Goal: Task Accomplishment & Management: Use online tool/utility

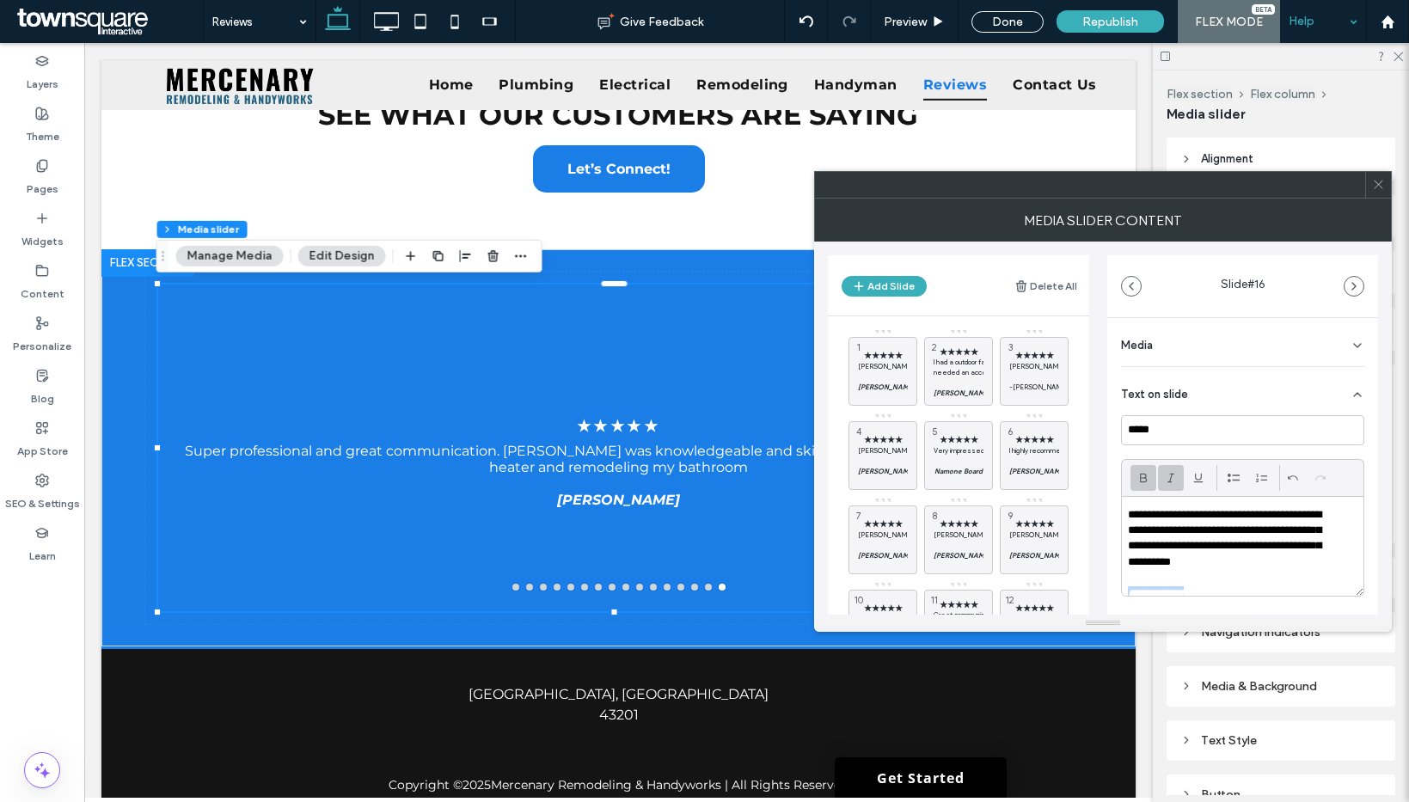
scroll to position [17, 0]
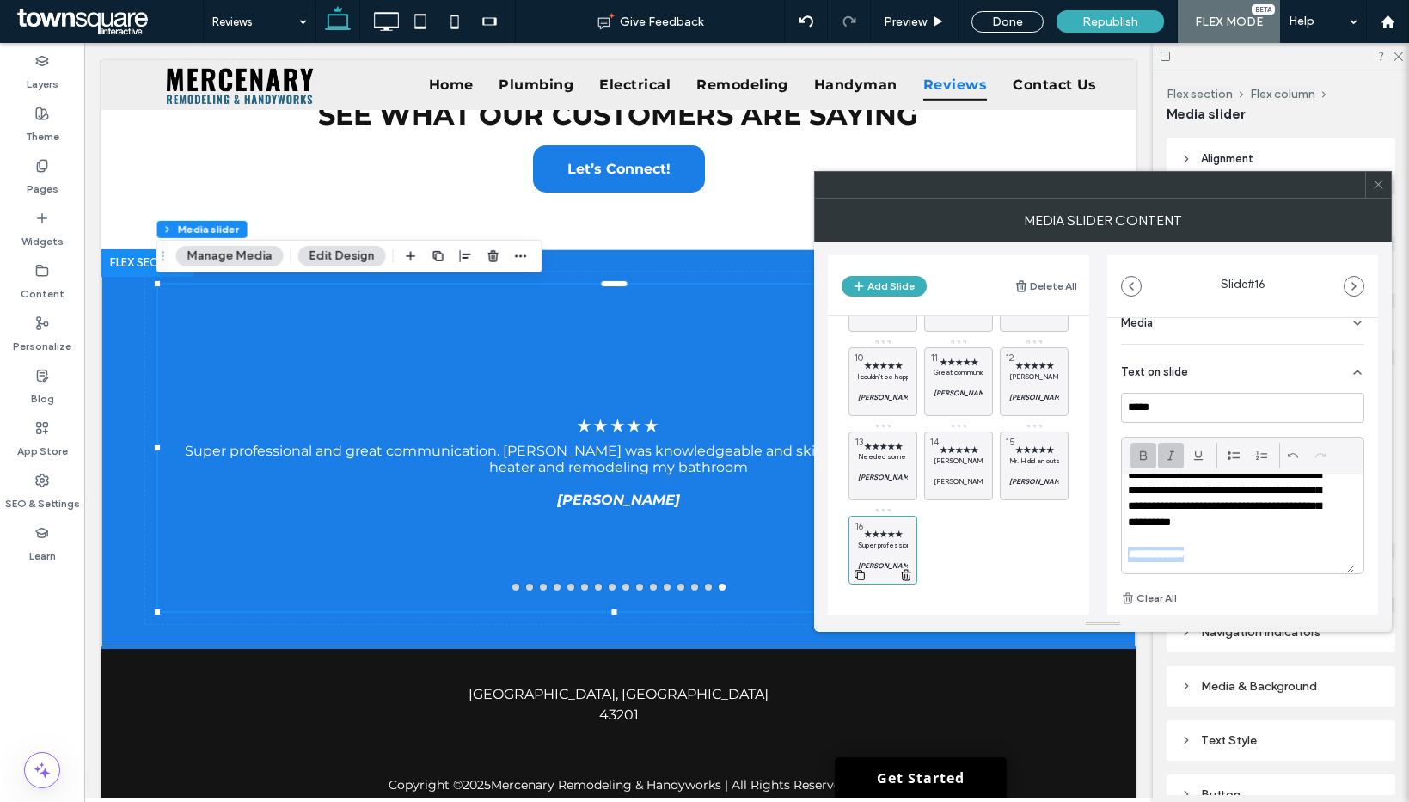
click at [855, 567] on icon at bounding box center [860, 574] width 14 height 15
click at [954, 535] on span "★★★★★" at bounding box center [959, 534] width 50 height 11
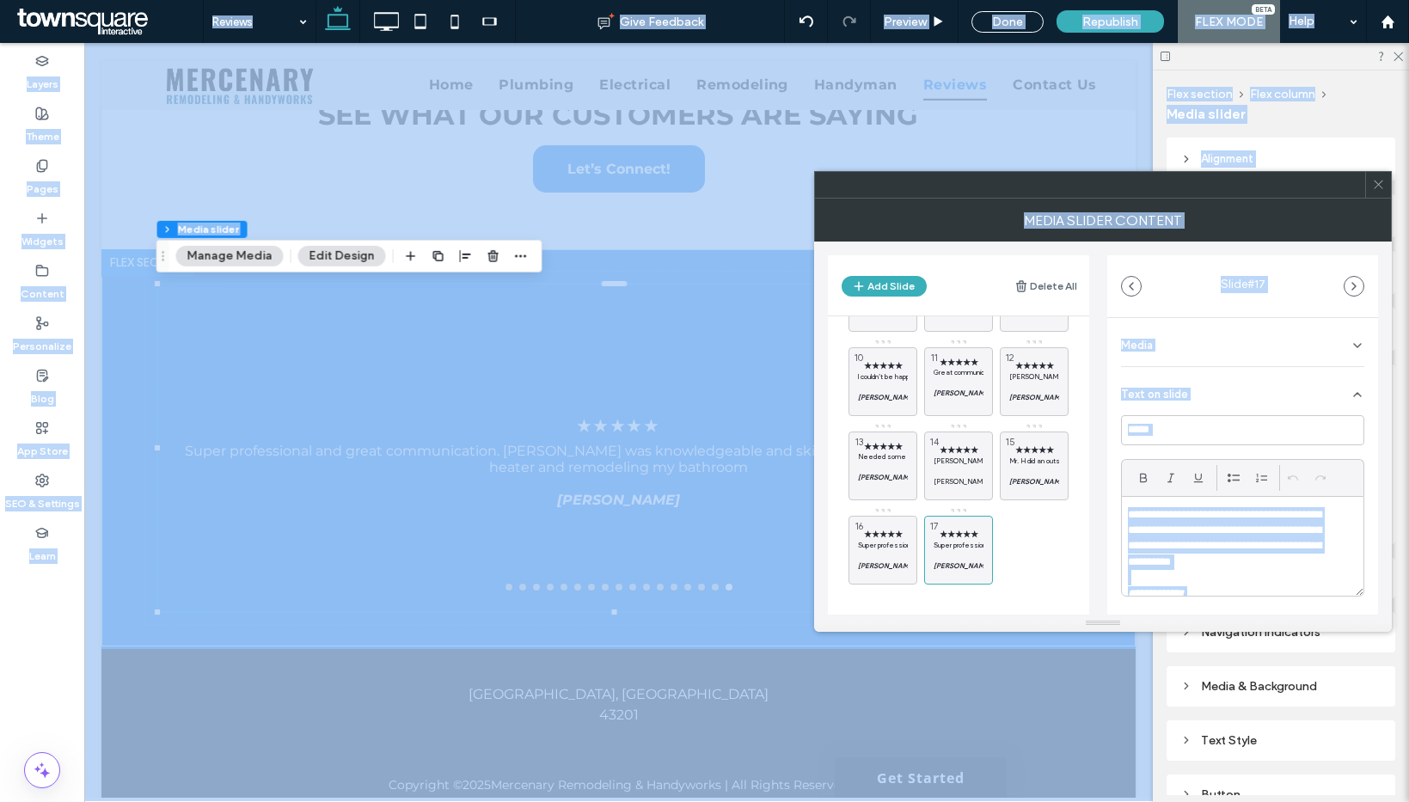
click at [1234, 564] on p "**********" at bounding box center [1231, 539] width 207 height 64
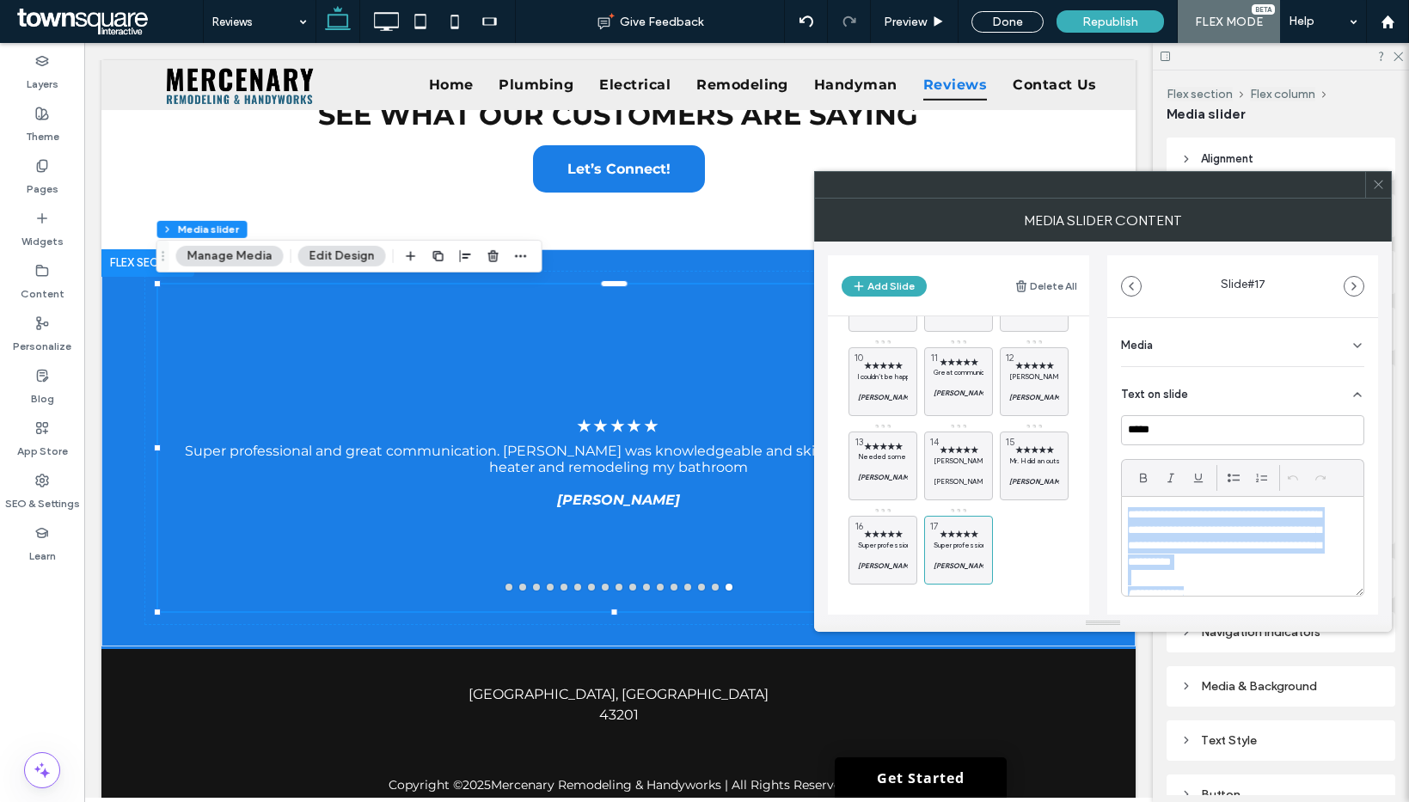
paste div
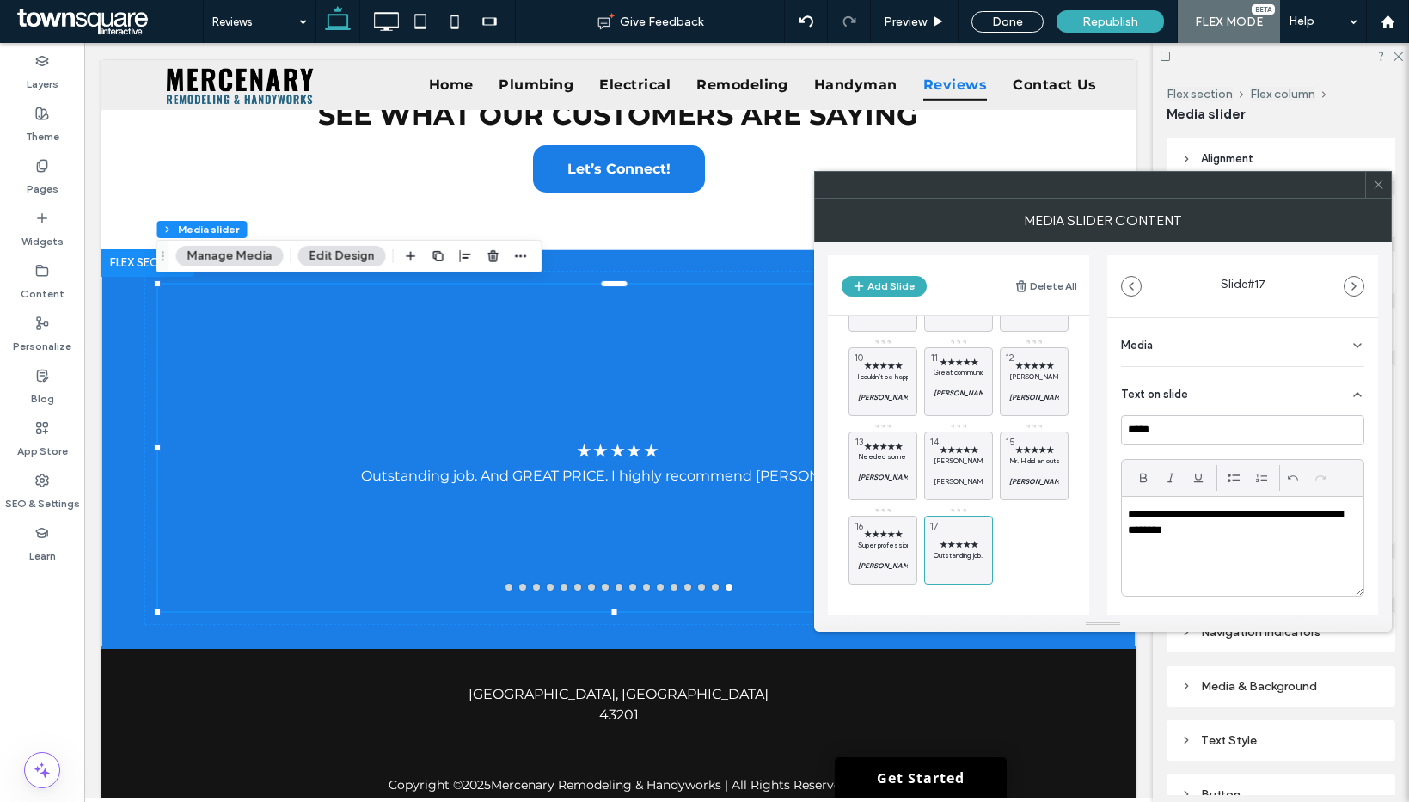
scroll to position [0, 0]
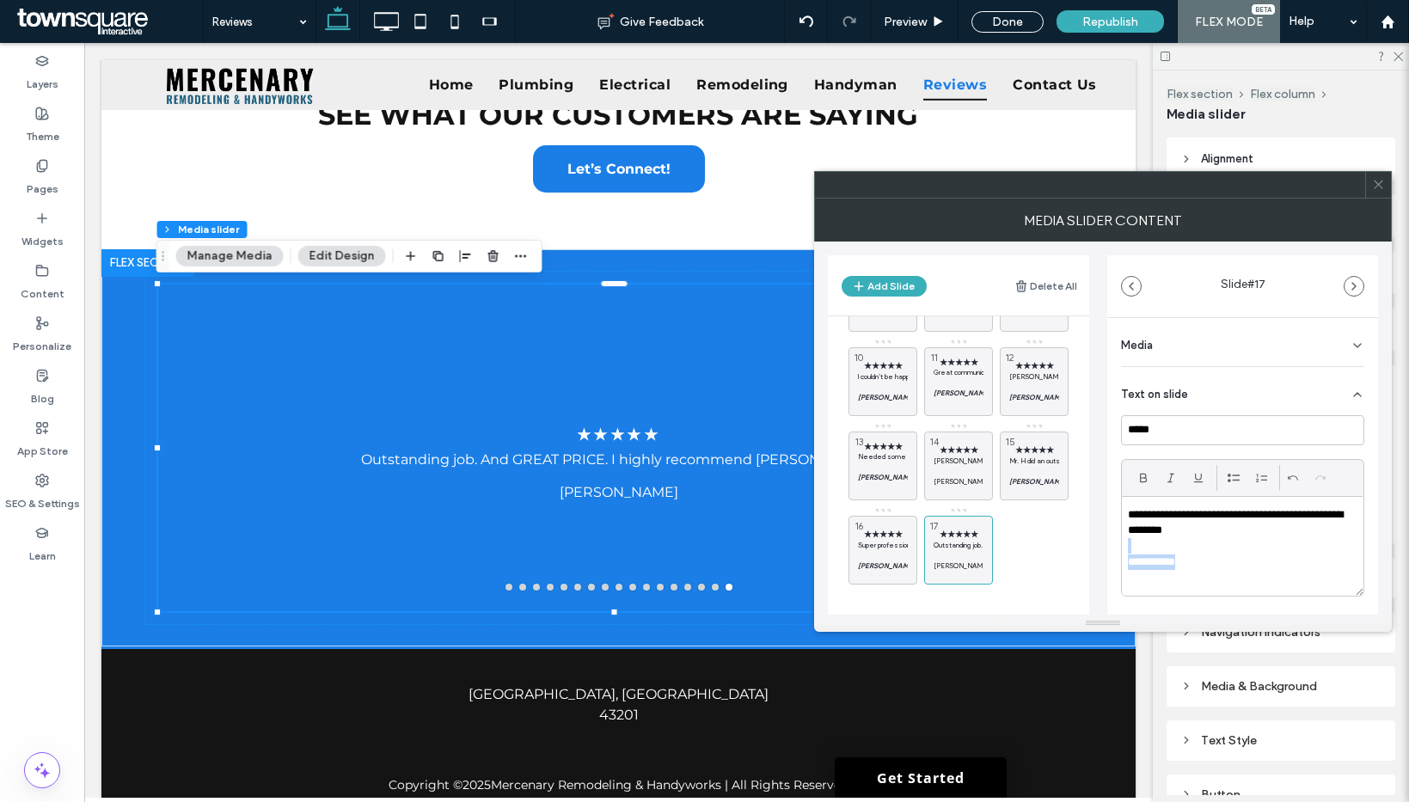
drag, startPoint x: 1238, startPoint y: 555, endPoint x: 1117, endPoint y: 548, distance: 120.5
click at [1117, 548] on div "**********" at bounding box center [1242, 558] width 271 height 480
click at [939, 575] on use at bounding box center [935, 575] width 10 height 10
click at [1036, 541] on p "Outstanding job. And GREAT PRICE. I highly recommend Dion." at bounding box center [1034, 545] width 50 height 10
click at [1233, 551] on p at bounding box center [1243, 545] width 230 height 15
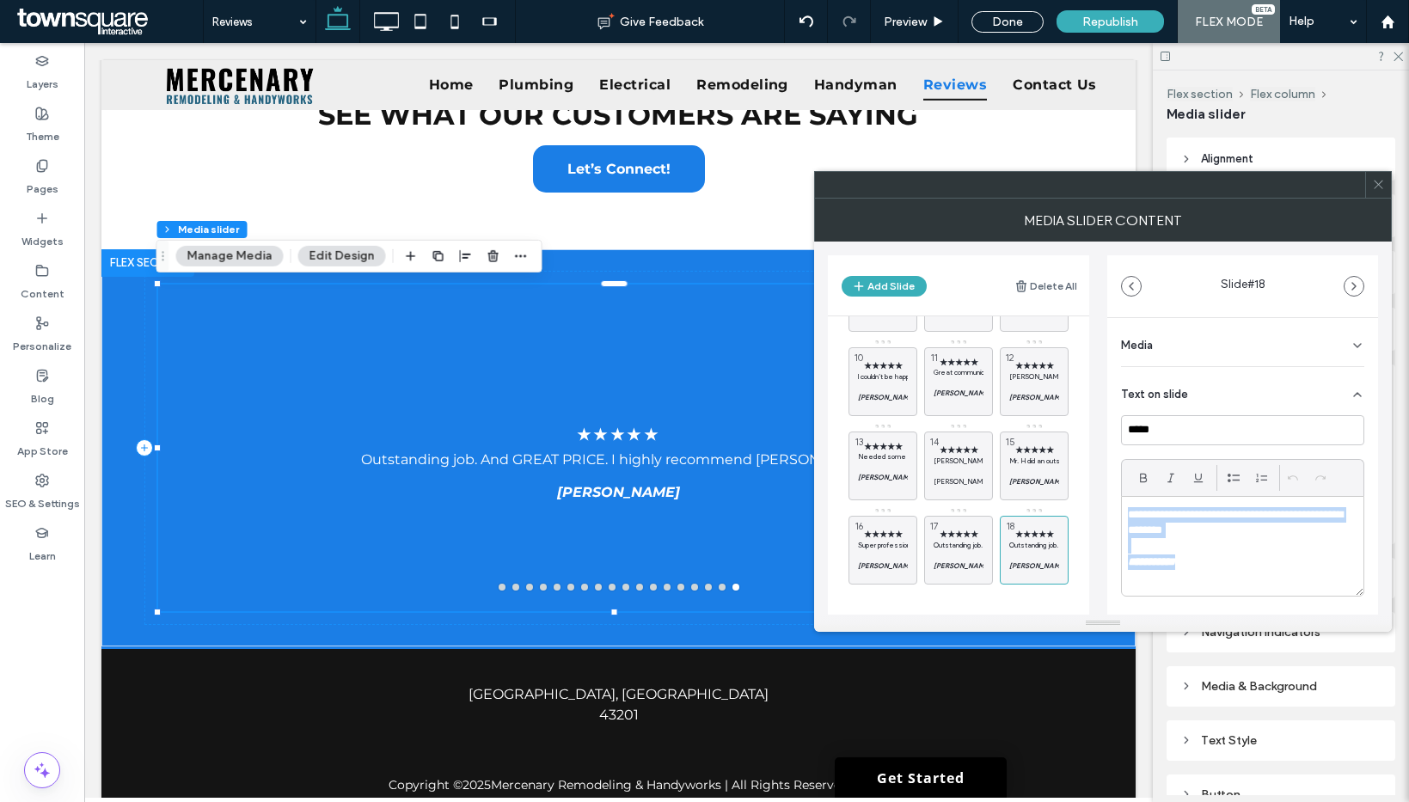
paste div
drag, startPoint x: 1191, startPoint y: 548, endPoint x: 1119, endPoint y: 549, distance: 72.2
click at [1119, 549] on div "**********" at bounding box center [1242, 558] width 271 height 480
click at [1012, 574] on icon at bounding box center [1011, 574] width 14 height 15
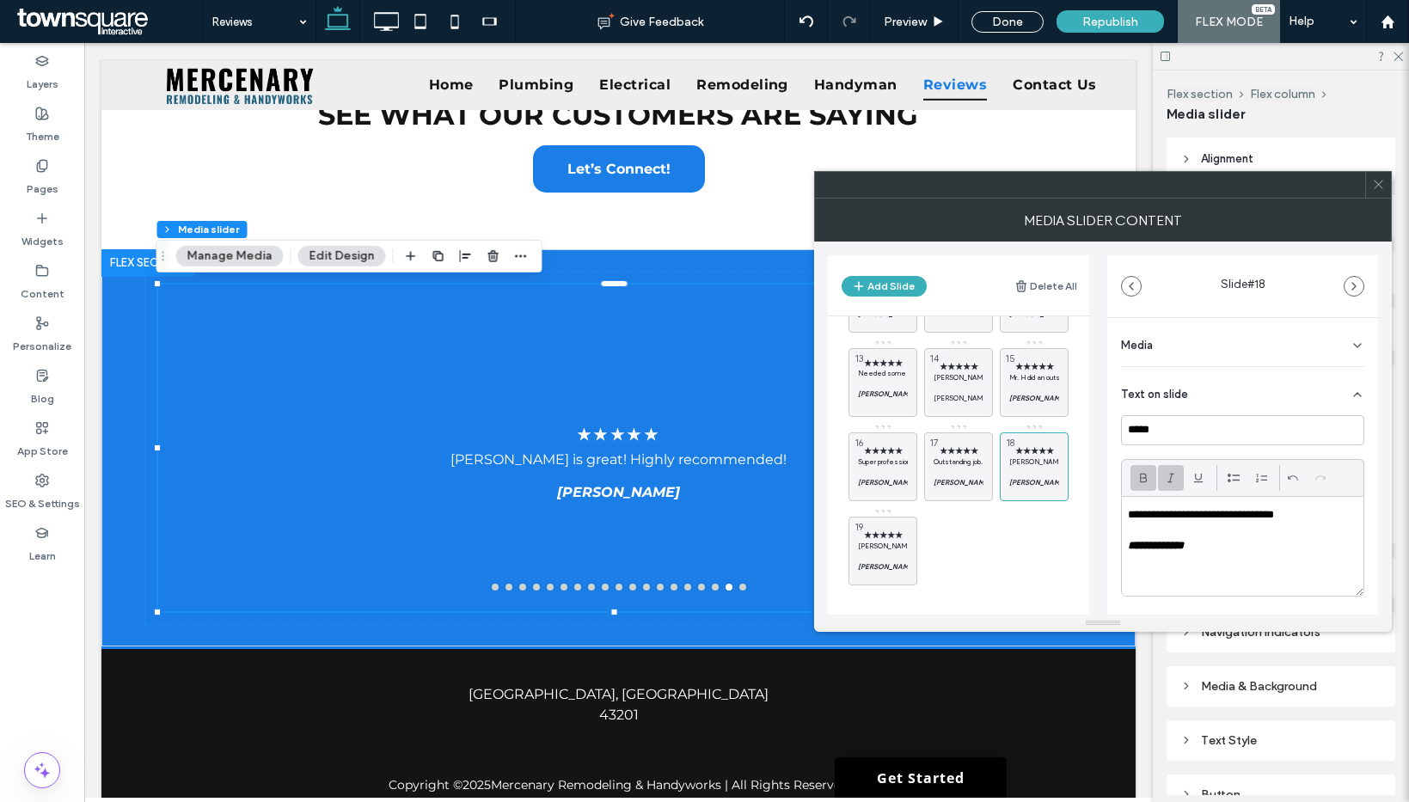
scroll to position [327, 0]
click at [870, 555] on p at bounding box center [883, 555] width 50 height 10
click at [1186, 571] on div "**********" at bounding box center [1243, 546] width 242 height 99
paste div
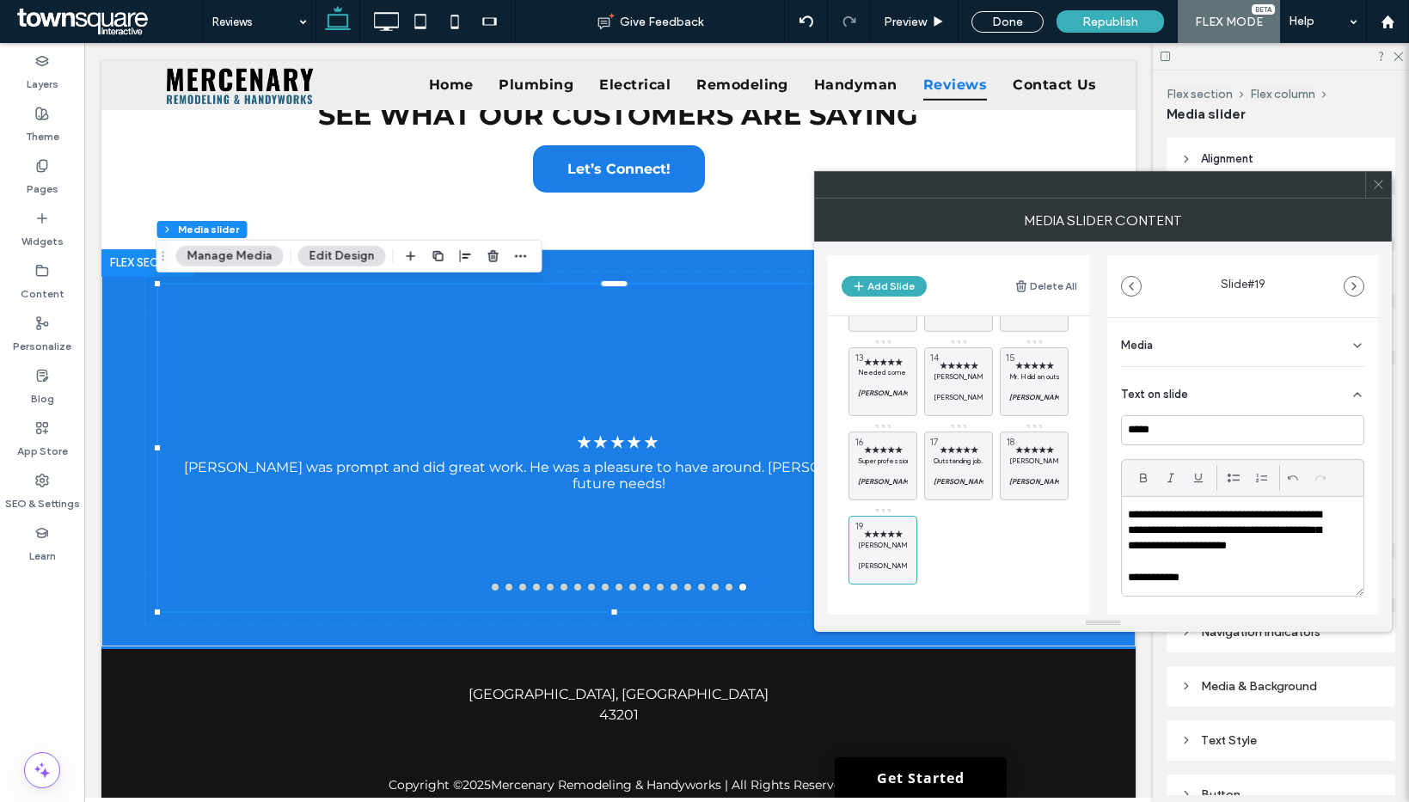
scroll to position [0, 0]
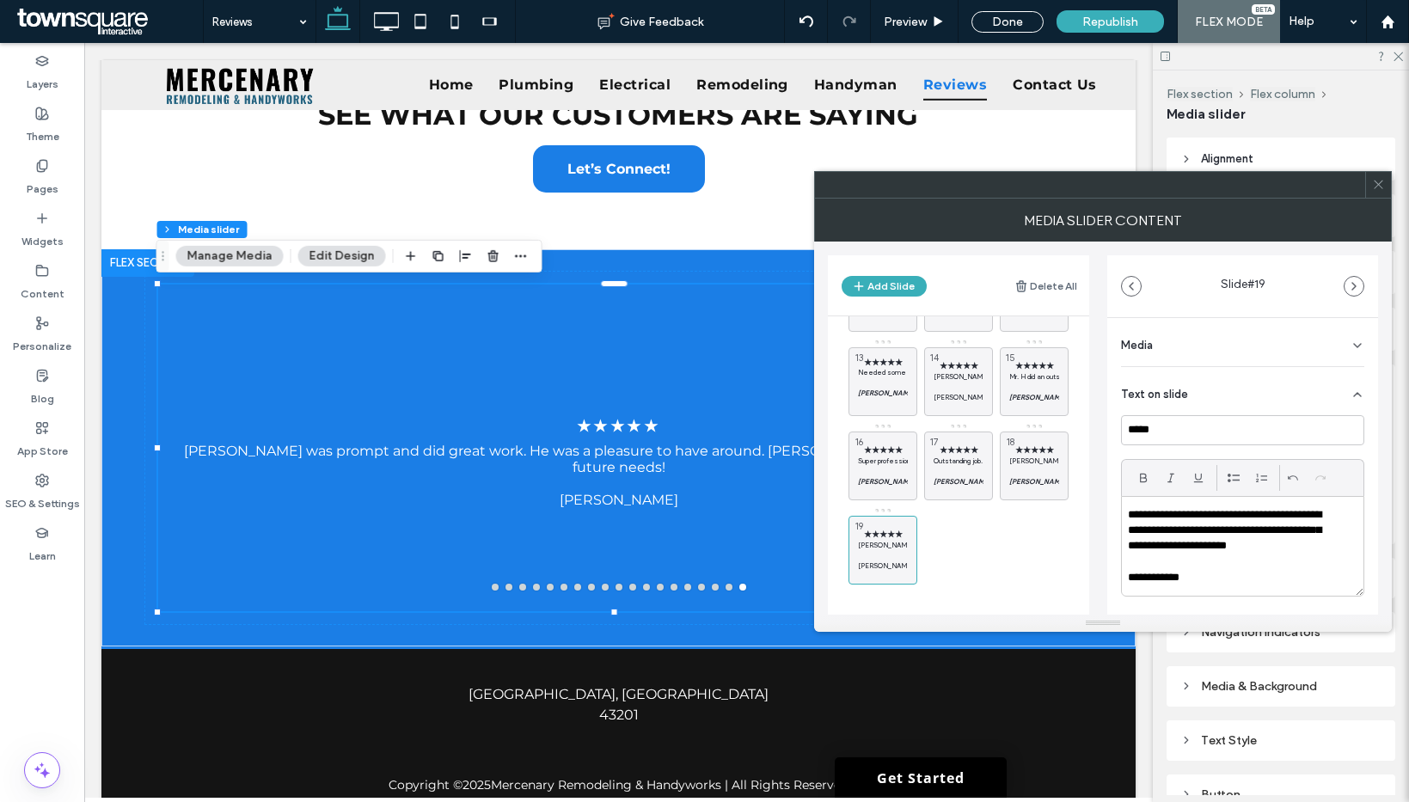
drag, startPoint x: 1220, startPoint y: 570, endPoint x: 1124, endPoint y: 572, distance: 95.4
click at [1124, 572] on div "**********" at bounding box center [1243, 546] width 242 height 99
drag, startPoint x: 1127, startPoint y: 576, endPoint x: 1218, endPoint y: 566, distance: 91.7
click at [1220, 570] on p "**********" at bounding box center [1231, 577] width 207 height 15
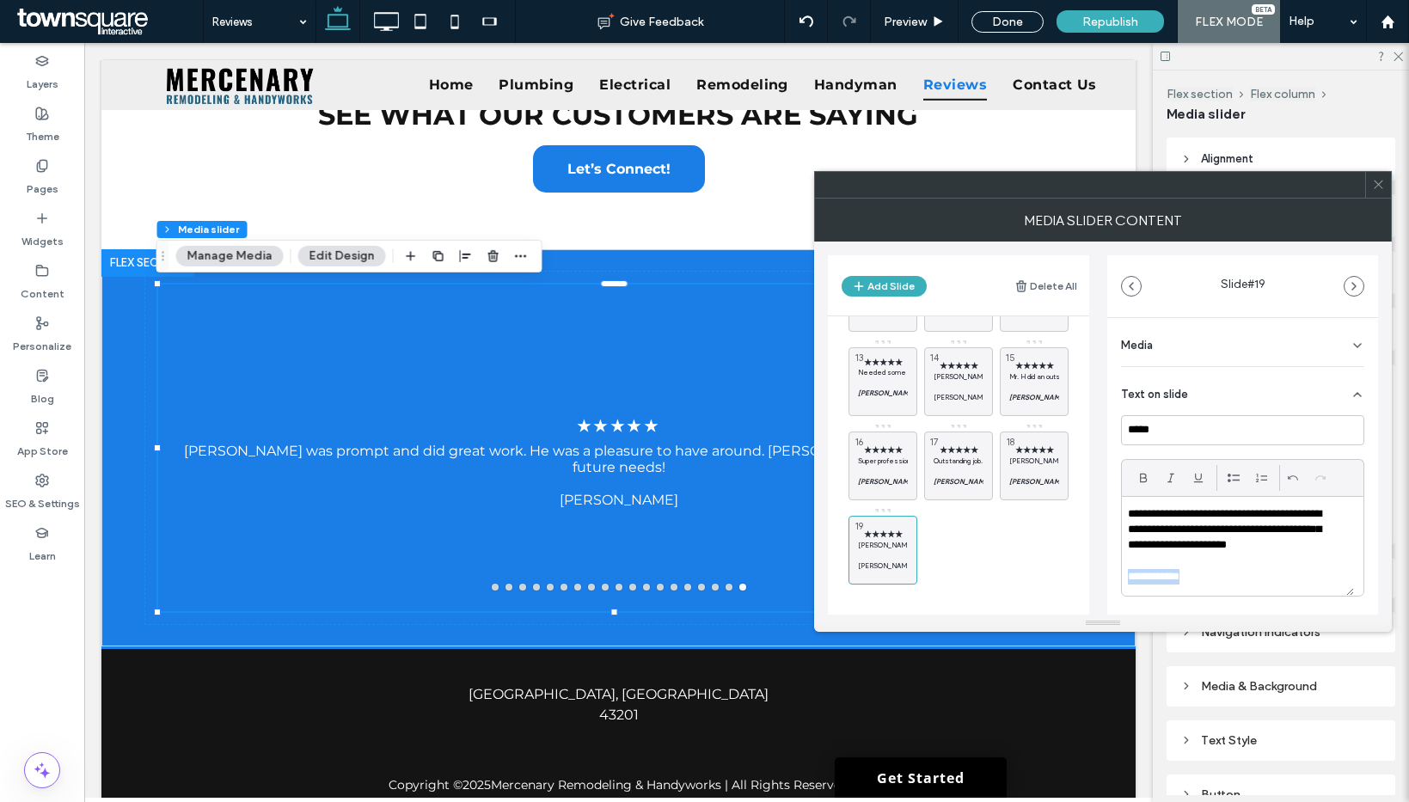
drag, startPoint x: 1128, startPoint y: 579, endPoint x: 1205, endPoint y: 571, distance: 77.7
click at [1206, 578] on p "**********" at bounding box center [1231, 576] width 207 height 15
click at [1156, 481] on div at bounding box center [1144, 478] width 28 height 26
click at [1165, 481] on icon at bounding box center [1171, 478] width 14 height 14
click at [1153, 481] on div at bounding box center [1143, 478] width 26 height 26
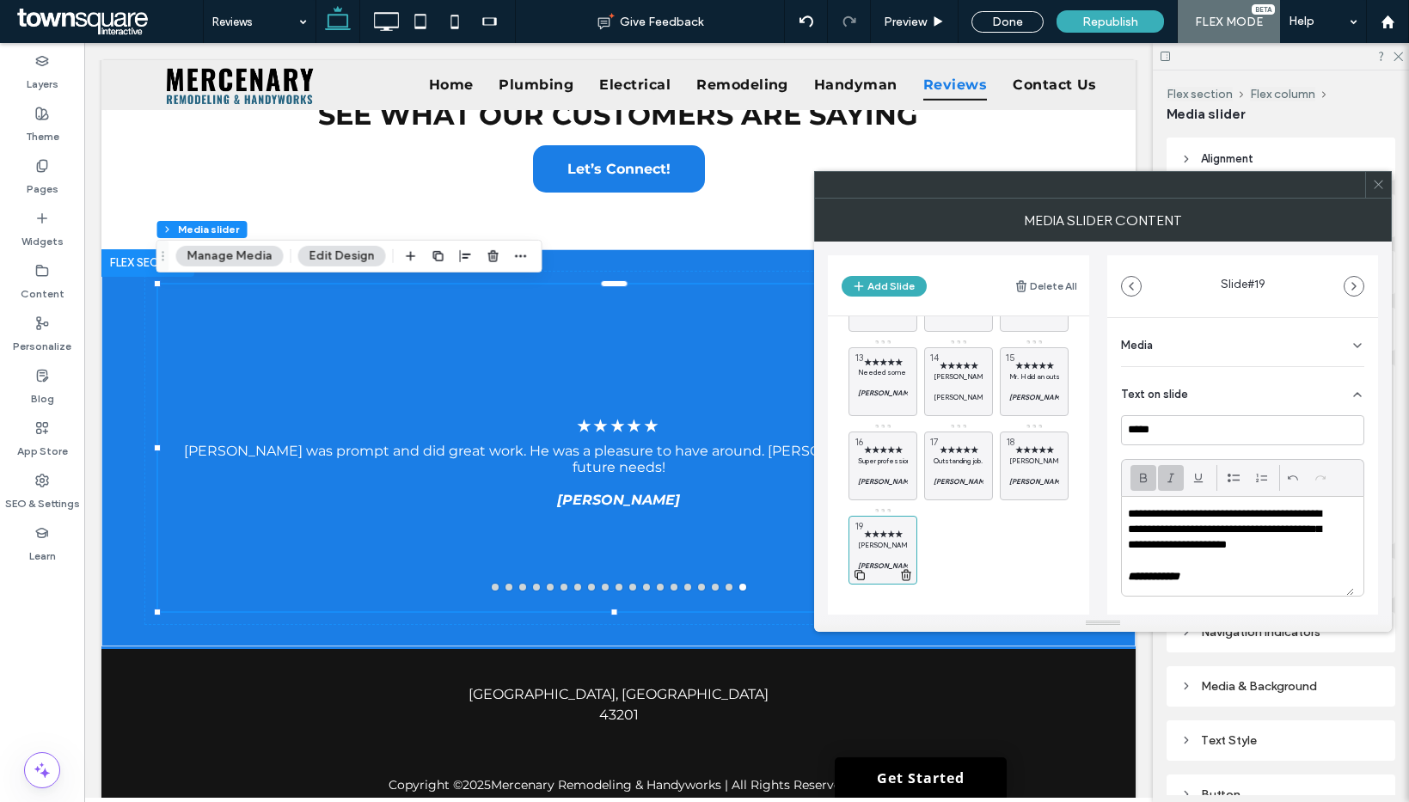
click at [855, 573] on icon at bounding box center [860, 574] width 14 height 15
click at [942, 549] on p "Dion was prompt and did great work. He was a pleasure to have around. Will cert…" at bounding box center [959, 545] width 50 height 10
click at [1217, 550] on p "**********" at bounding box center [1231, 530] width 207 height 47
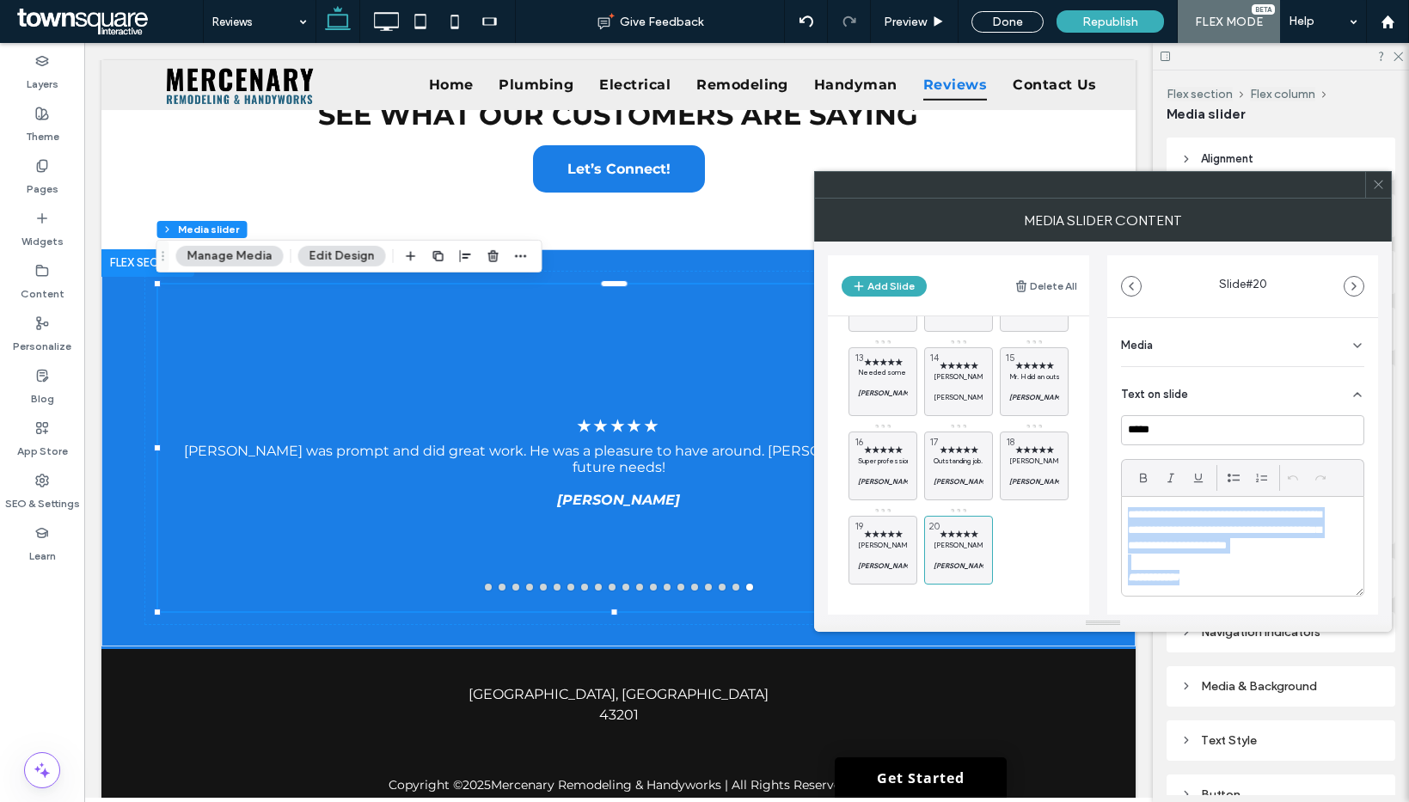
paste div
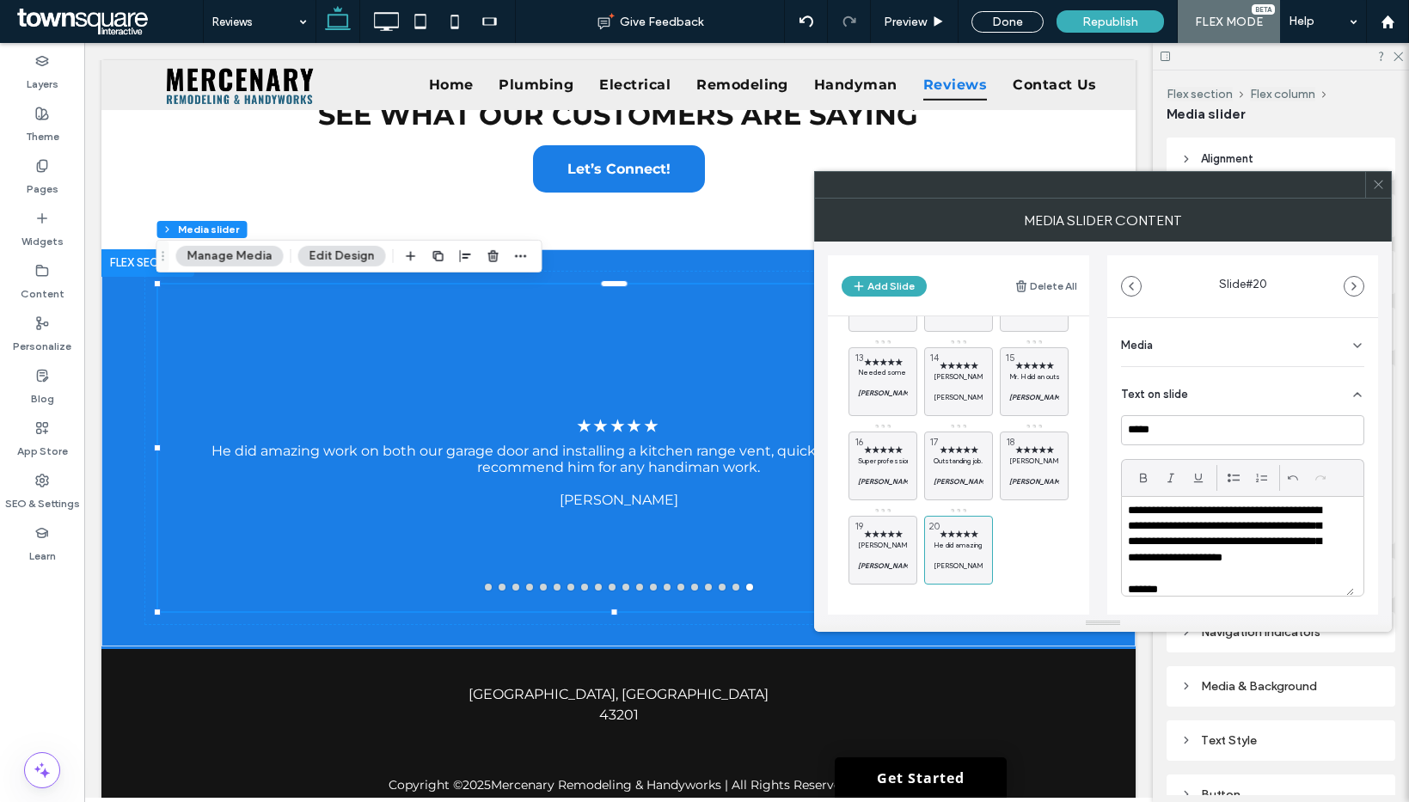
scroll to position [17, 0]
drag, startPoint x: 1207, startPoint y: 591, endPoint x: 1113, endPoint y: 577, distance: 94.8
click at [1113, 577] on div "**********" at bounding box center [1242, 558] width 271 height 480
drag, startPoint x: 1148, startPoint y: 483, endPoint x: 1173, endPoint y: 479, distance: 26.1
click at [1148, 483] on icon at bounding box center [1143, 478] width 14 height 14
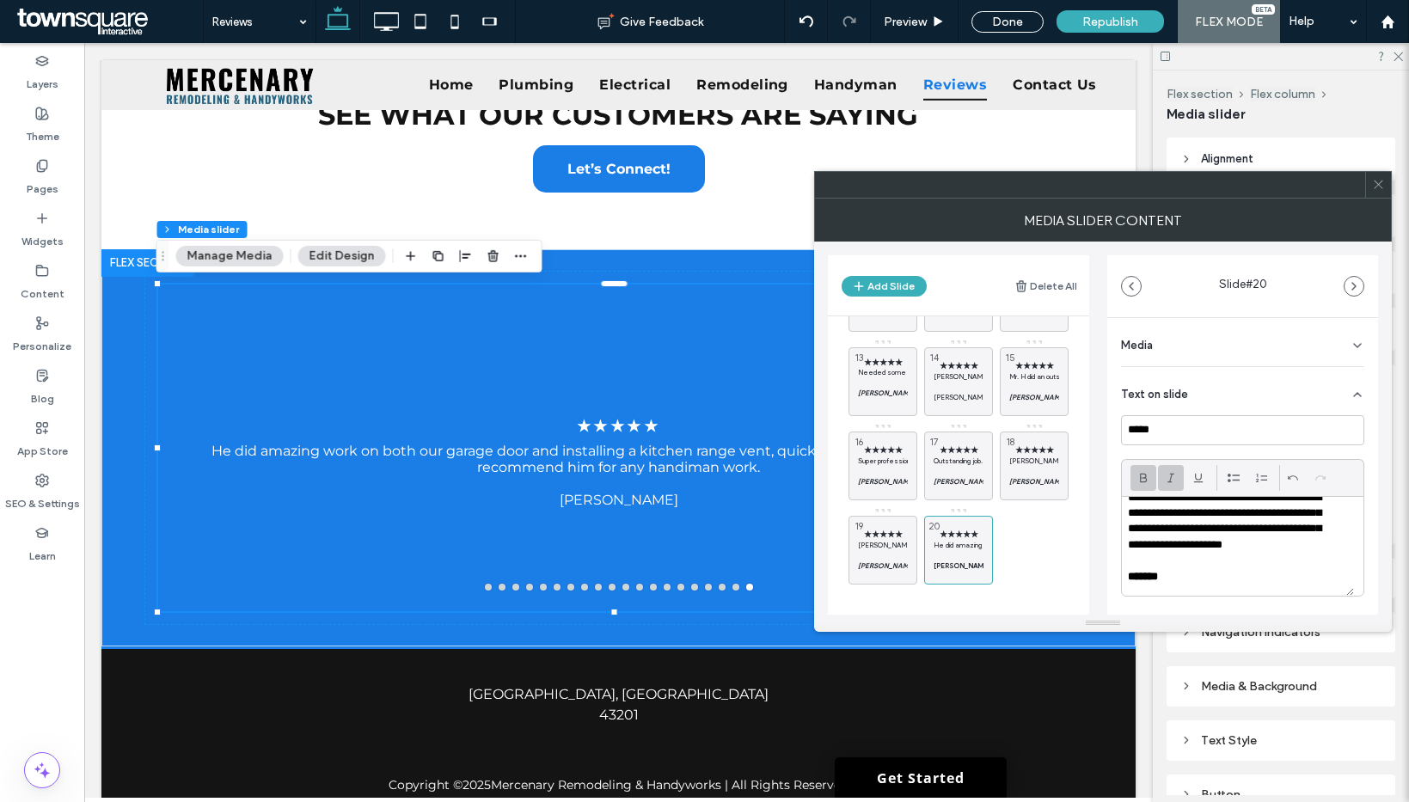
click at [1173, 479] on icon at bounding box center [1171, 478] width 14 height 14
click at [1253, 591] on div "**********" at bounding box center [1238, 546] width 232 height 99
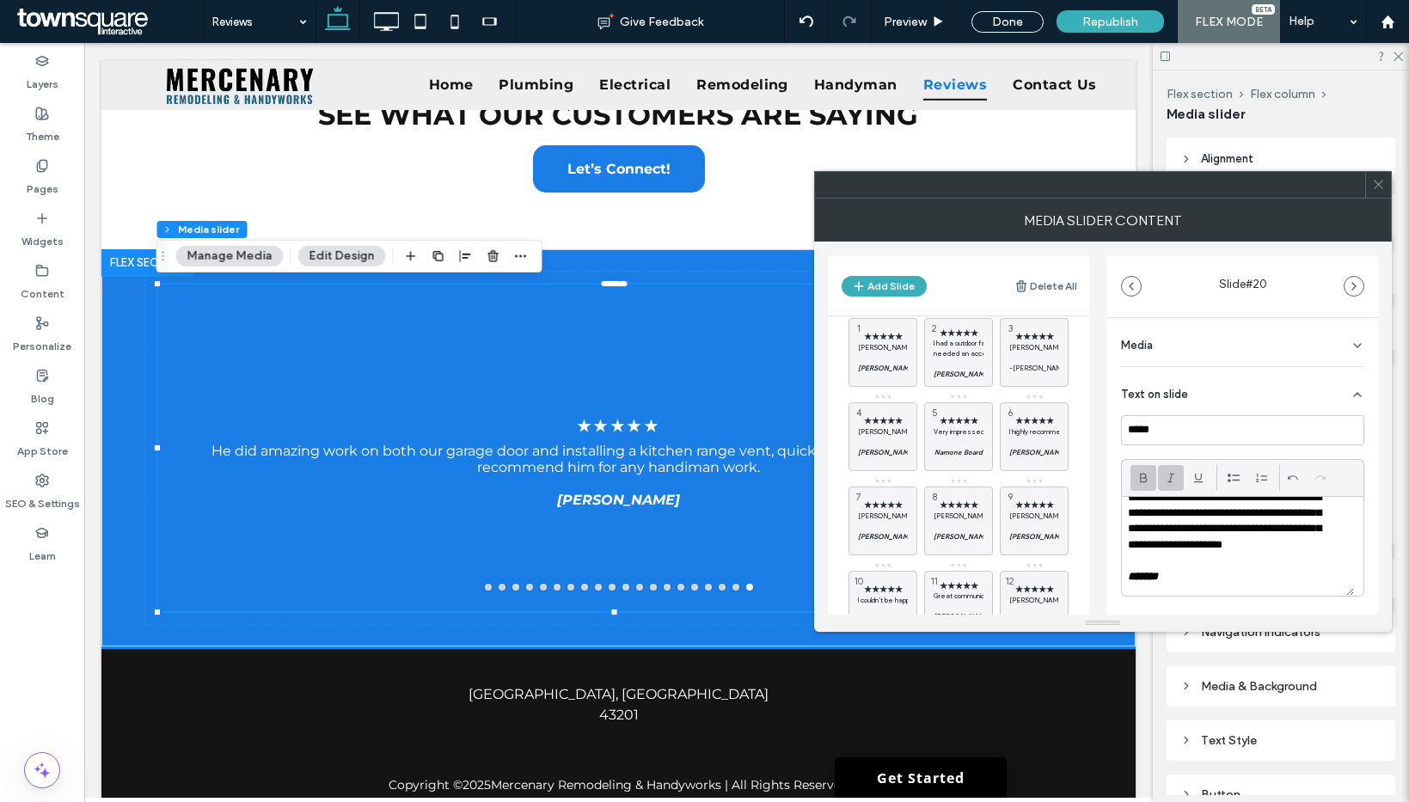
scroll to position [0, 0]
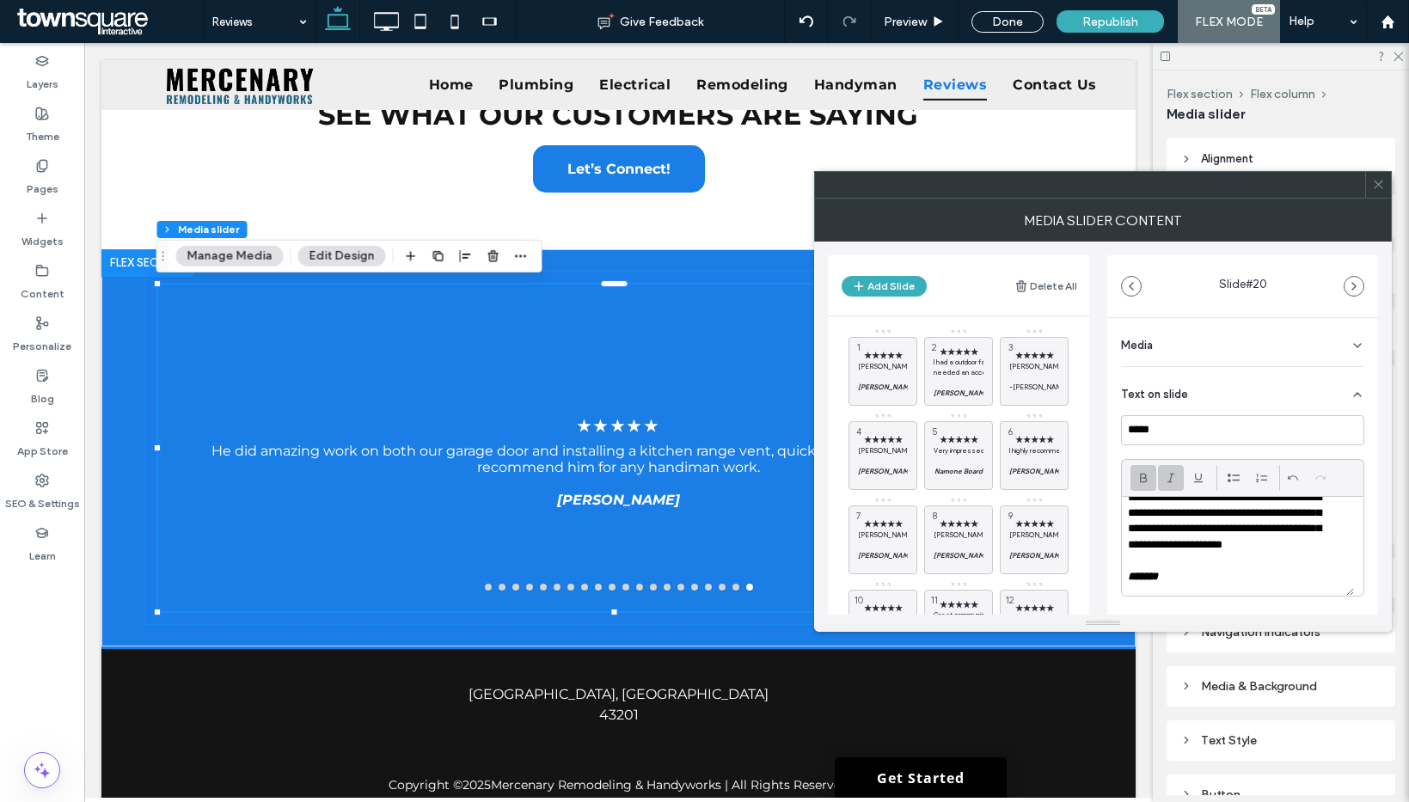
click at [1372, 187] on icon at bounding box center [1378, 184] width 13 height 13
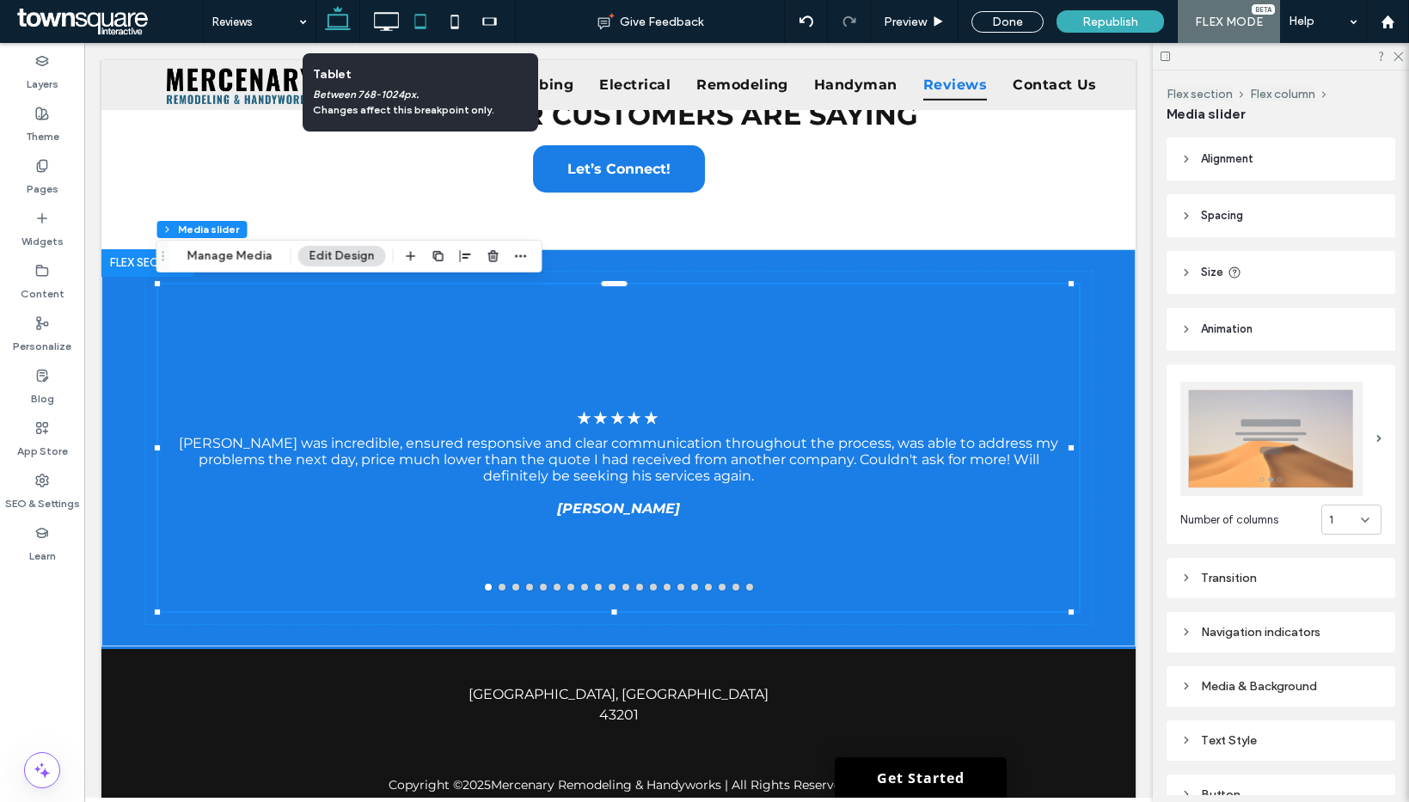
click at [425, 21] on use at bounding box center [420, 21] width 11 height 15
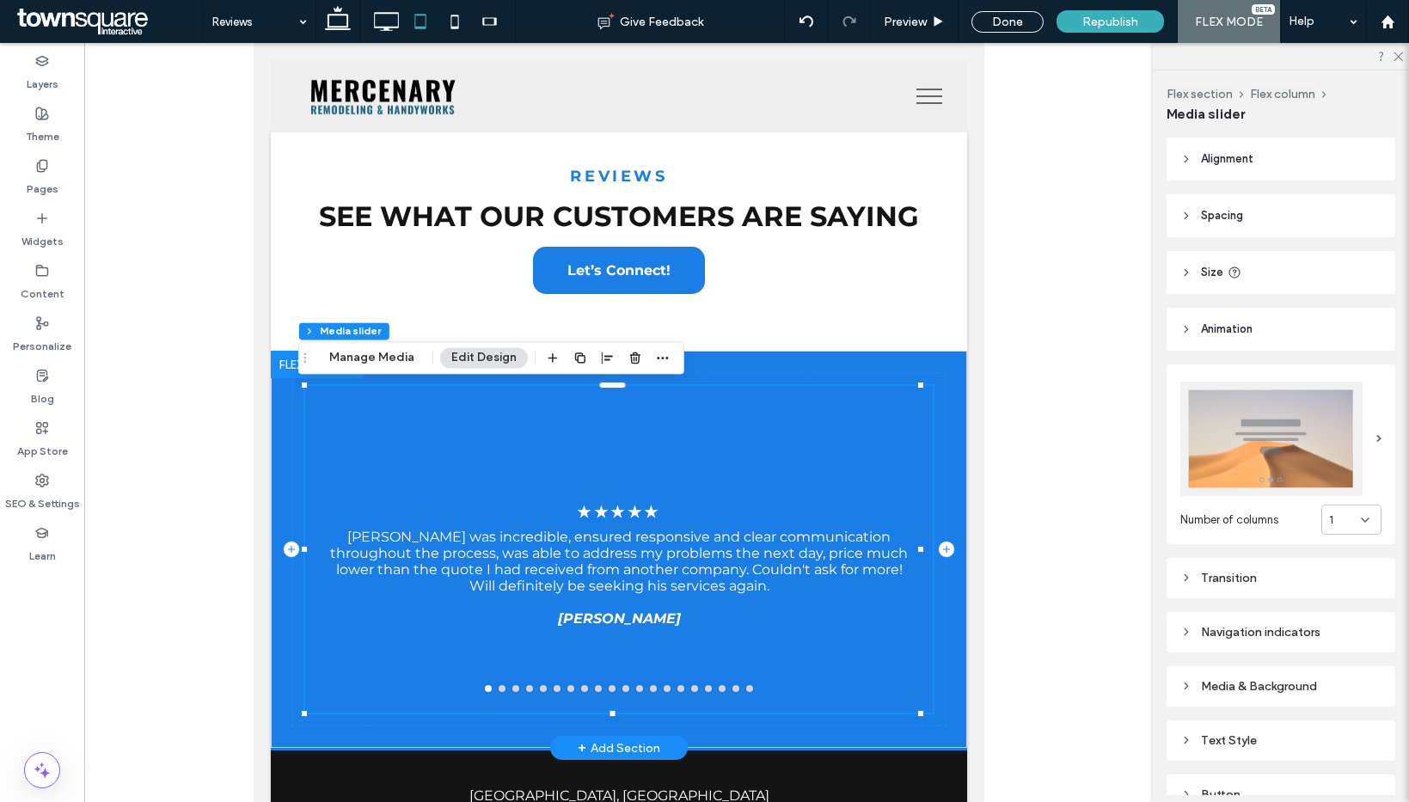
click at [525, 689] on button "go to slide 4" at bounding box center [528, 688] width 7 height 7
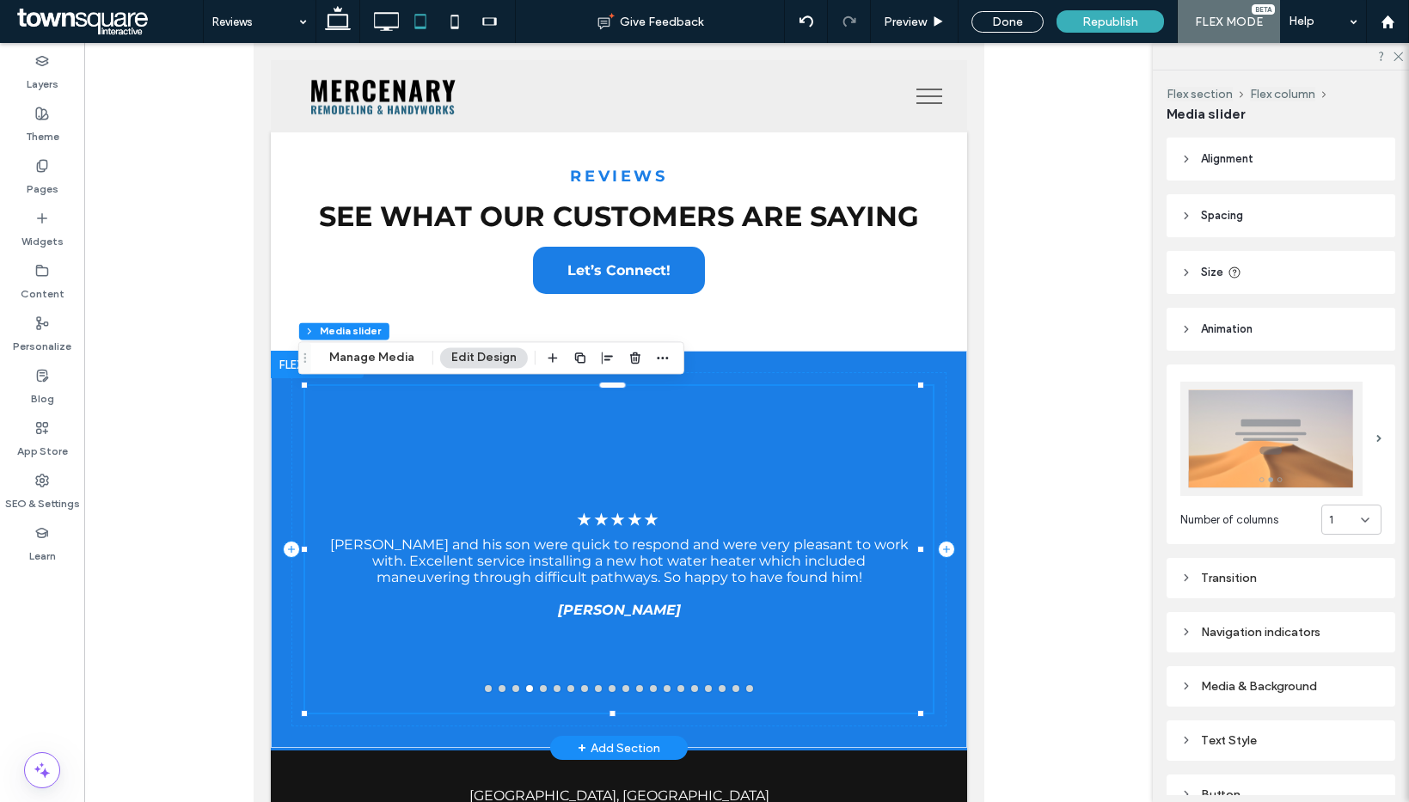
click at [594, 690] on button "go to slide 9" at bounding box center [597, 688] width 7 height 7
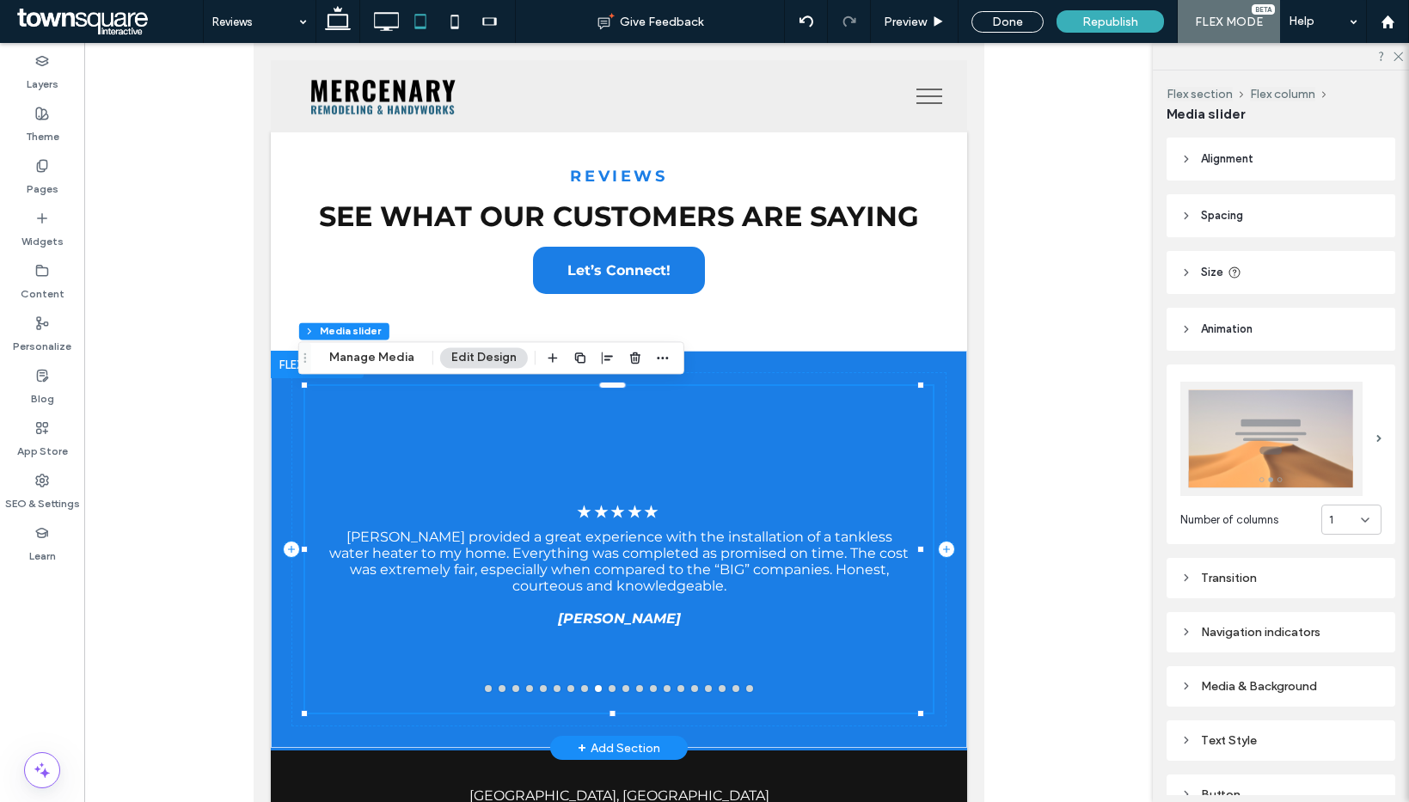
click at [663, 691] on button "go to slide 14" at bounding box center [666, 688] width 7 height 7
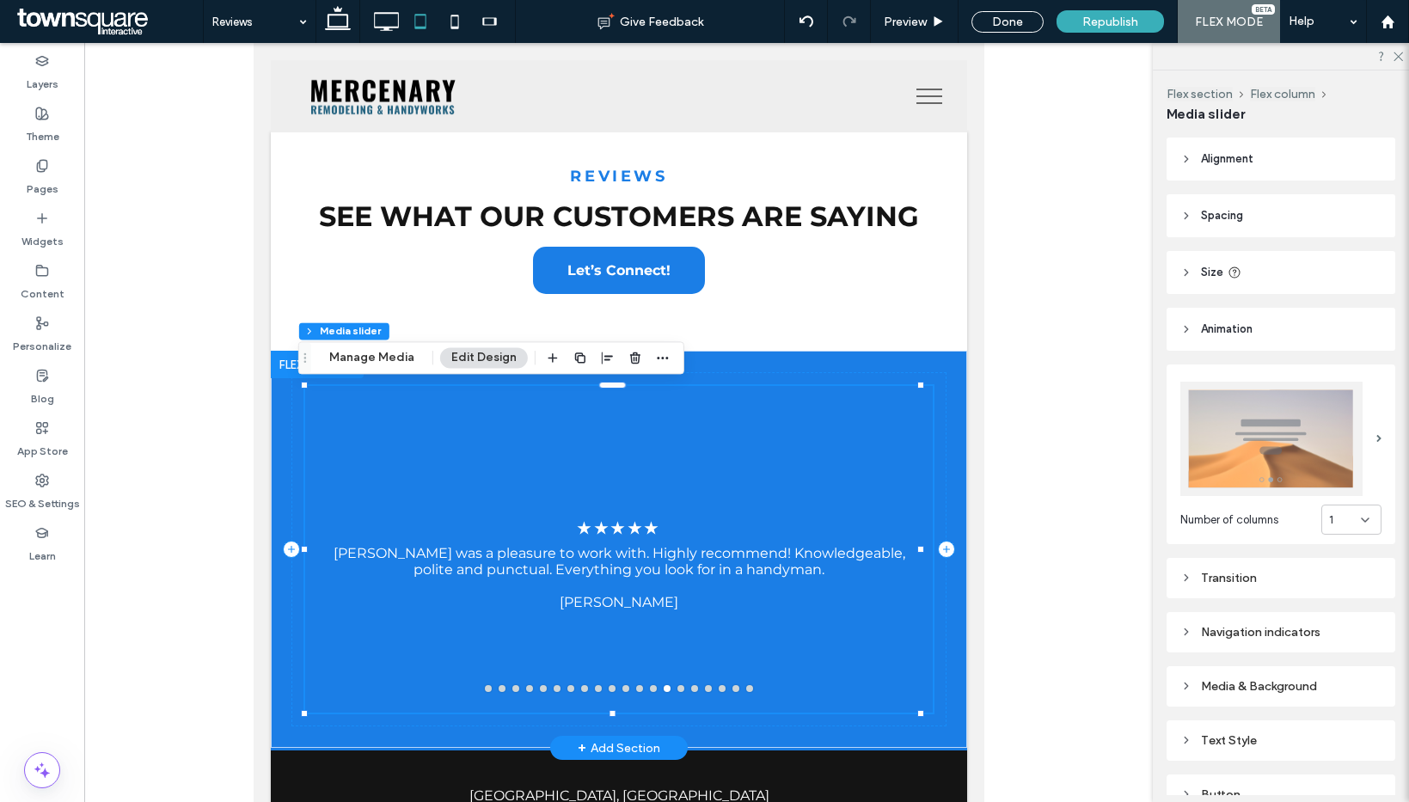
click at [718, 689] on button "go to slide 18" at bounding box center [721, 688] width 7 height 7
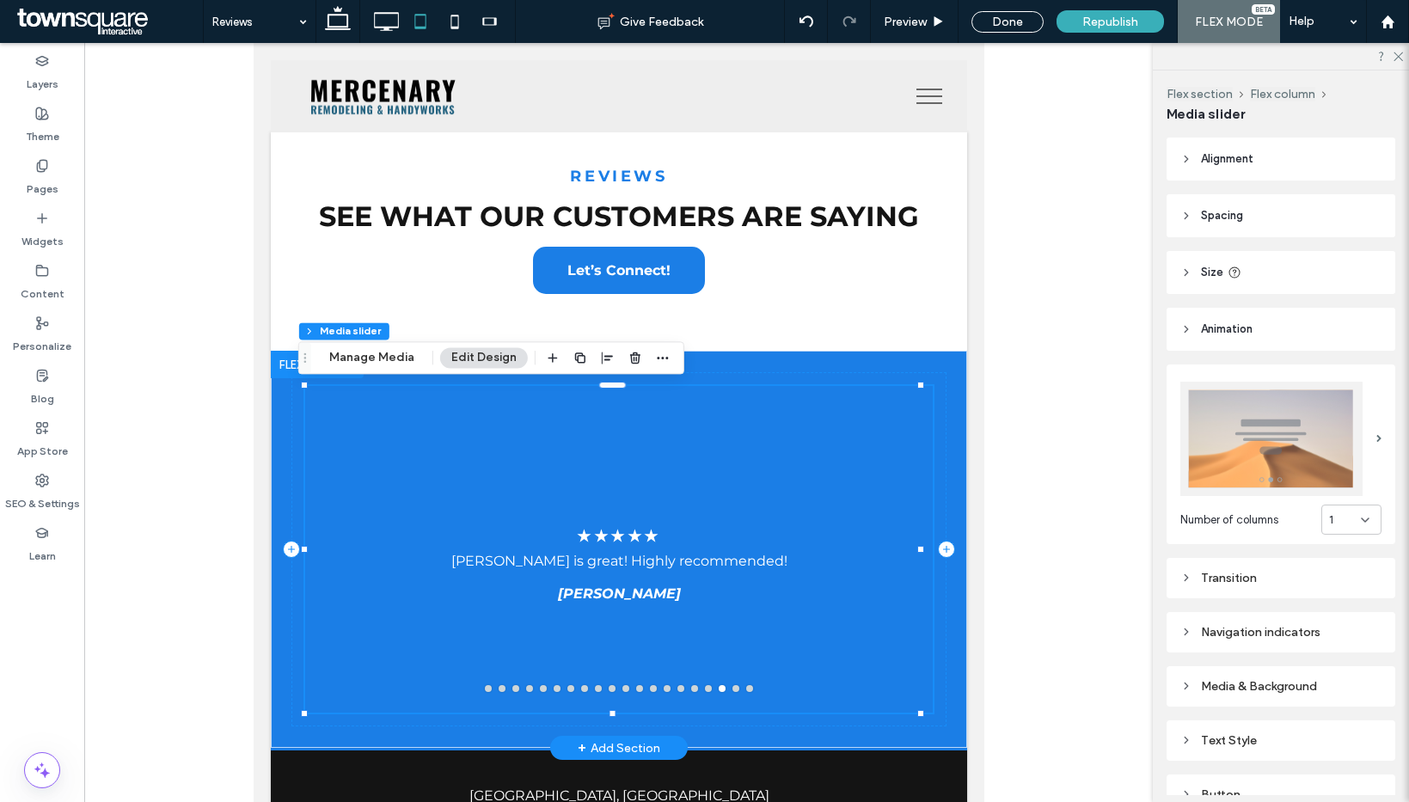
click at [745, 690] on button "go to slide 20" at bounding box center [748, 688] width 7 height 7
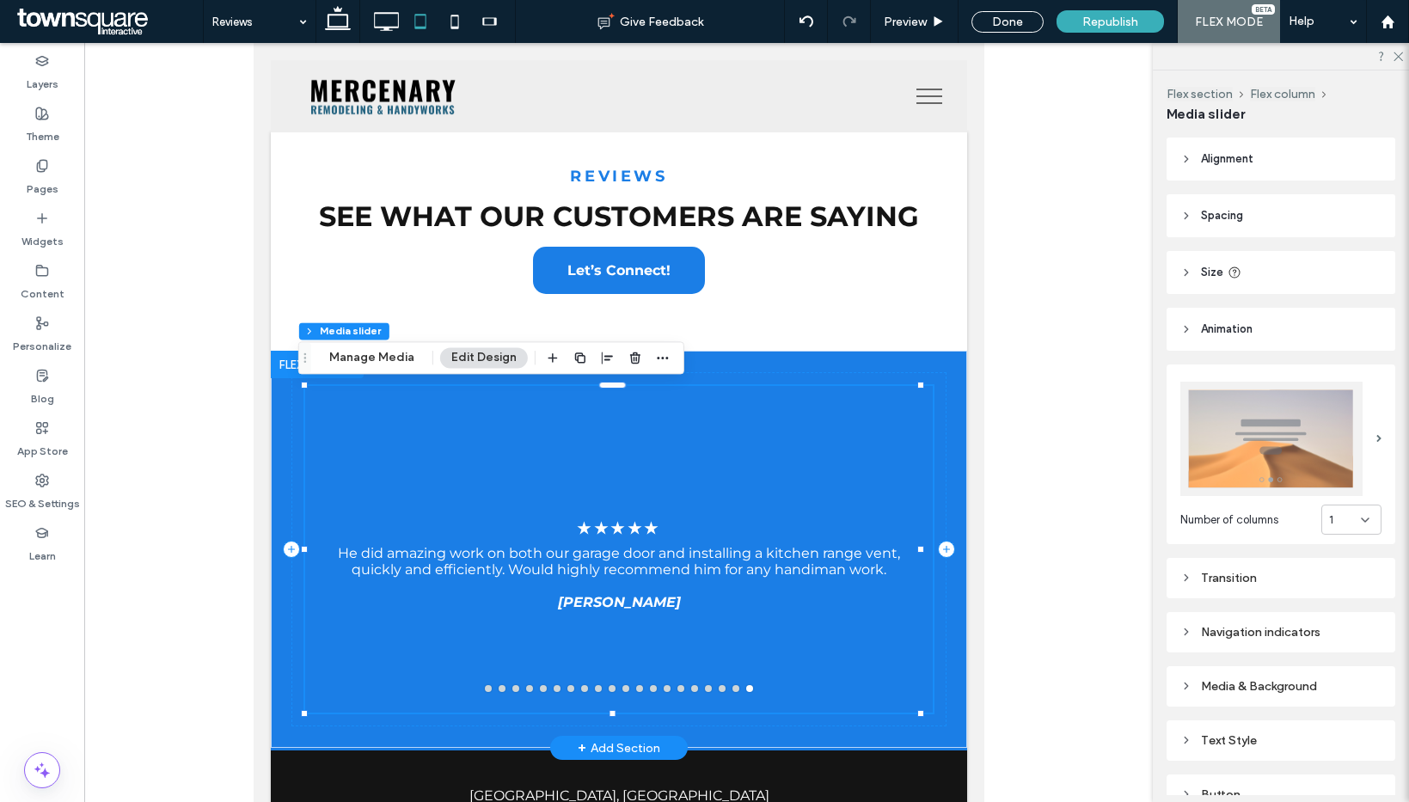
click at [482, 692] on div at bounding box center [617, 549] width 627 height 327
click at [484, 689] on button "go to slide 1" at bounding box center [487, 688] width 7 height 7
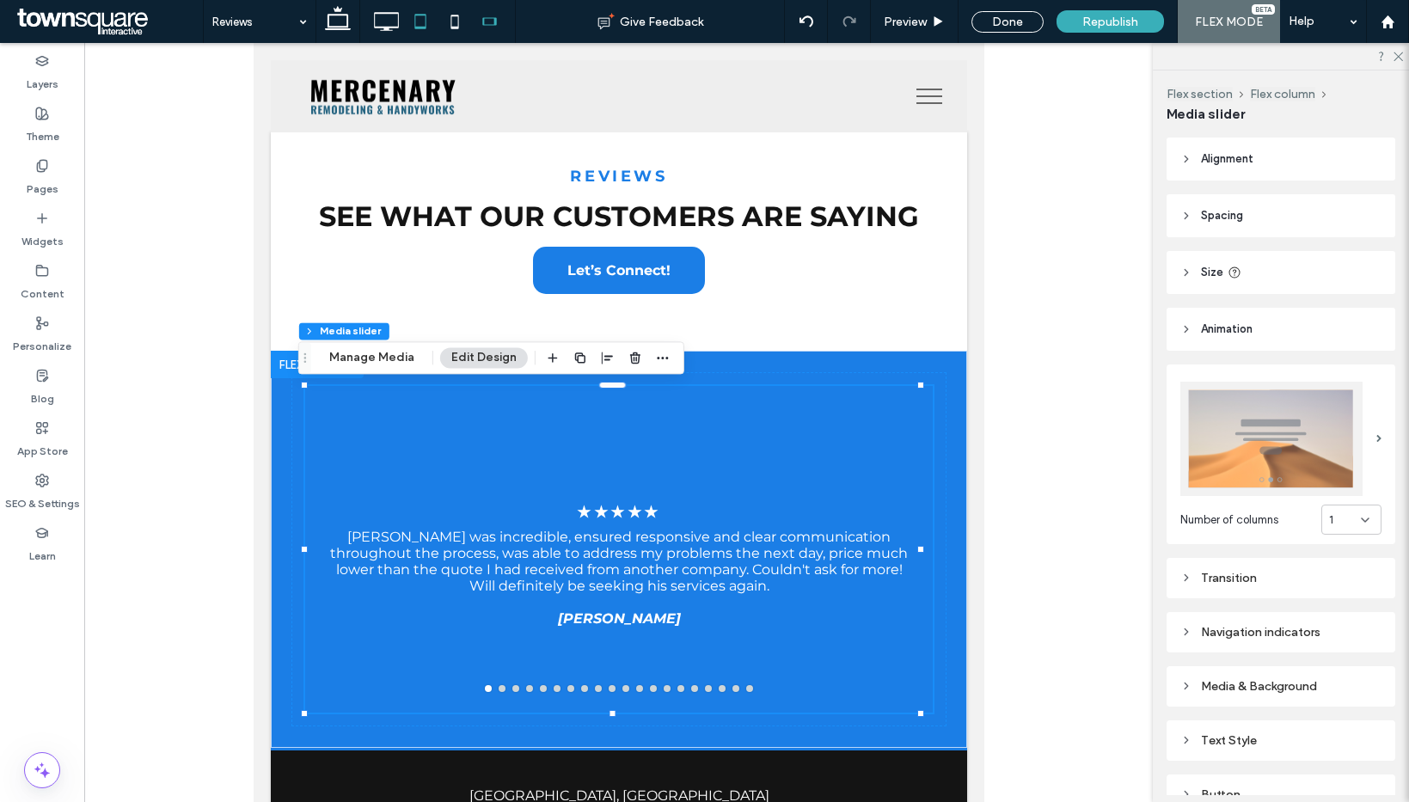
click at [461, 26] on icon at bounding box center [455, 21] width 34 height 34
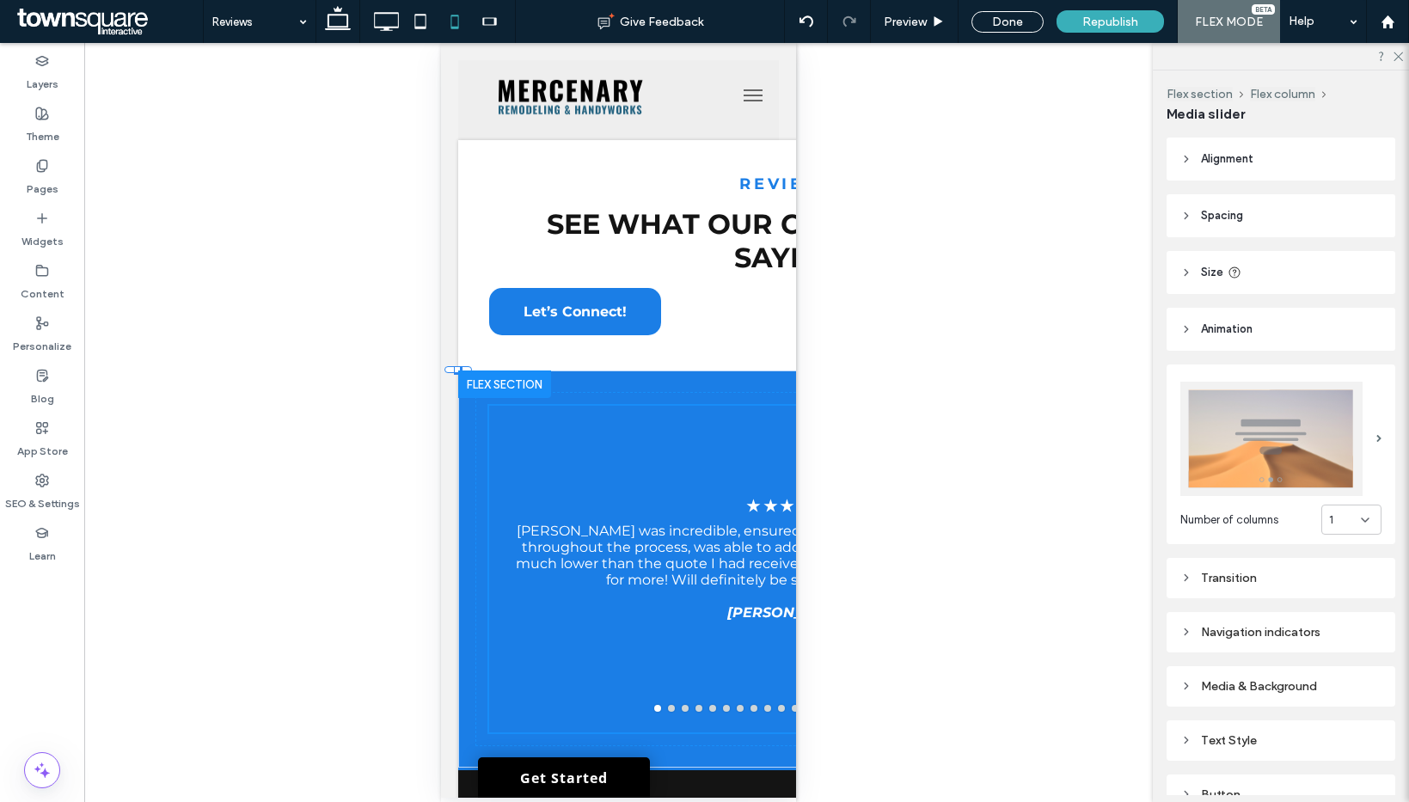
type input "***"
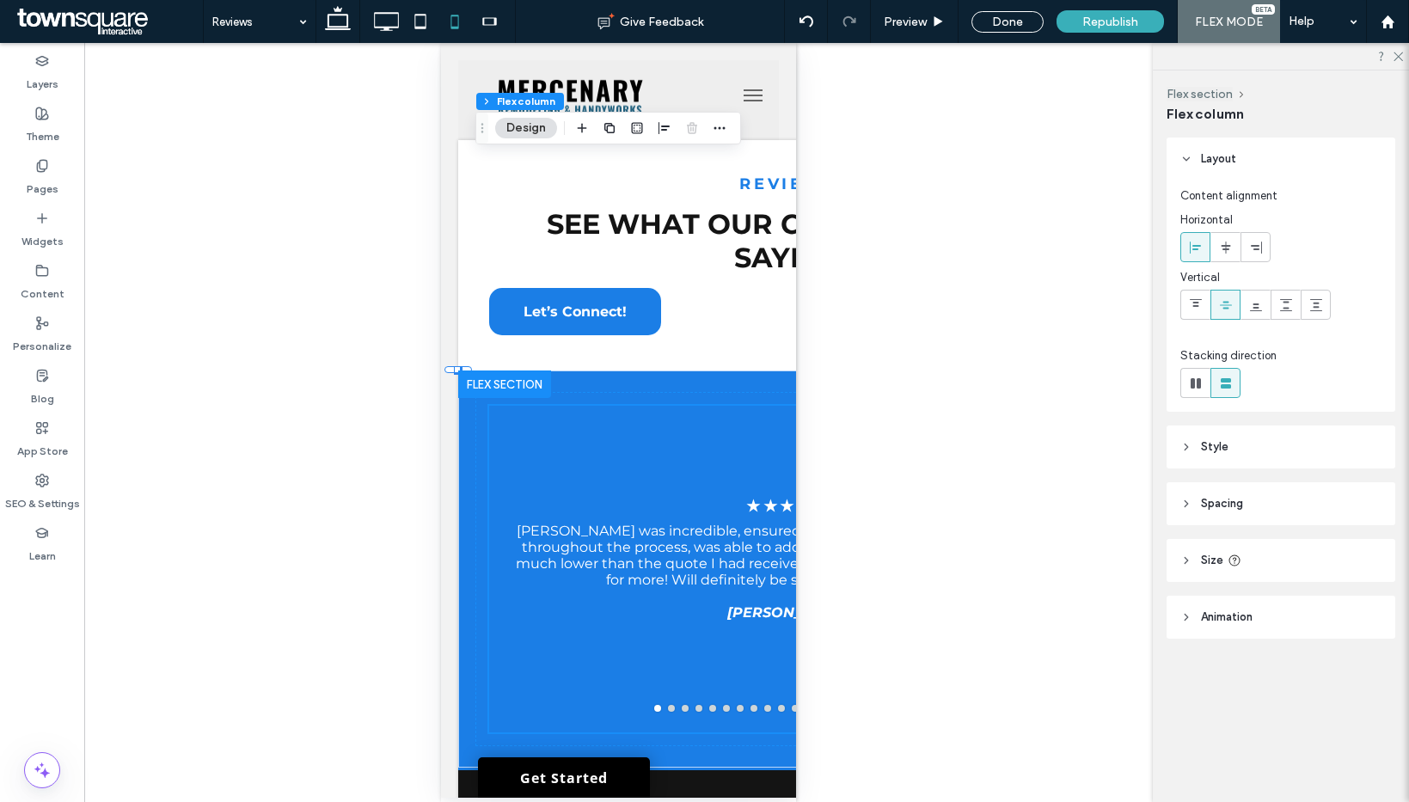
click at [1232, 255] on span at bounding box center [1226, 247] width 14 height 28
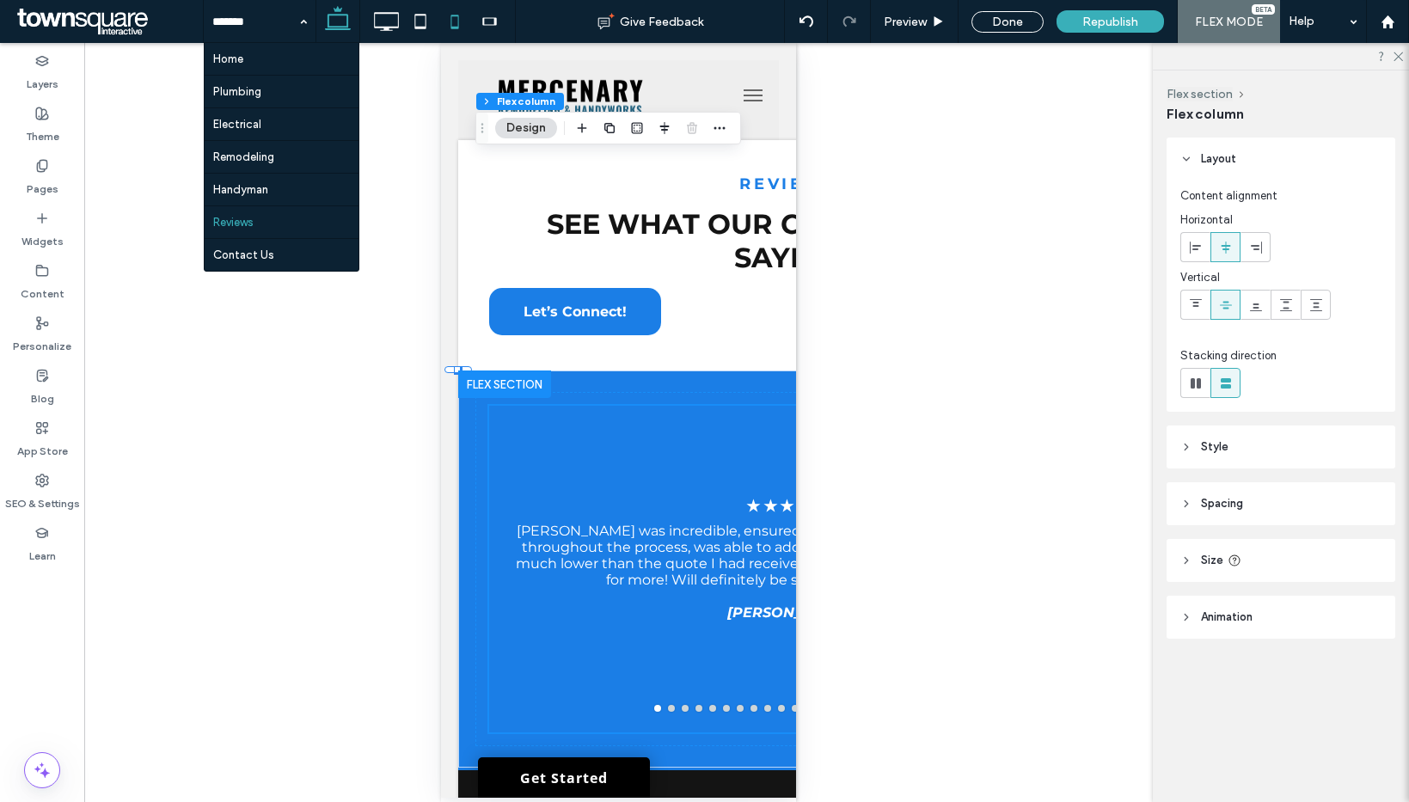
click at [352, 18] on icon at bounding box center [338, 21] width 34 height 34
type input "***"
type input "****"
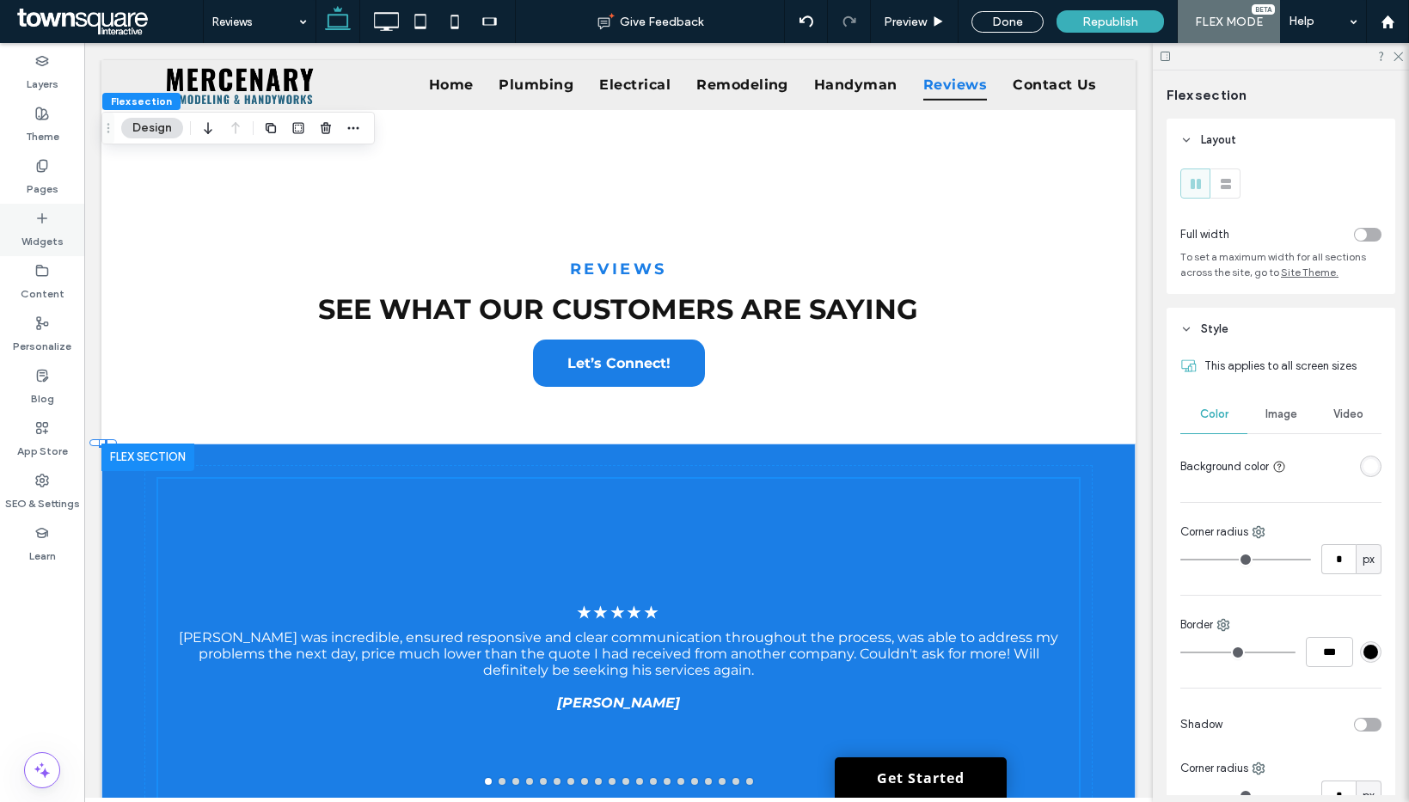
click at [34, 236] on label "Widgets" at bounding box center [42, 237] width 42 height 24
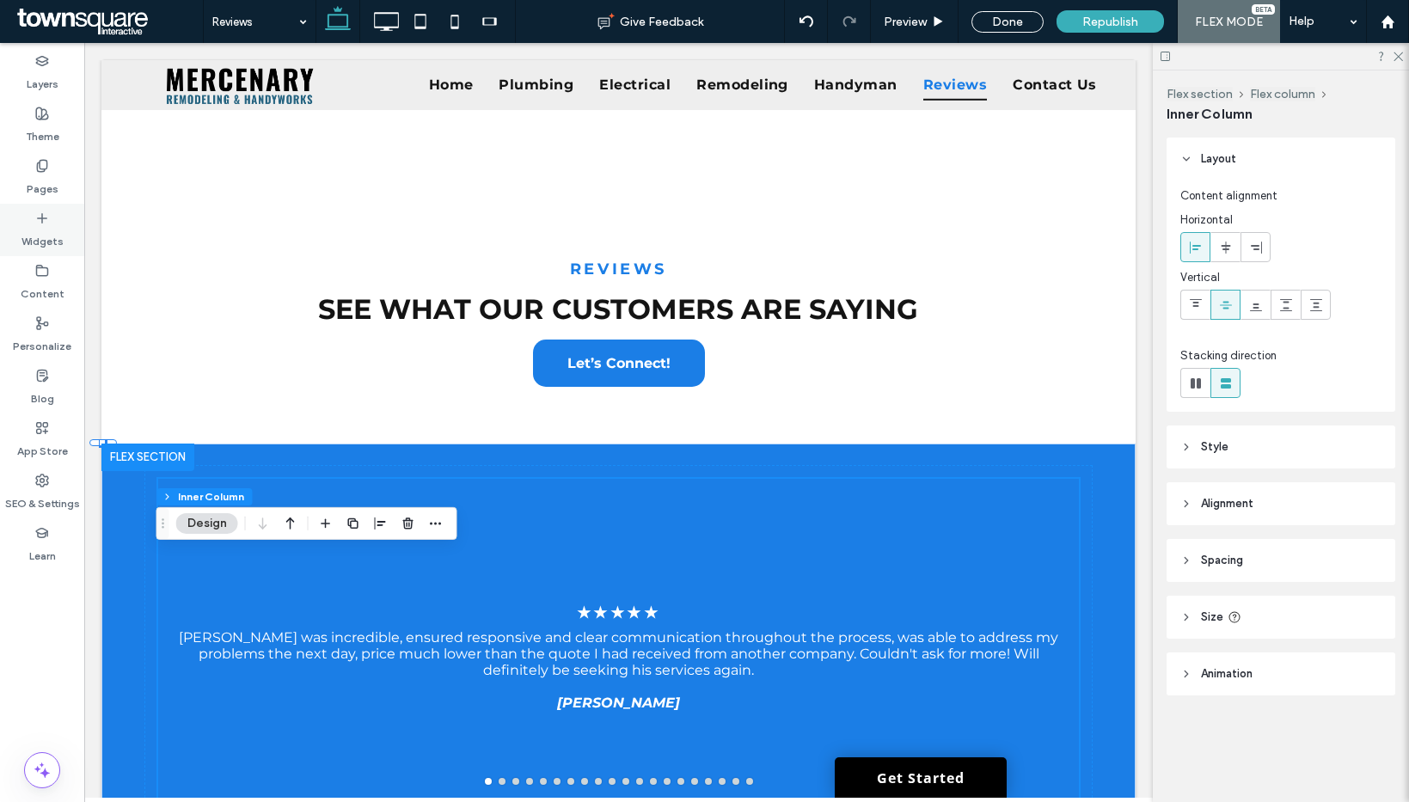
click at [53, 221] on div "Widgets" at bounding box center [42, 230] width 84 height 52
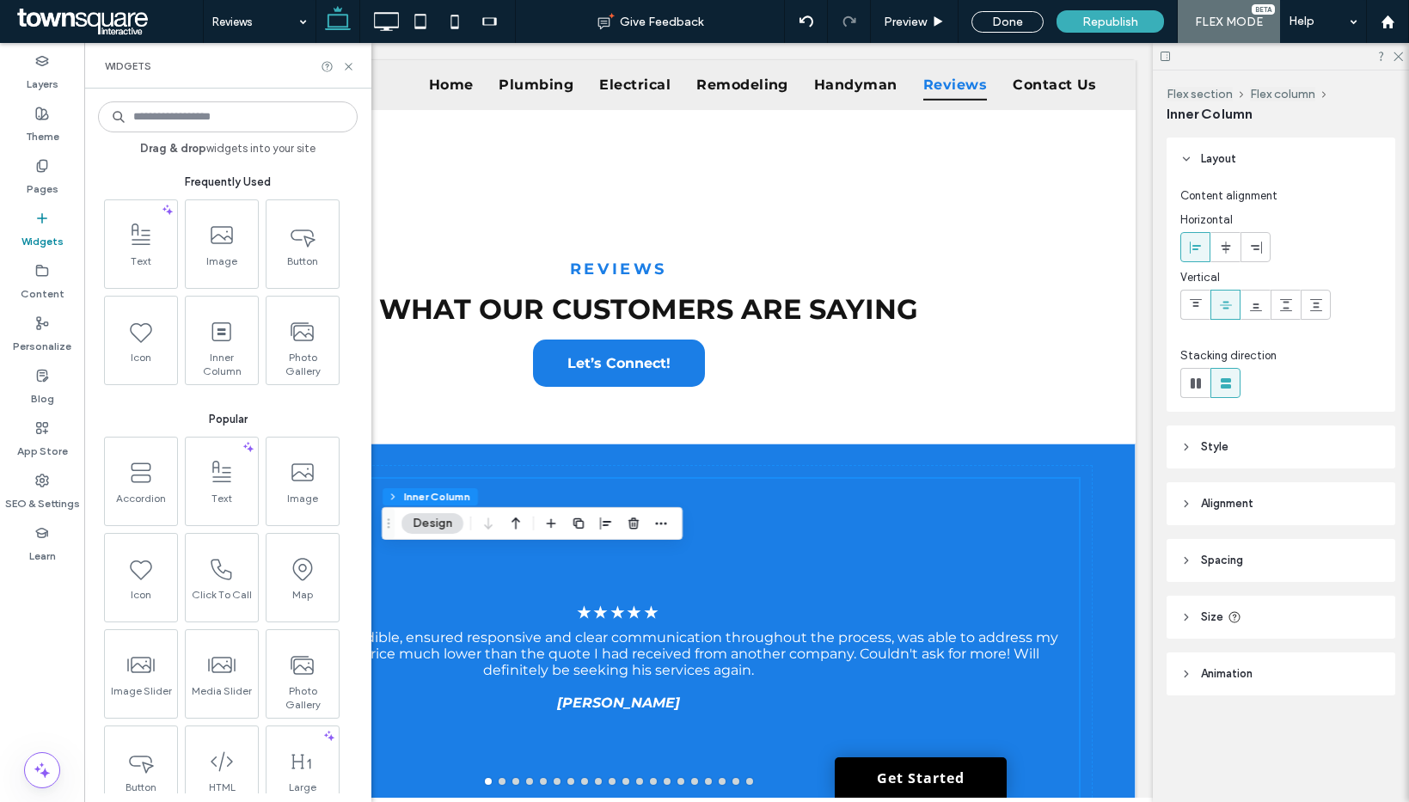
click at [186, 116] on input at bounding box center [228, 116] width 260 height 31
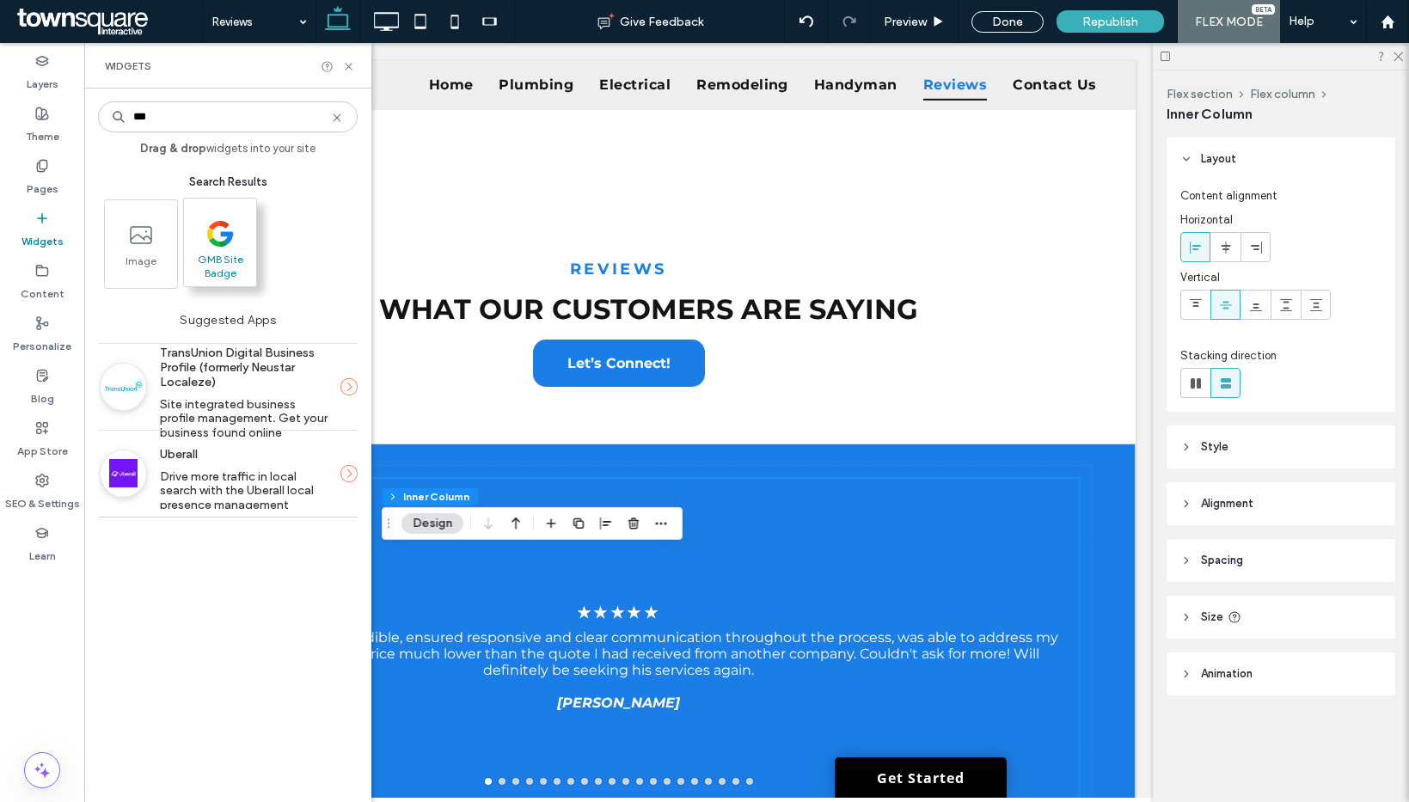
type input "***"
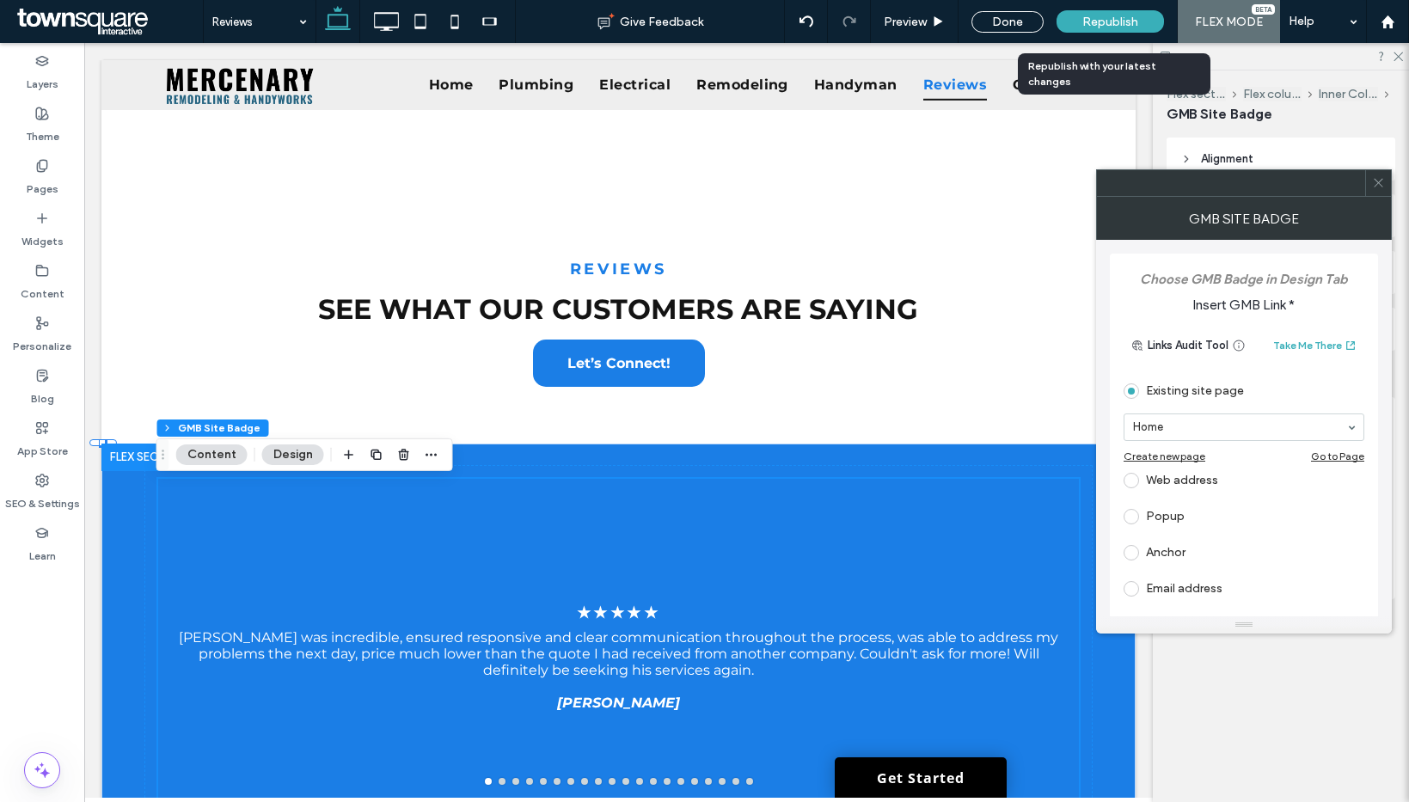
drag, startPoint x: 212, startPoint y: 254, endPoint x: 1105, endPoint y: 2, distance: 927.9
click at [1171, 490] on div "Web address" at bounding box center [1243, 481] width 241 height 28
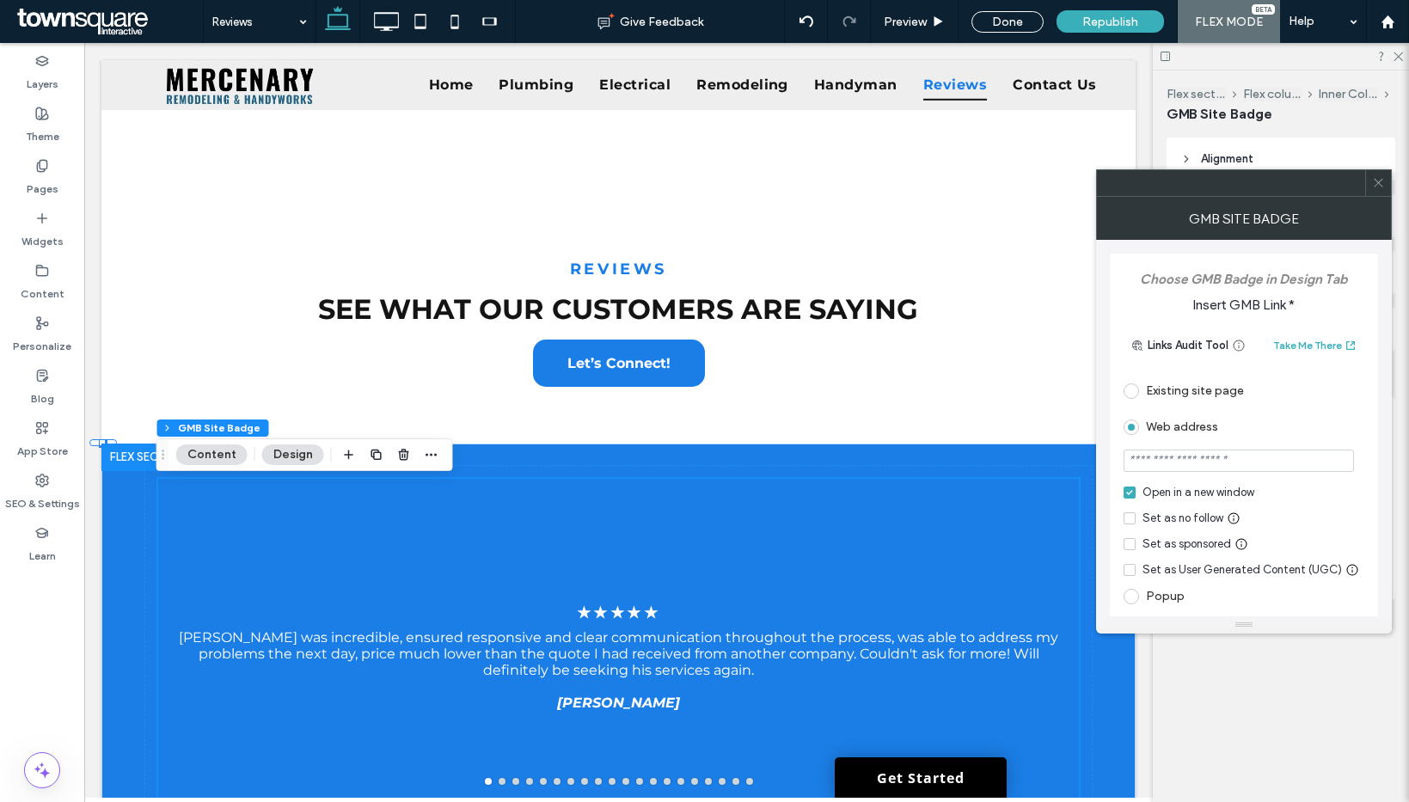
click at [1209, 463] on input "url" at bounding box center [1238, 461] width 230 height 22
paste input "**********"
type input "**********"
click at [1294, 418] on div "Web address" at bounding box center [1243, 427] width 241 height 28
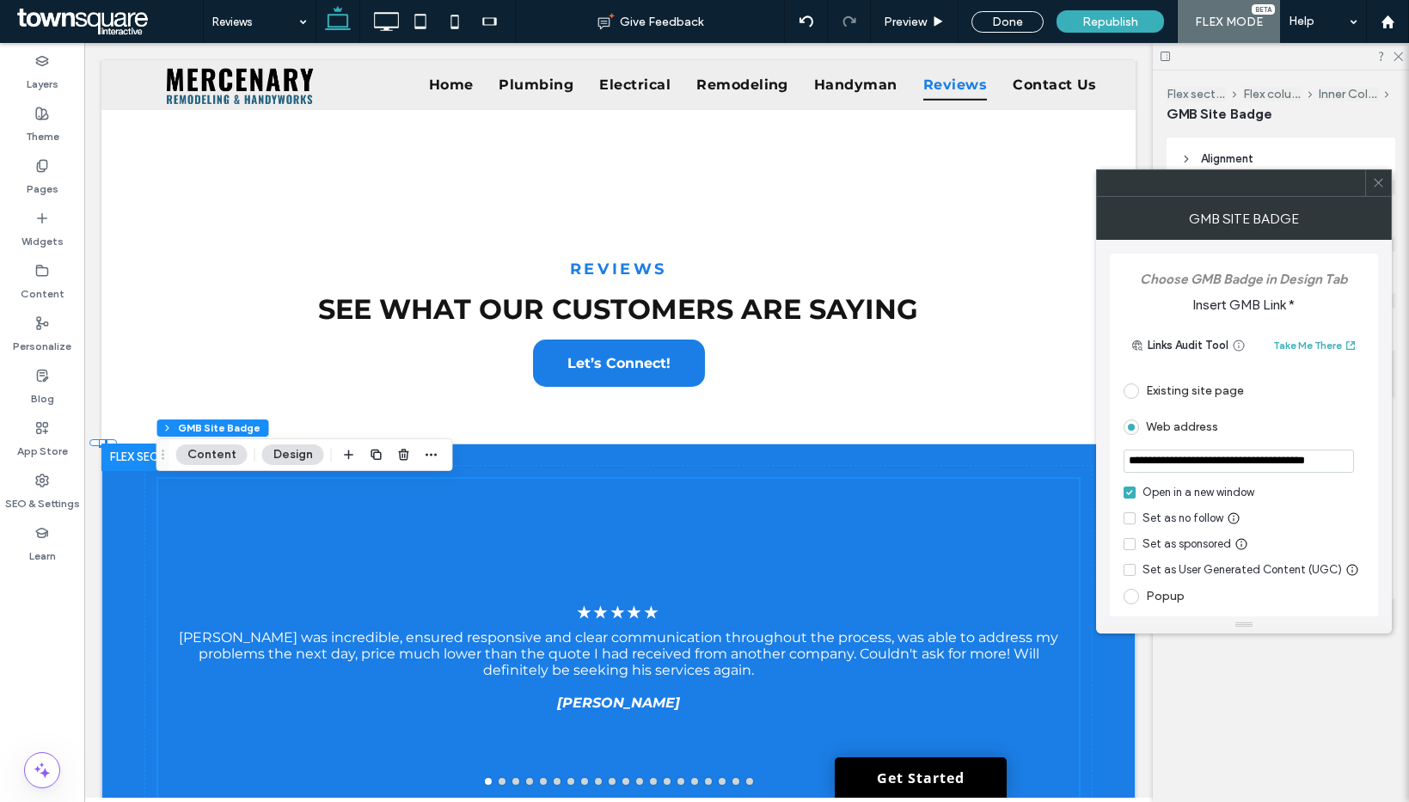
scroll to position [0, 0]
click at [1374, 185] on icon at bounding box center [1378, 182] width 13 height 13
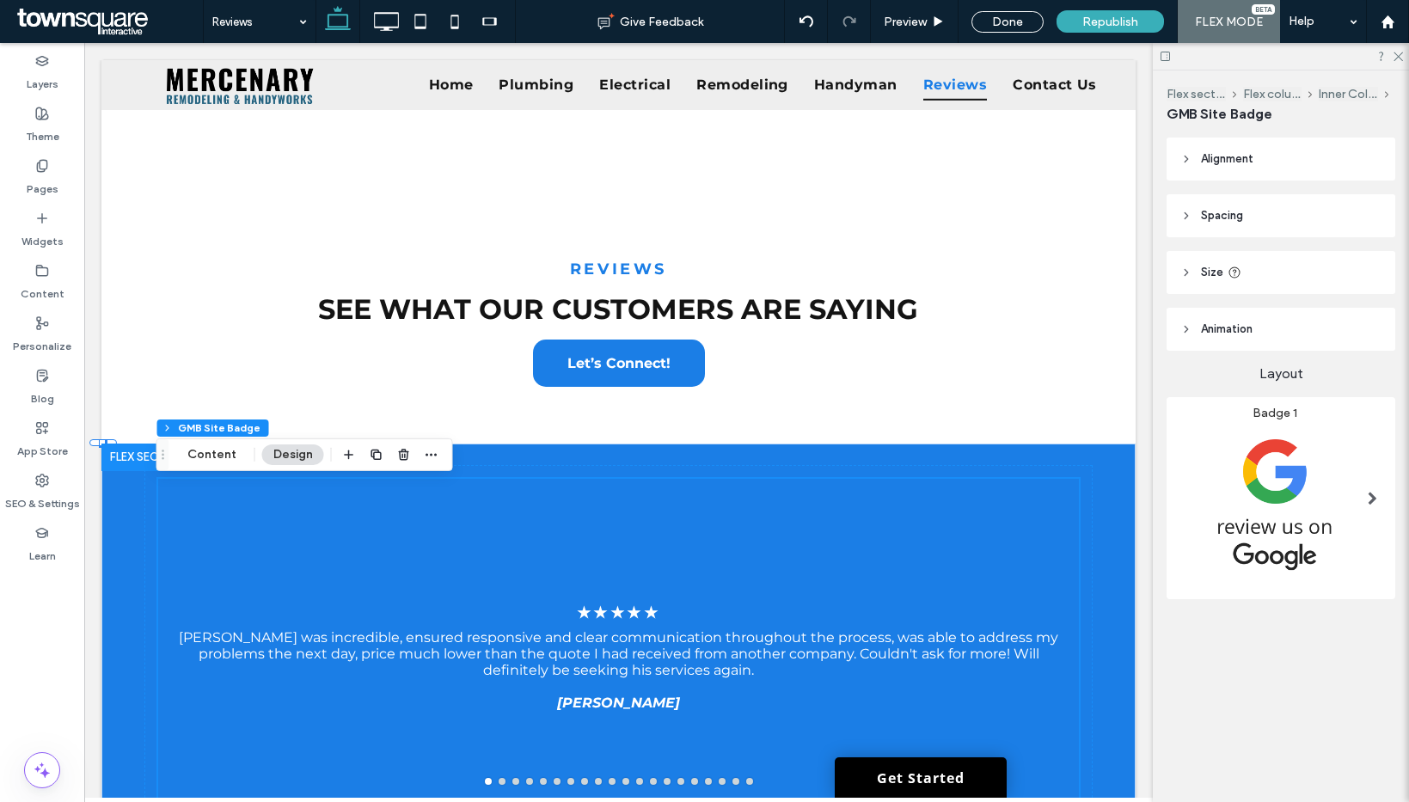
click at [1296, 511] on img at bounding box center [1274, 503] width 188 height 167
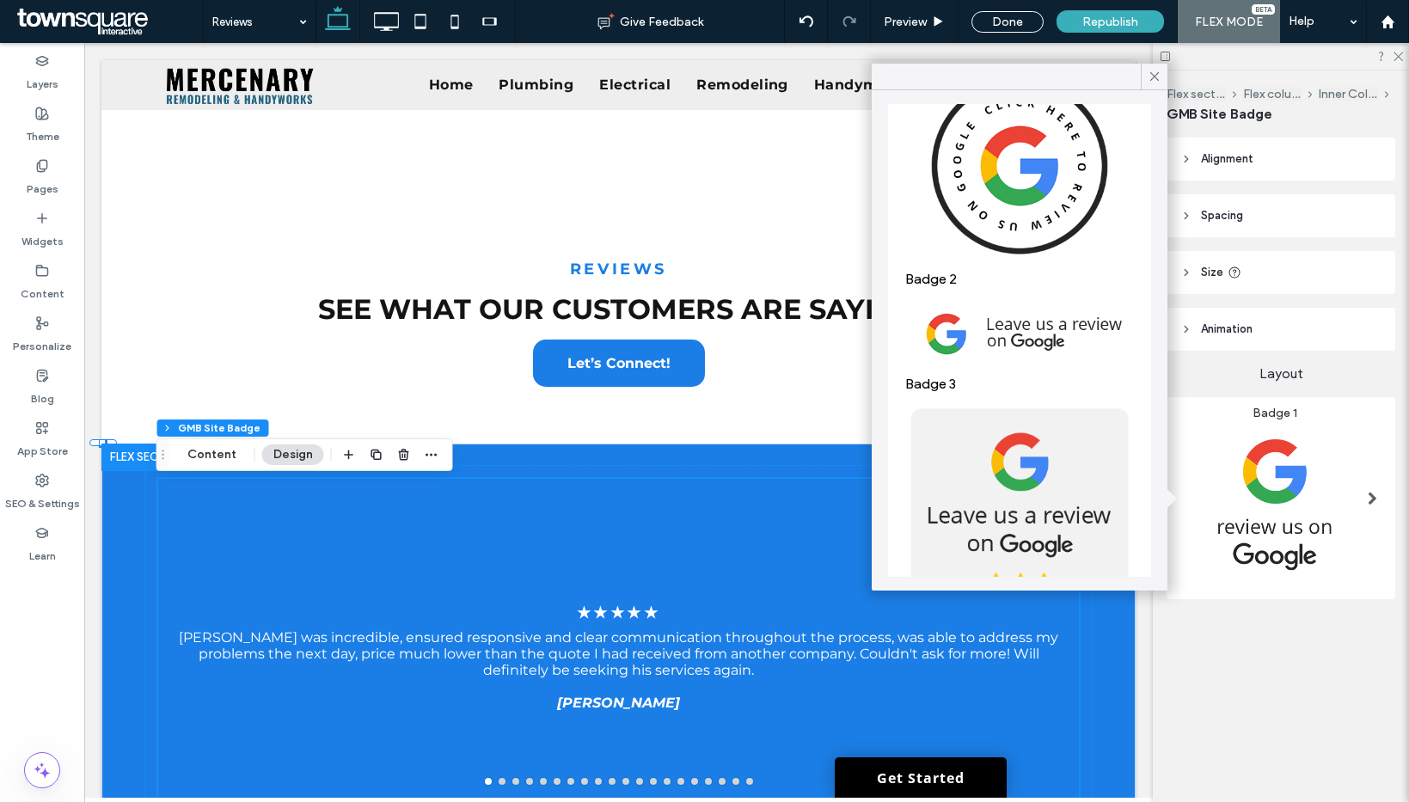
scroll to position [316, 0]
click at [1029, 328] on img at bounding box center [1019, 332] width 229 height 77
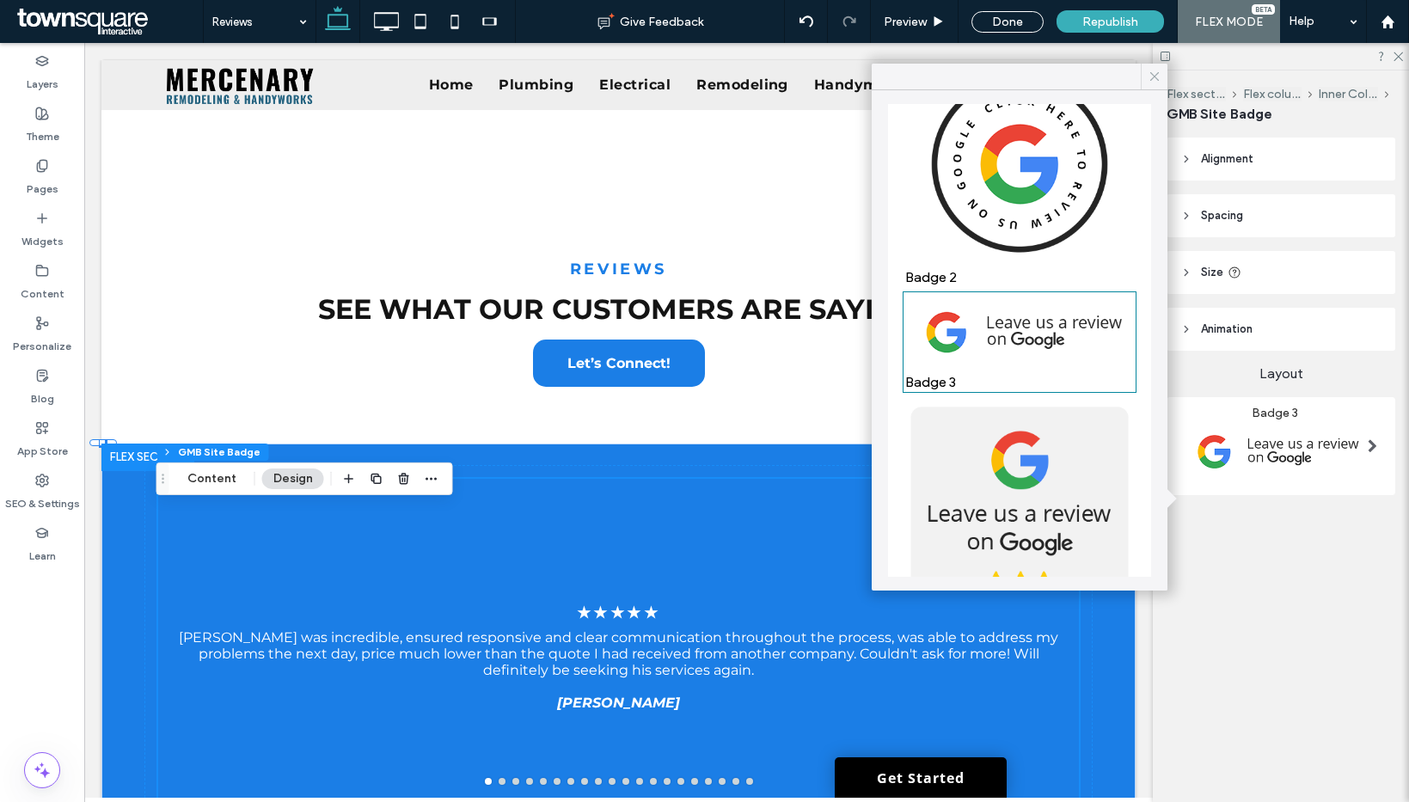
click at [1148, 79] on icon at bounding box center [1154, 76] width 15 height 15
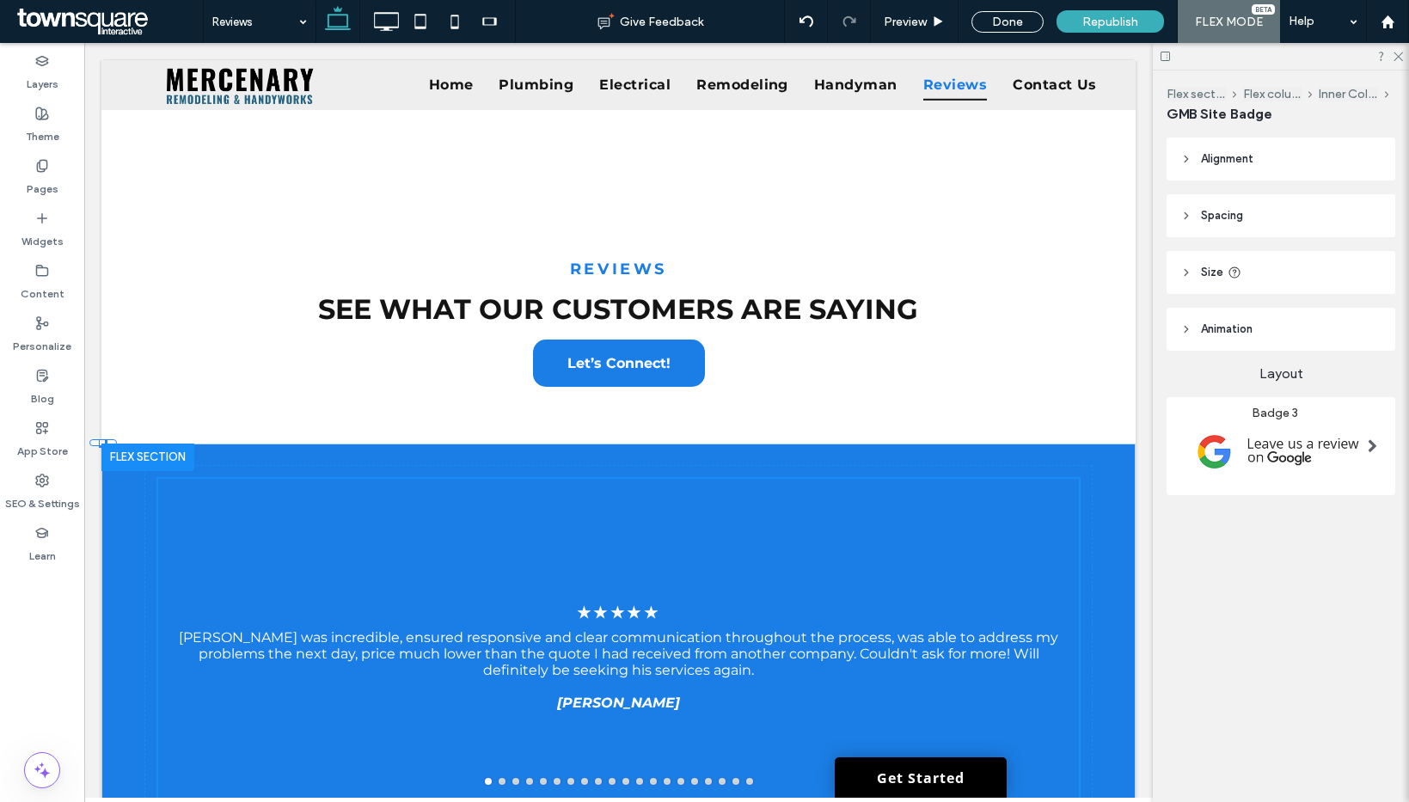
type input "***"
type input "**"
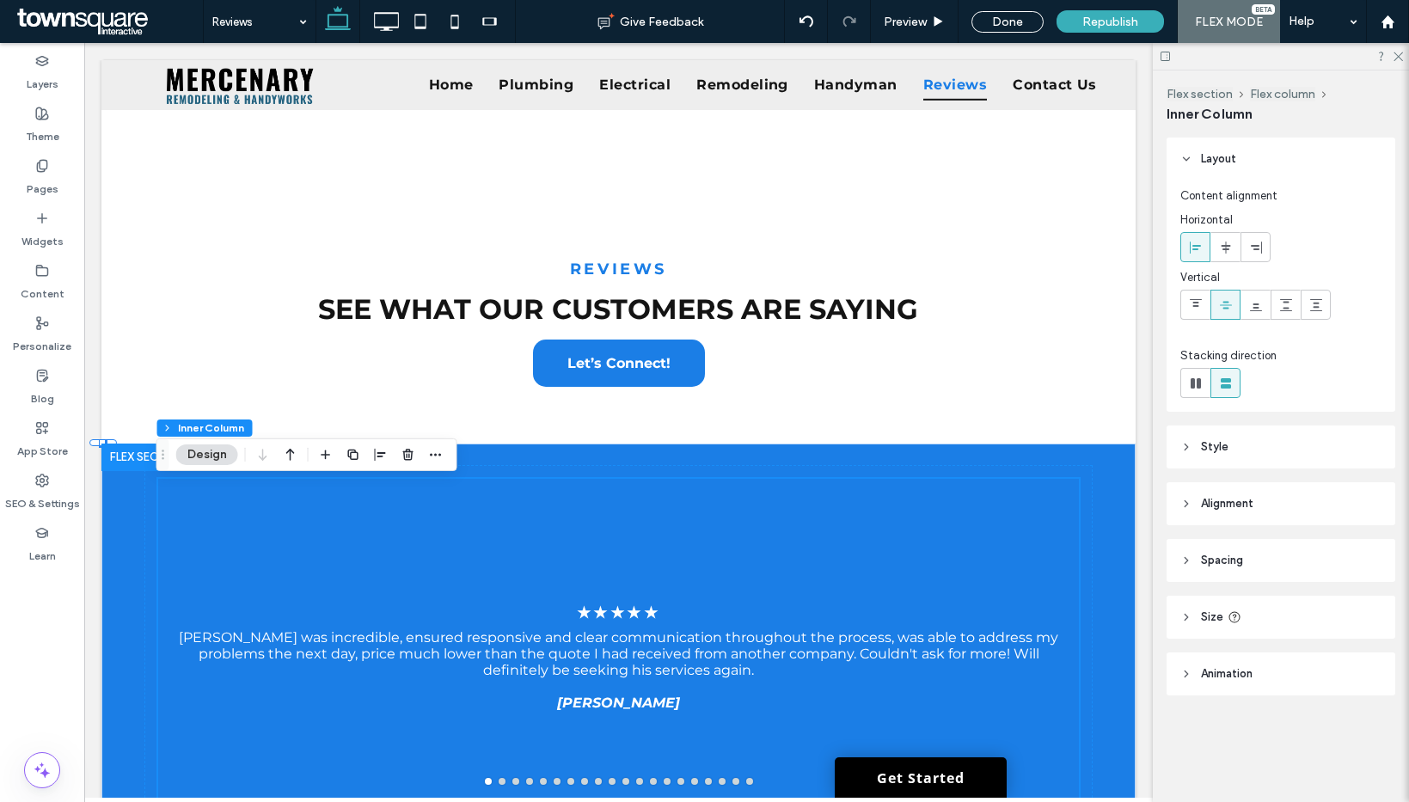
click at [1257, 439] on header "Style" at bounding box center [1280, 446] width 229 height 43
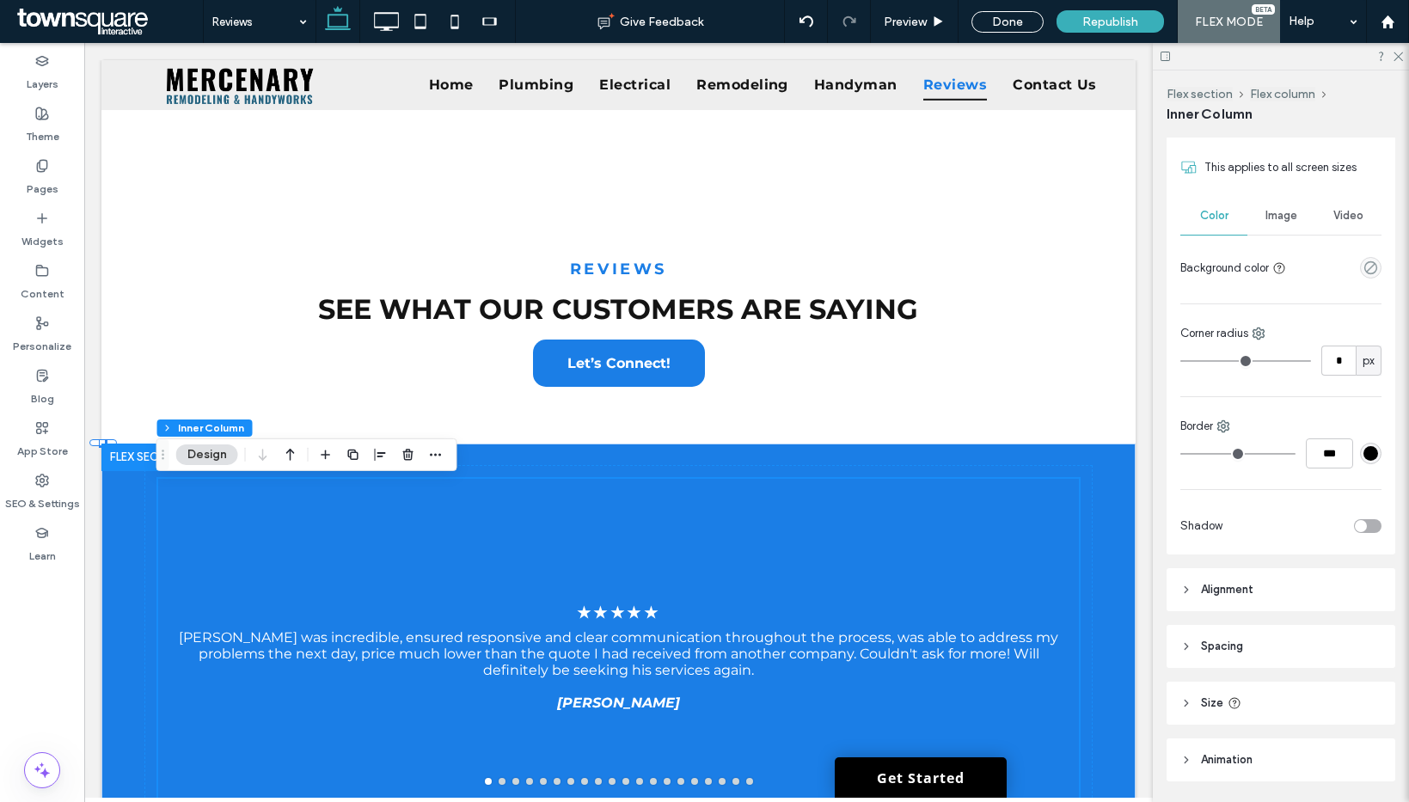
click at [1258, 655] on header "Spacing" at bounding box center [1280, 646] width 229 height 43
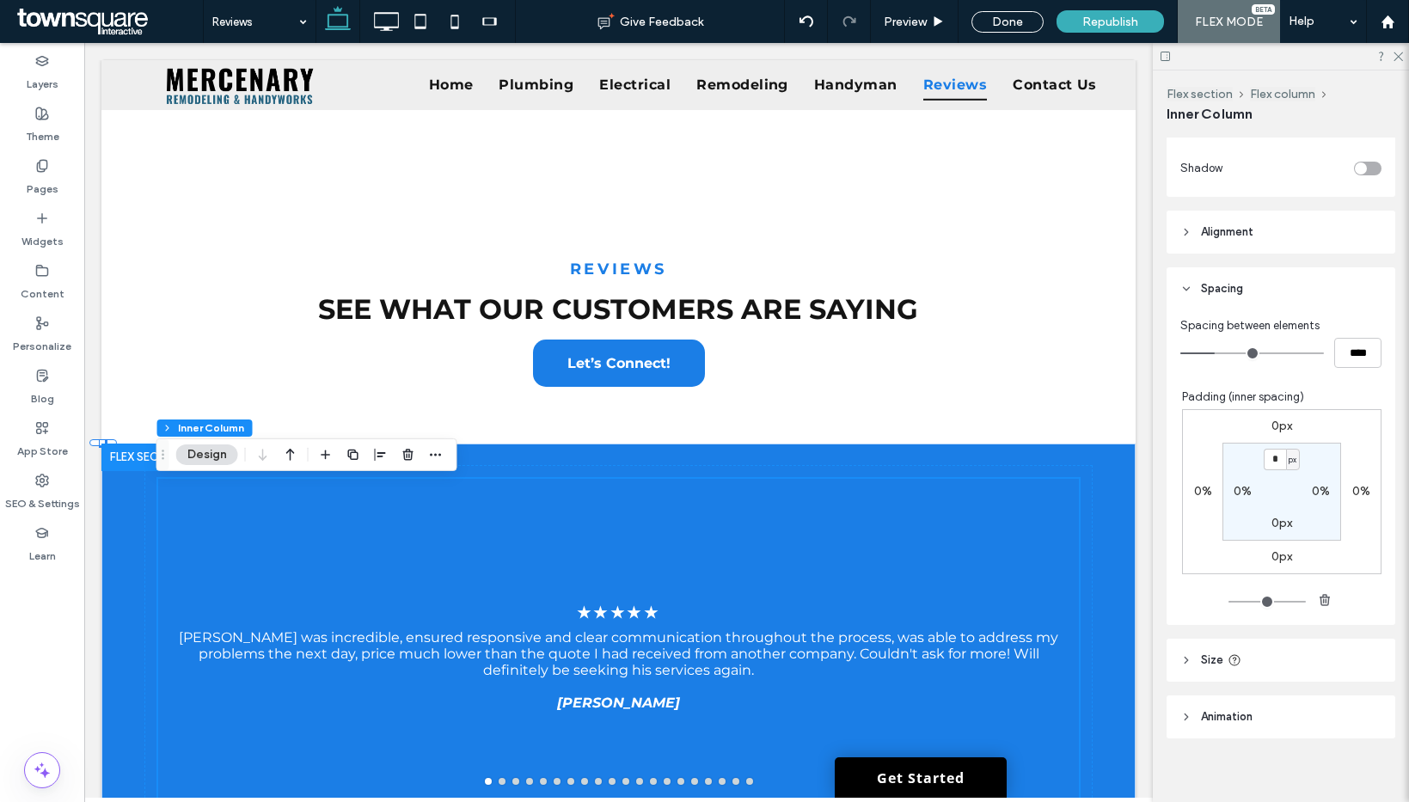
scroll to position [686, 0]
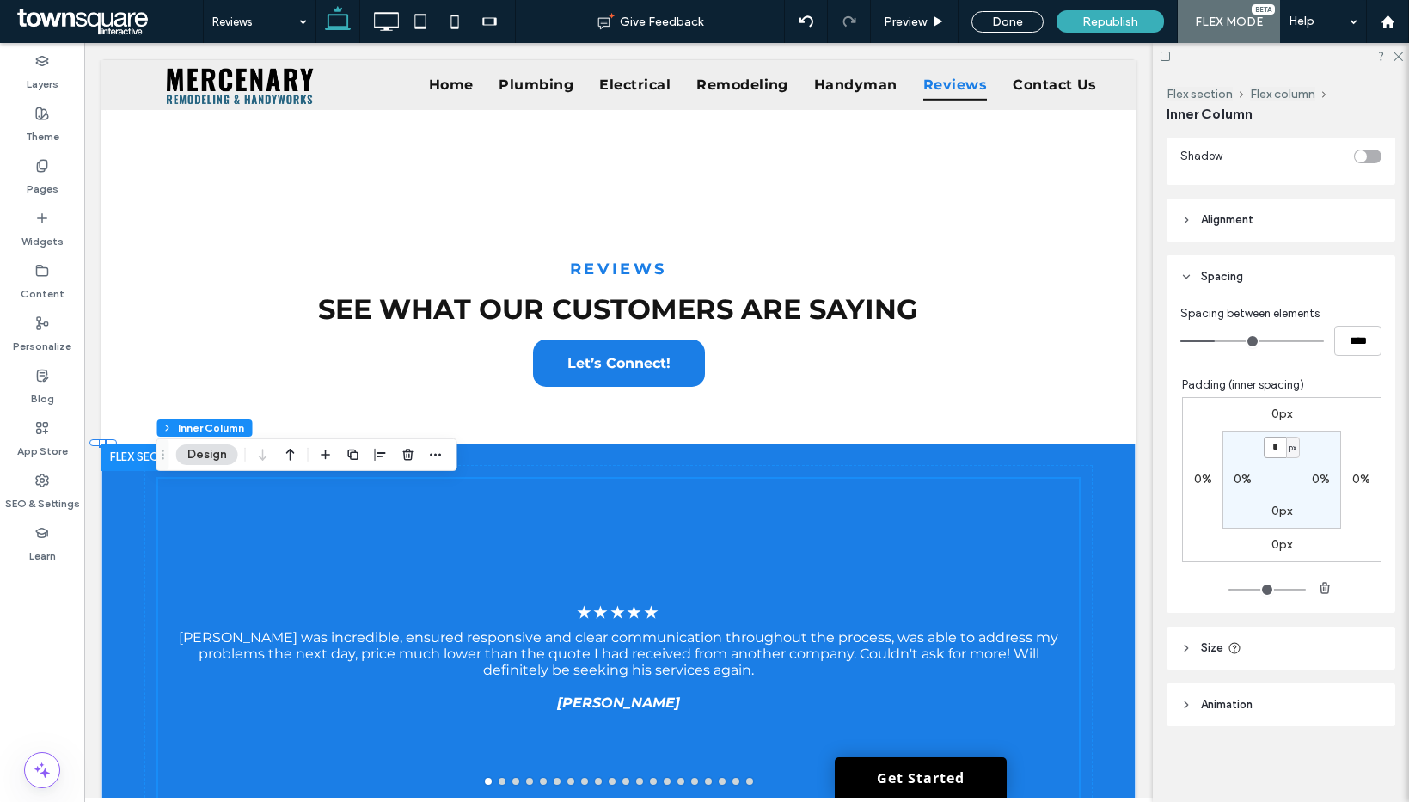
click at [1264, 446] on input "*" at bounding box center [1275, 447] width 22 height 21
type input "**"
click at [1271, 514] on label "0px" at bounding box center [1281, 511] width 21 height 15
type input "*"
type input "**"
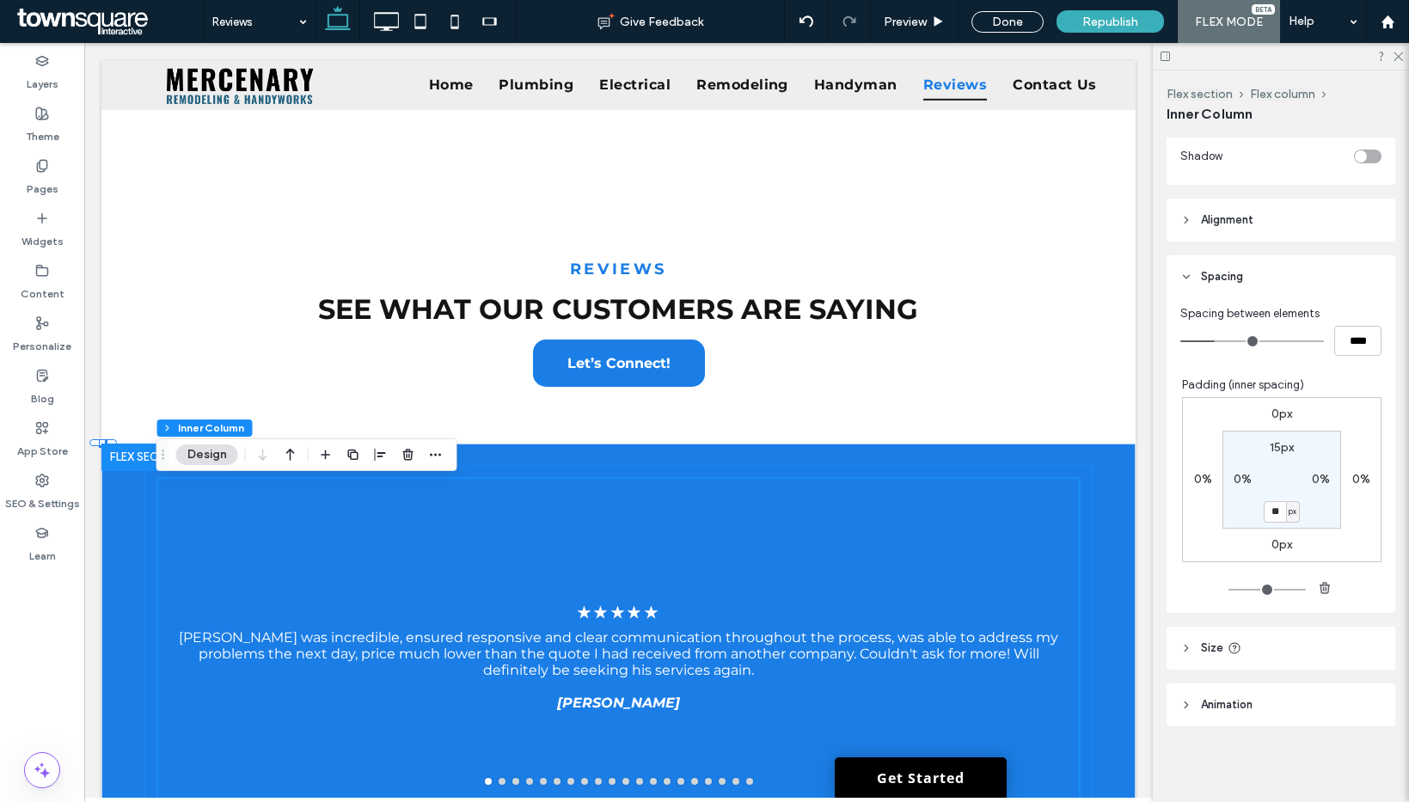
click at [1312, 483] on label "0%" at bounding box center [1321, 479] width 18 height 15
type input "*"
click at [1234, 476] on label "0%" at bounding box center [1243, 479] width 18 height 15
type input "*"
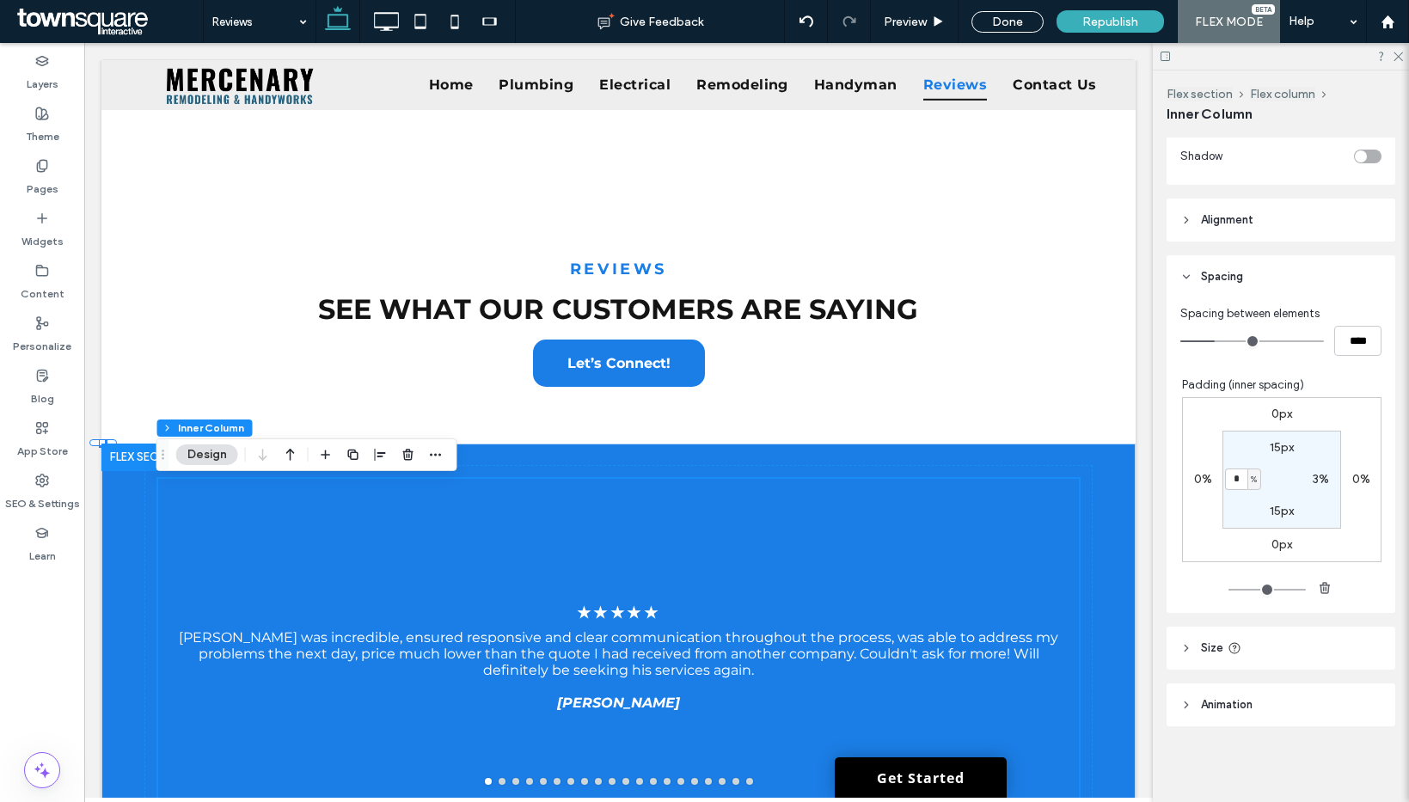
type input "*"
click at [1270, 476] on section "15px 3% 15px * %" at bounding box center [1281, 480] width 119 height 98
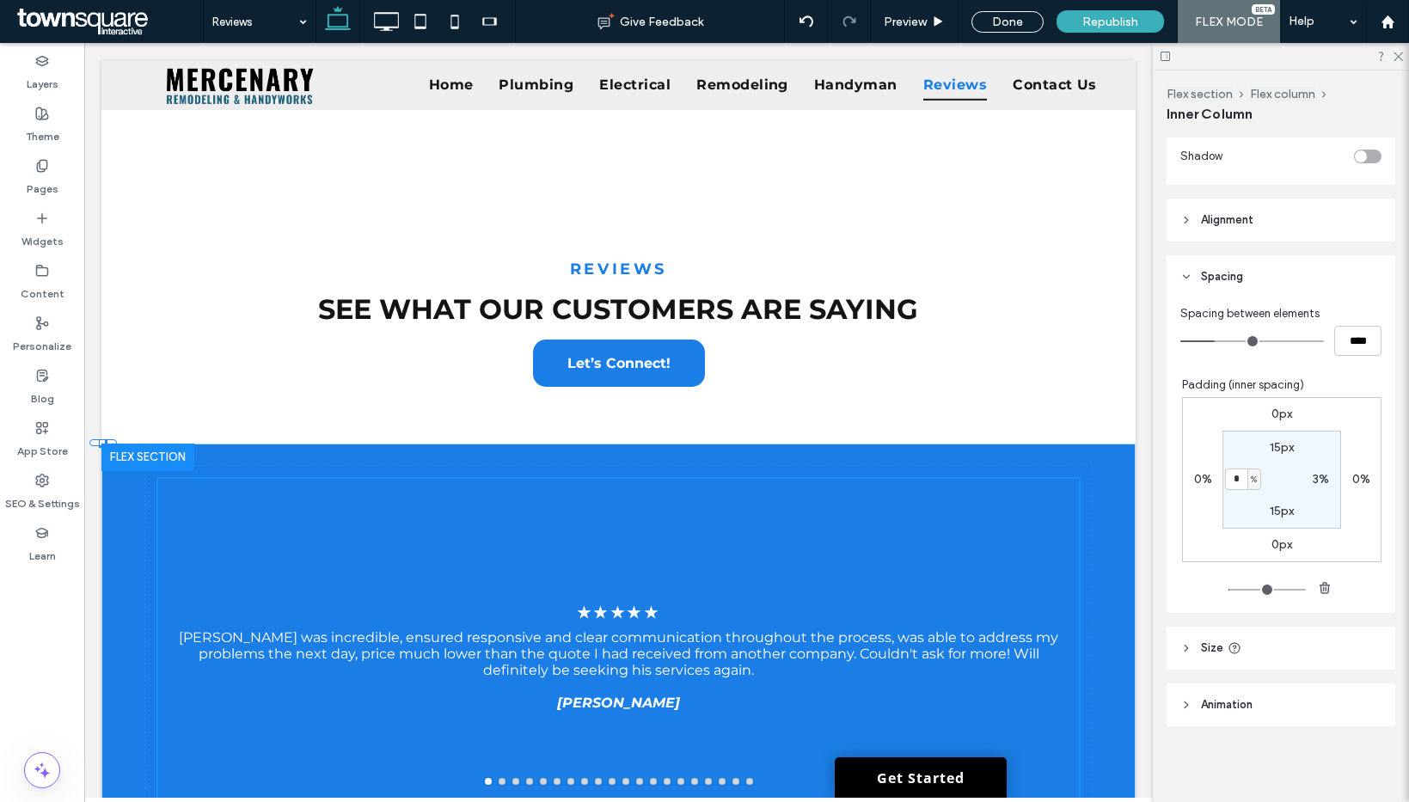
type input "**"
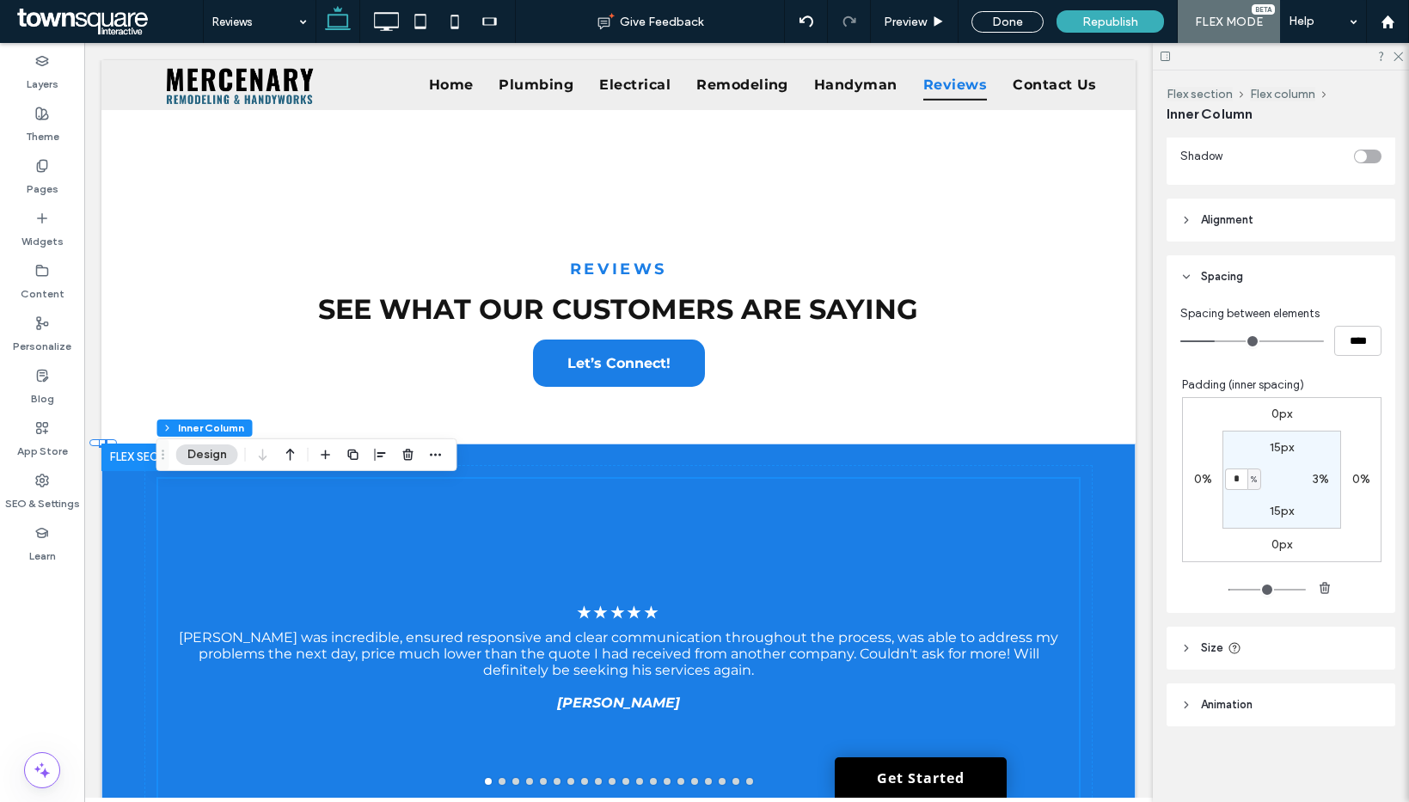
scroll to position [317, 0]
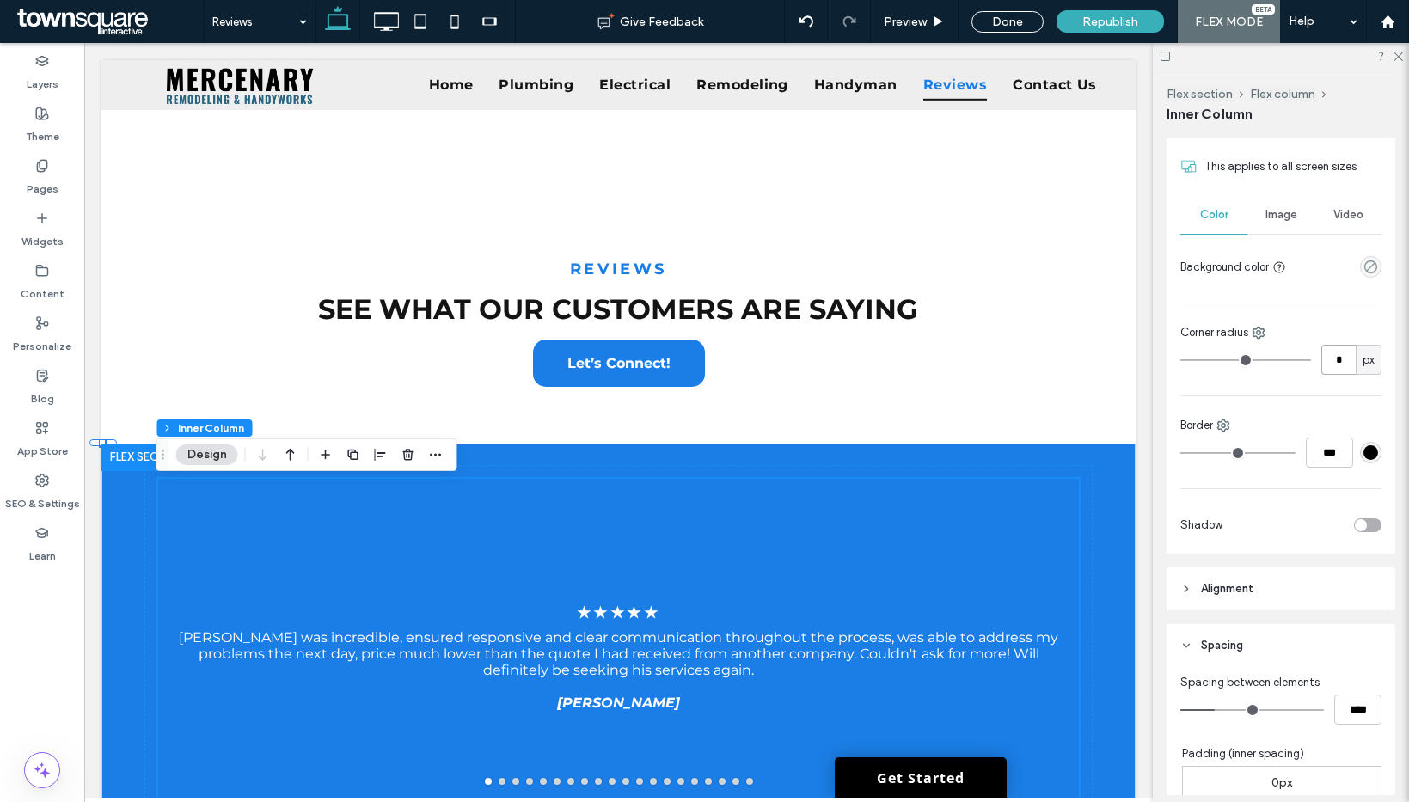
click at [1341, 350] on input "*" at bounding box center [1338, 360] width 34 height 30
type input "**"
click at [1276, 418] on div "Border" at bounding box center [1280, 425] width 201 height 17
click at [1363, 272] on icon "empty color" at bounding box center [1370, 267] width 15 height 15
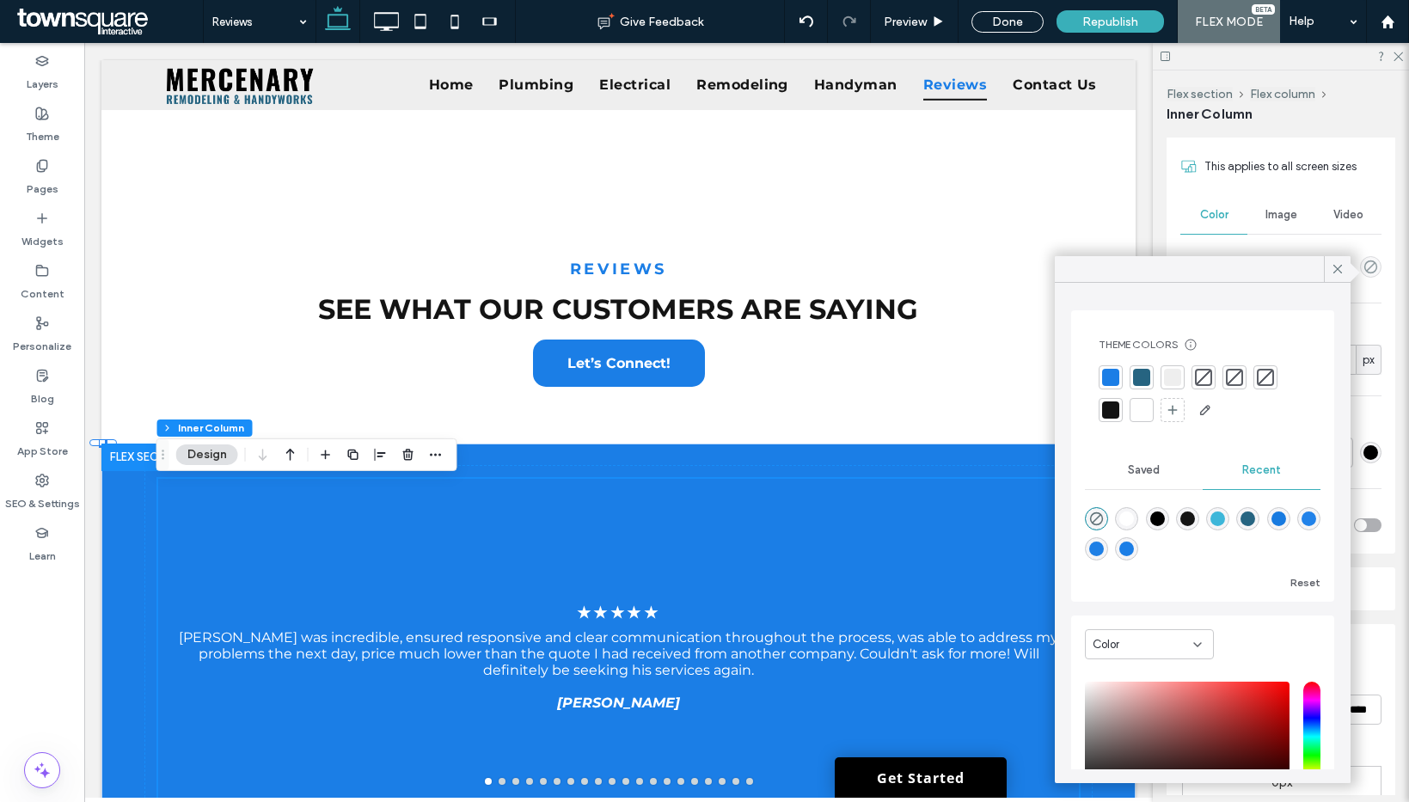
click at [1143, 411] on div at bounding box center [1141, 409] width 17 height 17
click at [1325, 269] on div at bounding box center [1337, 269] width 27 height 26
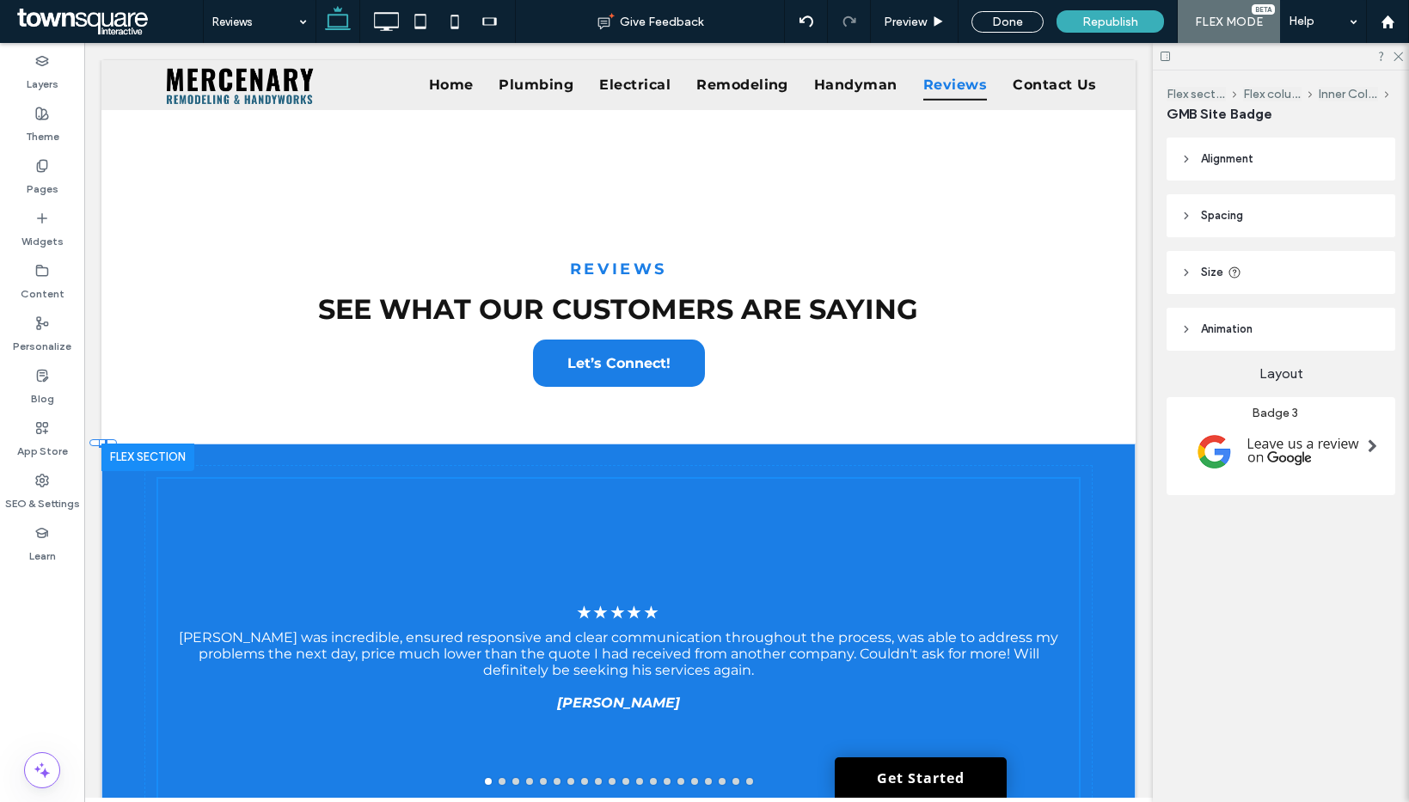
type input "***"
type input "**"
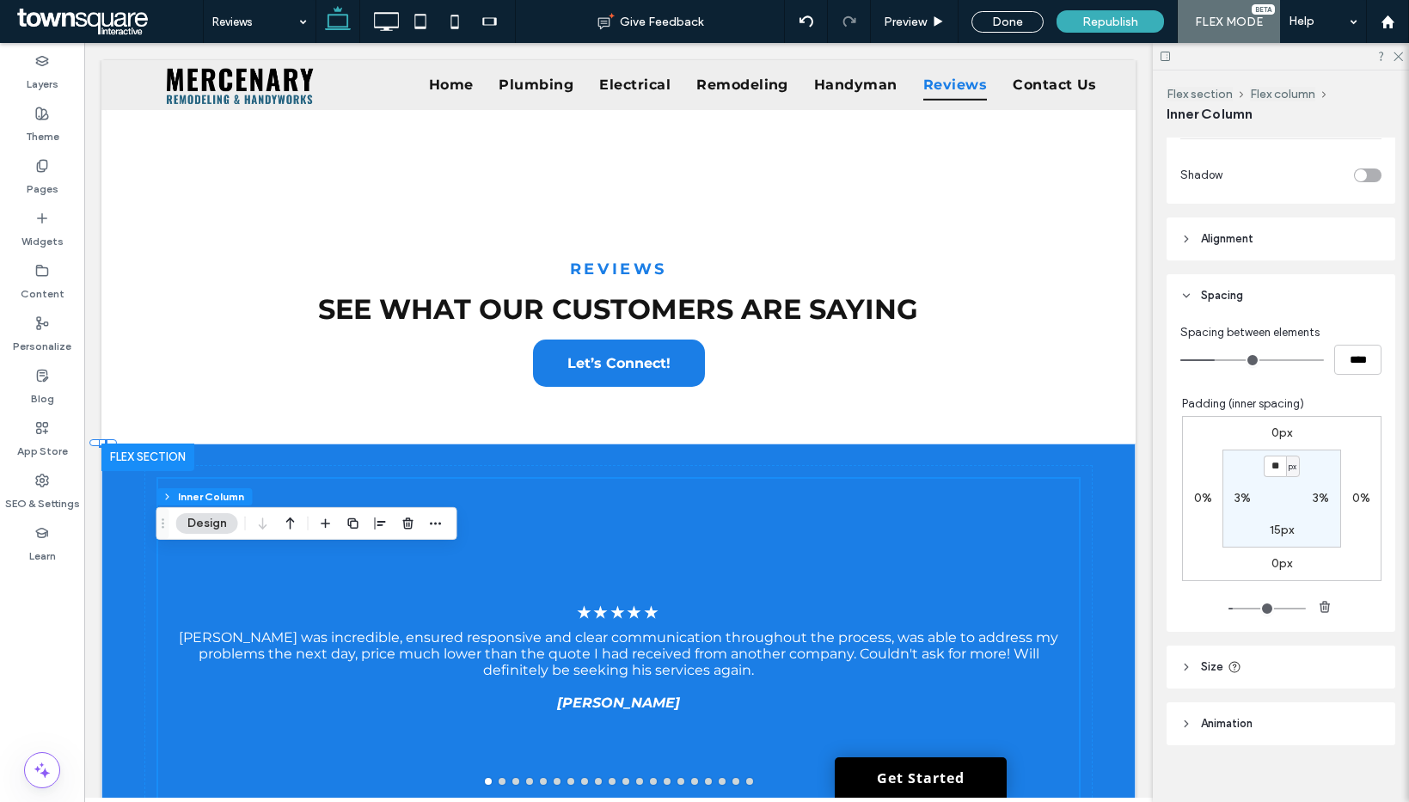
scroll to position [686, 0]
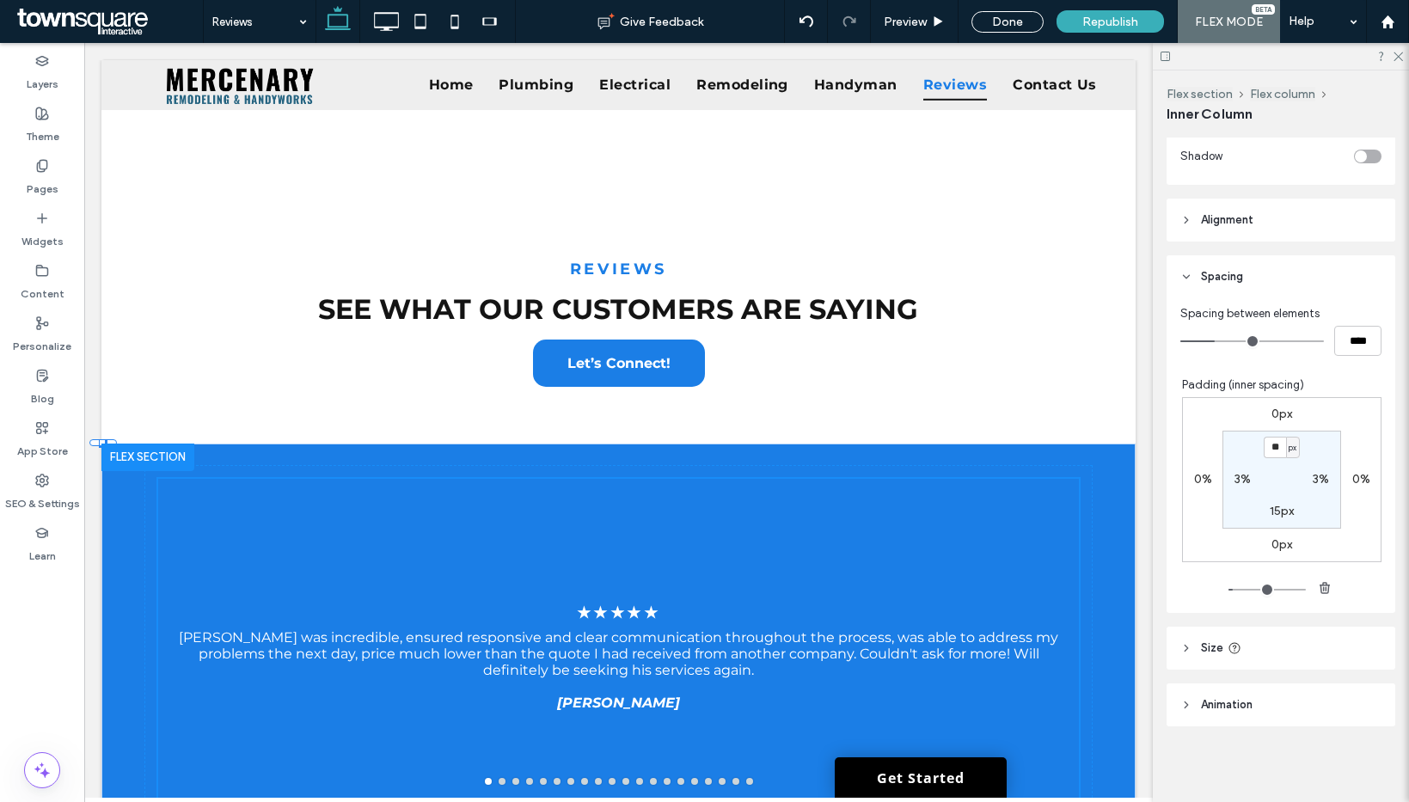
type input "**"
type input "****"
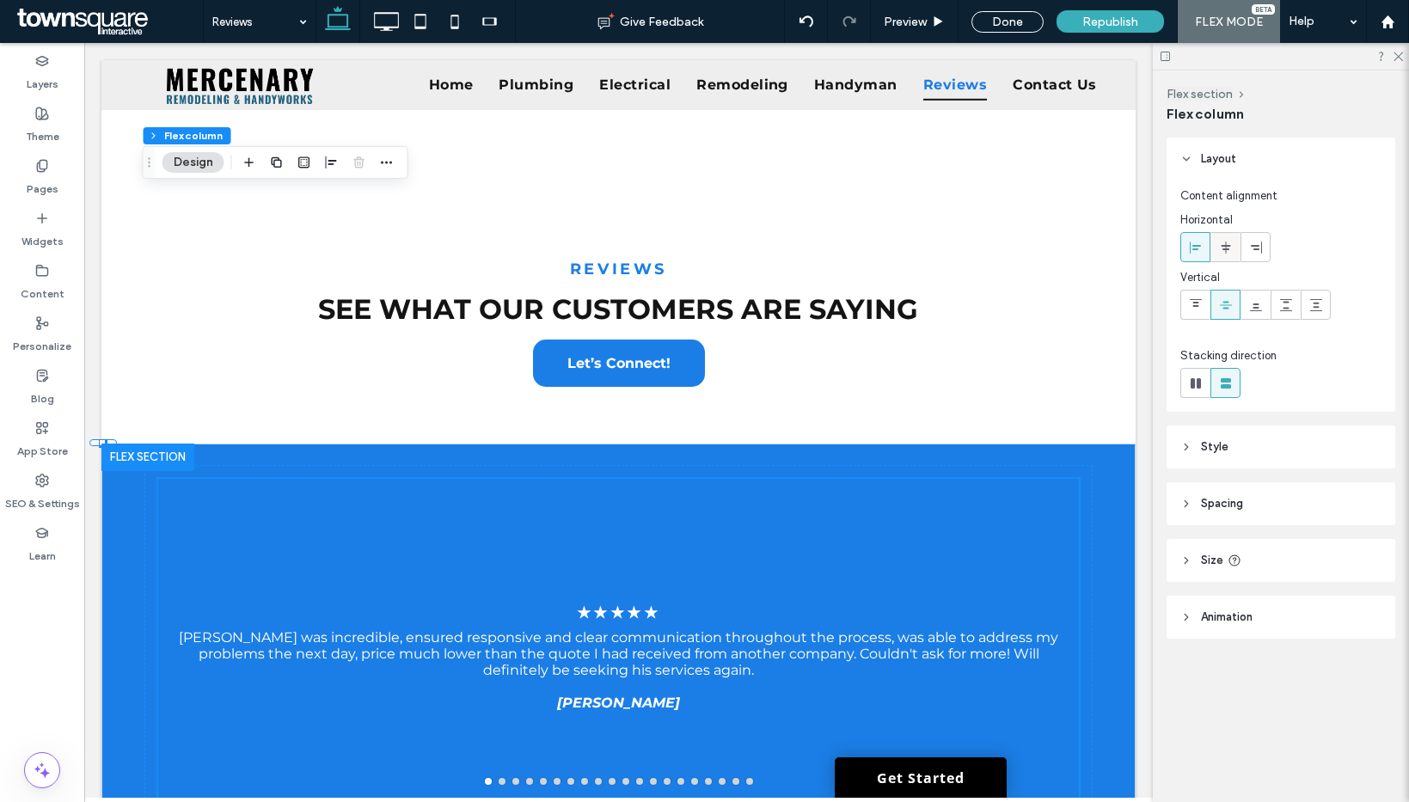
click at [1227, 244] on icon at bounding box center [1226, 248] width 14 height 14
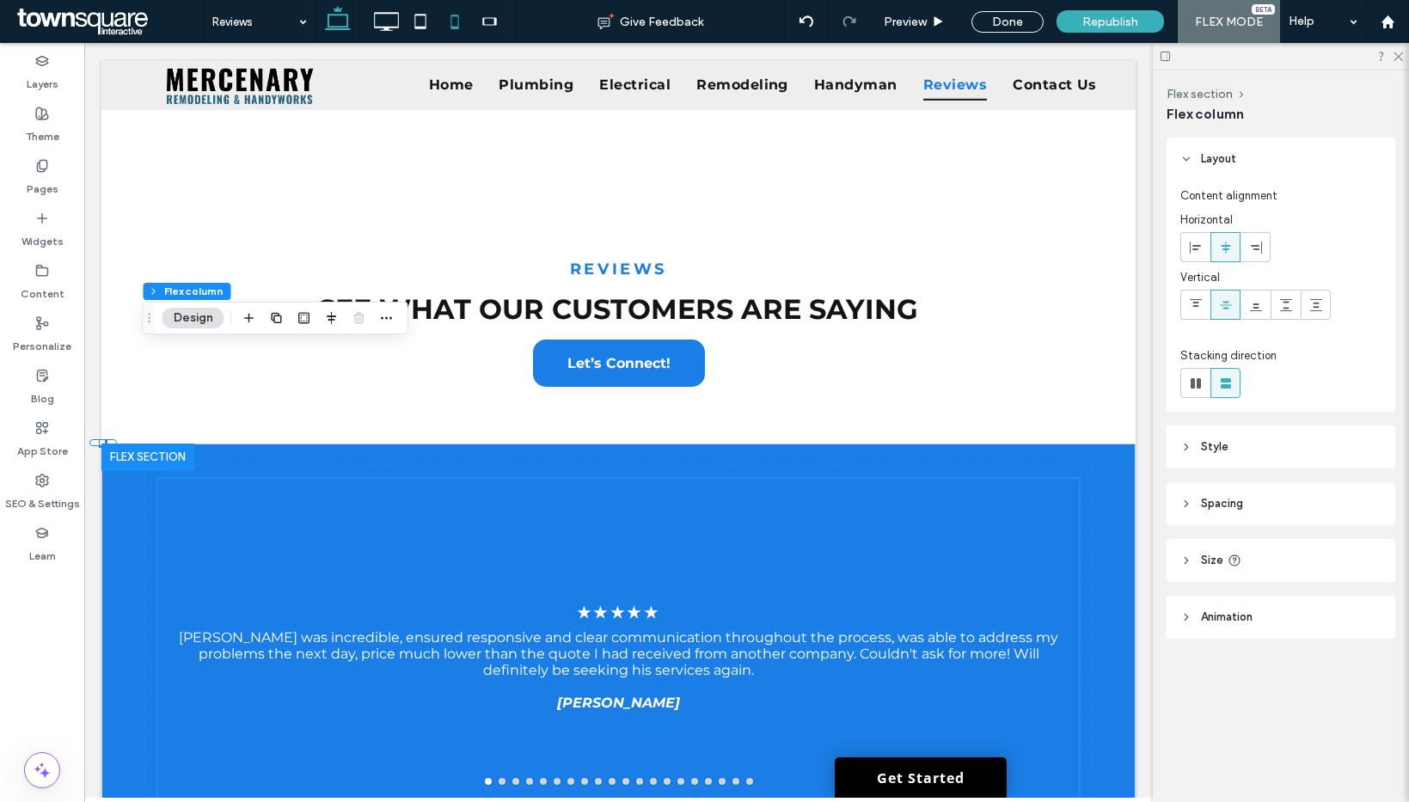
click at [438, 24] on icon at bounding box center [455, 21] width 34 height 34
type input "***"
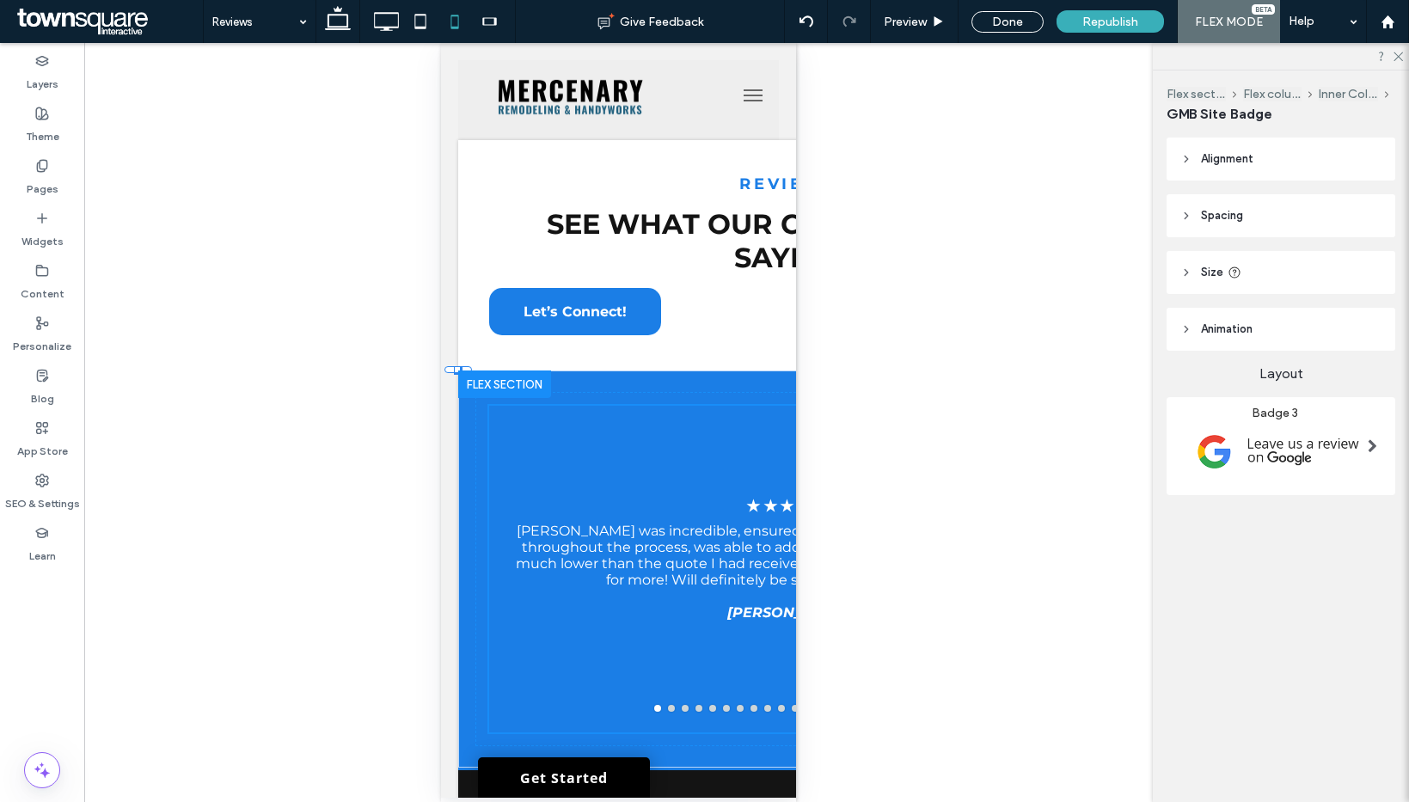
type input "**"
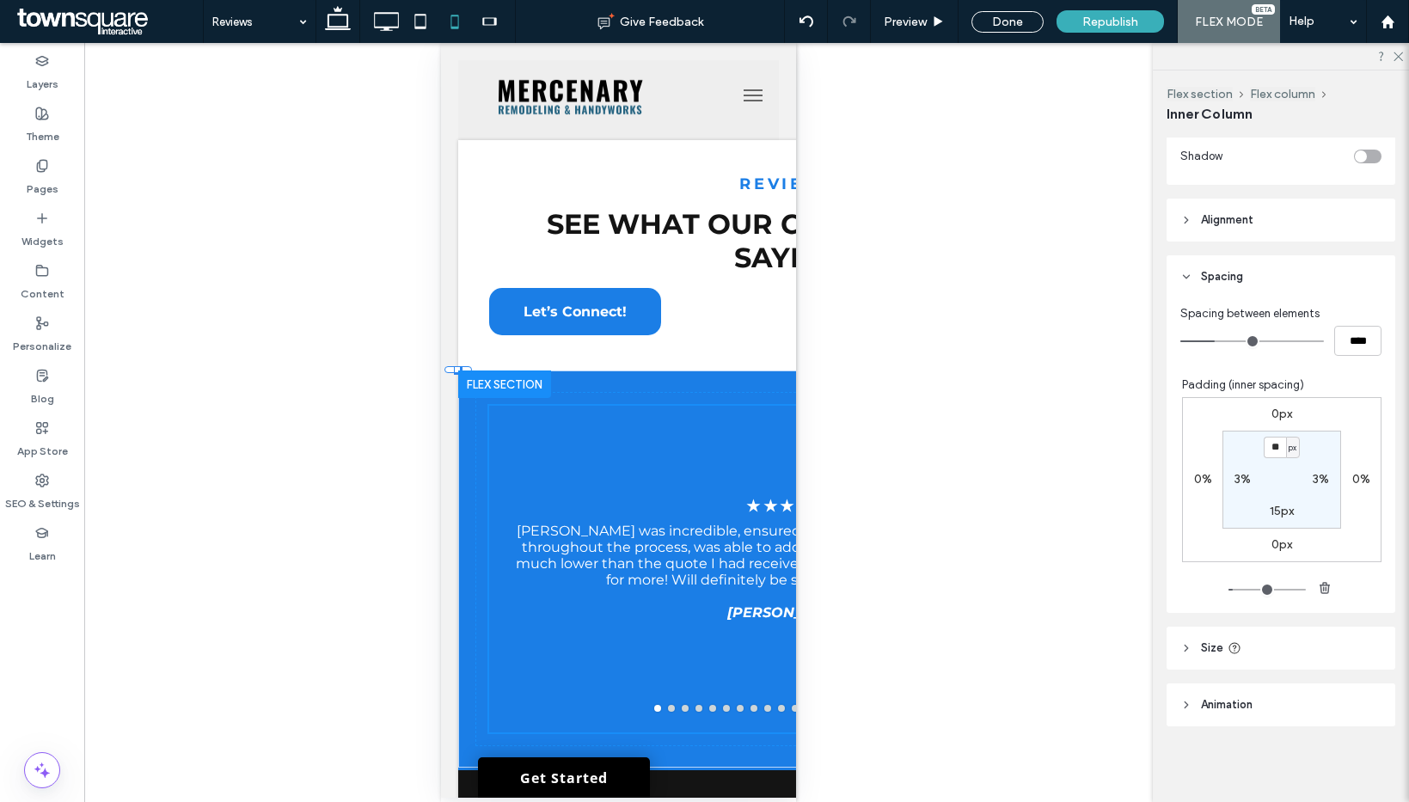
type input "**"
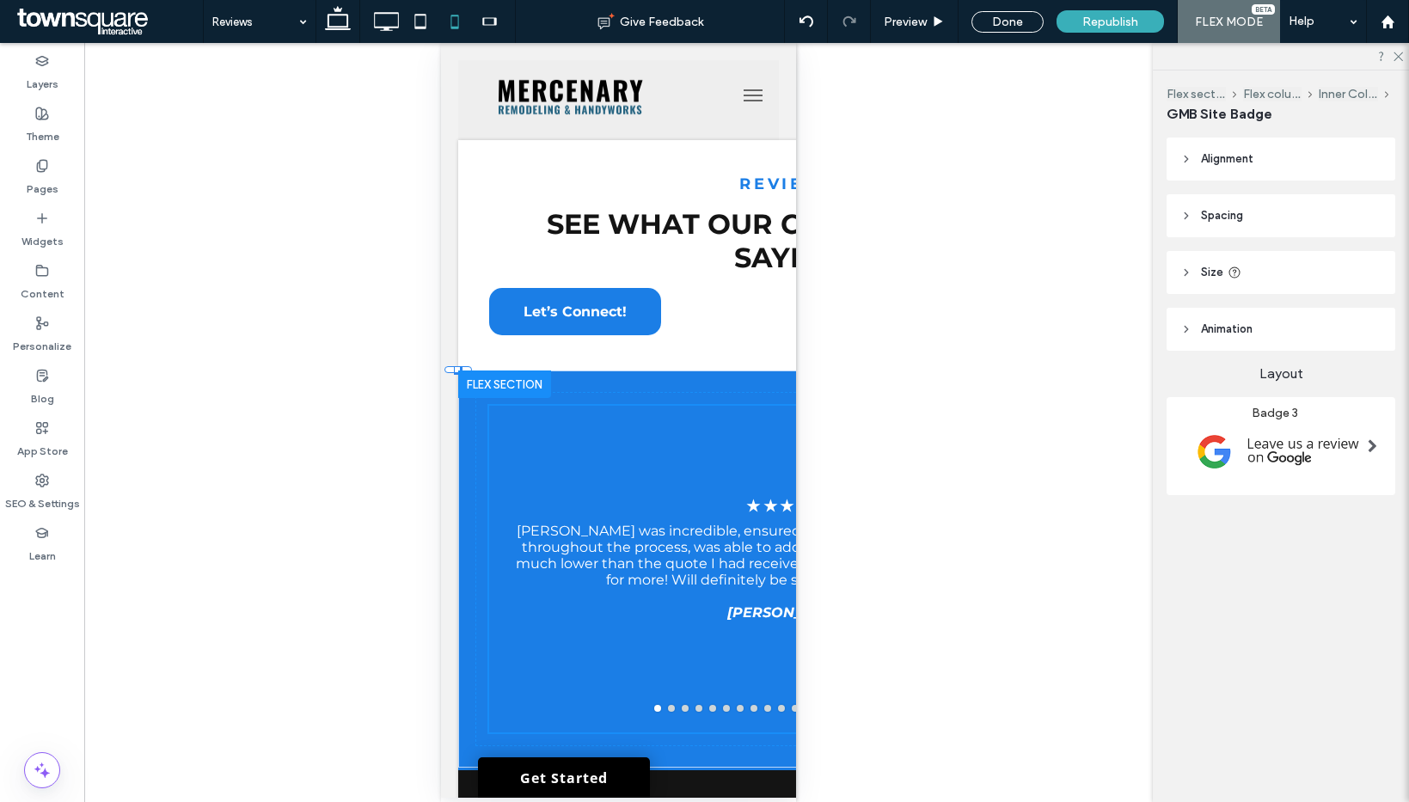
type input "***"
click at [421, 21] on icon at bounding box center [420, 21] width 34 height 34
type input "***"
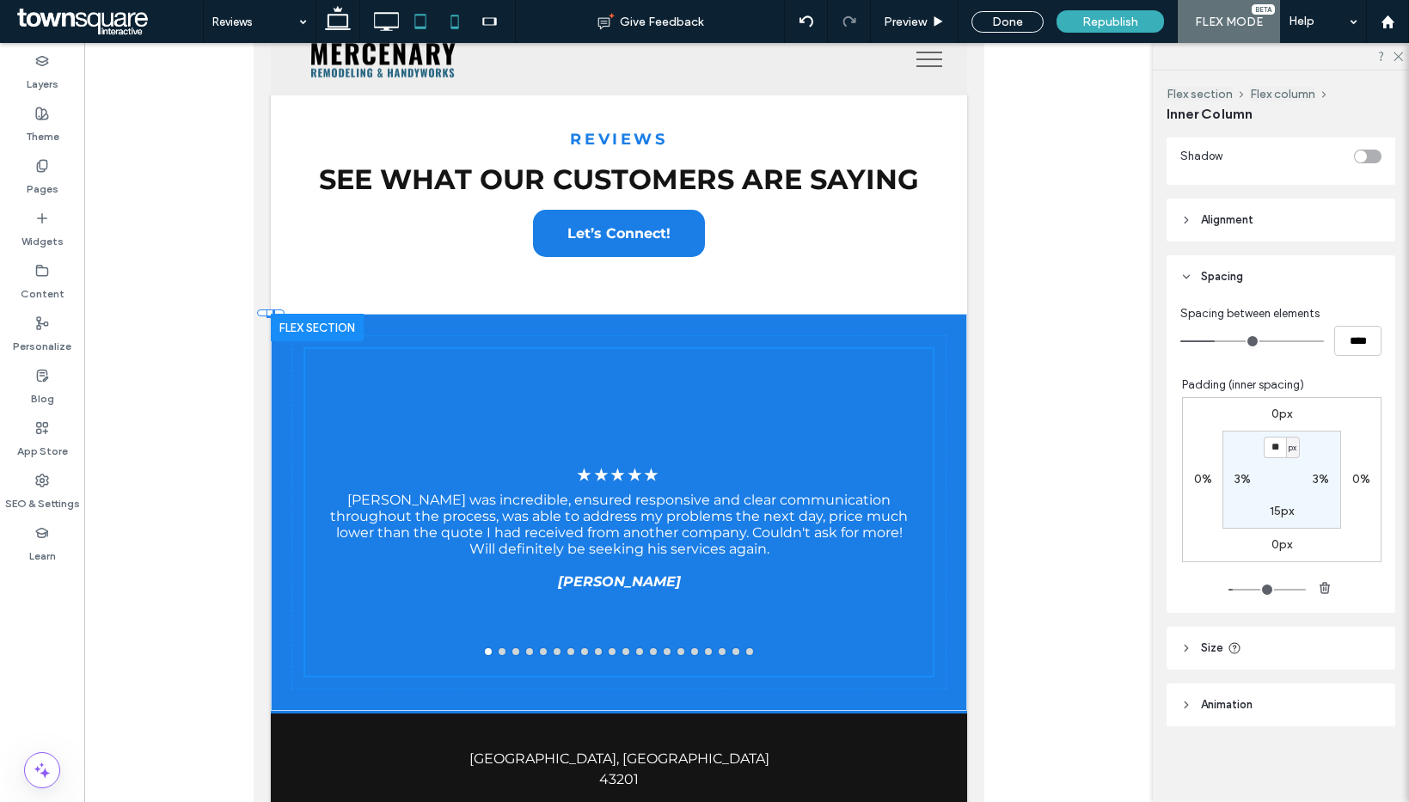
type input "**"
type input "****"
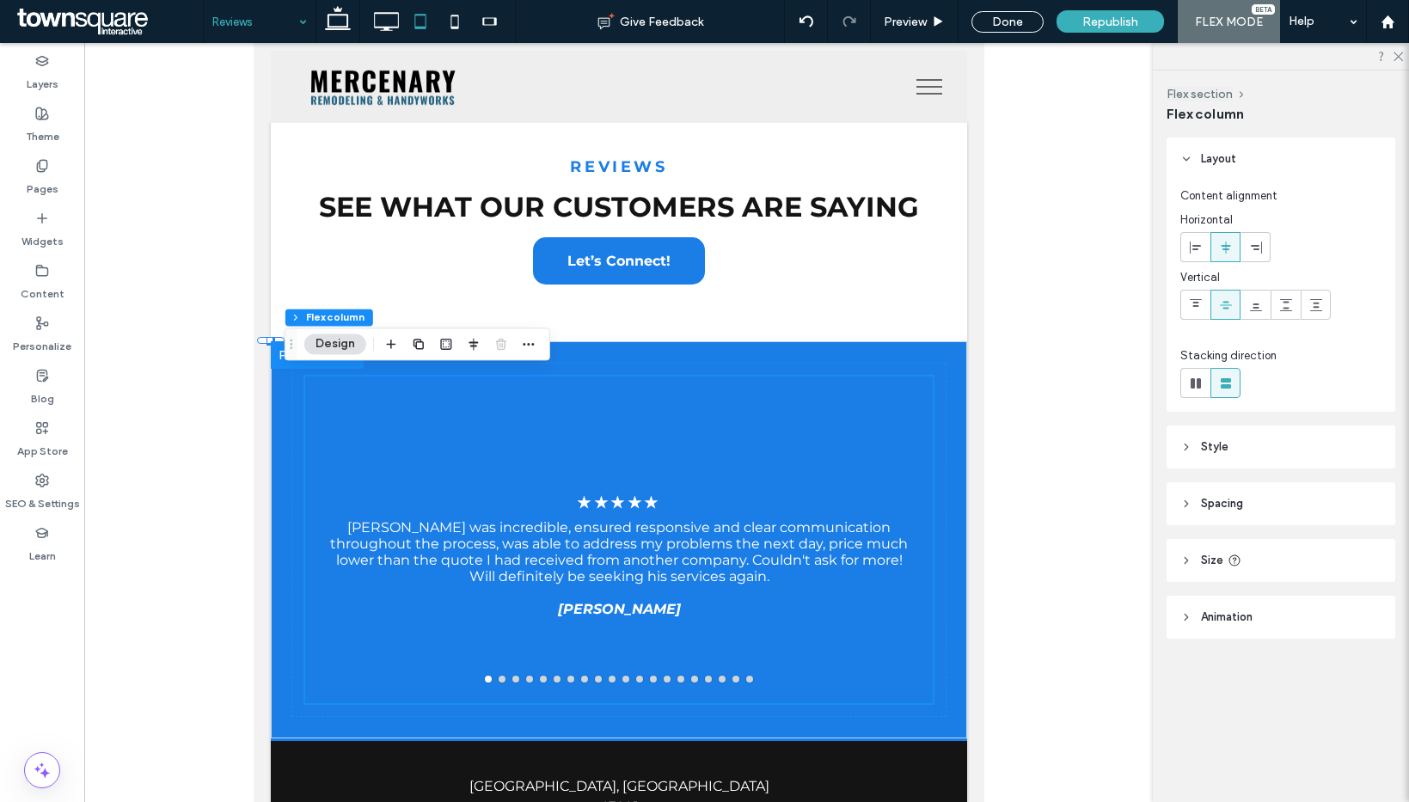
scroll to position [0, 0]
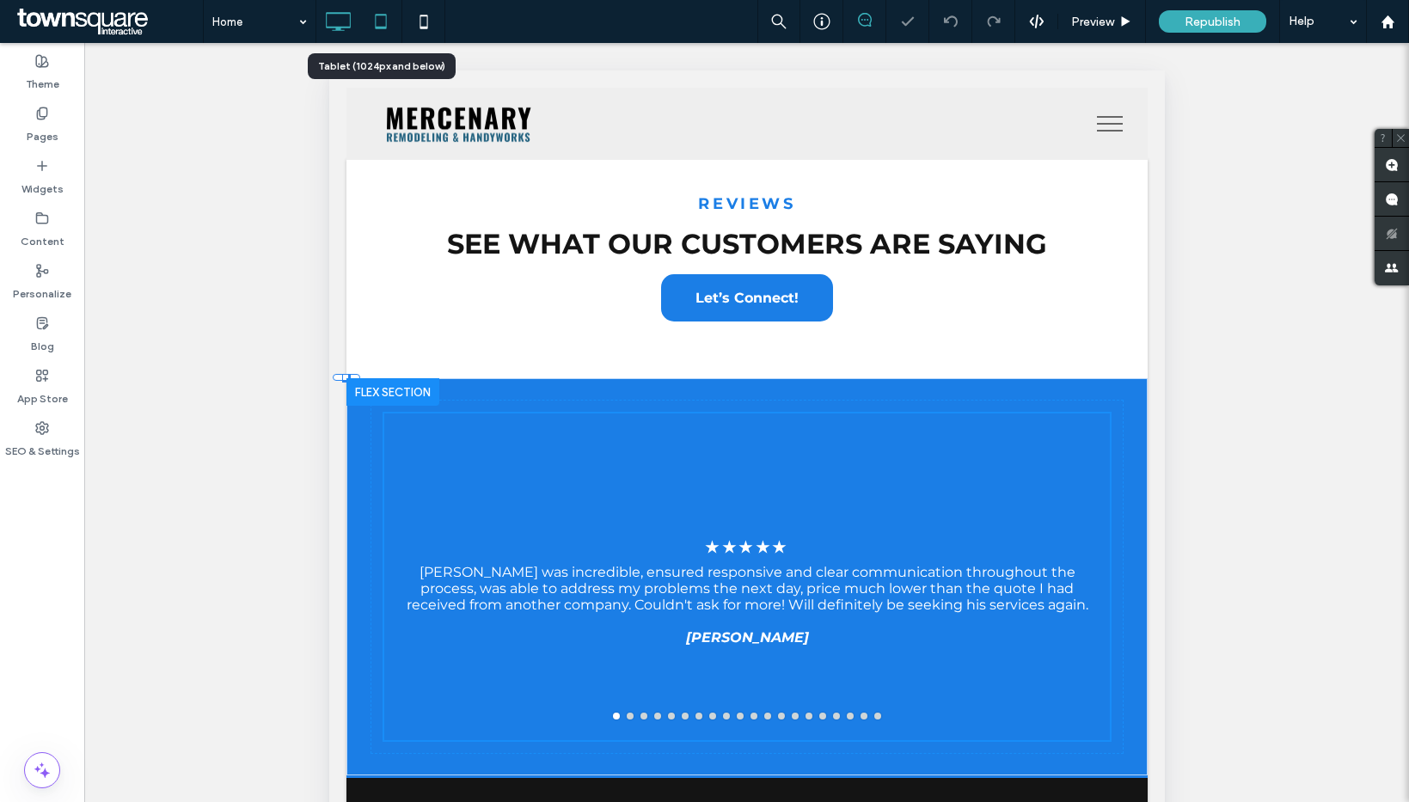
click at [334, 13] on use at bounding box center [338, 21] width 25 height 19
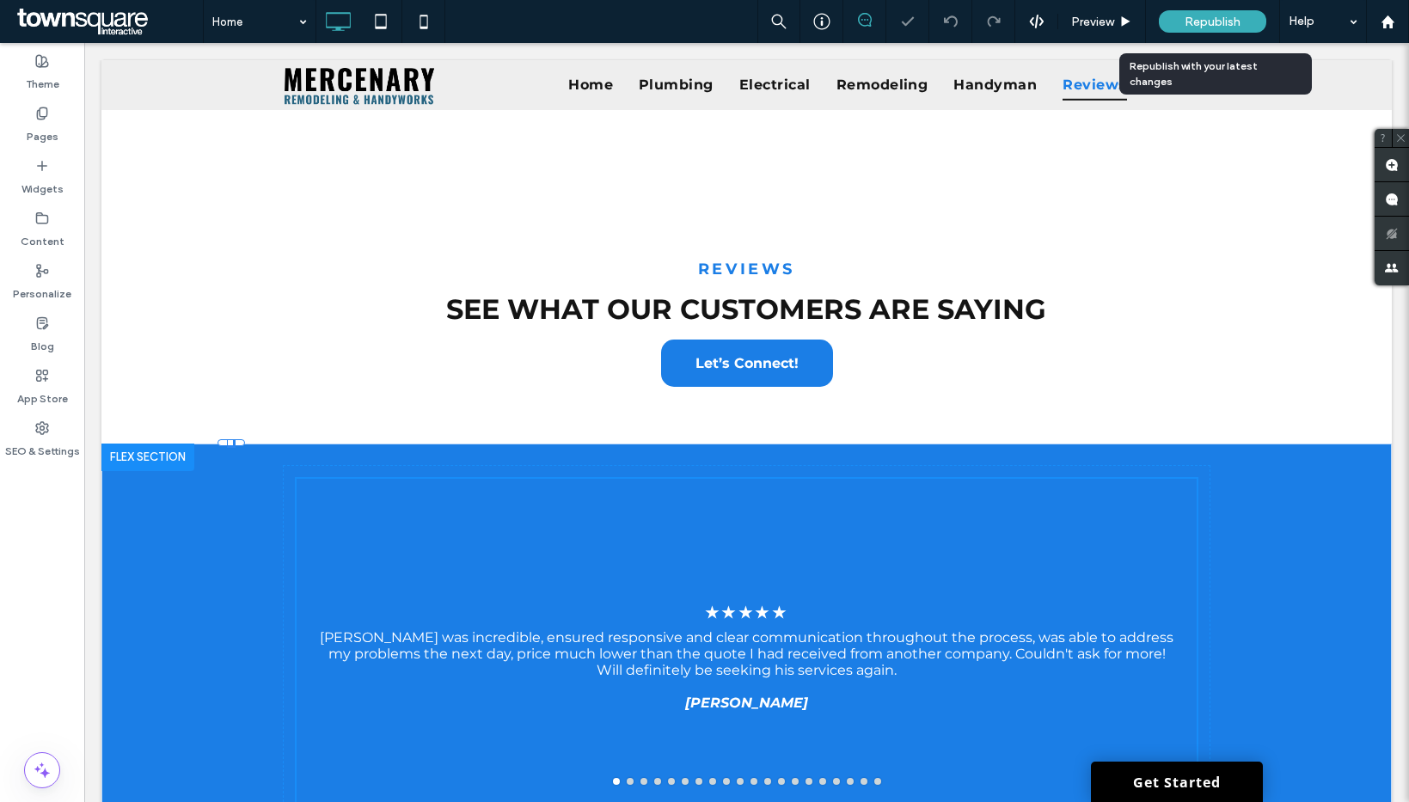
click at [1185, 15] on span "Republish" at bounding box center [1213, 22] width 56 height 15
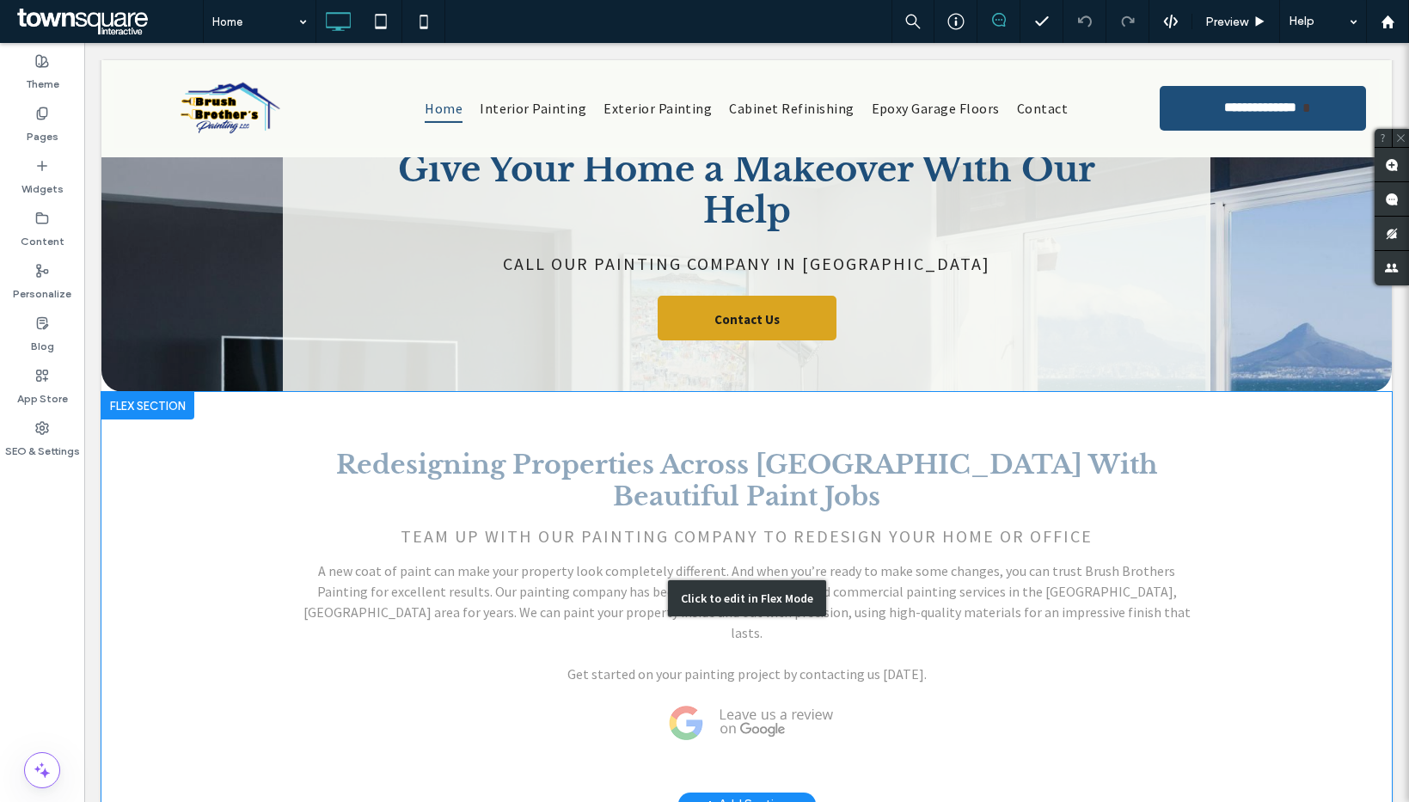
scroll to position [309, 0]
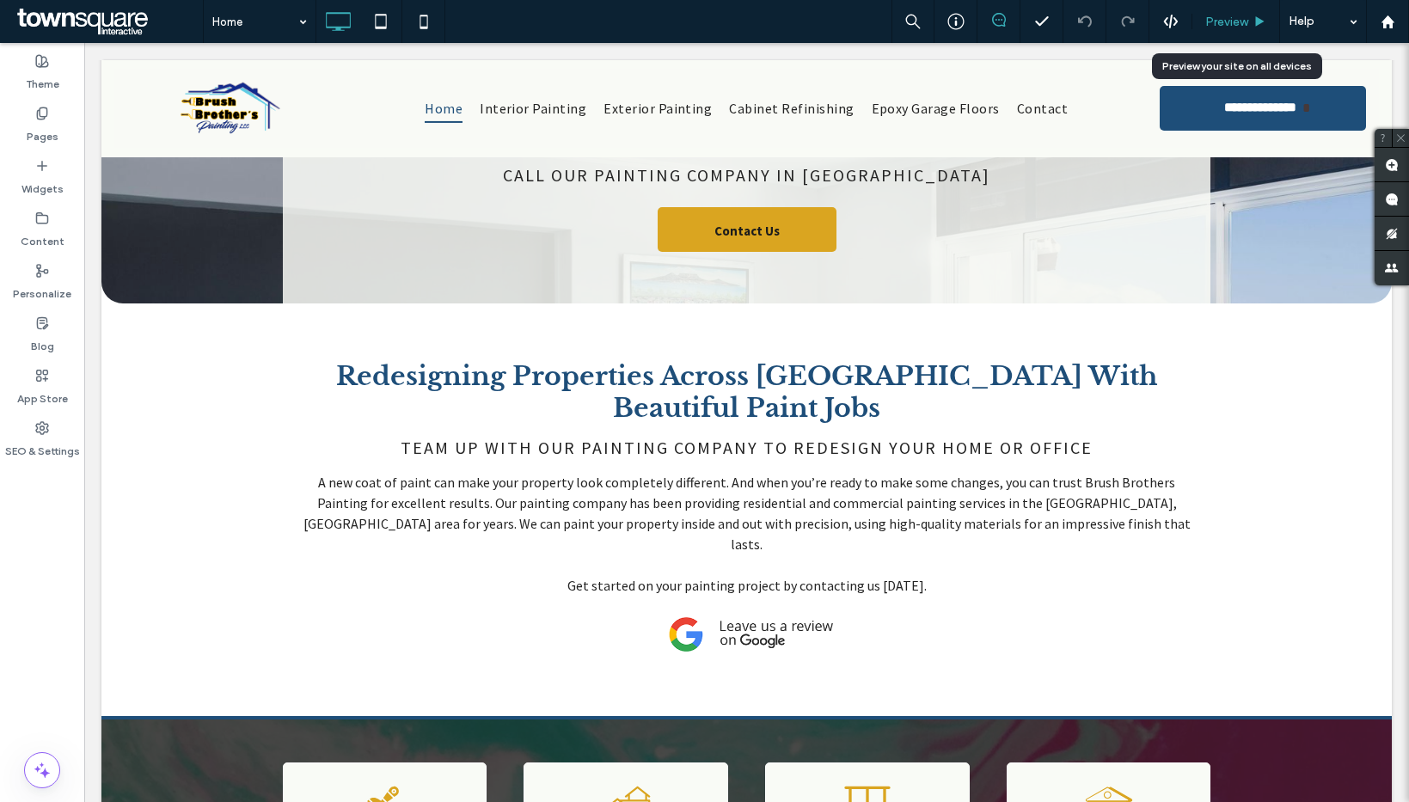
click at [1255, 15] on icon at bounding box center [1259, 21] width 13 height 13
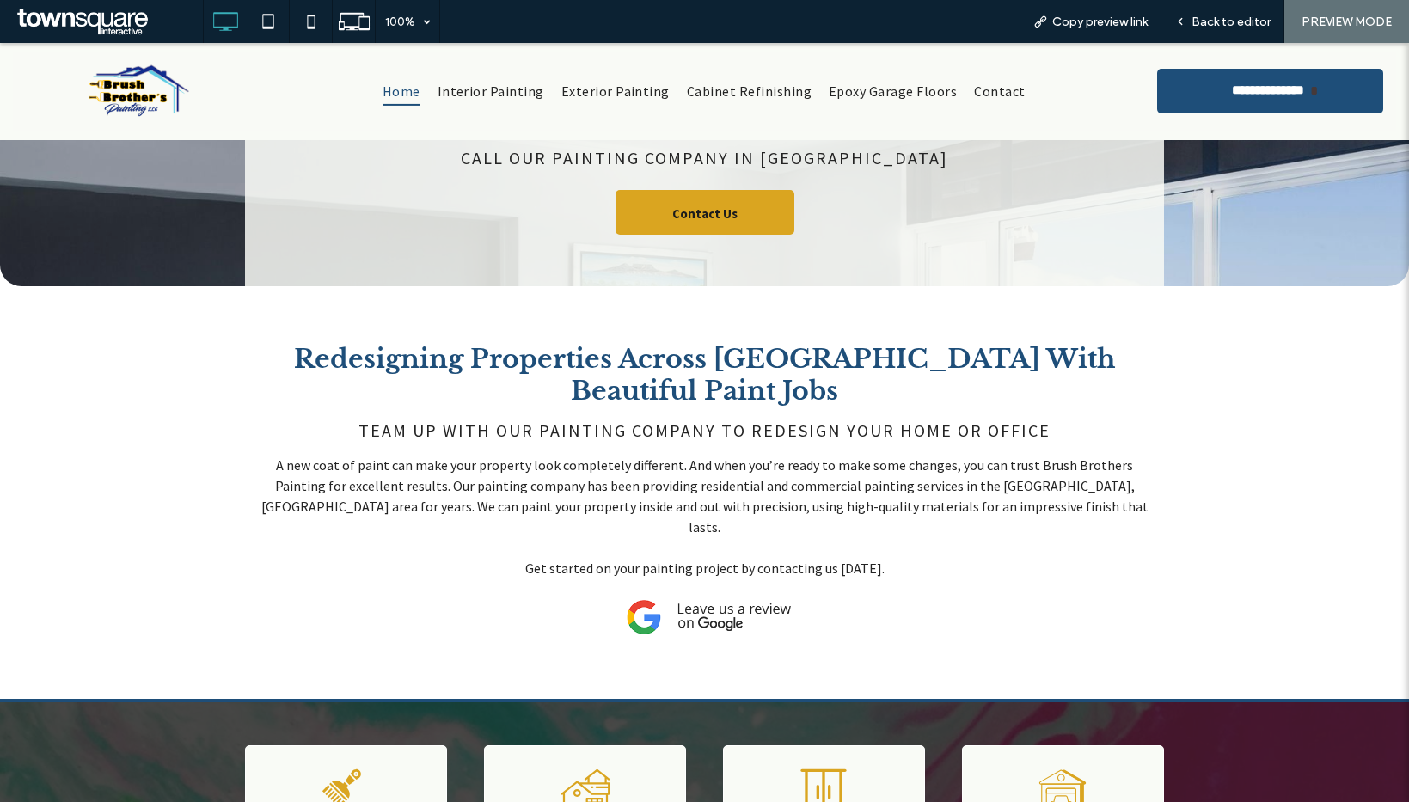
click at [701, 592] on img at bounding box center [705, 617] width 172 height 50
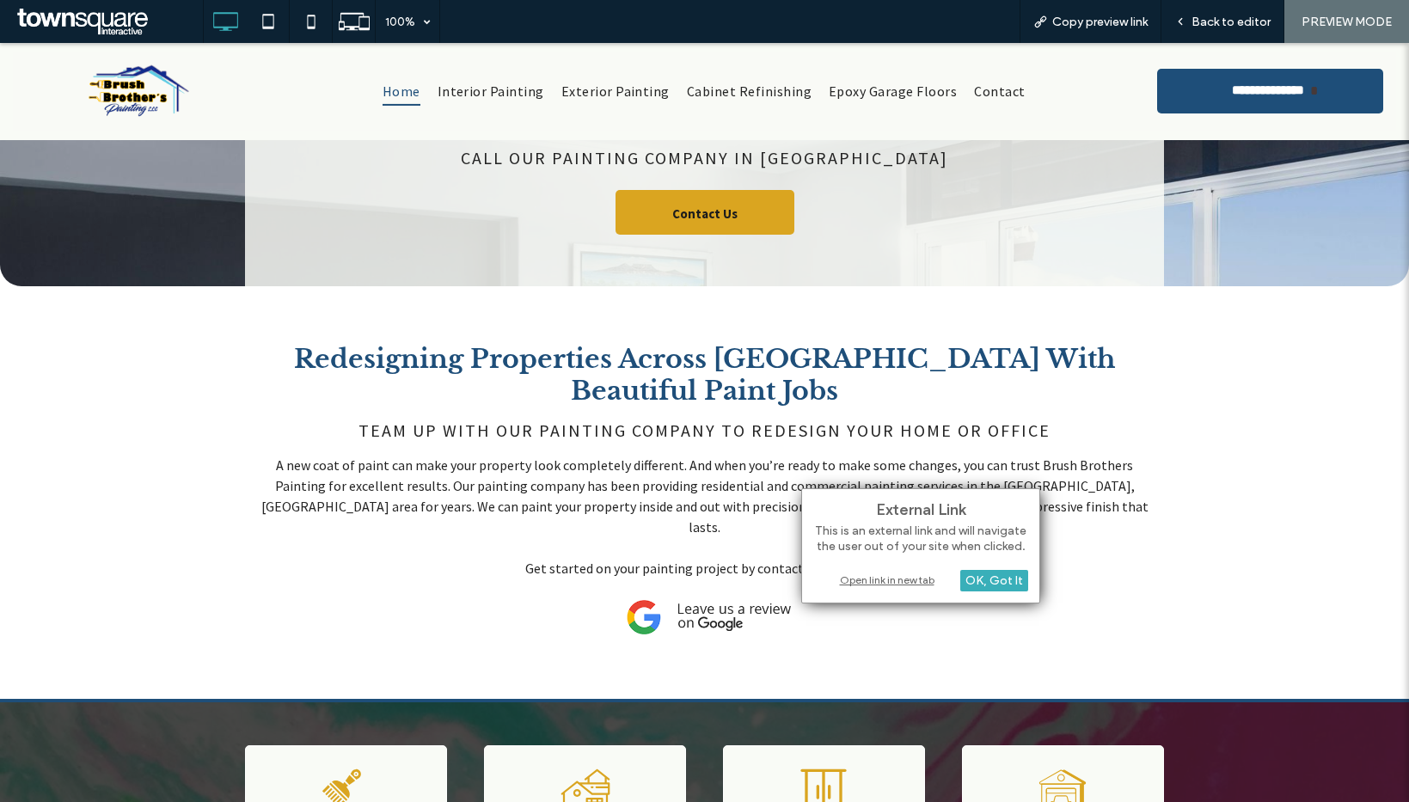
click at [881, 580] on div "Open link in new tab" at bounding box center [920, 580] width 215 height 18
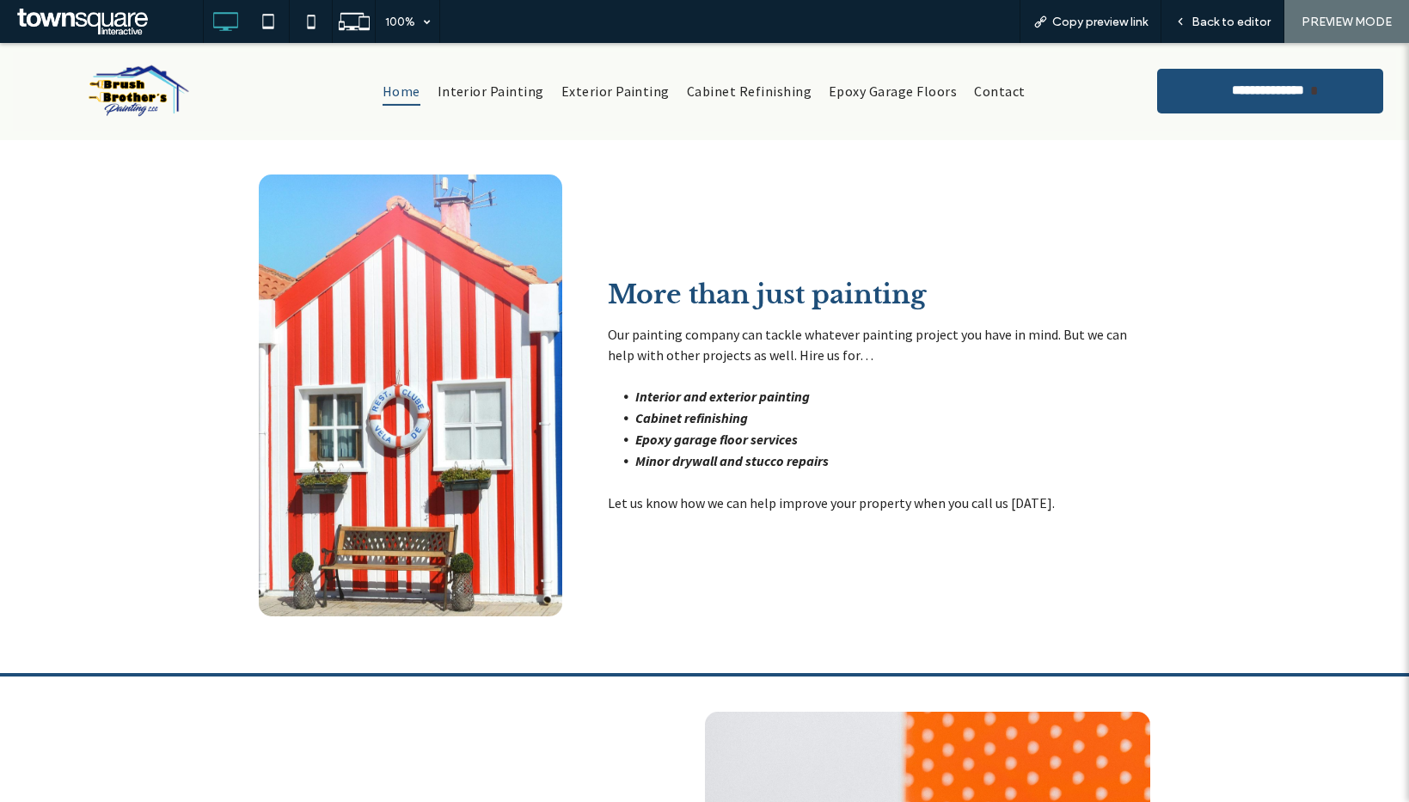
scroll to position [1940, 0]
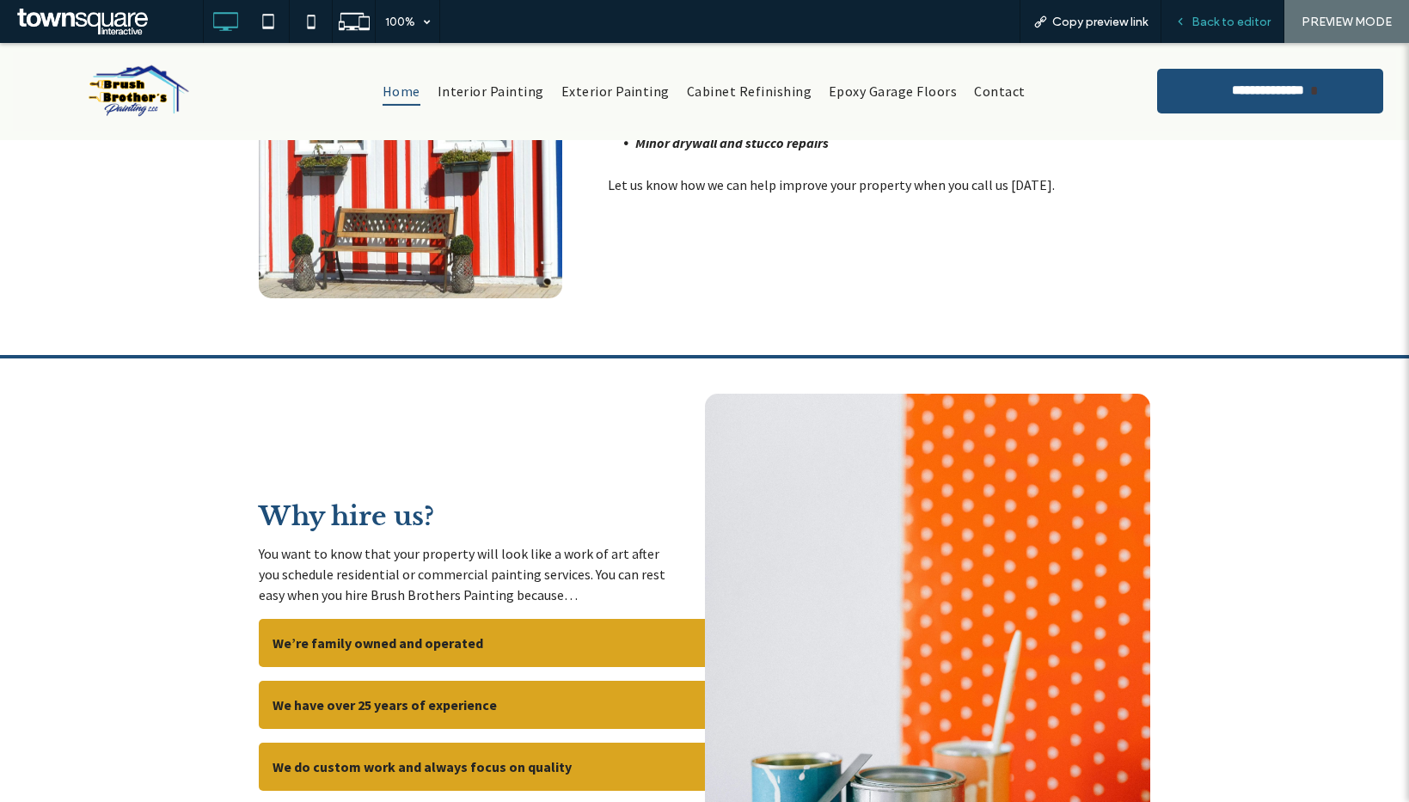
drag, startPoint x: 1197, startPoint y: 11, endPoint x: 1195, endPoint y: 39, distance: 27.6
click at [1197, 11] on div "Back to editor" at bounding box center [1222, 21] width 123 height 43
click at [1239, 20] on span "Back to editor" at bounding box center [1230, 22] width 79 height 15
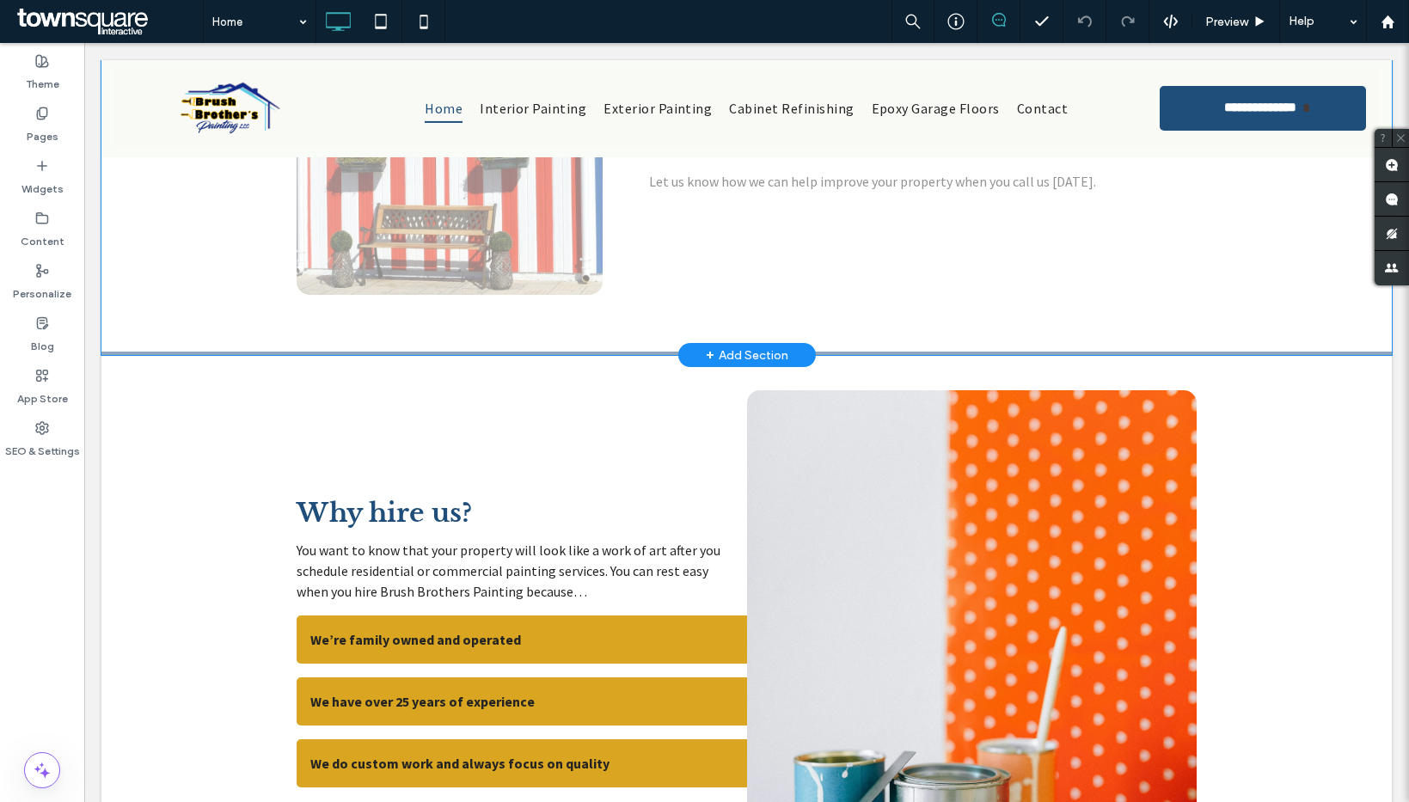
scroll to position [1972, 0]
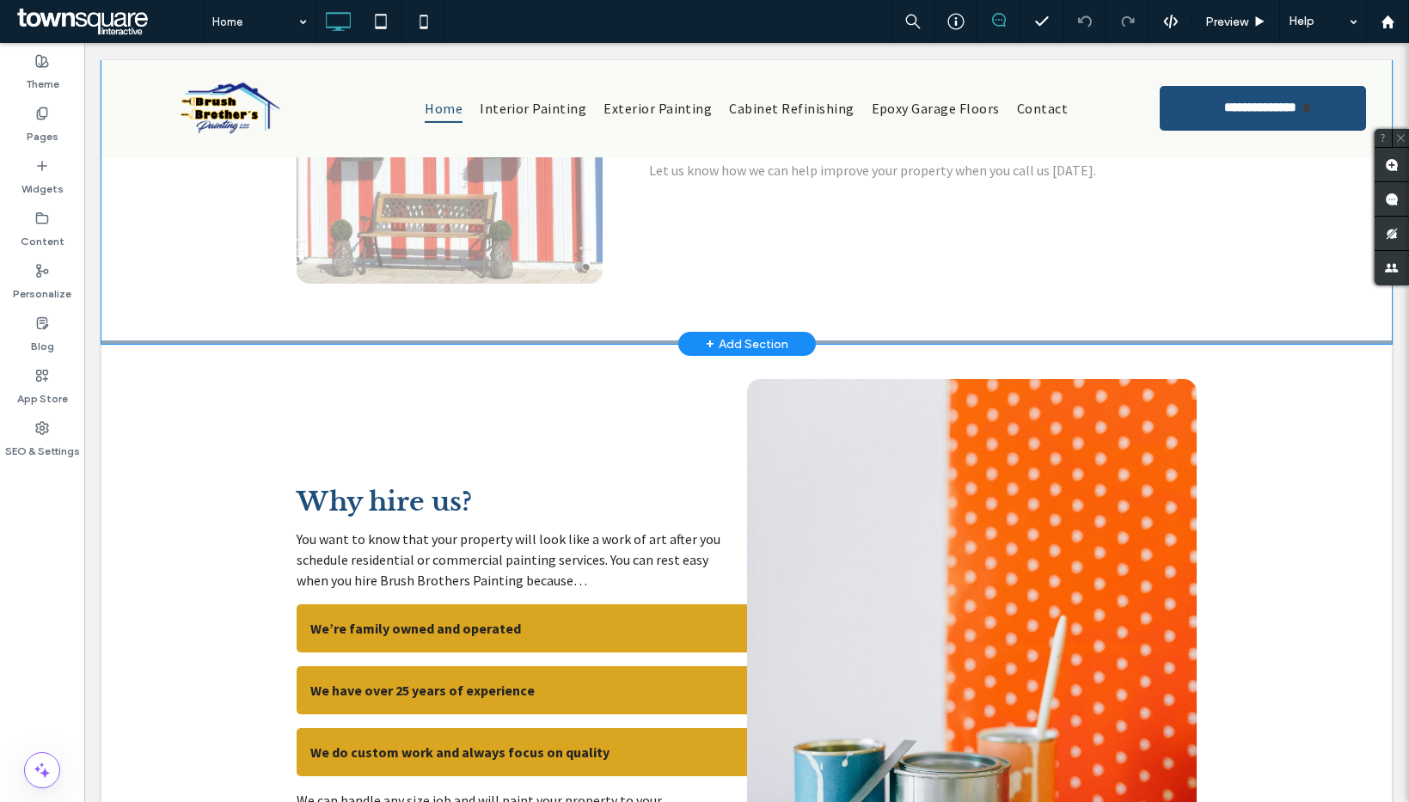
click at [744, 334] on div "+ Add Section" at bounding box center [747, 343] width 83 height 19
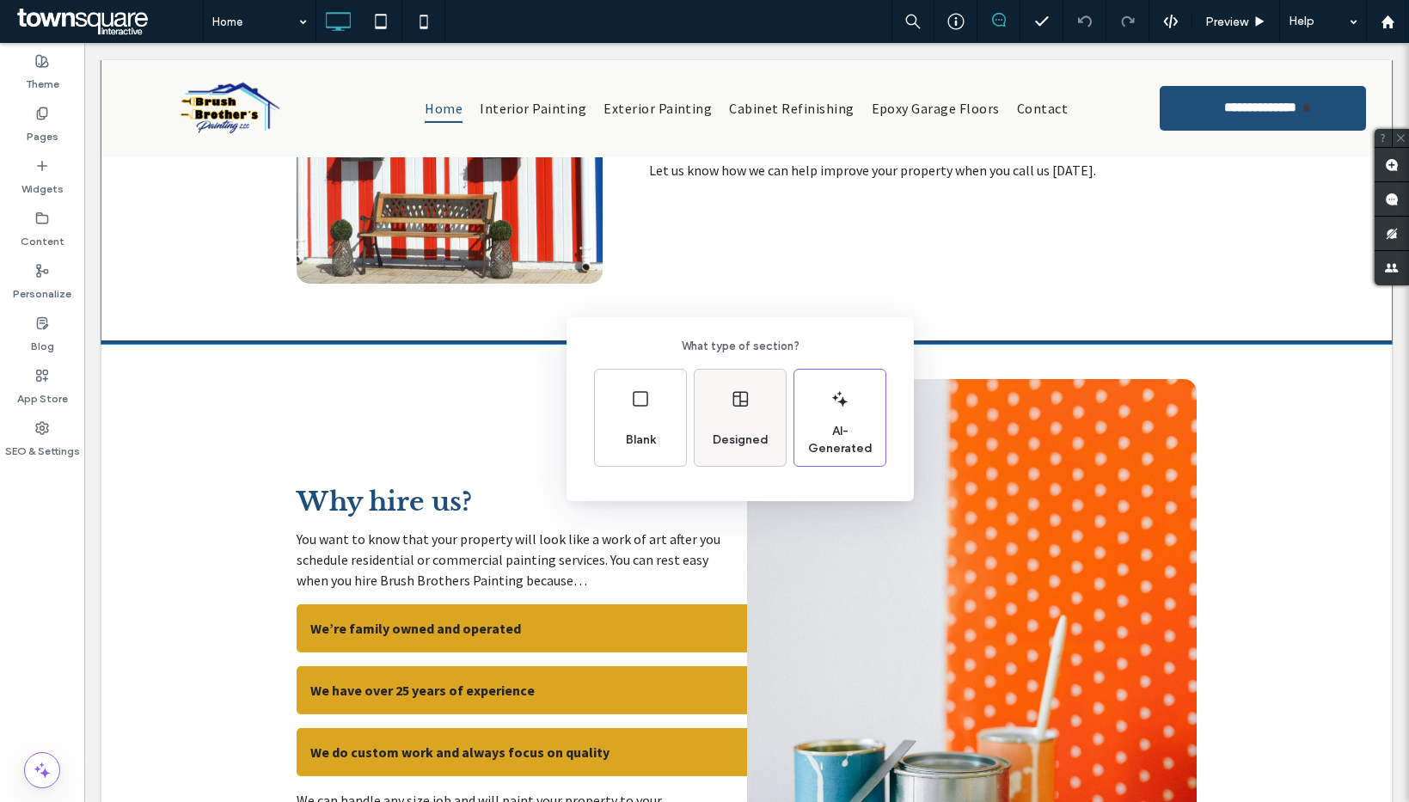
click at [749, 421] on div "Designed" at bounding box center [741, 440] width 70 height 38
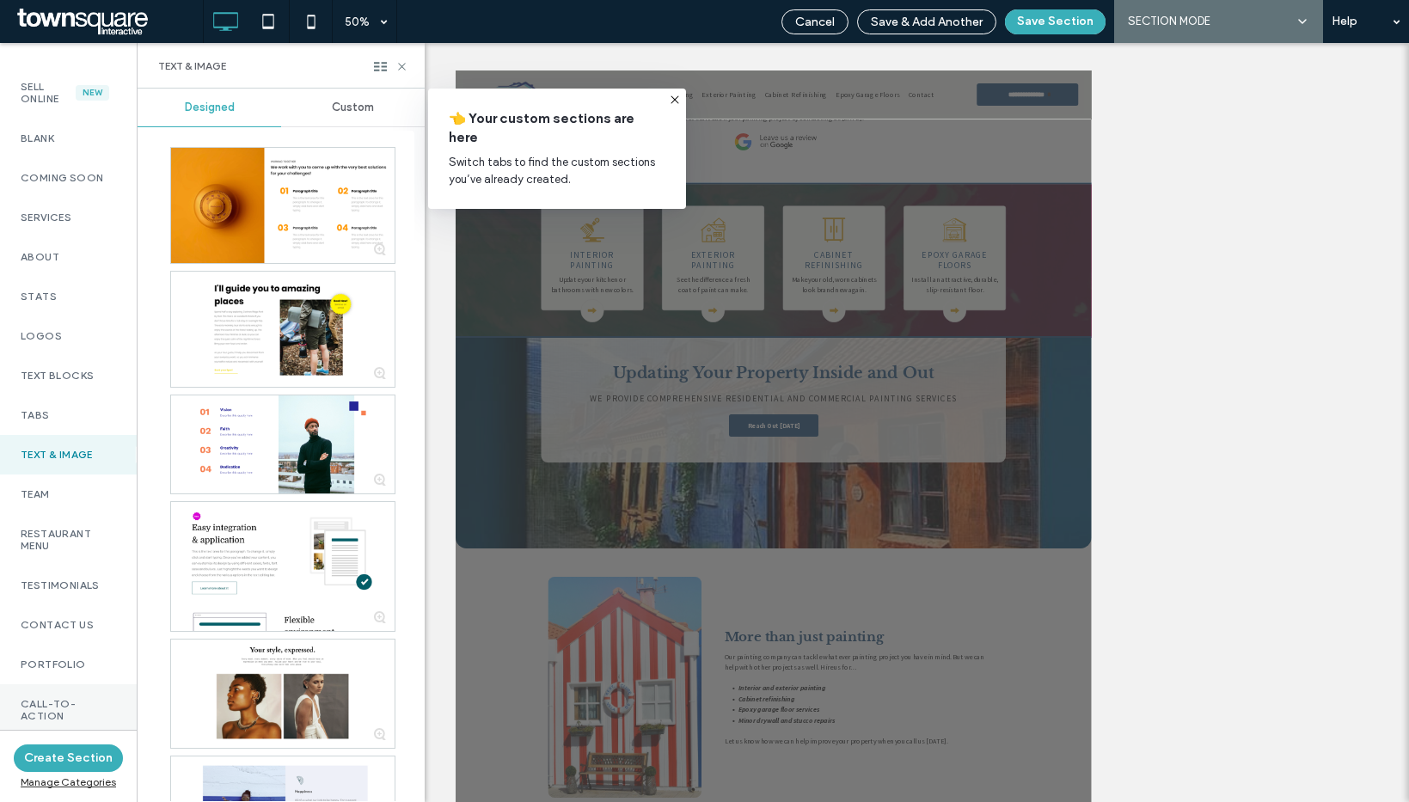
scroll to position [331, 0]
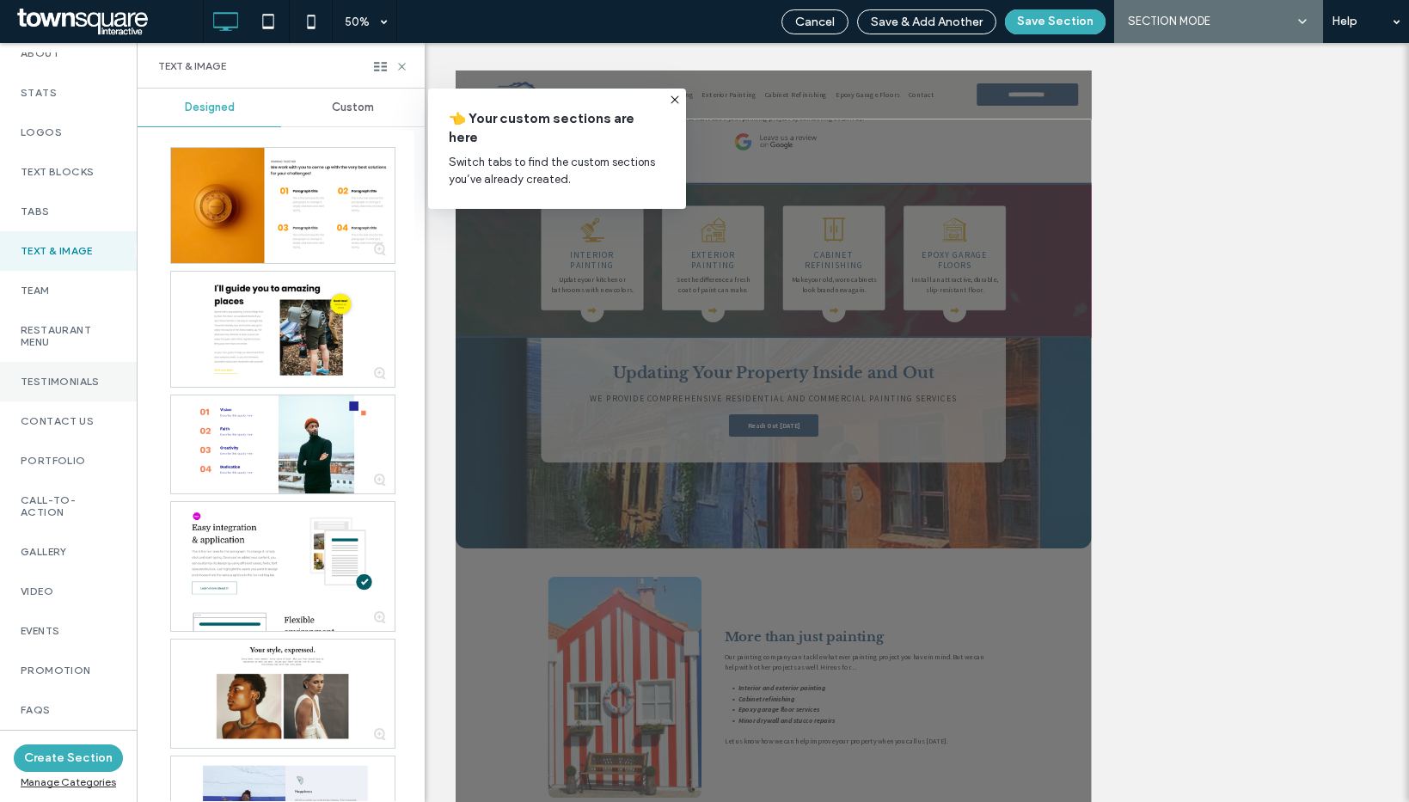
click at [68, 376] on label "Testimonials" at bounding box center [68, 382] width 95 height 12
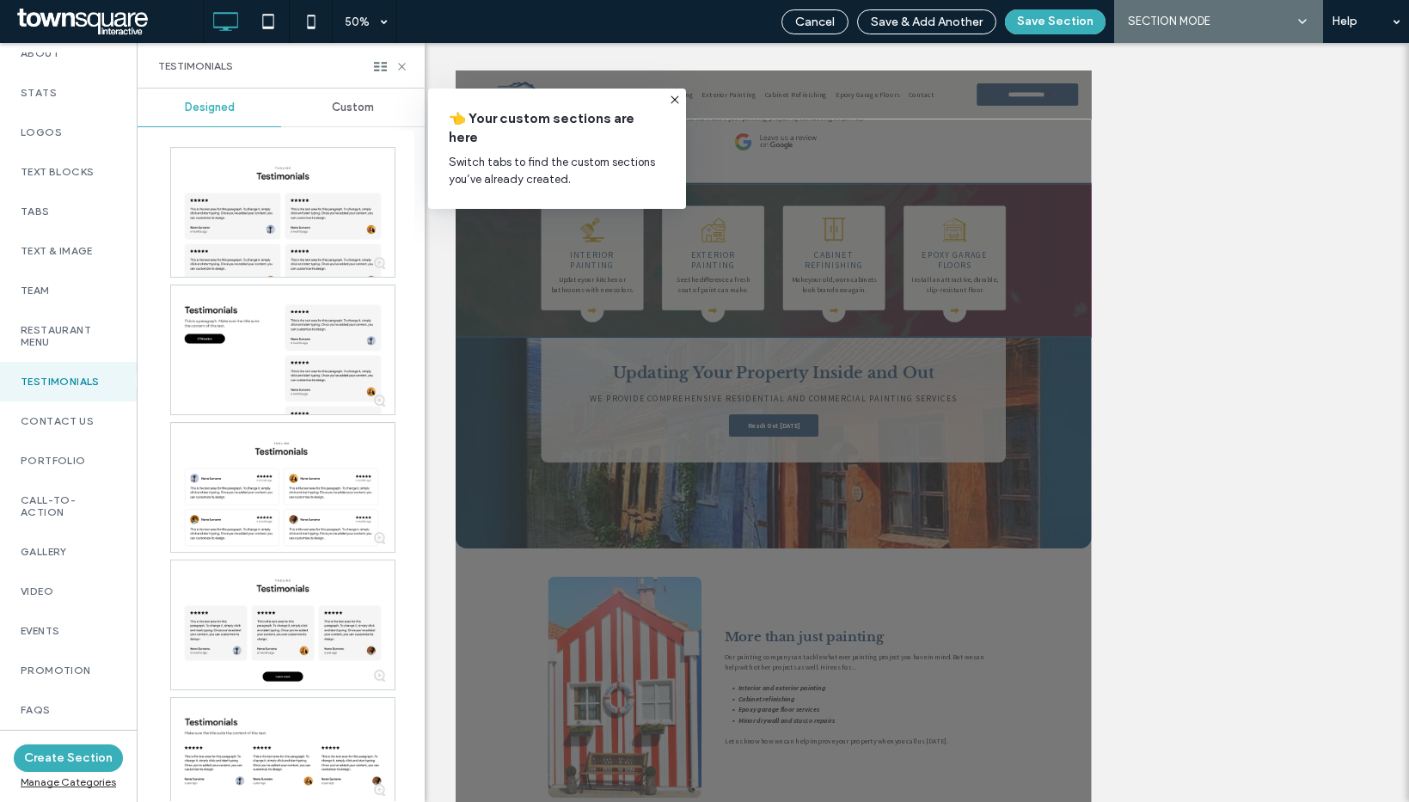
click at [364, 108] on span "Custom" at bounding box center [353, 108] width 42 height 14
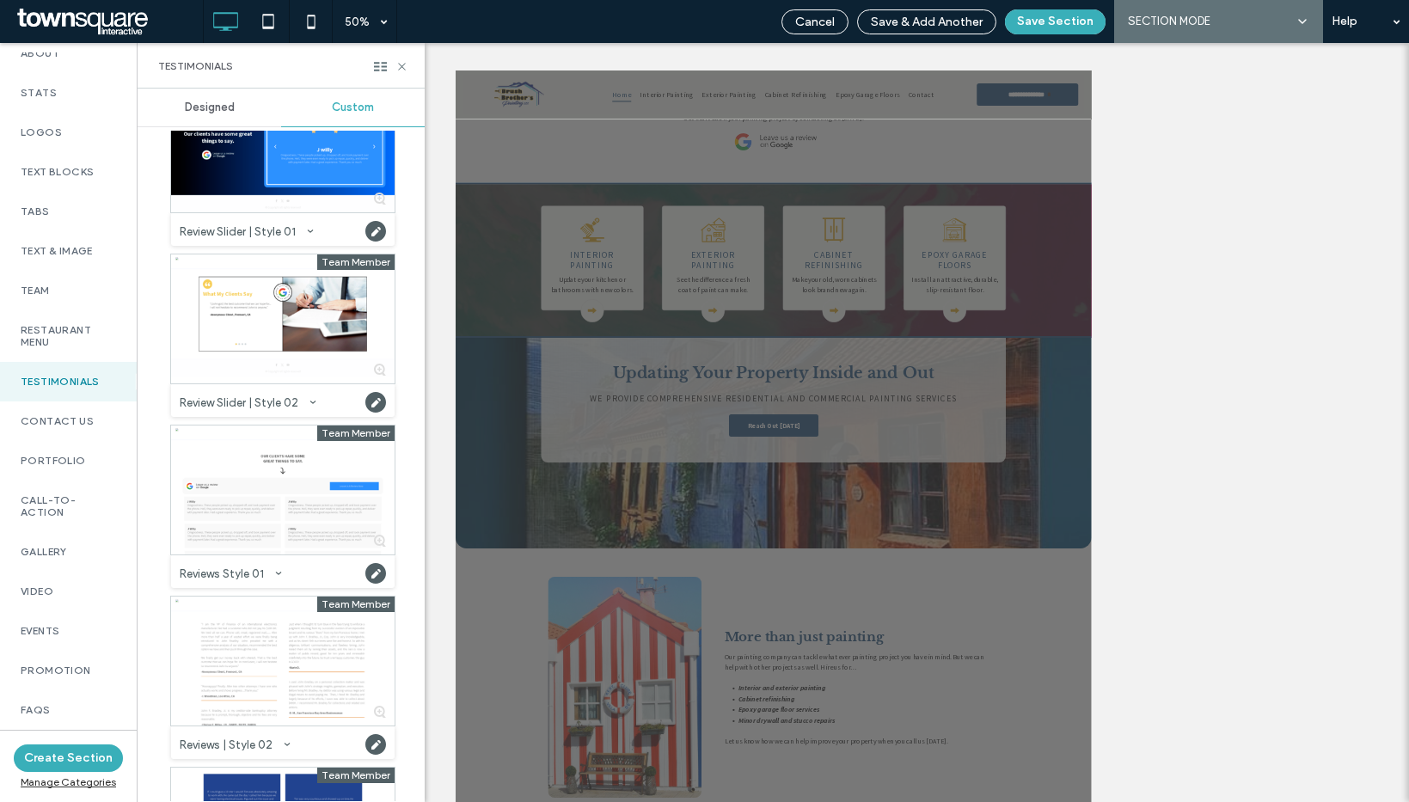
scroll to position [147, 0]
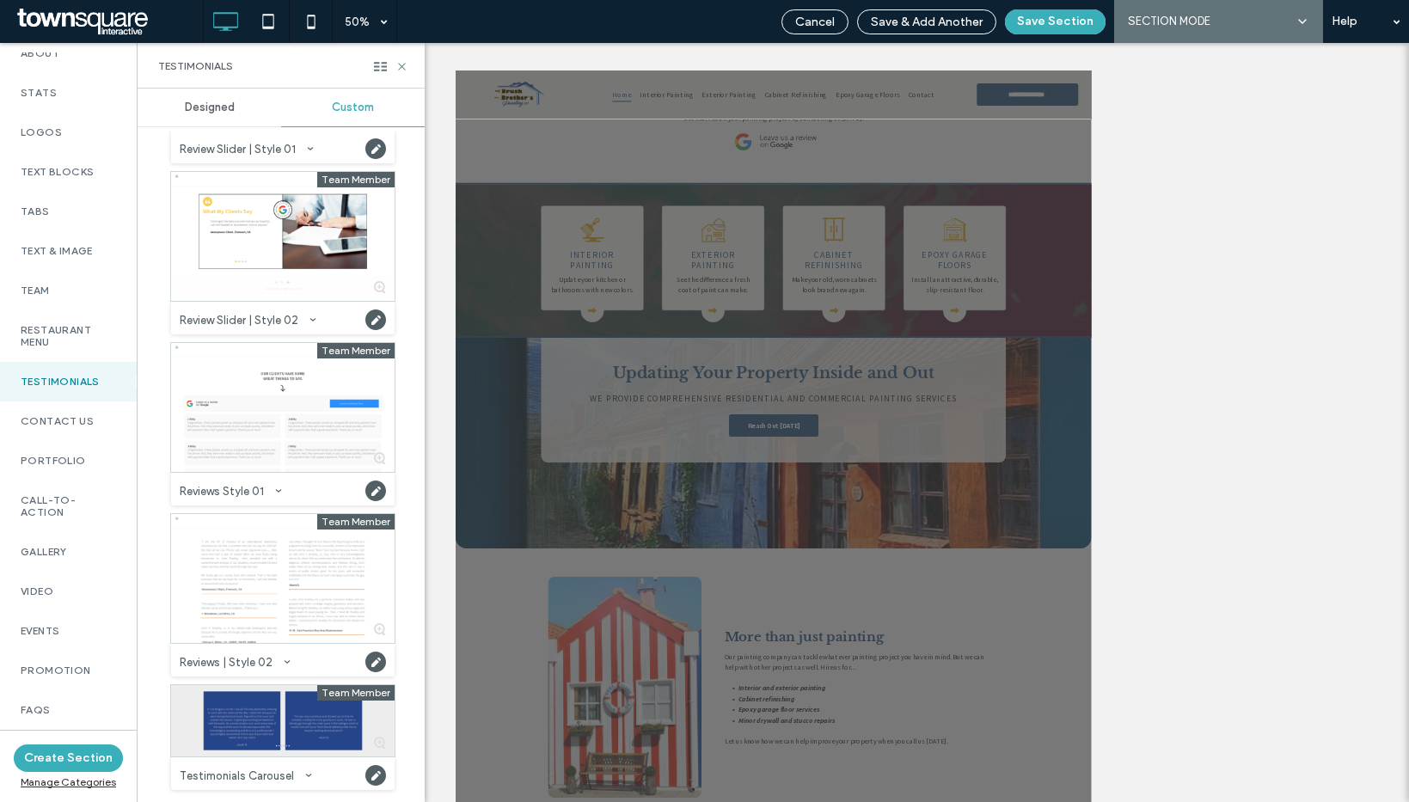
click at [289, 722] on div at bounding box center [282, 720] width 223 height 71
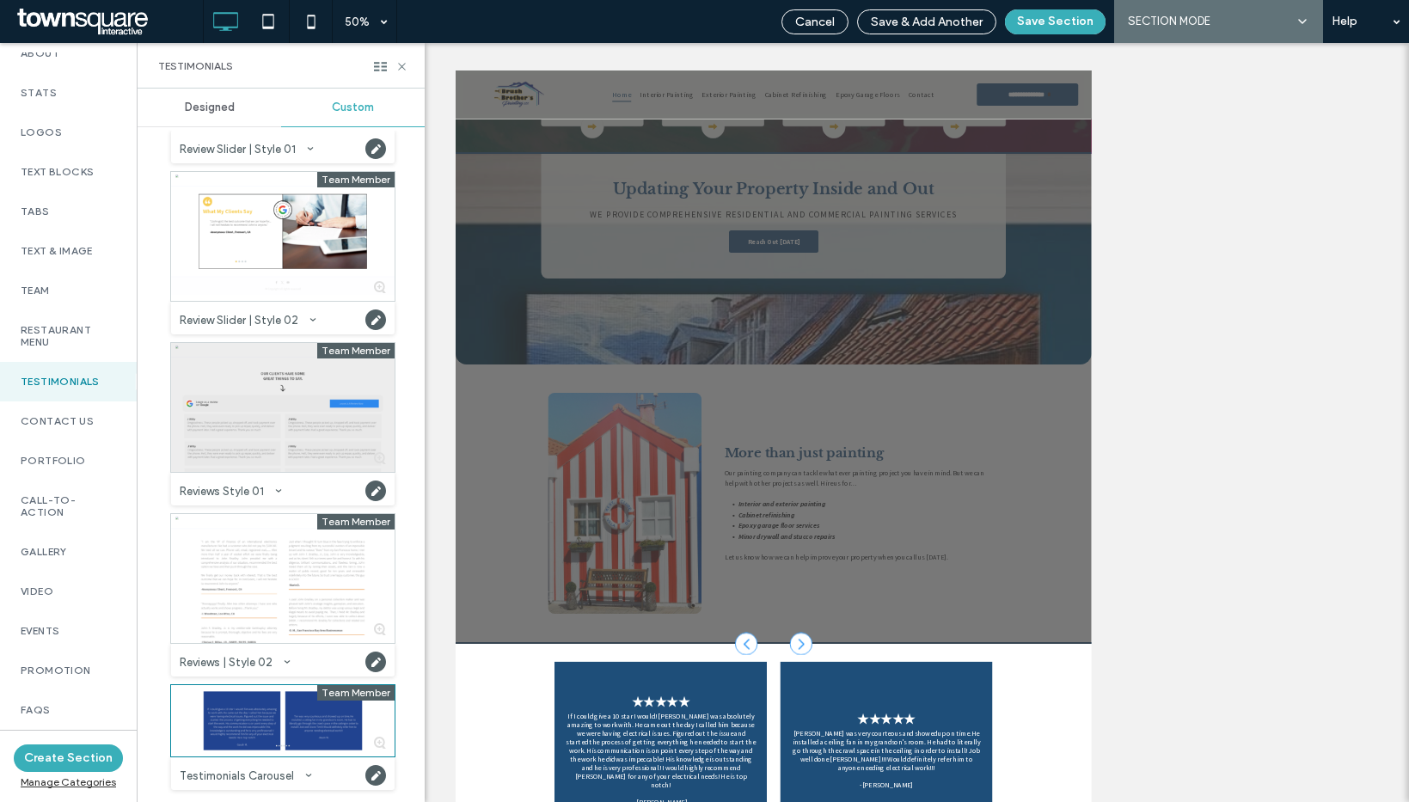
scroll to position [1138, 0]
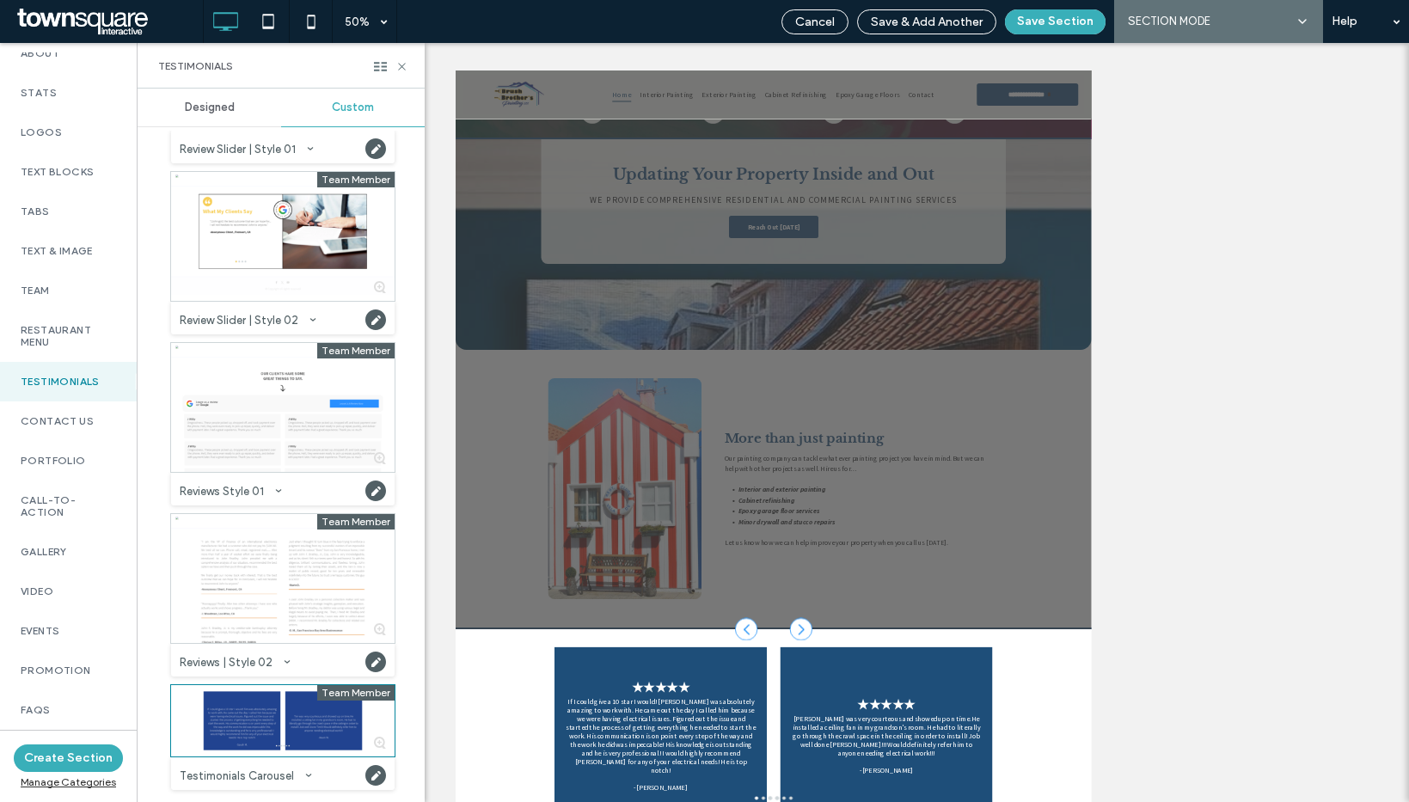
click at [397, 65] on icon at bounding box center [401, 66] width 13 height 13
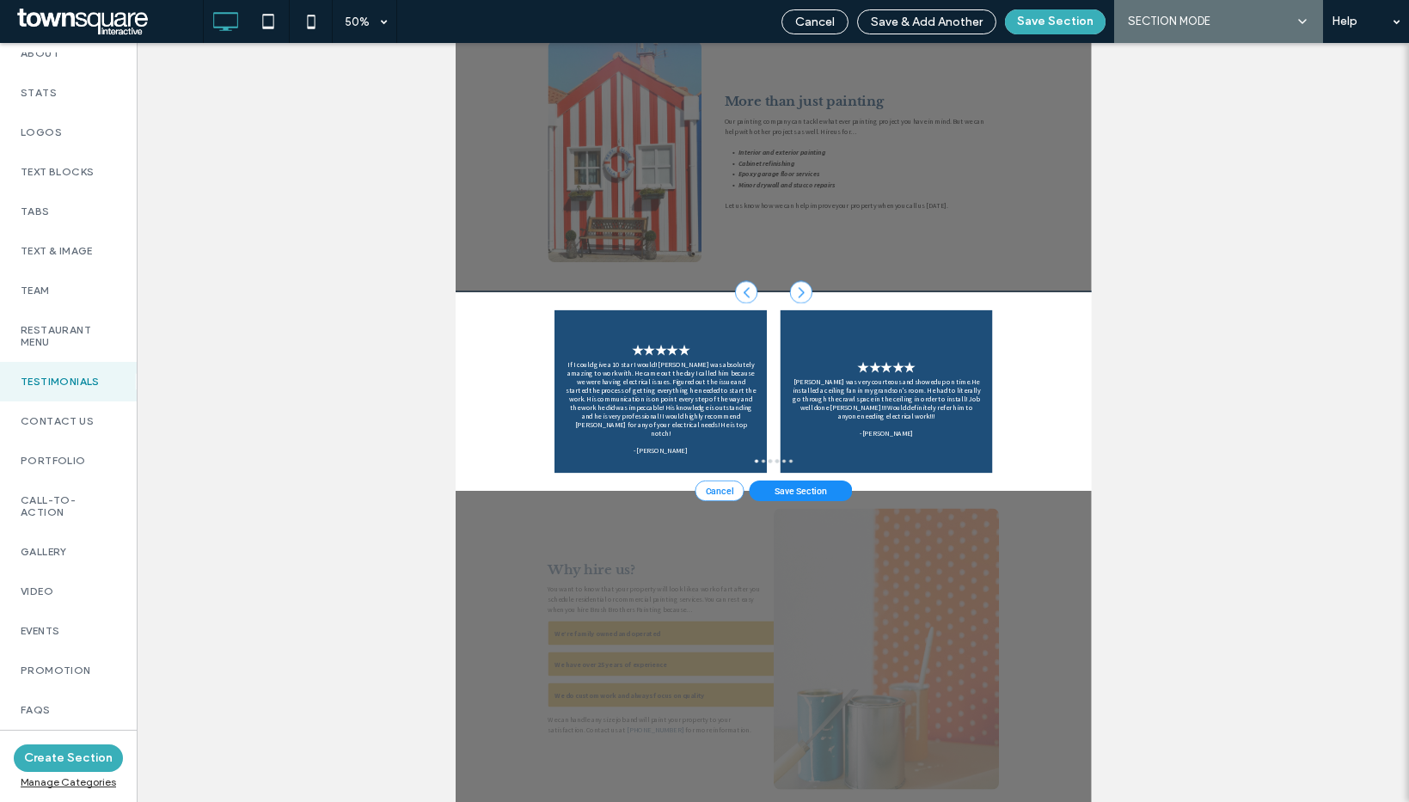
scroll to position [381, 0]
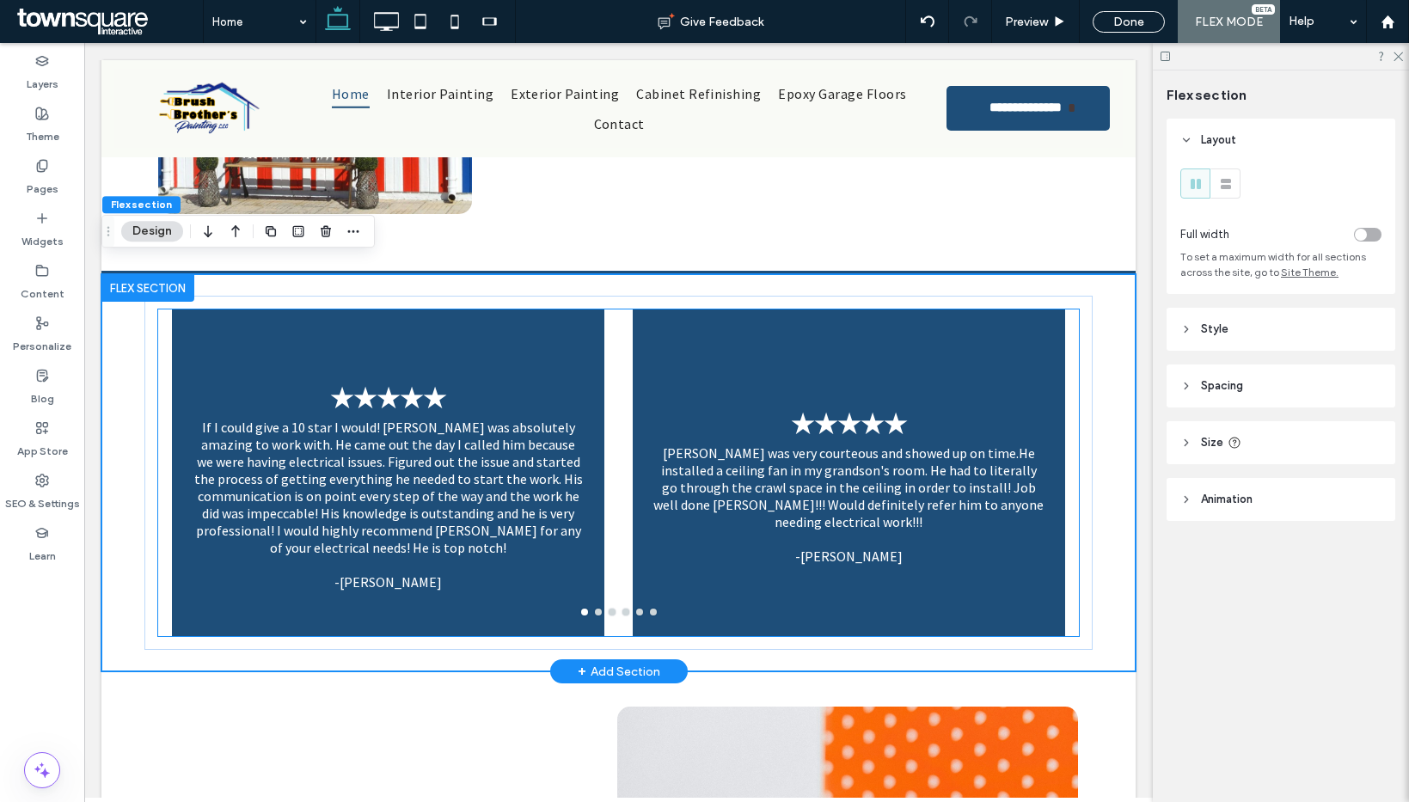
scroll to position [2004, 0]
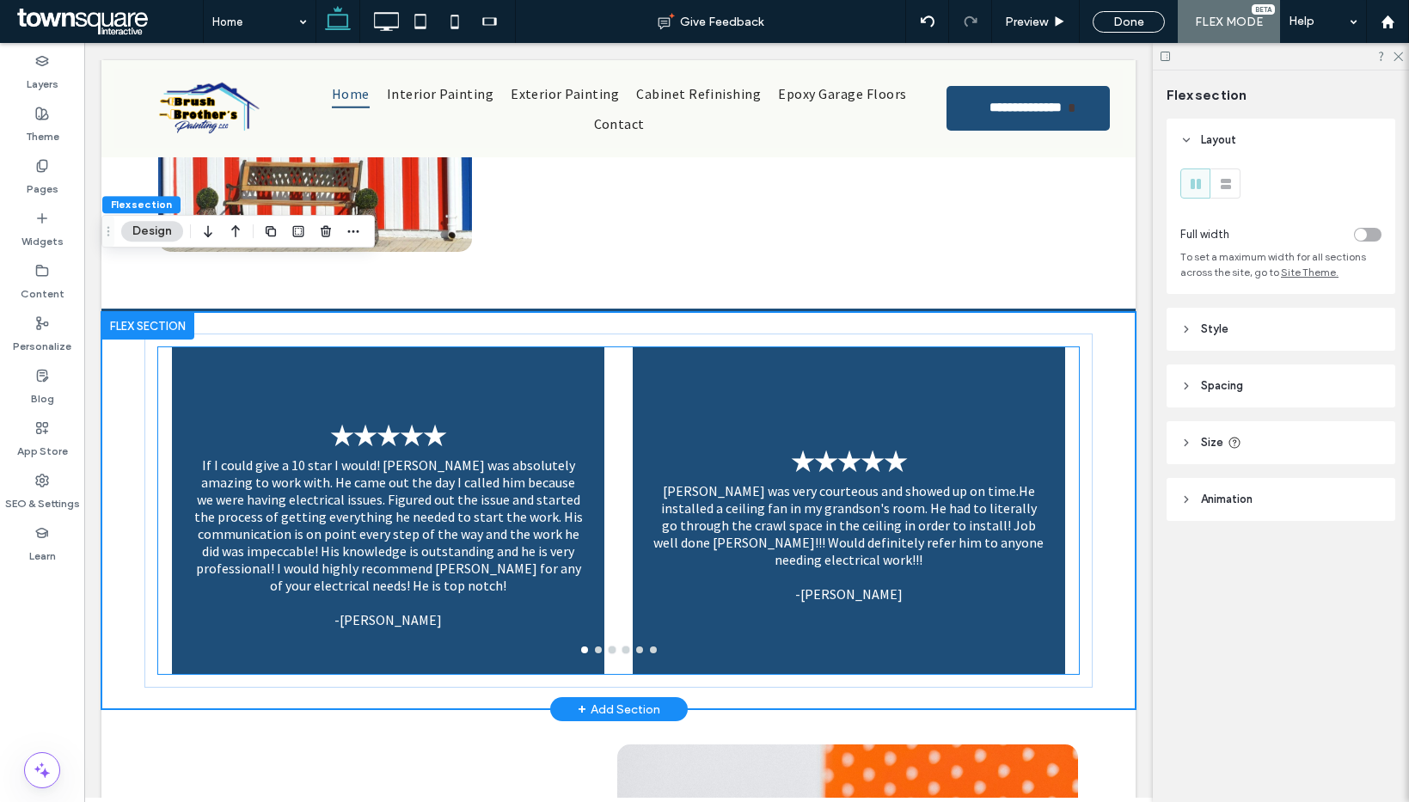
click at [633, 422] on div "★★★★★ Tim was very courteous and showed up on time.He installed a ceiling fan i…" at bounding box center [849, 521] width 433 height 245
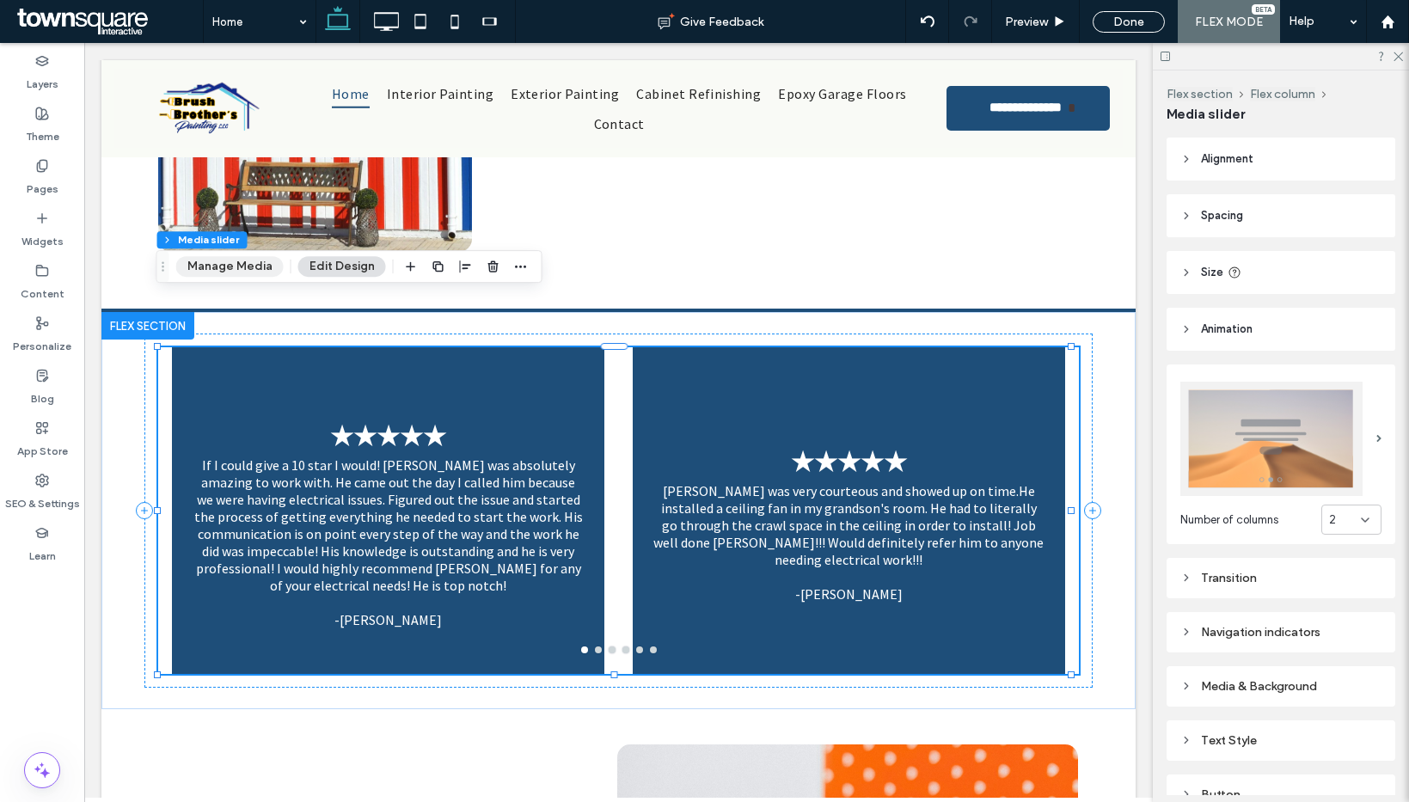
click at [221, 269] on button "Manage Media" at bounding box center [229, 266] width 107 height 21
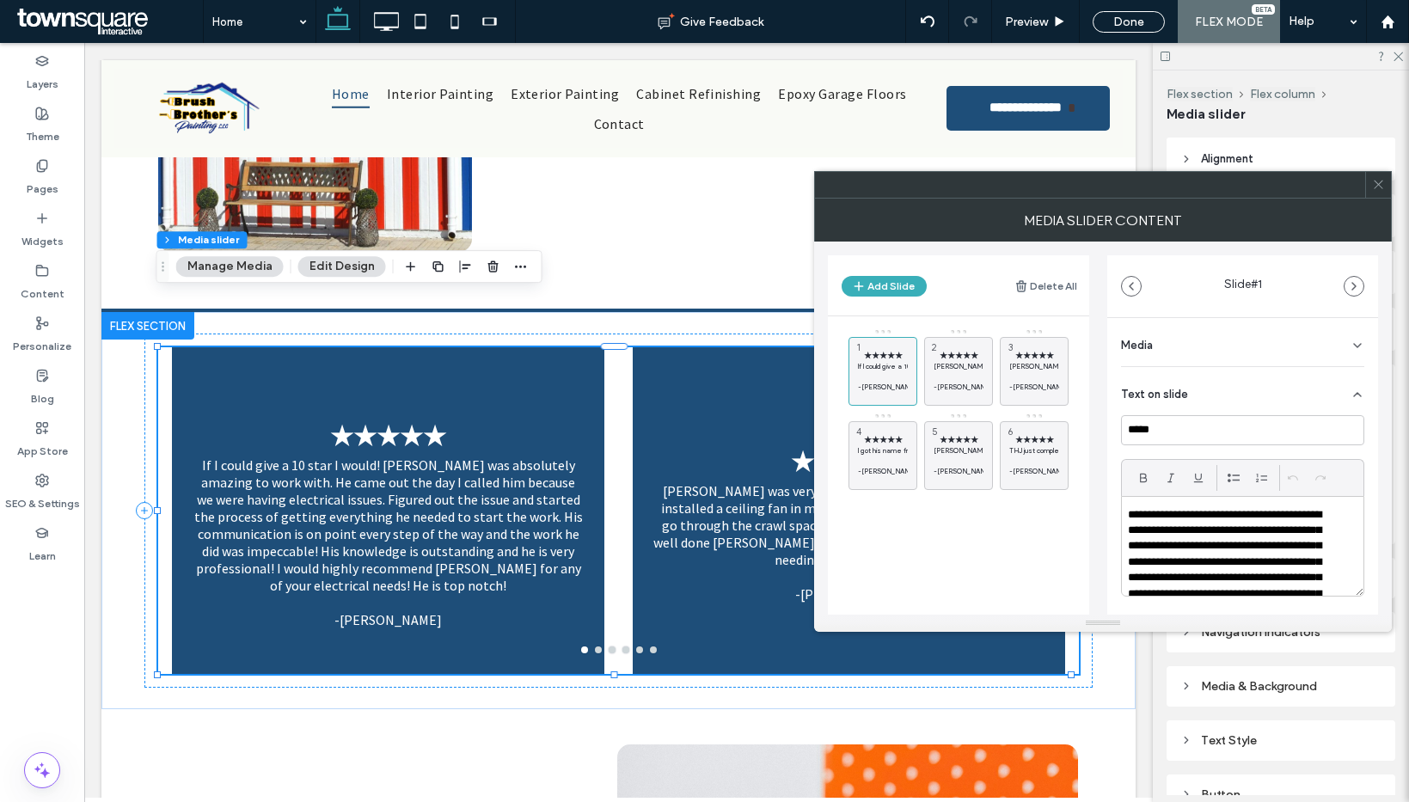
scroll to position [3, 0]
click at [1208, 557] on p "**********" at bounding box center [1231, 599] width 207 height 190
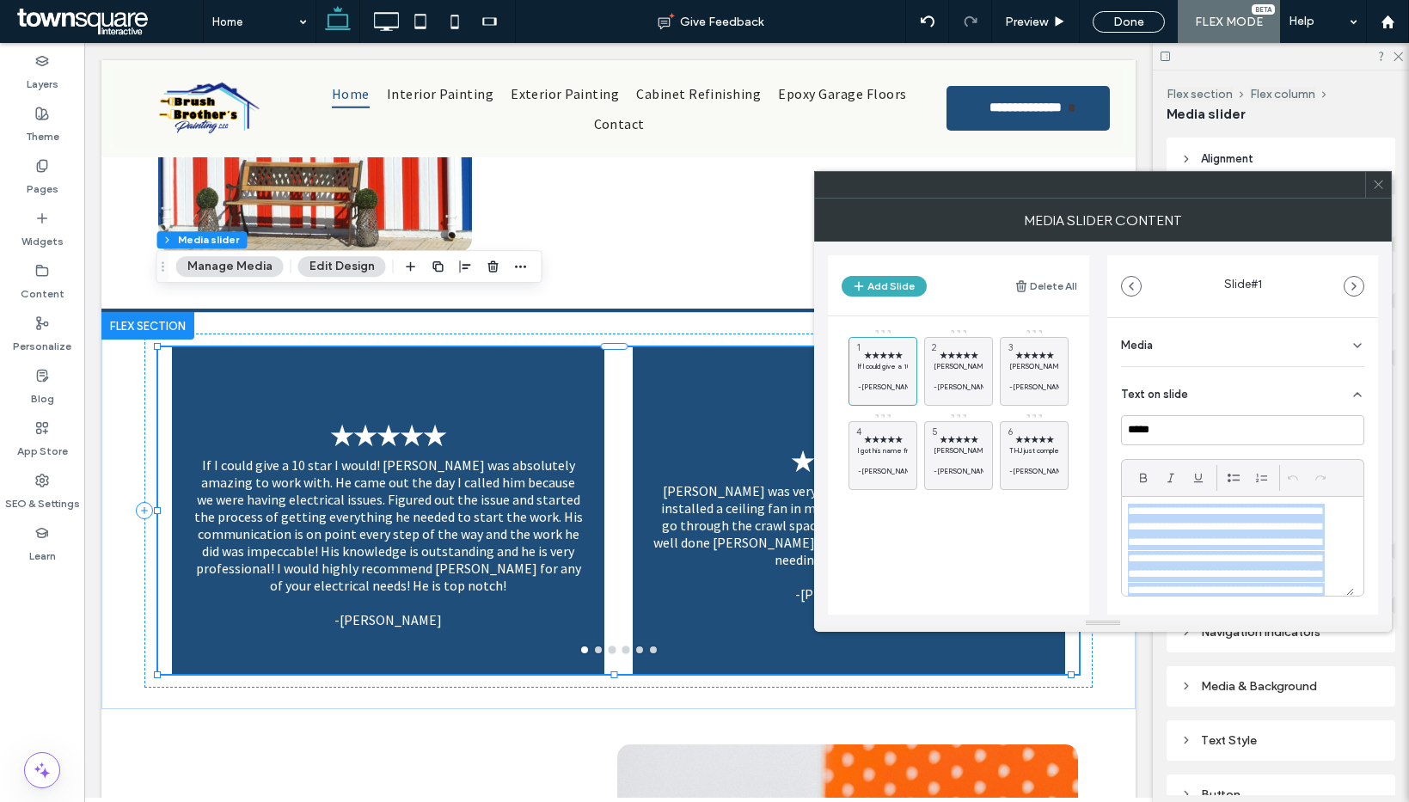
paste div
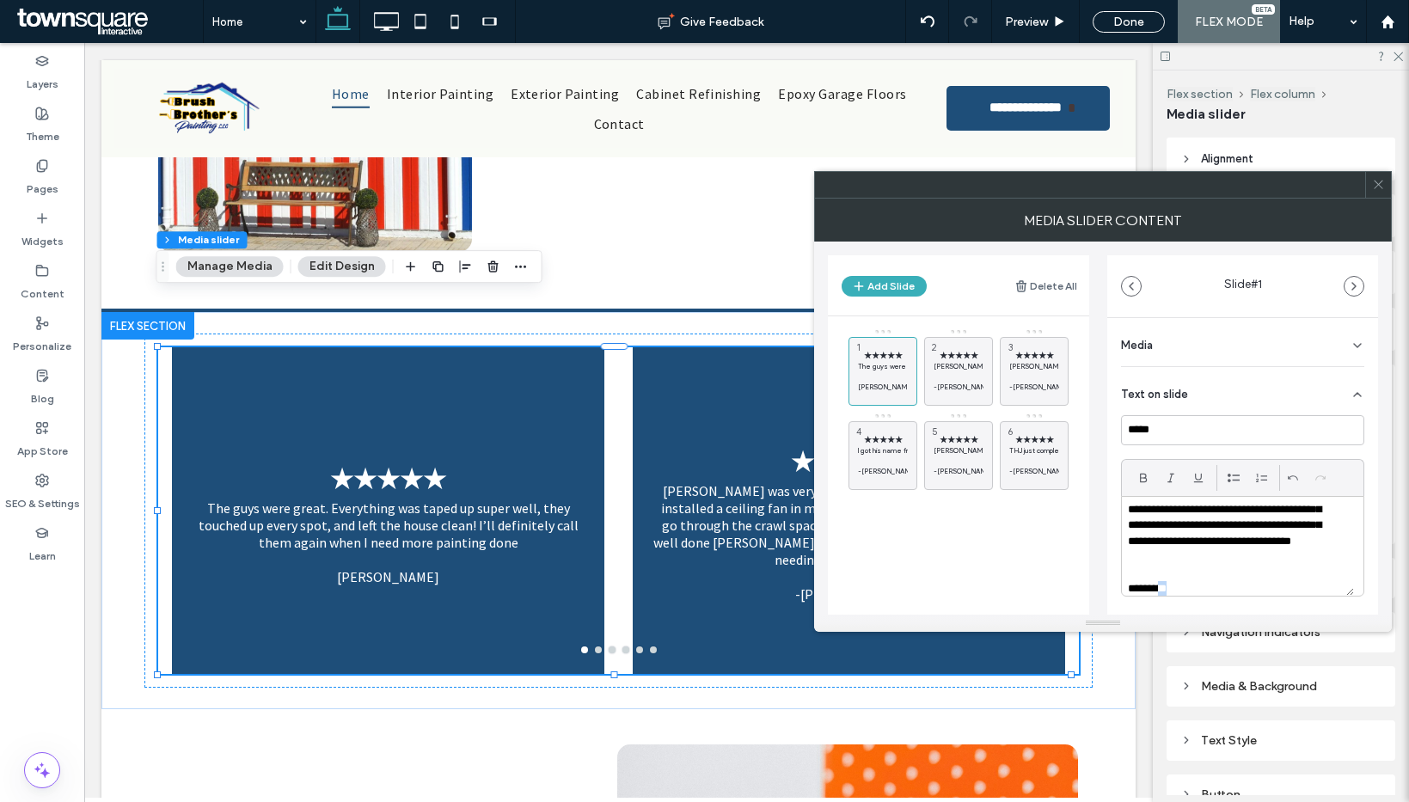
scroll to position [33, 0]
drag, startPoint x: 1191, startPoint y: 589, endPoint x: 1111, endPoint y: 571, distance: 82.8
click at [1111, 571] on div "**********" at bounding box center [1242, 558] width 271 height 480
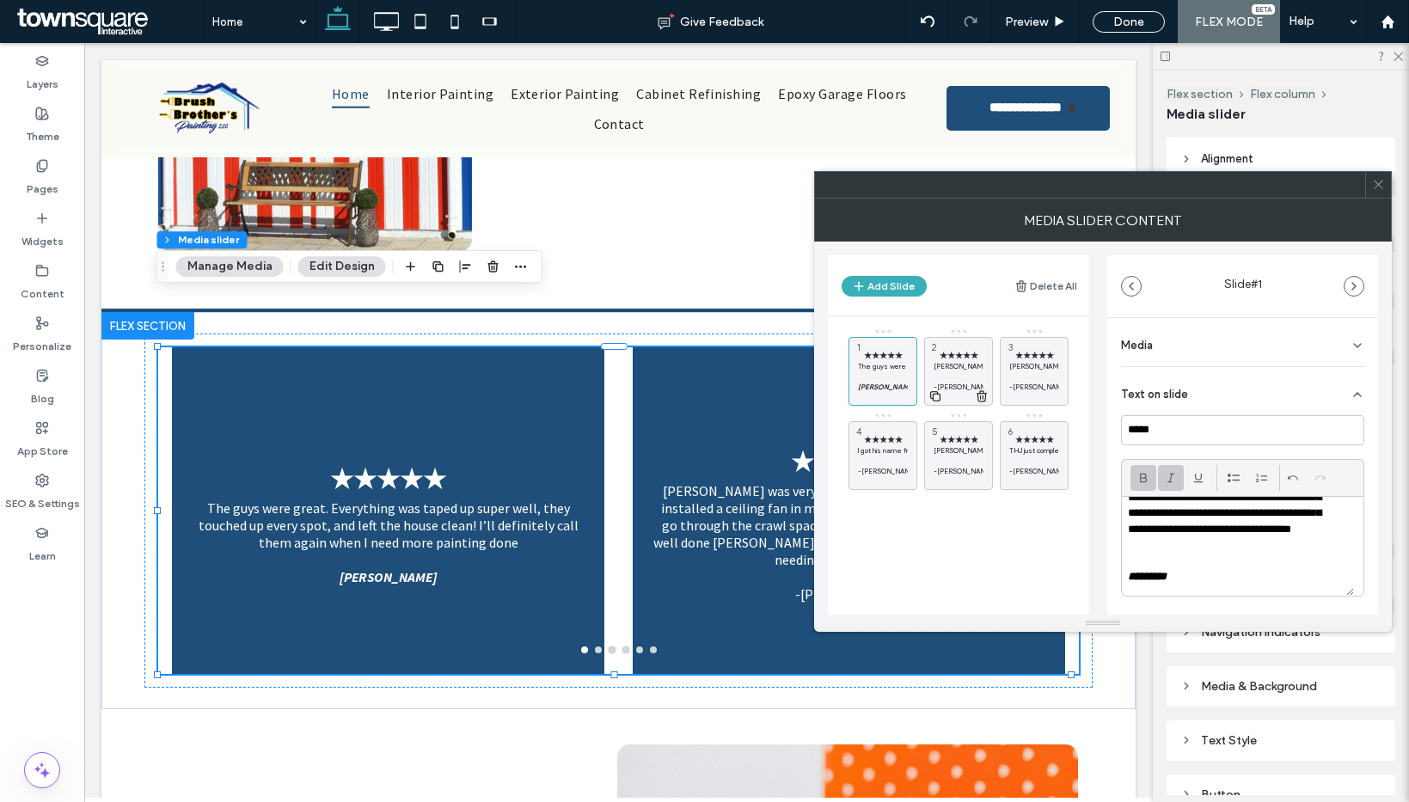
click at [958, 374] on p at bounding box center [959, 376] width 50 height 10
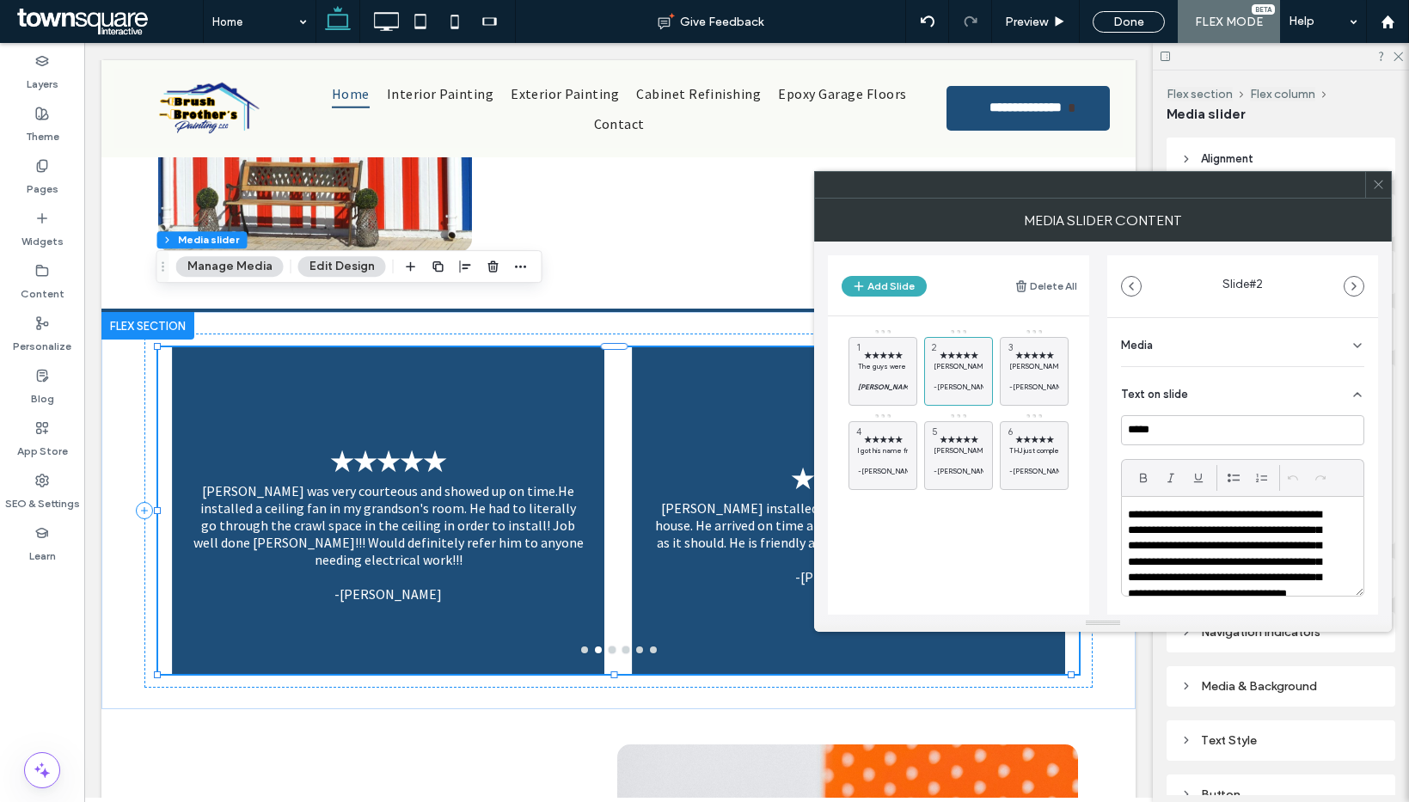
click at [1253, 560] on p "**********" at bounding box center [1231, 562] width 207 height 111
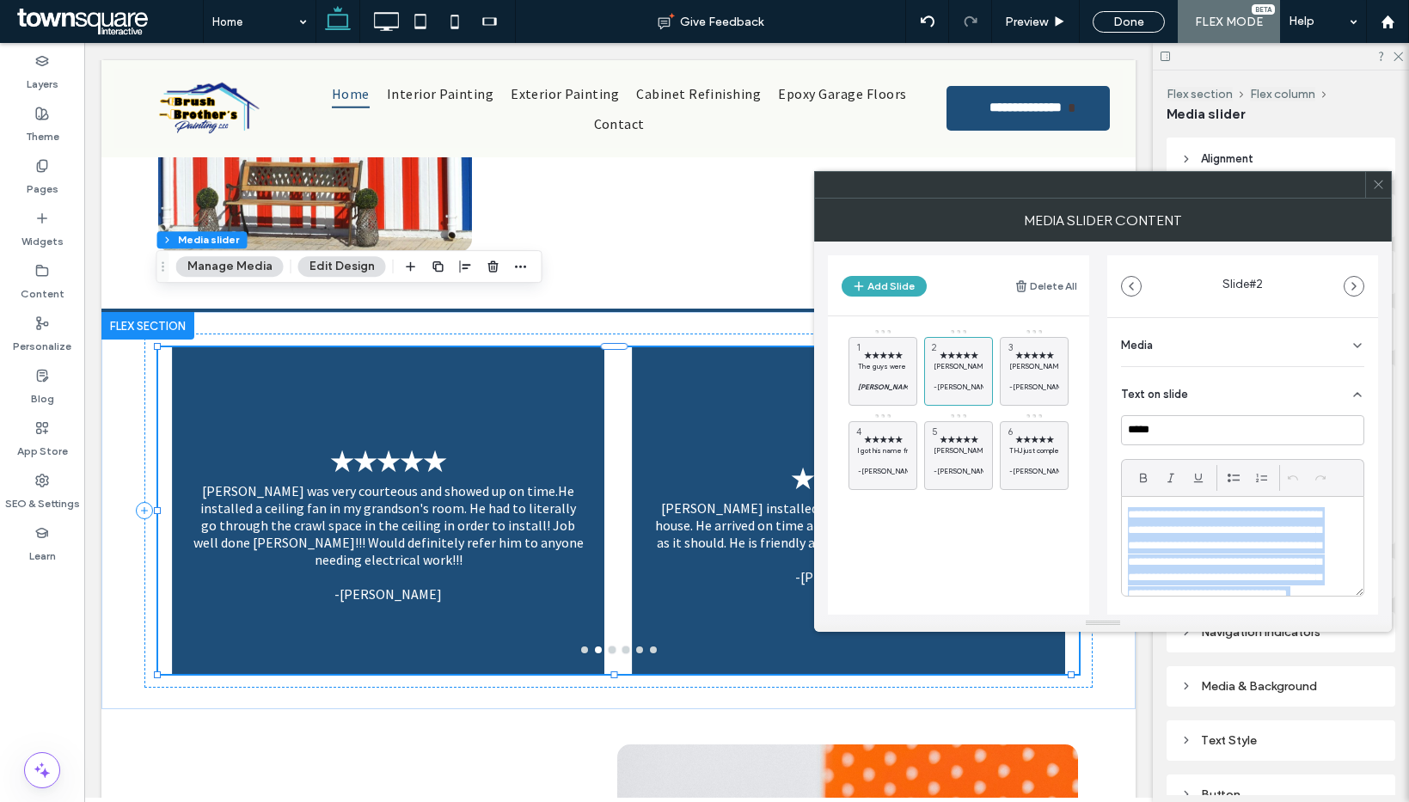
paste div
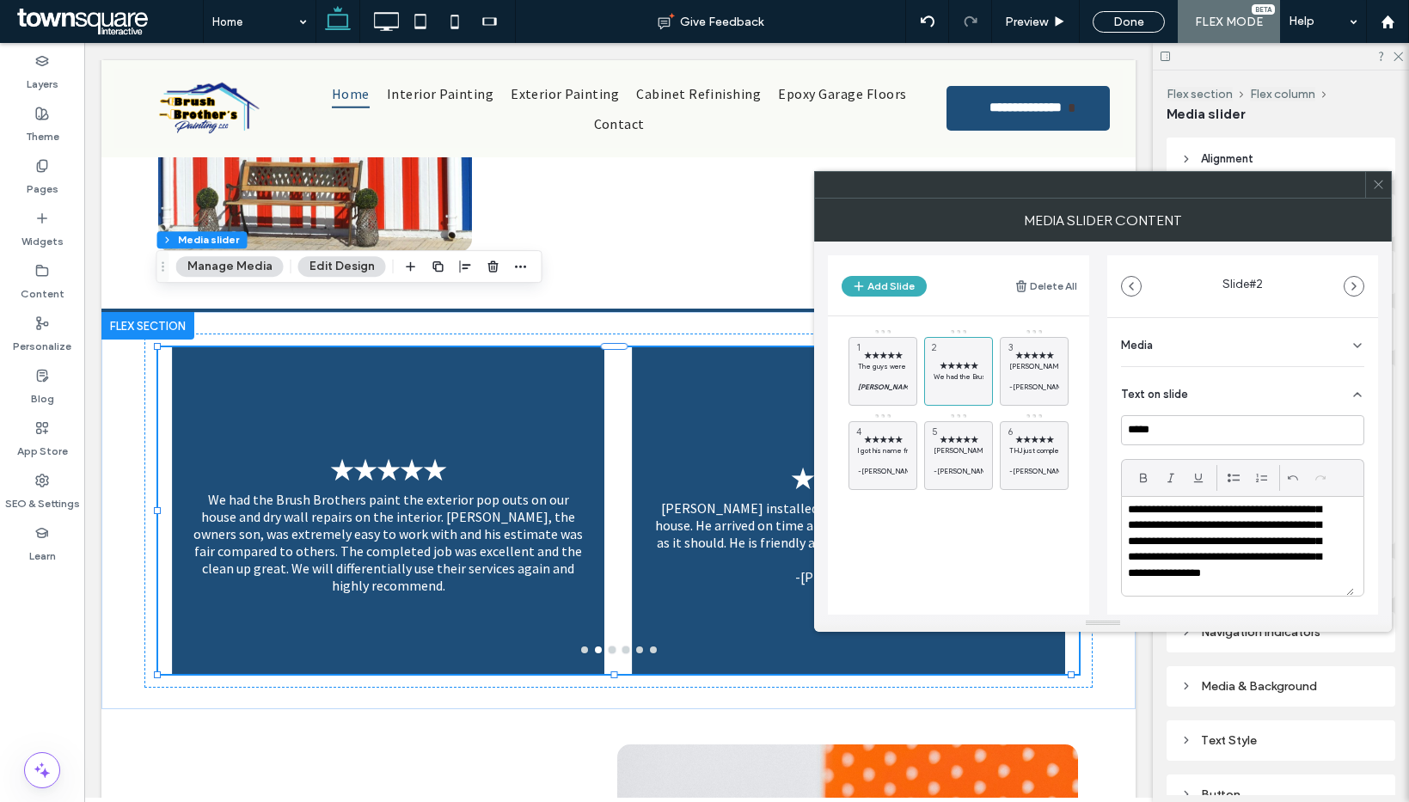
scroll to position [84, 0]
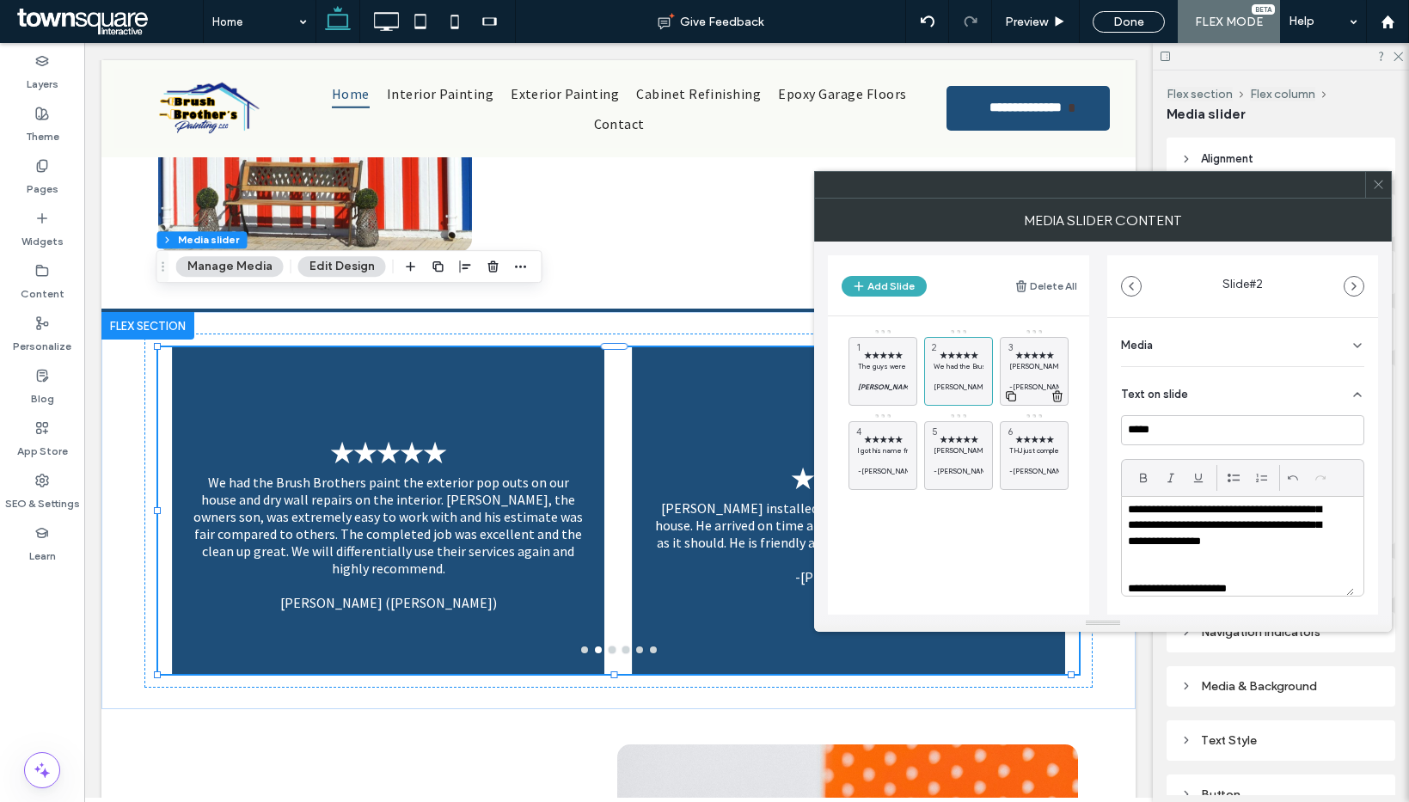
click at [1034, 370] on p "[PERSON_NAME] installed smart light switches throughout my house. He arrived on…" at bounding box center [1034, 366] width 50 height 10
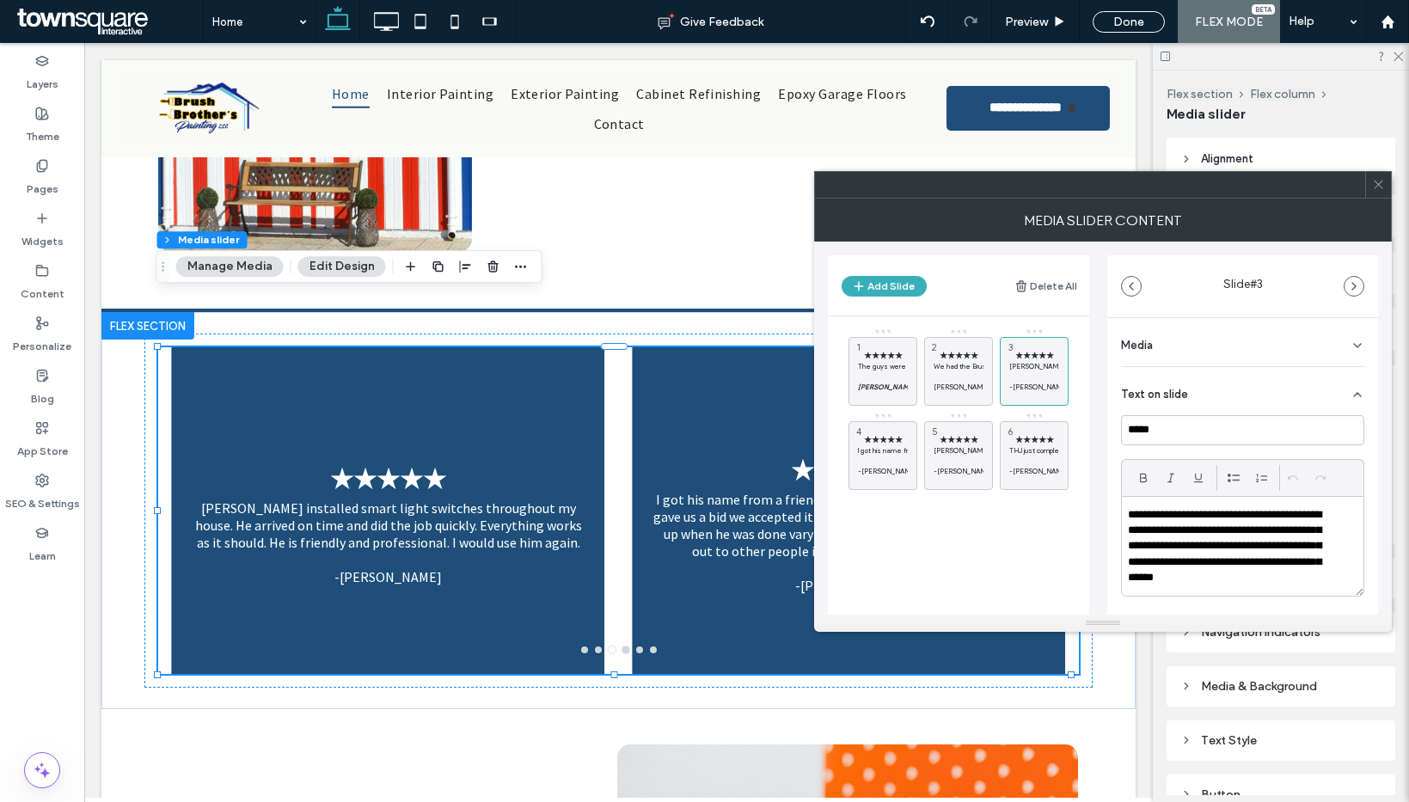
click at [1187, 536] on p "**********" at bounding box center [1231, 546] width 207 height 79
paste div
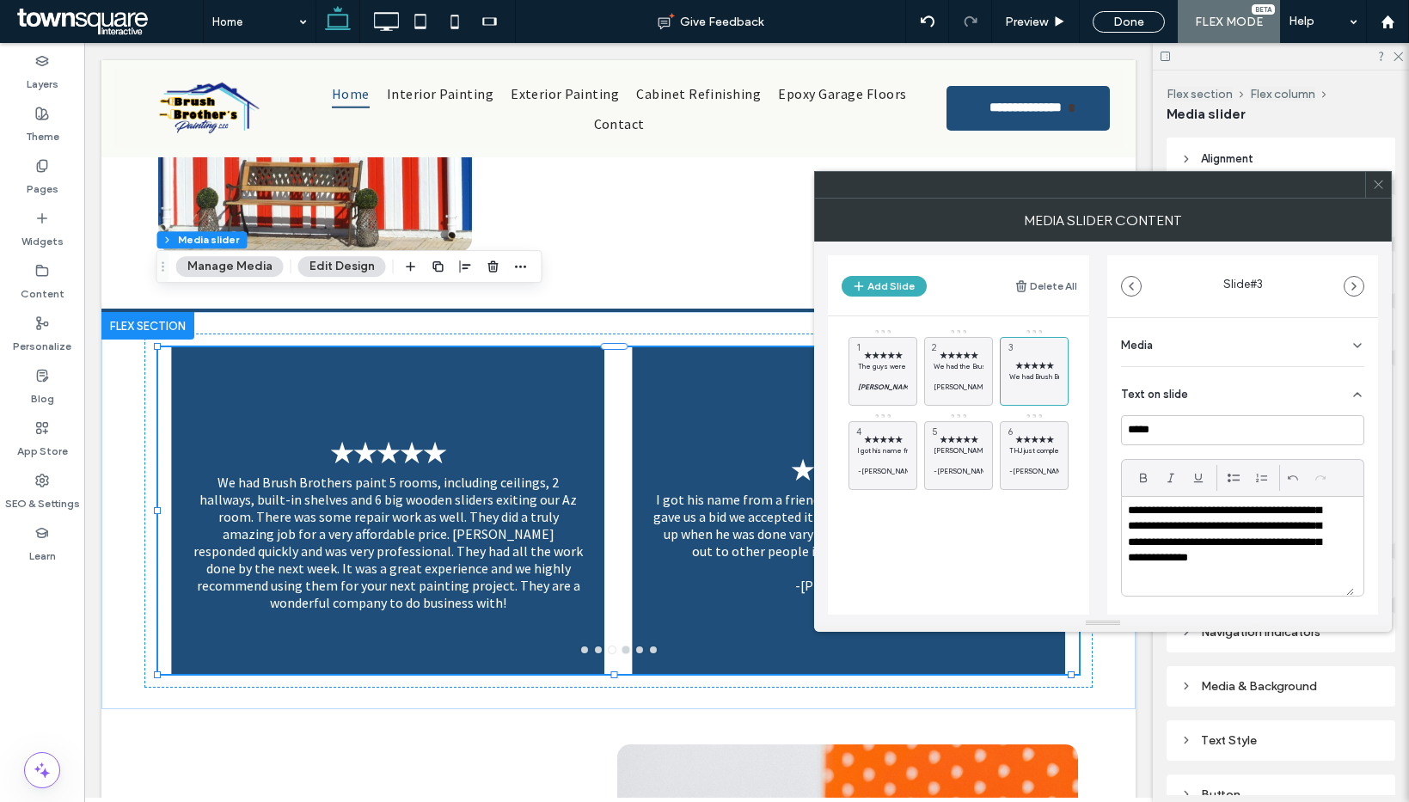
scroll to position [147, 0]
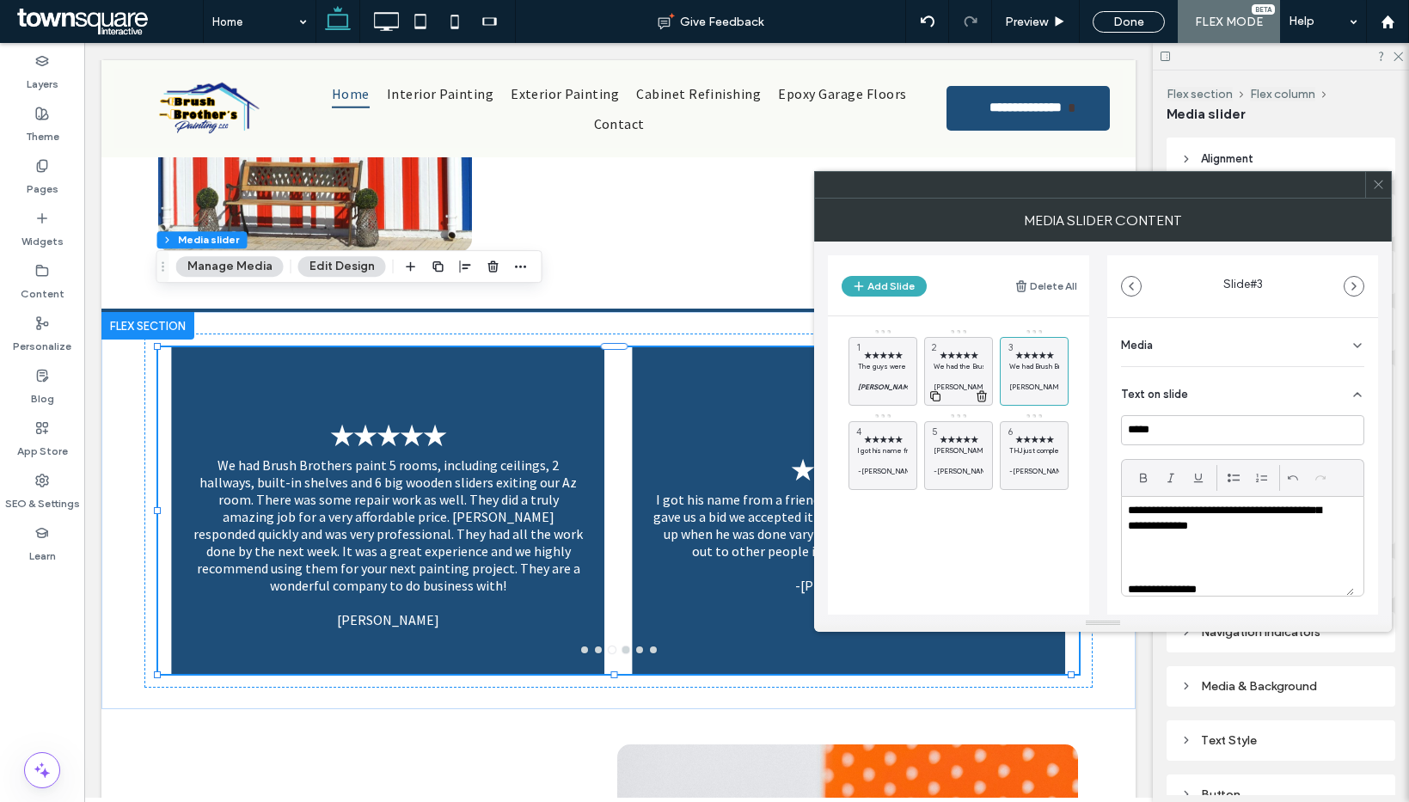
click at [948, 364] on p "We had the Brush Brothers paint the exterior pop outs on our house and dry wall…" at bounding box center [959, 366] width 50 height 10
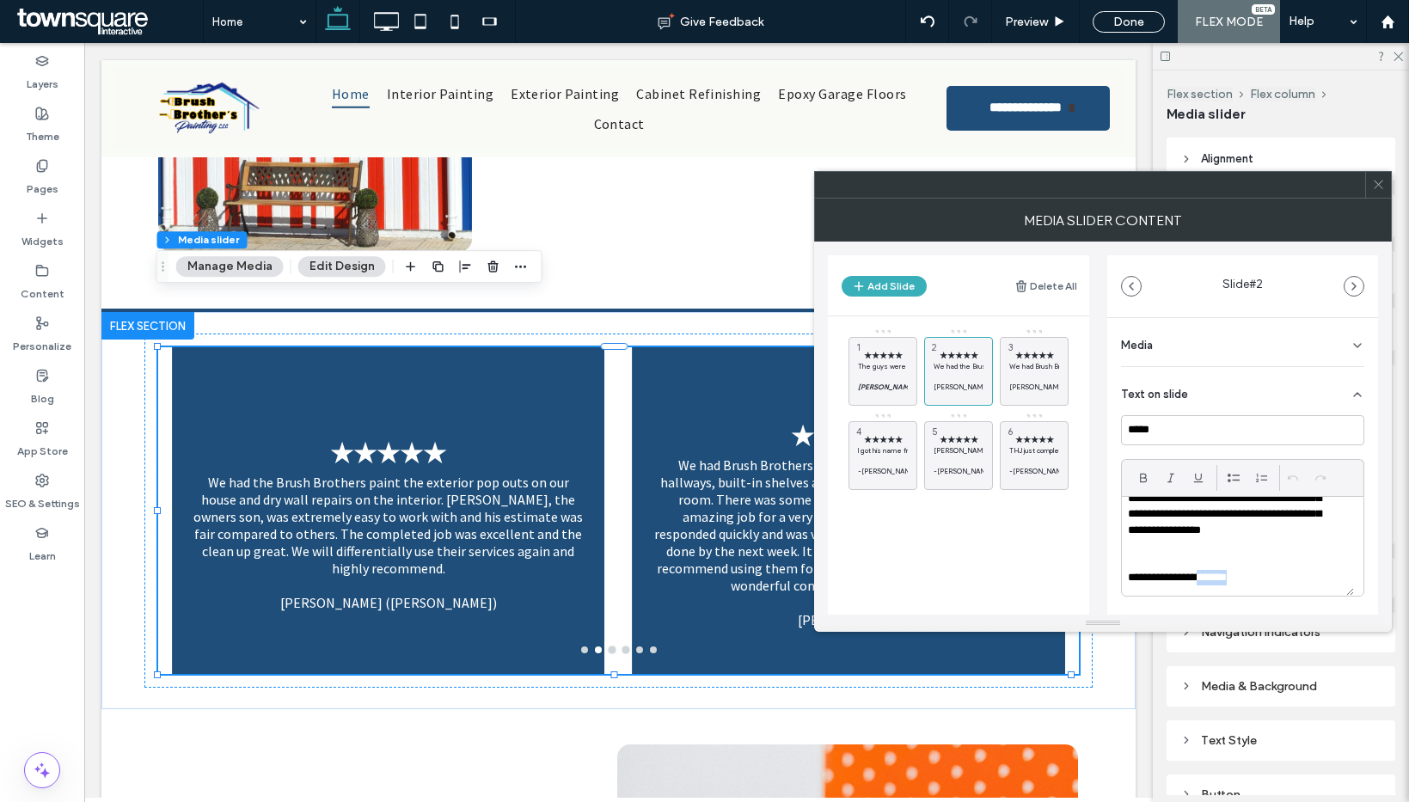
scroll to position [96, 0]
drag, startPoint x: 1239, startPoint y: 581, endPoint x: 1101, endPoint y: 574, distance: 137.7
click at [1101, 574] on div "Add Slide Delete All ★★★★★ The guys were great. Everything was taped up super w…" at bounding box center [1103, 428] width 550 height 373
drag, startPoint x: 1025, startPoint y: 370, endPoint x: 1065, endPoint y: 399, distance: 49.9
click at [1025, 370] on p "We had Brush Brothers paint 5 rooms, including ceilings, 2 hallways, built-in s…" at bounding box center [1034, 366] width 50 height 10
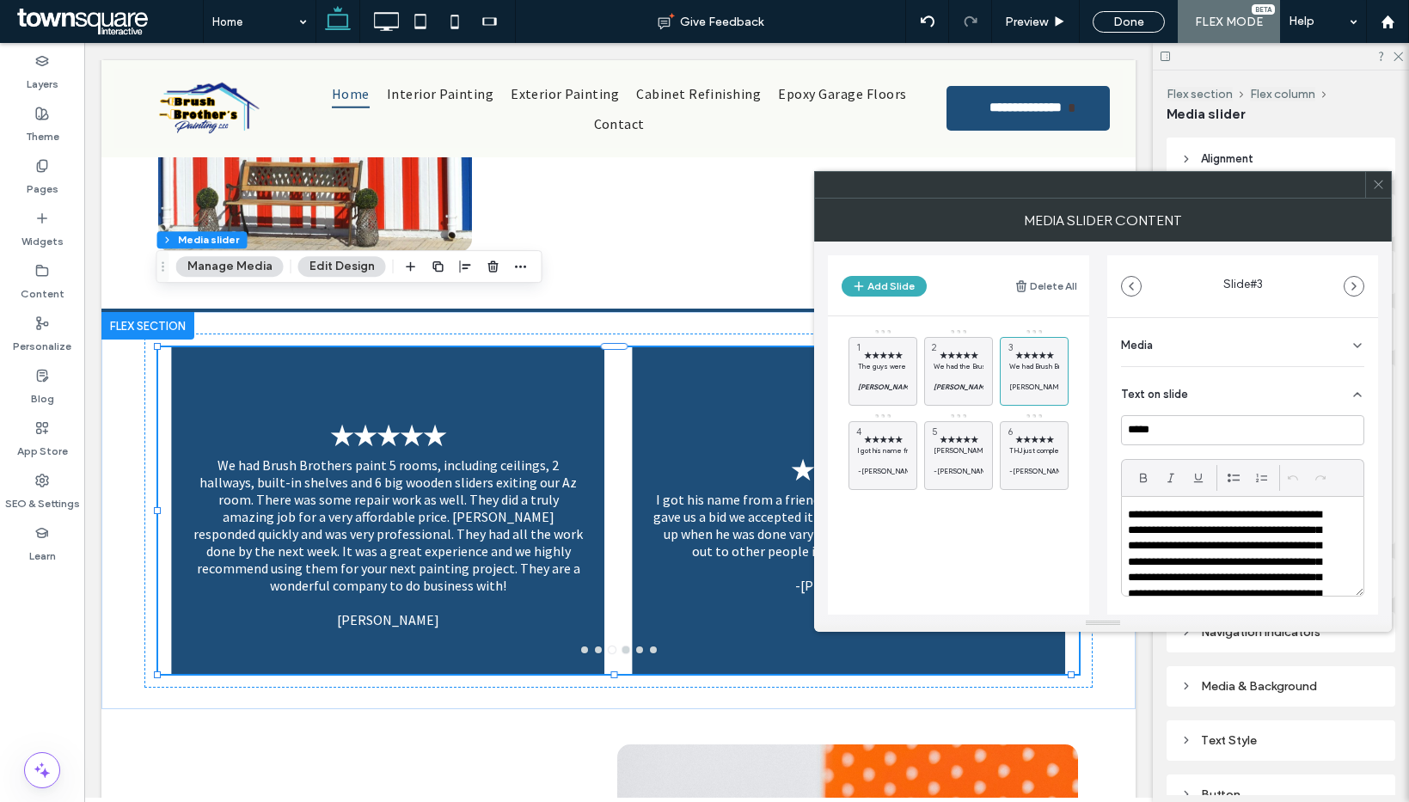
scroll to position [159, 0]
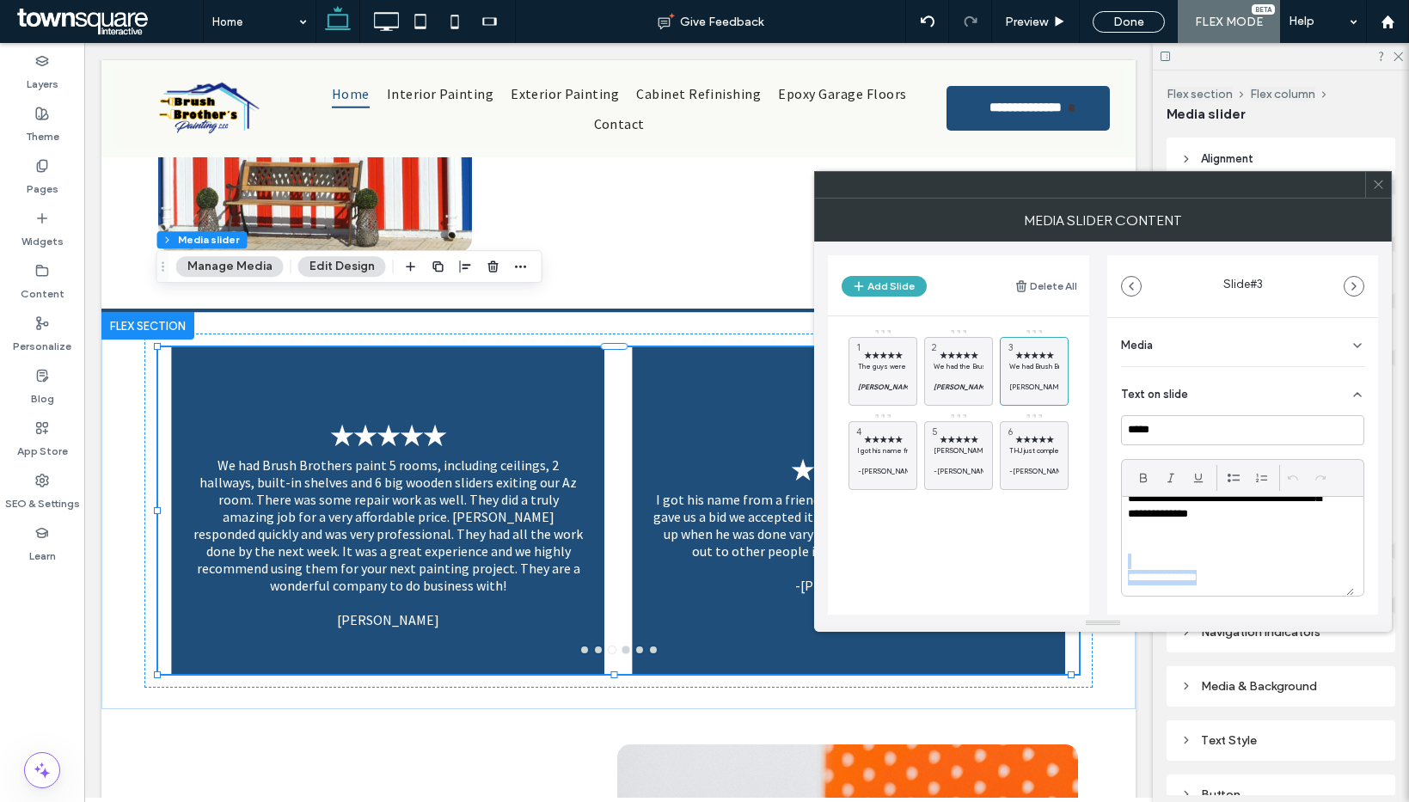
drag, startPoint x: 1216, startPoint y: 572, endPoint x: 1116, endPoint y: 567, distance: 100.7
click at [1116, 567] on div "**********" at bounding box center [1242, 558] width 271 height 480
drag, startPoint x: 867, startPoint y: 459, endPoint x: 905, endPoint y: 461, distance: 37.9
click at [869, 458] on p at bounding box center [883, 461] width 50 height 10
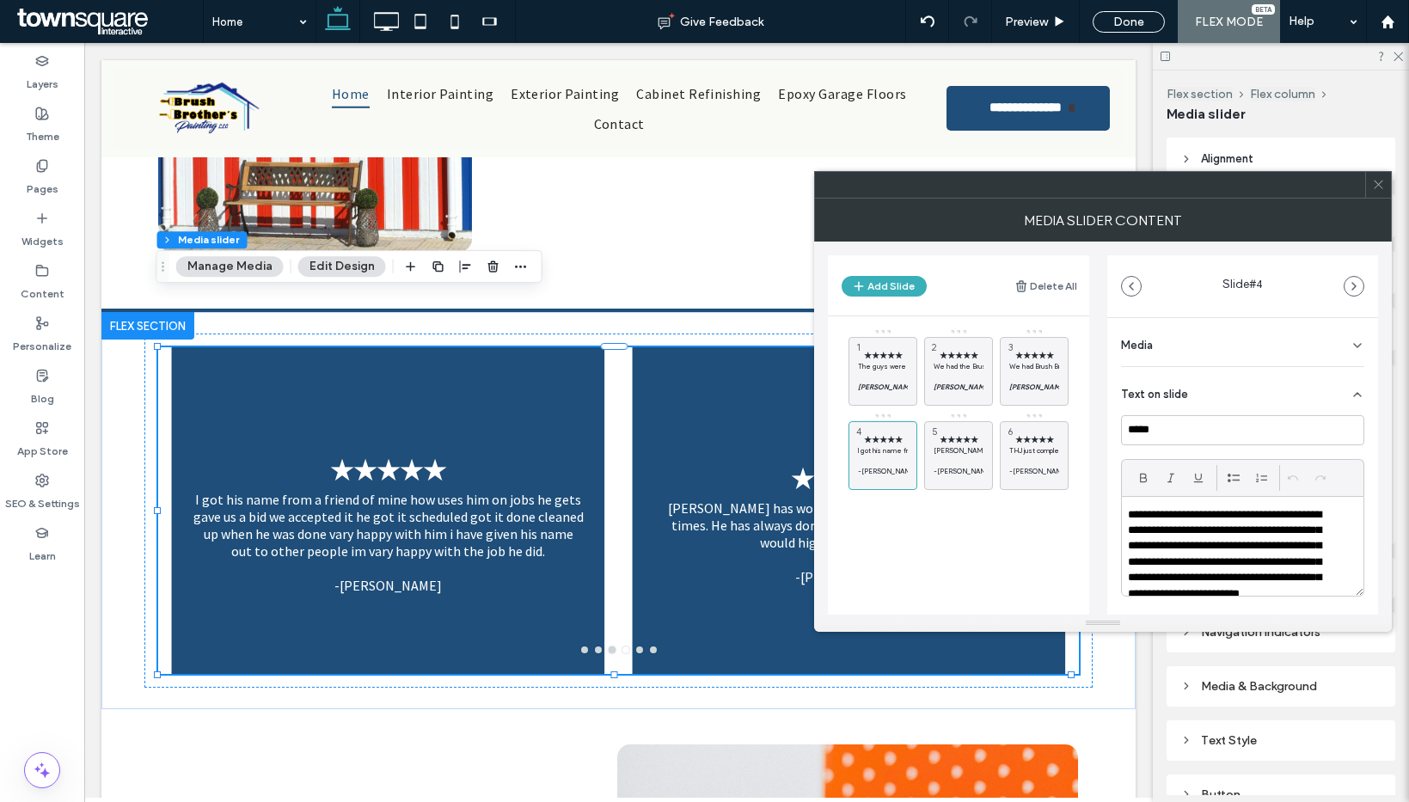
click at [1251, 555] on p "**********" at bounding box center [1231, 562] width 207 height 111
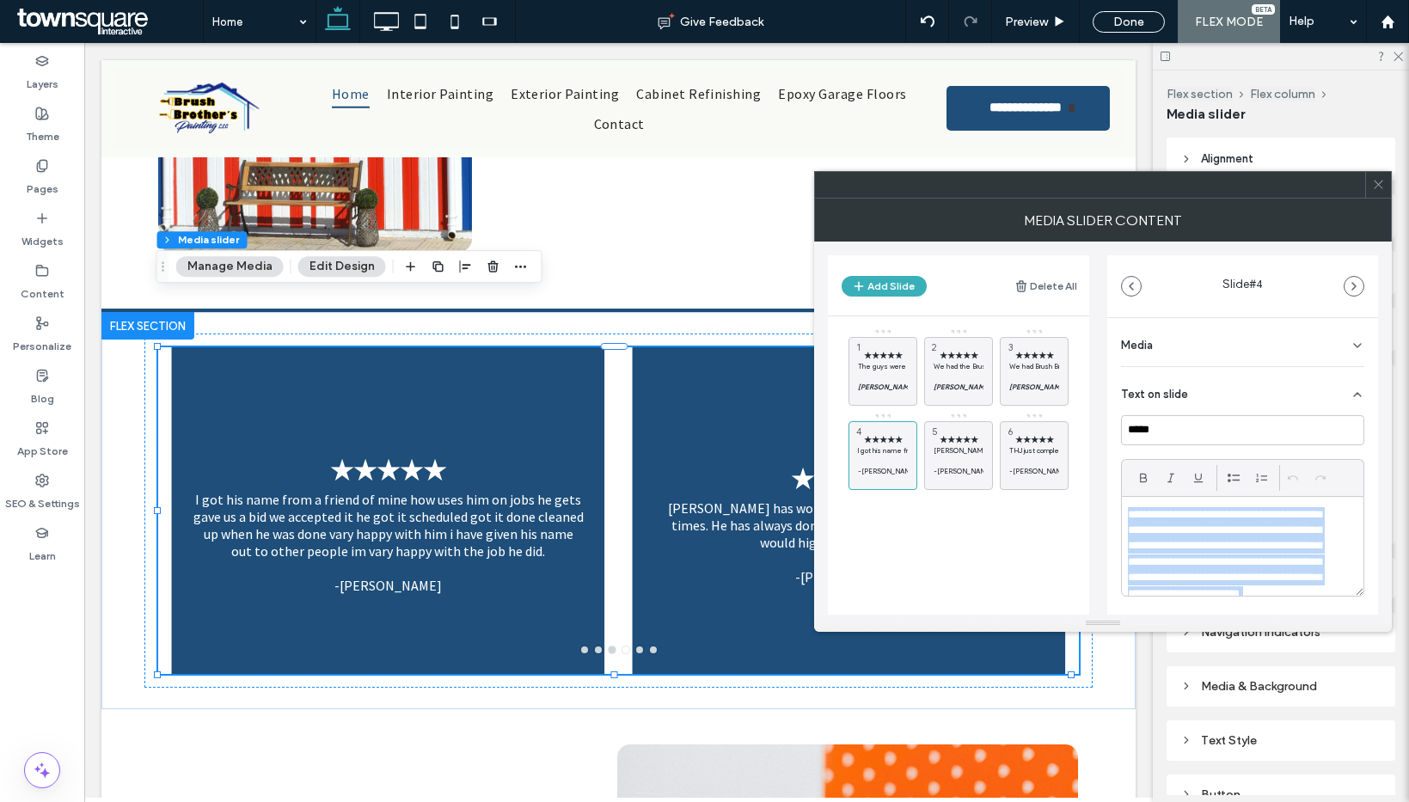
paste div
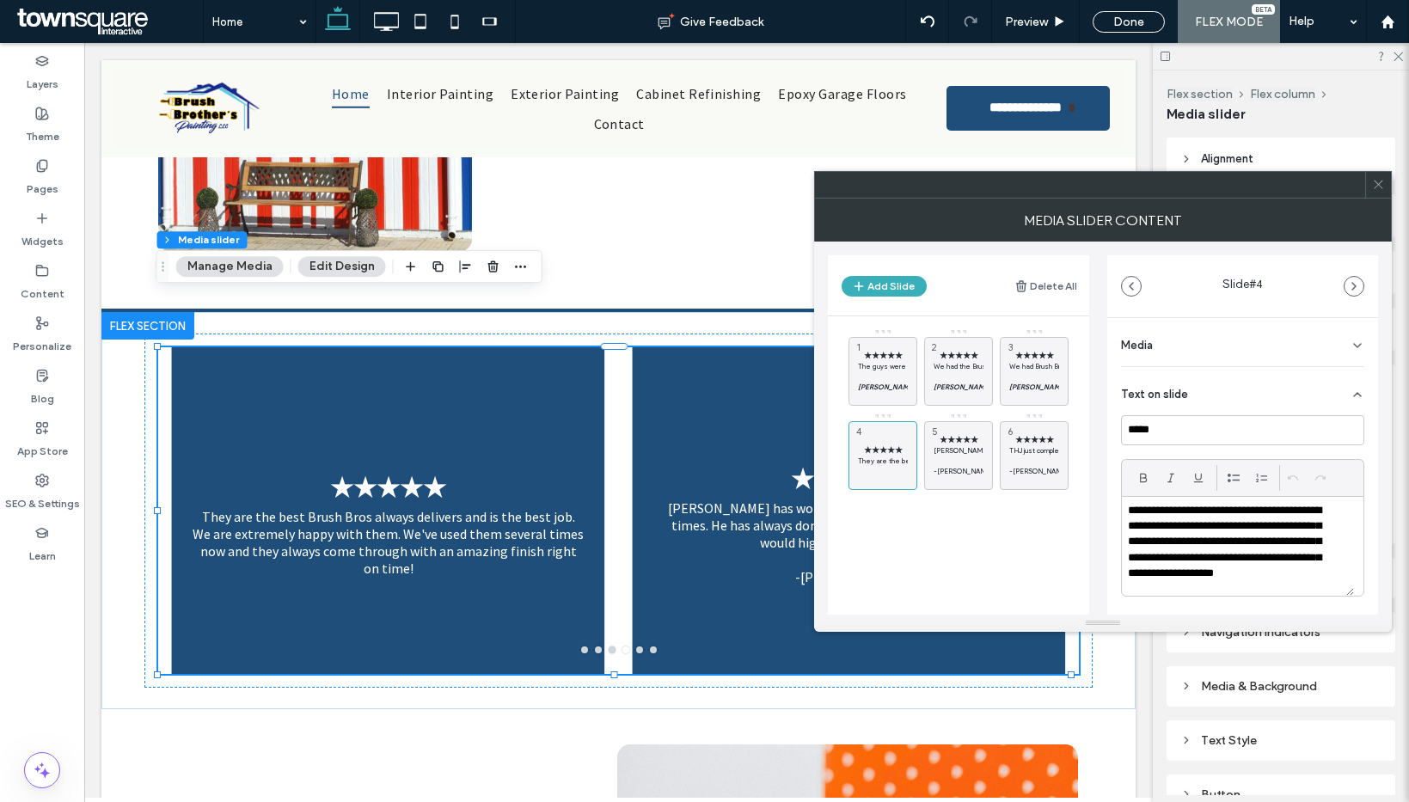
scroll to position [0, 0]
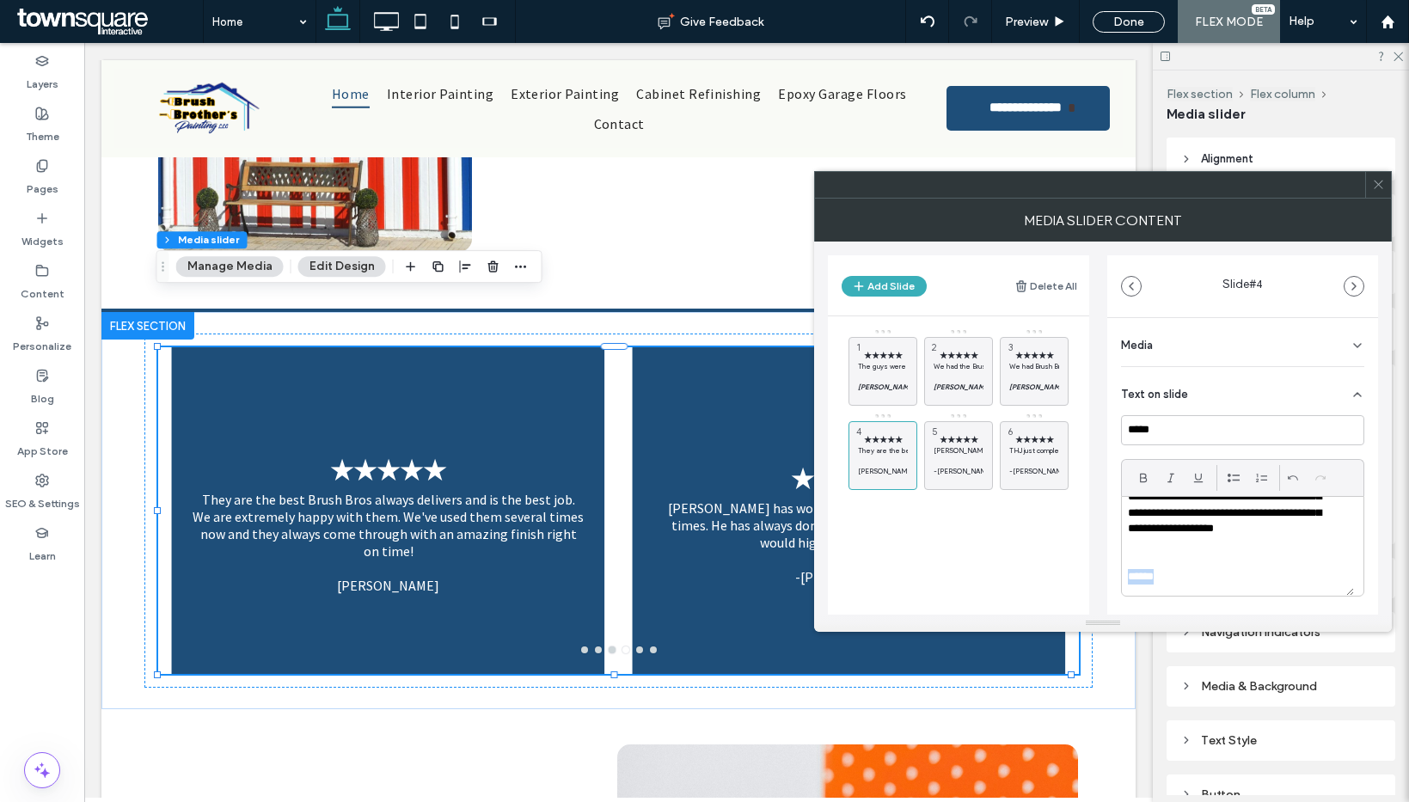
drag, startPoint x: 1175, startPoint y: 588, endPoint x: 1100, endPoint y: 571, distance: 76.7
click at [1099, 576] on div "Add Slide Delete All ★★★★★ The guys were great. Everything was taped up super w…" at bounding box center [1103, 428] width 550 height 373
drag, startPoint x: 1135, startPoint y: 487, endPoint x: 1160, endPoint y: 484, distance: 25.9
click at [1136, 486] on div at bounding box center [1143, 478] width 26 height 26
click at [1166, 482] on icon at bounding box center [1171, 478] width 14 height 14
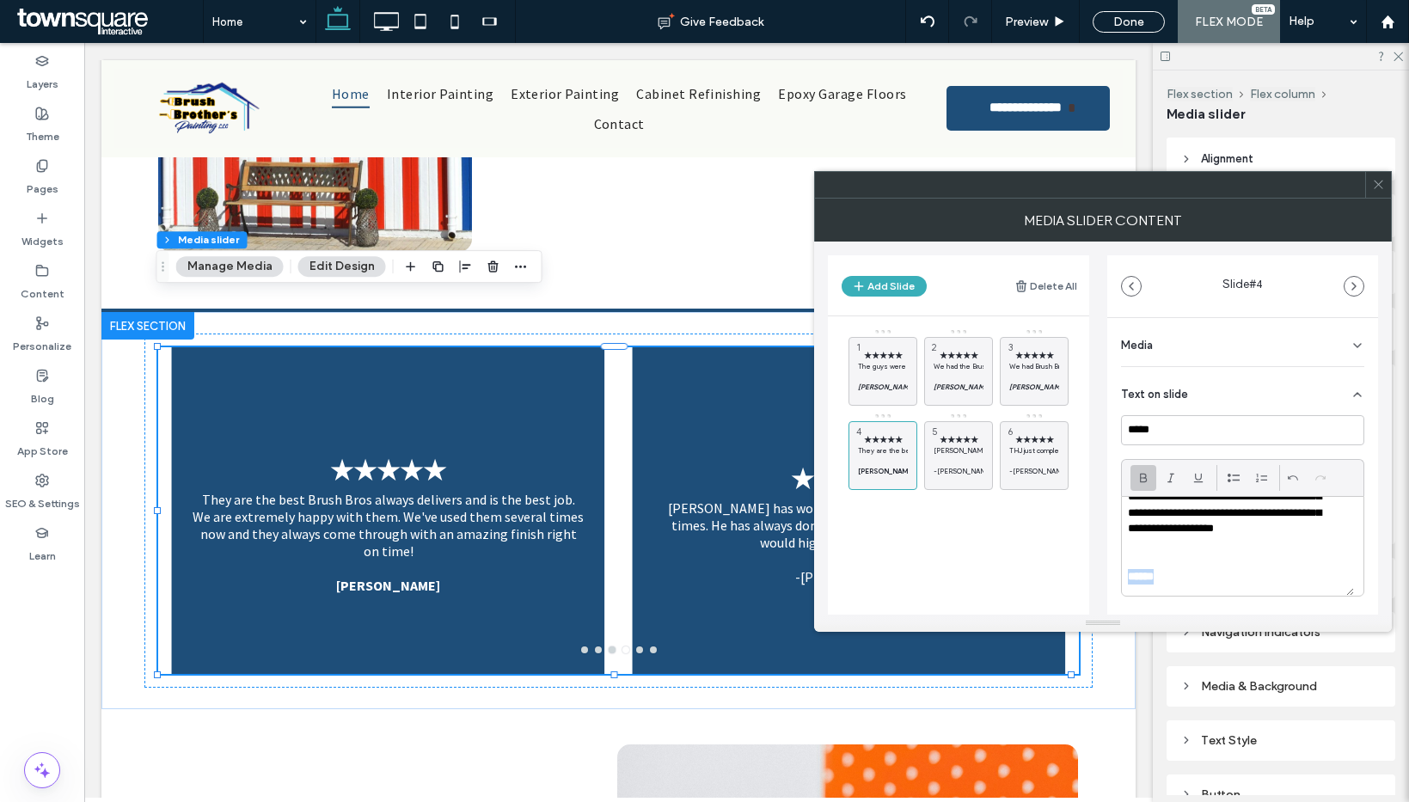
scroll to position [49, 0]
click at [979, 481] on icon at bounding box center [982, 480] width 14 height 15
click at [0, 0] on icon at bounding box center [0, 0] width 0 height 0
click at [1380, 187] on use at bounding box center [1378, 185] width 9 height 9
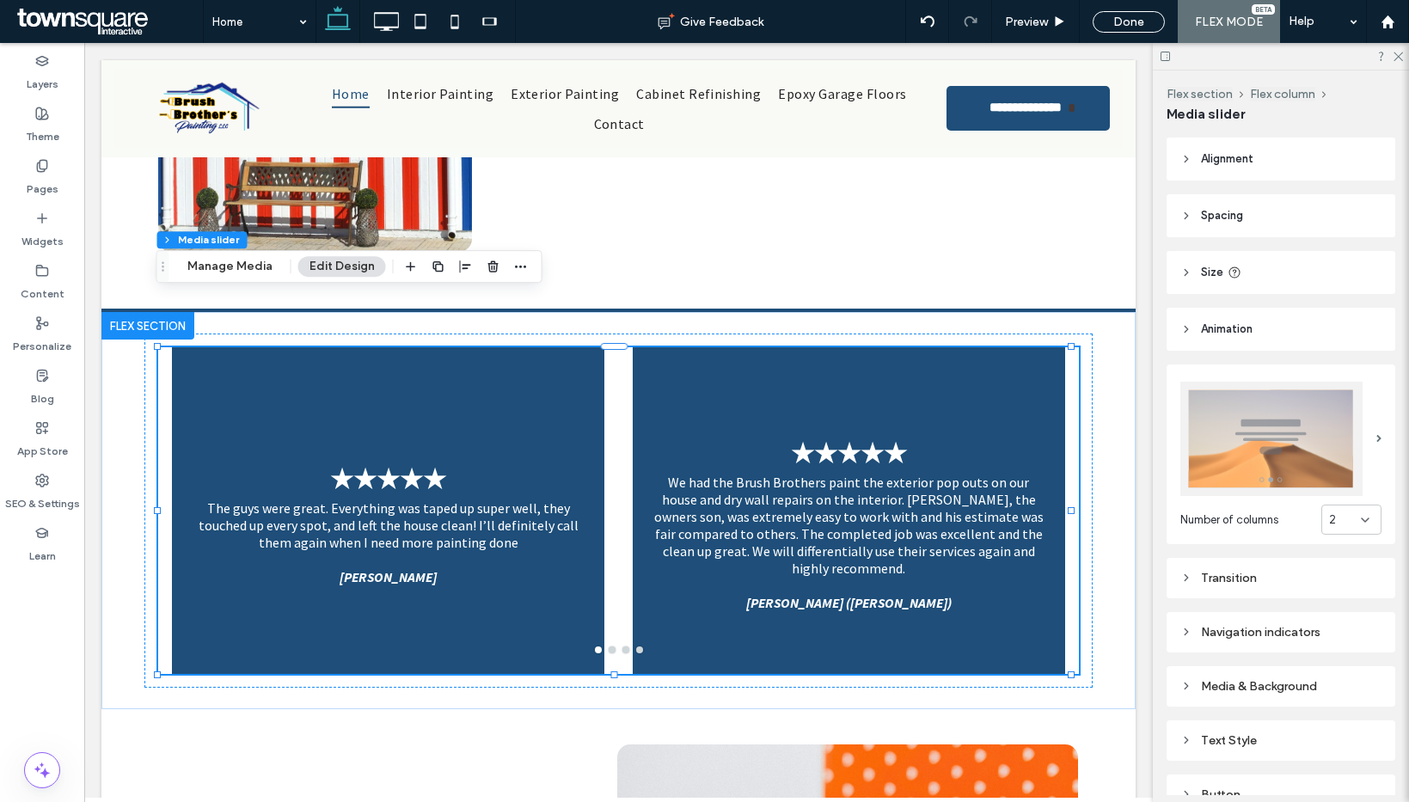
click at [1343, 511] on div "2" at bounding box center [1345, 519] width 32 height 17
click at [1325, 540] on div "1" at bounding box center [1342, 544] width 58 height 30
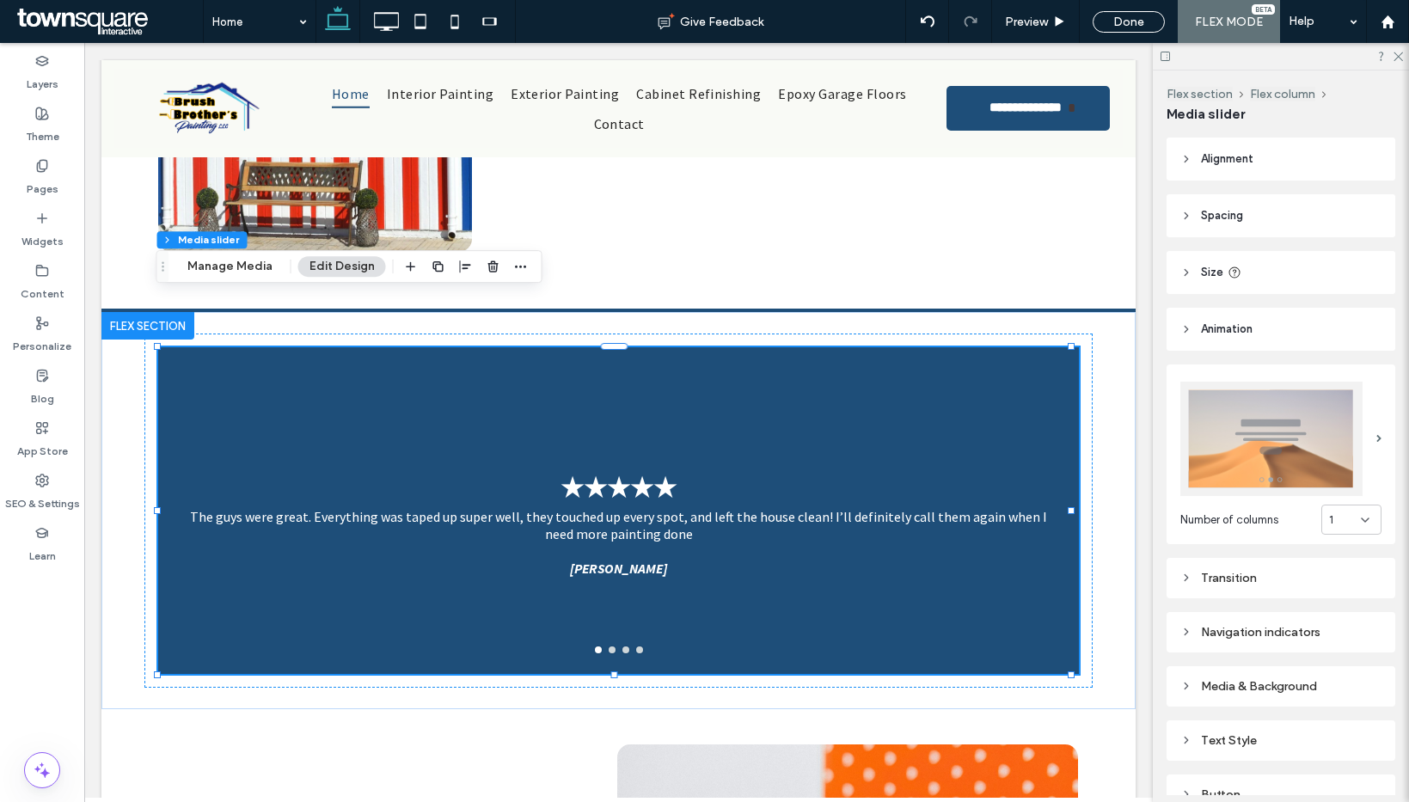
click at [1244, 692] on div "Media & Background" at bounding box center [1280, 686] width 229 height 40
click at [1246, 679] on div "Media & Background" at bounding box center [1280, 686] width 201 height 15
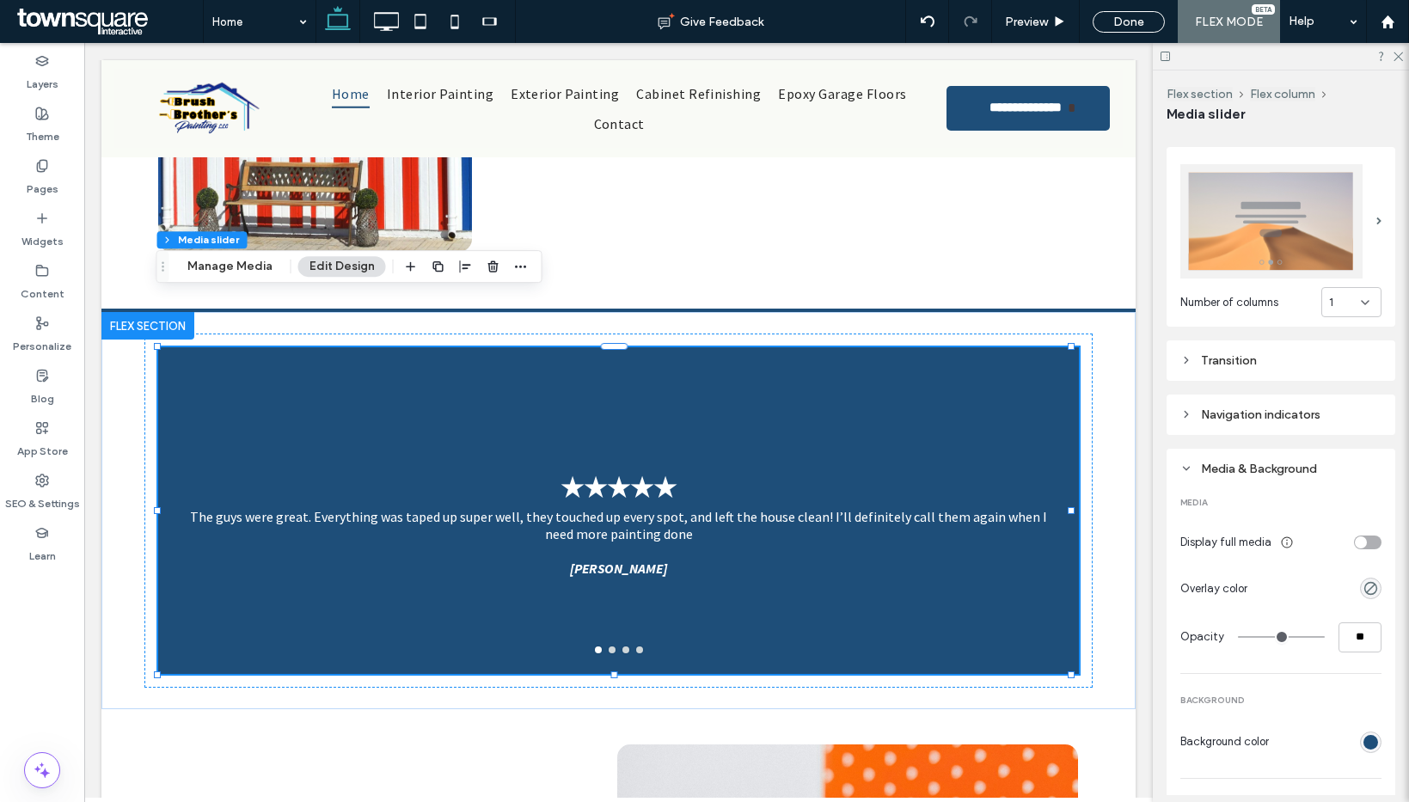
scroll to position [240, 0]
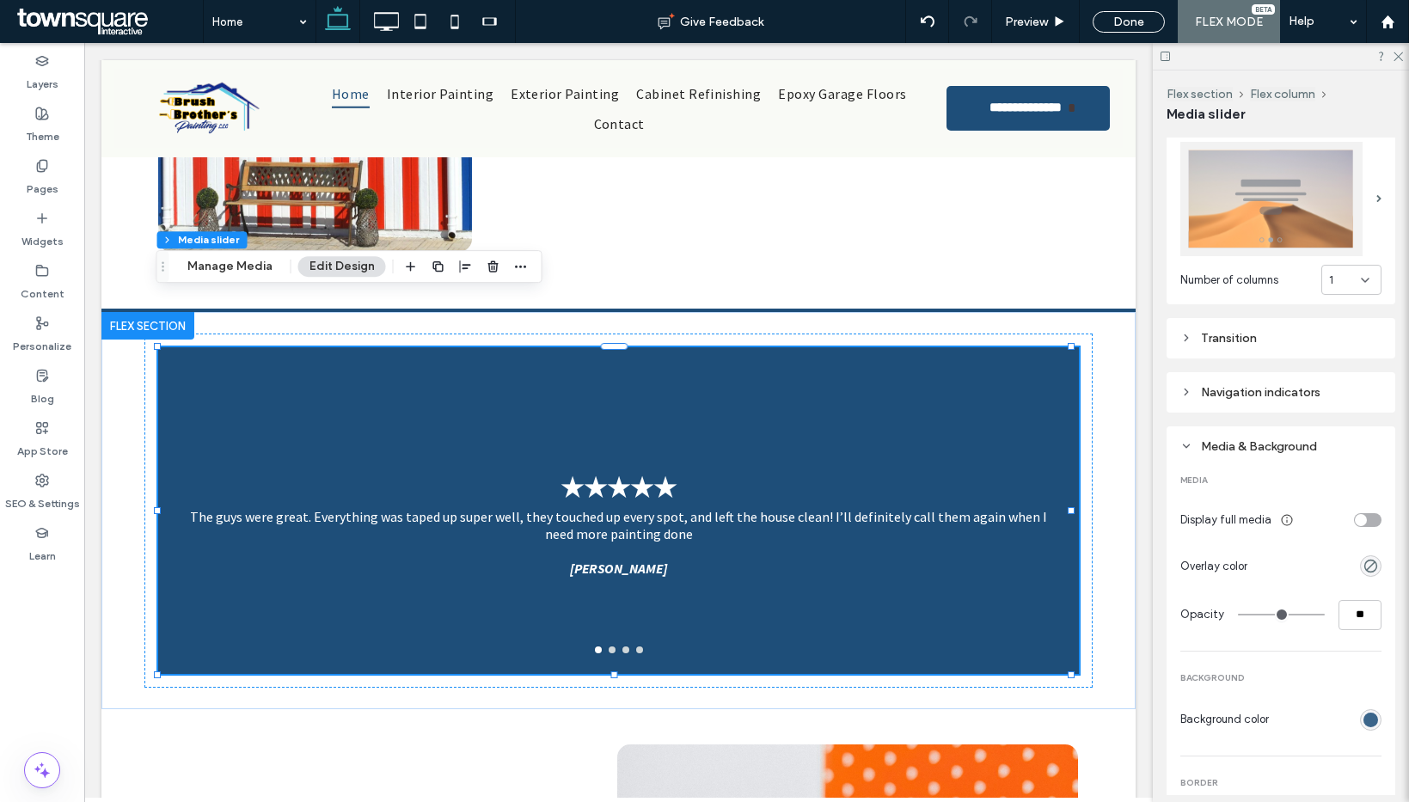
click at [1364, 713] on div "rgb(30, 78, 121)" at bounding box center [1370, 720] width 15 height 15
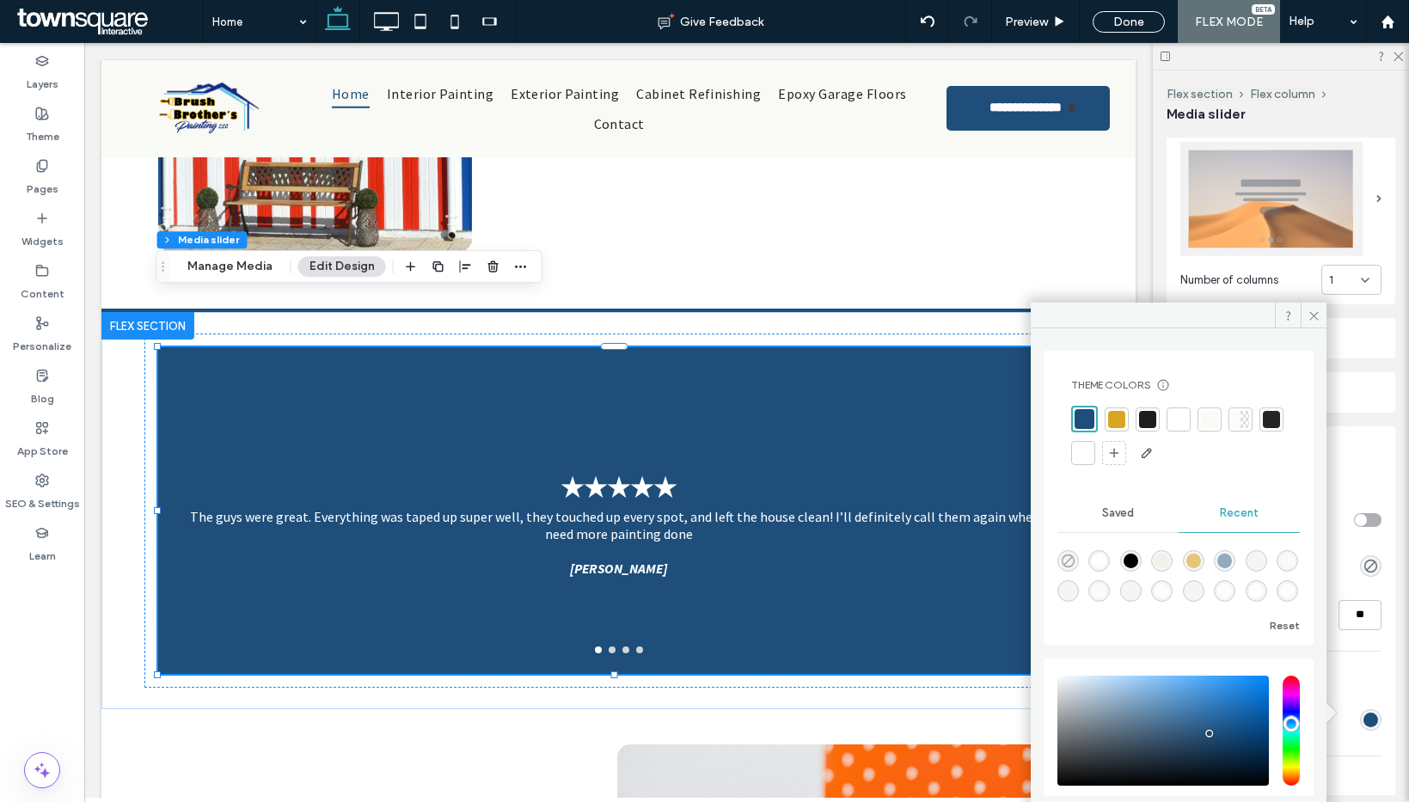
click at [1069, 563] on icon "rgba(0, 0, 0, 0)" at bounding box center [1068, 561] width 15 height 15
type input "*******"
type input "*"
type input "**"
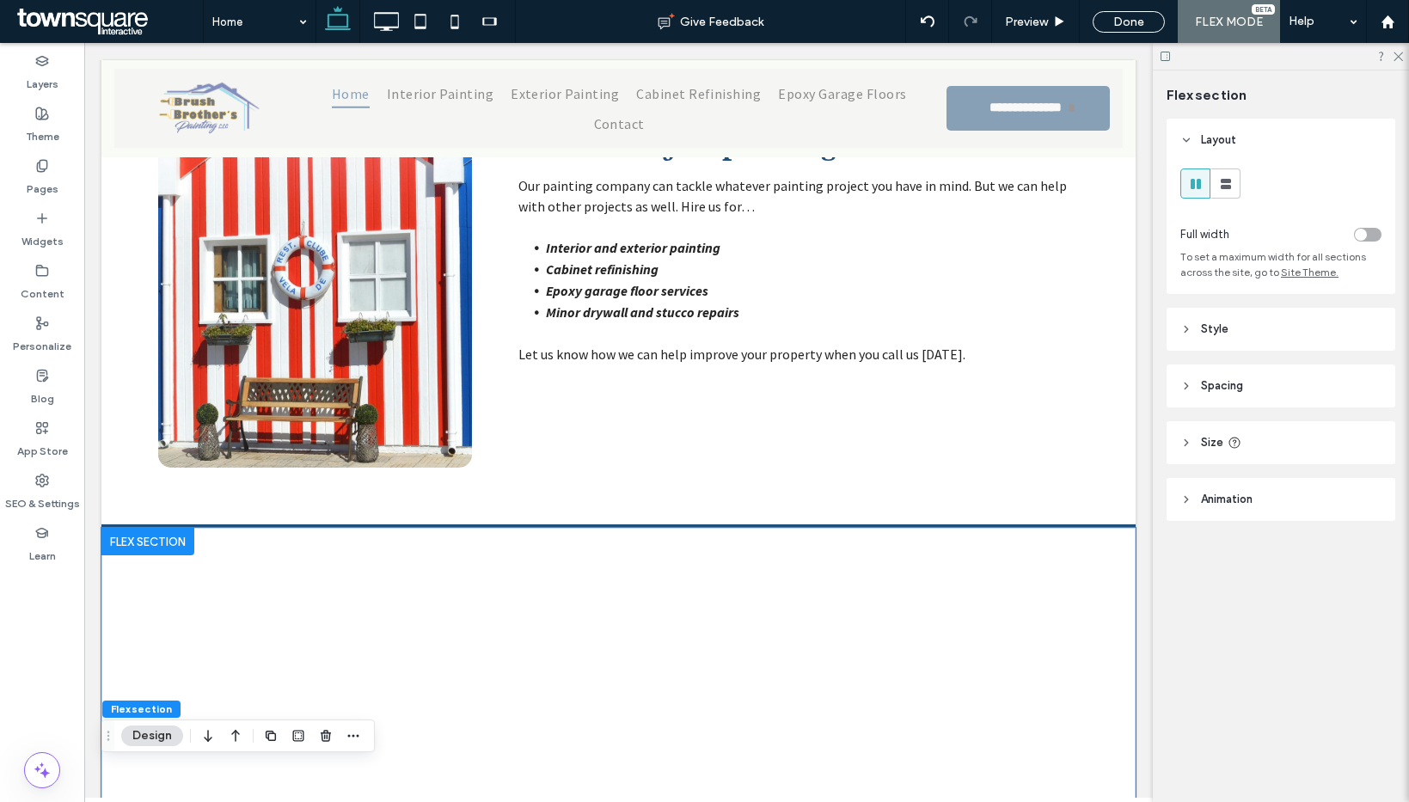
click at [139, 534] on div "★★★★★ The guys were great. Everything was taped up super well, they touched up …" at bounding box center [619, 726] width 1032 height 397
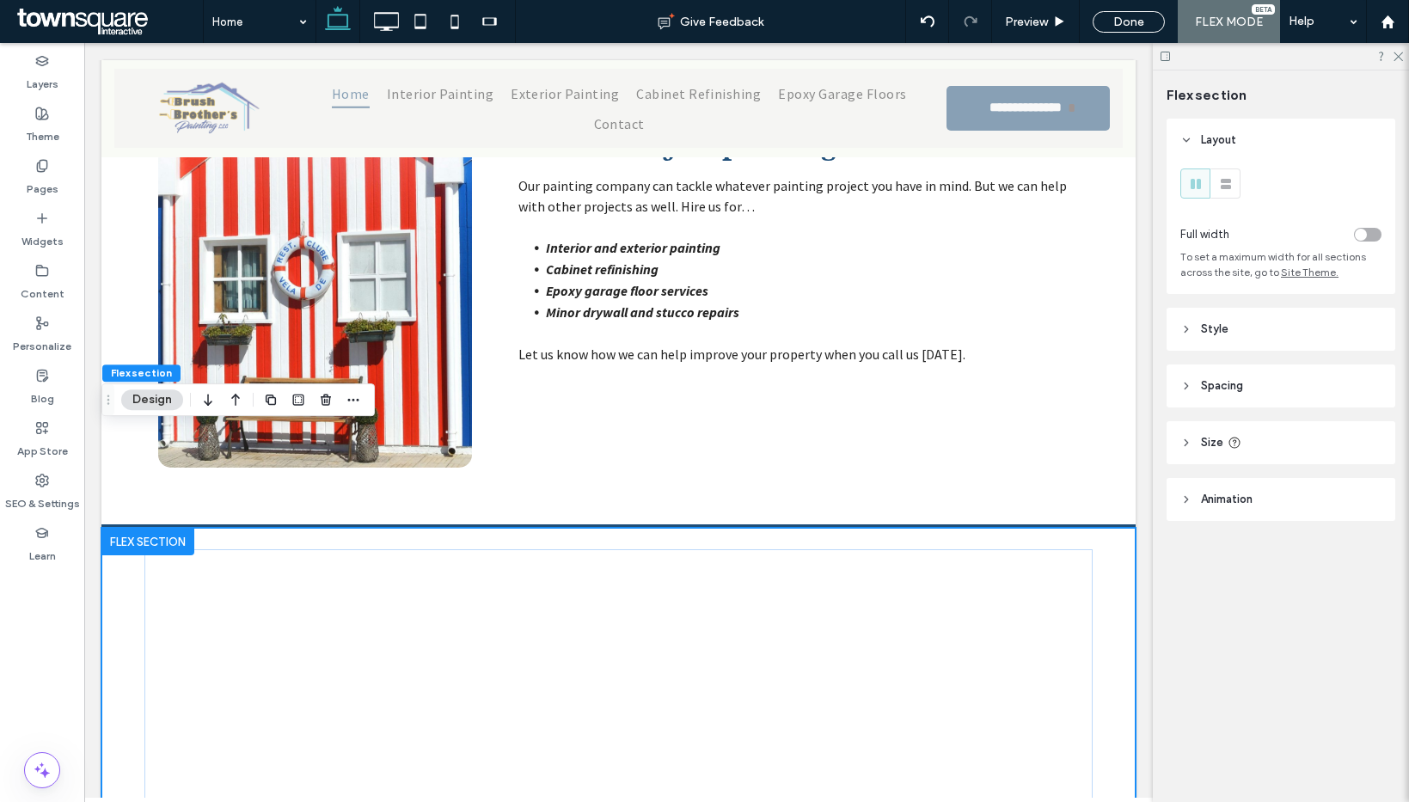
scroll to position [1863, 0]
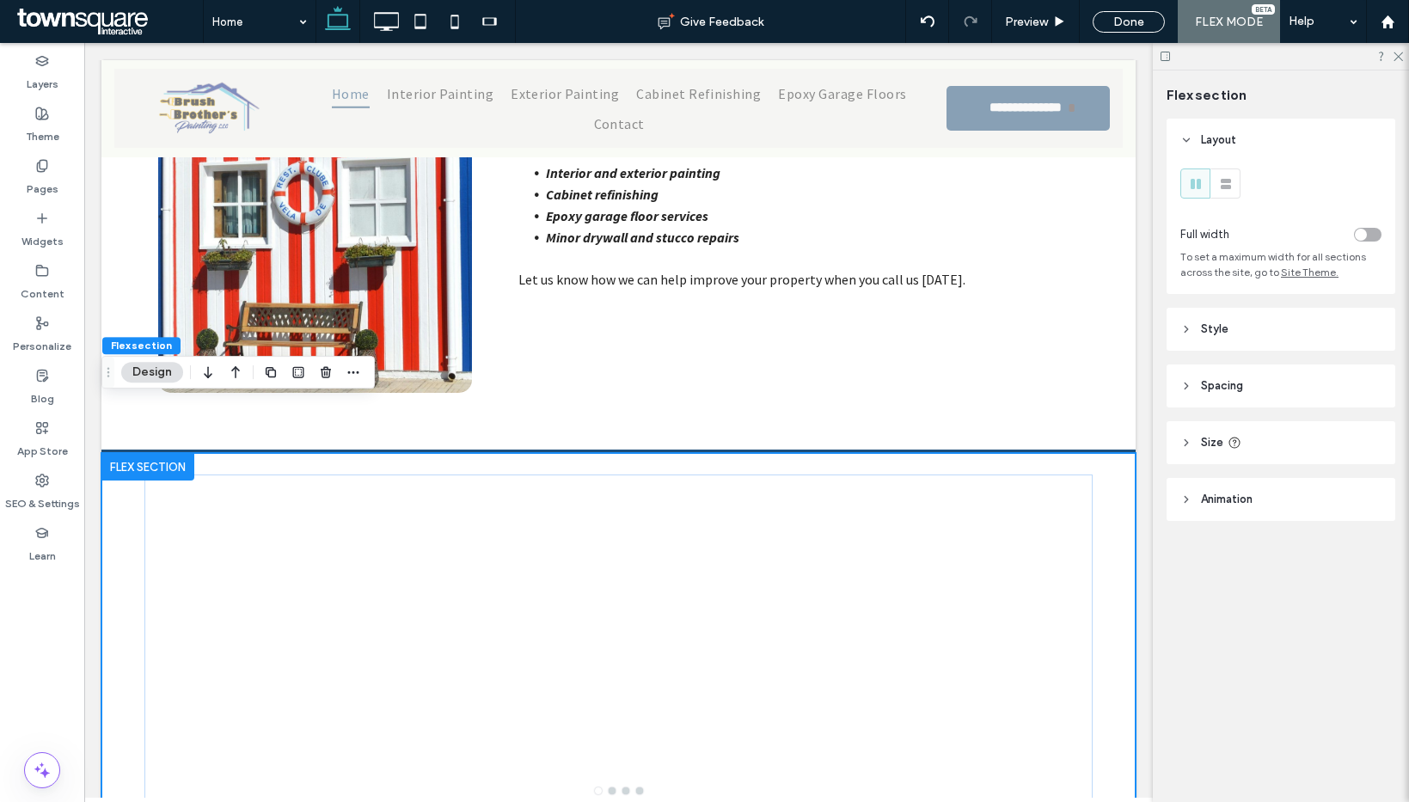
click at [1256, 322] on header "Style" at bounding box center [1280, 329] width 229 height 43
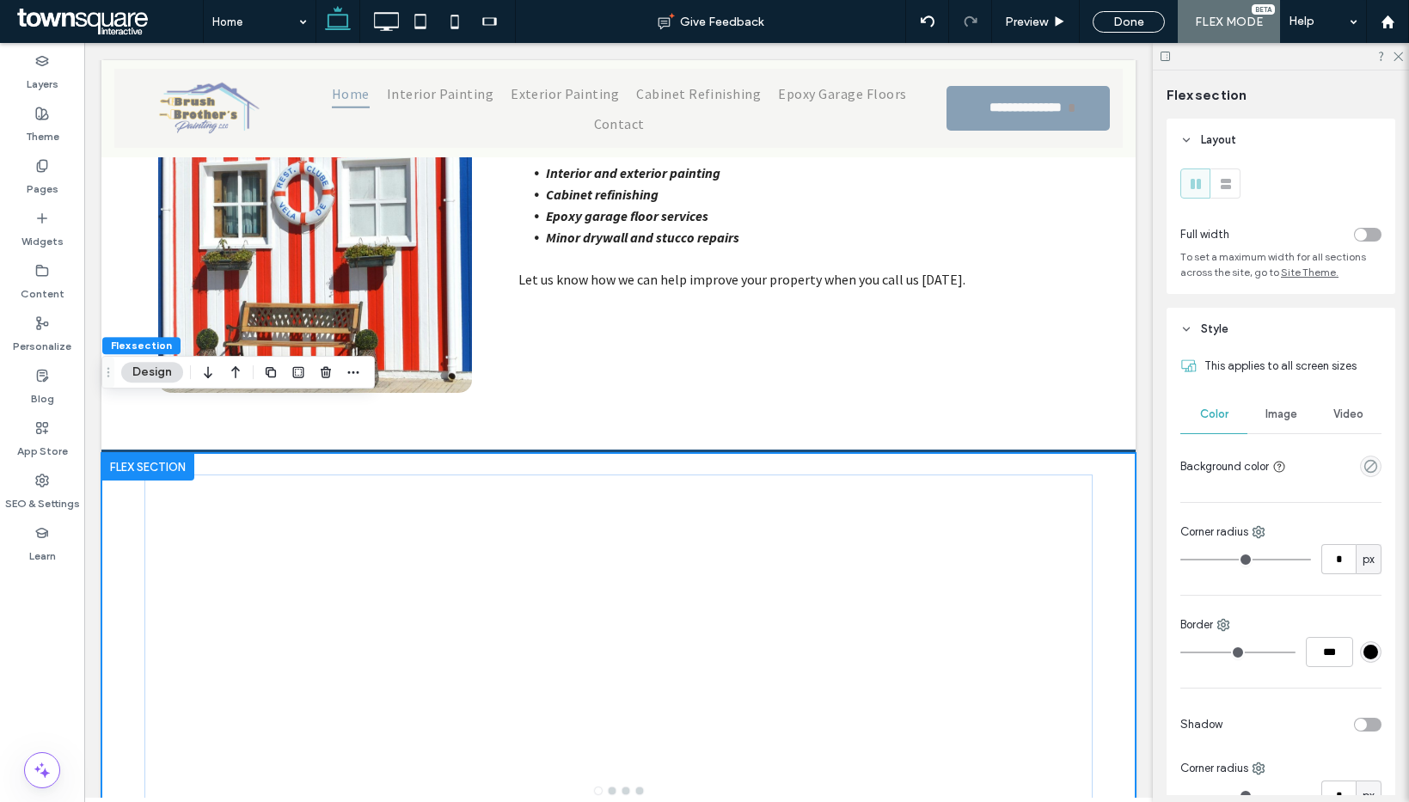
click at [1269, 414] on span "Image" at bounding box center [1281, 414] width 32 height 14
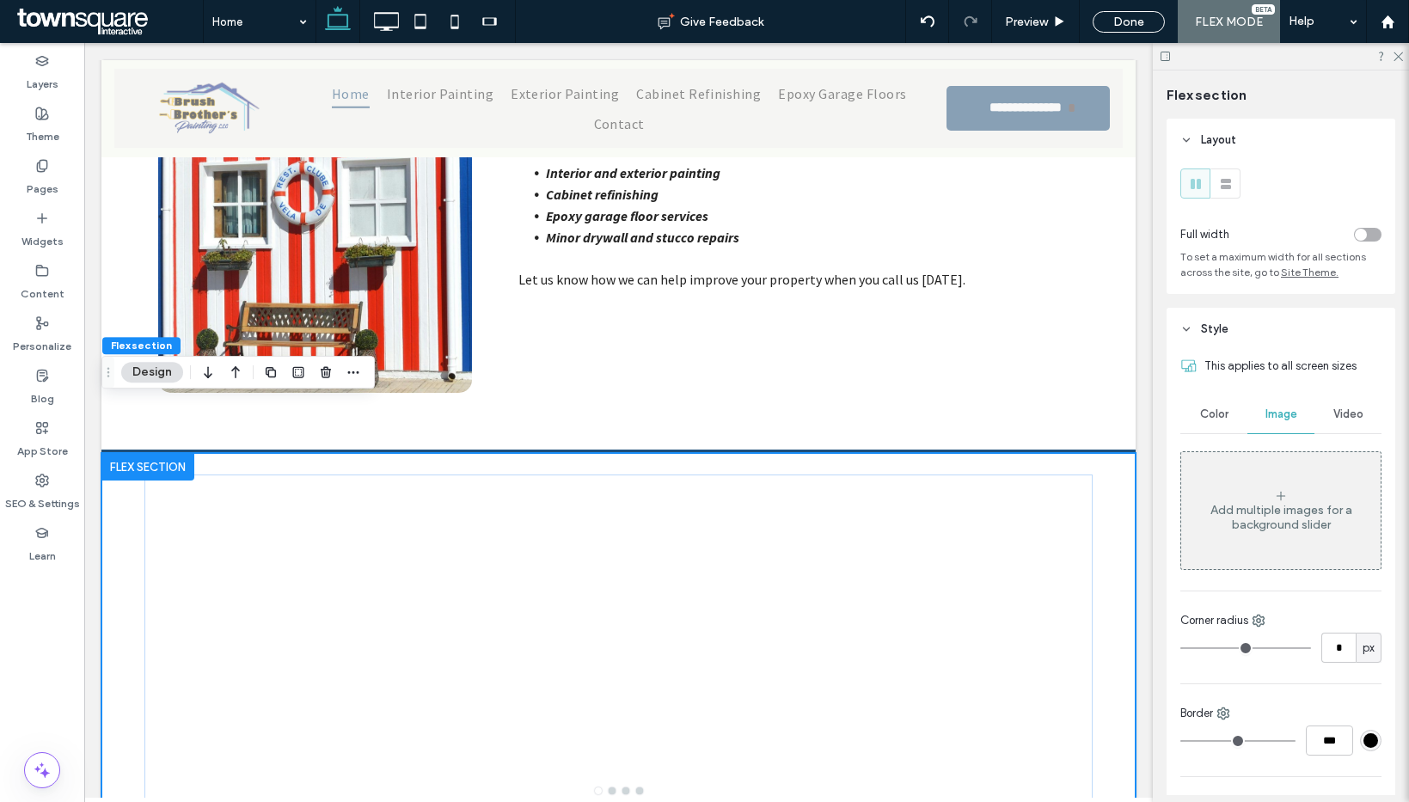
click at [1280, 550] on div "Add multiple images for a background slider" at bounding box center [1280, 510] width 199 height 113
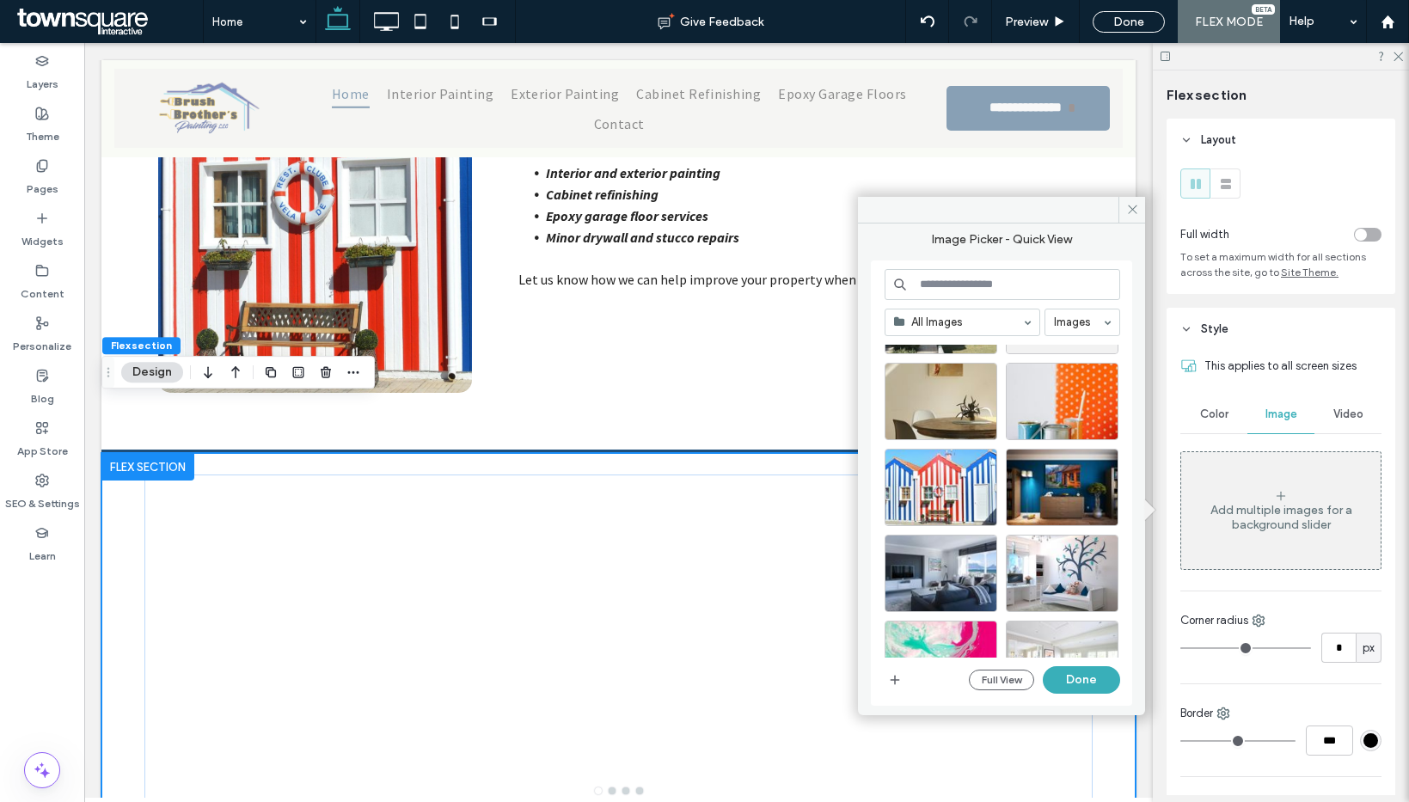
scroll to position [744, 0]
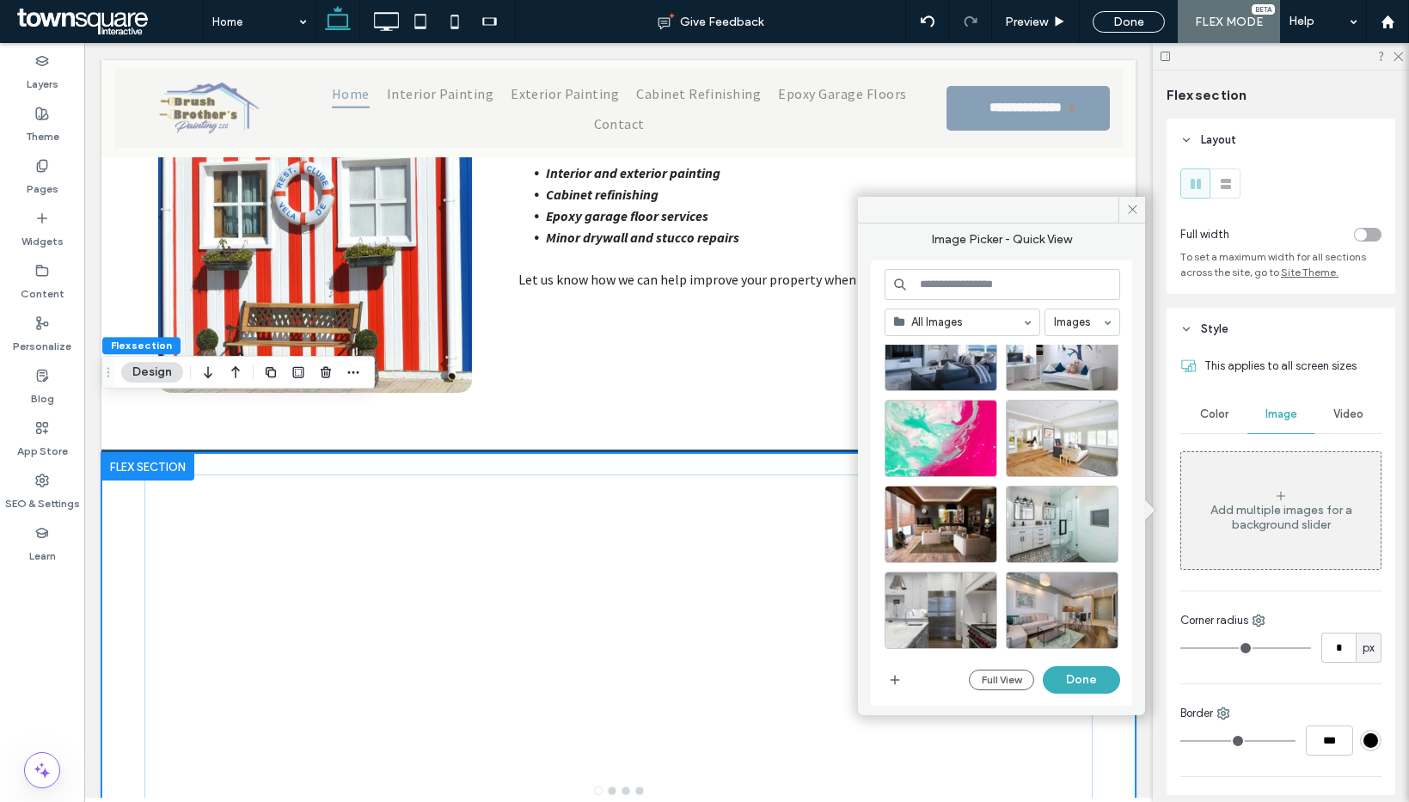
click at [949, 281] on input at bounding box center [1003, 284] width 236 height 31
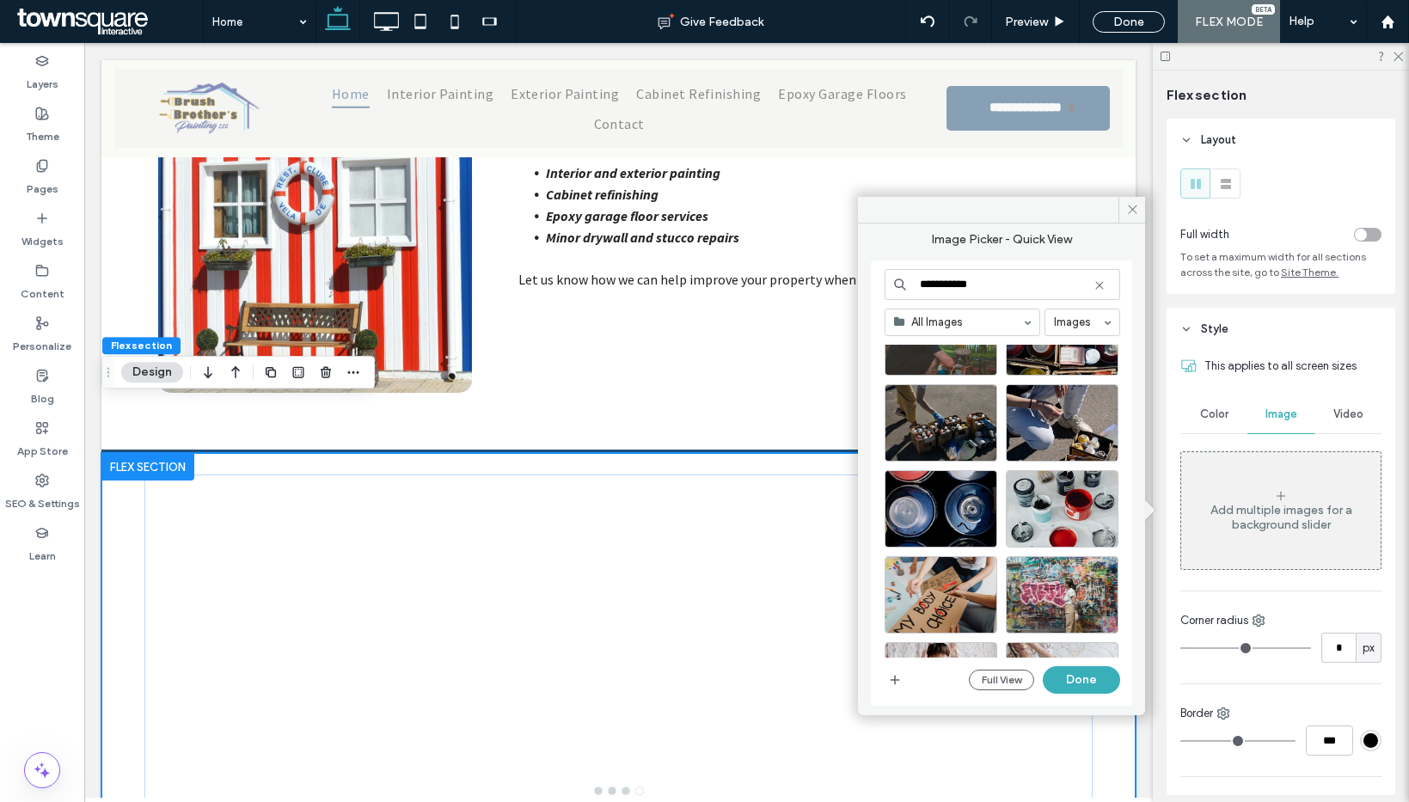
scroll to position [3839, 0]
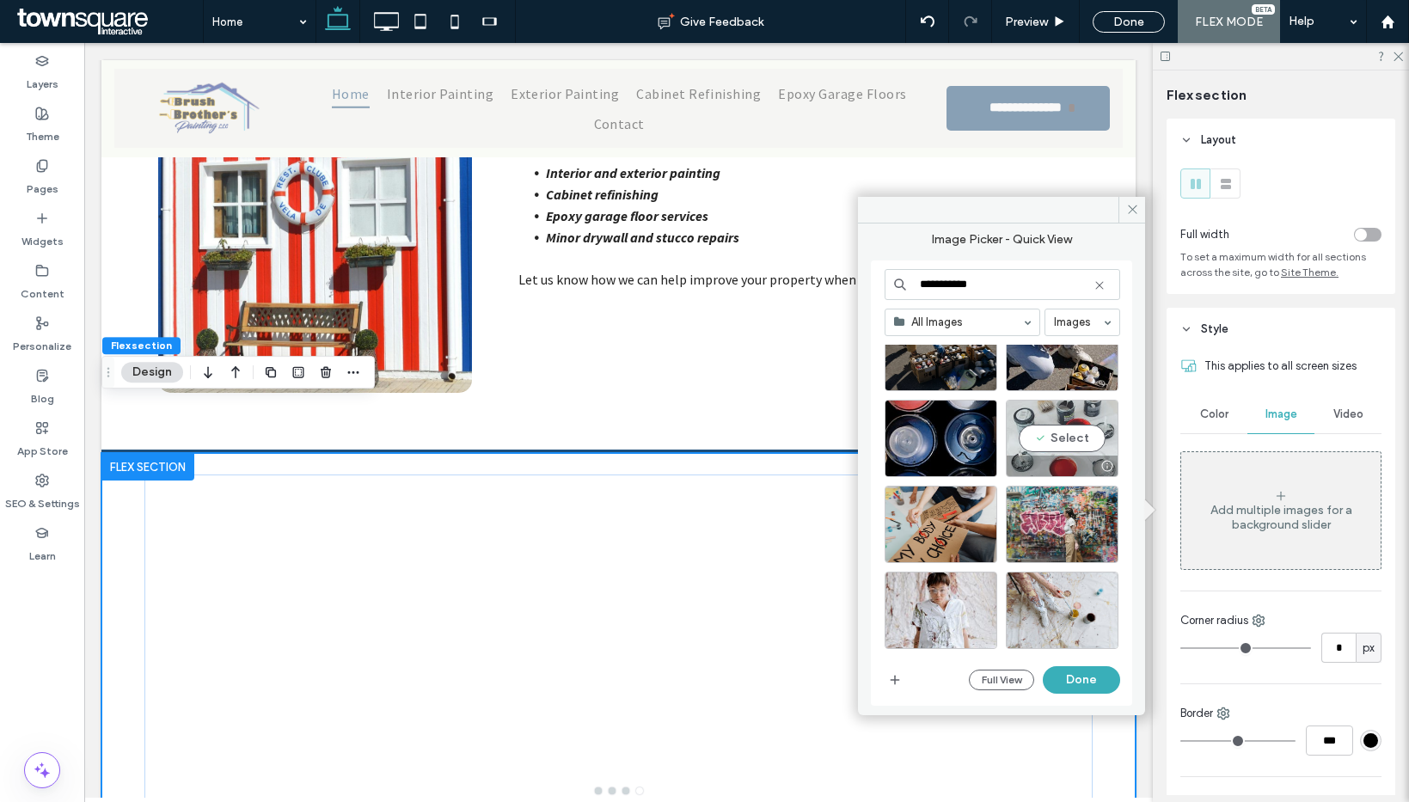
type input "**********"
click at [1035, 417] on div "Select" at bounding box center [1062, 438] width 113 height 77
click at [1081, 678] on button "Done" at bounding box center [1081, 680] width 77 height 28
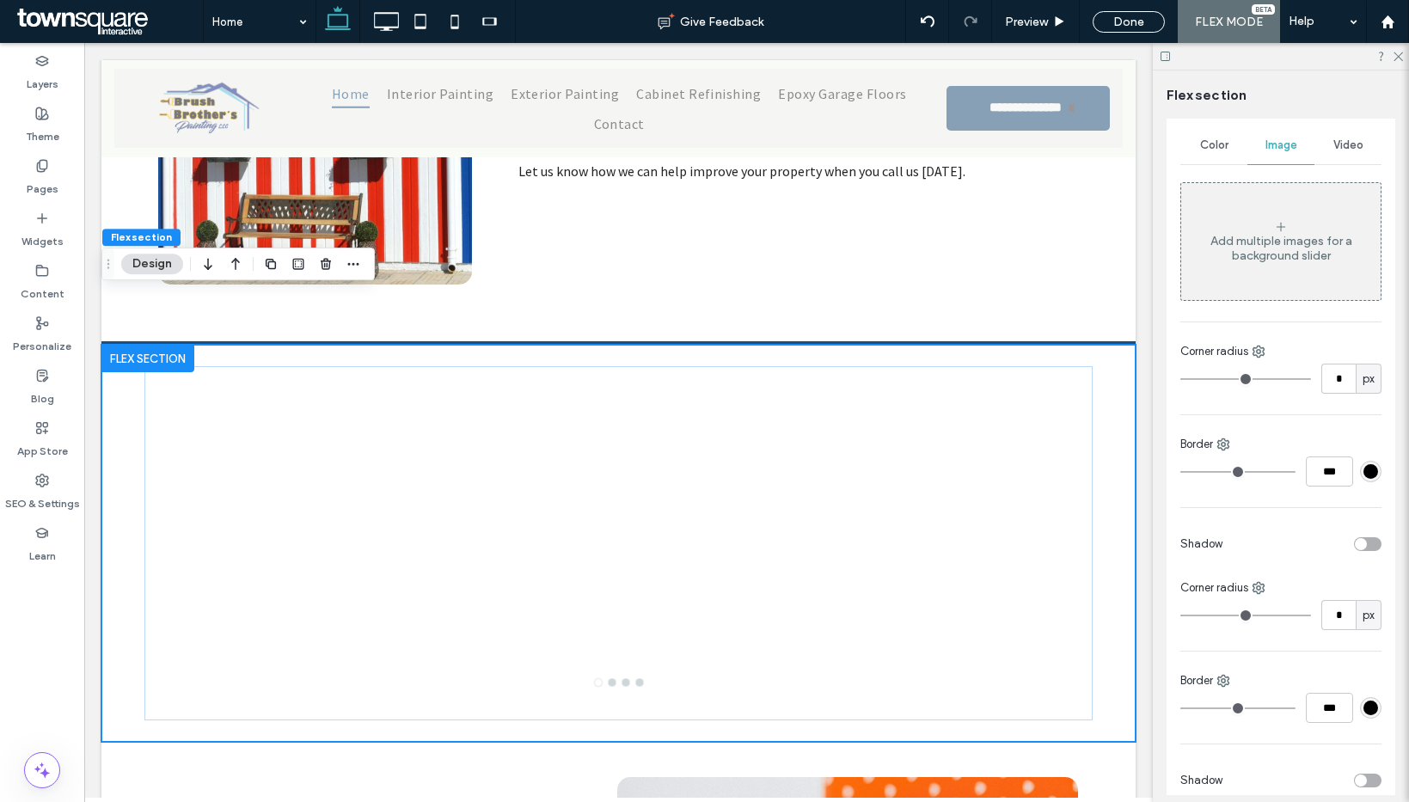
scroll to position [265, 0]
click at [1288, 244] on div "Add multiple images for a background slider" at bounding box center [1280, 252] width 199 height 29
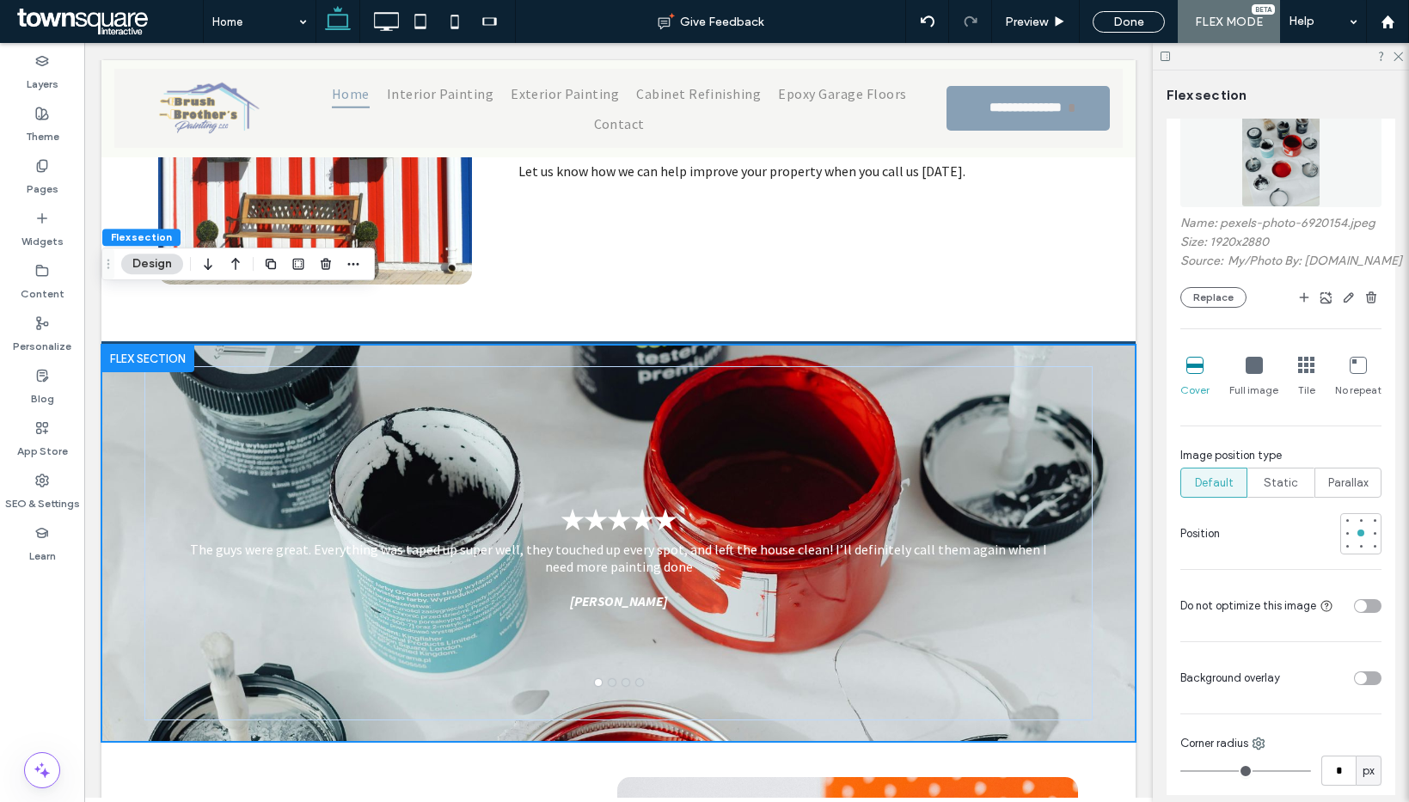
scroll to position [731, 0]
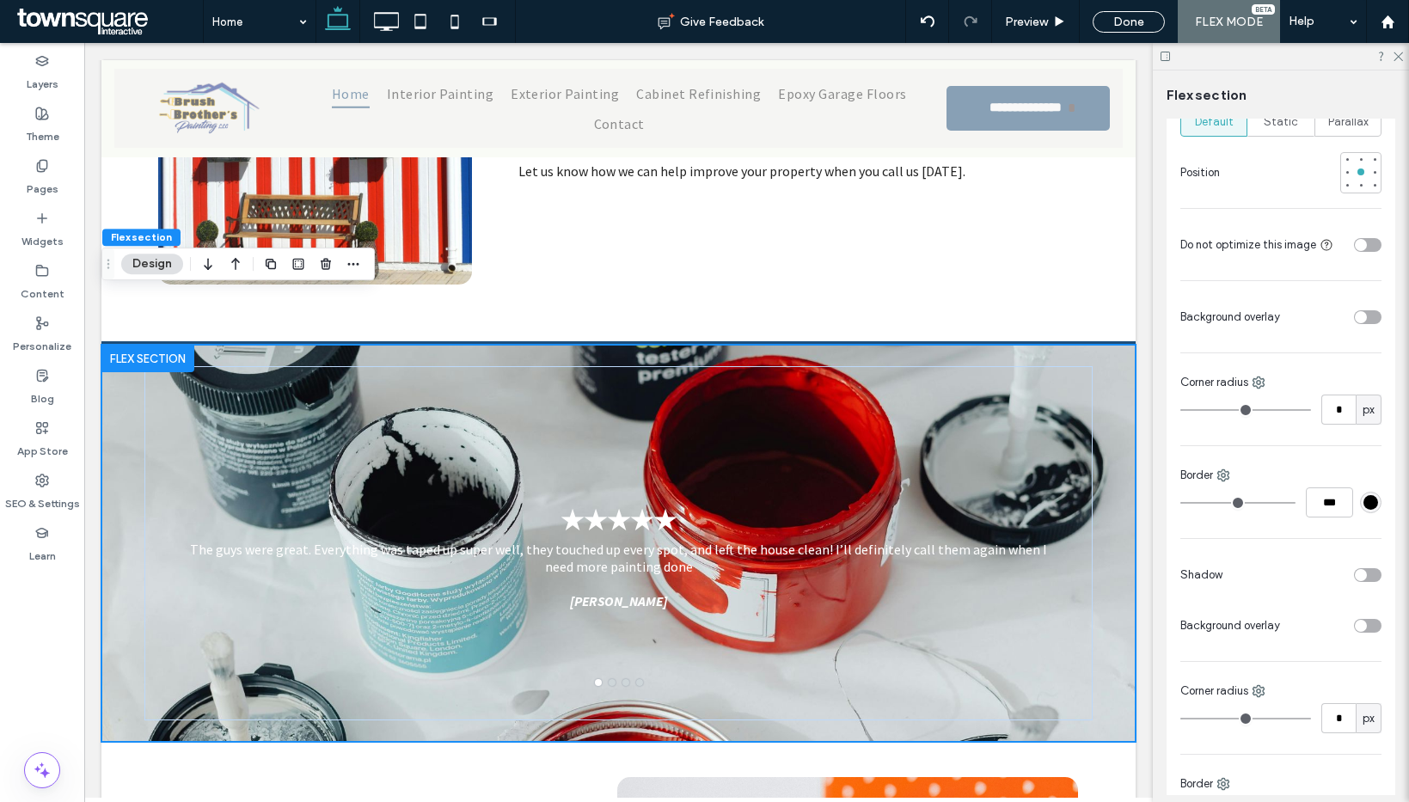
click at [1358, 633] on div "toggle" at bounding box center [1368, 626] width 28 height 14
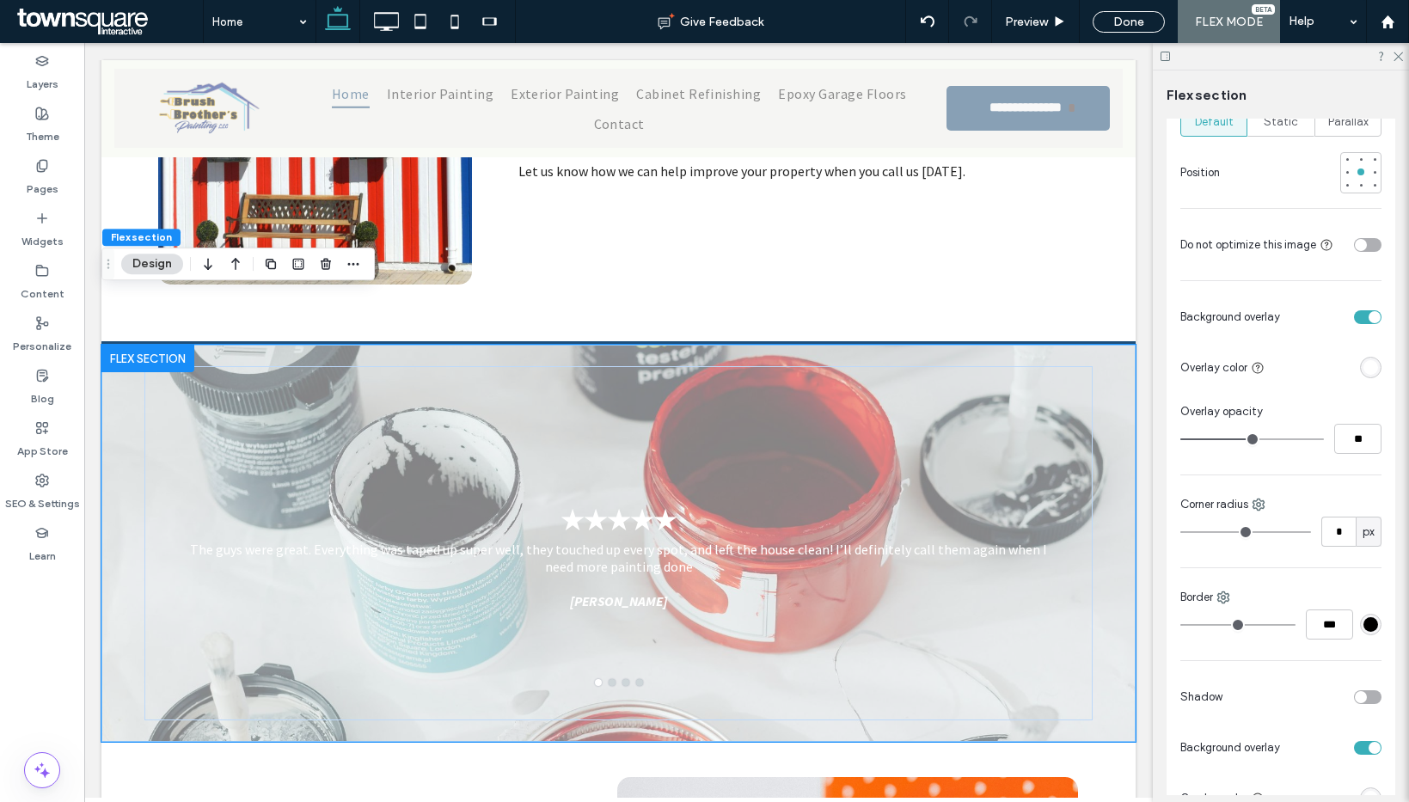
drag, startPoint x: 1363, startPoint y: 389, endPoint x: 1361, endPoint y: 376, distance: 13.1
click at [1363, 375] on div "rgba(255, 255, 255, 1)" at bounding box center [1370, 367] width 15 height 15
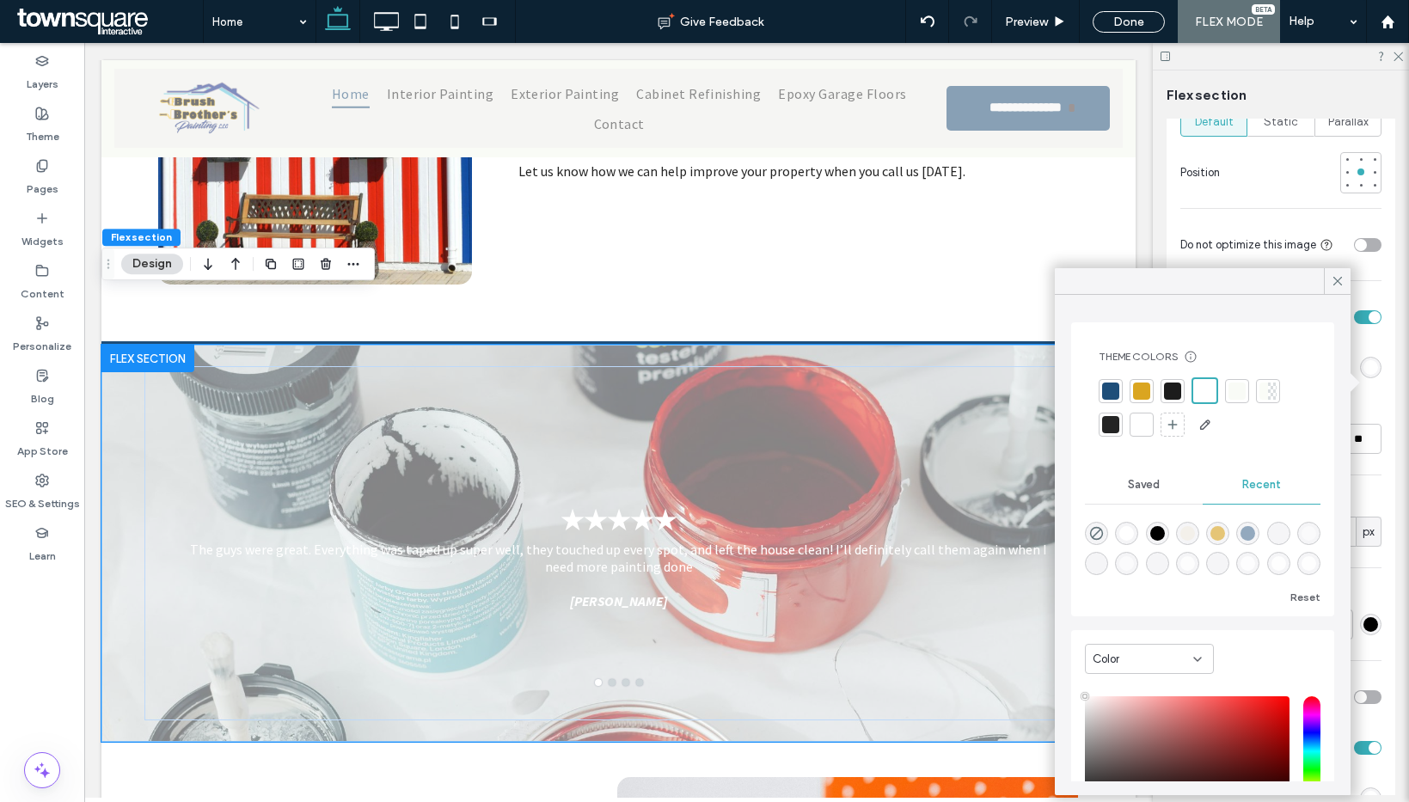
click at [1109, 389] on div at bounding box center [1110, 391] width 17 height 17
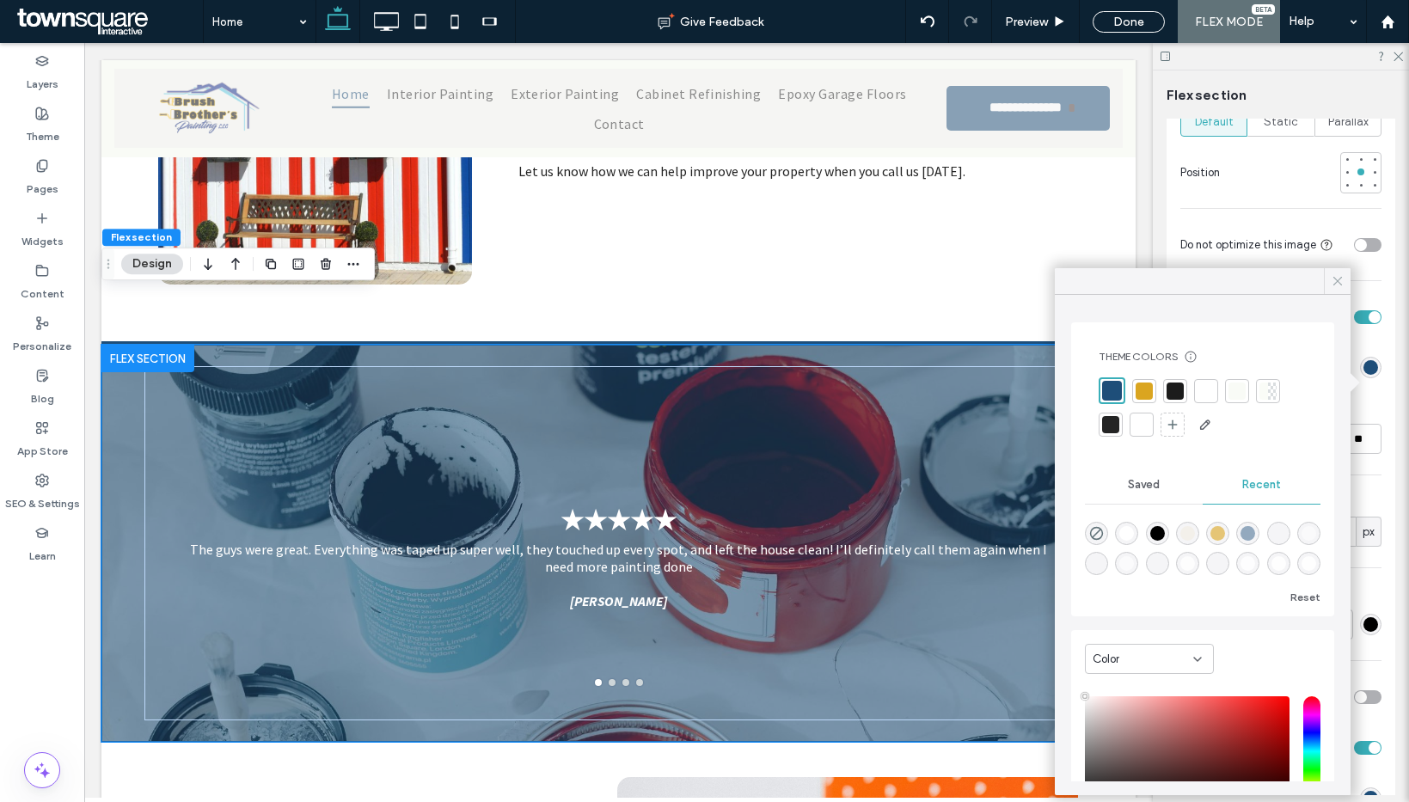
drag, startPoint x: 1342, startPoint y: 282, endPoint x: 1338, endPoint y: 304, distance: 22.6
click at [1341, 282] on icon at bounding box center [1337, 280] width 15 height 15
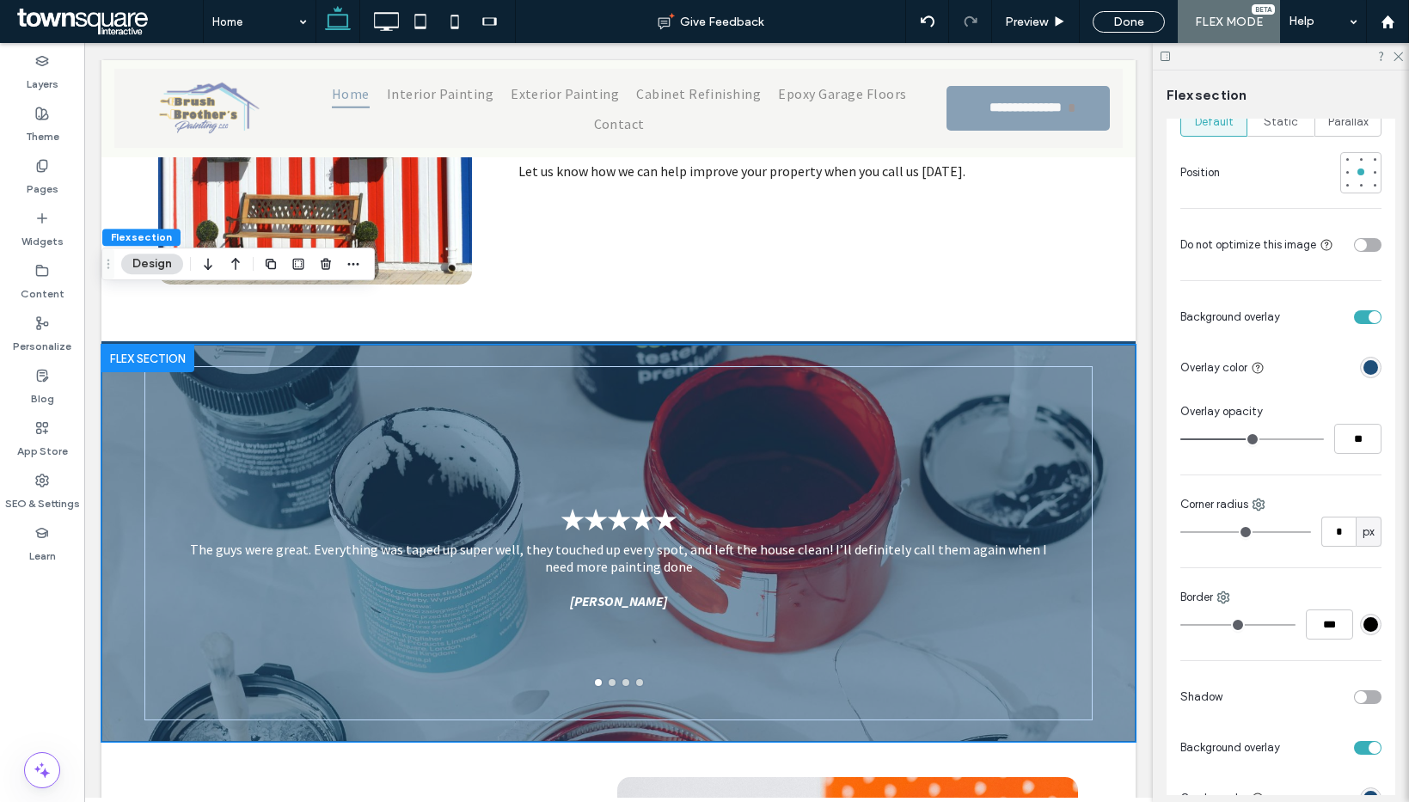
type input "**"
click at [1283, 440] on input "range" at bounding box center [1252, 439] width 144 height 2
type input "**"
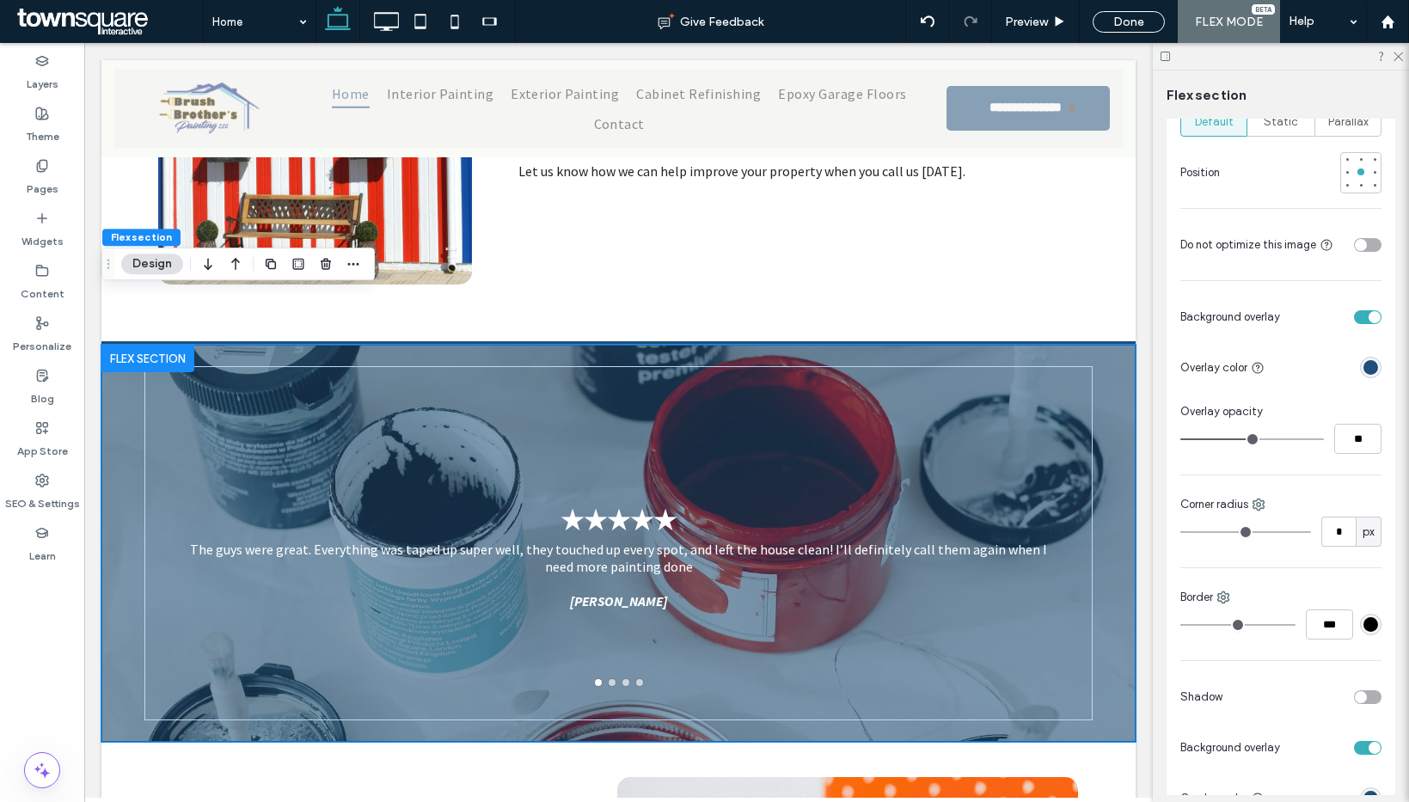
type input "**"
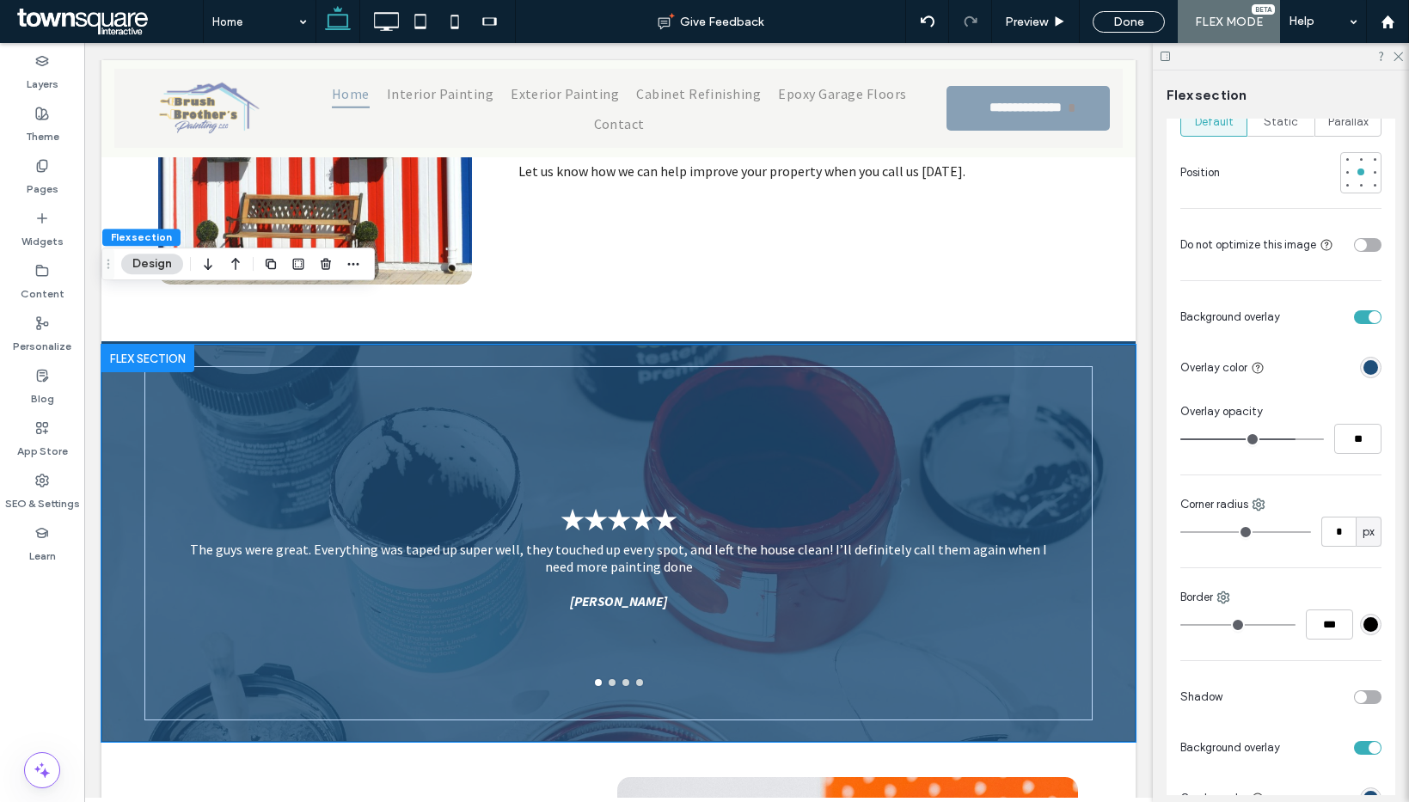
type input "**"
click at [1290, 440] on input "range" at bounding box center [1252, 439] width 144 height 2
type input "**"
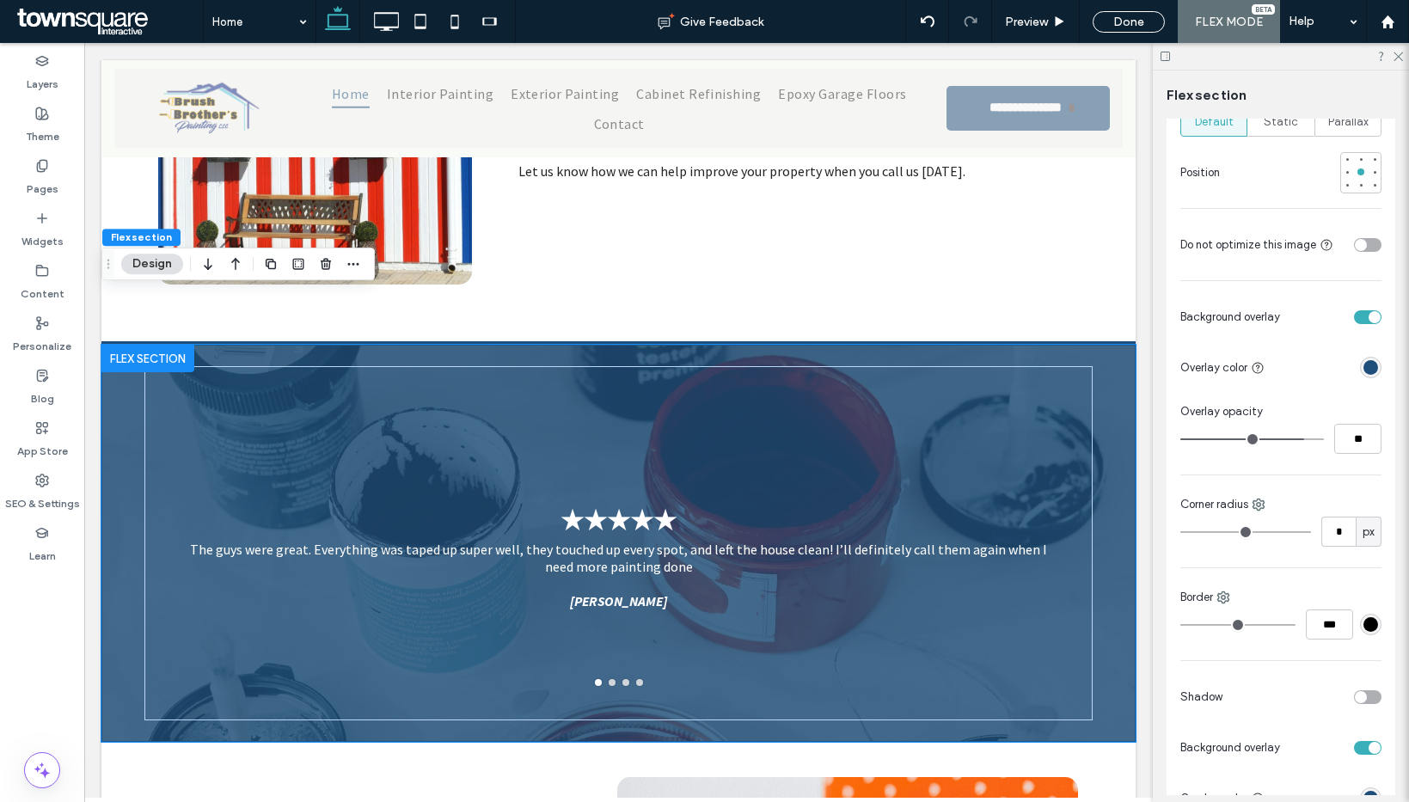
type input "**"
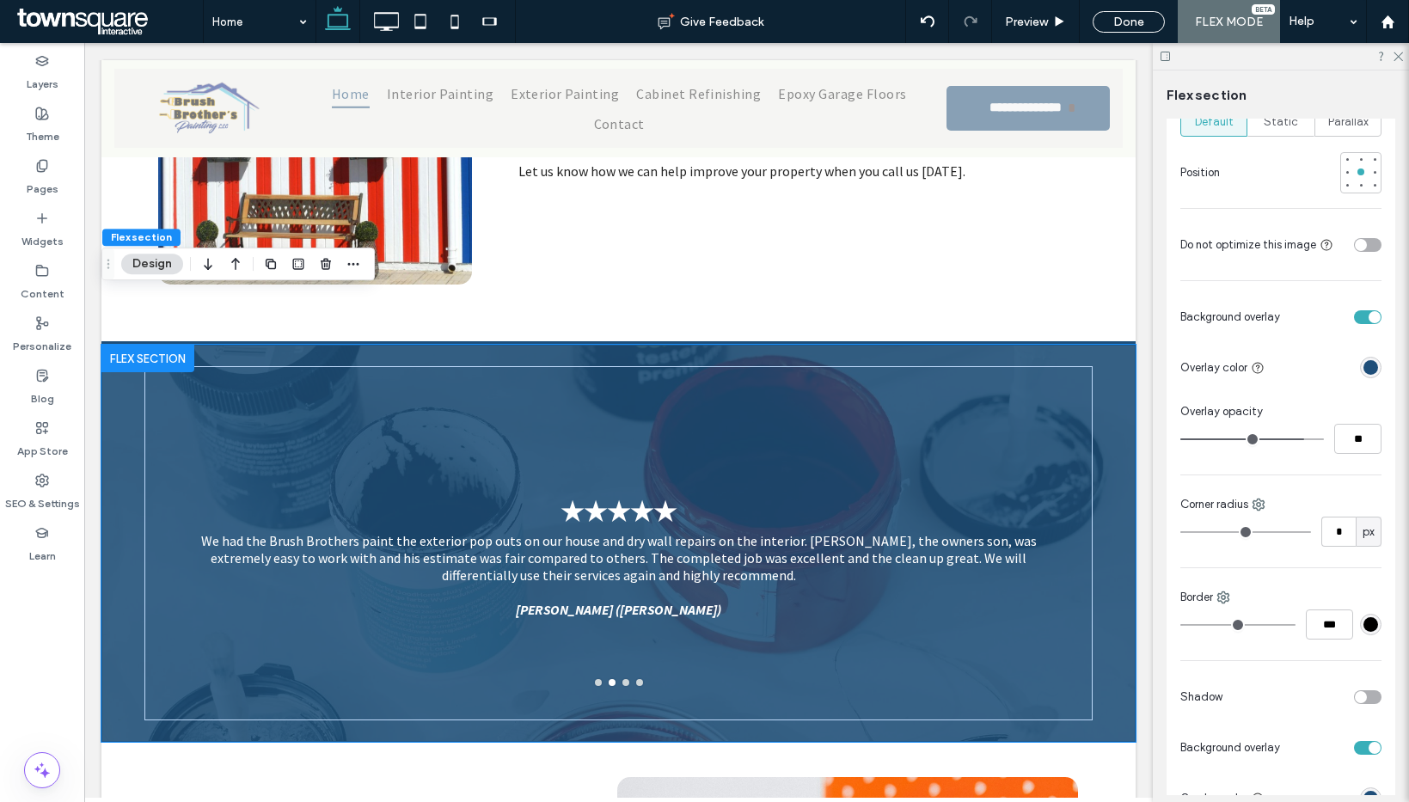
type input "**"
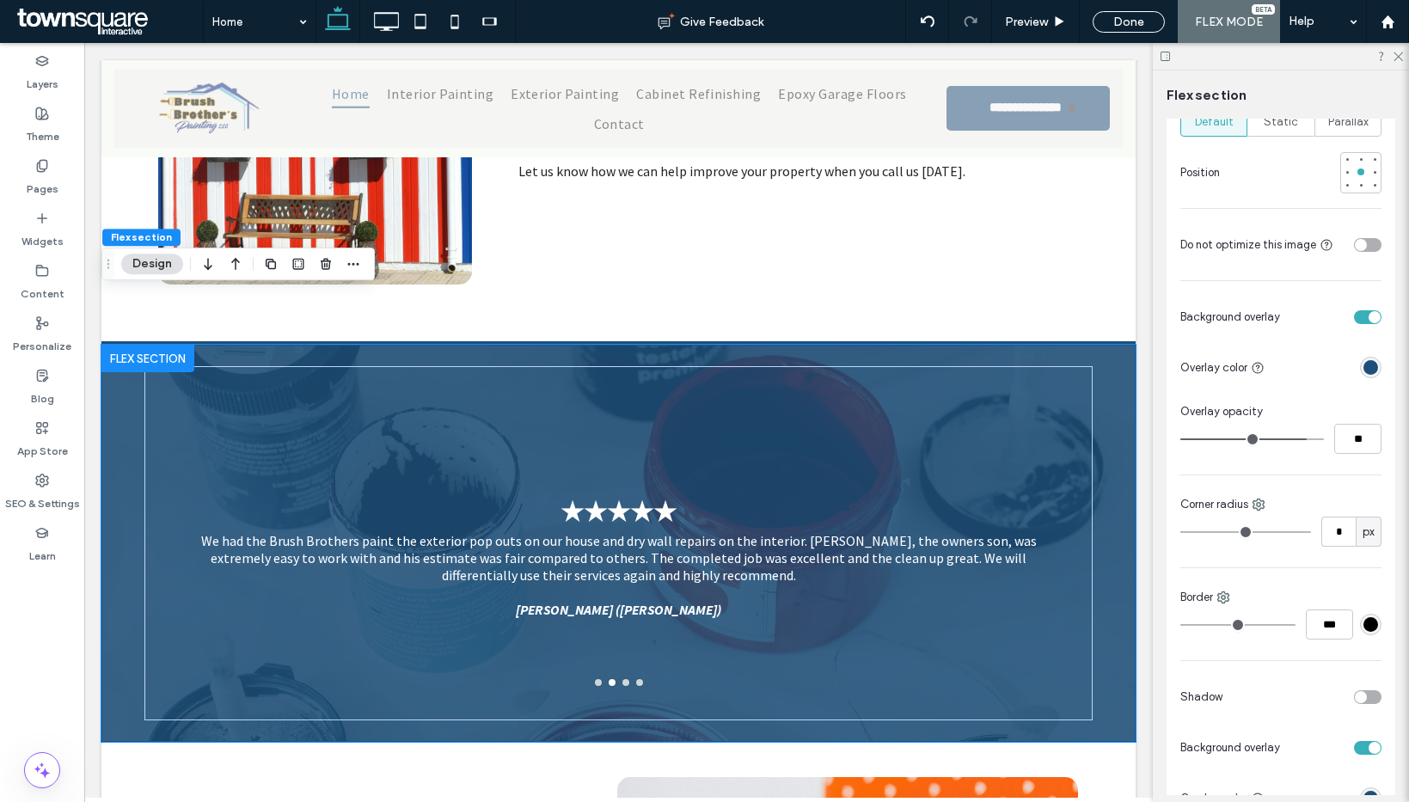
type input "**"
click at [1295, 440] on input "range" at bounding box center [1252, 439] width 144 height 2
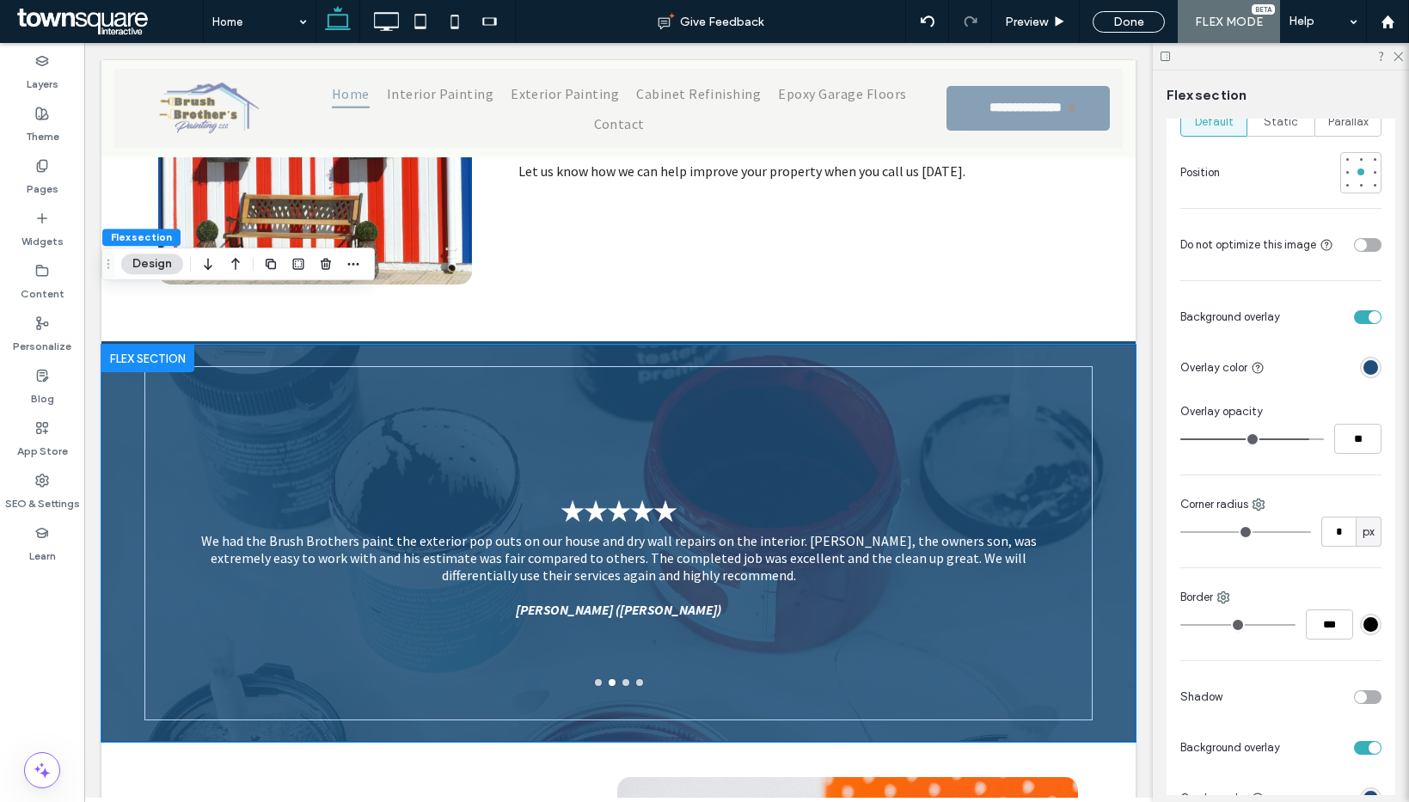
type input "**"
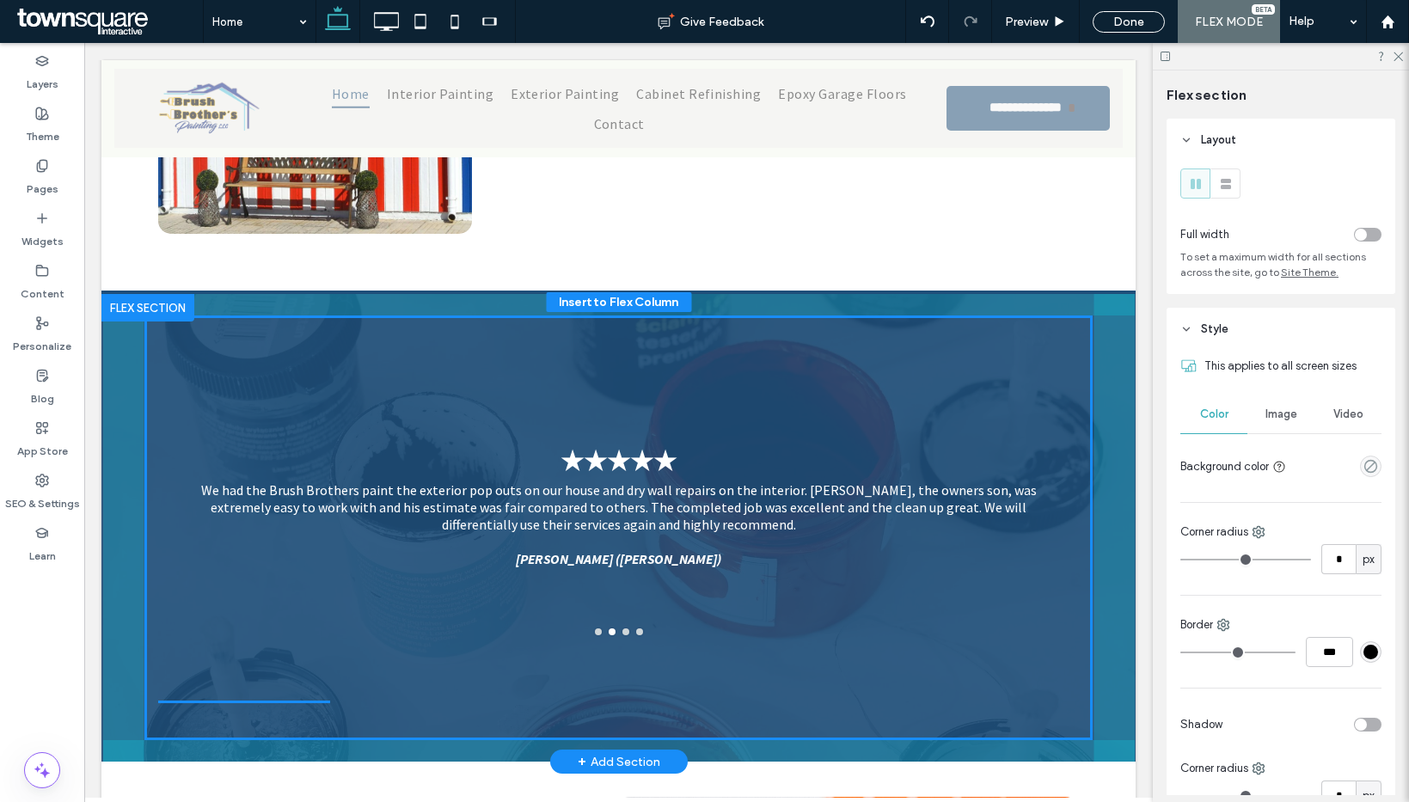
scroll to position [1926, 0]
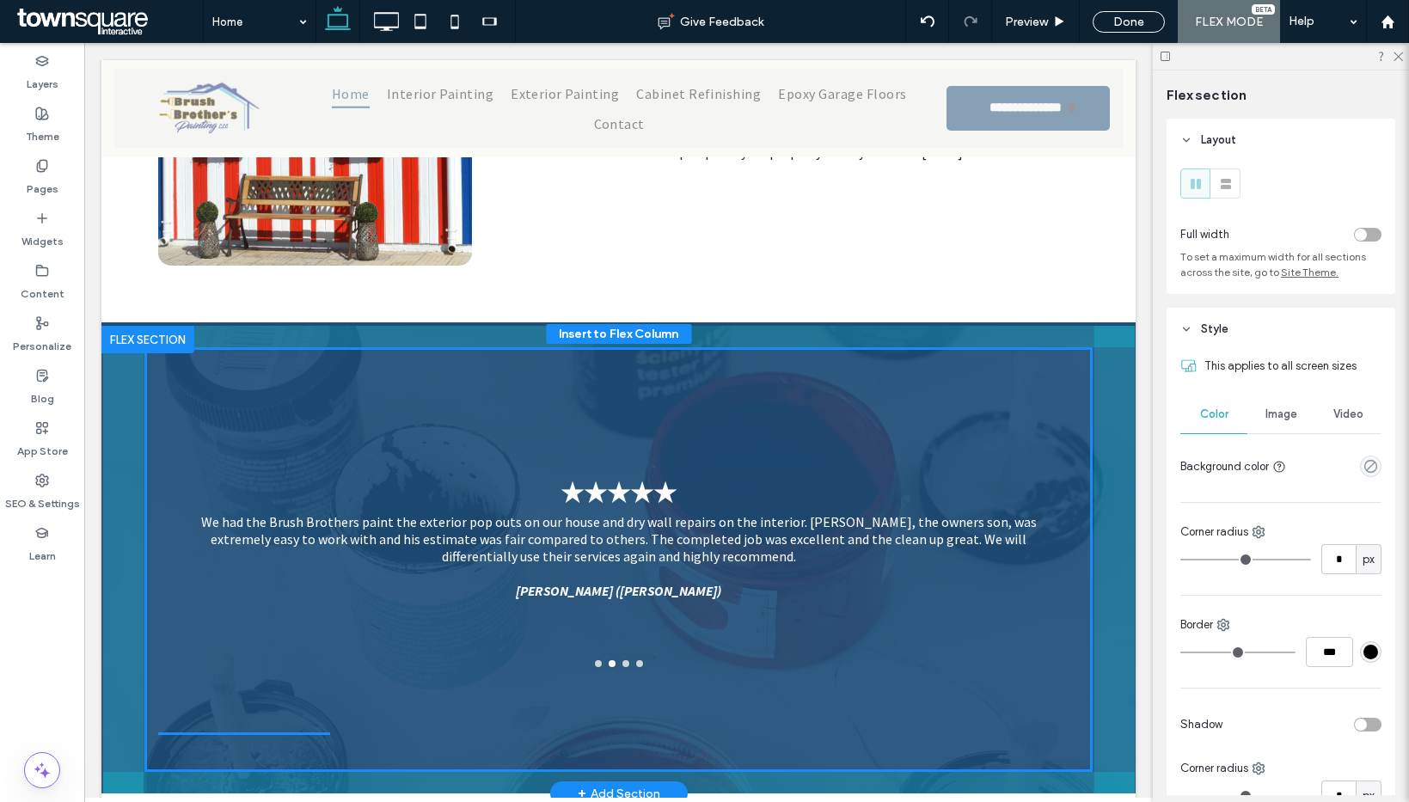
drag, startPoint x: 601, startPoint y: 646, endPoint x: 691, endPoint y: 649, distance: 90.3
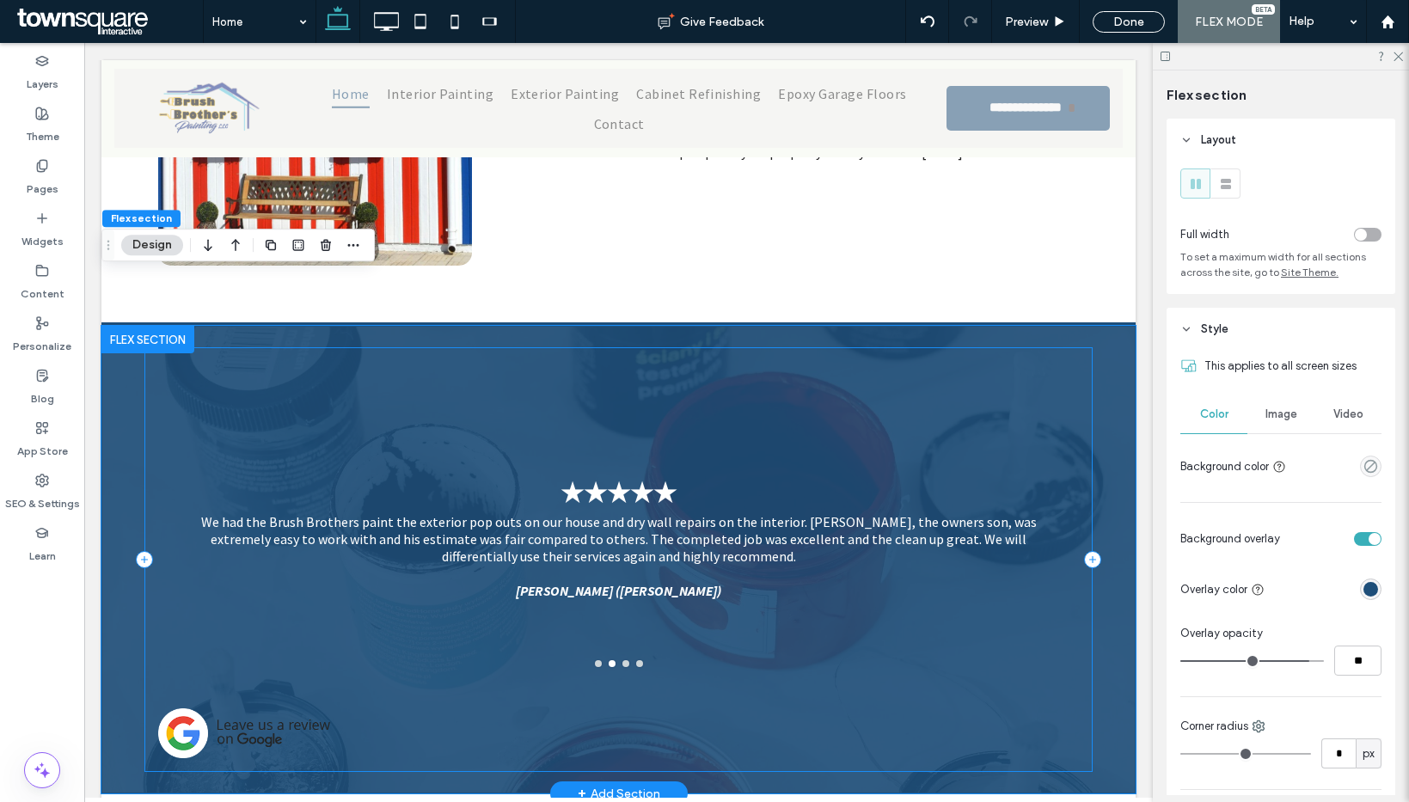
click at [764, 681] on div "★★★★★ The guys were great. Everything was taped up super well, they touched up …" at bounding box center [618, 559] width 949 height 425
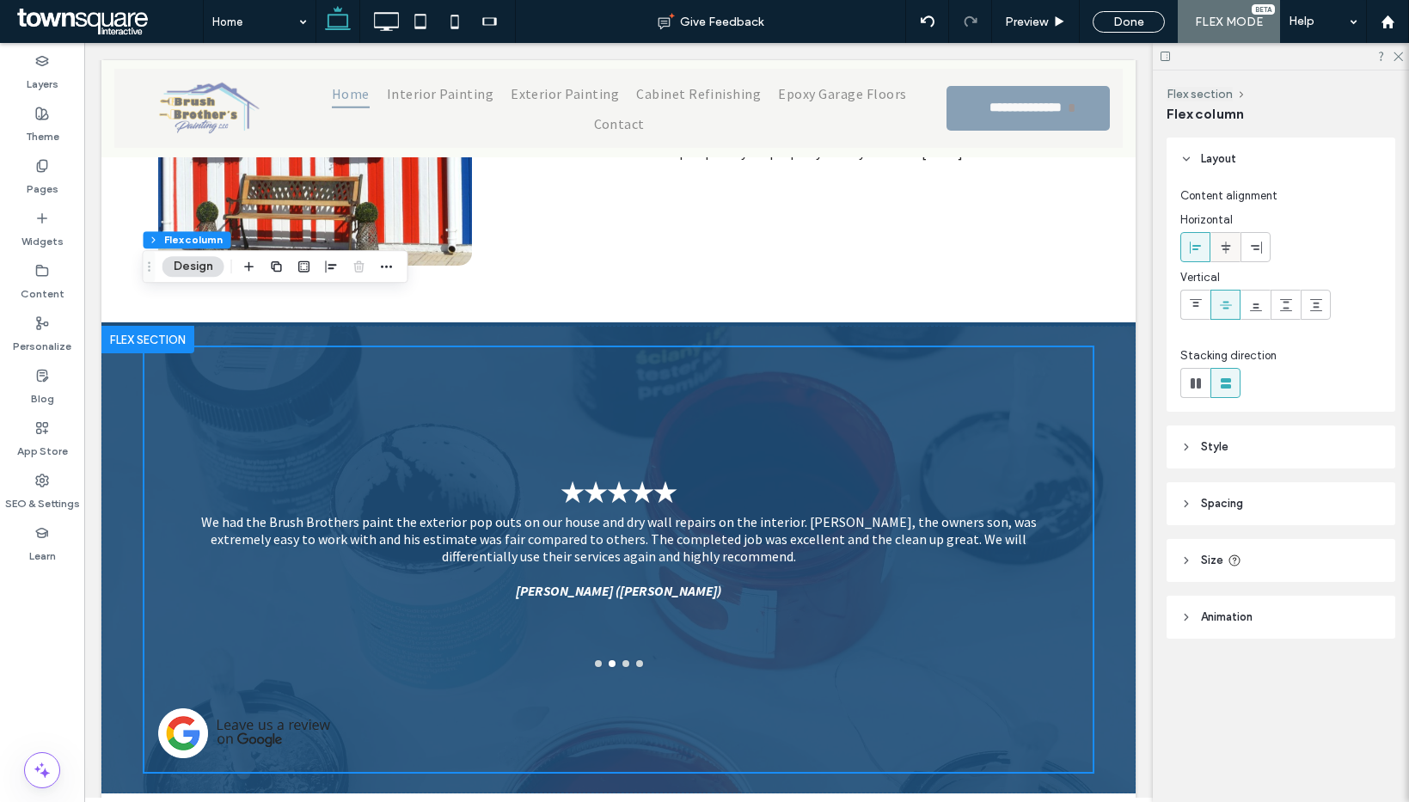
click at [1223, 252] on icon at bounding box center [1226, 248] width 14 height 14
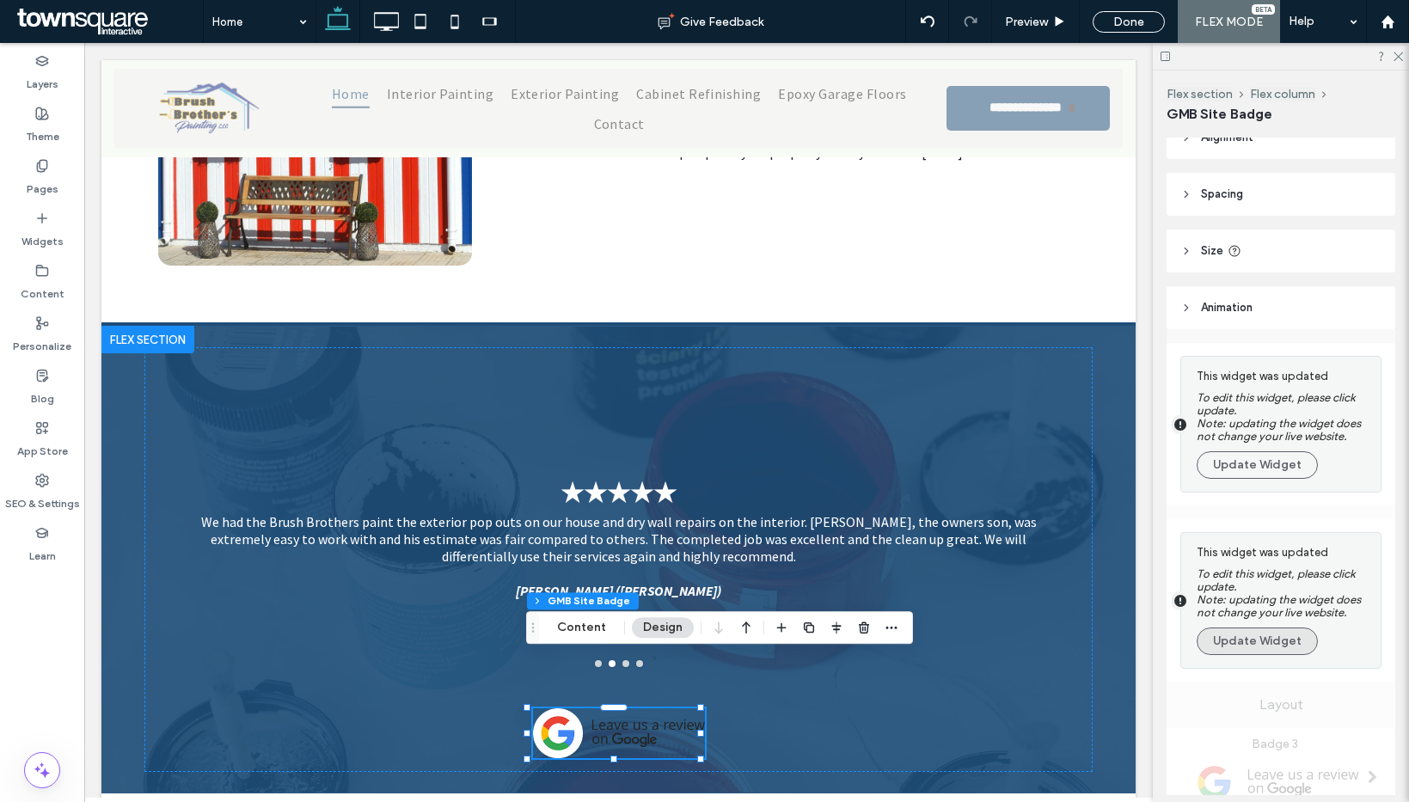
scroll to position [33, 0]
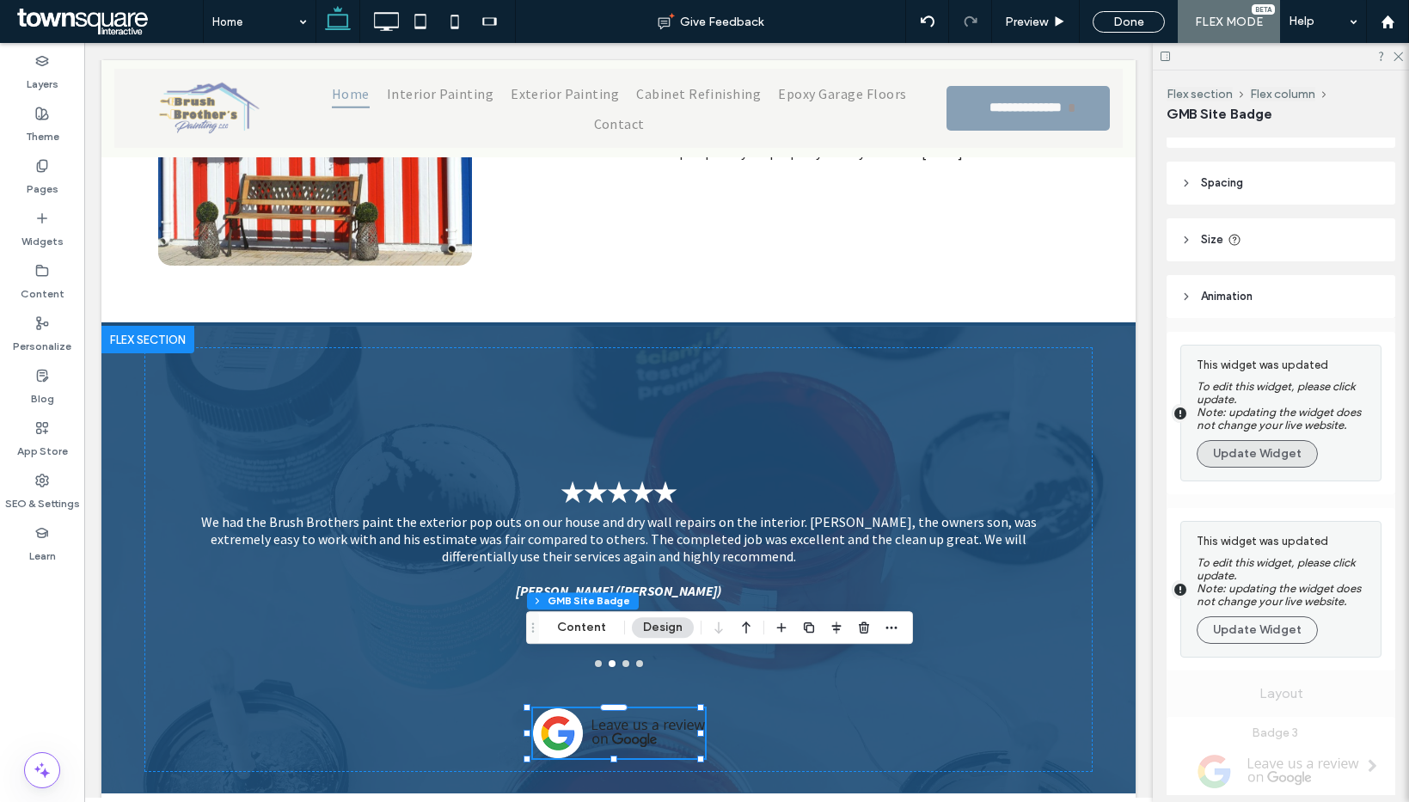
click at [1258, 471] on section "This widget was updated To edit this widget, please click update. Note: updatin…" at bounding box center [1276, 413] width 191 height 135
click at [1246, 441] on button "Update Widget" at bounding box center [1257, 454] width 121 height 28
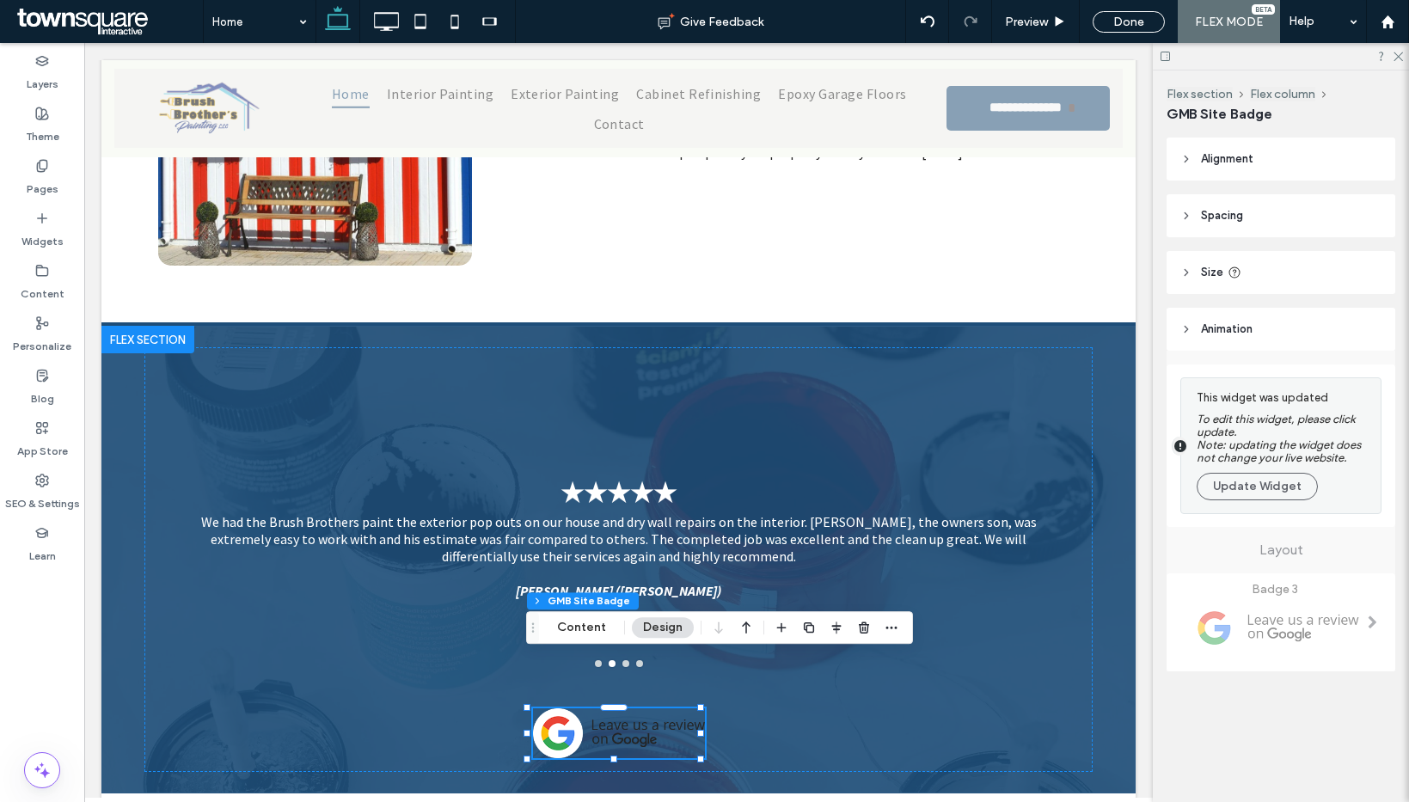
scroll to position [0, 0]
click at [1246, 479] on button "Update Widget" at bounding box center [1257, 487] width 121 height 28
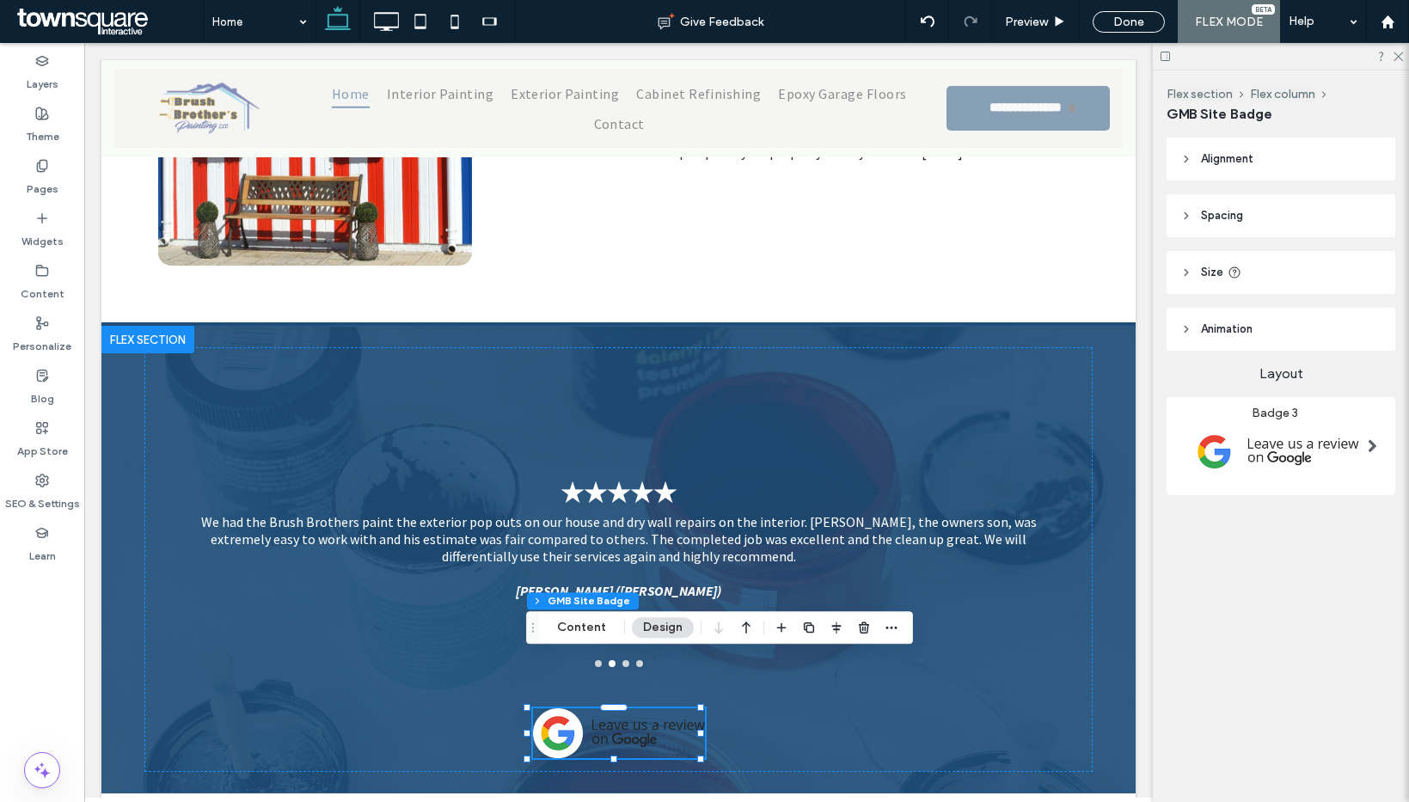
click at [1246, 469] on img at bounding box center [1274, 451] width 188 height 63
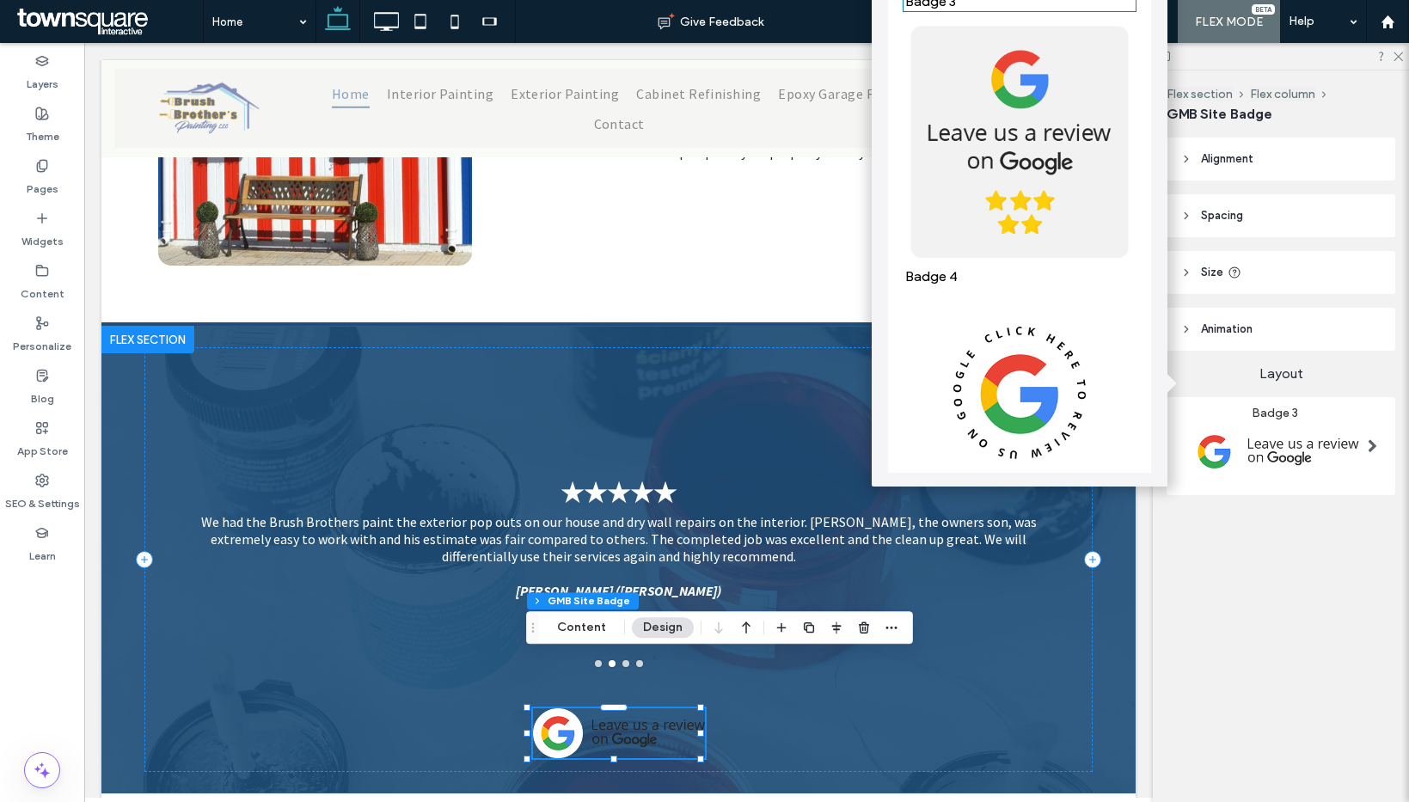
scroll to position [924, 0]
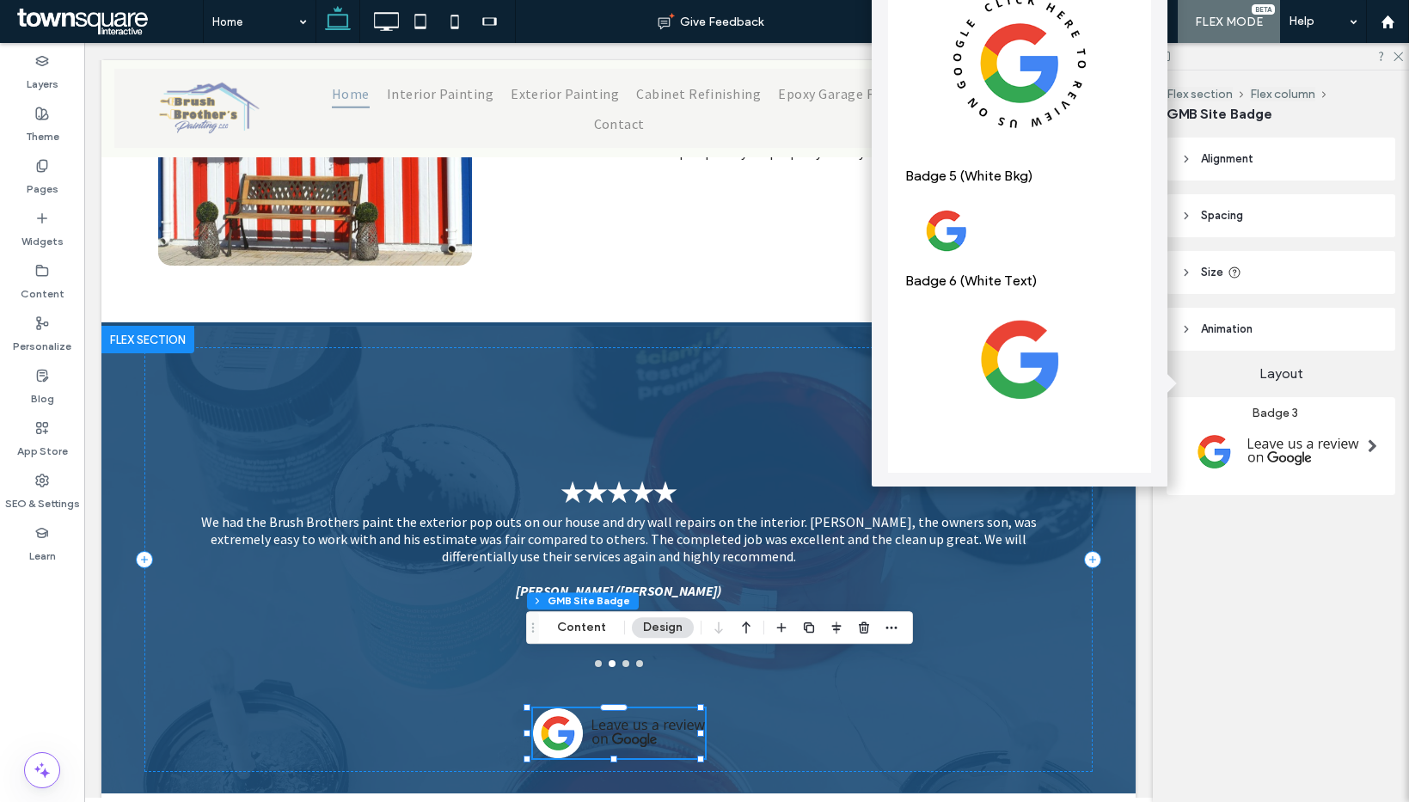
click at [990, 197] on img at bounding box center [1019, 231] width 229 height 77
click at [348, 665] on div "★★★★★ The guys were great. Everything was taped up super well, they touched up …" at bounding box center [618, 559] width 949 height 425
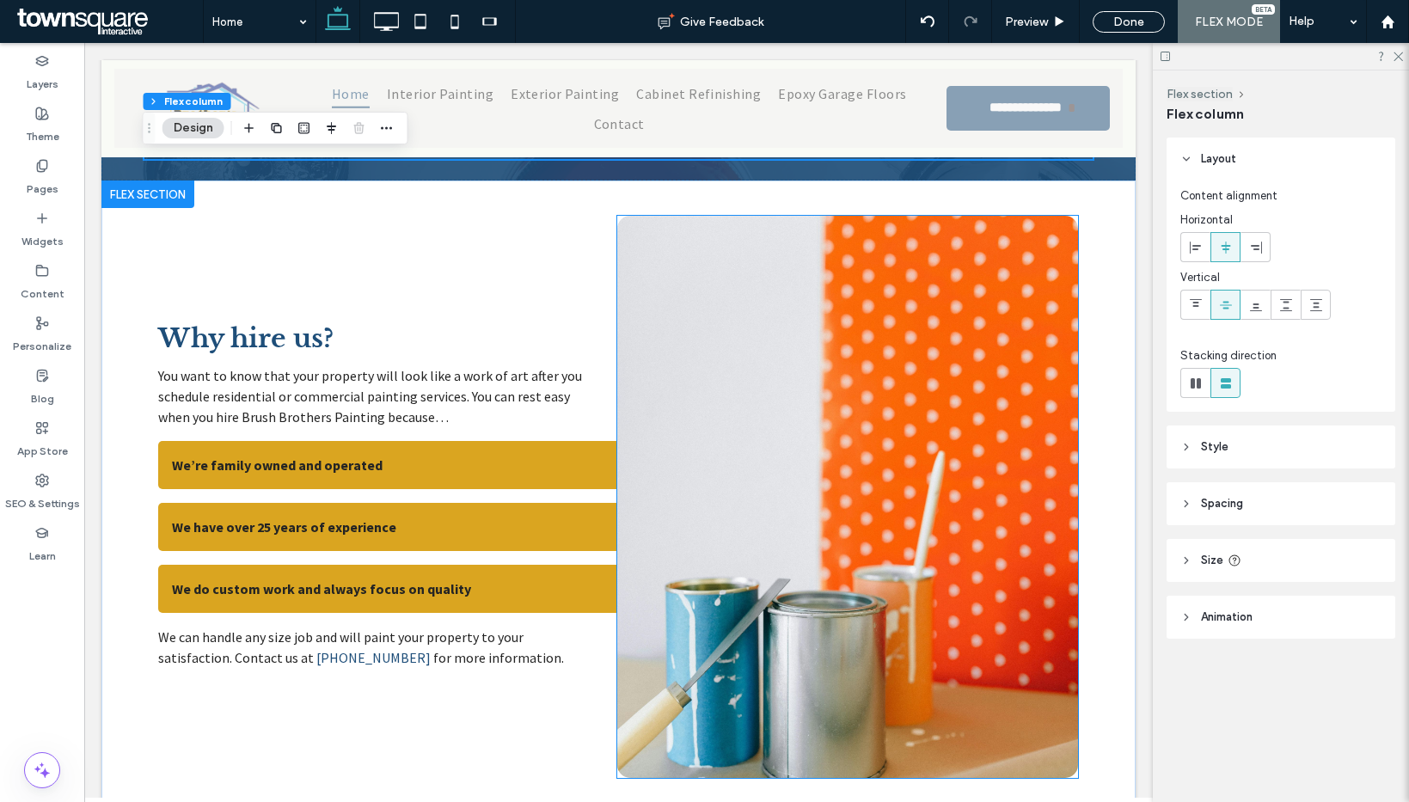
scroll to position [2639, 0]
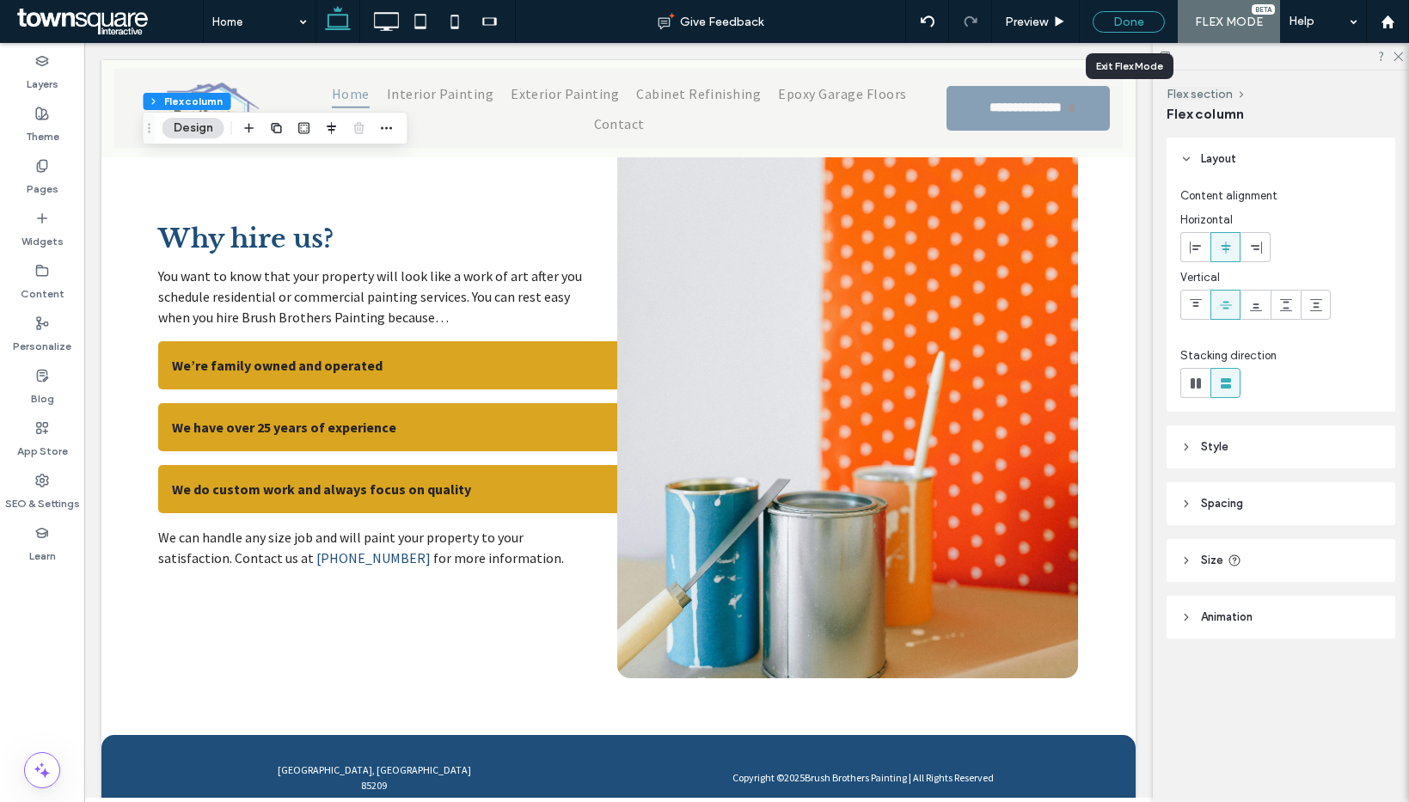
click at [1136, 19] on div "Done" at bounding box center [1129, 21] width 72 height 21
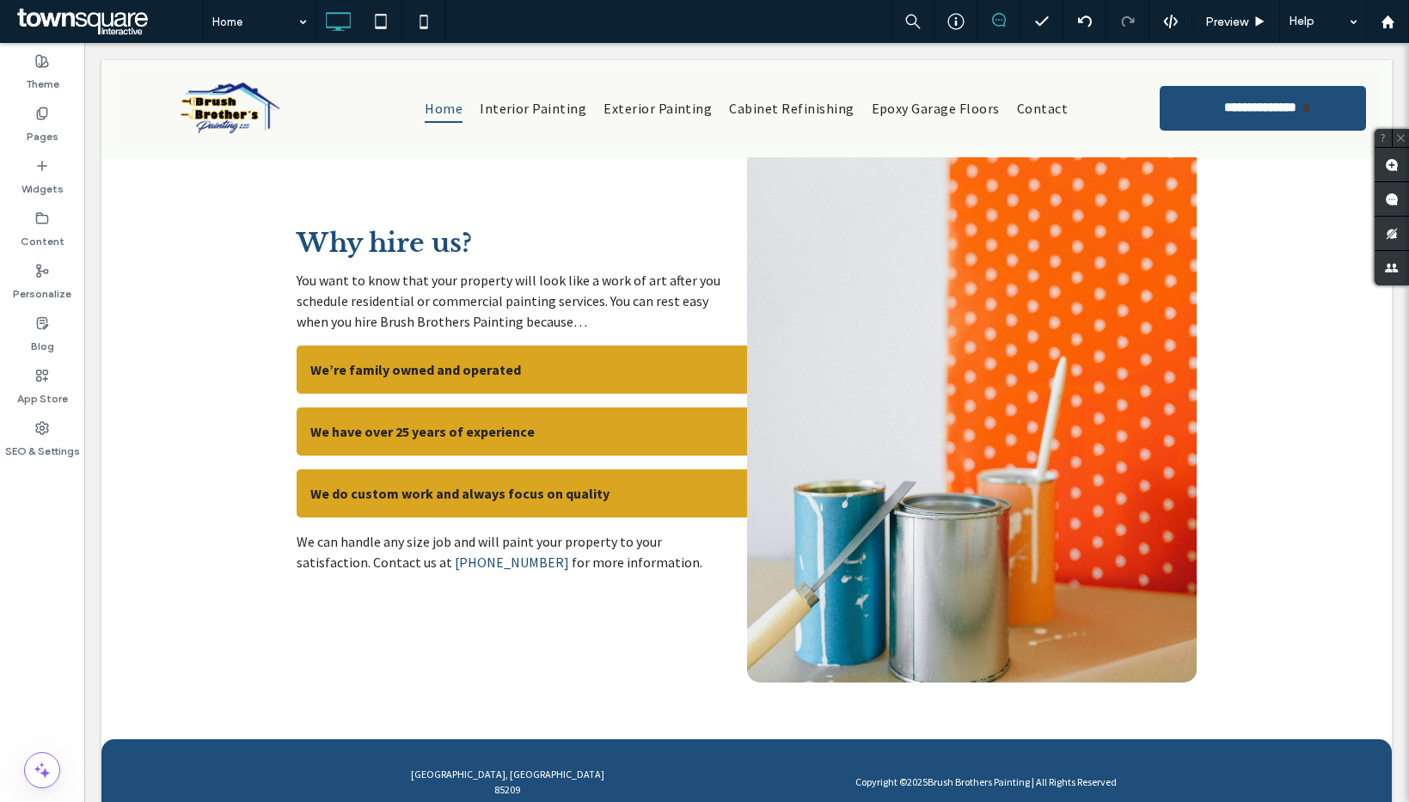
scroll to position [0, 0]
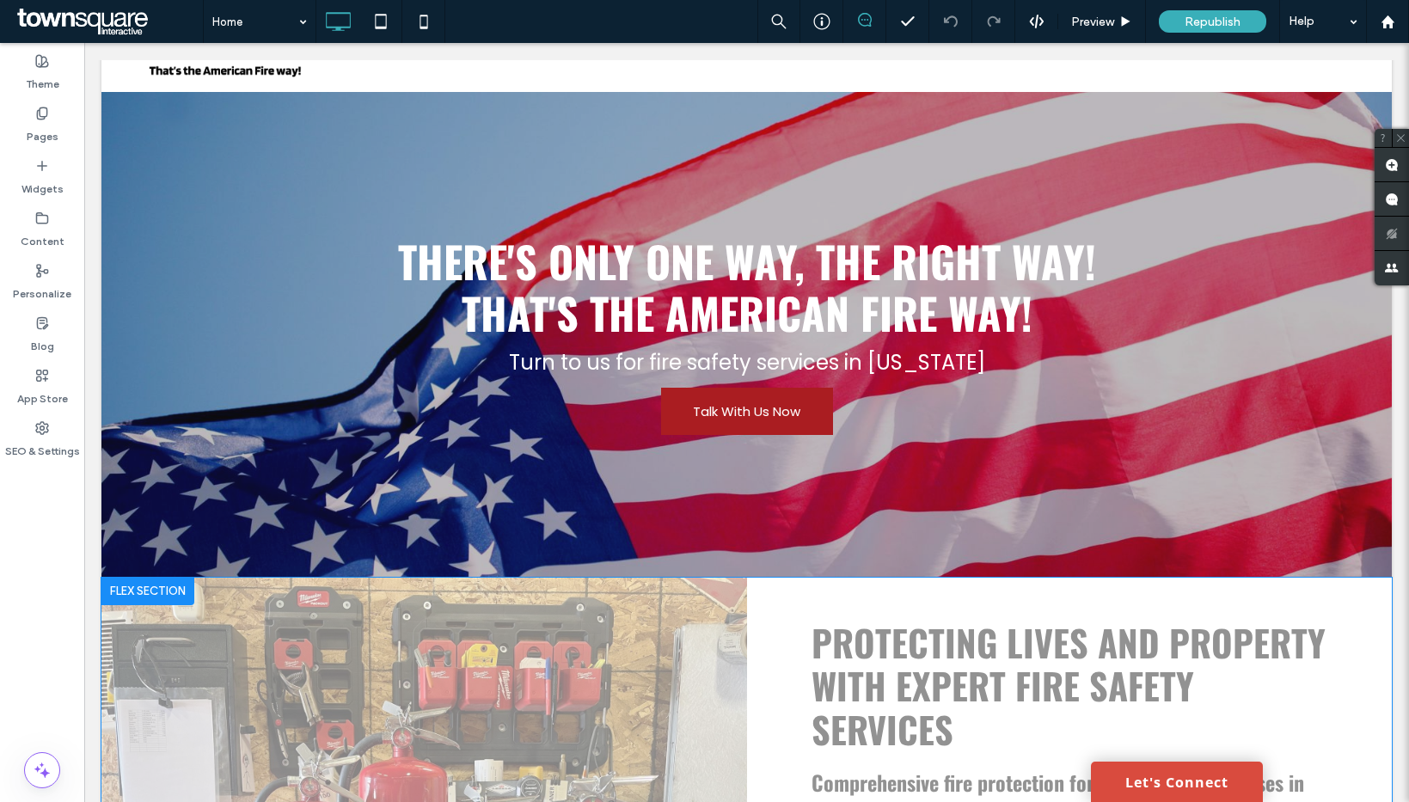
scroll to position [363, 0]
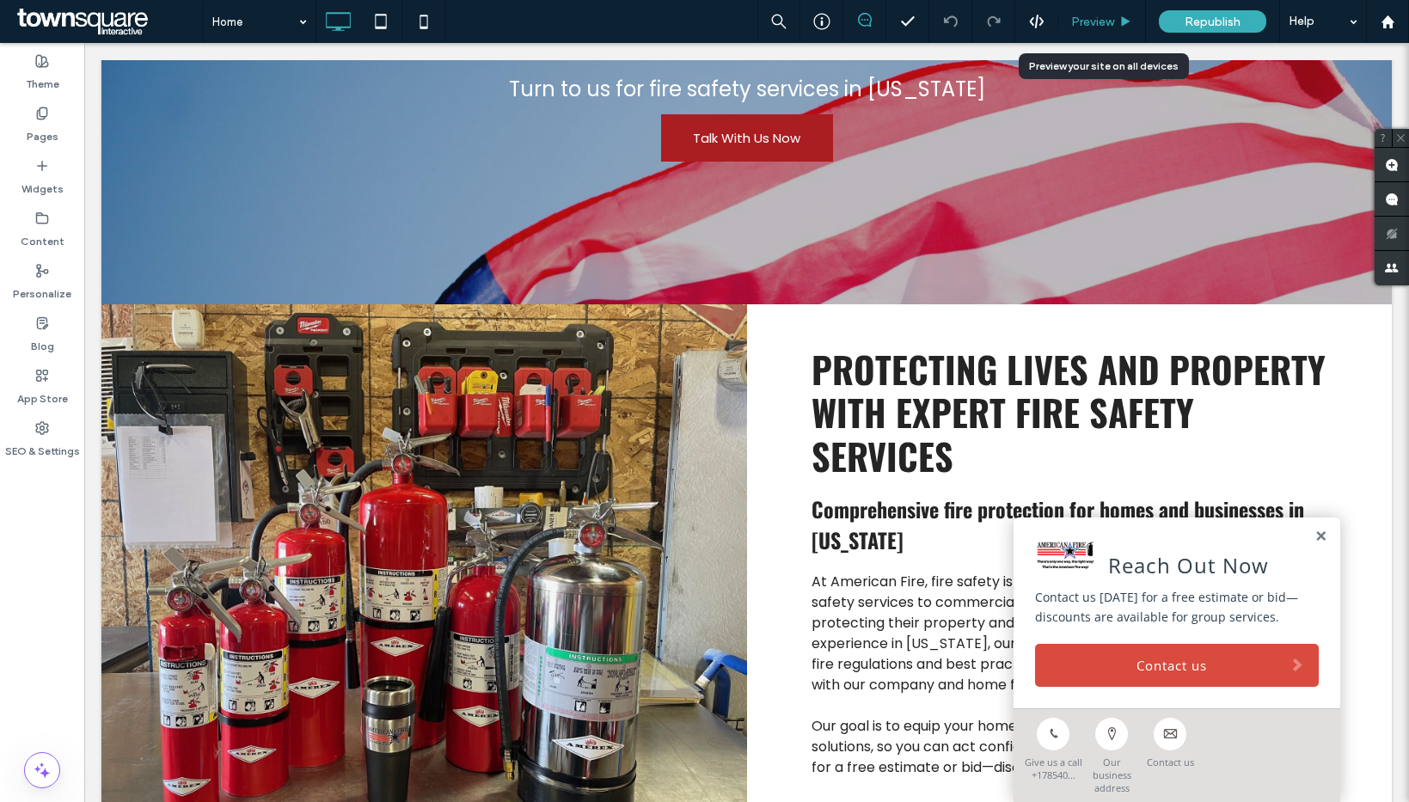
click at [1107, 34] on div "Preview" at bounding box center [1102, 21] width 88 height 43
click at [1110, 18] on span "Preview" at bounding box center [1092, 22] width 43 height 15
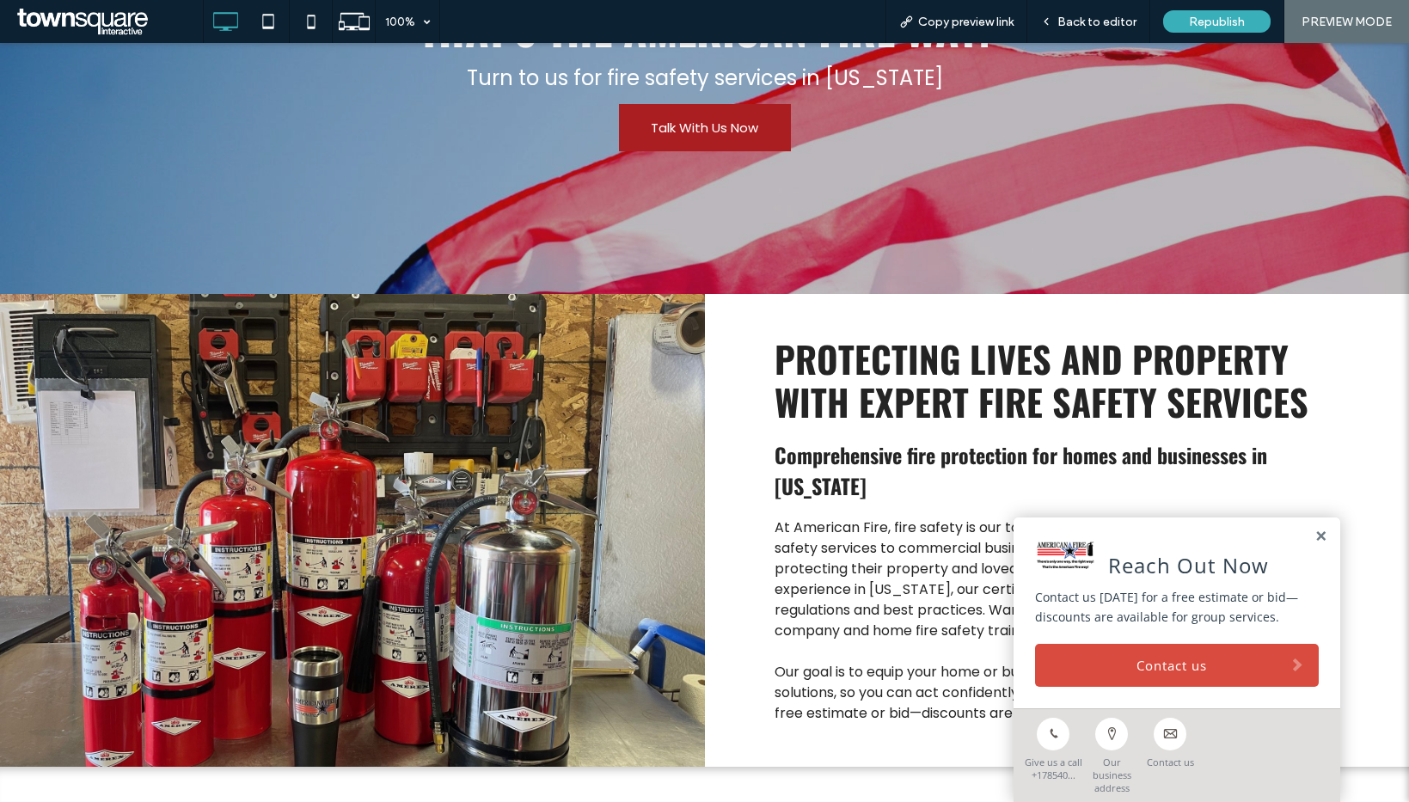
scroll to position [370, 0]
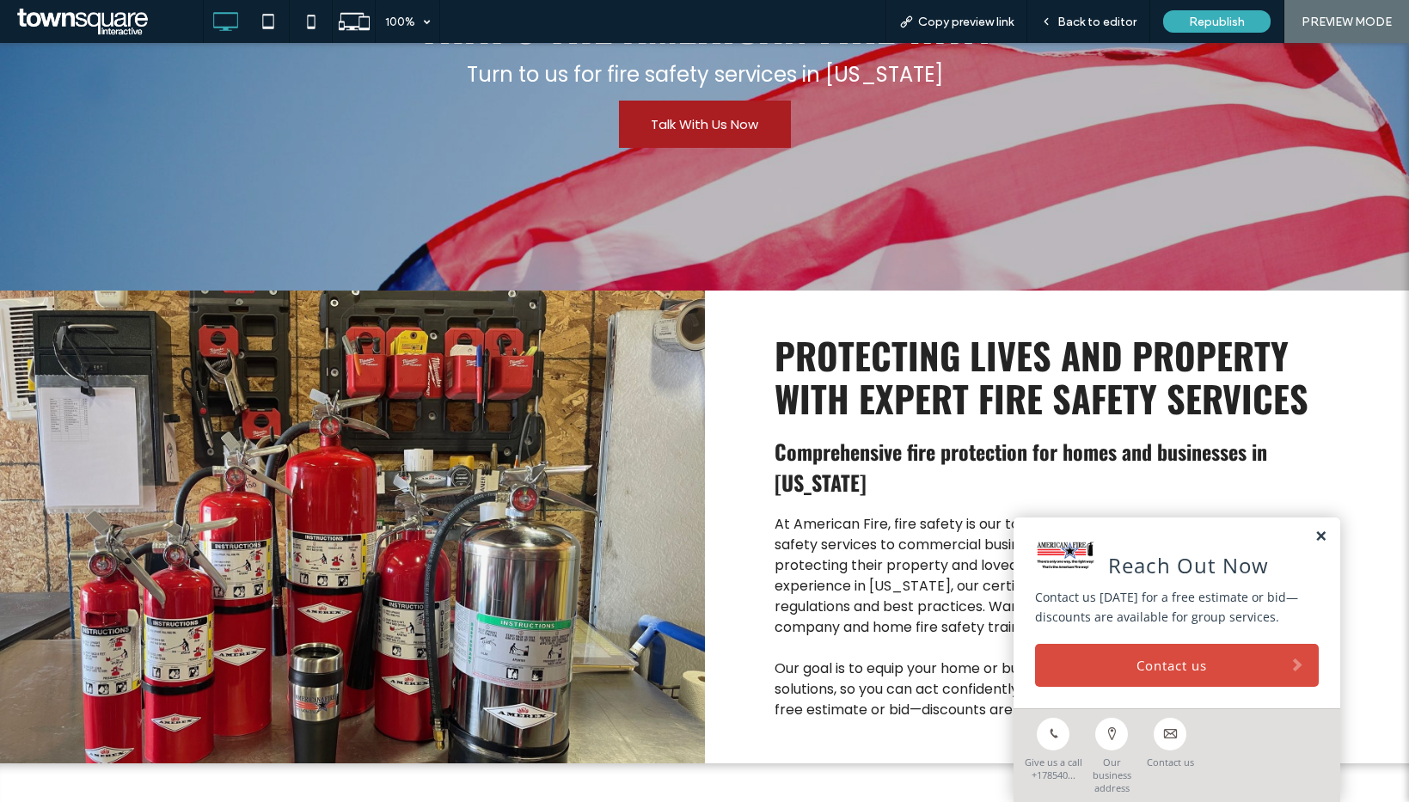
click at [1314, 544] on link at bounding box center [1320, 537] width 13 height 15
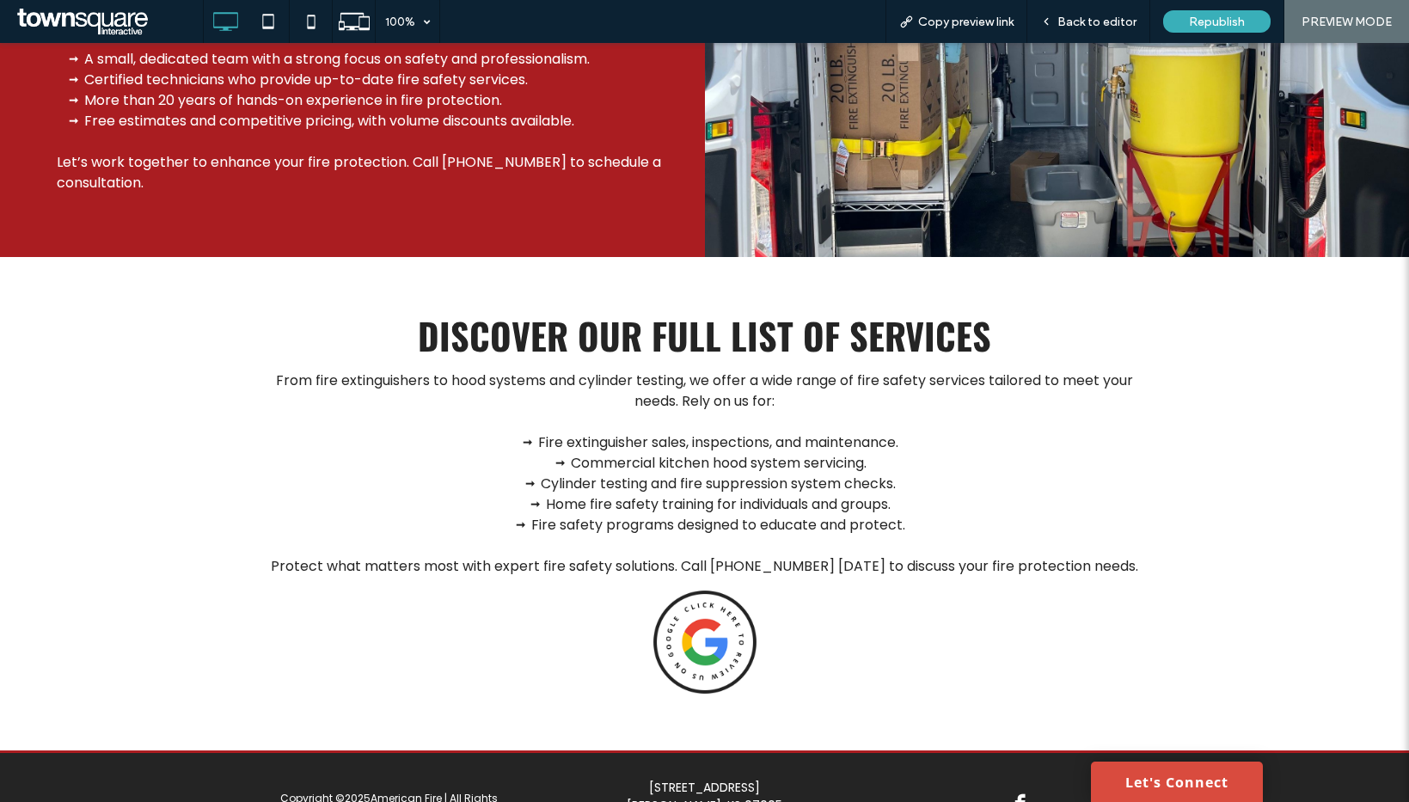
scroll to position [2014, 0]
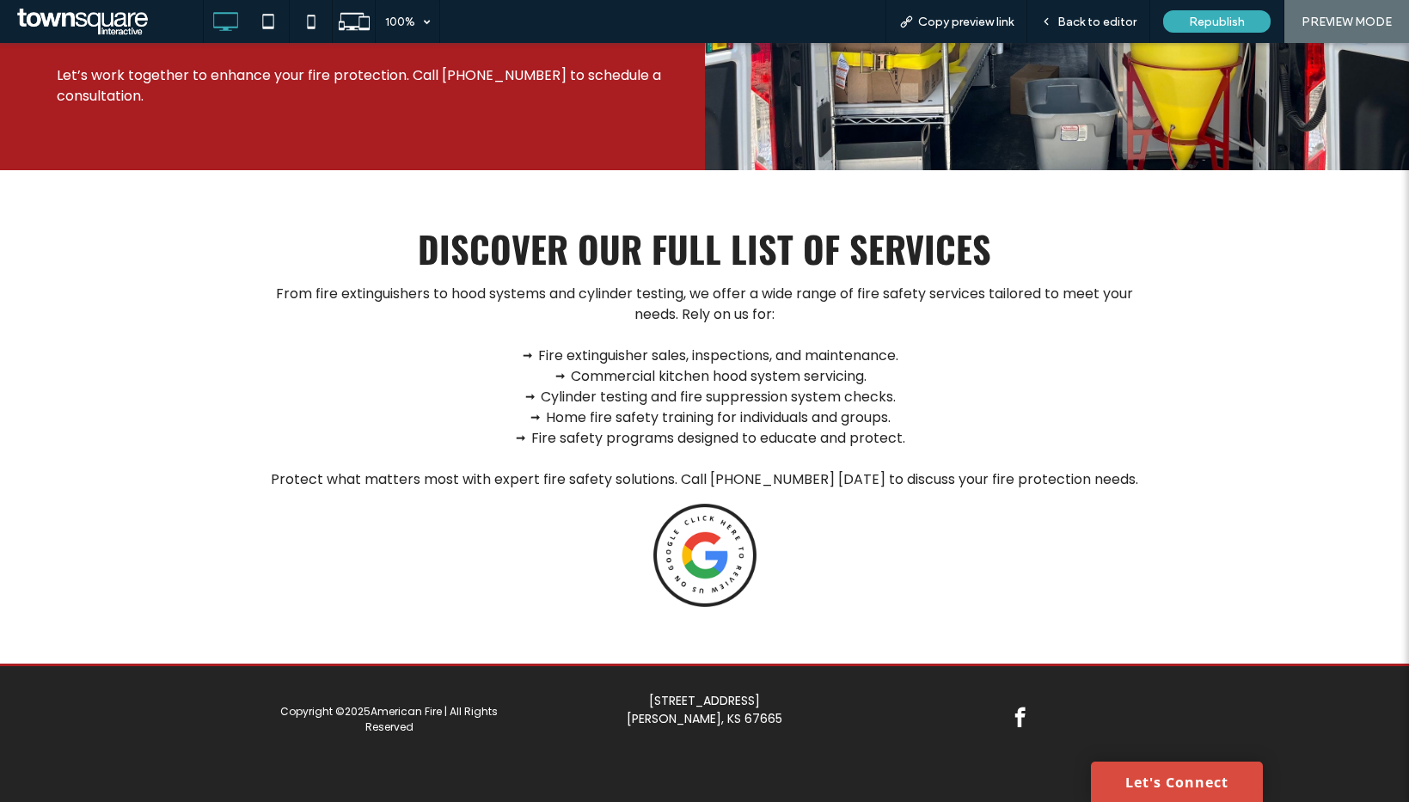
click at [715, 530] on img at bounding box center [704, 555] width 103 height 103
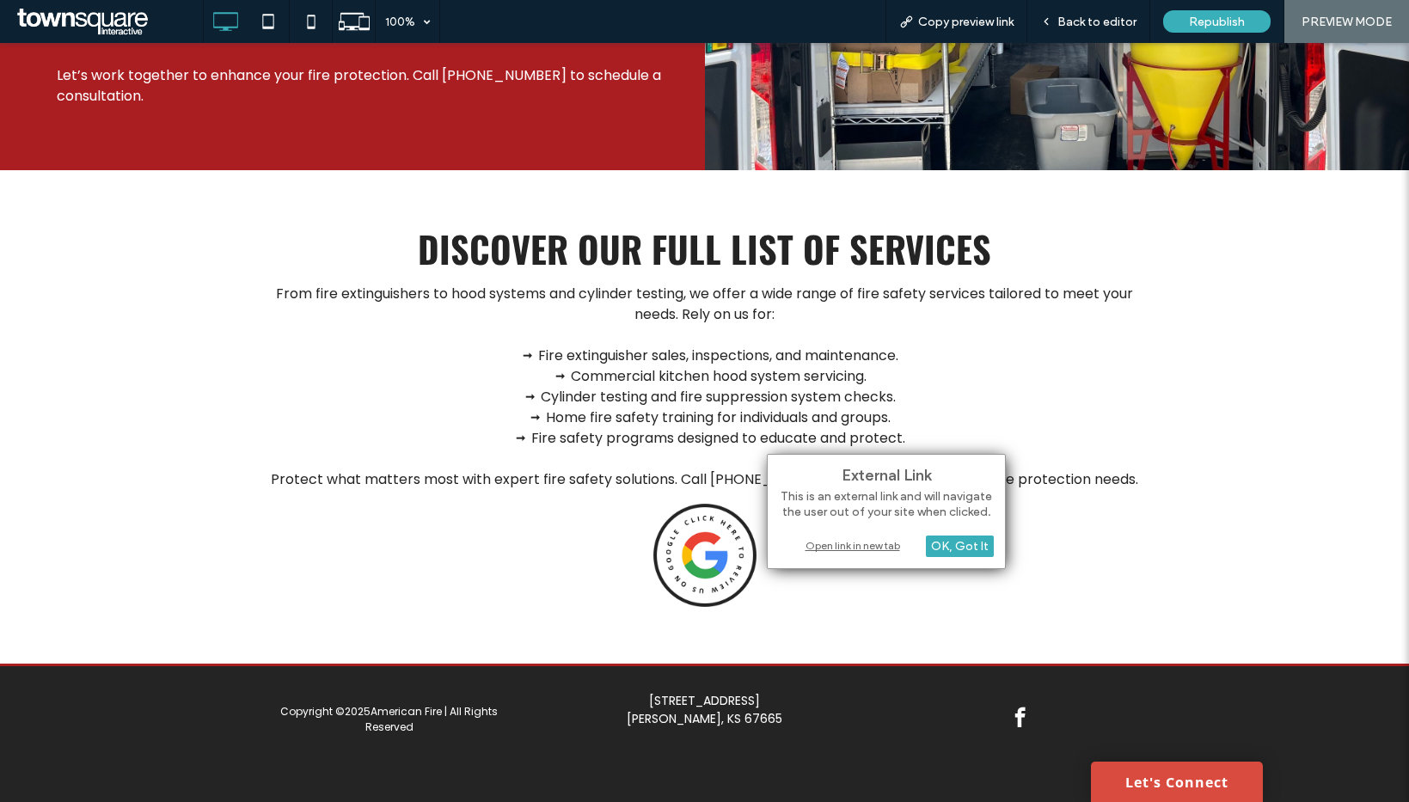
click at [860, 543] on div "Open link in new tab" at bounding box center [886, 545] width 215 height 18
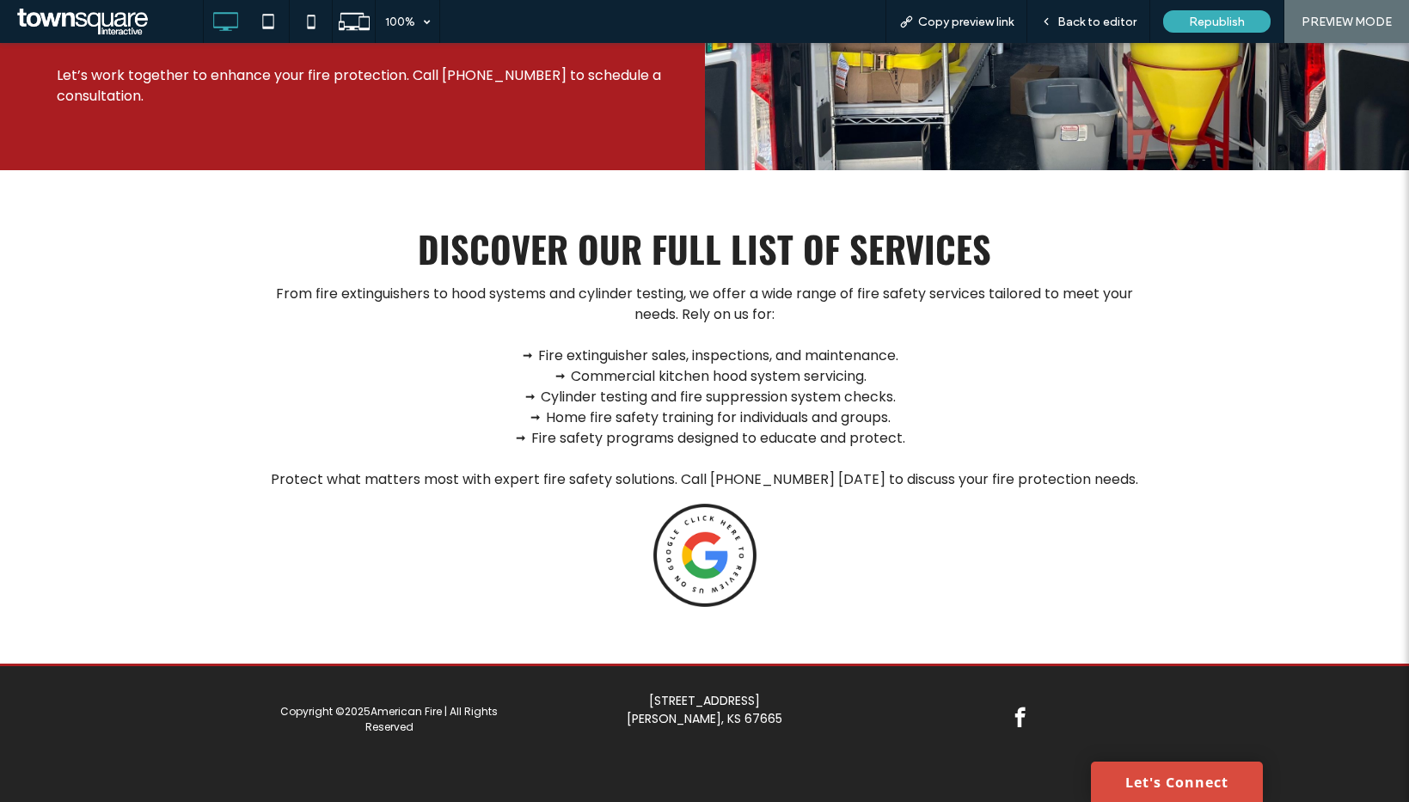
click at [1022, 713] on span "facebook" at bounding box center [1020, 717] width 30 height 30
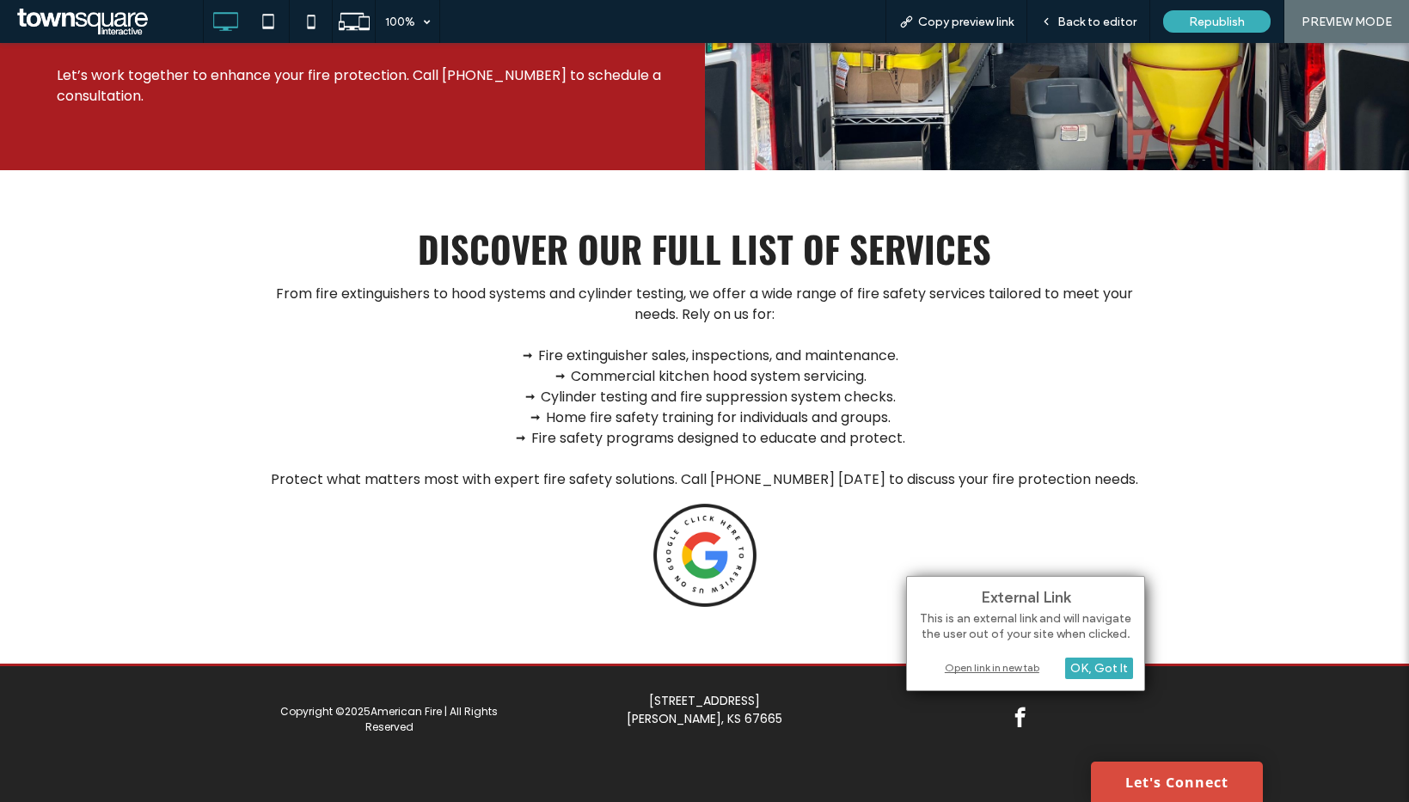
click at [986, 668] on div "Open link in new tab" at bounding box center [1025, 667] width 215 height 18
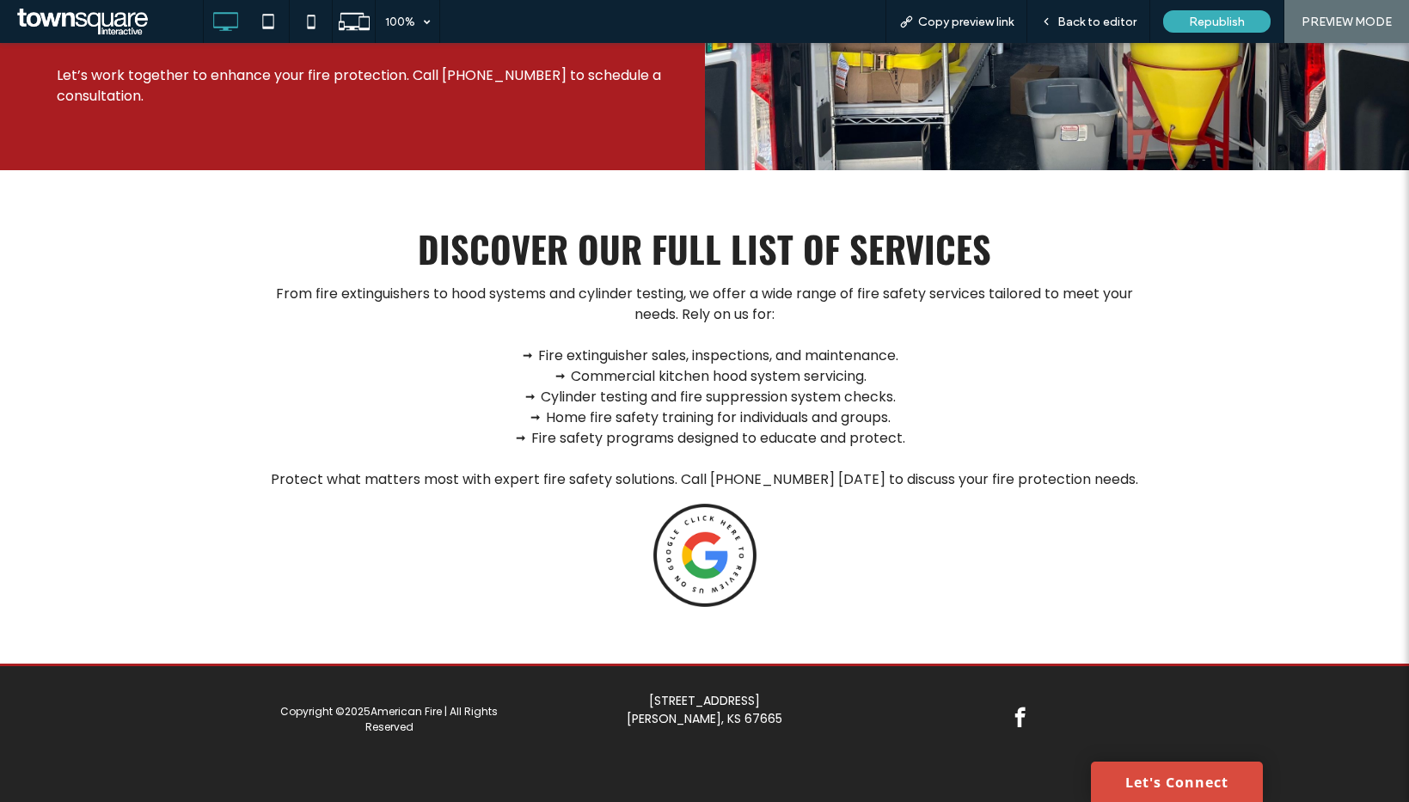
scroll to position [2011, 0]
click at [1192, 792] on link "Let's Connect" at bounding box center [1177, 782] width 172 height 40
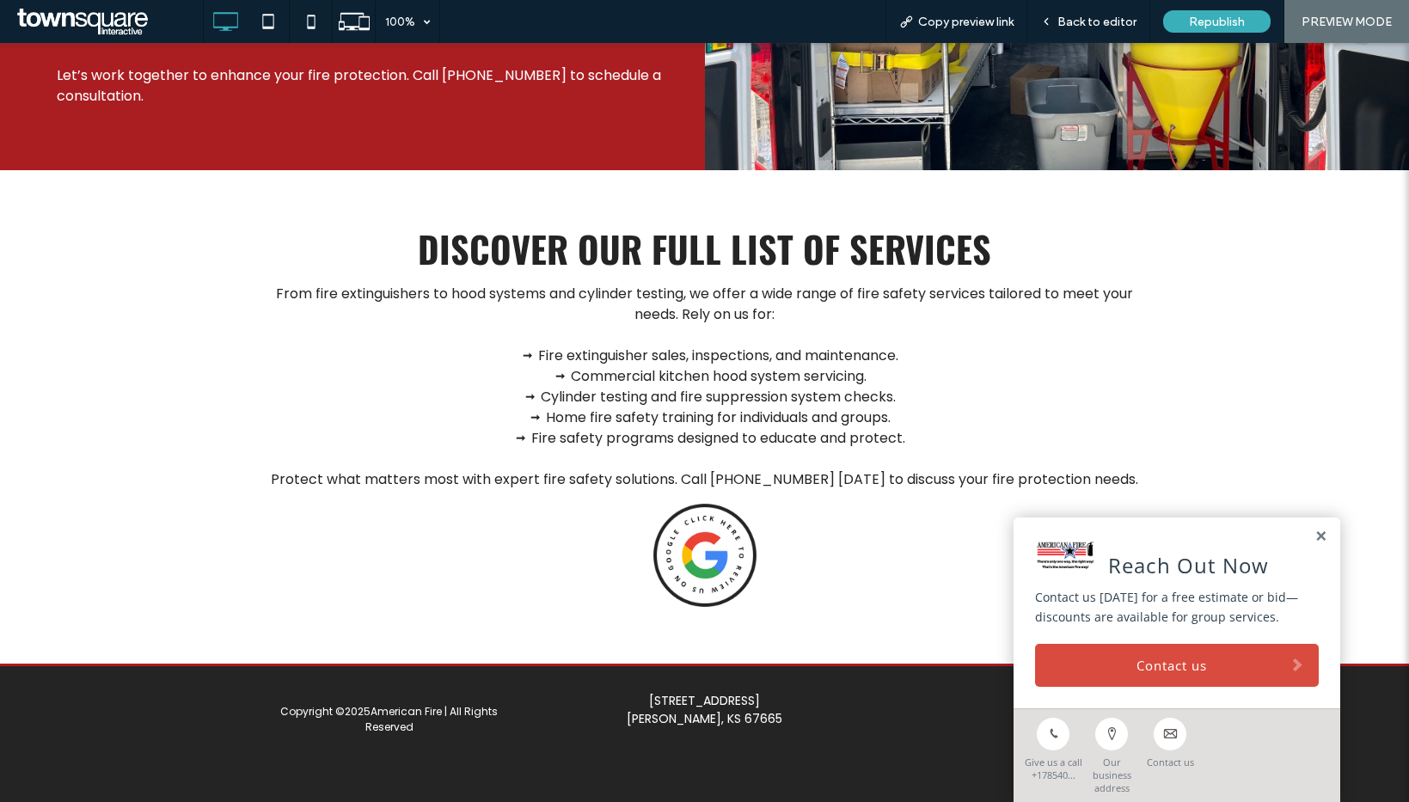
click at [275, 467] on p at bounding box center [704, 459] width 891 height 21
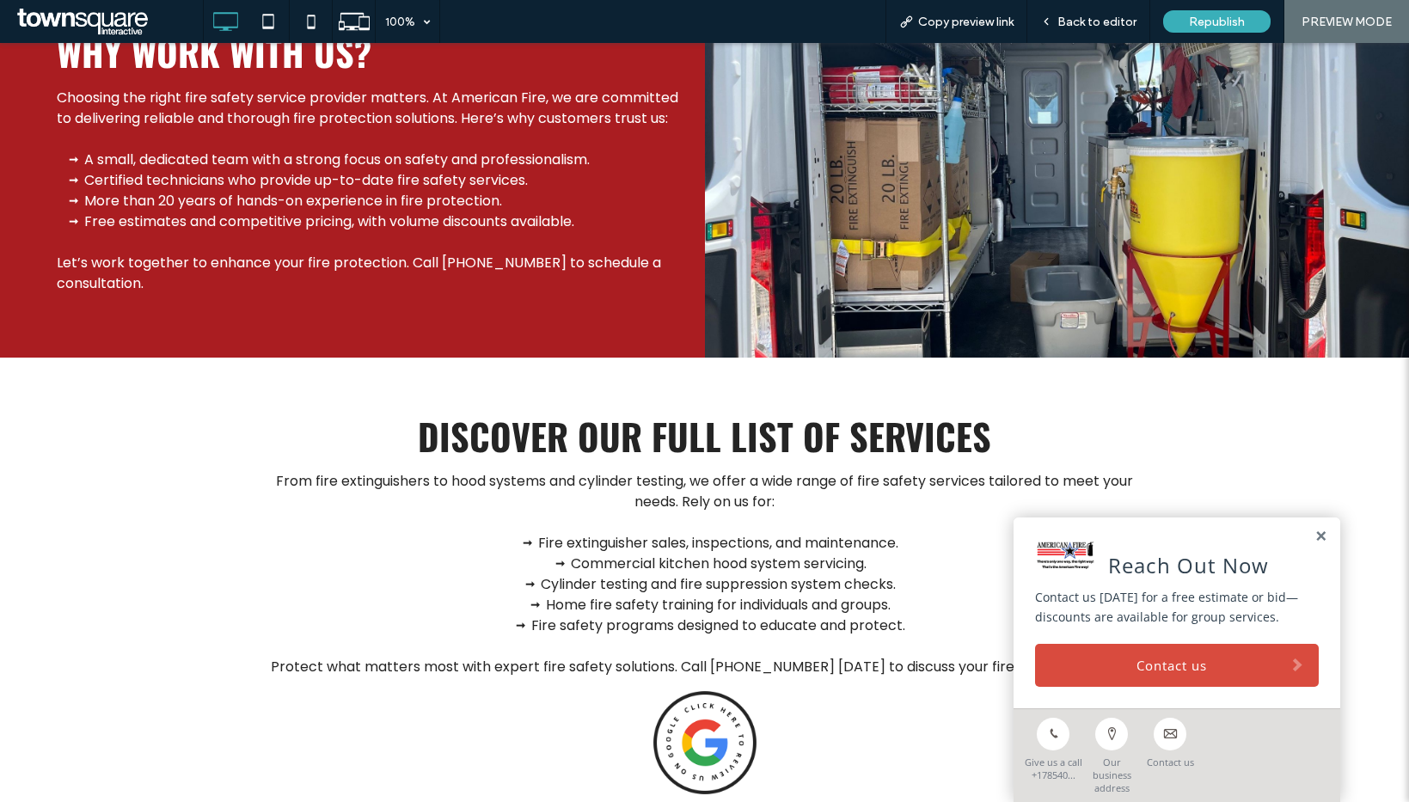
scroll to position [1808, 0]
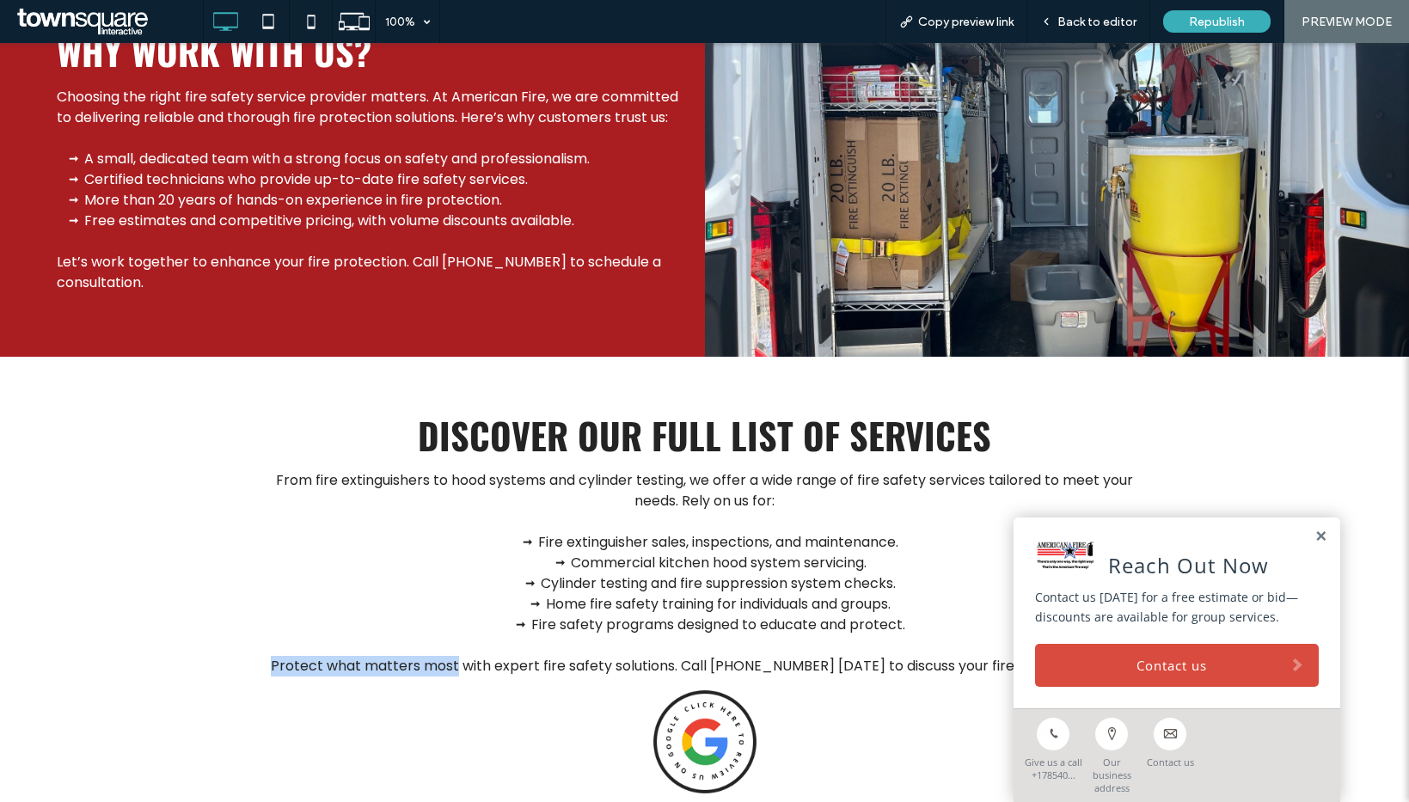
drag, startPoint x: 260, startPoint y: 692, endPoint x: 467, endPoint y: 695, distance: 207.2
click at [467, 676] on p "Protect what matters most with expert fire safety solutions. Call 785-404-7122 …" at bounding box center [704, 666] width 891 height 21
copy span "Protect what matters most"
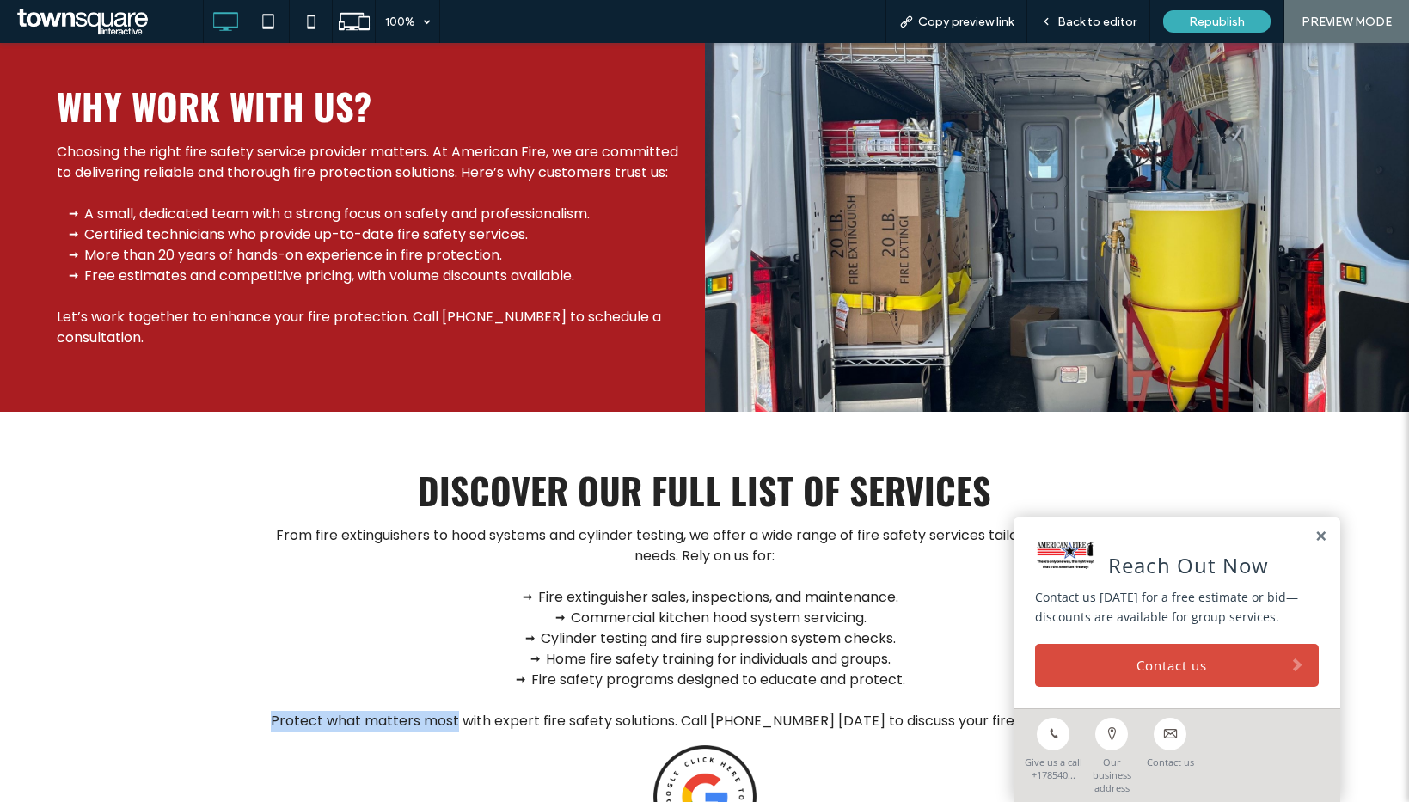
scroll to position [1652, 0]
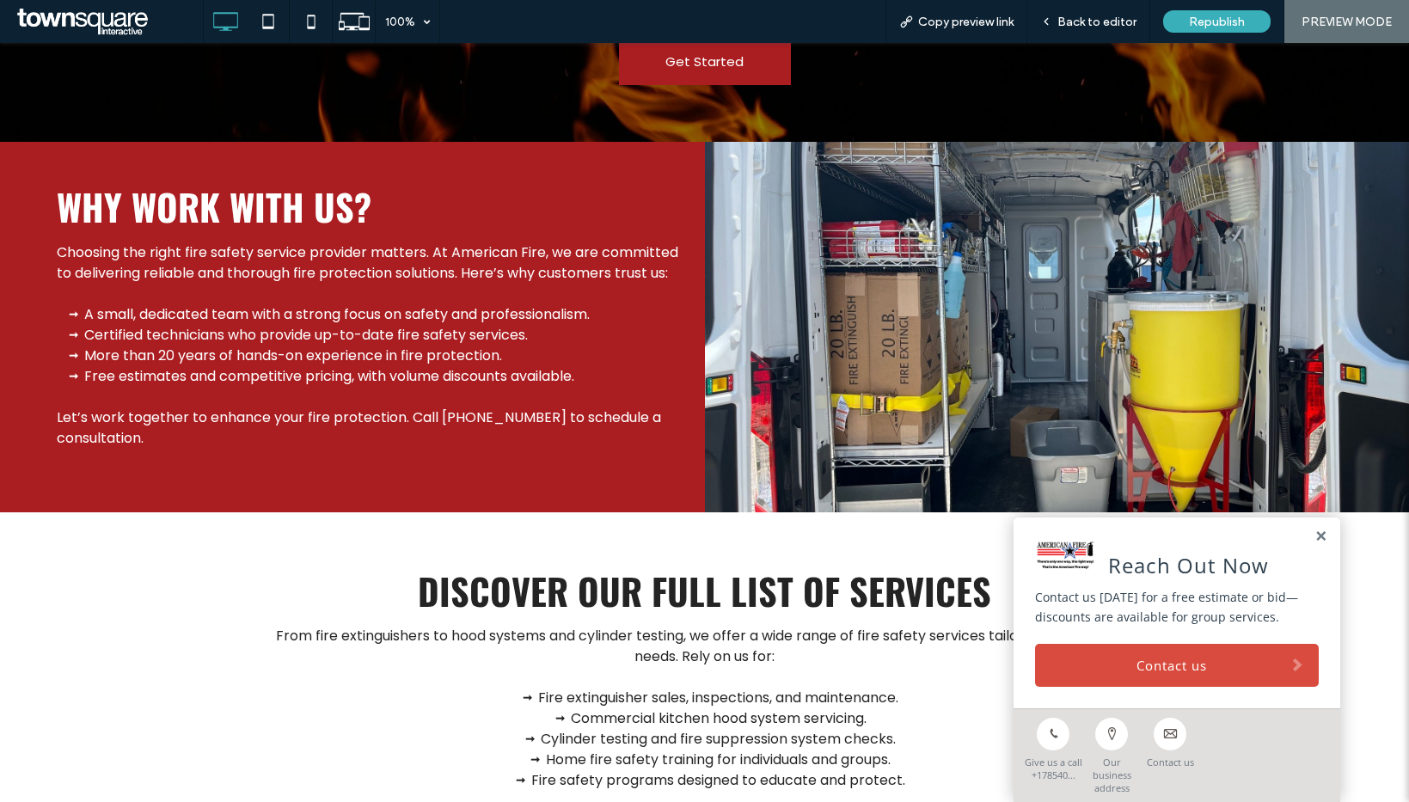
drag, startPoint x: 550, startPoint y: 434, endPoint x: 570, endPoint y: 476, distance: 46.5
click at [570, 469] on div "Choosing the right fire safety service provider matters. At American Fire, we a…" at bounding box center [368, 355] width 622 height 227
drag, startPoint x: 554, startPoint y: 434, endPoint x: 577, endPoint y: 454, distance: 30.5
click at [578, 449] on p "Let’s work together to enhance your fire protection. Call 785-404-7122 to sched…" at bounding box center [368, 427] width 622 height 41
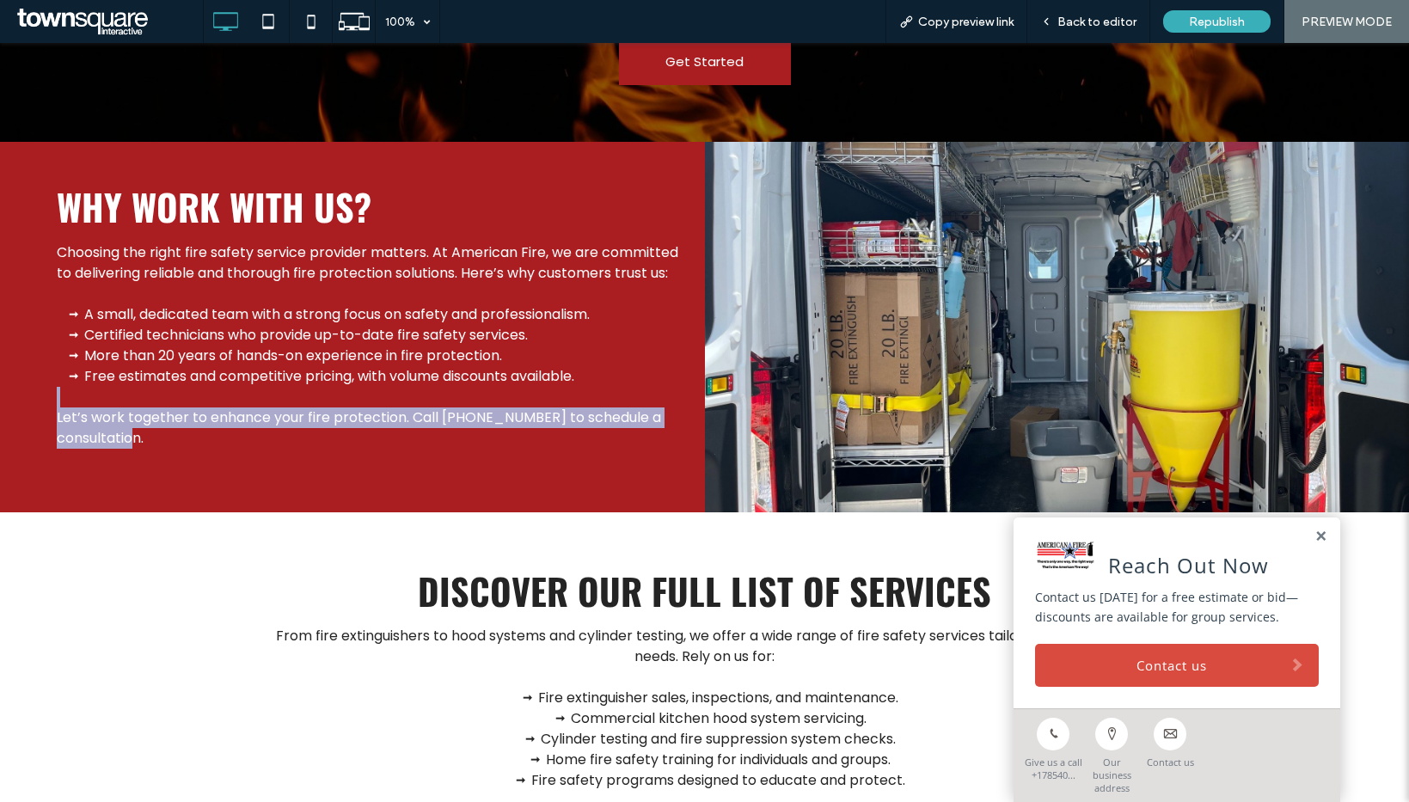
drag, startPoint x: 554, startPoint y: 413, endPoint x: 623, endPoint y: 455, distance: 80.2
click at [623, 455] on div "Choosing the right fire safety service provider matters. At American Fire, we a…" at bounding box center [368, 355] width 622 height 227
copy div "Let’s work together to enhance your fire protection. Call 785-404-7122 to sched…"
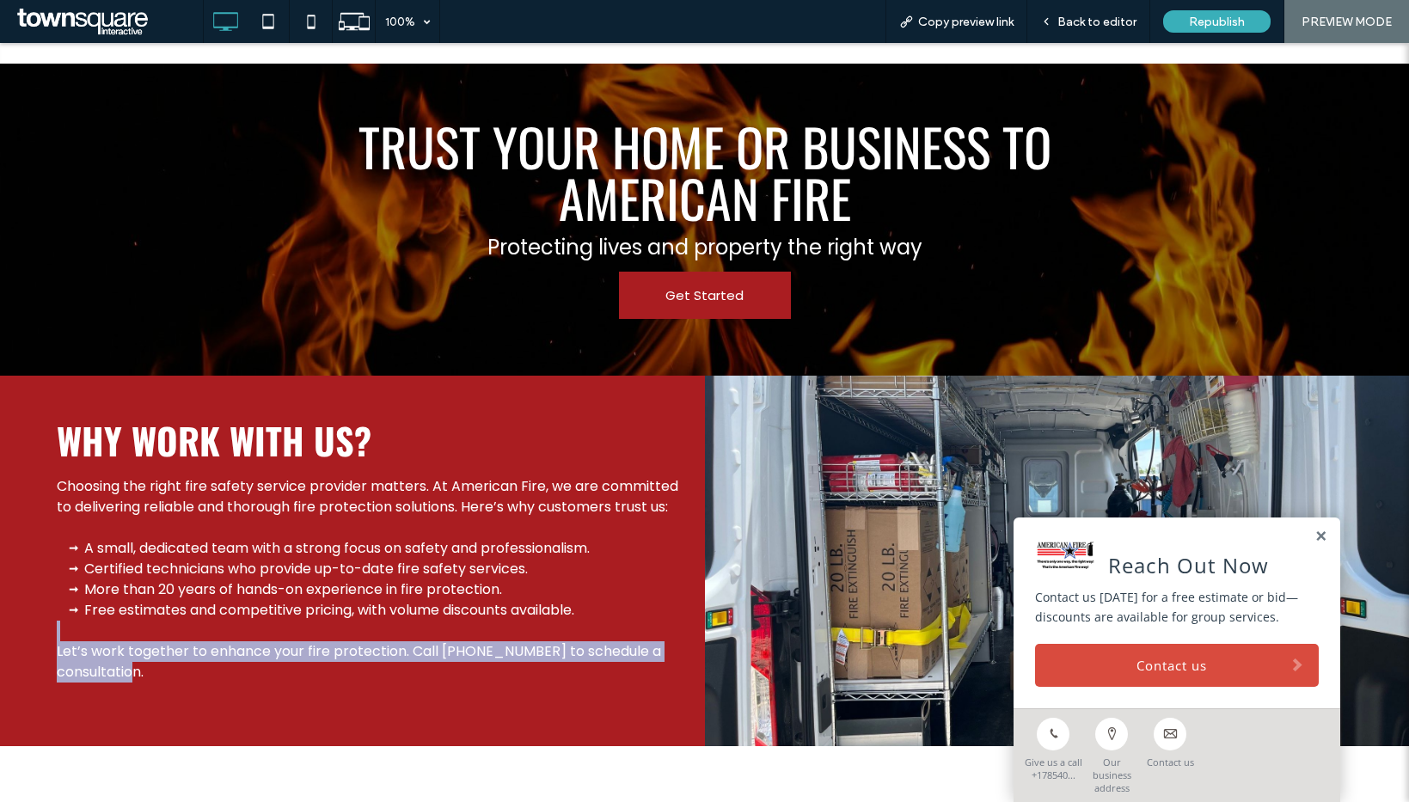
scroll to position [1179, 0]
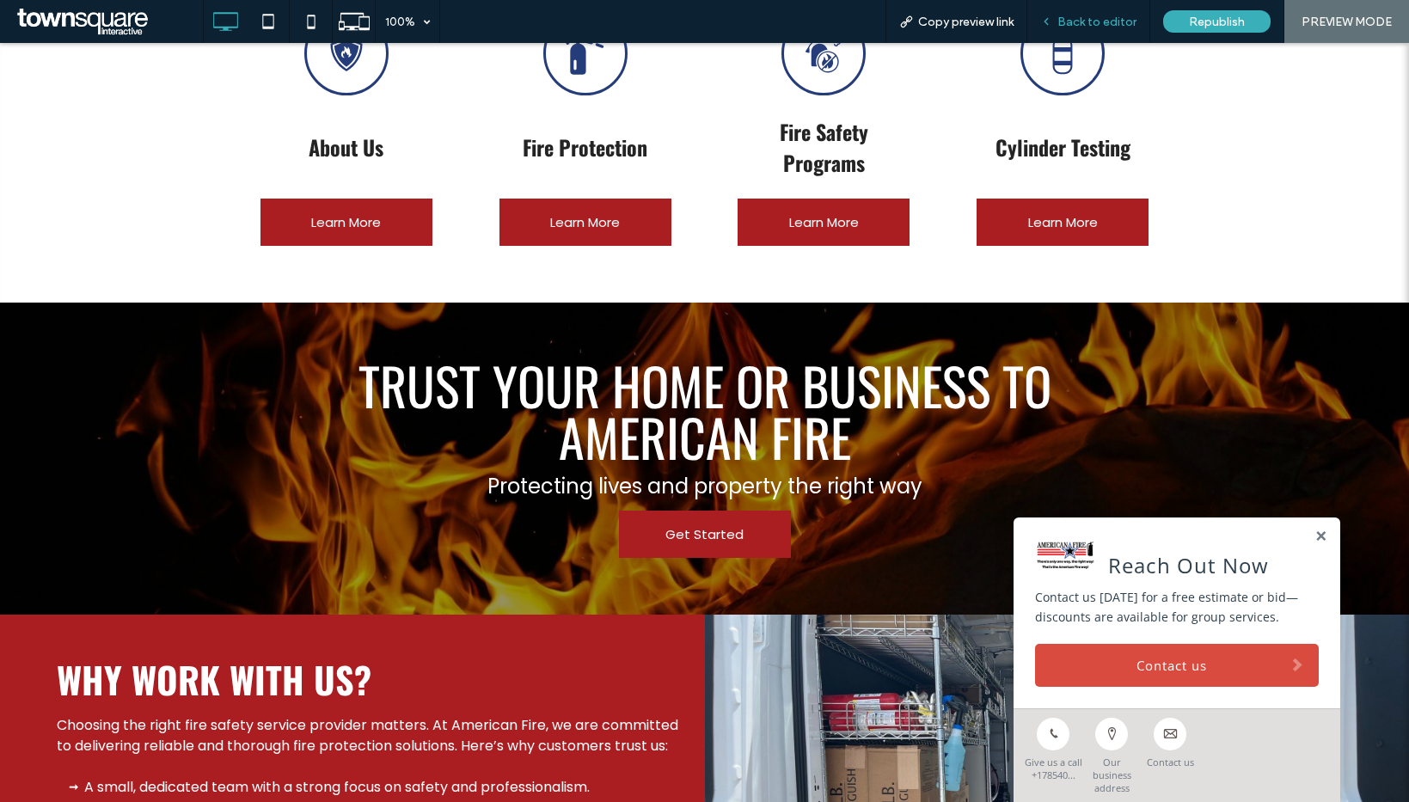
click at [1067, 28] on span "Back to editor" at bounding box center [1096, 22] width 79 height 15
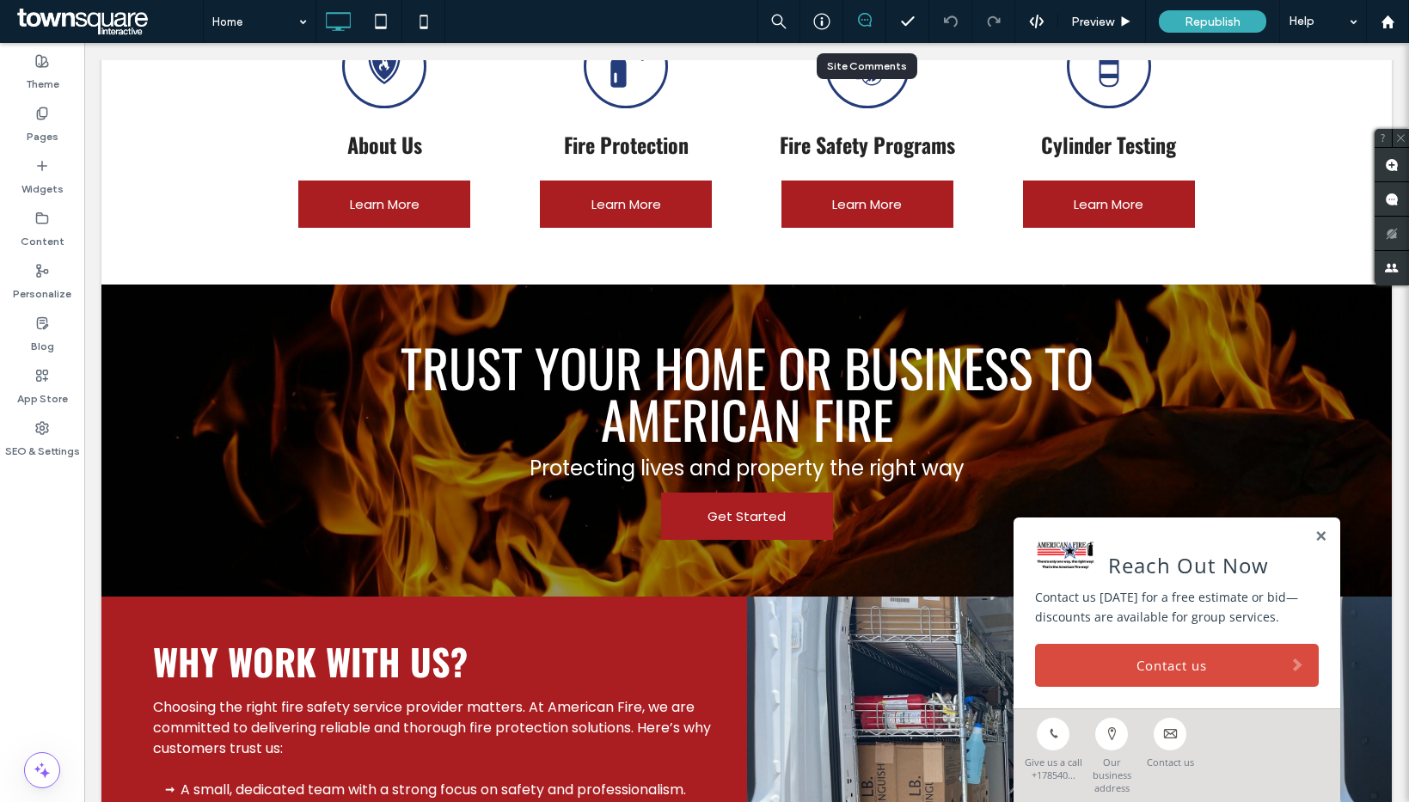
scroll to position [1215, 0]
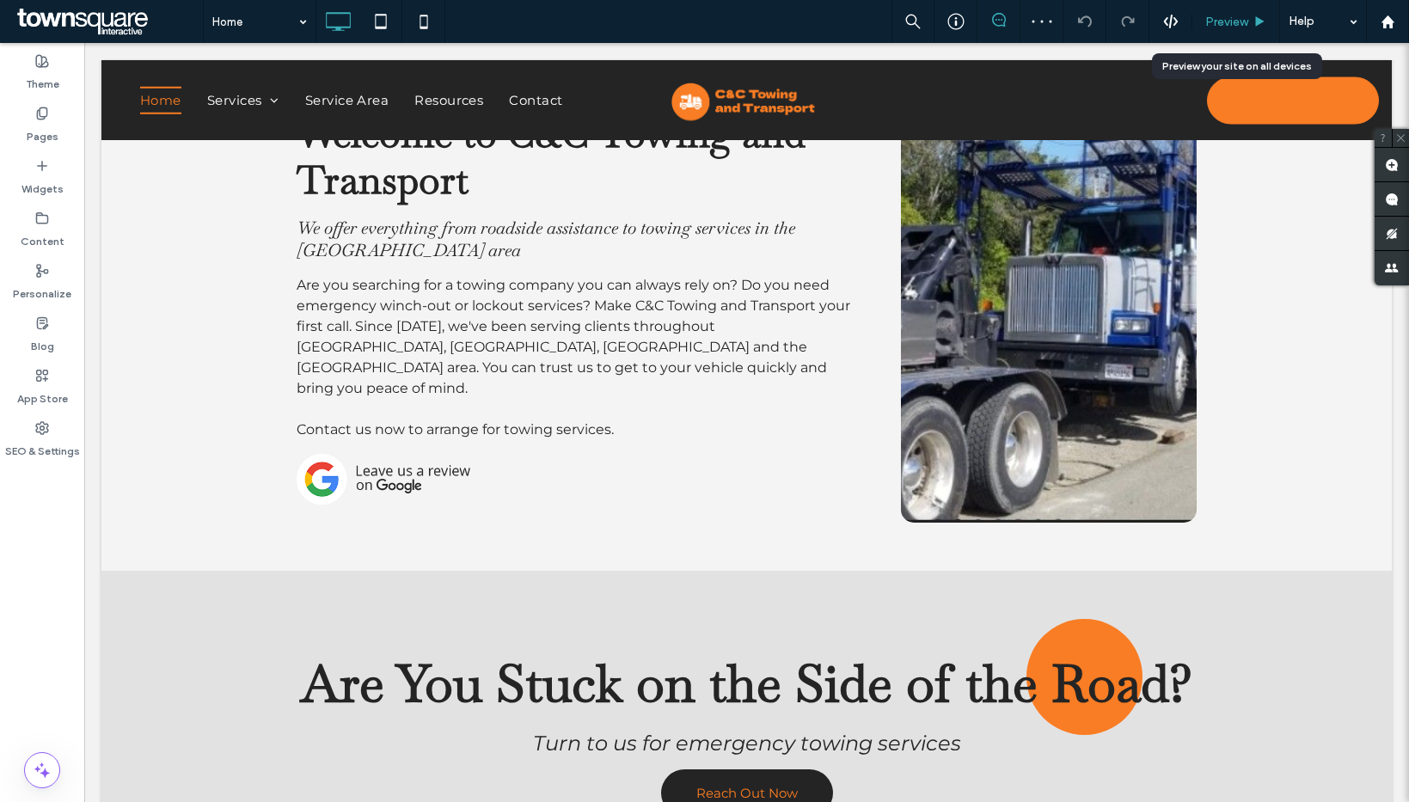
click at [1240, 23] on span "Preview" at bounding box center [1226, 22] width 43 height 15
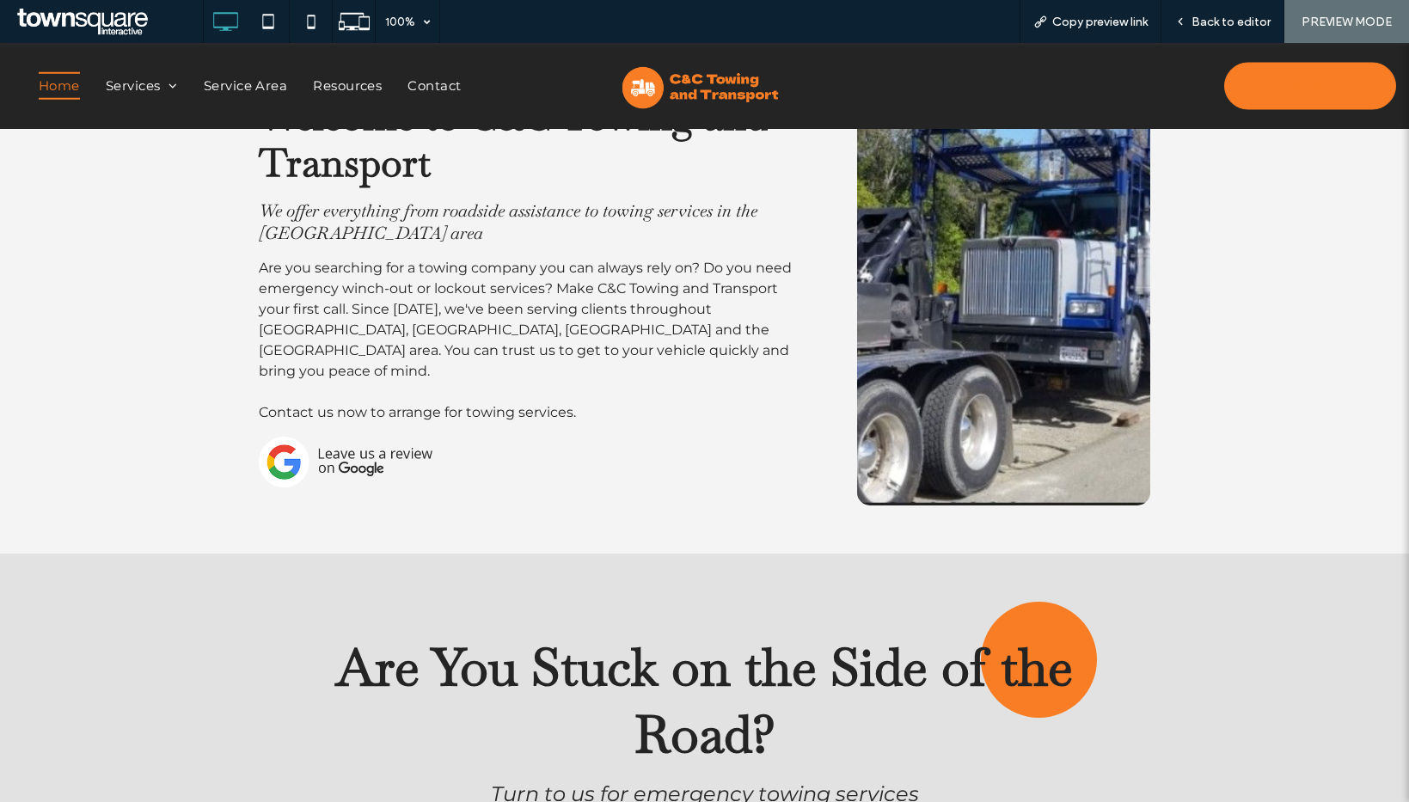
click at [367, 447] on img at bounding box center [346, 462] width 174 height 51
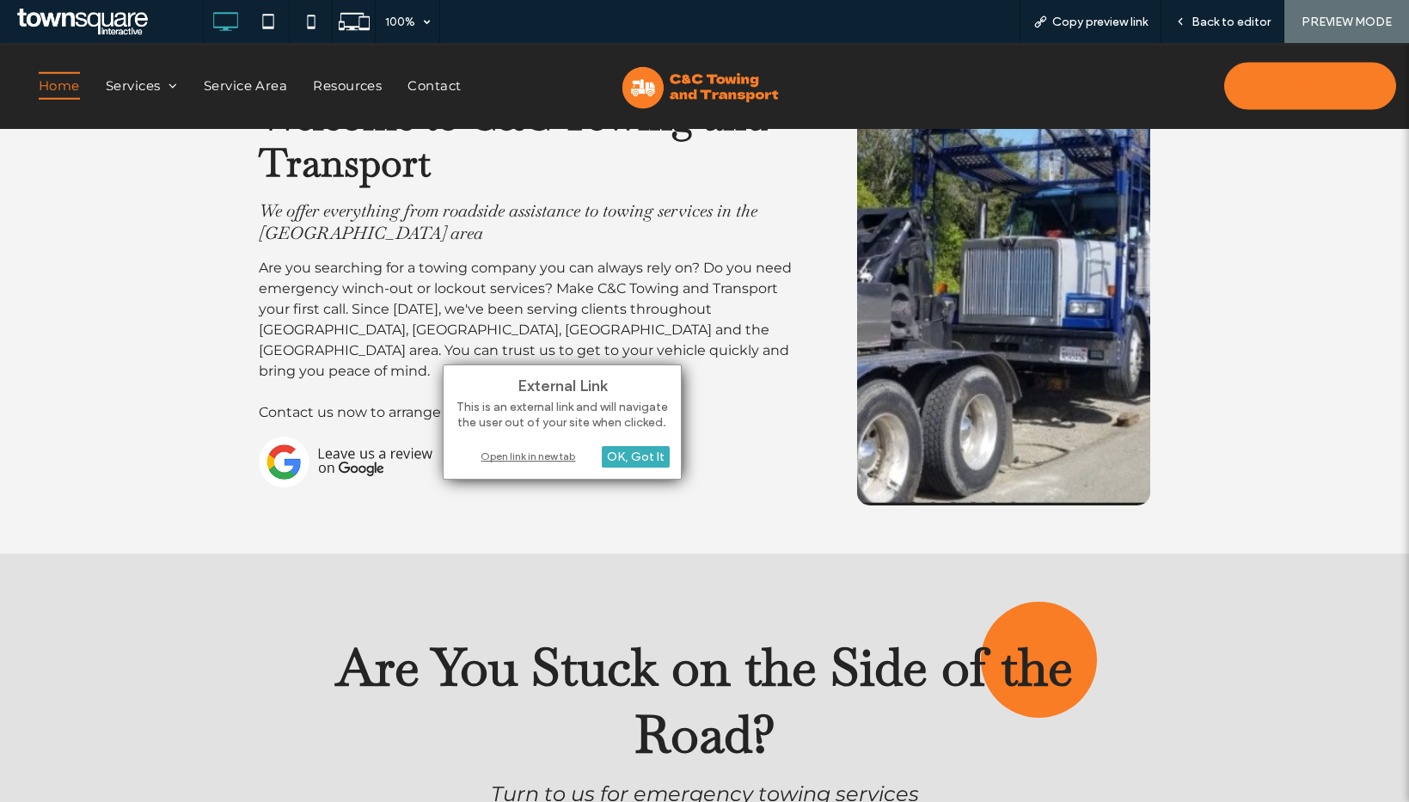
click at [543, 455] on div "Open link in new tab" at bounding box center [562, 456] width 215 height 18
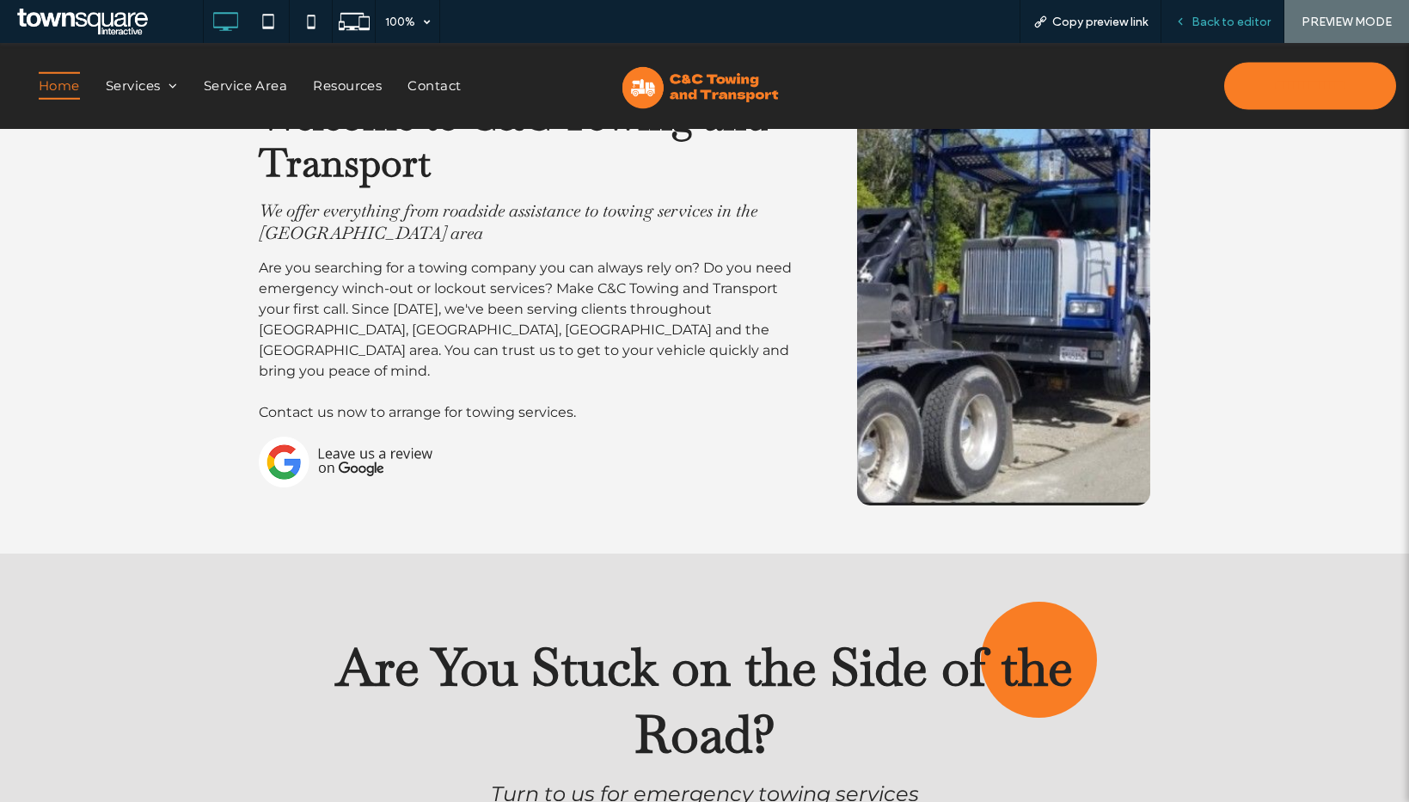
click at [1235, 12] on div "Back to editor" at bounding box center [1222, 21] width 123 height 43
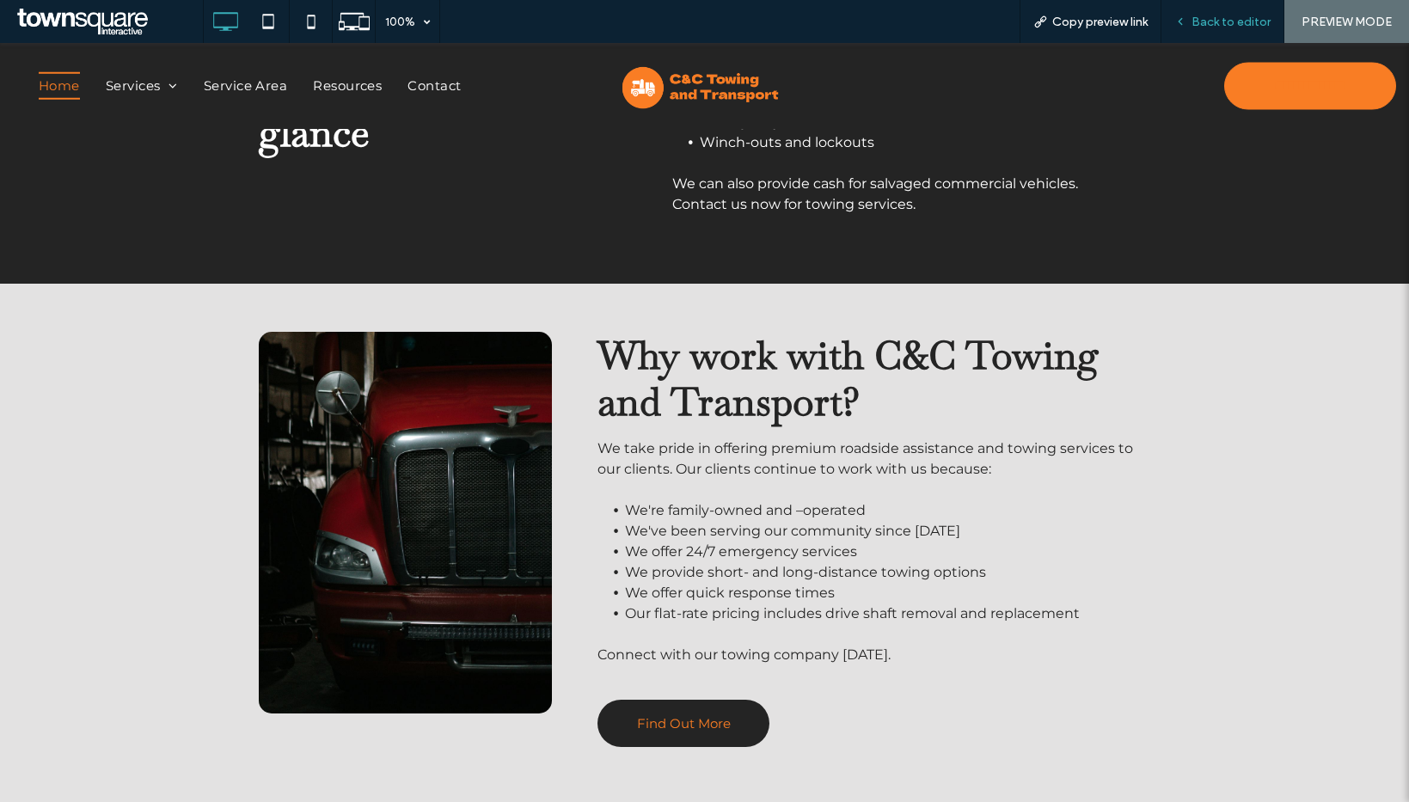
click at [1240, 21] on span "Back to editor" at bounding box center [1230, 22] width 79 height 15
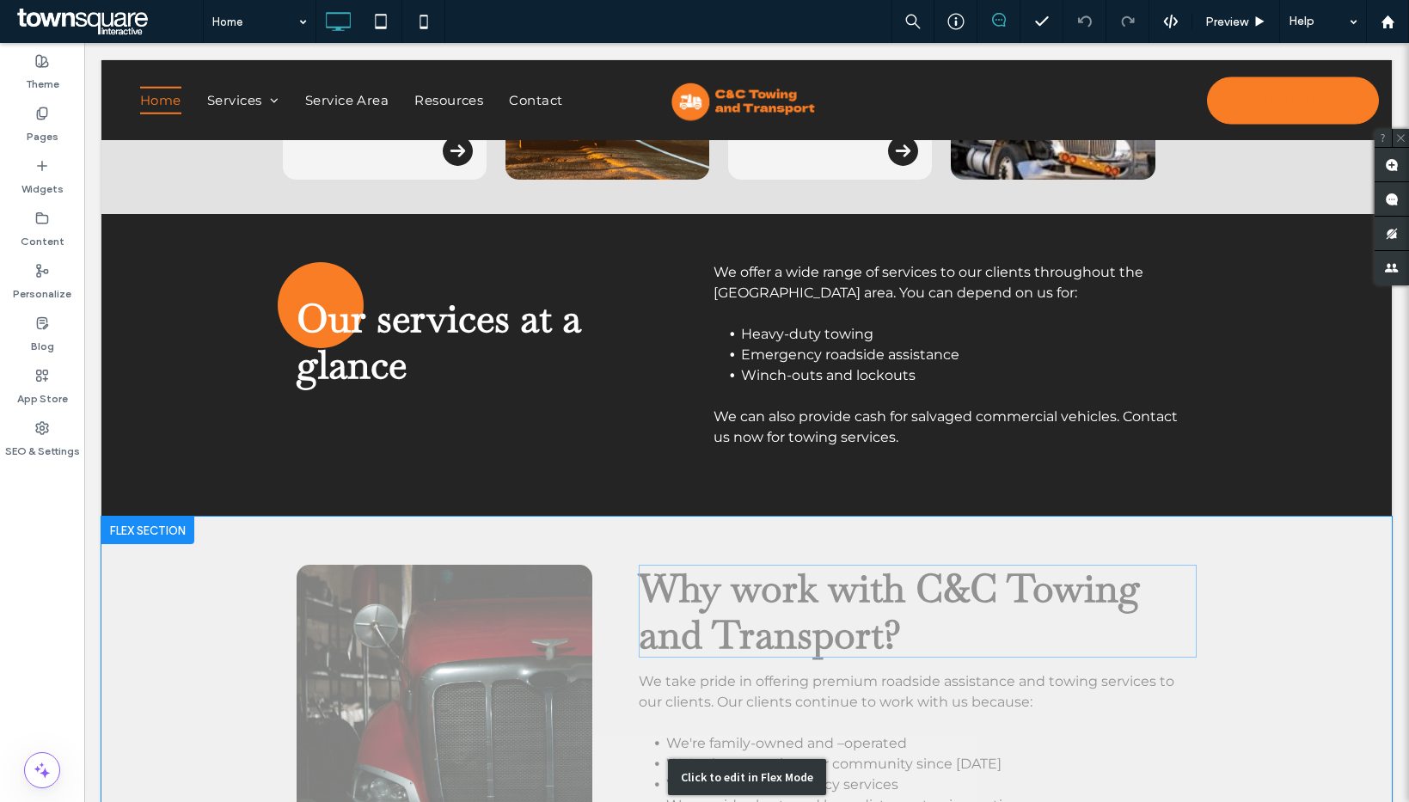
scroll to position [2036, 0]
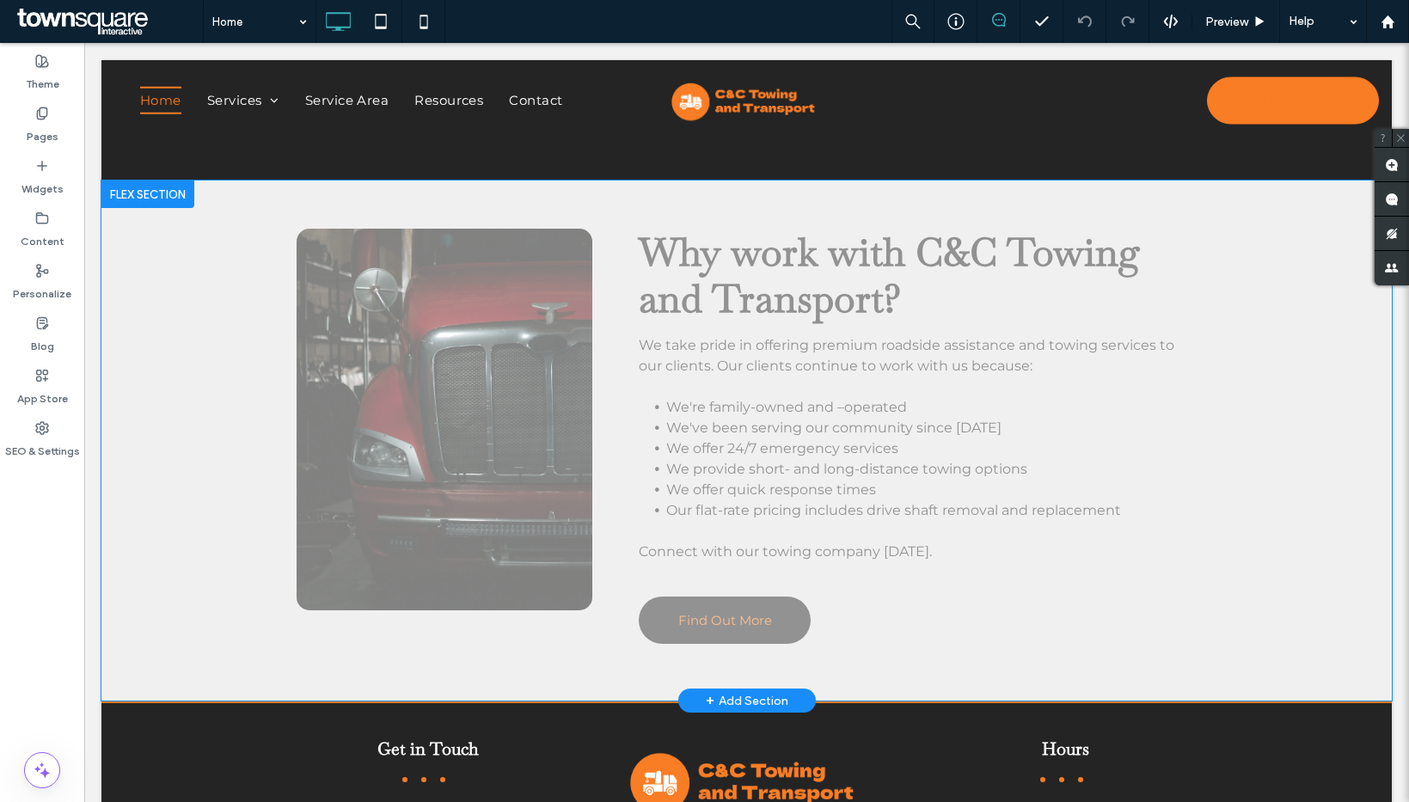
click at [725, 696] on div "+ Add Section" at bounding box center [747, 700] width 83 height 19
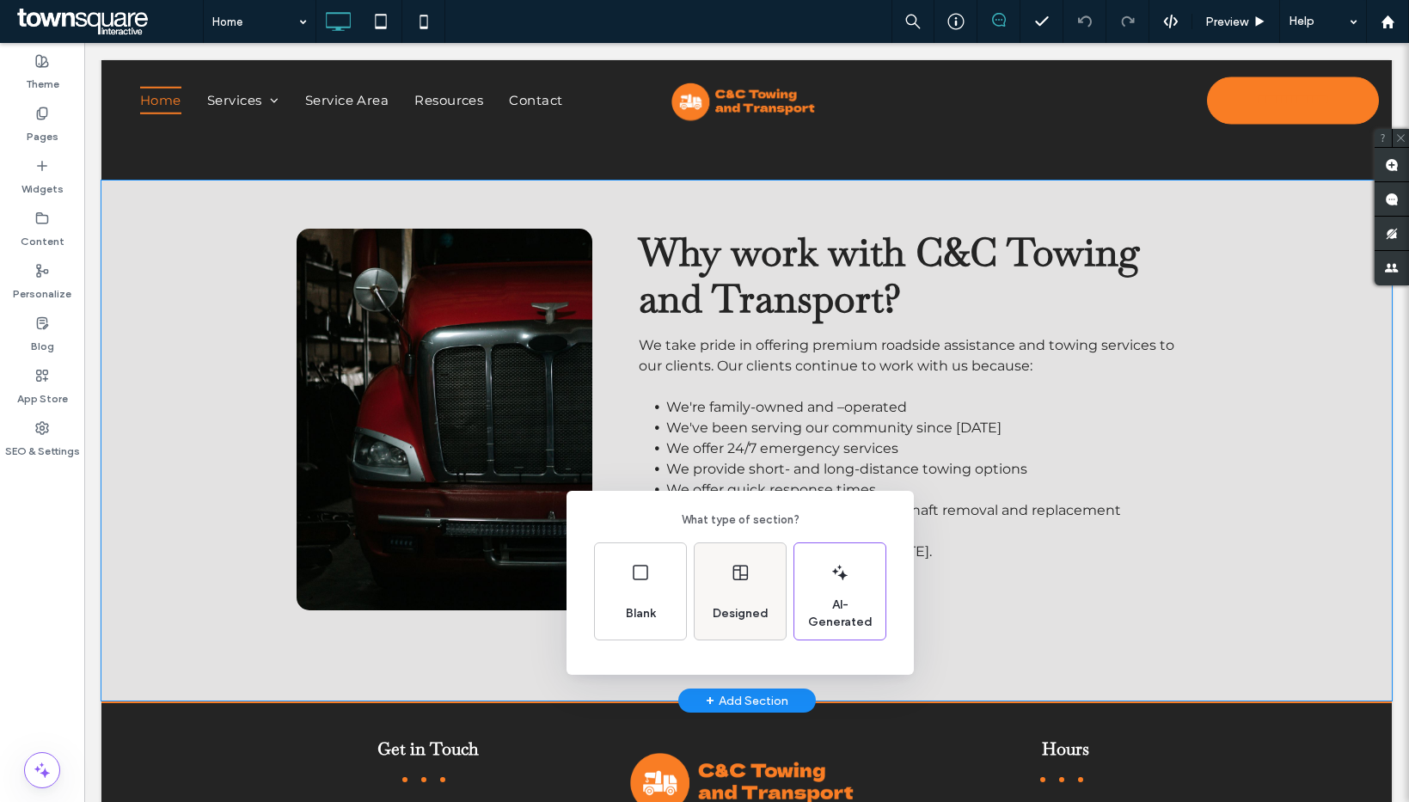
click at [737, 613] on span "Designed" at bounding box center [741, 613] width 70 height 17
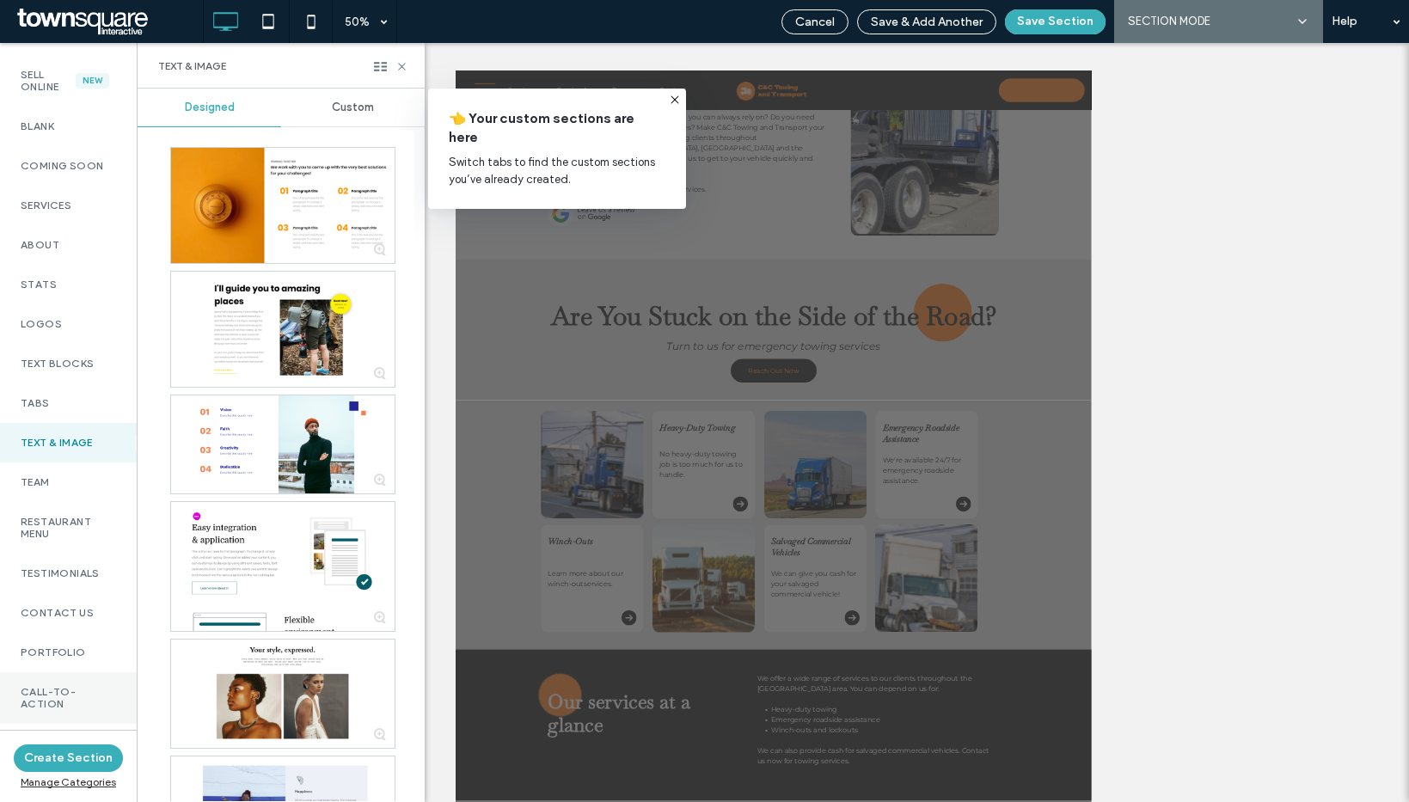
scroll to position [334, 0]
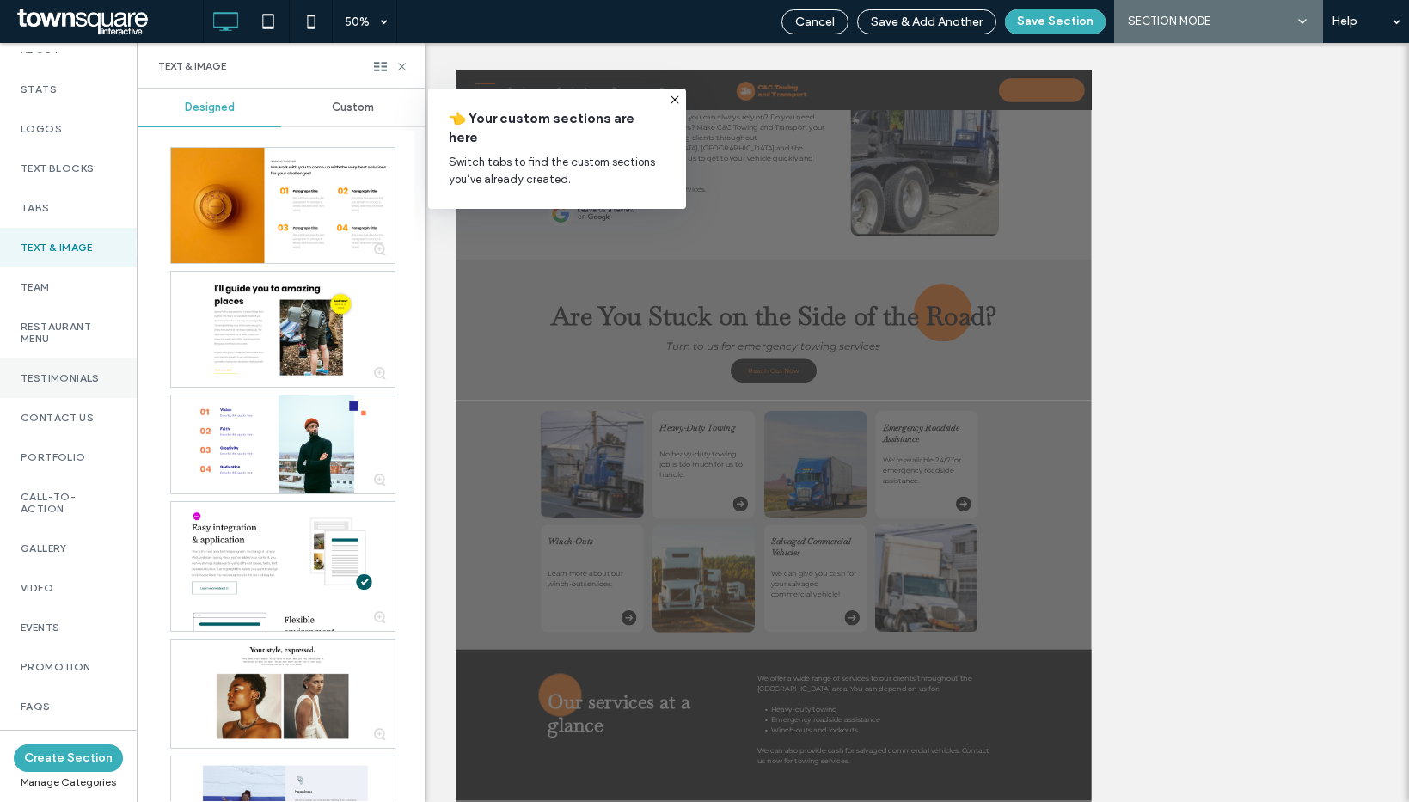
drag, startPoint x: 53, startPoint y: 388, endPoint x: 73, endPoint y: 395, distance: 21.2
click at [53, 388] on div "Testimonials" at bounding box center [68, 378] width 137 height 40
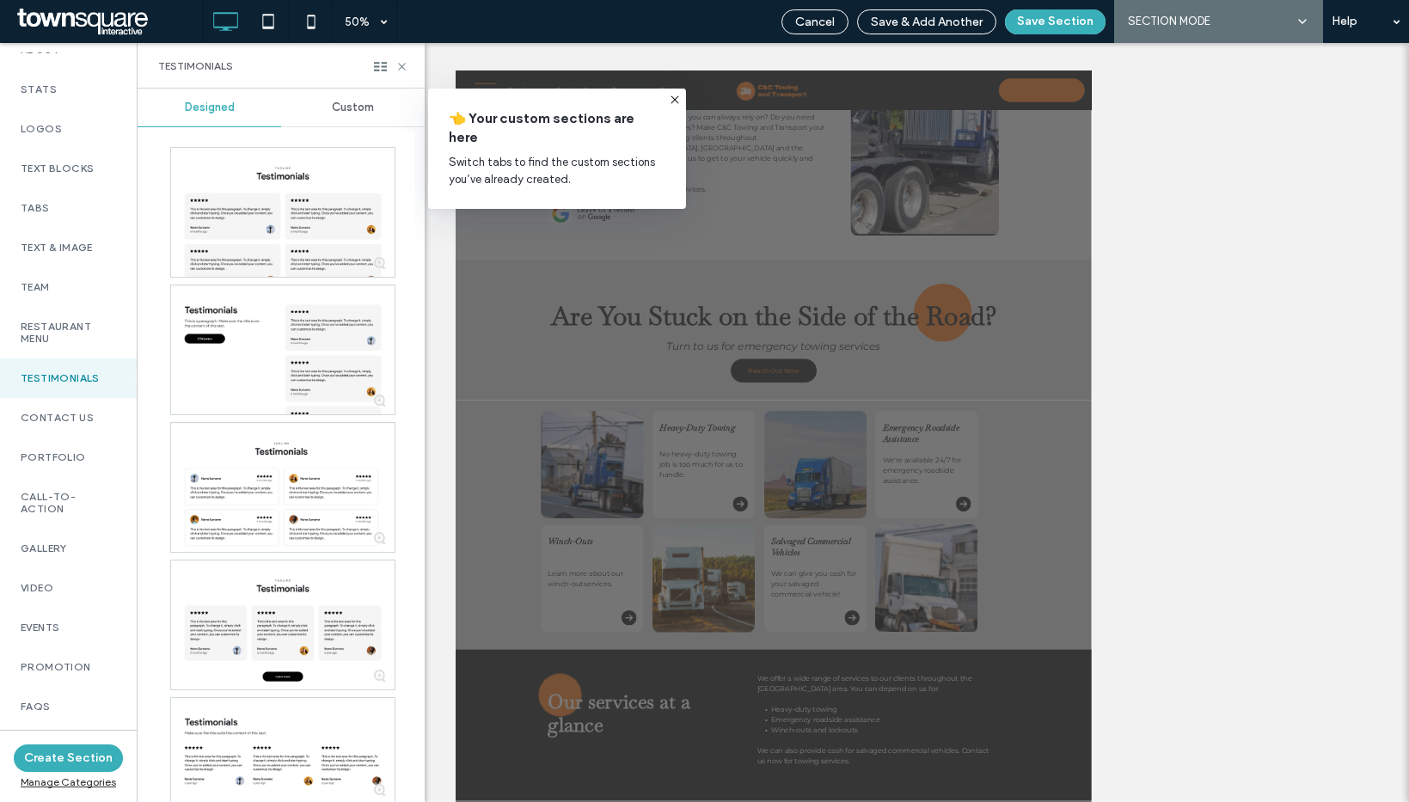
scroll to position [1061, 0]
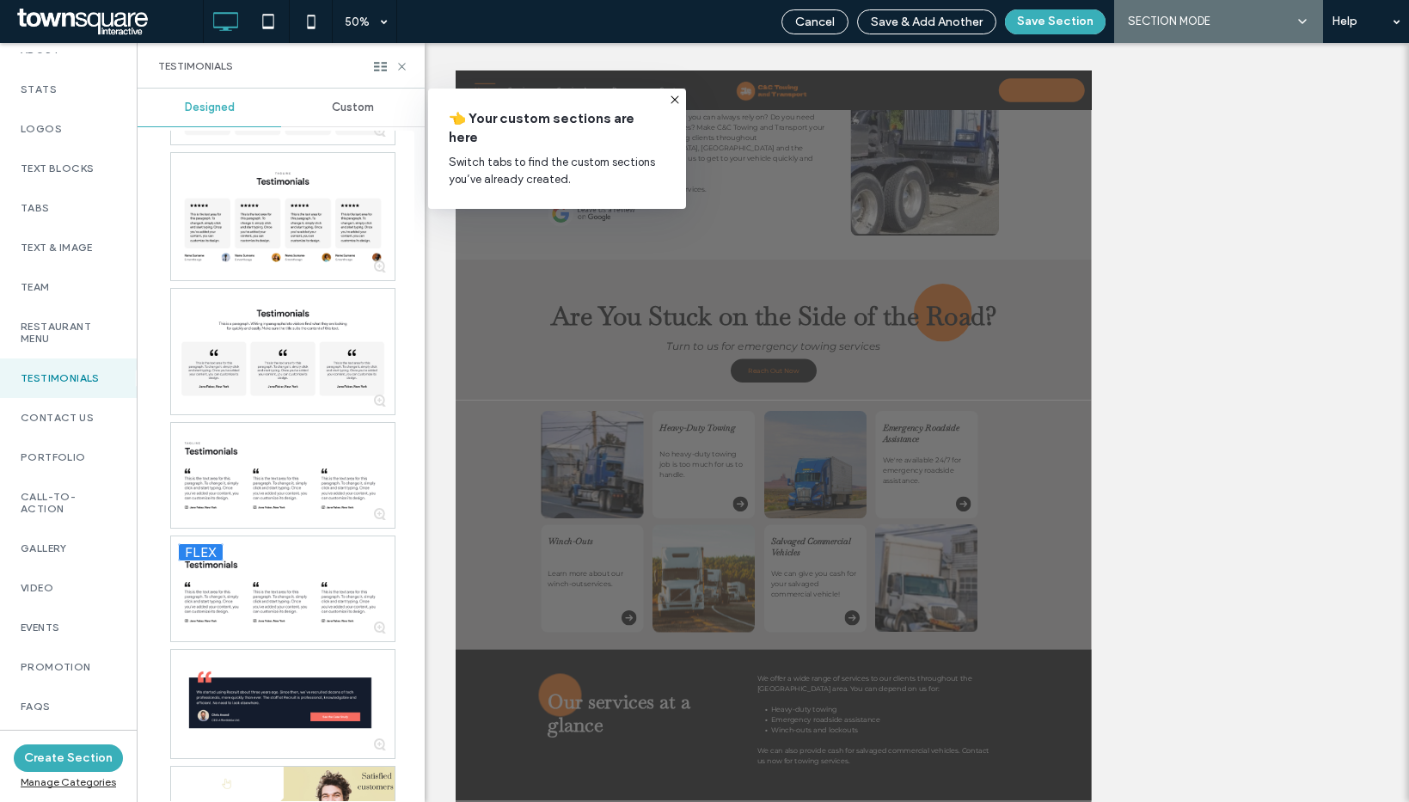
click at [366, 118] on div "Custom" at bounding box center [353, 108] width 144 height 38
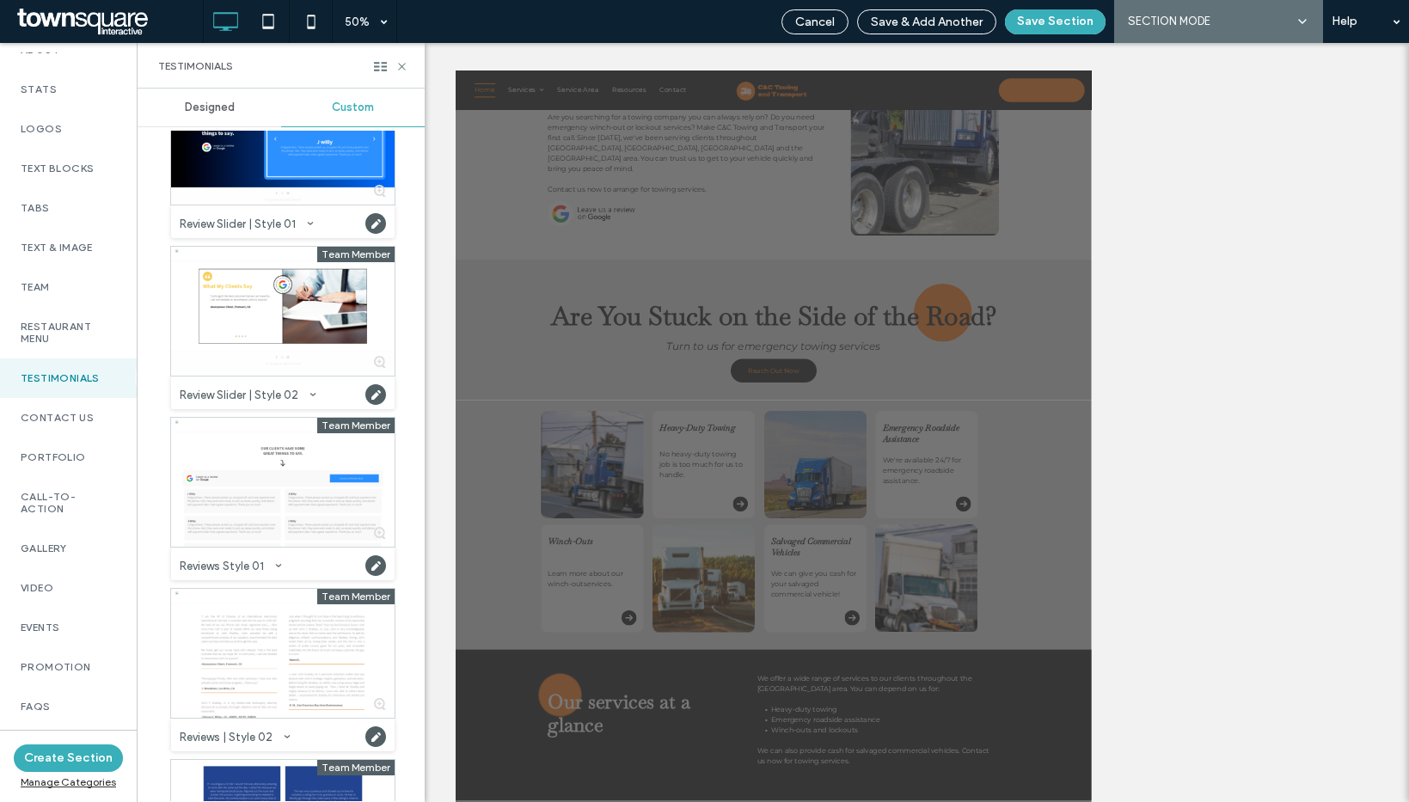
scroll to position [147, 0]
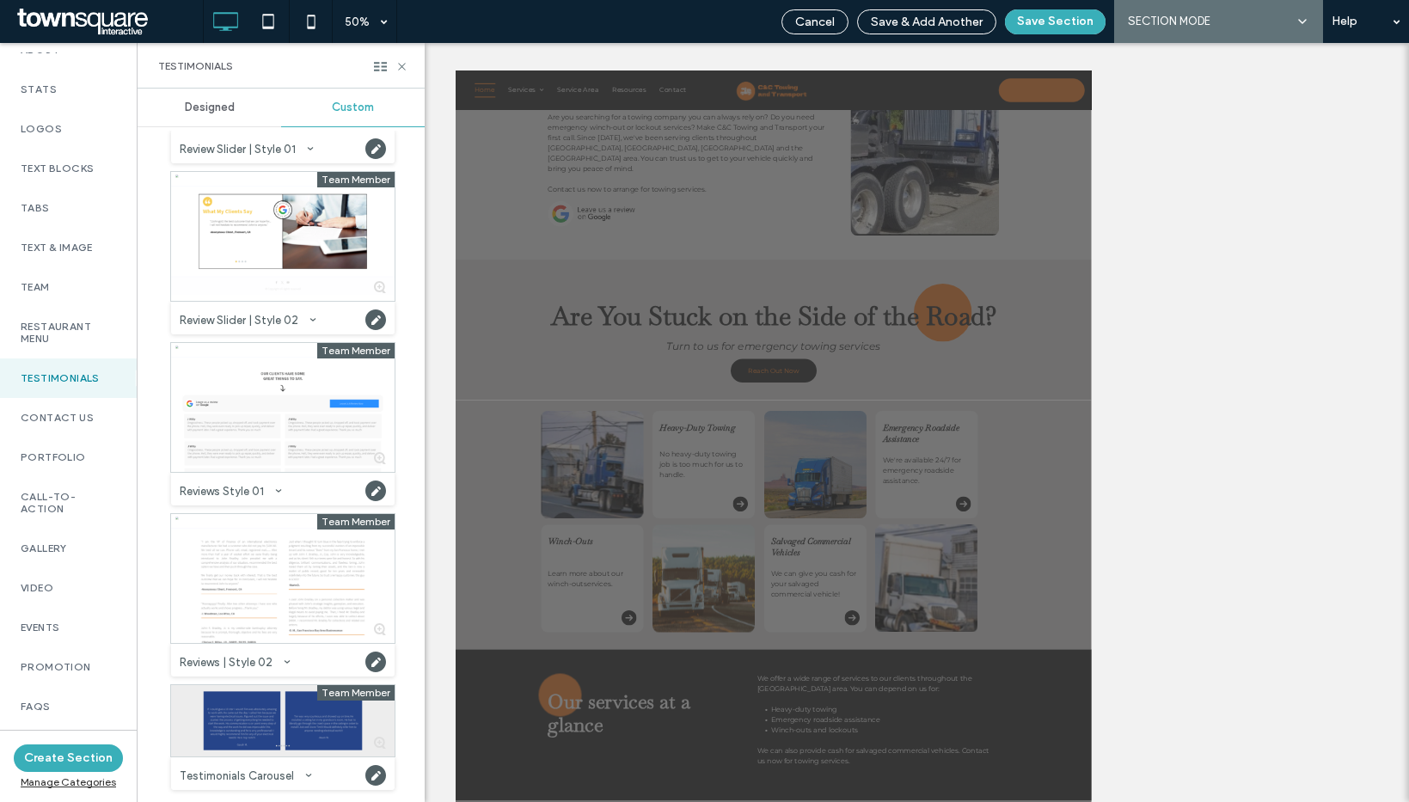
click at [277, 704] on div at bounding box center [282, 720] width 223 height 71
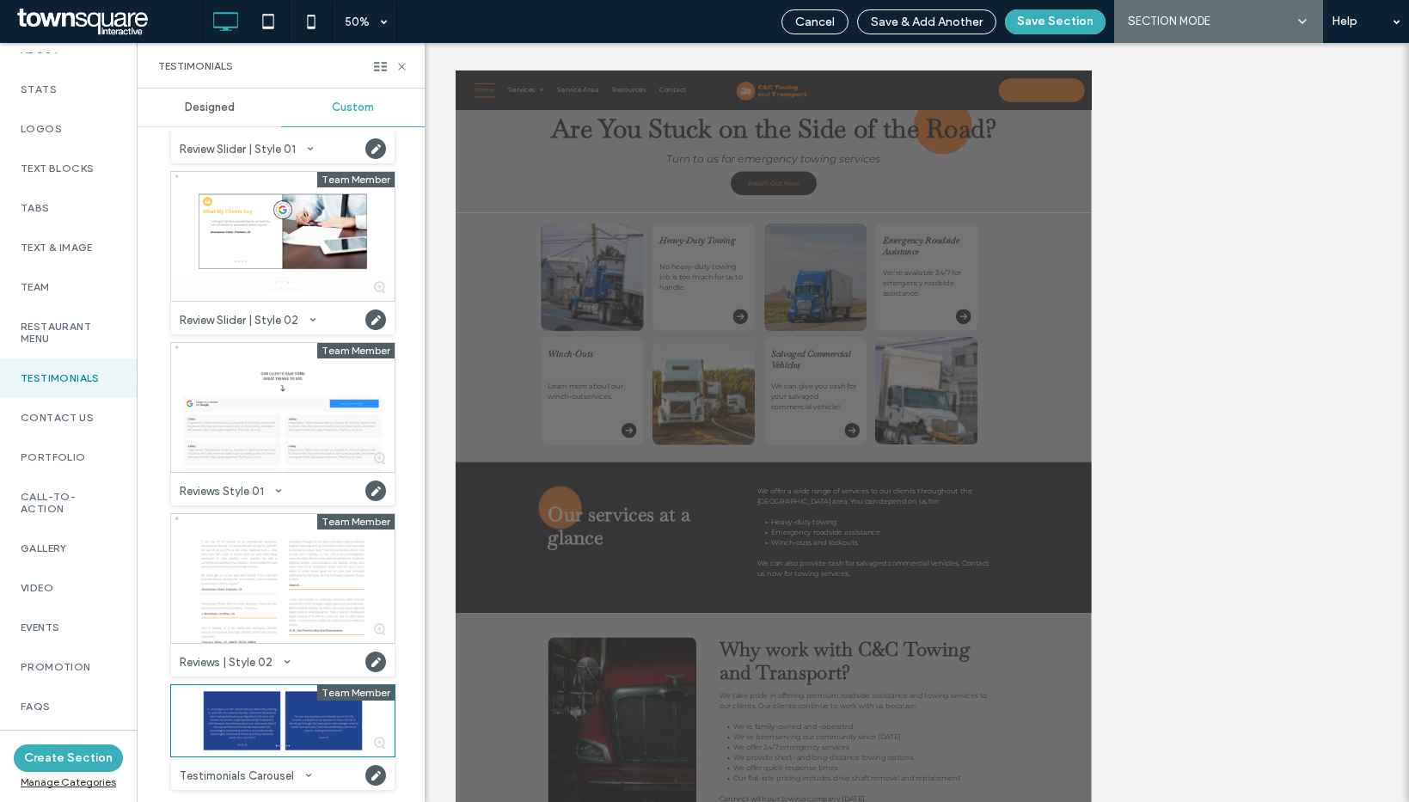
scroll to position [1093, 0]
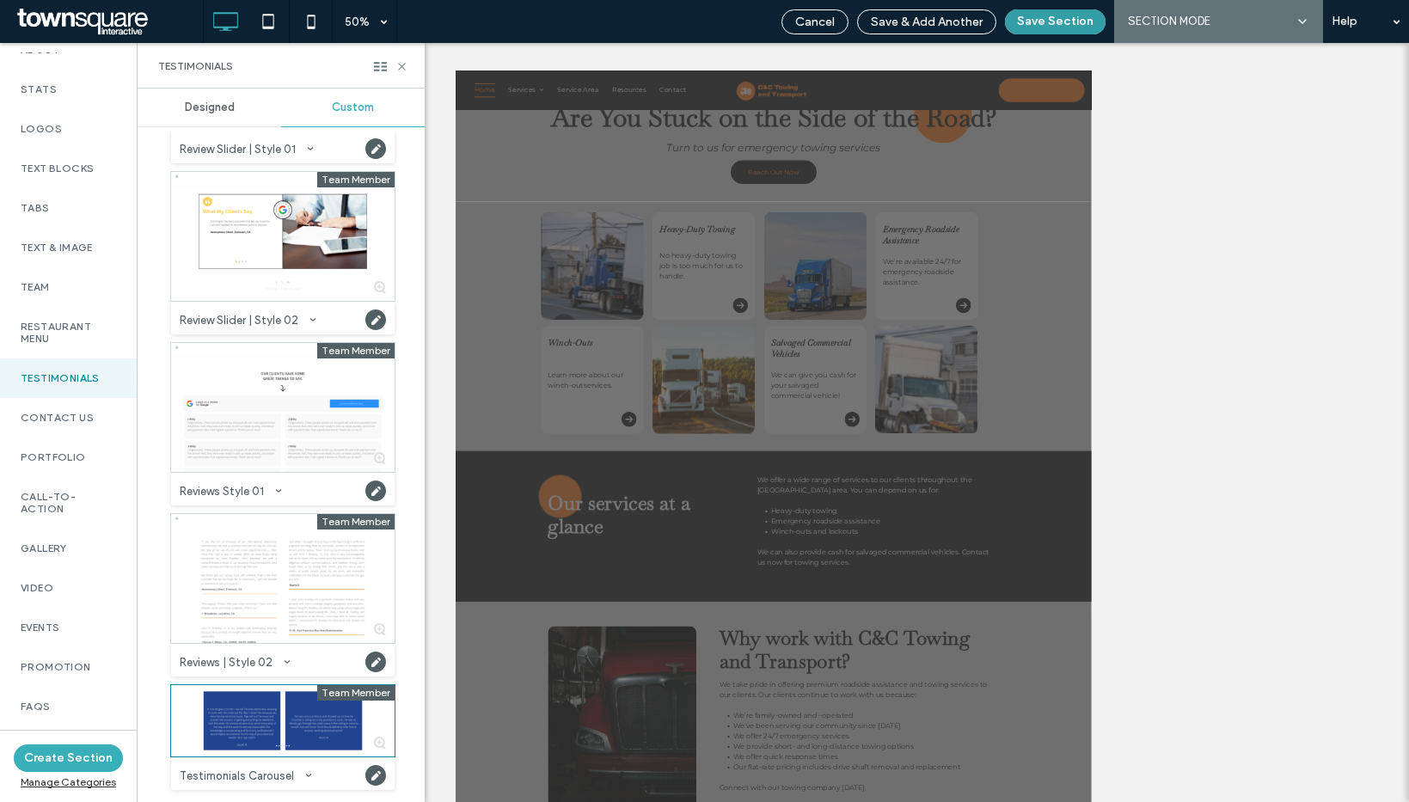
click at [1053, 20] on button "Save Section" at bounding box center [1055, 21] width 101 height 25
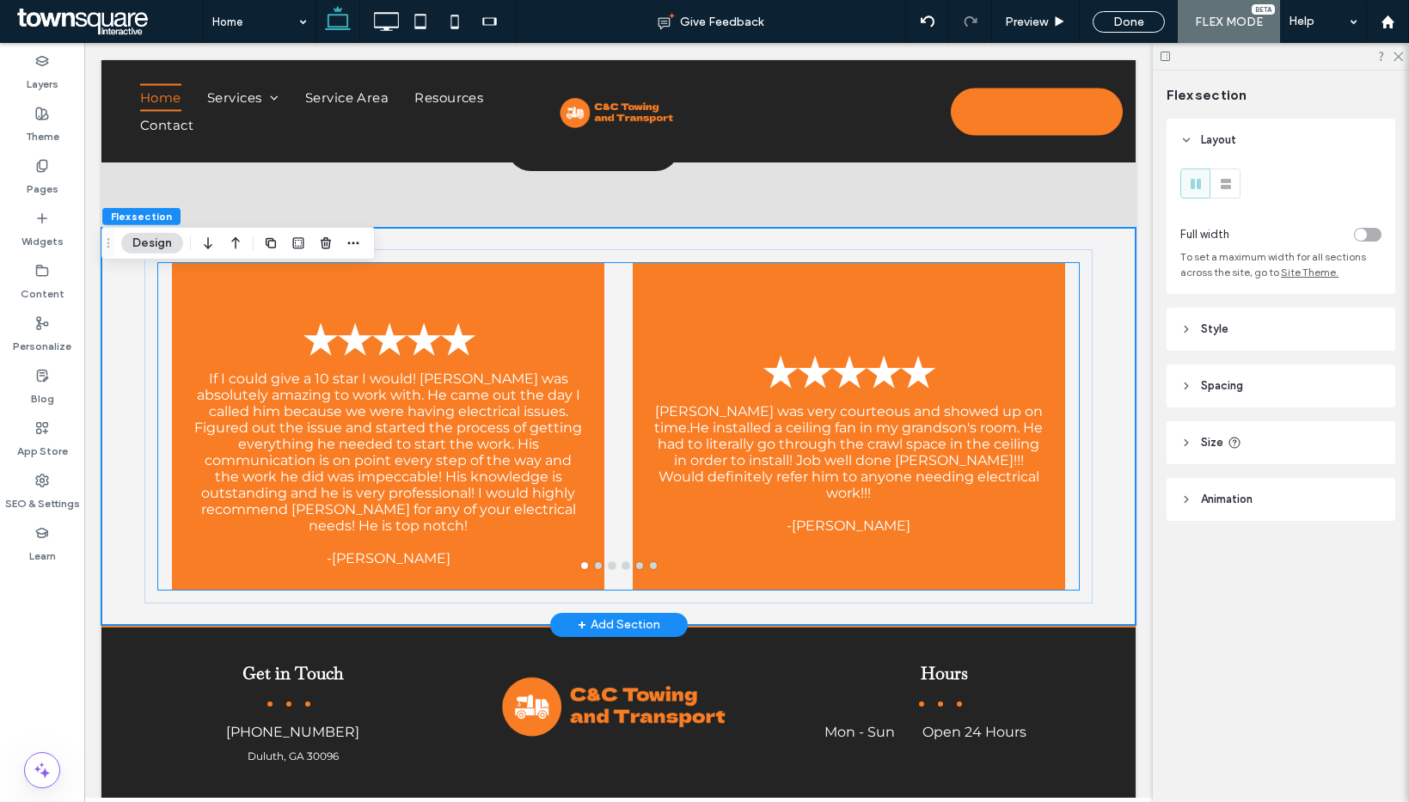
scroll to position [2514, 0]
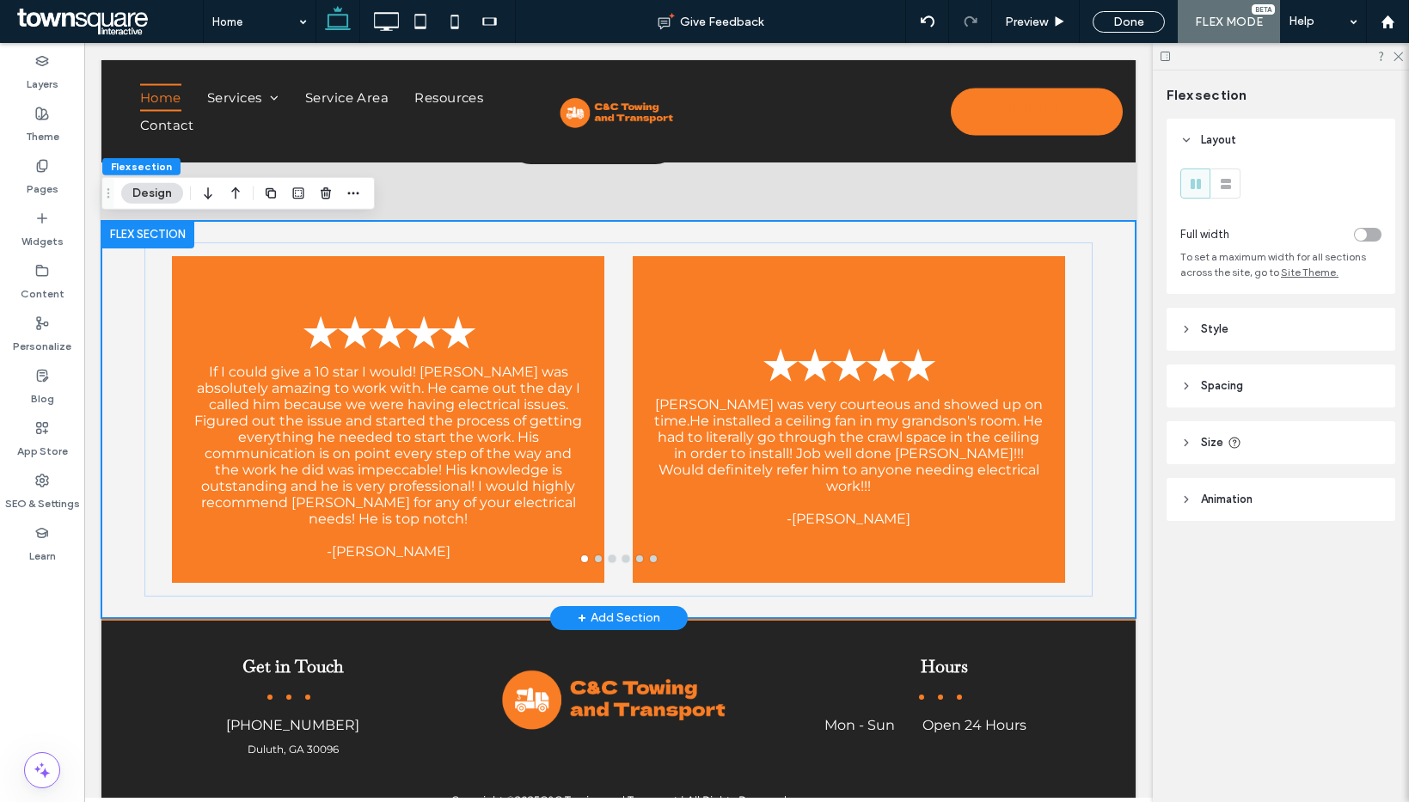
click at [1105, 590] on div "★★★★★ If I could give a 10 star I would! Tim was absolutely amazing to work wit…" at bounding box center [619, 419] width 1032 height 397
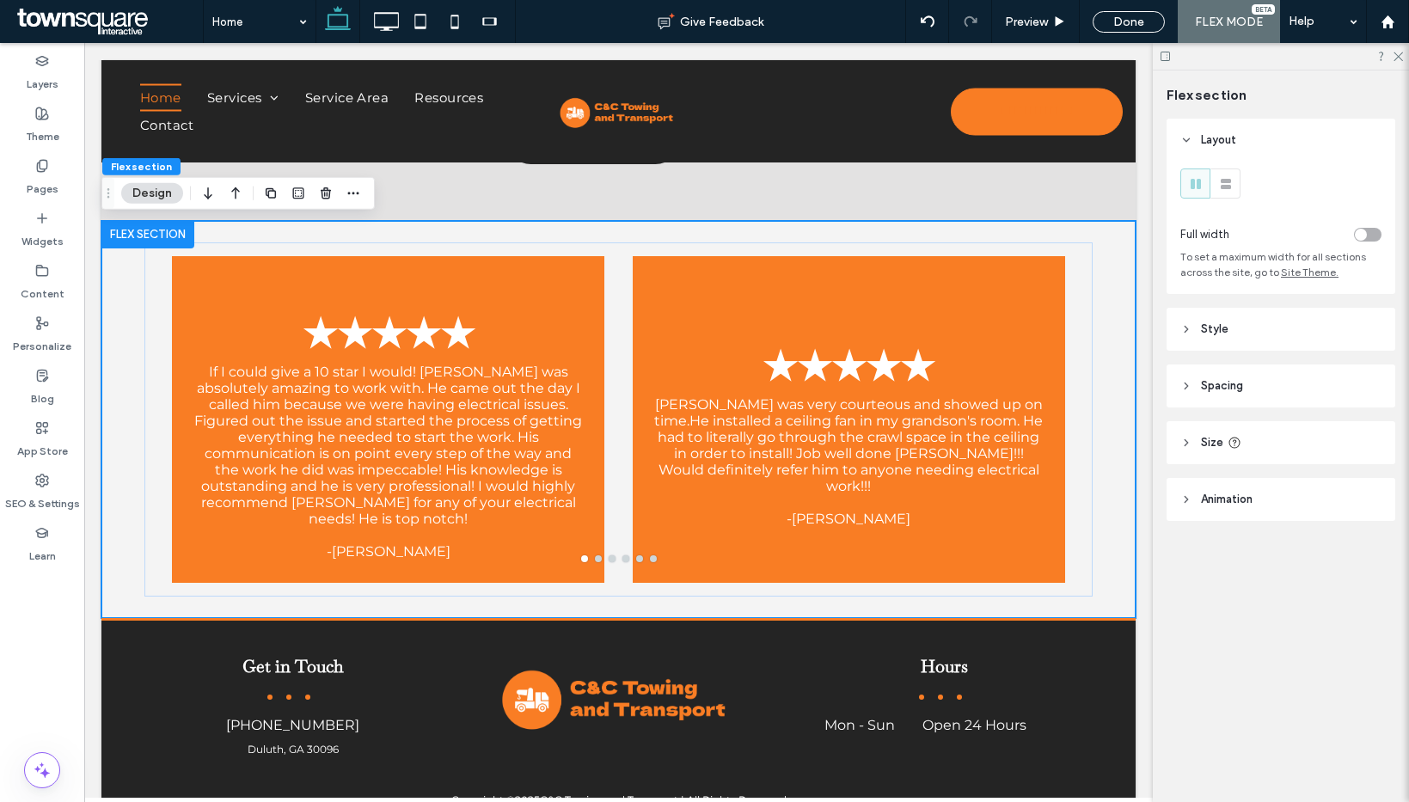
click at [1238, 326] on header "Style" at bounding box center [1280, 329] width 229 height 43
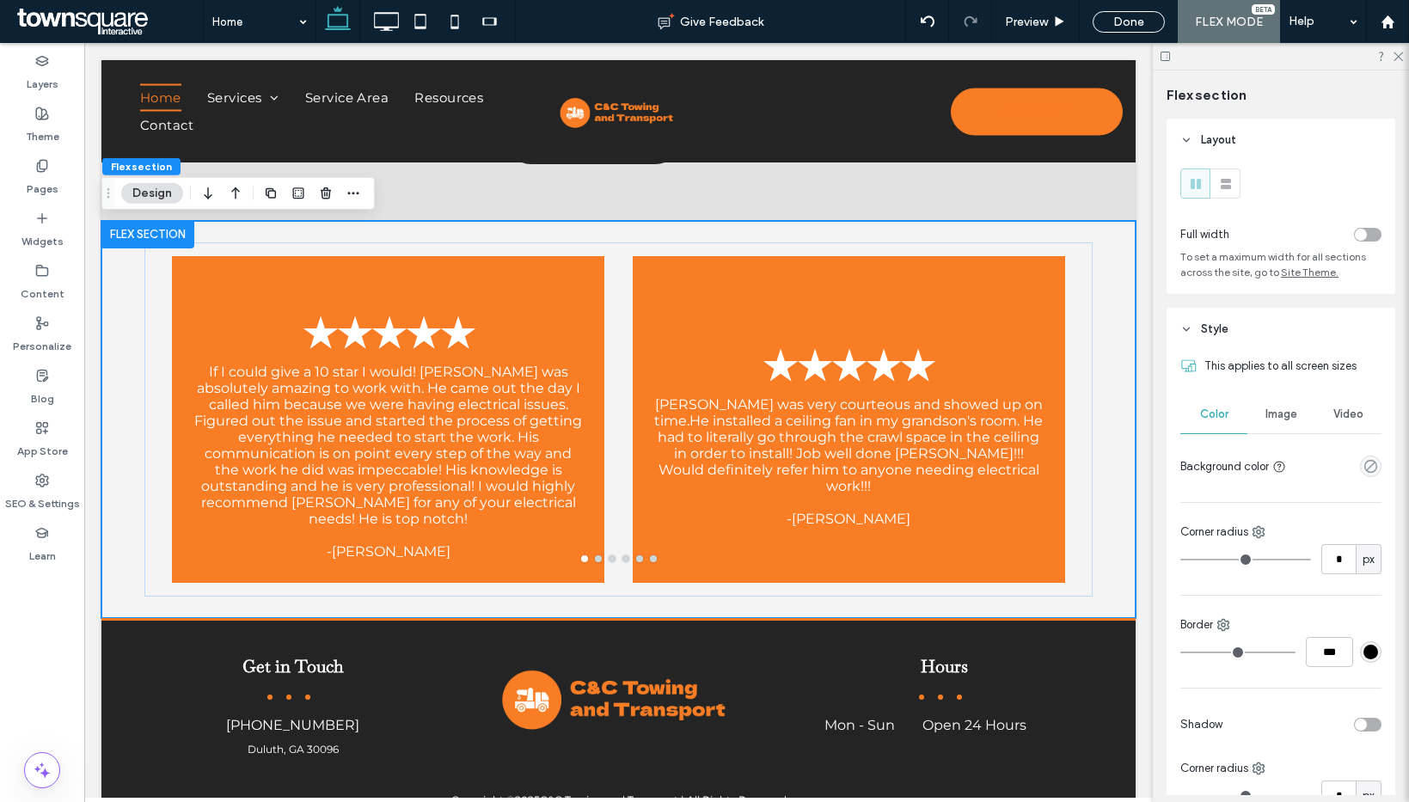
drag, startPoint x: 1279, startPoint y: 415, endPoint x: 1283, endPoint y: 425, distance: 10.9
click at [1279, 416] on span "Image" at bounding box center [1281, 414] width 32 height 14
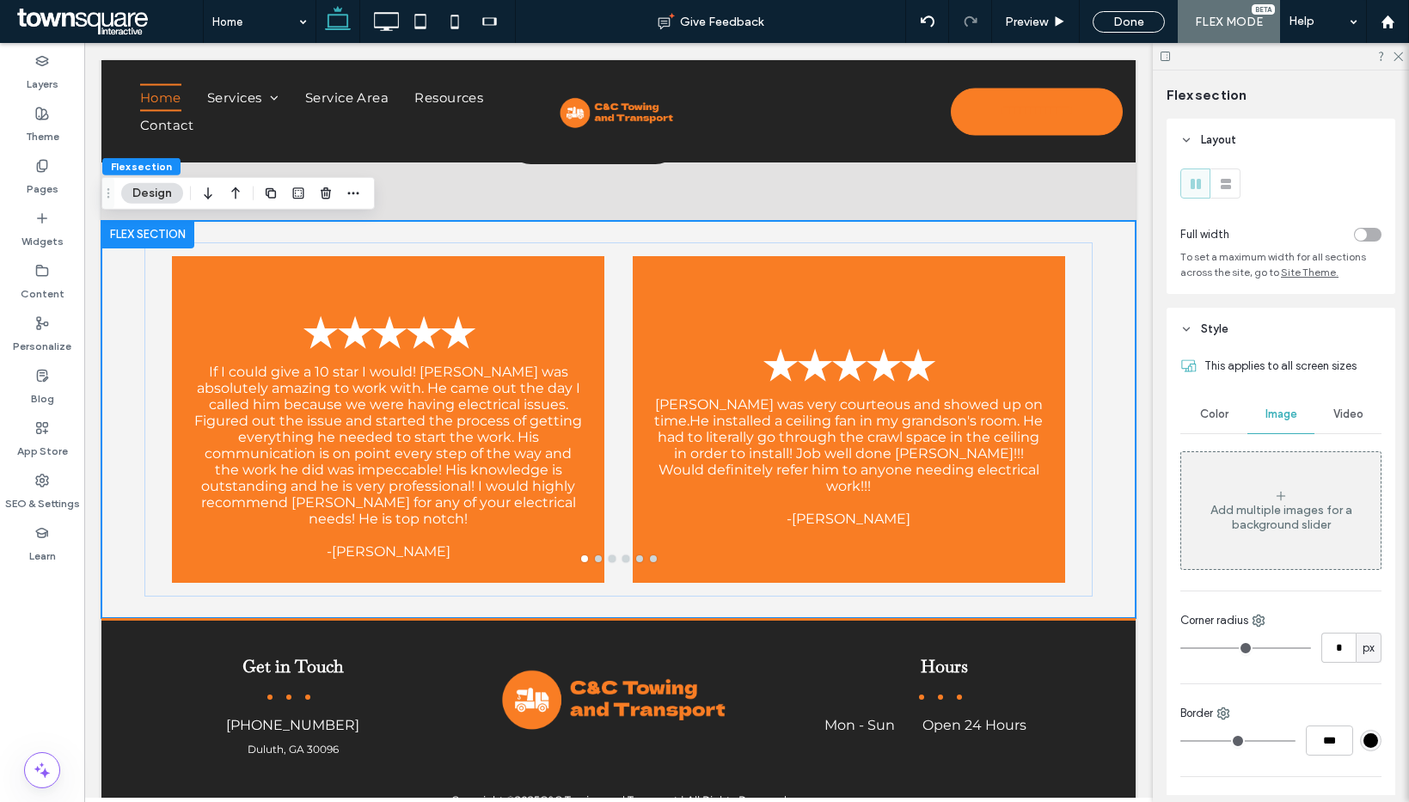
click at [1278, 493] on icon at bounding box center [1281, 496] width 14 height 14
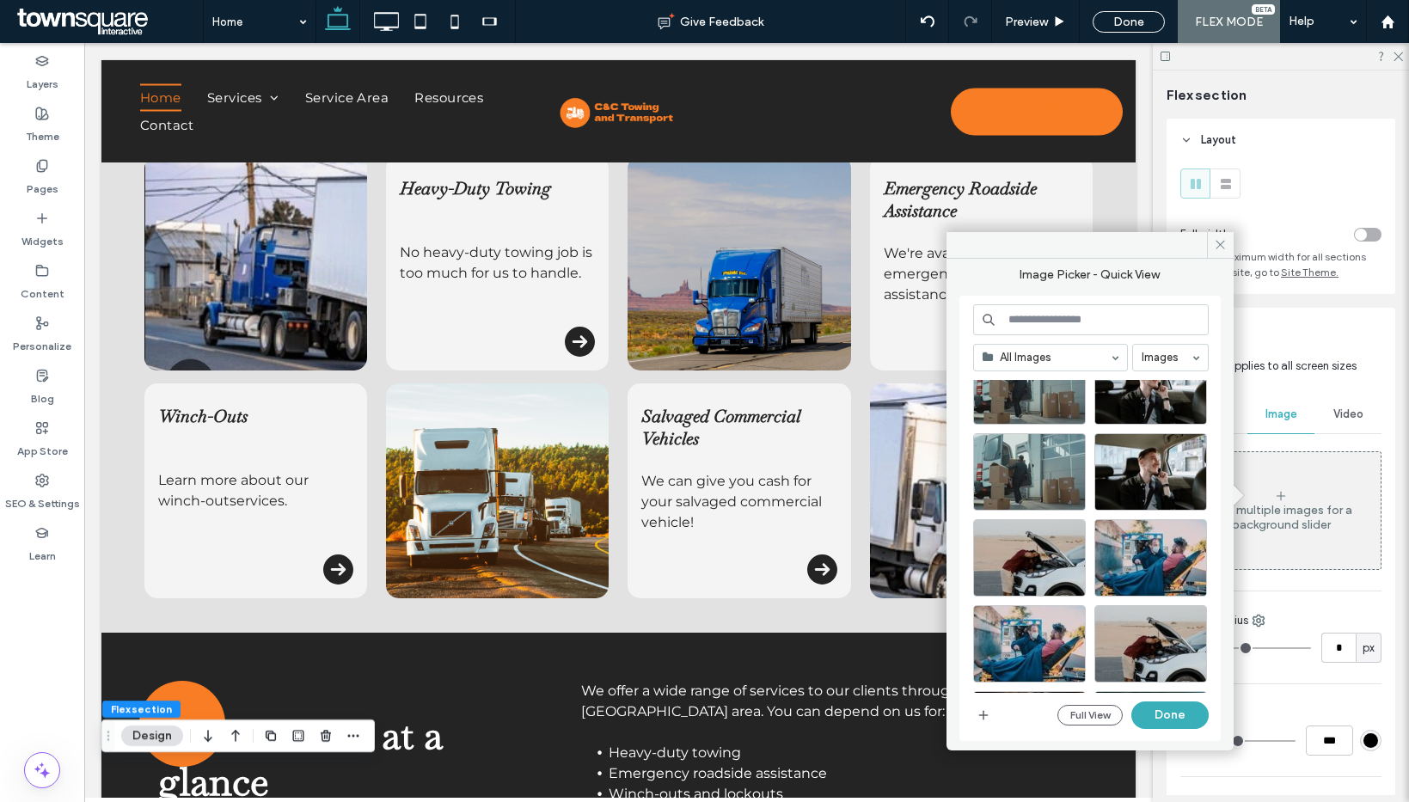
scroll to position [0, 0]
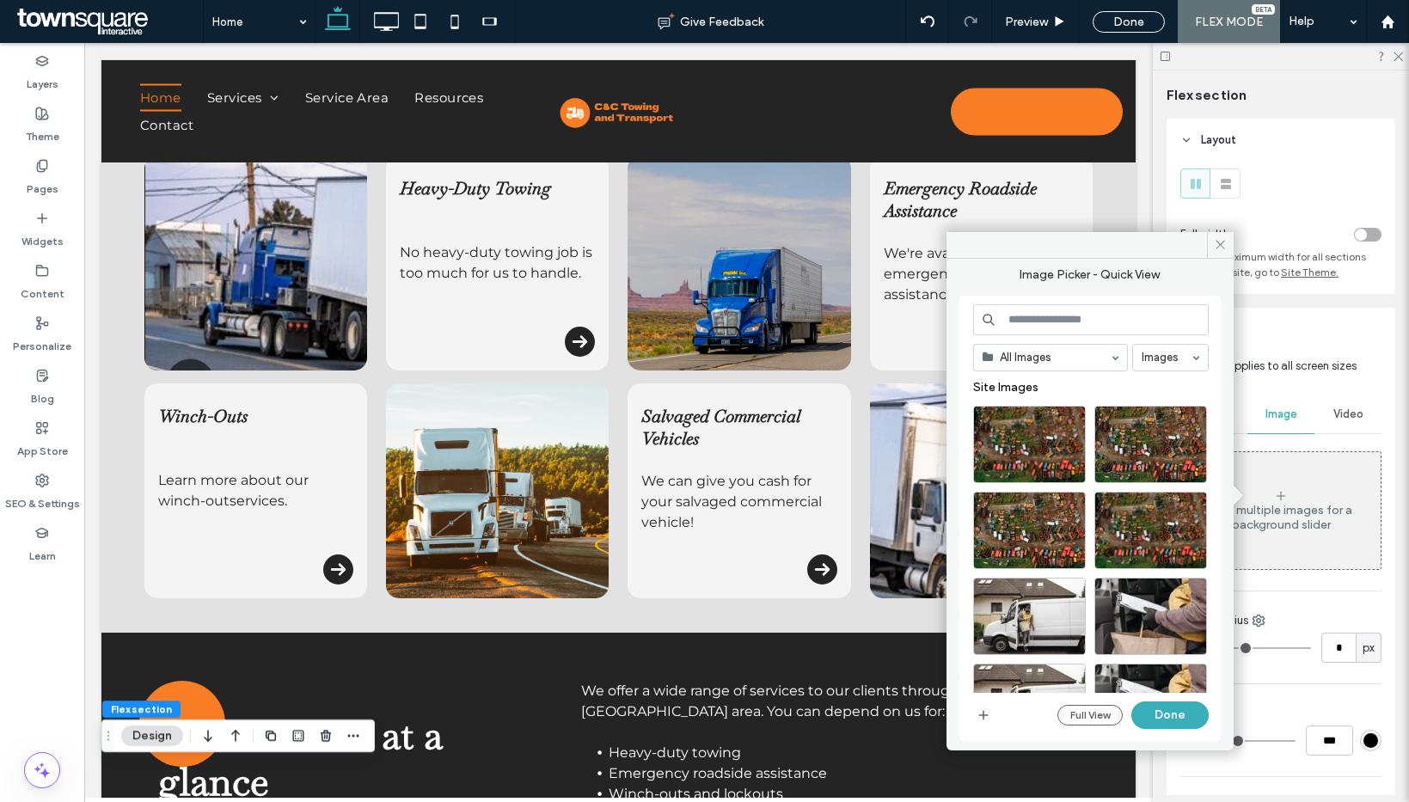
click at [1038, 318] on input at bounding box center [1091, 319] width 236 height 31
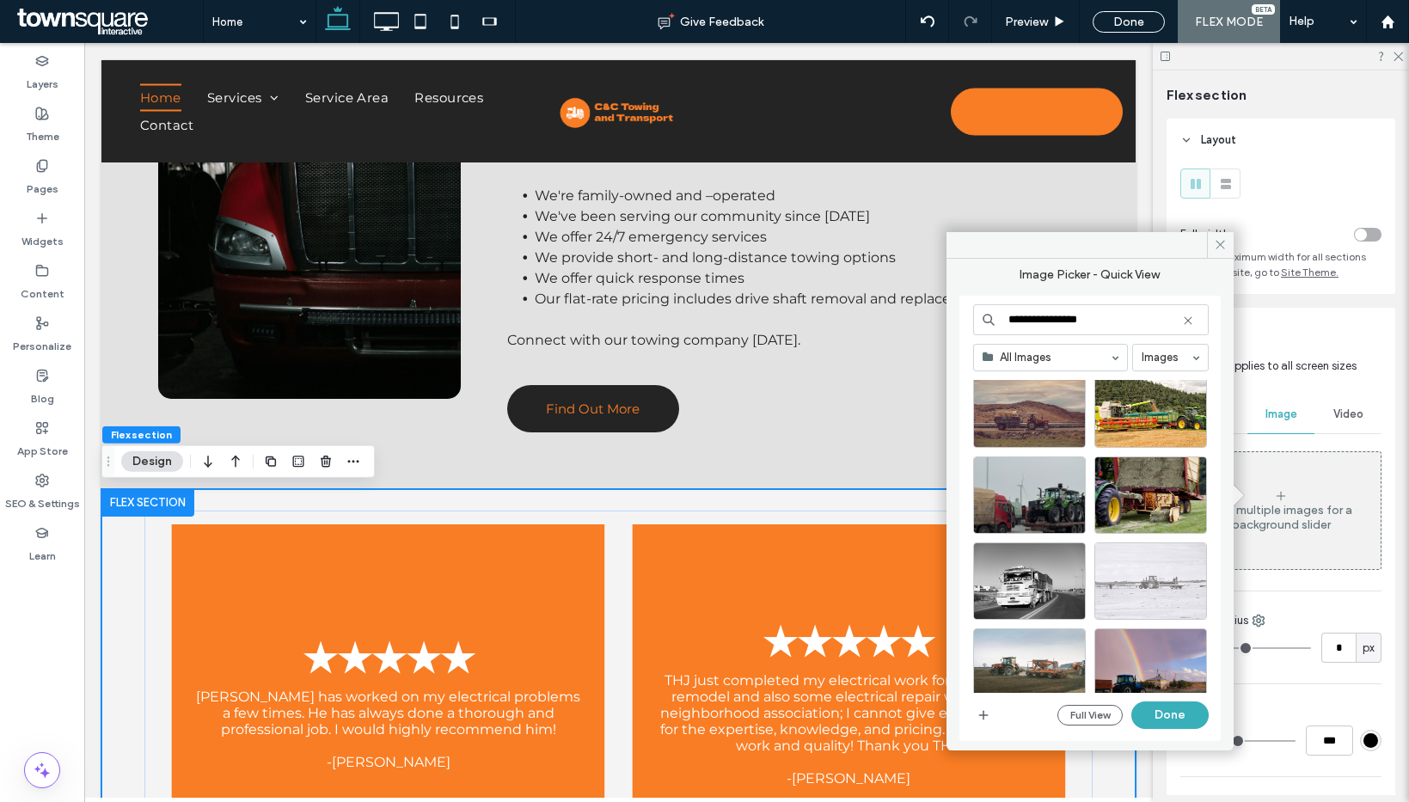
scroll to position [1756, 0]
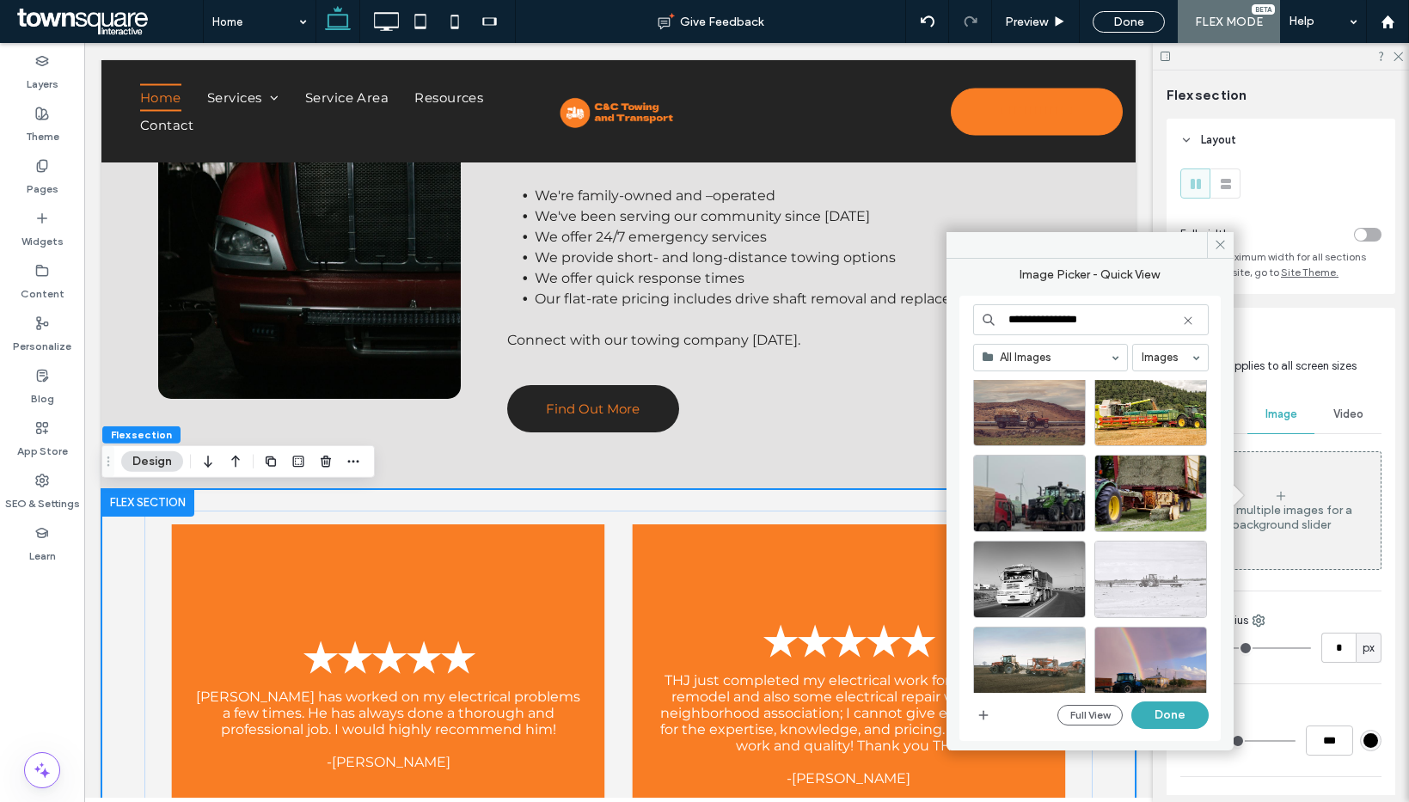
click at [1046, 321] on input "**********" at bounding box center [1091, 319] width 236 height 31
click at [1047, 321] on input "**********" at bounding box center [1091, 319] width 236 height 31
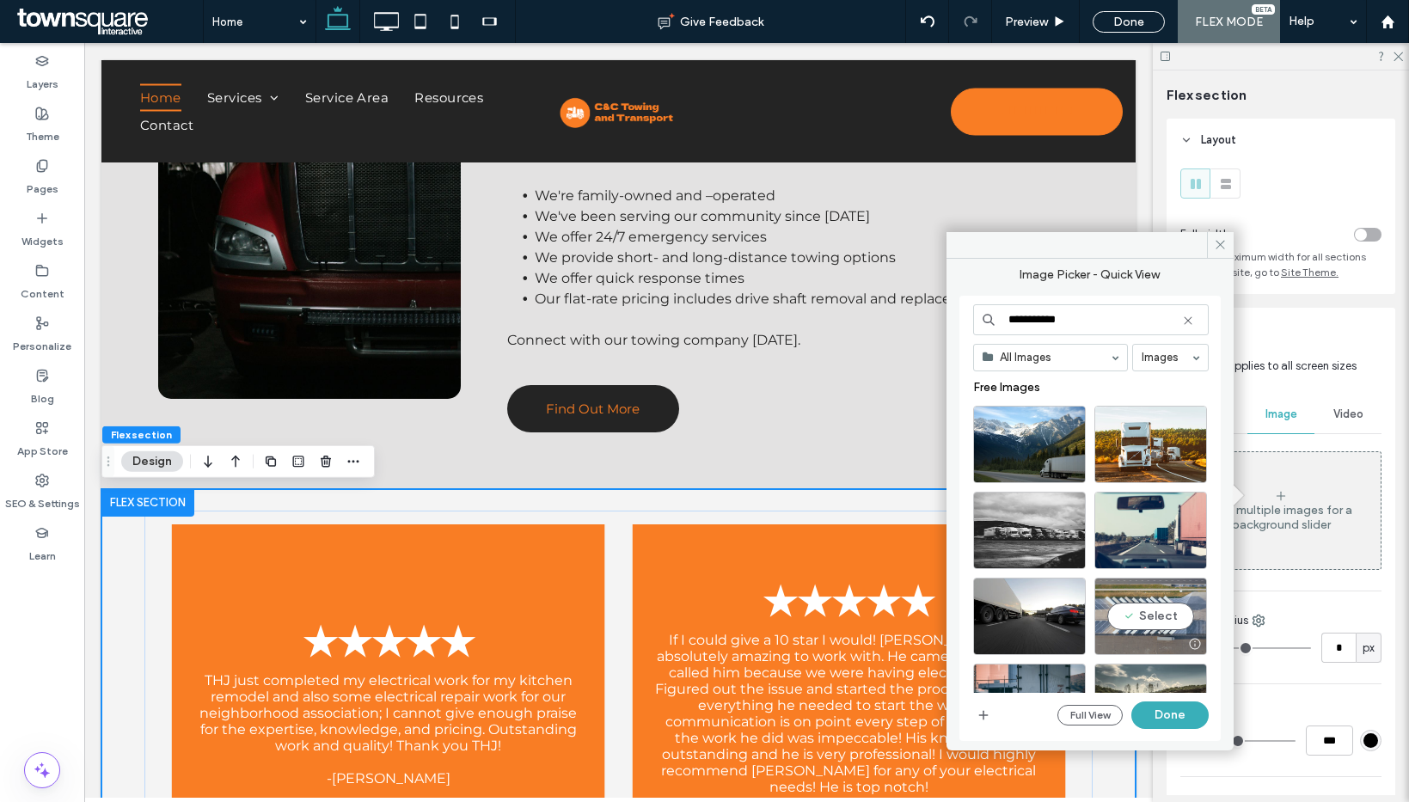
type input "**********"
click at [1185, 627] on div "Select" at bounding box center [1150, 616] width 113 height 77
click at [1191, 718] on button "Done" at bounding box center [1169, 715] width 77 height 28
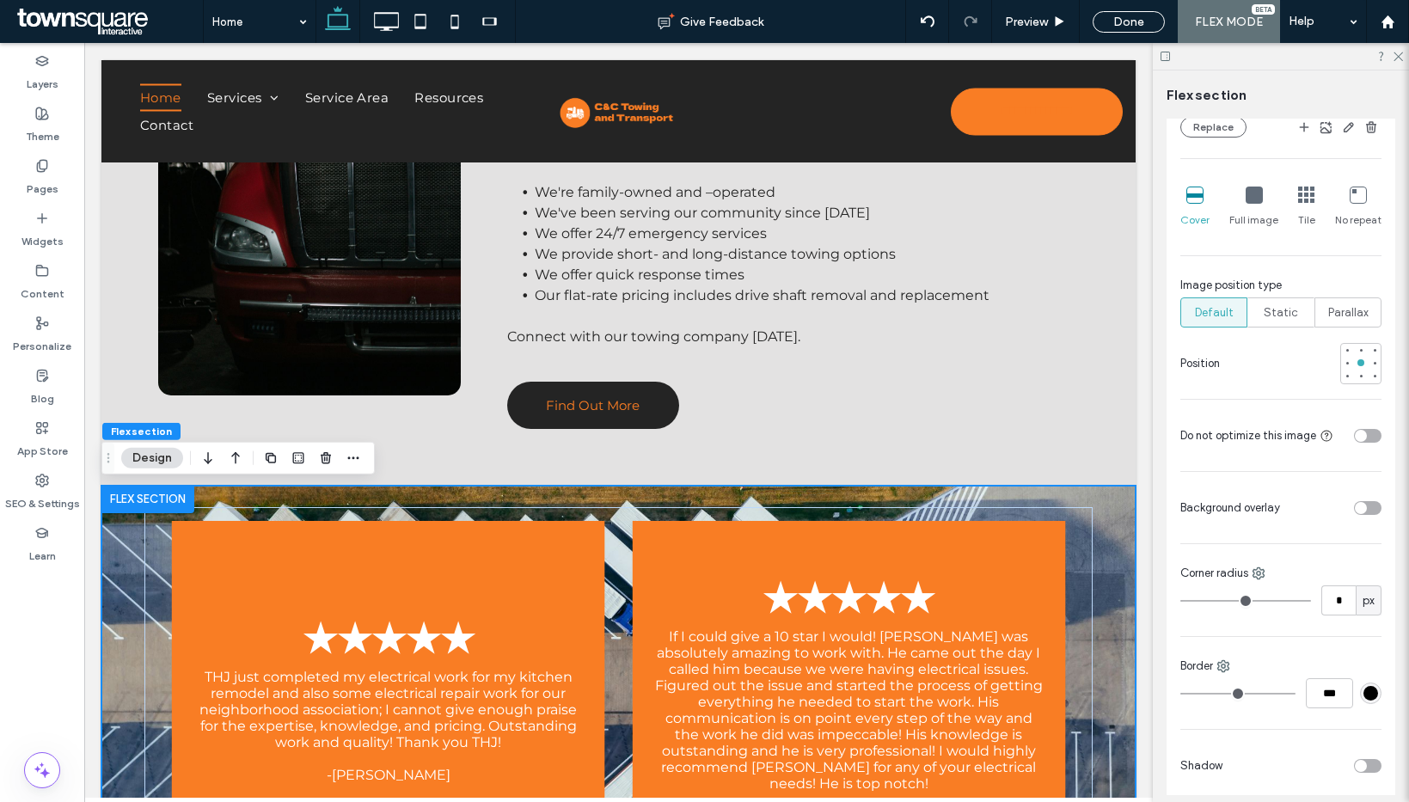
scroll to position [546, 0]
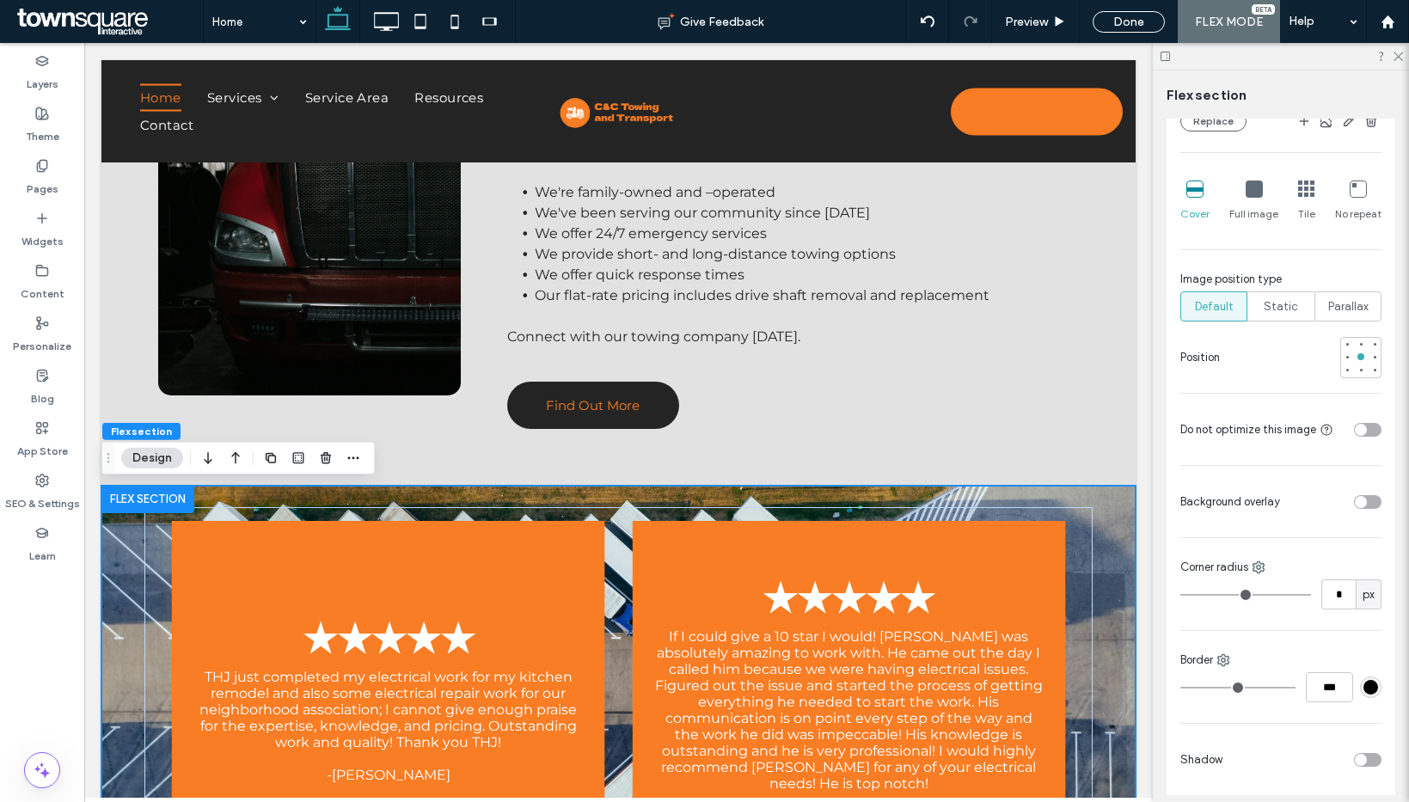
drag, startPoint x: 1351, startPoint y: 518, endPoint x: 1366, endPoint y: 544, distance: 29.6
click at [1355, 508] on div "toggle" at bounding box center [1361, 502] width 12 height 12
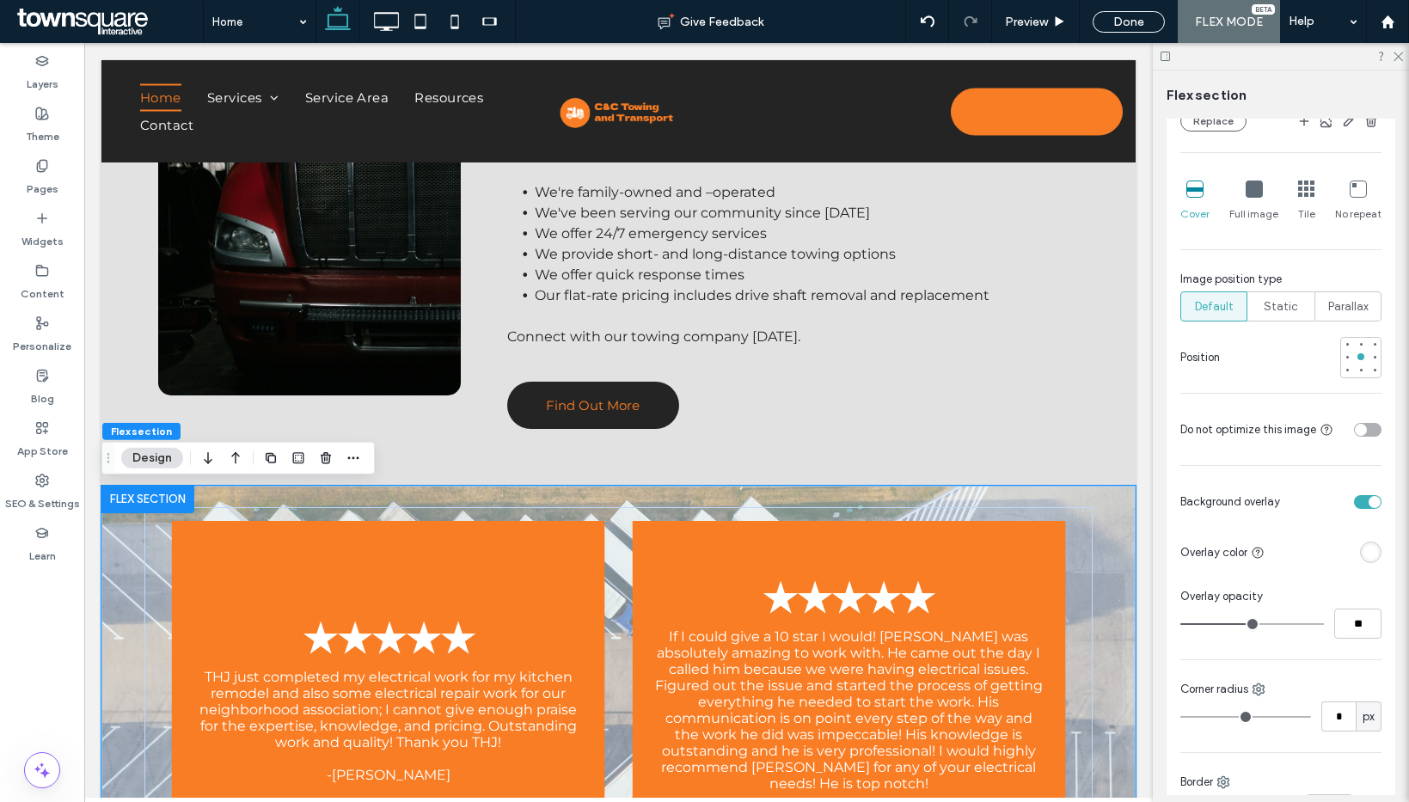
click at [1363, 560] on div "rgba(255, 255, 255, 1)" at bounding box center [1370, 552] width 15 height 15
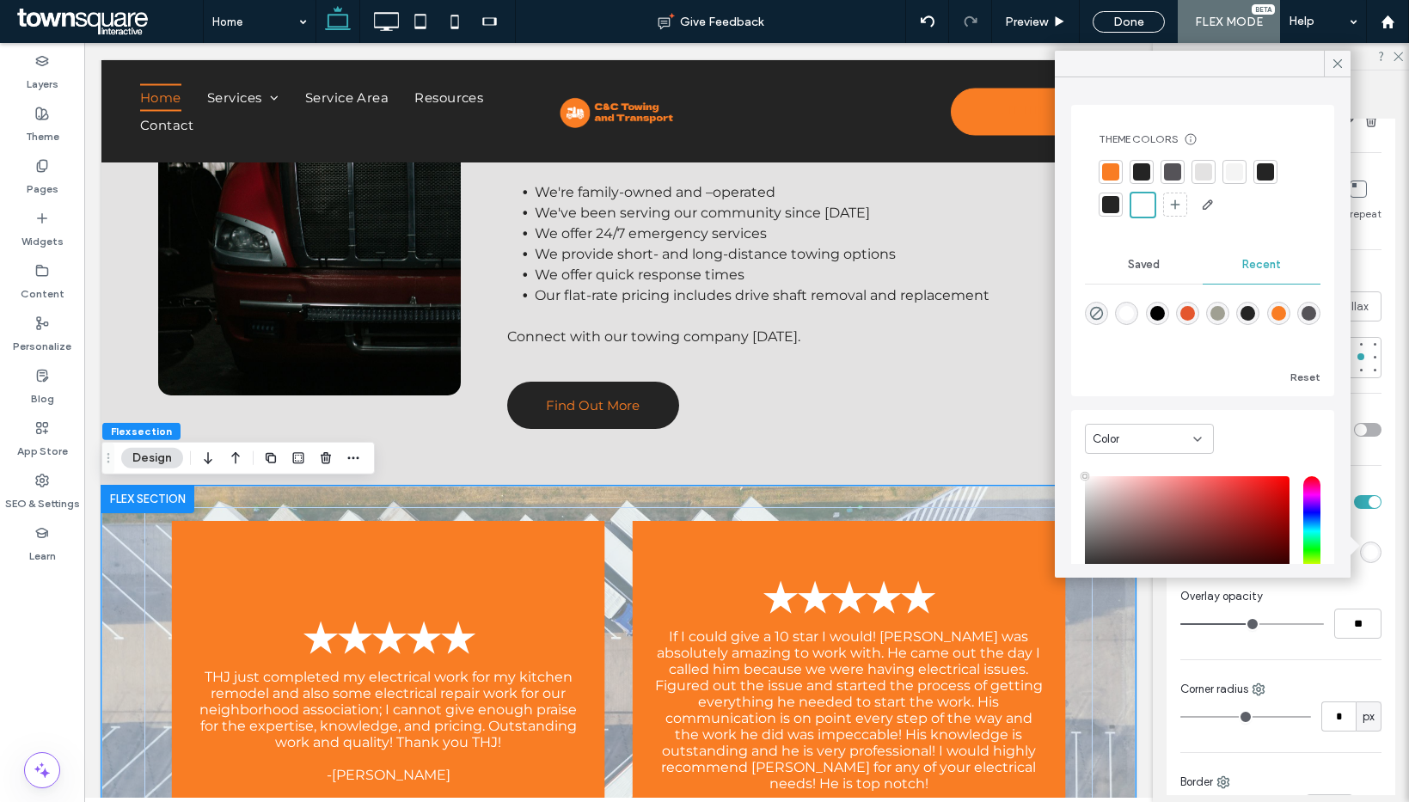
click at [1139, 168] on div at bounding box center [1141, 171] width 17 height 17
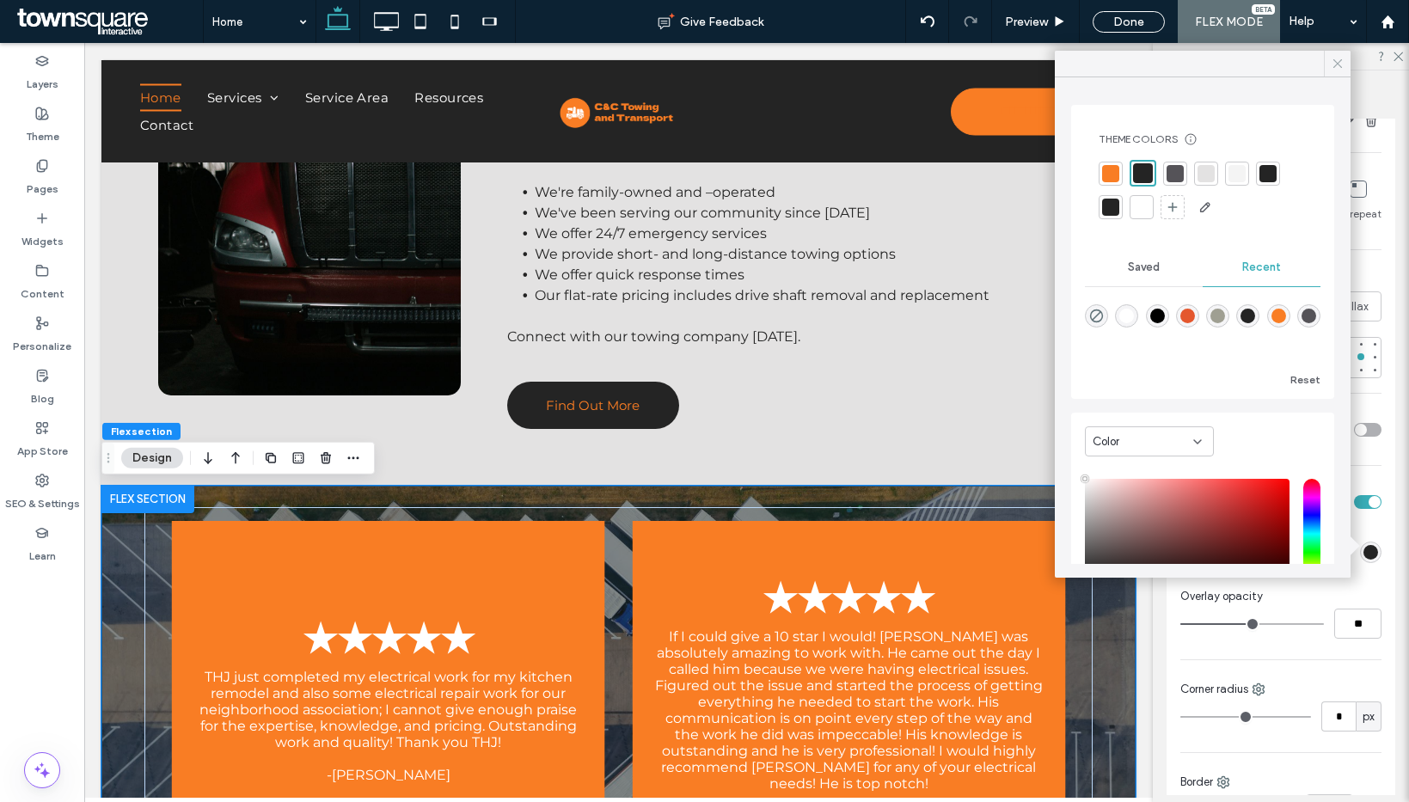
click at [1332, 64] on icon at bounding box center [1337, 63] width 15 height 15
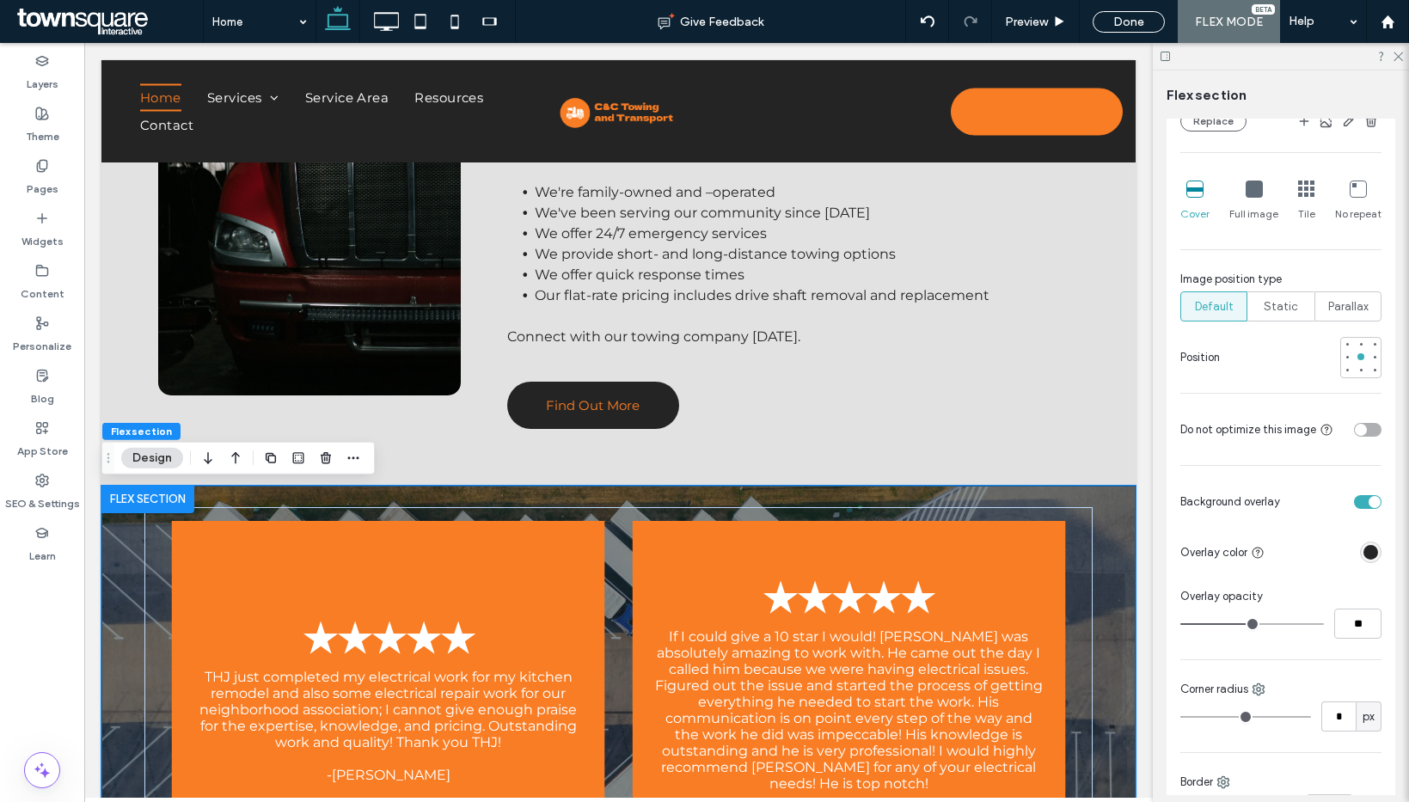
type input "**"
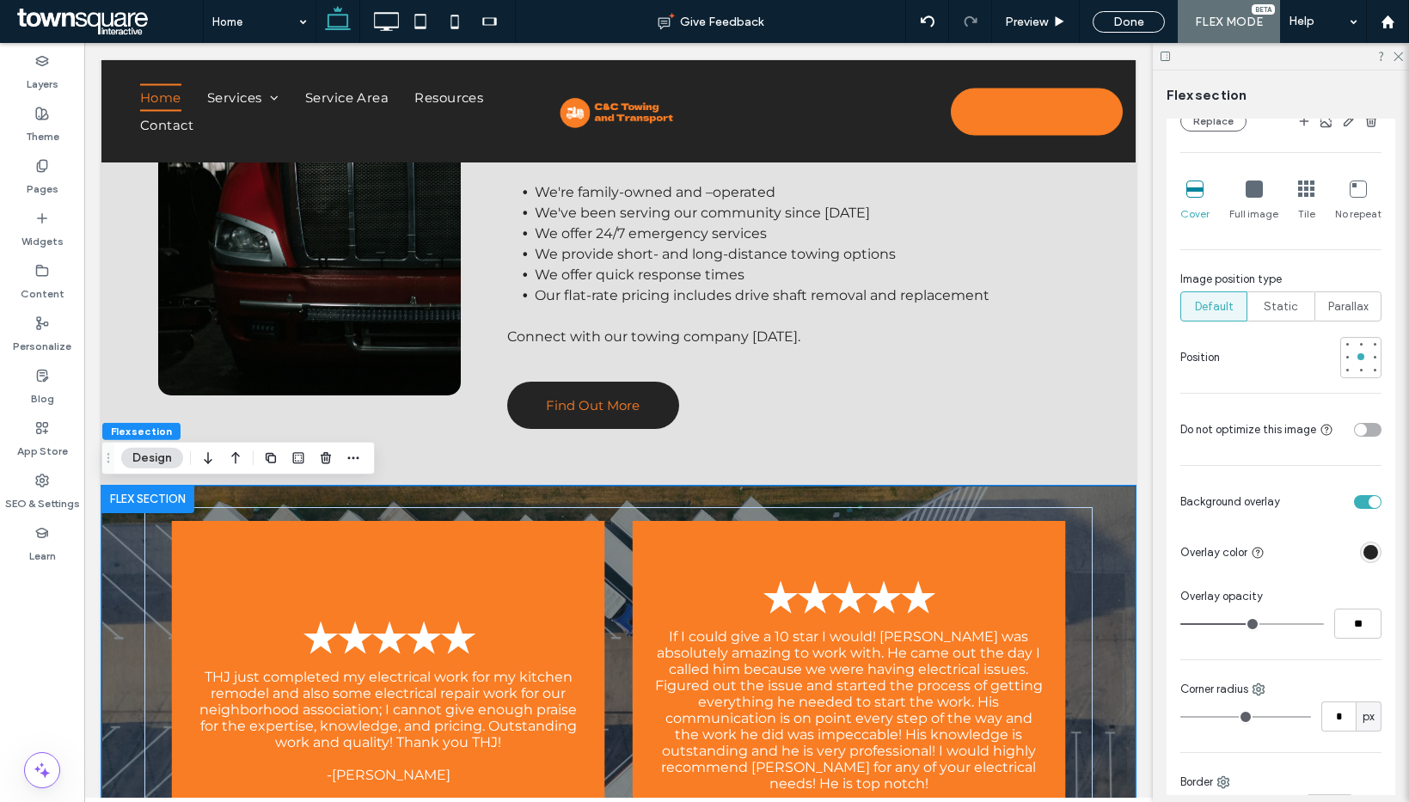
type input "**"
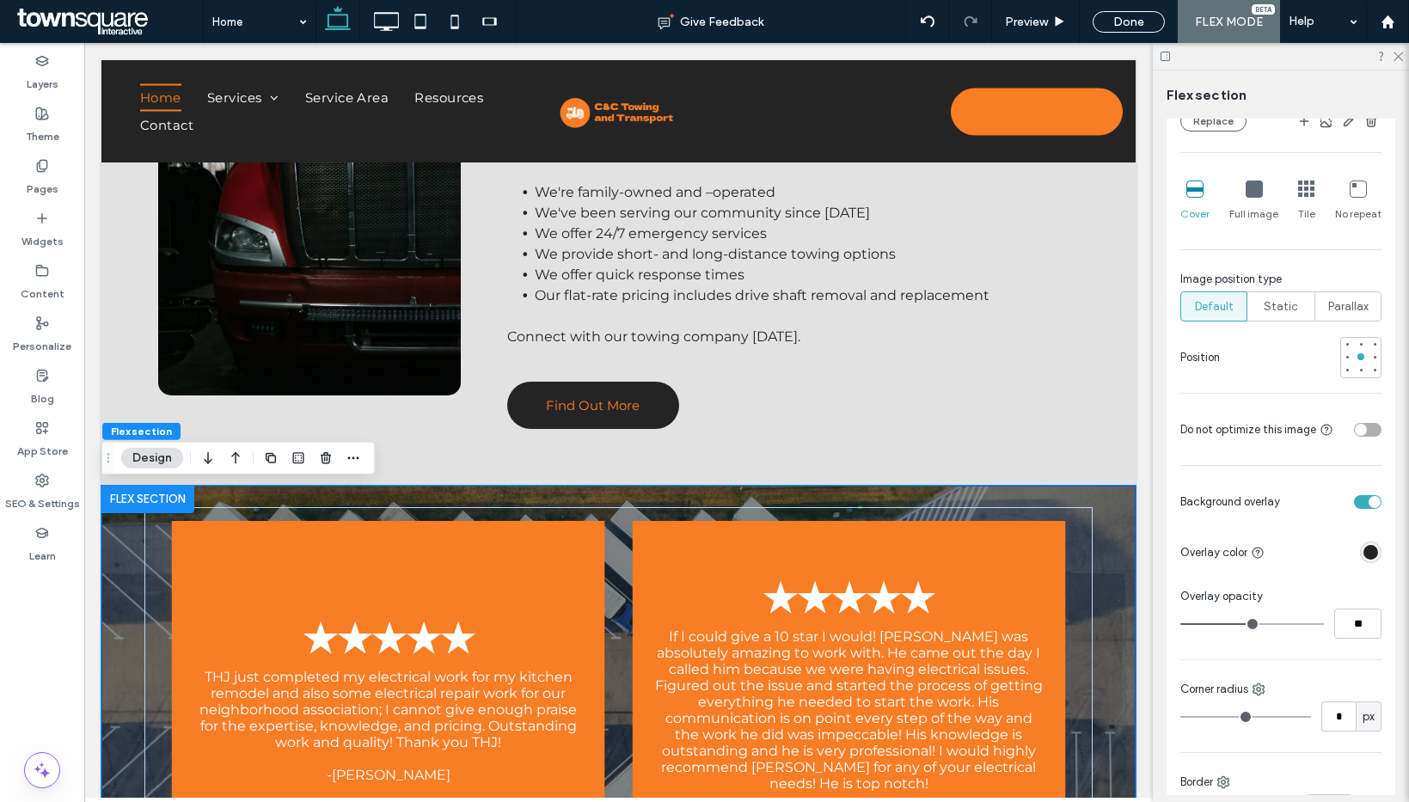
type input "**"
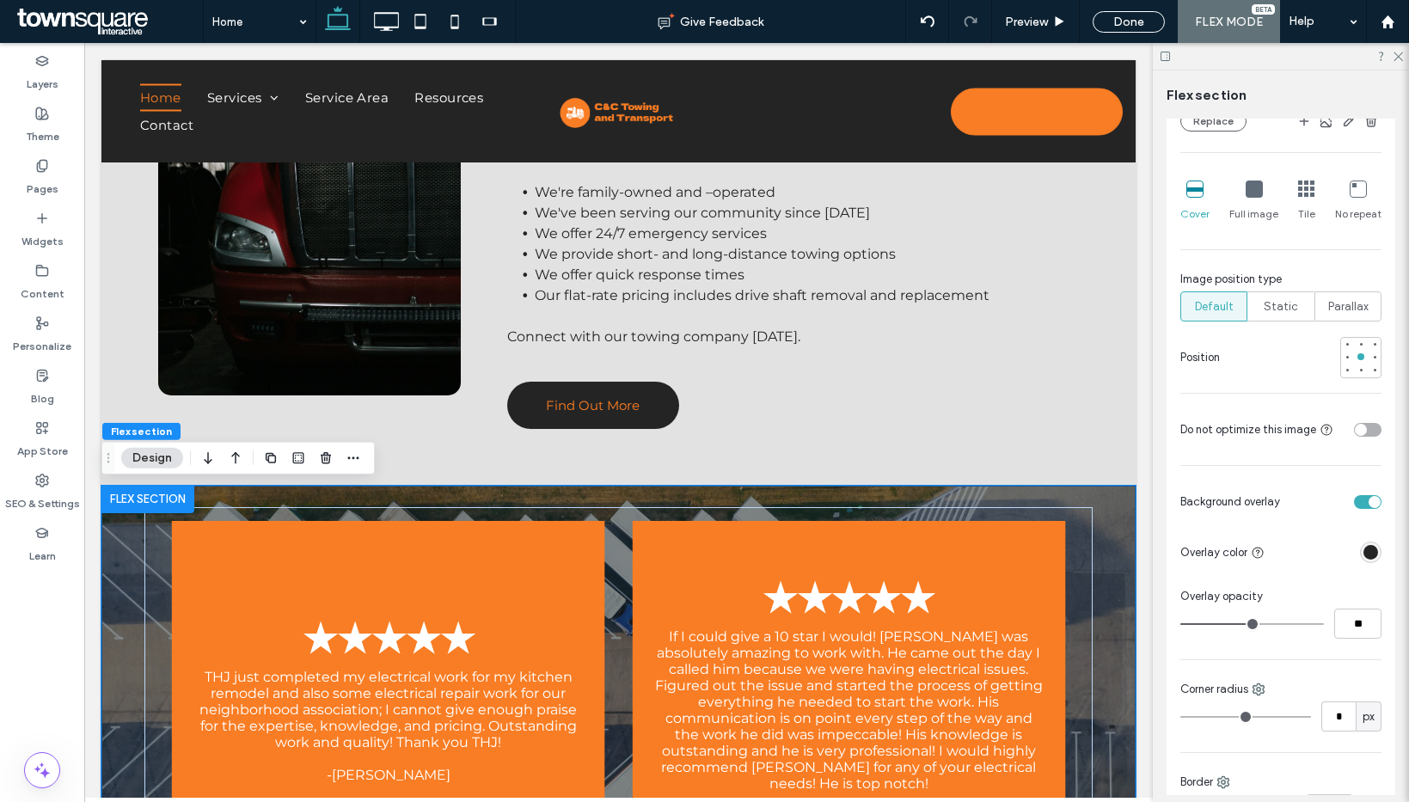
type input "**"
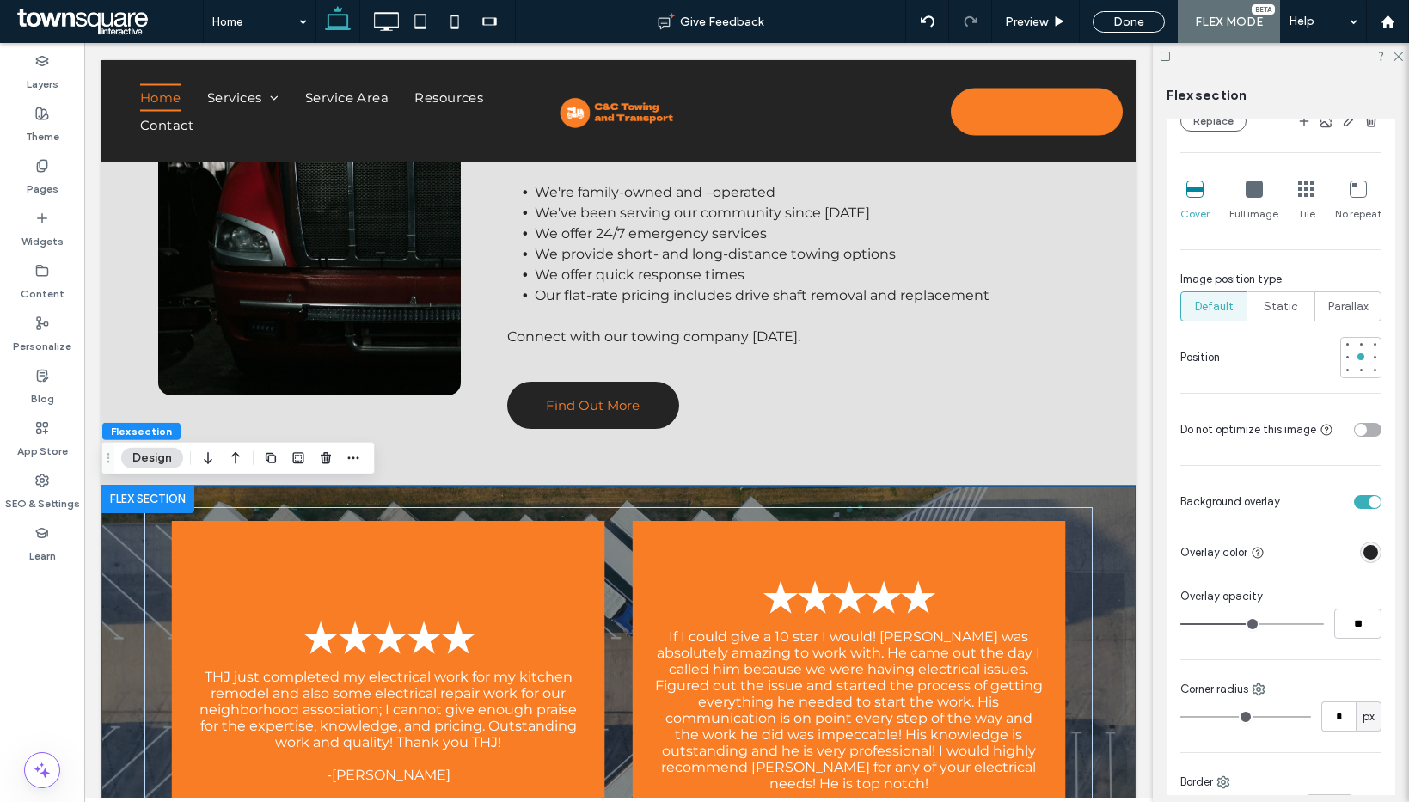
type input "**"
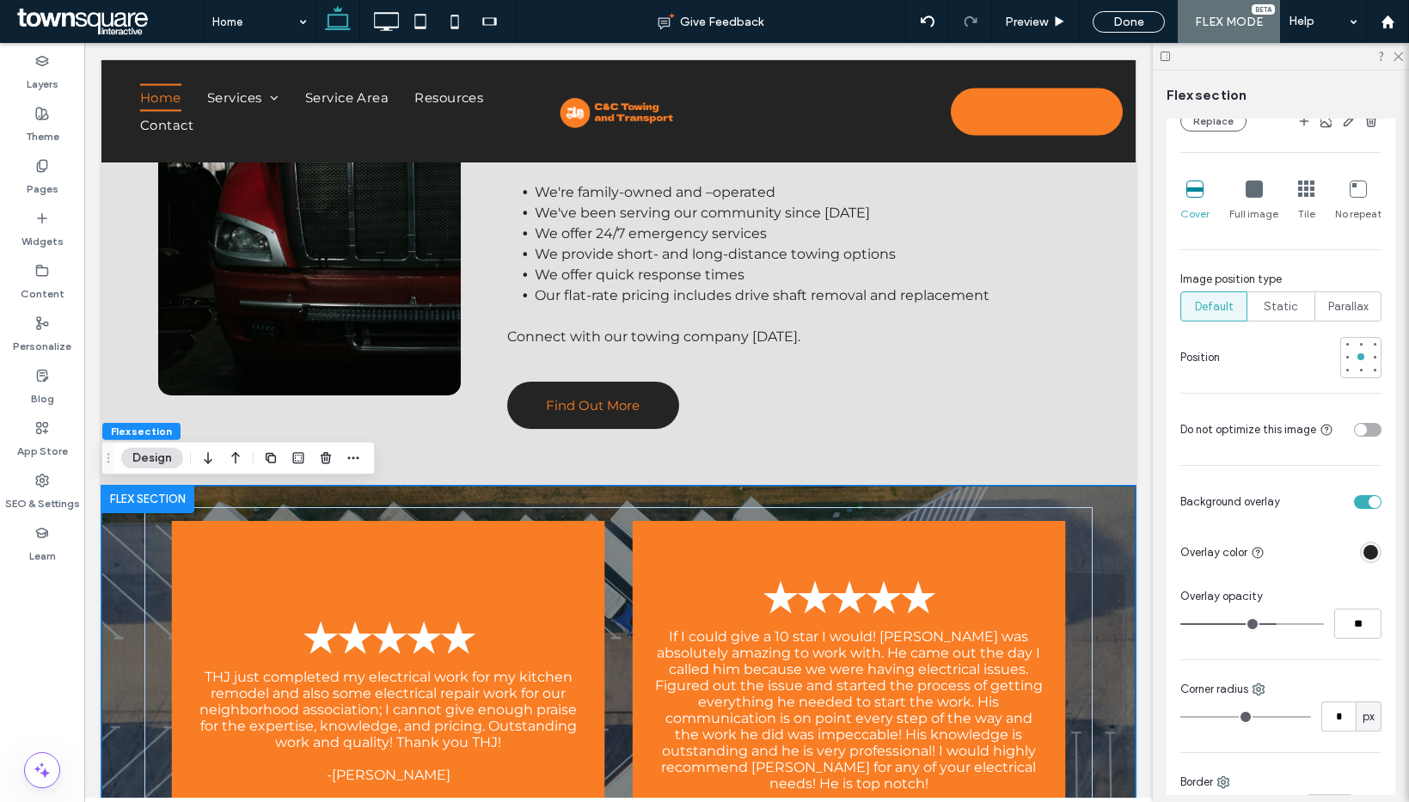
type input "**"
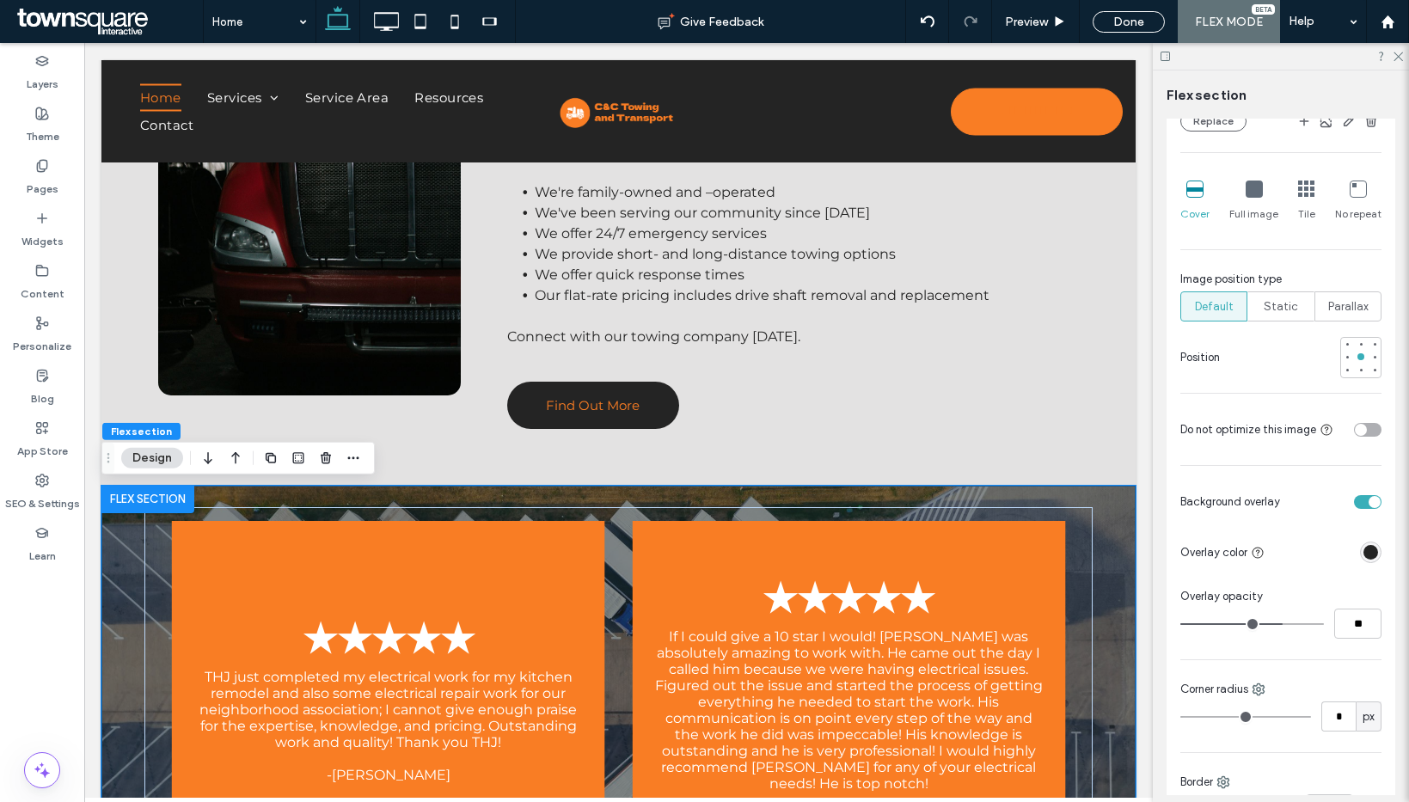
type input "**"
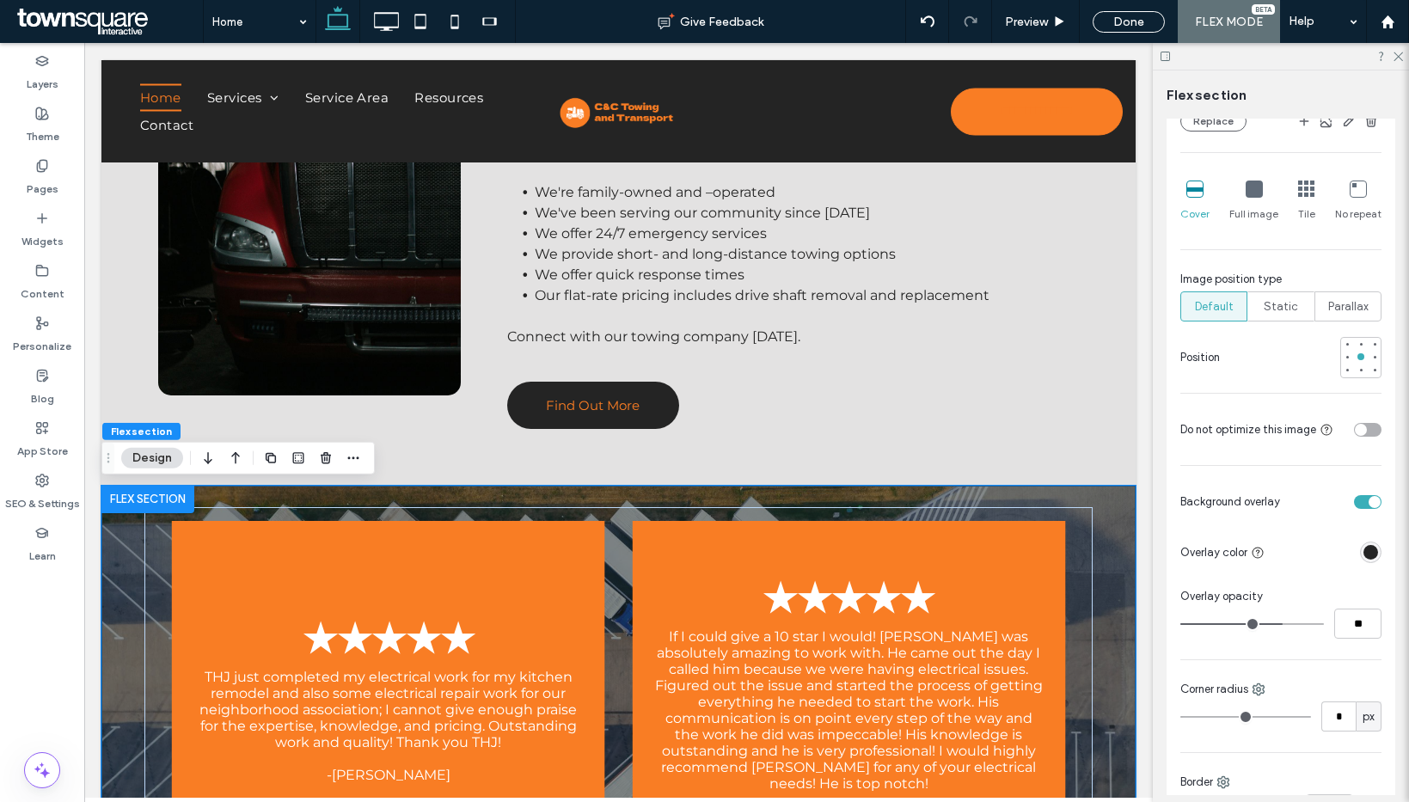
type input "**"
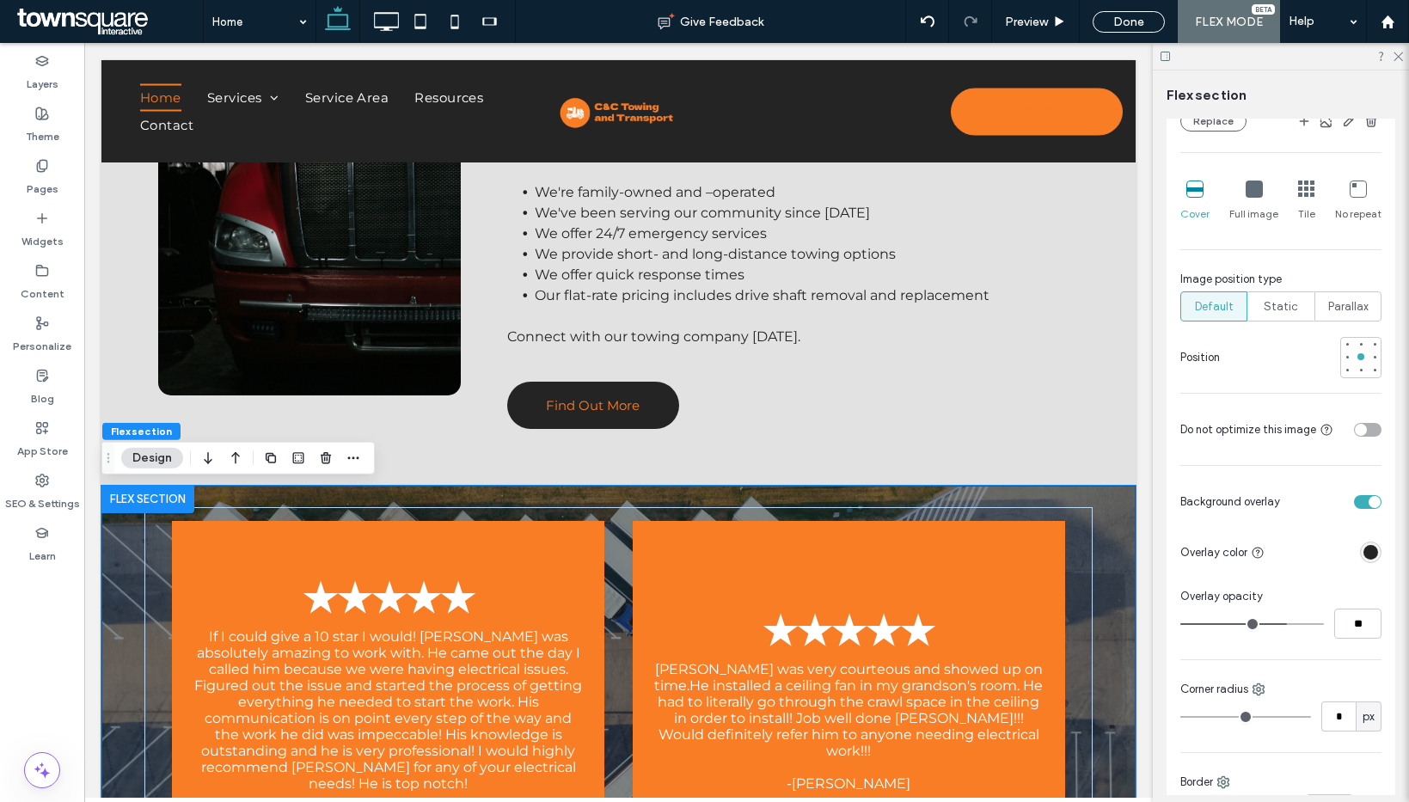
type input "**"
drag, startPoint x: 1248, startPoint y: 639, endPoint x: 1277, endPoint y: 652, distance: 31.9
type input "**"
click at [1277, 625] on input "range" at bounding box center [1252, 624] width 144 height 2
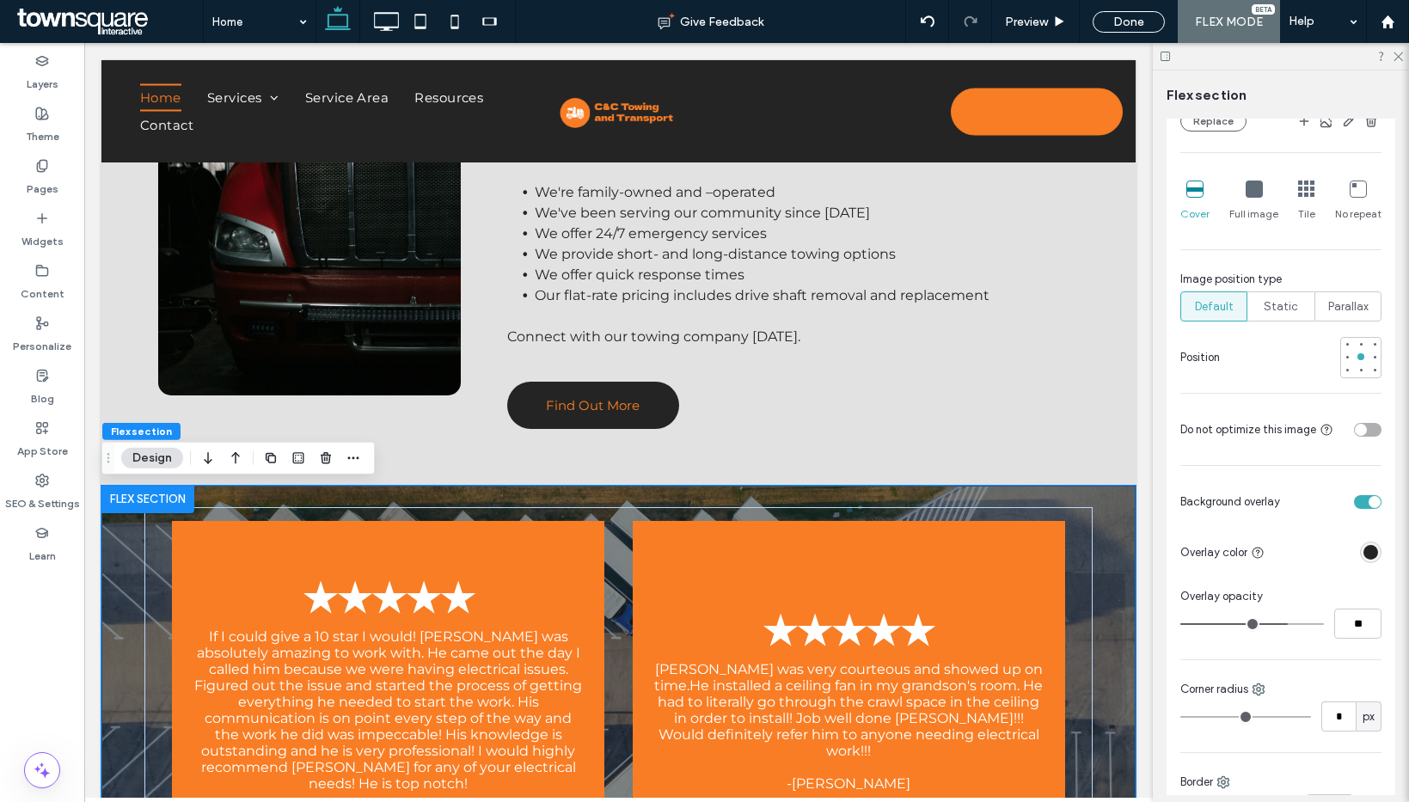
type input "**"
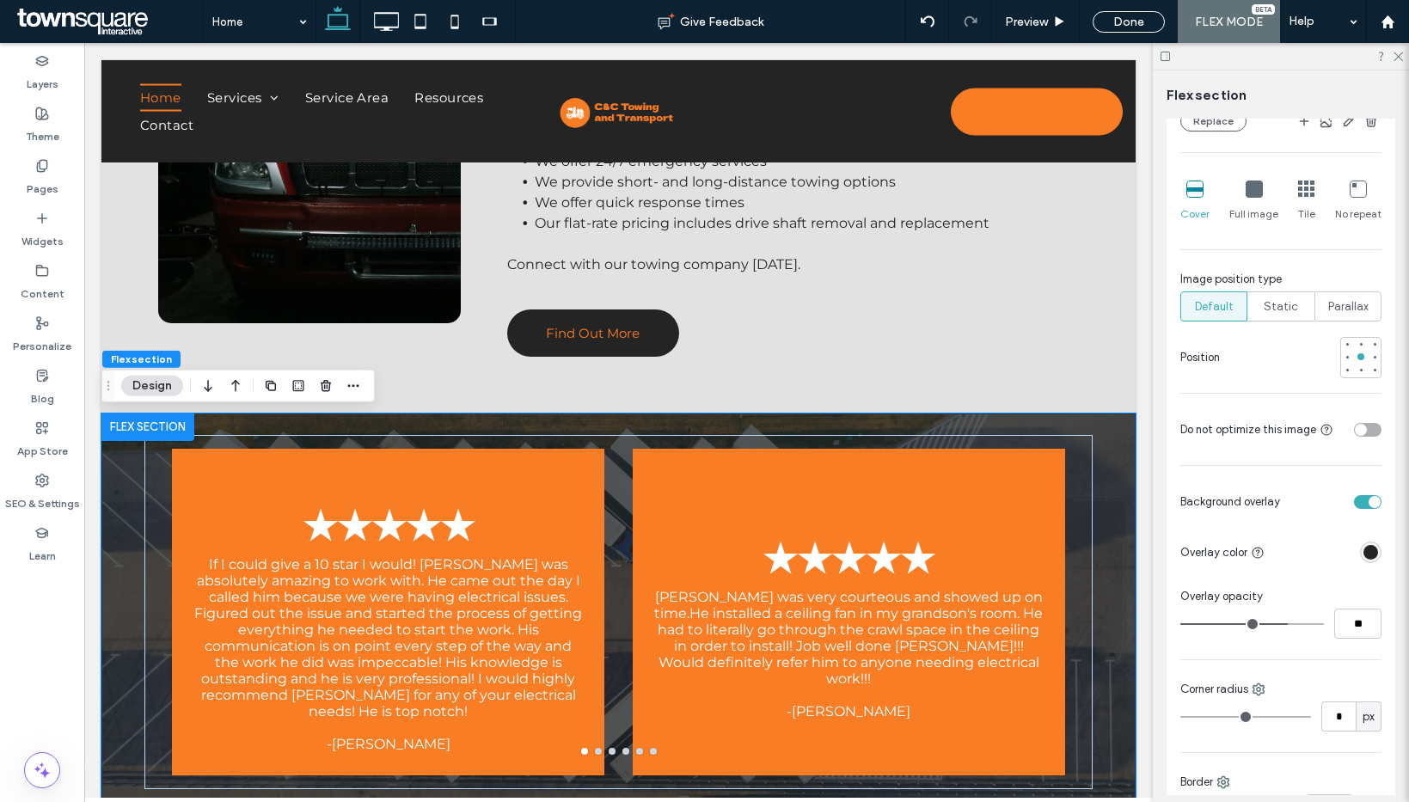
scroll to position [2391, 0]
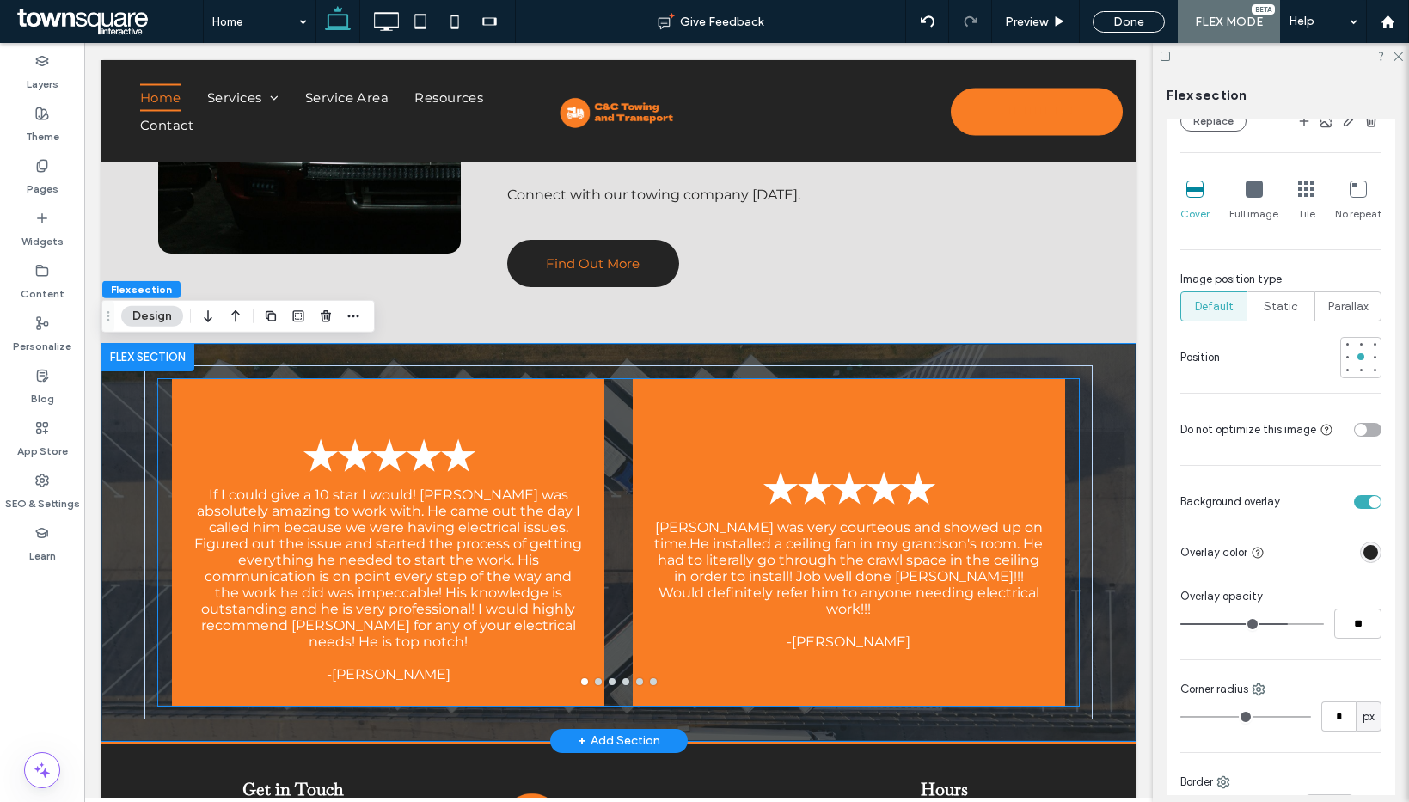
click at [858, 588] on p "Tim was very courteous and showed up on time.He installed a ceiling fan in my g…" at bounding box center [849, 568] width 392 height 98
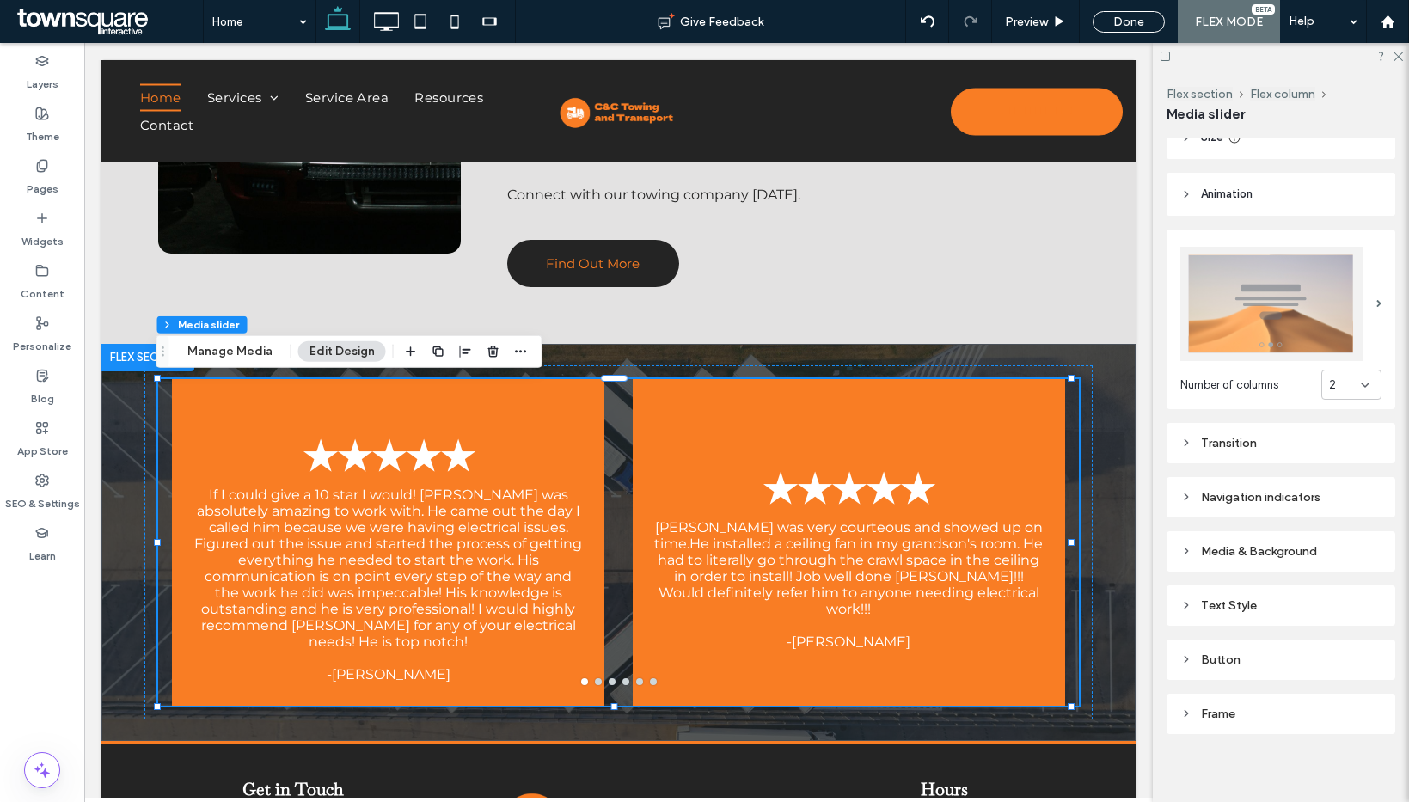
scroll to position [136, 0]
click at [1329, 376] on div "2" at bounding box center [1345, 384] width 32 height 17
click at [1327, 406] on div "1" at bounding box center [1342, 408] width 58 height 30
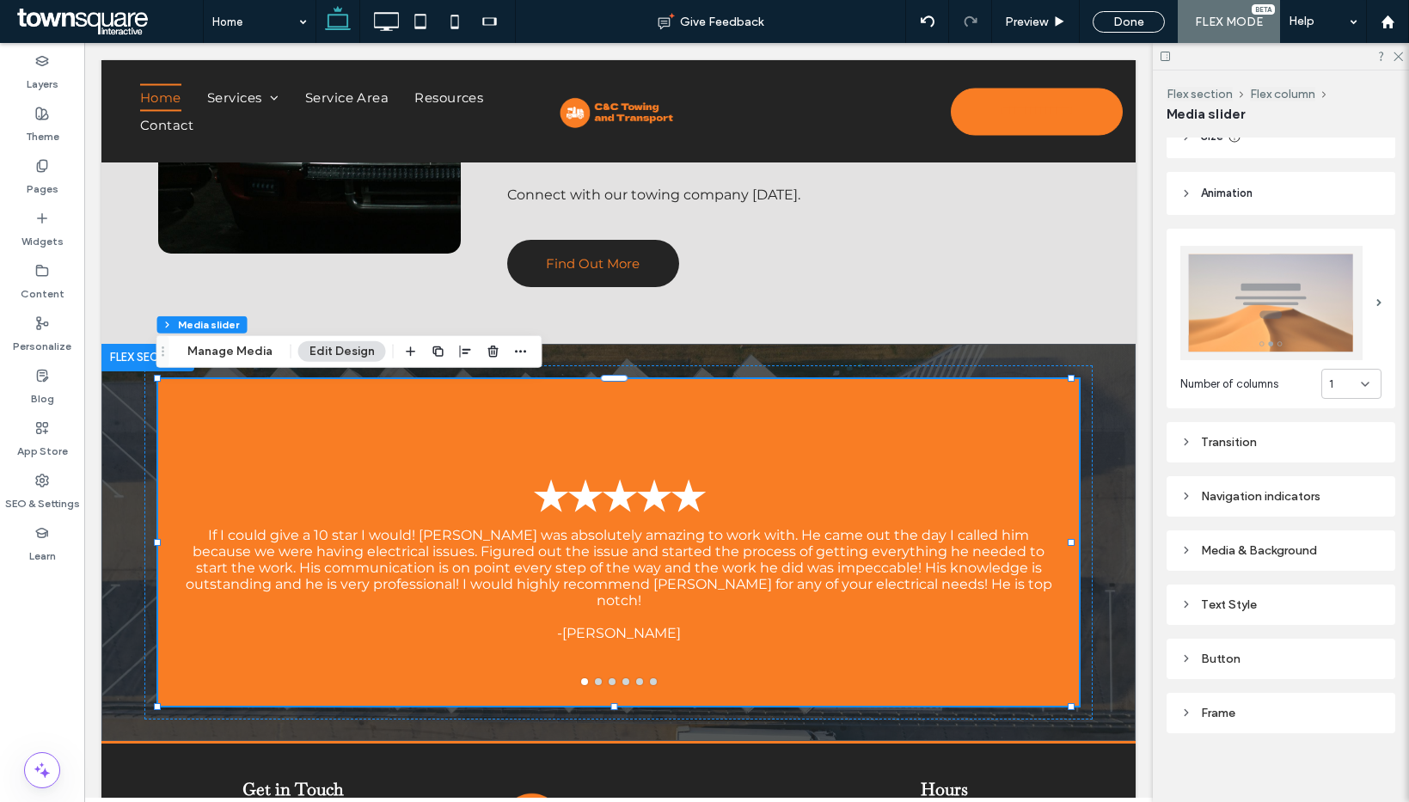
click at [1252, 547] on div "Media & Background" at bounding box center [1280, 550] width 201 height 15
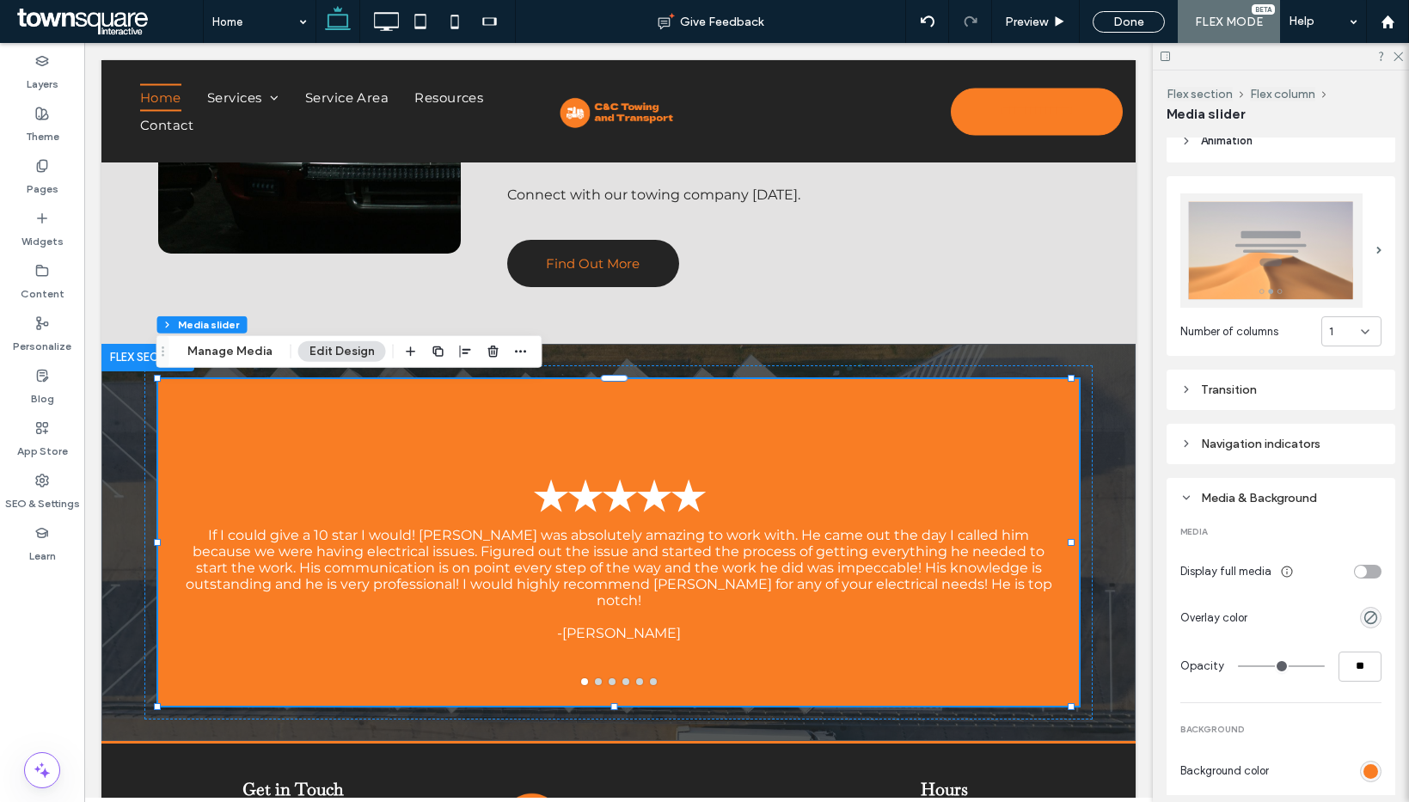
scroll to position [297, 0]
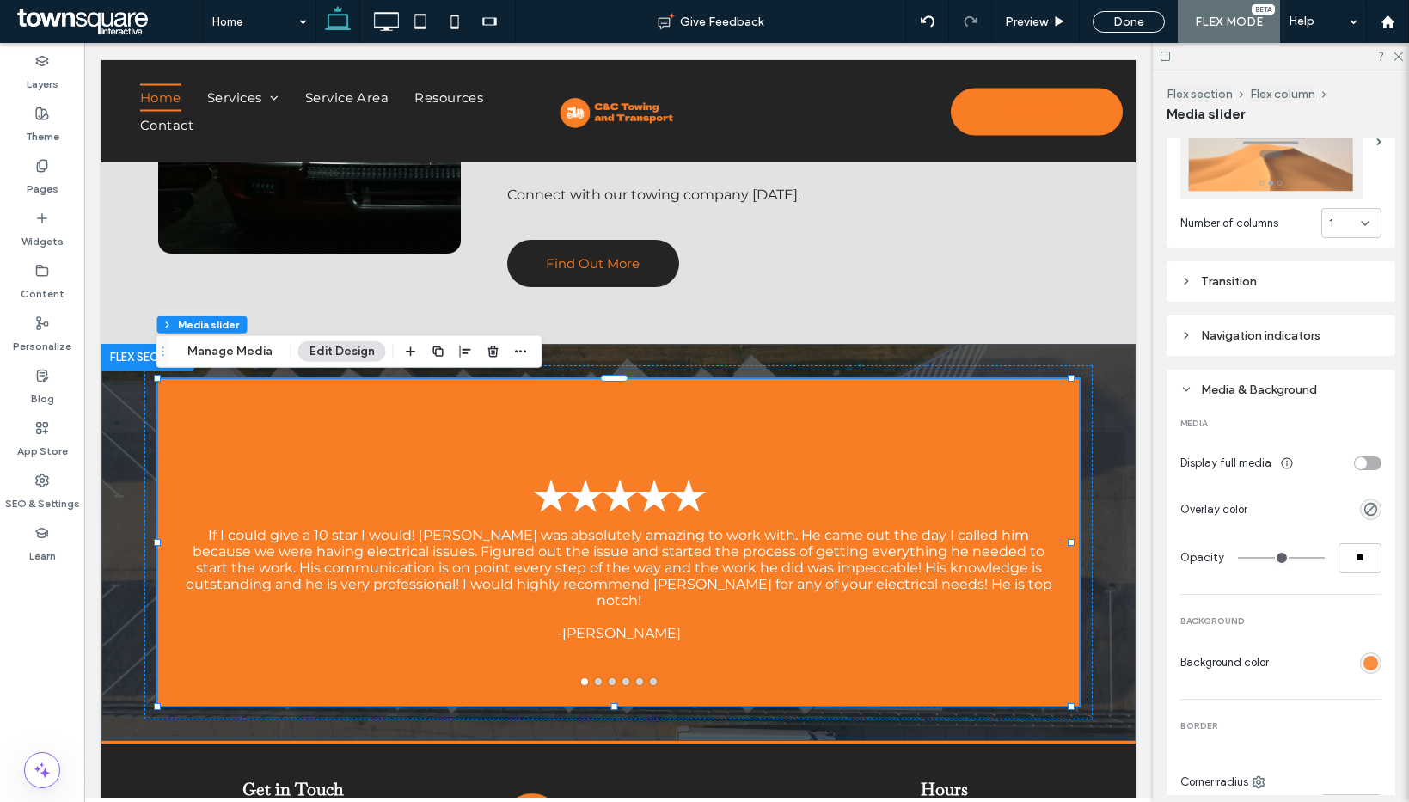
click at [1363, 661] on div "rgb(249, 125, 36)" at bounding box center [1370, 663] width 15 height 15
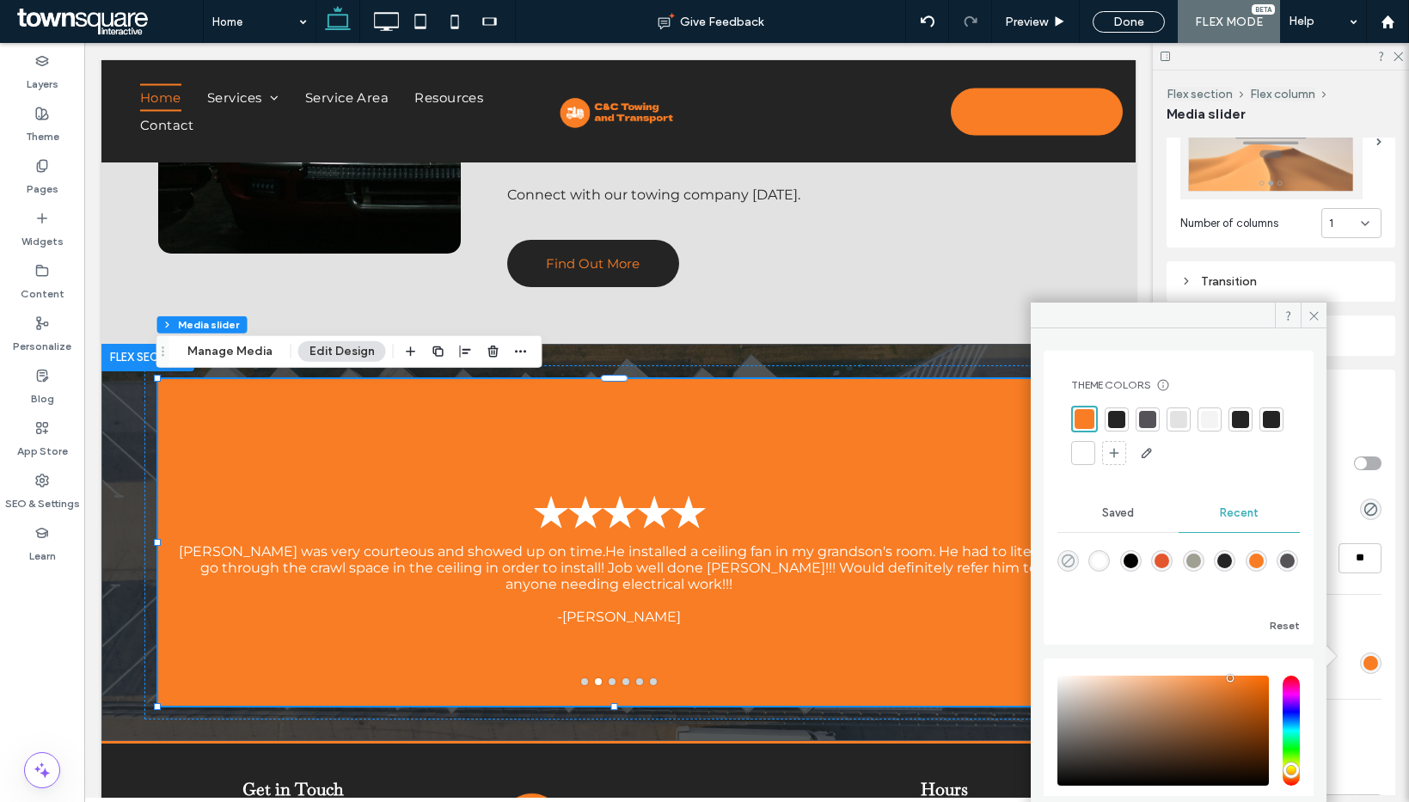
click at [1073, 560] on icon "rgba(0, 0, 0, 0)" at bounding box center [1068, 561] width 15 height 15
type input "*******"
type input "*"
type input "**"
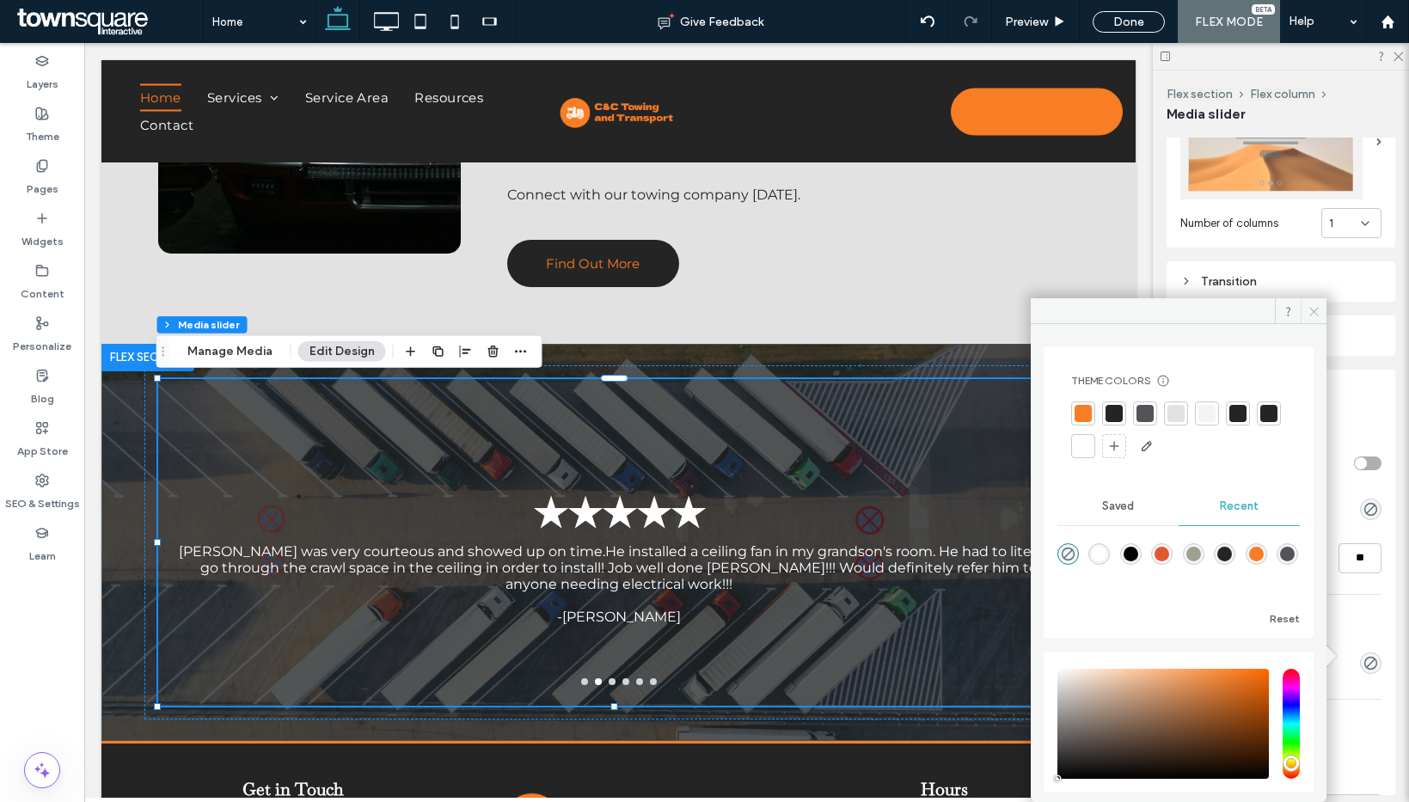
click at [1304, 308] on span at bounding box center [1314, 311] width 26 height 26
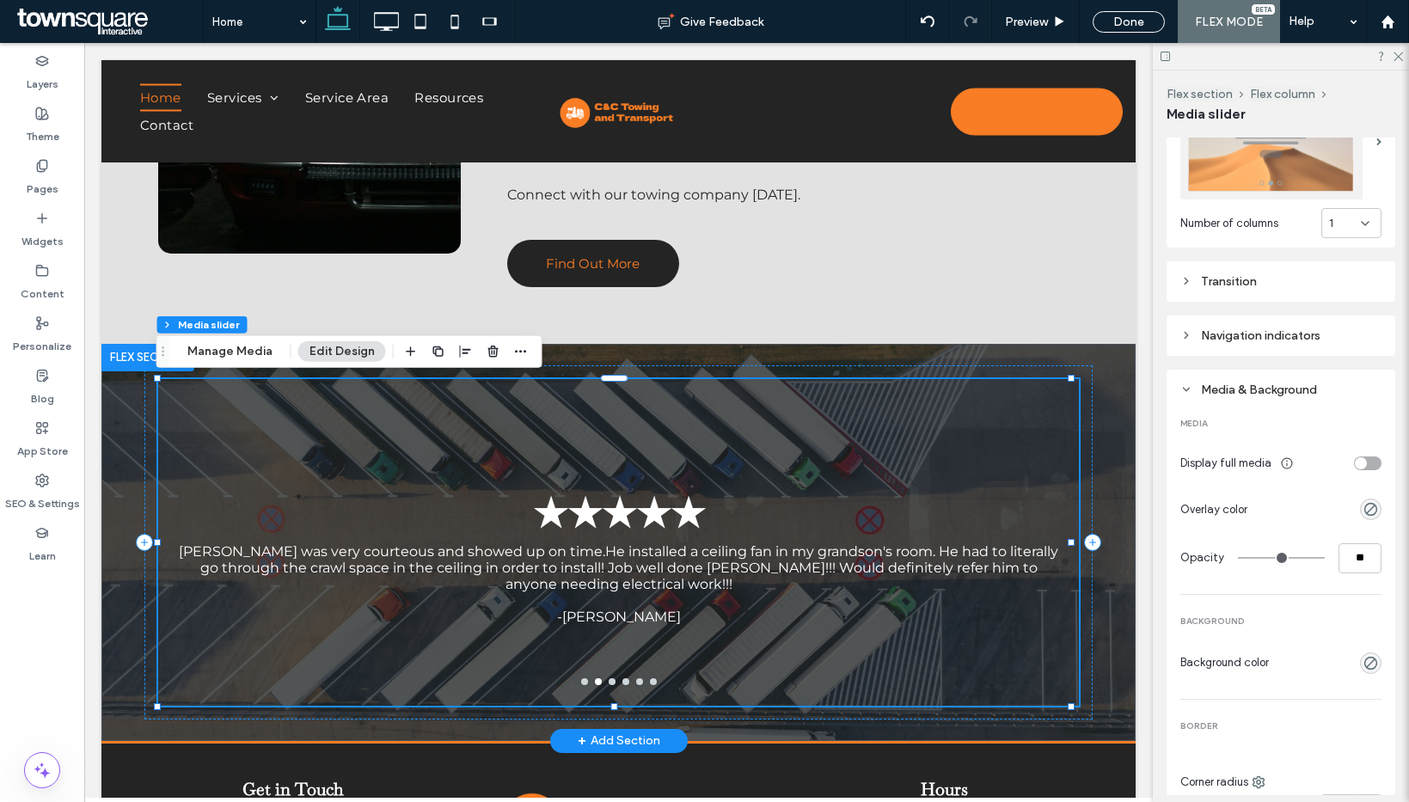
click at [596, 633] on div "★★★★★ Tim was very courteous and showed up on time.He installed a ceiling fan i…" at bounding box center [618, 553] width 921 height 245
click at [205, 335] on div "Flex section Flex column Media slider Manage Media Edit Design" at bounding box center [349, 351] width 386 height 33
click at [218, 344] on button "Manage Media" at bounding box center [229, 351] width 107 height 21
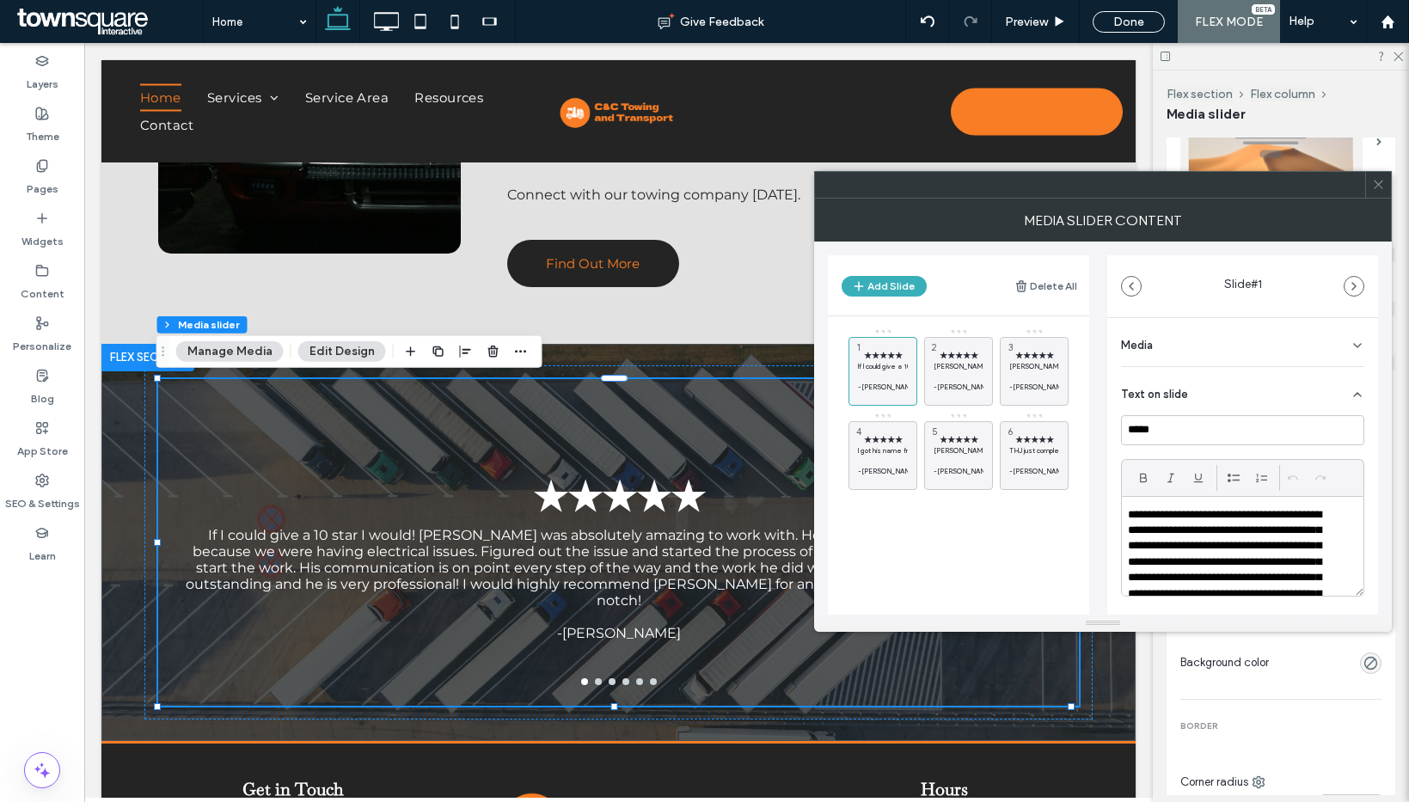
click at [1204, 529] on p "**********" at bounding box center [1231, 602] width 207 height 190
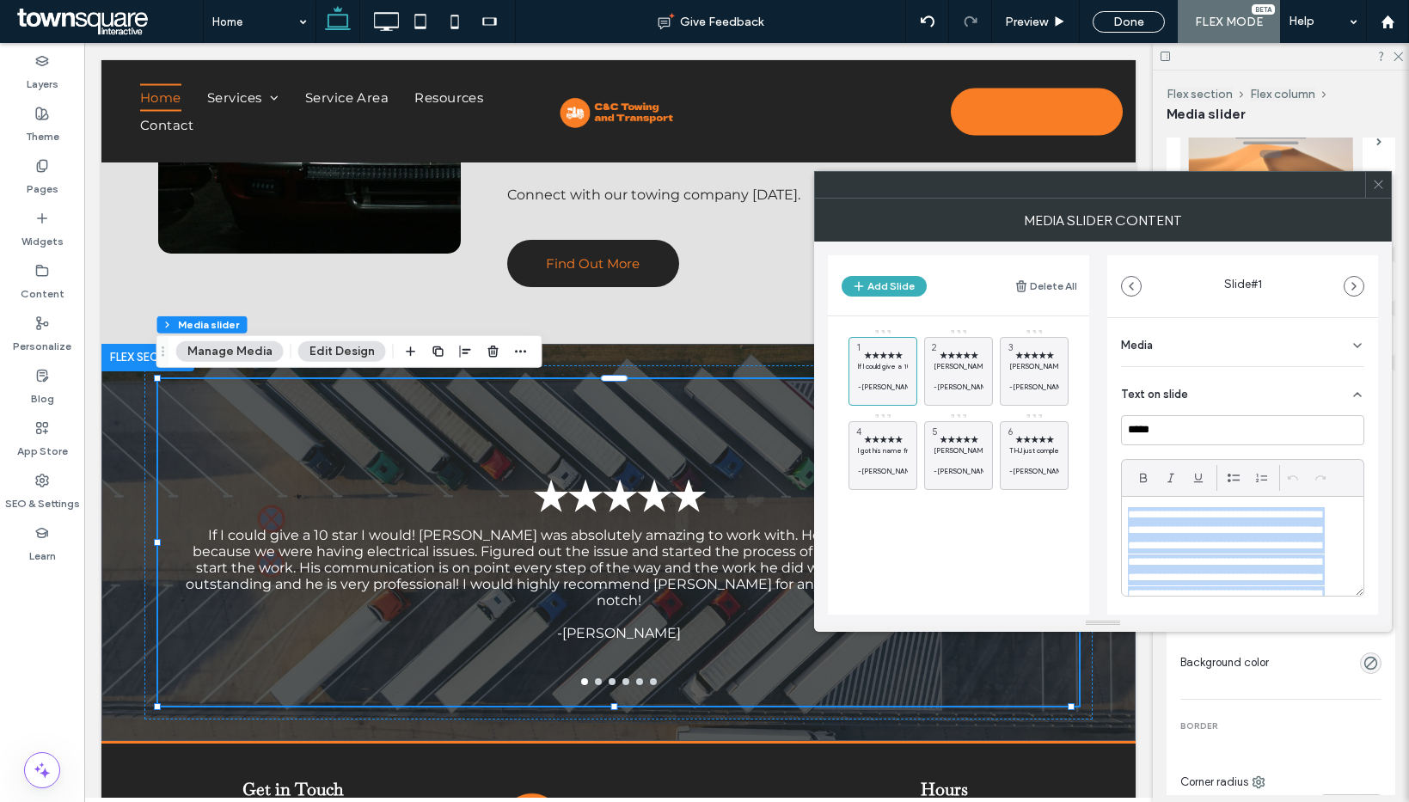
paste div
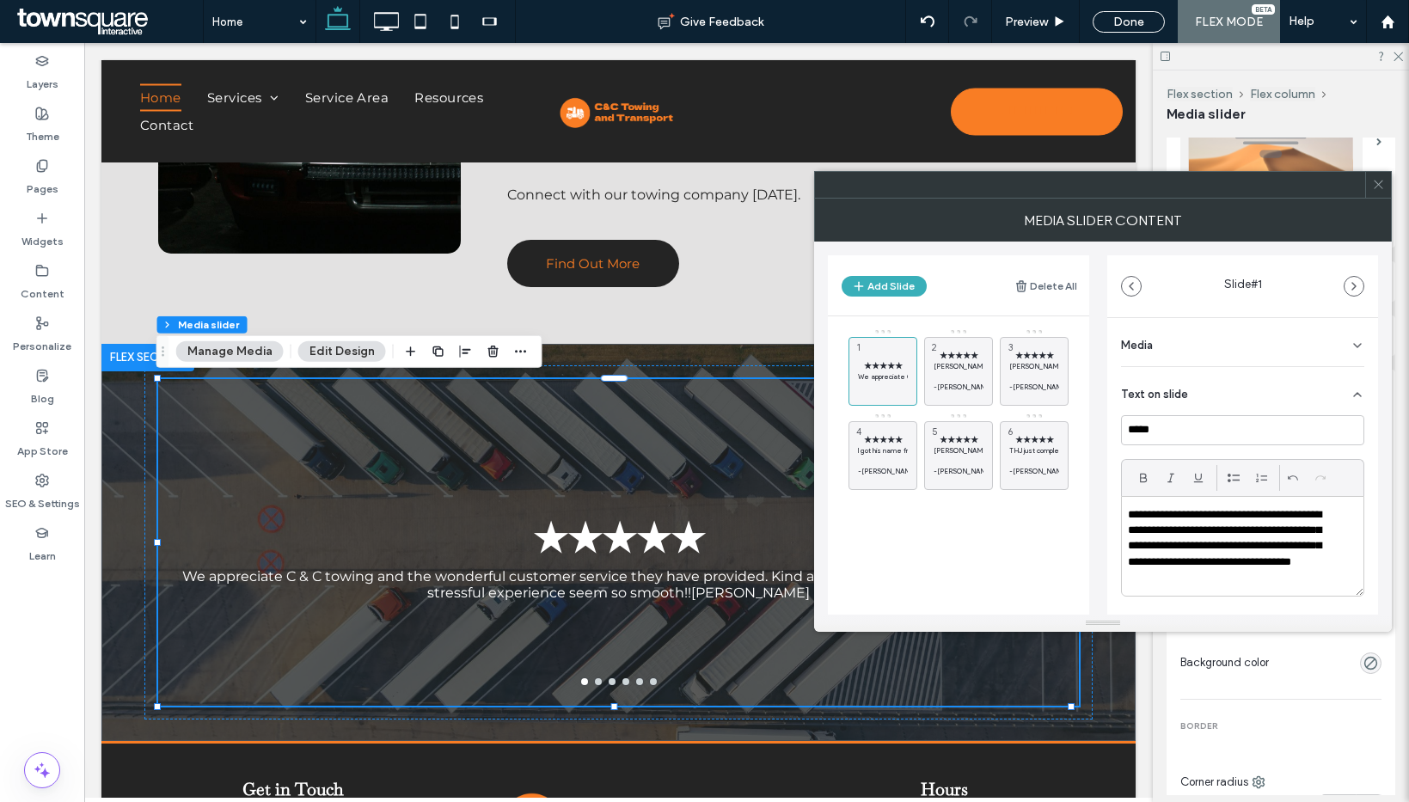
click at [1172, 579] on p "**********" at bounding box center [1231, 546] width 207 height 79
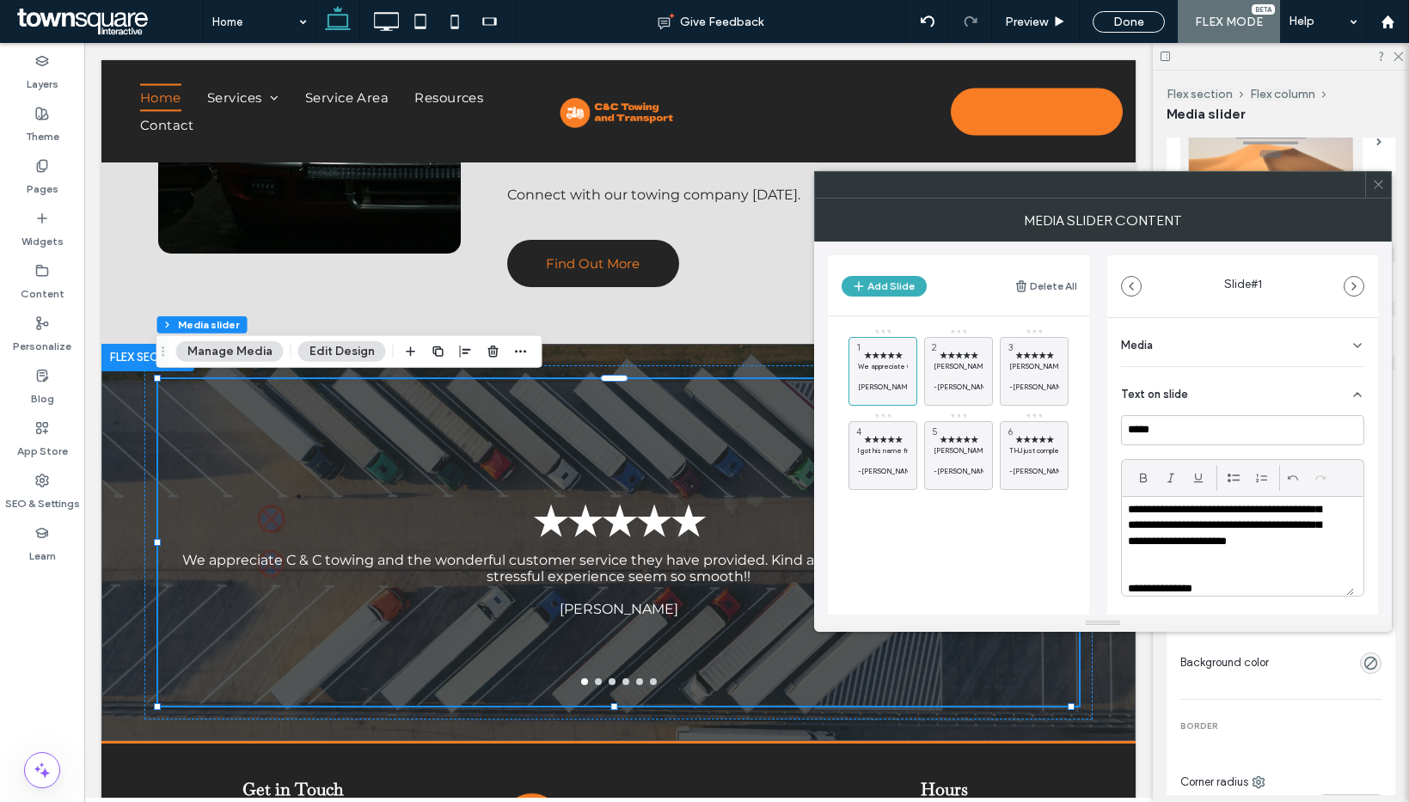
scroll to position [33, 0]
drag, startPoint x: 1257, startPoint y: 586, endPoint x: 1116, endPoint y: 573, distance: 141.6
click at [1116, 573] on div "**********" at bounding box center [1242, 558] width 271 height 480
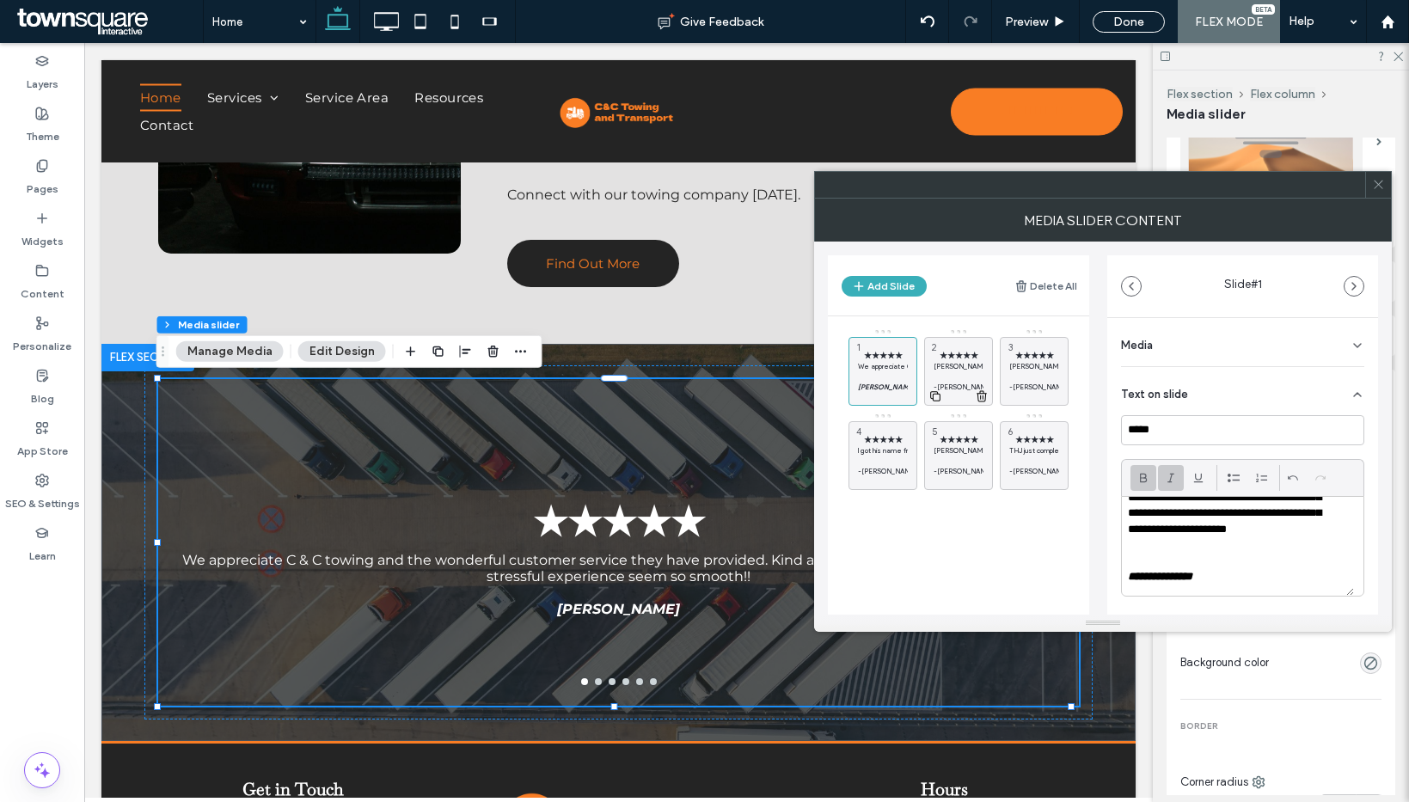
click at [948, 370] on p "Tim was very courteous and showed up on time.He installed a ceiling fan in my g…" at bounding box center [959, 366] width 50 height 10
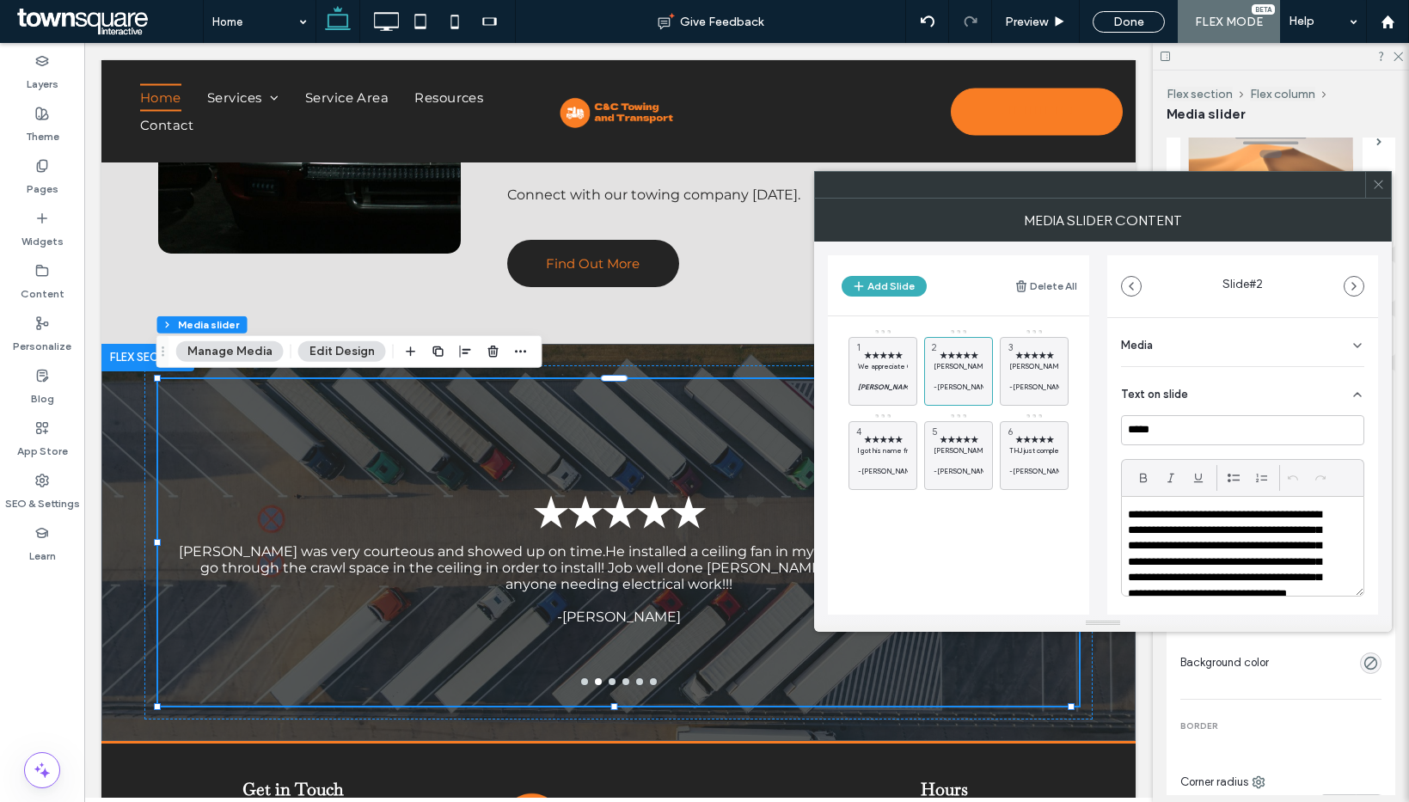
click at [1227, 537] on p "**********" at bounding box center [1231, 562] width 207 height 111
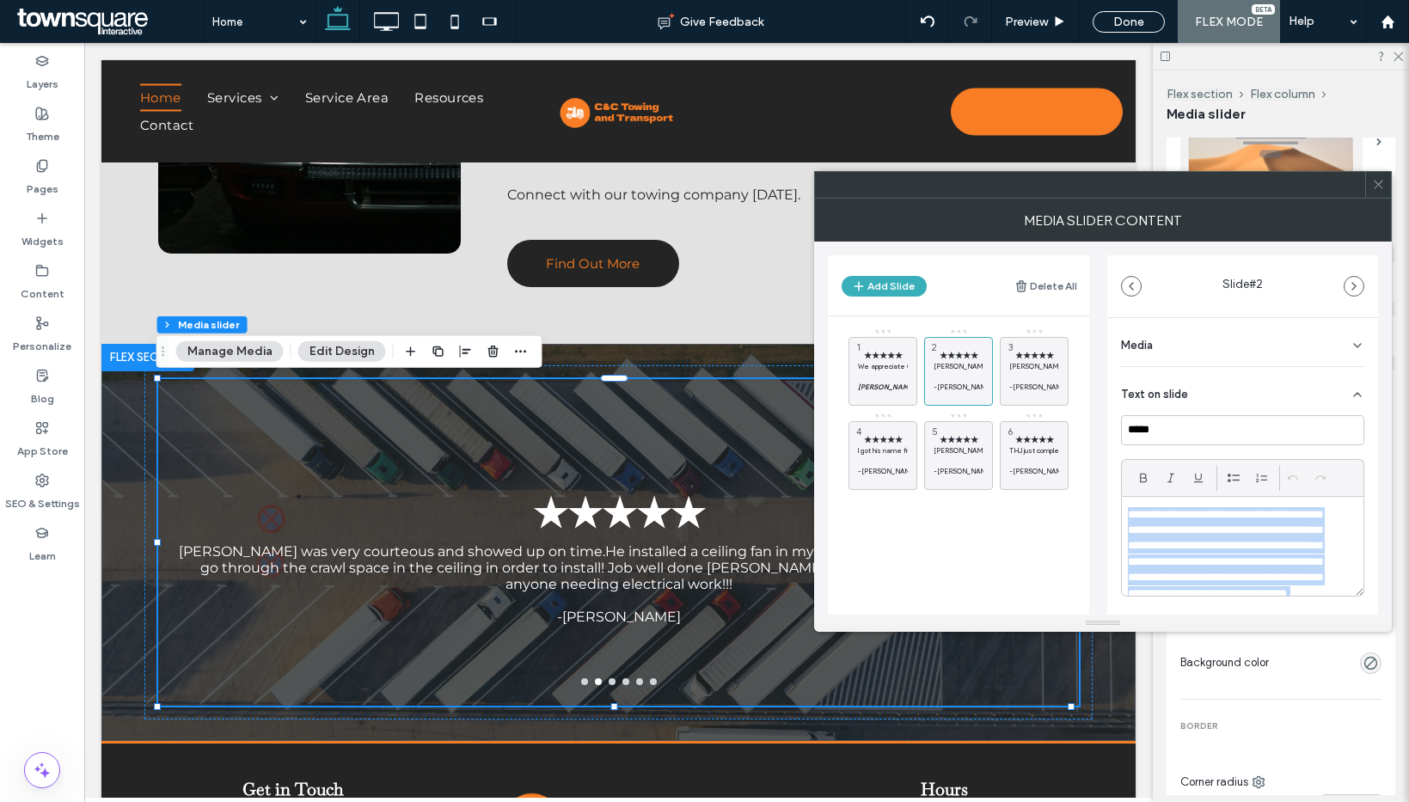
paste div
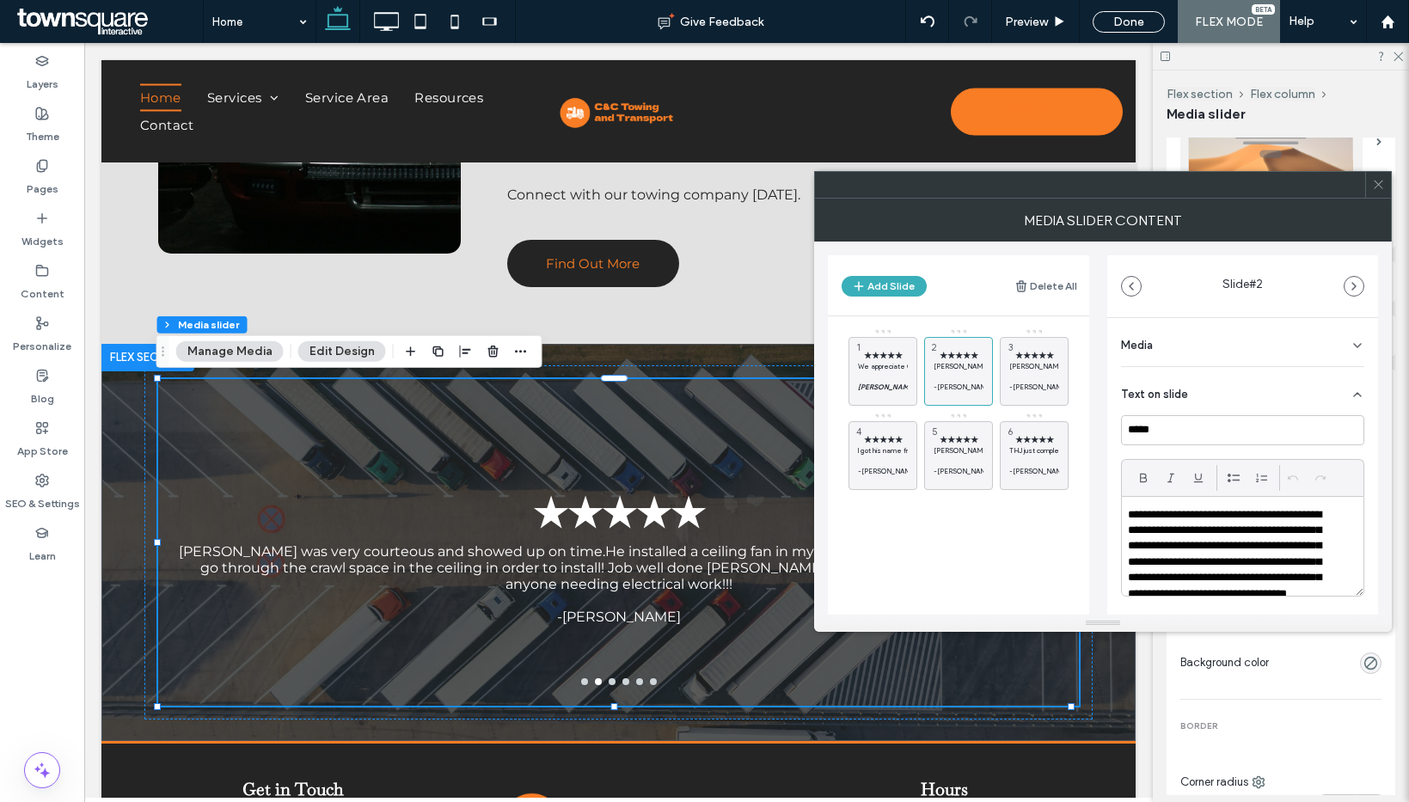
scroll to position [0, 0]
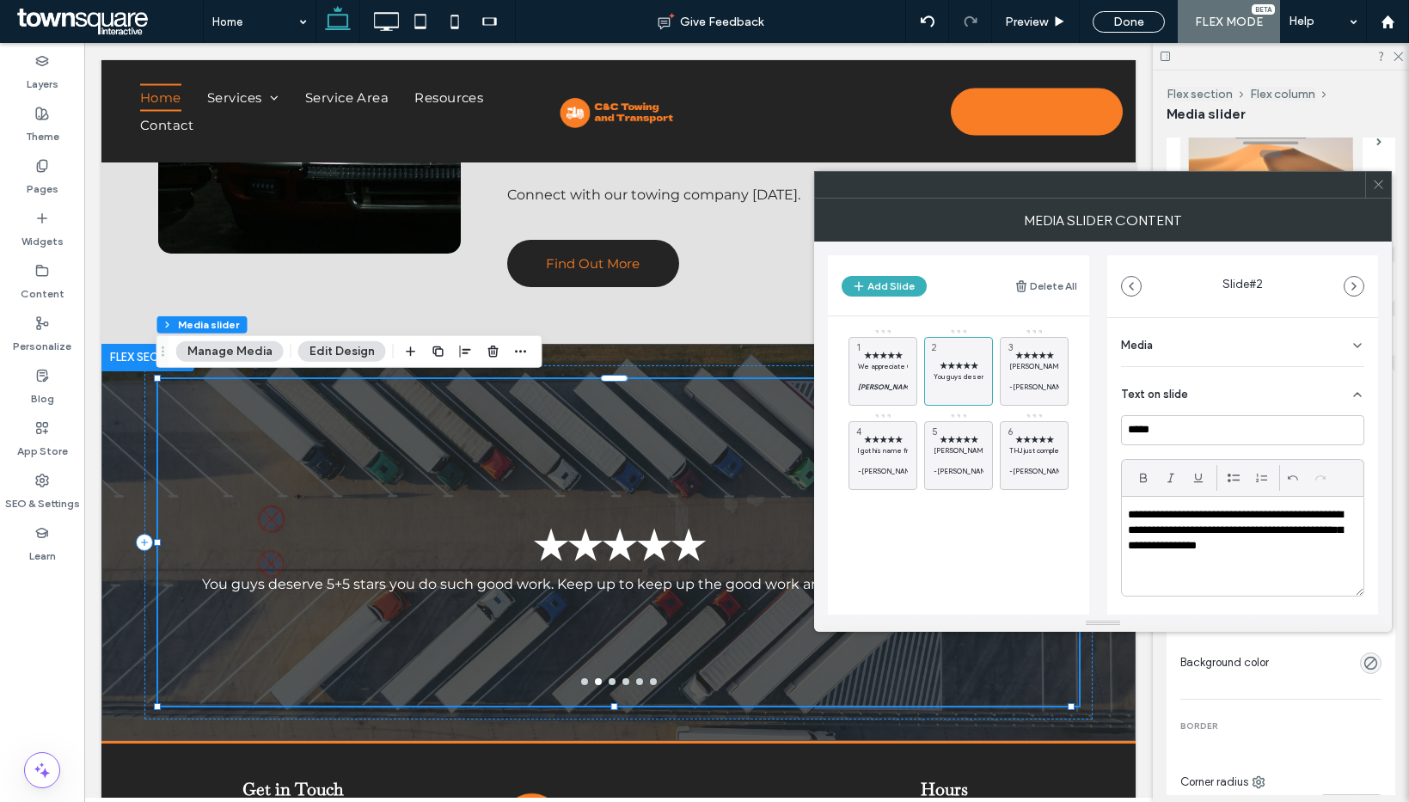
click at [1250, 561] on div "**********" at bounding box center [1243, 546] width 242 height 99
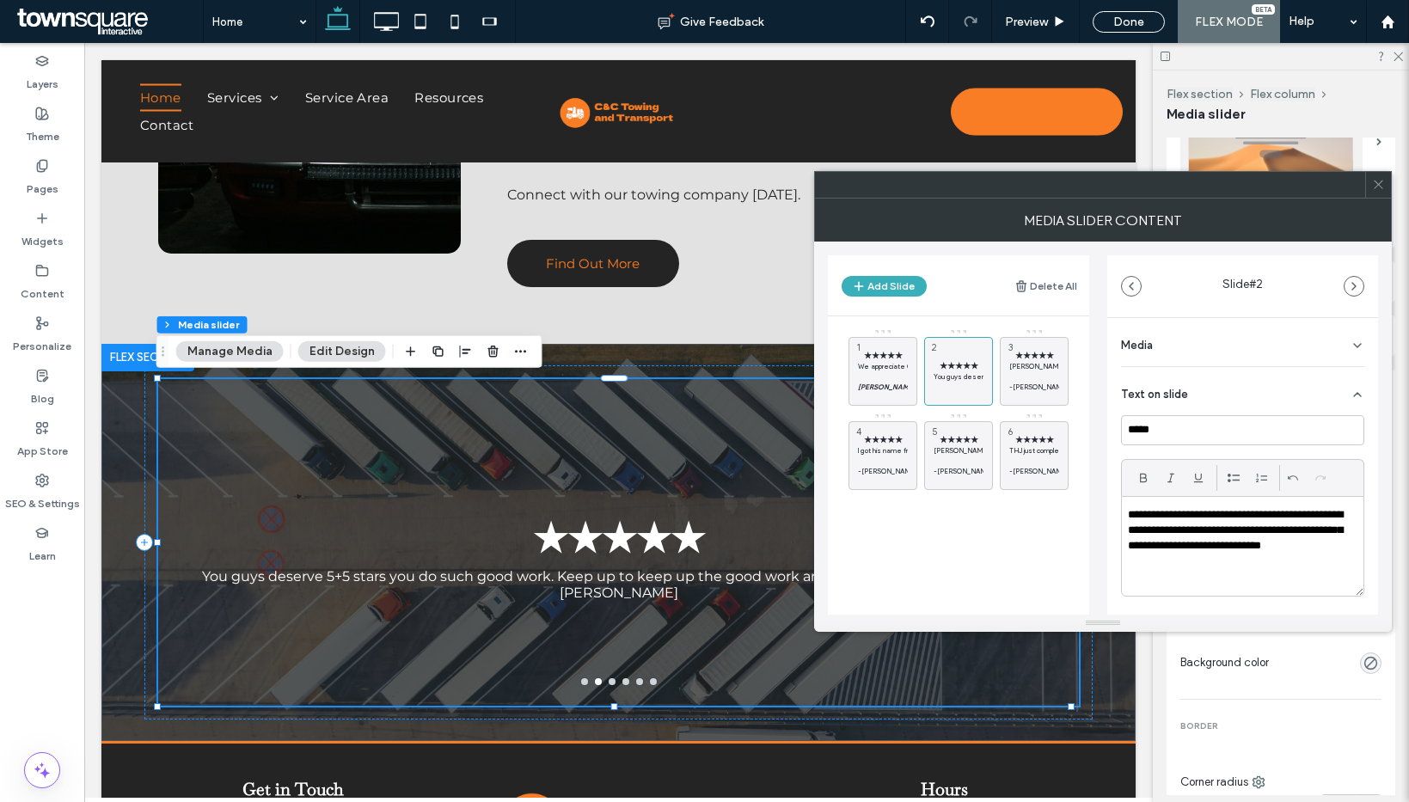
click at [1149, 562] on p "**********" at bounding box center [1238, 539] width 220 height 64
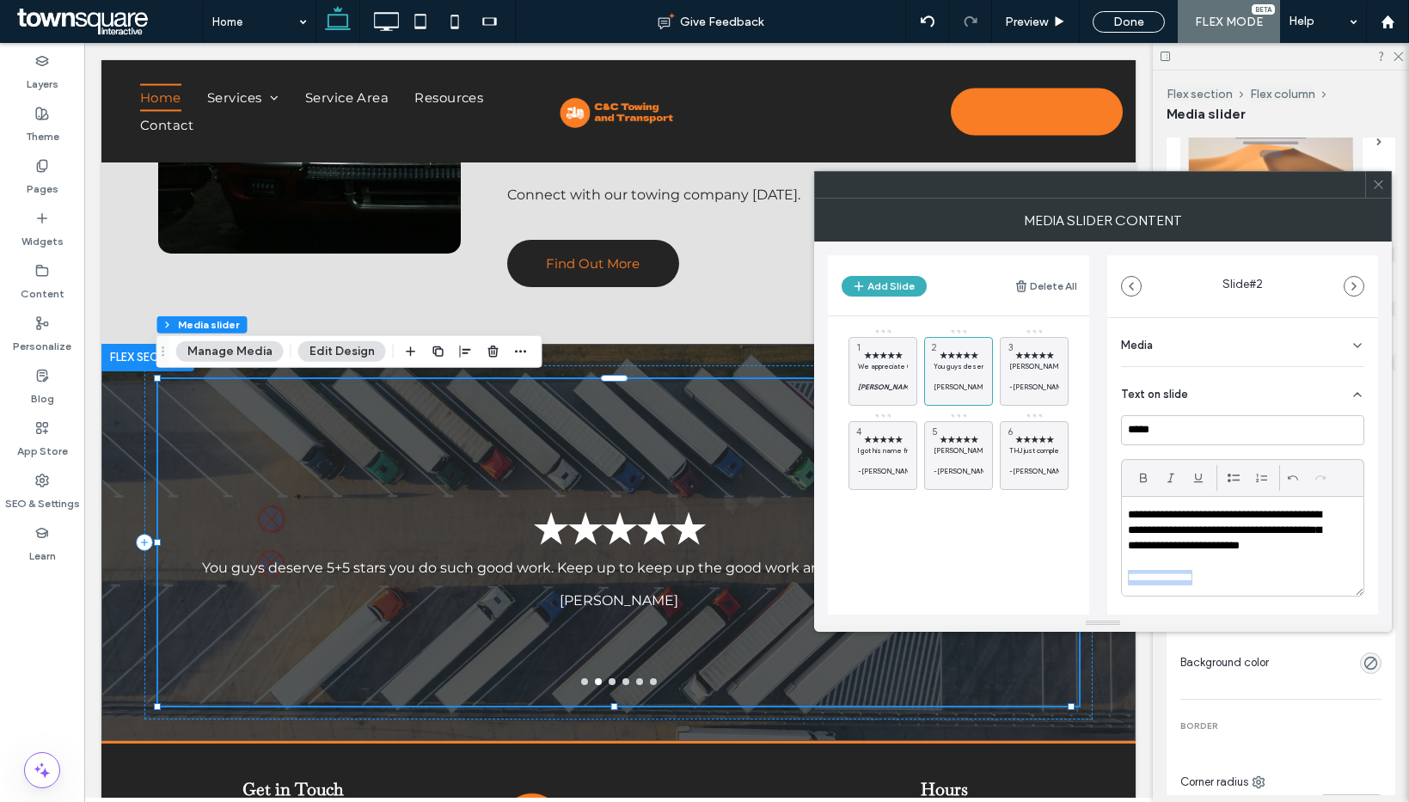
scroll to position [1, 0]
drag, startPoint x: 1197, startPoint y: 573, endPoint x: 1093, endPoint y: 576, distance: 104.0
click at [1093, 576] on div "Add Slide Delete All ★★★★★ We appreciate C & C towing and the wonderful custome…" at bounding box center [1103, 428] width 550 height 373
click at [1030, 355] on span "★★★★★" at bounding box center [1034, 355] width 50 height 11
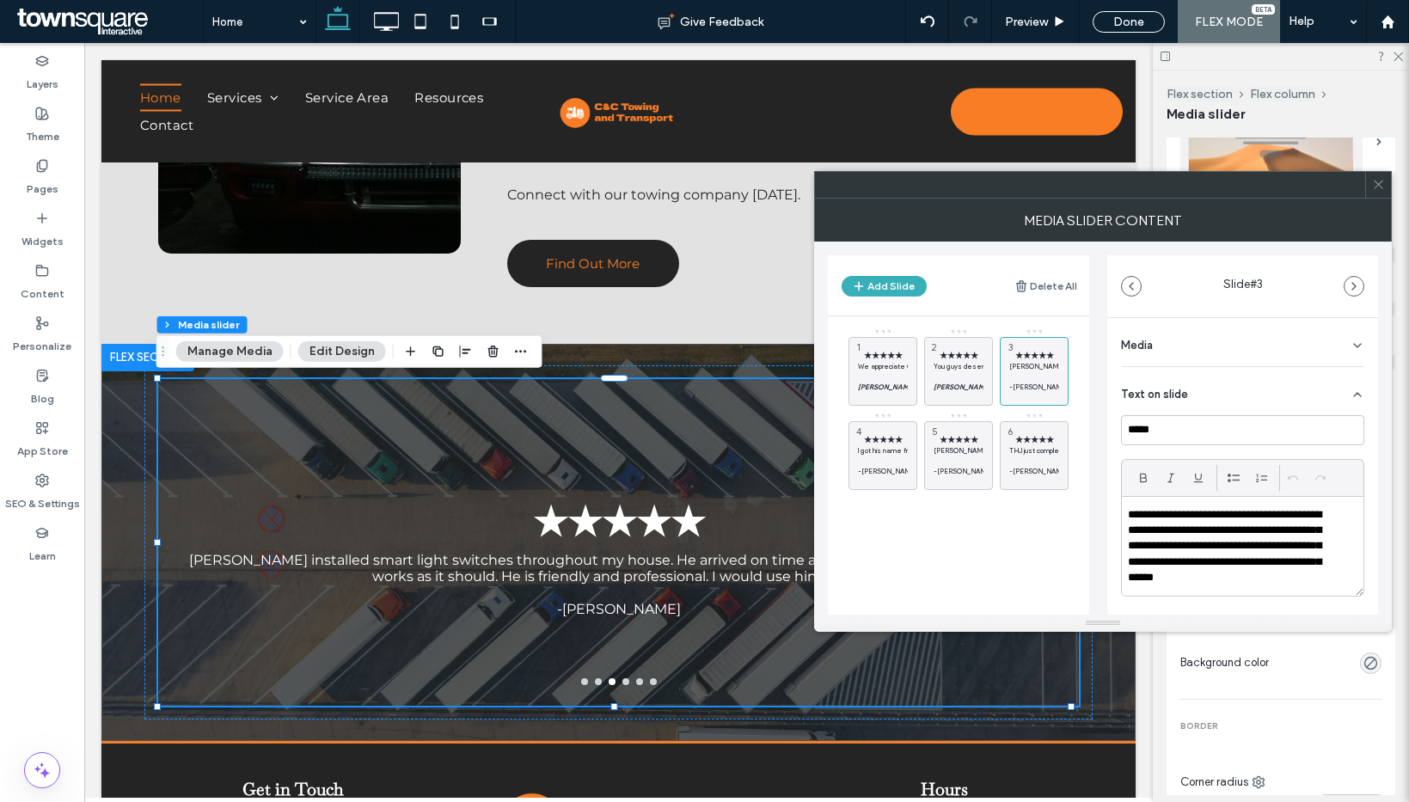
click at [1196, 554] on p "**********" at bounding box center [1231, 546] width 207 height 79
paste div
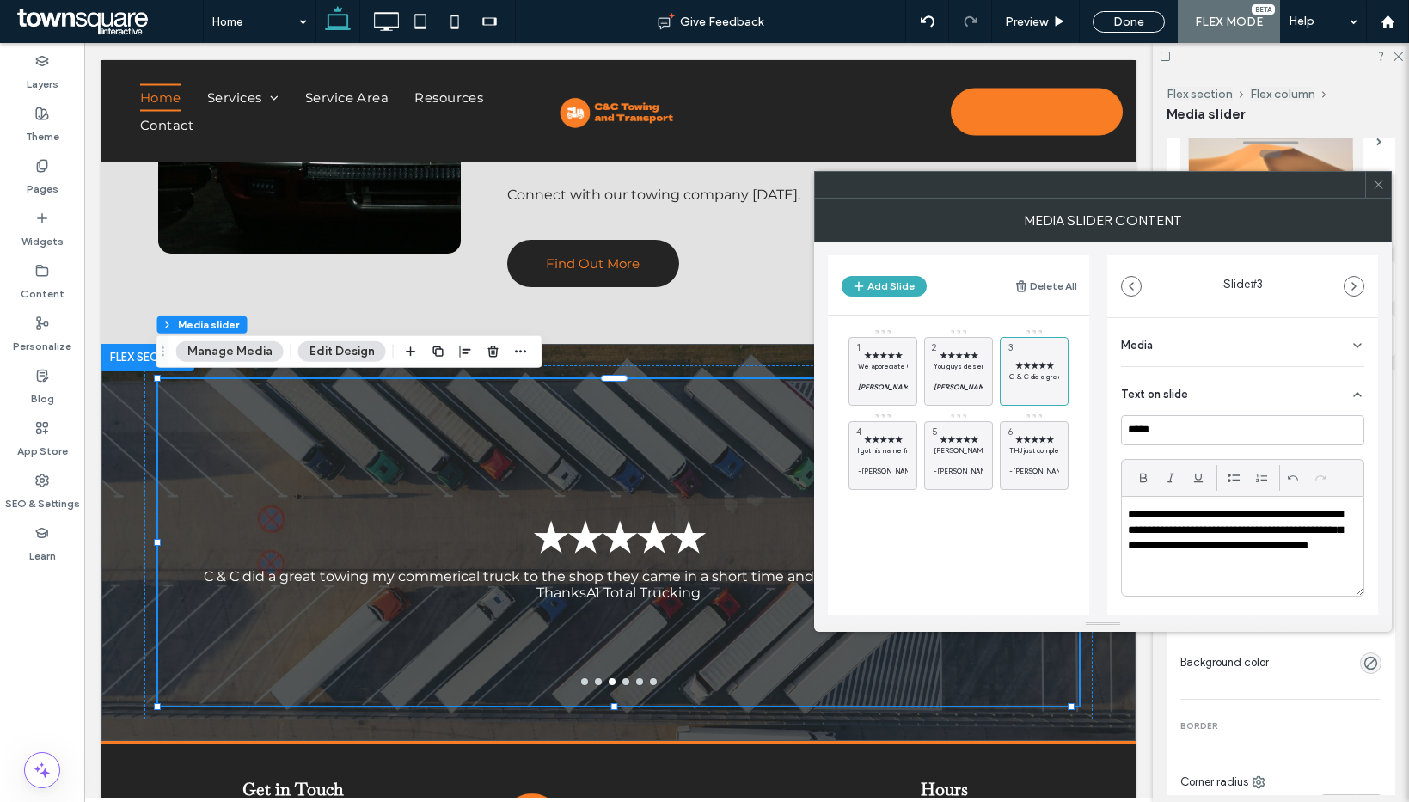
click at [1164, 565] on p "**********" at bounding box center [1238, 539] width 220 height 64
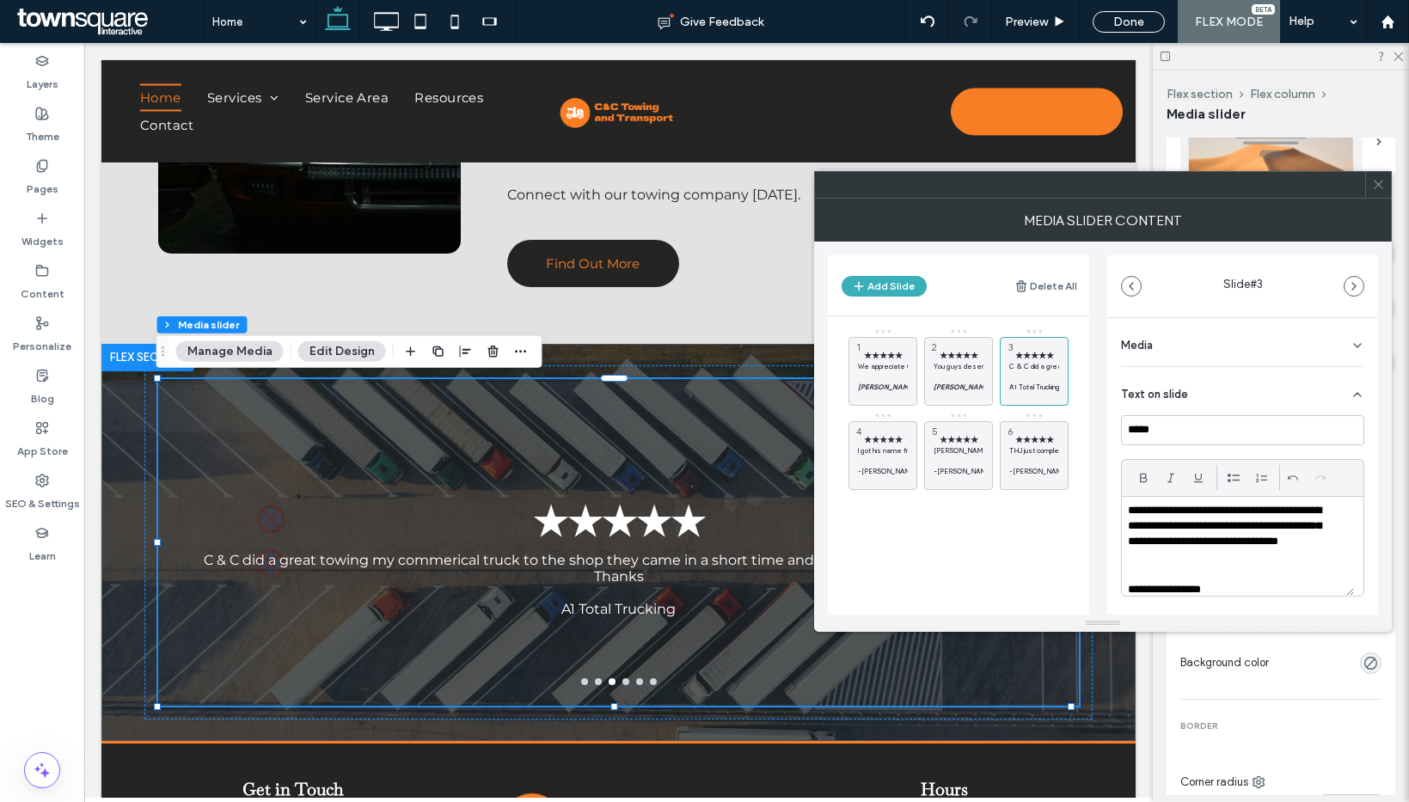
scroll to position [17, 0]
drag, startPoint x: 1230, startPoint y: 590, endPoint x: 1084, endPoint y: 579, distance: 146.6
click at [1084, 579] on div "Add Slide Delete All ★★★★★ We appreciate C & C towing and the wonderful custome…" at bounding box center [1103, 428] width 550 height 373
click at [1145, 483] on icon at bounding box center [1143, 478] width 14 height 14
click at [1161, 480] on div at bounding box center [1171, 478] width 26 height 26
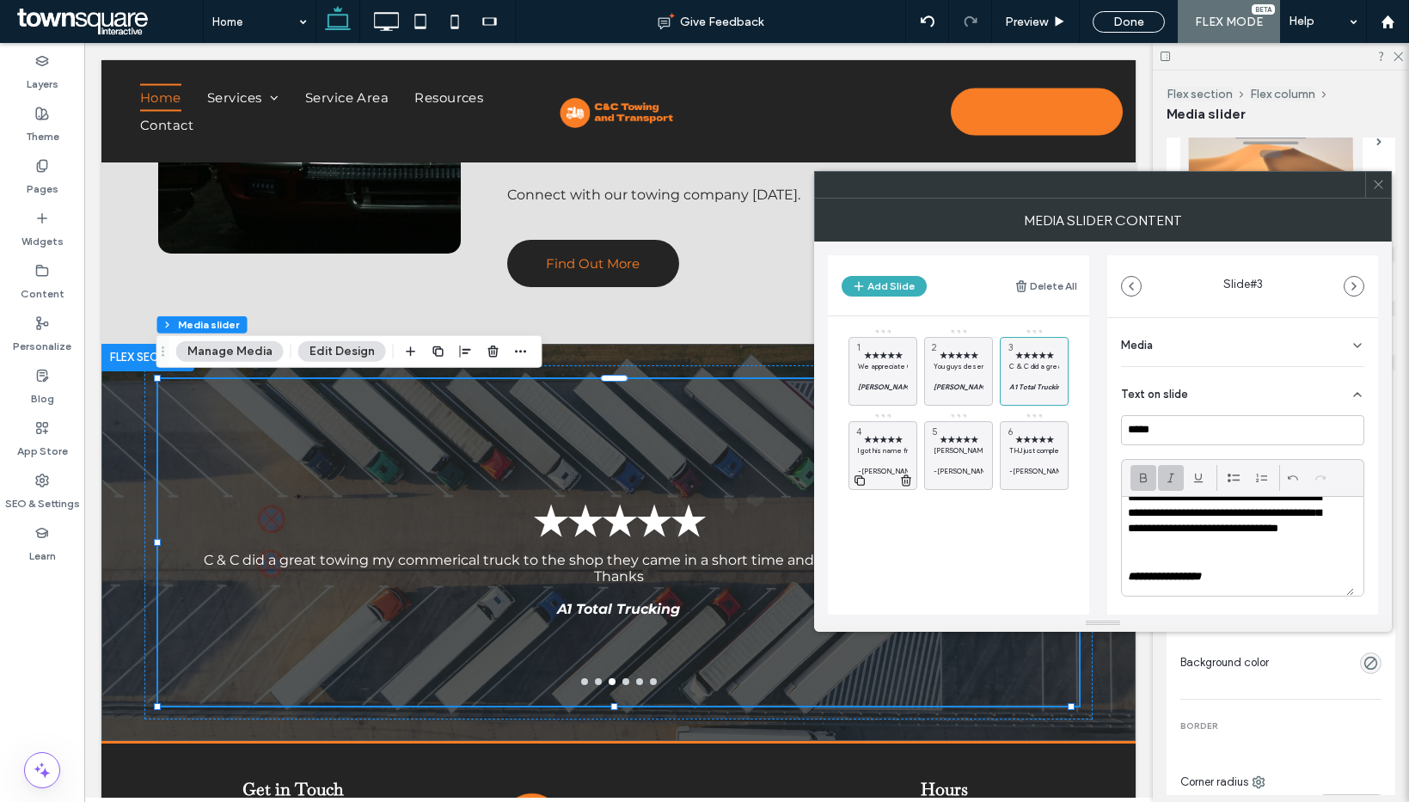
click at [881, 456] on p at bounding box center [883, 461] width 50 height 10
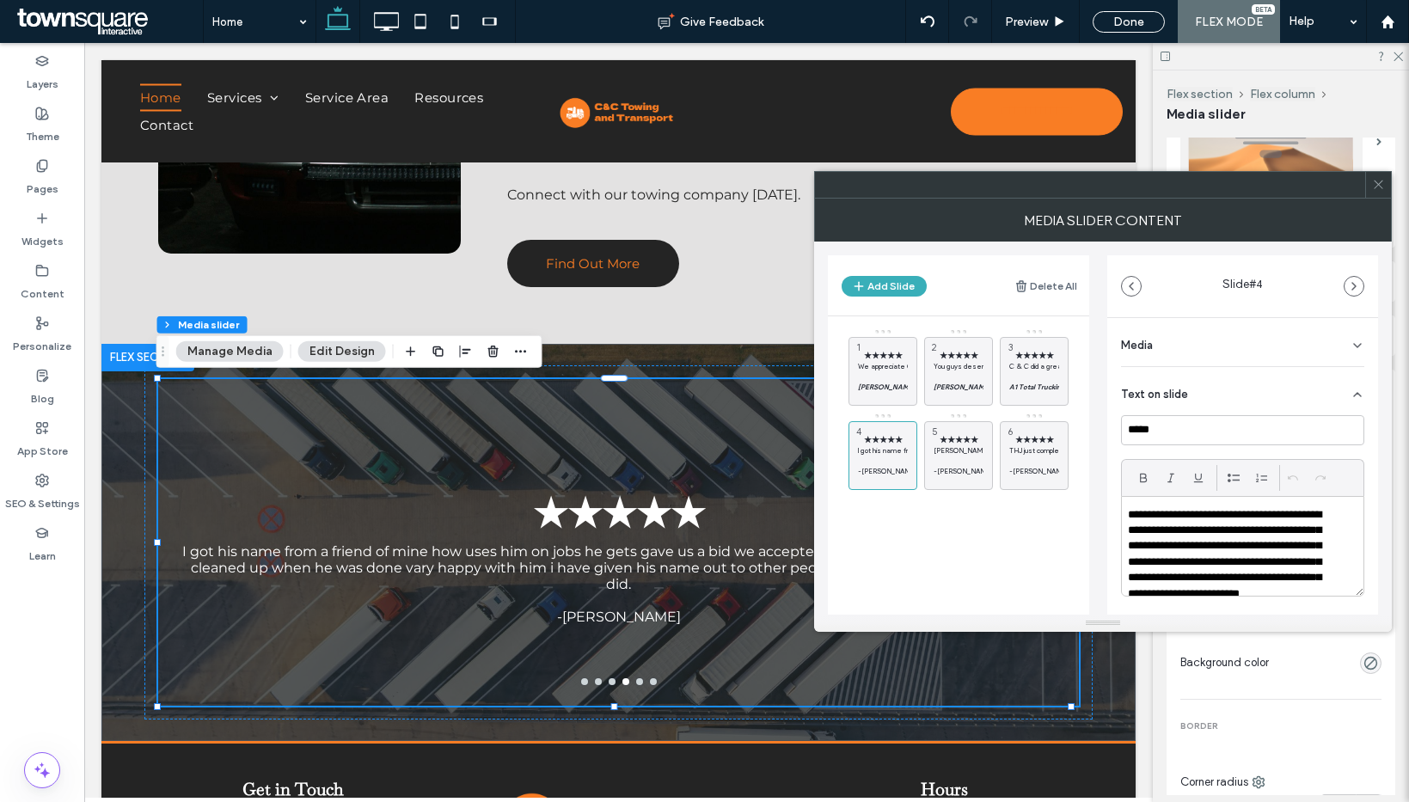
click at [1227, 549] on p "**********" at bounding box center [1231, 562] width 207 height 111
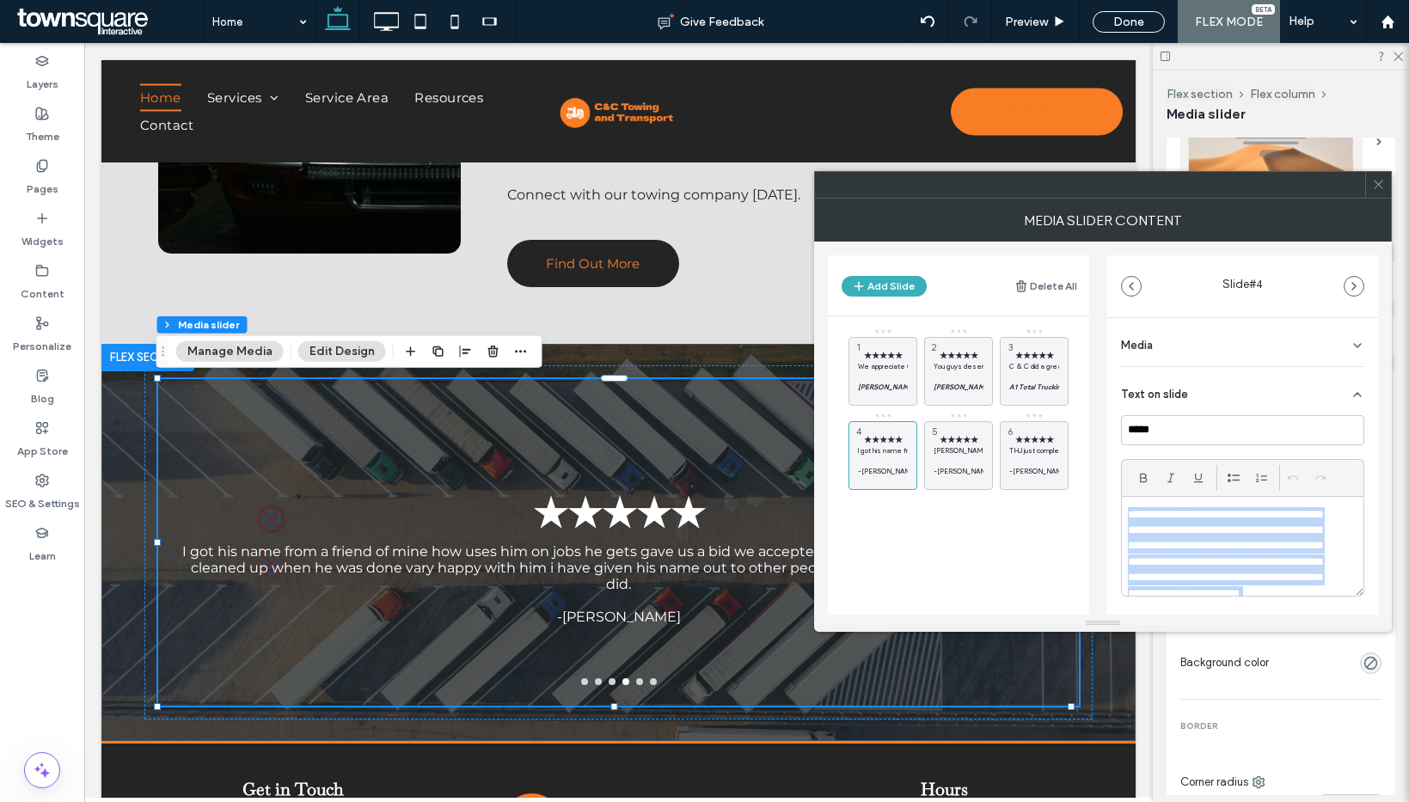
paste div
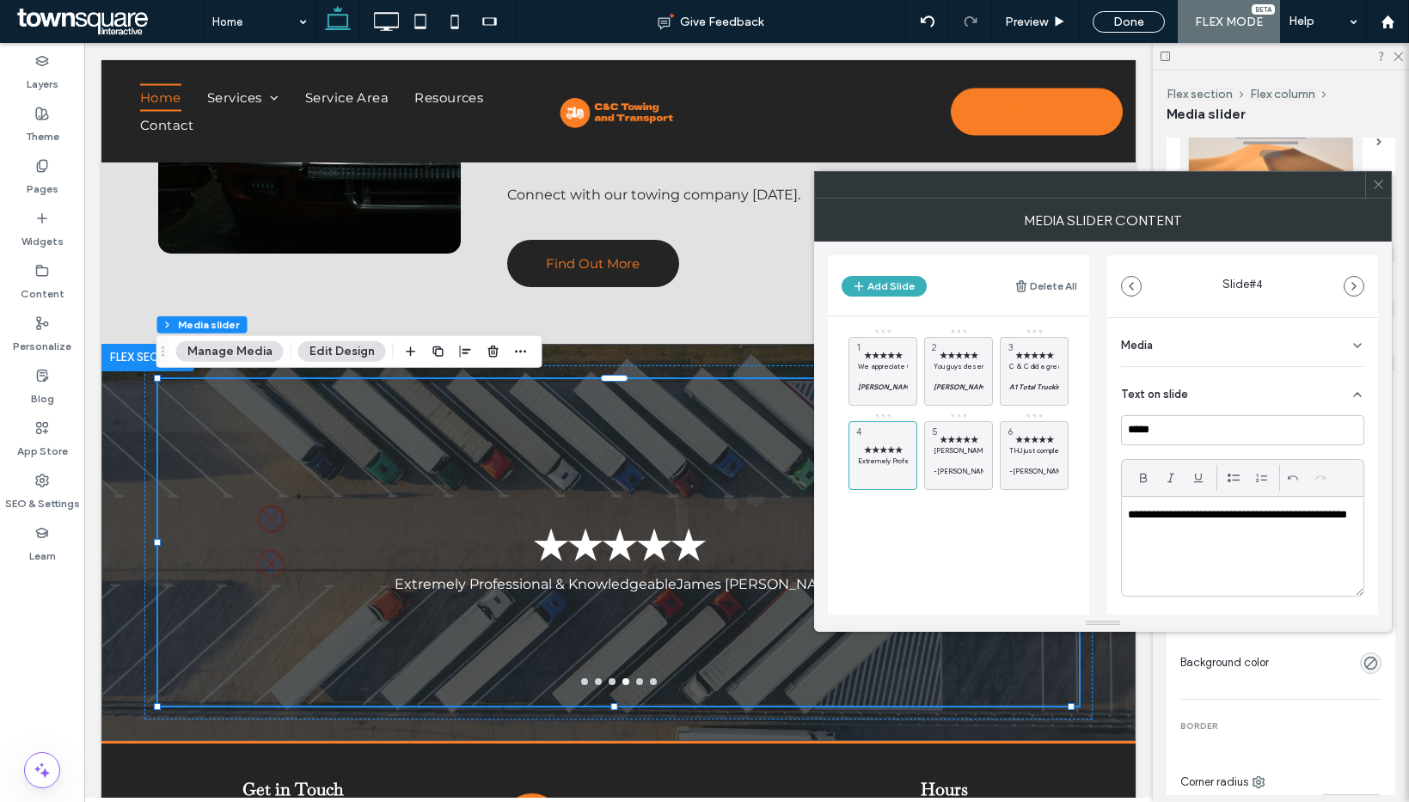
click at [1205, 529] on p "**********" at bounding box center [1238, 523] width 220 height 32
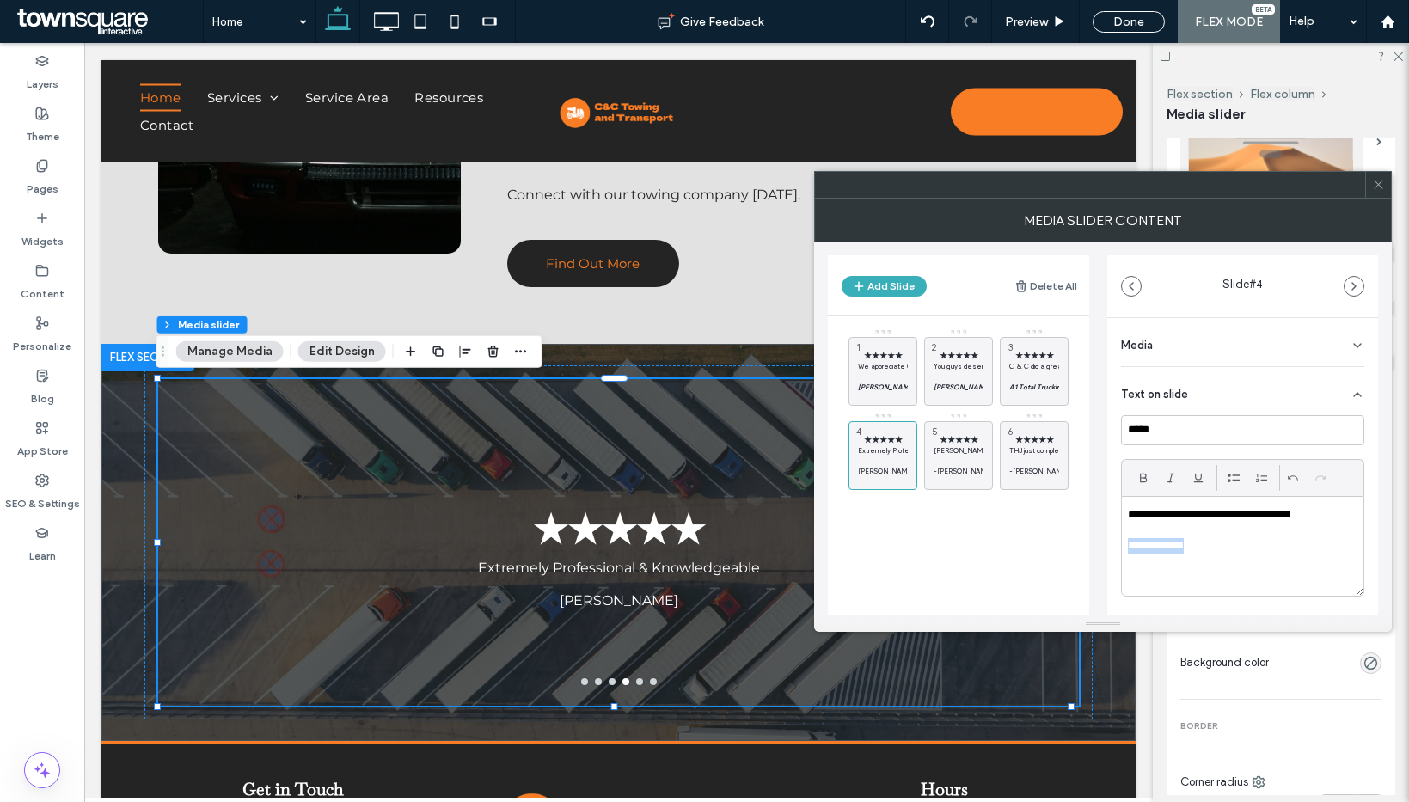
drag, startPoint x: 1214, startPoint y: 551, endPoint x: 1117, endPoint y: 547, distance: 96.4
click at [1117, 547] on div "**********" at bounding box center [1242, 558] width 271 height 480
drag, startPoint x: 1142, startPoint y: 468, endPoint x: 1149, endPoint y: 472, distance: 8.9
click at [1142, 468] on span at bounding box center [1143, 478] width 14 height 26
click at [1177, 477] on icon at bounding box center [1171, 478] width 14 height 14
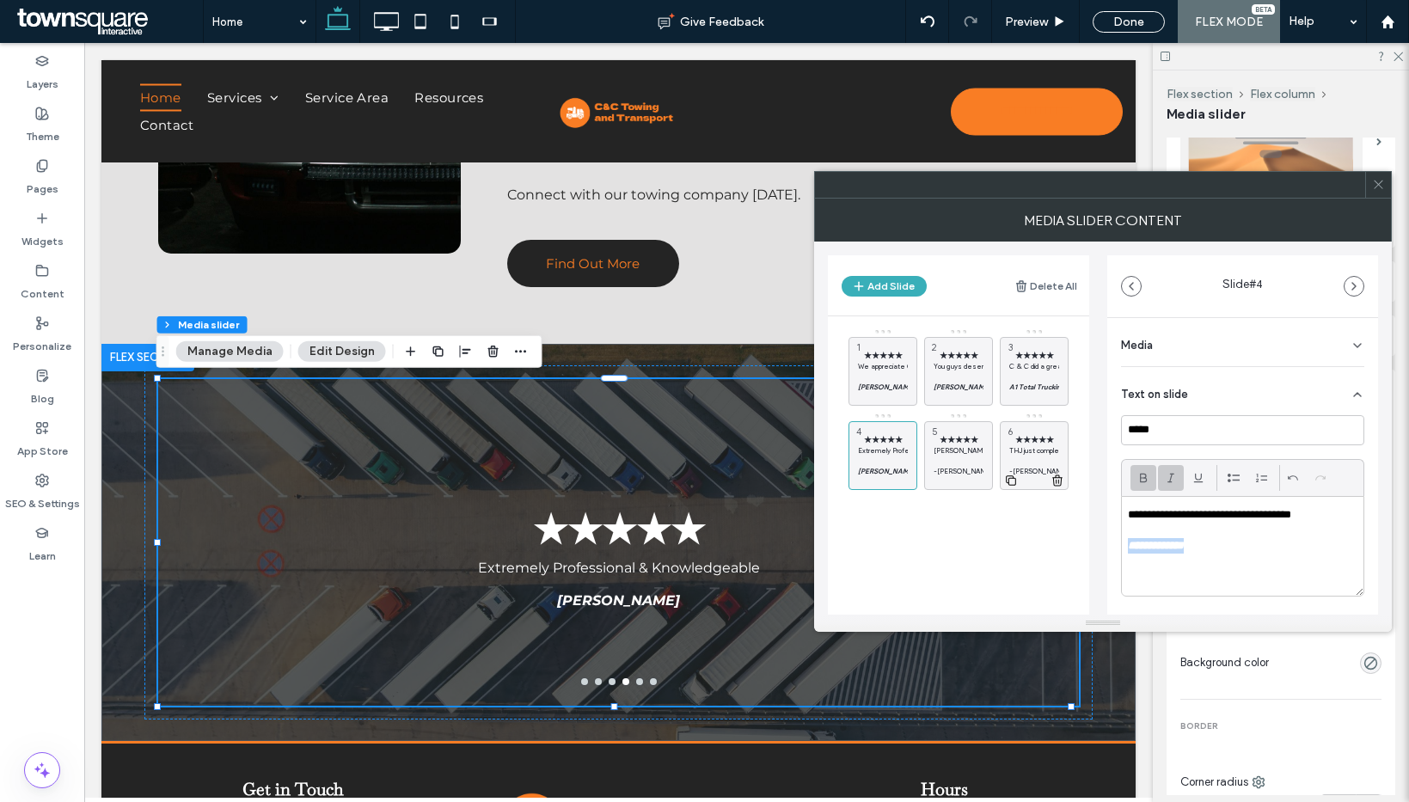
click at [0, 0] on icon at bounding box center [0, 0] width 0 height 0
click at [983, 481] on icon at bounding box center [982, 480] width 14 height 15
click at [1368, 188] on div at bounding box center [1378, 185] width 26 height 26
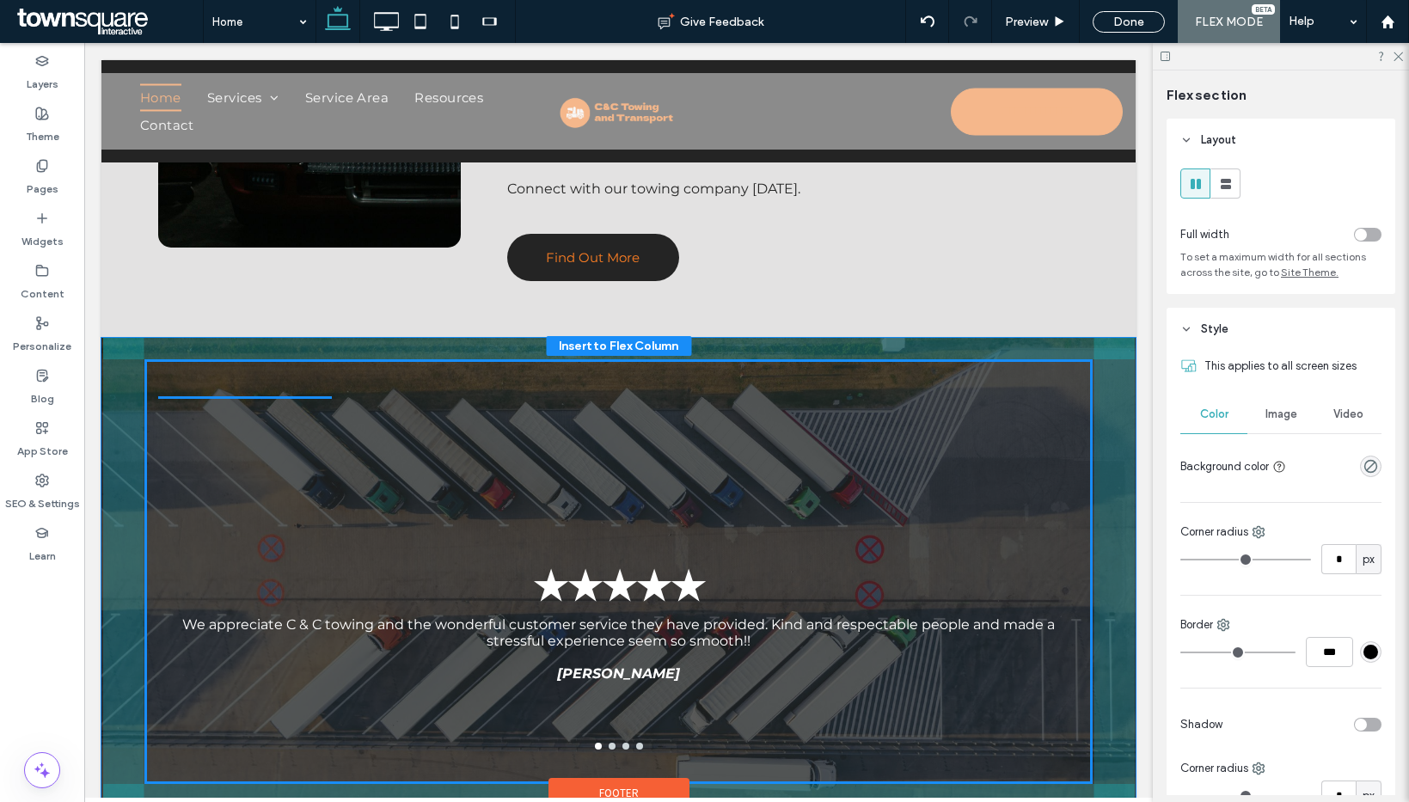
scroll to position [2574, 0]
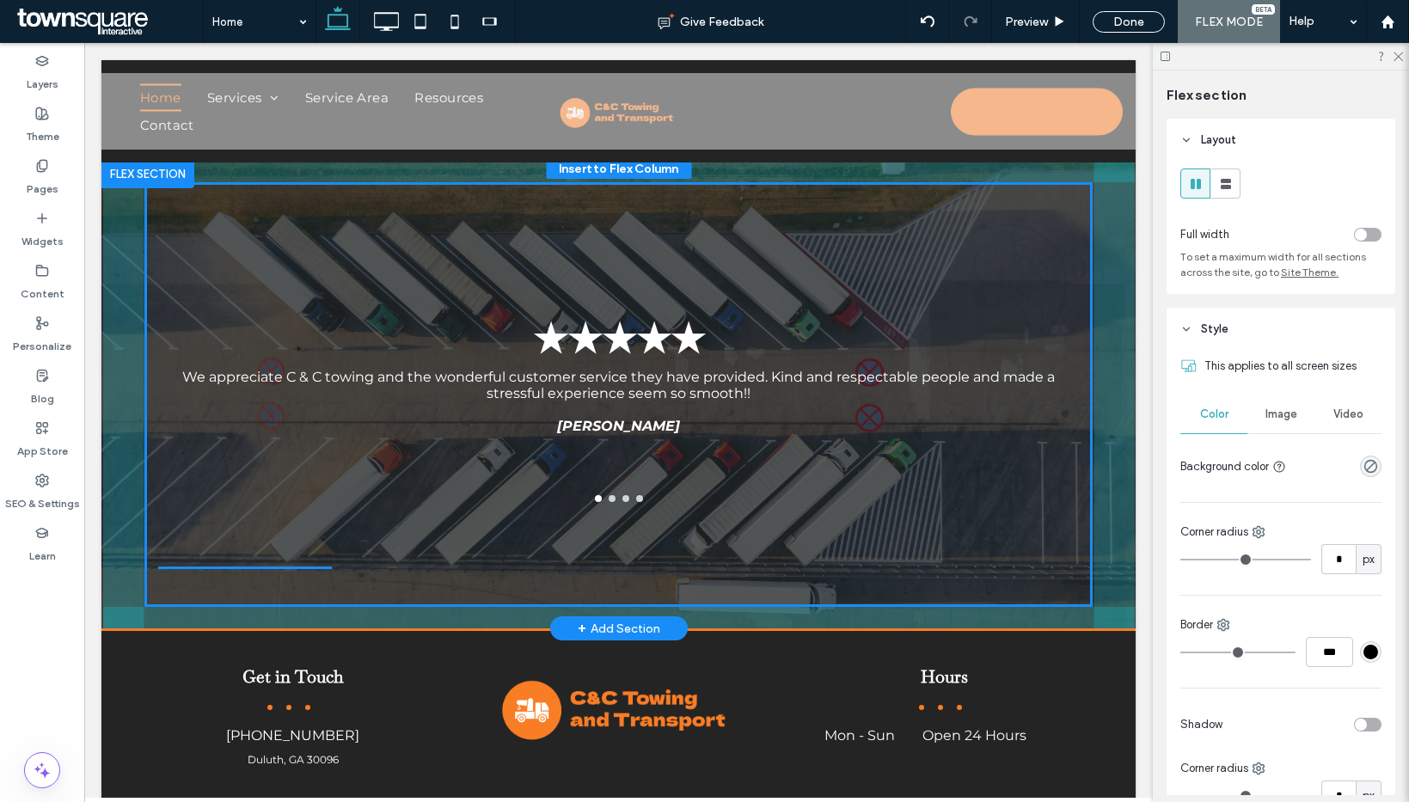
drag, startPoint x: 249, startPoint y: 361, endPoint x: 528, endPoint y: 591, distance: 360.9
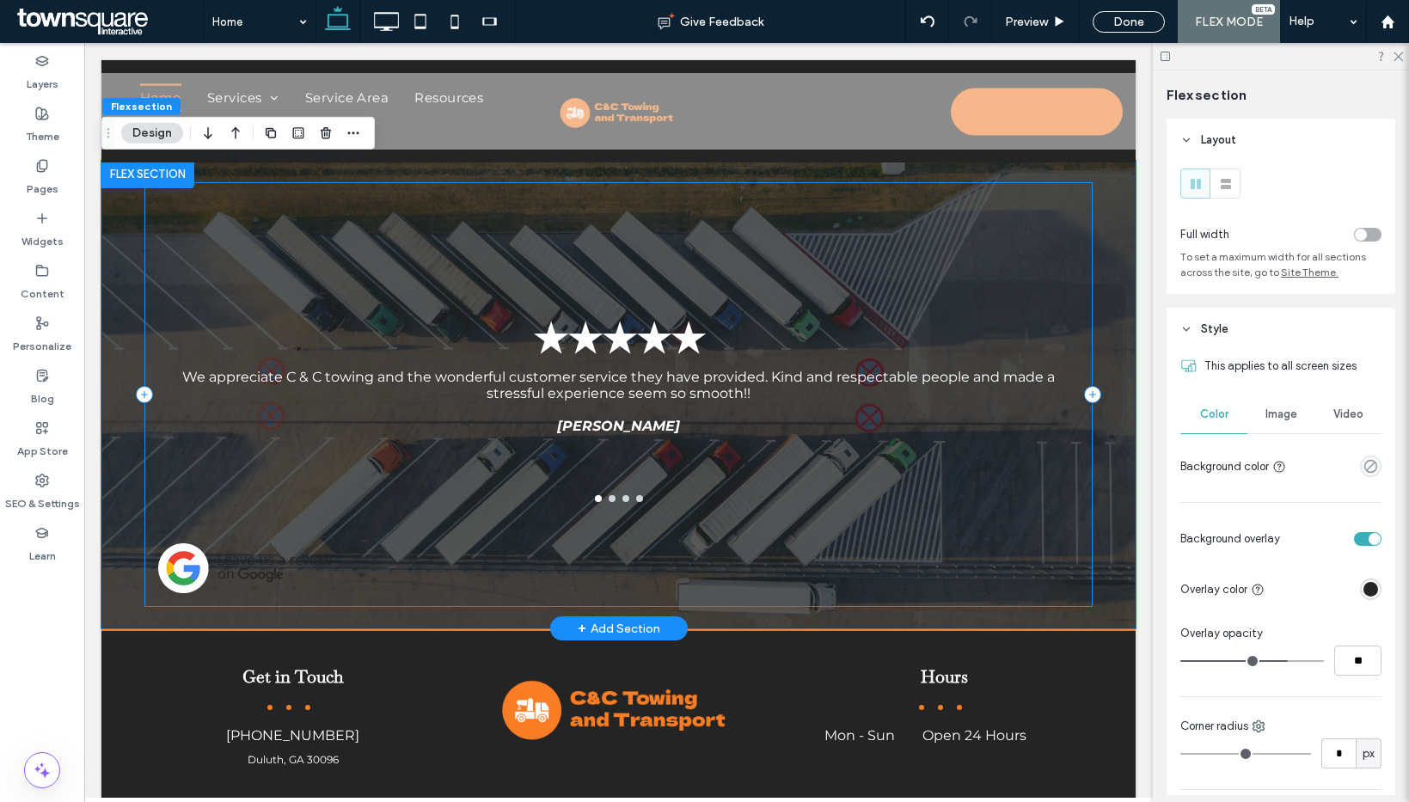
click at [253, 557] on img at bounding box center [245, 568] width 174 height 51
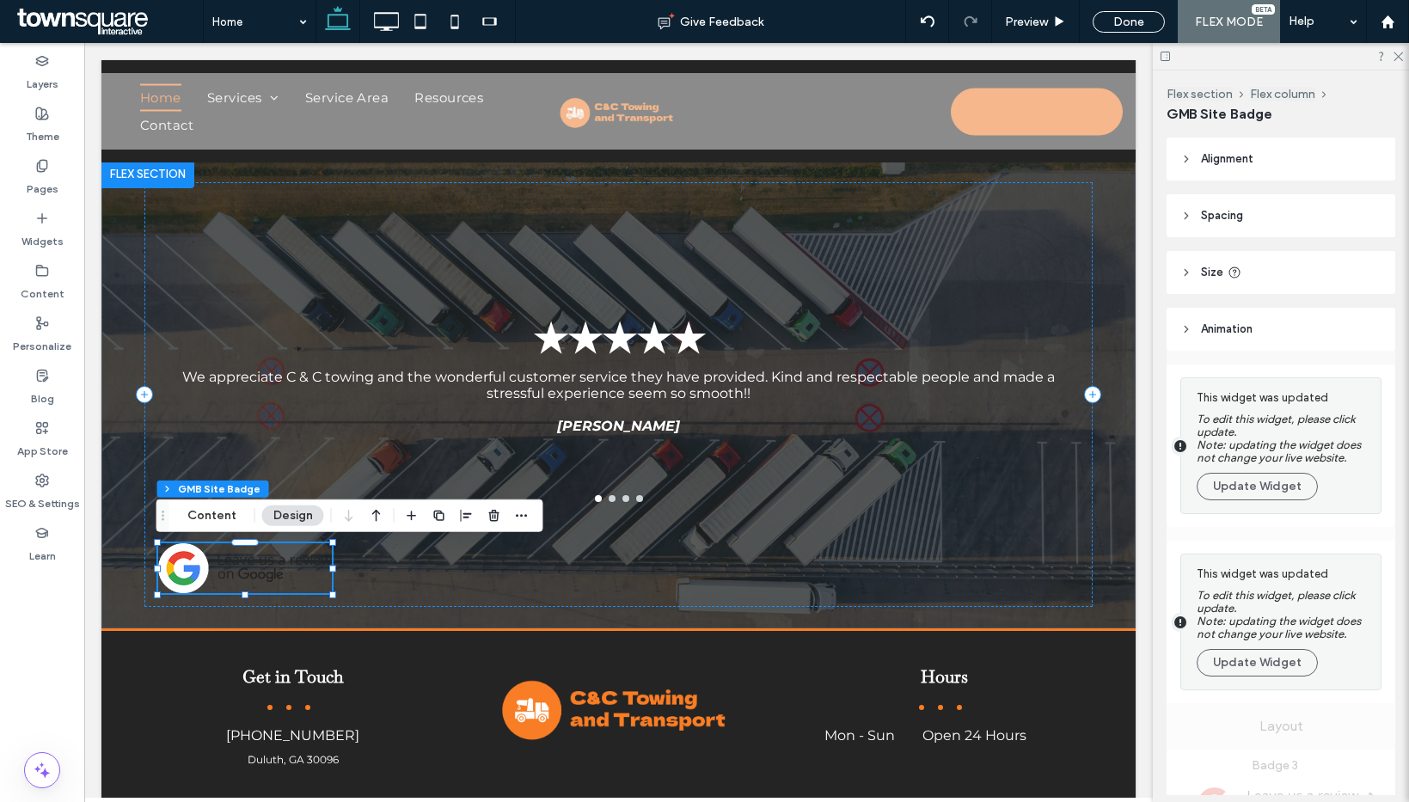
click at [1239, 165] on span "Alignment" at bounding box center [1227, 158] width 52 height 17
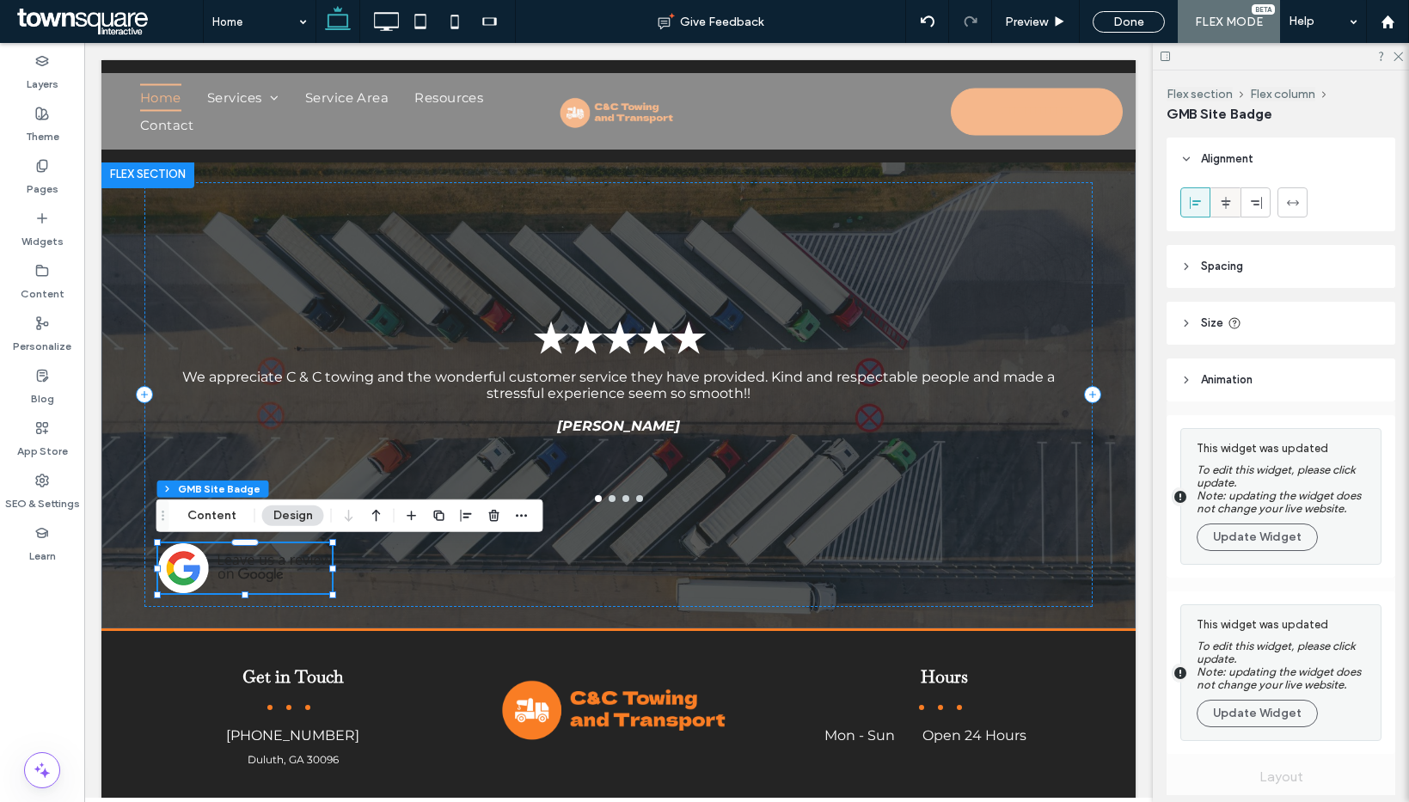
drag, startPoint x: 1218, startPoint y: 186, endPoint x: 1222, endPoint y: 209, distance: 23.6
click at [1218, 186] on div at bounding box center [1280, 206] width 229 height 51
click at [1231, 200] on icon at bounding box center [1226, 203] width 14 height 14
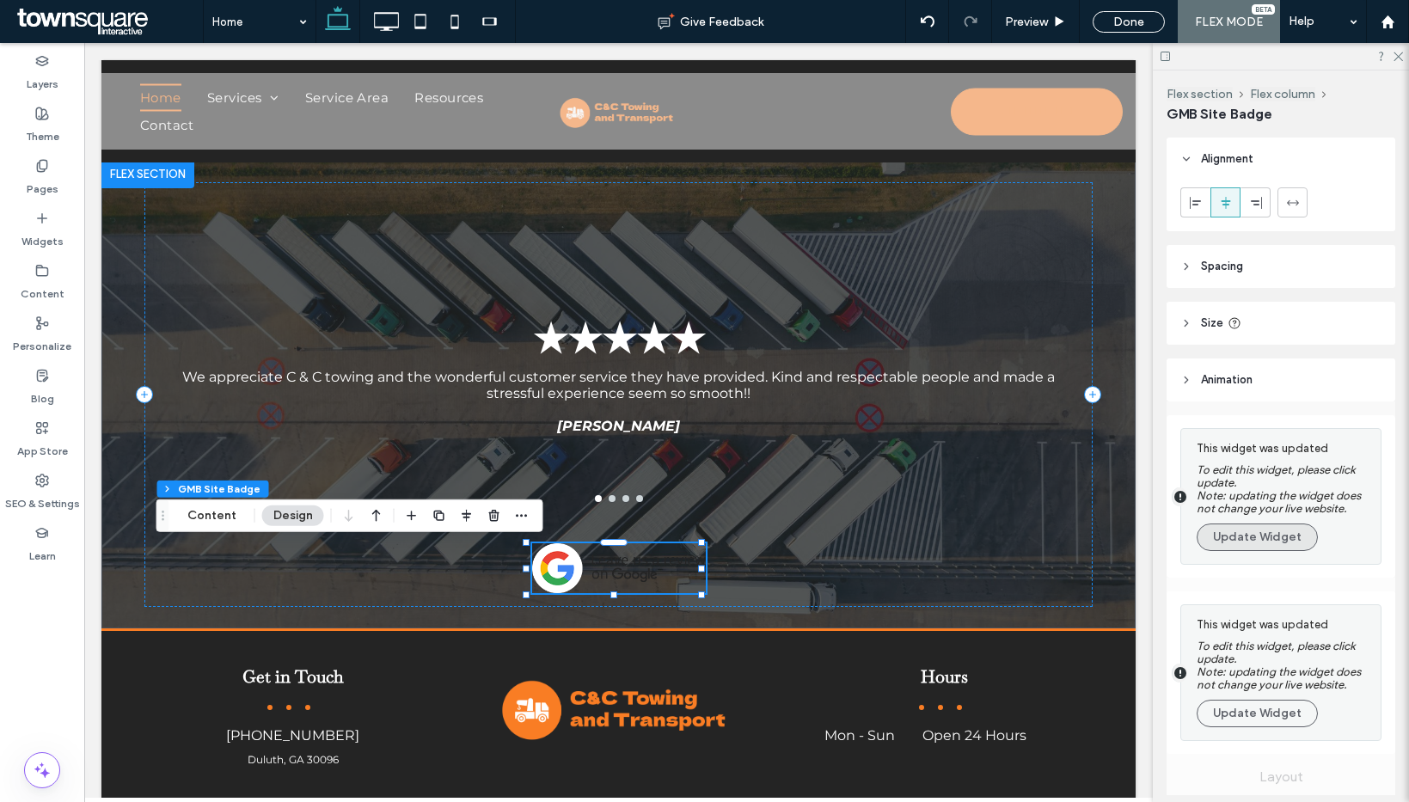
click at [1242, 535] on button "Update Widget" at bounding box center [1257, 537] width 121 height 28
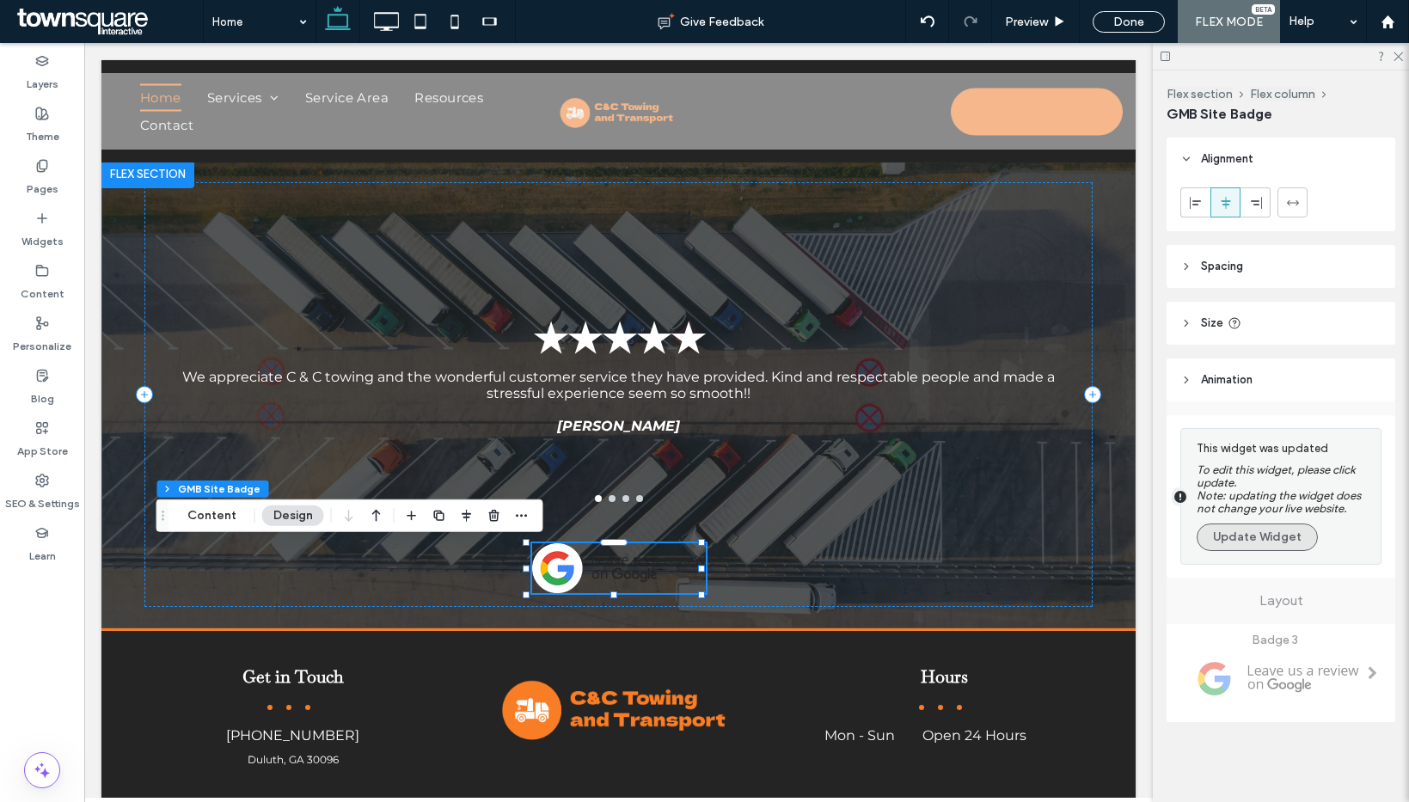
click at [1233, 539] on button "Update Widget" at bounding box center [1257, 537] width 121 height 28
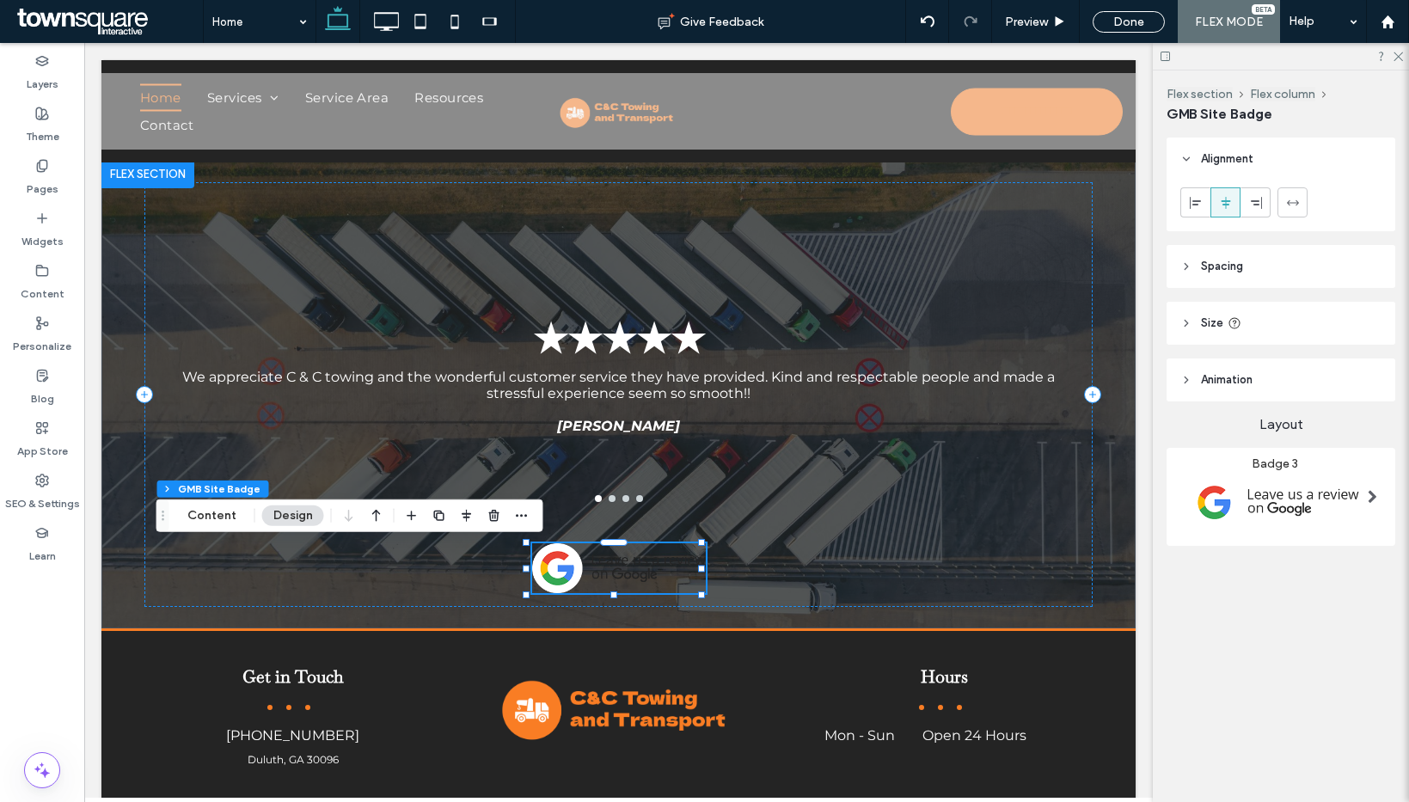
click at [1262, 504] on img at bounding box center [1274, 502] width 188 height 63
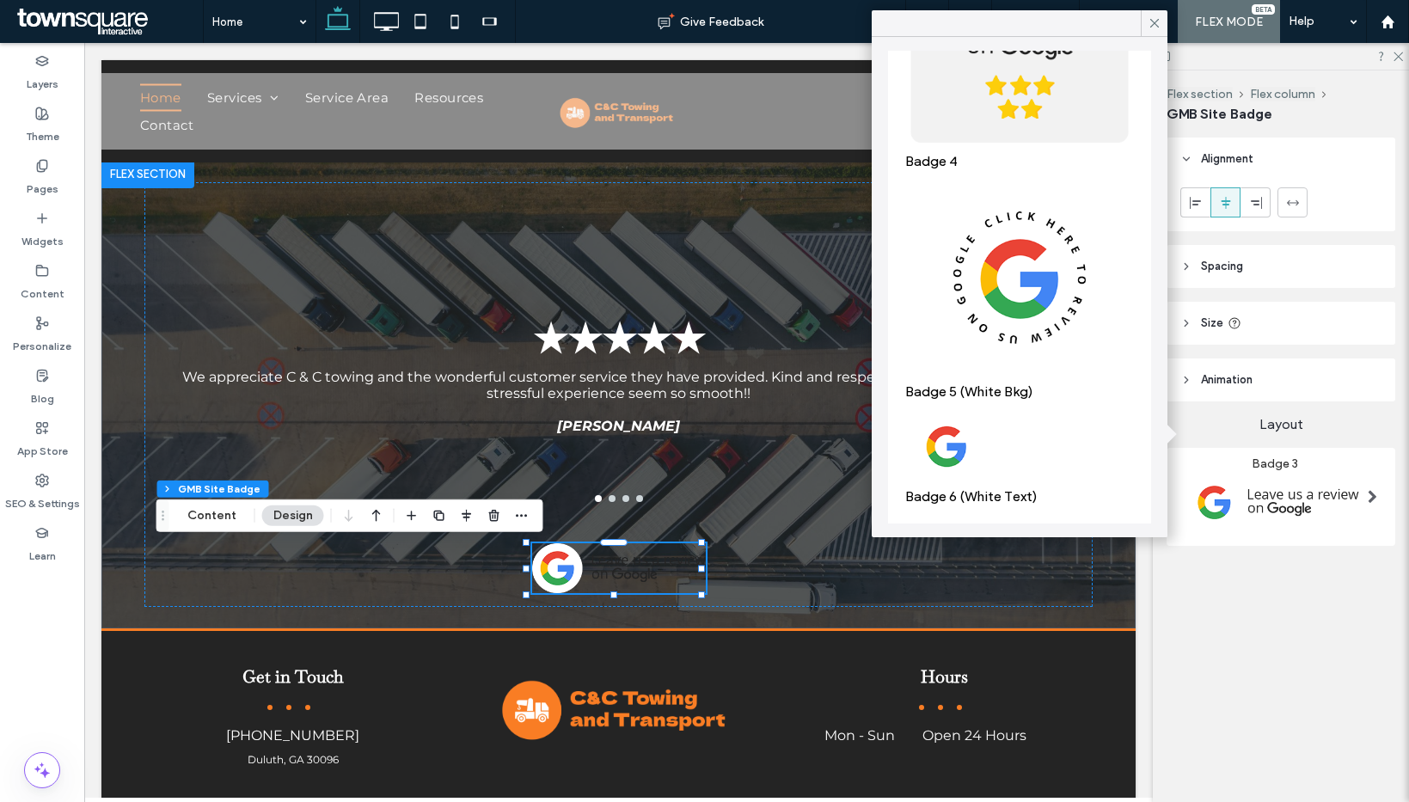
scroll to position [924, 0]
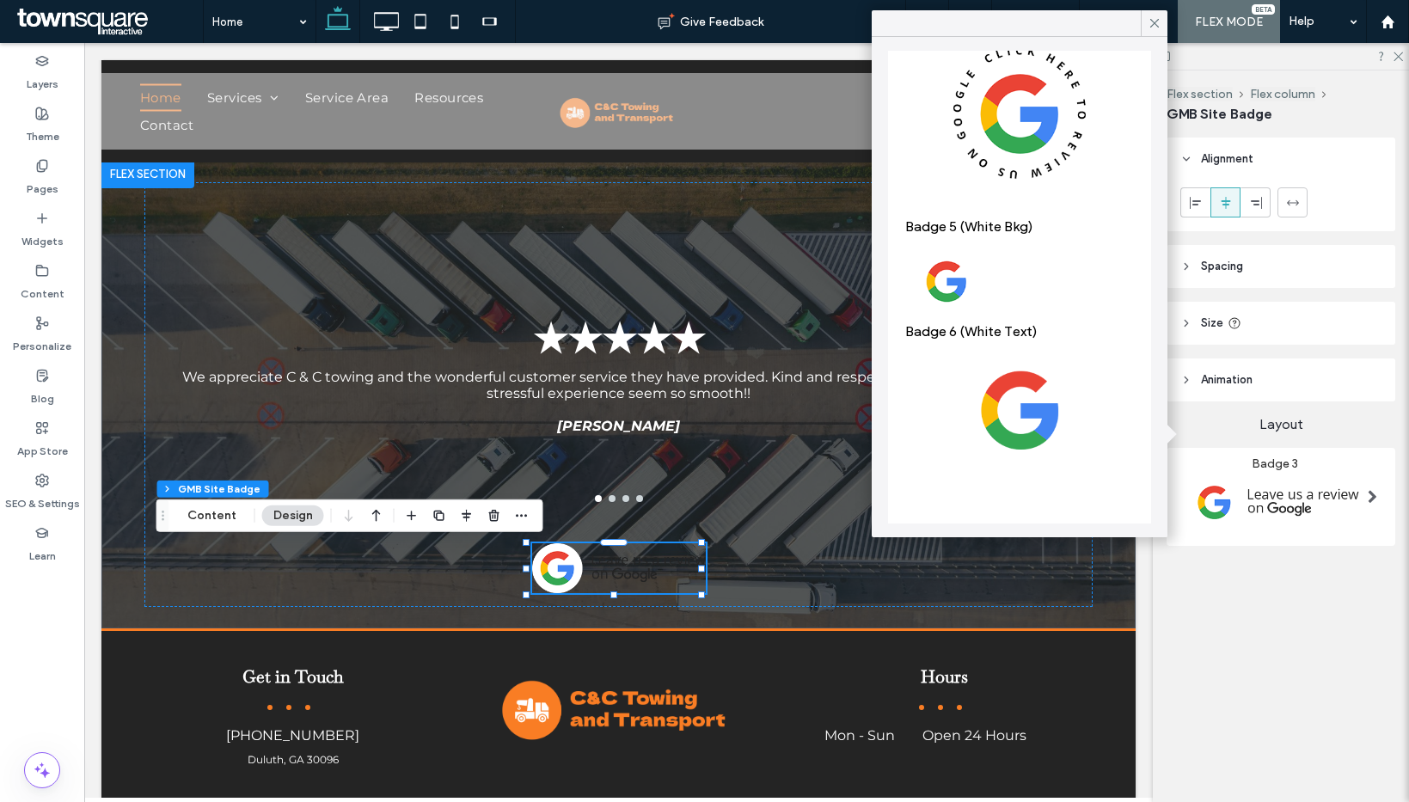
click at [998, 243] on img at bounding box center [1019, 281] width 229 height 77
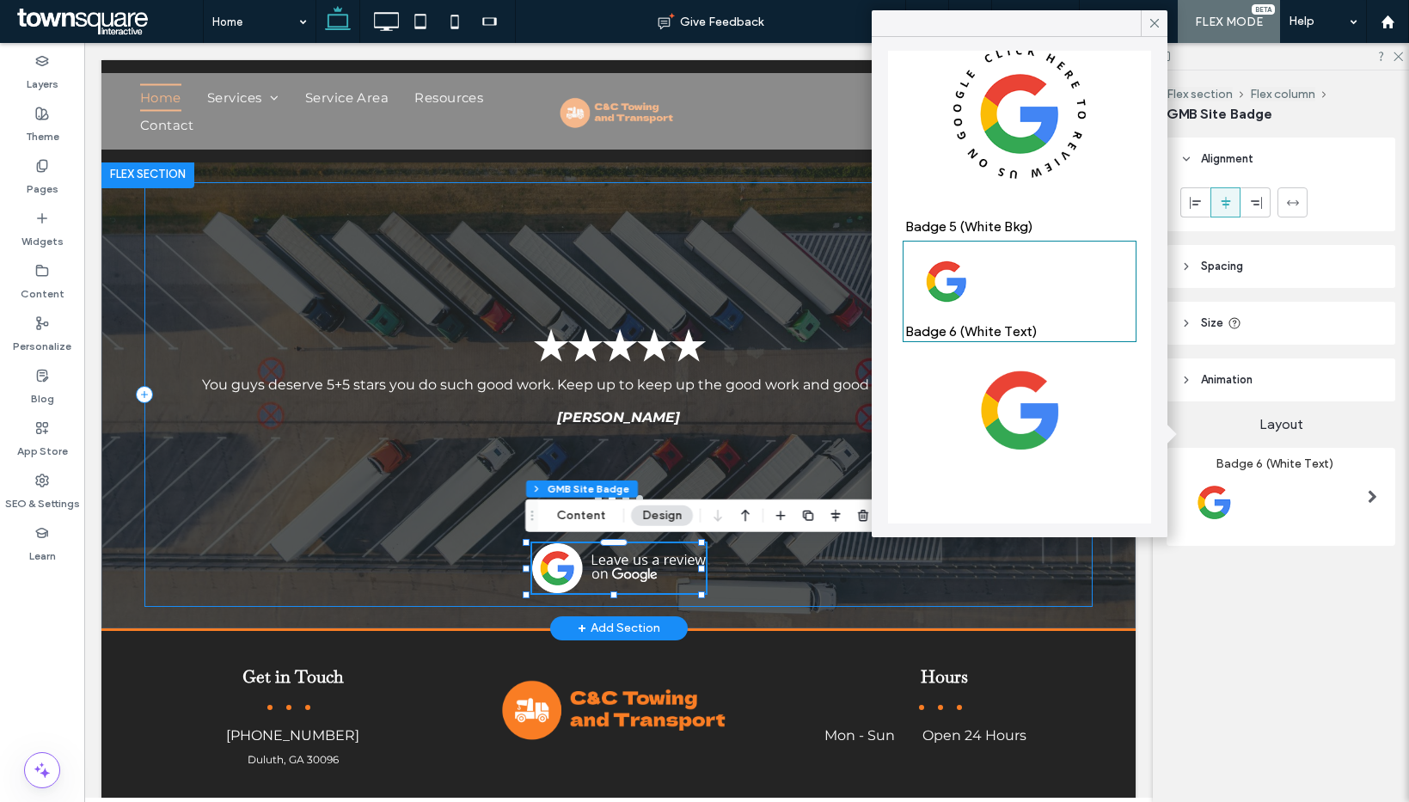
click at [468, 558] on div "★★★★★ We appreciate C & C towing and the wonderful customer service they have p…" at bounding box center [618, 394] width 949 height 425
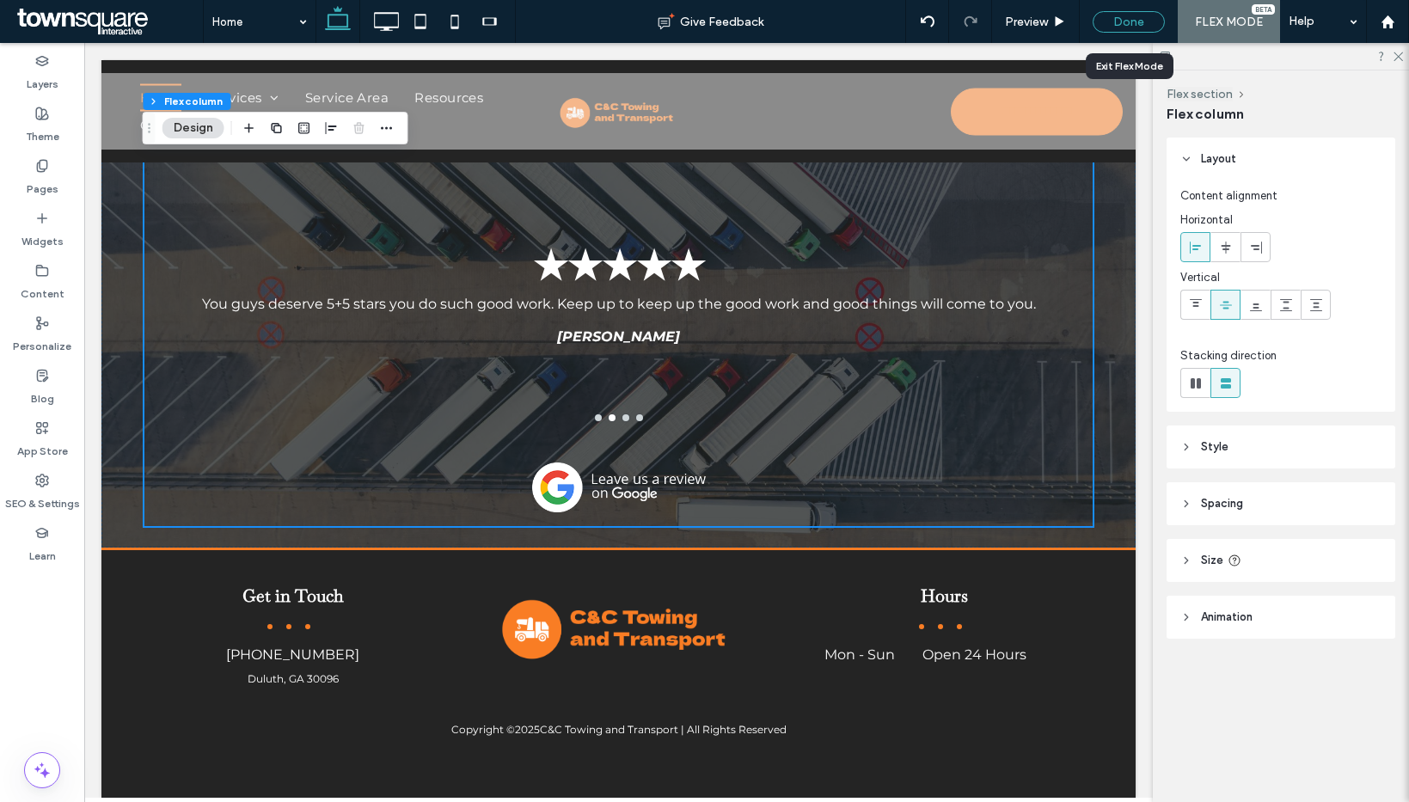
click at [1135, 15] on div "Done" at bounding box center [1129, 21] width 72 height 21
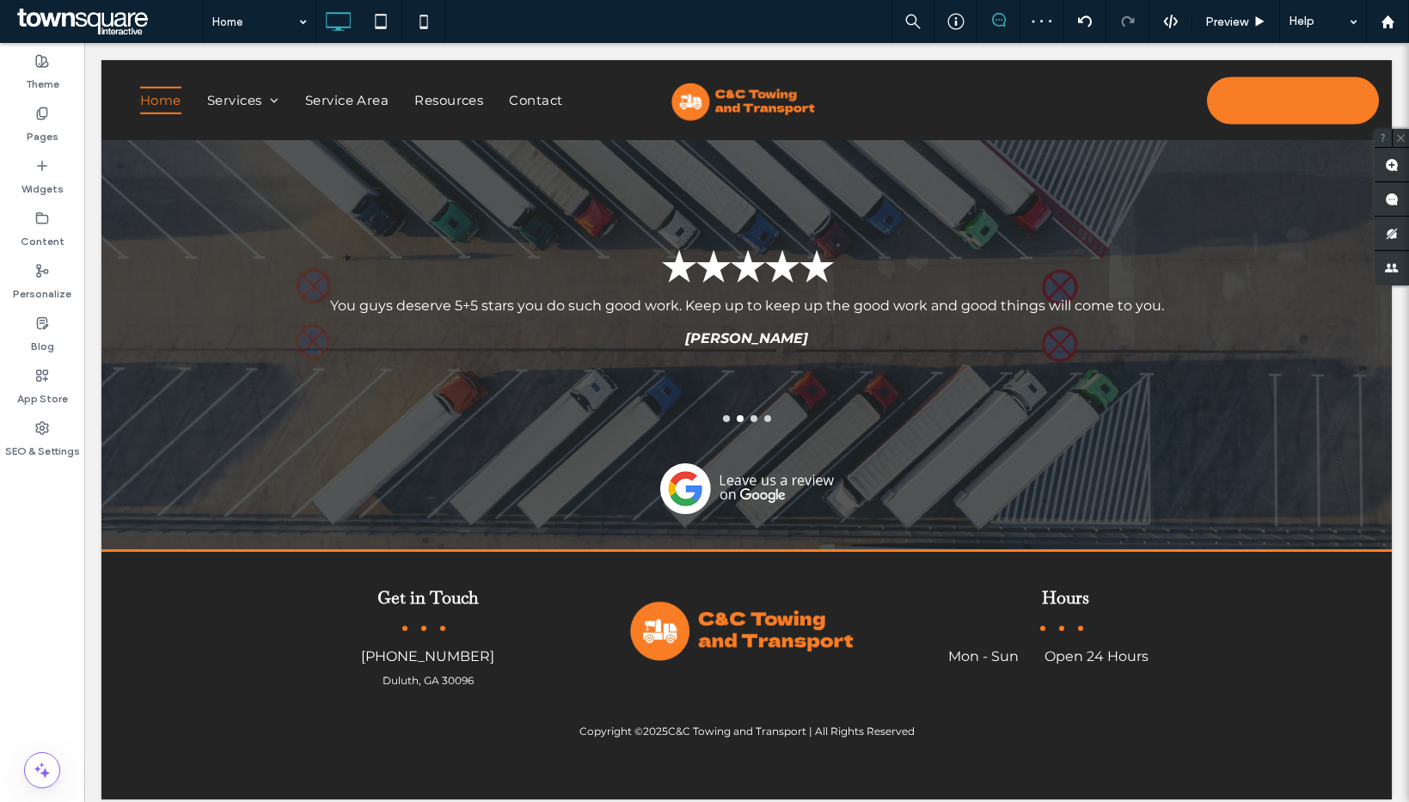
scroll to position [2654, 0]
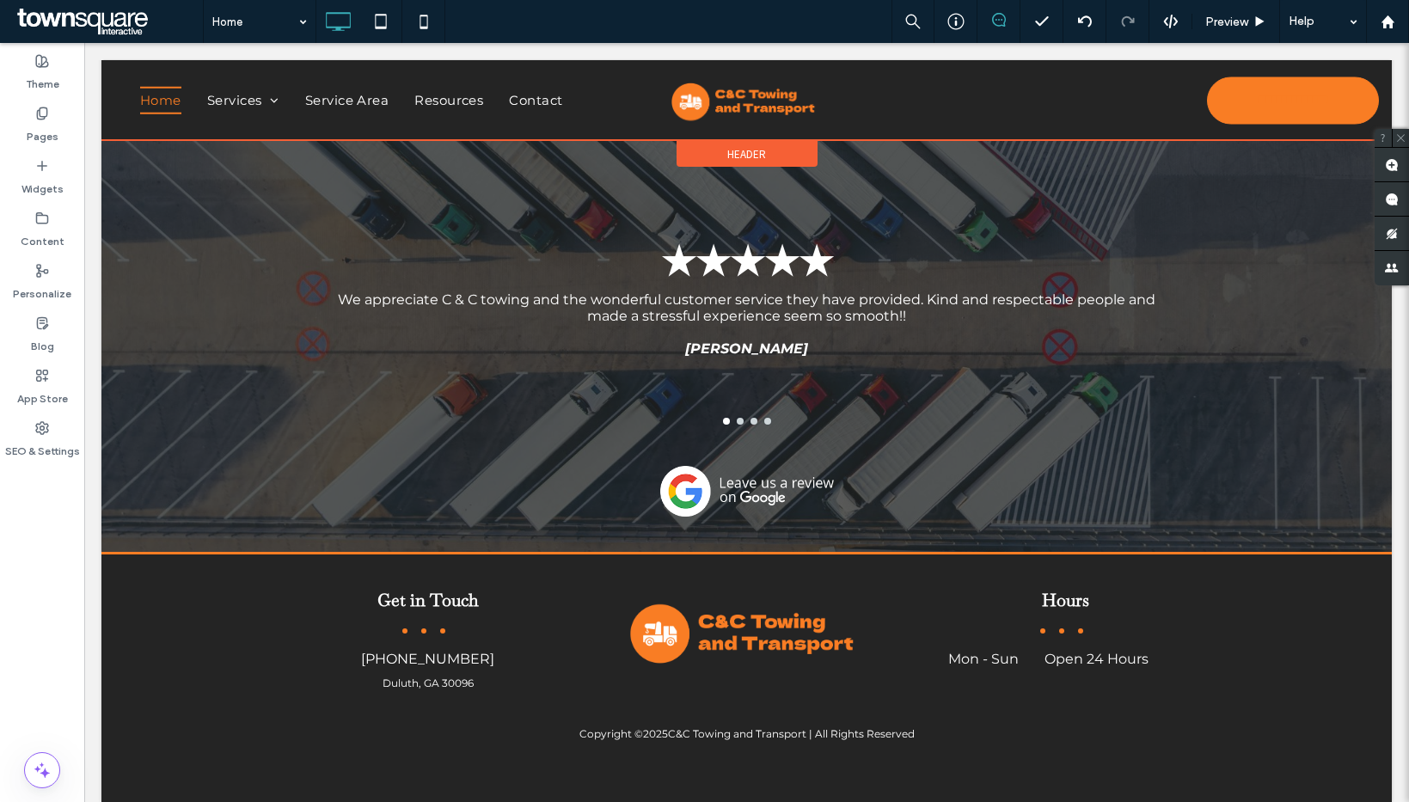
click at [1276, 99] on div at bounding box center [746, 100] width 1290 height 80
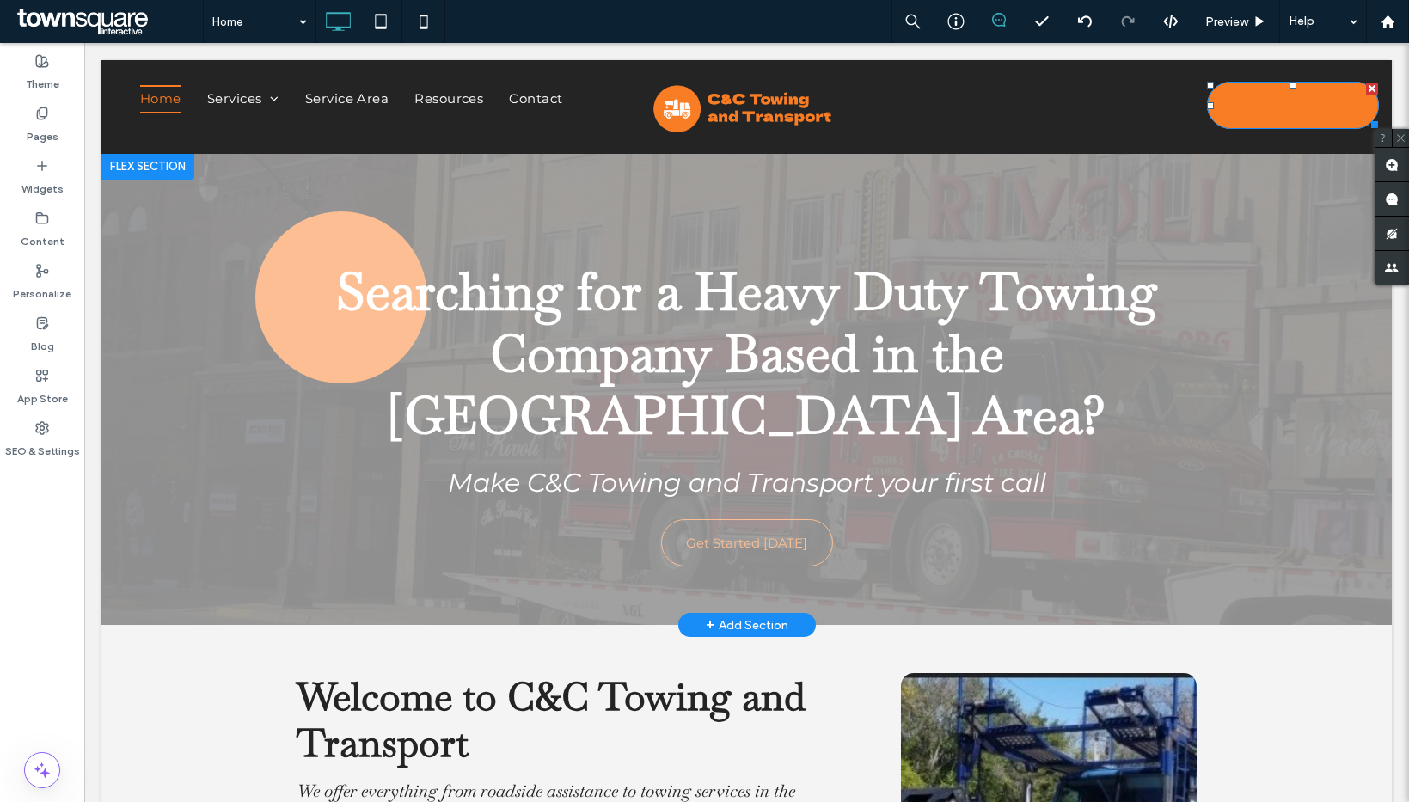
scroll to position [0, 0]
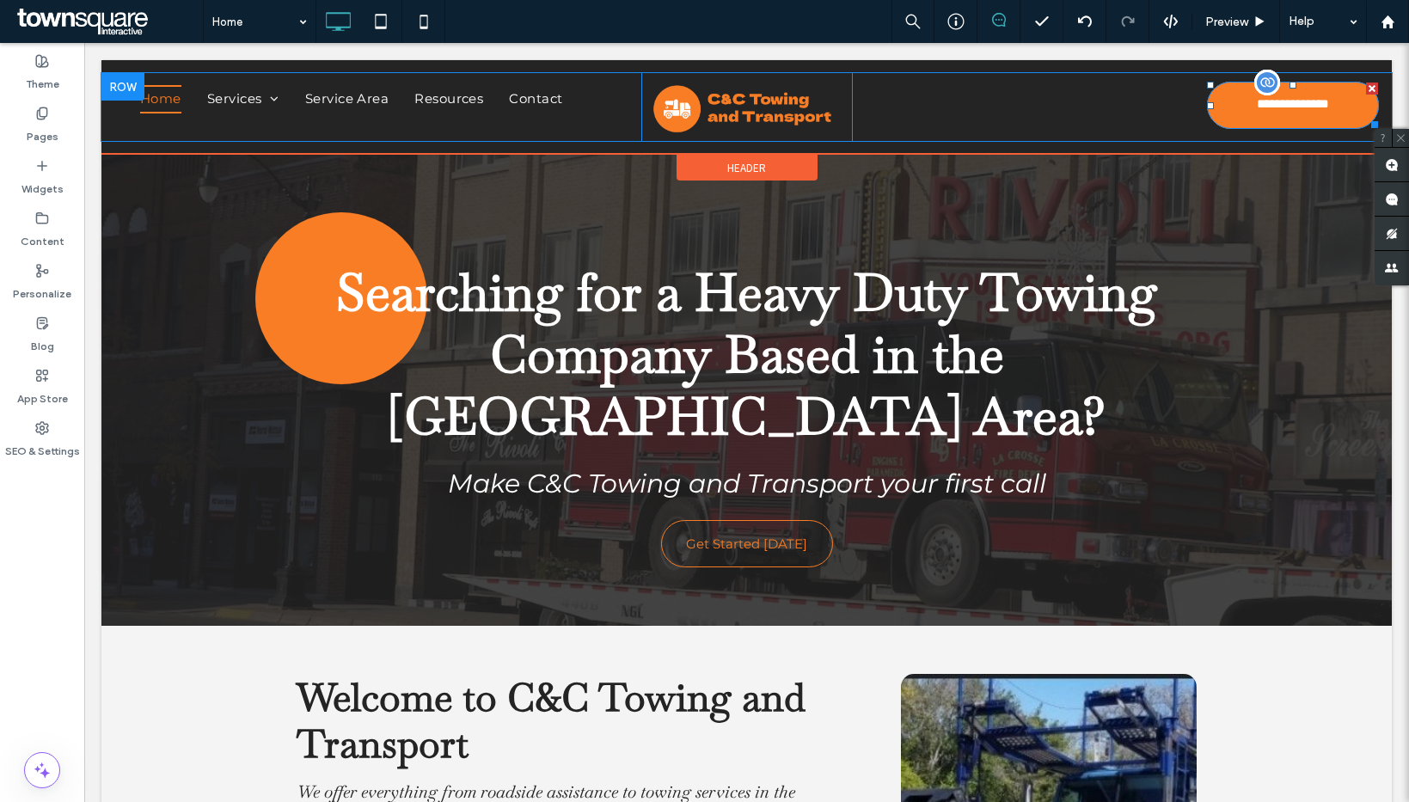
click at [1255, 109] on span "**********" at bounding box center [1292, 105] width 91 height 16
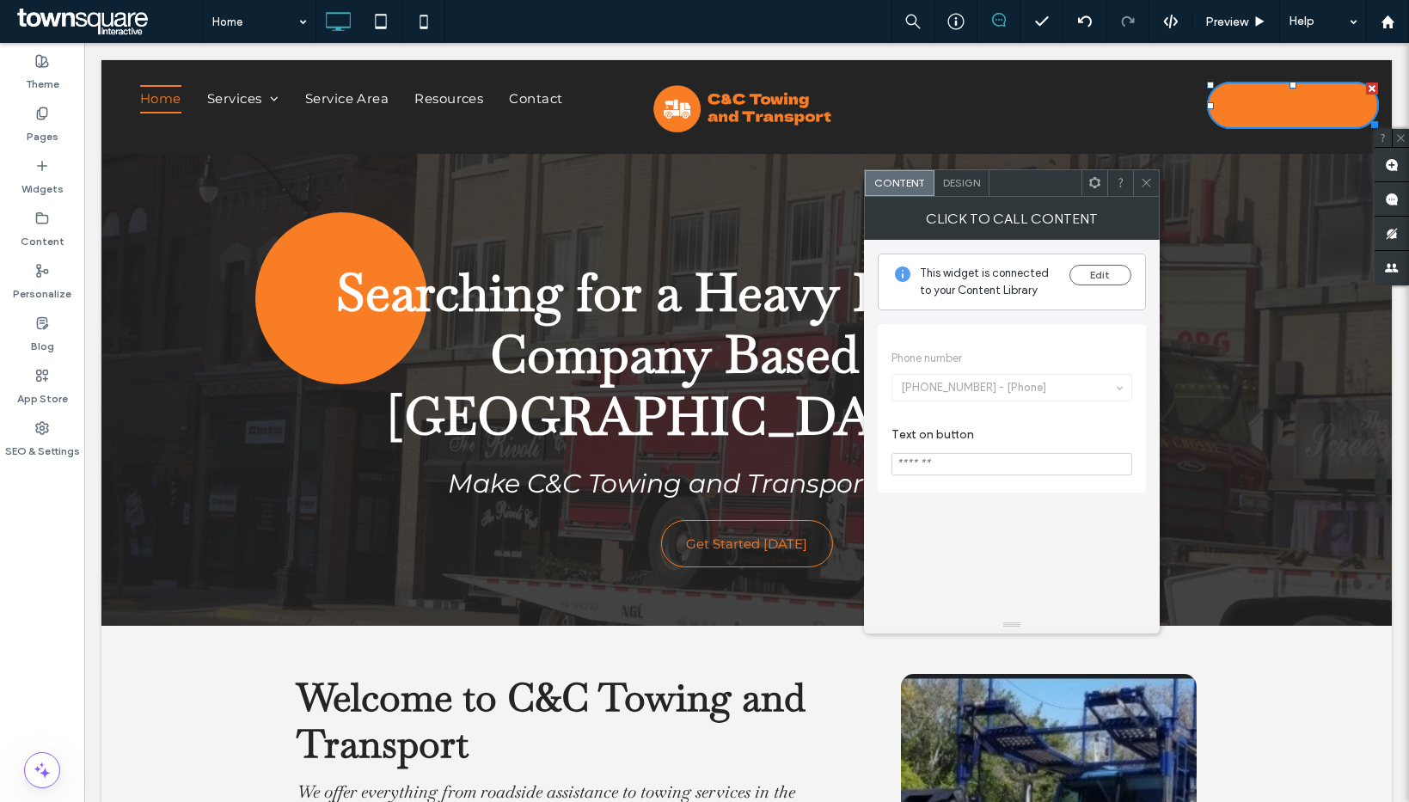
click at [938, 181] on div "Design" at bounding box center [961, 183] width 55 height 26
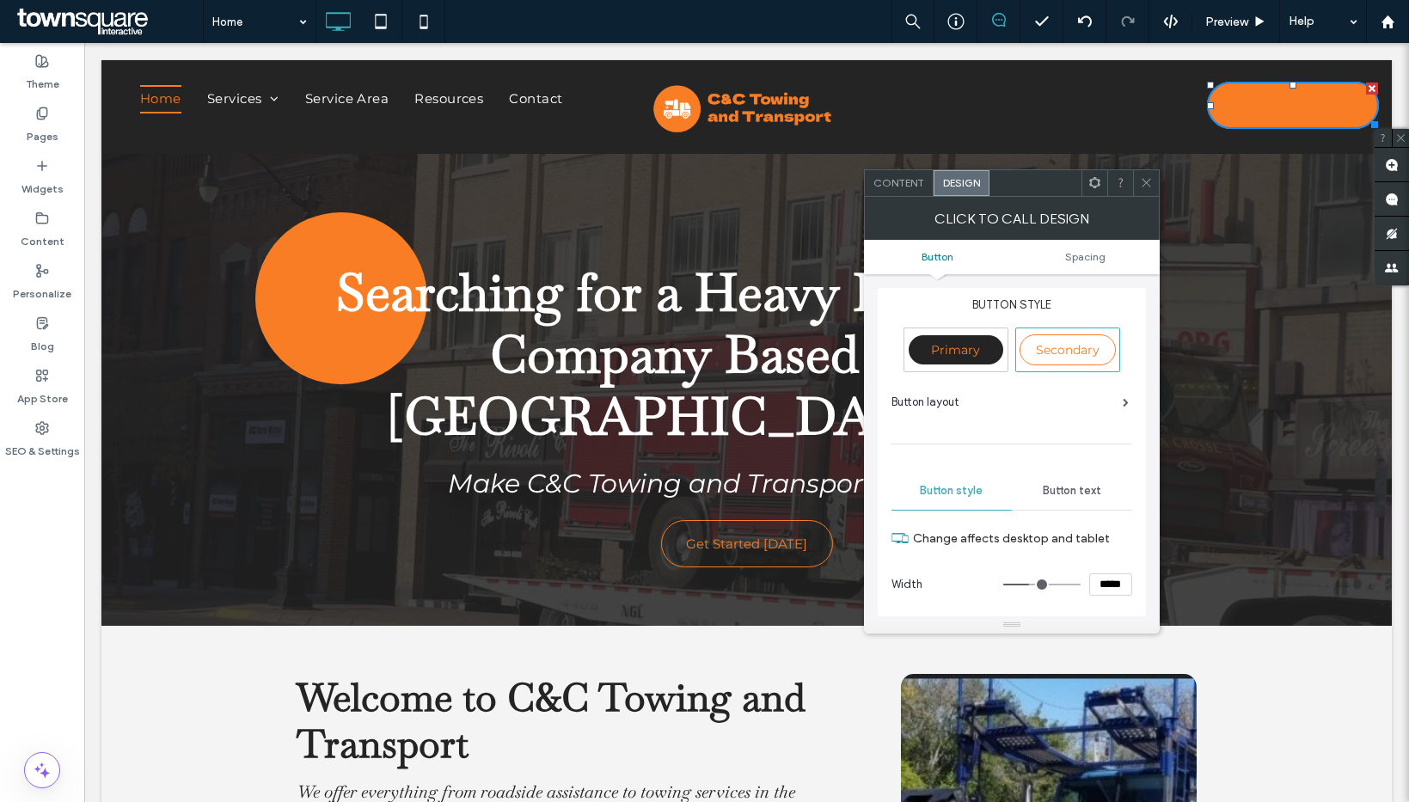
click at [1082, 473] on div "Button text" at bounding box center [1072, 491] width 120 height 38
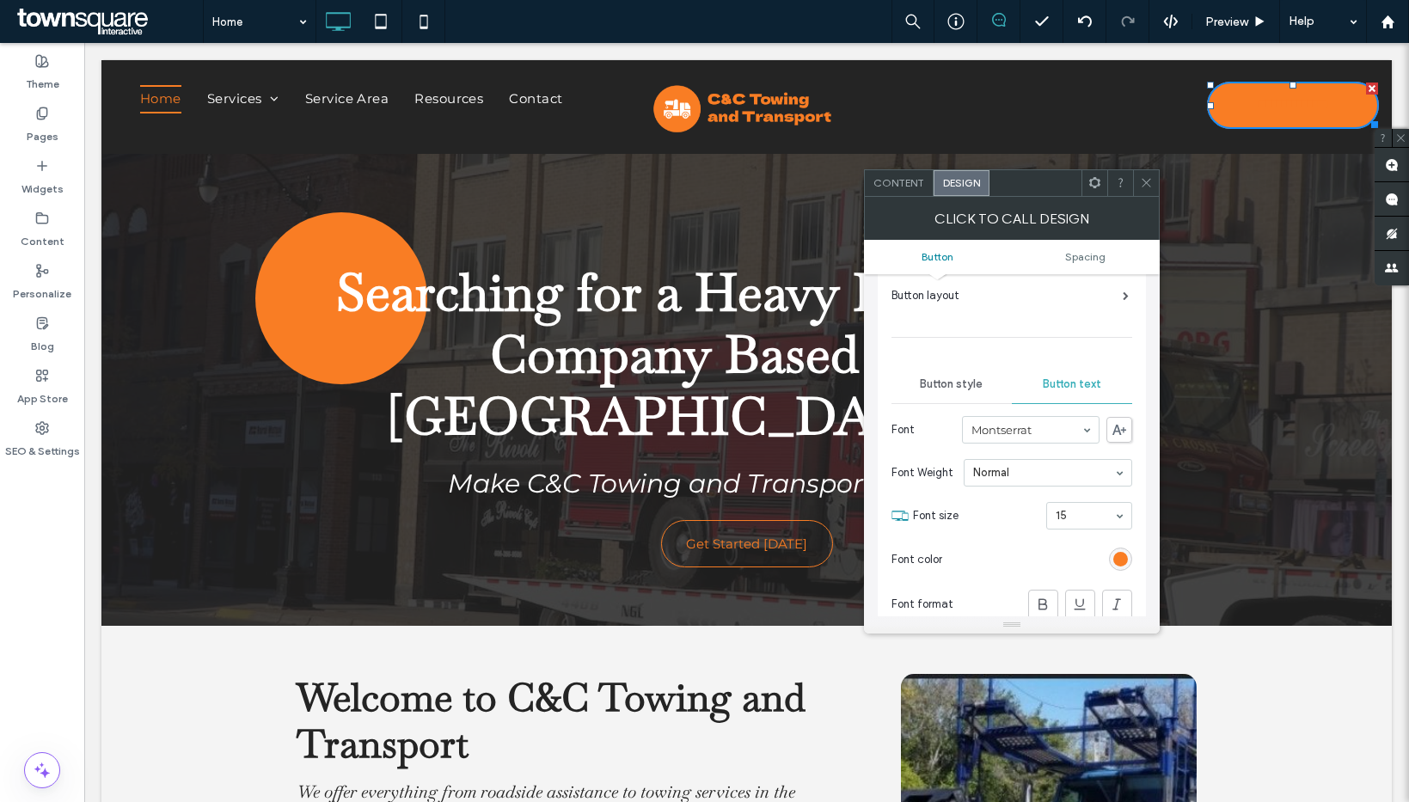
scroll to position [174, 0]
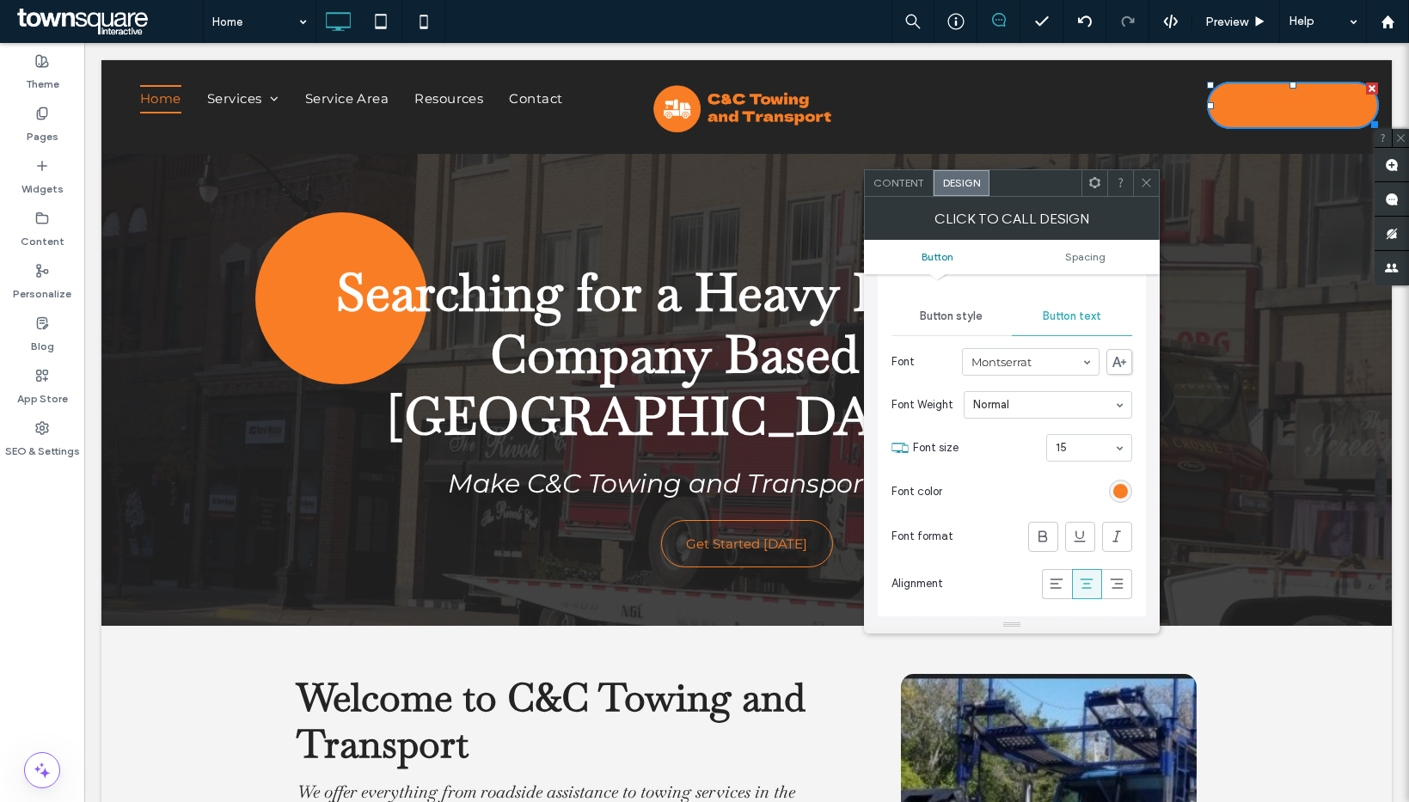
click at [1111, 493] on div "rgb(249, 125, 36)" at bounding box center [1120, 491] width 23 height 23
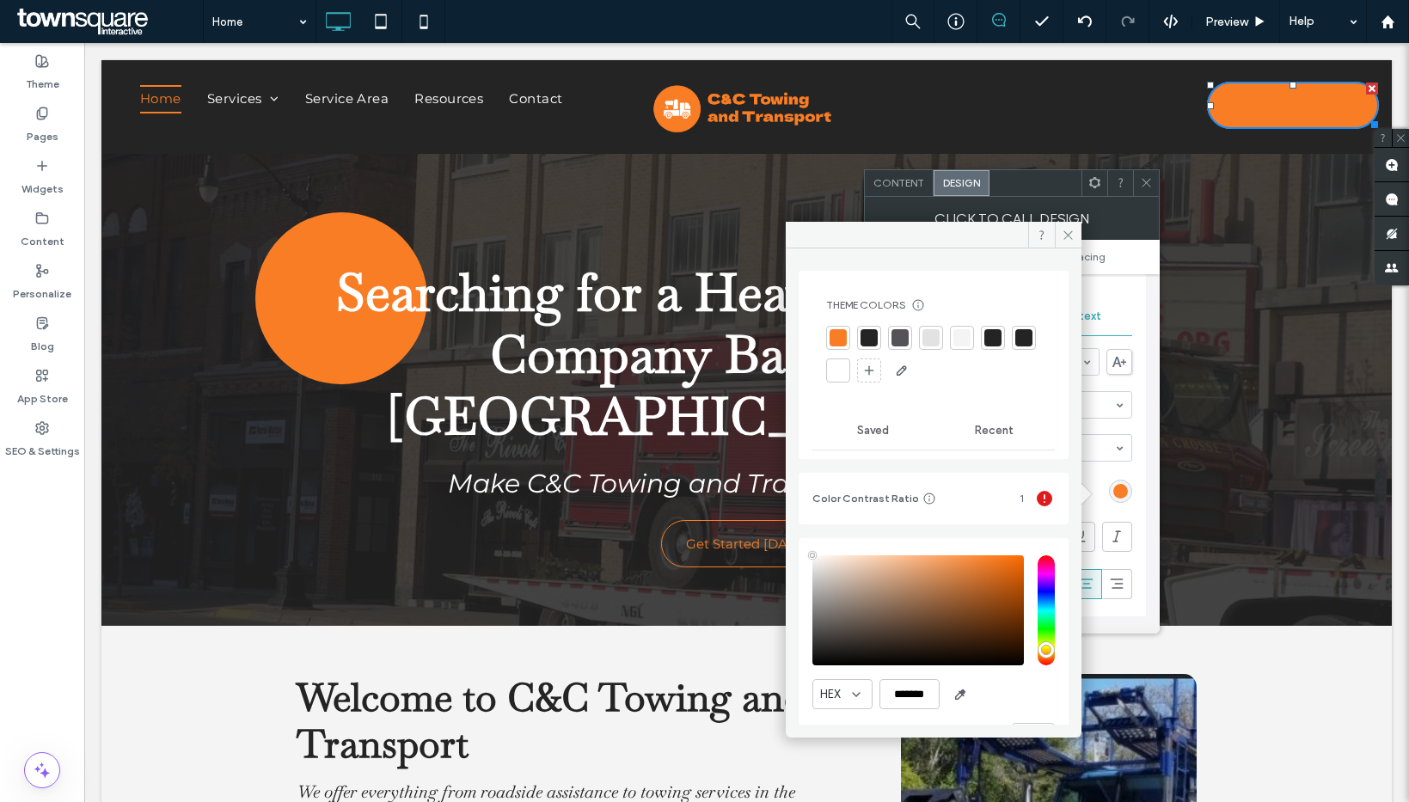
type input "****"
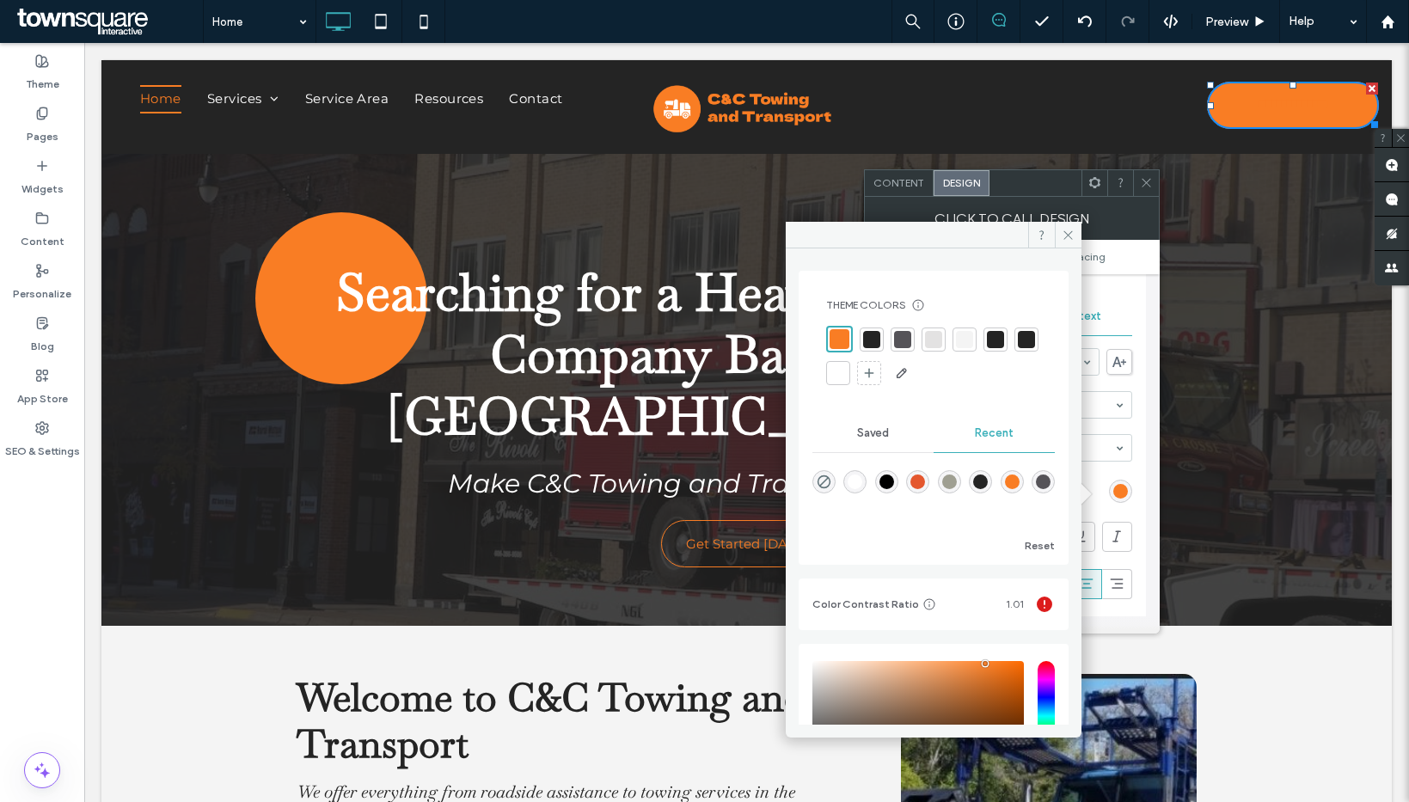
click at [847, 373] on div at bounding box center [838, 372] width 17 height 17
click at [1070, 232] on icon at bounding box center [1068, 235] width 13 height 13
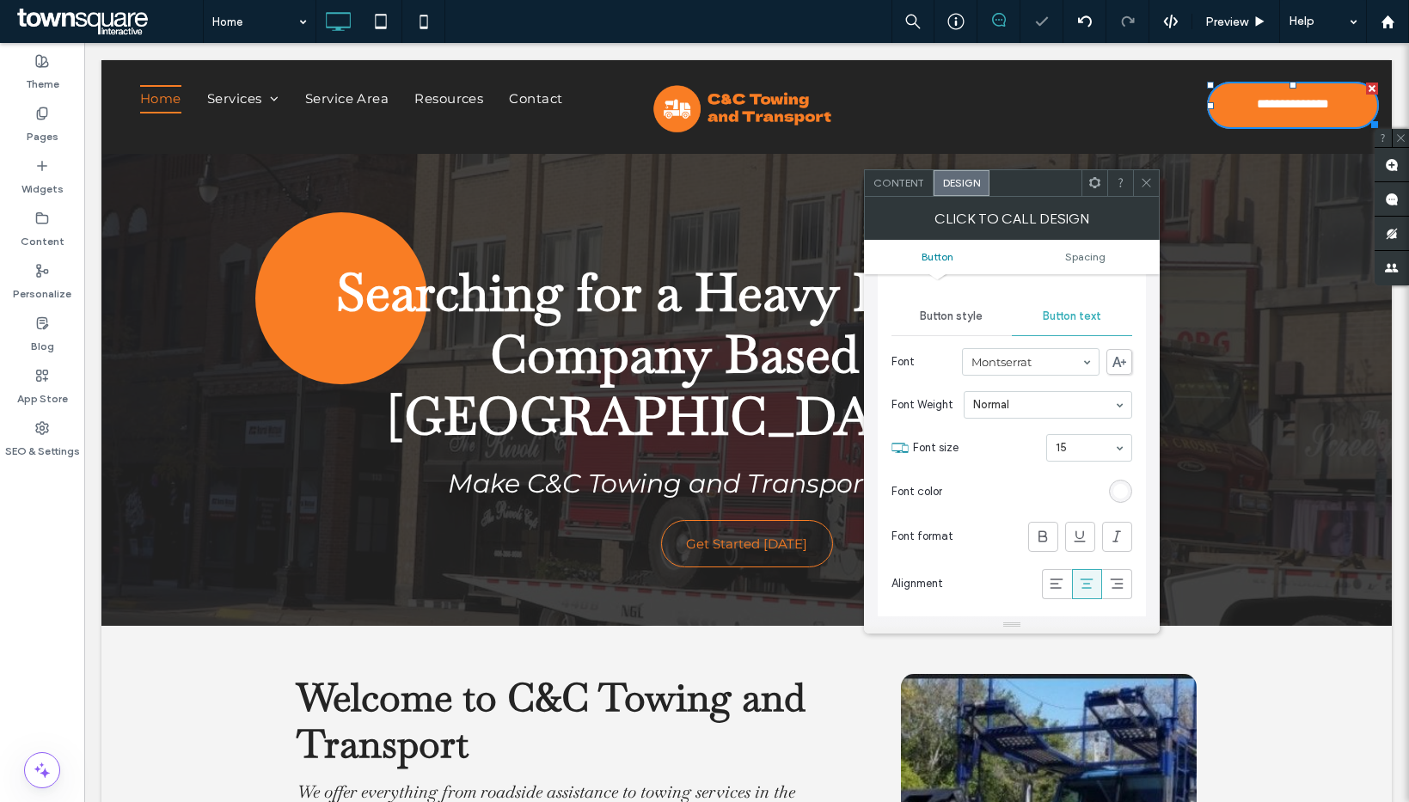
click at [1150, 187] on icon at bounding box center [1146, 182] width 13 height 13
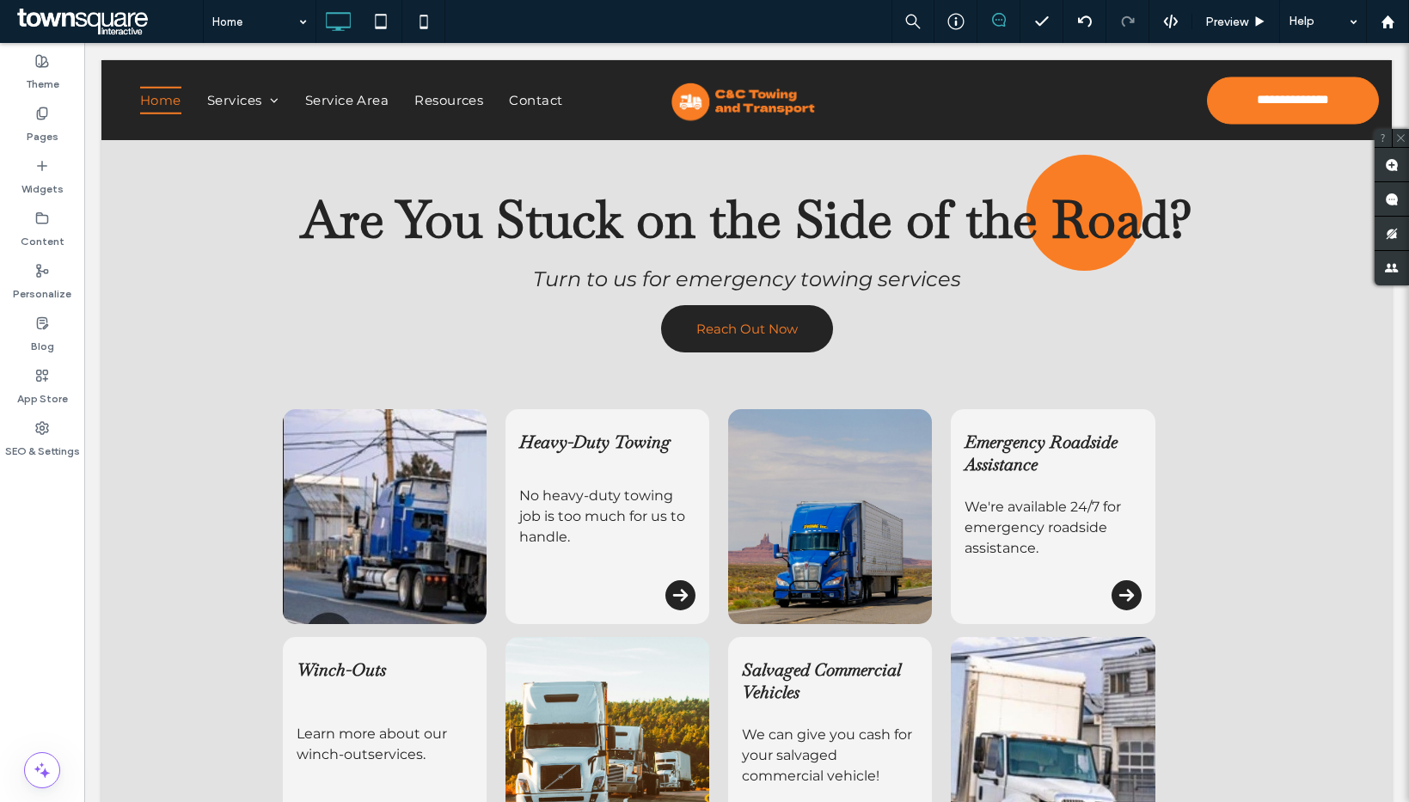
scroll to position [1845, 0]
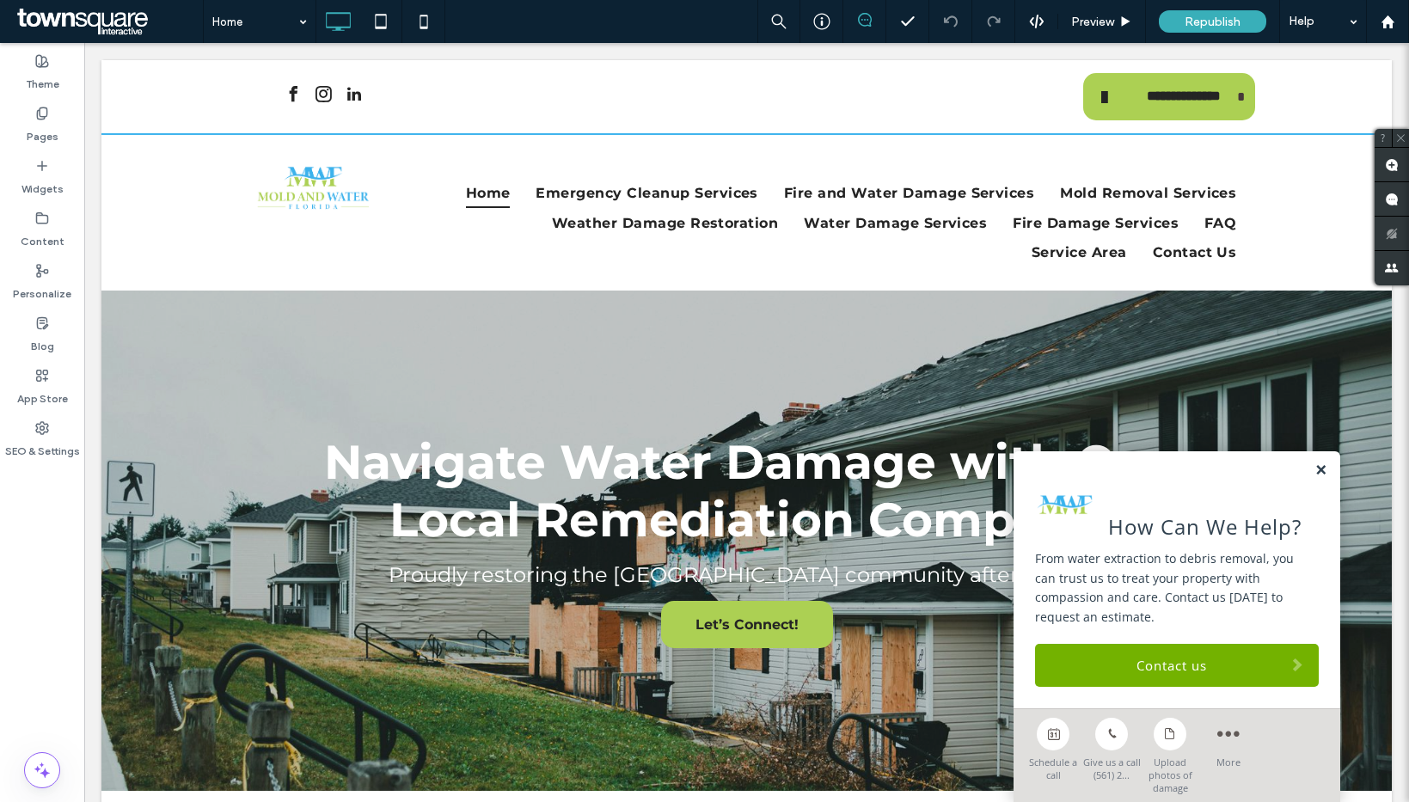
click at [1314, 468] on link at bounding box center [1320, 470] width 13 height 15
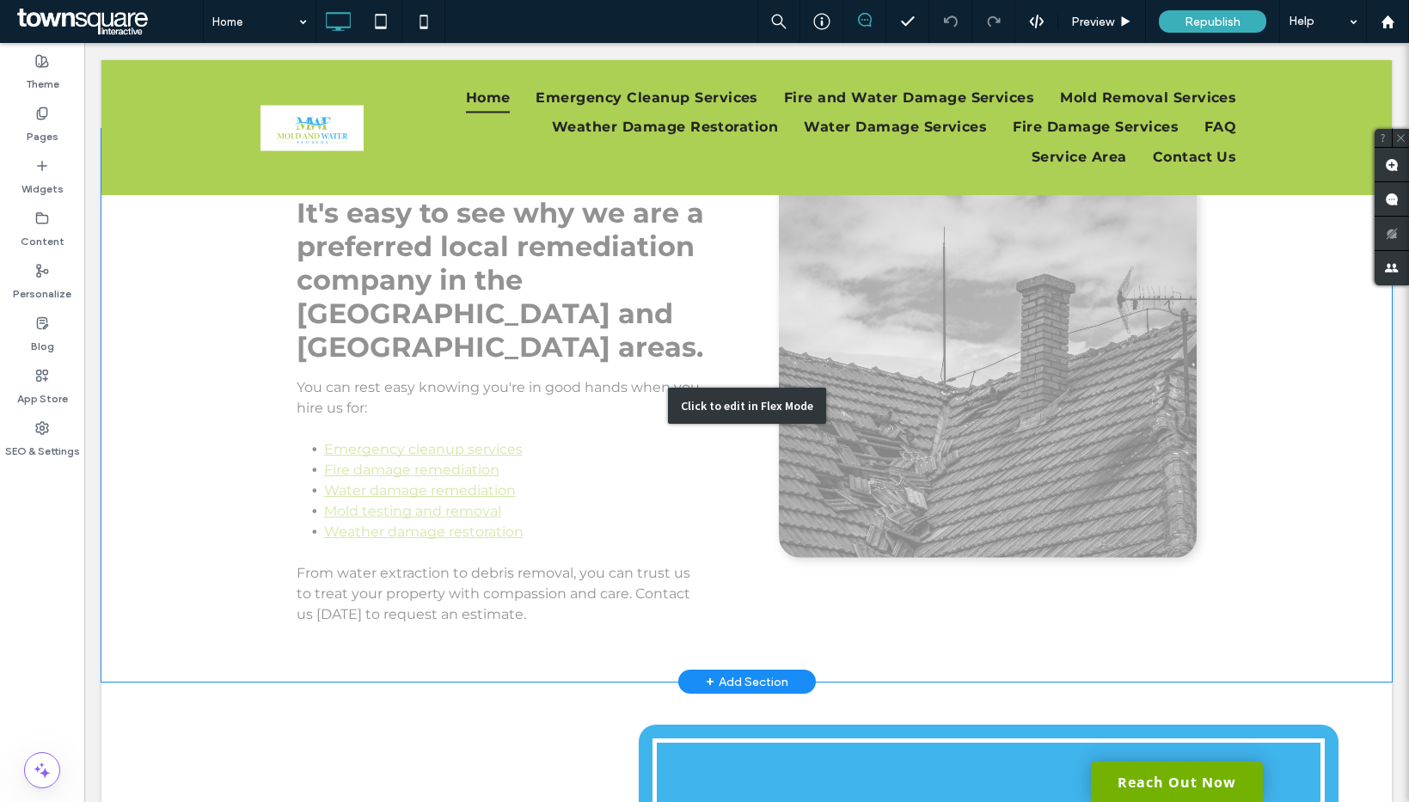
scroll to position [2598, 0]
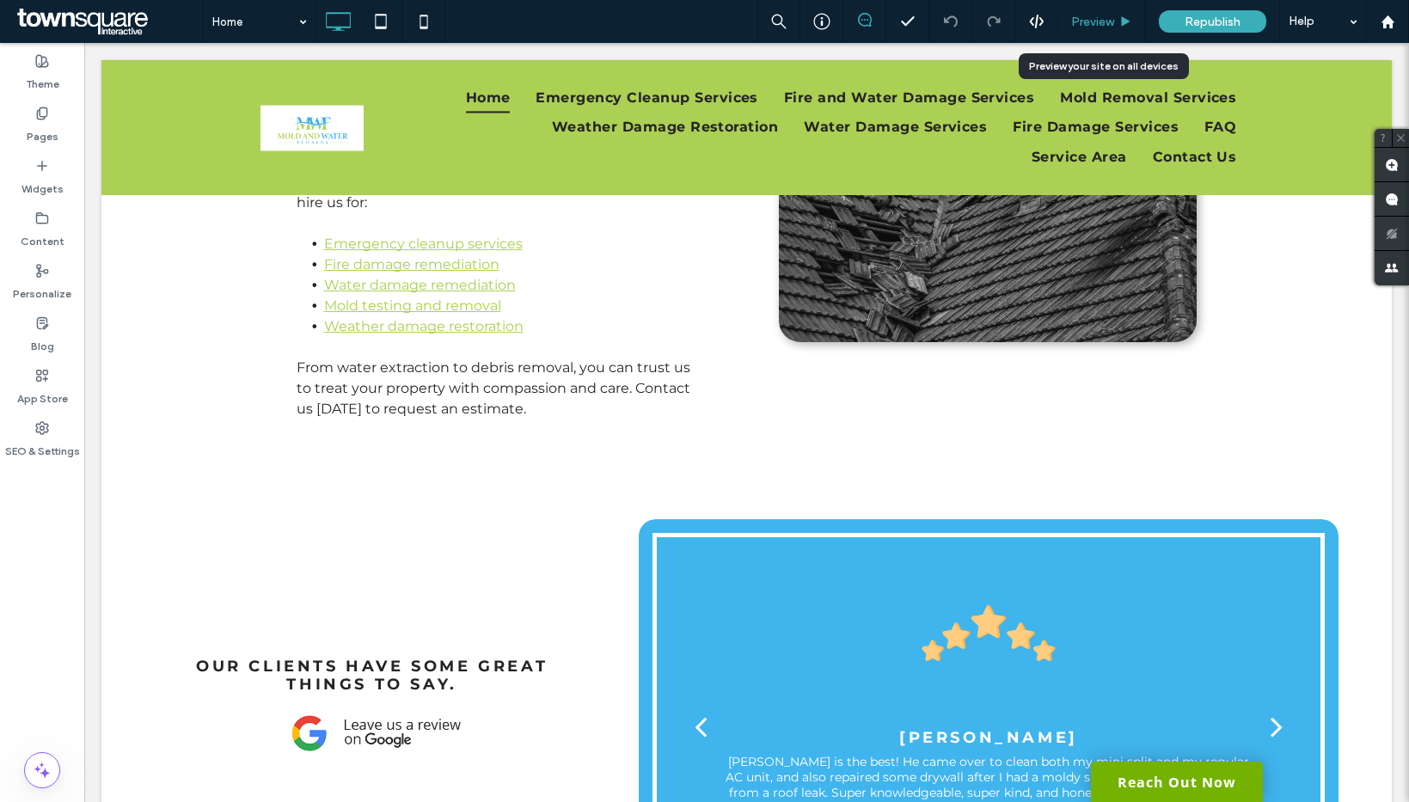
click at [1102, 27] on span "Preview" at bounding box center [1092, 22] width 43 height 15
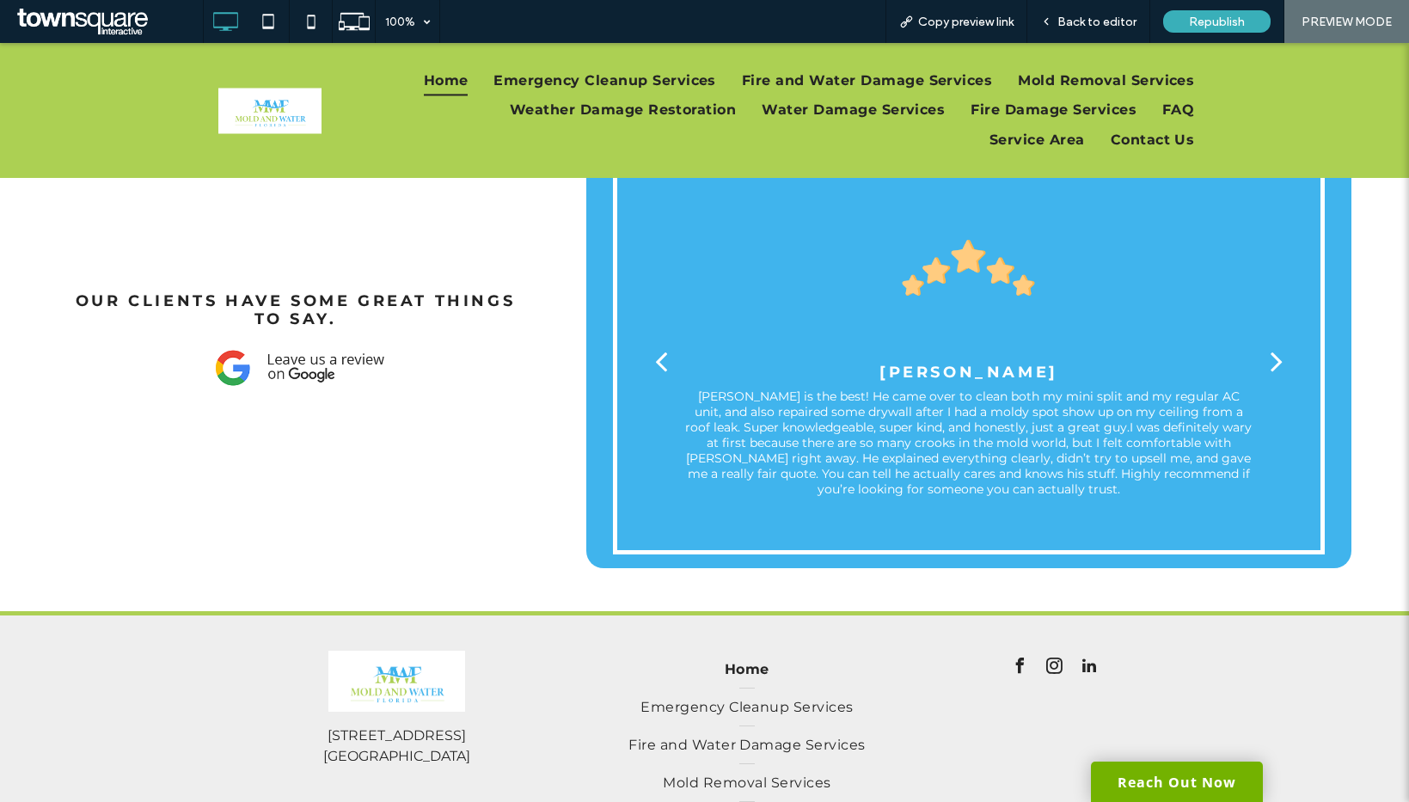
scroll to position [2947, 0]
click at [1018, 665] on span "facebook" at bounding box center [1020, 665] width 31 height 31
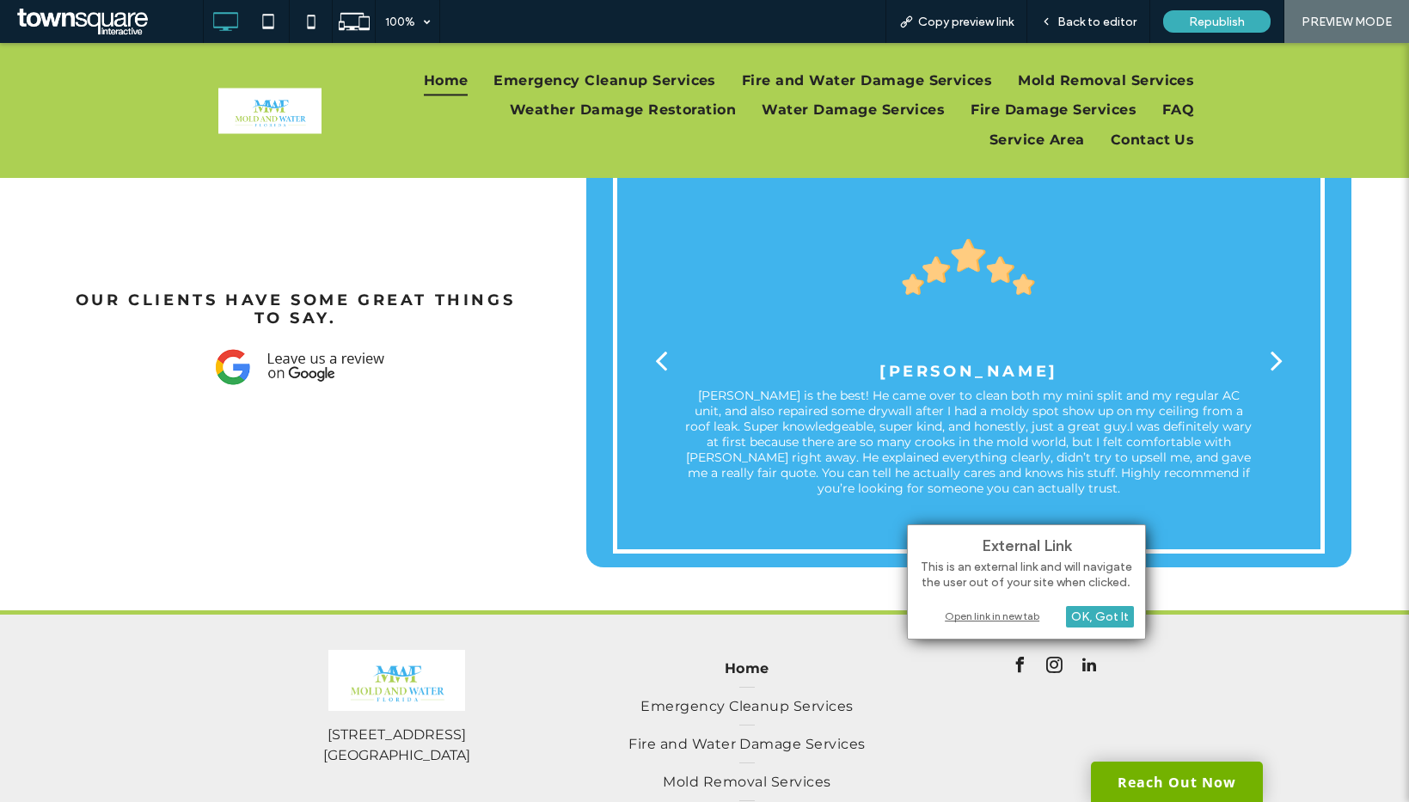
click at [1018, 665] on span "facebook" at bounding box center [1020, 665] width 31 height 31
click at [1051, 661] on span "instagram" at bounding box center [1054, 665] width 31 height 31
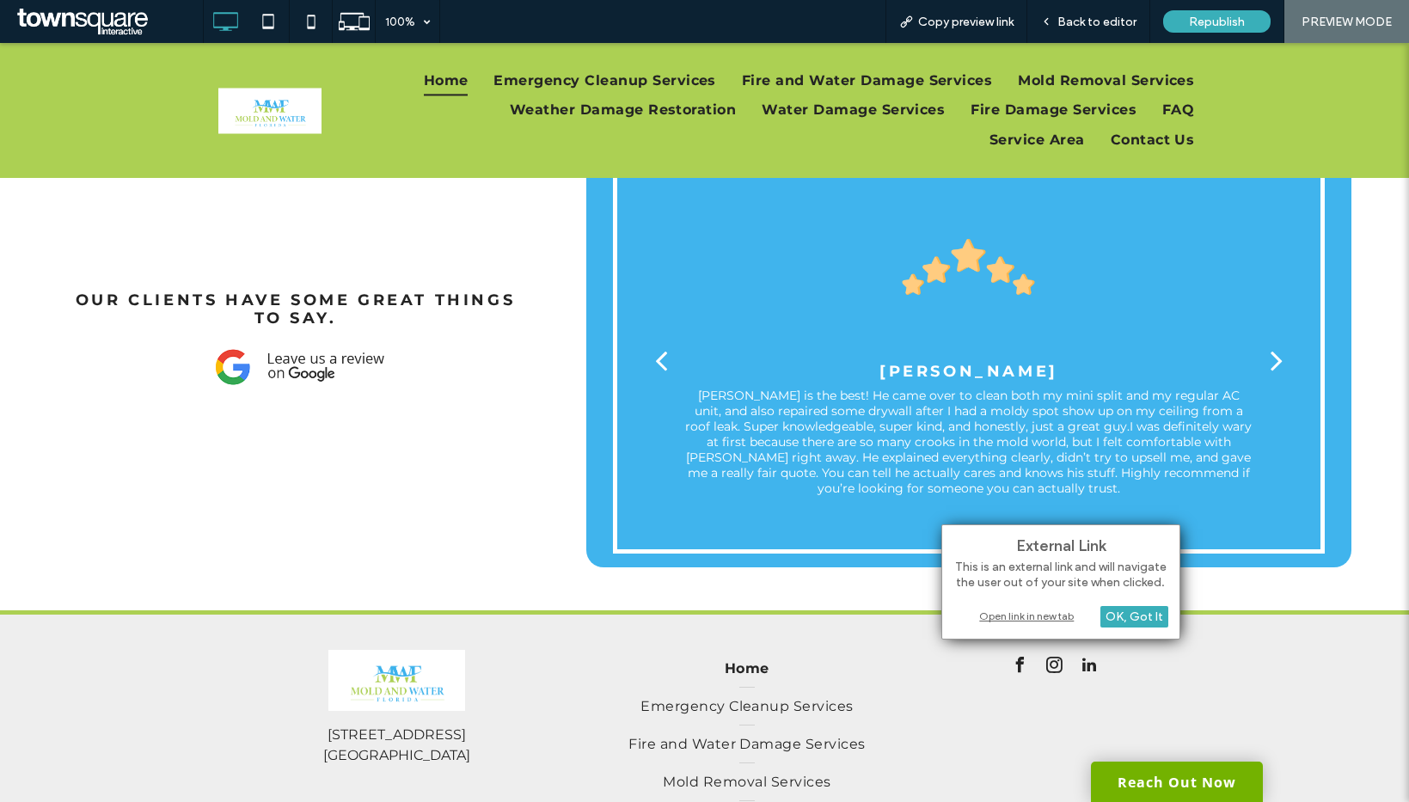
click at [1074, 664] on span "linkedin" at bounding box center [1089, 665] width 31 height 31
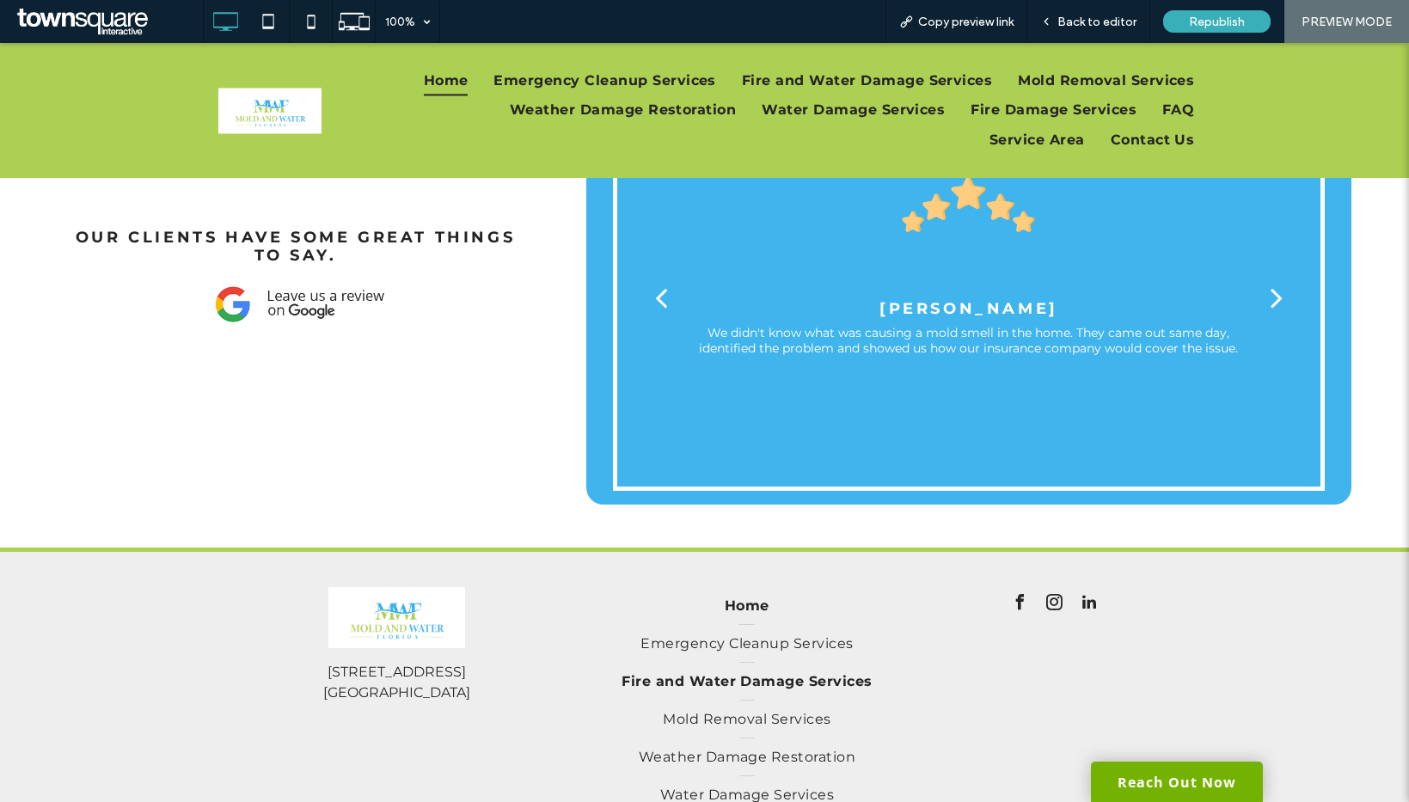
scroll to position [3089, 0]
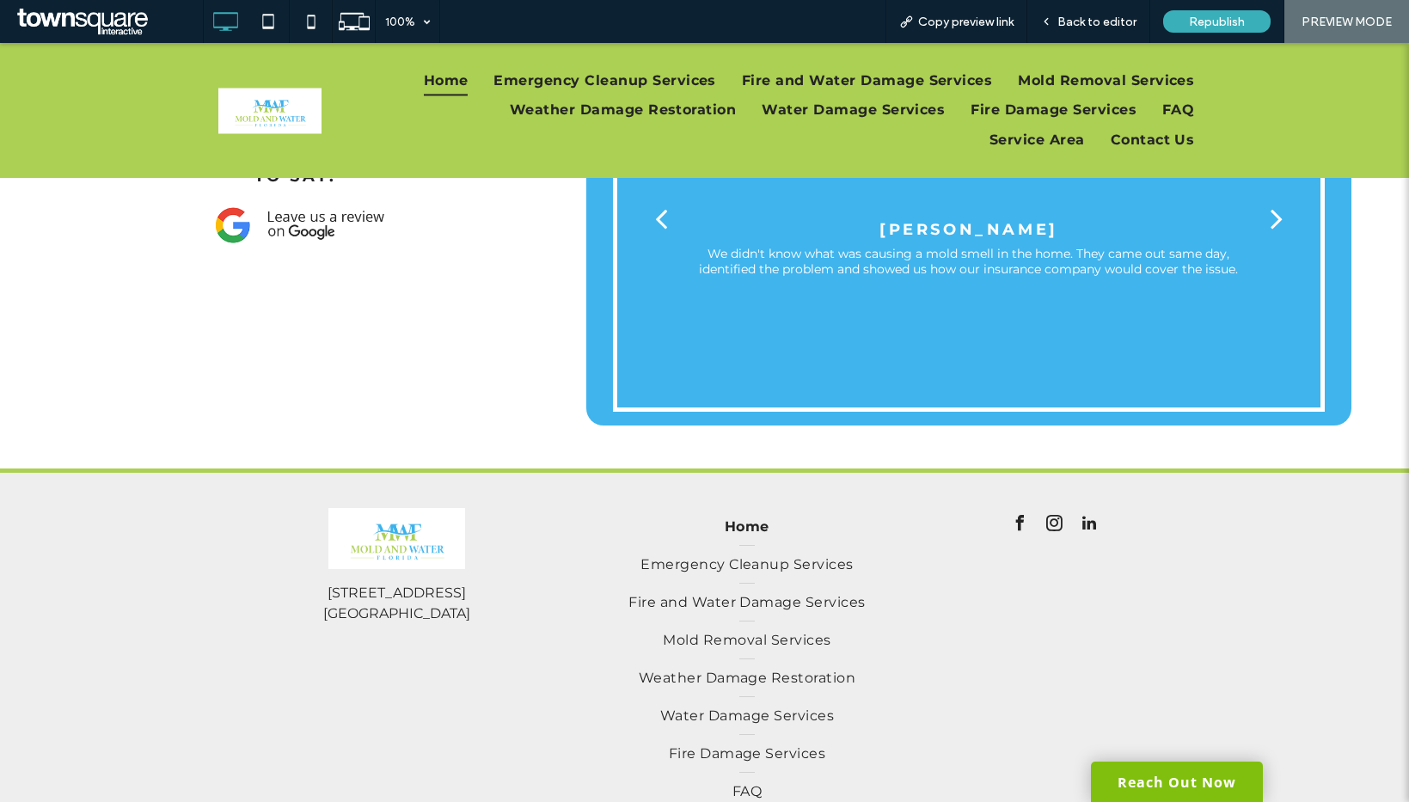
click at [1171, 794] on link "Reach Out Now" at bounding box center [1177, 782] width 172 height 40
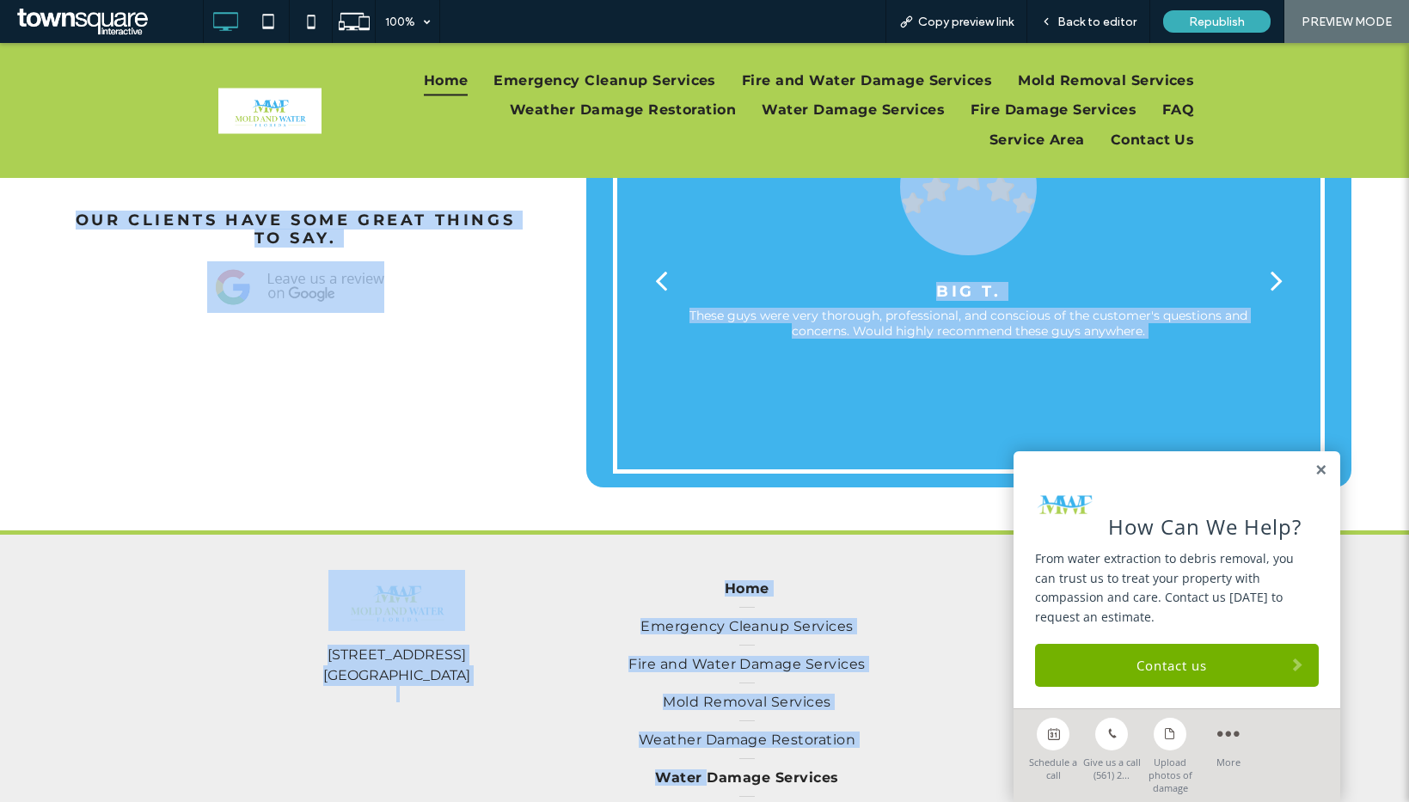
scroll to position [3189, 0]
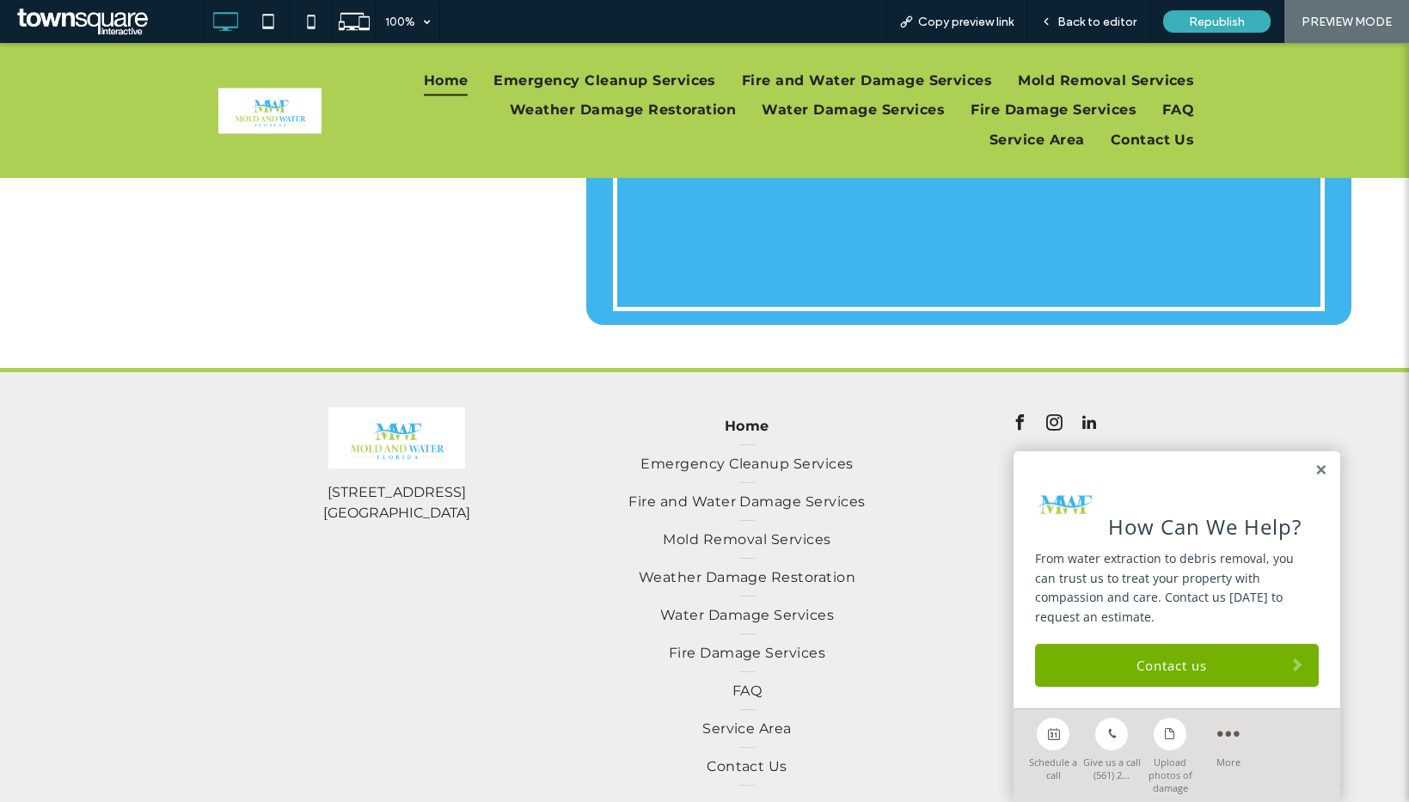
drag, startPoint x: 280, startPoint y: 433, endPoint x: 481, endPoint y: 295, distance: 243.4
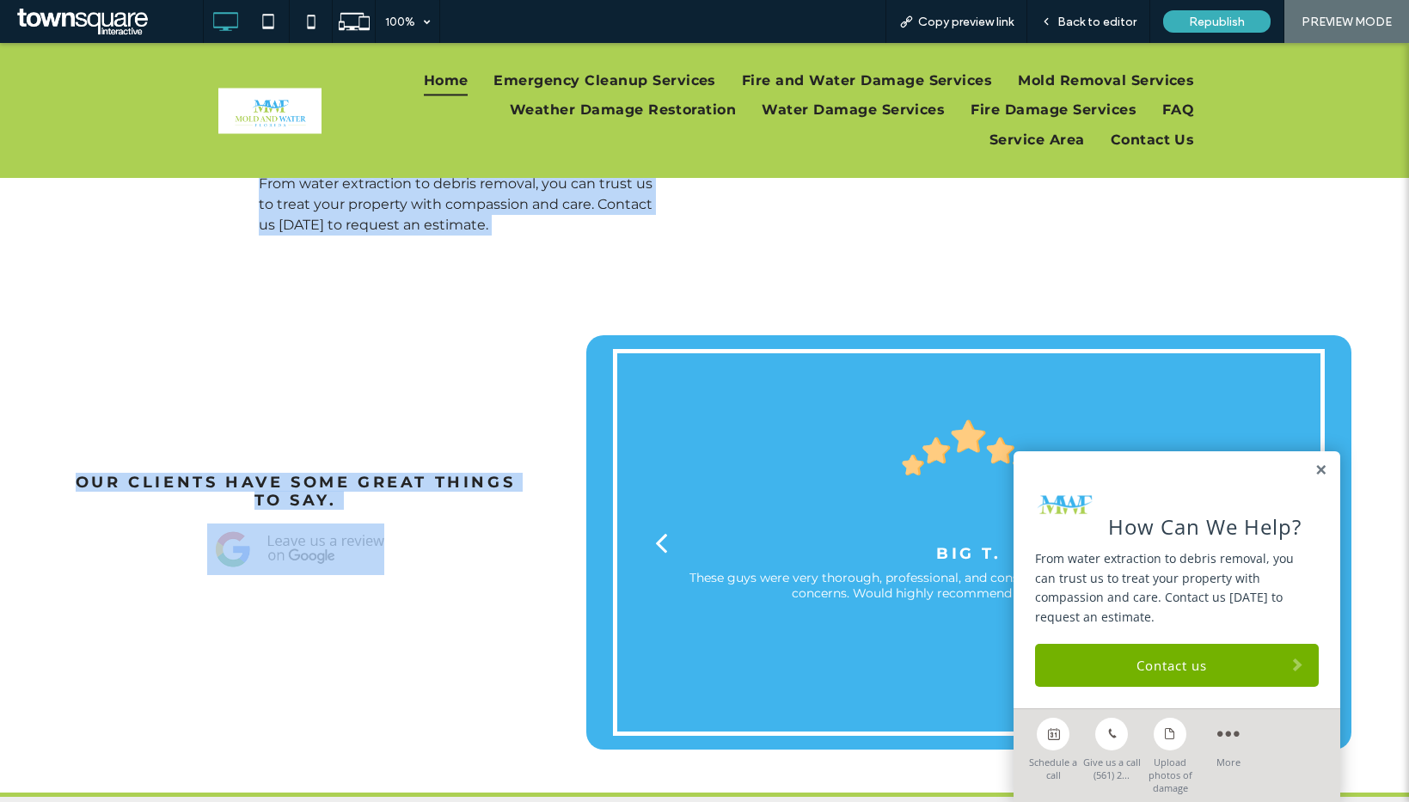
scroll to position [2599, 0]
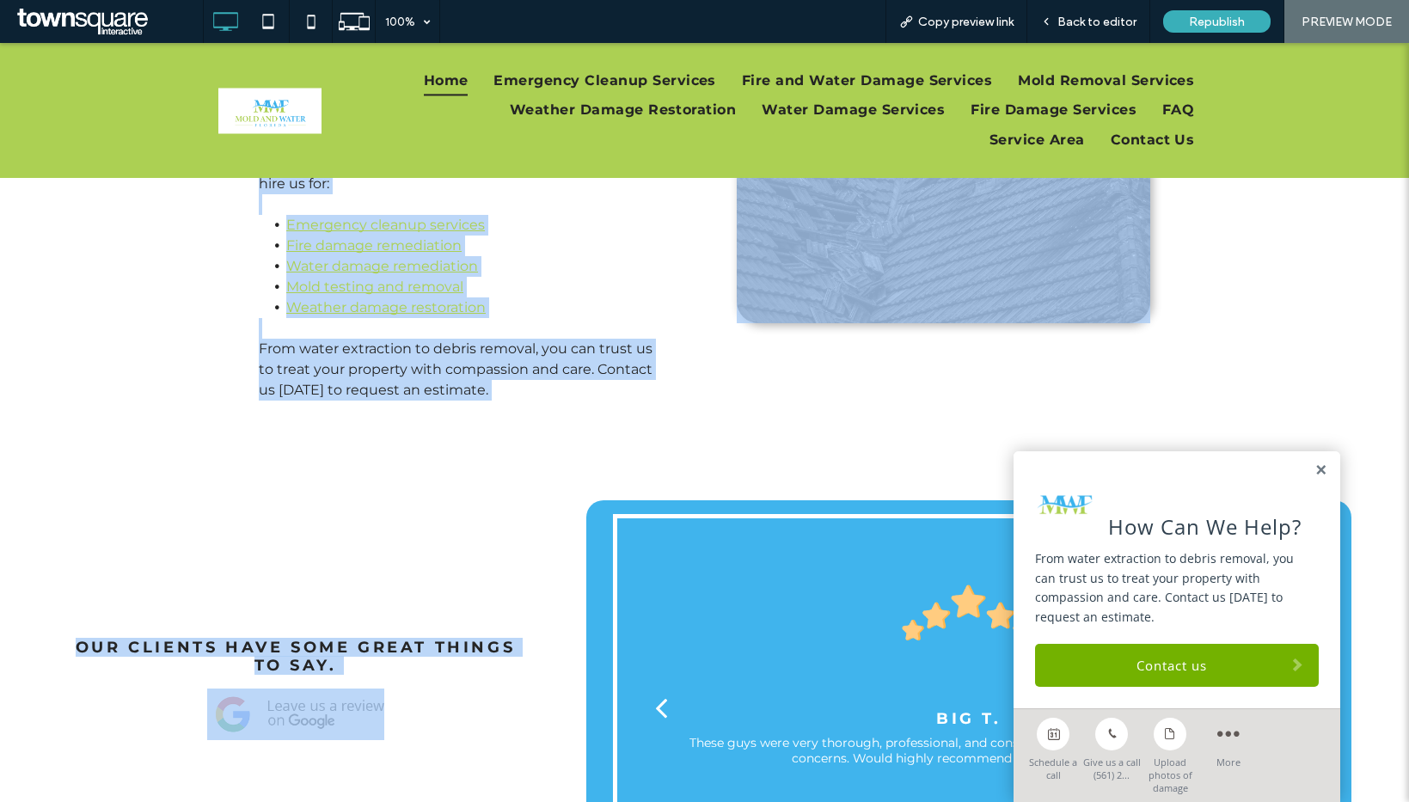
copy div "Loremips Dolor Sitame cons Adi Elits Doeiusmodte Incidid Utlabor etdolorem ali …"
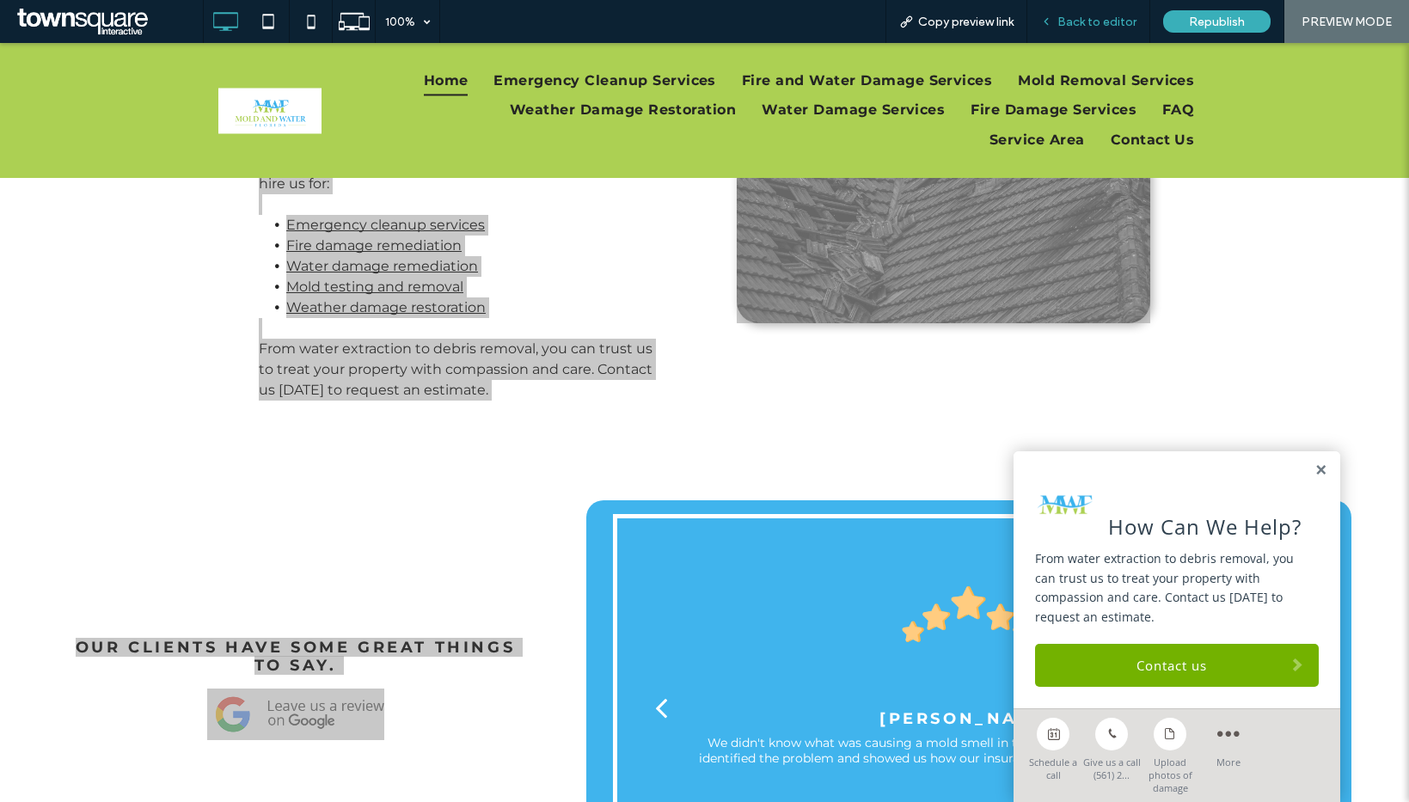
drag, startPoint x: 1103, startPoint y: 21, endPoint x: 940, endPoint y: 28, distance: 162.6
click at [1103, 21] on span "Back to editor" at bounding box center [1096, 22] width 79 height 15
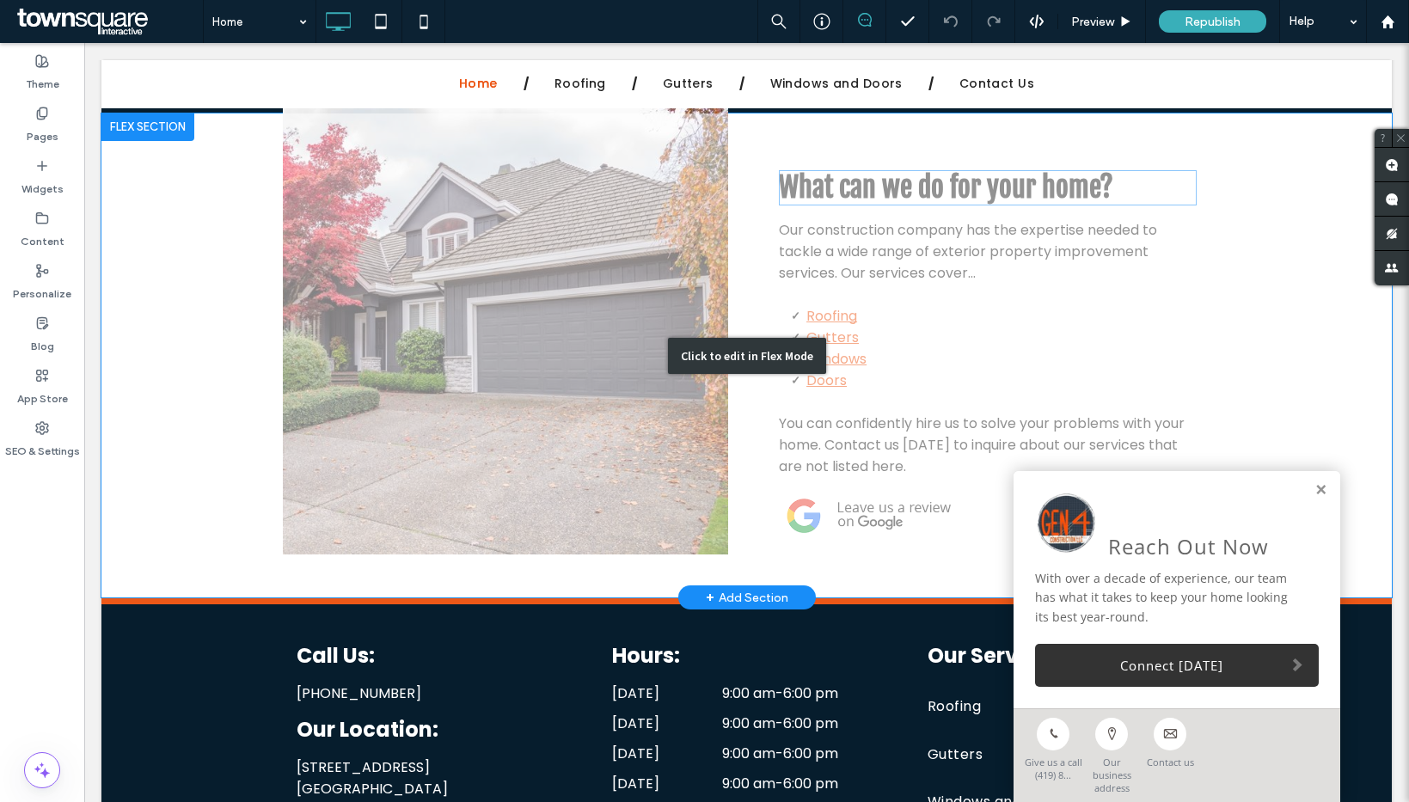
scroll to position [2263, 0]
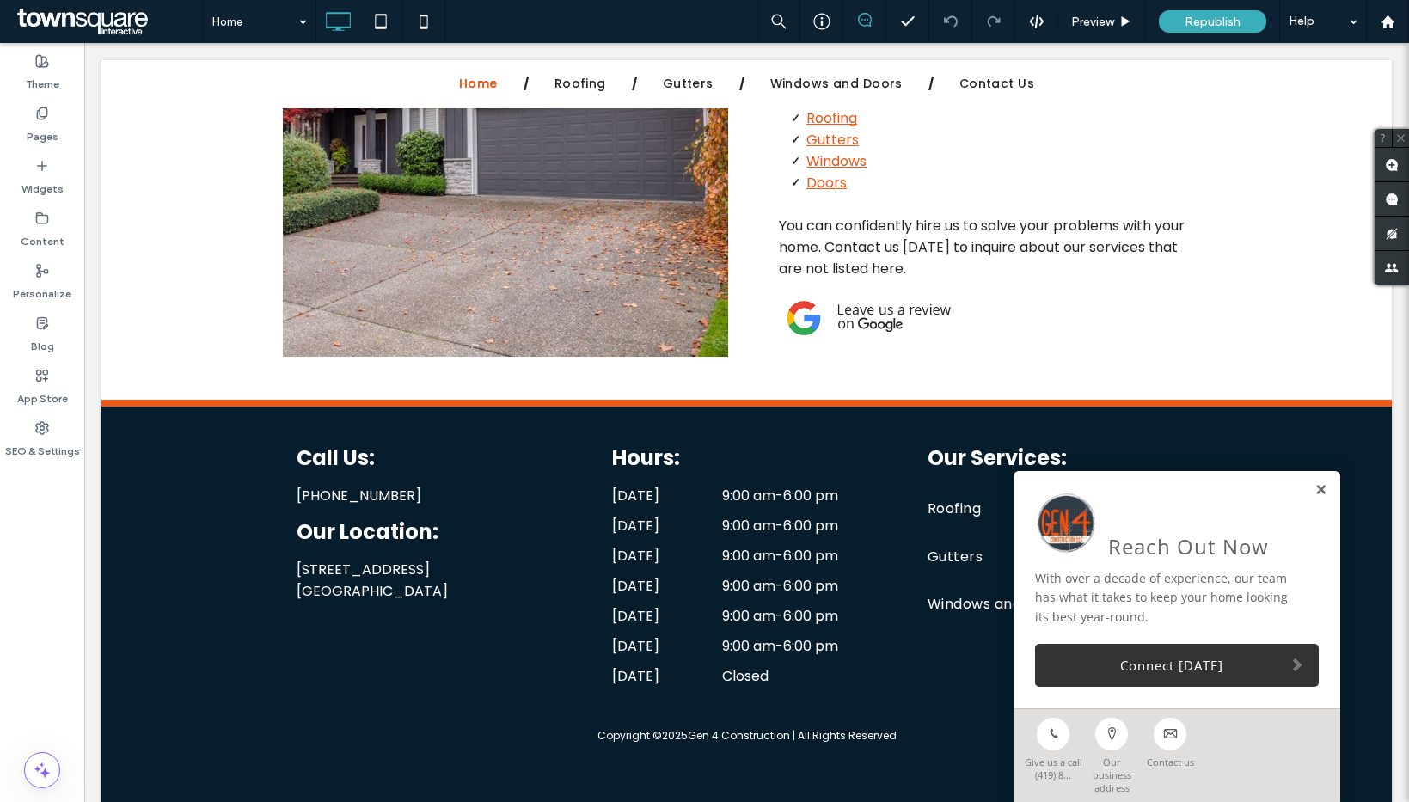
click at [1314, 498] on link at bounding box center [1320, 490] width 13 height 15
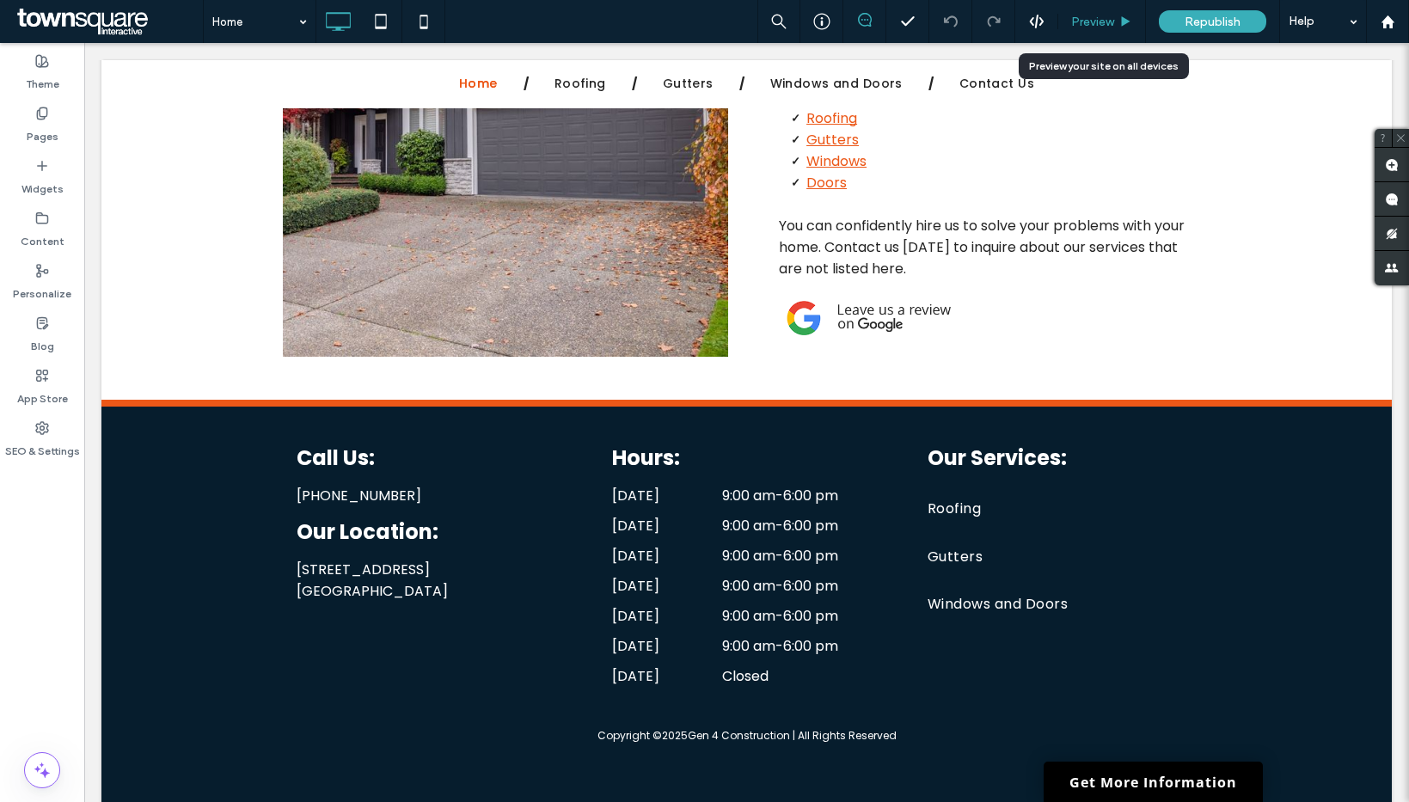
click at [1090, 31] on div "Preview" at bounding box center [1102, 21] width 88 height 43
click at [1100, 27] on span "Preview" at bounding box center [1092, 22] width 43 height 15
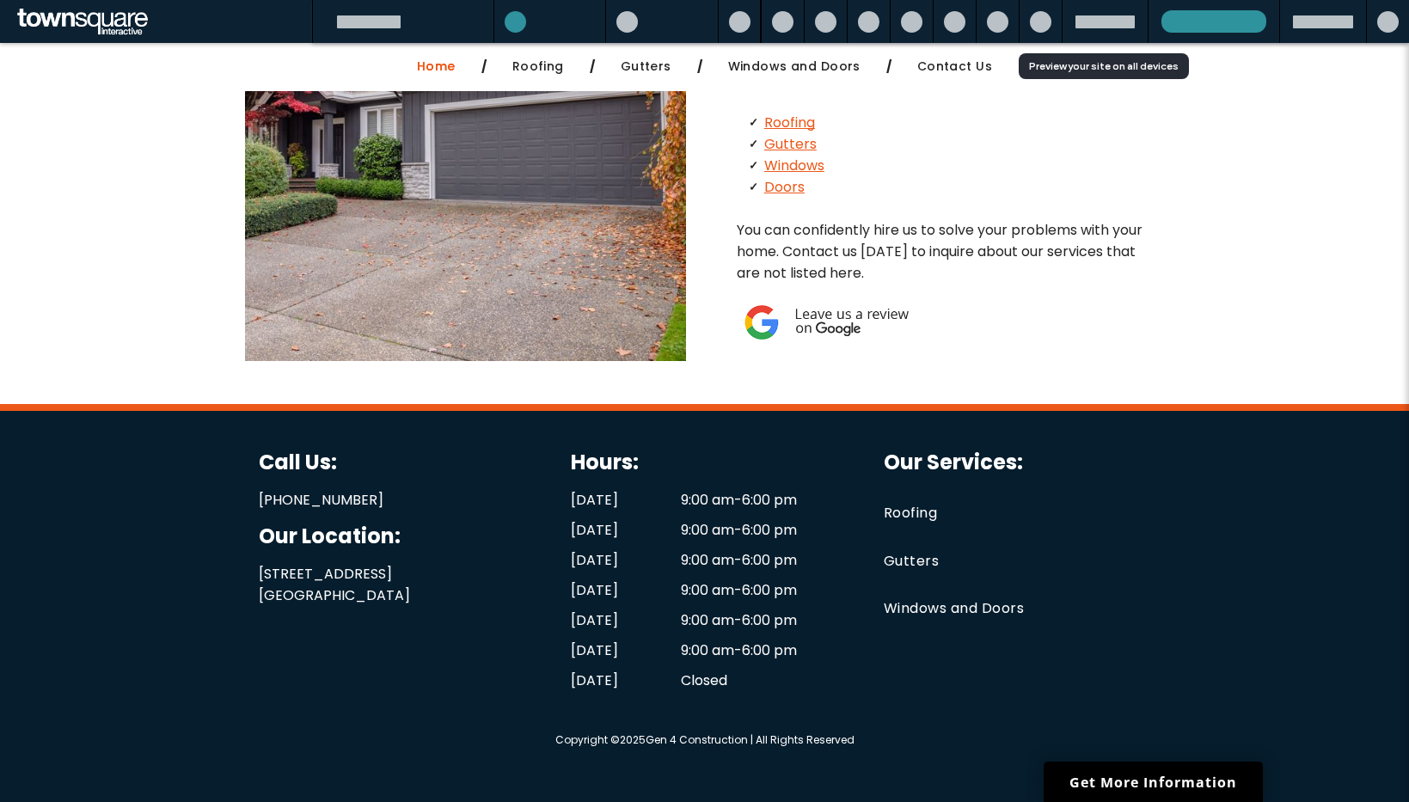
scroll to position [2229, 0]
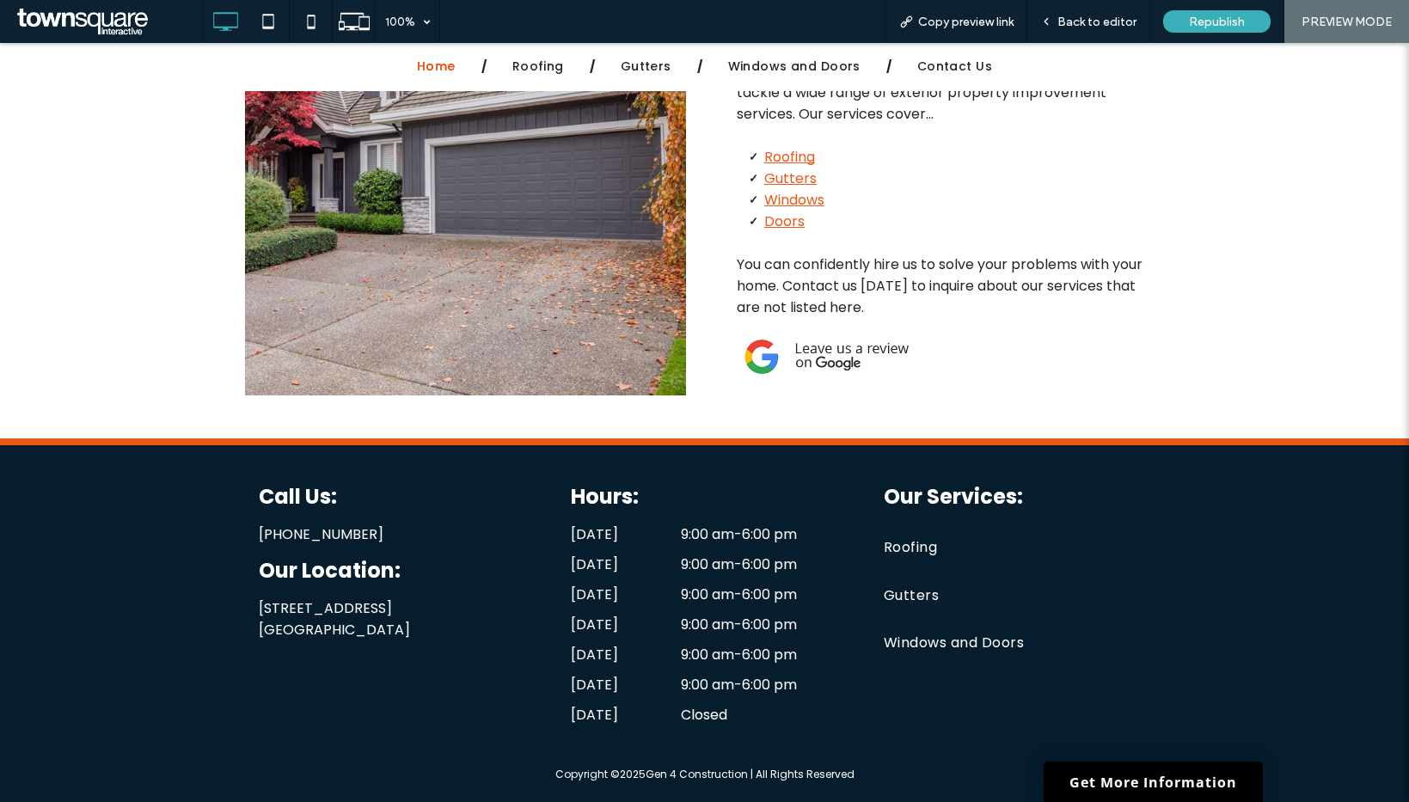
click at [818, 332] on img at bounding box center [823, 357] width 172 height 50
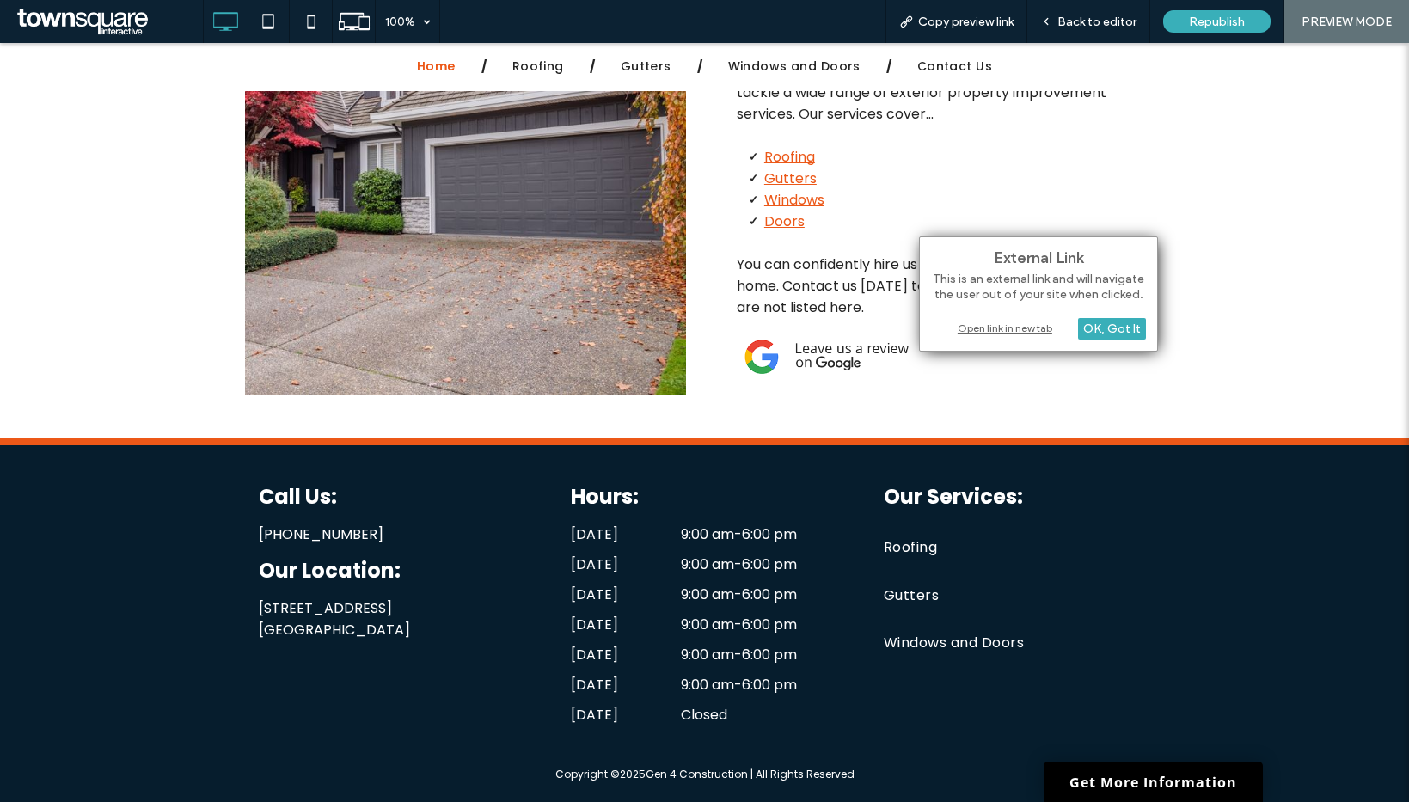
click at [1008, 327] on div "Open link in new tab" at bounding box center [1038, 328] width 215 height 18
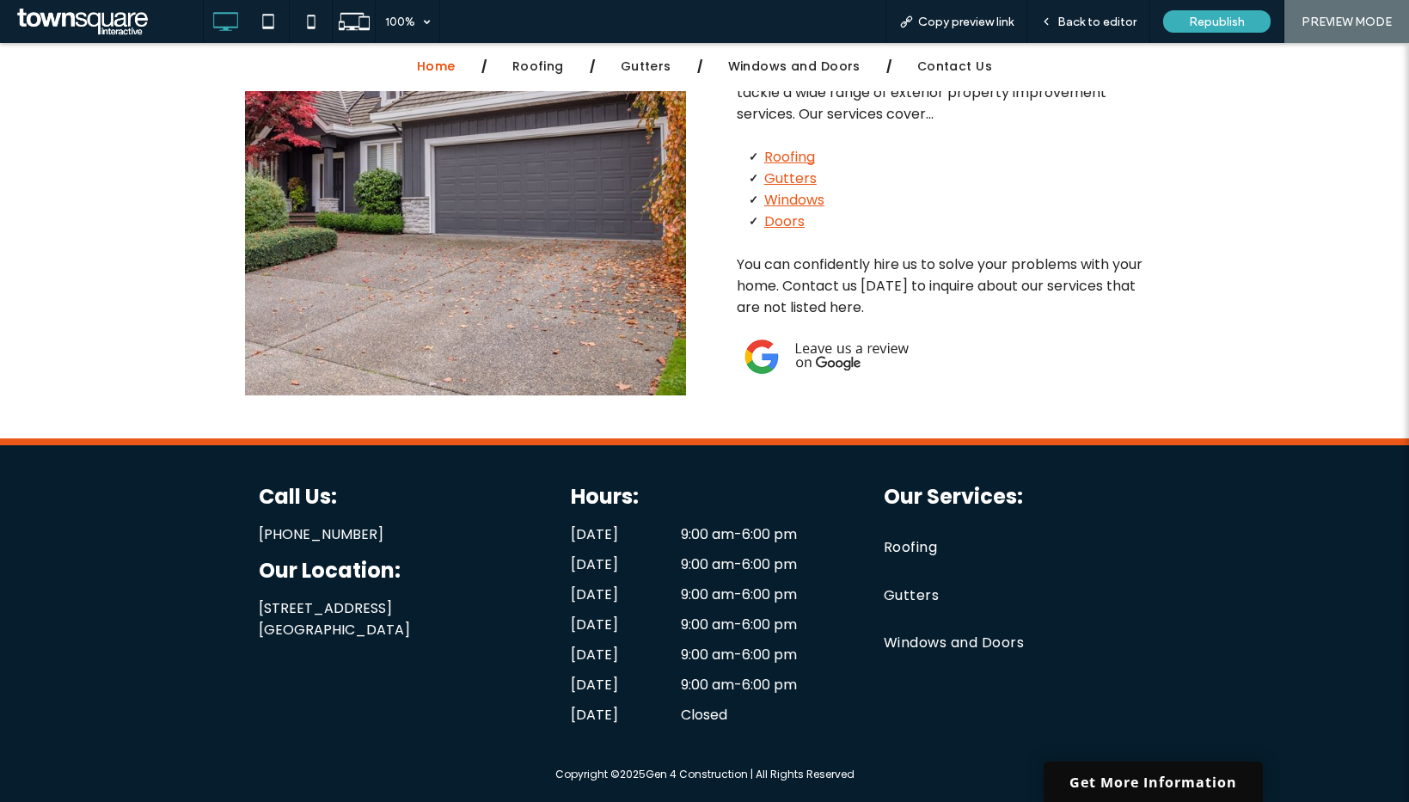
click at [1124, 777] on link "Get More Information" at bounding box center [1153, 782] width 219 height 40
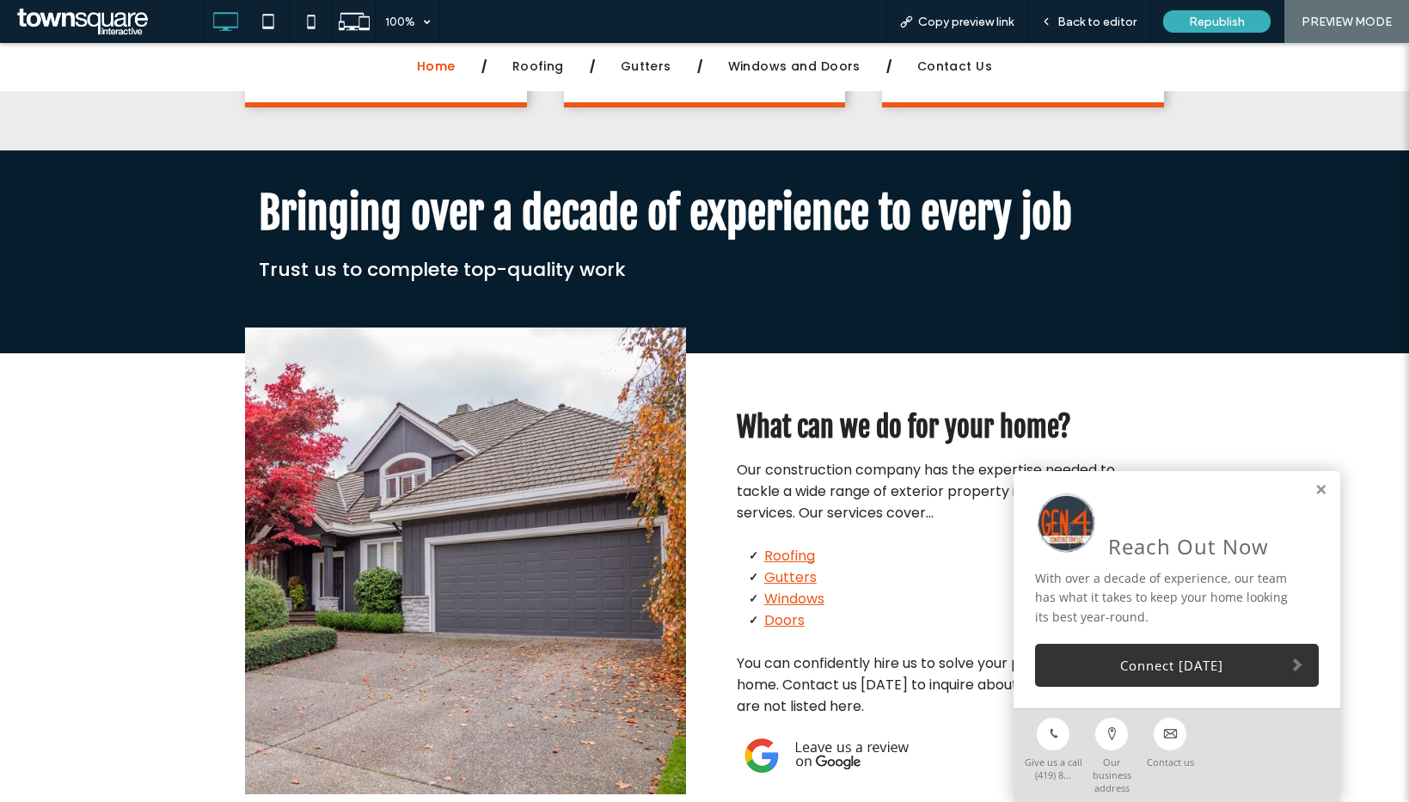
scroll to position [1714, 0]
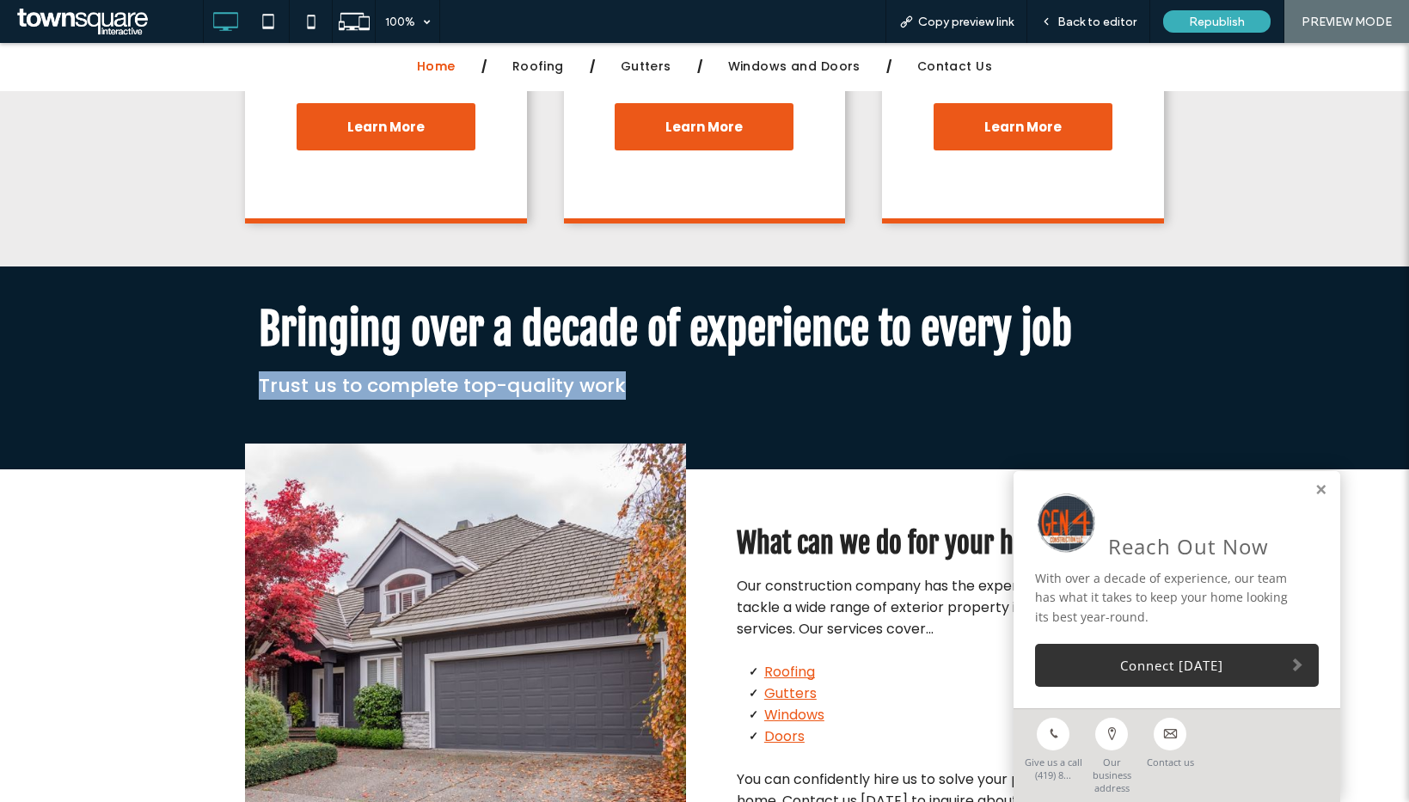
drag, startPoint x: 237, startPoint y: 334, endPoint x: 654, endPoint y: 352, distance: 417.3
click at [654, 352] on div "Bringing over a decade of experience to every job Trust us to complete top-qual…" at bounding box center [704, 350] width 919 height 125
copy span "Trust us to complete top-quality work"
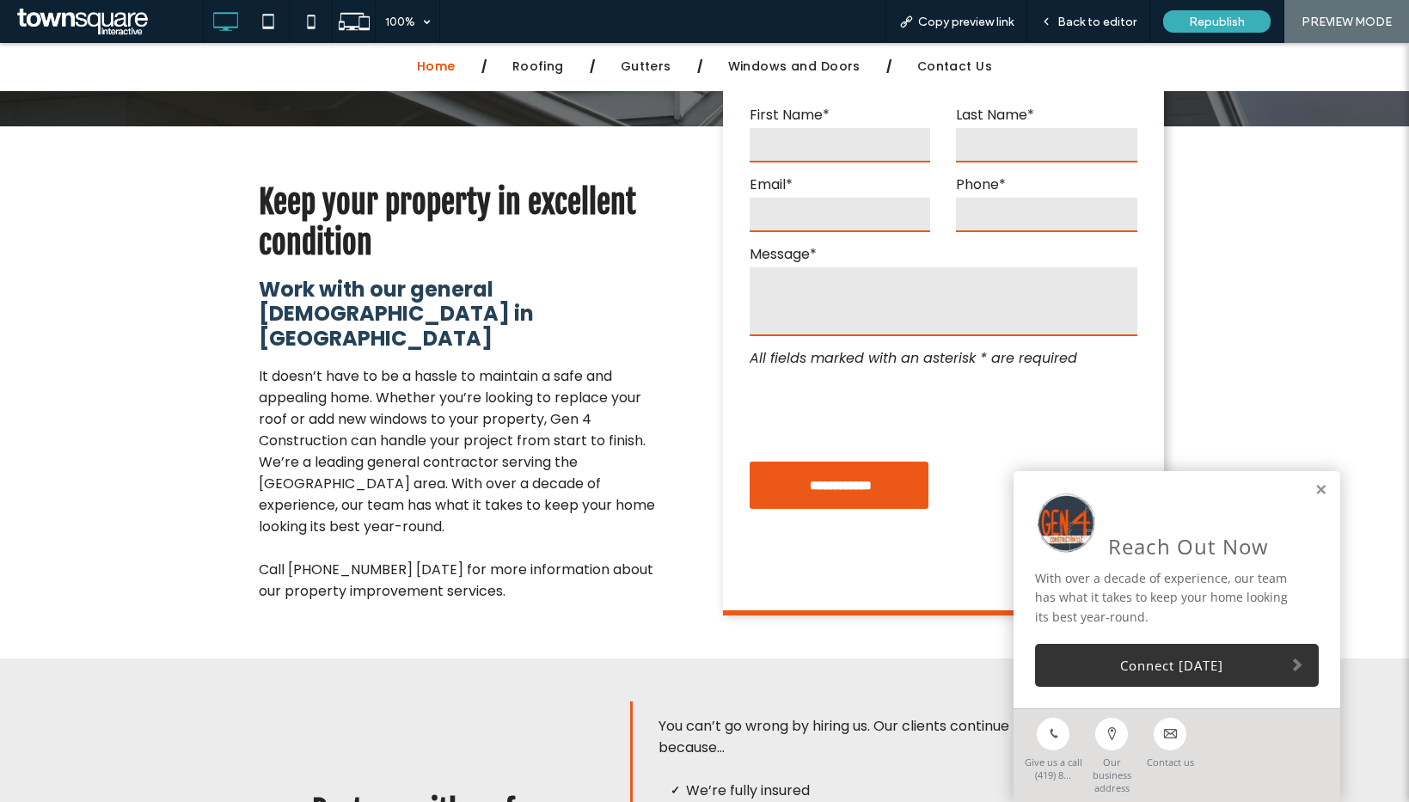
scroll to position [0, 0]
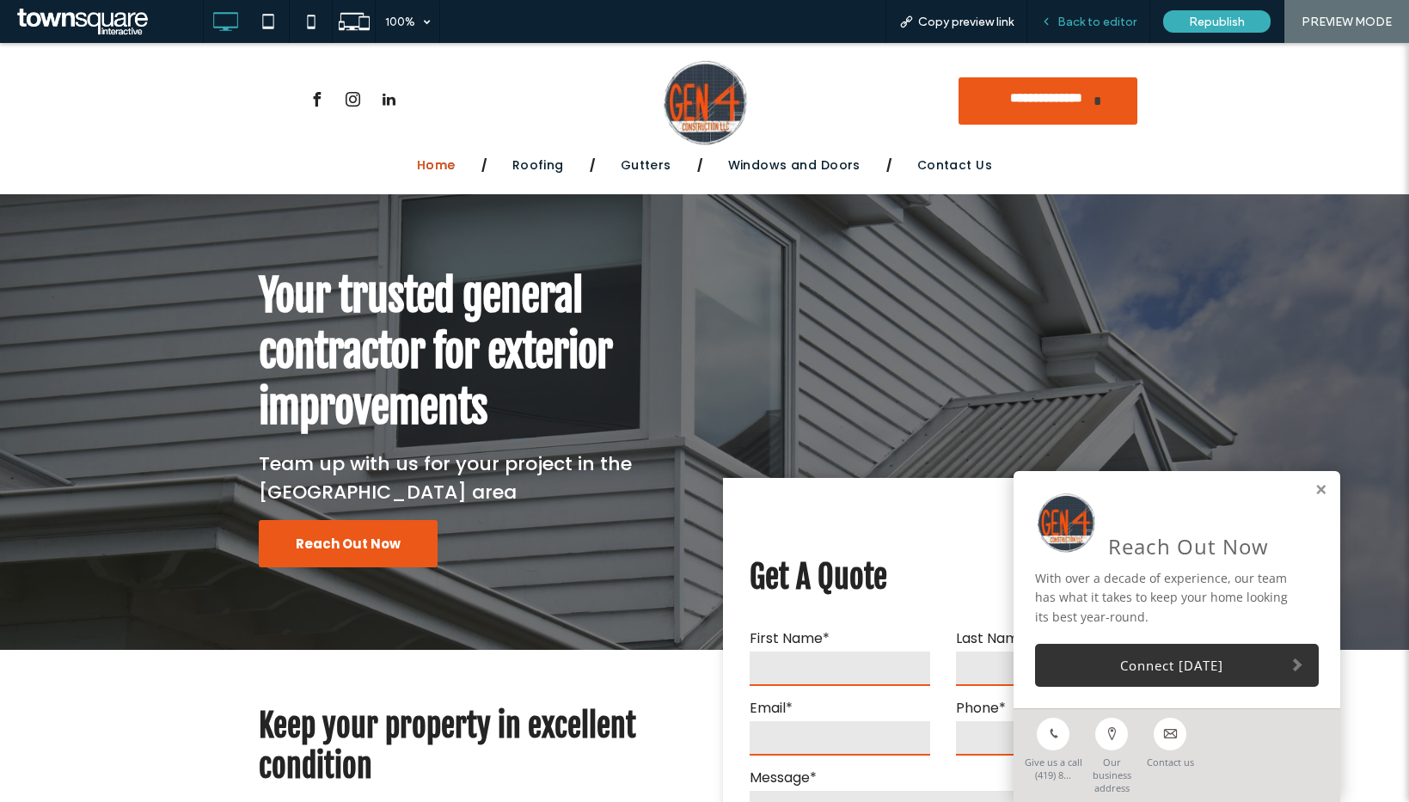
click at [1088, 21] on span "Back to editor" at bounding box center [1096, 22] width 79 height 15
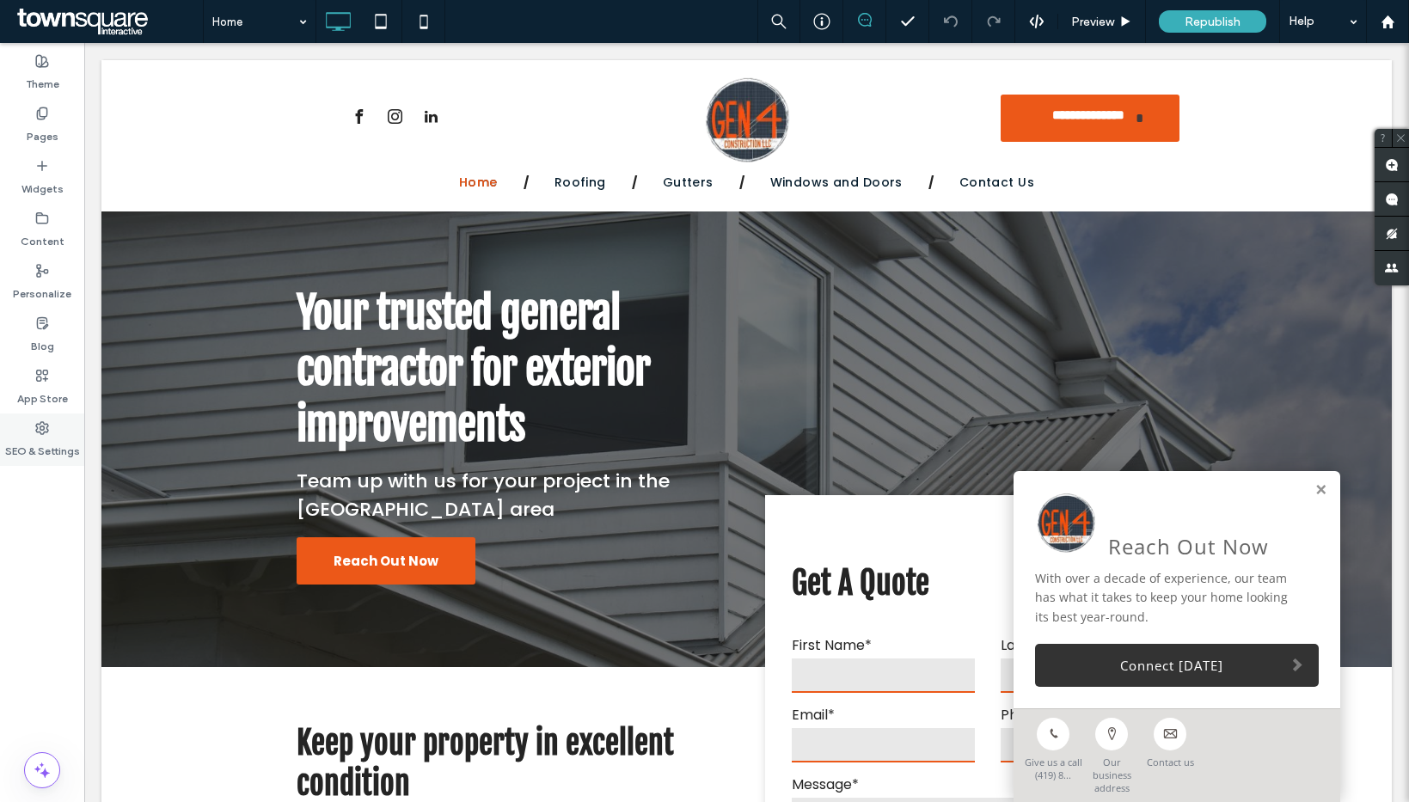
click at [52, 439] on label "SEO & Settings" at bounding box center [42, 447] width 75 height 24
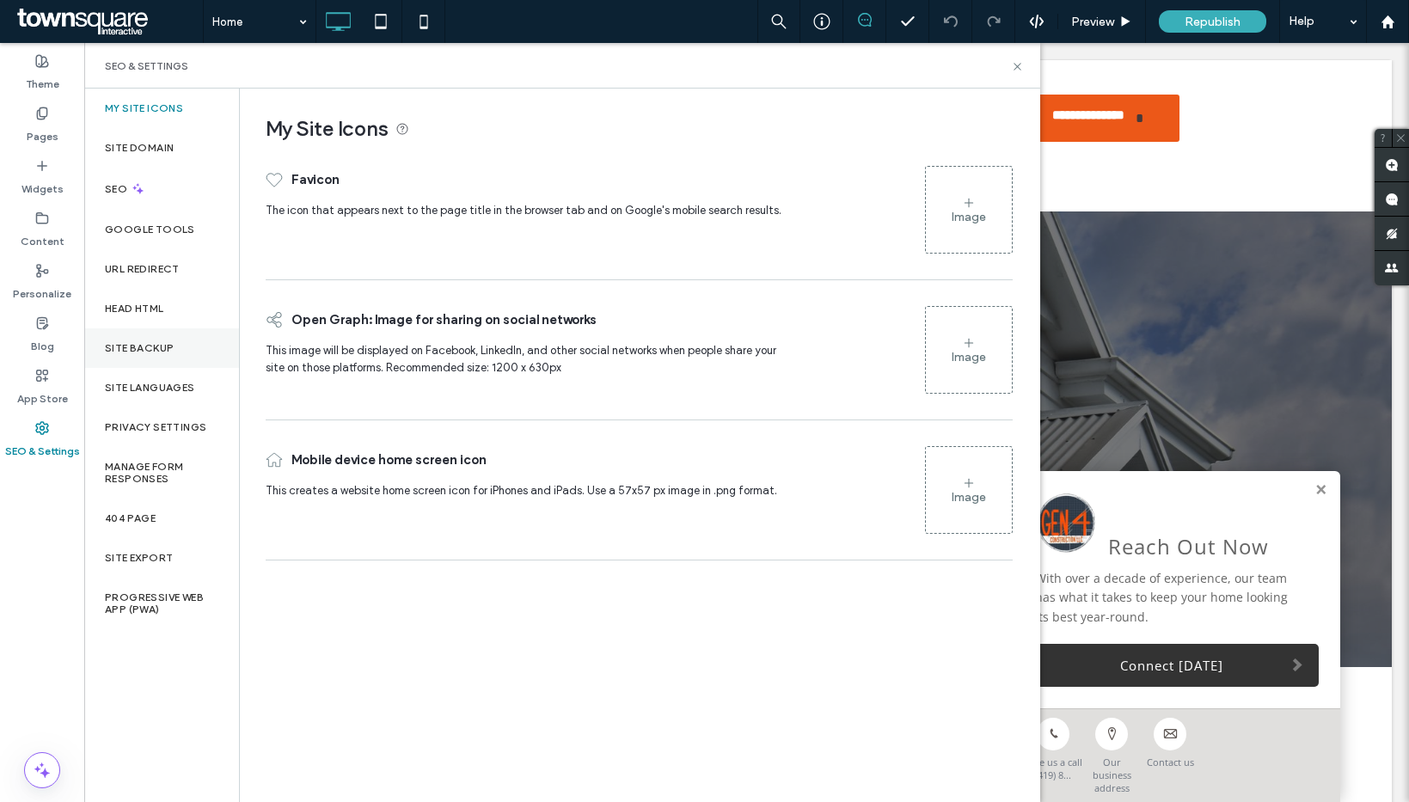
click at [192, 348] on div "Site Backup" at bounding box center [161, 348] width 155 height 40
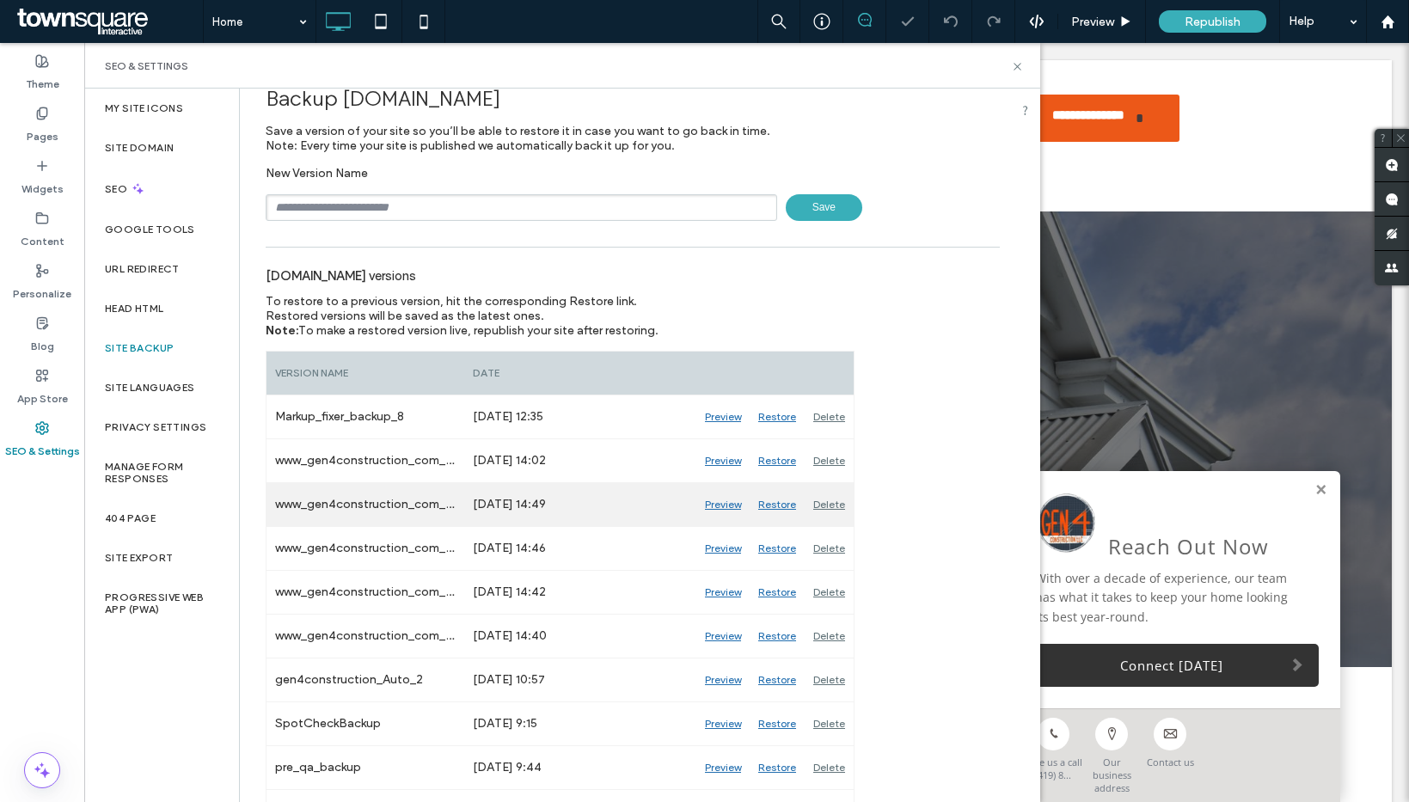
scroll to position [60, 0]
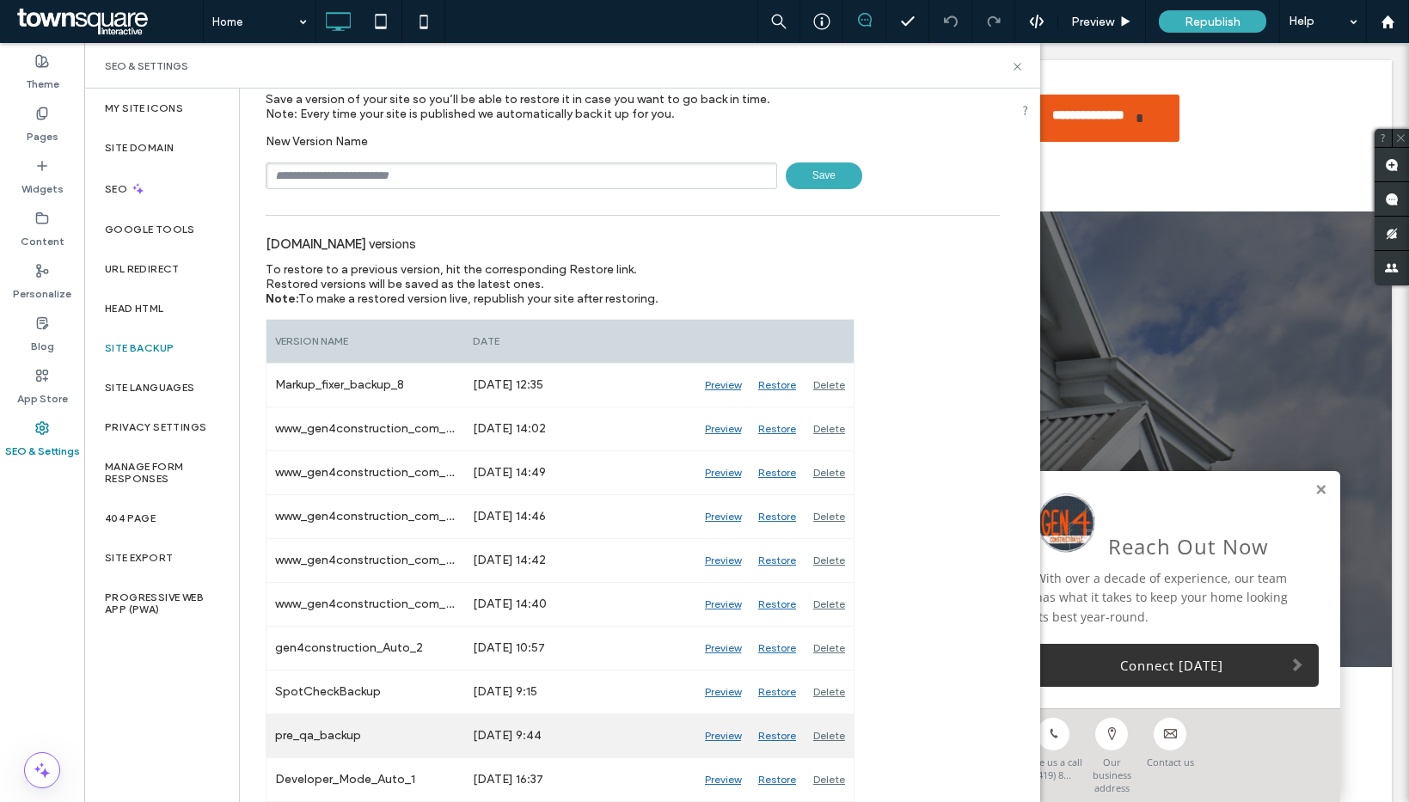
click at [736, 731] on div "Preview" at bounding box center [722, 735] width 53 height 43
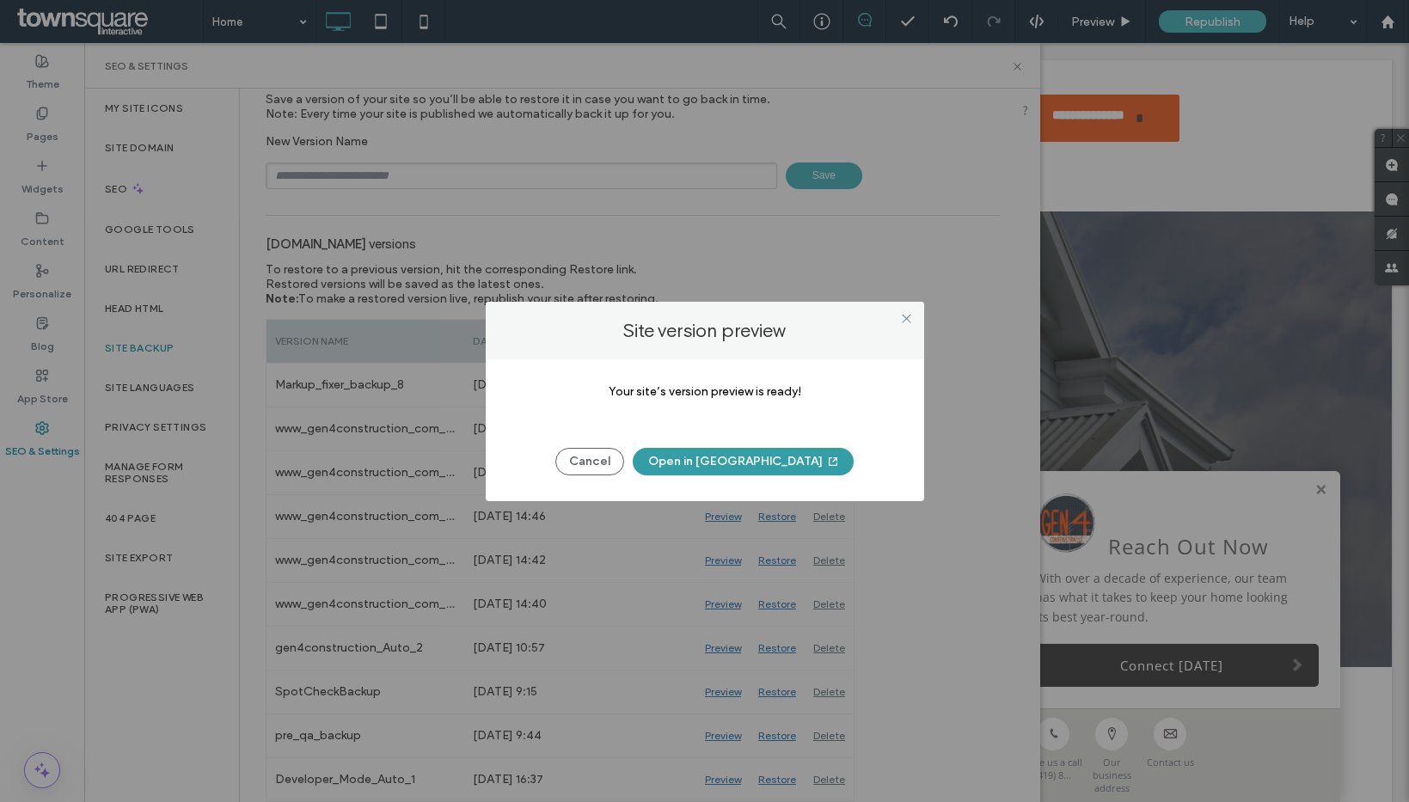
click at [712, 461] on button "Open in New Tab" at bounding box center [743, 462] width 221 height 28
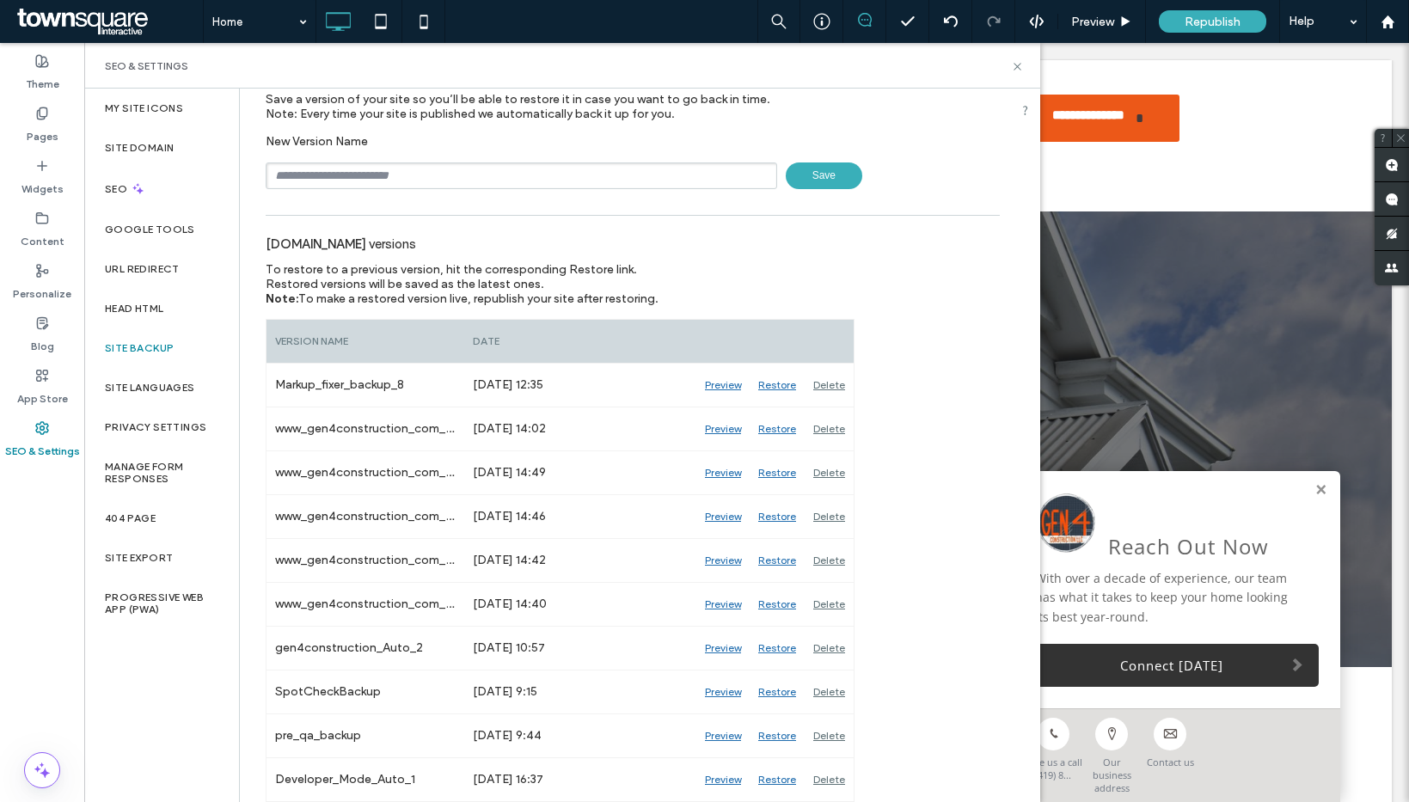
click at [1024, 63] on div "SEO & Settings" at bounding box center [562, 66] width 956 height 46
drag, startPoint x: 1014, startPoint y: 65, endPoint x: 978, endPoint y: 4, distance: 70.9
click at [1014, 65] on icon at bounding box center [1017, 66] width 13 height 13
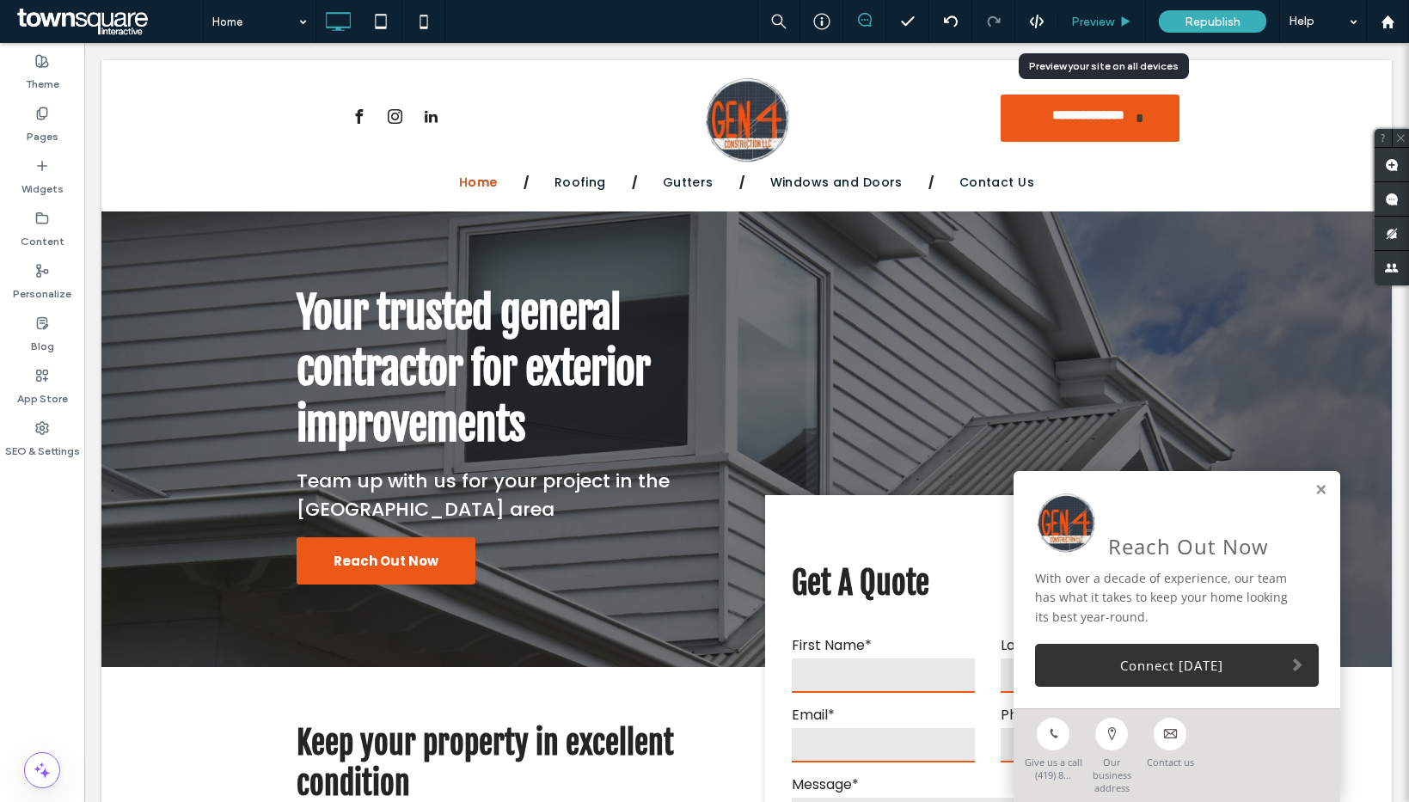
click at [1096, 28] on div "Preview" at bounding box center [1102, 21] width 88 height 43
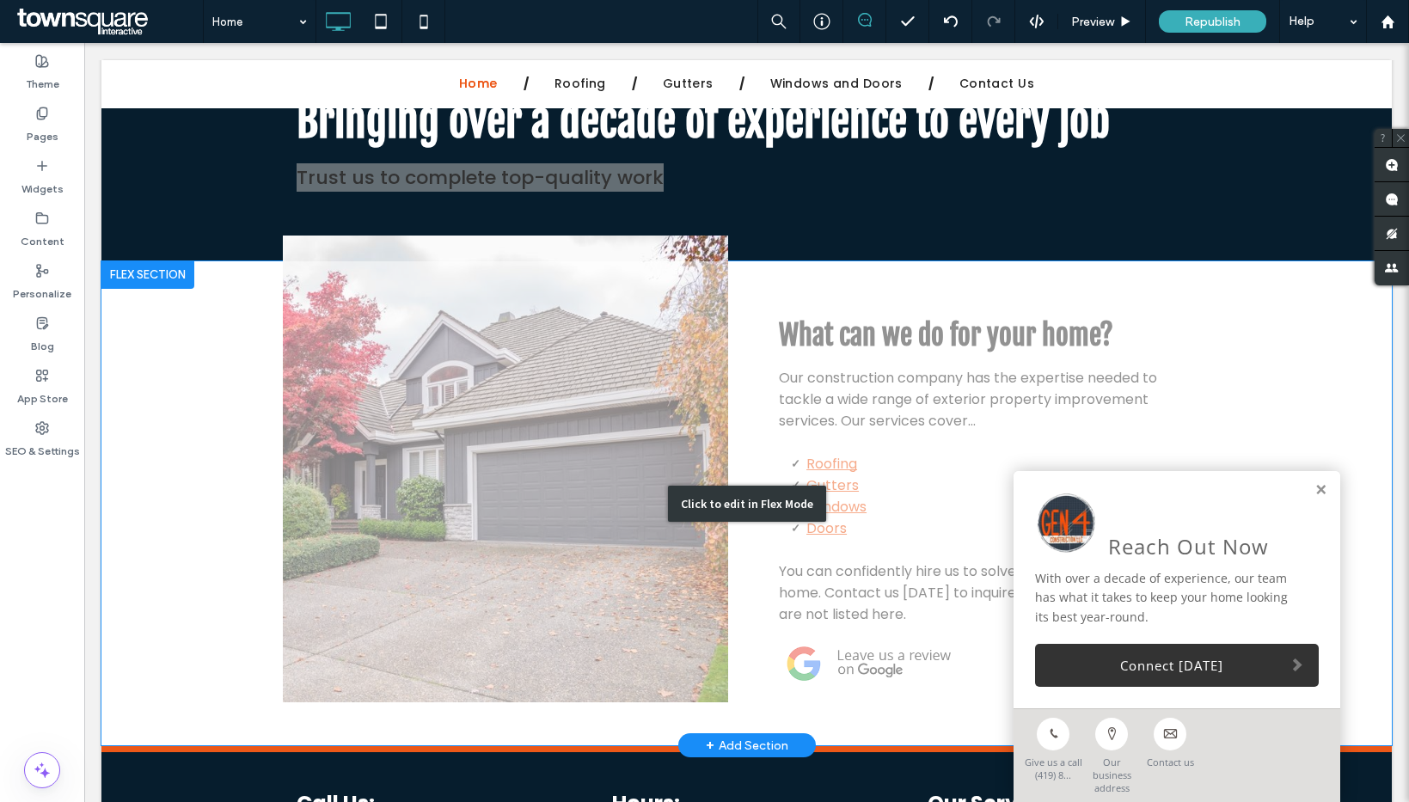
scroll to position [1921, 0]
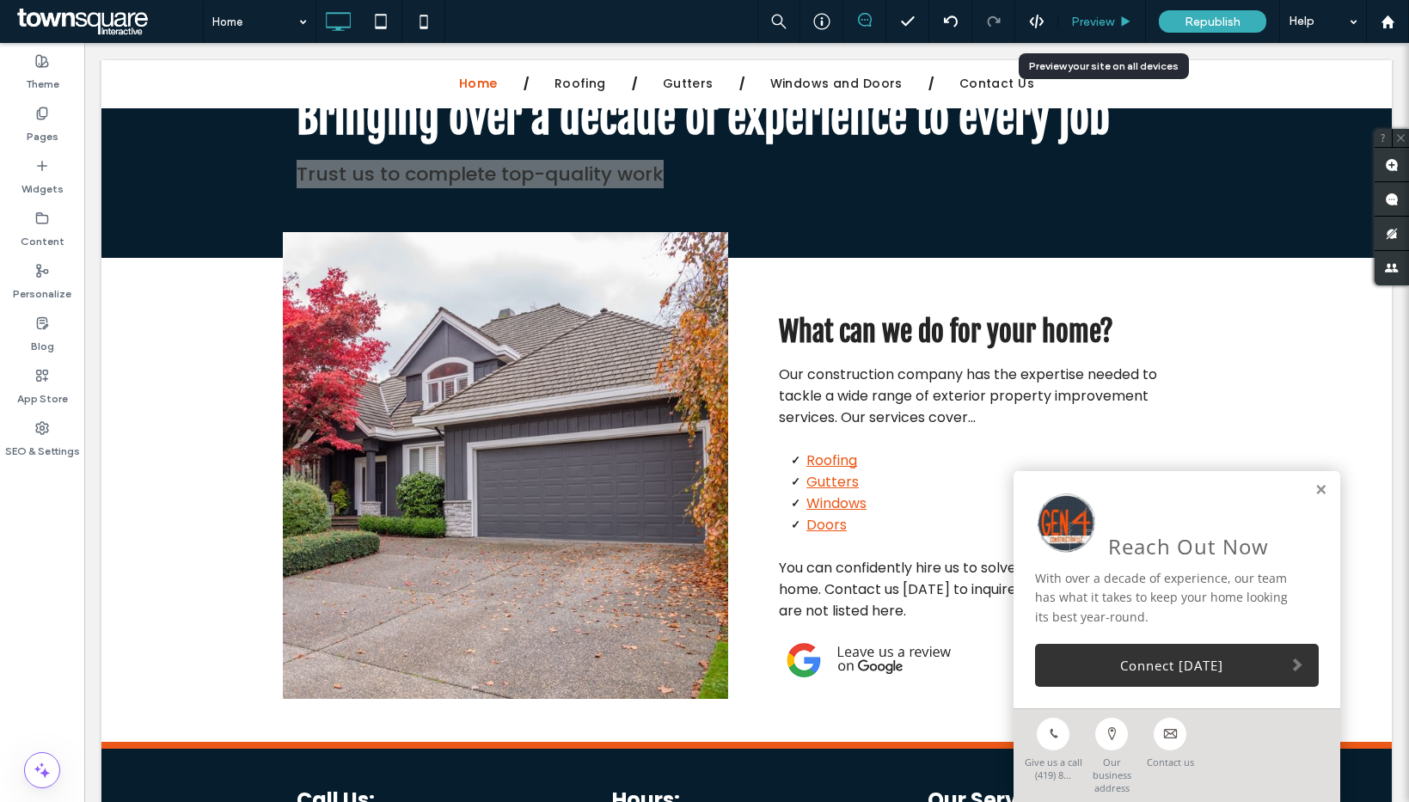
click at [1093, 19] on span "Preview" at bounding box center [1092, 22] width 43 height 15
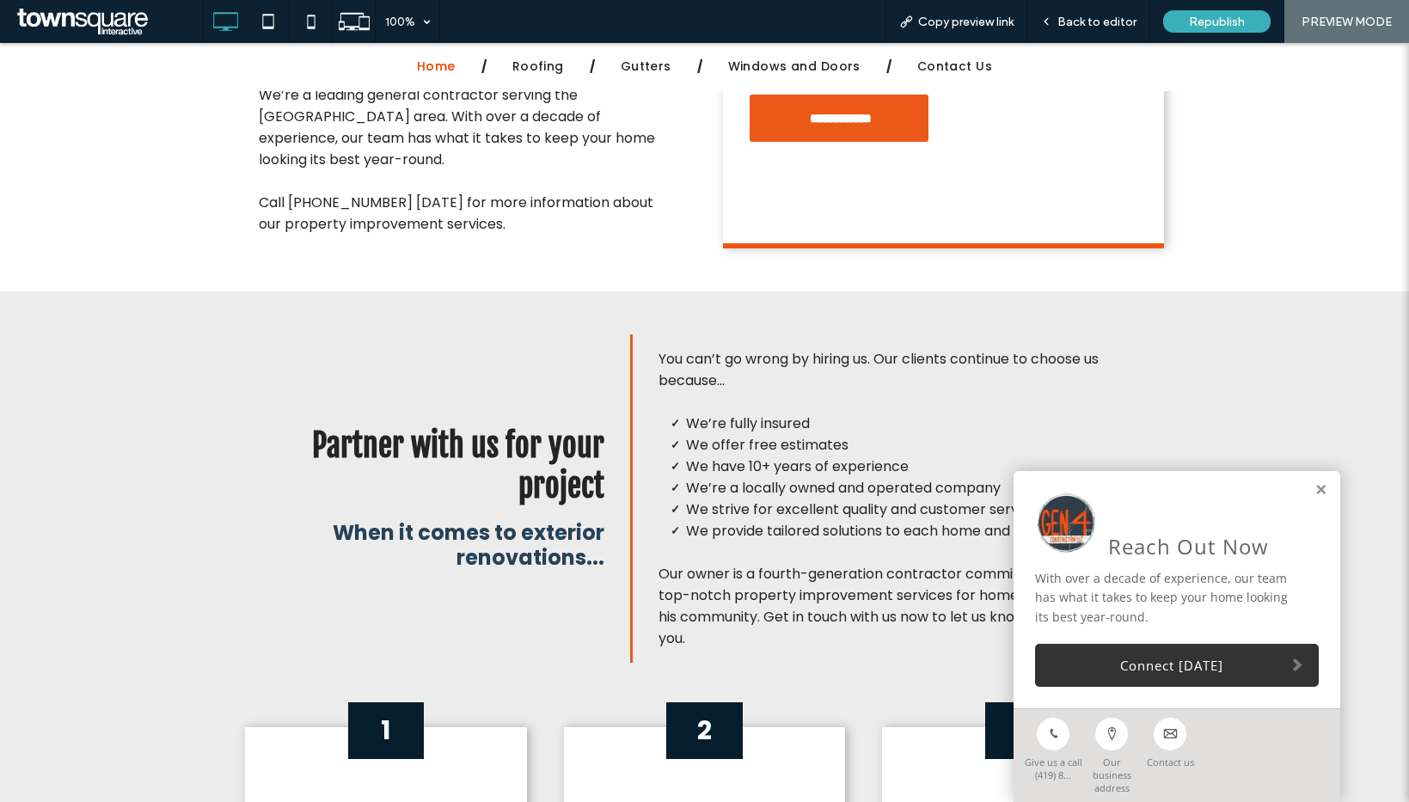
scroll to position [817, 0]
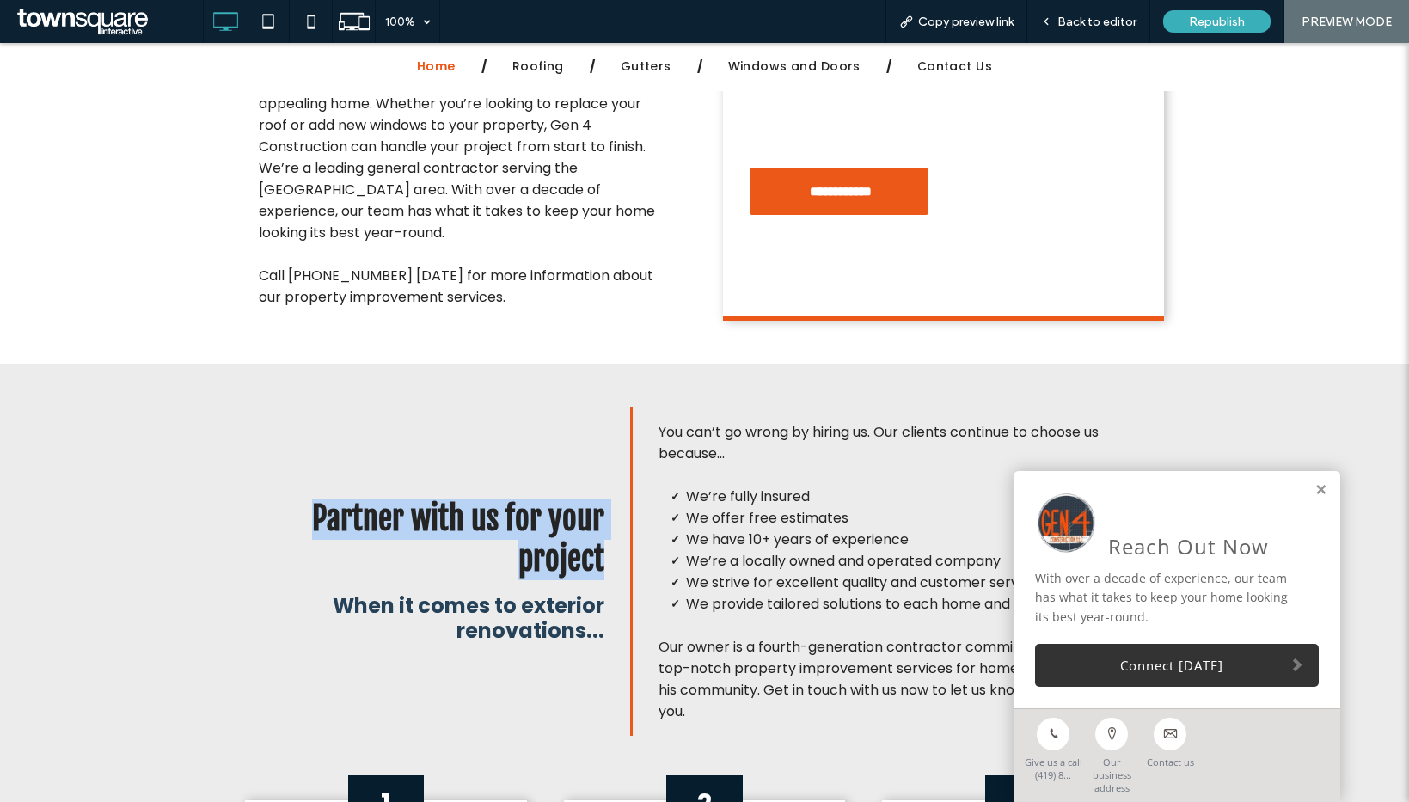
drag, startPoint x: 298, startPoint y: 472, endPoint x: 595, endPoint y: 512, distance: 299.3
click at [595, 512] on h3 "Partner with us for your project" at bounding box center [432, 539] width 346 height 81
copy span "Partner with us for your project"
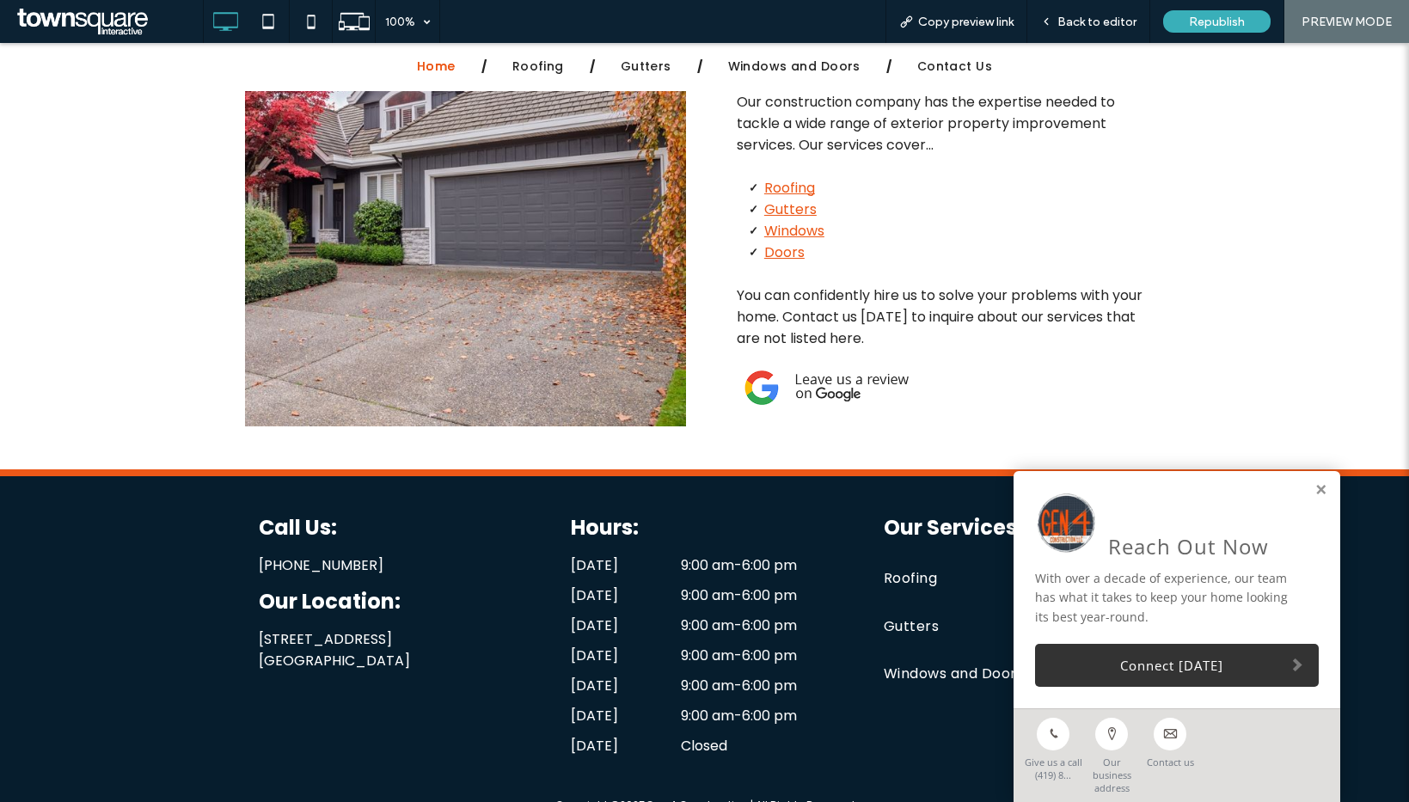
scroll to position [2170, 0]
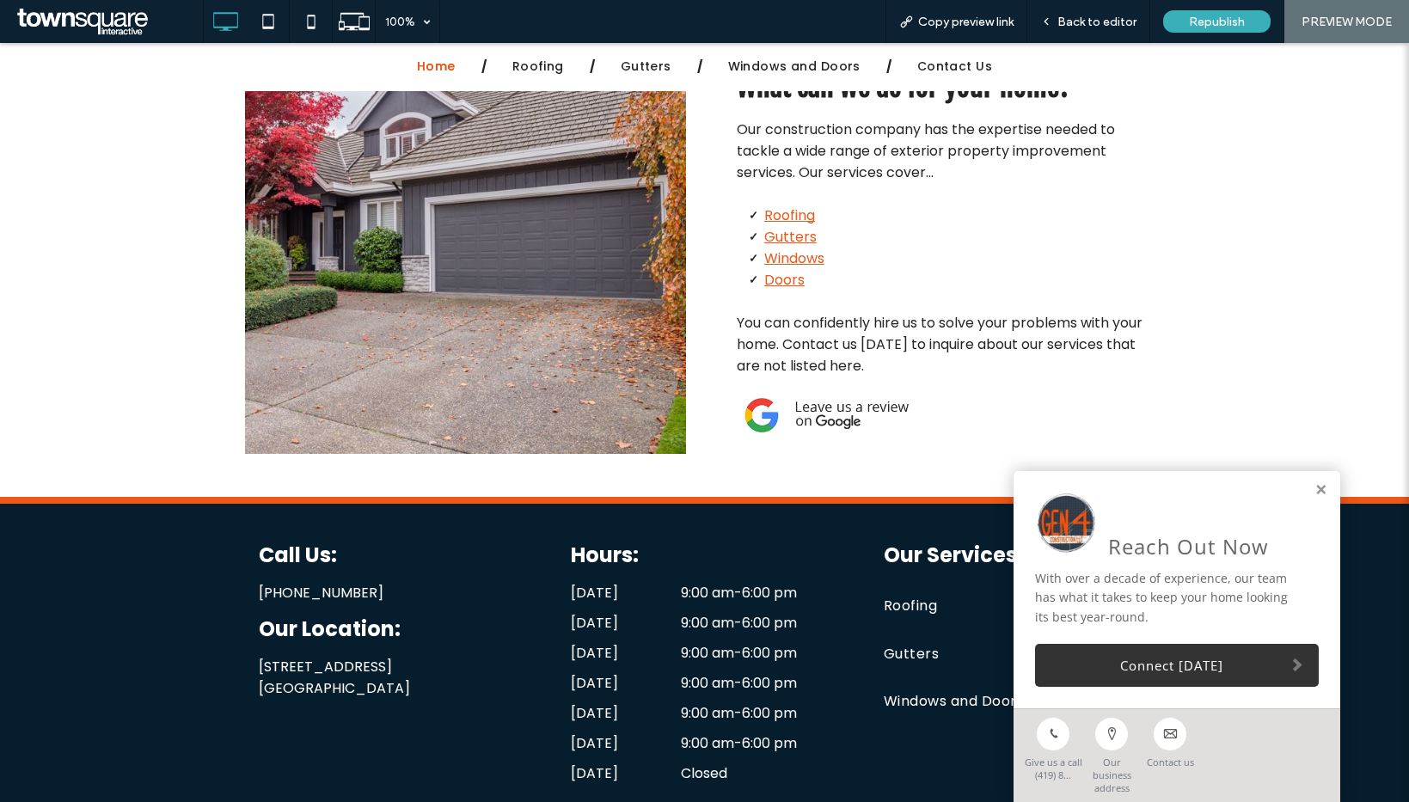
click at [920, 313] on span "You can confidently hire us to solve your problems with your home. Contact us t…" at bounding box center [940, 344] width 406 height 63
drag, startPoint x: 916, startPoint y: 294, endPoint x: 1096, endPoint y: 291, distance: 179.7
click at [1096, 313] on span "You can confidently hire us to solve your problems with your home. Contact us t…" at bounding box center [940, 344] width 406 height 63
copy span "inquire about our services"
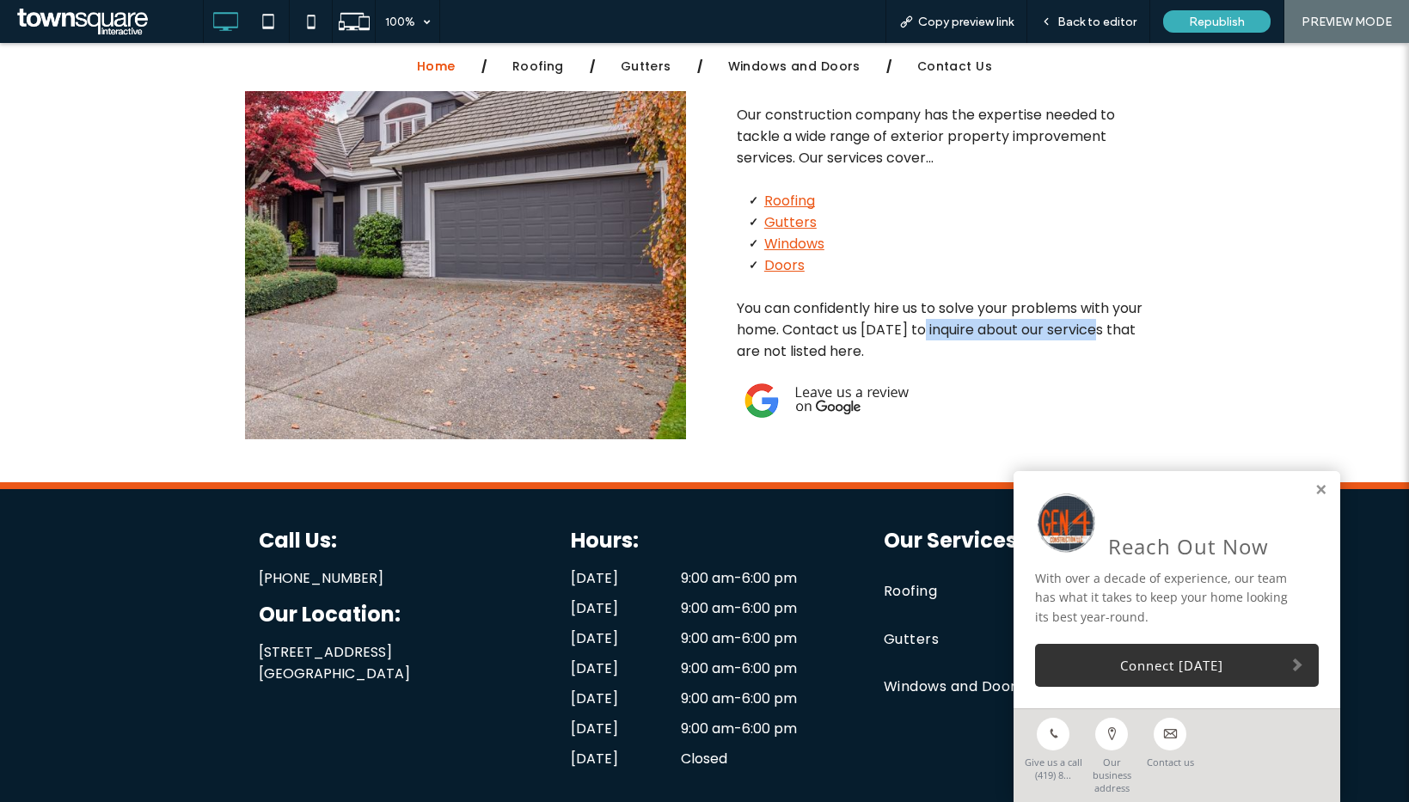
scroll to position [2229, 0]
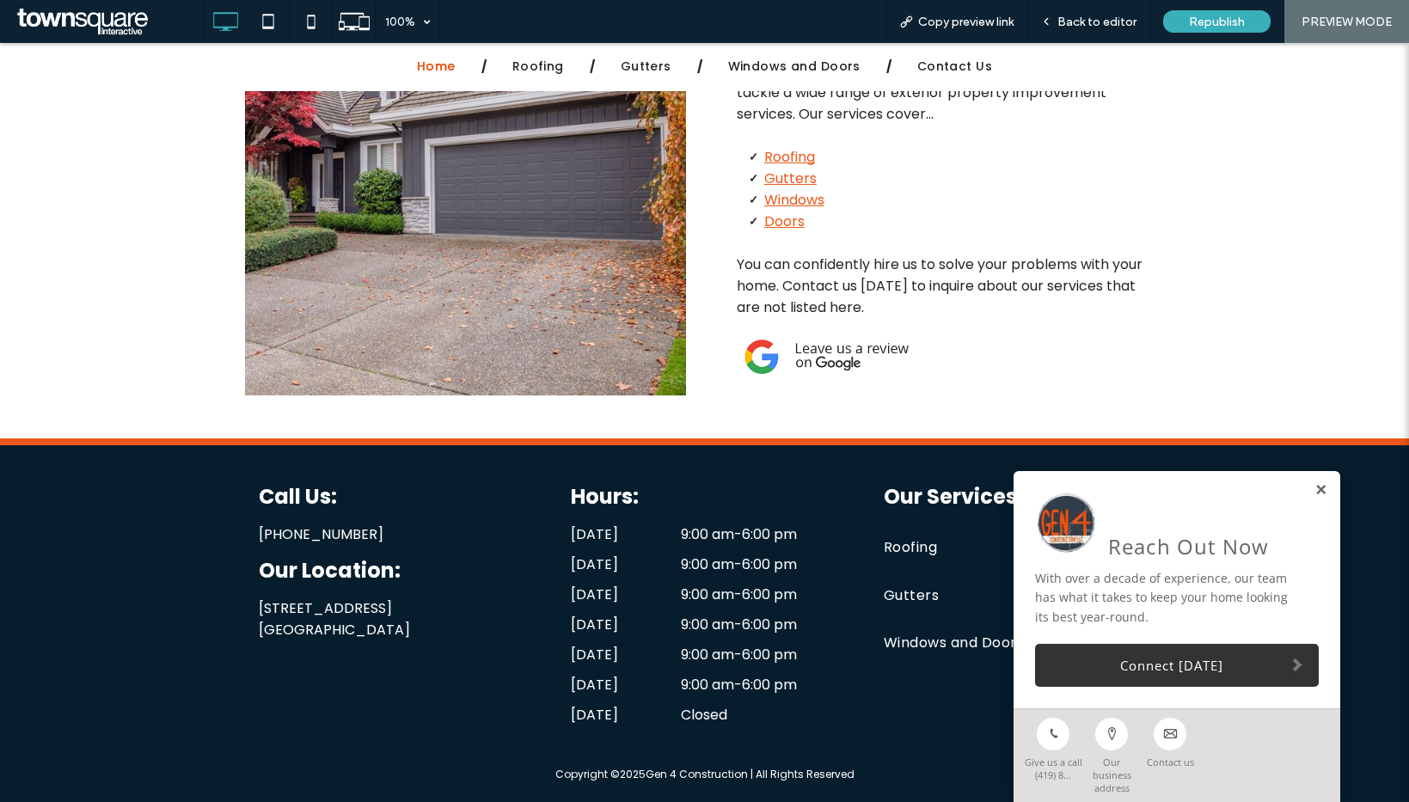
click at [1314, 499] on div "Reach Out Now With over a decade of experience, our team has what it takes to k…" at bounding box center [1176, 589] width 327 height 237
click at [1314, 498] on link at bounding box center [1320, 490] width 13 height 15
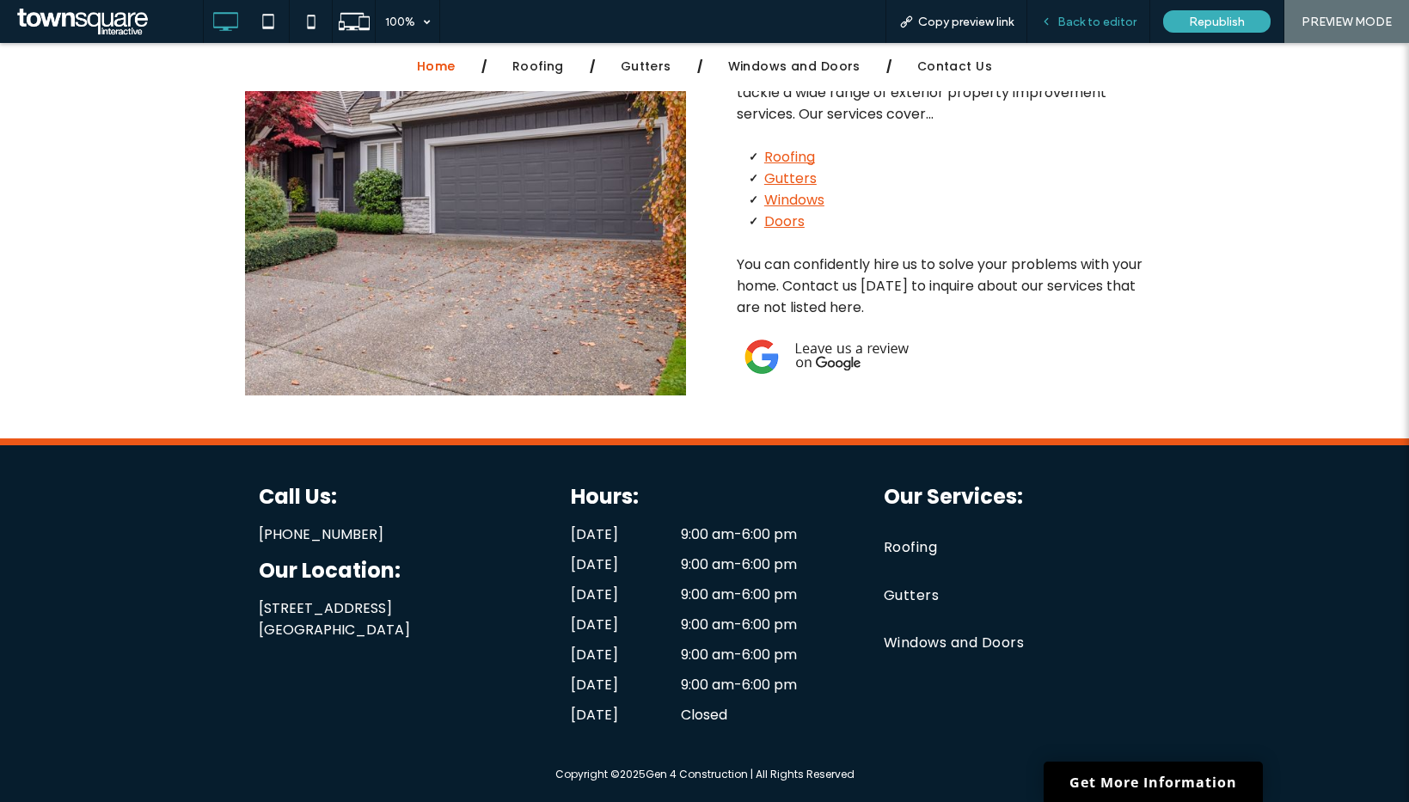
click at [1100, 21] on span "Back to editor" at bounding box center [1096, 22] width 79 height 15
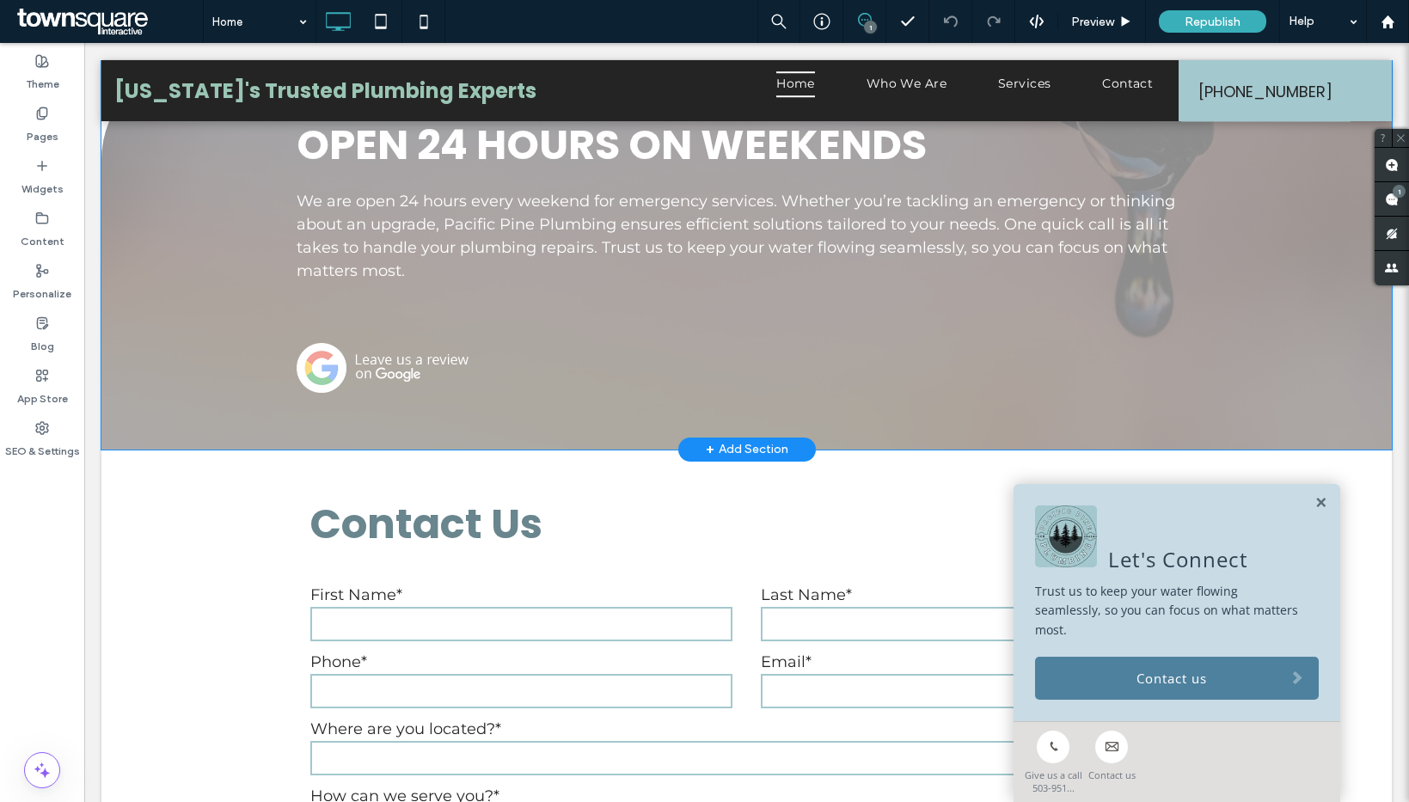
scroll to position [2261, 0]
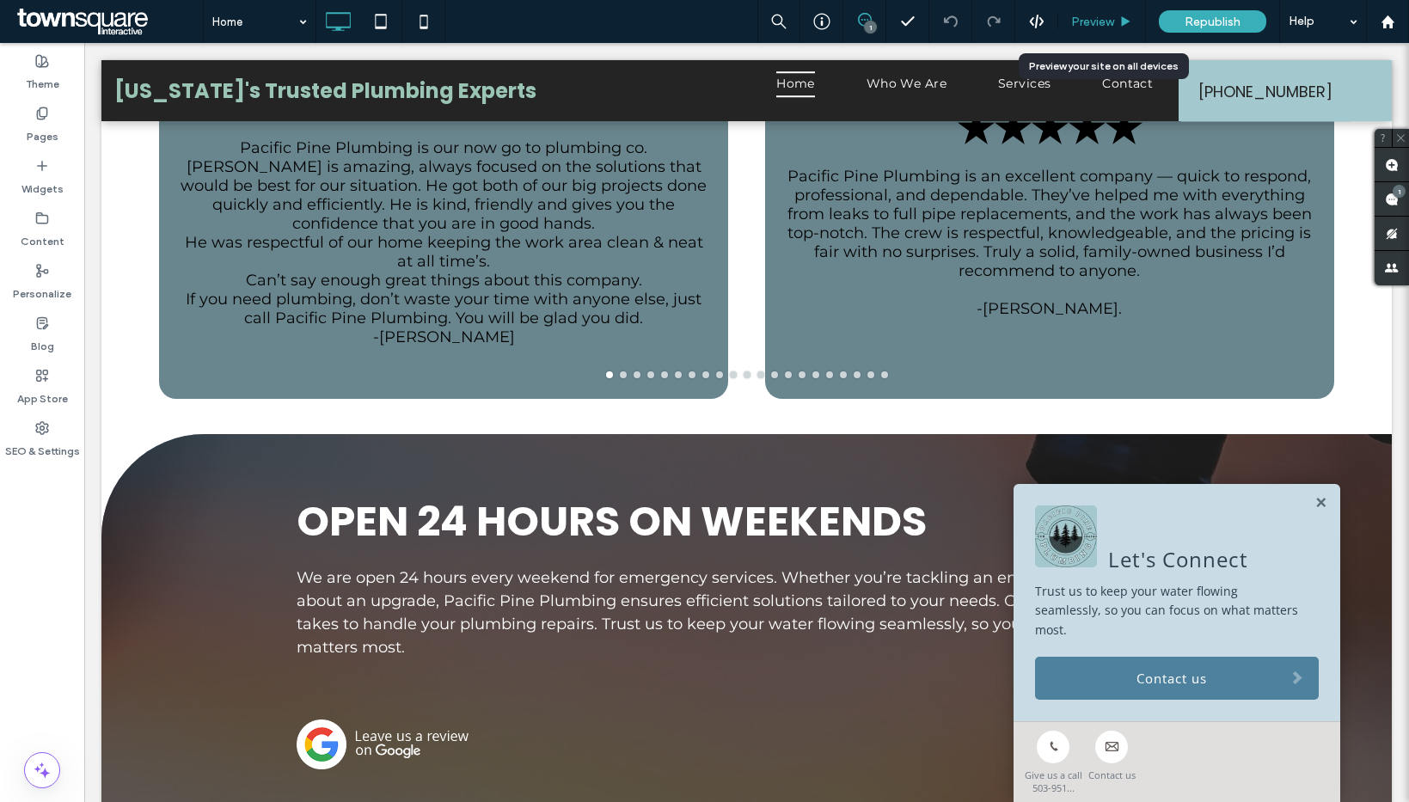
click at [1096, 11] on div "Preview" at bounding box center [1102, 21] width 88 height 43
click at [1103, 22] on span "Preview" at bounding box center [1092, 22] width 43 height 15
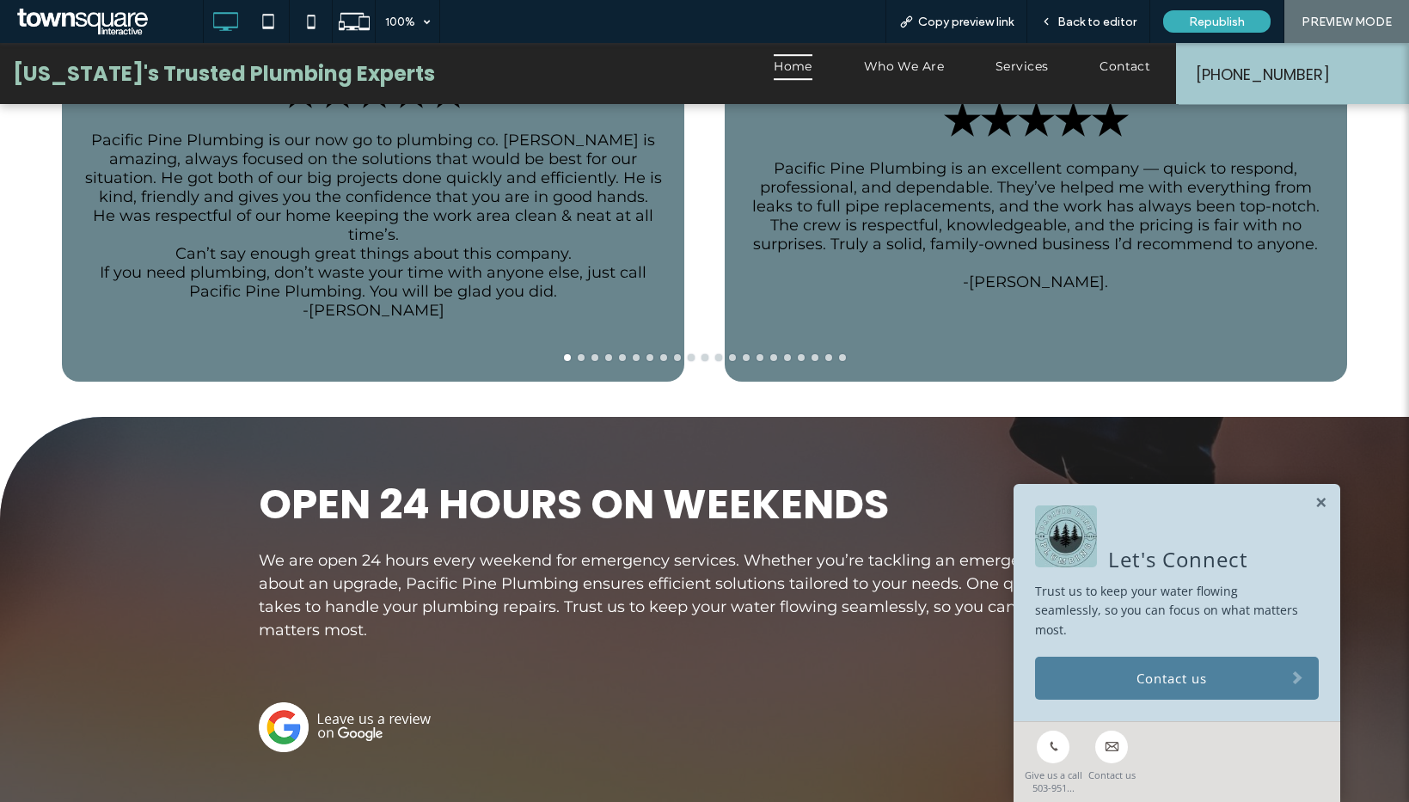
click at [344, 702] on img at bounding box center [345, 727] width 172 height 50
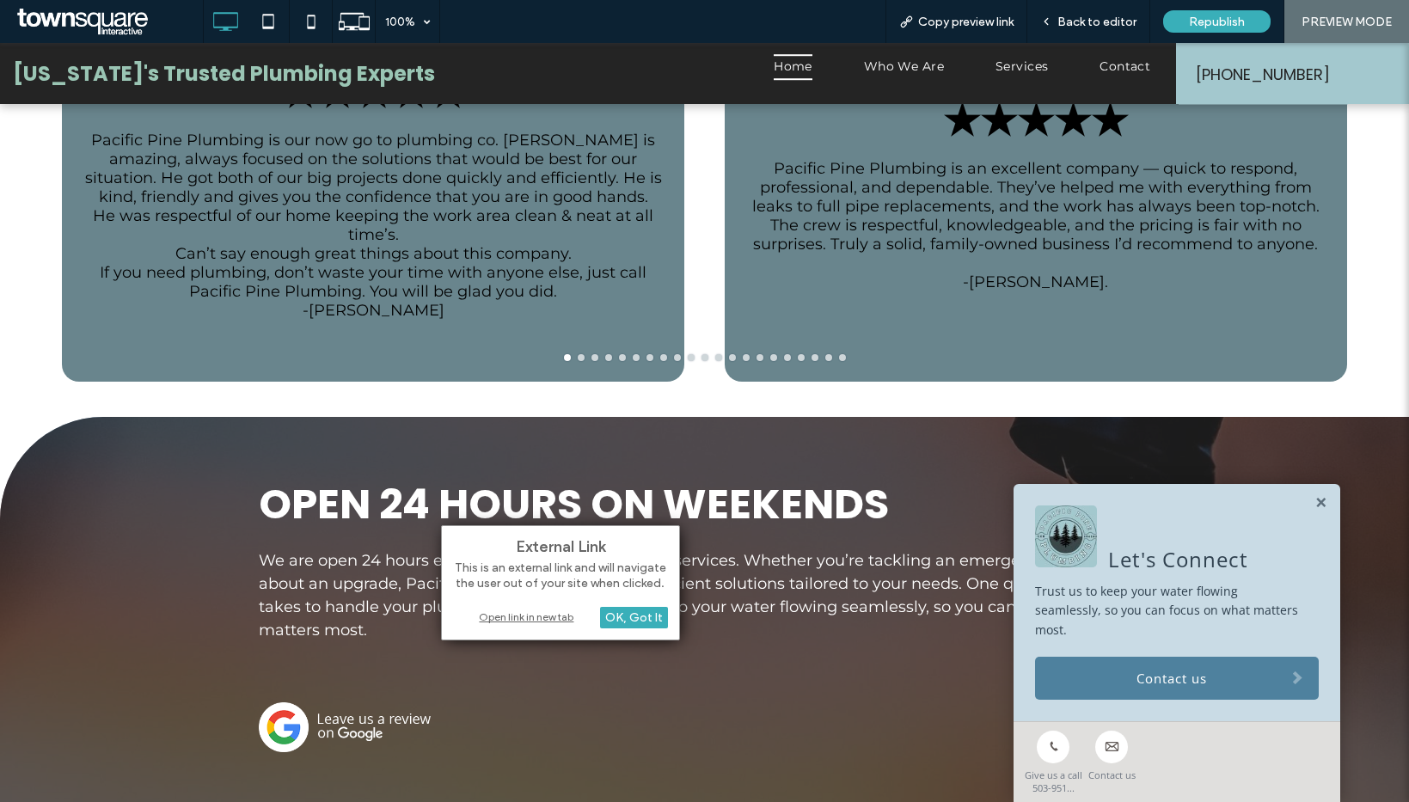
click at [532, 618] on div "Open link in new tab" at bounding box center [560, 617] width 215 height 18
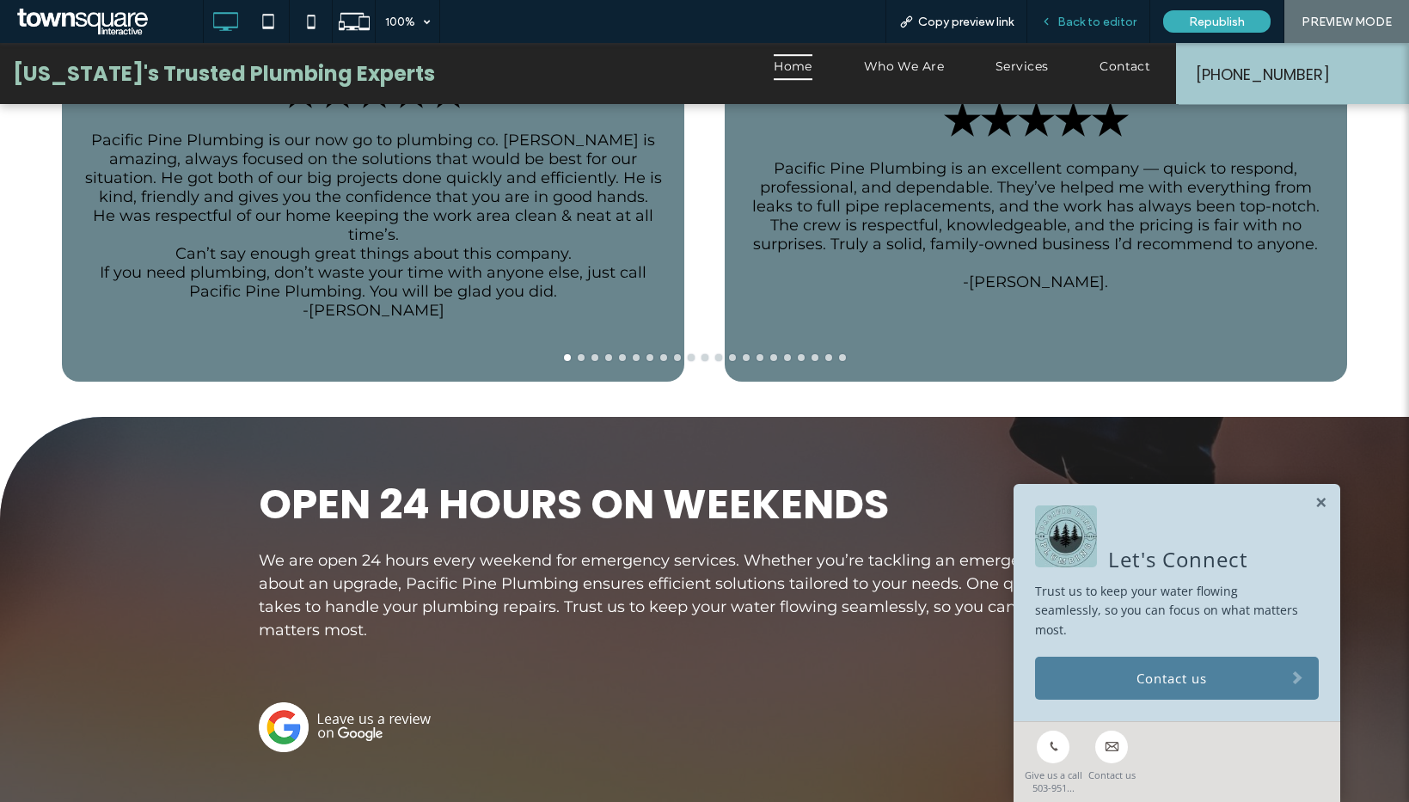
click at [1072, 21] on span "Back to editor" at bounding box center [1096, 22] width 79 height 15
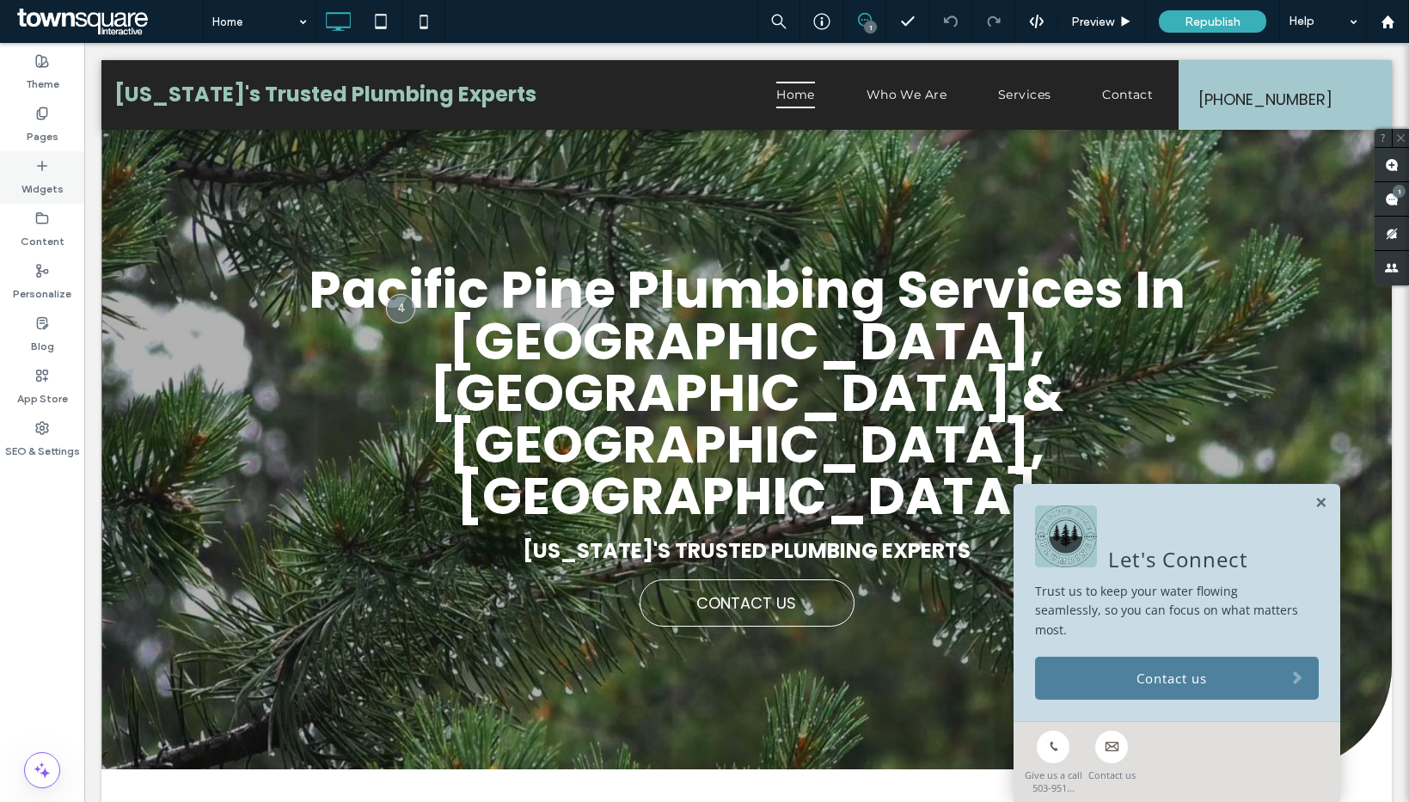
click at [47, 179] on label "Widgets" at bounding box center [42, 185] width 42 height 24
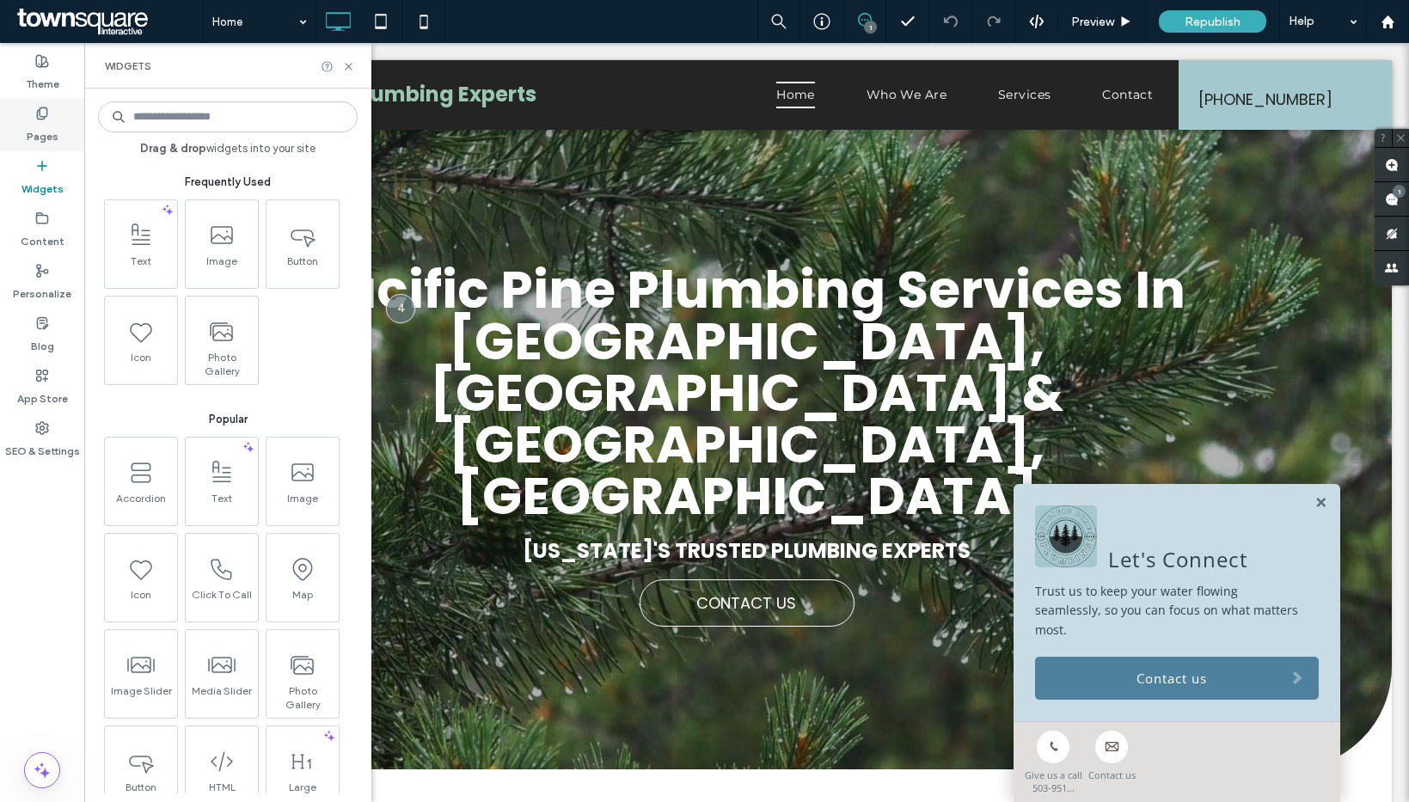
click at [52, 143] on label "Pages" at bounding box center [43, 132] width 32 height 24
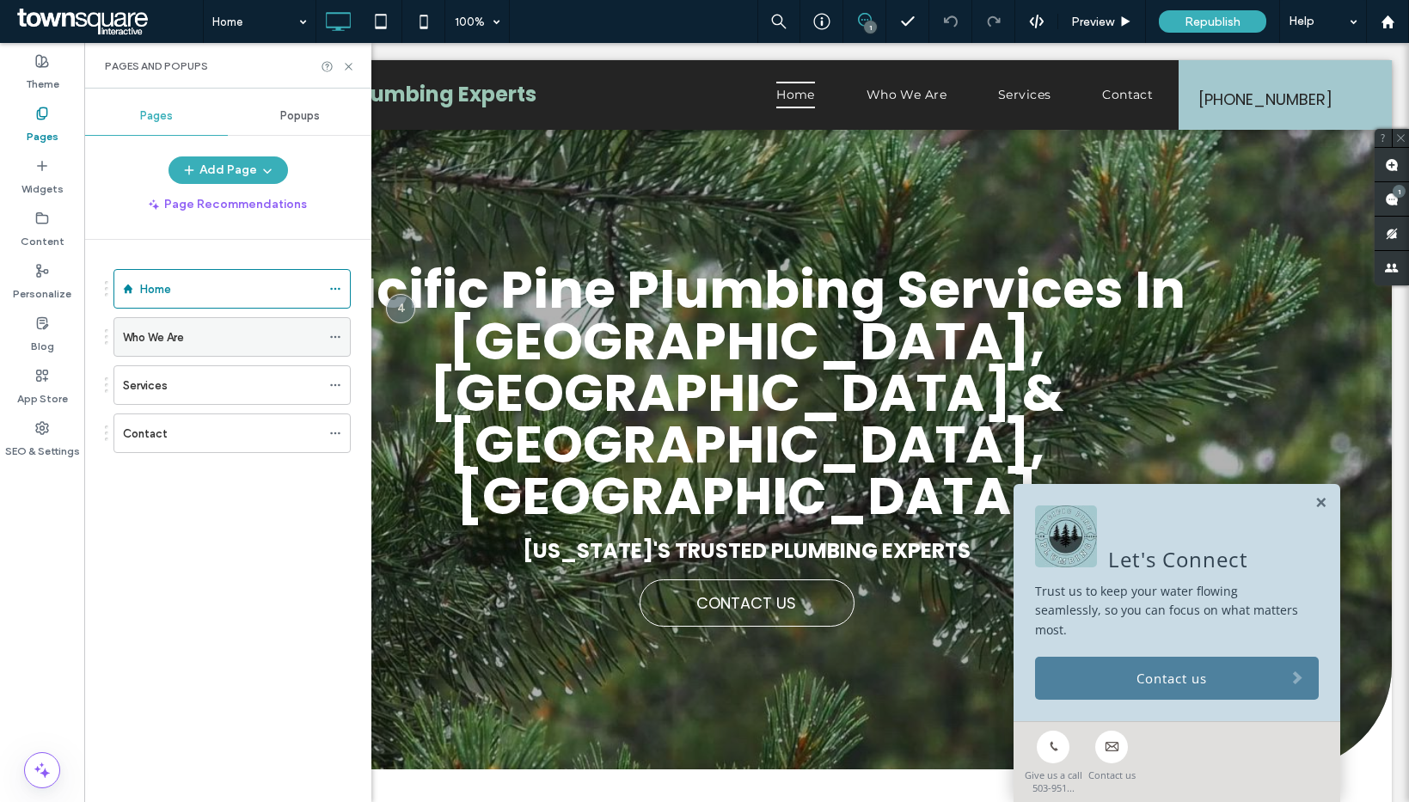
click at [331, 332] on icon at bounding box center [335, 337] width 12 height 12
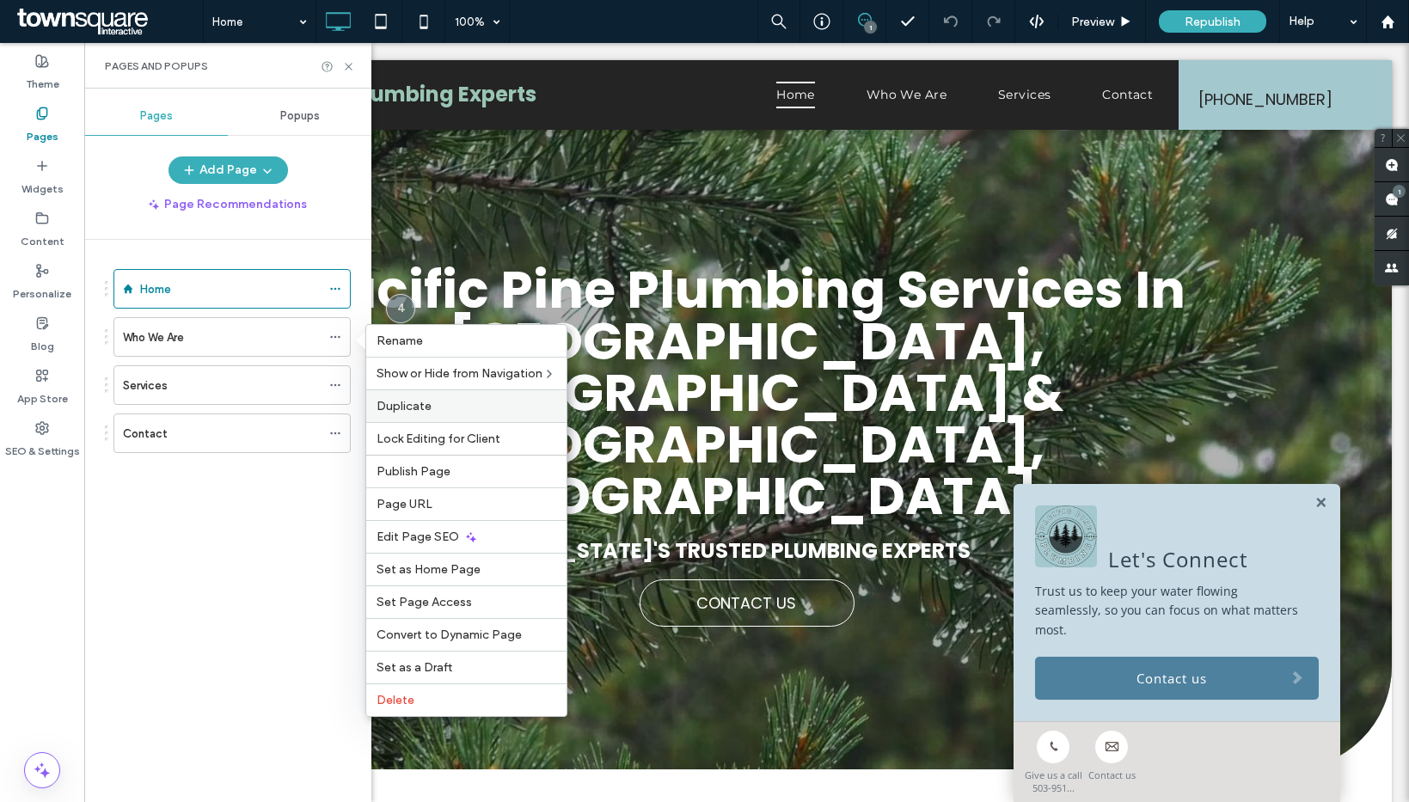
click at [414, 410] on span "Duplicate" at bounding box center [403, 406] width 55 height 15
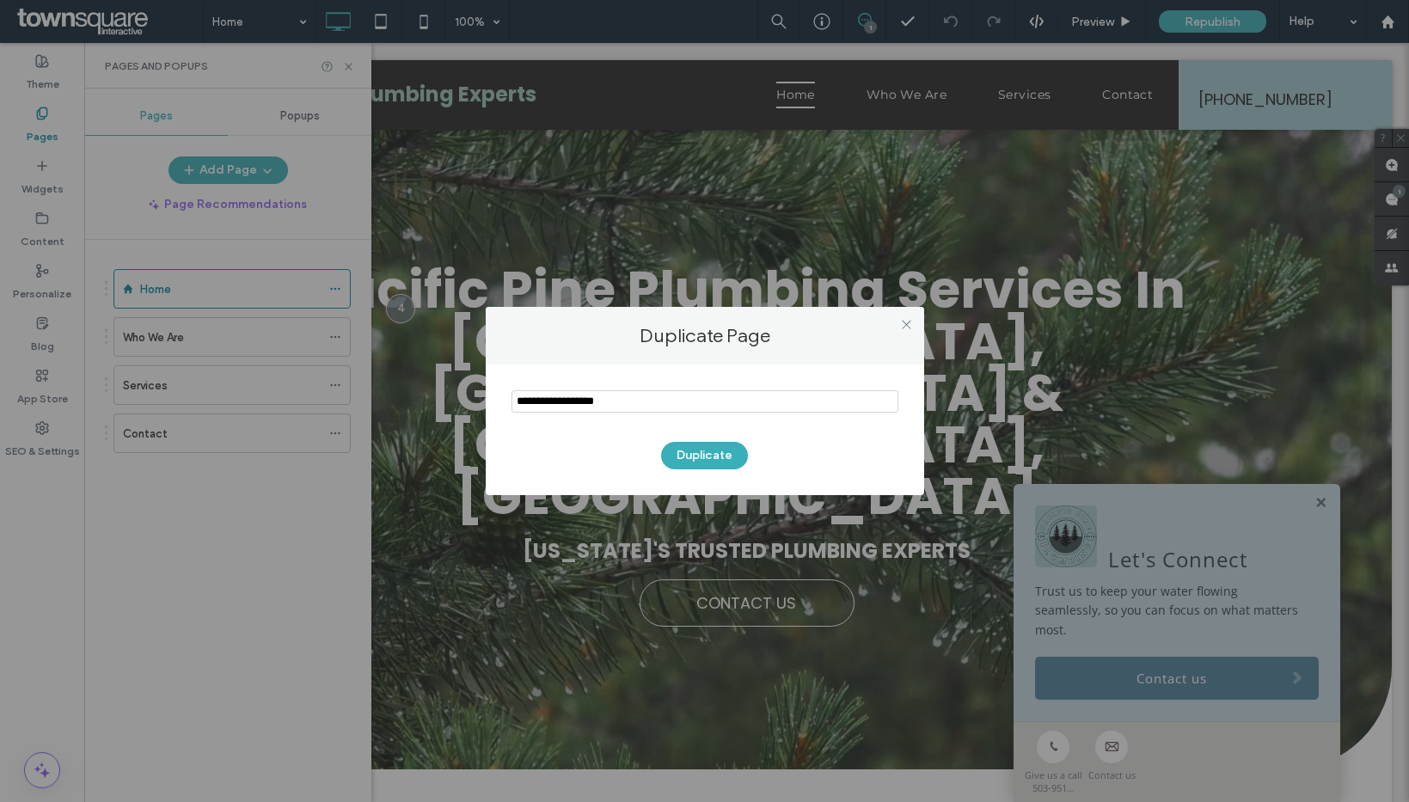
click at [550, 403] on input "notEmpty" at bounding box center [704, 401] width 387 height 22
type input "*******"
click at [719, 458] on button "Duplicate" at bounding box center [704, 456] width 87 height 28
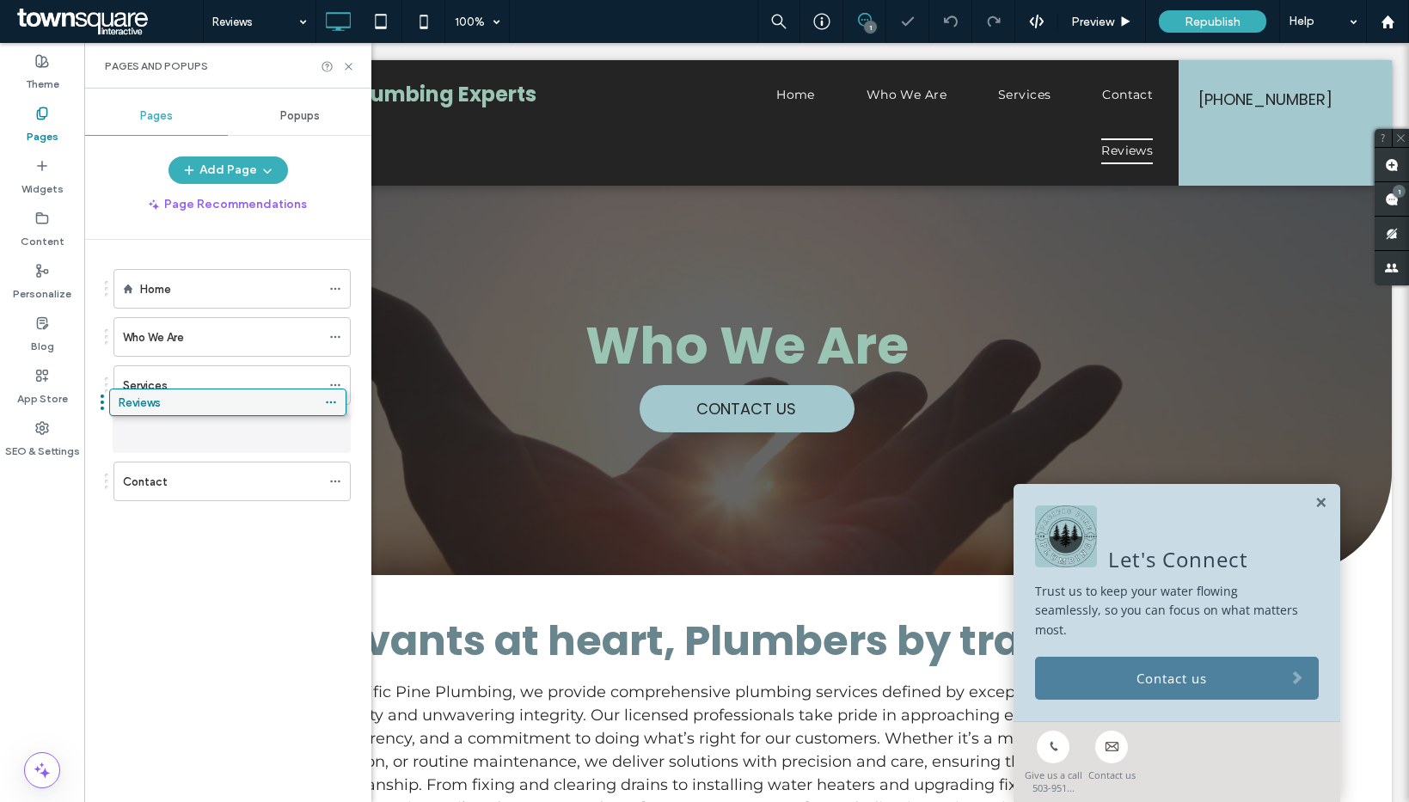
drag, startPoint x: 220, startPoint y: 487, endPoint x: 216, endPoint y: 413, distance: 74.0
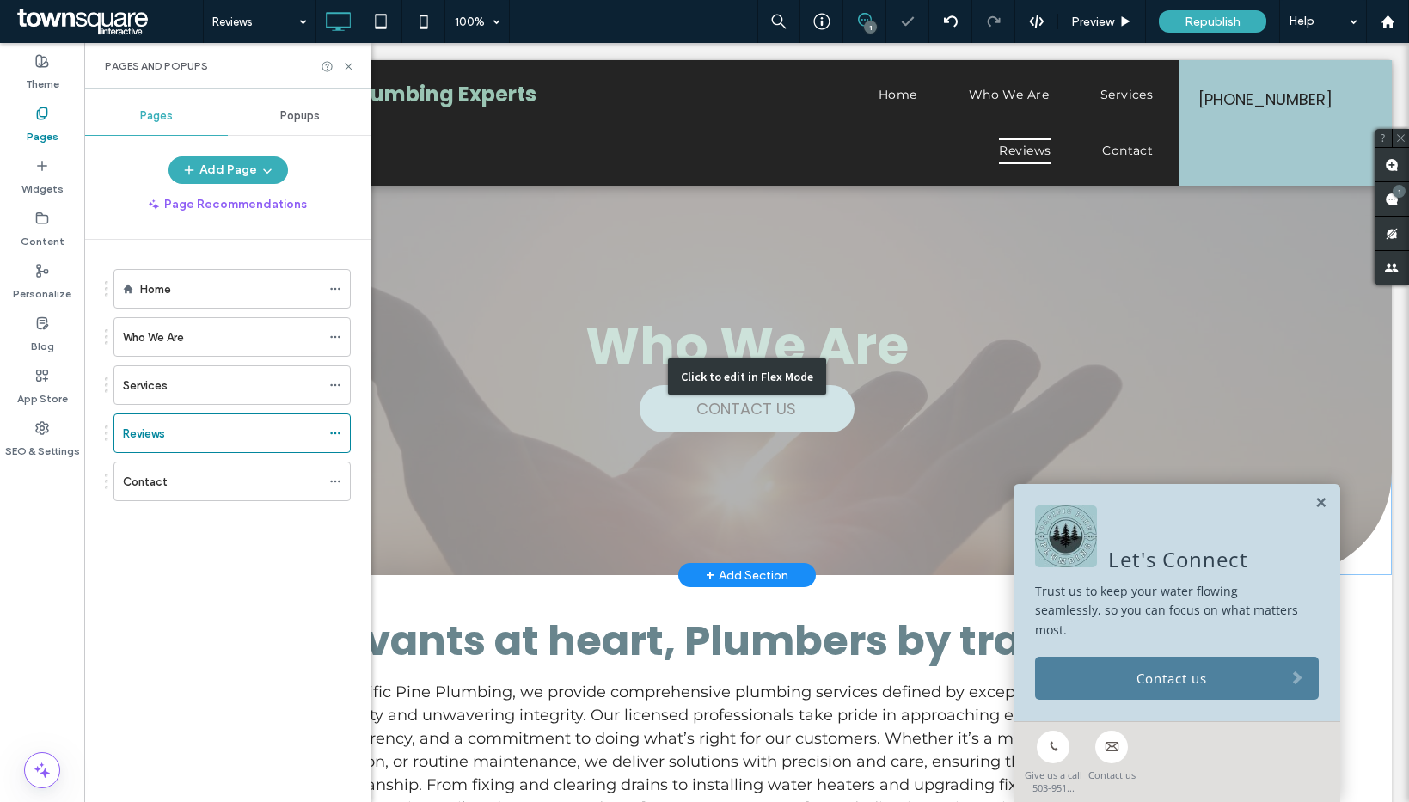
click at [664, 339] on div "Click to edit in Flex Mode" at bounding box center [746, 376] width 1290 height 398
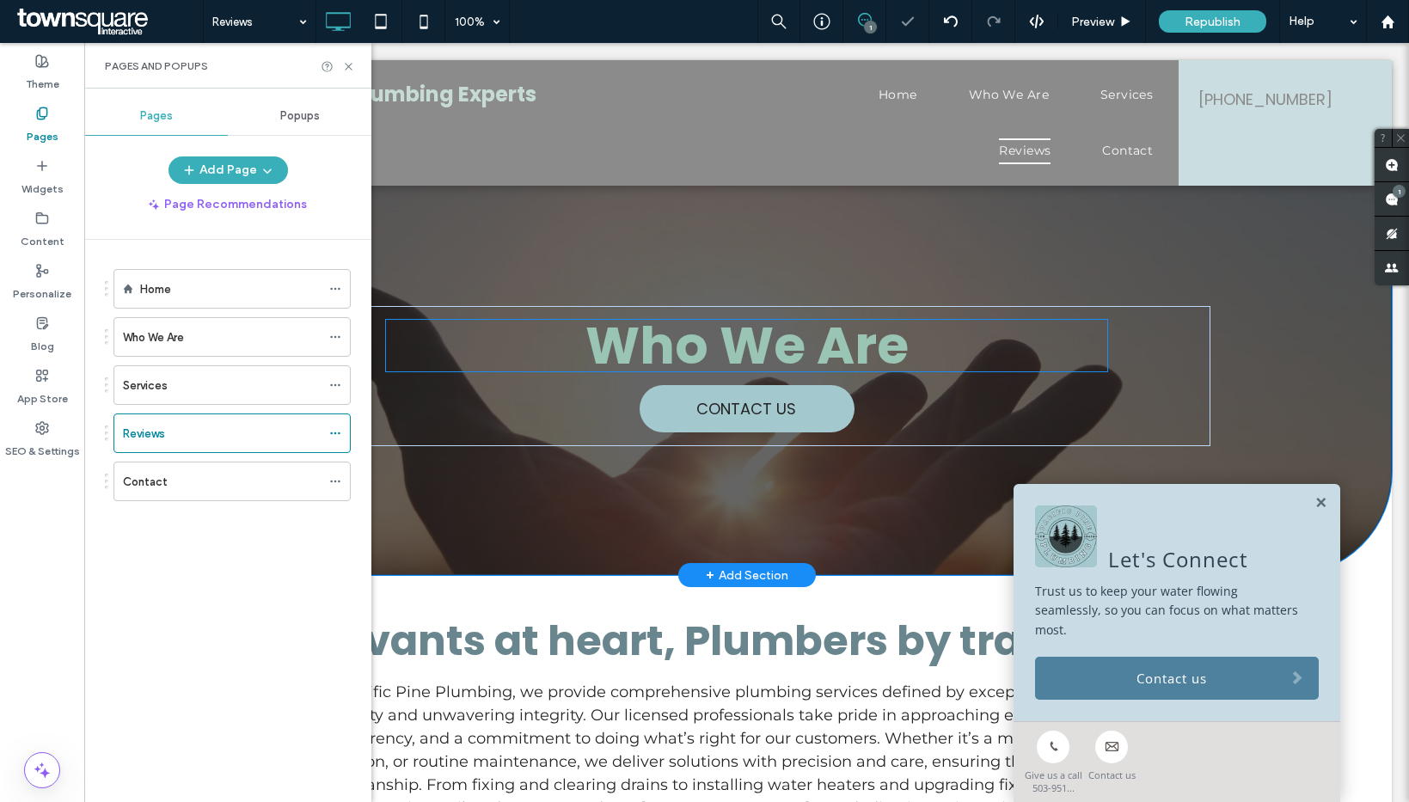
click at [664, 339] on span "Who We Are" at bounding box center [746, 345] width 323 height 72
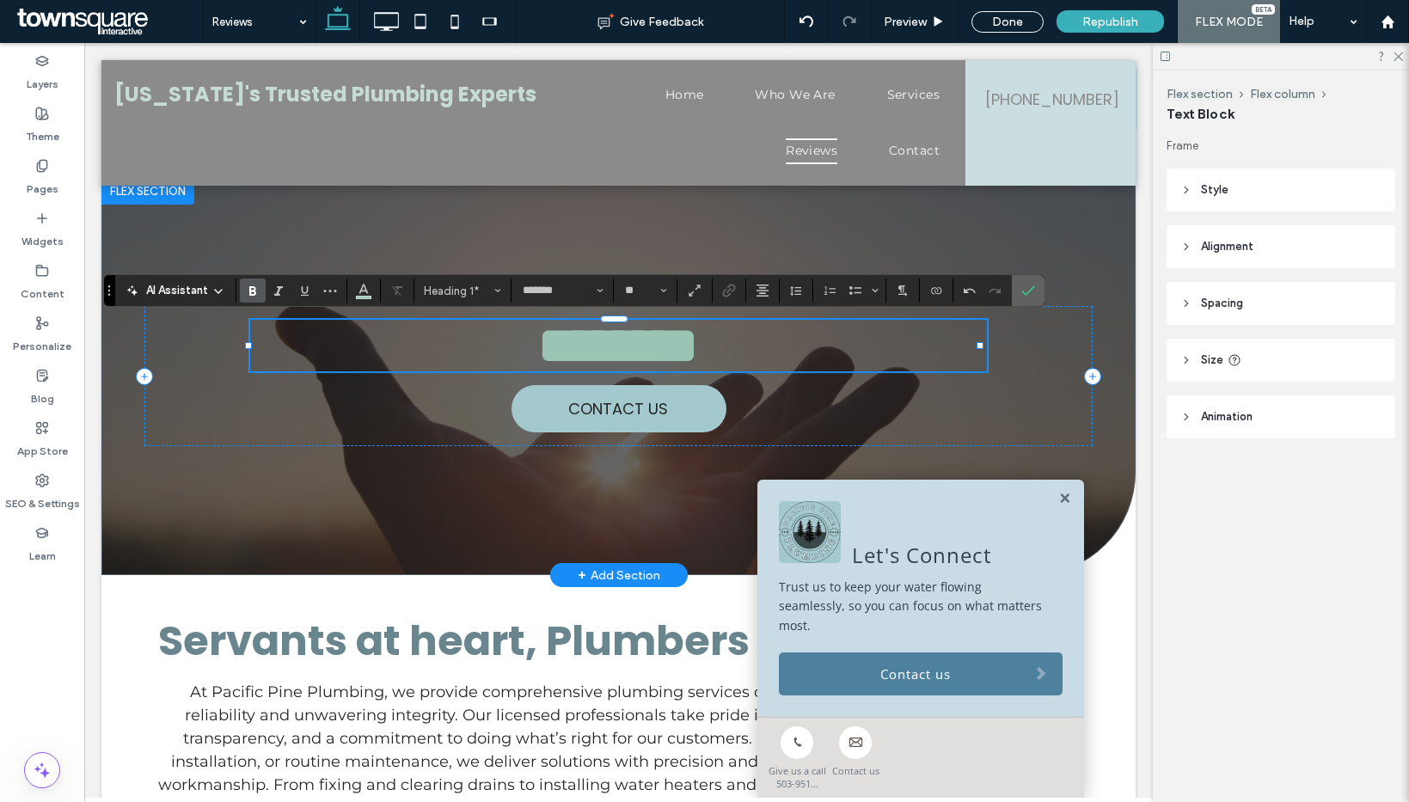
click at [1029, 289] on icon "Confirm" at bounding box center [1028, 291] width 14 height 14
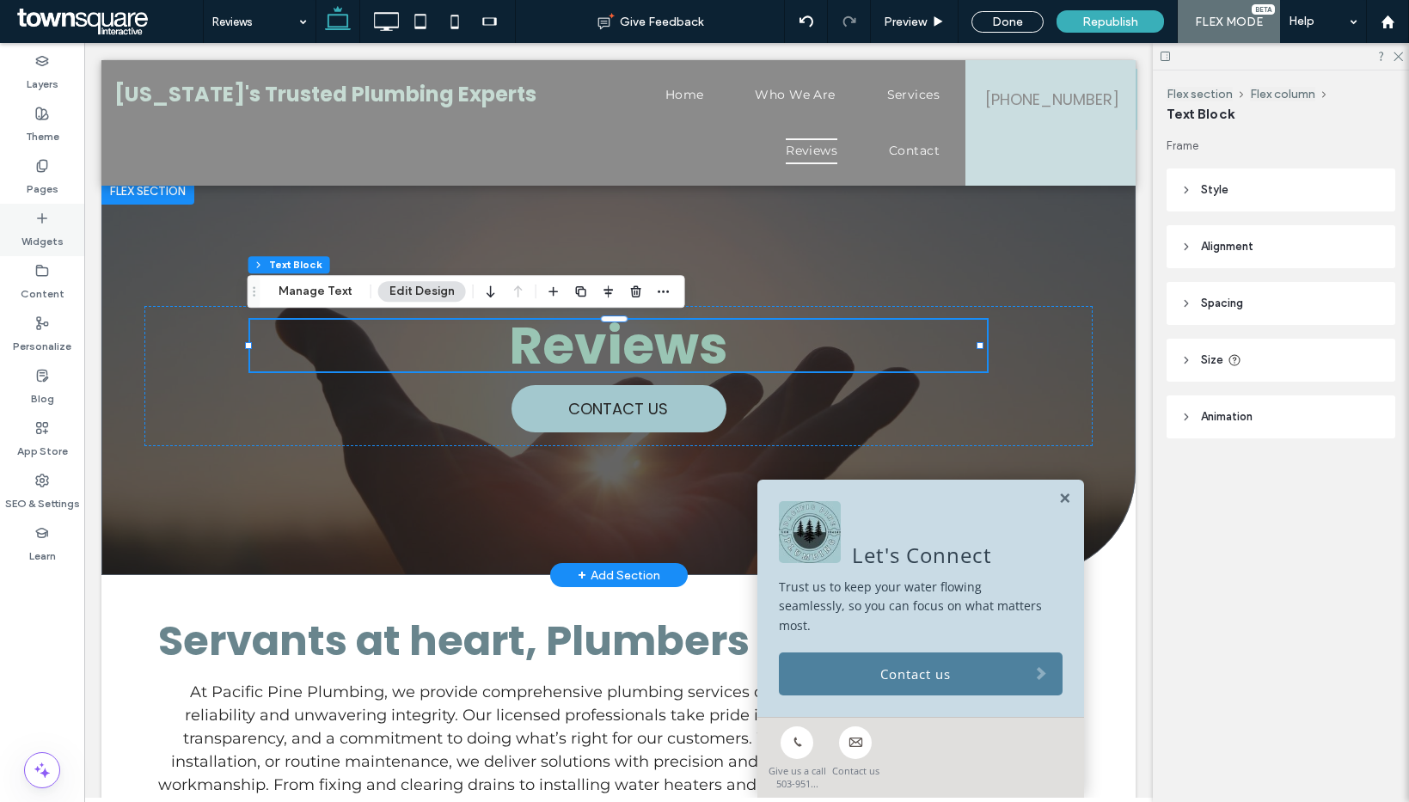
click at [35, 222] on icon at bounding box center [42, 218] width 14 height 14
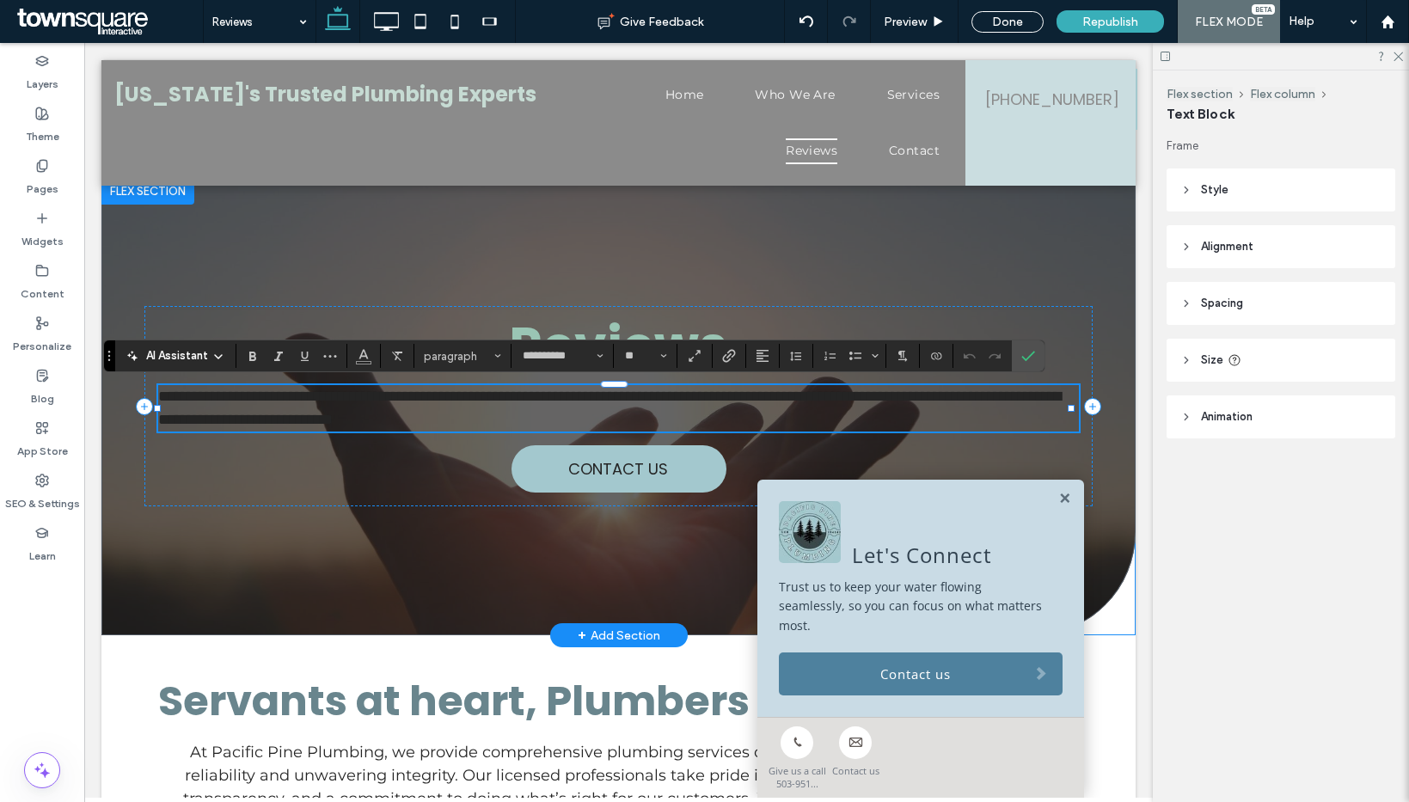
paste div
type input "**"
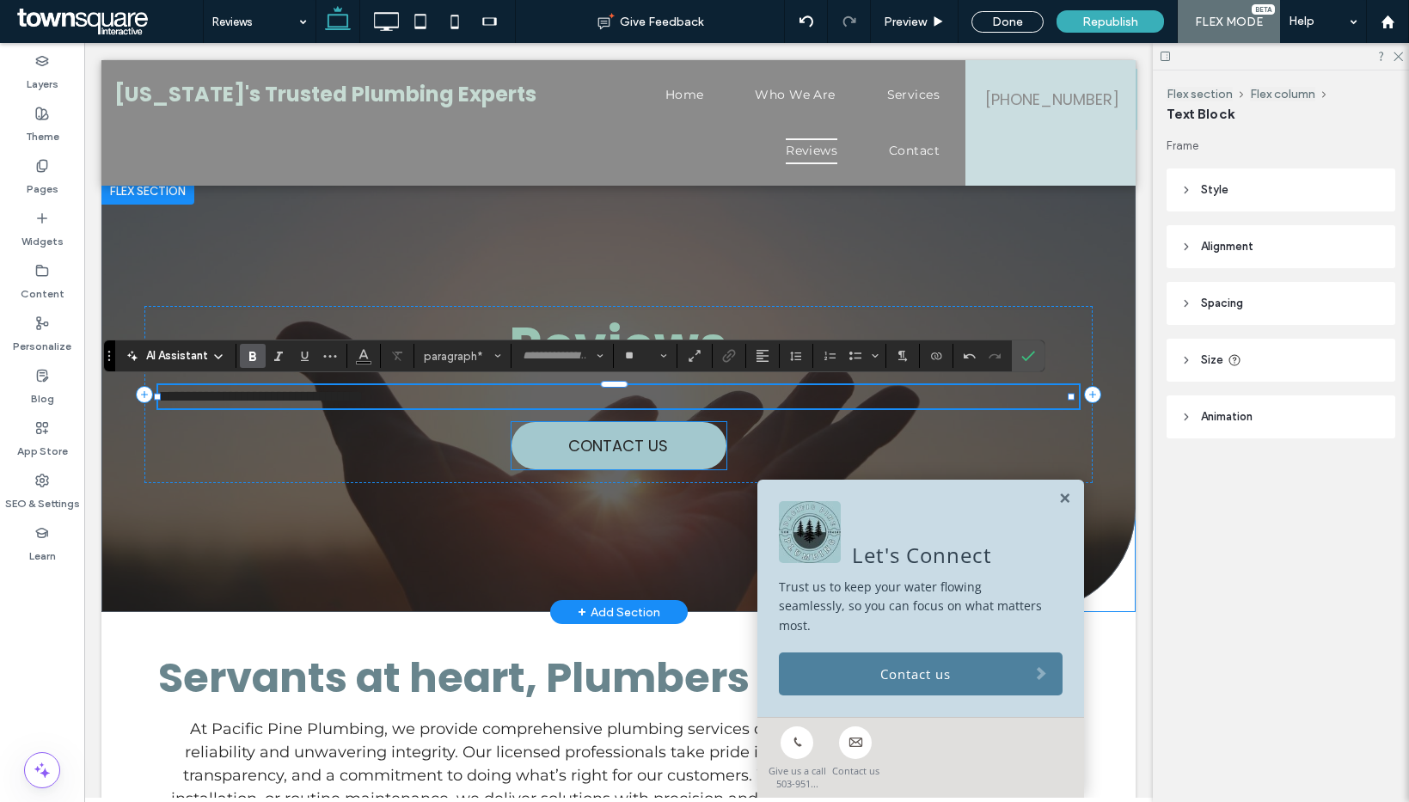
type input "**********"
type input "**"
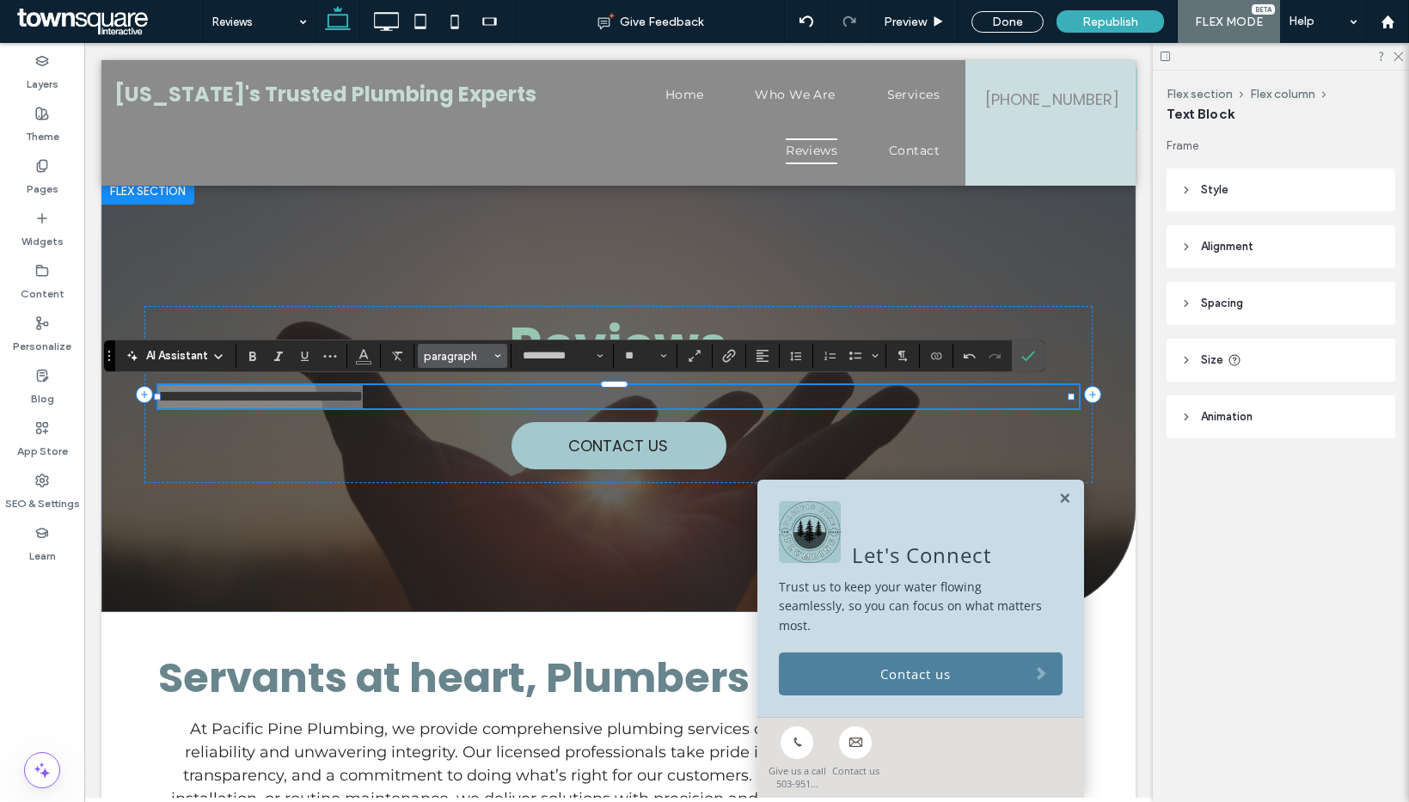
click at [458, 358] on span "paragraph" at bounding box center [457, 356] width 67 height 13
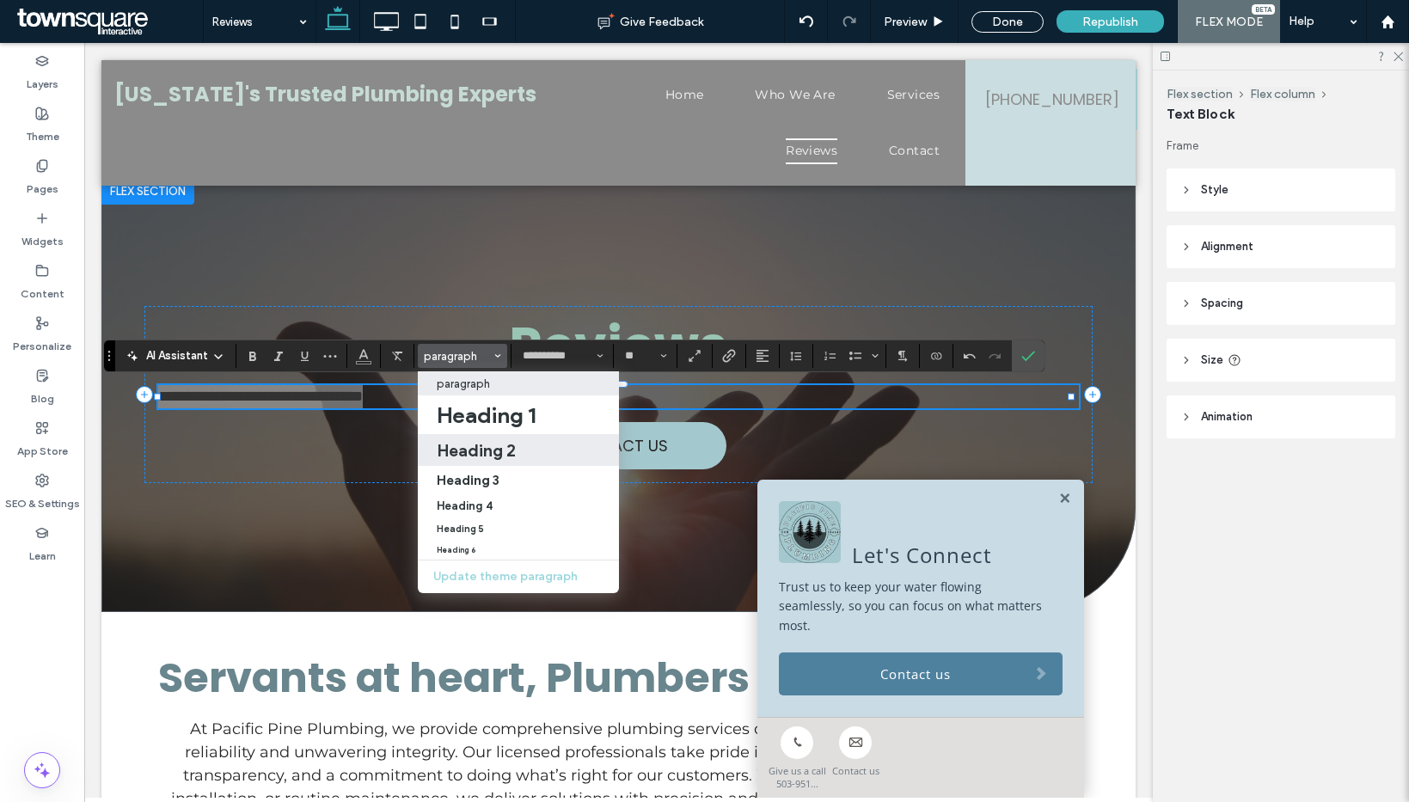
click at [475, 448] on h2 "Heading 2" at bounding box center [476, 450] width 79 height 21
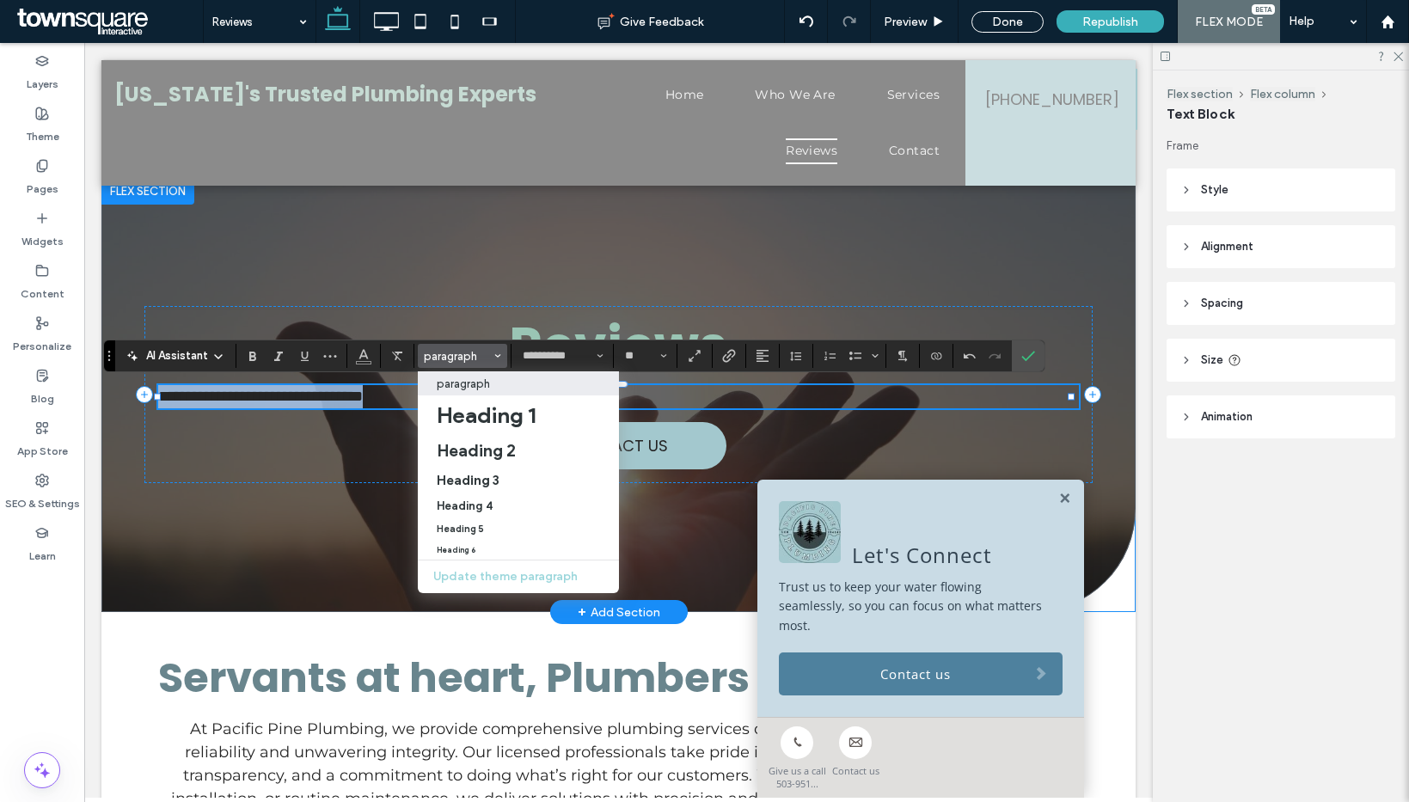
type input "*******"
type input "**"
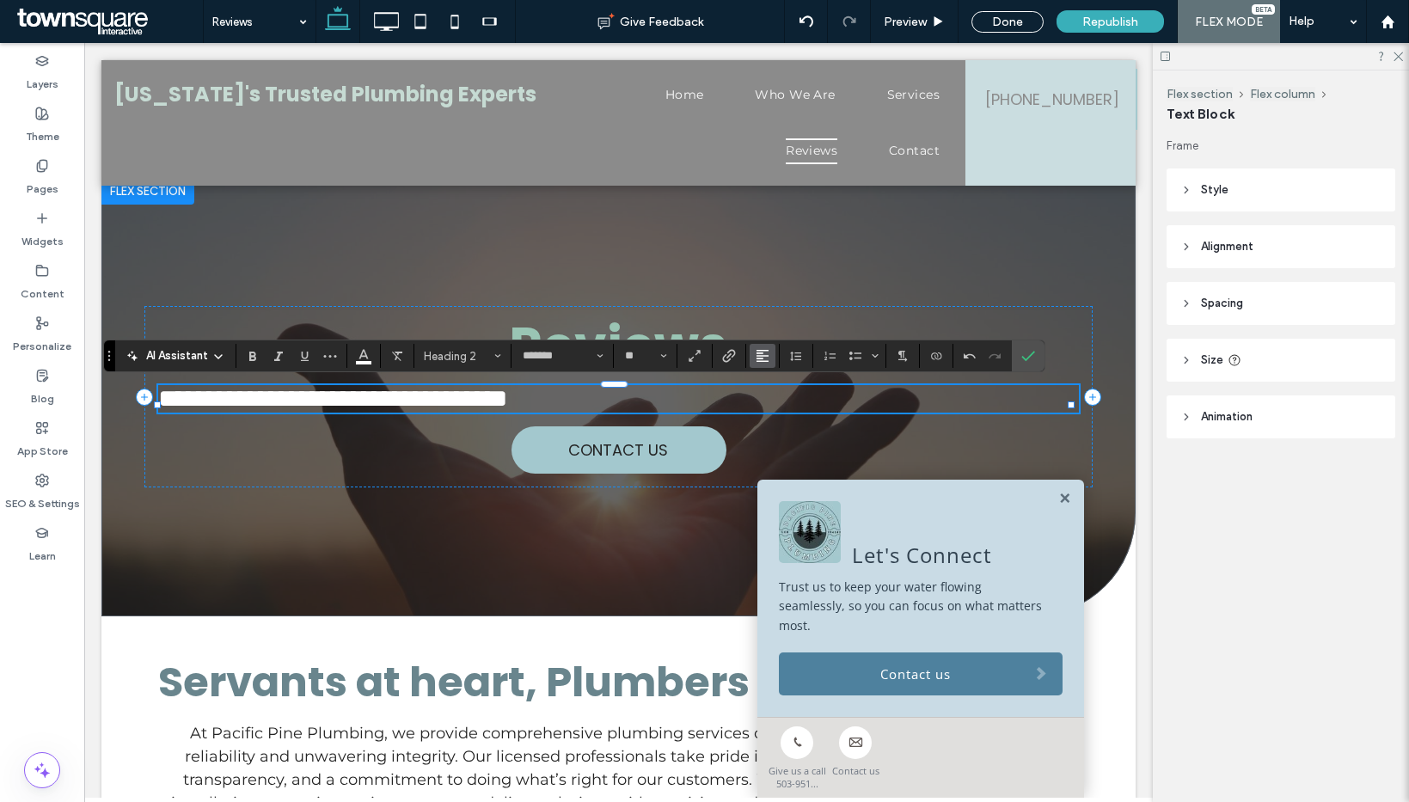
click at [760, 358] on use "Alignment" at bounding box center [762, 356] width 12 height 12
click at [781, 410] on icon "ui.textEditor.alignment.center" at bounding box center [775, 409] width 14 height 14
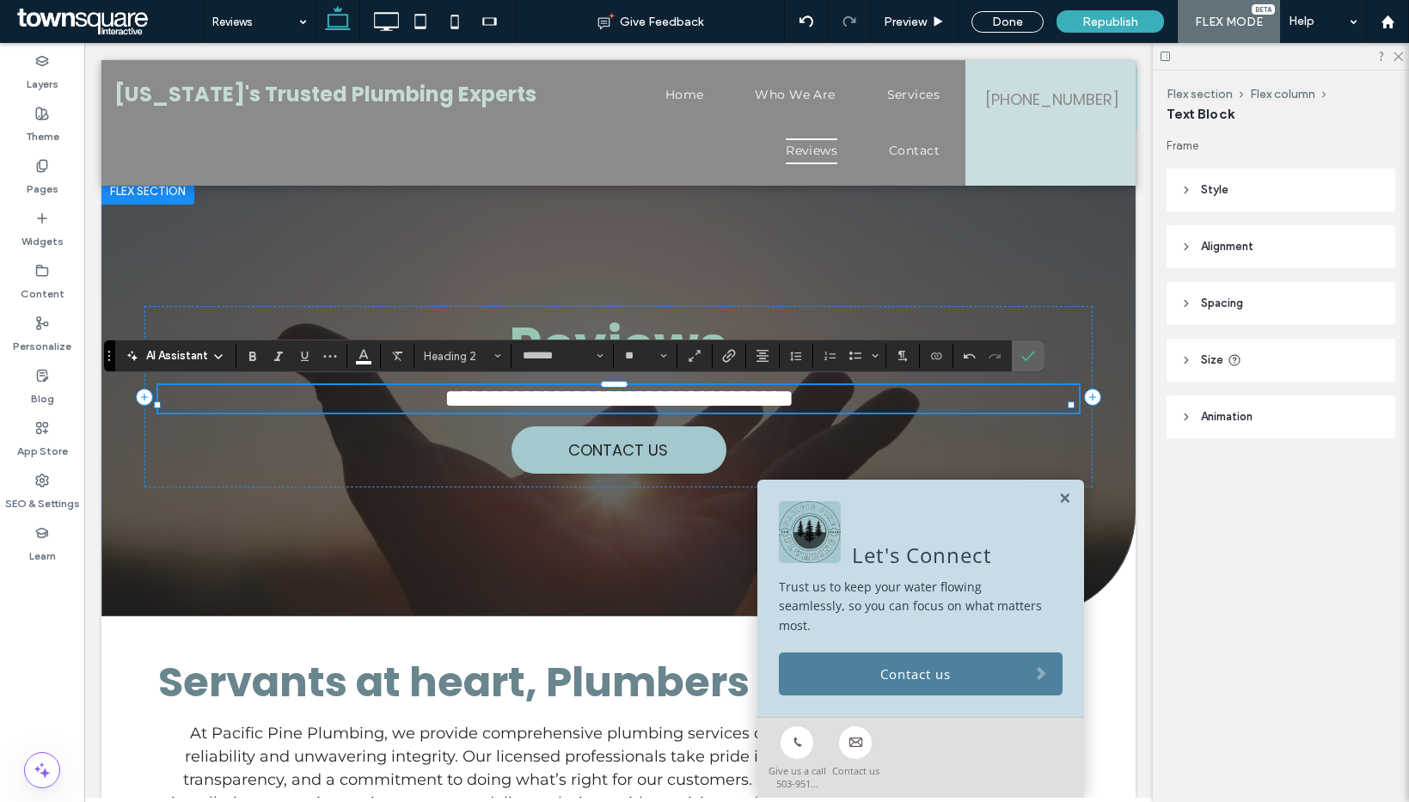
click at [1035, 356] on label "Confirm" at bounding box center [1028, 355] width 26 height 31
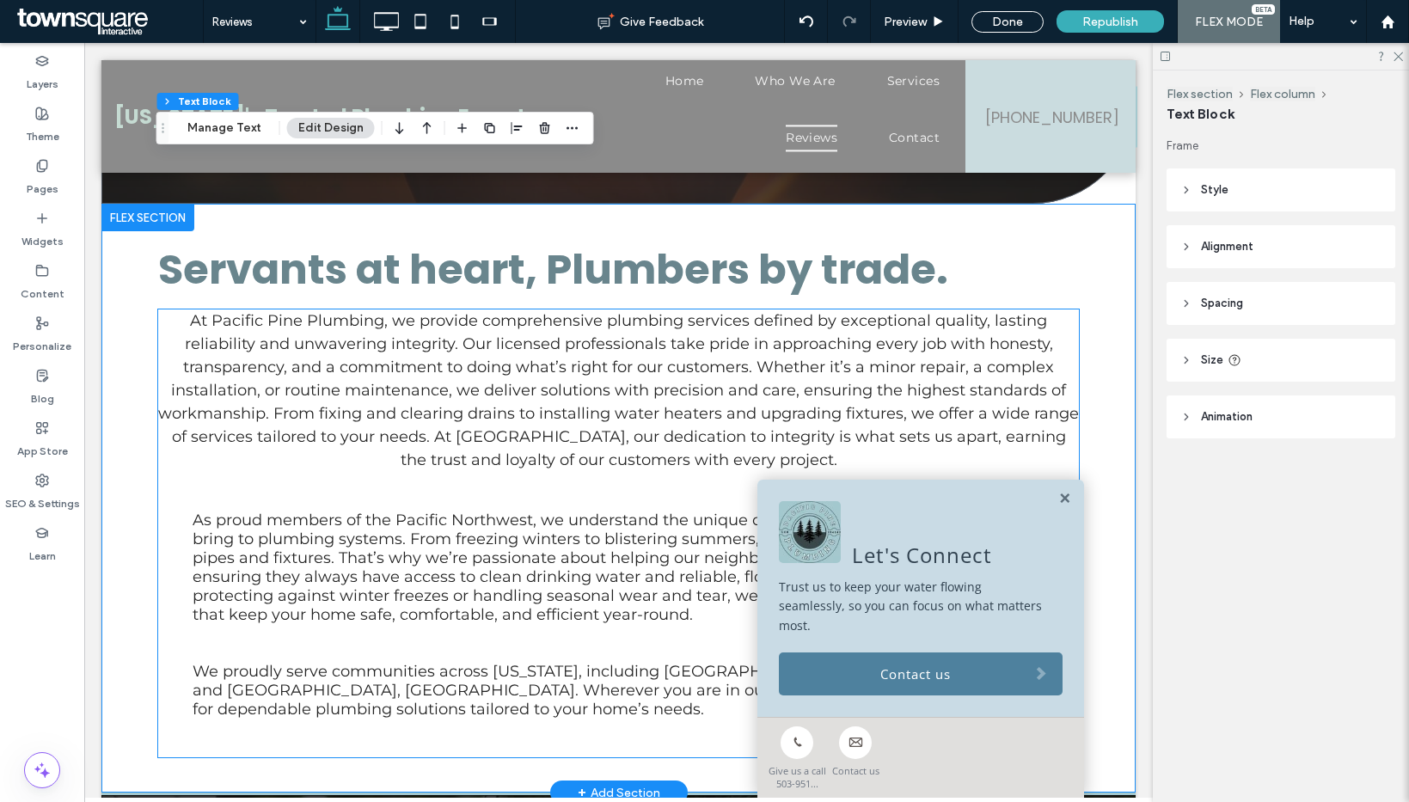
scroll to position [414, 0]
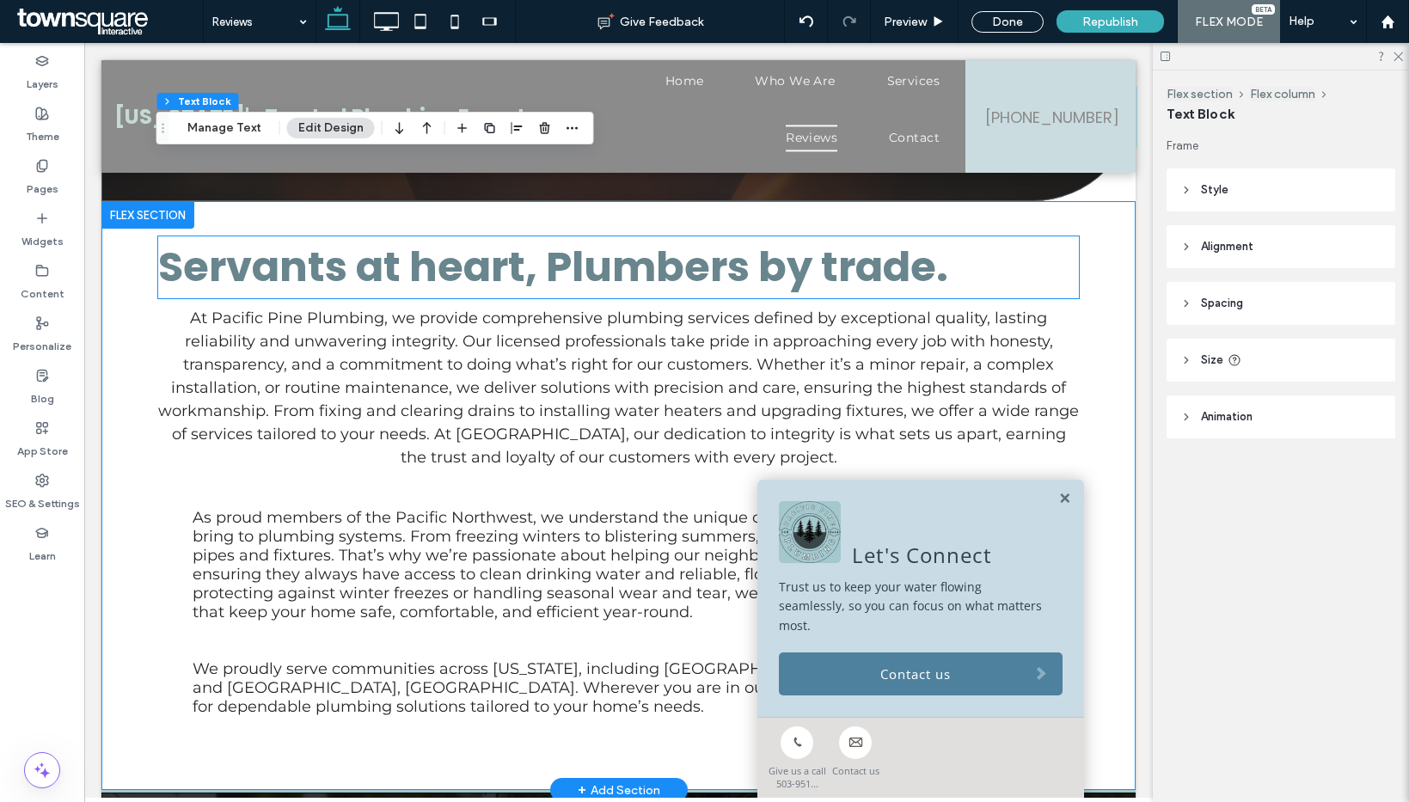
click at [565, 282] on span "Servants at heart, Plumbers by trade." at bounding box center [553, 267] width 790 height 58
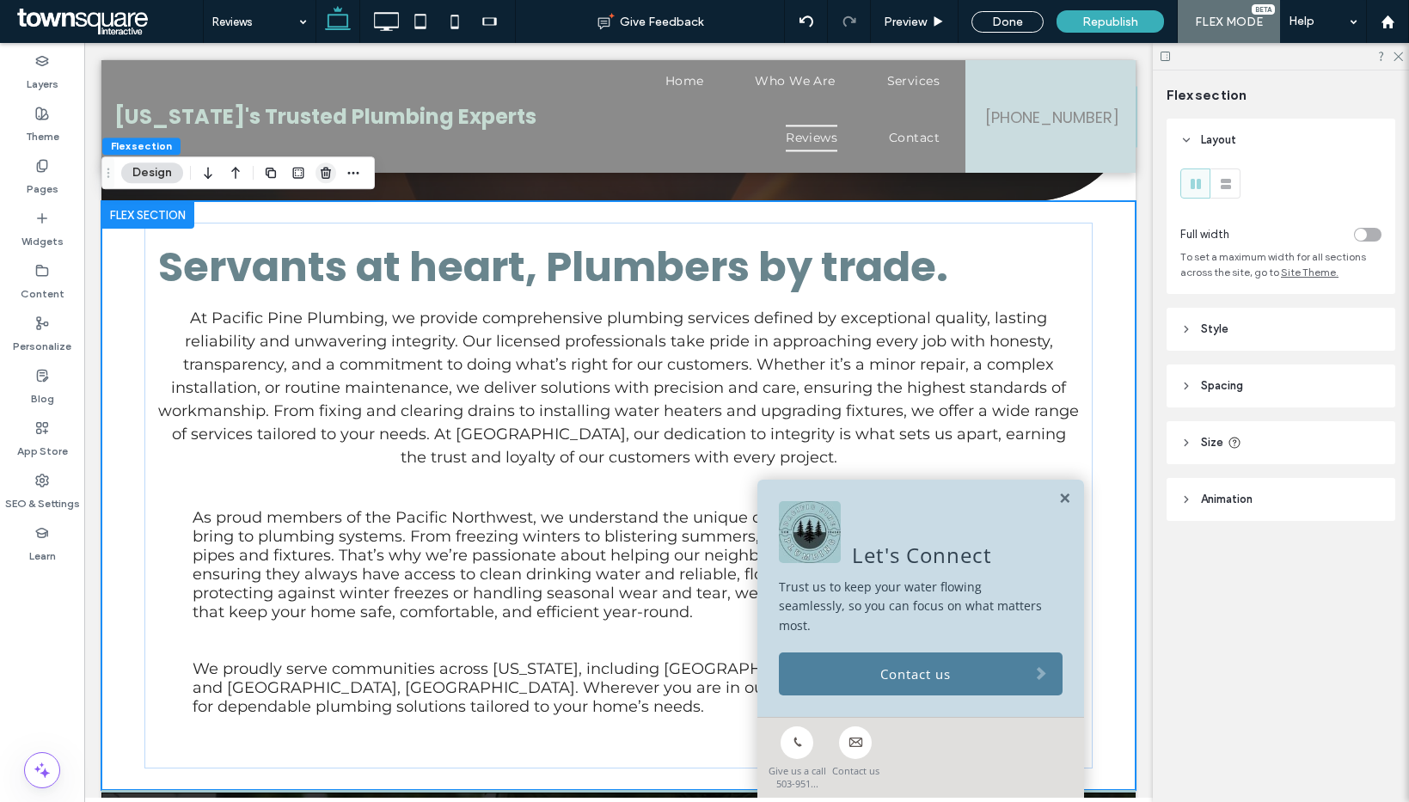
click at [322, 167] on icon "button" at bounding box center [326, 173] width 14 height 14
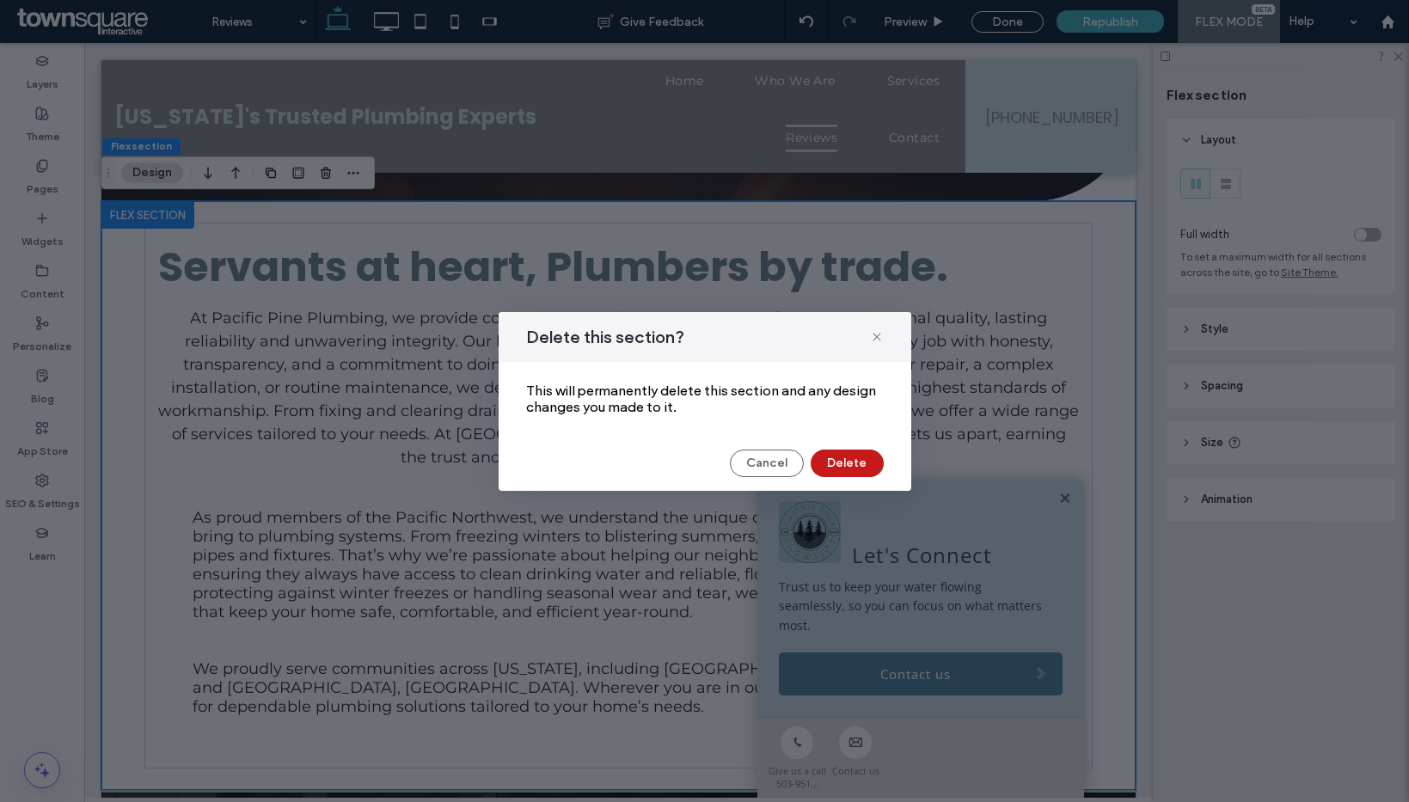
drag, startPoint x: 841, startPoint y: 464, endPoint x: 722, endPoint y: 382, distance: 144.5
click at [841, 464] on button "Delete" at bounding box center [847, 464] width 73 height 28
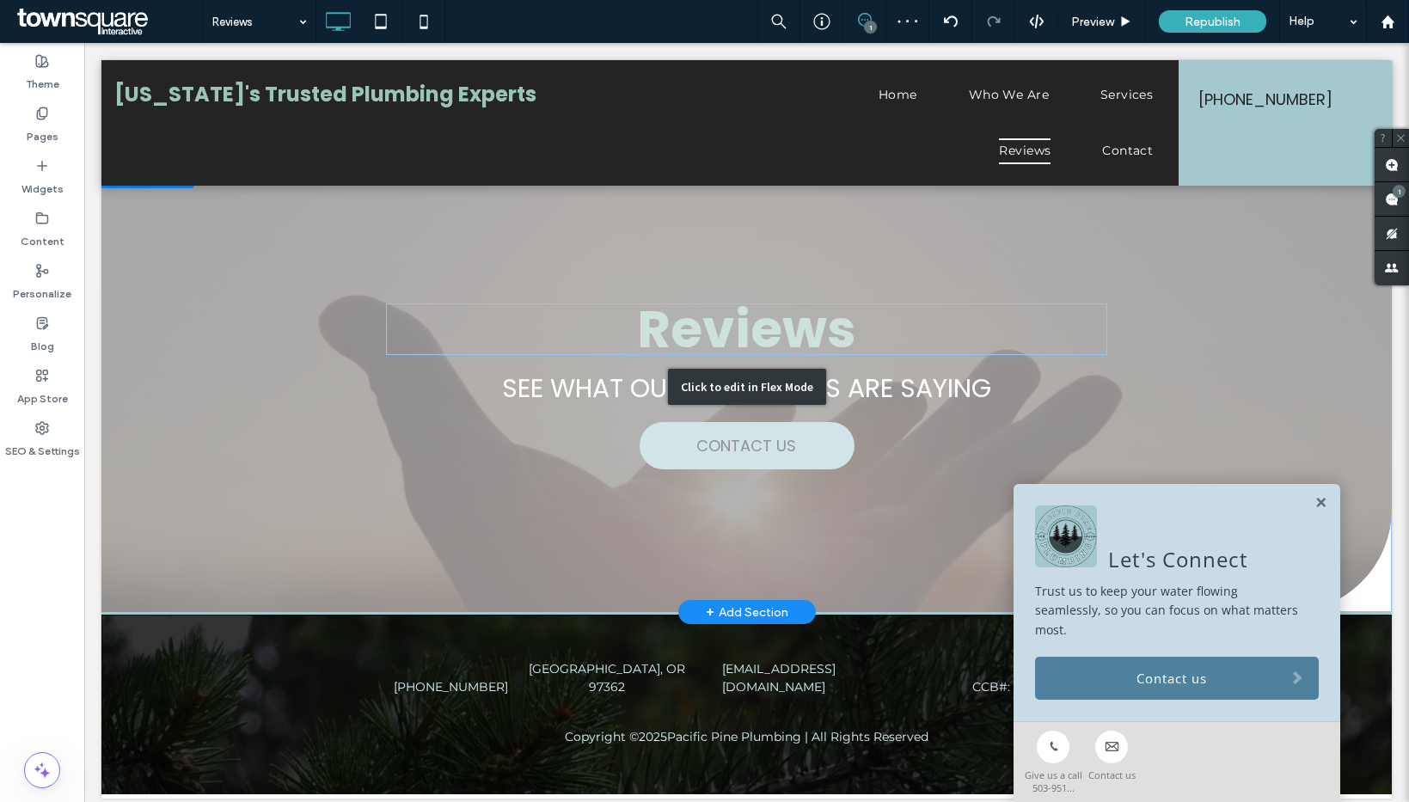
scroll to position [17, 0]
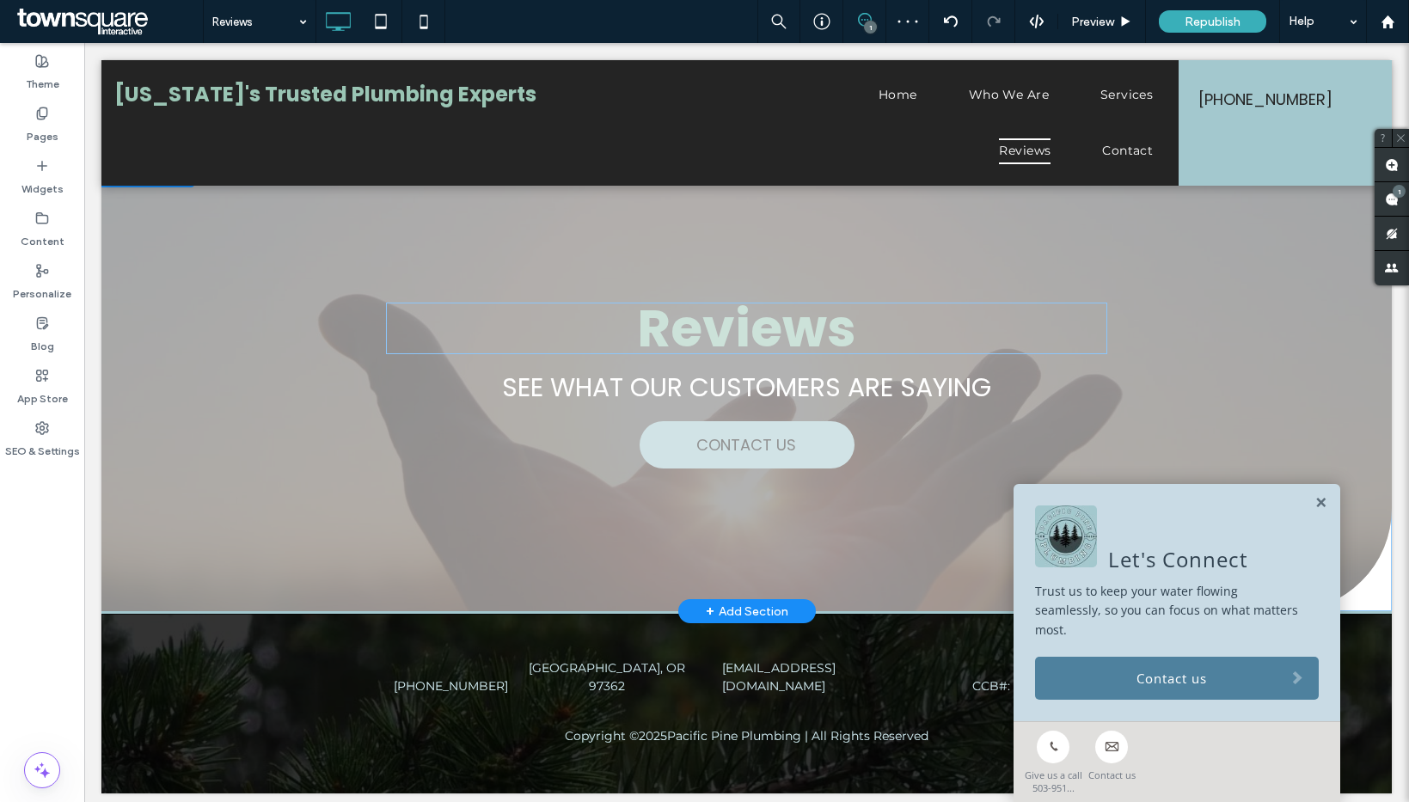
click at [709, 603] on div "+ Add Section" at bounding box center [747, 611] width 83 height 19
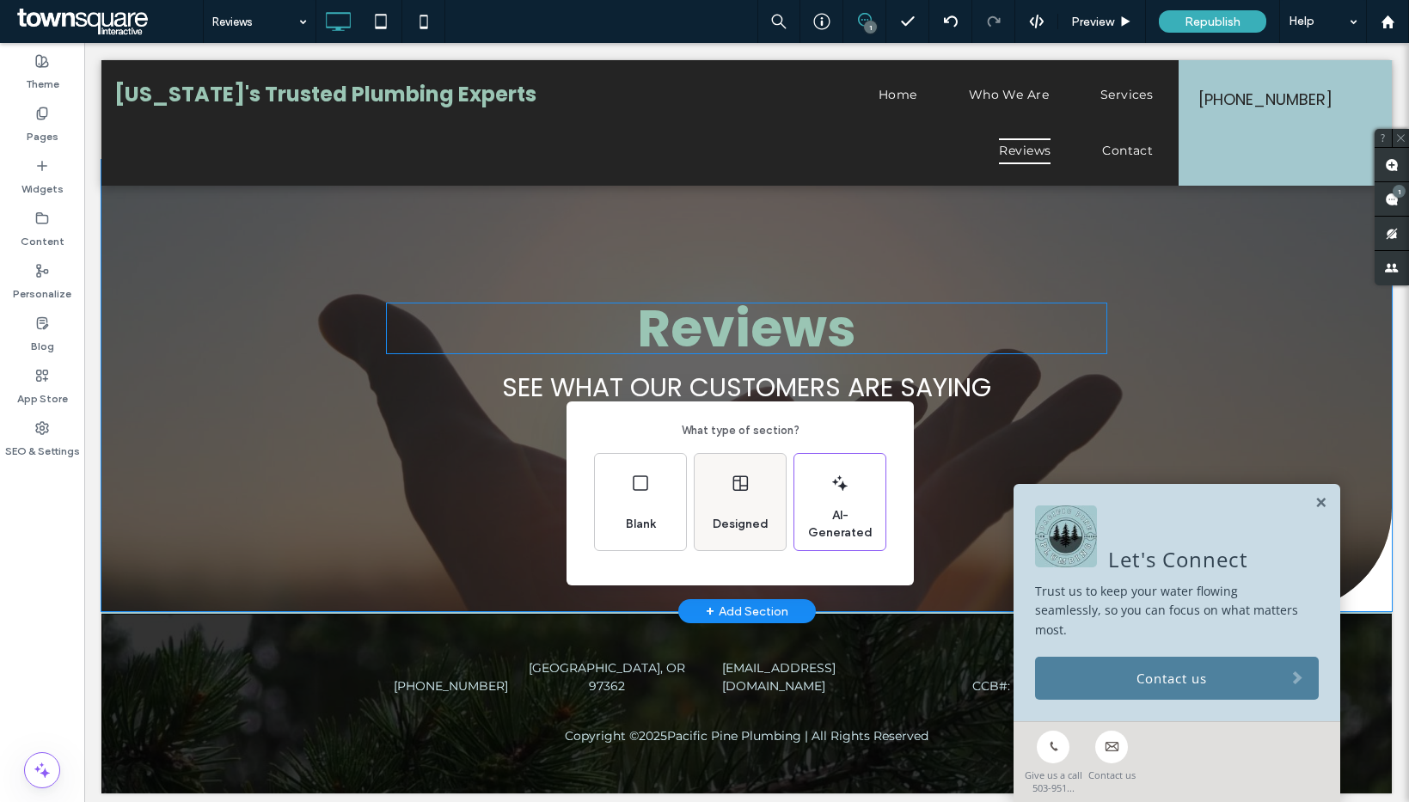
click at [762, 506] on div "Designed" at bounding box center [741, 524] width 70 height 38
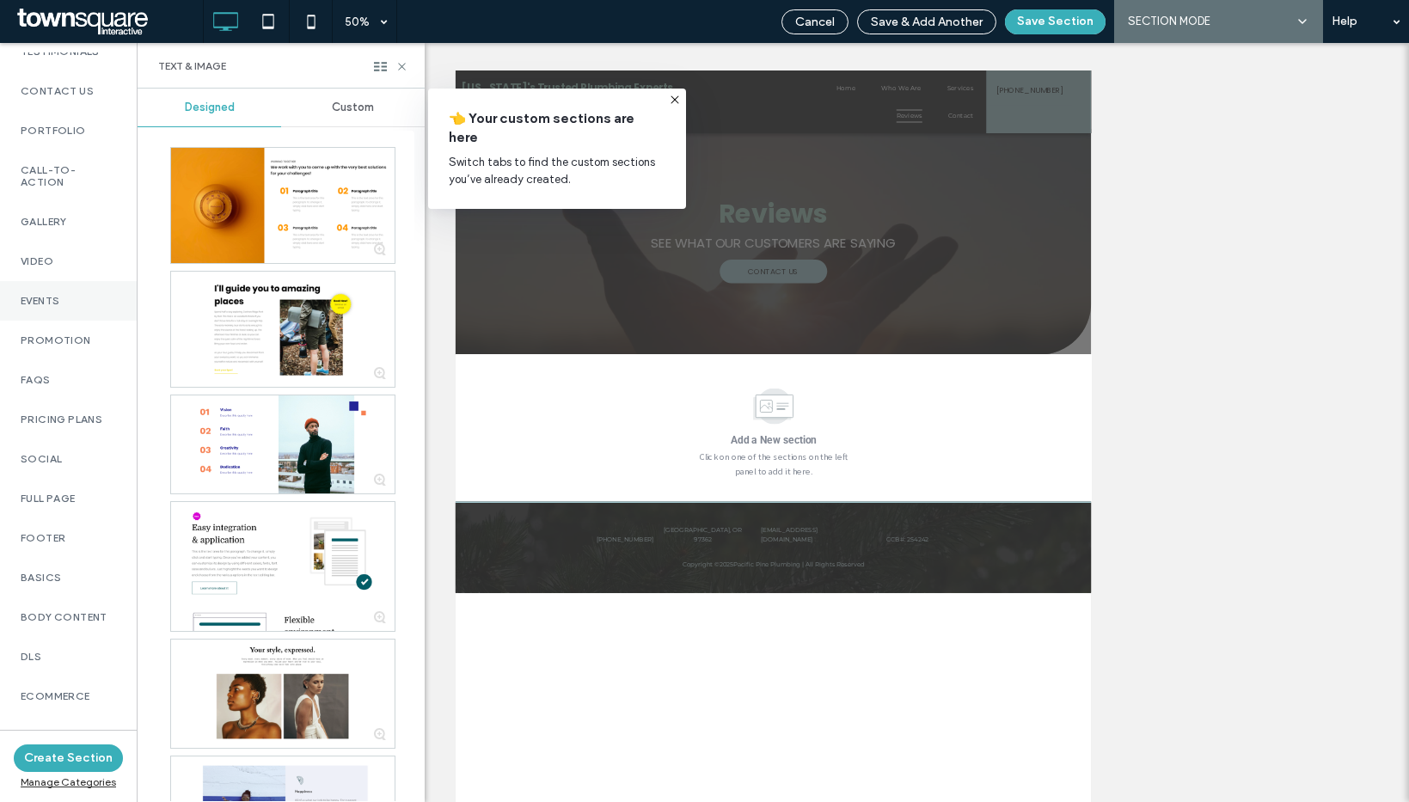
scroll to position [550, 0]
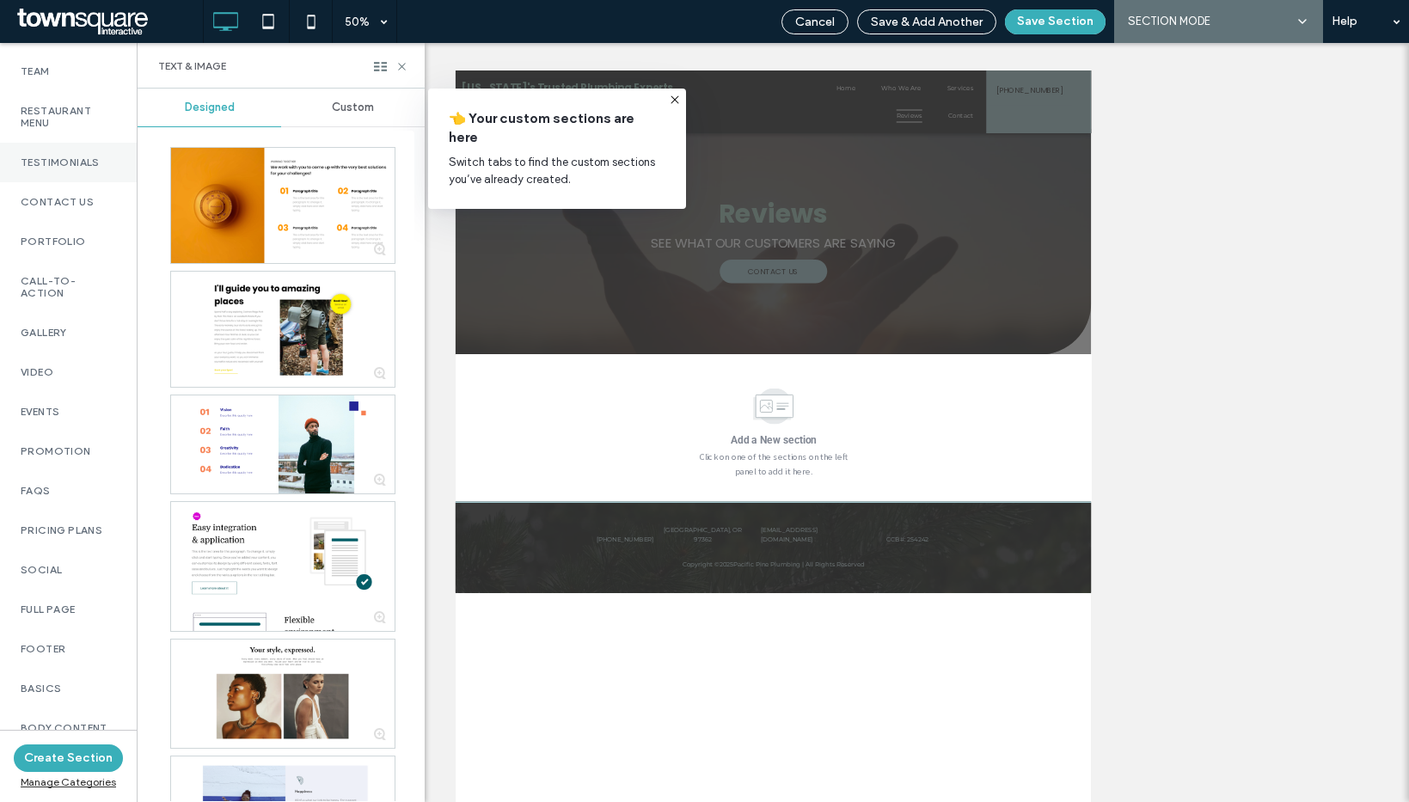
click at [73, 167] on label "Testimonials" at bounding box center [68, 162] width 95 height 12
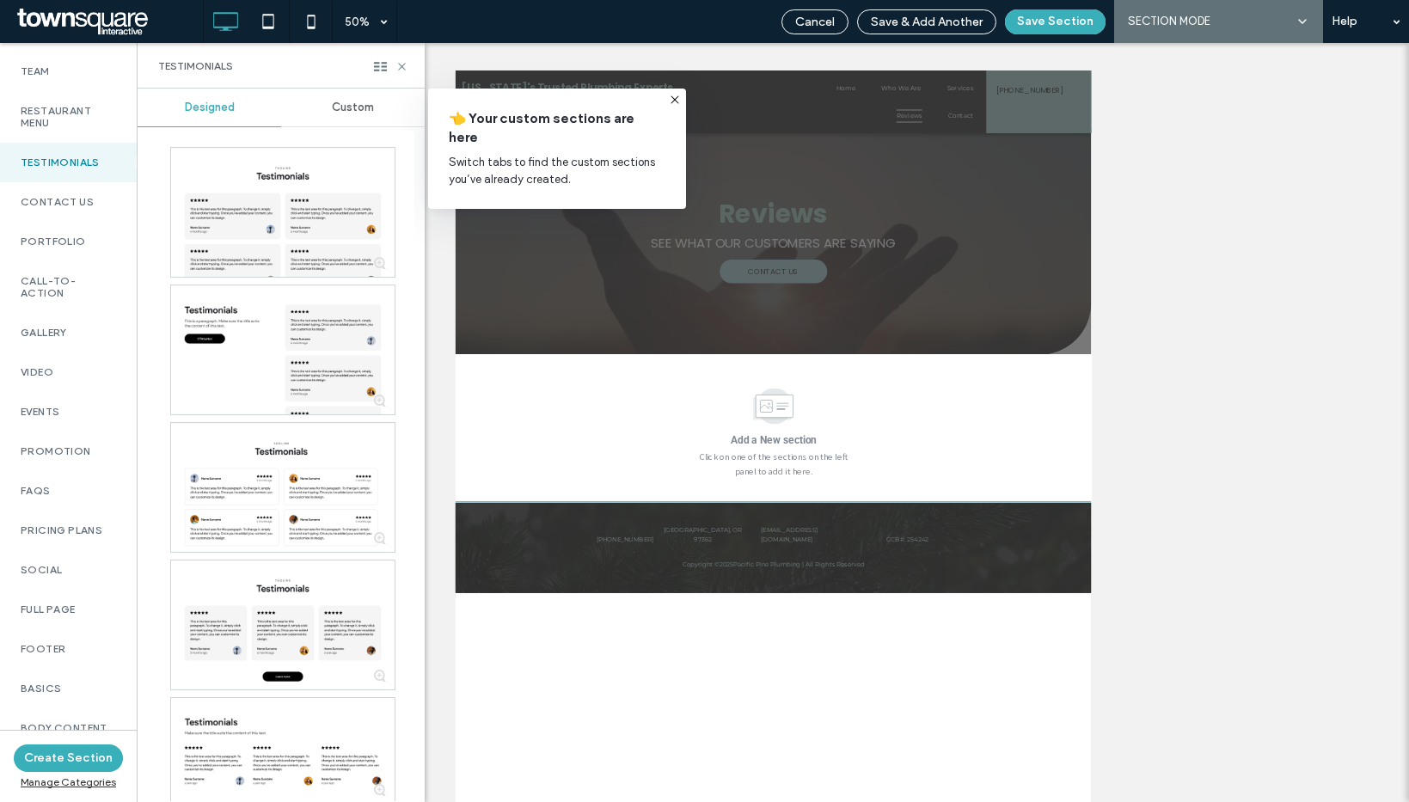
click at [349, 106] on span "Custom" at bounding box center [353, 108] width 42 height 14
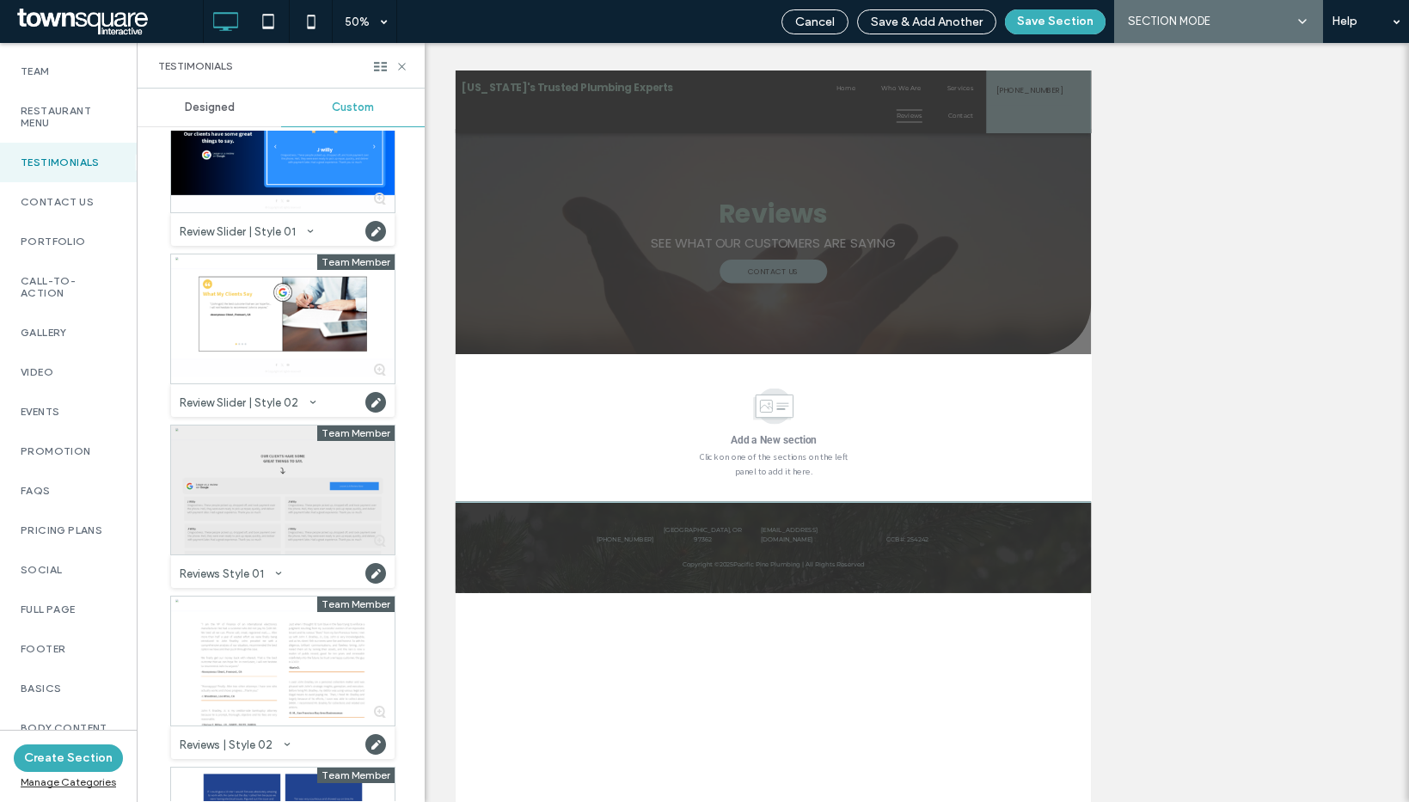
scroll to position [142, 0]
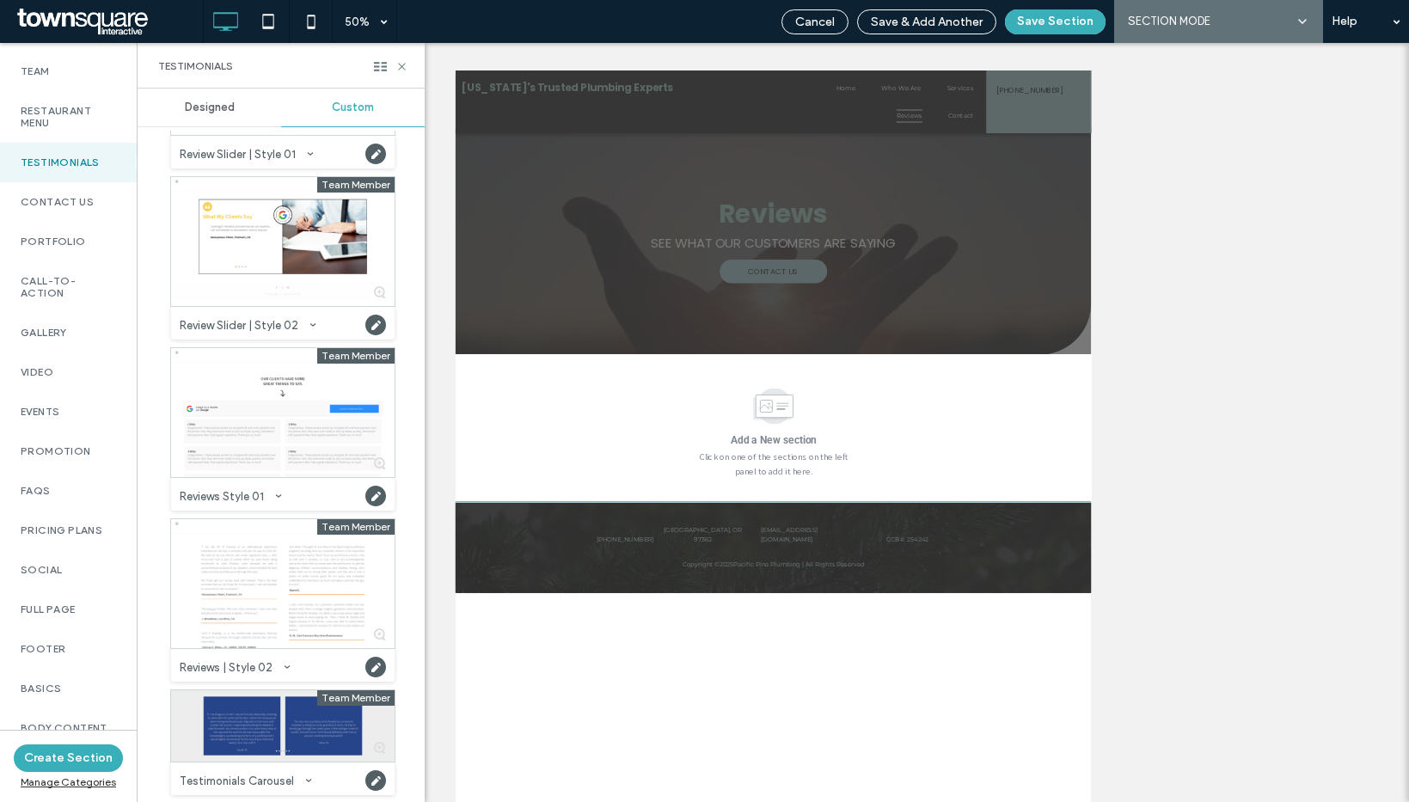
click at [242, 727] on div at bounding box center [282, 725] width 223 height 71
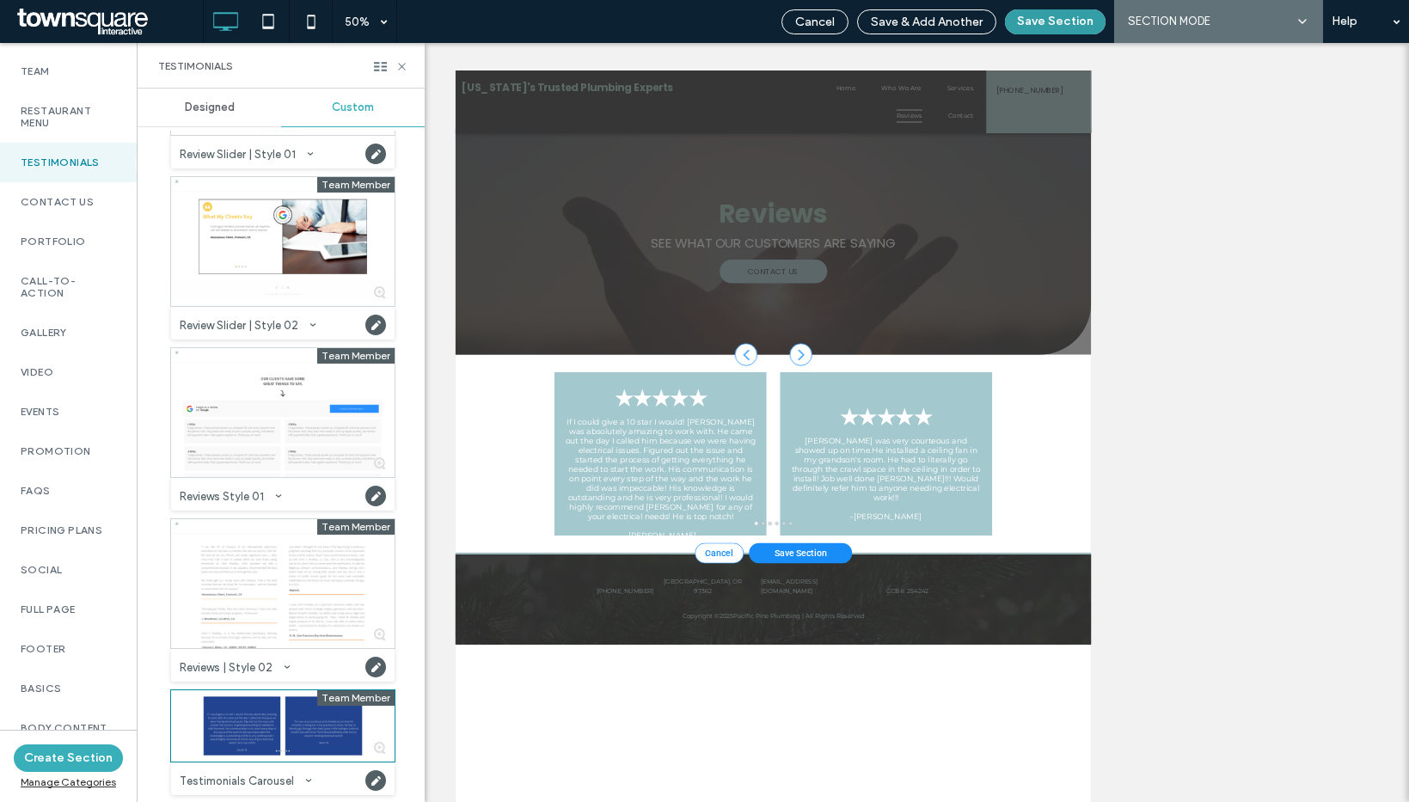
click at [1089, 16] on button "Save Section" at bounding box center [1055, 21] width 101 height 25
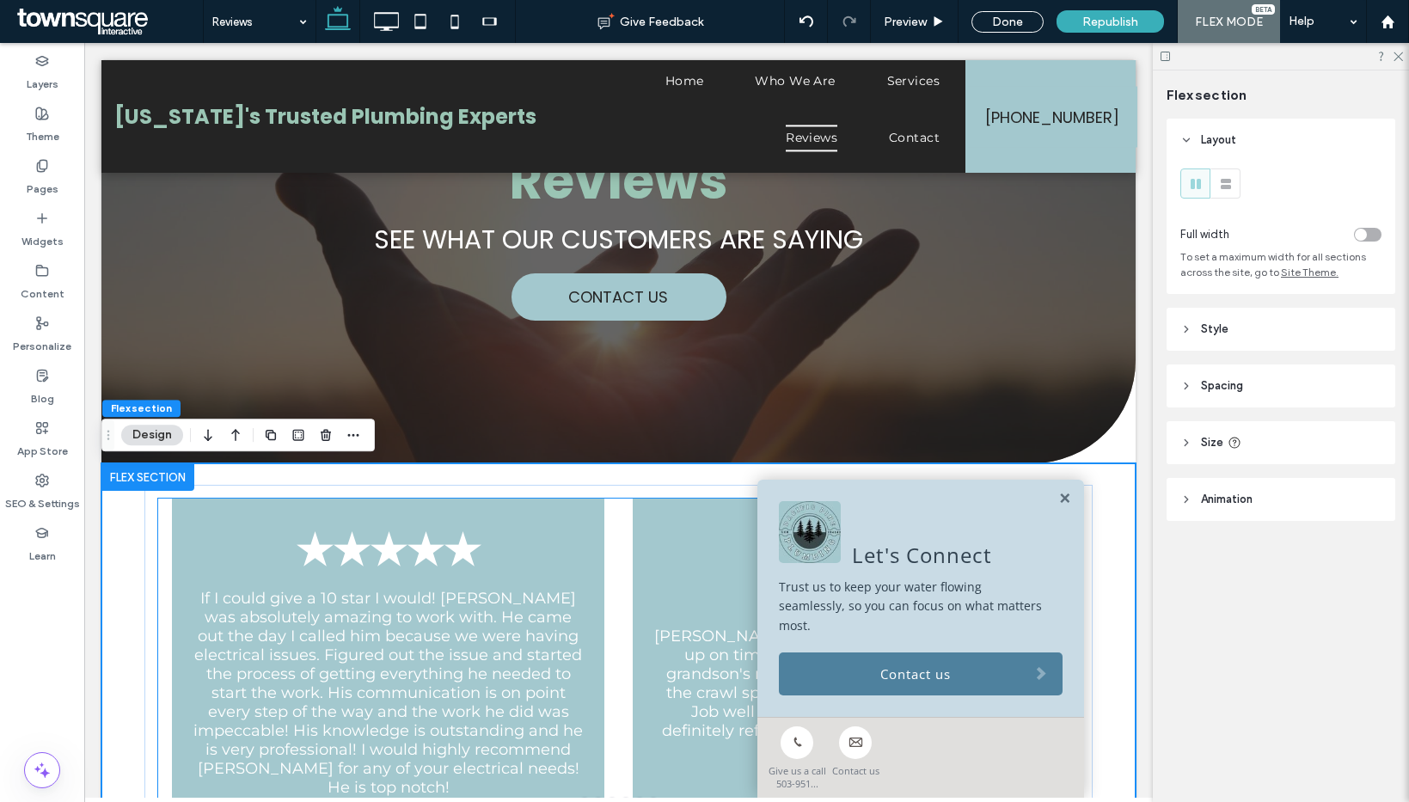
scroll to position [422, 0]
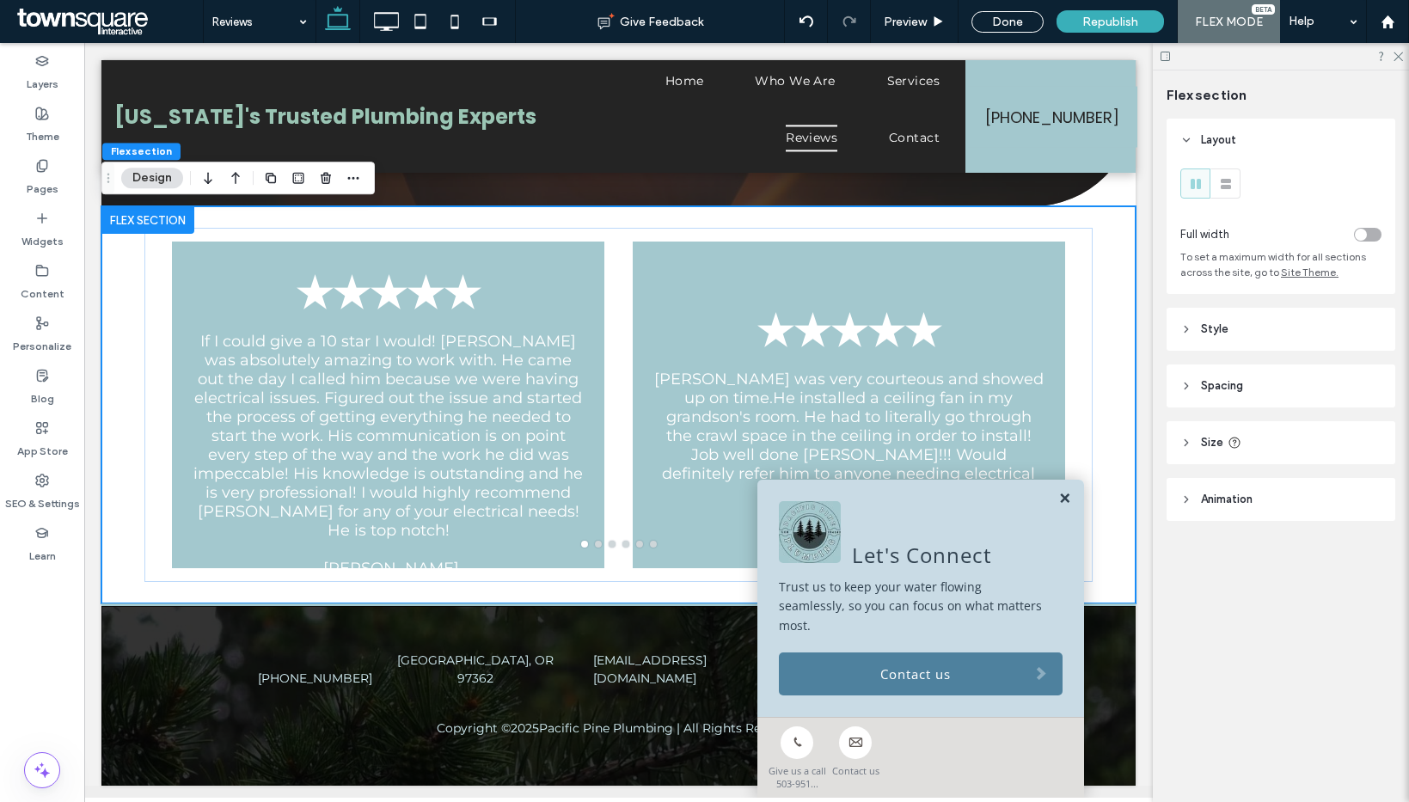
click at [1058, 506] on link at bounding box center [1064, 499] width 13 height 15
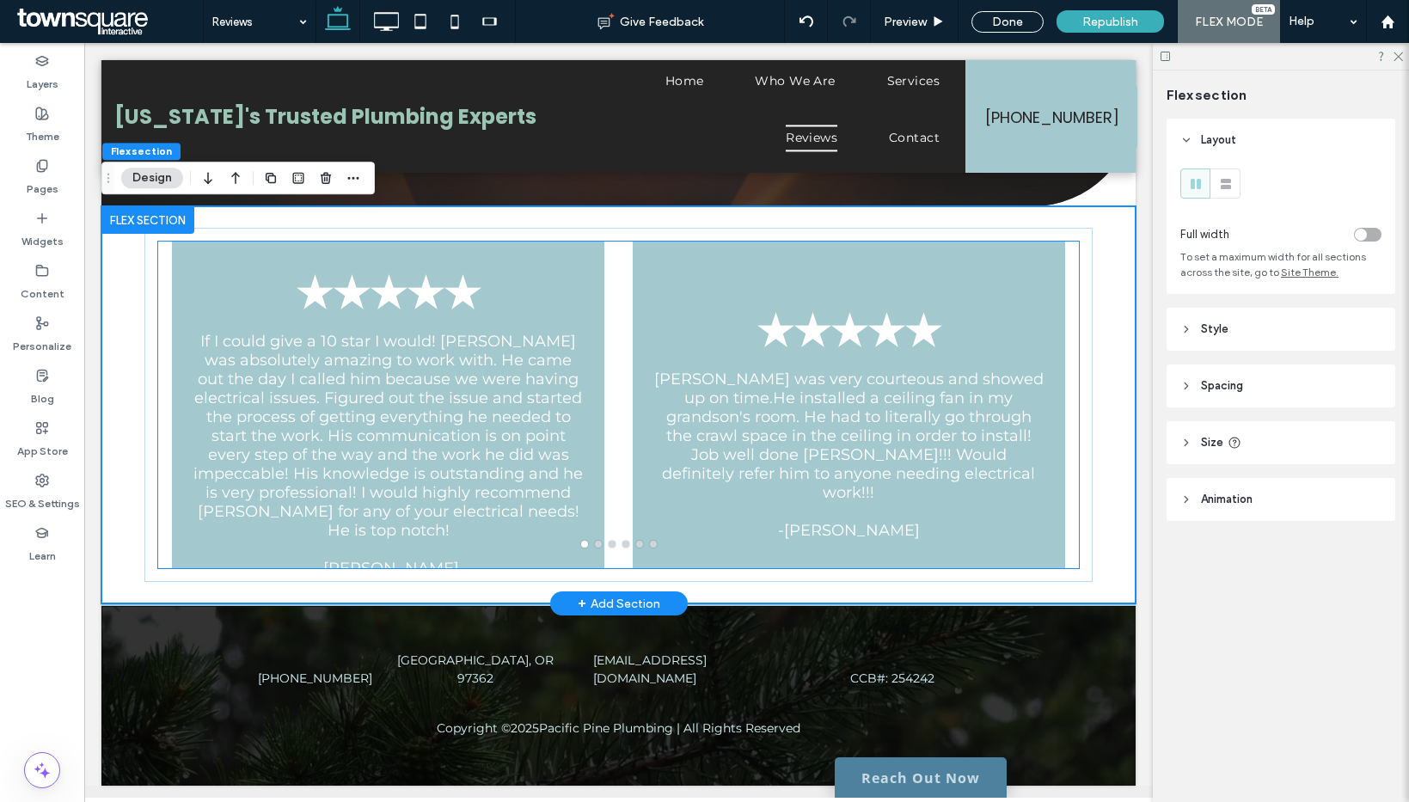
click at [994, 444] on p "Tim was very courteous and showed up on time.He installed a ceiling fan in my g…" at bounding box center [849, 436] width 392 height 132
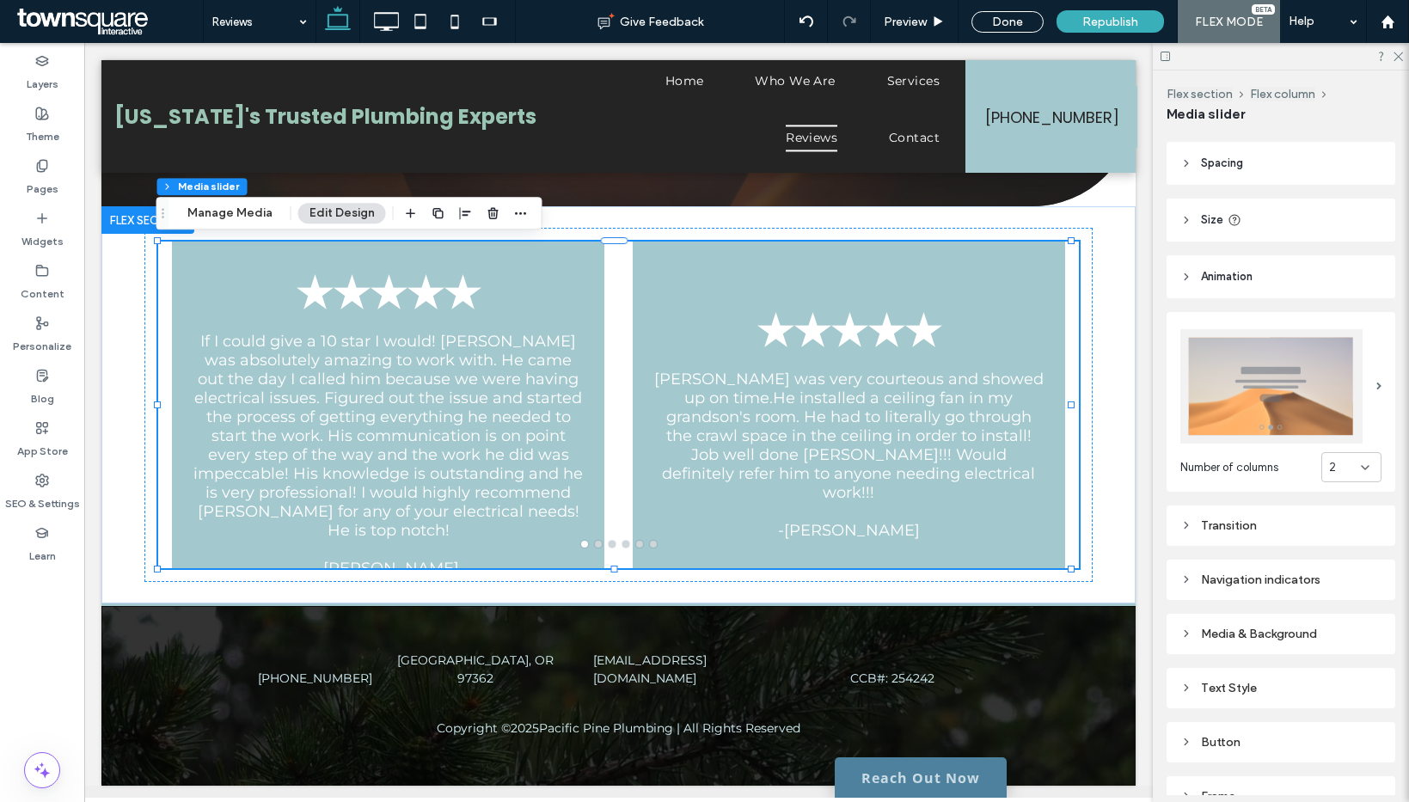
scroll to position [136, 0]
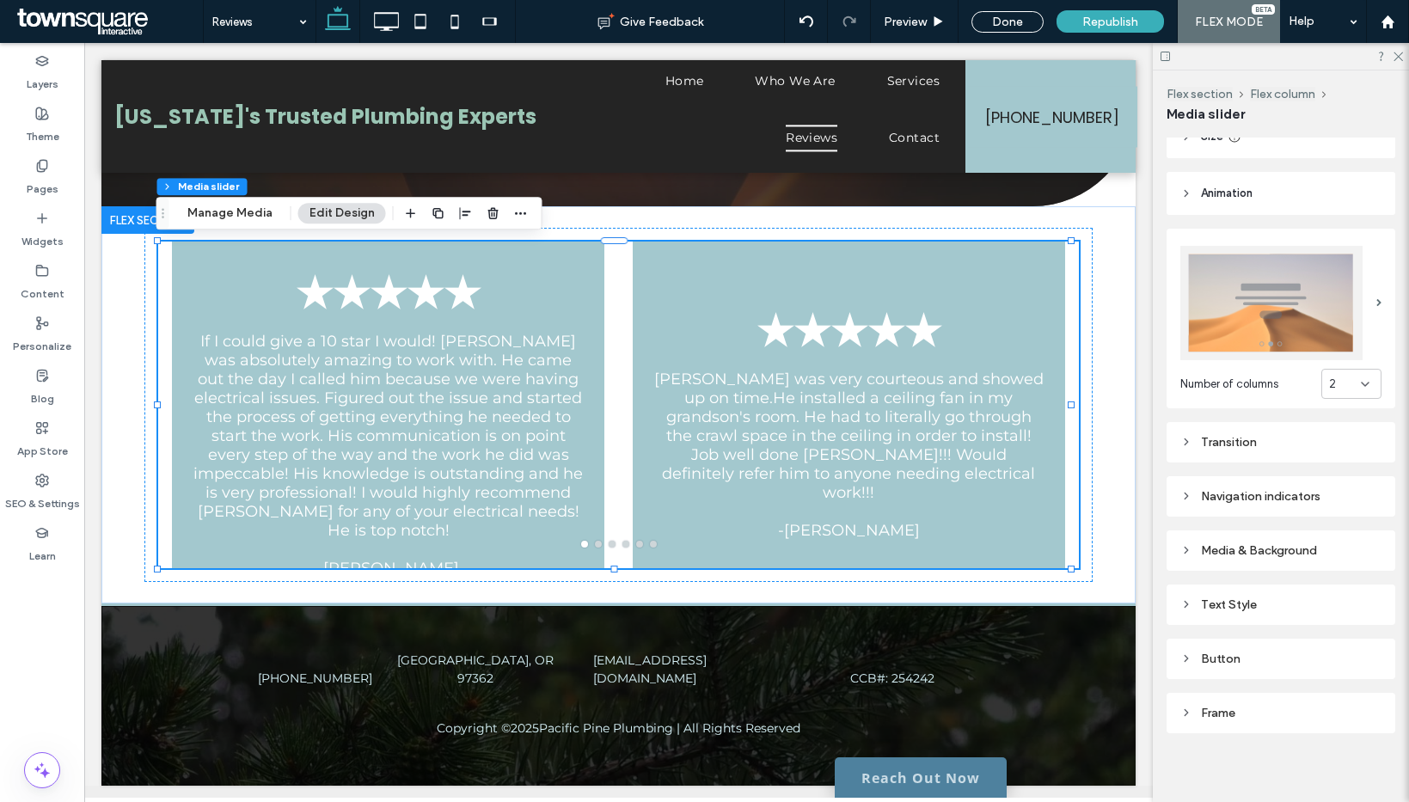
click at [1232, 539] on div "Media & Background" at bounding box center [1280, 550] width 201 height 23
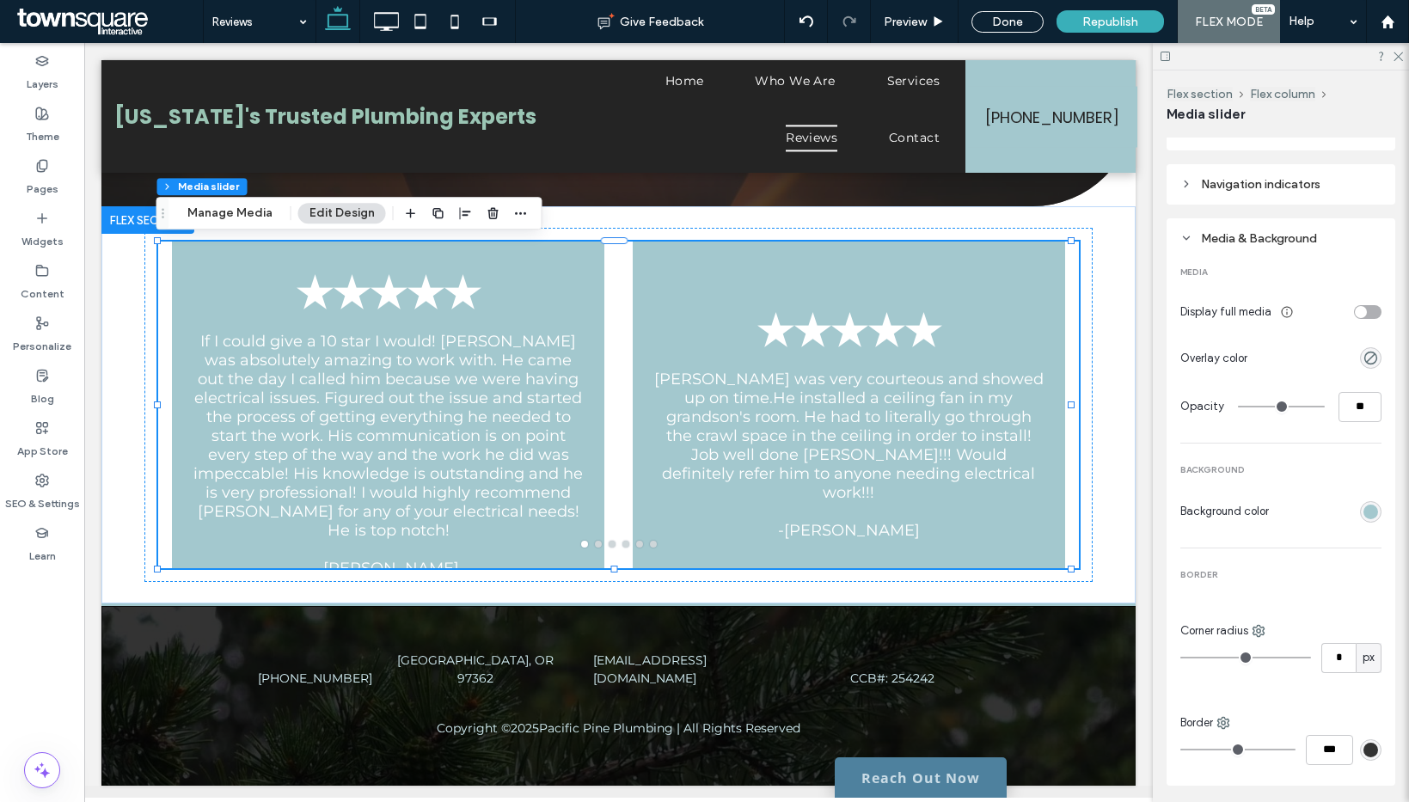
scroll to position [663, 0]
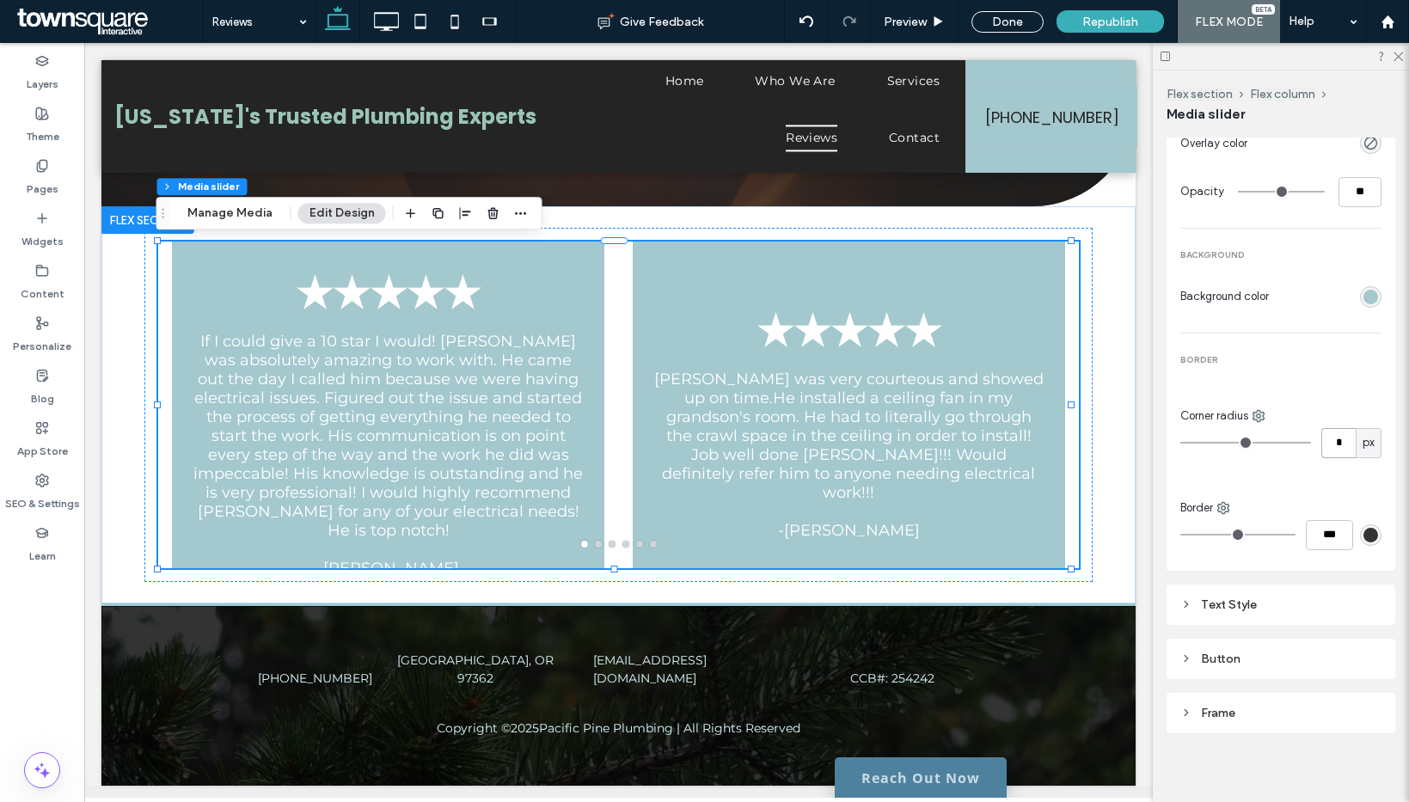
click at [1340, 428] on input "*" at bounding box center [1338, 443] width 34 height 30
type input "**"
click at [1347, 457] on div "MEDIA Display full media Overlay color Opacity ** BACKGROUND Background color B…" at bounding box center [1280, 298] width 201 height 527
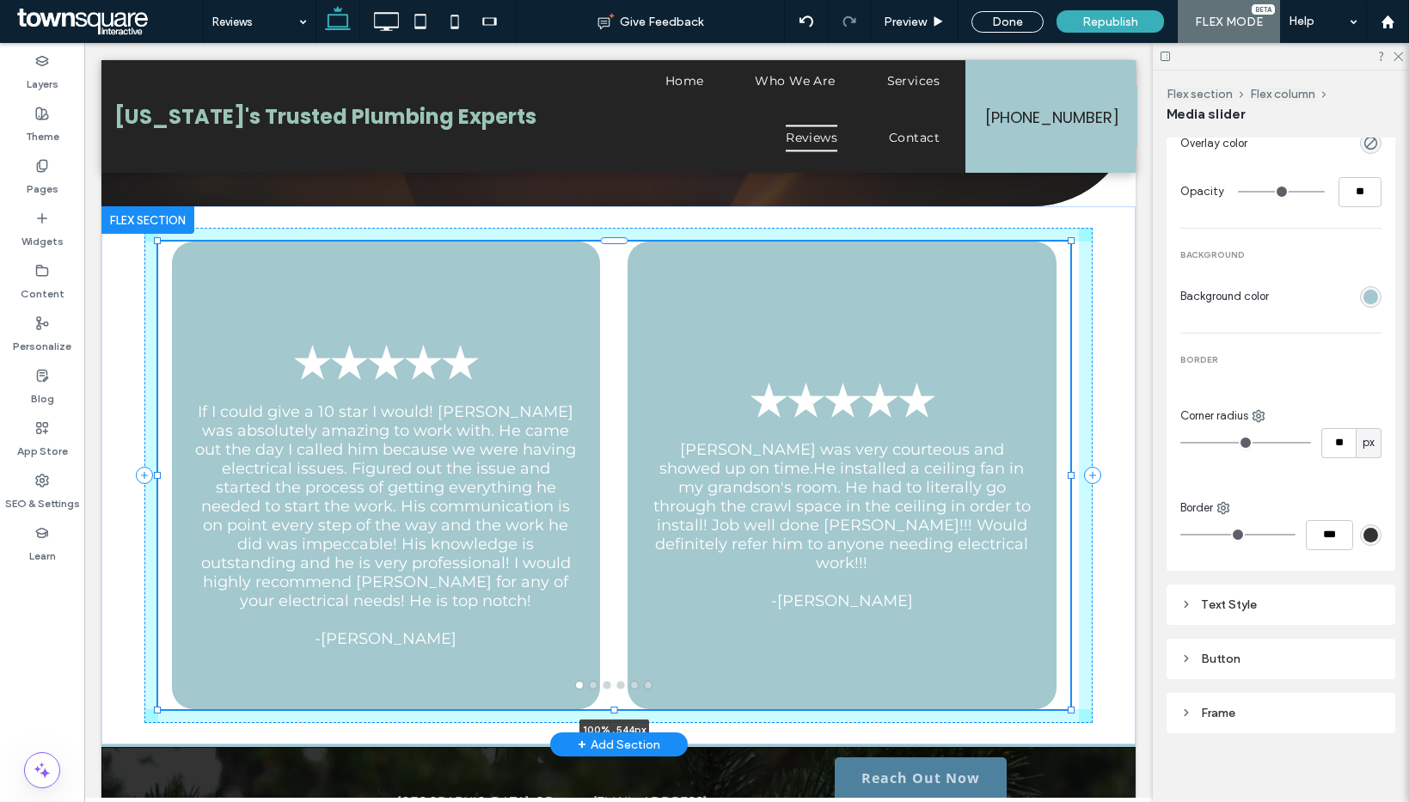
drag, startPoint x: 612, startPoint y: 569, endPoint x: 611, endPoint y: 640, distance: 70.5
click at [611, 640] on div "★★★★★ If I could give a 10 star I would! Tim was absolutely amazing to work wit…" at bounding box center [619, 475] width 1032 height 538
type input "***"
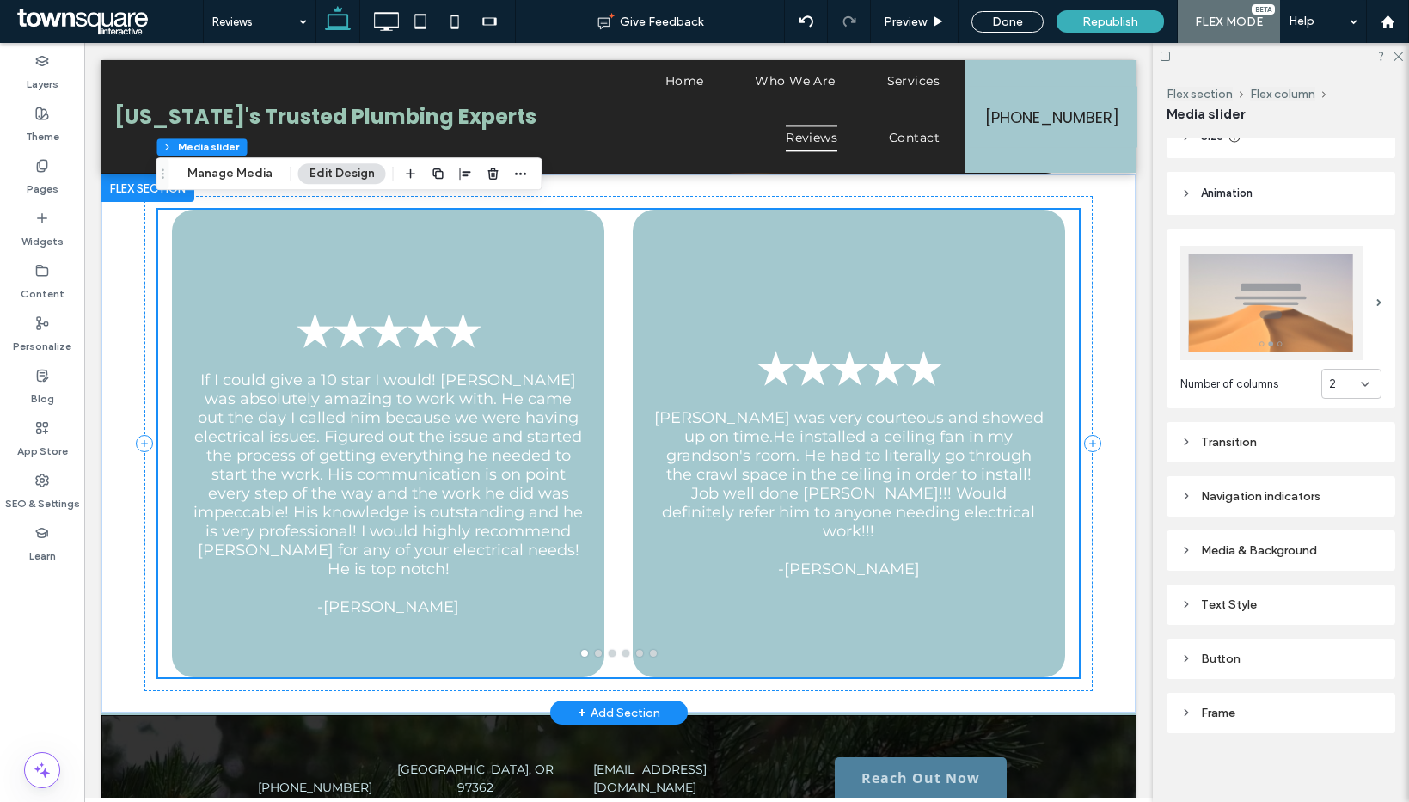
scroll to position [467, 0]
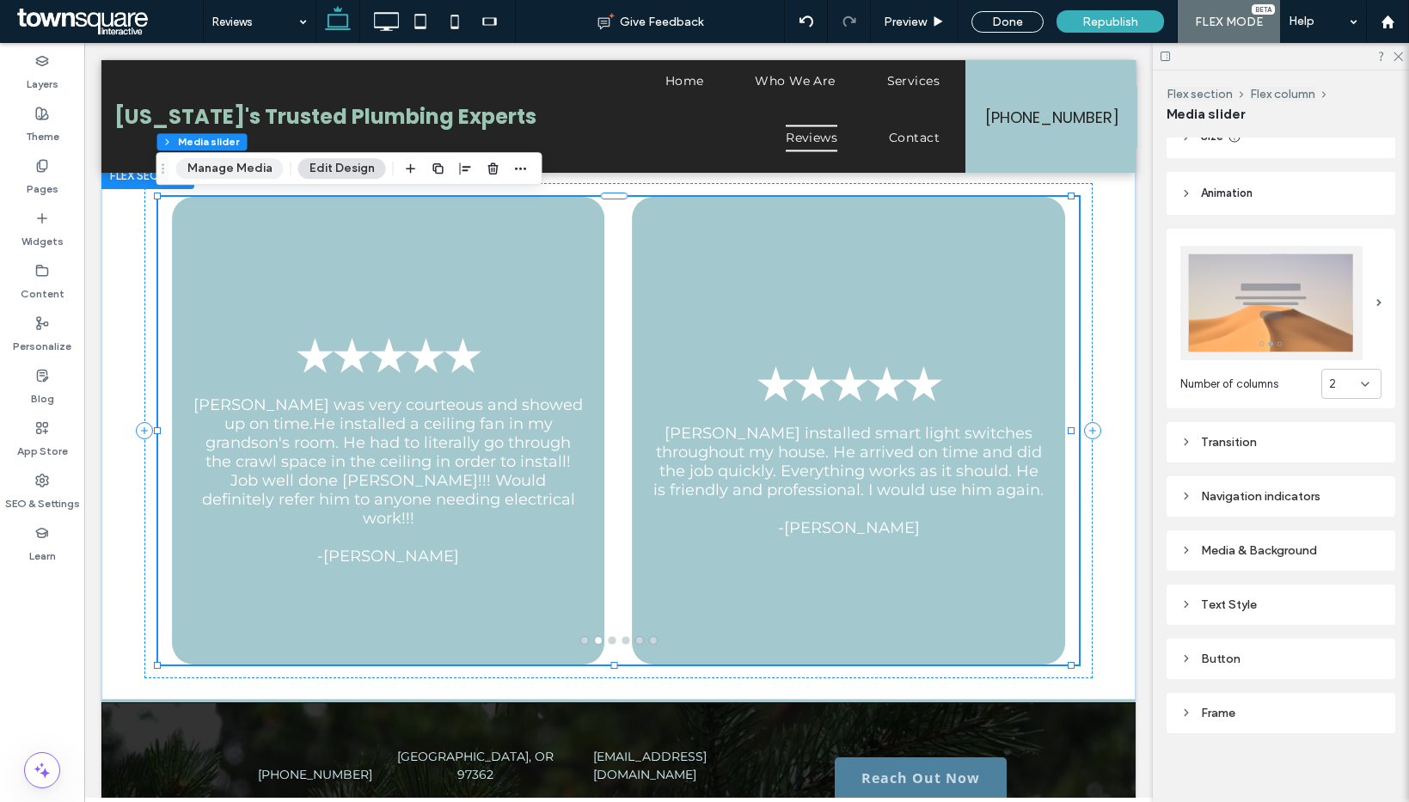
click at [231, 170] on button "Manage Media" at bounding box center [229, 168] width 107 height 21
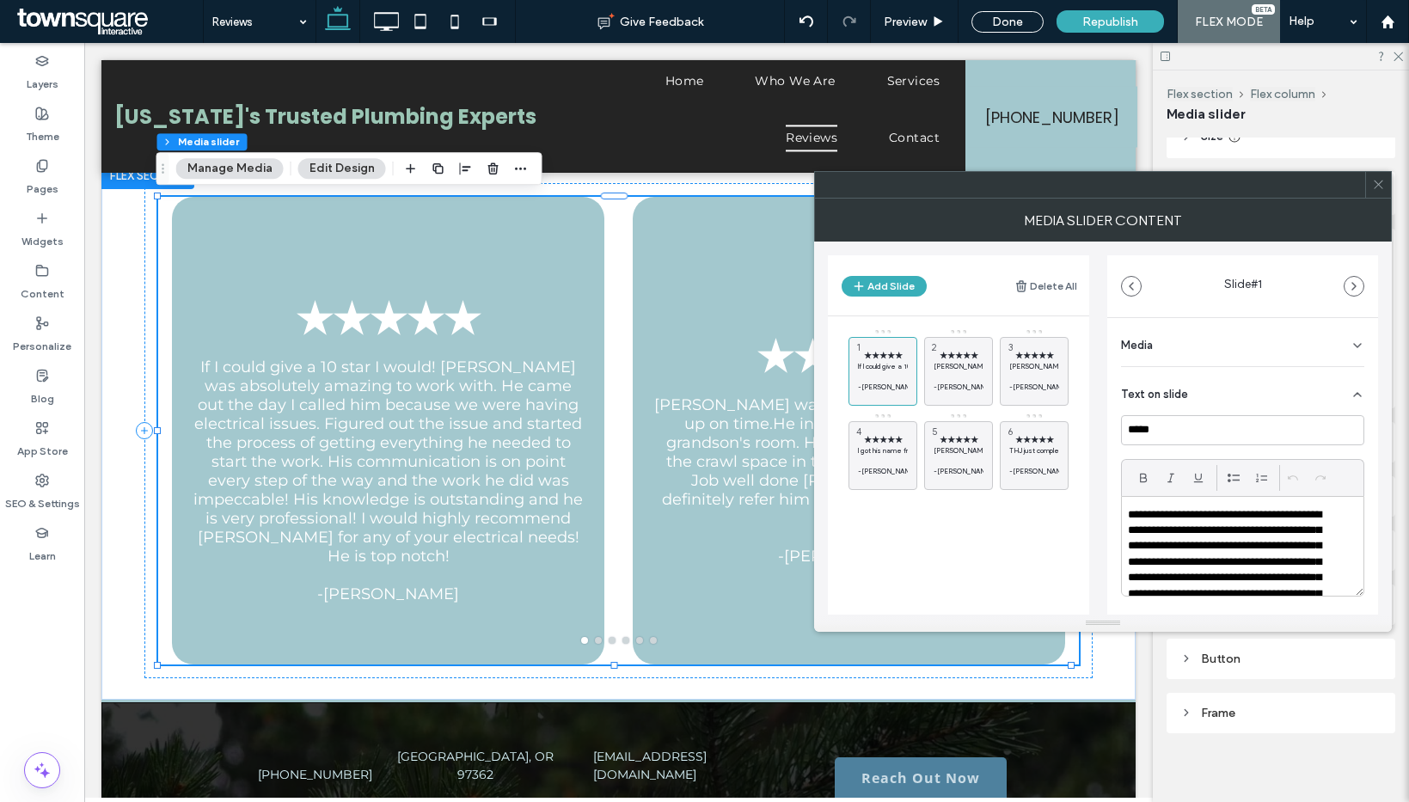
click at [1190, 564] on p "**********" at bounding box center [1231, 602] width 207 height 190
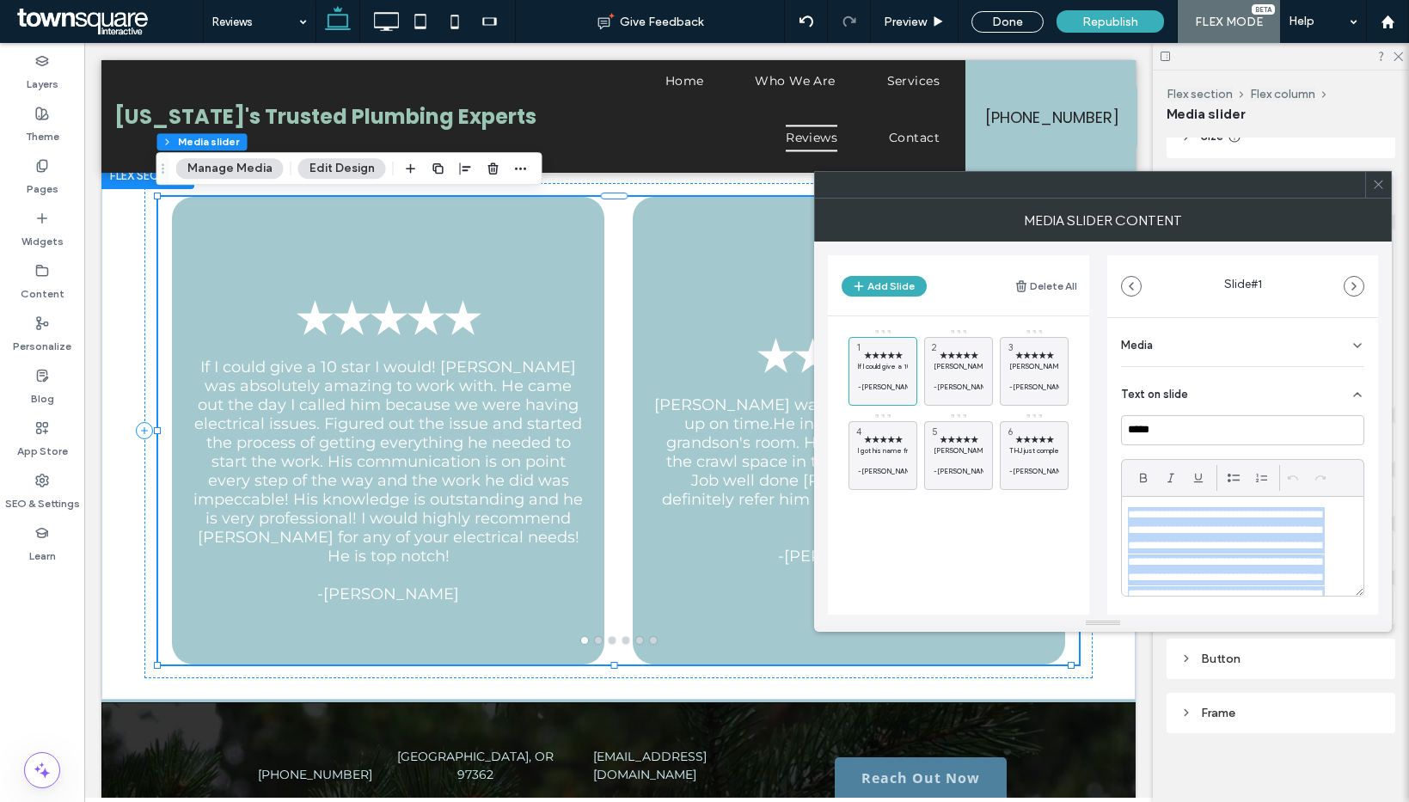
paste div
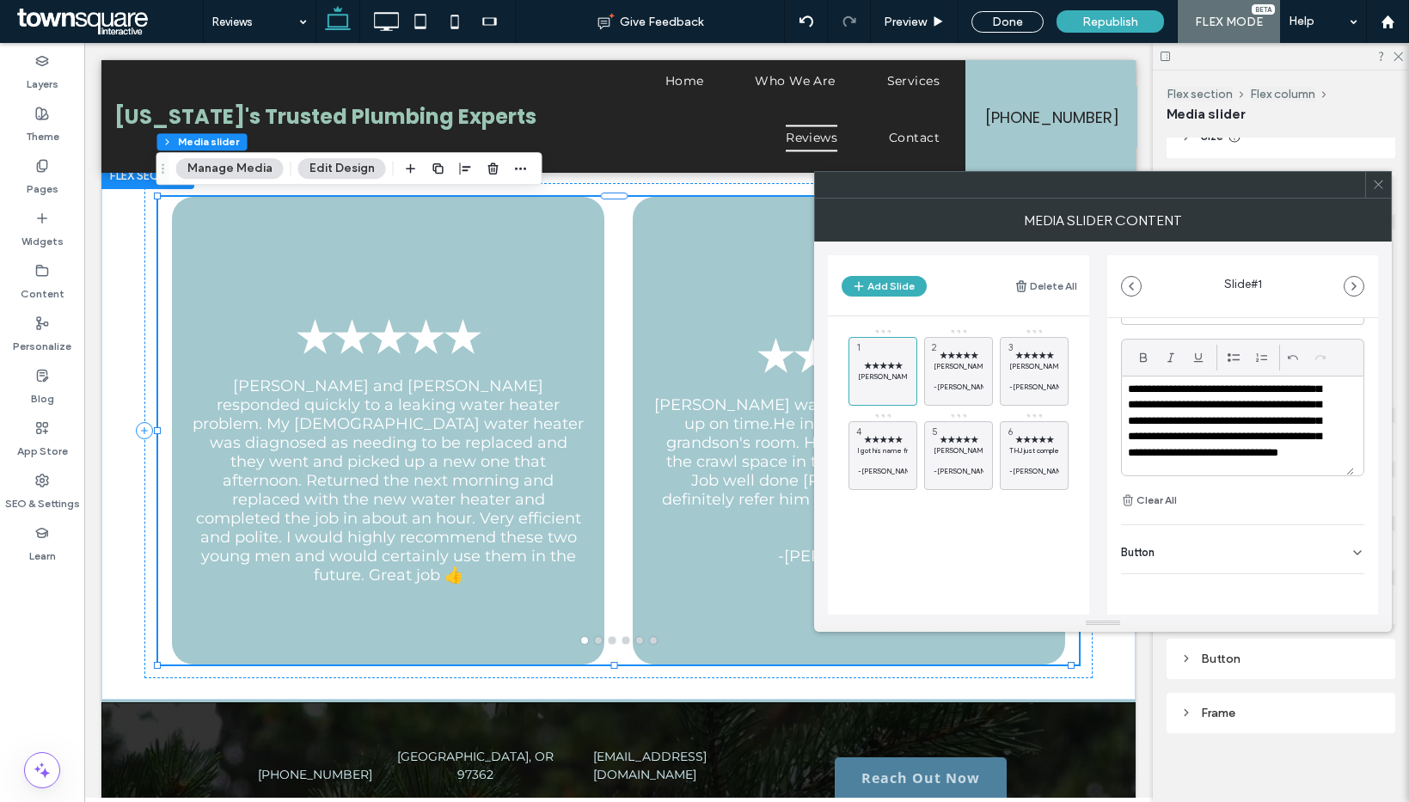
scroll to position [100, 0]
click at [1305, 454] on p "**********" at bounding box center [1231, 382] width 207 height 190
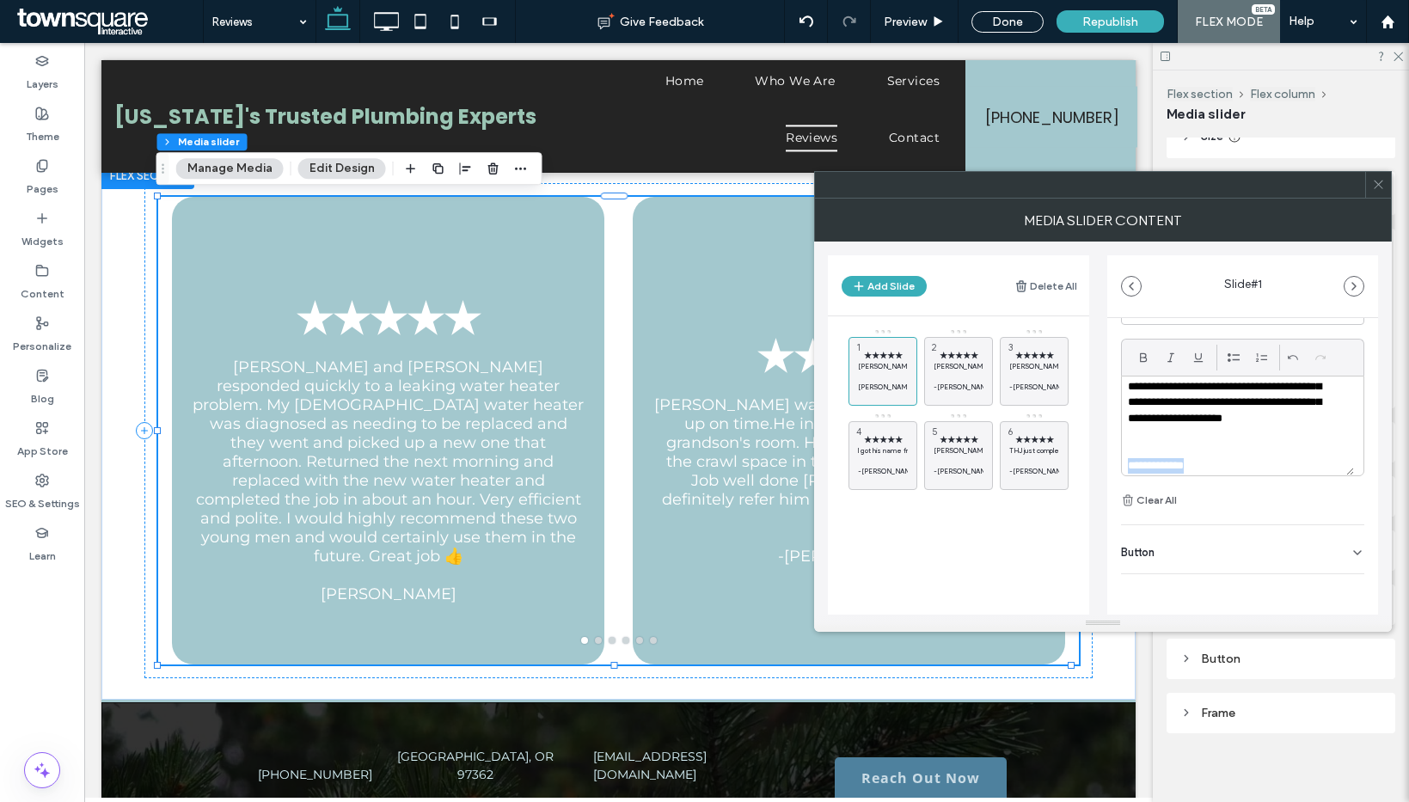
scroll to position [128, 0]
drag, startPoint x: 1235, startPoint y: 462, endPoint x: 1114, endPoint y: 458, distance: 121.3
click at [1114, 458] on div "**********" at bounding box center [1242, 438] width 271 height 480
click at [964, 370] on p "Tim was very courteous and showed up on time.He installed a ceiling fan in my g…" at bounding box center [959, 366] width 50 height 10
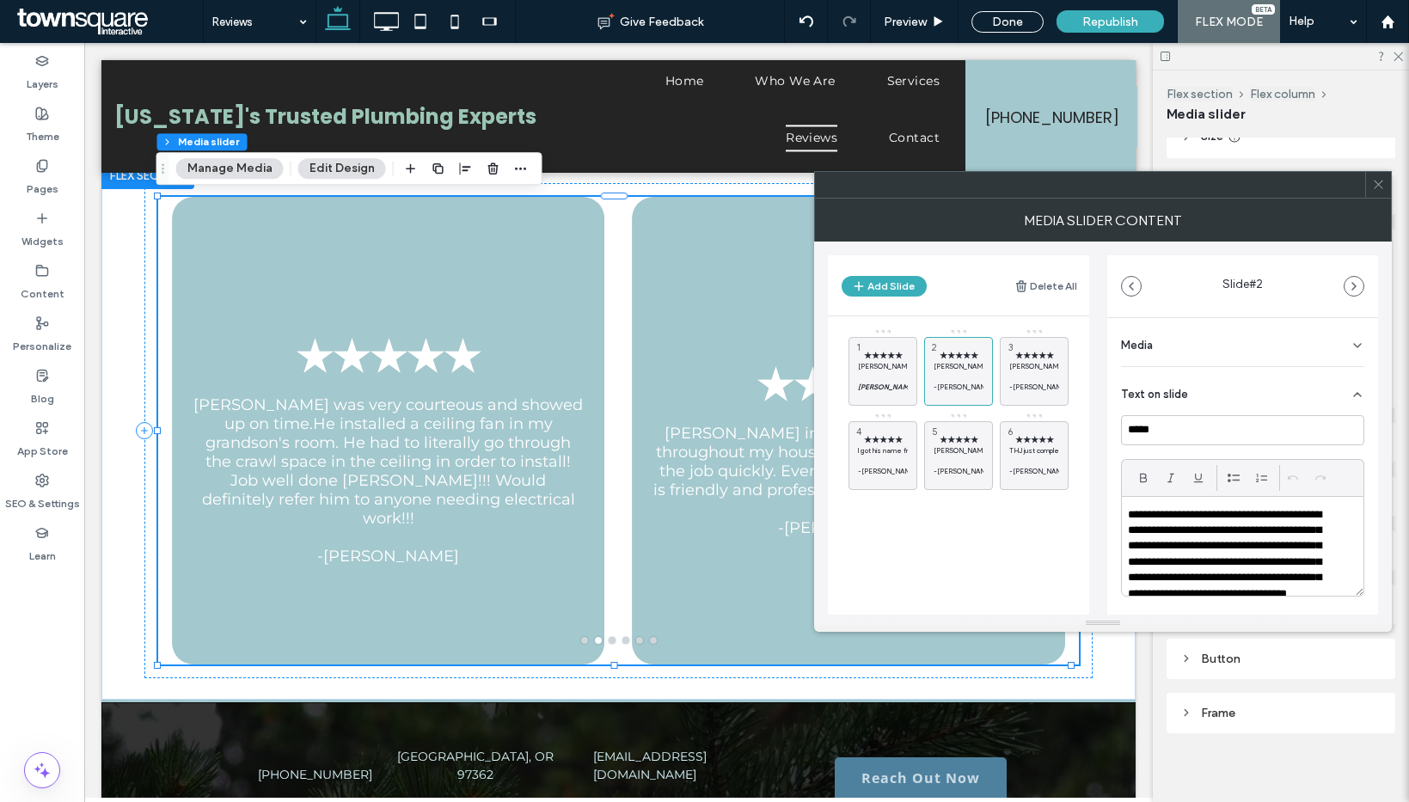
click at [1230, 551] on p "**********" at bounding box center [1231, 562] width 207 height 111
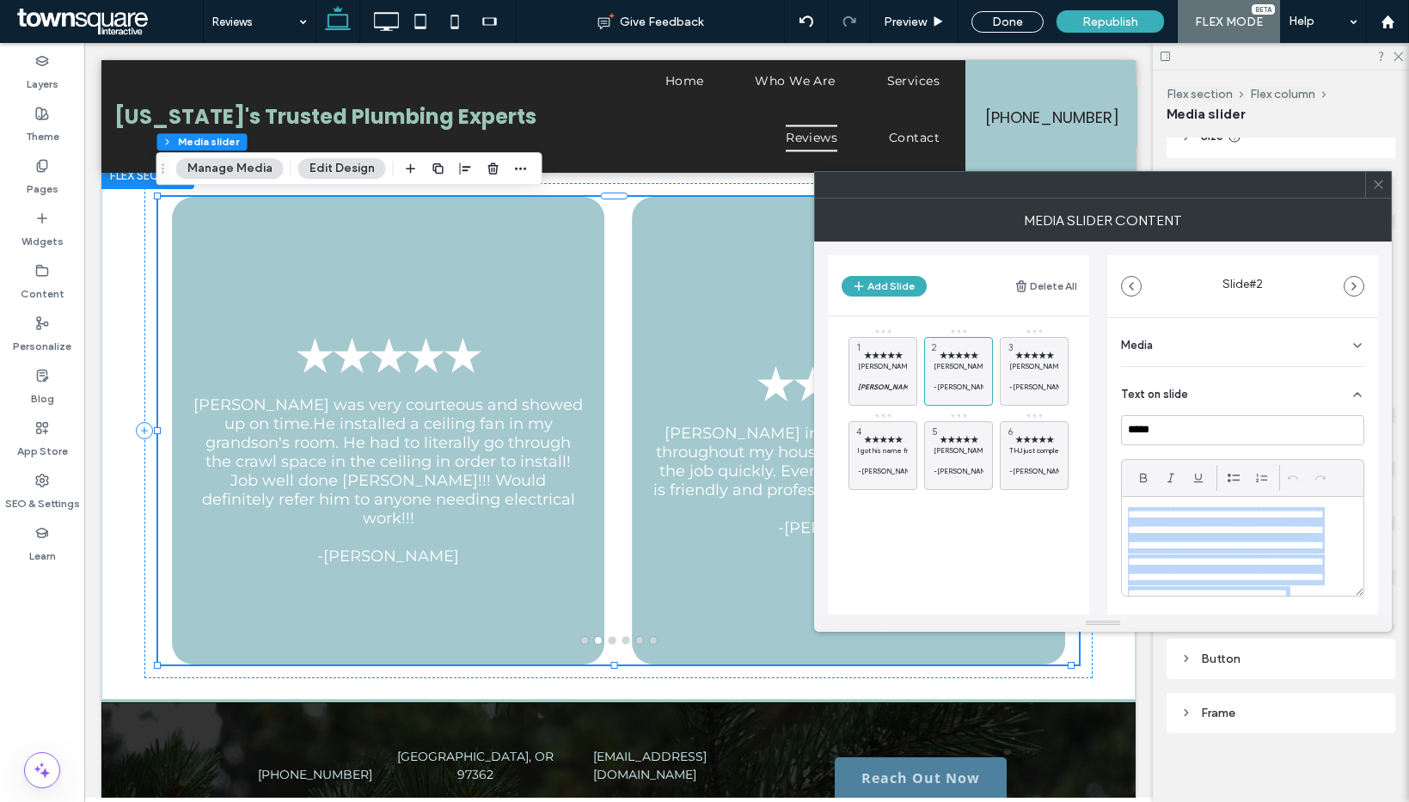
paste div
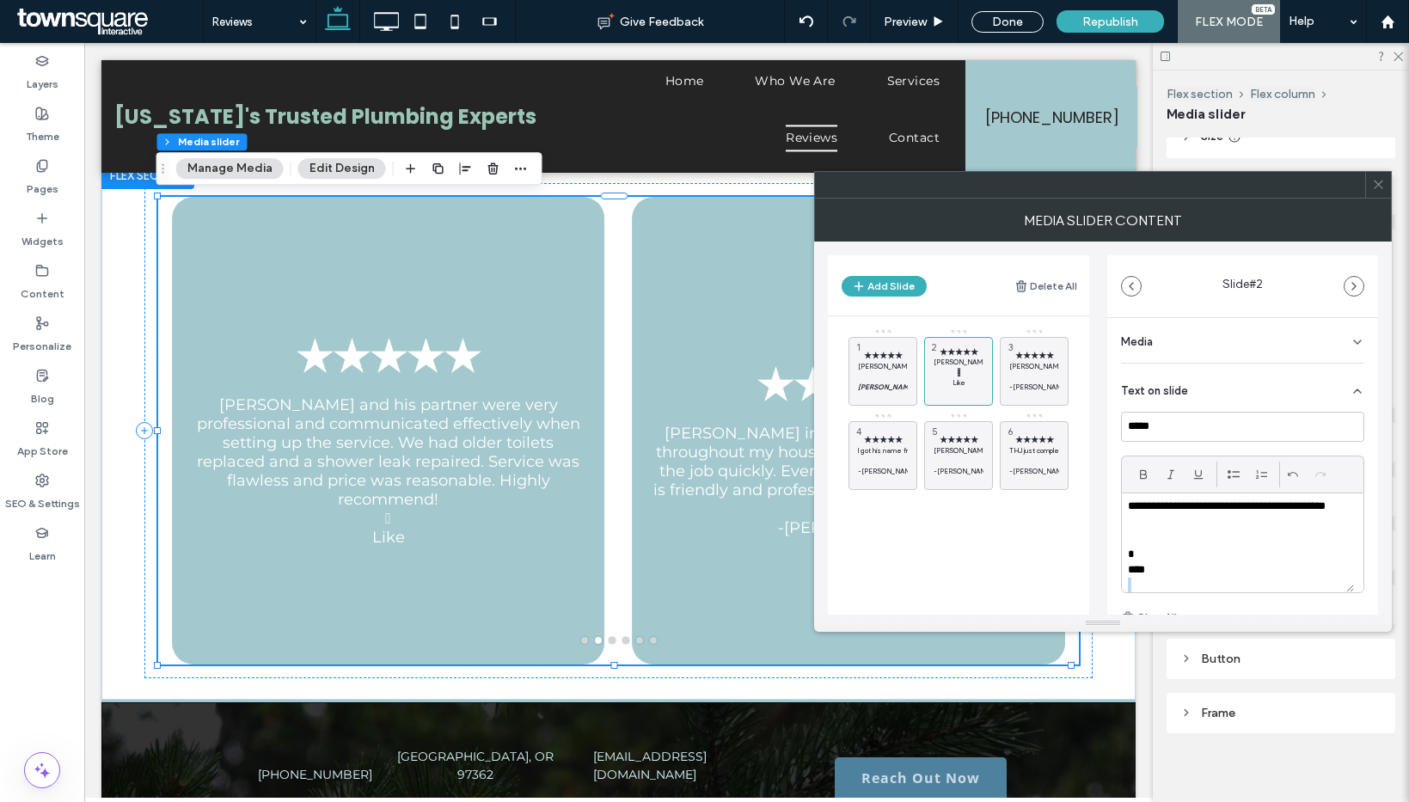
scroll to position [70, 0]
drag, startPoint x: 1155, startPoint y: 572, endPoint x: 1093, endPoint y: 542, distance: 69.6
click at [1094, 543] on div "Add Slide Delete All ★★★★★ Brandon and Austin responded quickly to a leaking wa…" at bounding box center [1103, 428] width 550 height 373
click at [1169, 574] on p "****" at bounding box center [1231, 567] width 207 height 15
drag, startPoint x: 1166, startPoint y: 572, endPoint x: 1117, endPoint y: 554, distance: 53.0
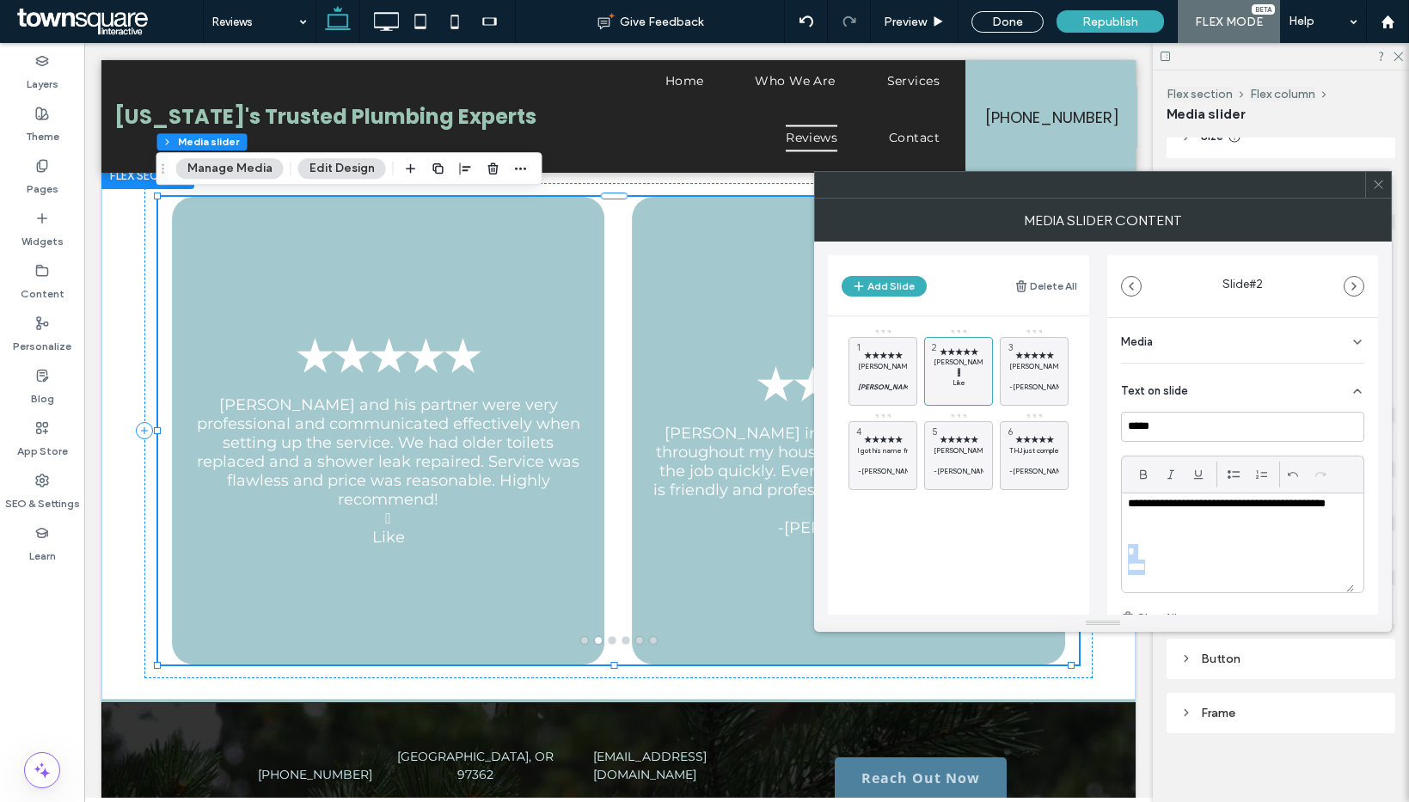
click at [1117, 554] on div "**********" at bounding box center [1242, 555] width 271 height 480
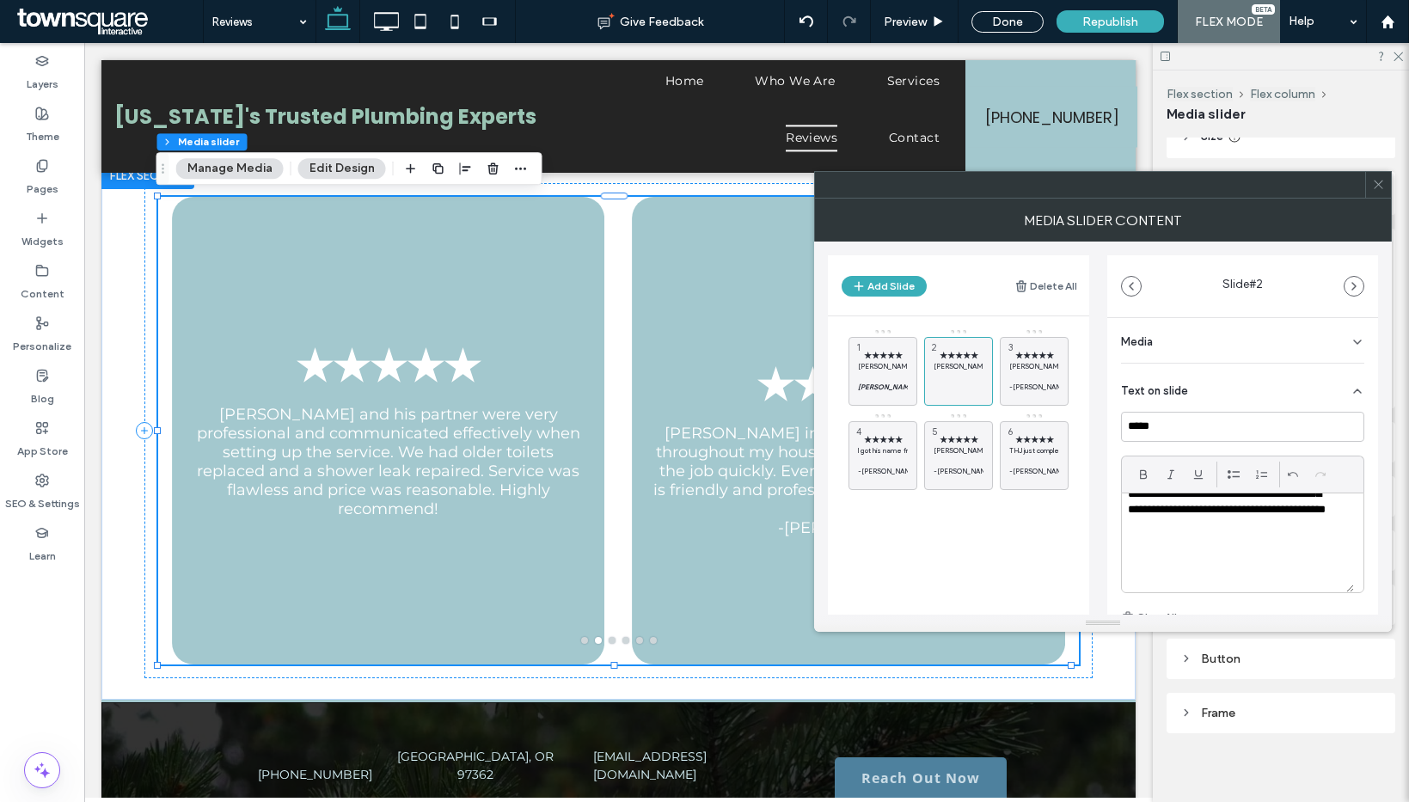
click at [1246, 546] on p "**********" at bounding box center [1231, 494] width 207 height 111
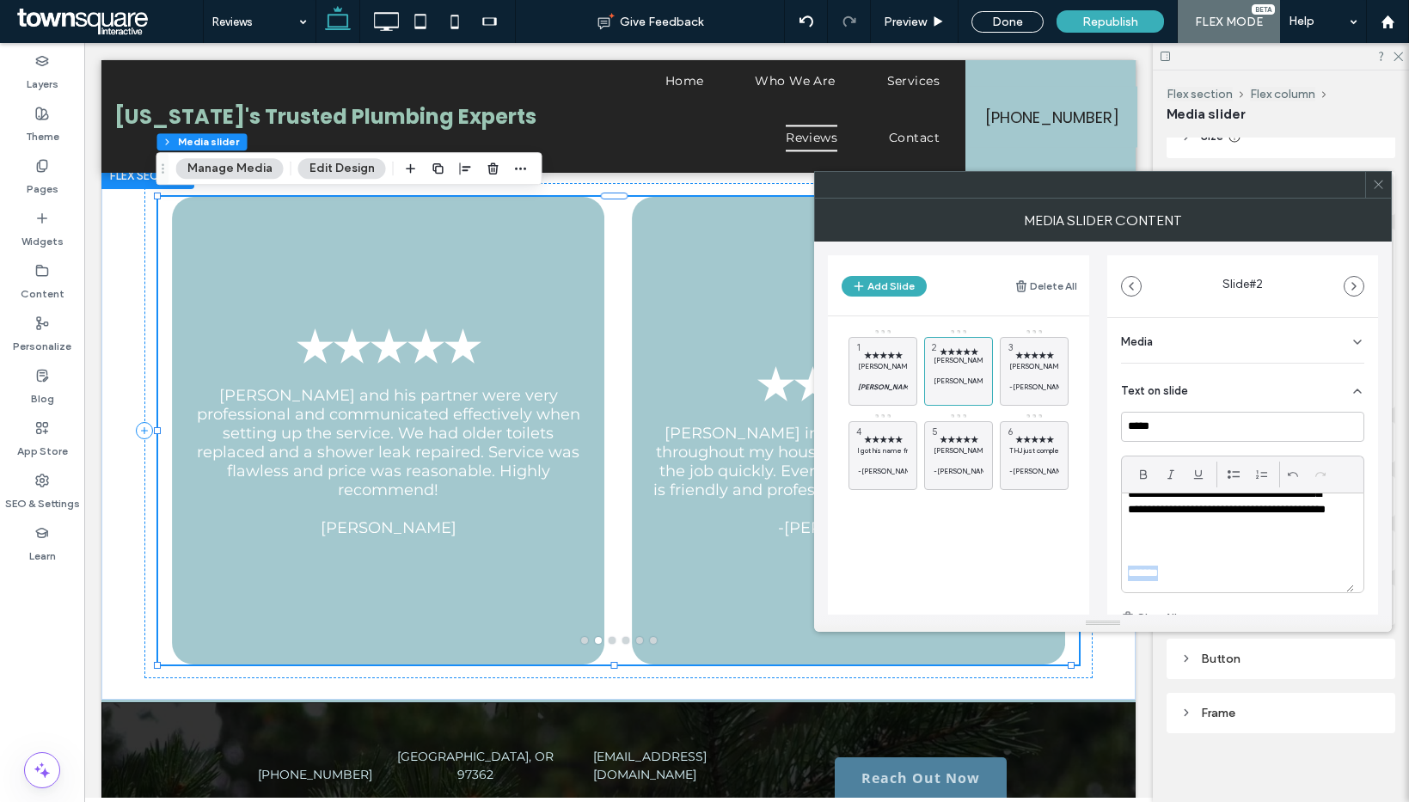
drag, startPoint x: 1175, startPoint y: 575, endPoint x: 1099, endPoint y: 570, distance: 76.7
click at [1099, 570] on div "Add Slide Delete All ★★★★★ Brandon and Austin responded quickly to a leaking wa…" at bounding box center [1103, 428] width 550 height 373
click at [1036, 383] on p "-Mark B." at bounding box center [1034, 387] width 50 height 10
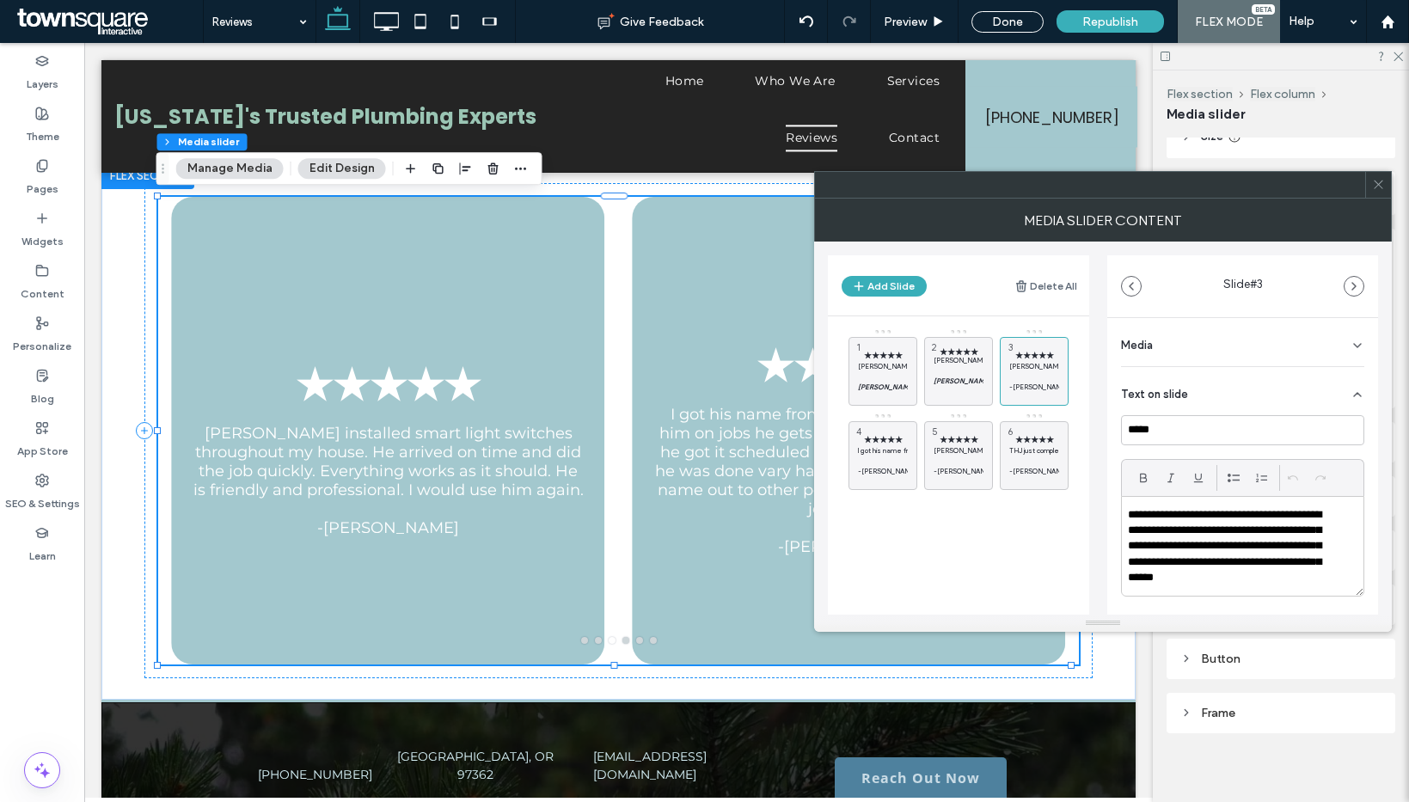
click at [1217, 536] on p "**********" at bounding box center [1231, 546] width 207 height 79
paste div
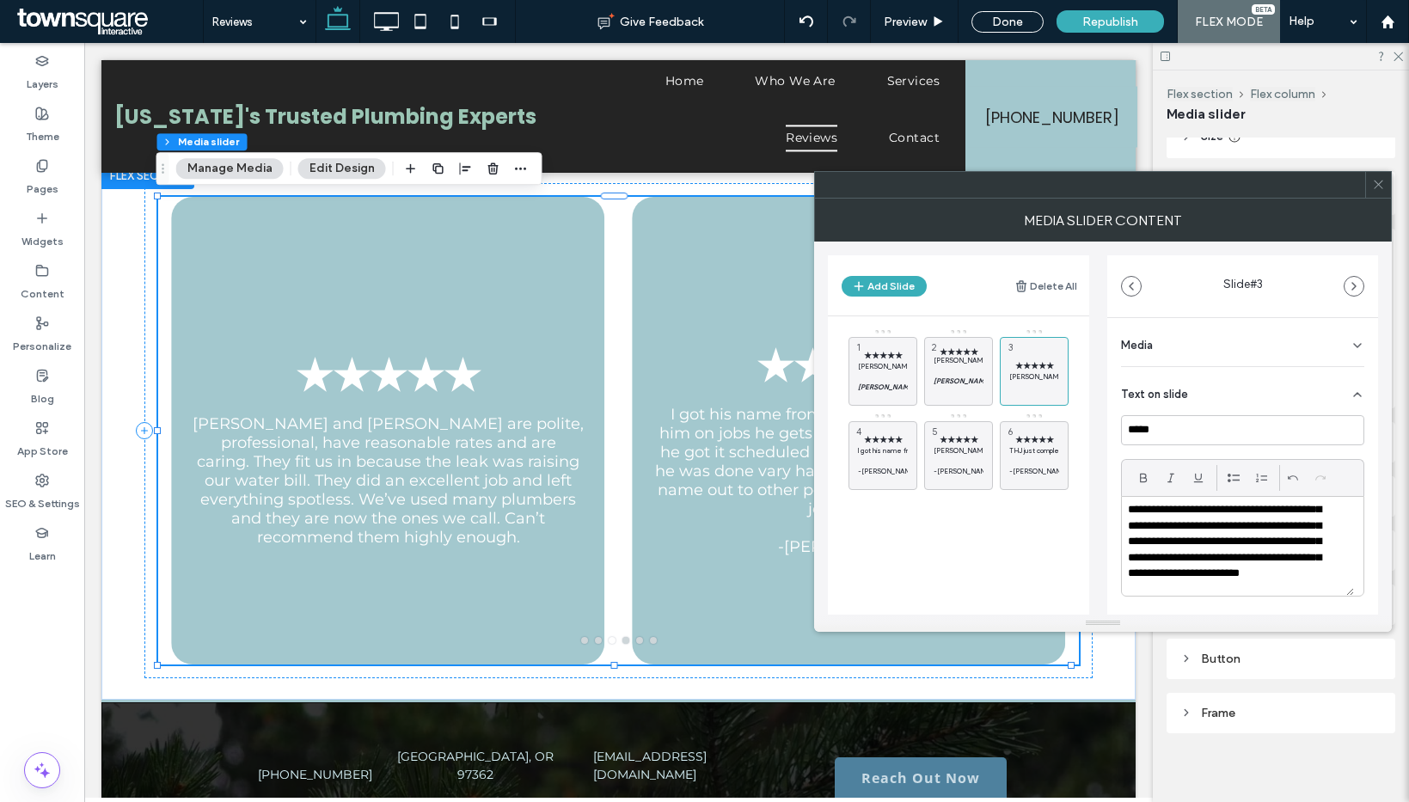
scroll to position [36, 0]
click at [1227, 592] on p "**********" at bounding box center [1231, 534] width 207 height 127
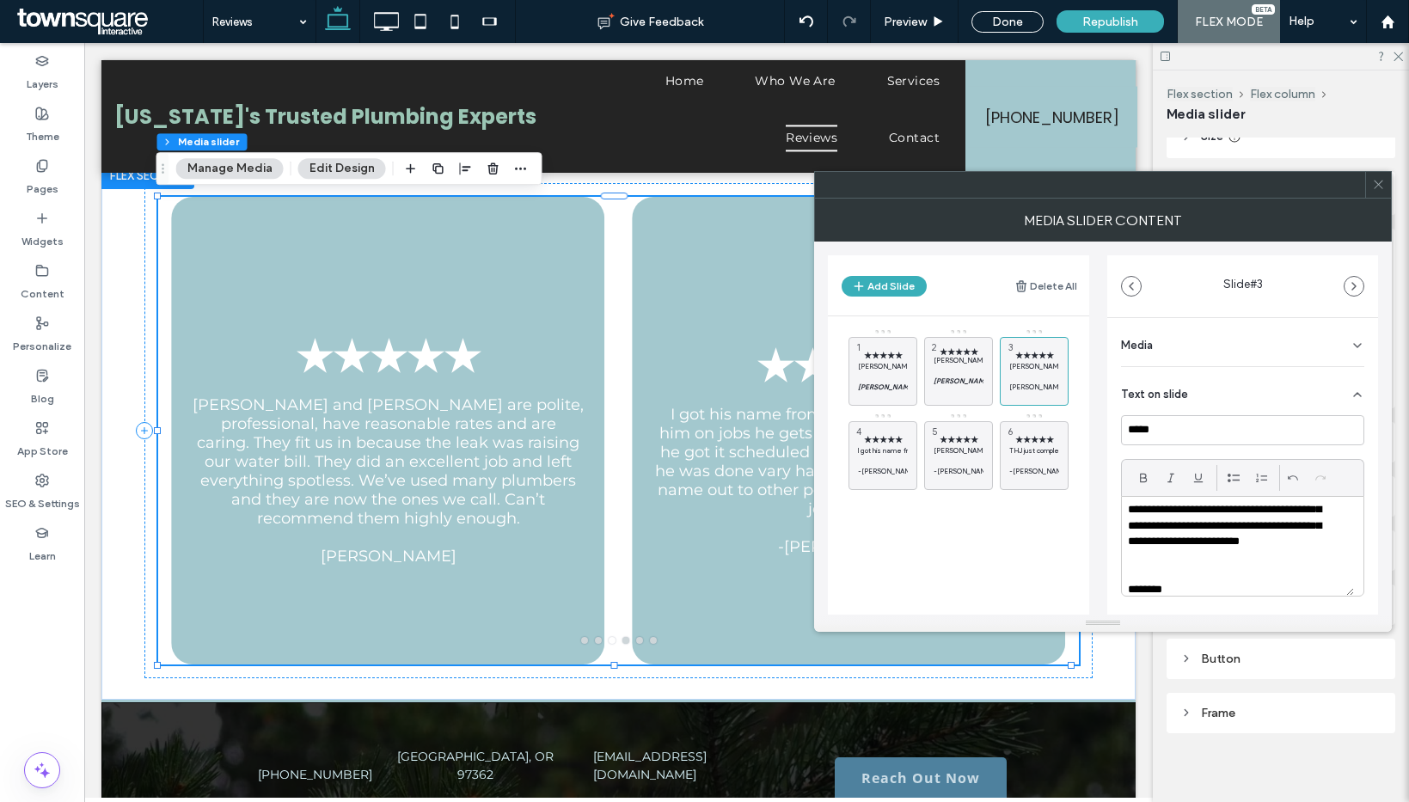
scroll to position [81, 0]
drag, startPoint x: 1228, startPoint y: 587, endPoint x: 1221, endPoint y: 581, distance: 9.8
click at [1221, 581] on p "********" at bounding box center [1231, 577] width 207 height 15
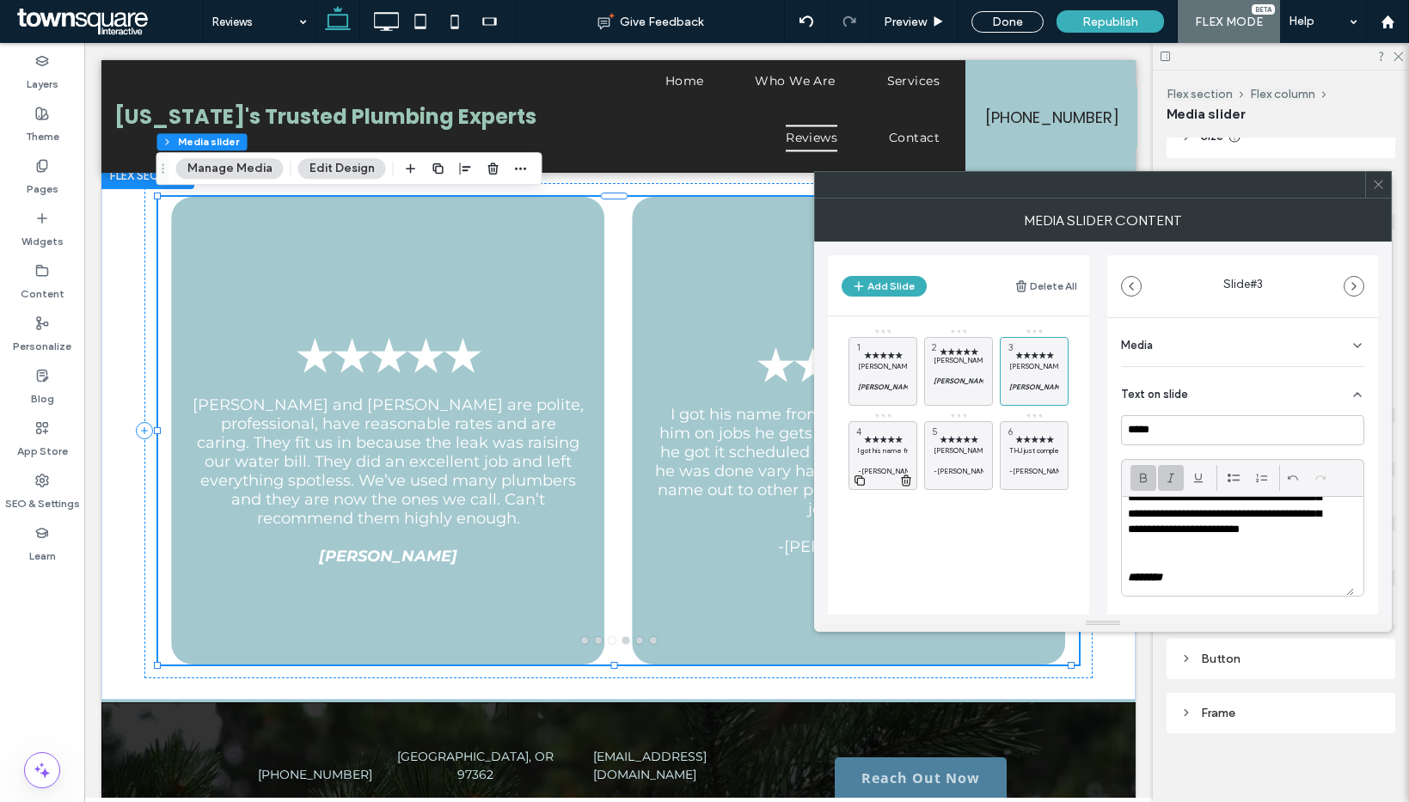
click at [885, 466] on p "-Mike T." at bounding box center [883, 471] width 50 height 10
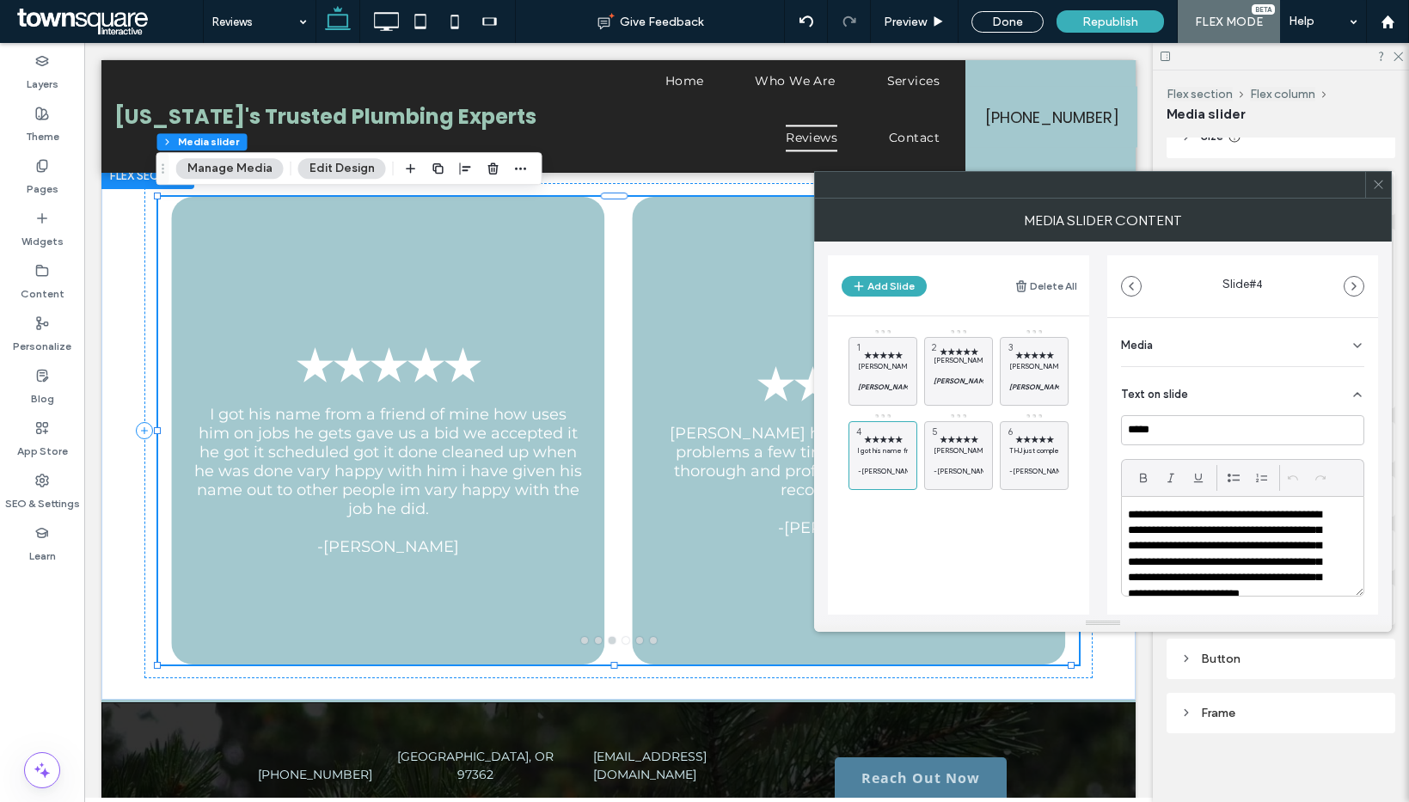
click at [1185, 565] on p "**********" at bounding box center [1231, 562] width 207 height 111
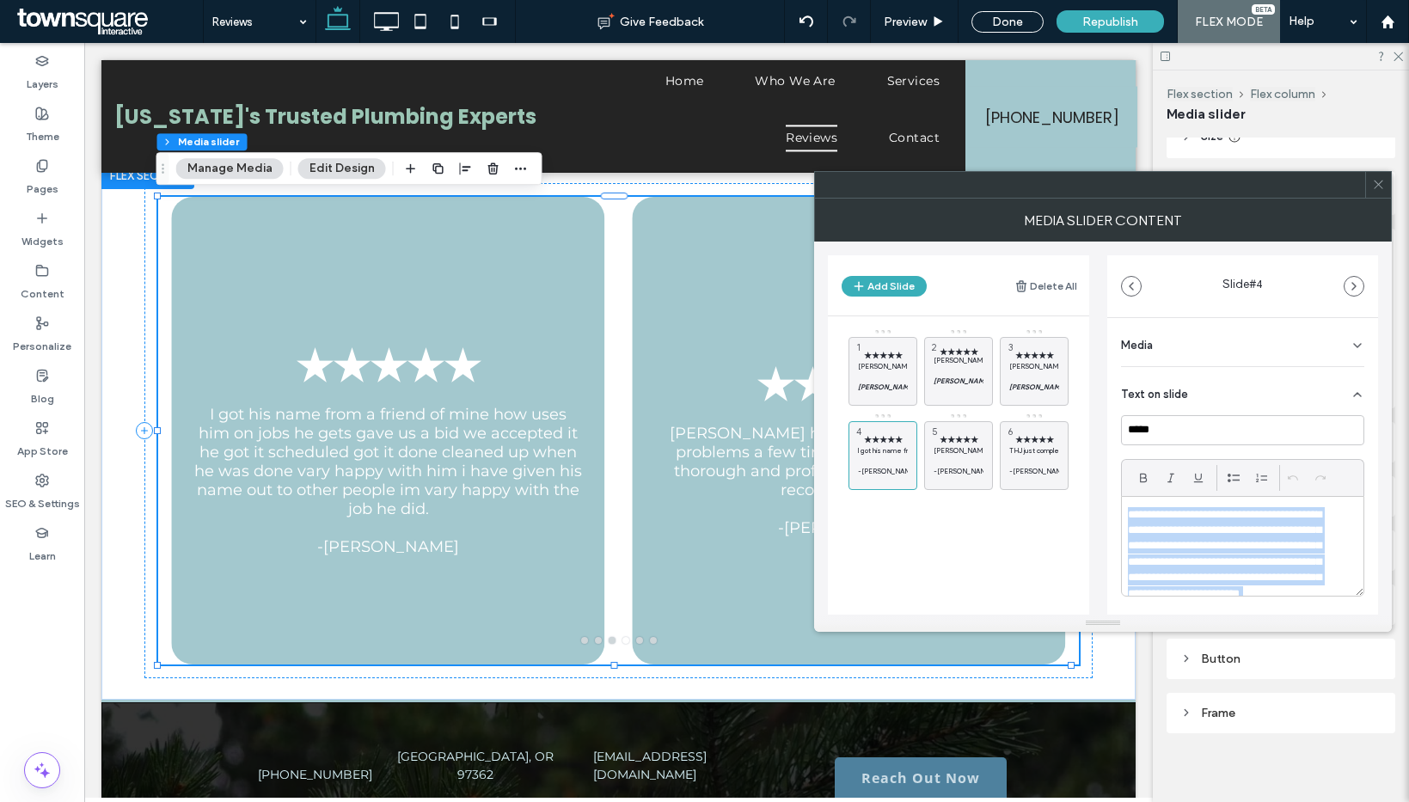
paste div
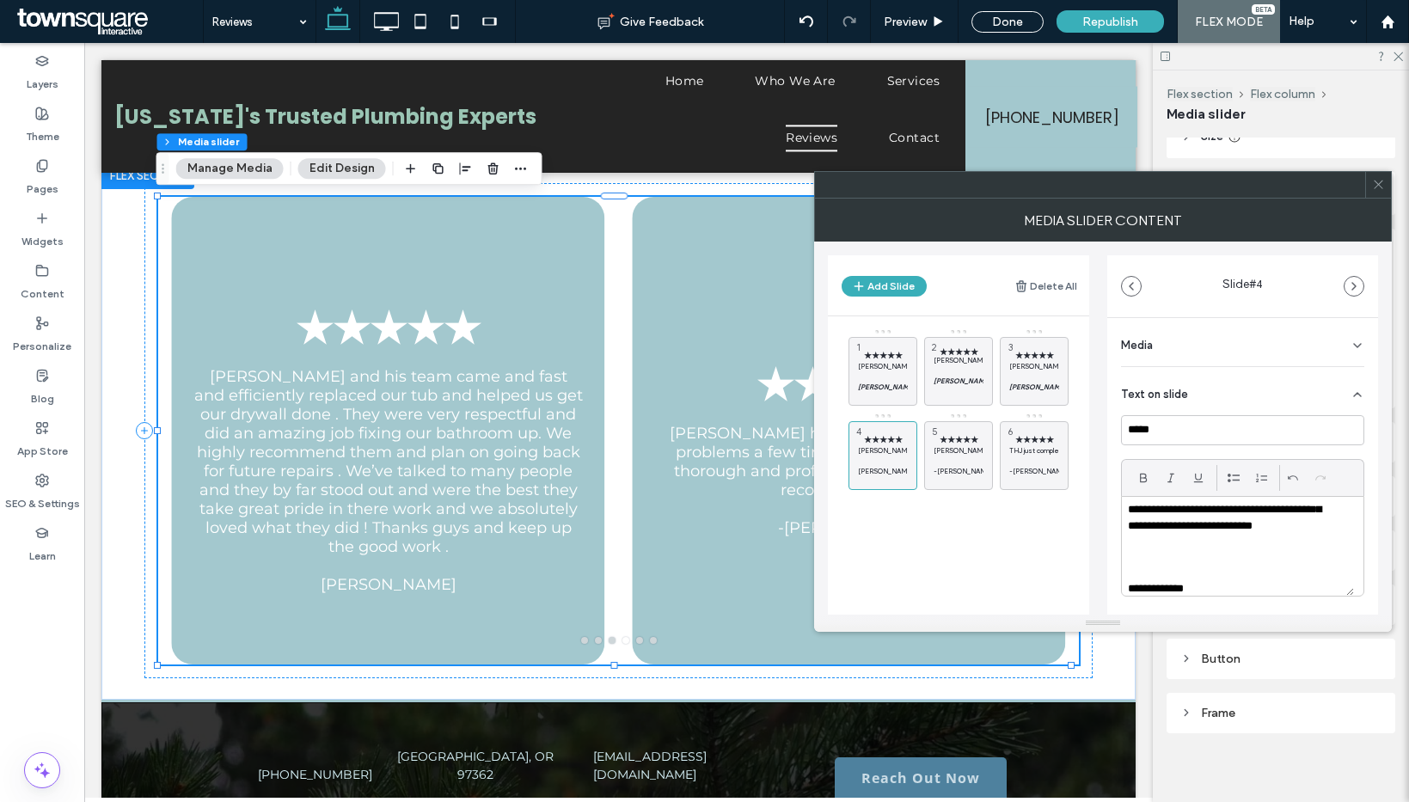
scroll to position [144, 0]
drag, startPoint x: 1215, startPoint y: 591, endPoint x: 1115, endPoint y: 576, distance: 100.8
click at [1115, 576] on div "**********" at bounding box center [1242, 558] width 271 height 480
drag, startPoint x: 1146, startPoint y: 476, endPoint x: 1160, endPoint y: 478, distance: 14.7
click at [1146, 476] on use at bounding box center [1143, 477] width 7 height 9
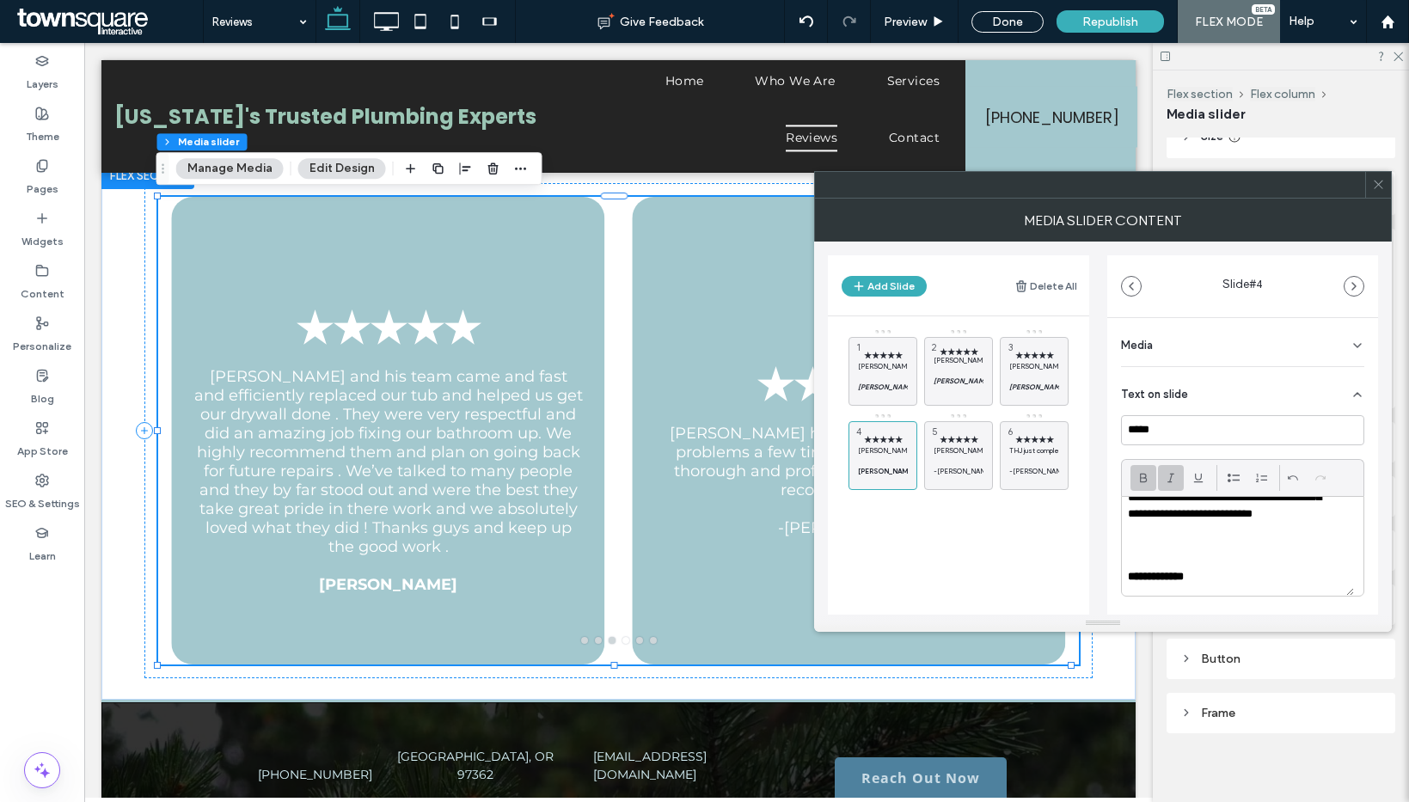
click at [1179, 477] on div at bounding box center [1171, 478] width 26 height 26
click at [1148, 563] on p at bounding box center [1238, 561] width 220 height 15
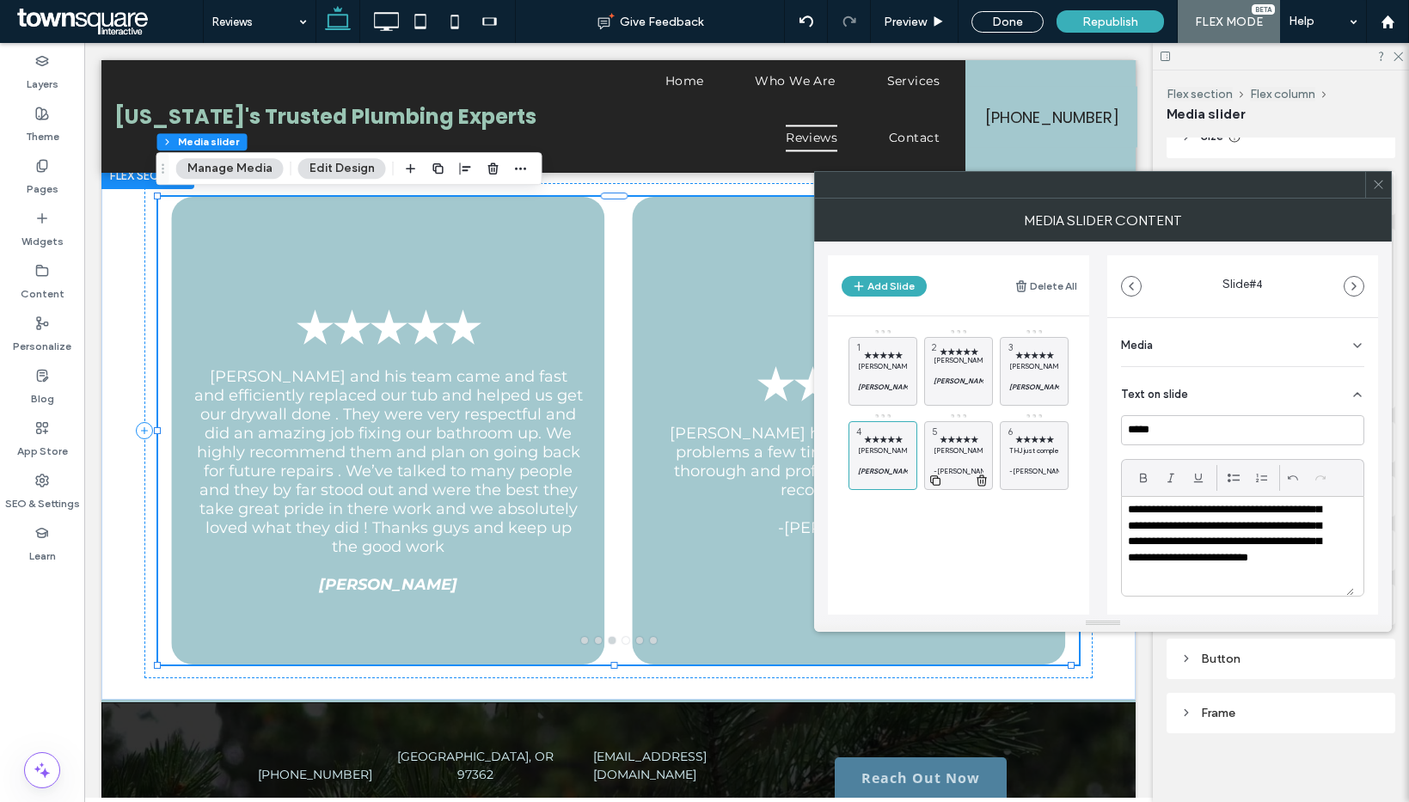
click at [970, 470] on div at bounding box center [958, 479] width 67 height 19
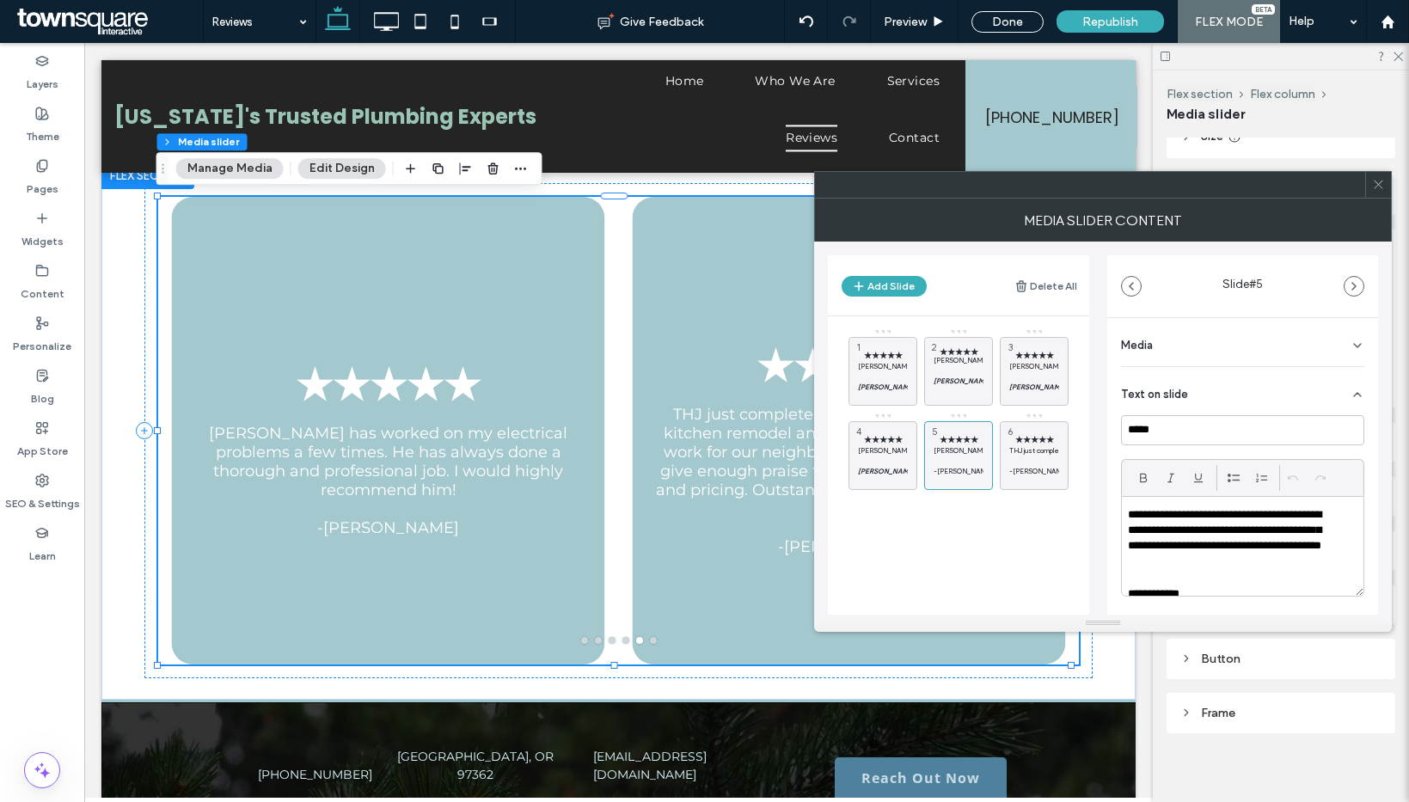
click at [1229, 544] on p "**********" at bounding box center [1231, 539] width 207 height 64
paste div
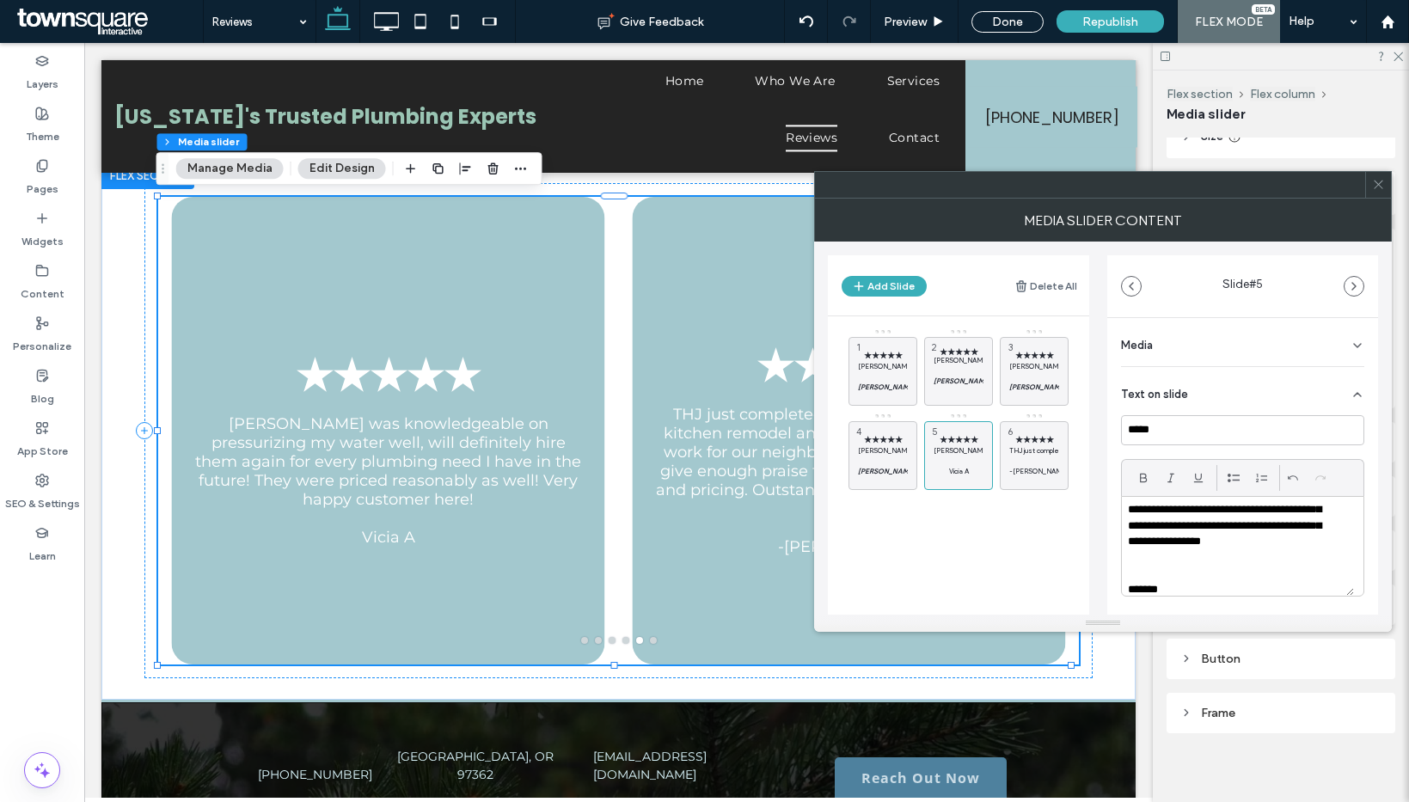
scroll to position [49, 0]
drag, startPoint x: 1172, startPoint y: 587, endPoint x: 1116, endPoint y: 584, distance: 56.8
click at [1117, 584] on div "**********" at bounding box center [1242, 558] width 271 height 480
click at [1032, 458] on p at bounding box center [1034, 461] width 50 height 10
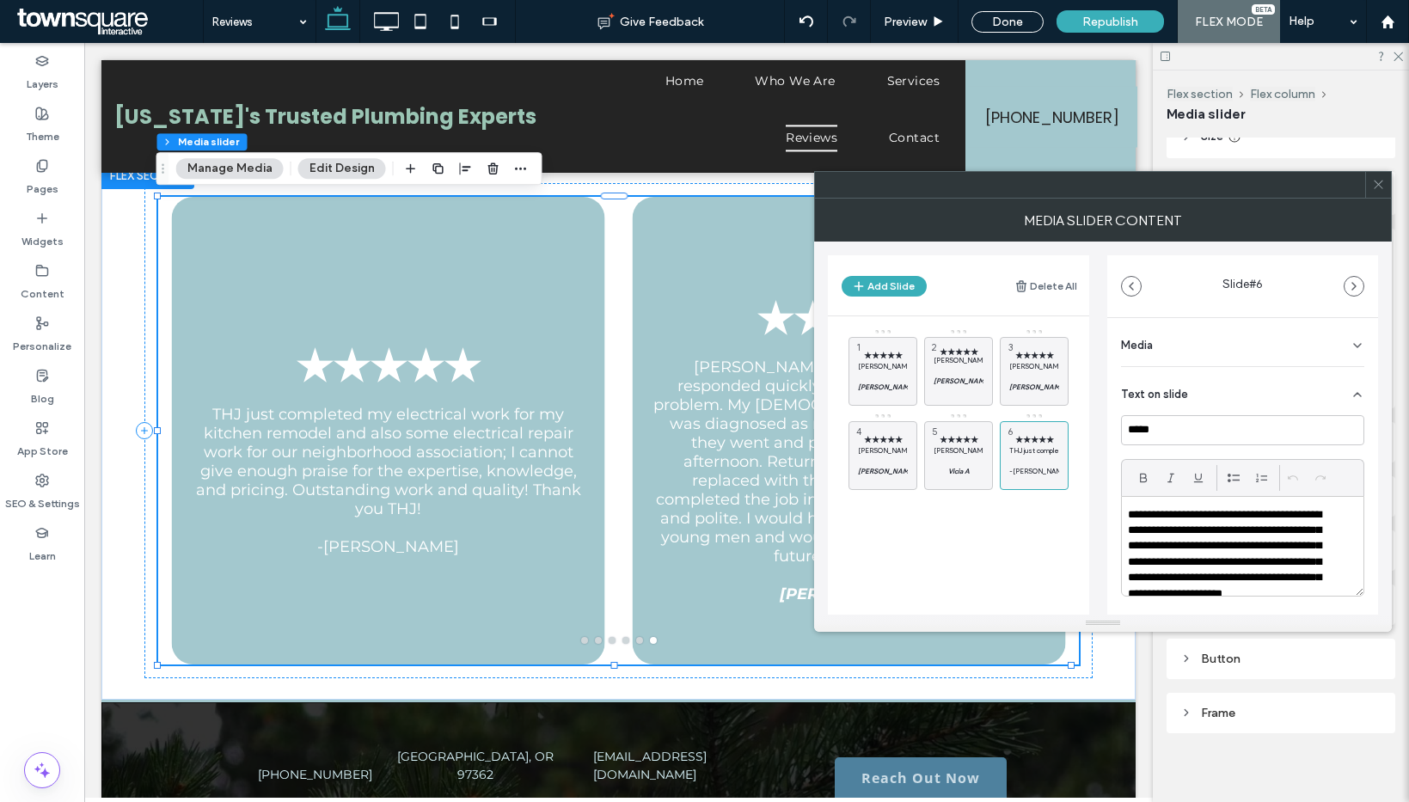
click at [1247, 542] on p "**********" at bounding box center [1231, 562] width 207 height 111
click at [1243, 542] on p "**********" at bounding box center [1231, 562] width 207 height 111
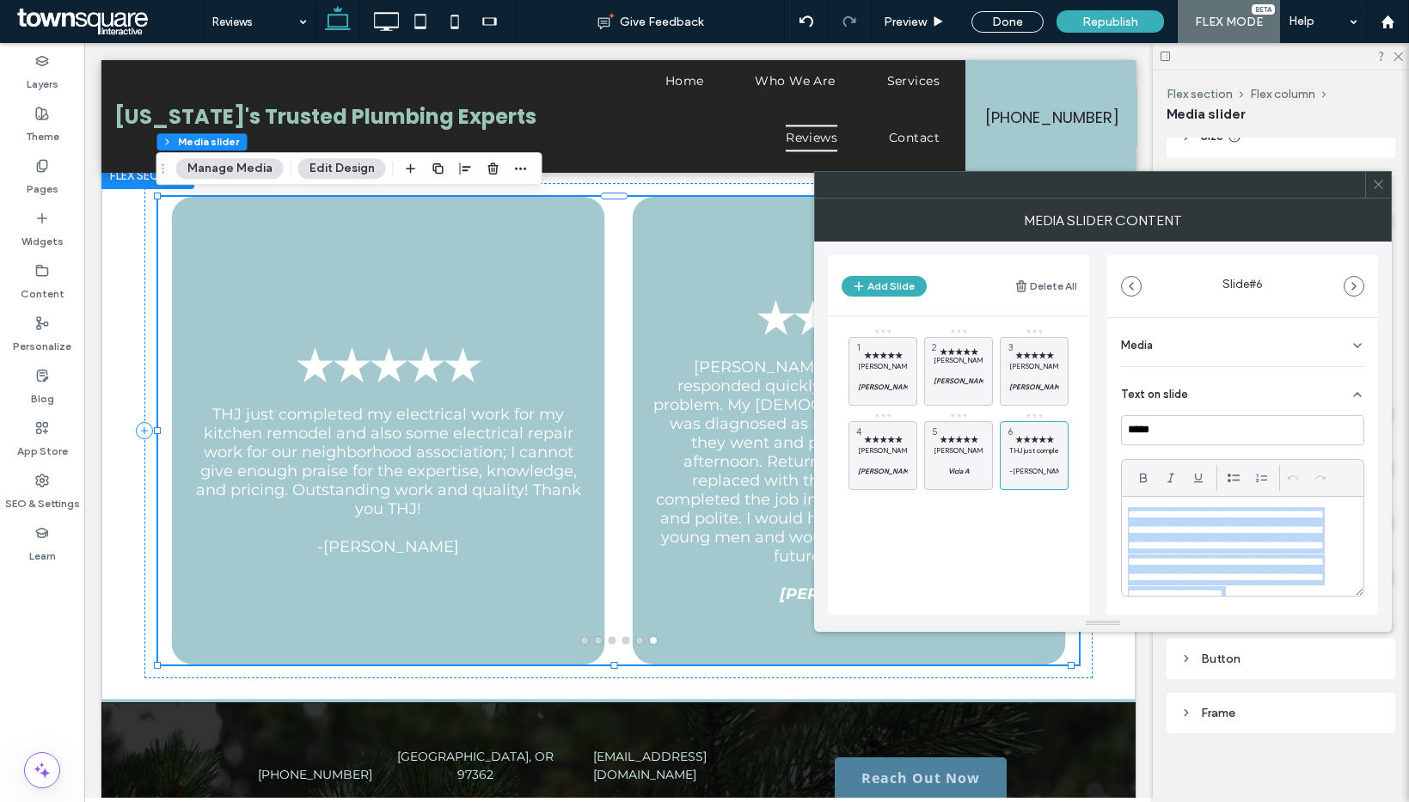
paste div
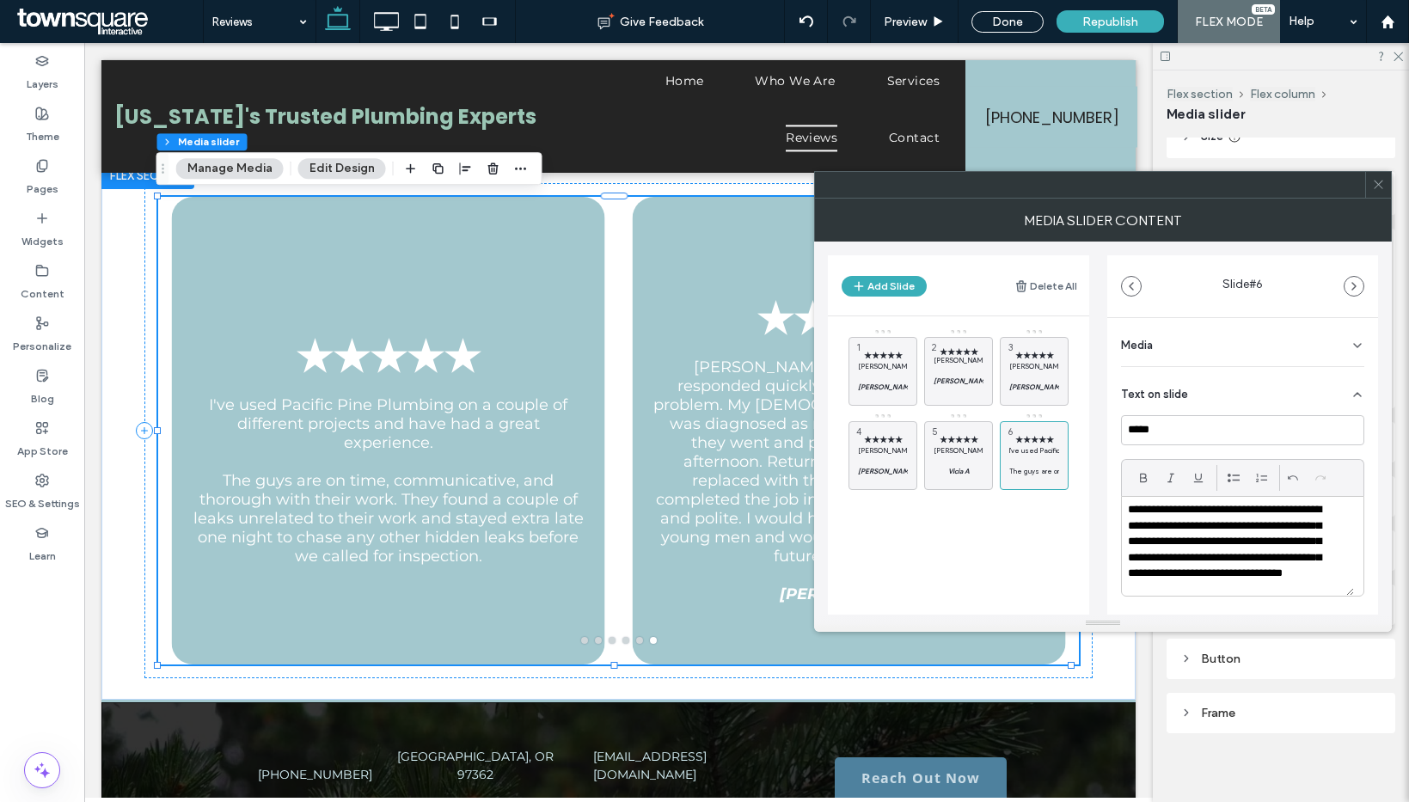
scroll to position [68, 0]
click at [1197, 586] on p "**********" at bounding box center [1231, 549] width 207 height 95
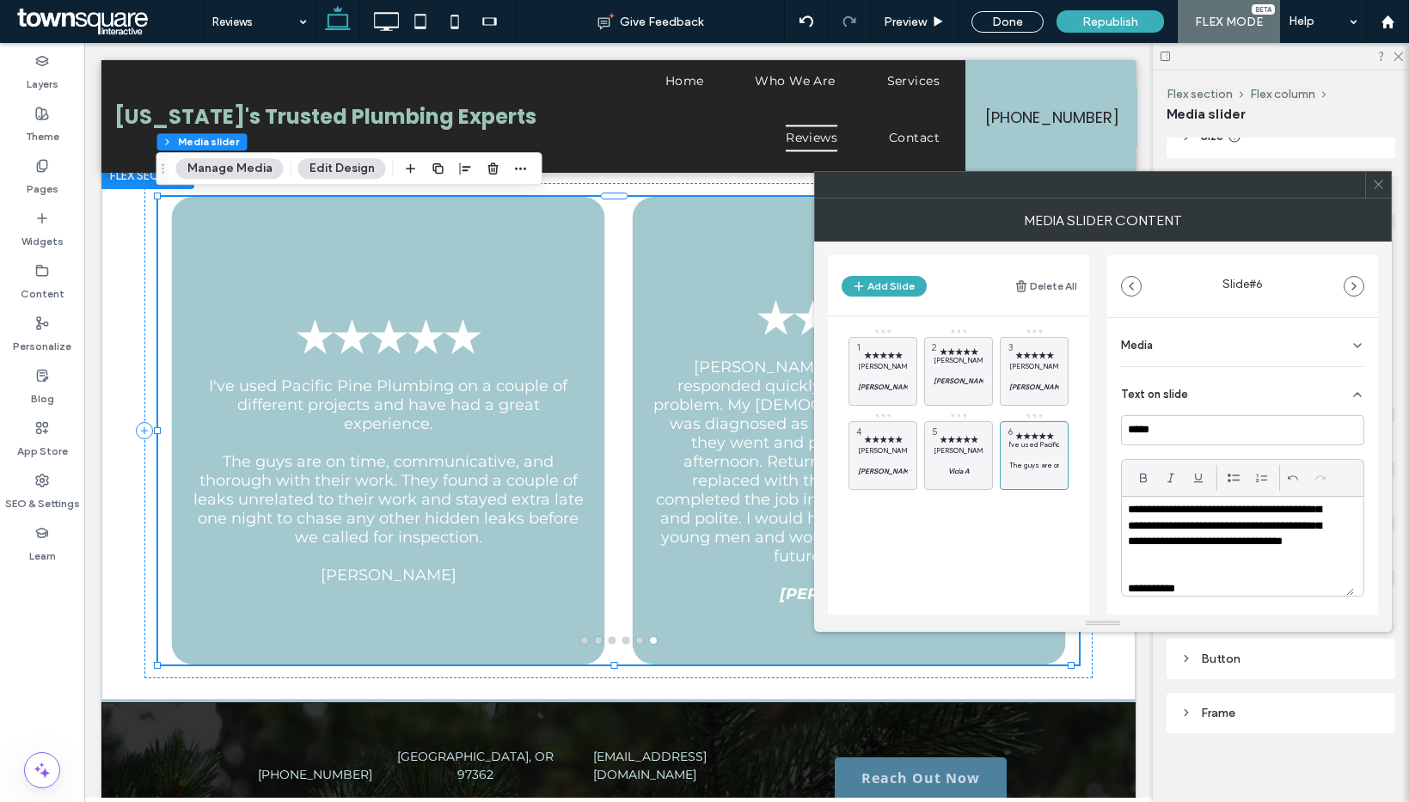
scroll to position [112, 0]
drag, startPoint x: 1206, startPoint y: 584, endPoint x: 1083, endPoint y: 577, distance: 123.1
click at [1083, 577] on div "Add Slide Delete All ★★★★★ Brandon and Austin responded quickly to a leaking wa…" at bounding box center [1103, 428] width 550 height 373
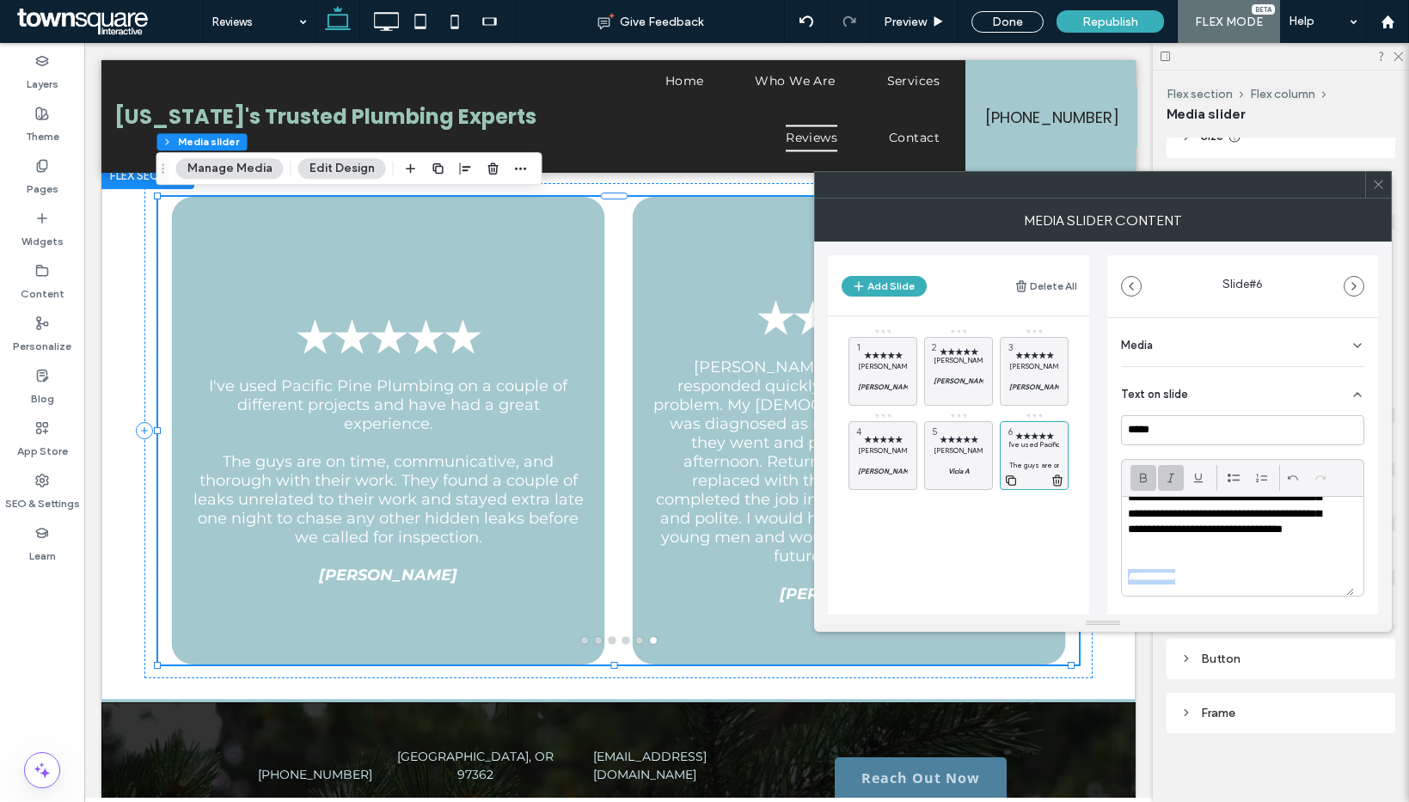
click at [1007, 476] on icon at bounding box center [1011, 480] width 14 height 15
click at [883, 524] on p "I've used Pacific Pine Plumbing on a couple of different projects and have had …" at bounding box center [883, 528] width 50 height 10
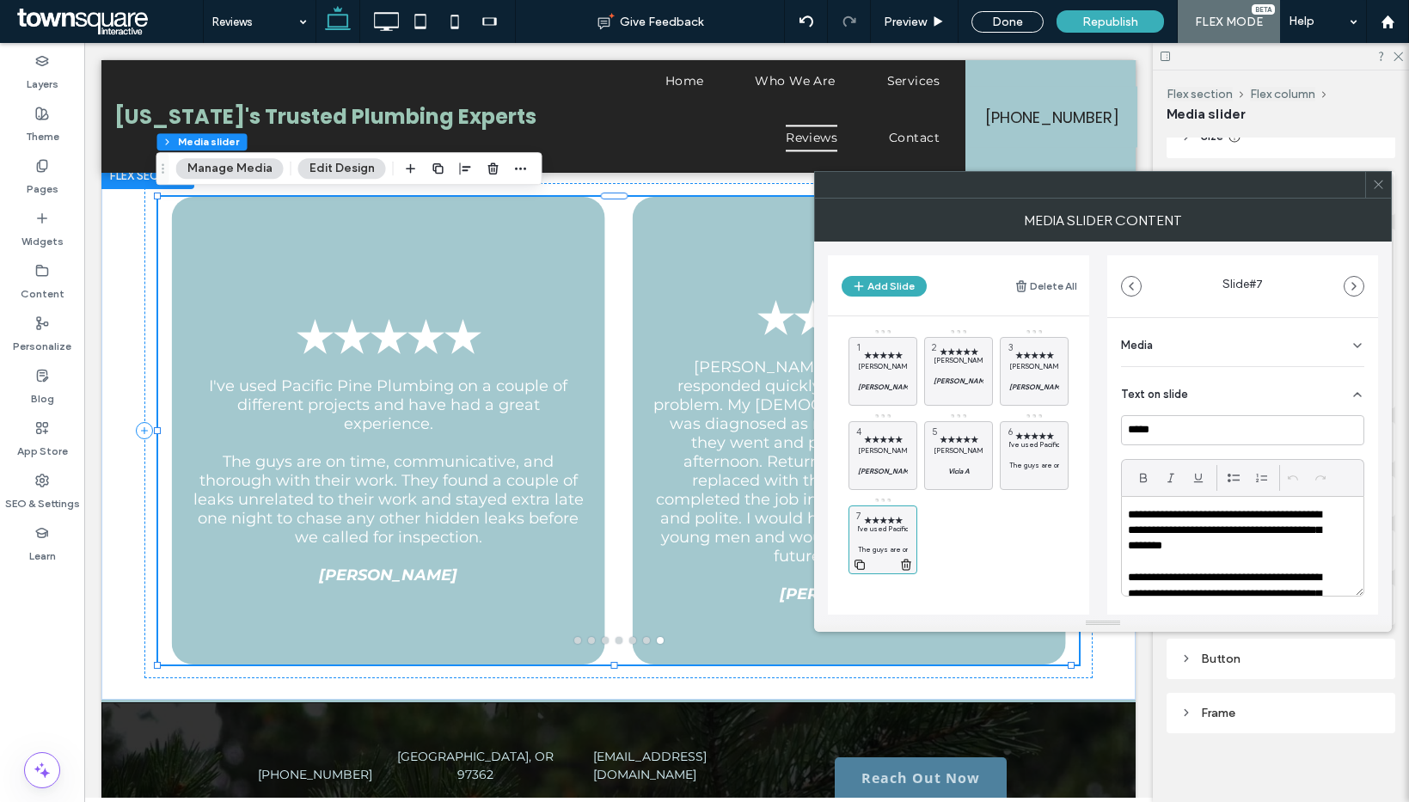
click at [859, 565] on icon at bounding box center [860, 564] width 14 height 15
click at [960, 546] on p "The guys are on time, communicative, and thorough with their work. They found a…" at bounding box center [959, 549] width 50 height 10
click at [880, 544] on p "The guys are on time, communicative, and thorough with their work. They found a…" at bounding box center [883, 549] width 50 height 10
click at [1198, 549] on p "**********" at bounding box center [1231, 530] width 207 height 47
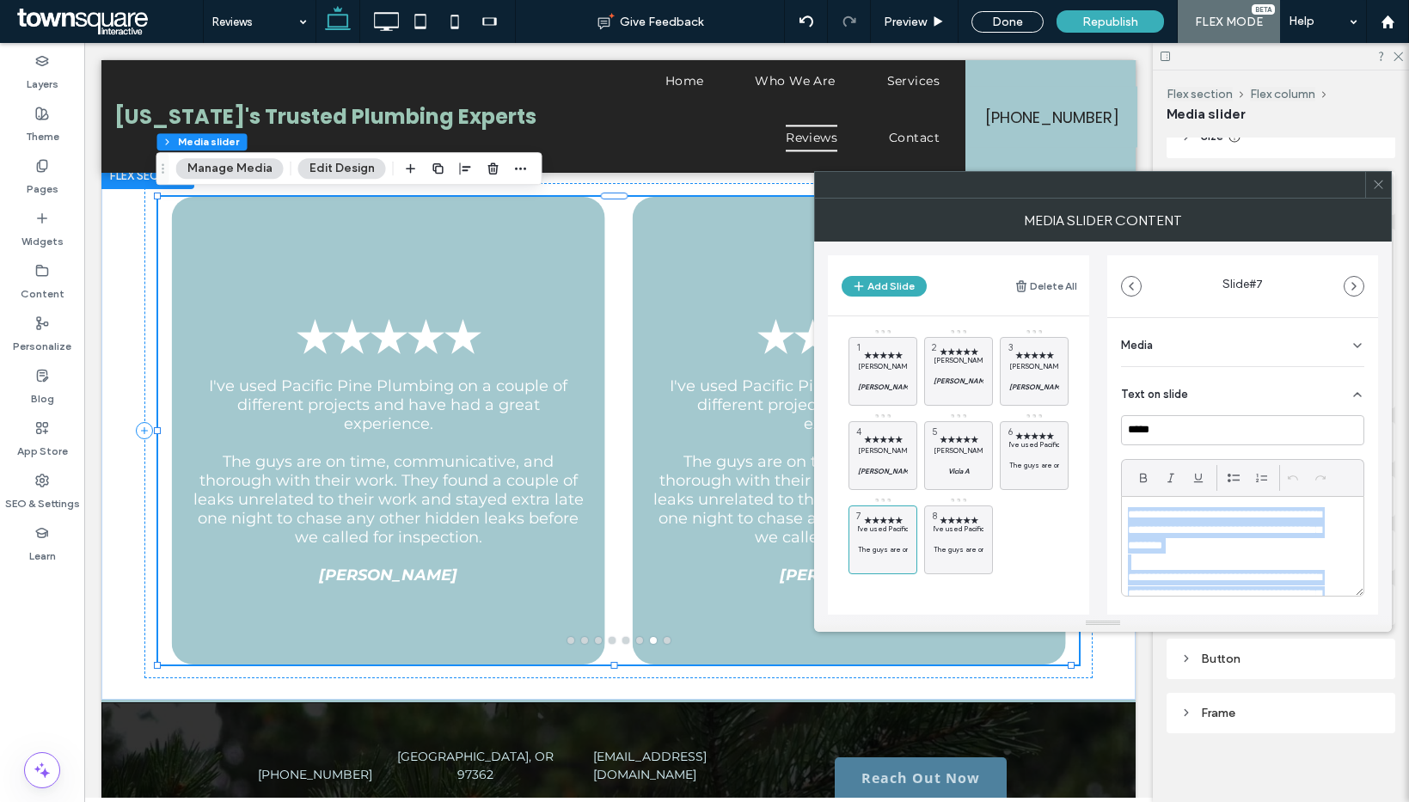
paste div
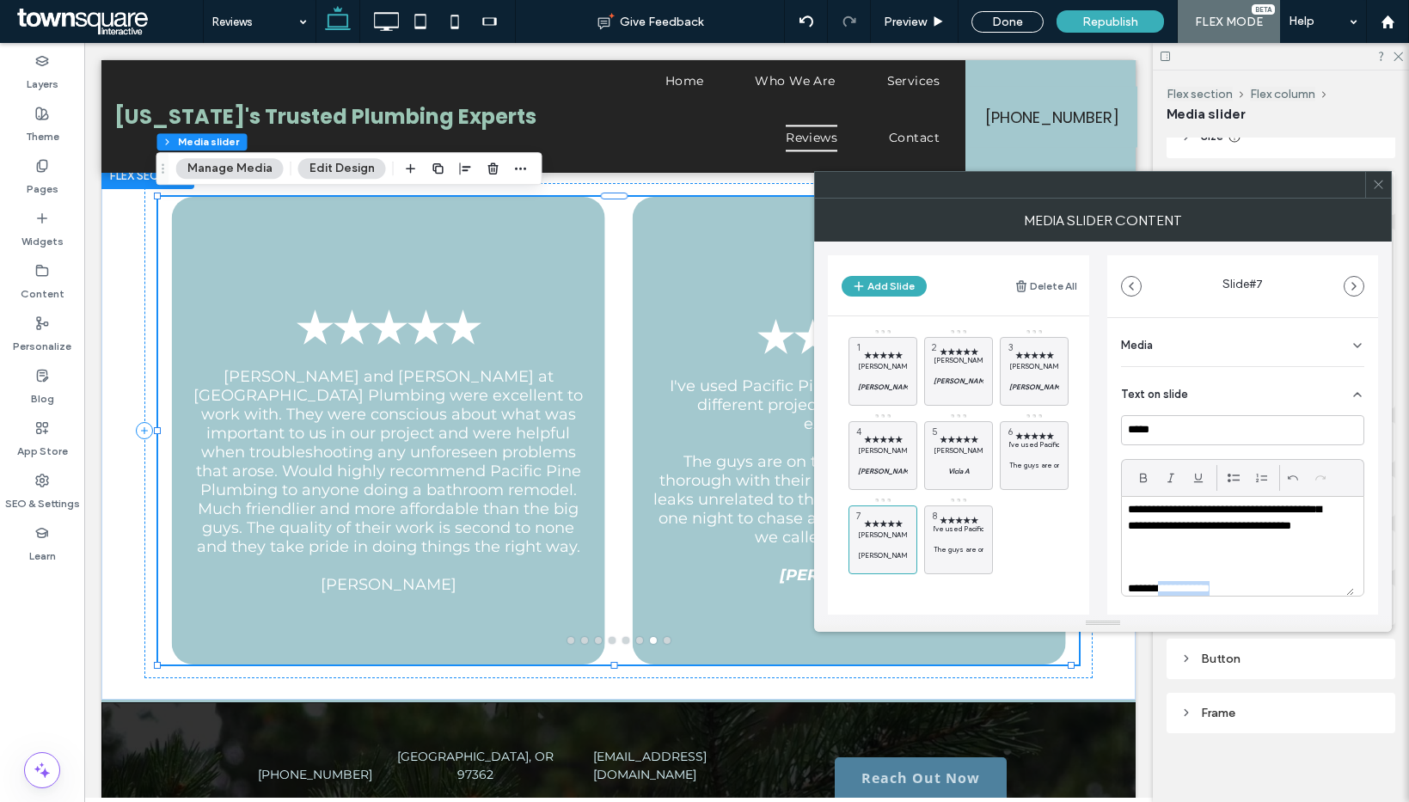
scroll to position [144, 0]
drag, startPoint x: 1228, startPoint y: 591, endPoint x: 1122, endPoint y: 559, distance: 111.5
click at [1117, 563] on div "**********" at bounding box center [1242, 558] width 271 height 480
drag, startPoint x: 1136, startPoint y: 481, endPoint x: 1154, endPoint y: 479, distance: 19.0
click at [1136, 480] on icon at bounding box center [1143, 478] width 14 height 14
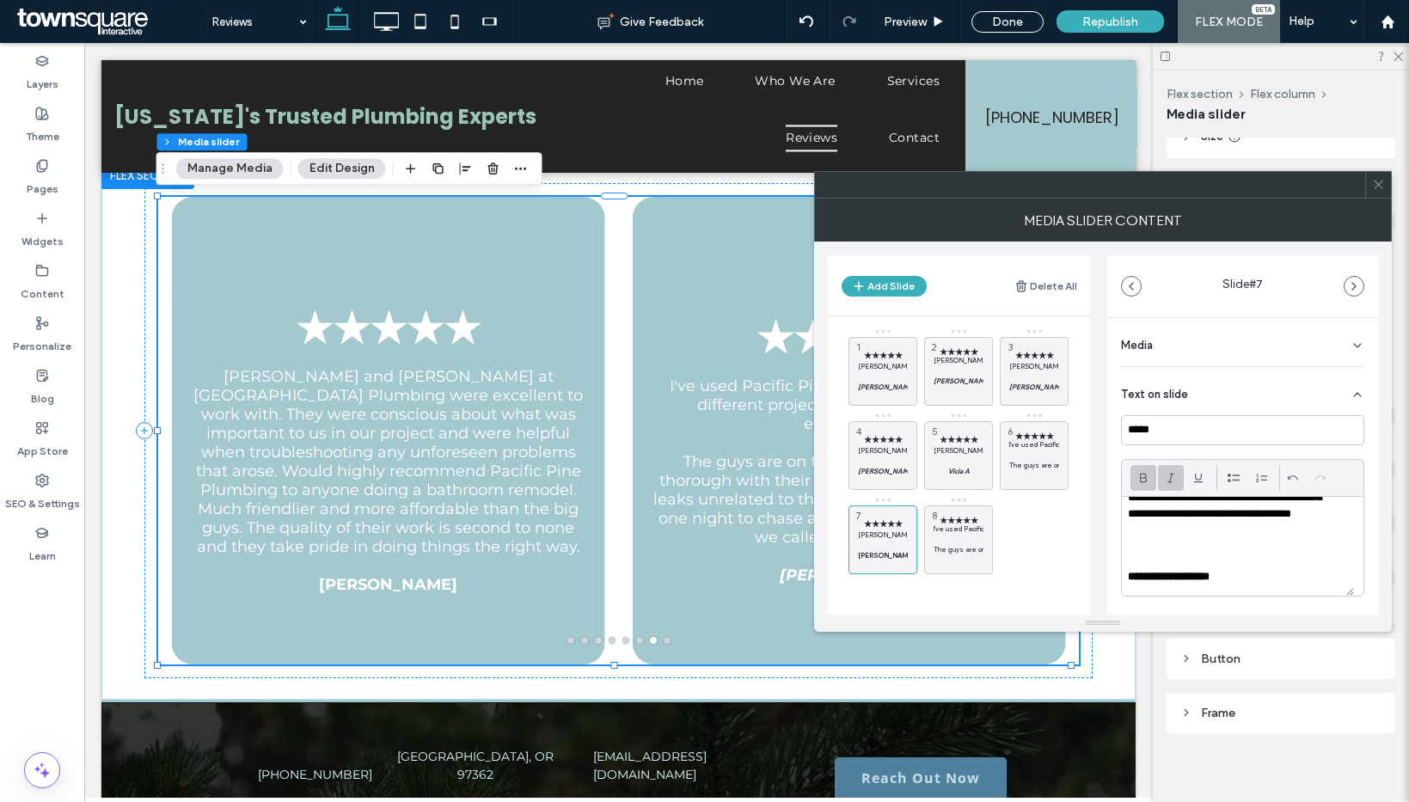
click at [1167, 474] on icon at bounding box center [1171, 478] width 14 height 14
click at [985, 516] on div "★★★★★ I've used Pacific Pine Plumbing on a couple of different projects and hav…" at bounding box center [958, 539] width 69 height 69
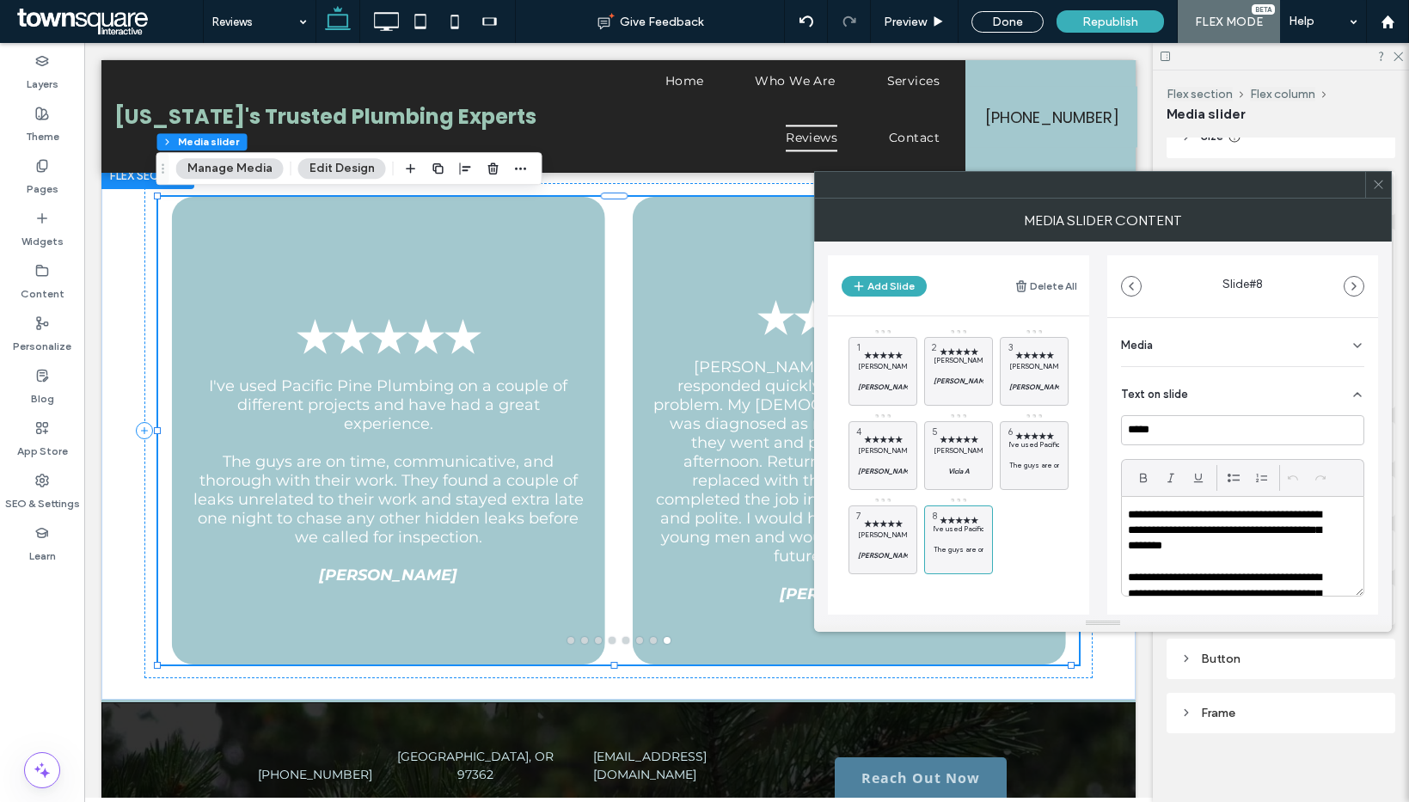
click at [1202, 542] on p "**********" at bounding box center [1231, 530] width 207 height 47
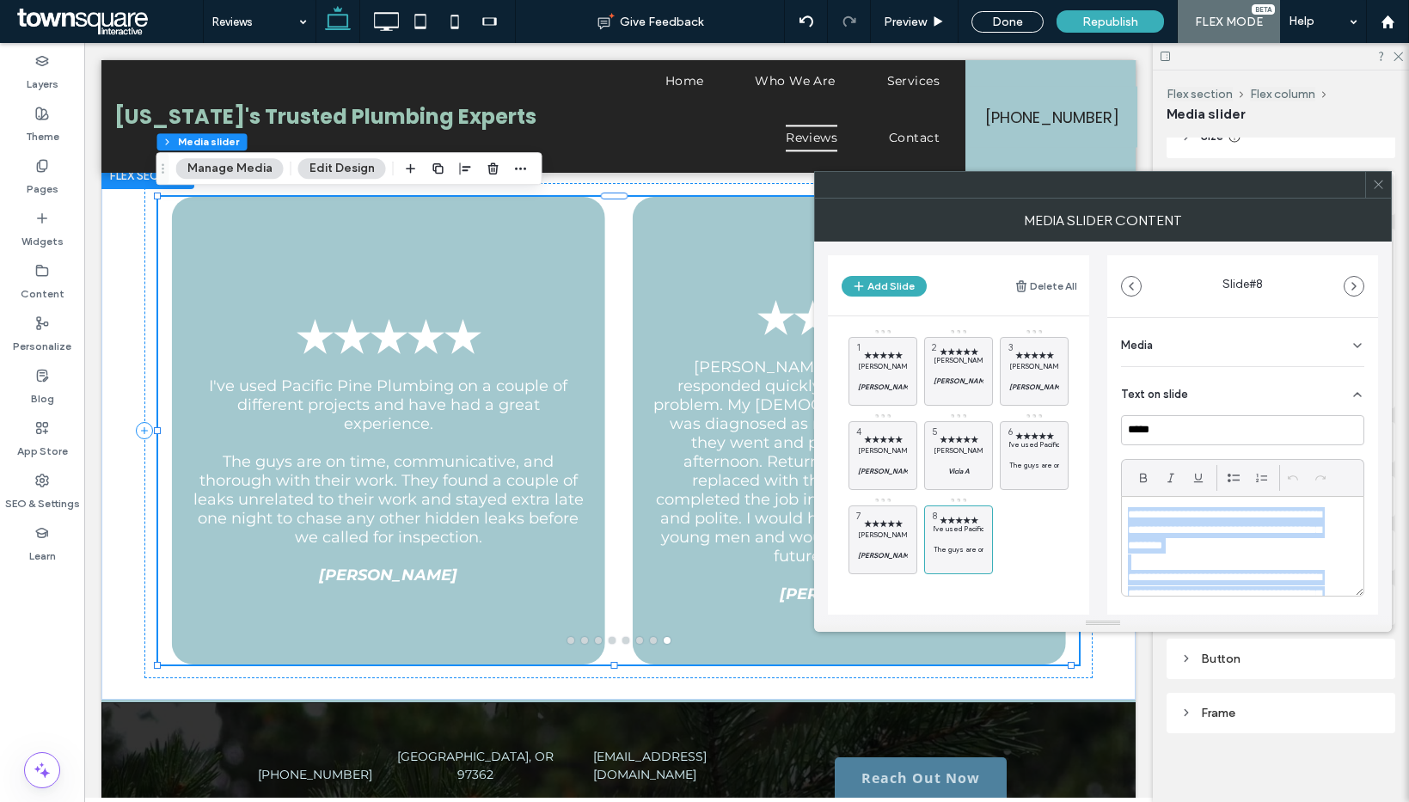
paste div
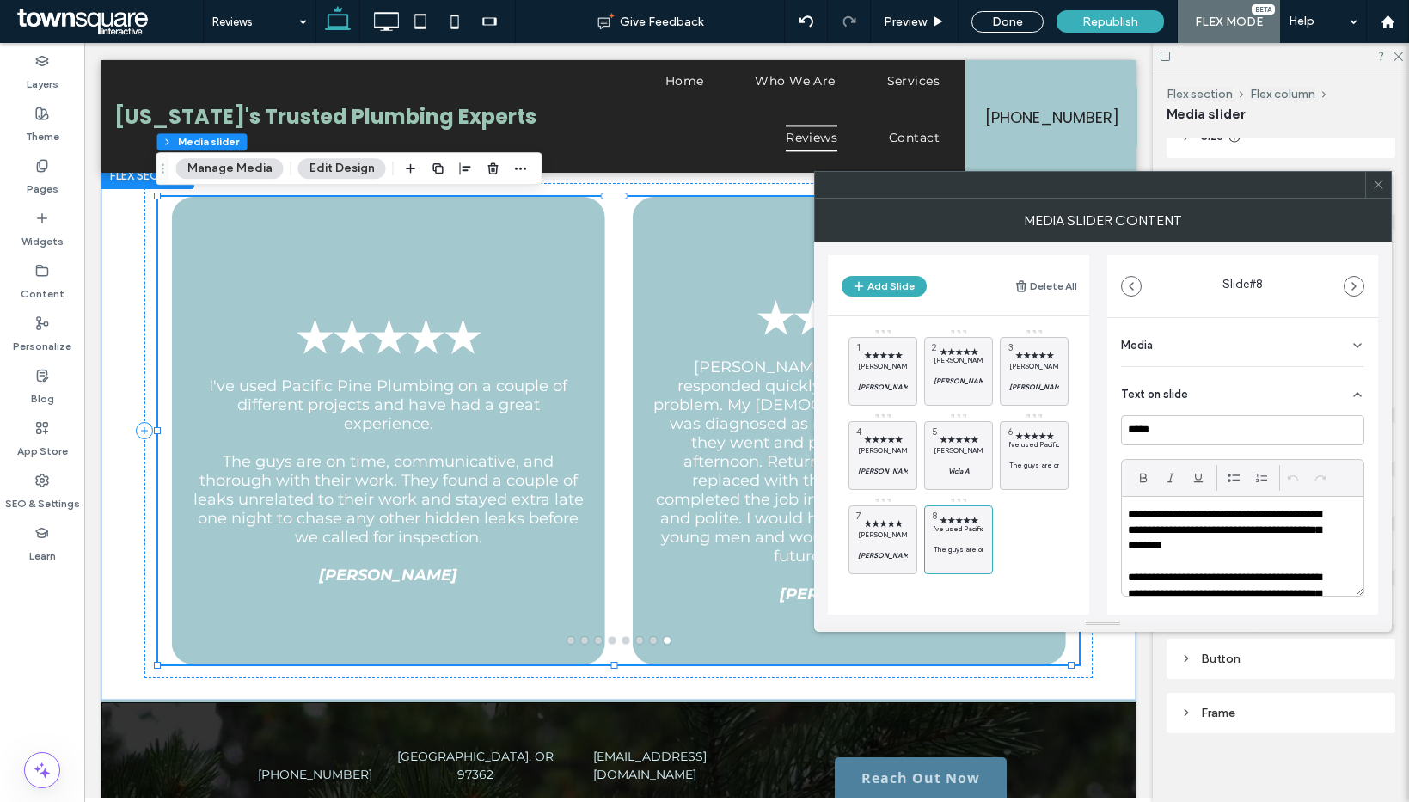
scroll to position [21, 0]
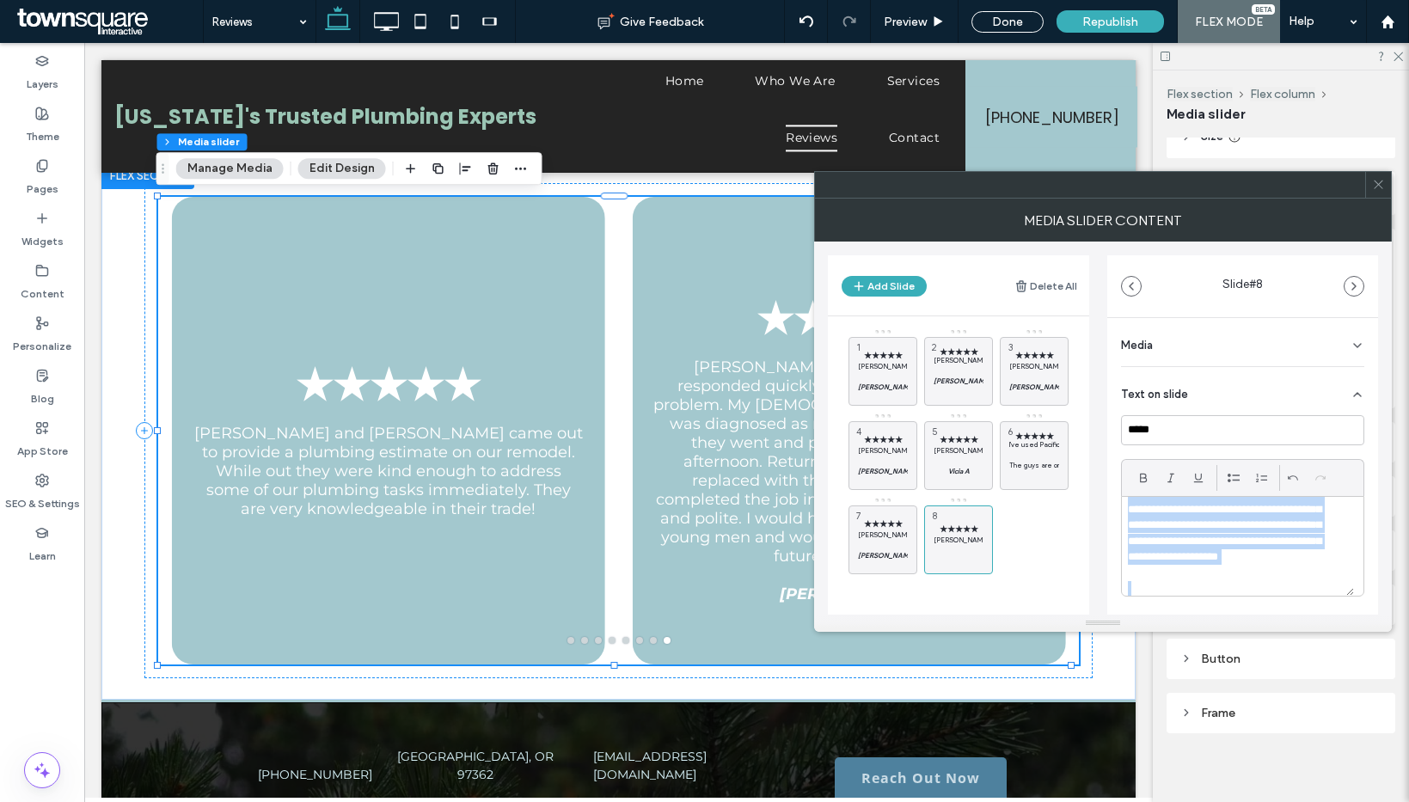
click at [1176, 583] on p at bounding box center [1238, 588] width 220 height 15
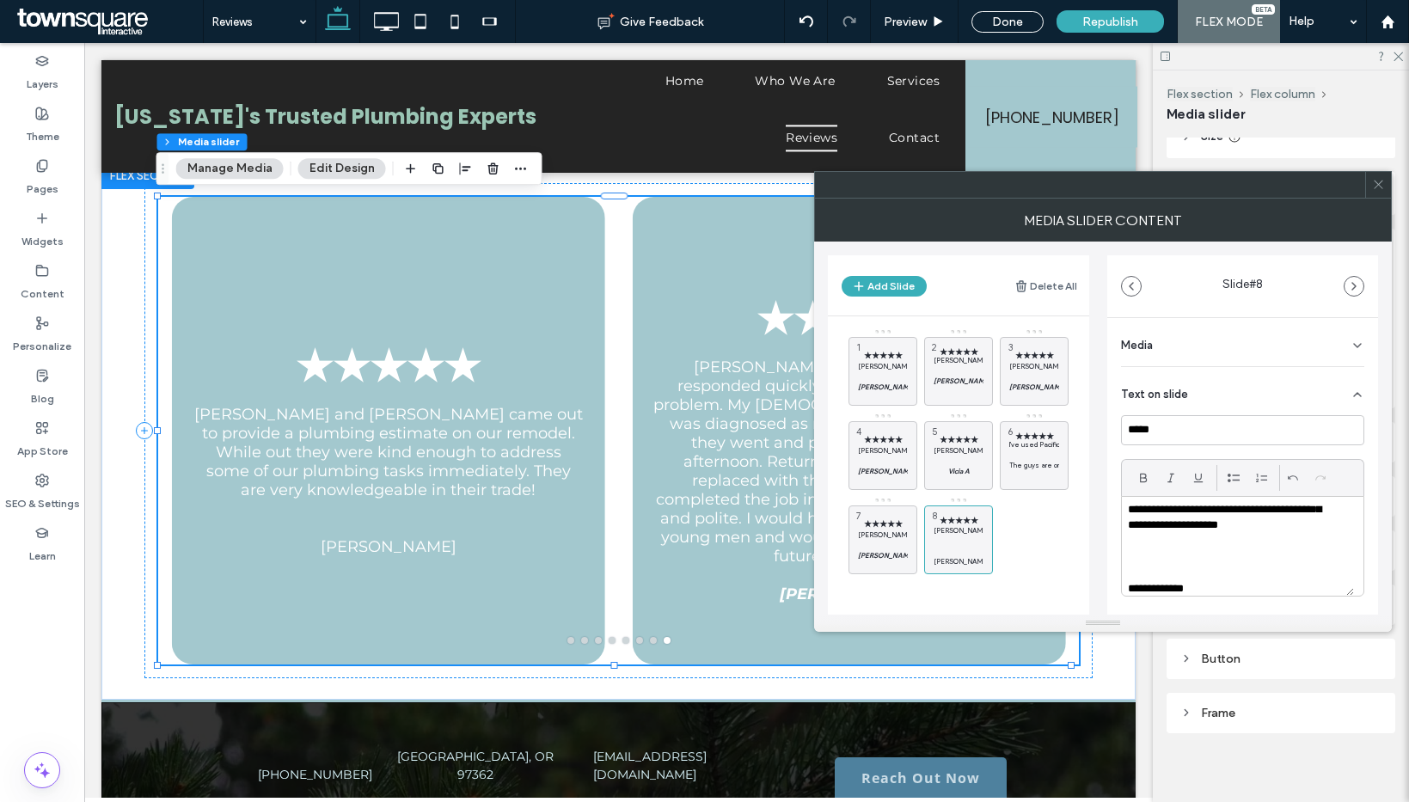
click at [1152, 570] on p at bounding box center [1238, 573] width 220 height 15
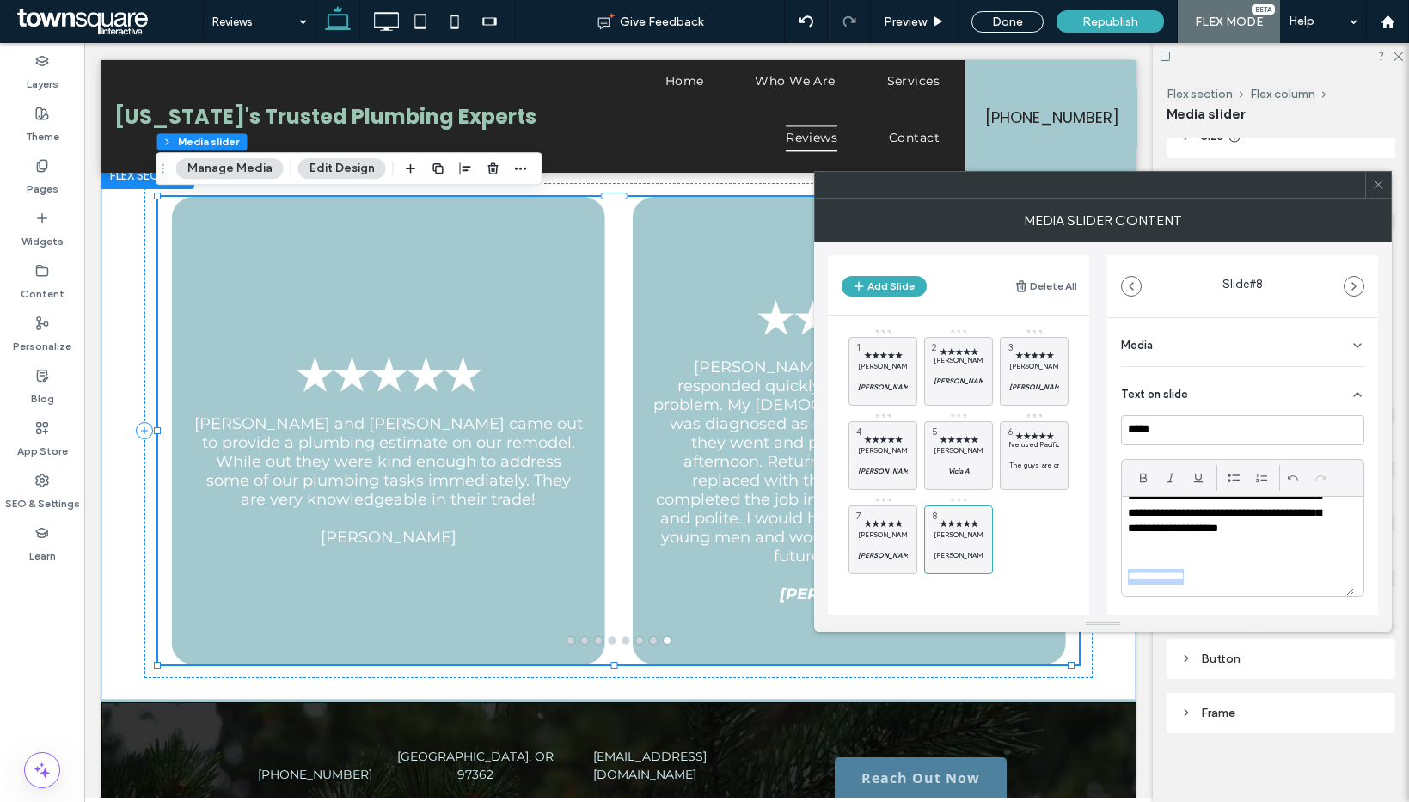
drag, startPoint x: 1197, startPoint y: 568, endPoint x: 1072, endPoint y: 577, distance: 125.8
click at [1072, 577] on div "Add Slide Delete All ★★★★★ Brandon and Austin responded quickly to a leaking wa…" at bounding box center [1103, 428] width 550 height 373
drag, startPoint x: 935, startPoint y: 568, endPoint x: 970, endPoint y: 557, distance: 36.2
click at [935, 568] on icon at bounding box center [935, 564] width 14 height 15
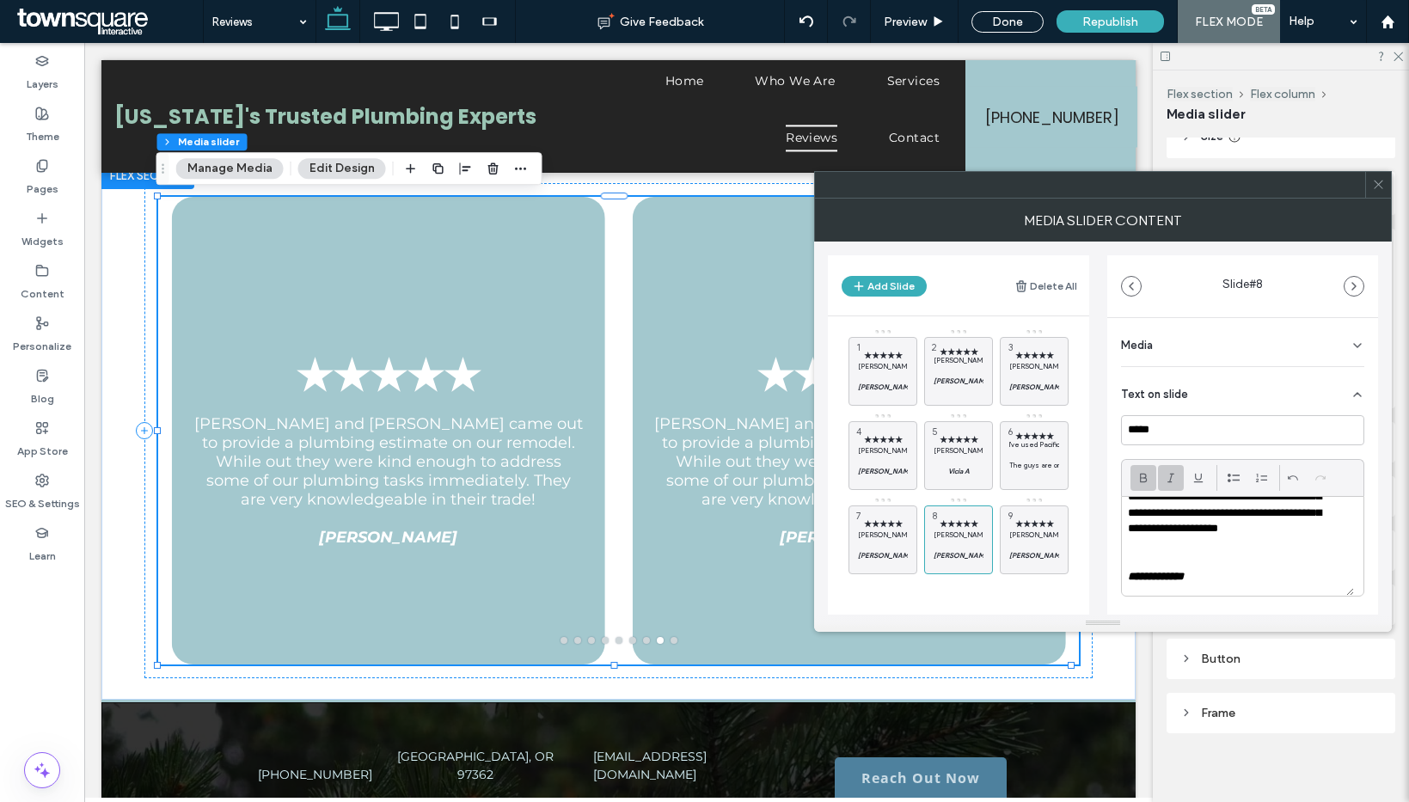
click at [1230, 528] on p "**********" at bounding box center [1231, 505] width 207 height 95
click at [1042, 534] on p "Brandon and Austin came out to provide a plumbing estimate on our remodel. Whil…" at bounding box center [1034, 535] width 50 height 10
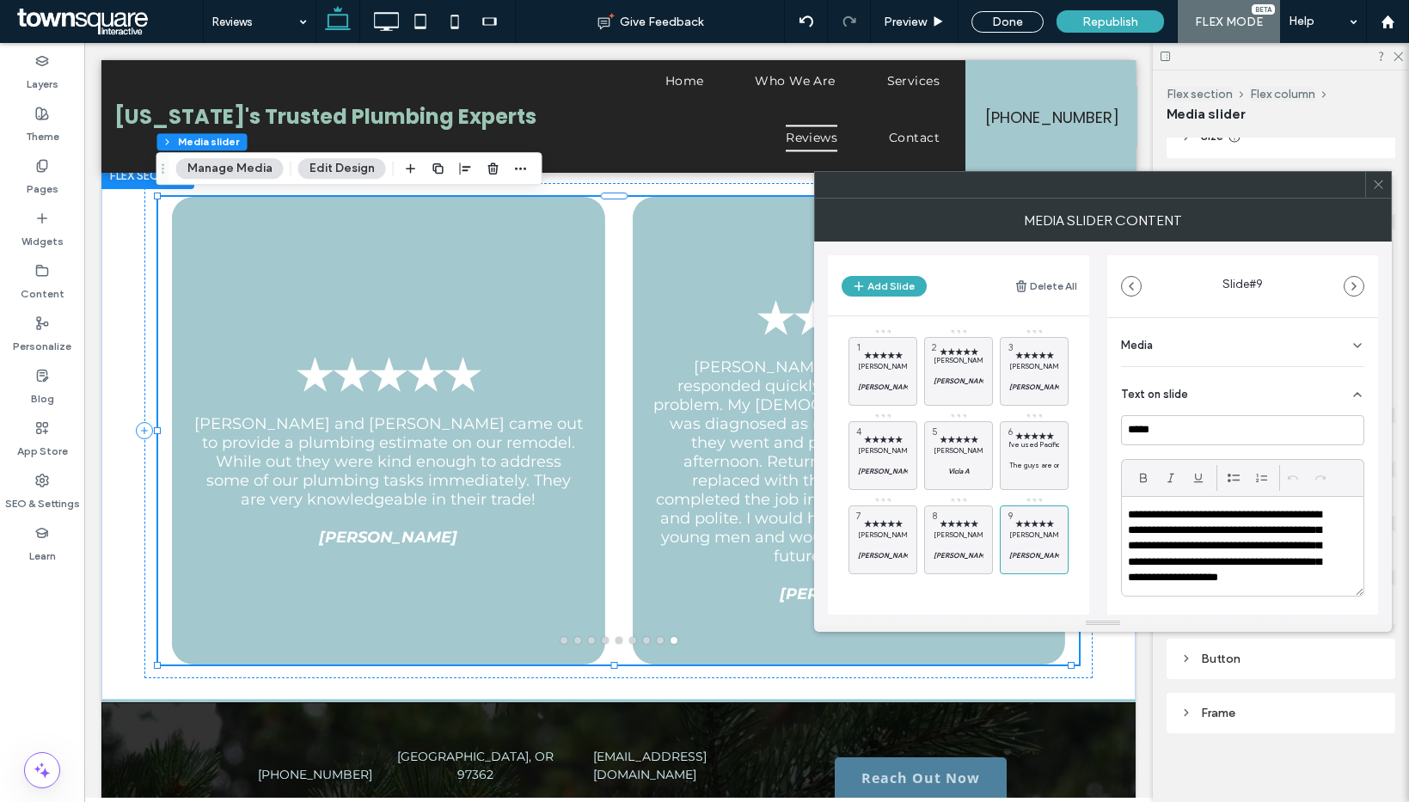
click at [1229, 548] on p "**********" at bounding box center [1231, 554] width 207 height 95
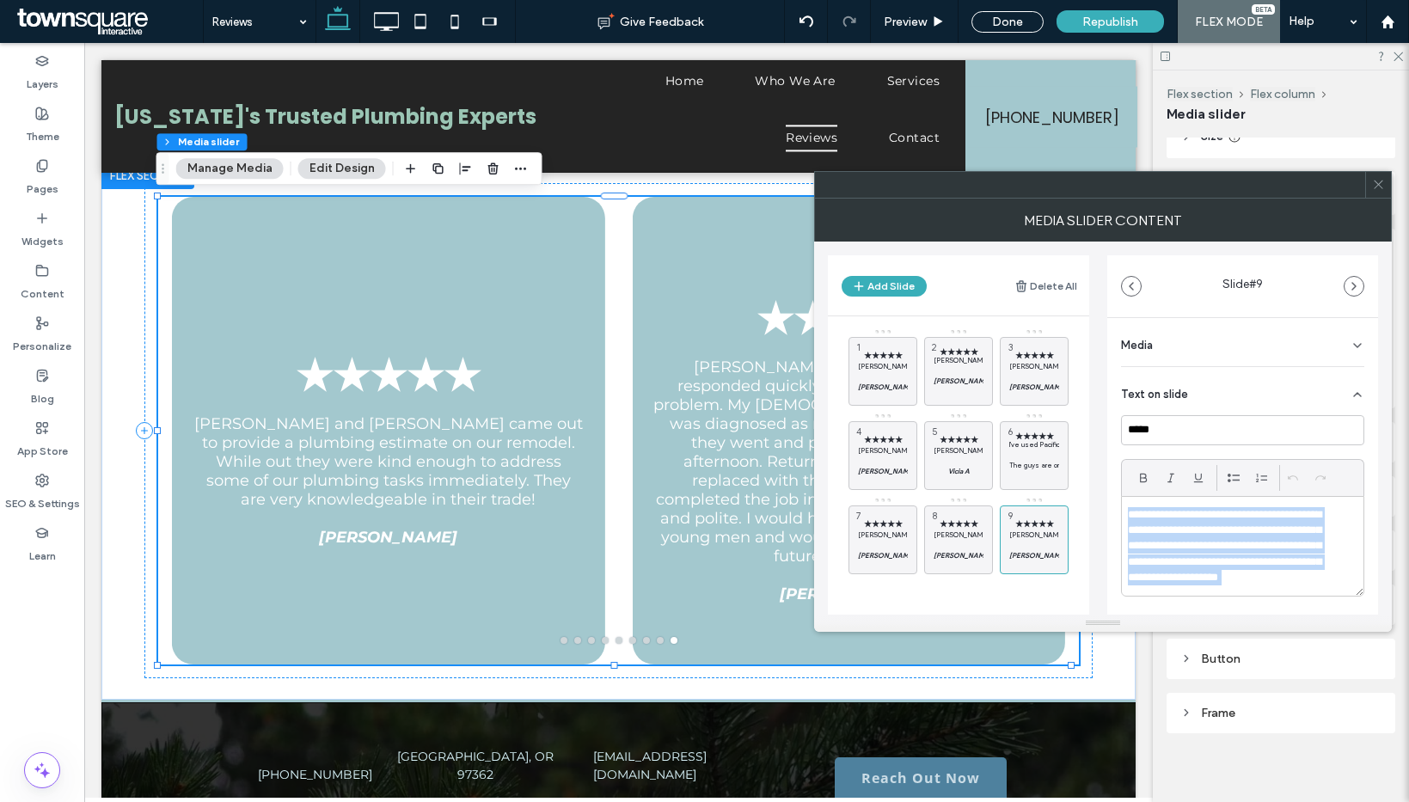
paste div
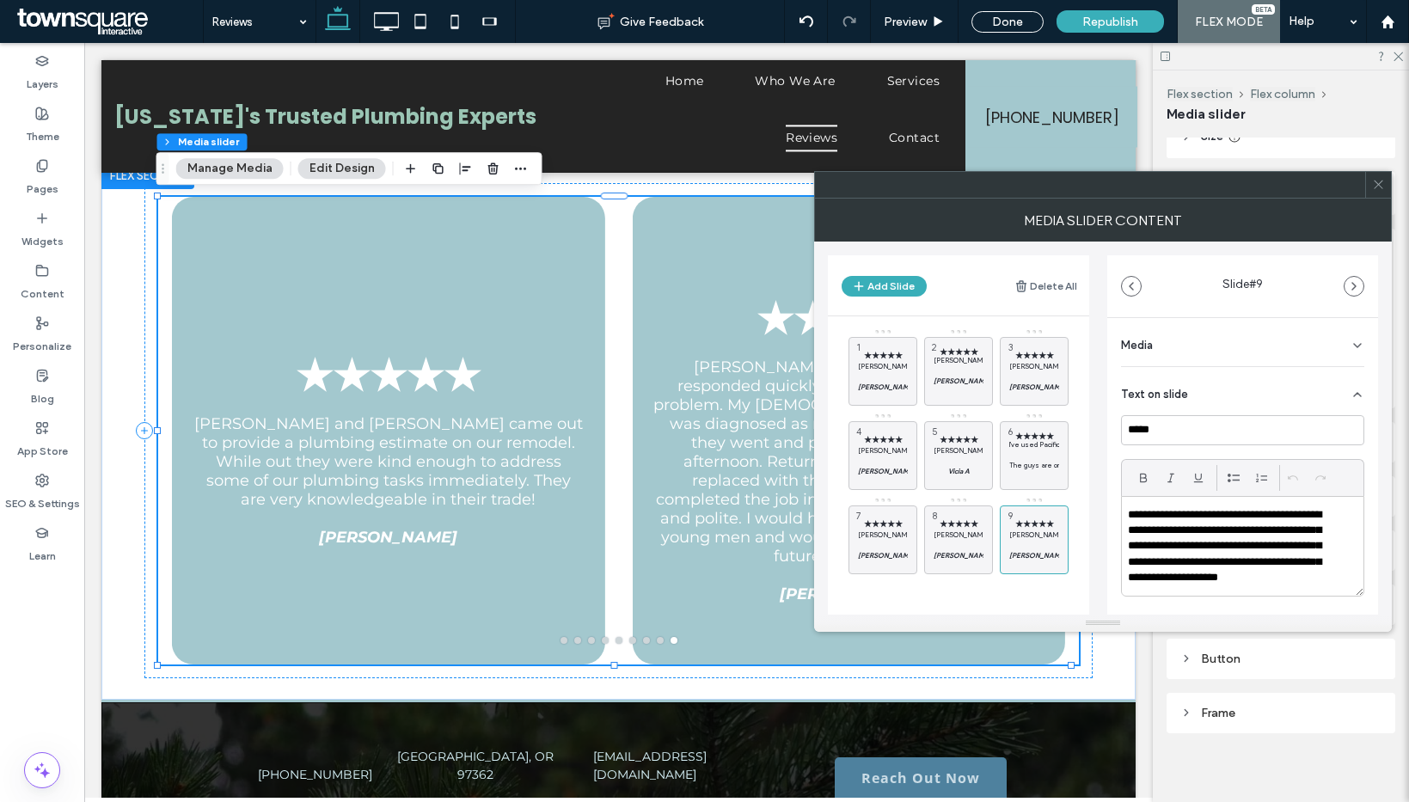
scroll to position [21, 0]
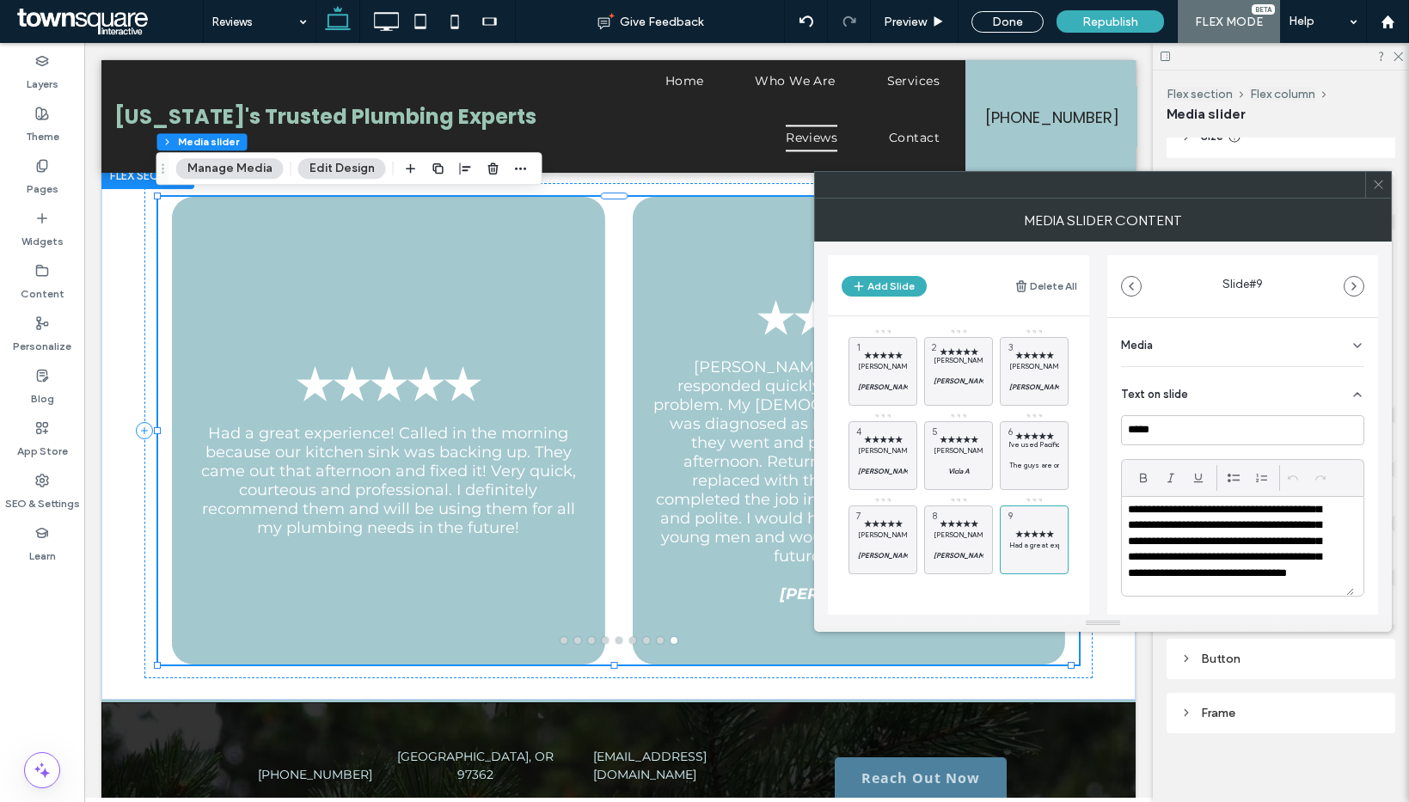
click at [1213, 577] on p "**********" at bounding box center [1231, 542] width 207 height 111
click at [1335, 575] on div "**********" at bounding box center [1238, 546] width 232 height 99
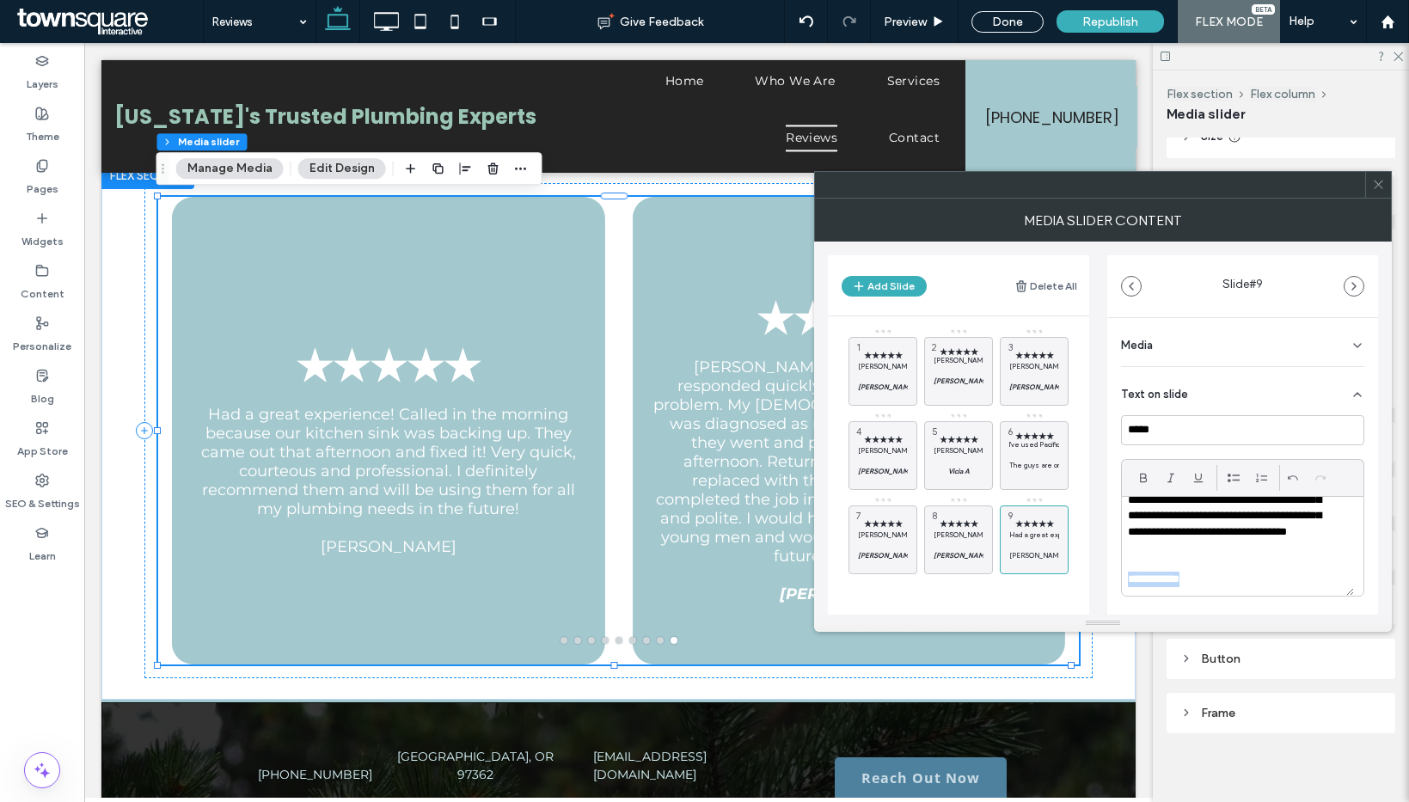
drag, startPoint x: 1214, startPoint y: 588, endPoint x: 1095, endPoint y: 570, distance: 120.0
click at [1095, 572] on div "Add Slide Delete All ★★★★★ Brandon and Austin responded quickly to a leaking wa…" at bounding box center [1103, 428] width 550 height 373
click at [1133, 466] on div at bounding box center [1143, 478] width 26 height 26
click at [1143, 471] on icon at bounding box center [1143, 478] width 14 height 14
click at [1168, 477] on icon at bounding box center [1171, 478] width 14 height 14
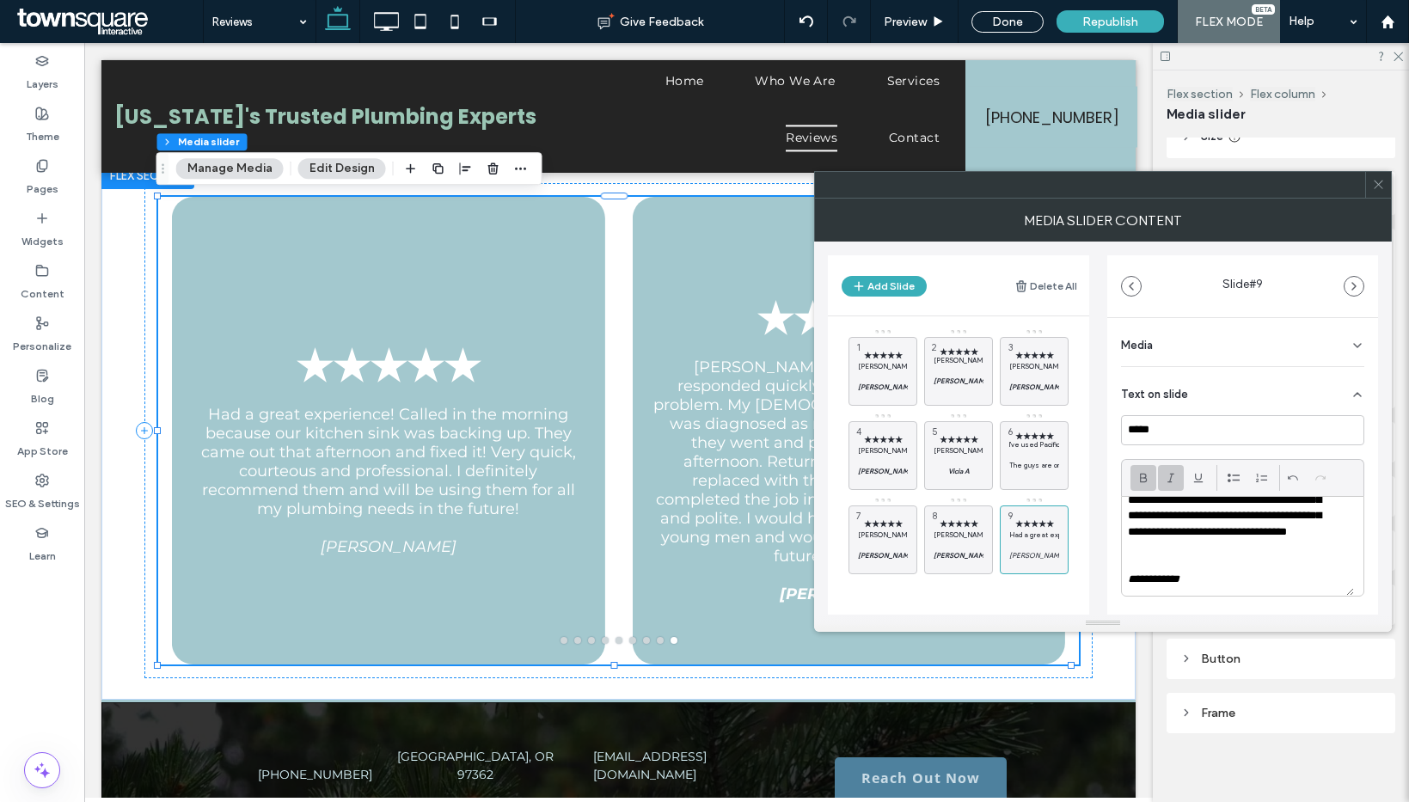
click at [1149, 484] on span at bounding box center [1143, 478] width 14 height 26
drag, startPoint x: 1014, startPoint y: 560, endPoint x: 988, endPoint y: 548, distance: 29.6
click at [0, 0] on icon at bounding box center [0, 0] width 0 height 0
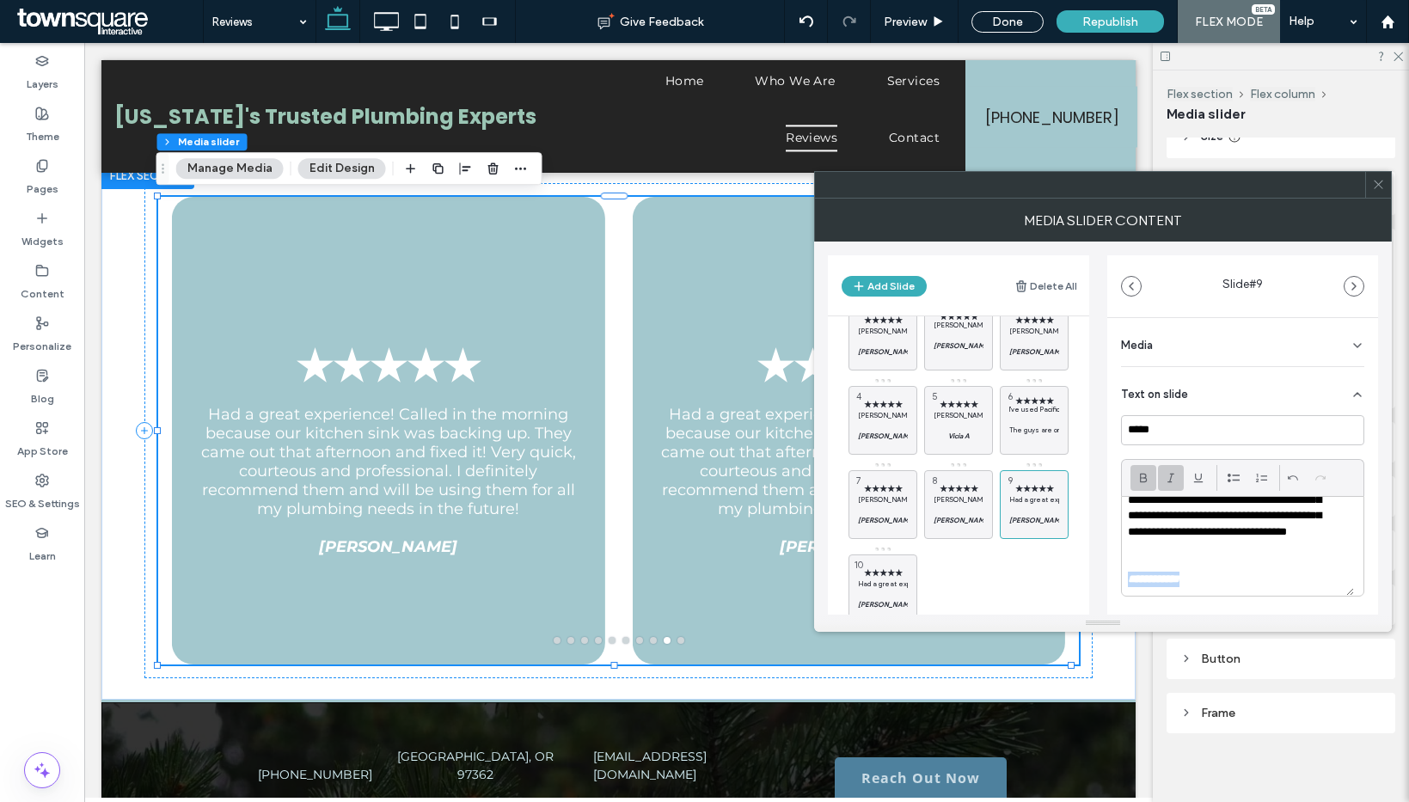
scroll to position [74, 0]
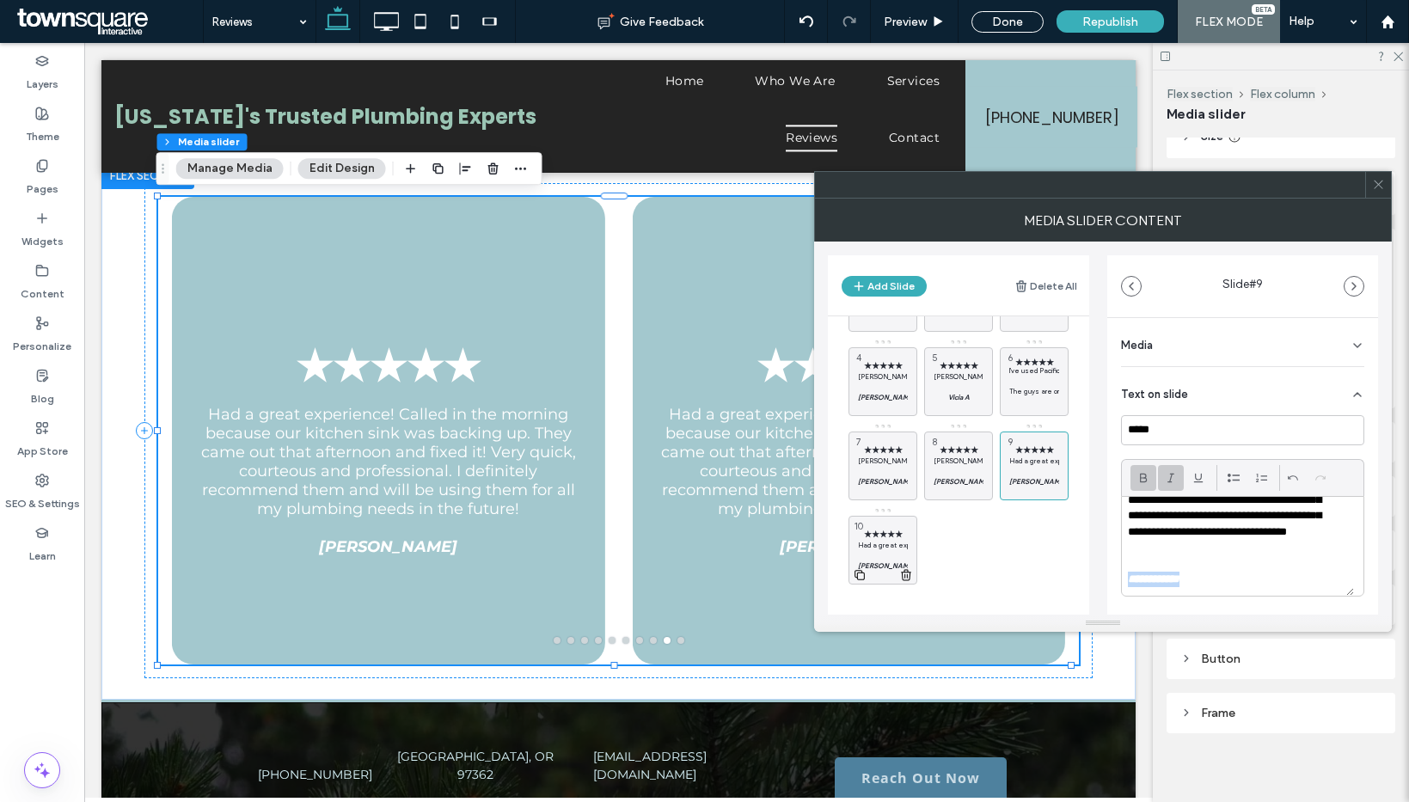
click at [886, 533] on span "★★★★★" at bounding box center [883, 534] width 50 height 11
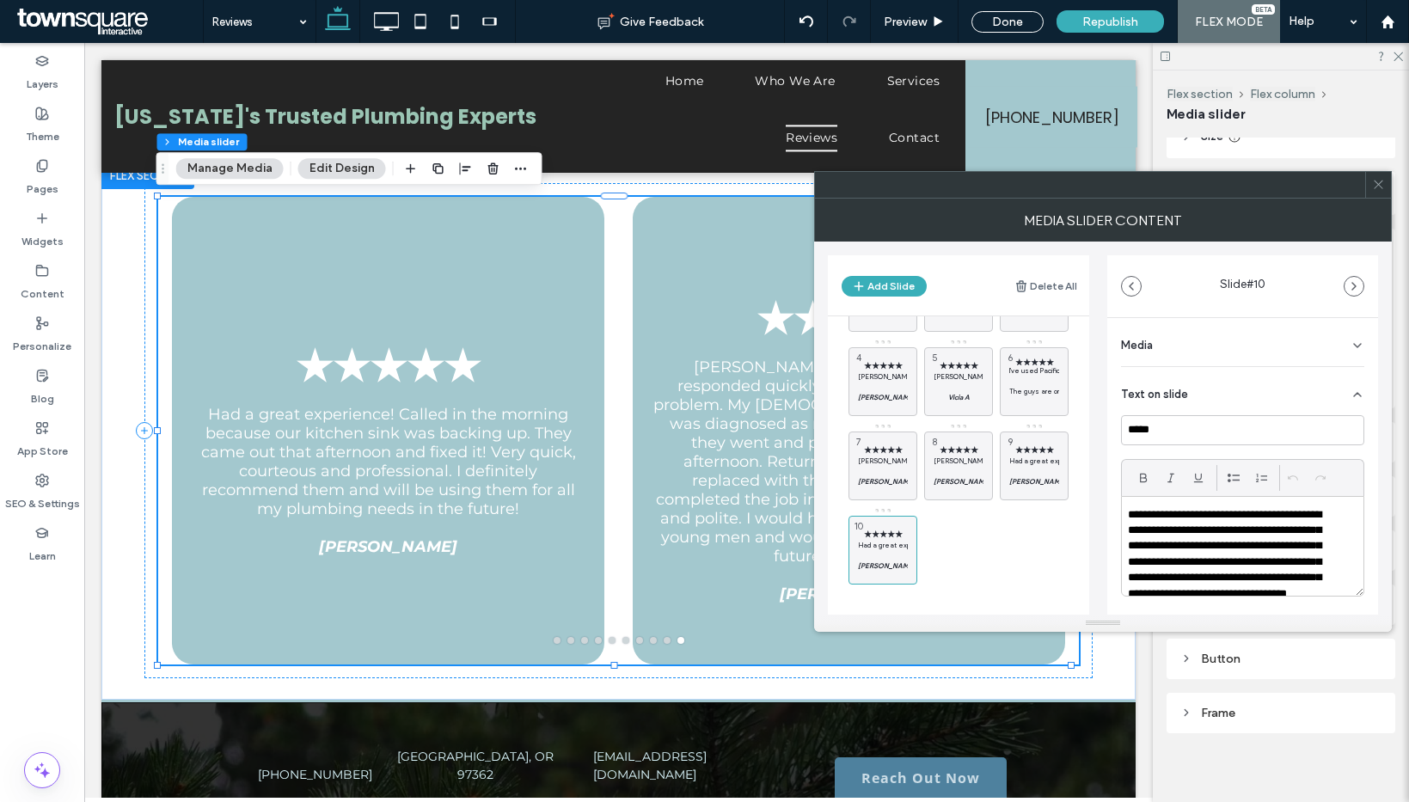
click at [1223, 569] on p "**********" at bounding box center [1231, 562] width 207 height 111
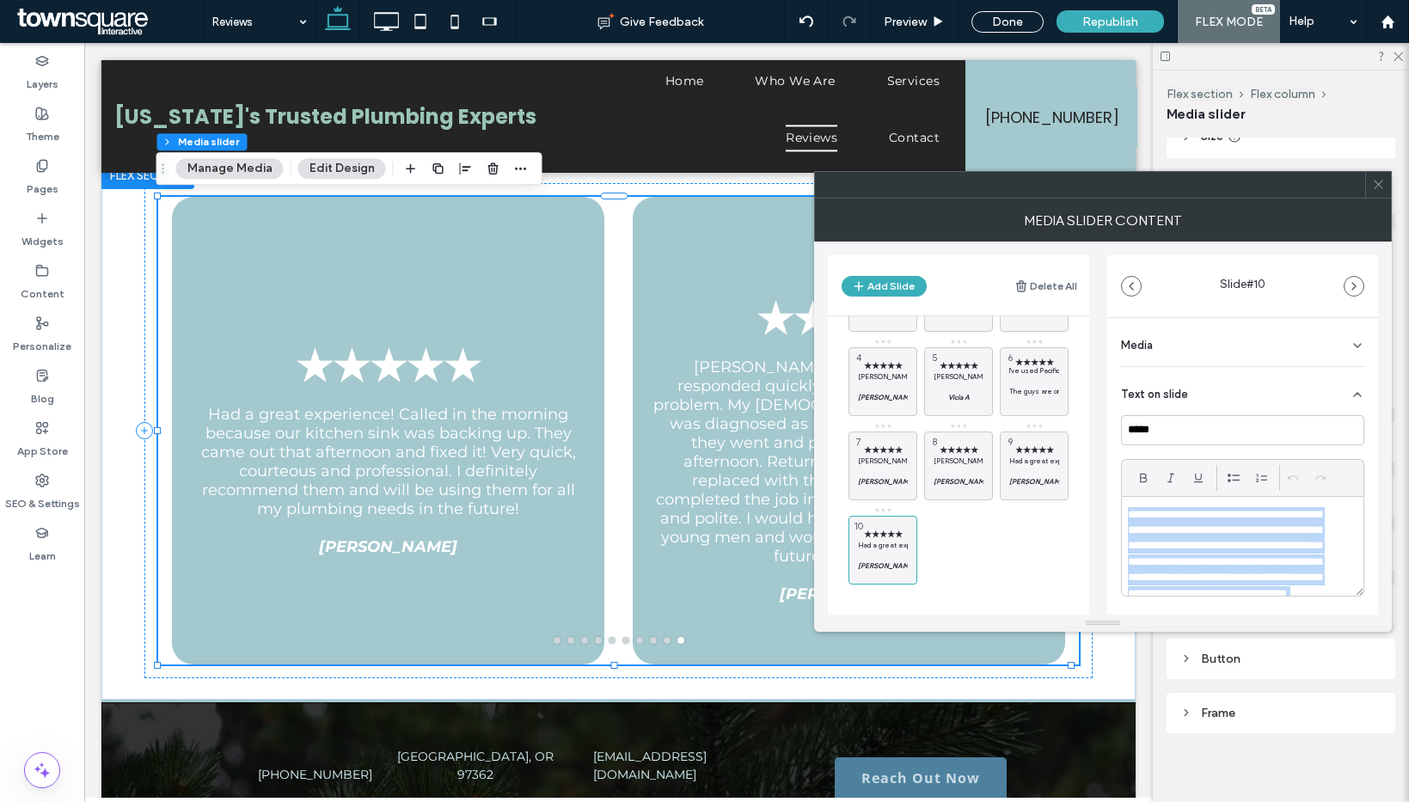
paste div
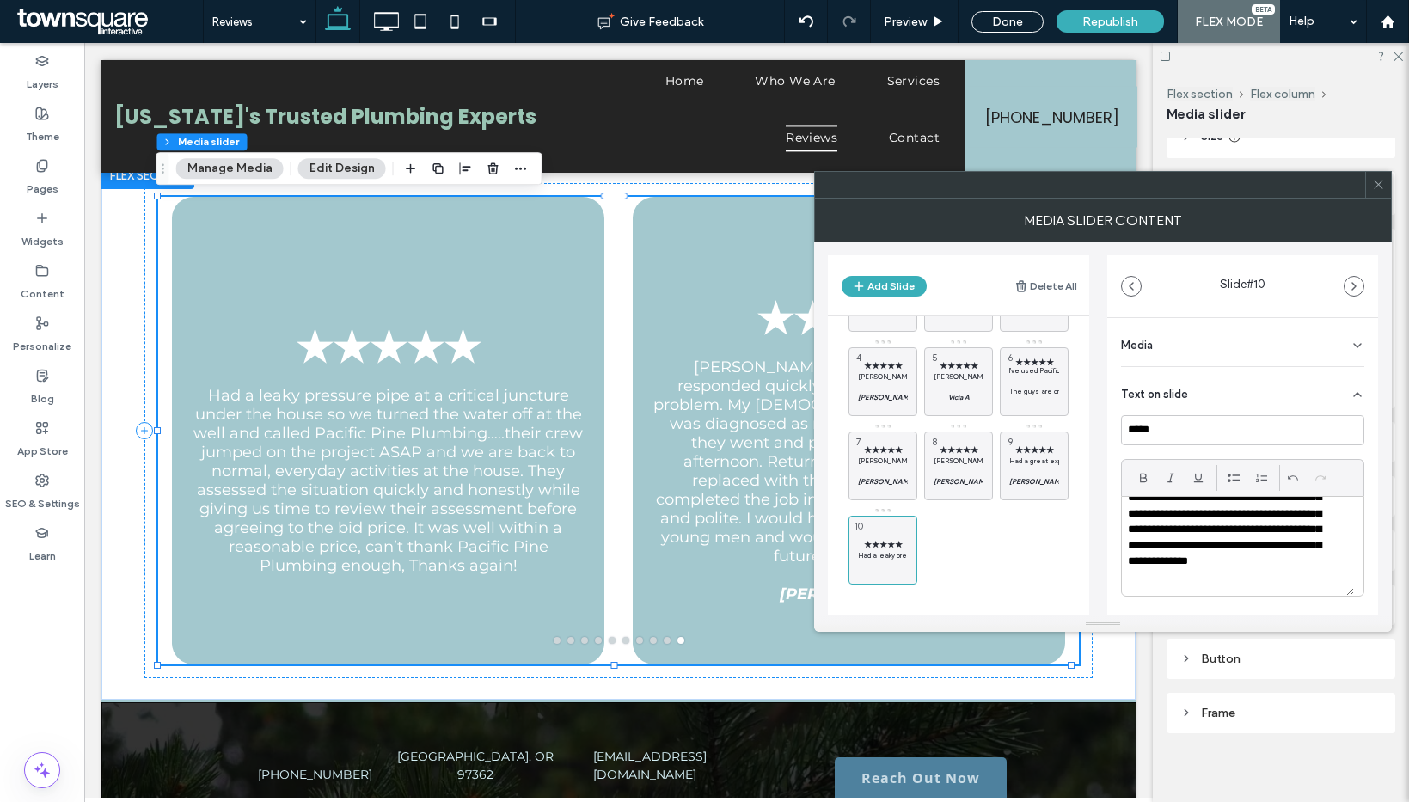
scroll to position [0, 0]
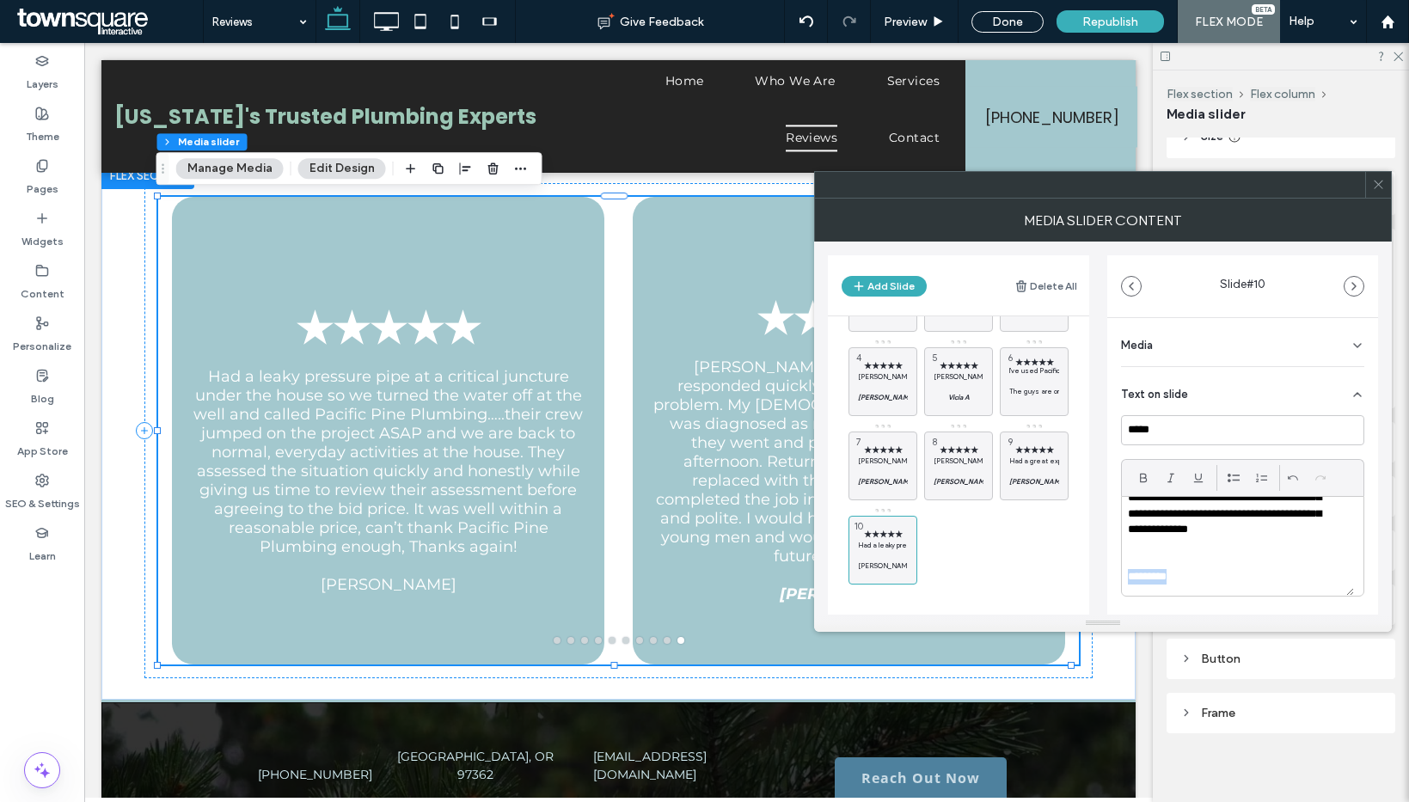
drag, startPoint x: 1185, startPoint y: 589, endPoint x: 1105, endPoint y: 578, distance: 80.7
click at [1105, 579] on div "Add Slide Delete All ★★★★★ Brandon and Austin responded quickly to a leaking wa…" at bounding box center [1103, 428] width 550 height 373
click at [1140, 475] on icon at bounding box center [1143, 478] width 14 height 14
click at [1161, 475] on div at bounding box center [1171, 478] width 26 height 26
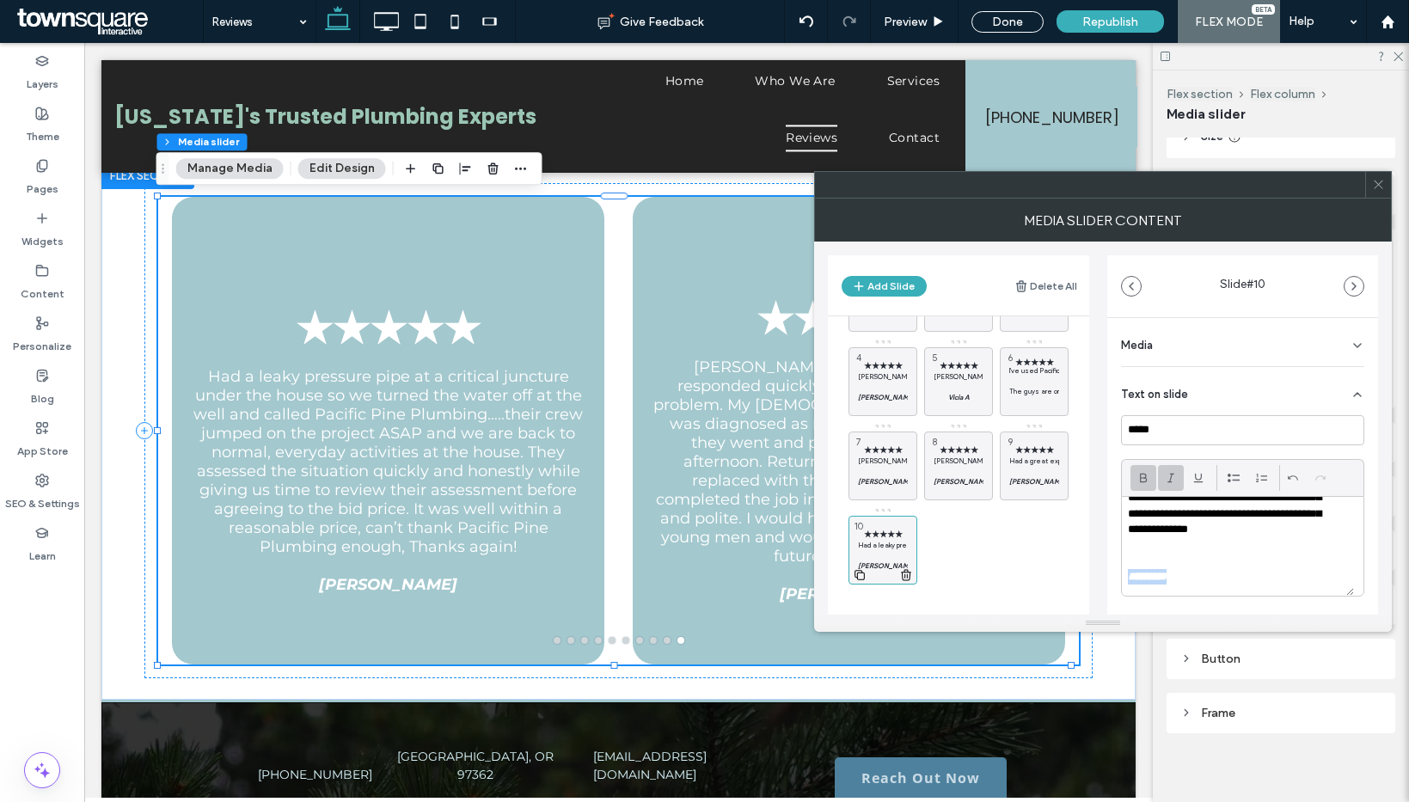
click at [864, 577] on use at bounding box center [859, 575] width 10 height 10
click at [943, 554] on p at bounding box center [959, 555] width 50 height 10
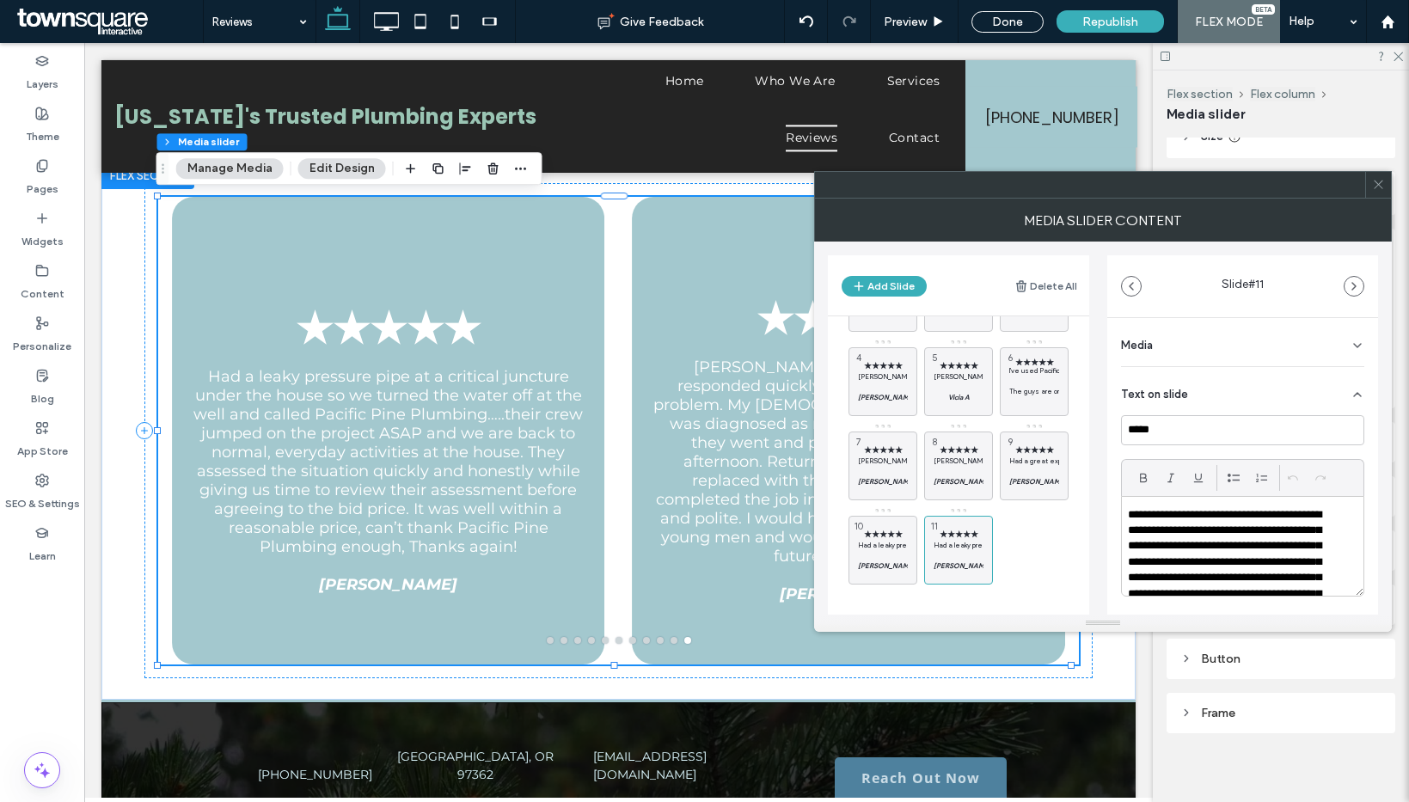
click at [1250, 542] on p "**********" at bounding box center [1231, 602] width 207 height 190
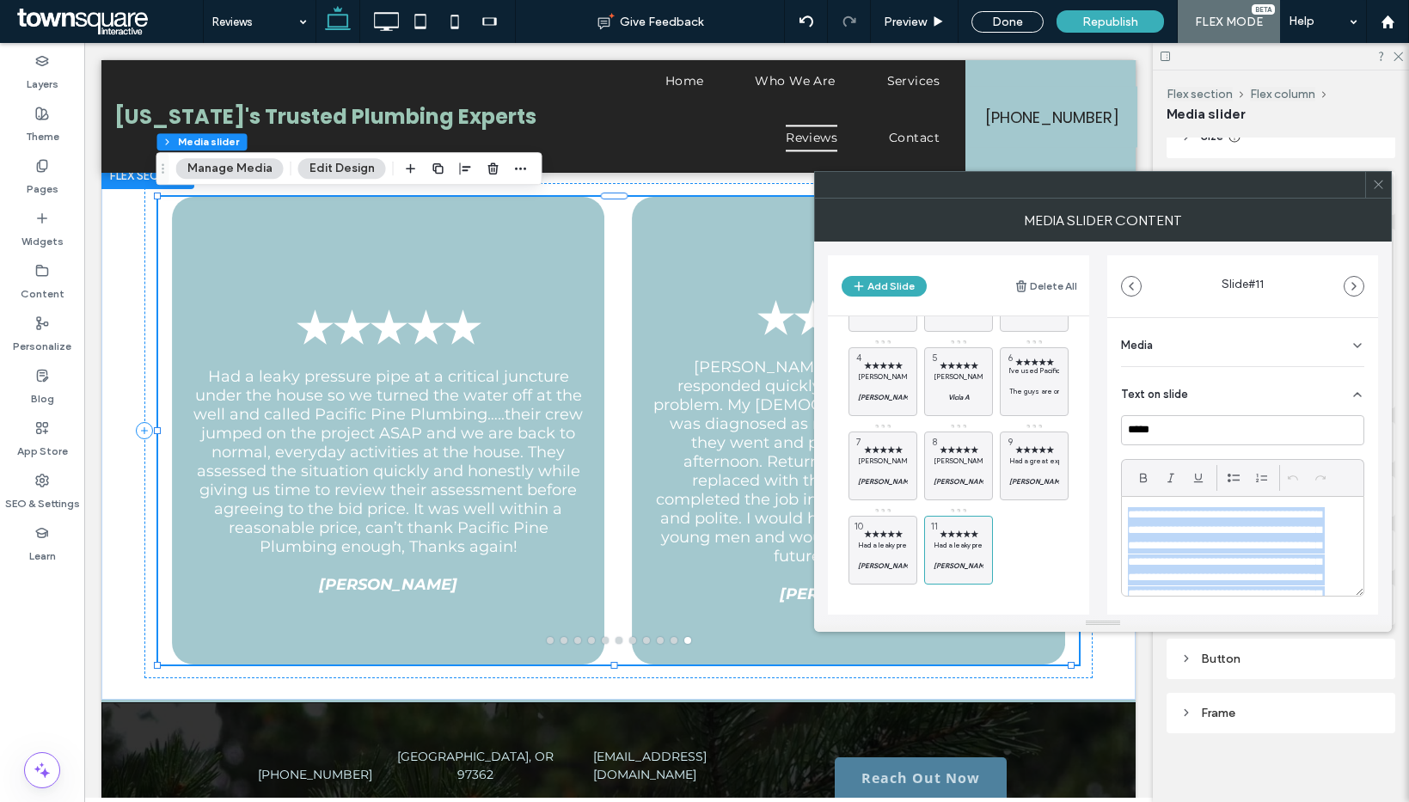
paste div
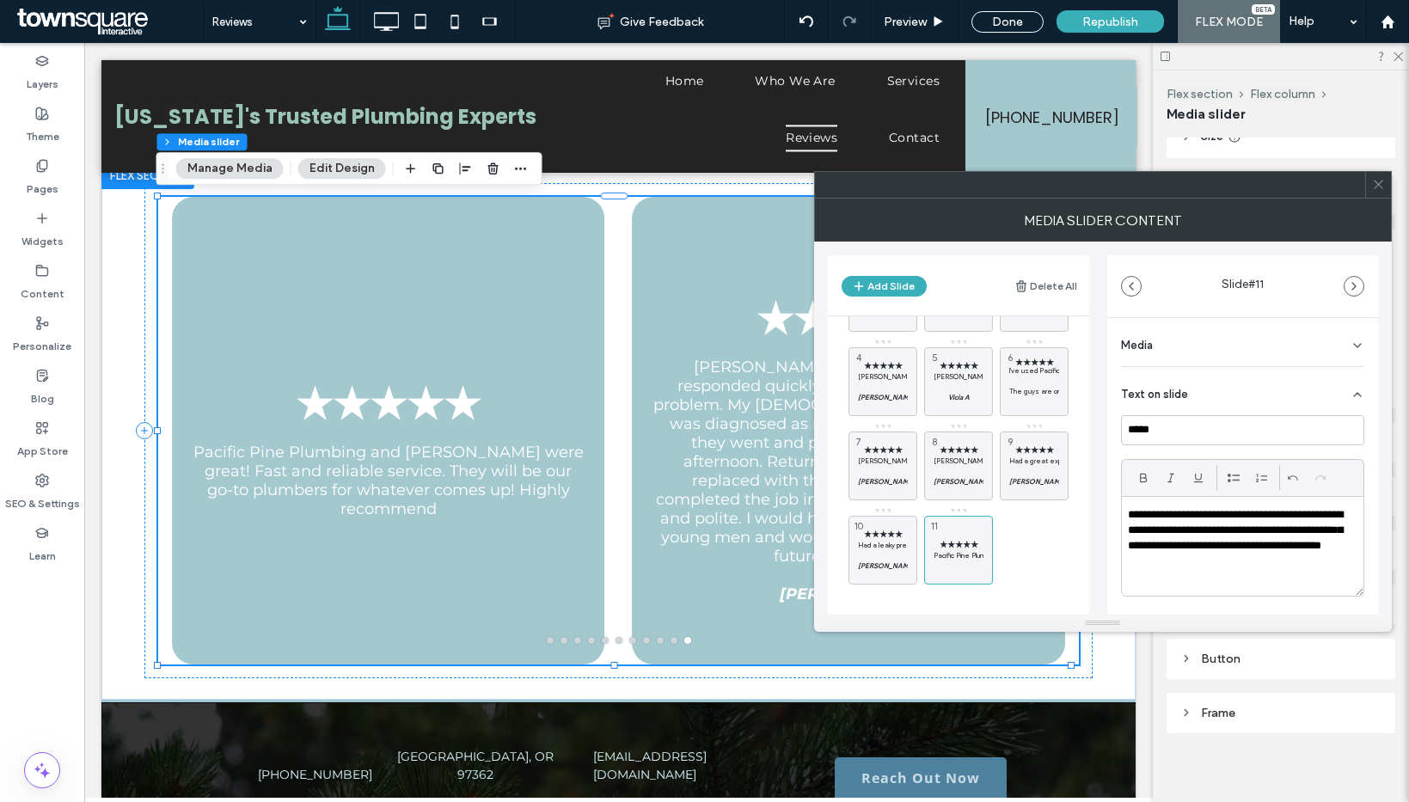
scroll to position [0, 0]
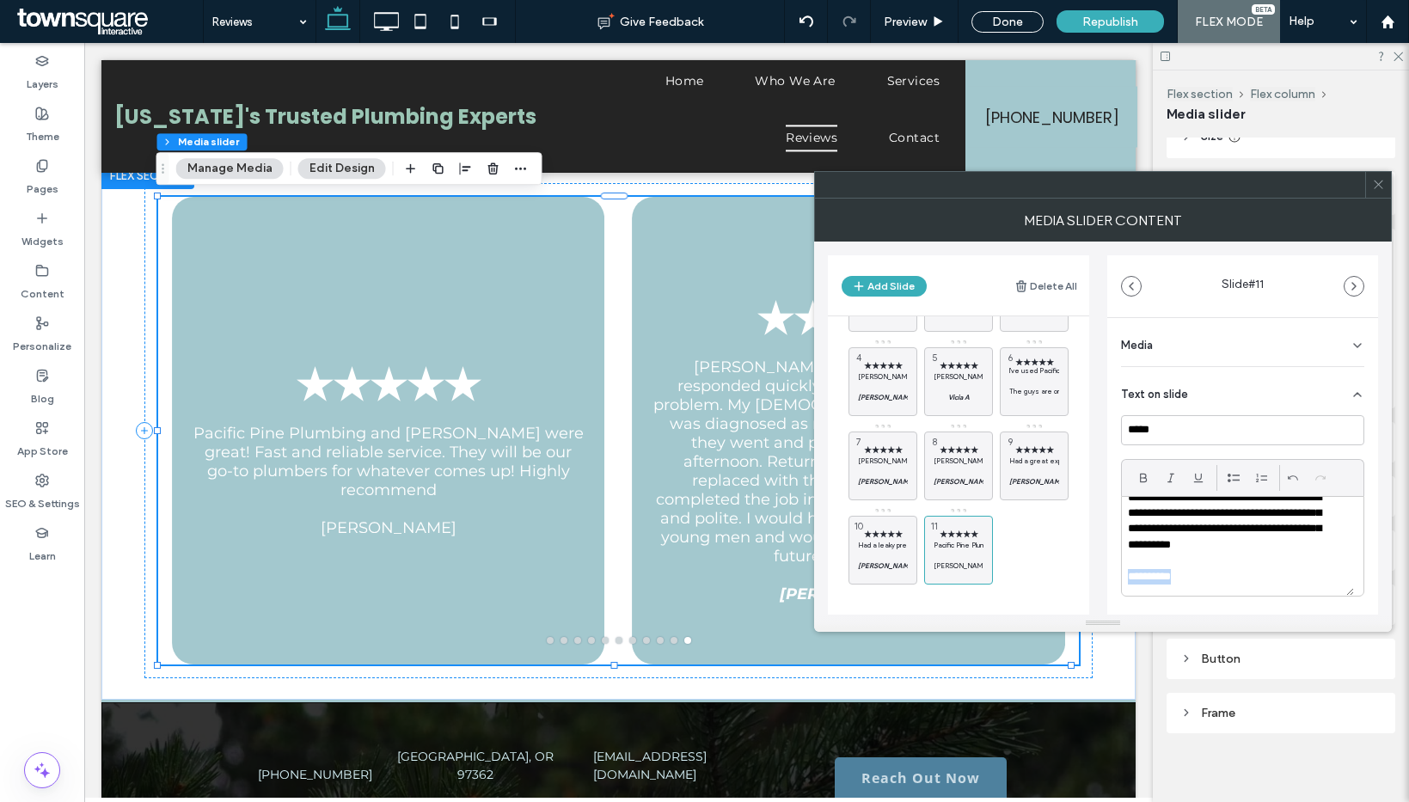
drag, startPoint x: 1176, startPoint y: 584, endPoint x: 1117, endPoint y: 572, distance: 59.7
click at [1117, 572] on div "**********" at bounding box center [1242, 558] width 271 height 480
click at [1148, 479] on icon at bounding box center [1143, 478] width 14 height 14
click at [1174, 478] on icon at bounding box center [1171, 478] width 14 height 14
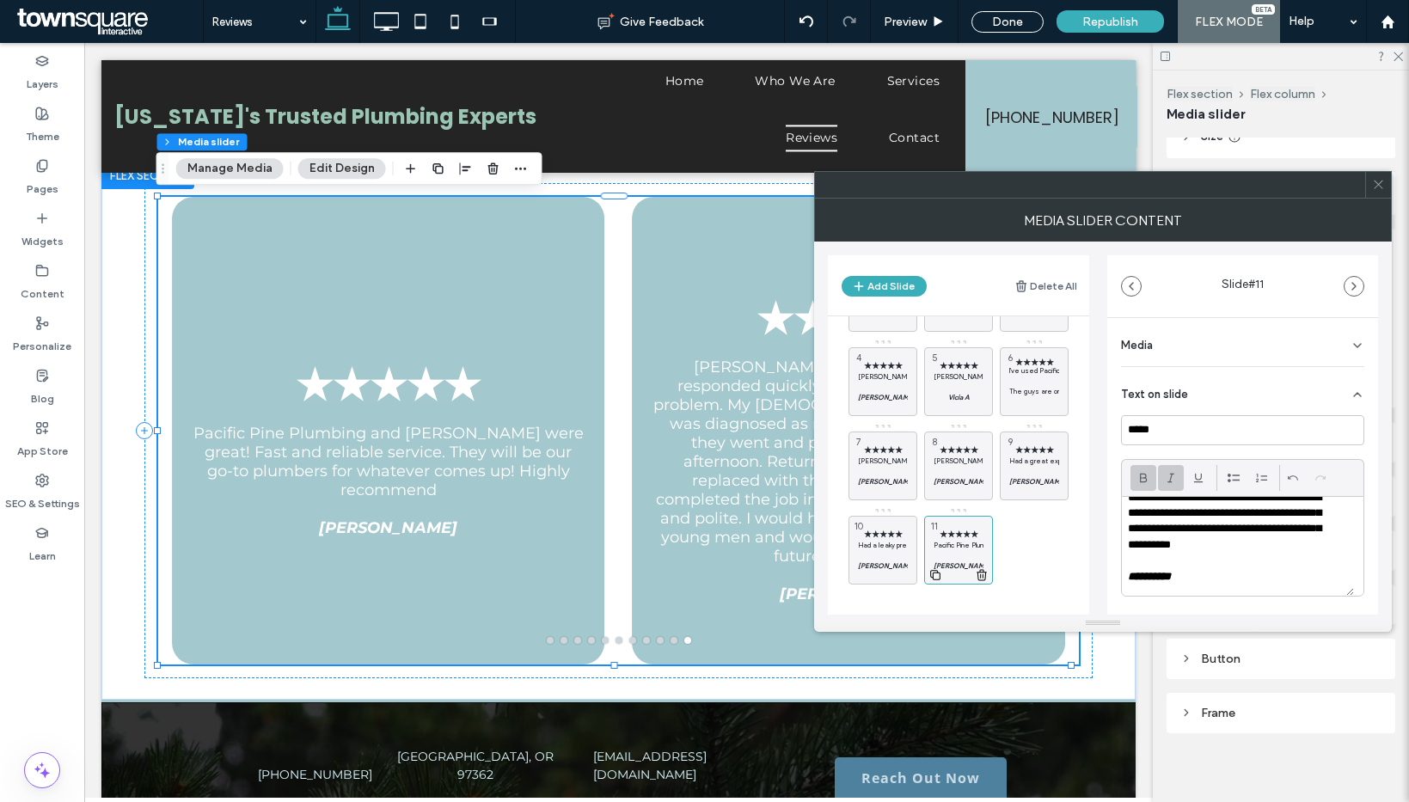
click at [936, 577] on icon at bounding box center [935, 574] width 14 height 15
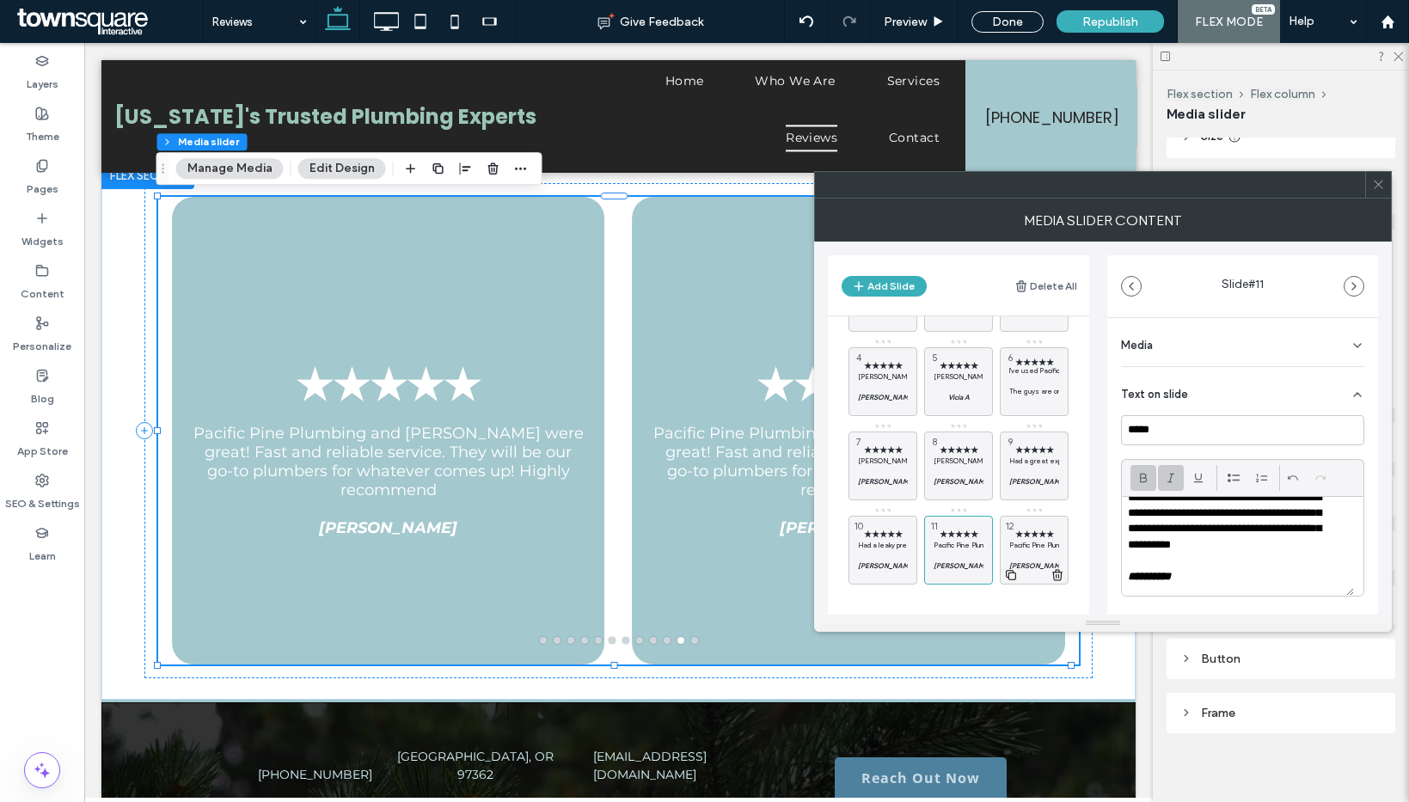
click at [1013, 554] on p at bounding box center [1034, 555] width 50 height 10
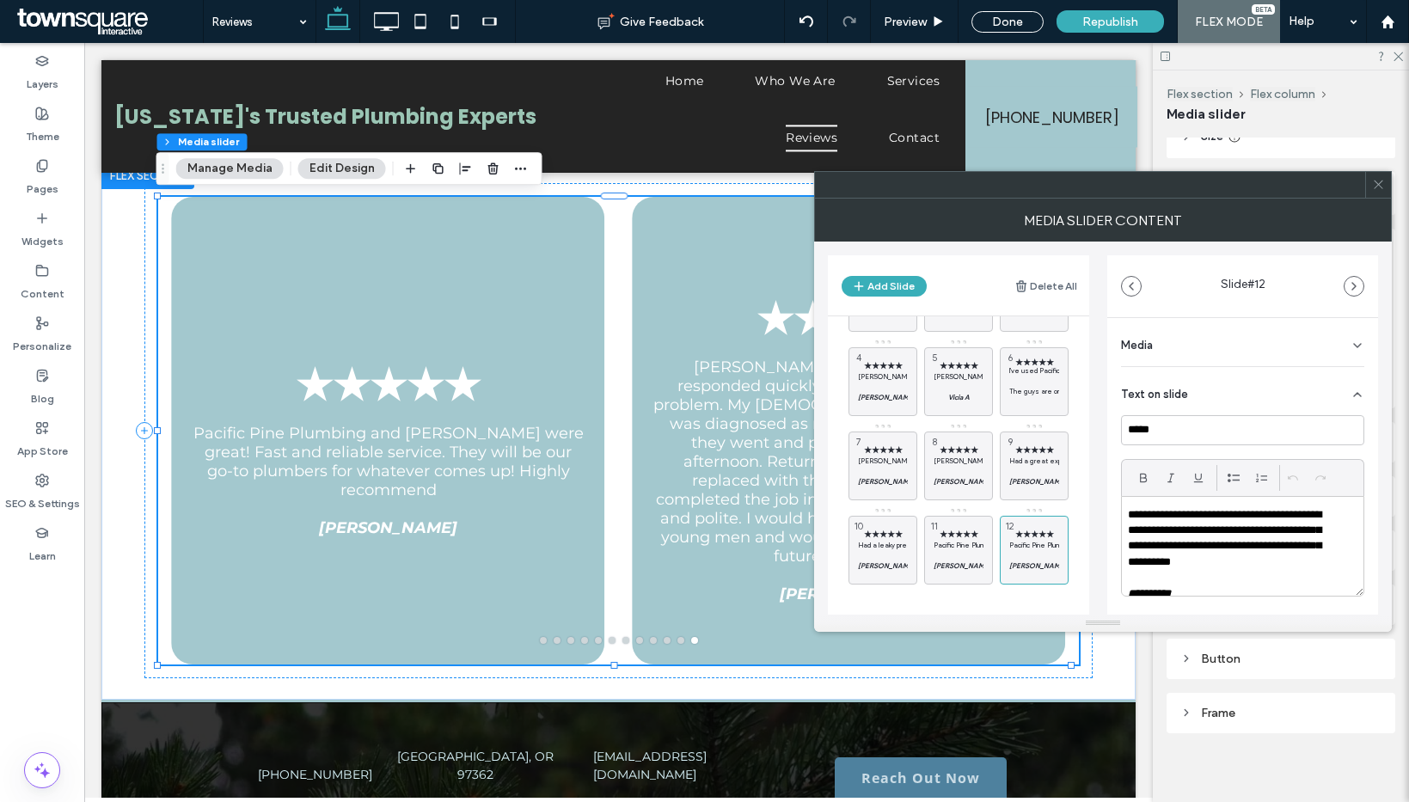
click at [1201, 568] on p "**********" at bounding box center [1231, 539] width 207 height 64
paste div
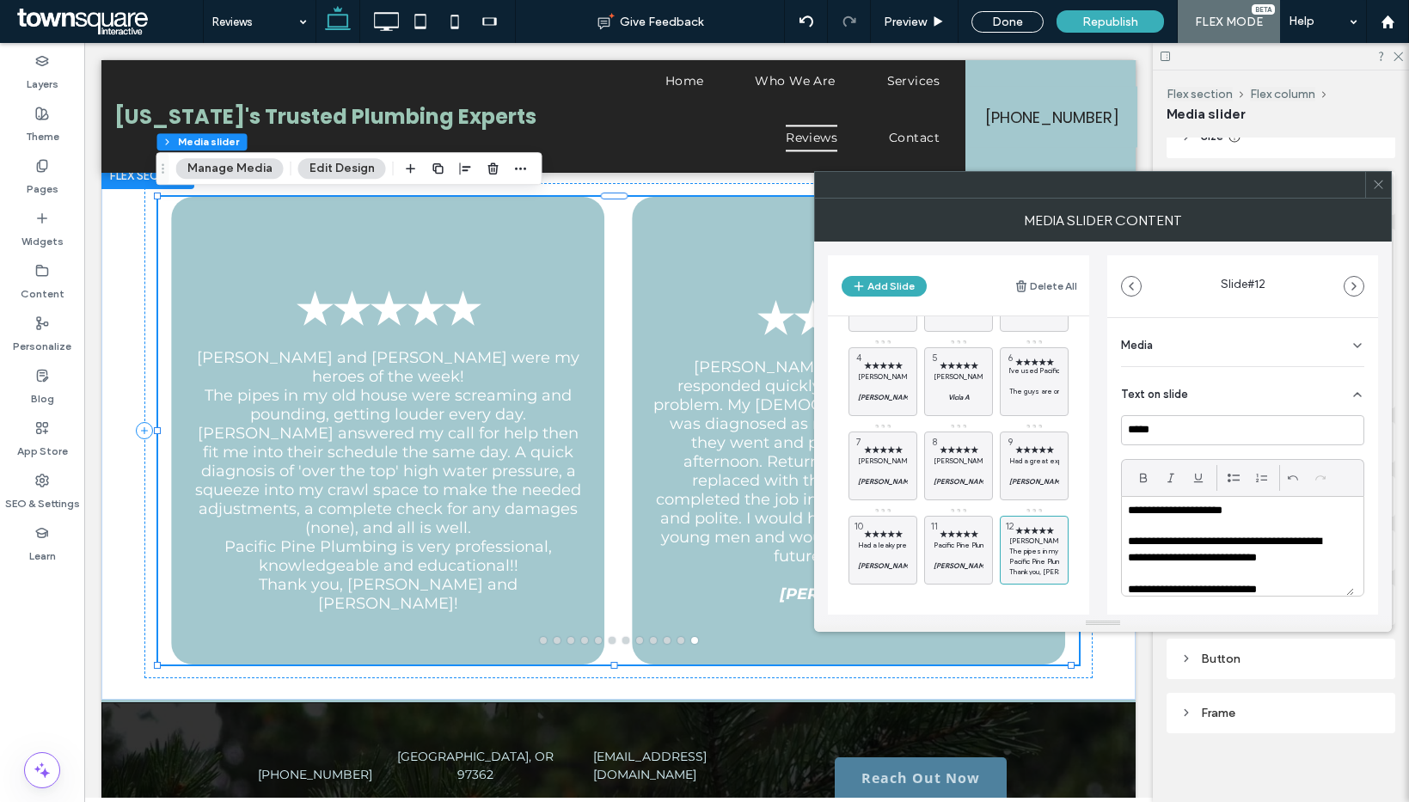
click at [1296, 563] on p "**********" at bounding box center [1231, 557] width 207 height 47
click at [1311, 591] on p "**********" at bounding box center [1231, 589] width 207 height 15
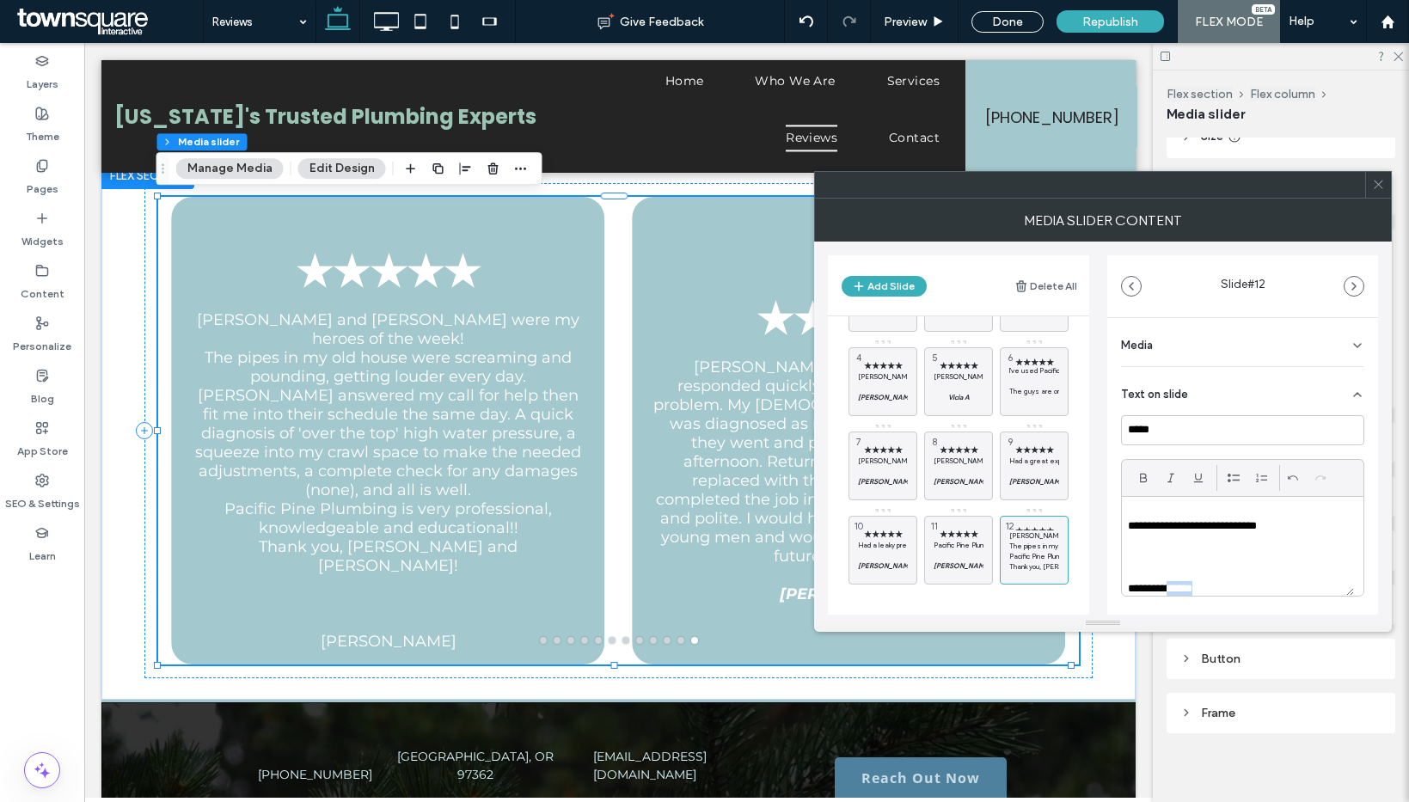
scroll to position [223, 0]
drag, startPoint x: 1193, startPoint y: 587, endPoint x: 1124, endPoint y: 574, distance: 70.0
click at [1128, 575] on p "**********" at bounding box center [1231, 576] width 207 height 15
click at [1147, 483] on icon at bounding box center [1143, 478] width 14 height 14
click at [1152, 548] on p at bounding box center [1238, 545] width 220 height 15
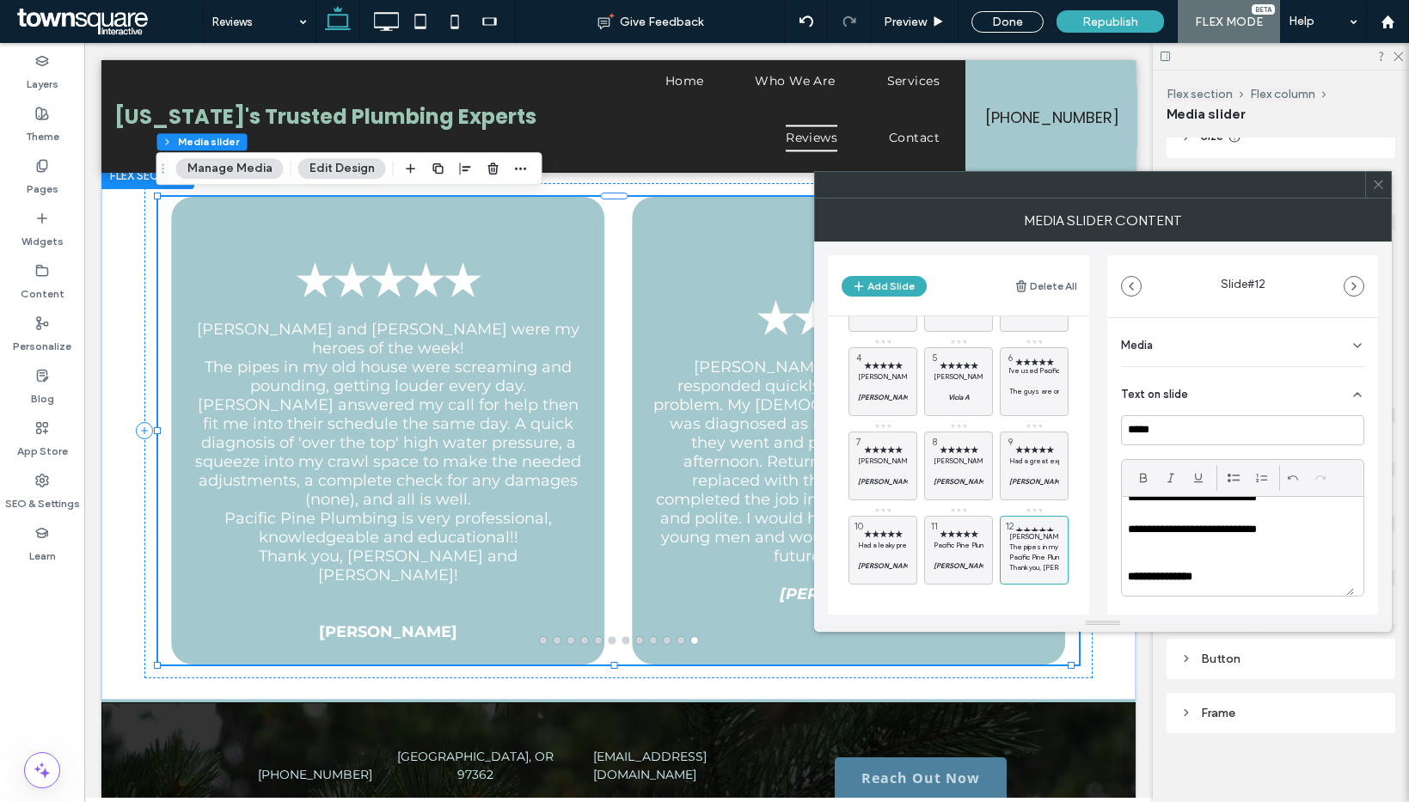
scroll to position [192, 0]
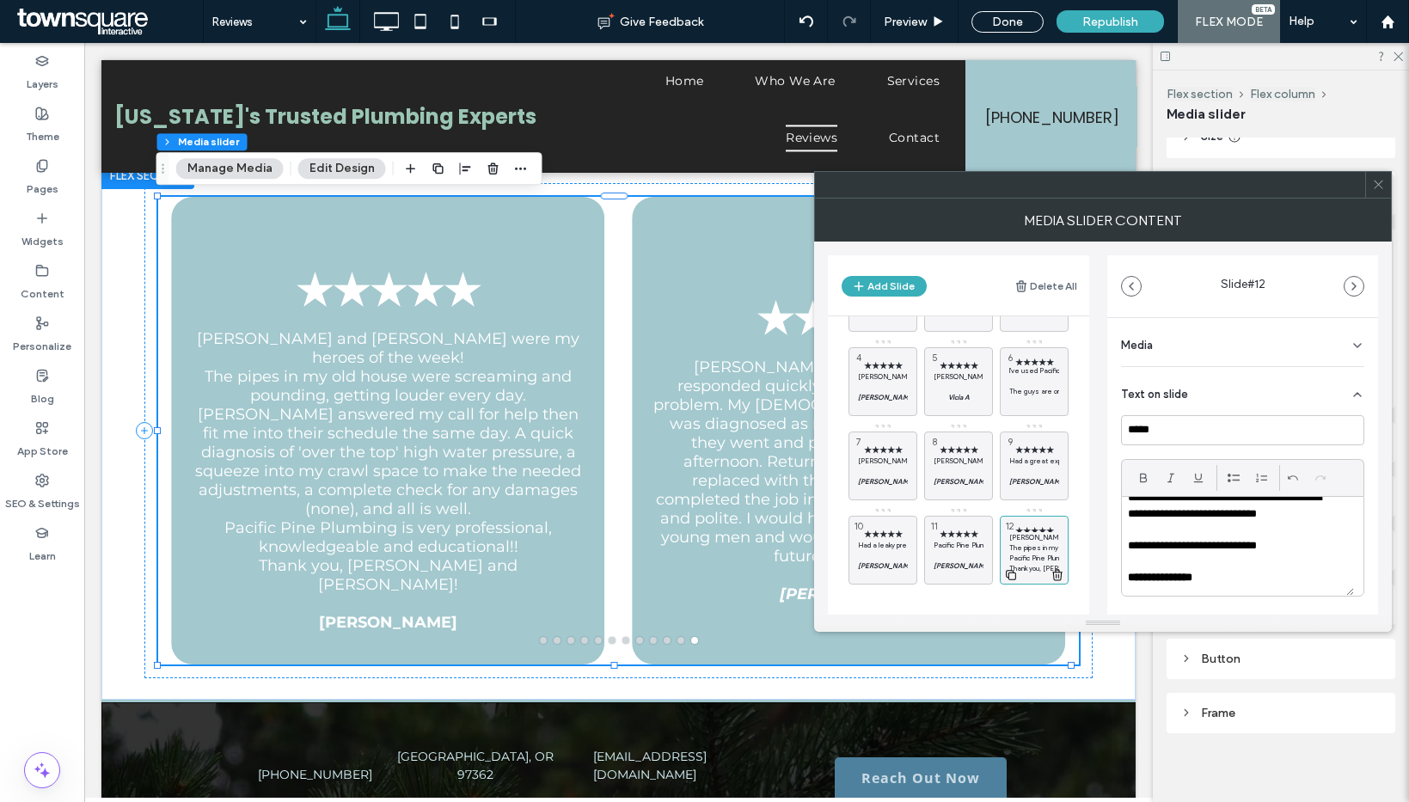
click at [1013, 572] on use at bounding box center [1011, 575] width 10 height 10
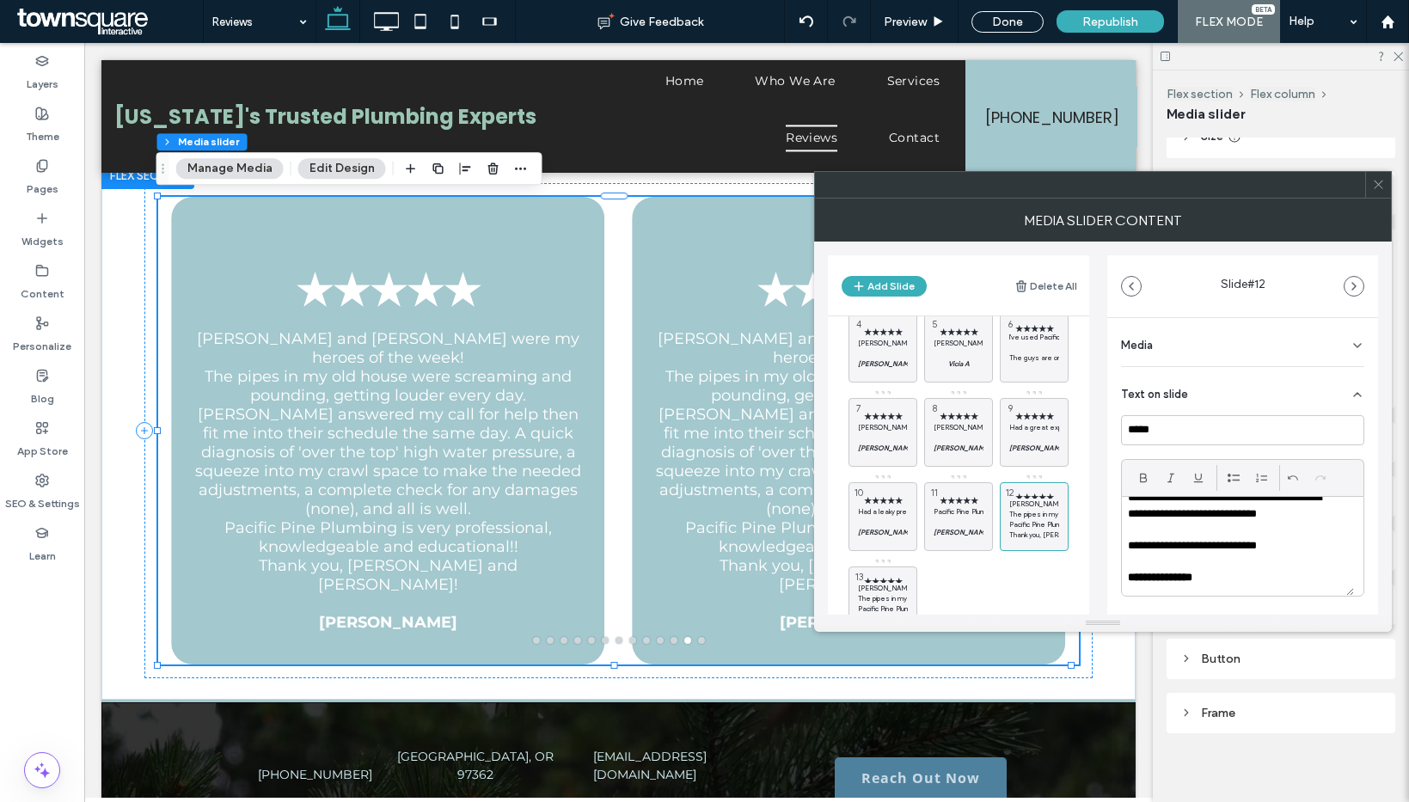
scroll to position [158, 0]
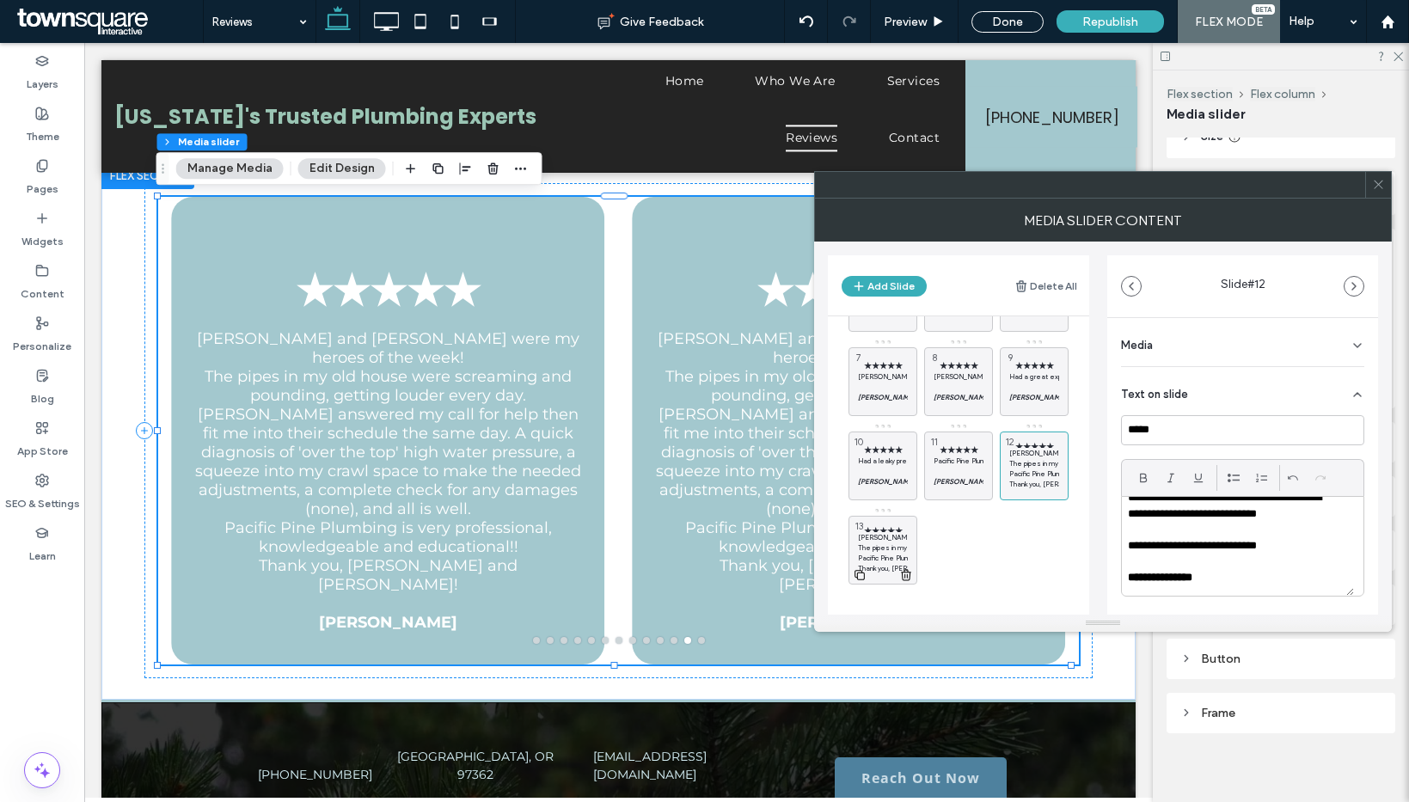
click at [862, 549] on p "The pipes in my old house were screaming and pounding, getting louder every day…" at bounding box center [883, 547] width 50 height 10
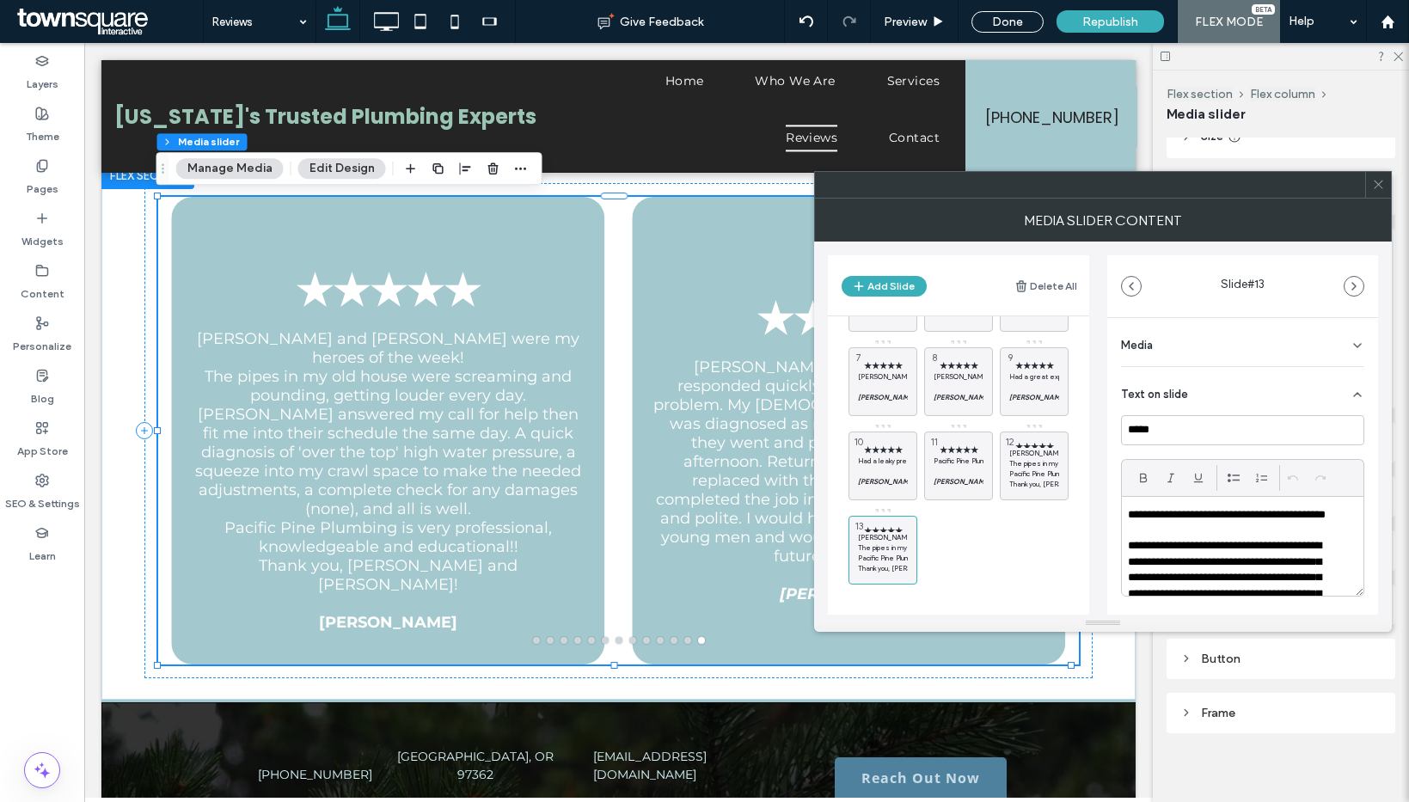
click at [1299, 554] on p "**********" at bounding box center [1231, 609] width 207 height 143
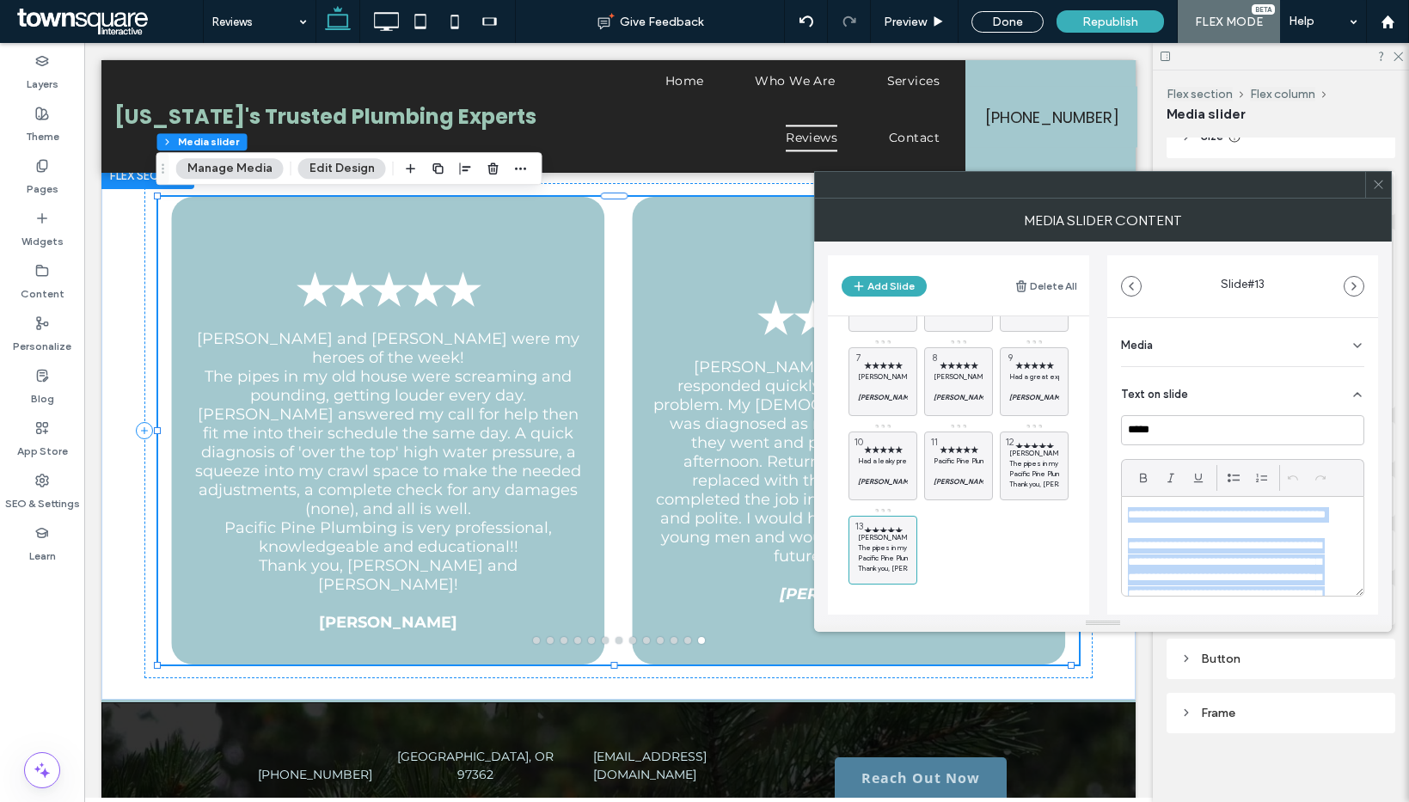
paste div
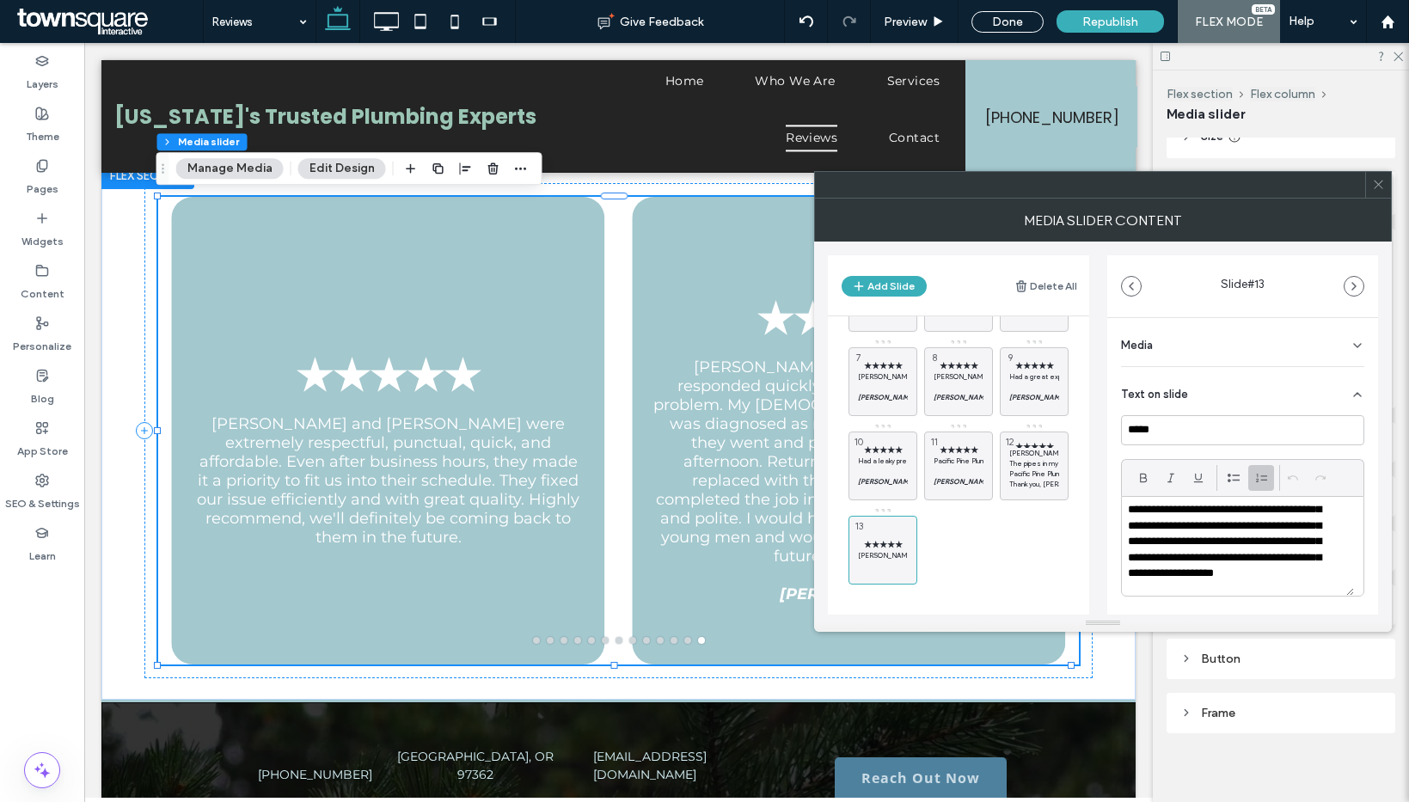
scroll to position [68, 0]
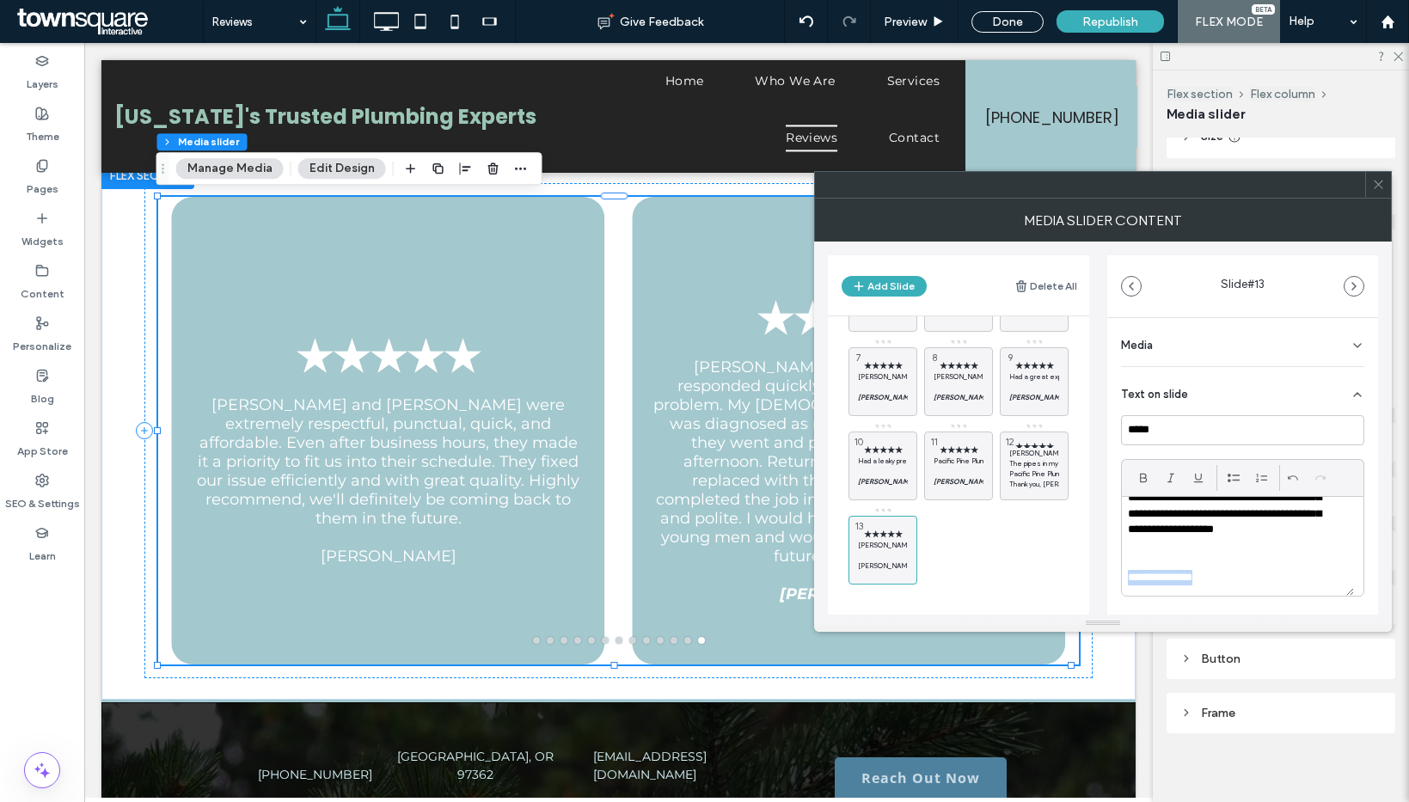
drag, startPoint x: 1194, startPoint y: 587, endPoint x: 1110, endPoint y: 554, distance: 90.7
click at [1105, 569] on div "Add Slide Delete All ★★★★★ Brandon and Austin responded quickly to a leaking wa…" at bounding box center [1103, 428] width 550 height 373
click at [1148, 481] on icon at bounding box center [1143, 478] width 14 height 14
click at [1160, 479] on div at bounding box center [1171, 478] width 26 height 26
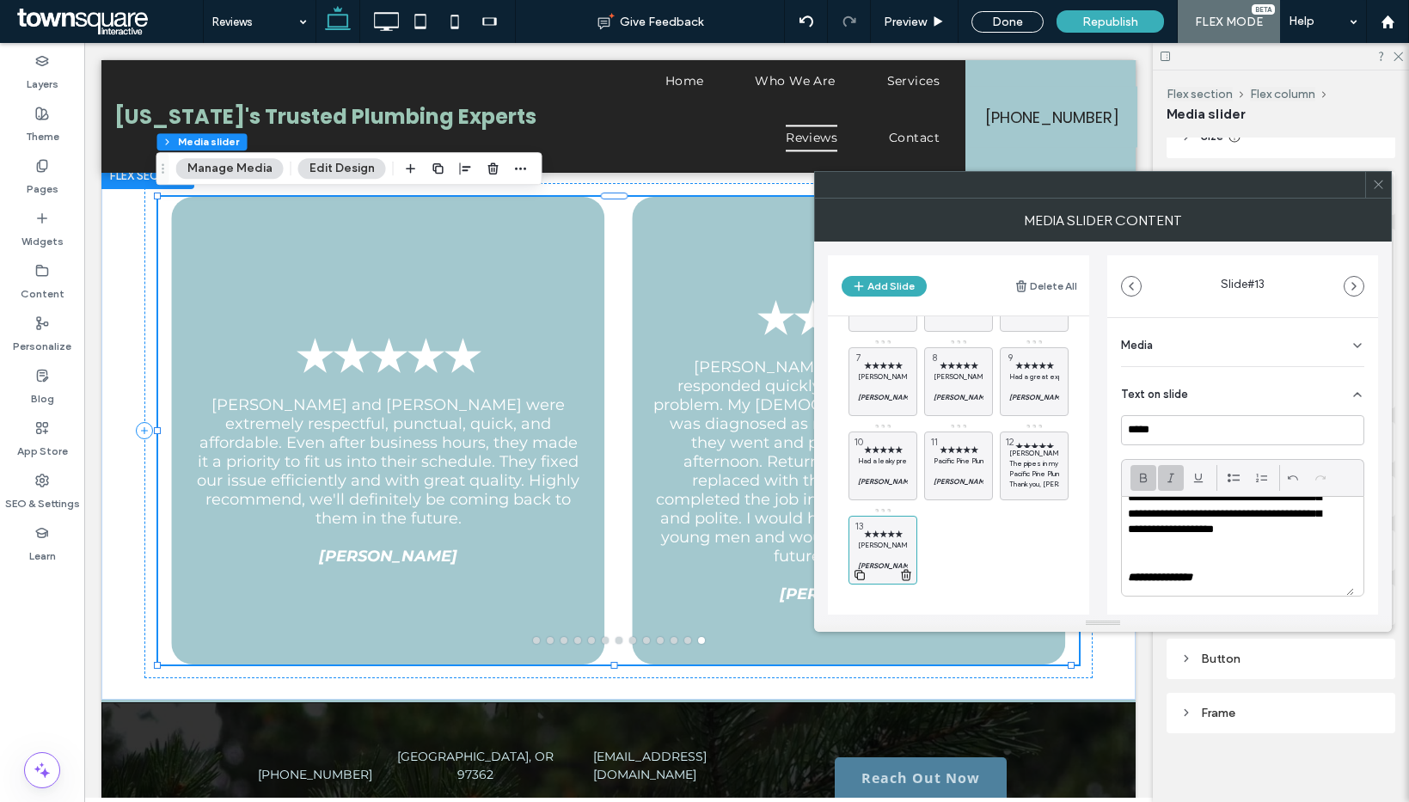
click at [862, 572] on use at bounding box center [859, 575] width 10 height 10
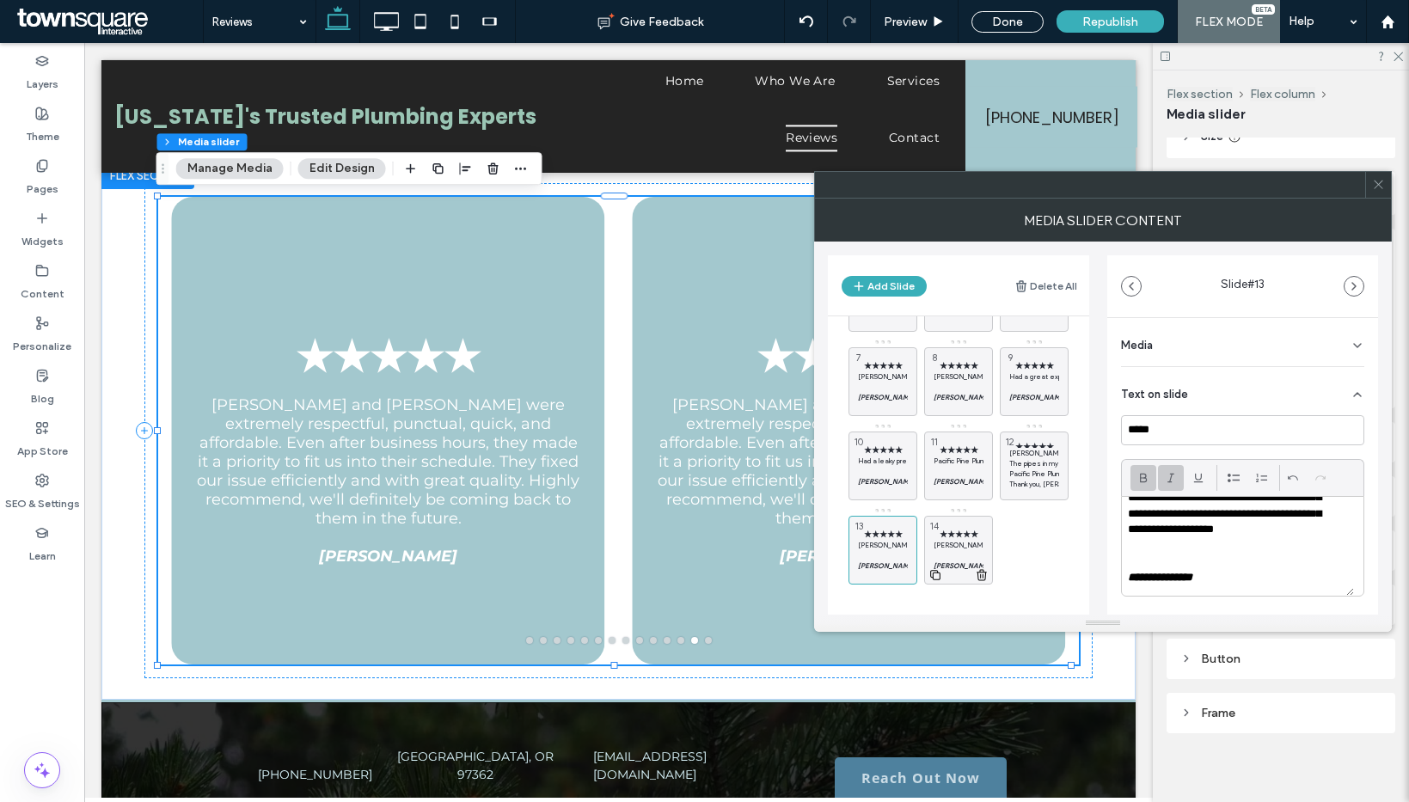
click at [965, 555] on p at bounding box center [959, 555] width 50 height 10
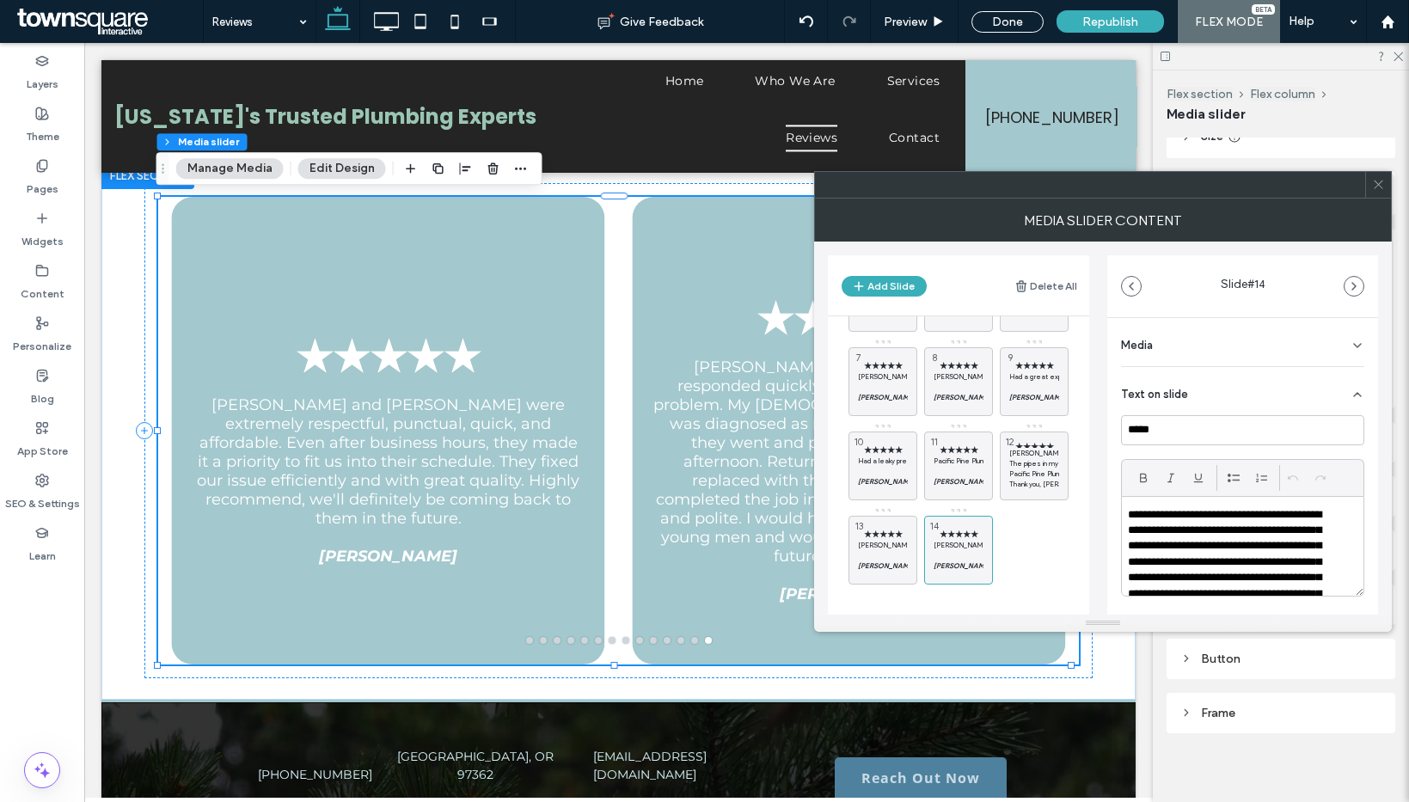
click at [1256, 553] on p "**********" at bounding box center [1231, 570] width 207 height 127
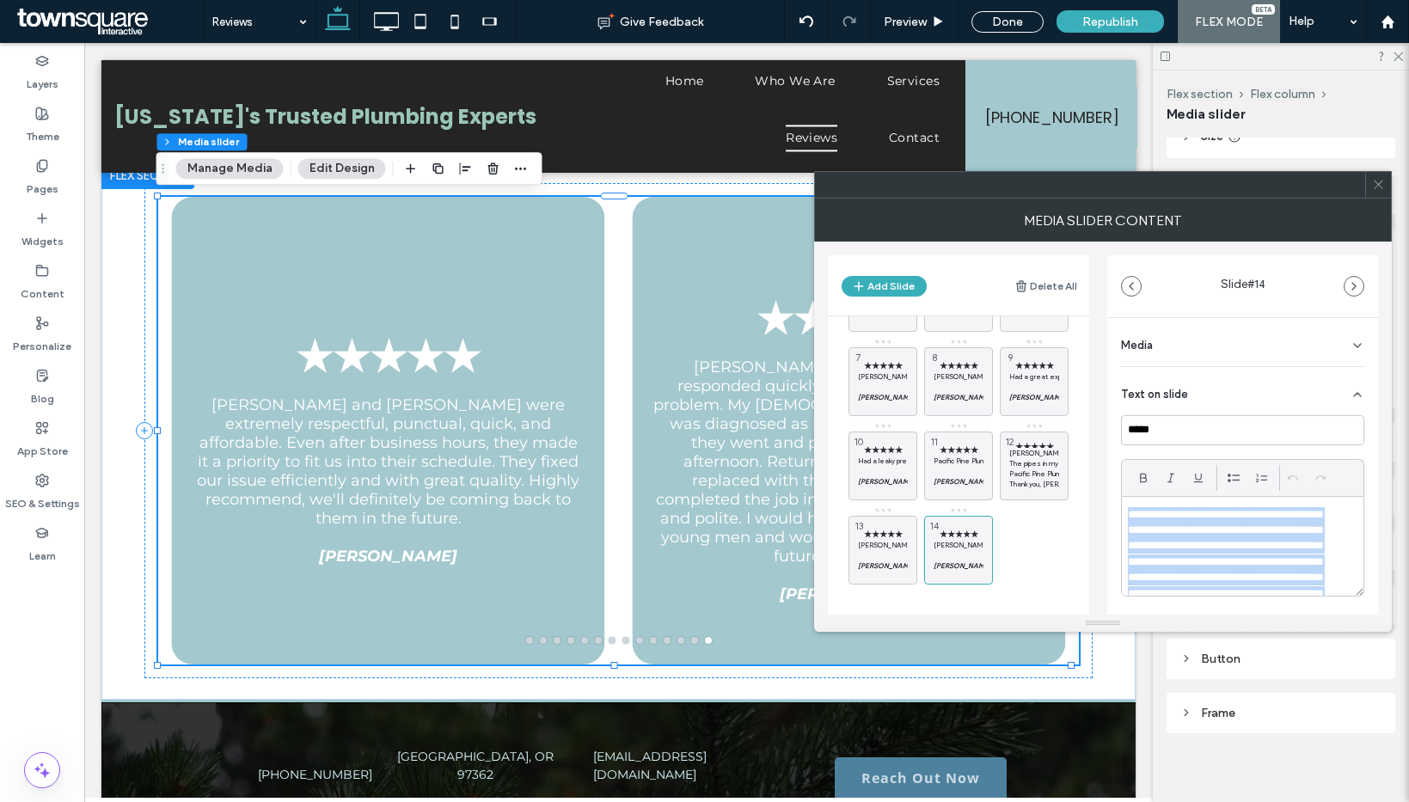
paste div
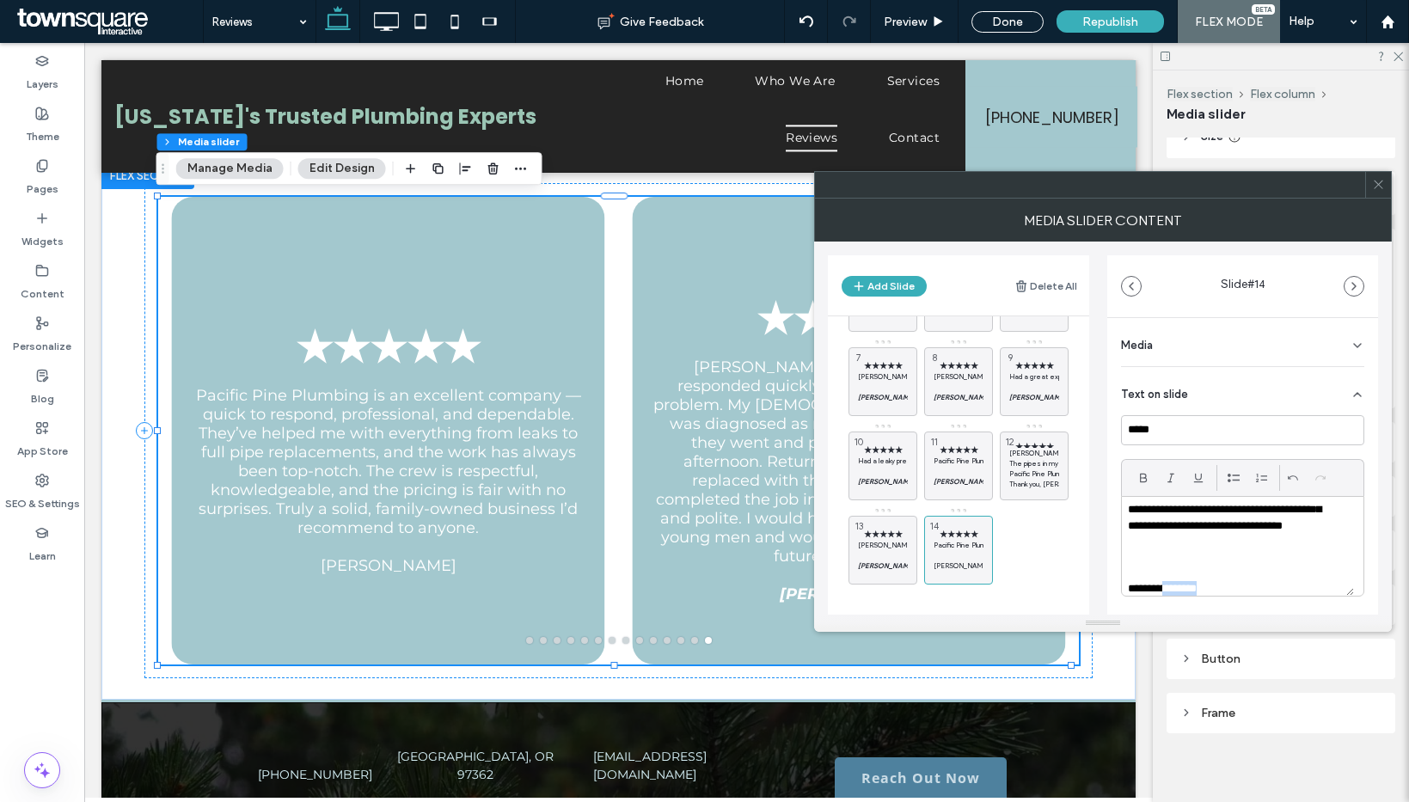
scroll to position [112, 0]
drag, startPoint x: 1203, startPoint y: 587, endPoint x: 1112, endPoint y: 567, distance: 92.4
click at [1112, 572] on div "**********" at bounding box center [1242, 558] width 271 height 480
click at [1148, 482] on icon at bounding box center [1143, 478] width 14 height 14
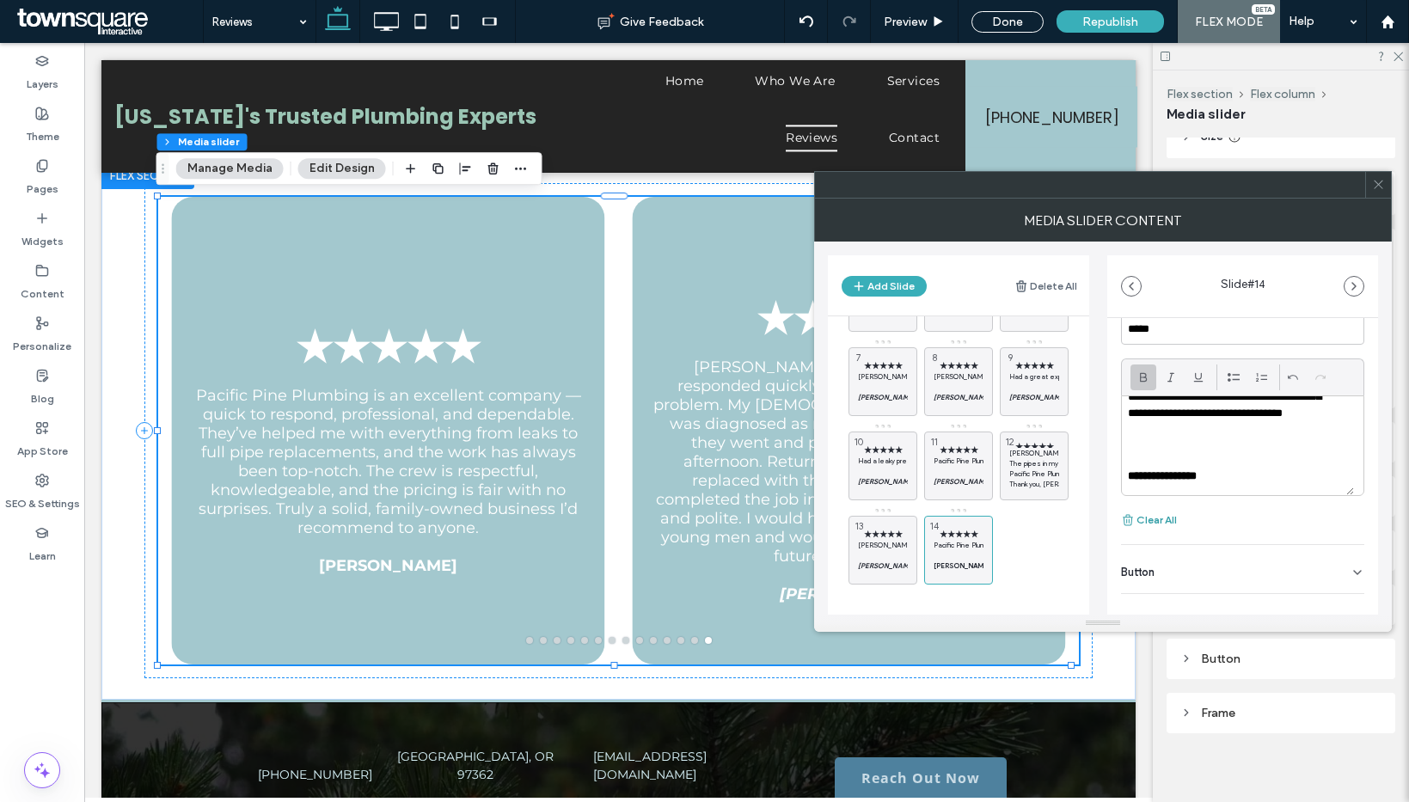
scroll to position [120, 0]
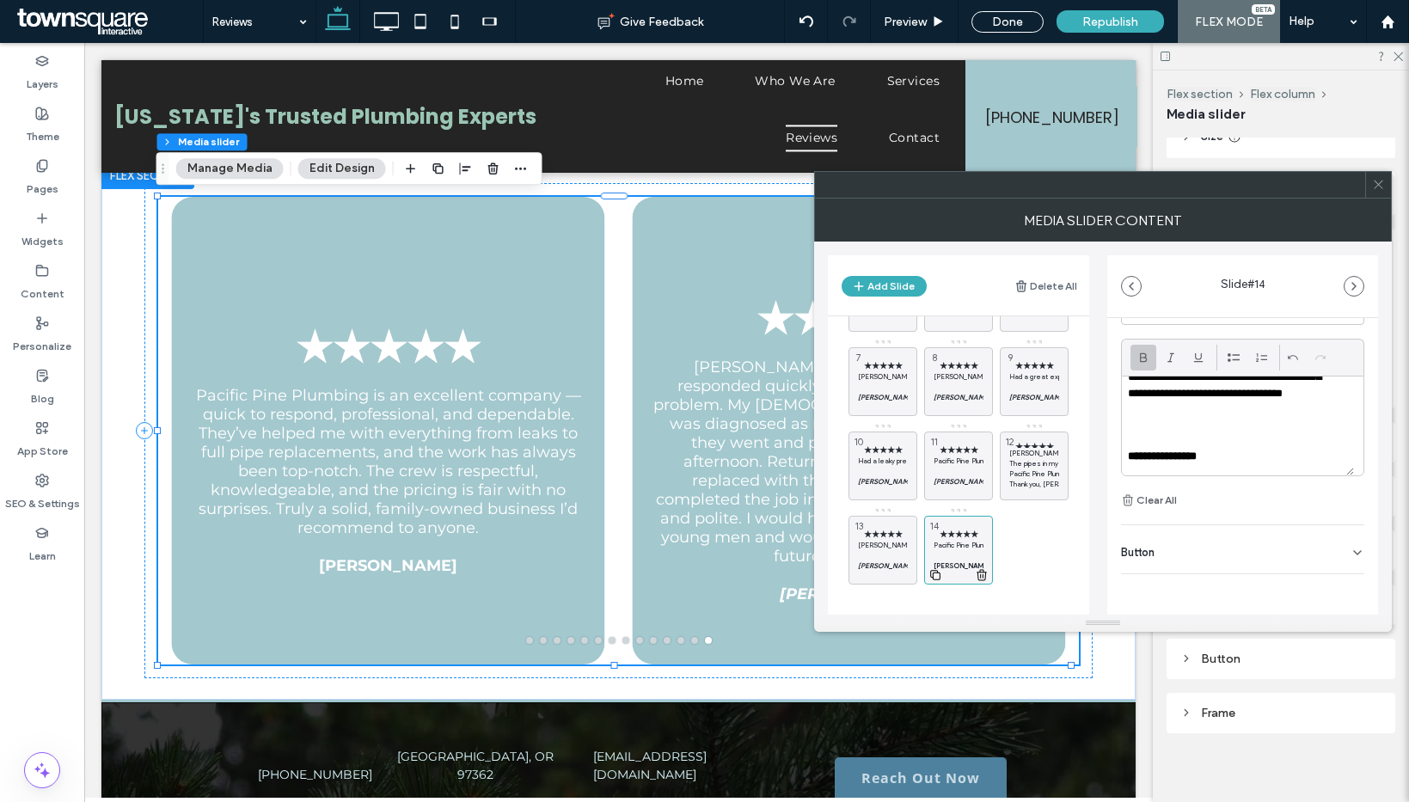
click at [930, 574] on use at bounding box center [935, 575] width 10 height 10
click at [1027, 545] on p "Pacific Pine Plumbing is an excellent company — quick to respond, professional,…" at bounding box center [1034, 545] width 50 height 10
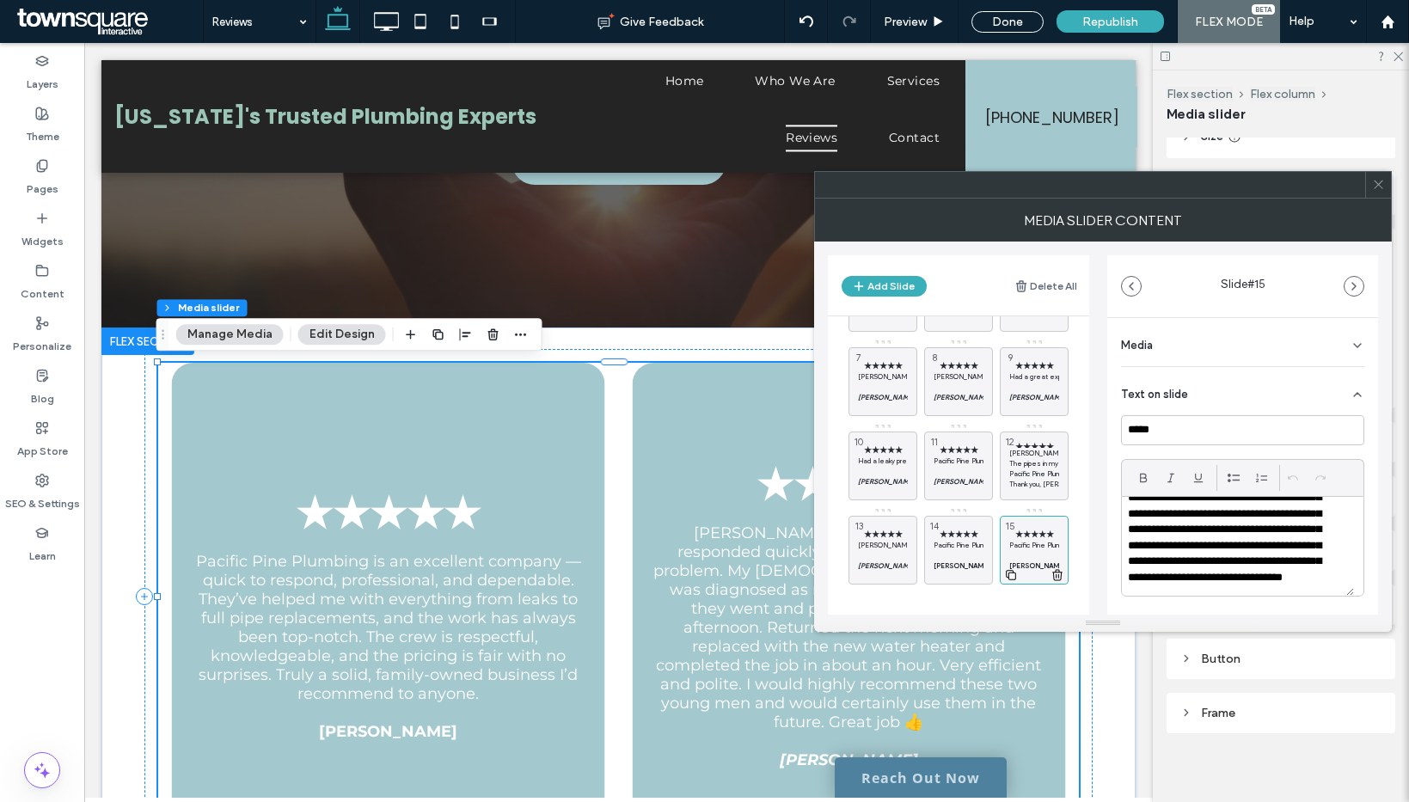
scroll to position [112, 0]
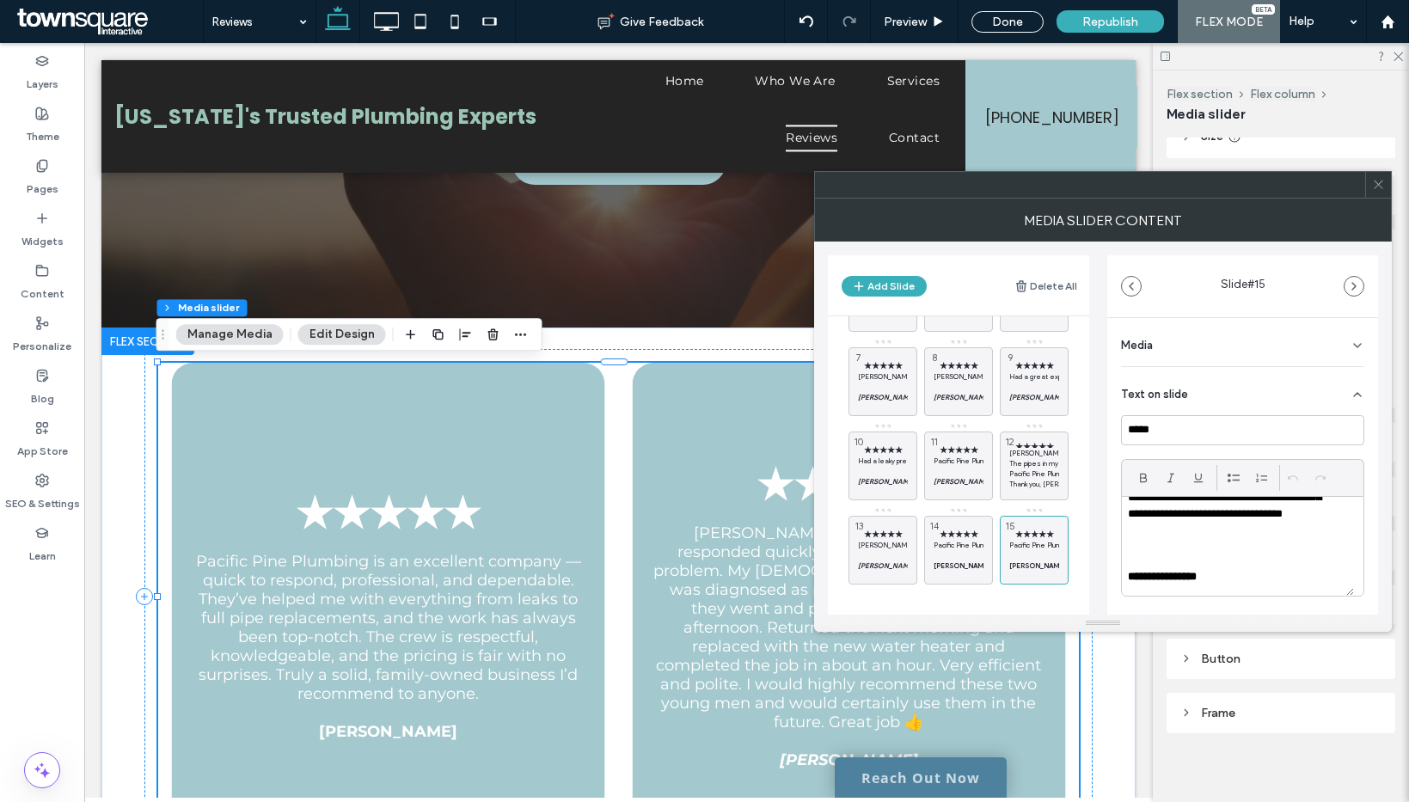
click at [1213, 543] on p "**********" at bounding box center [1231, 474] width 207 height 159
paste div
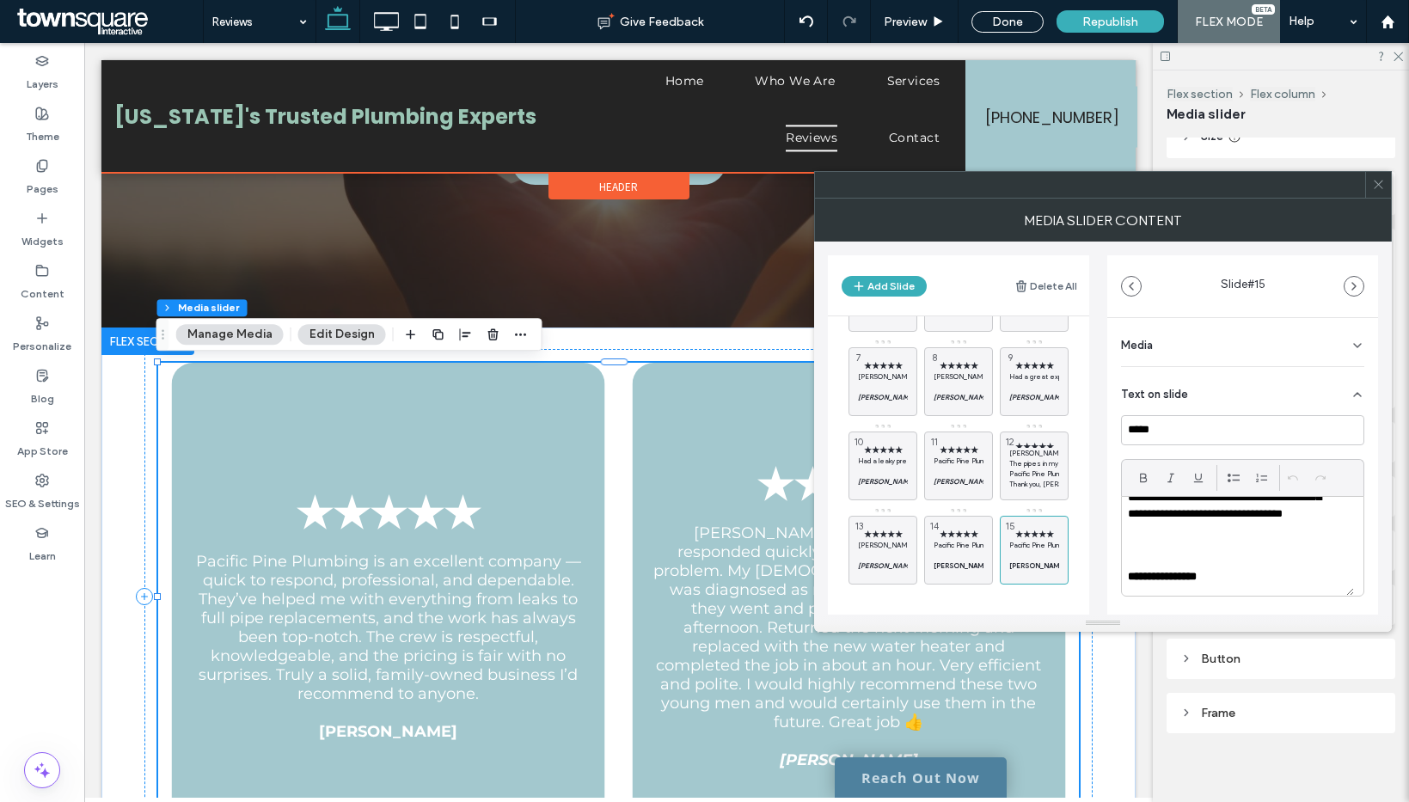
scroll to position [132, 0]
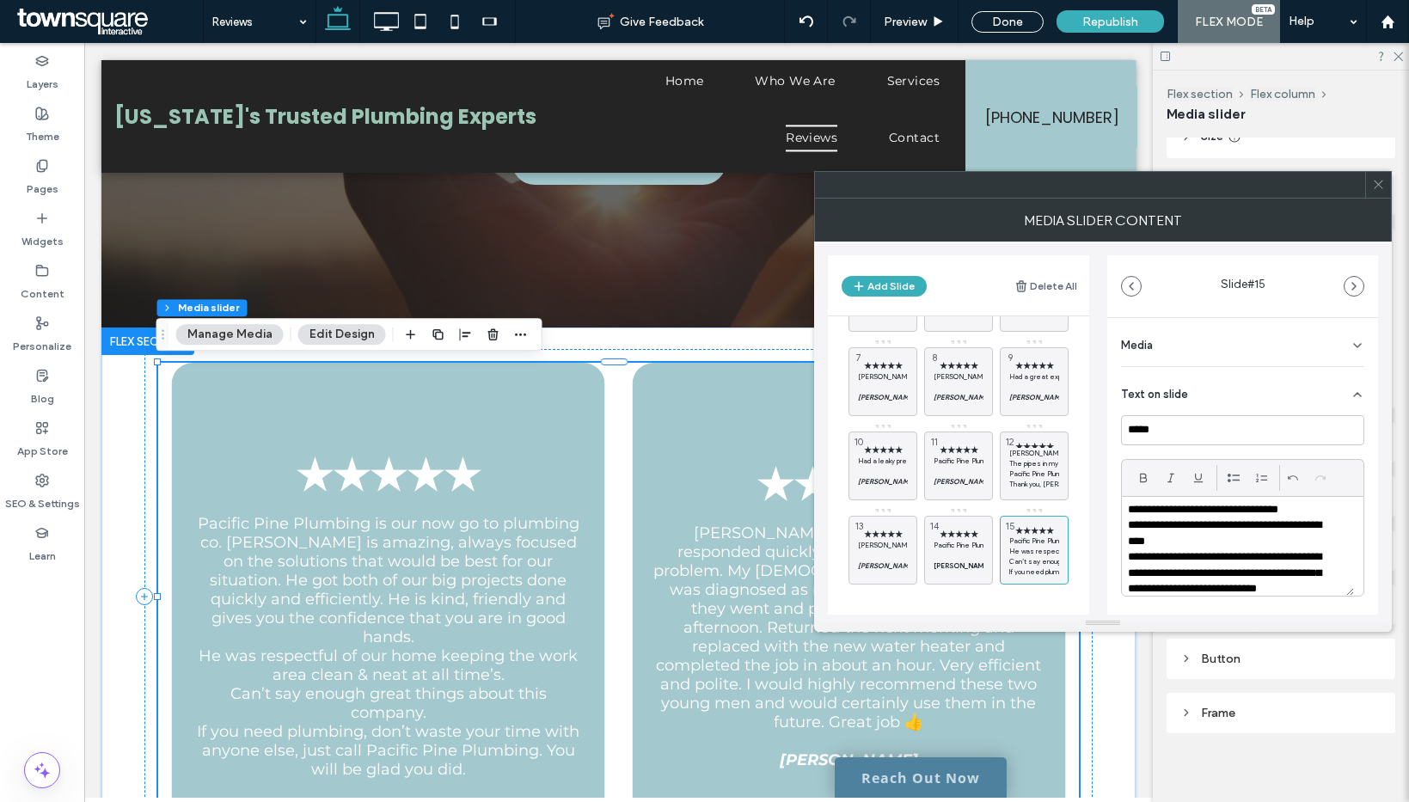
click at [1264, 553] on p "**********" at bounding box center [1231, 572] width 207 height 47
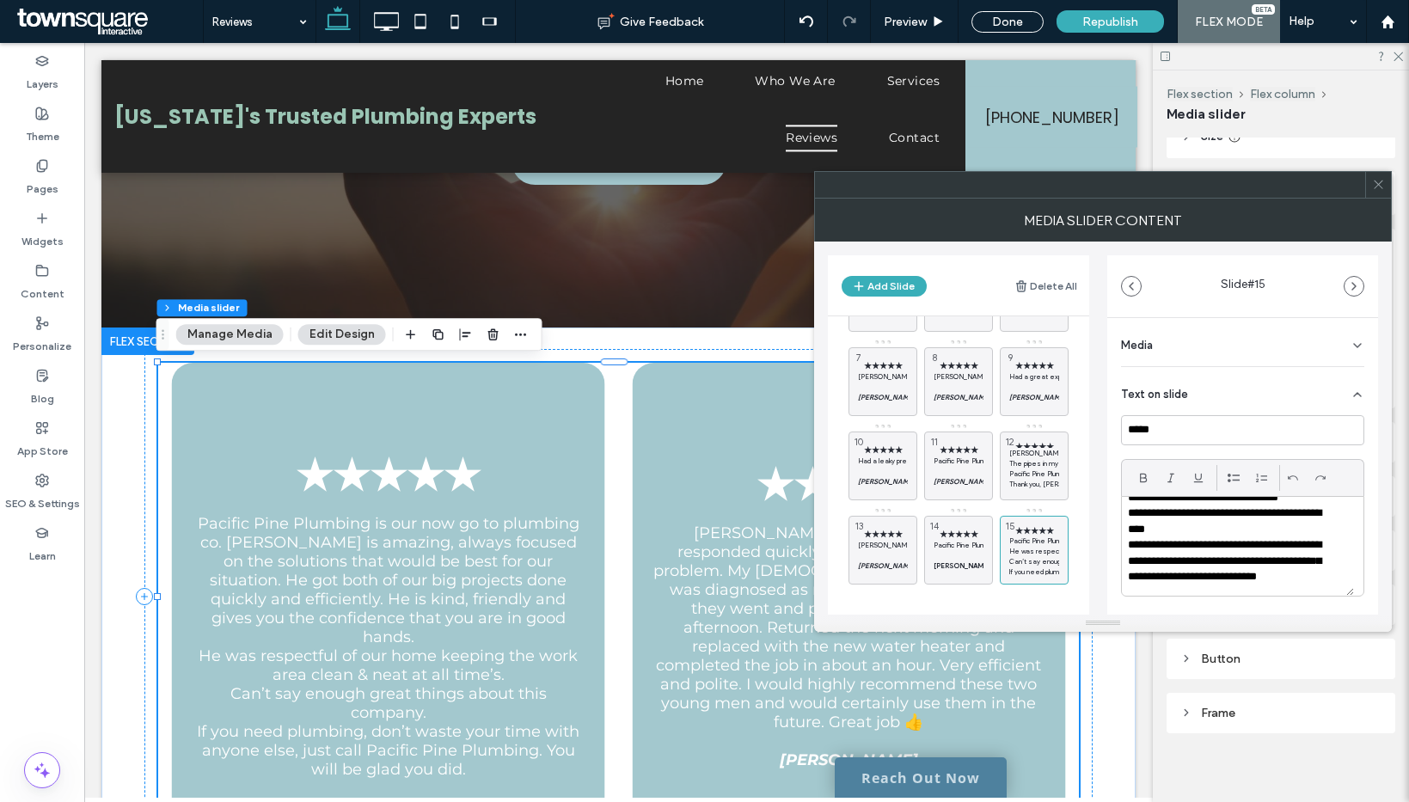
scroll to position [0, 0]
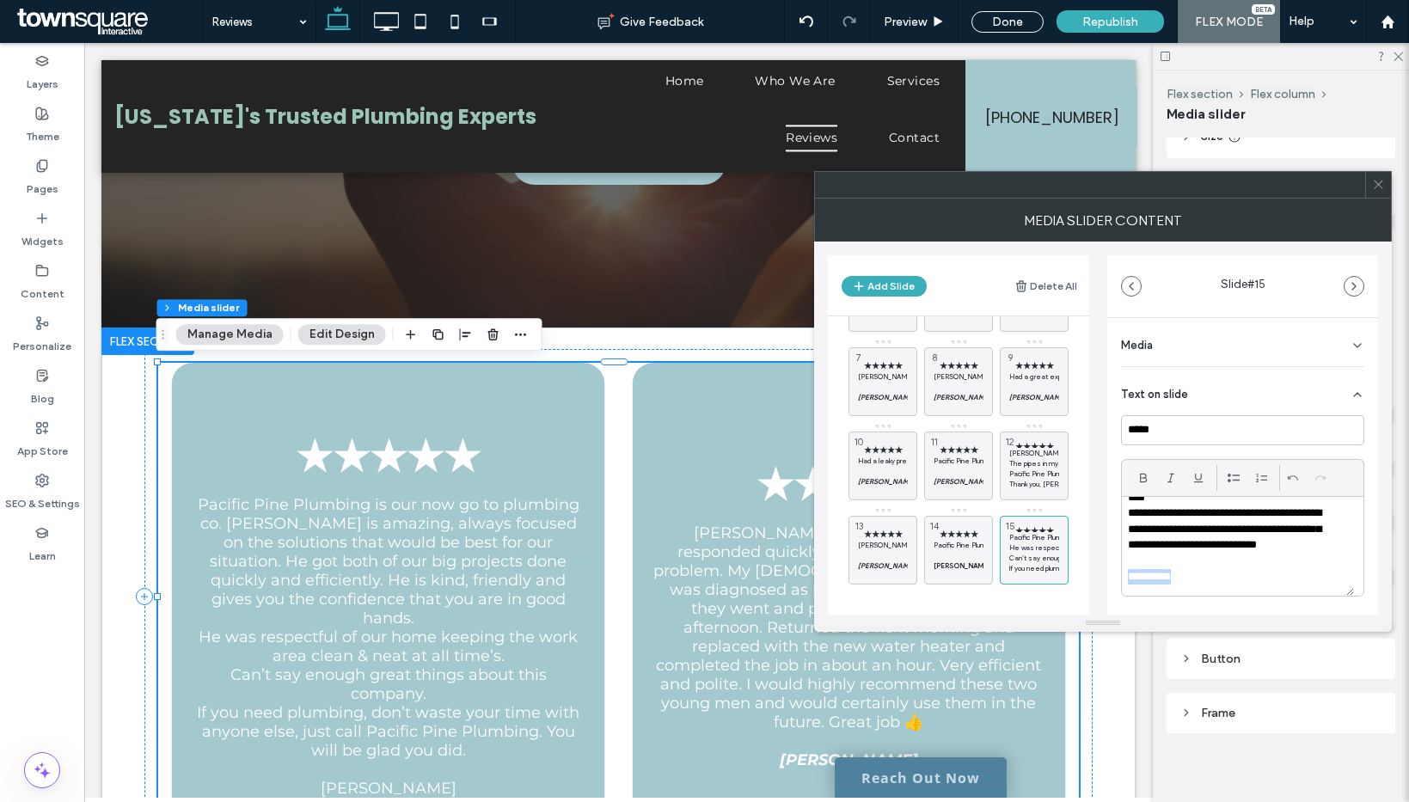
drag, startPoint x: 1202, startPoint y: 588, endPoint x: 1114, endPoint y: 584, distance: 87.8
click at [1114, 584] on div "**********" at bounding box center [1242, 558] width 271 height 480
click at [1143, 468] on span at bounding box center [1143, 478] width 14 height 26
click at [1160, 468] on div at bounding box center [1171, 478] width 26 height 26
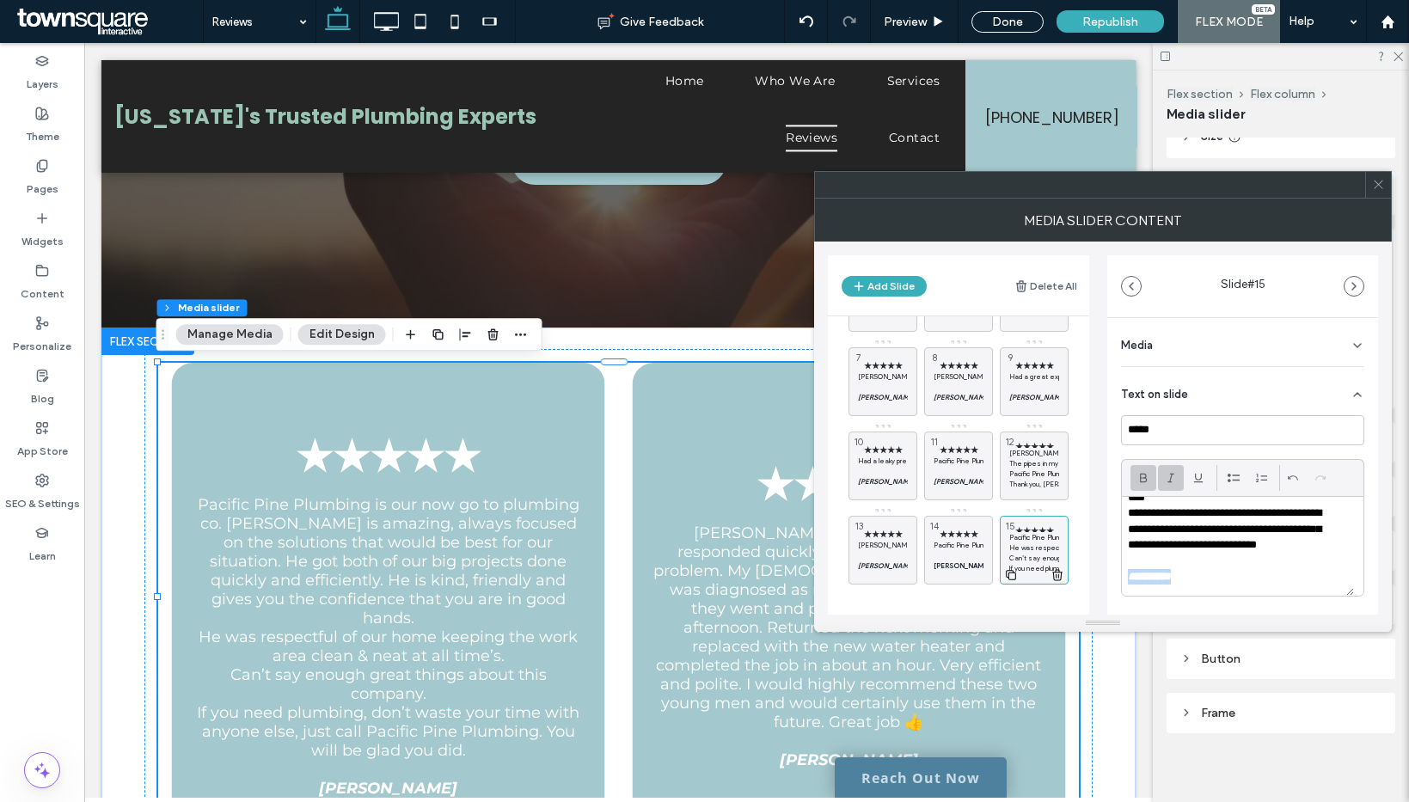
click at [1007, 572] on icon at bounding box center [1011, 574] width 14 height 15
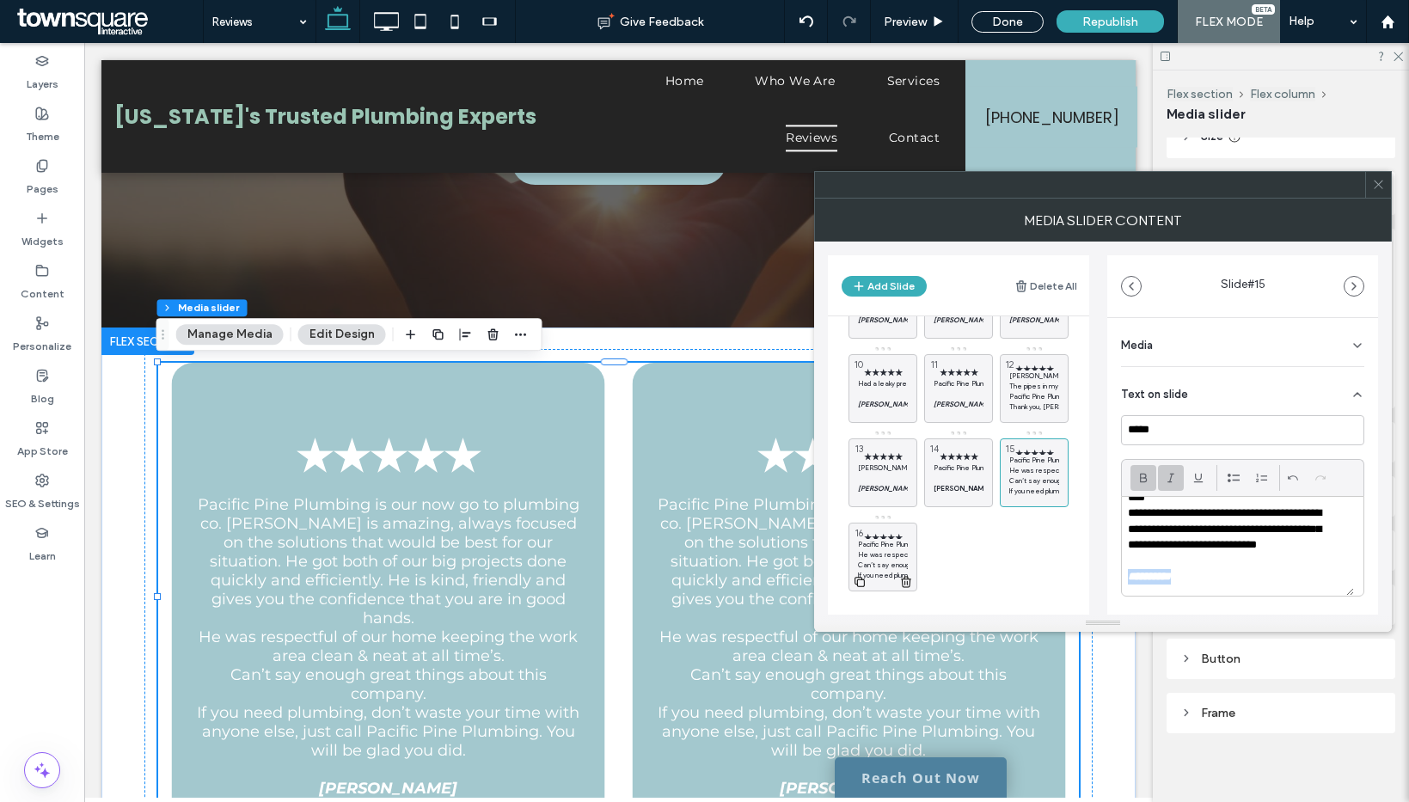
scroll to position [242, 0]
click at [893, 553] on p "Can’t say enough great things about this company." at bounding box center [883, 558] width 50 height 10
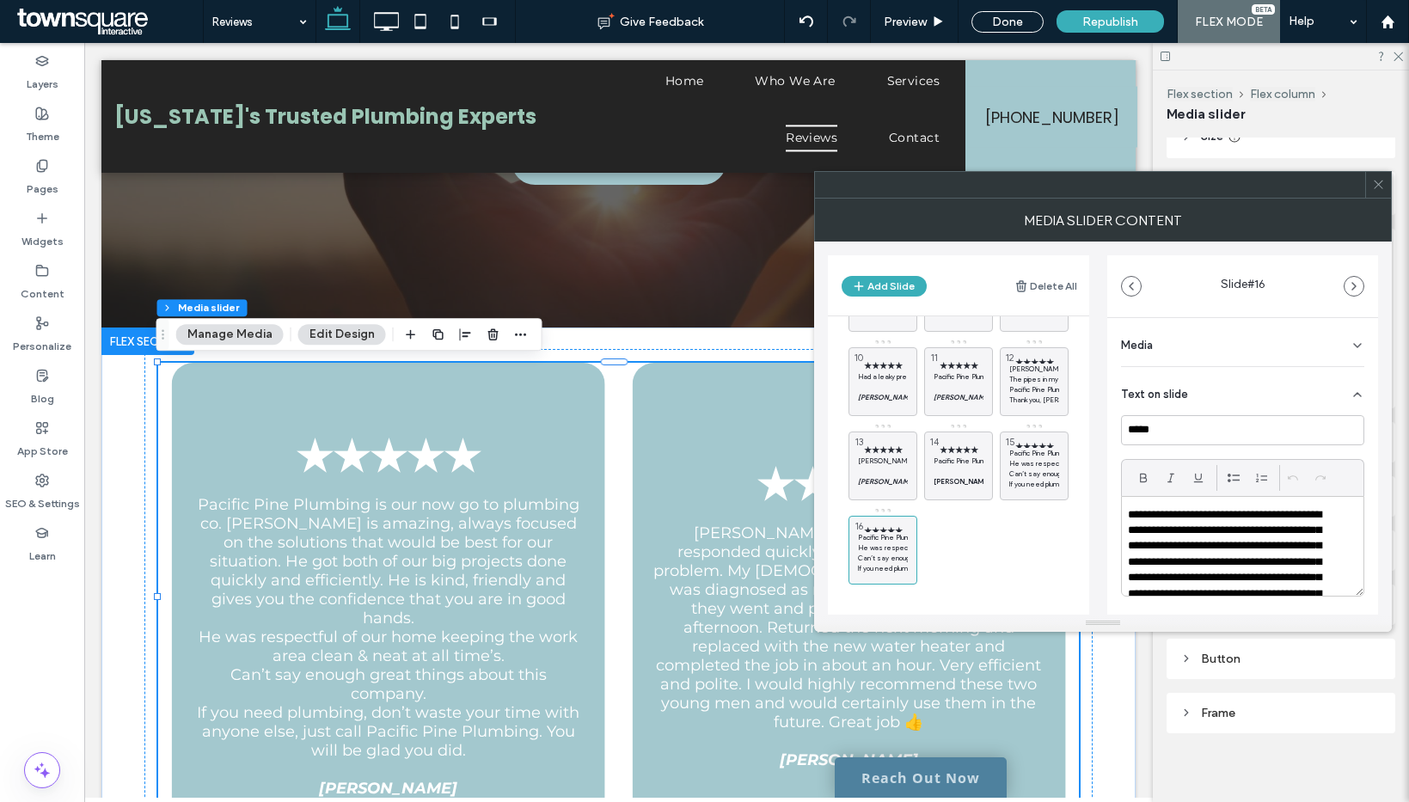
click at [1166, 544] on p "**********" at bounding box center [1231, 562] width 207 height 111
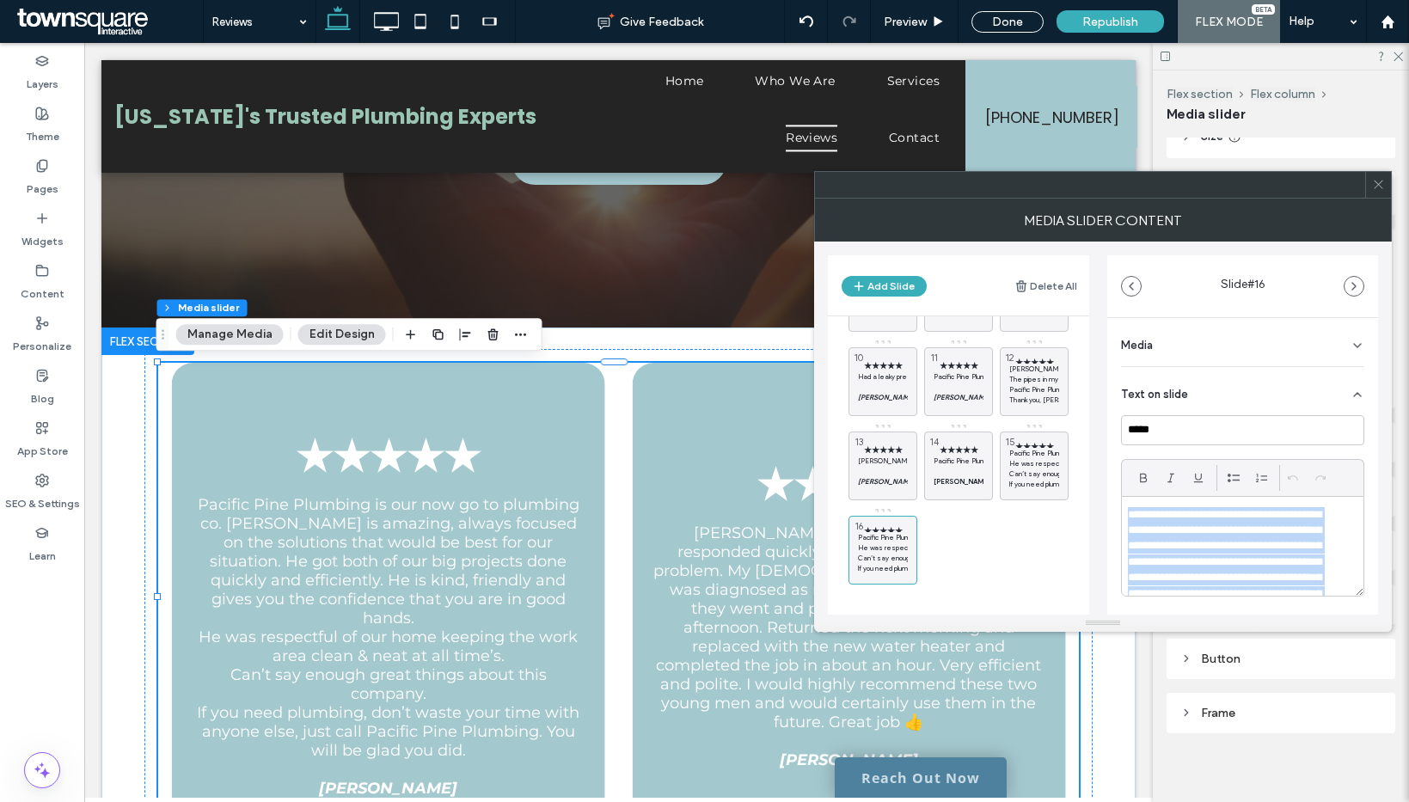
paste div
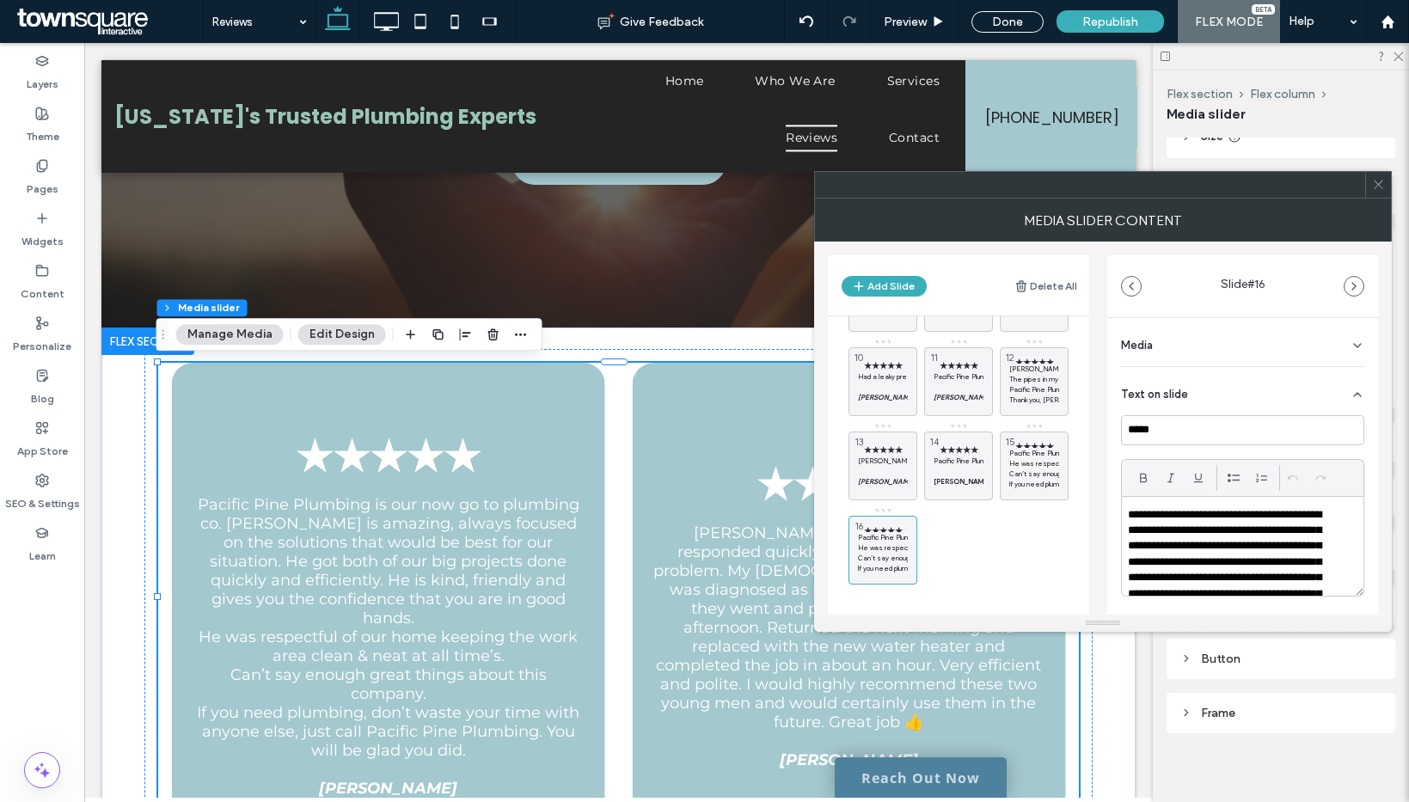
scroll to position [0, 0]
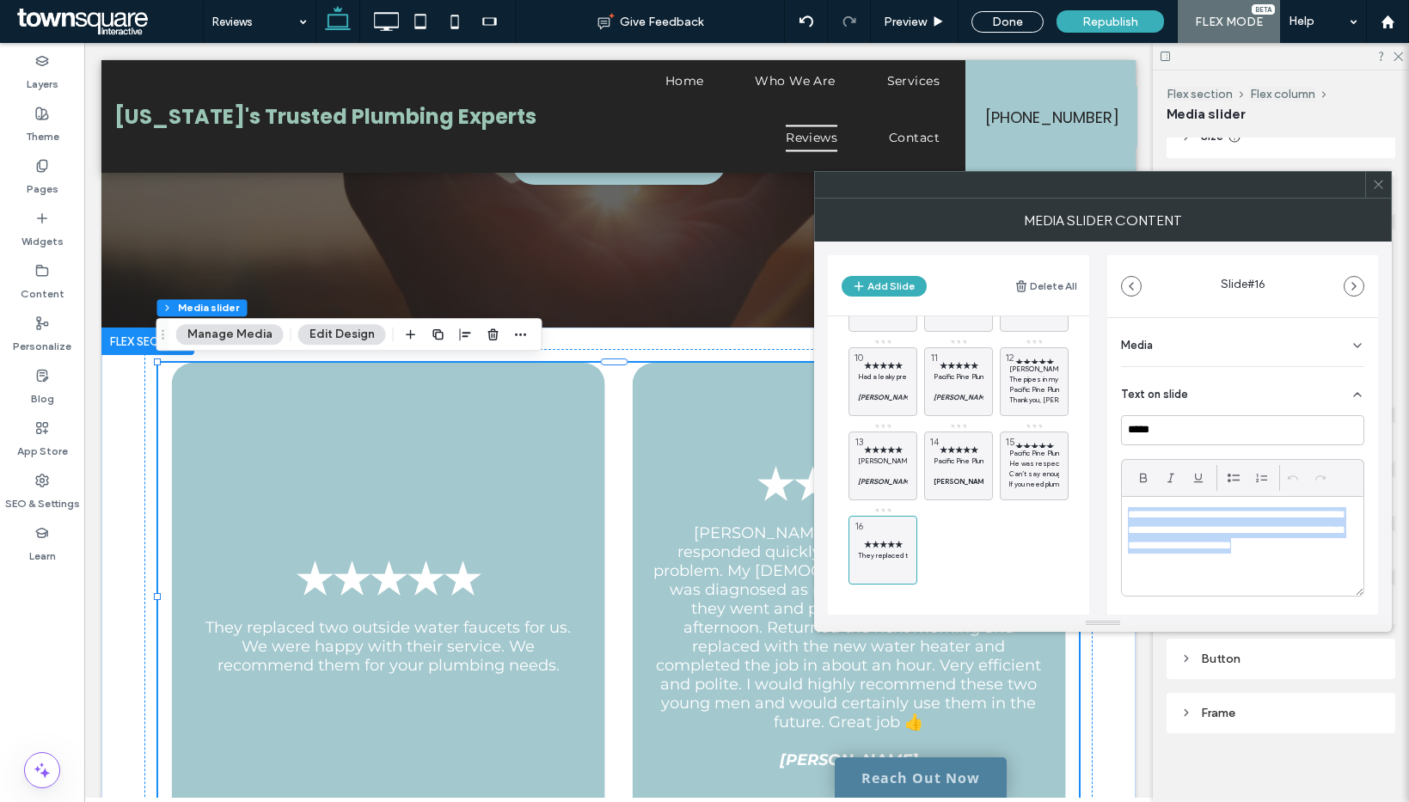
click at [1263, 582] on div "**********" at bounding box center [1243, 546] width 242 height 99
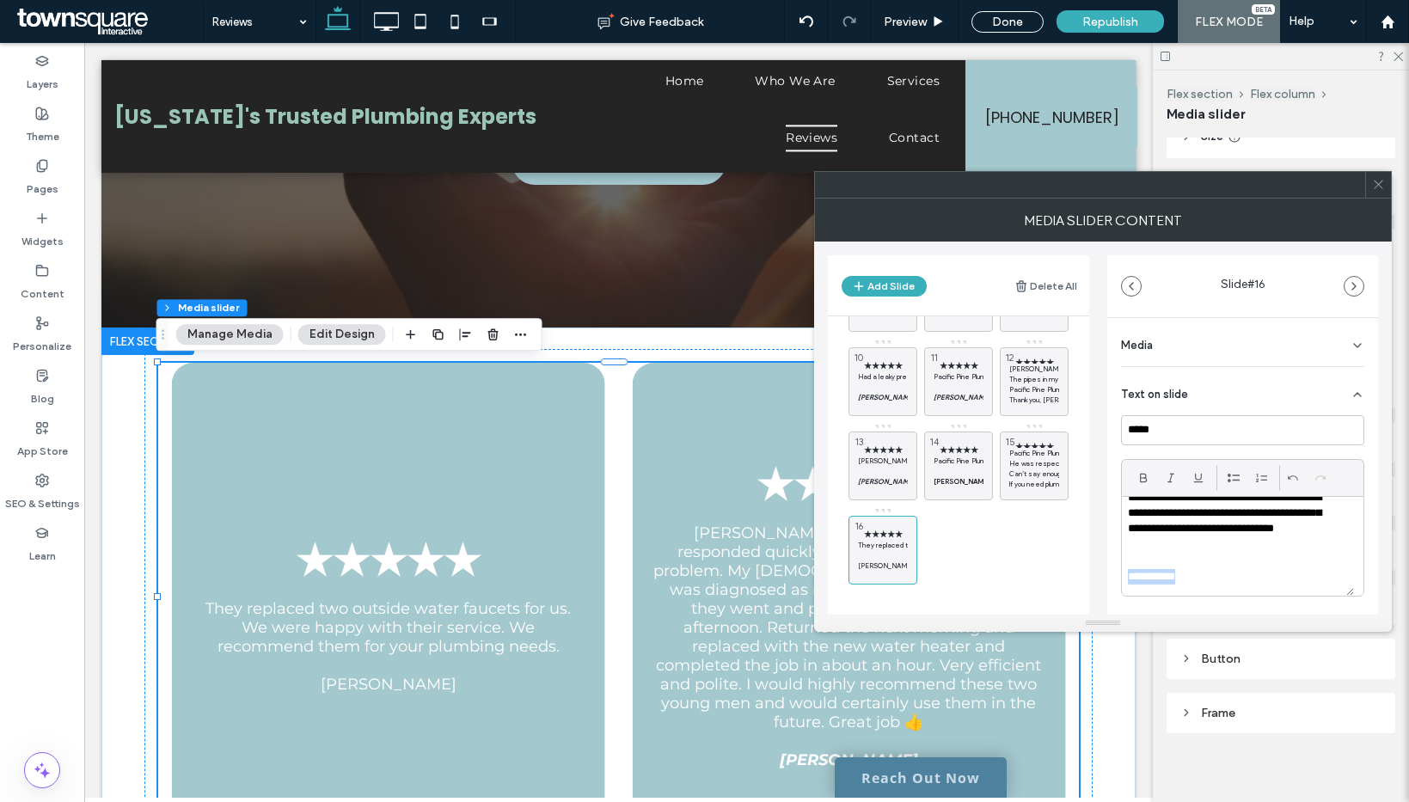
drag, startPoint x: 1194, startPoint y: 591, endPoint x: 1117, endPoint y: 568, distance: 79.7
click at [1117, 576] on div "**********" at bounding box center [1242, 558] width 271 height 480
click at [1140, 474] on use at bounding box center [1143, 477] width 7 height 9
click at [1164, 474] on div at bounding box center [1171, 478] width 26 height 26
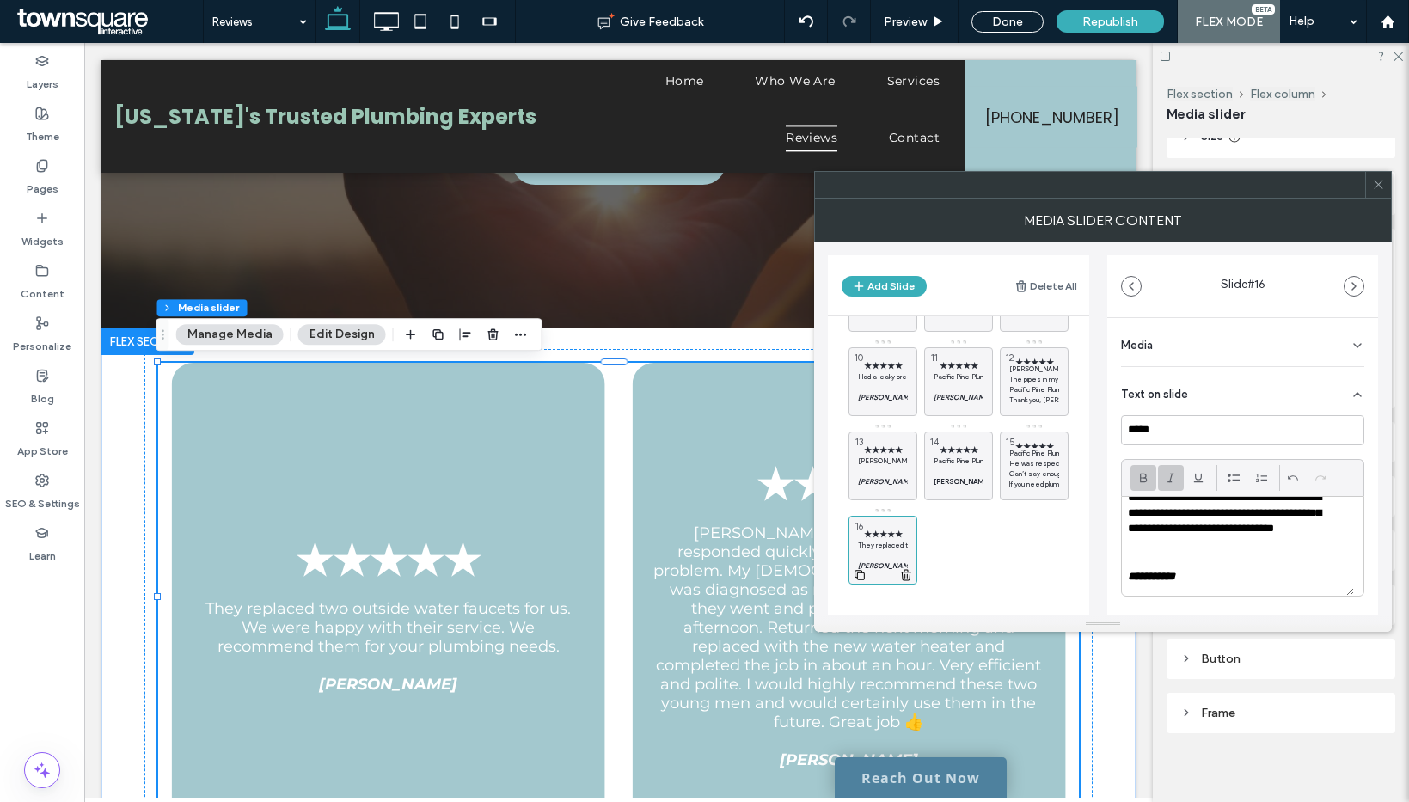
click at [858, 567] on icon at bounding box center [860, 574] width 14 height 15
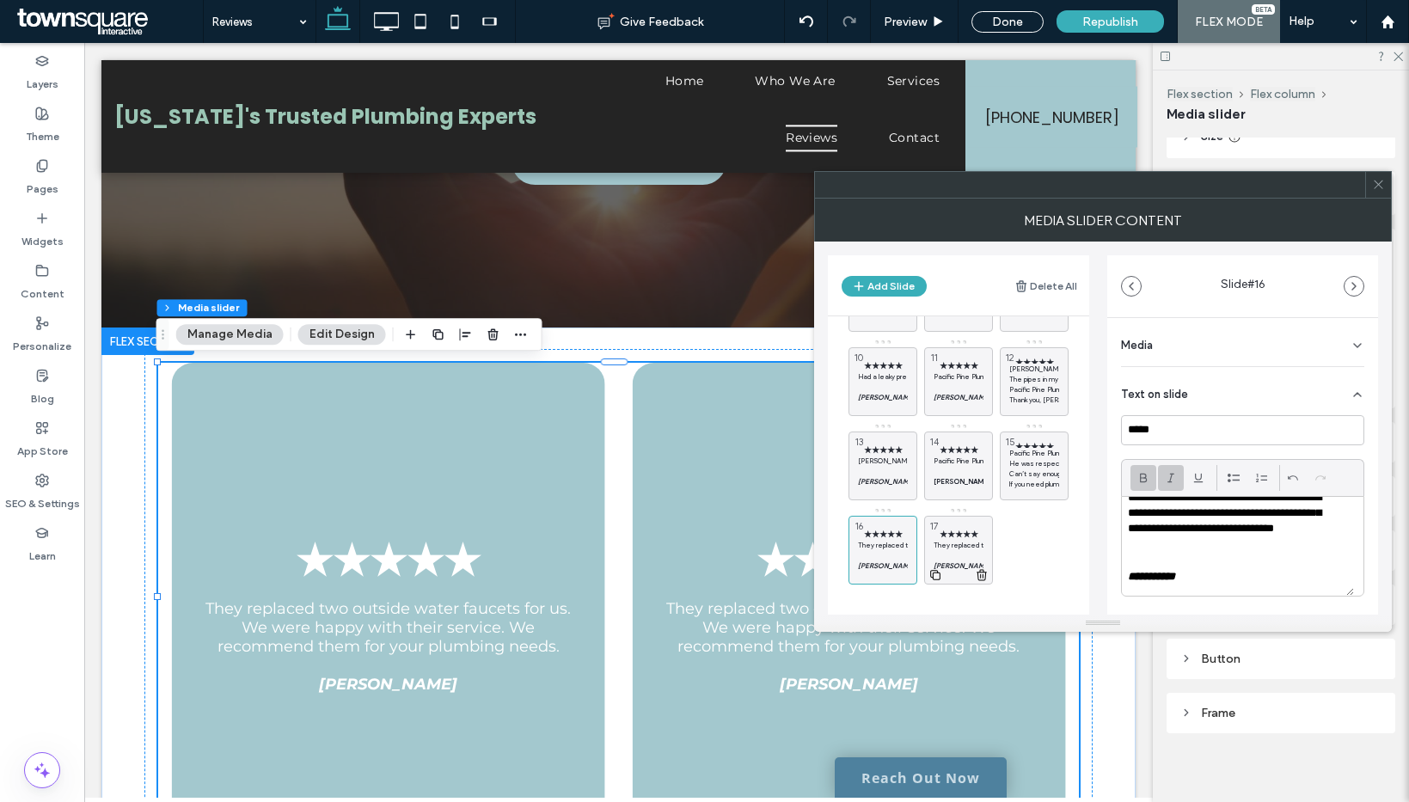
click at [964, 540] on p "They replaced two outside water faucets for us. We were happy with their servic…" at bounding box center [959, 545] width 50 height 10
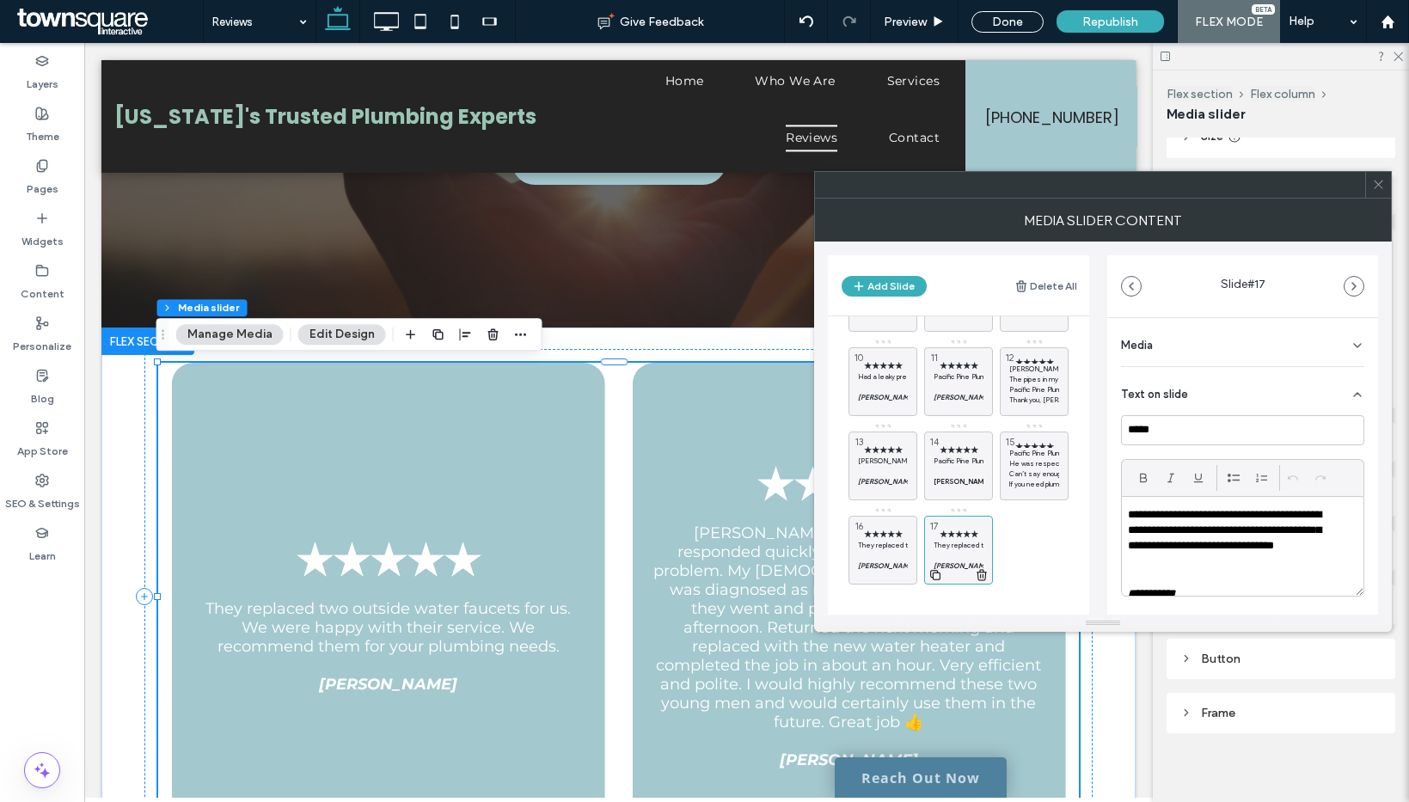
click at [960, 558] on p at bounding box center [959, 555] width 50 height 10
click at [1258, 570] on p at bounding box center [1243, 577] width 230 height 15
paste div
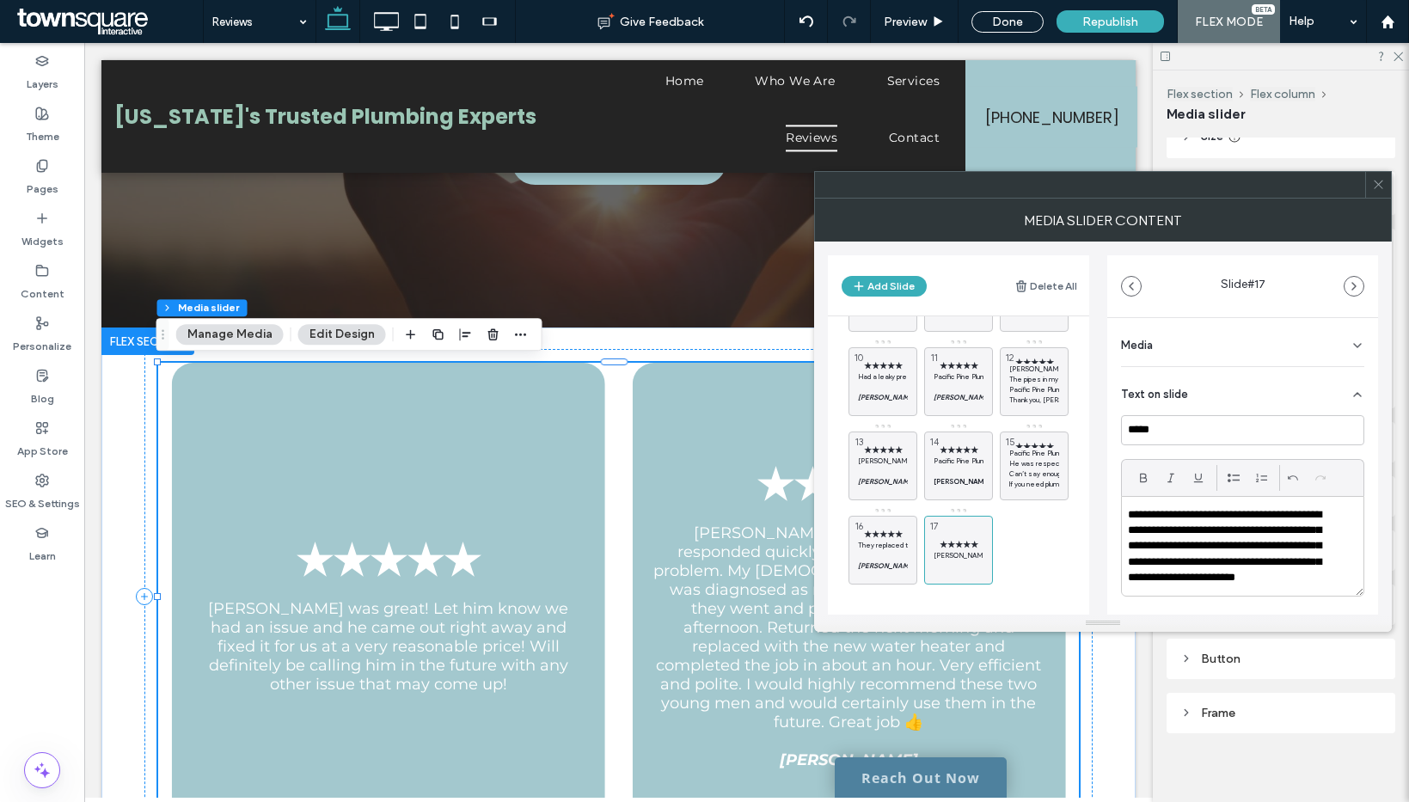
scroll to position [4, 0]
click at [1148, 593] on p "**********" at bounding box center [1231, 550] width 207 height 95
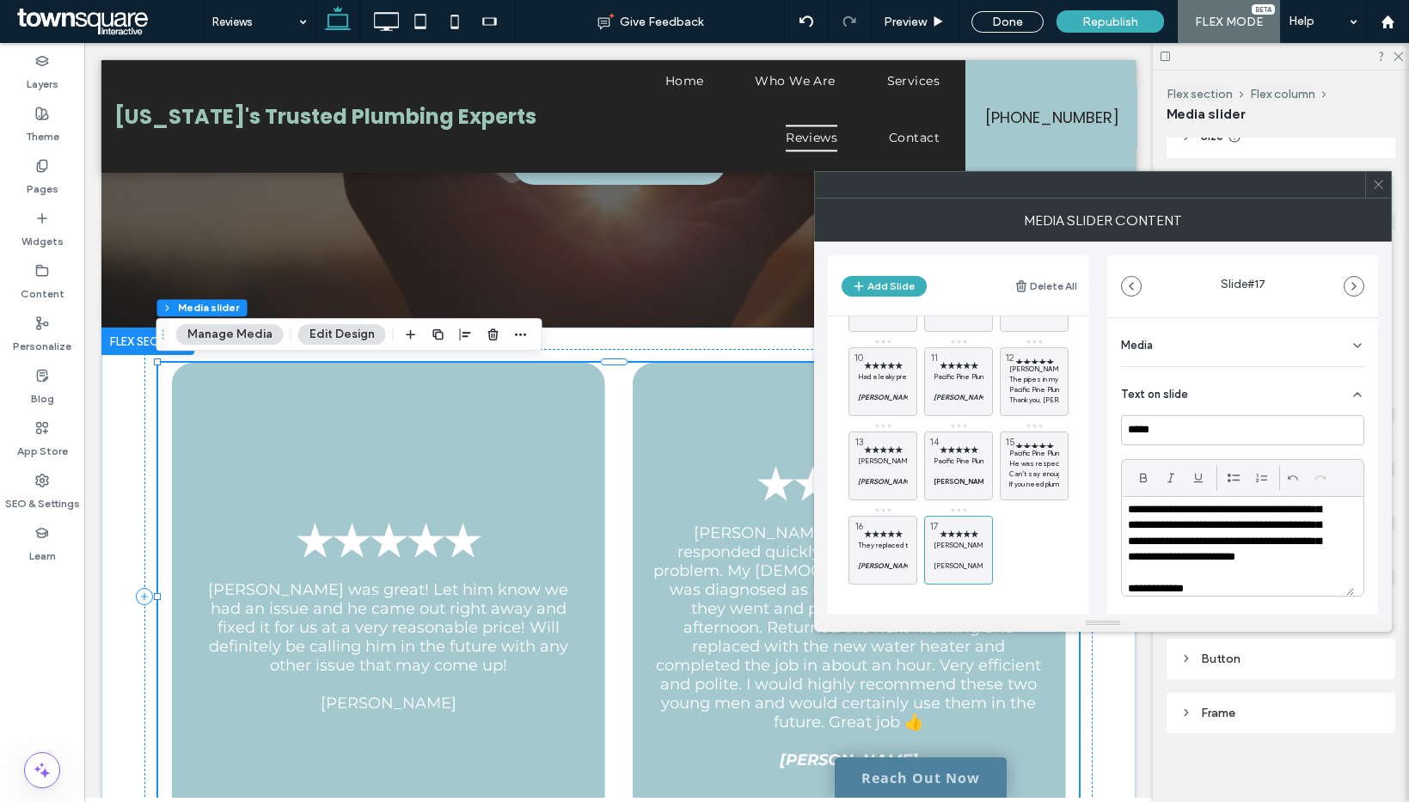
scroll to position [33, 0]
drag, startPoint x: 1203, startPoint y: 593, endPoint x: 1102, endPoint y: 579, distance: 102.4
click at [1103, 579] on div "Add Slide Delete All ★★★★★ Brandon and Austin responded quickly to a leaking wa…" at bounding box center [1103, 428] width 550 height 373
drag, startPoint x: 938, startPoint y: 574, endPoint x: 991, endPoint y: 564, distance: 54.3
click at [937, 575] on icon at bounding box center [935, 574] width 14 height 15
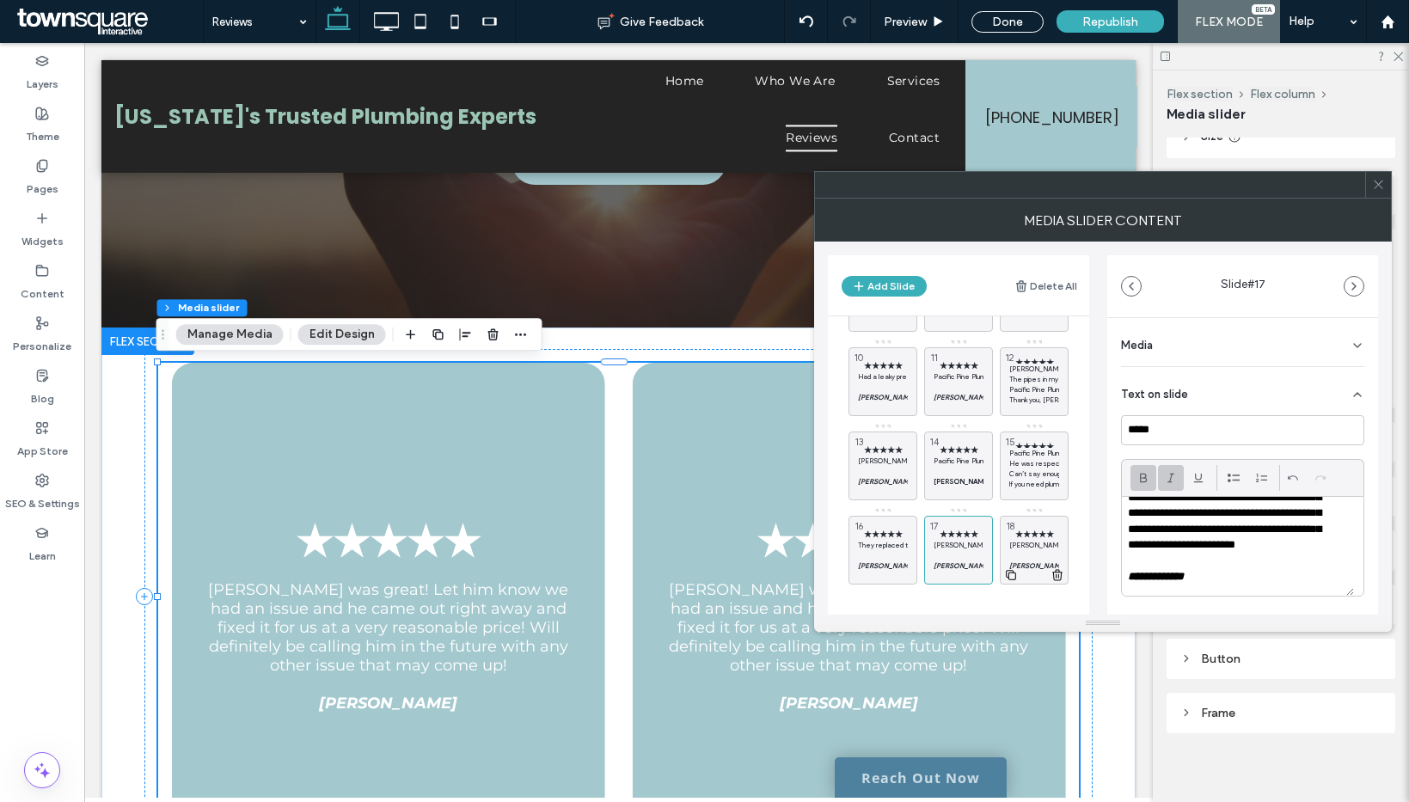
drag, startPoint x: 1012, startPoint y: 551, endPoint x: 1019, endPoint y: 533, distance: 19.3
click at [1012, 550] on p at bounding box center [1034, 555] width 50 height 10
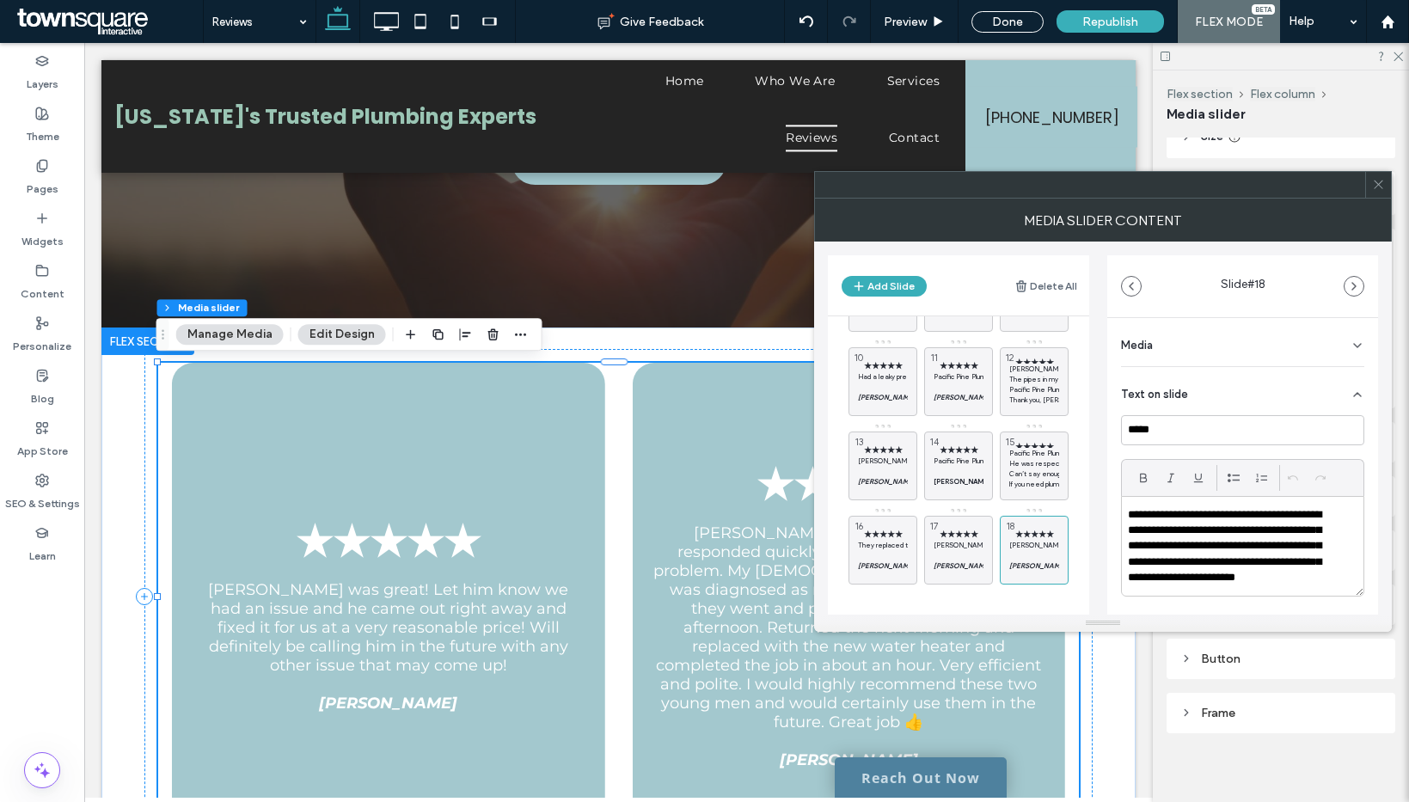
click at [1222, 576] on p "**********" at bounding box center [1231, 546] width 207 height 79
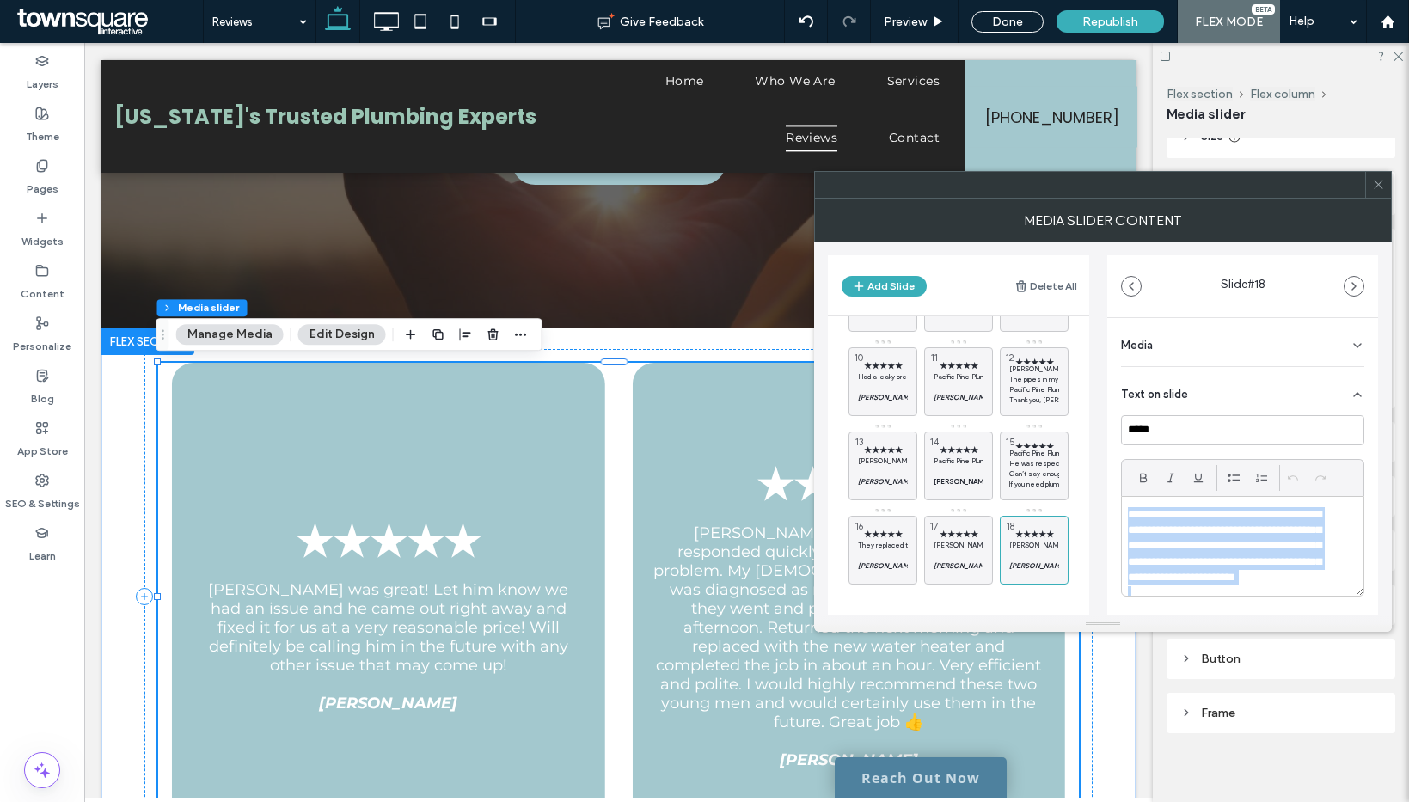
paste div
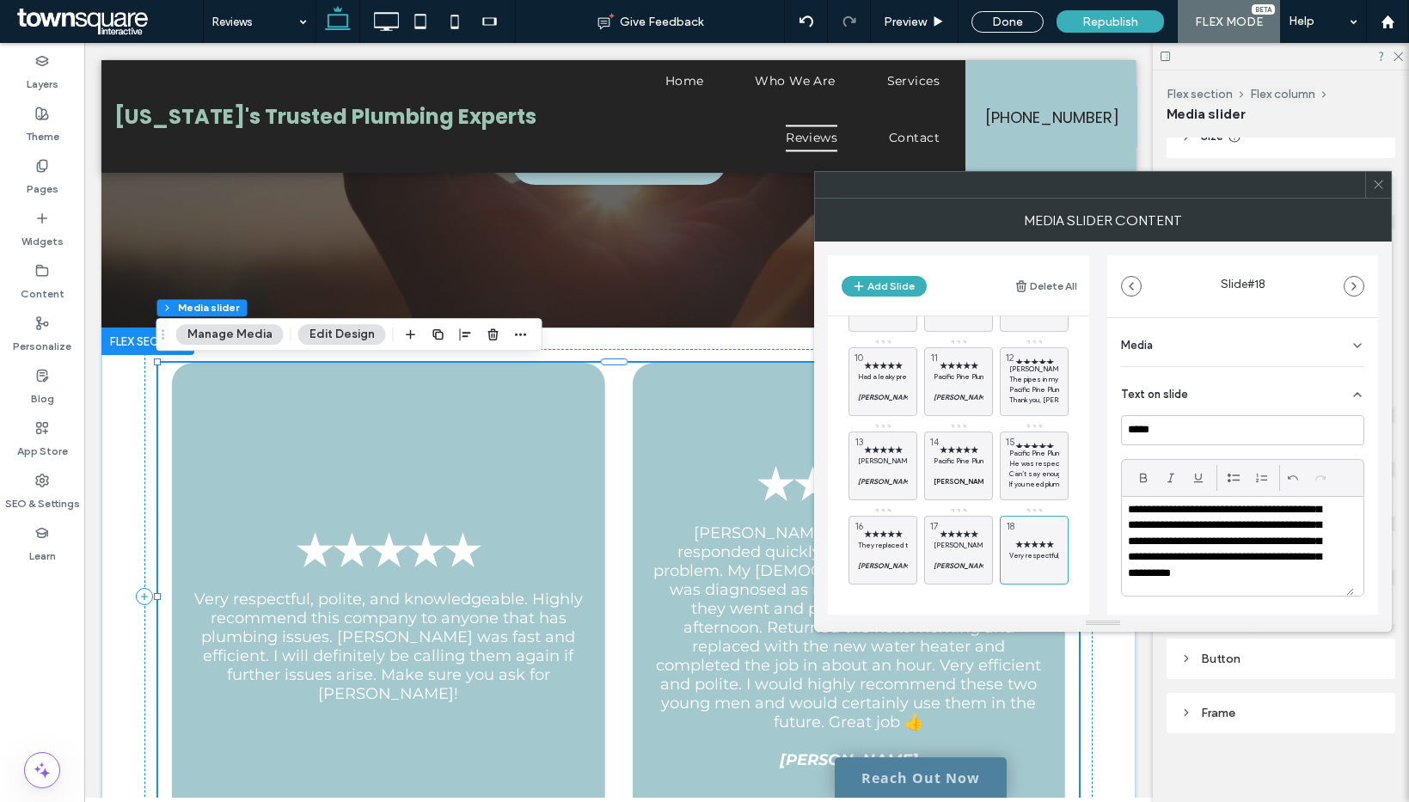
scroll to position [0, 0]
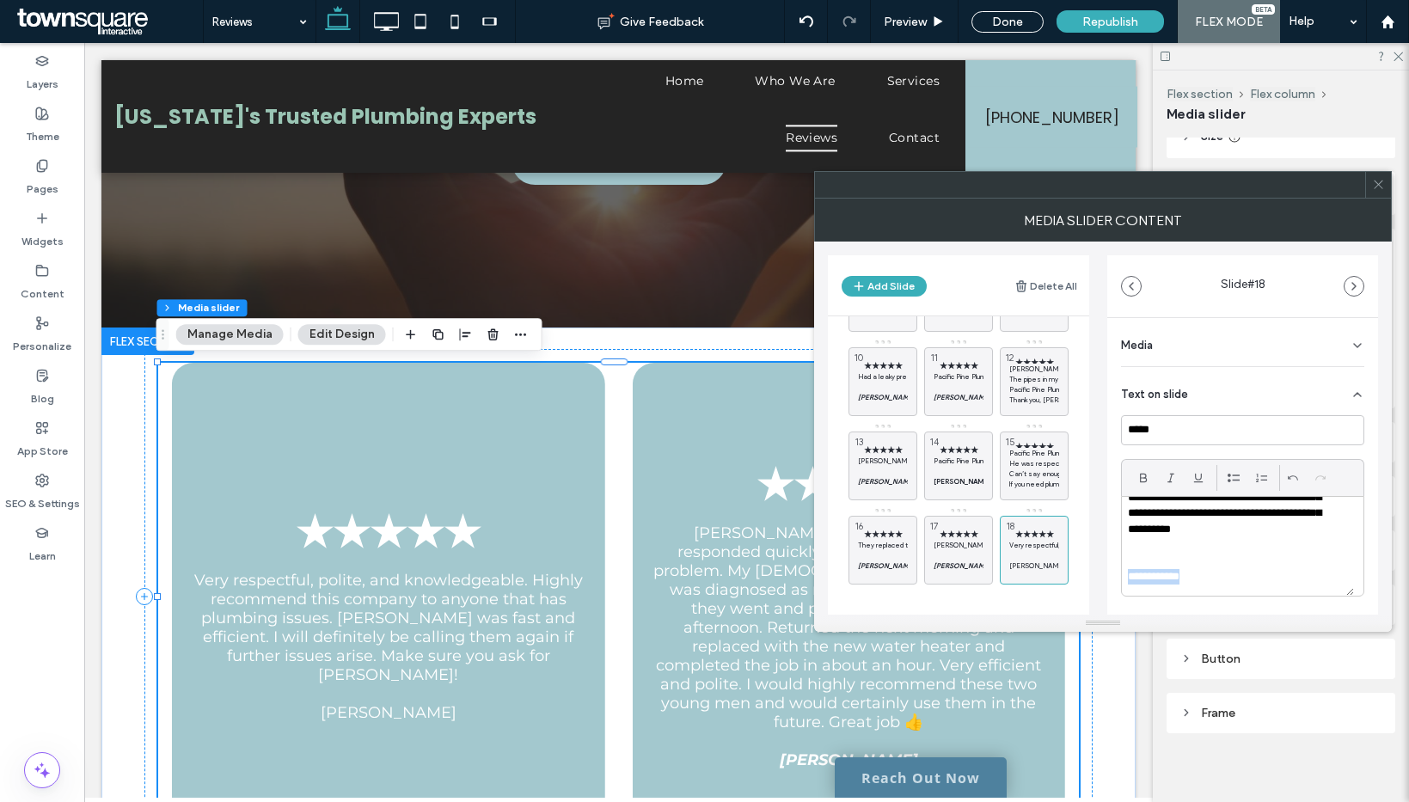
drag, startPoint x: 1219, startPoint y: 595, endPoint x: 1107, endPoint y: 548, distance: 121.0
click at [1093, 575] on div "Add Slide Delete All ★★★★★ Brandon and Austin responded quickly to a leaking wa…" at bounding box center [1103, 428] width 550 height 373
drag, startPoint x: 1136, startPoint y: 485, endPoint x: 1144, endPoint y: 481, distance: 8.9
click at [1136, 483] on span at bounding box center [1143, 478] width 14 height 26
drag, startPoint x: 1166, startPoint y: 477, endPoint x: 1161, endPoint y: 505, distance: 28.8
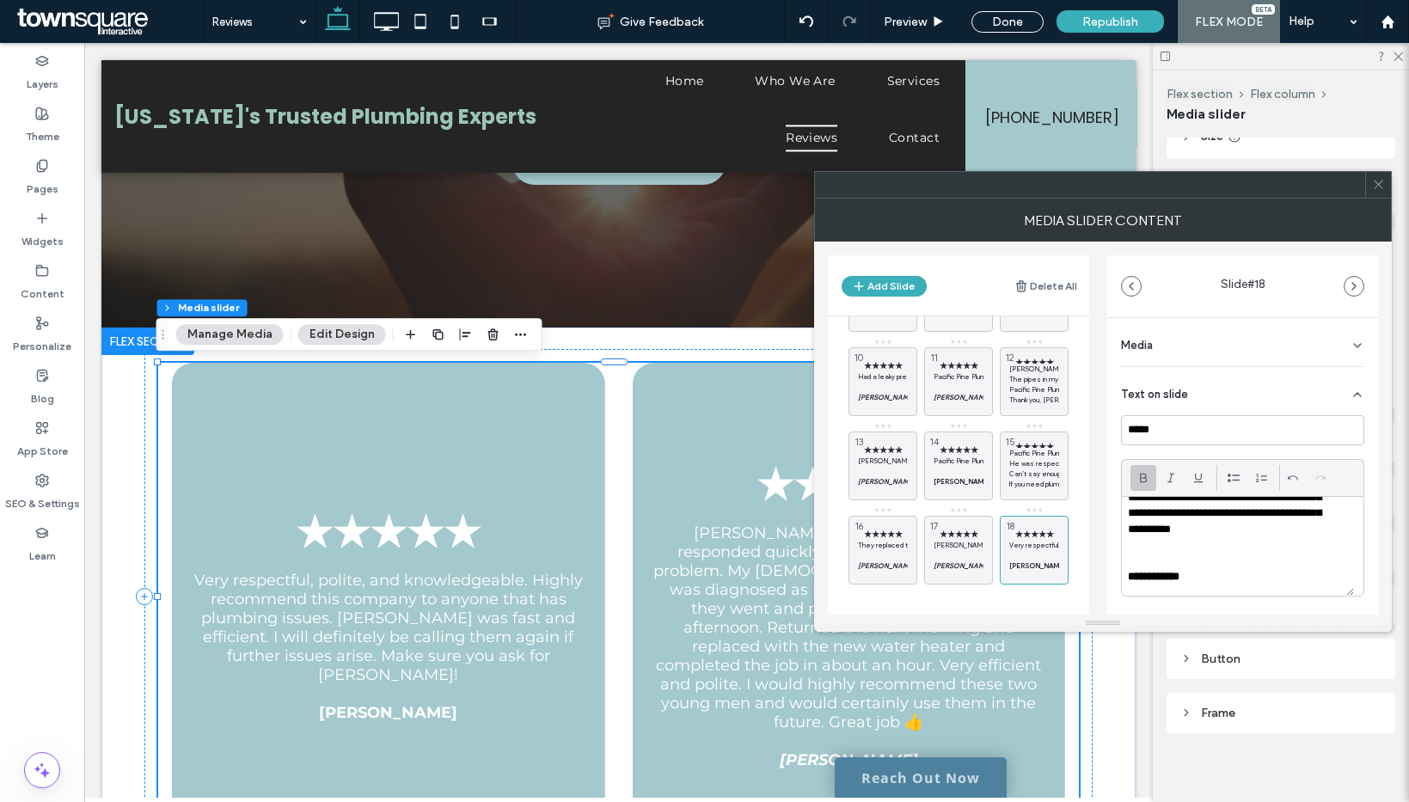
click at [1166, 477] on icon at bounding box center [1171, 478] width 14 height 14
click at [1015, 573] on use at bounding box center [1011, 575] width 10 height 10
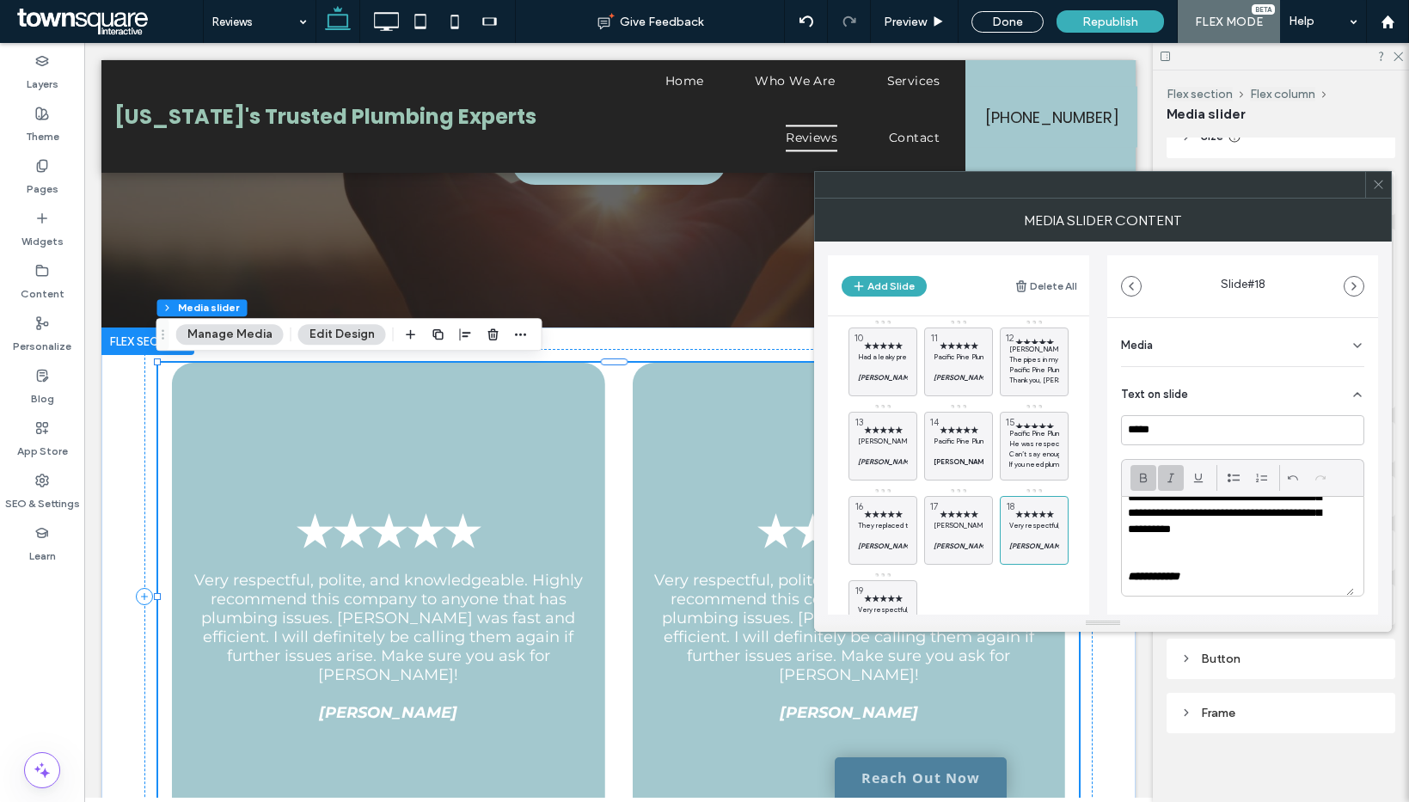
scroll to position [280, 0]
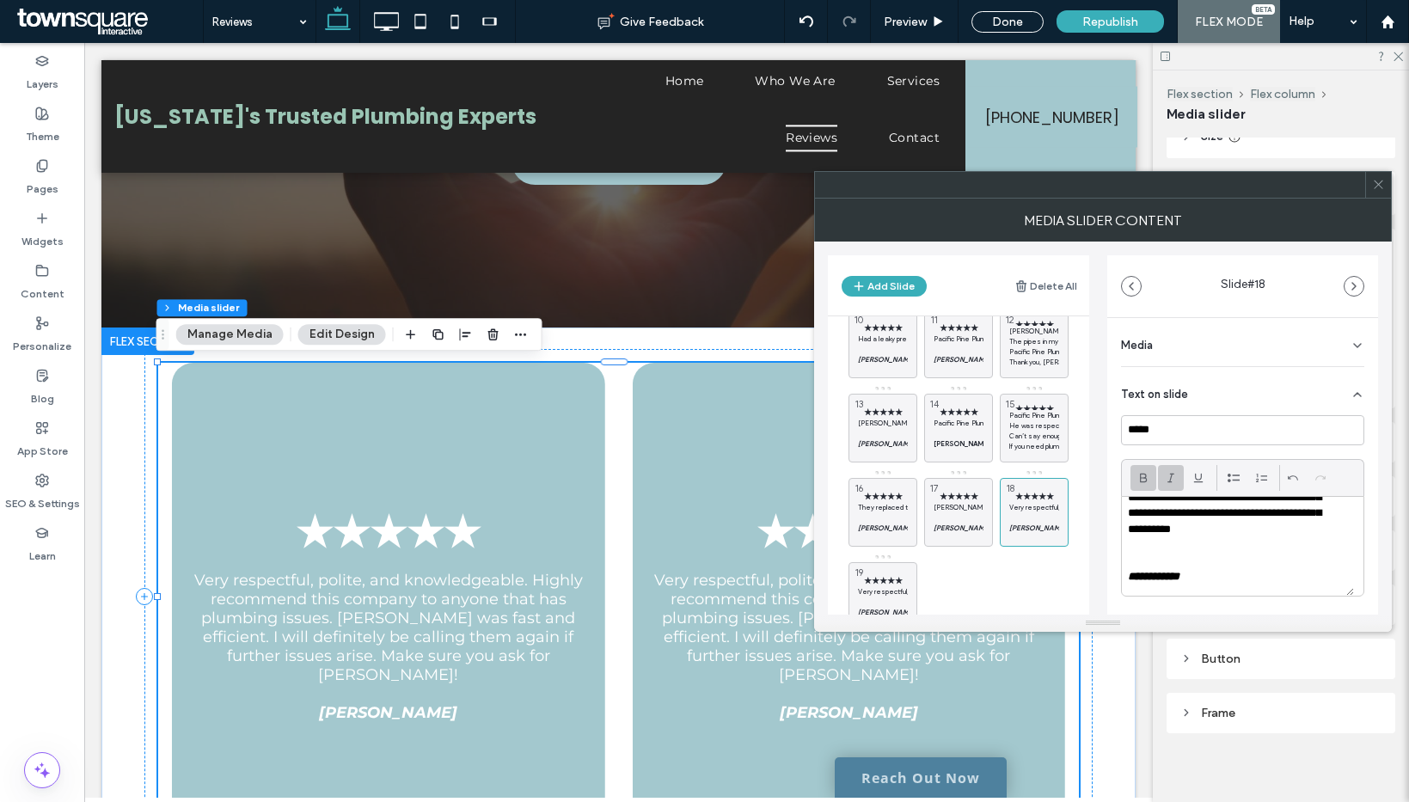
click at [878, 583] on span "★★★★★" at bounding box center [883, 580] width 50 height 11
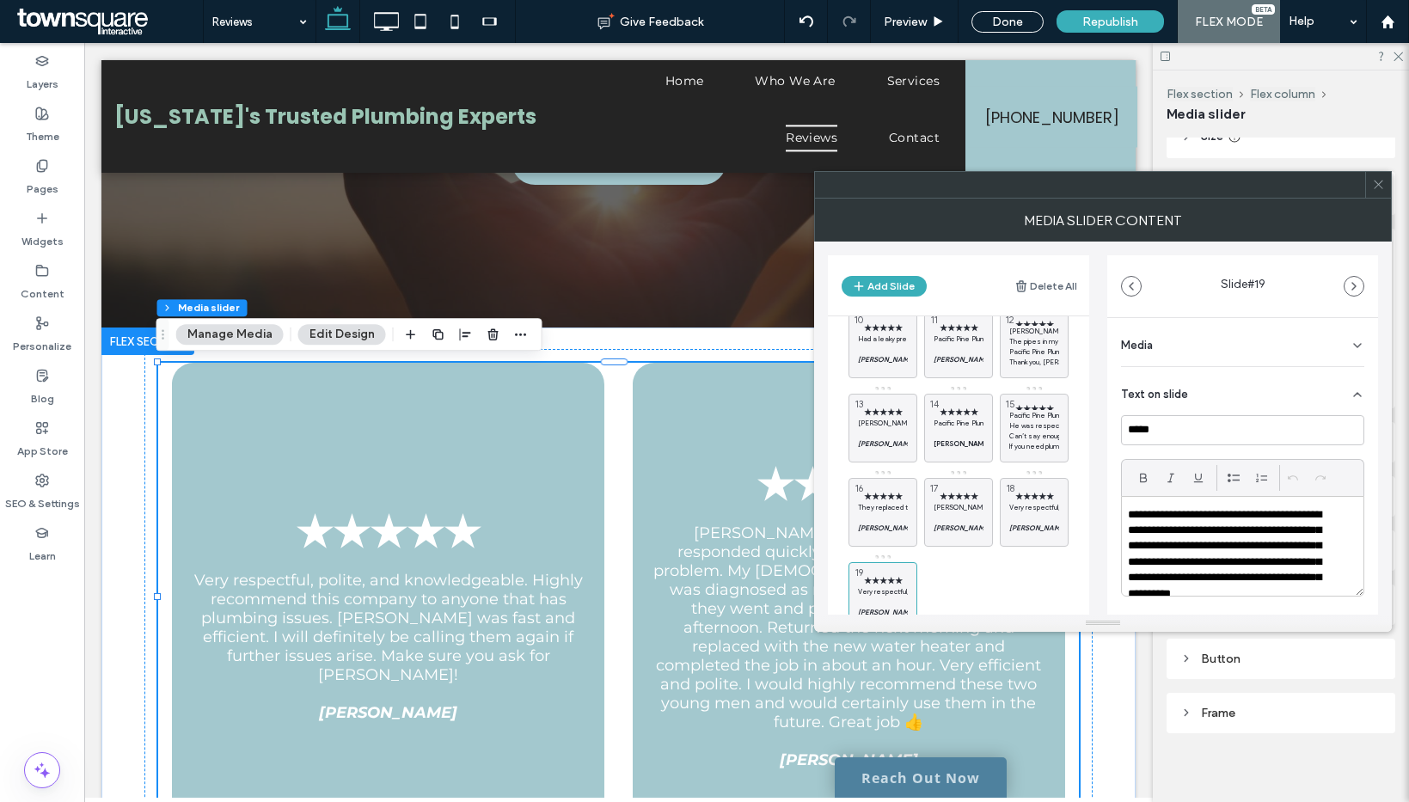
click at [1248, 573] on p "**********" at bounding box center [1231, 562] width 207 height 111
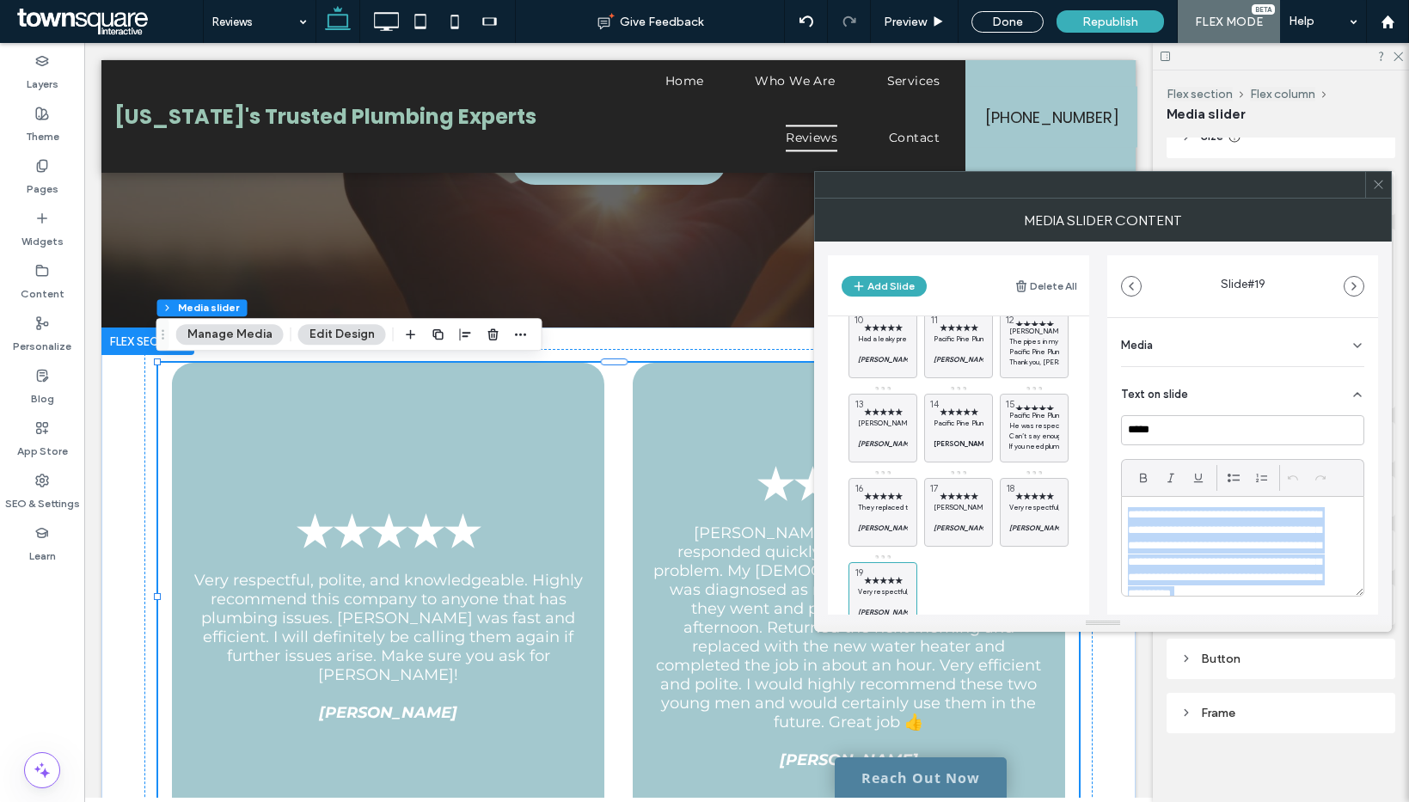
paste div
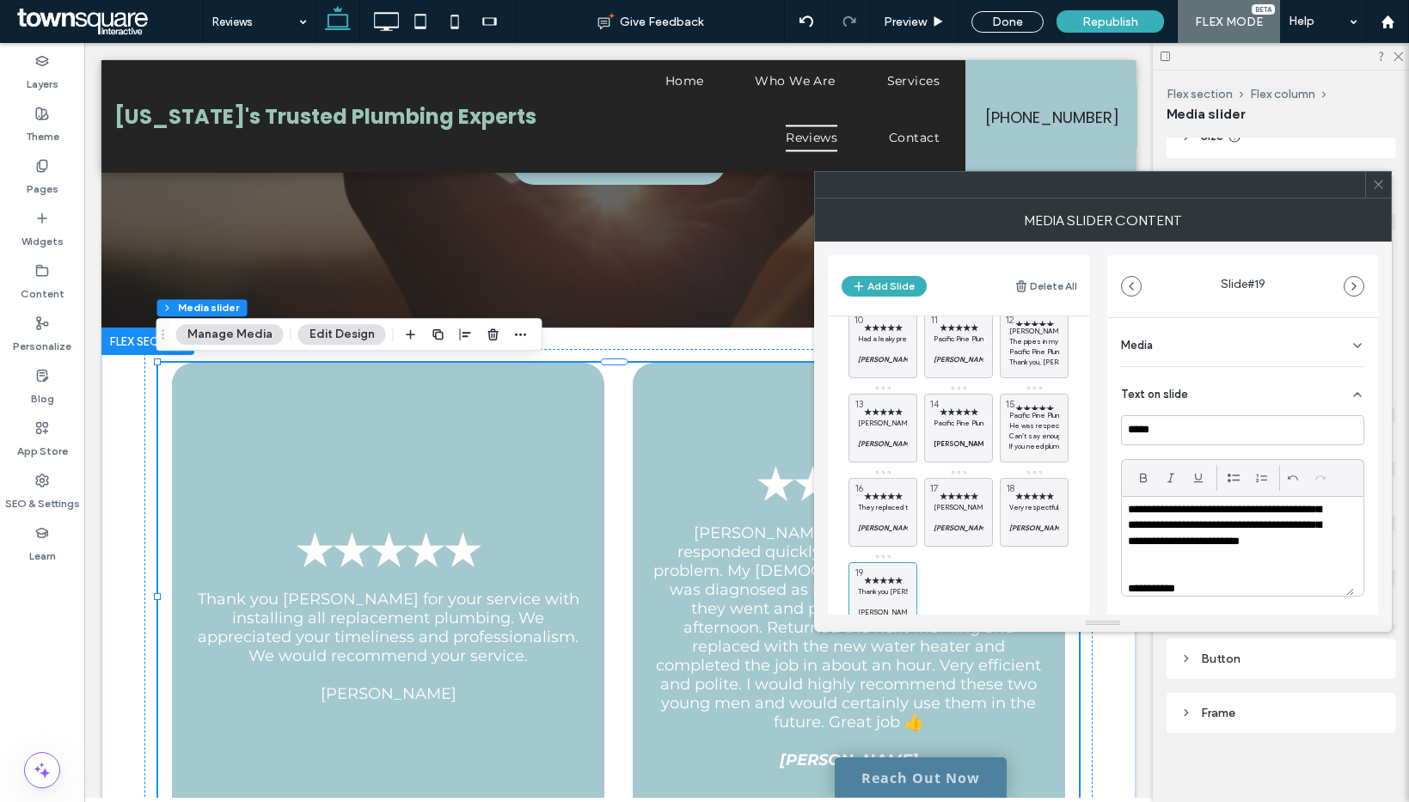
scroll to position [33, 0]
drag, startPoint x: 1199, startPoint y: 590, endPoint x: 1098, endPoint y: 578, distance: 102.1
click at [1098, 578] on div "Add Slide Delete All ★★★★★ Brandon and Austin responded quickly to a leaking wa…" at bounding box center [1103, 428] width 550 height 373
click at [1144, 478] on icon at bounding box center [1143, 478] width 14 height 14
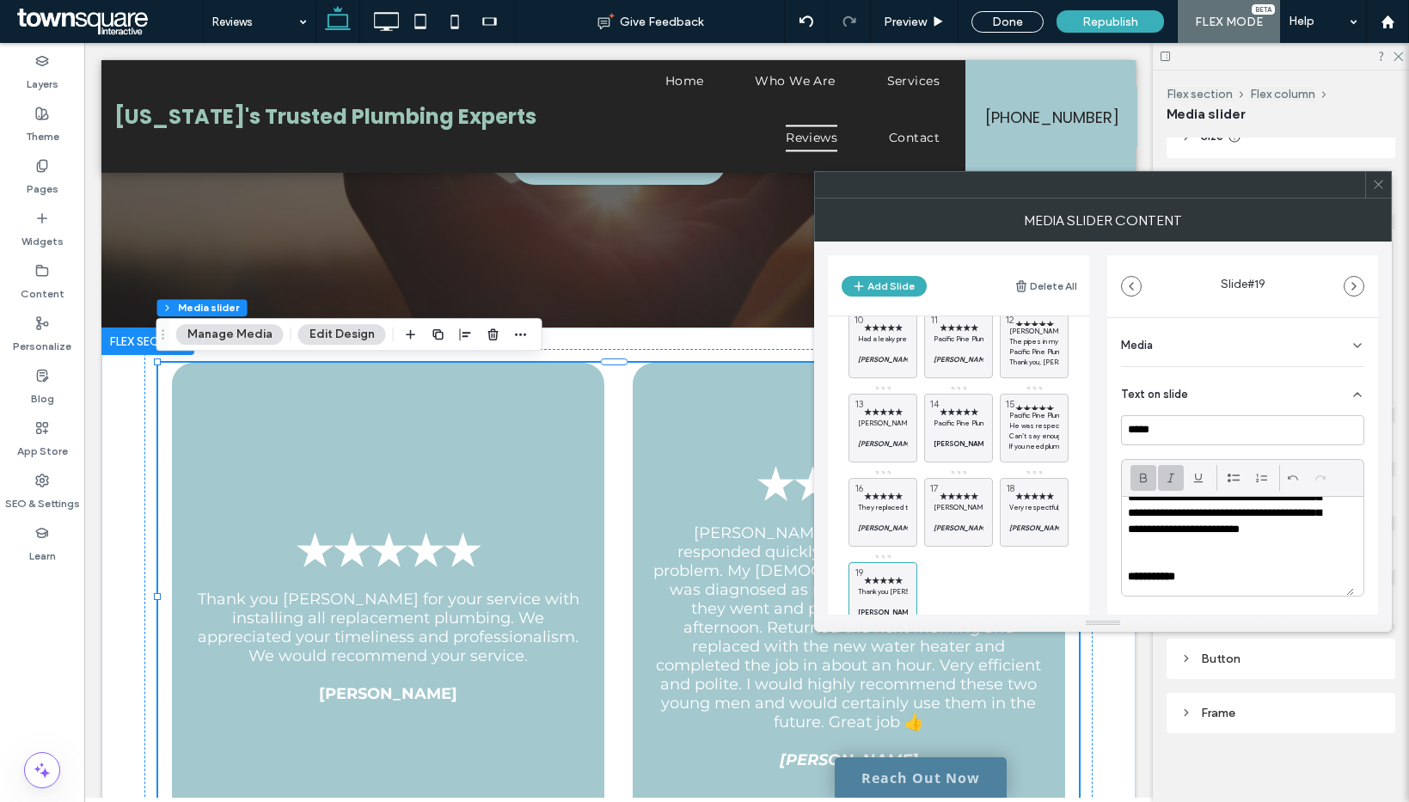
click at [1169, 477] on icon at bounding box center [1171, 478] width 14 height 14
click at [1227, 574] on p "**********" at bounding box center [1231, 576] width 207 height 15
click at [964, 572] on div "★★★★★ Brandon and Austin responded quickly to a leaking water heater problem. M…" at bounding box center [968, 339] width 241 height 583
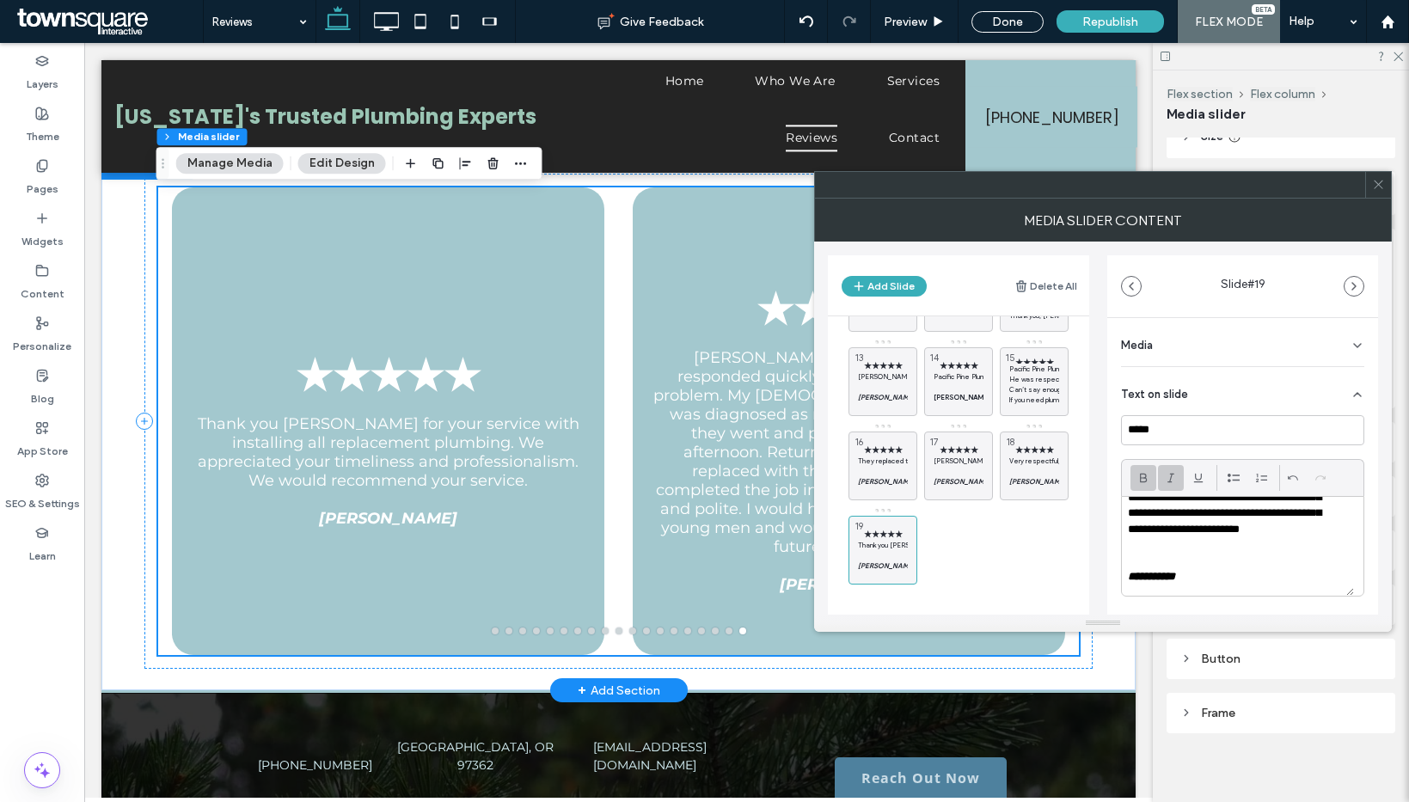
scroll to position [494, 0]
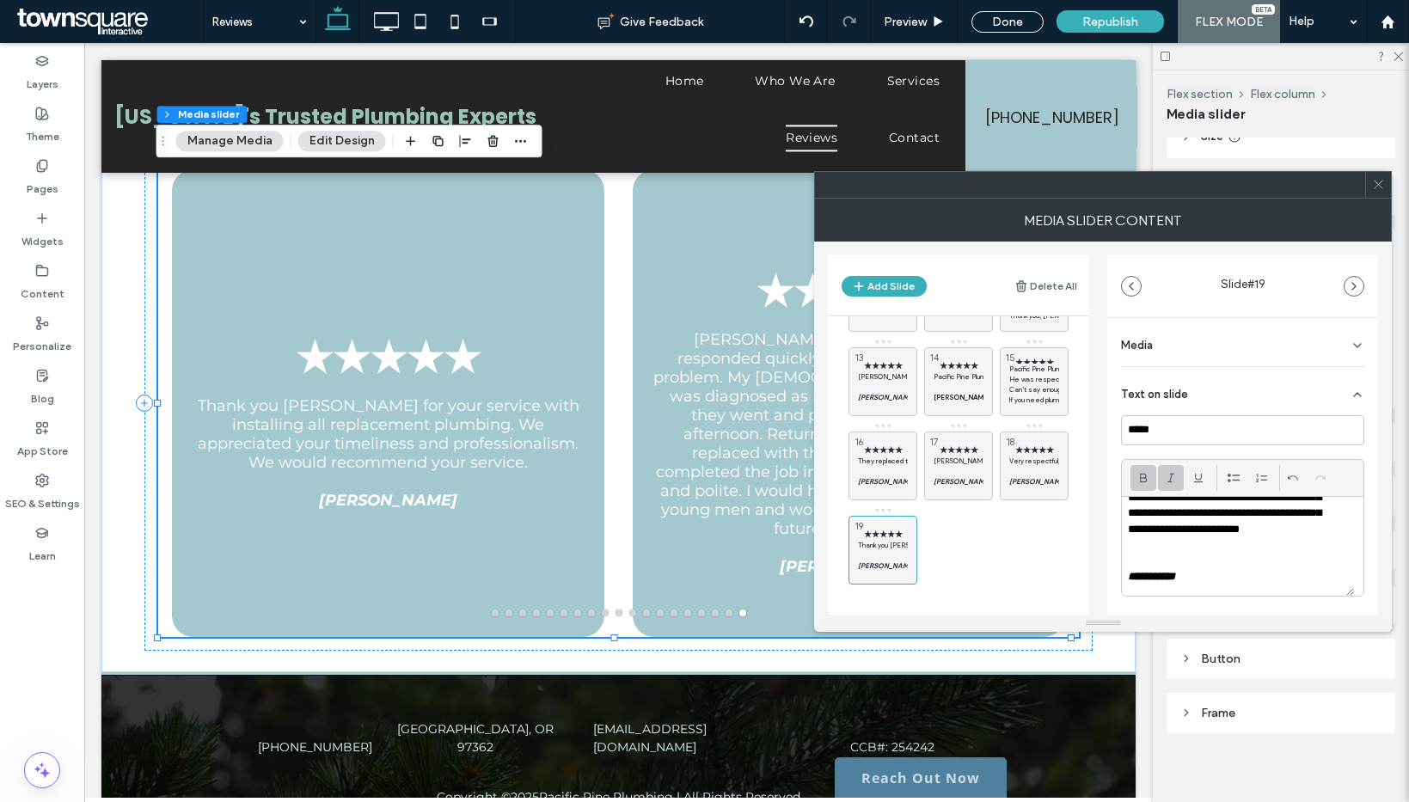
click at [1382, 183] on icon at bounding box center [1378, 184] width 13 height 13
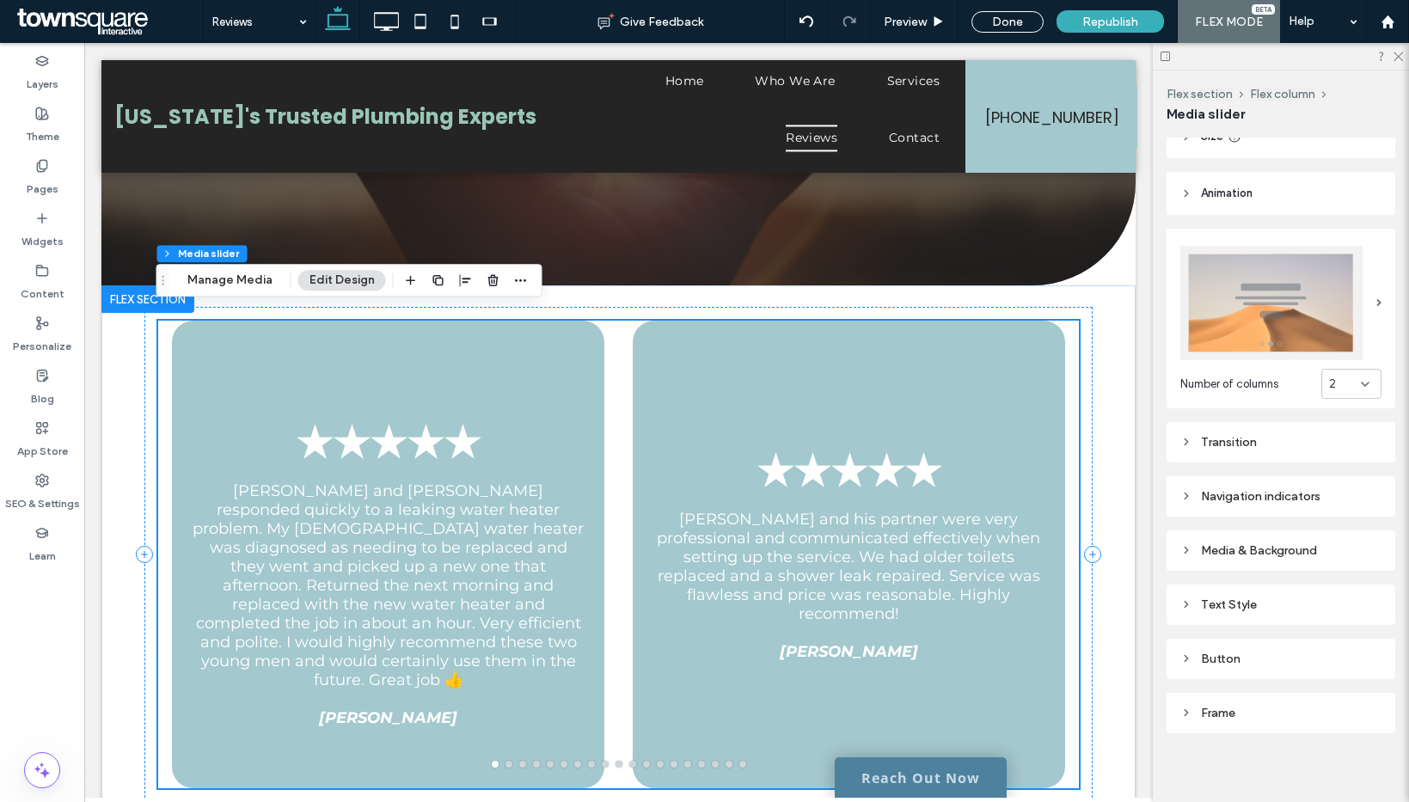
scroll to position [356, 0]
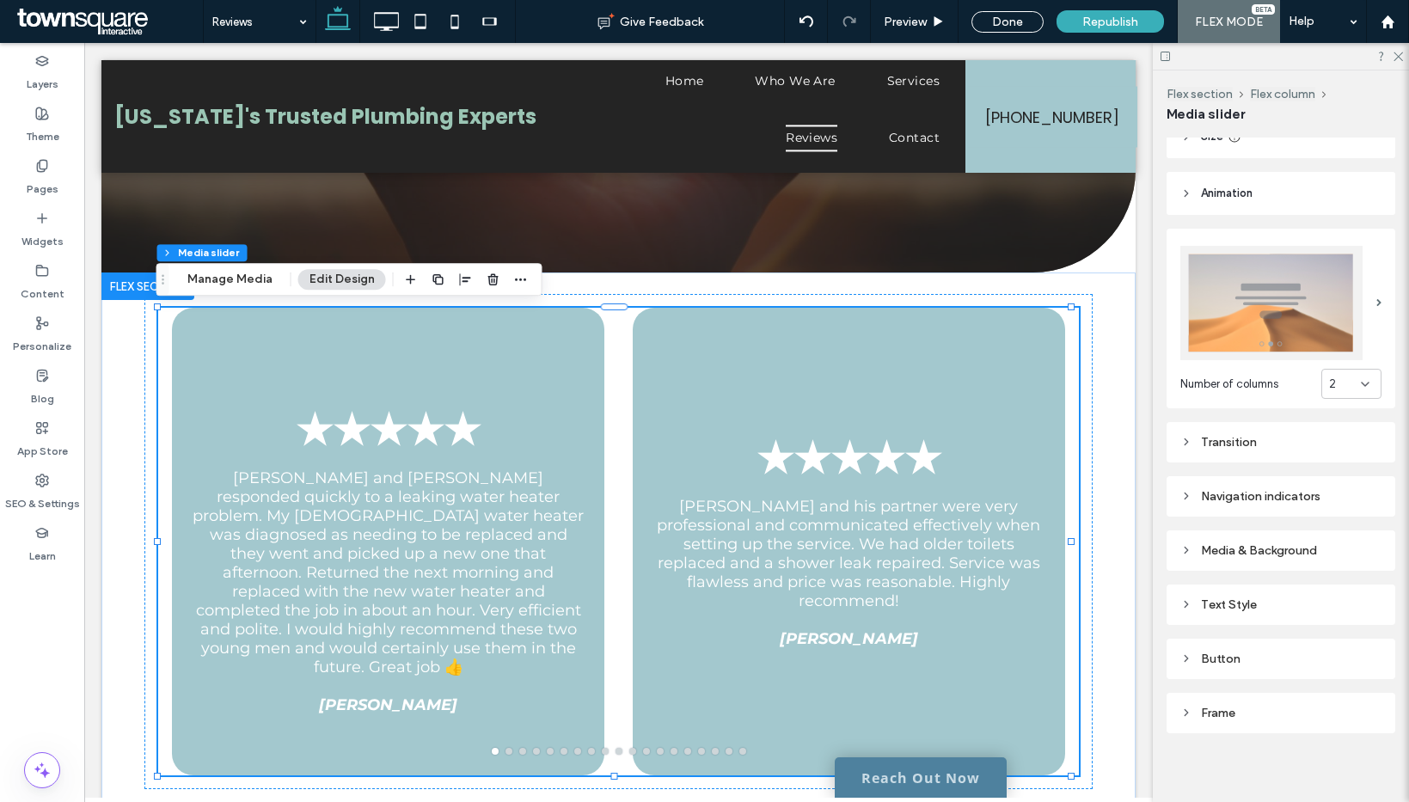
drag, startPoint x: 1251, startPoint y: 546, endPoint x: 1258, endPoint y: 562, distance: 17.7
click at [1251, 546] on div "Media & Background" at bounding box center [1280, 550] width 201 height 15
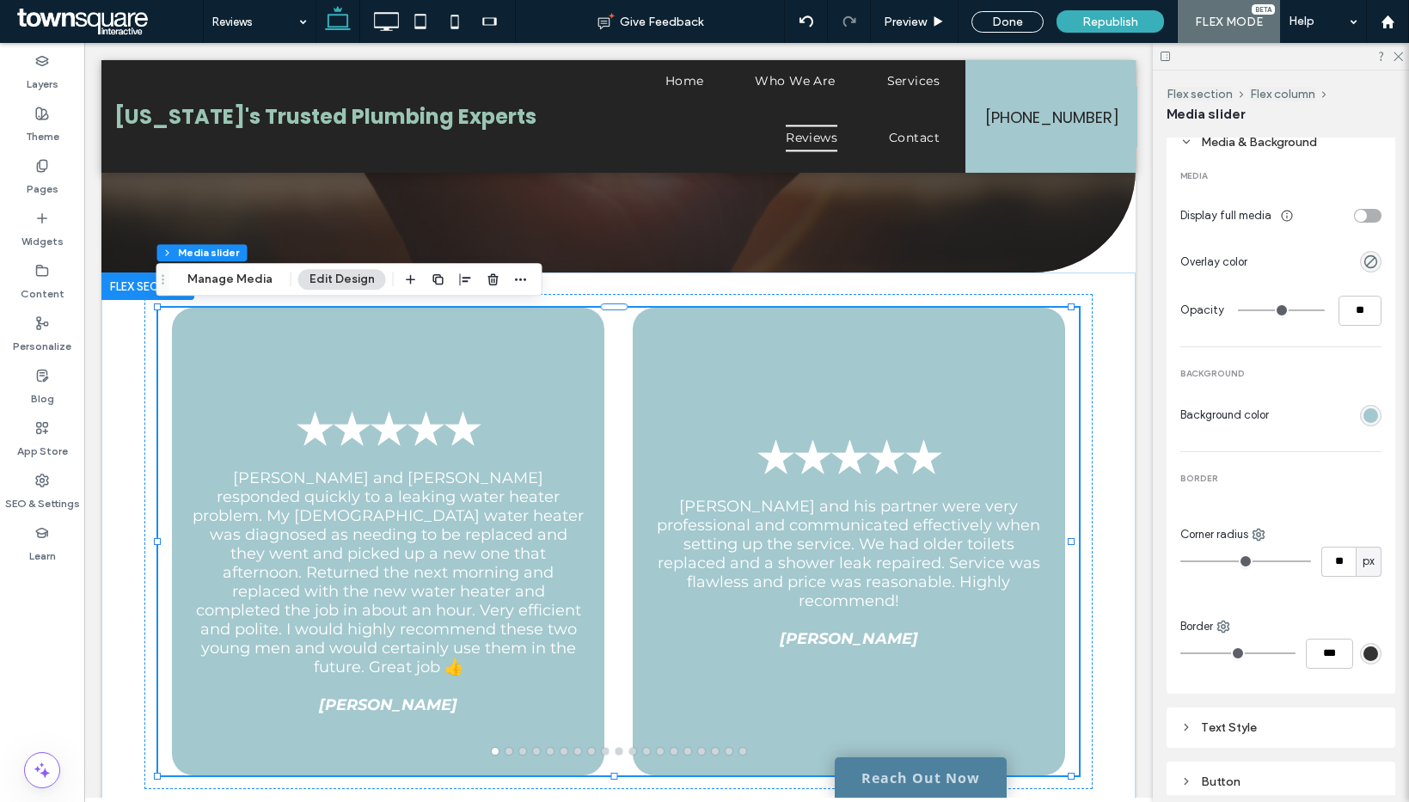
scroll to position [663, 0]
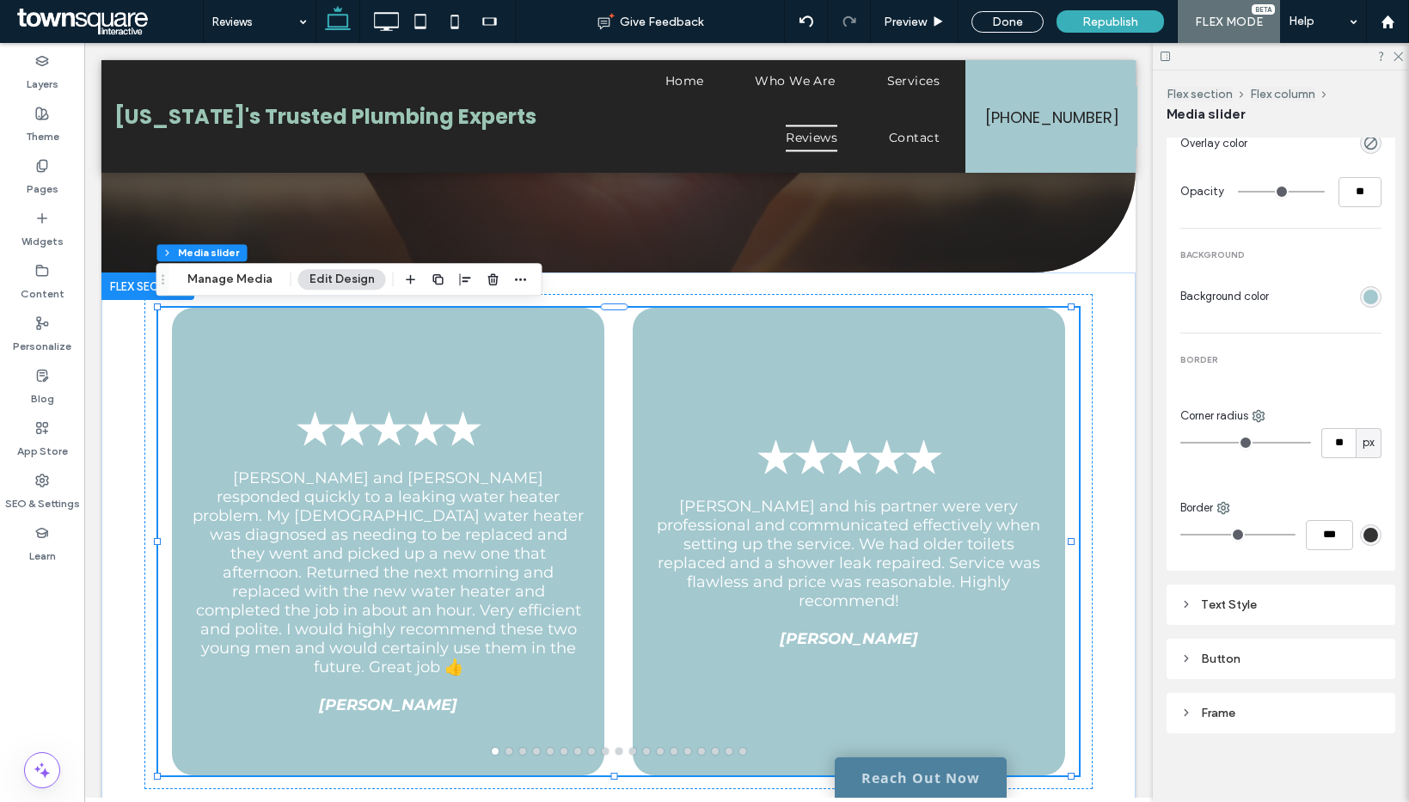
click at [1355, 304] on div "MEDIA Display full media Overlay color Opacity ** BACKGROUND Background color B…" at bounding box center [1280, 298] width 201 height 527
click at [1357, 298] on section "Background color" at bounding box center [1280, 297] width 201 height 30
click at [1360, 298] on div "rgb(163, 200, 206)" at bounding box center [1370, 296] width 21 height 21
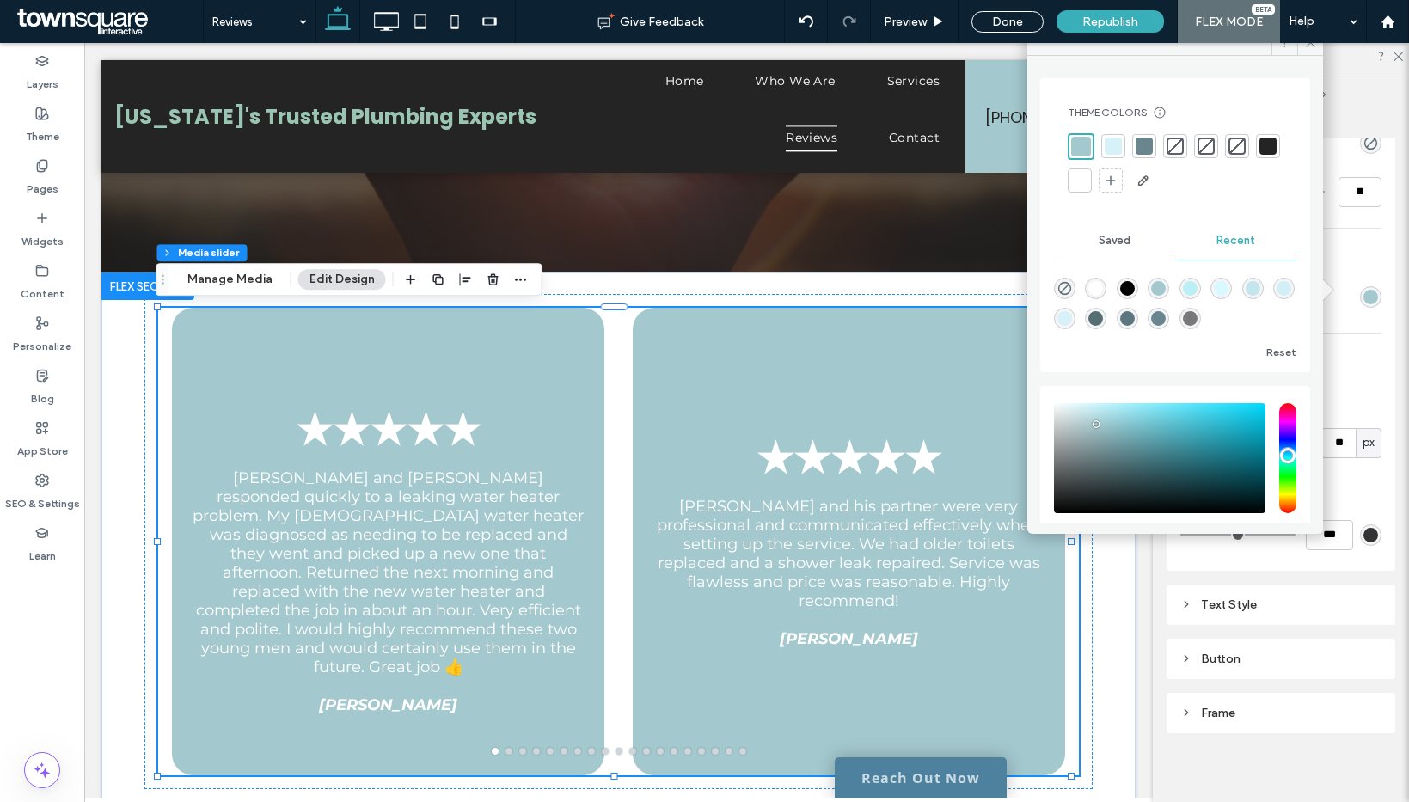
click at [1111, 145] on div at bounding box center [1113, 146] width 17 height 17
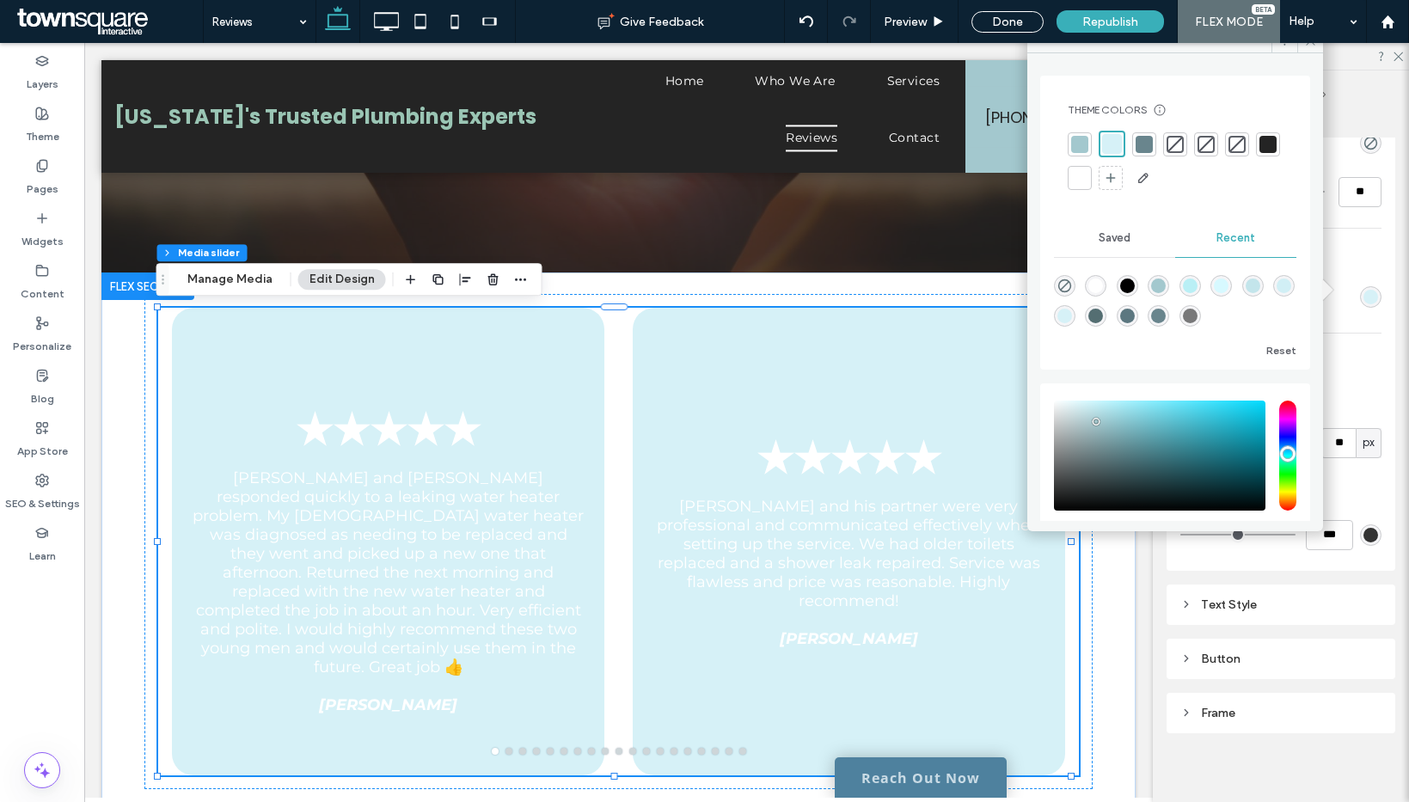
click at [1379, 362] on div "Media & Background MEDIA Display full media Overlay color Opacity ** BACKGROUND…" at bounding box center [1280, 286] width 229 height 567
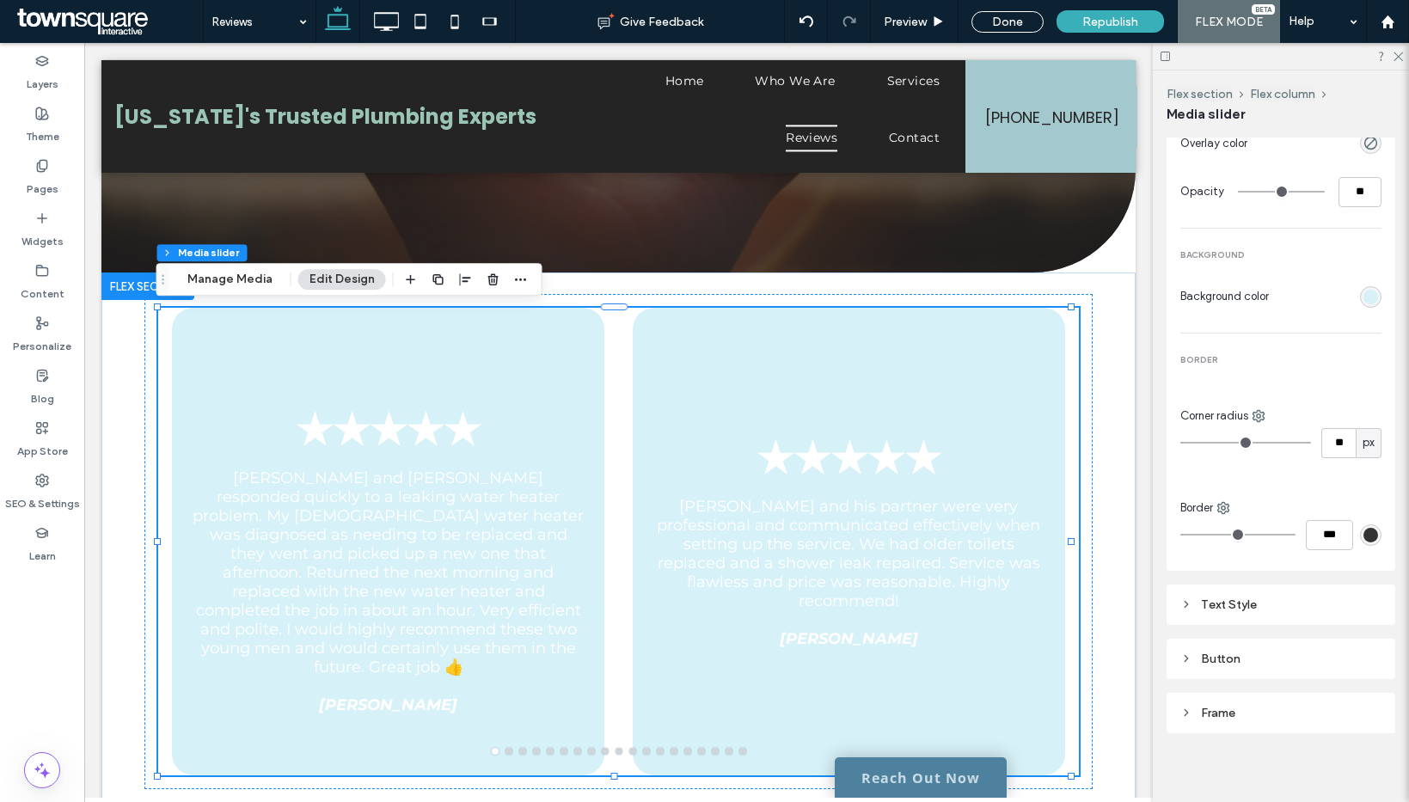
click at [1227, 599] on div "Text Style" at bounding box center [1280, 604] width 201 height 15
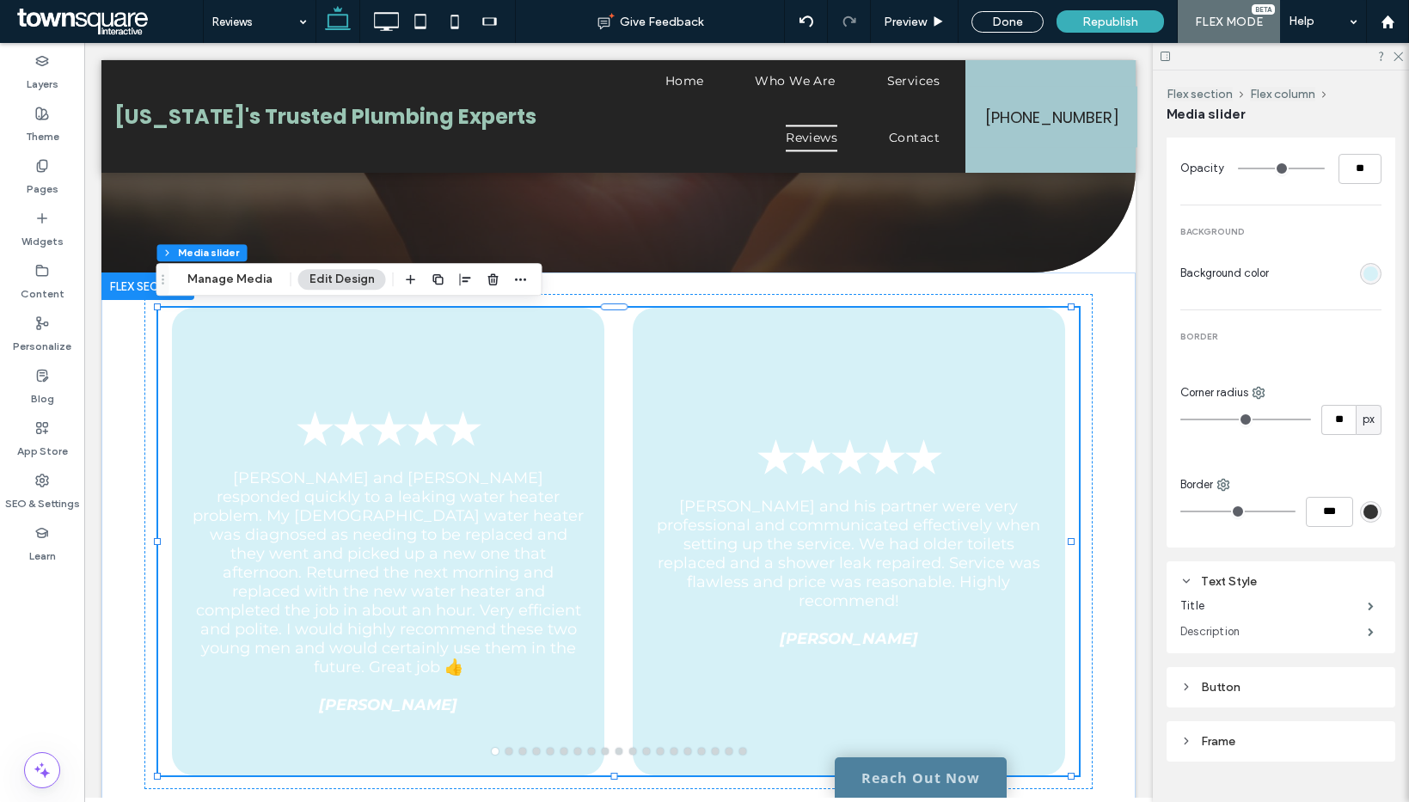
scroll to position [714, 0]
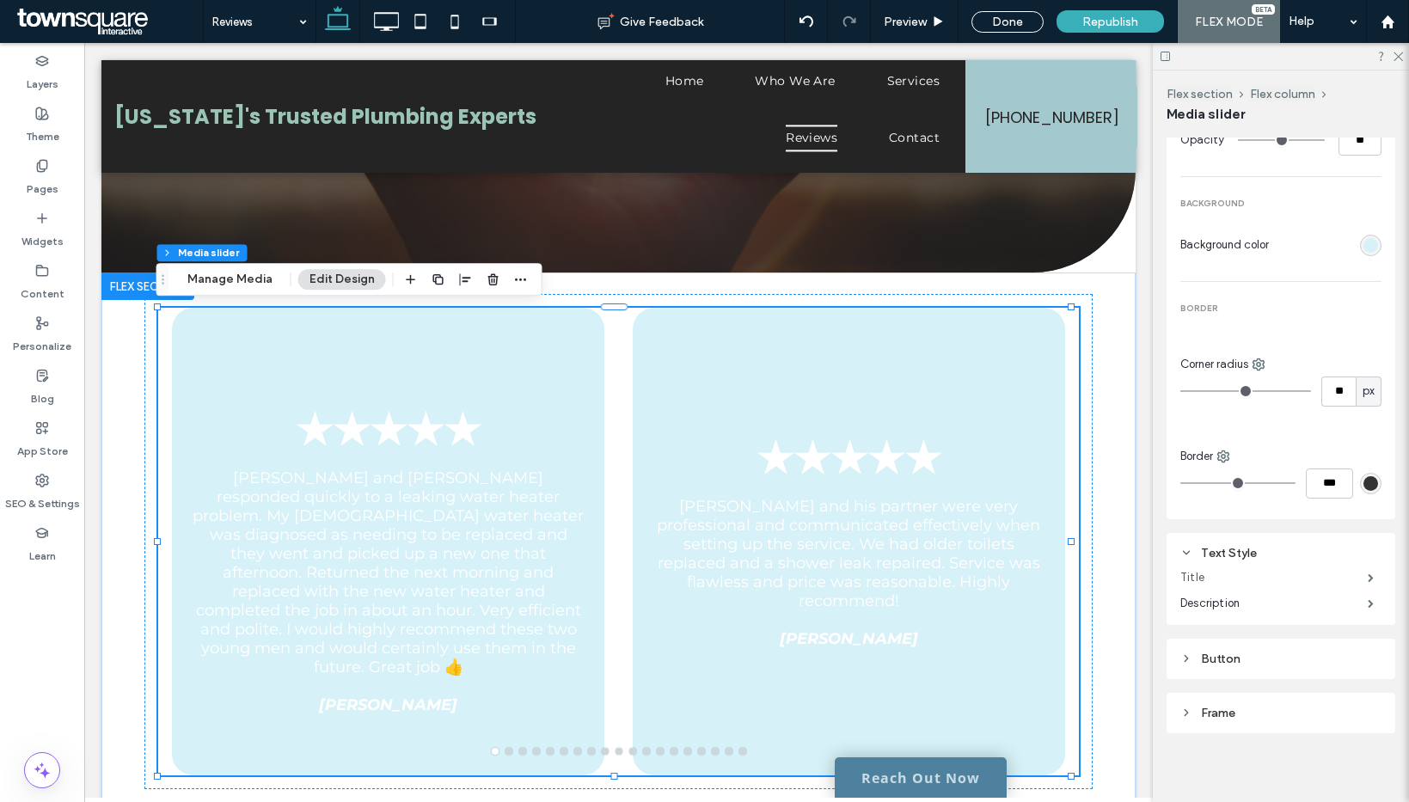
click at [1227, 566] on label "Title" at bounding box center [1273, 577] width 187 height 34
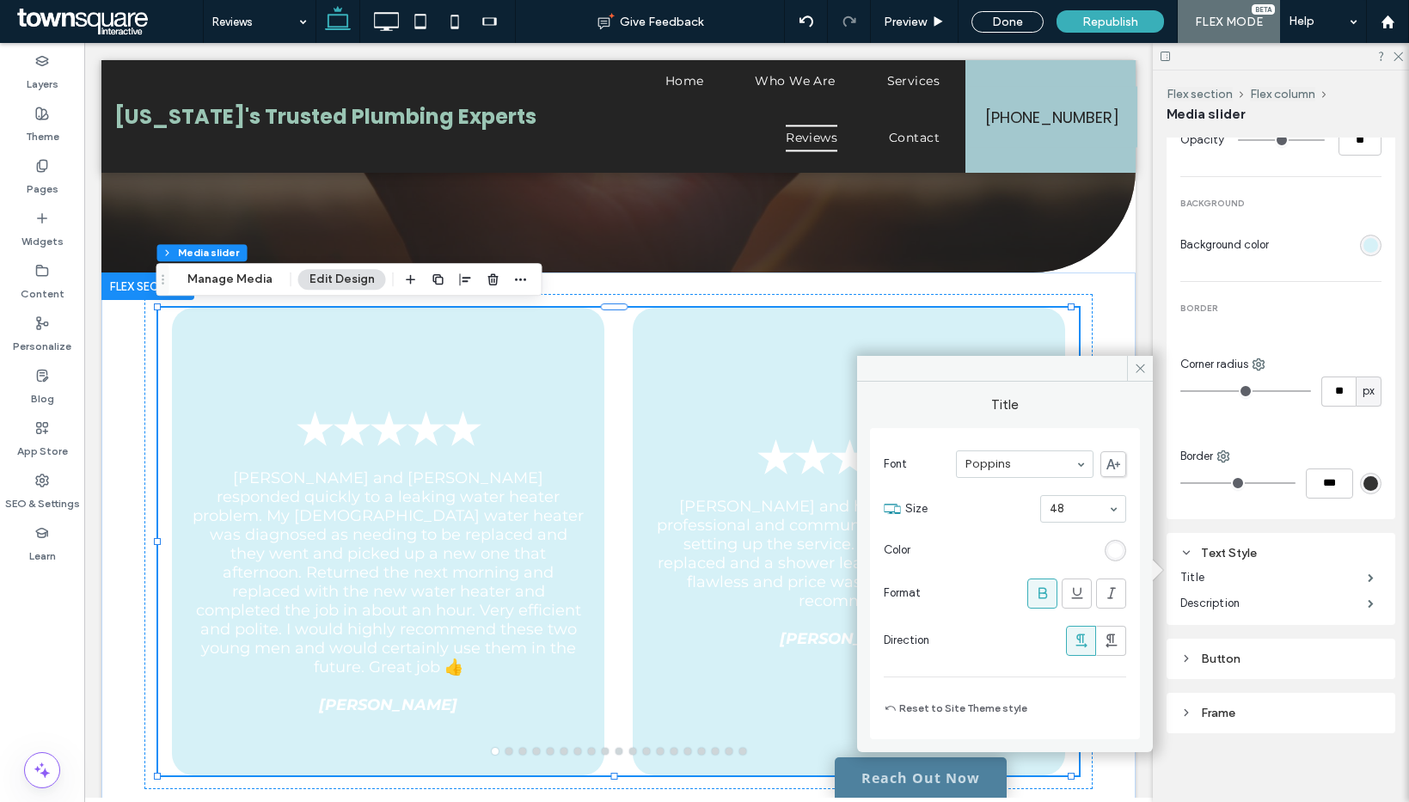
click at [1129, 551] on div "Font Poppins Size 48 Color Format Direction Reset to Site Theme style" at bounding box center [1005, 583] width 270 height 311
click at [1110, 557] on div "rgb(255, 255, 255)" at bounding box center [1115, 550] width 15 height 15
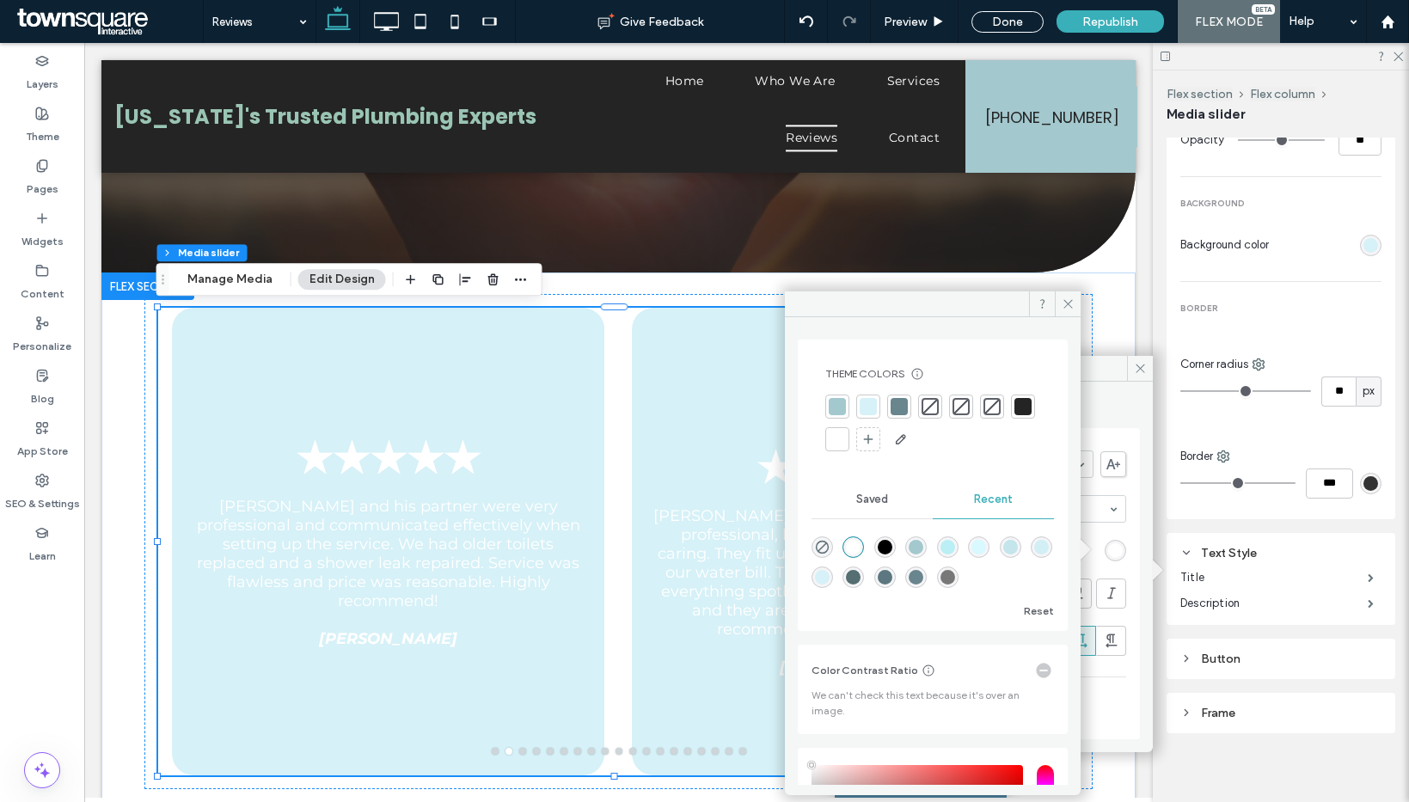
click at [826, 413] on div at bounding box center [837, 407] width 24 height 24
click at [1062, 302] on icon at bounding box center [1068, 303] width 13 height 13
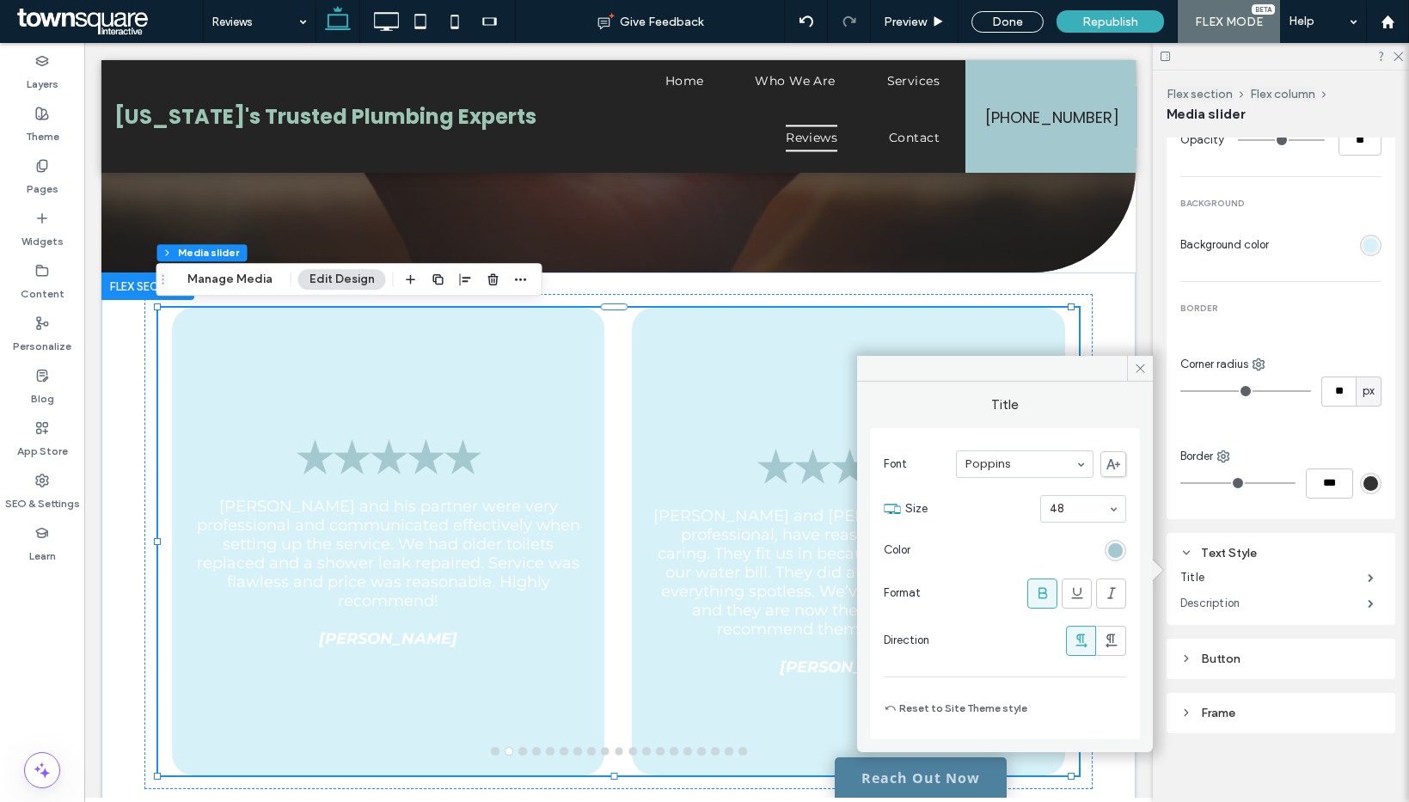
click at [1215, 594] on label "Description" at bounding box center [1273, 603] width 187 height 34
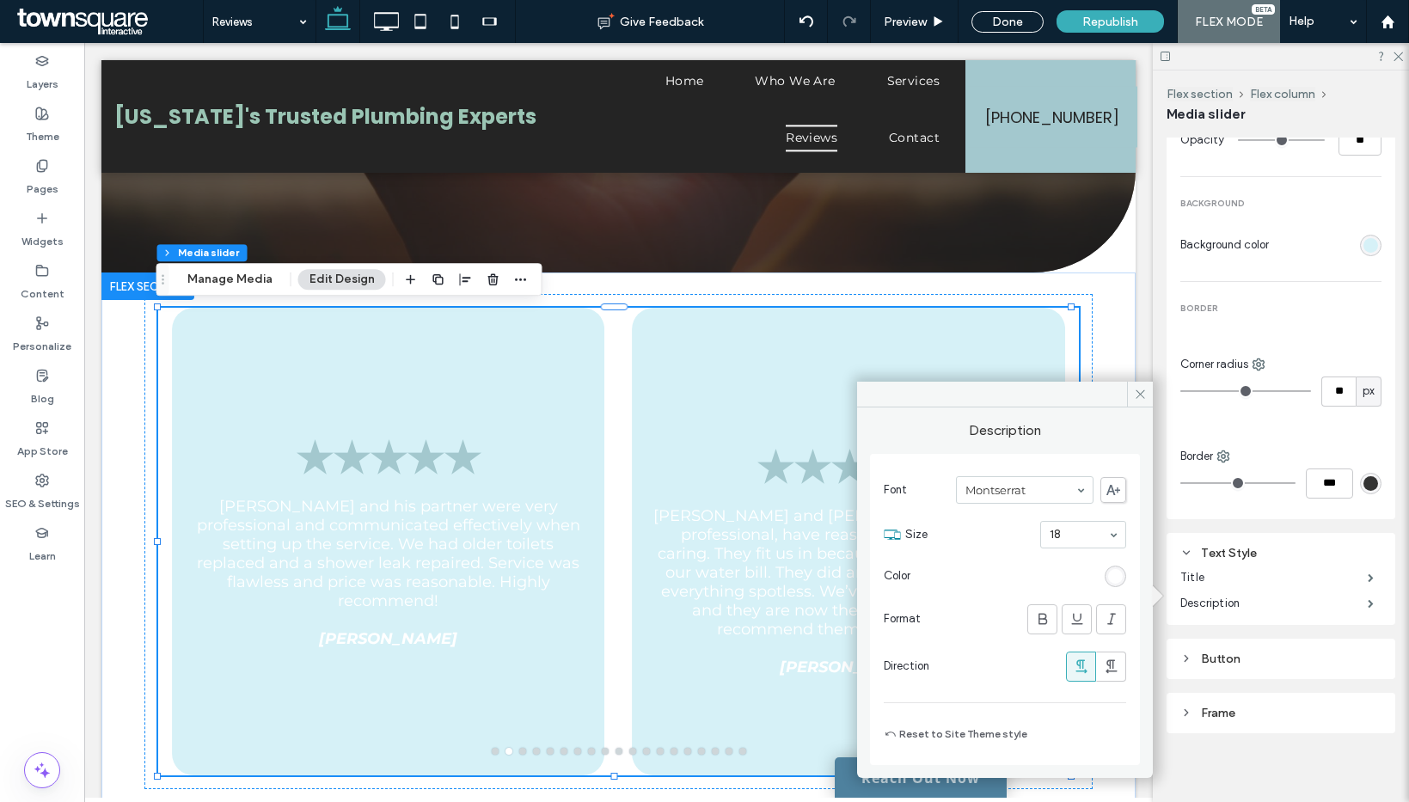
click at [1109, 581] on div "rgb(255, 255, 255)" at bounding box center [1115, 576] width 15 height 15
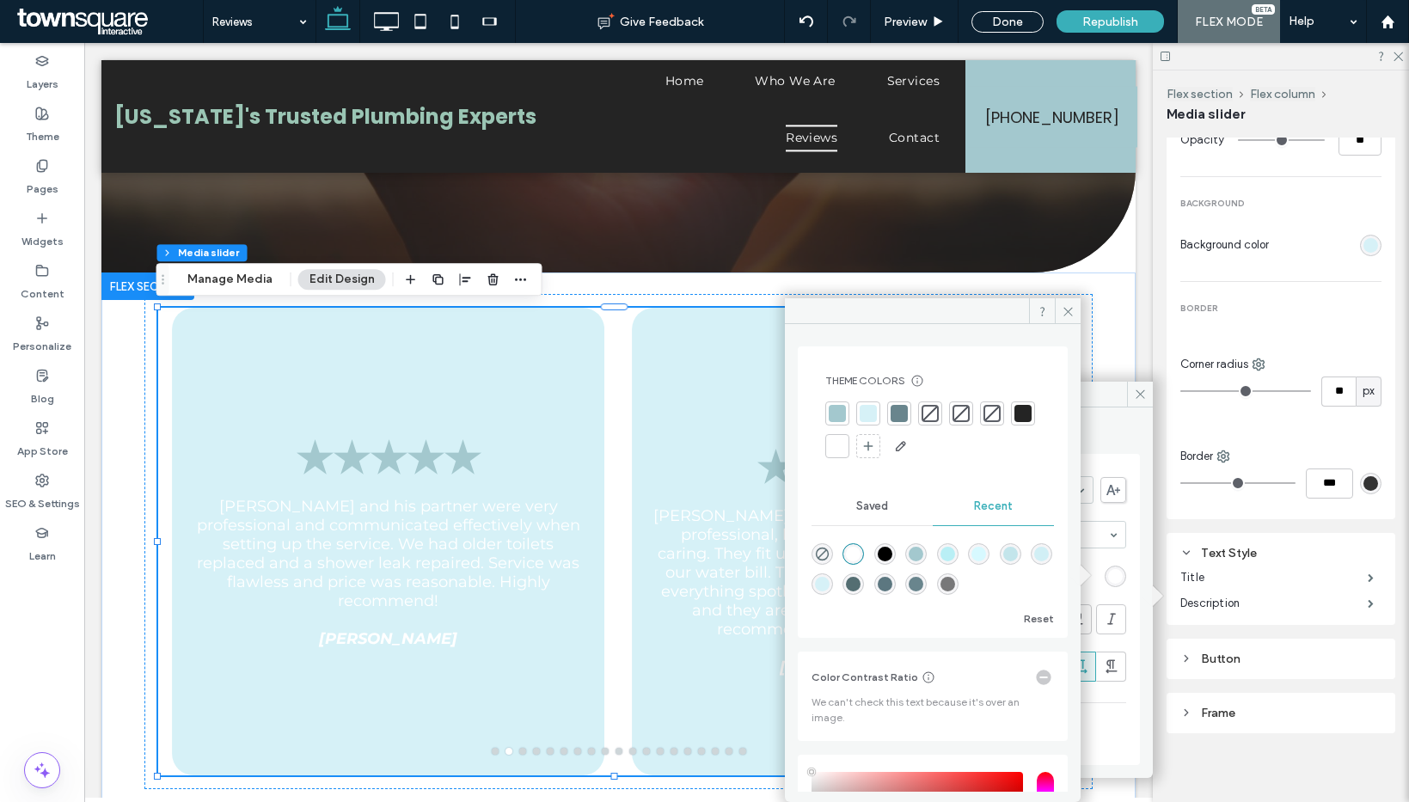
click at [1014, 422] on div at bounding box center [1022, 413] width 17 height 17
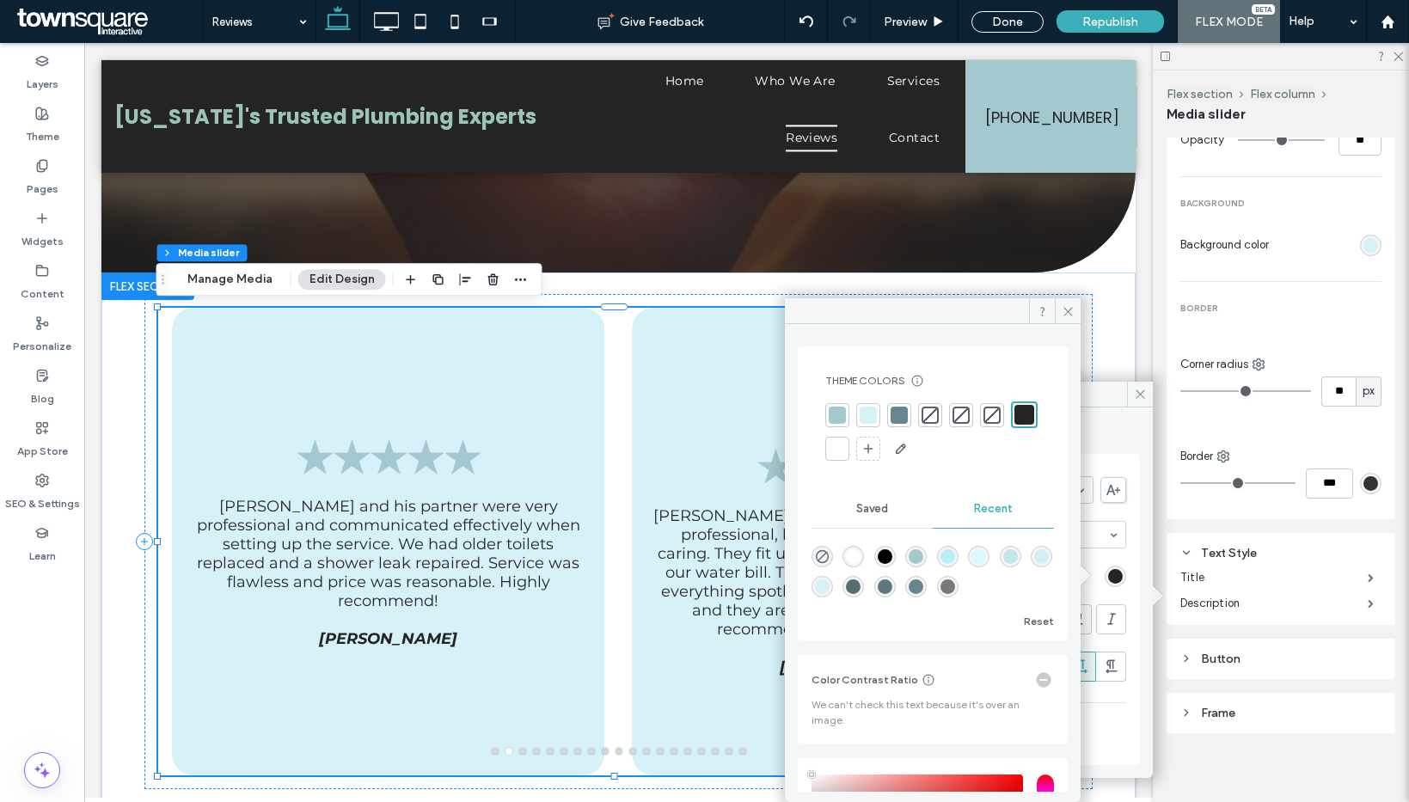
click at [639, 405] on div "★★★★★ Brandon and Austin are polite, professional, have reasonable rates and ar…" at bounding box center [849, 552] width 433 height 386
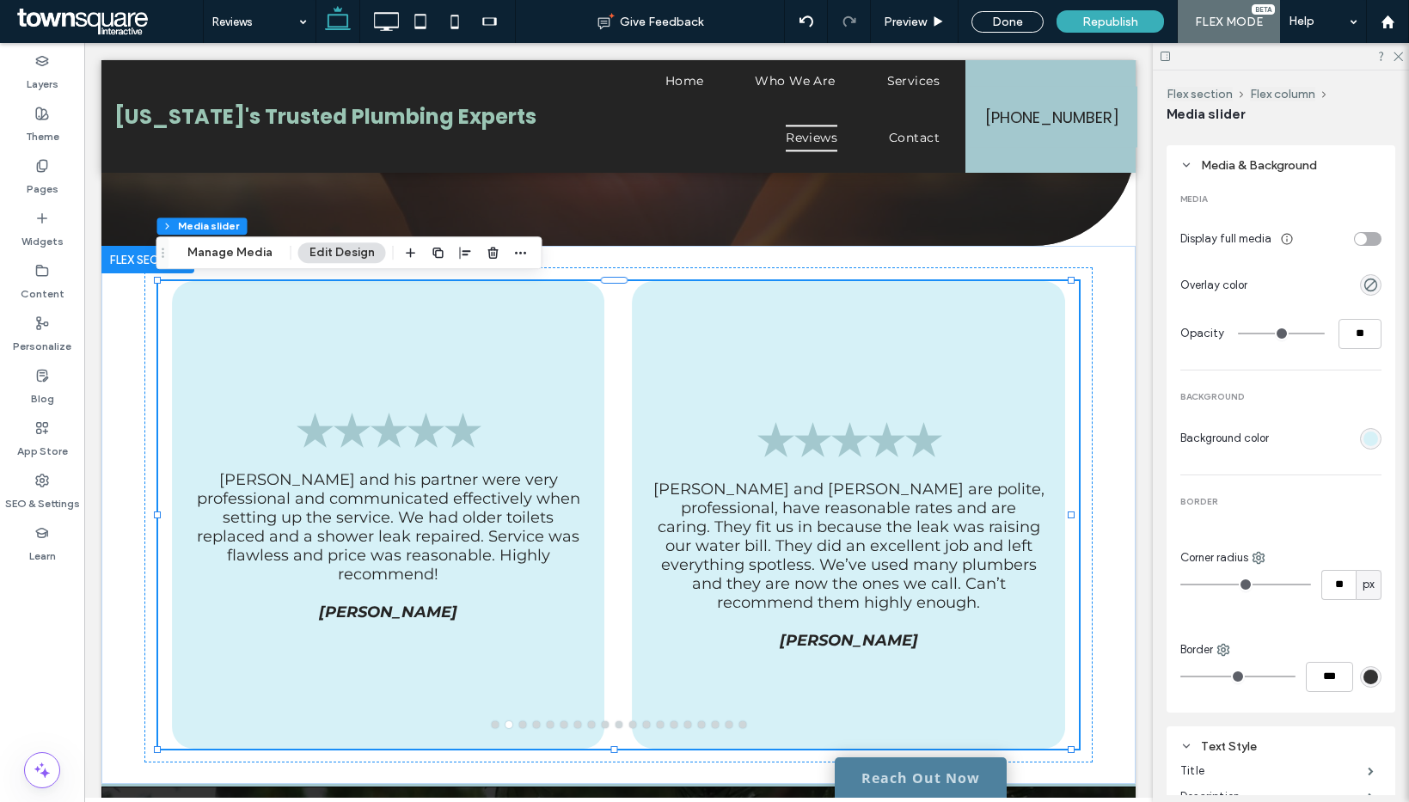
scroll to position [204, 0]
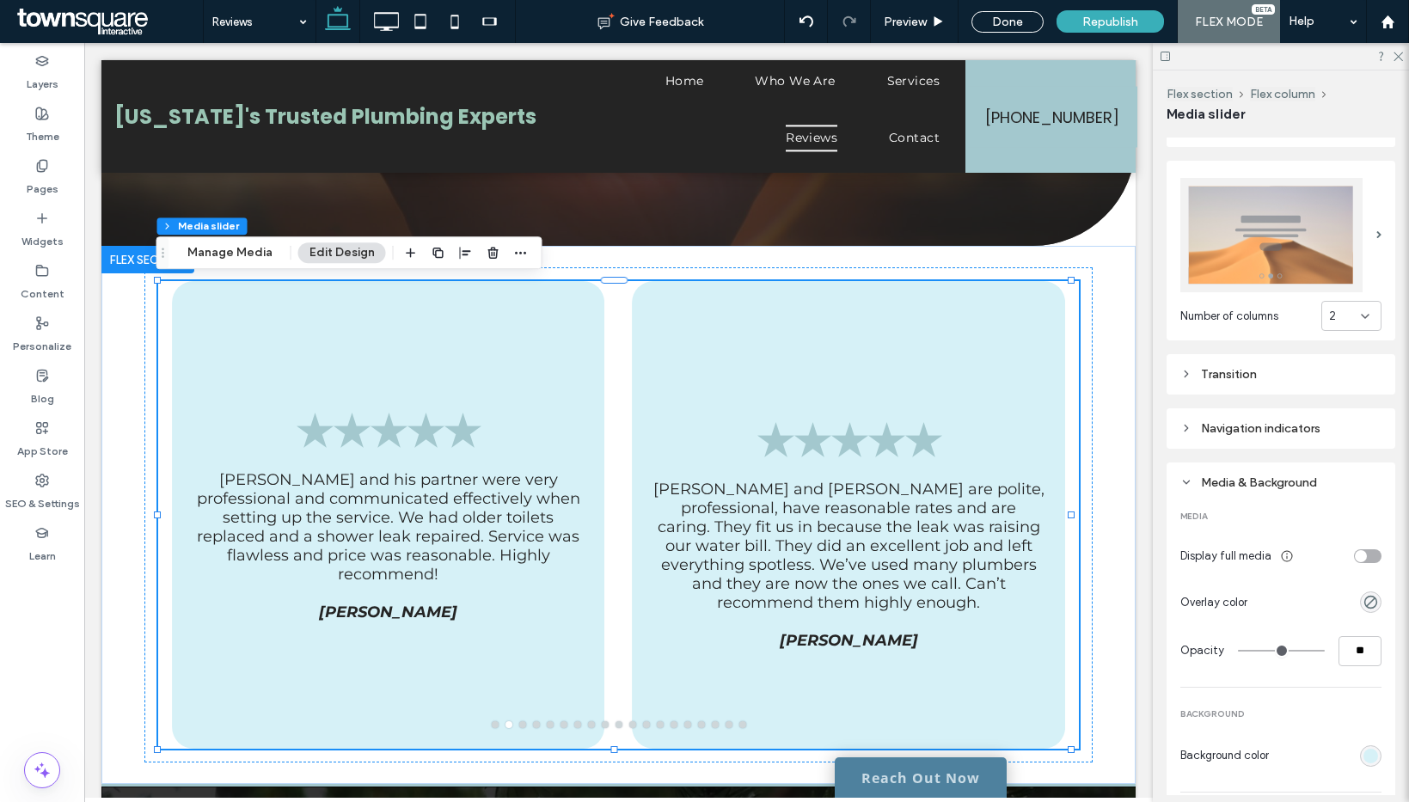
click at [1246, 421] on div "Navigation indicators" at bounding box center [1280, 428] width 201 height 15
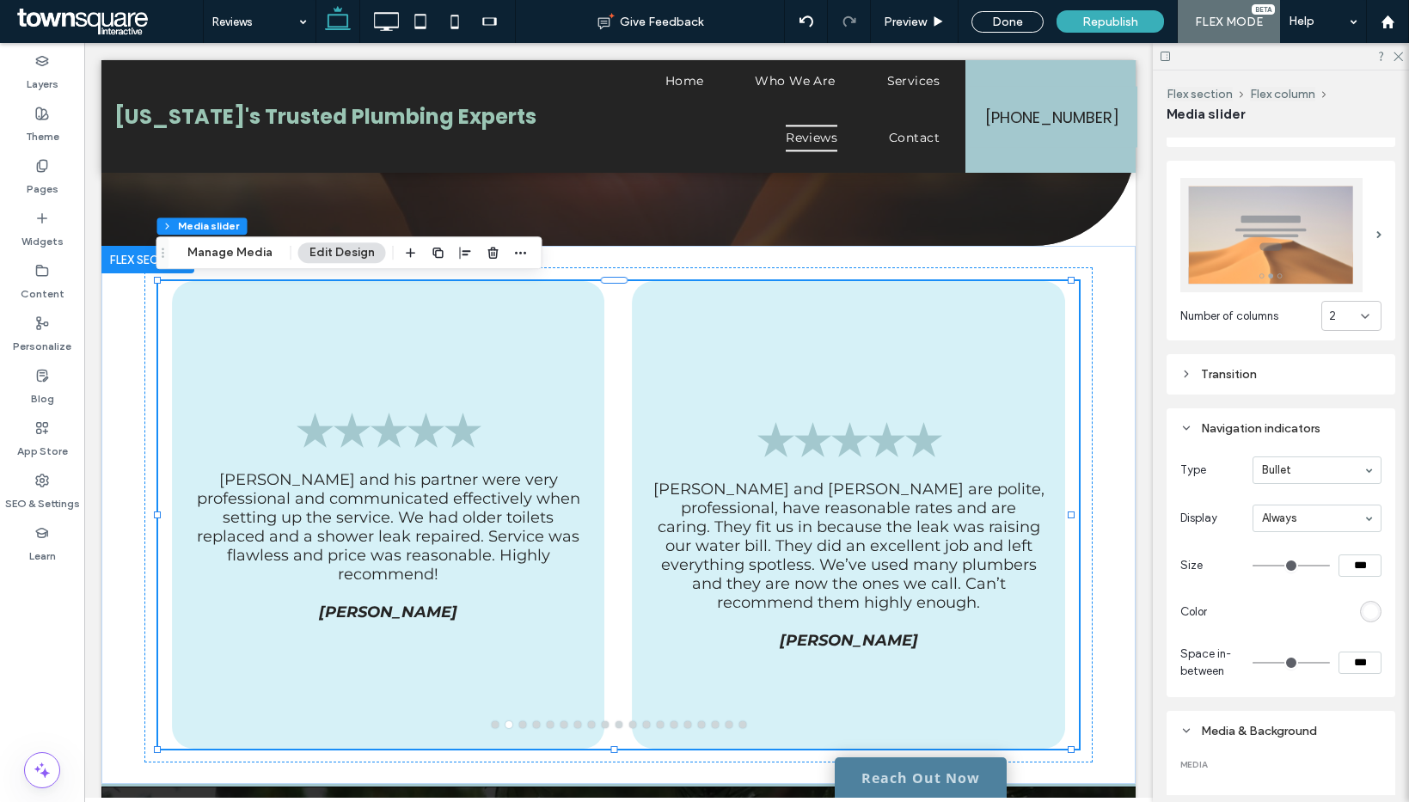
click at [1363, 604] on div "rgb(255, 255, 255)" at bounding box center [1370, 611] width 15 height 15
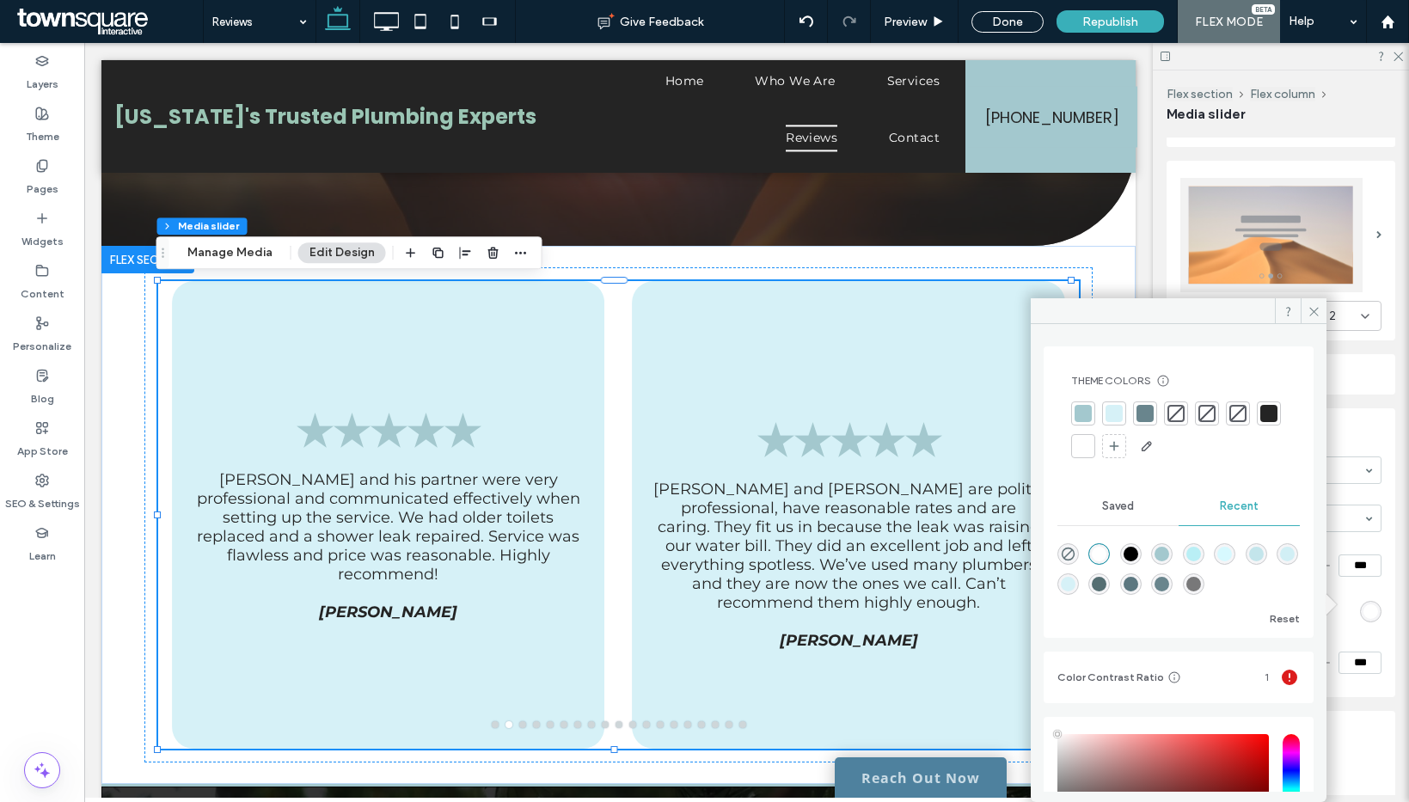
click at [1148, 414] on div at bounding box center [1144, 413] width 17 height 17
click at [1321, 308] on span at bounding box center [1314, 311] width 26 height 26
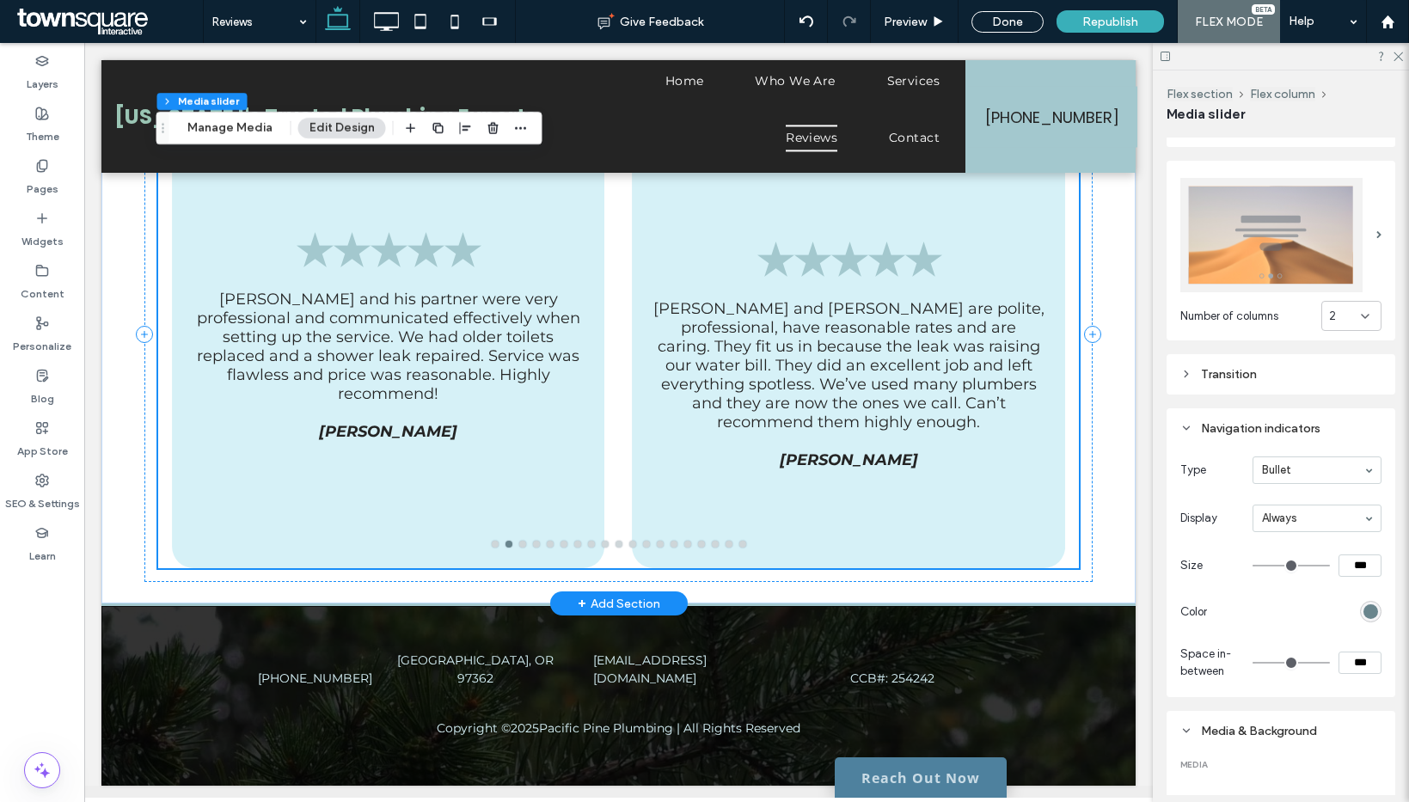
scroll to position [0, 0]
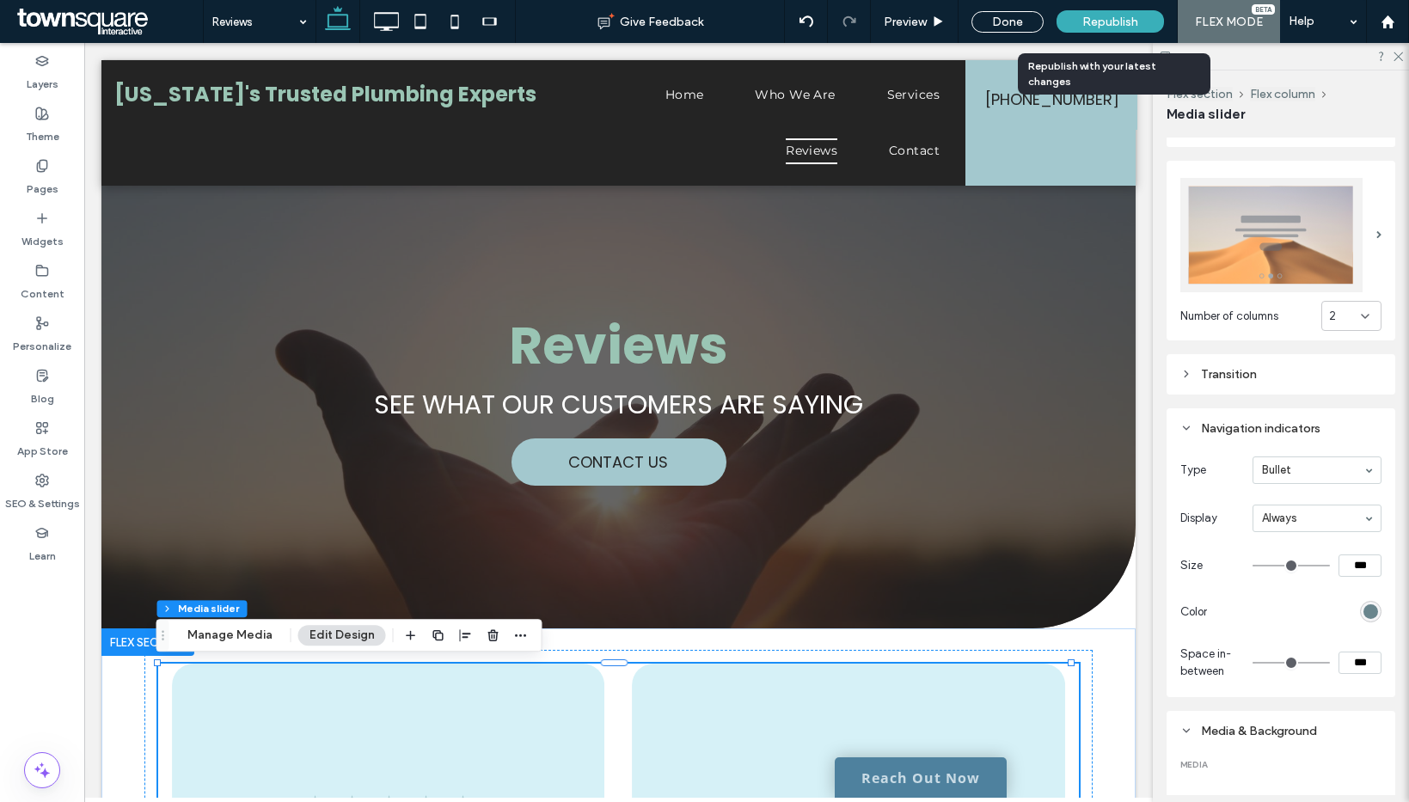
click at [1130, 21] on span "Republish" at bounding box center [1110, 22] width 56 height 15
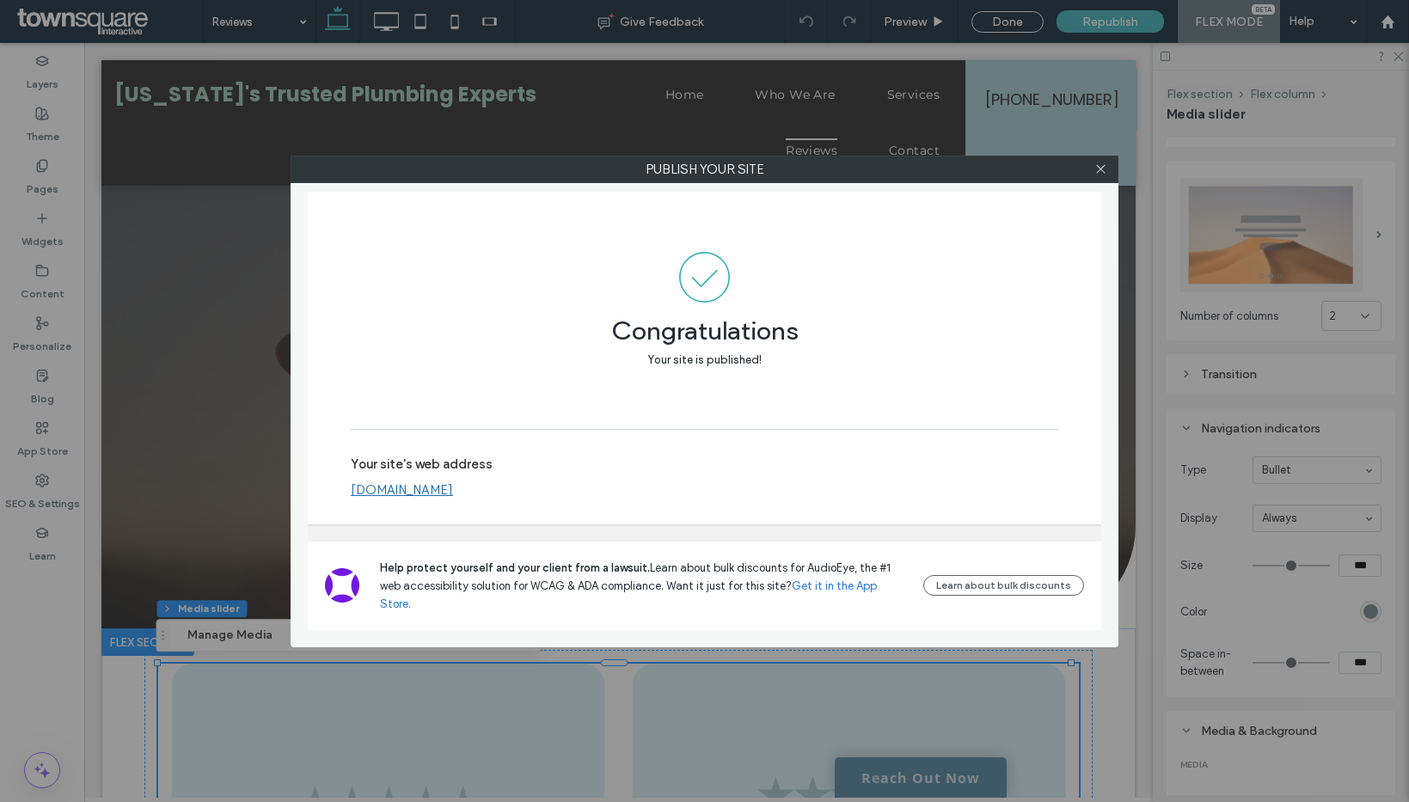
click at [1108, 167] on div at bounding box center [1100, 169] width 26 height 26
click at [1100, 171] on icon at bounding box center [1100, 168] width 13 height 13
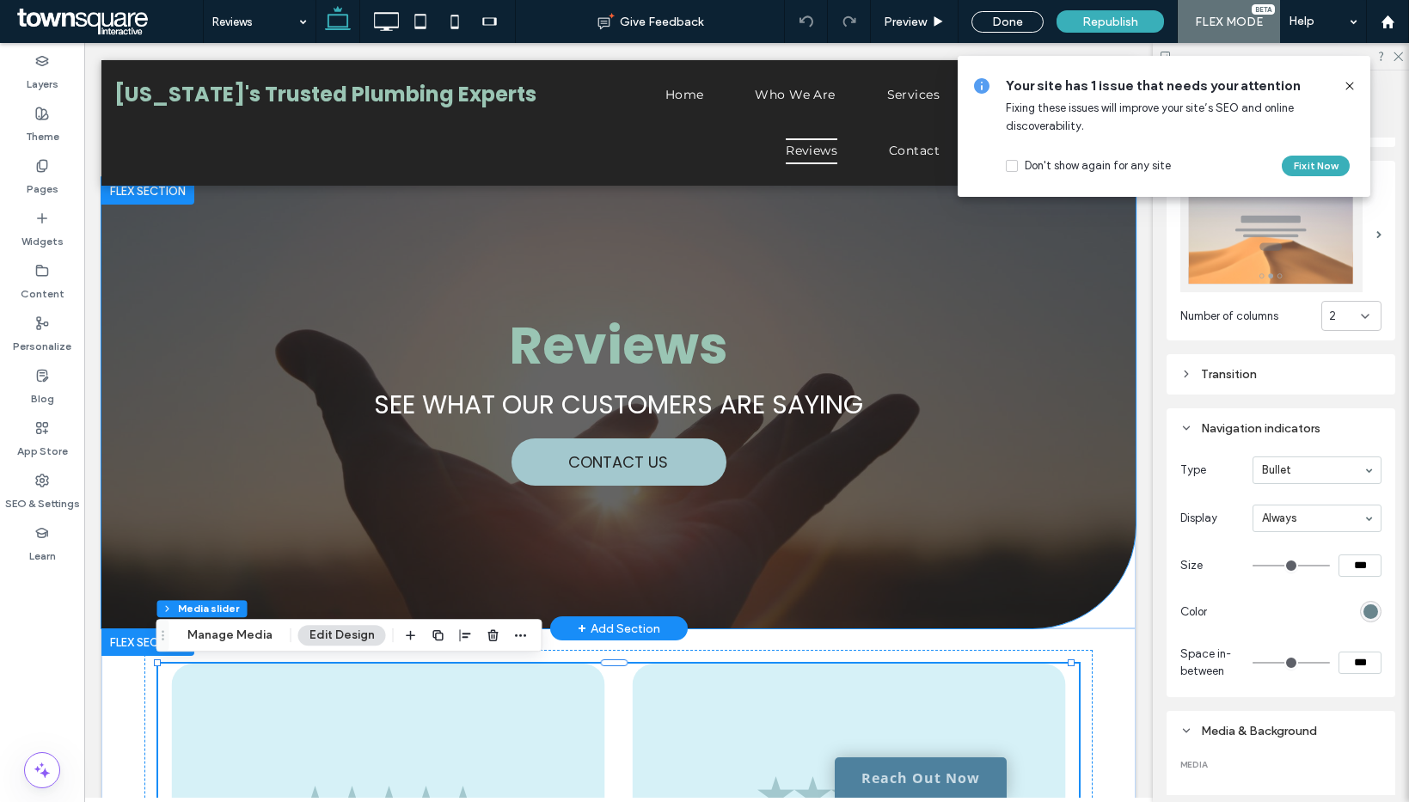
click at [1035, 554] on div "Reviews SEE WHAT OUR CUSTOMERS ARE SAYING CONTACT US" at bounding box center [619, 402] width 1032 height 451
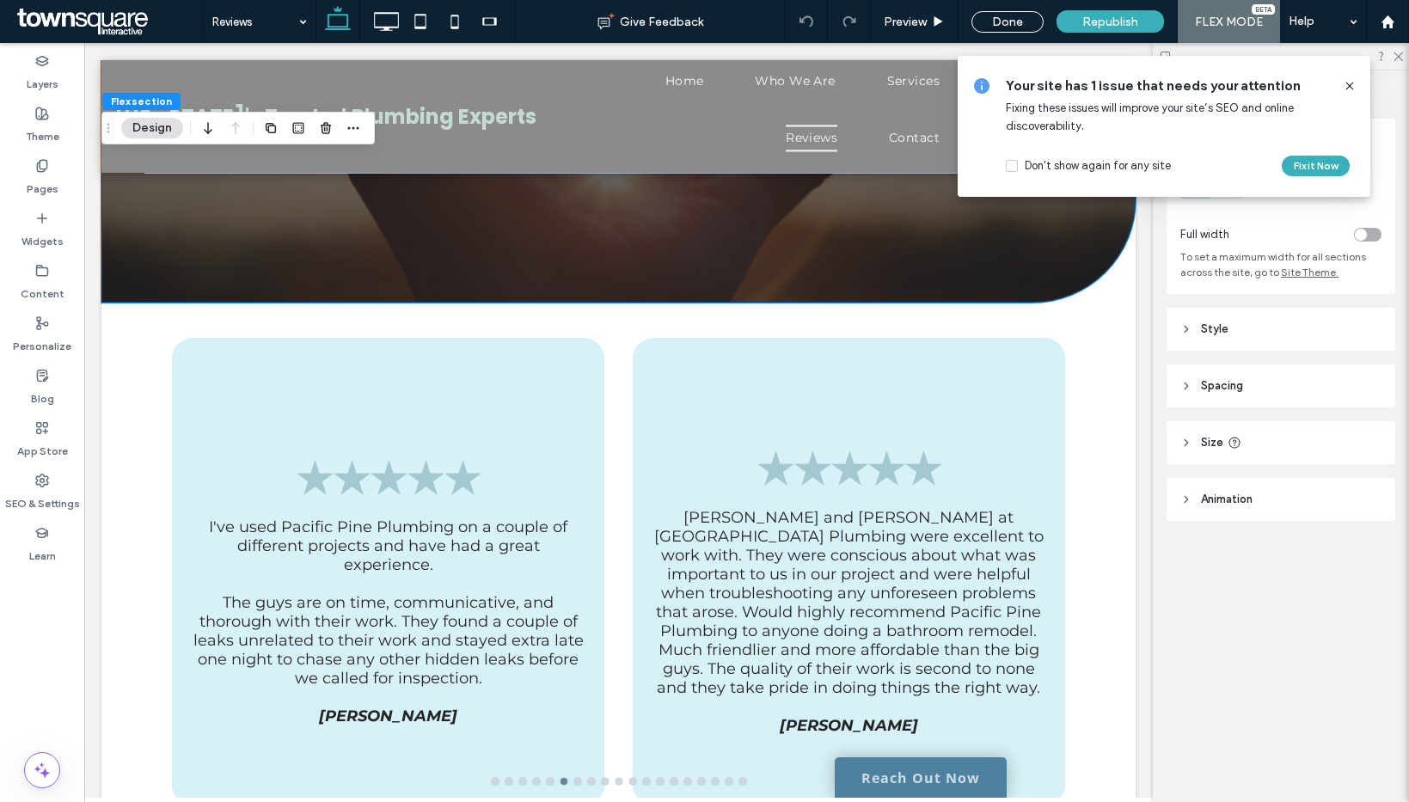
scroll to position [200, 0]
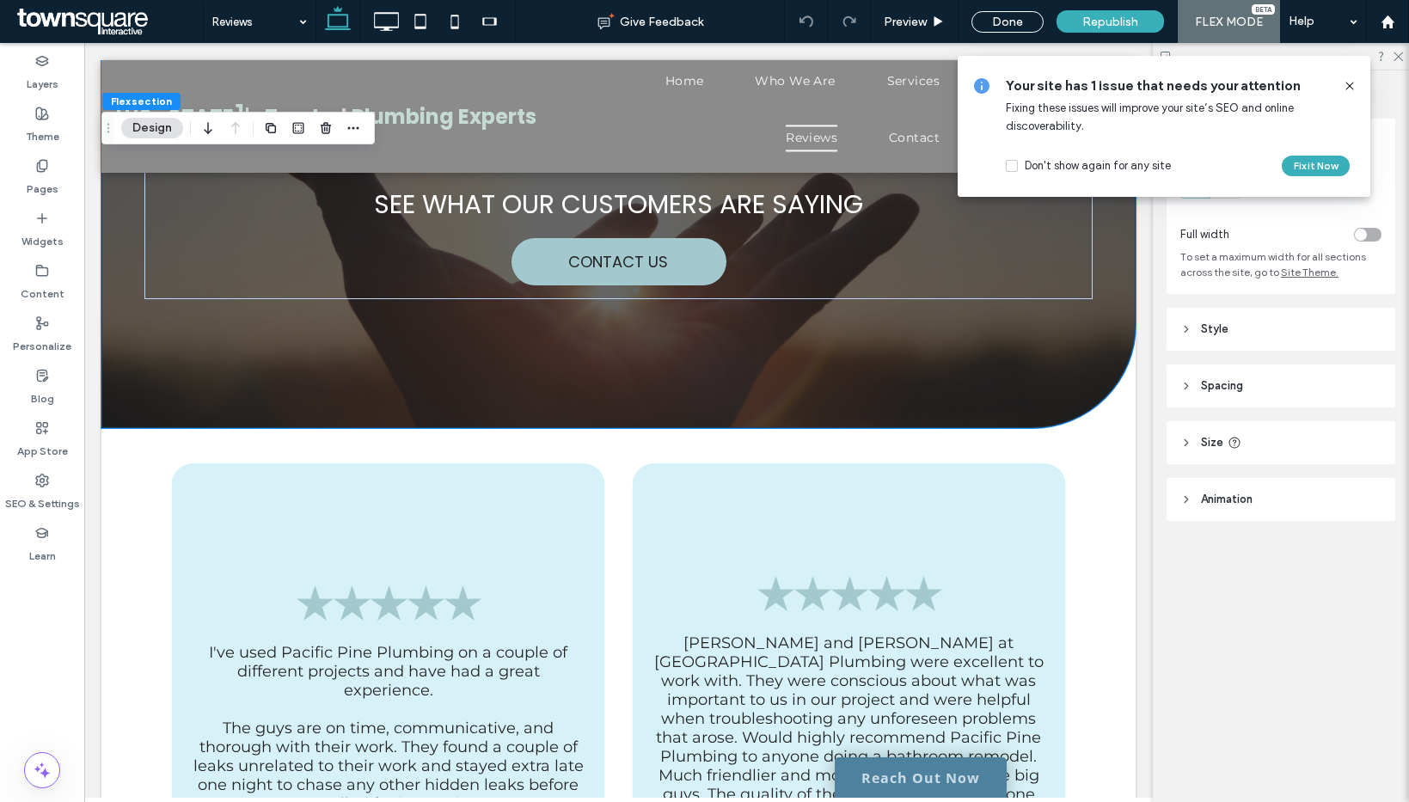
click at [1346, 89] on use at bounding box center [1349, 86] width 8 height 8
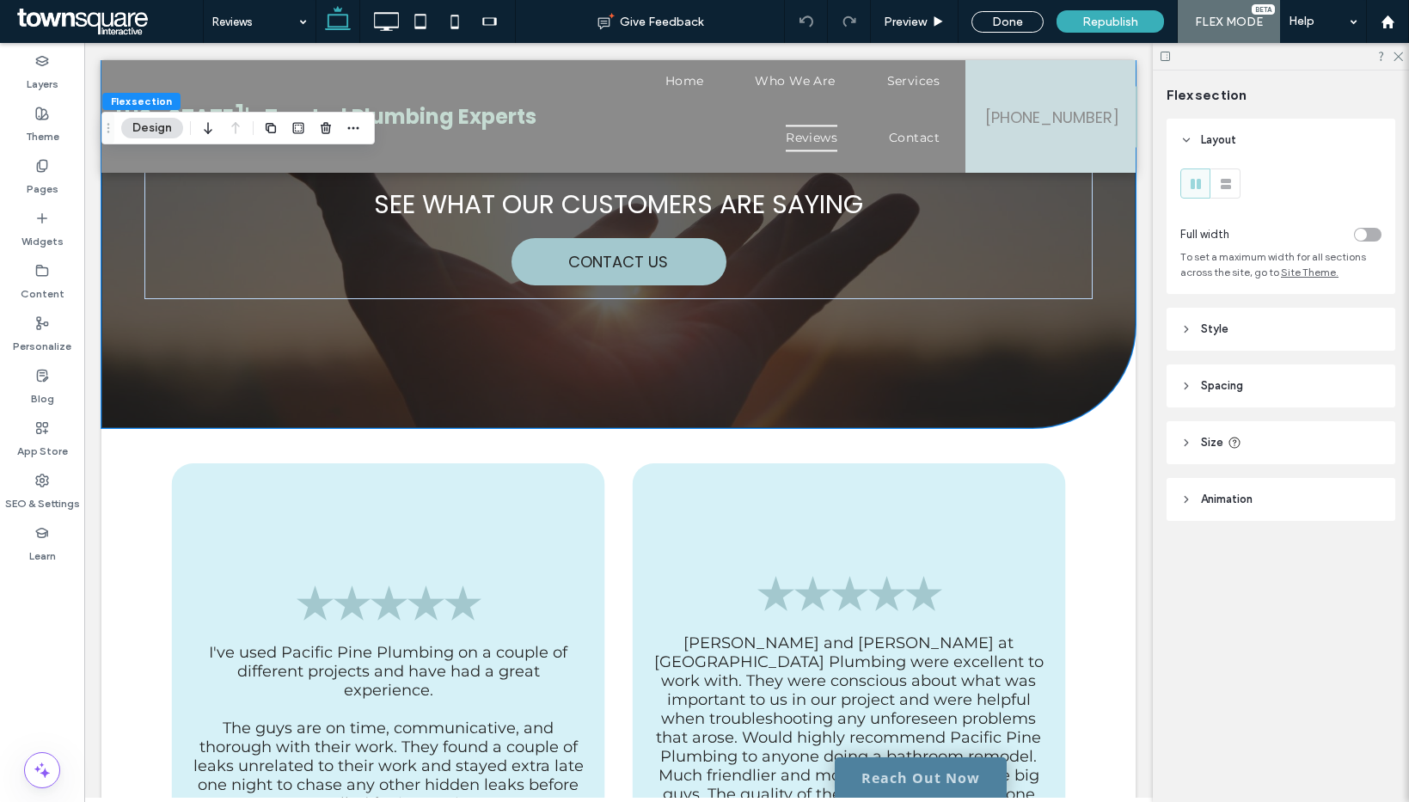
click at [1247, 329] on header "Style" at bounding box center [1280, 329] width 229 height 43
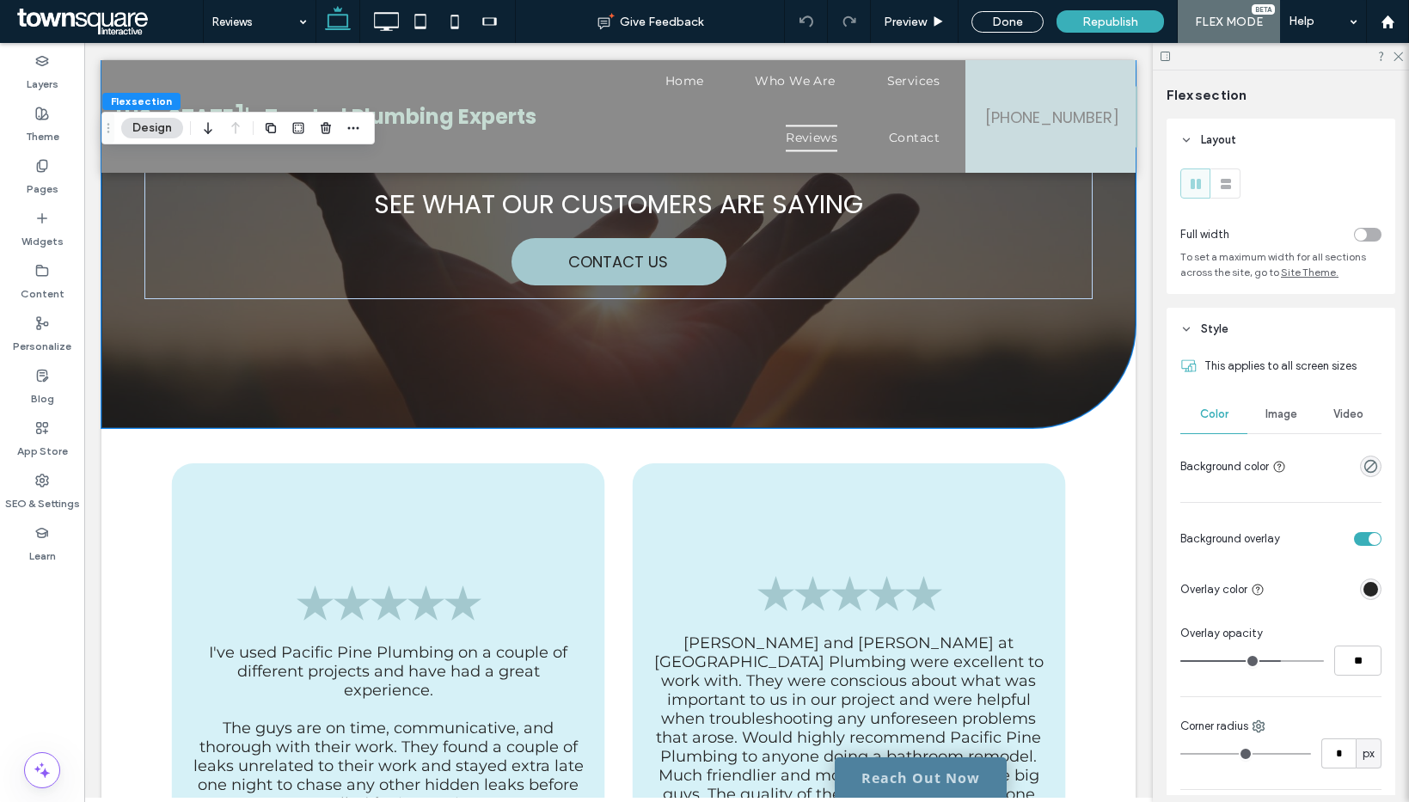
click at [1265, 407] on span "Image" at bounding box center [1281, 414] width 32 height 14
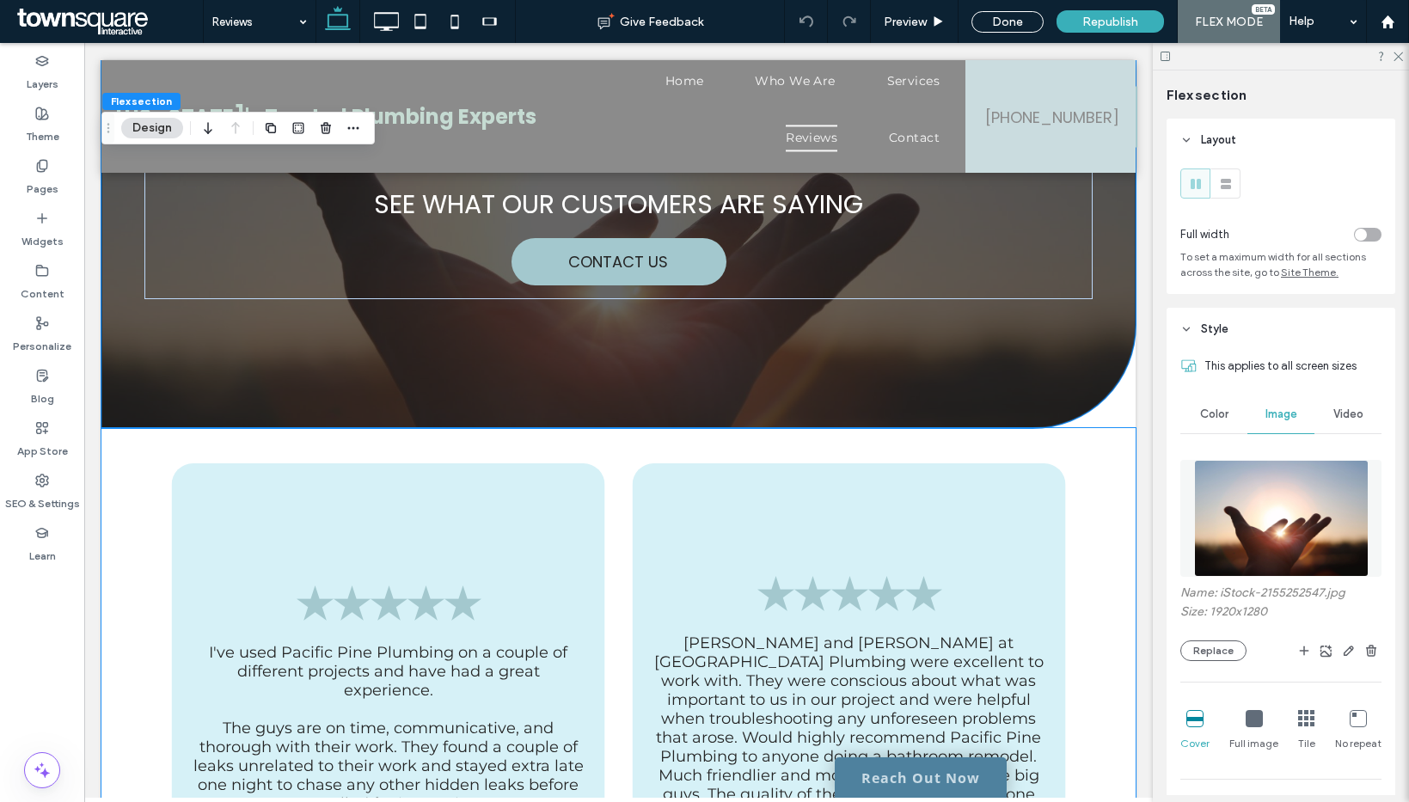
click at [1231, 530] on img at bounding box center [1281, 518] width 174 height 117
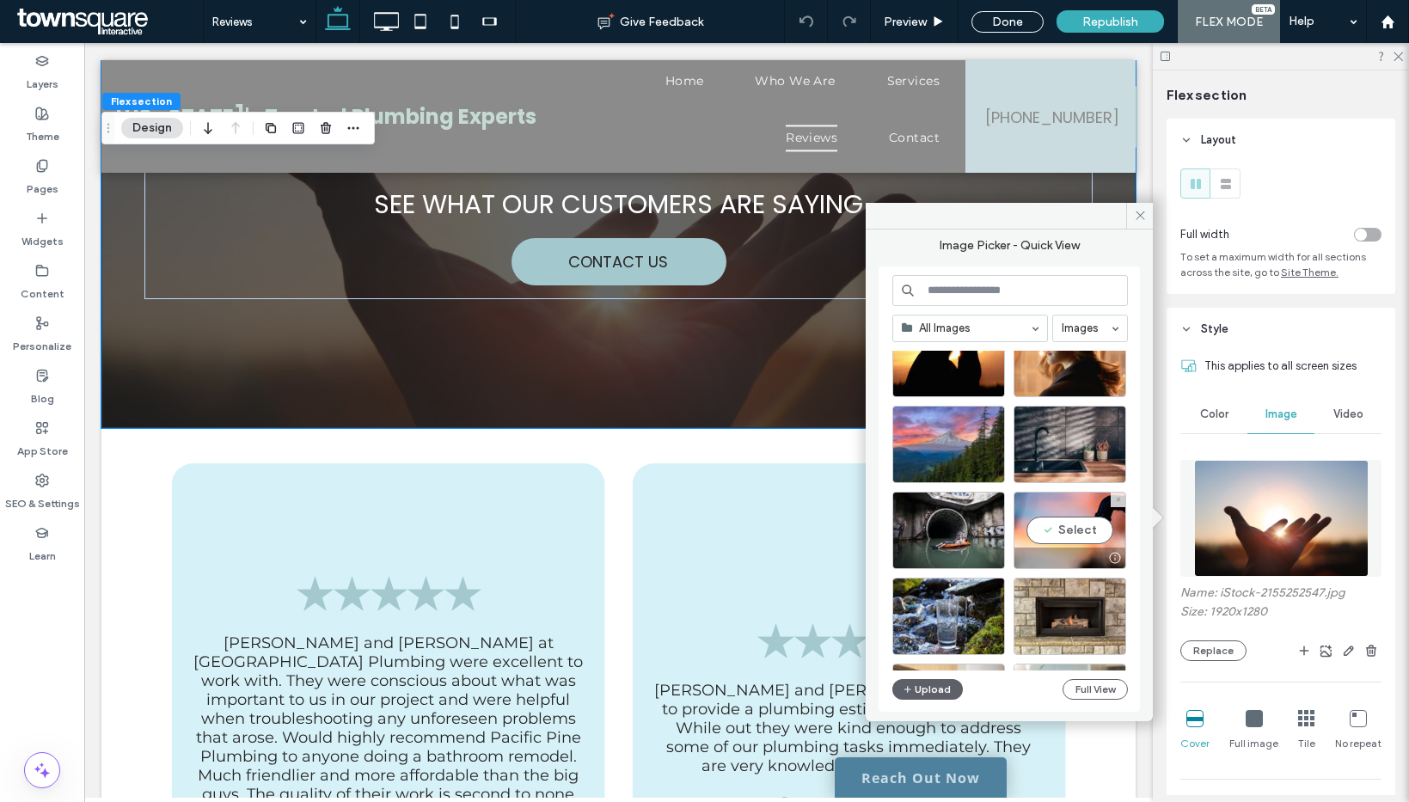
scroll to position [153, 0]
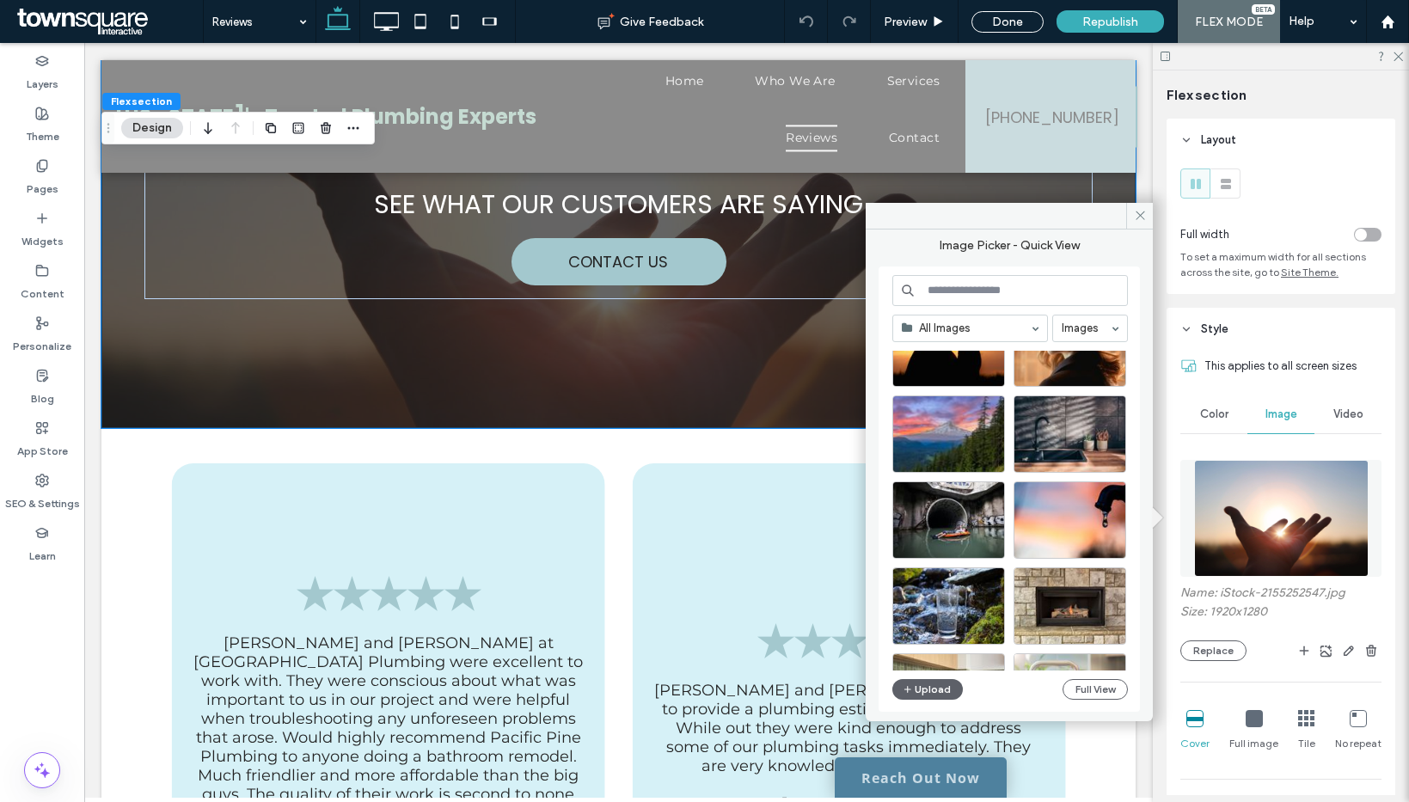
click at [932, 288] on input at bounding box center [1010, 290] width 236 height 31
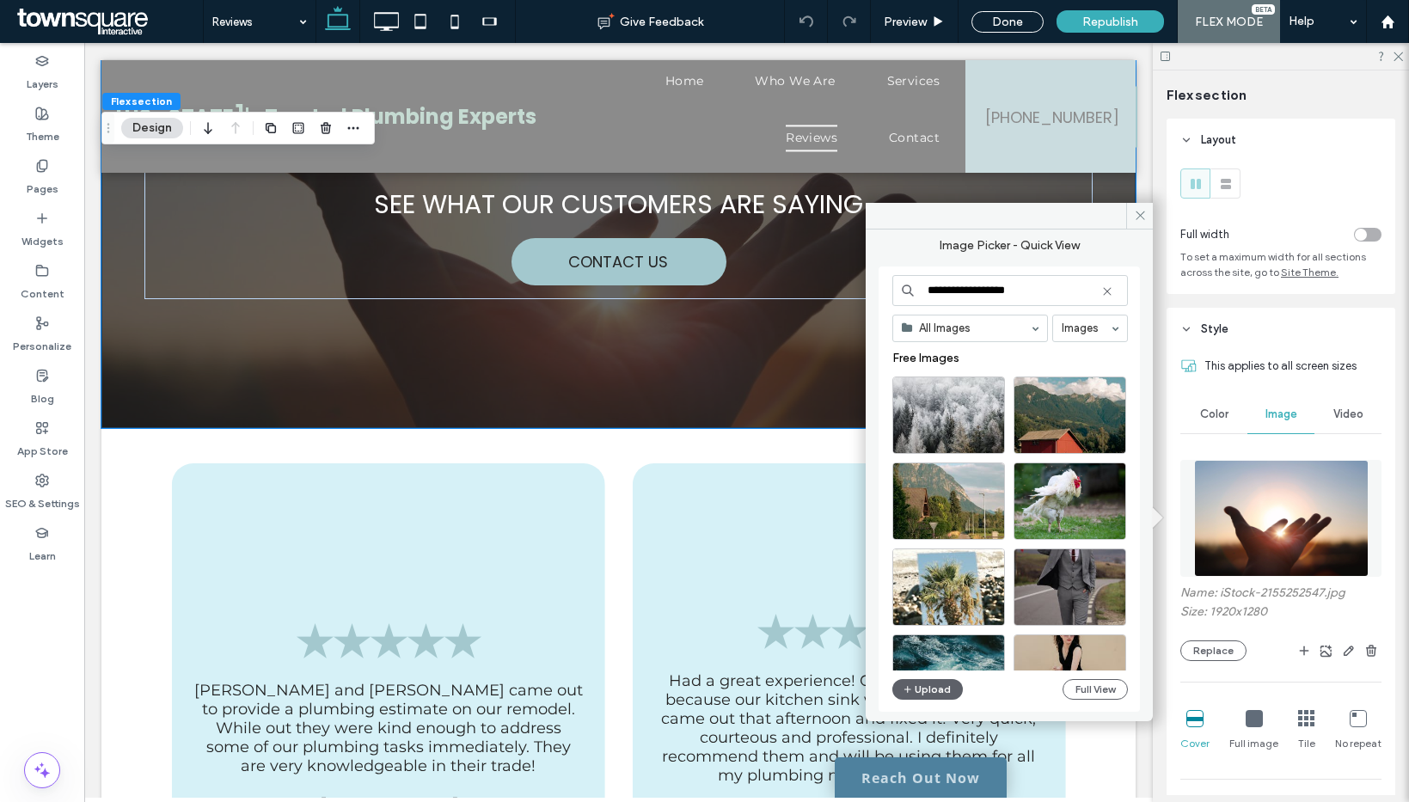
click at [955, 291] on input "**********" at bounding box center [1010, 290] width 236 height 31
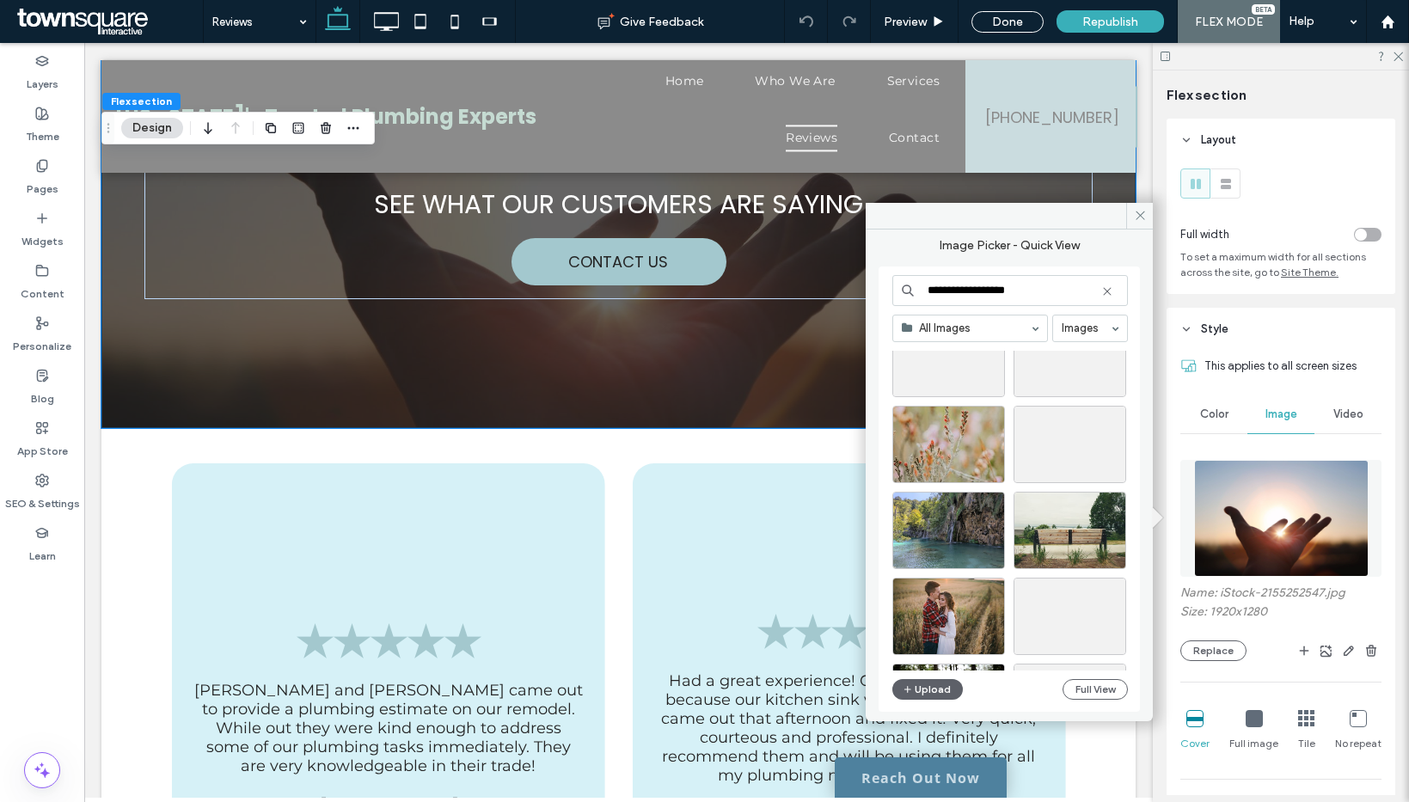
scroll to position [232, 0]
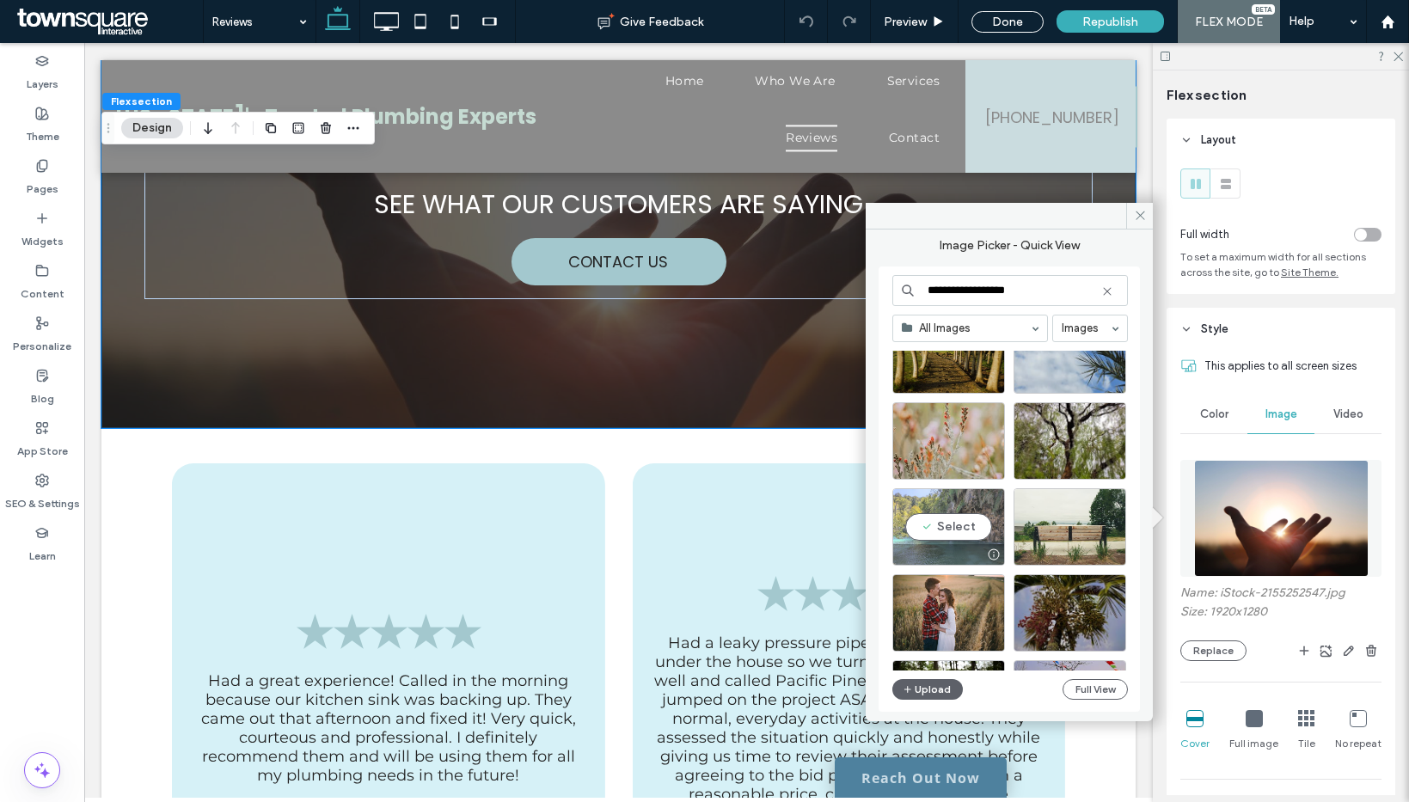
type input "**********"
click at [960, 510] on div "Select" at bounding box center [948, 526] width 113 height 77
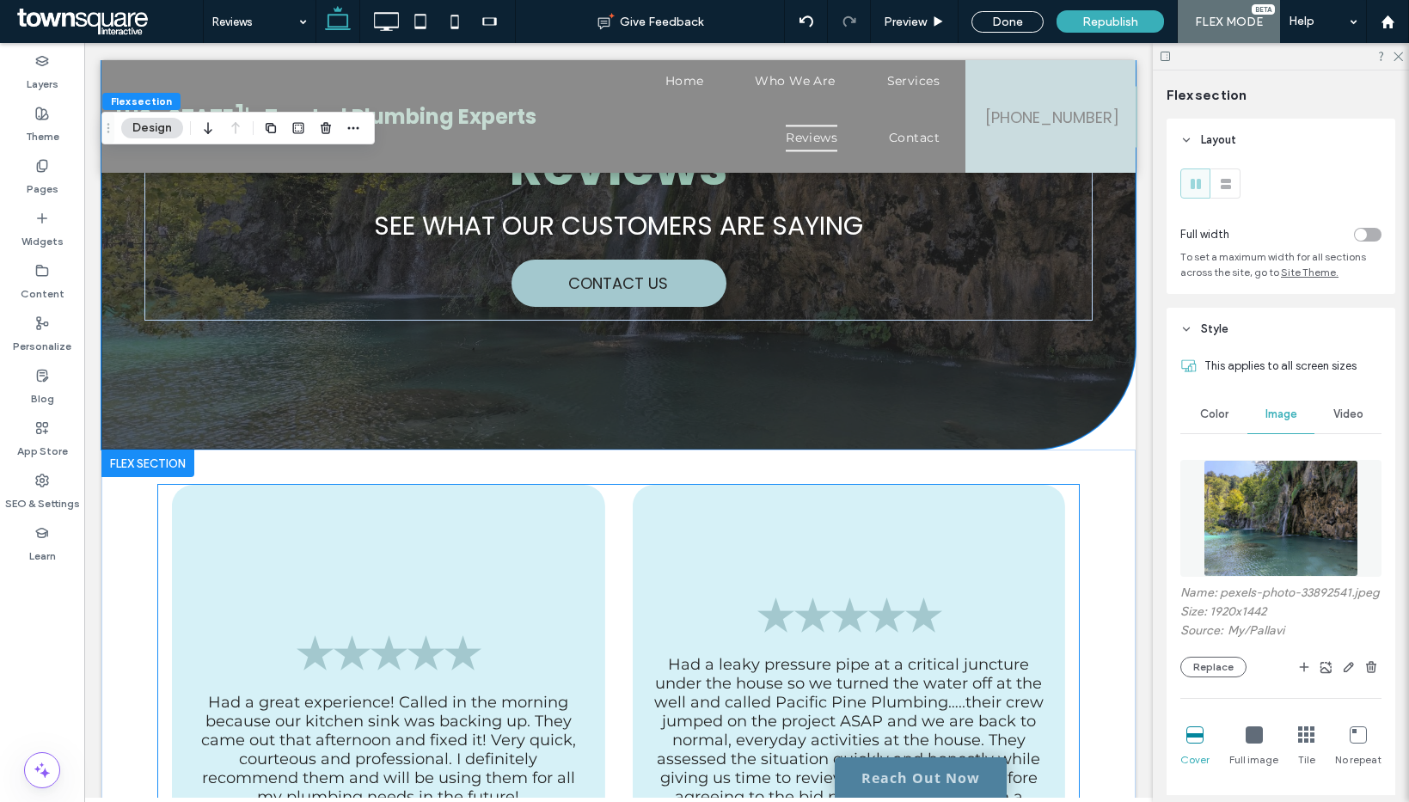
scroll to position [0, 0]
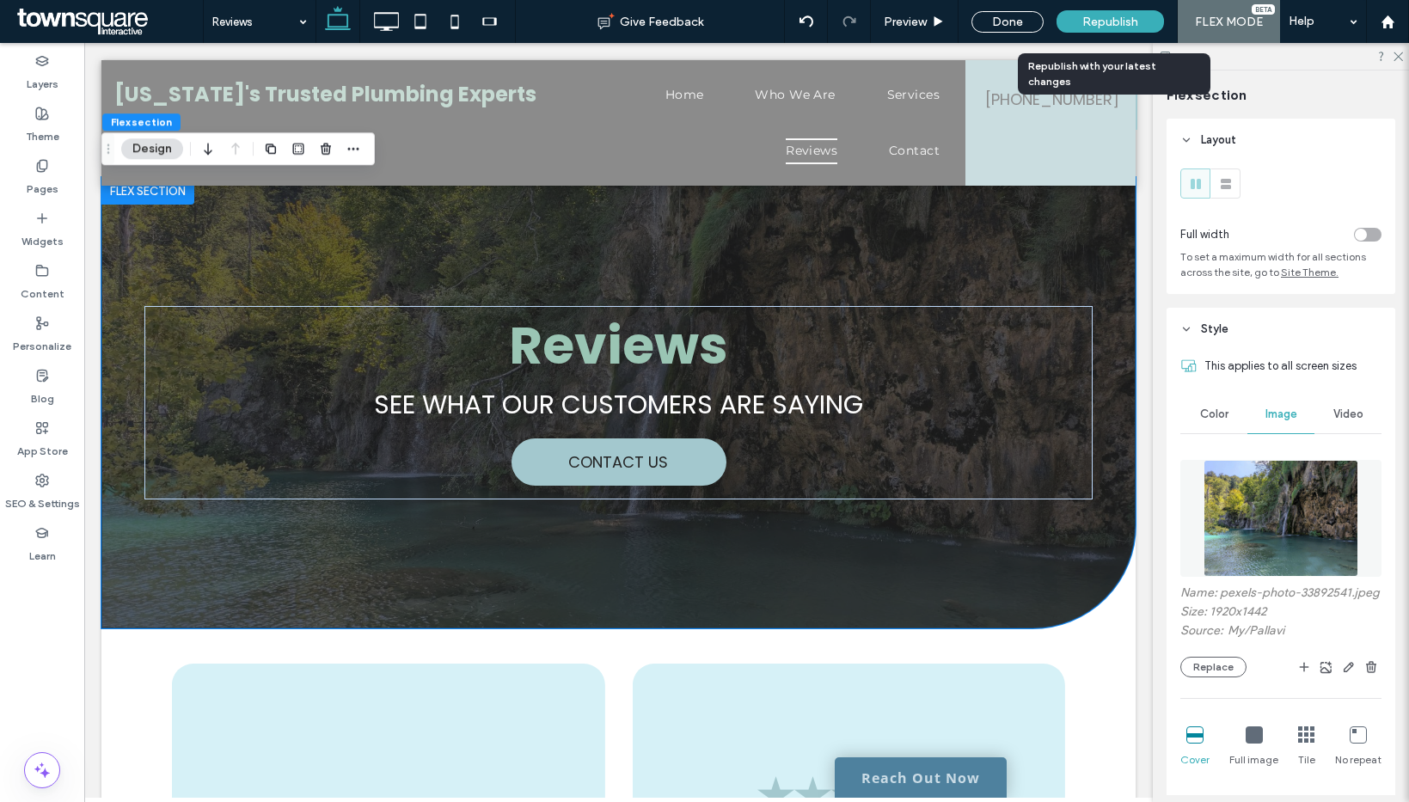
click at [1085, 24] on span "Republish" at bounding box center [1110, 22] width 56 height 15
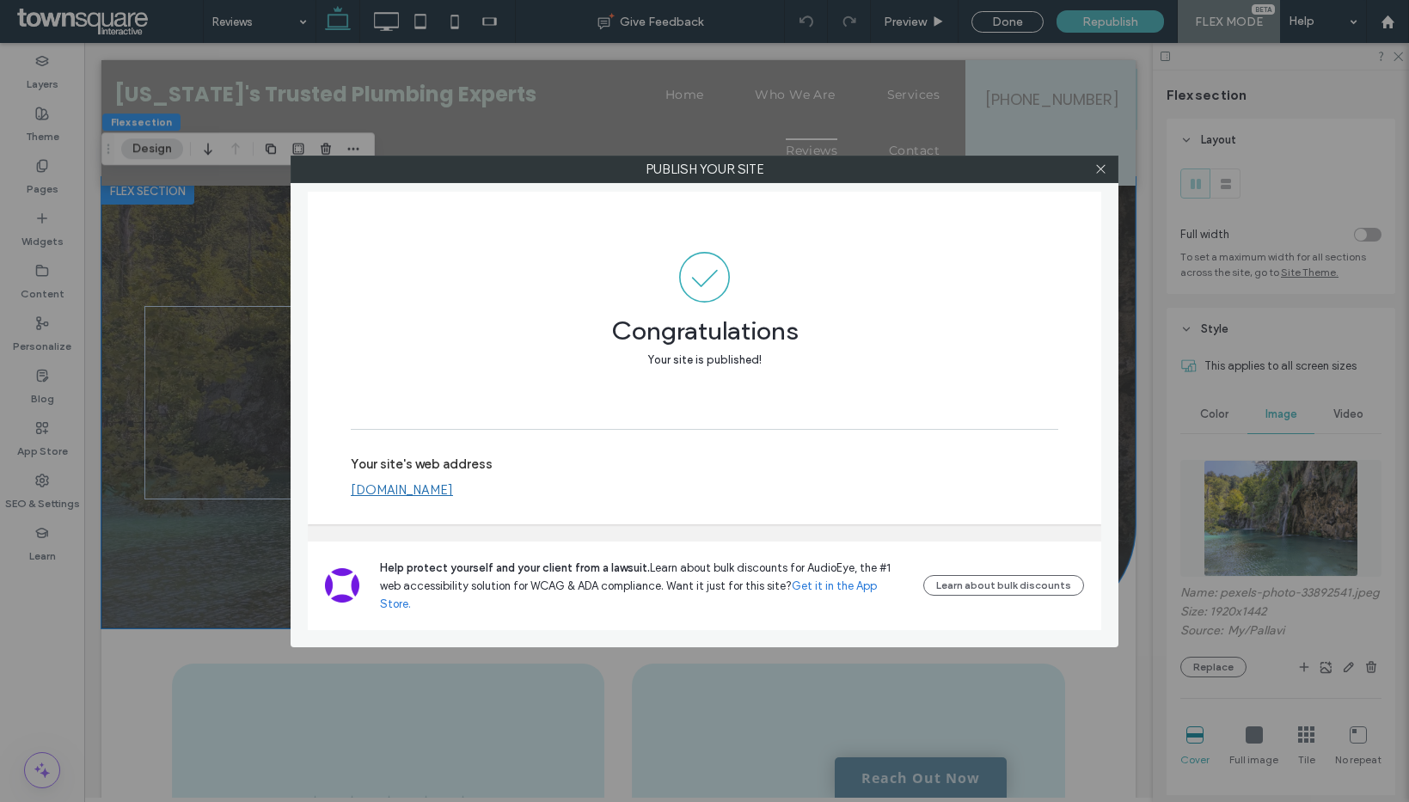
click at [1009, 32] on div "Publish your site Congratulations Your site is published! Your site's web addre…" at bounding box center [704, 401] width 1409 height 802
click at [1099, 168] on use at bounding box center [1100, 169] width 9 height 9
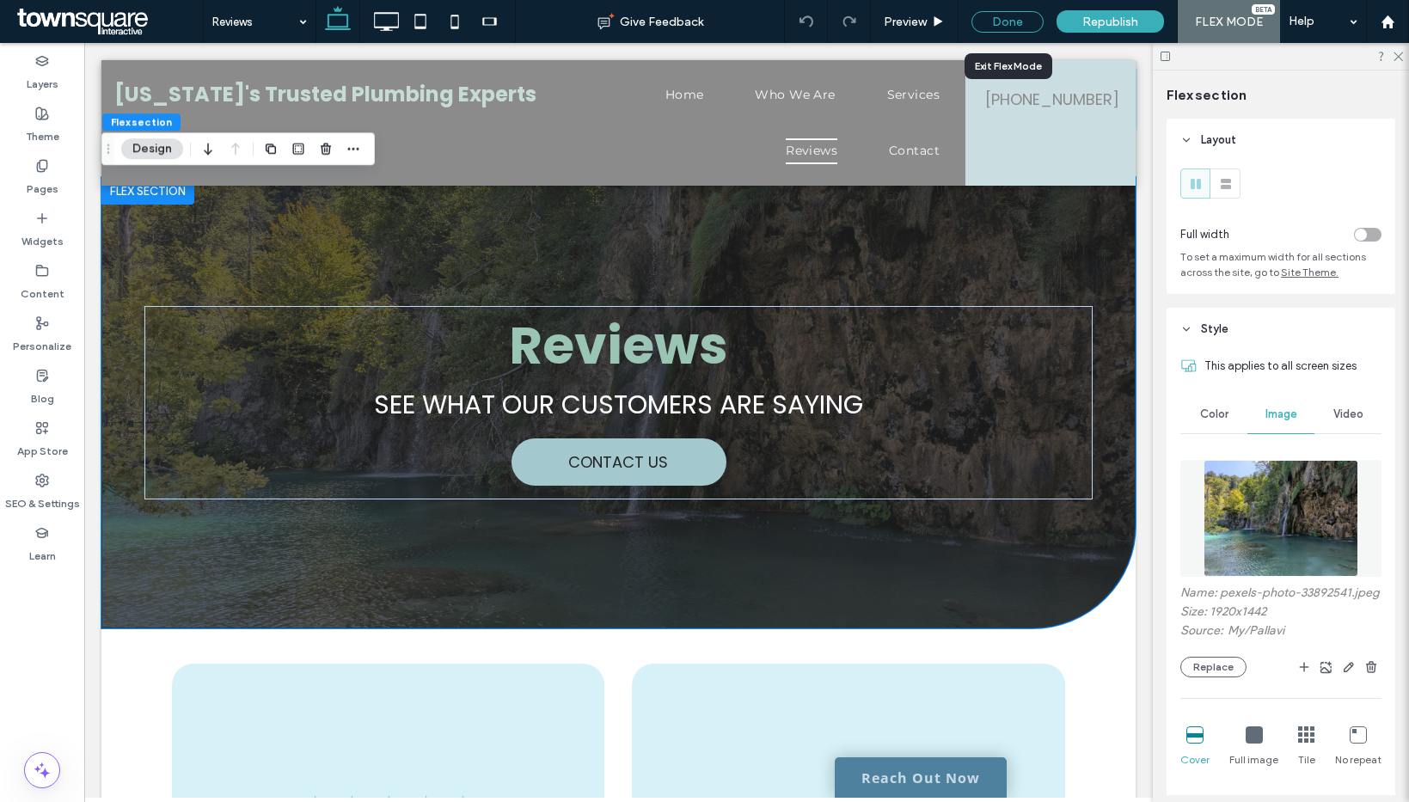
click at [1007, 24] on div "Done" at bounding box center [1007, 21] width 72 height 21
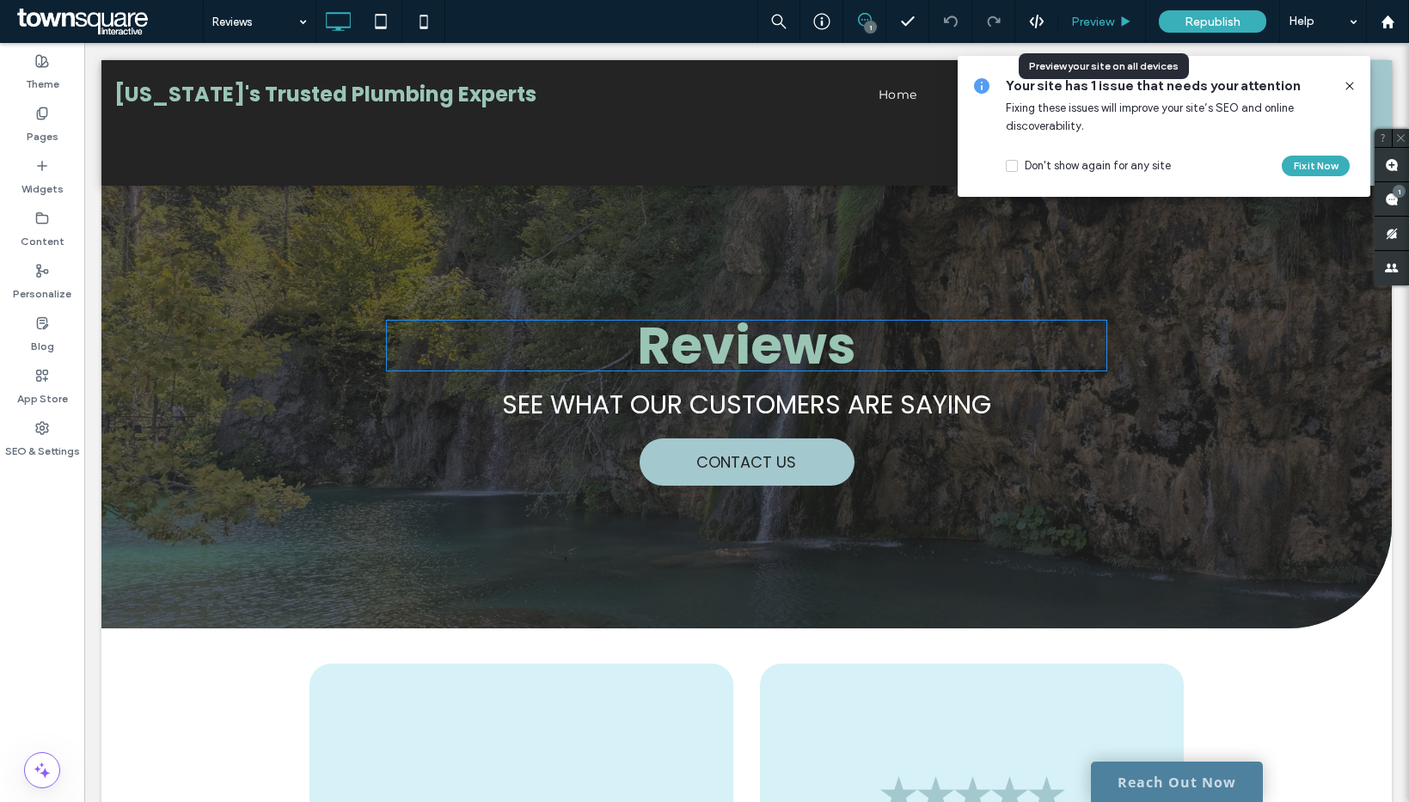
click at [1136, 12] on div "Preview" at bounding box center [1102, 21] width 88 height 43
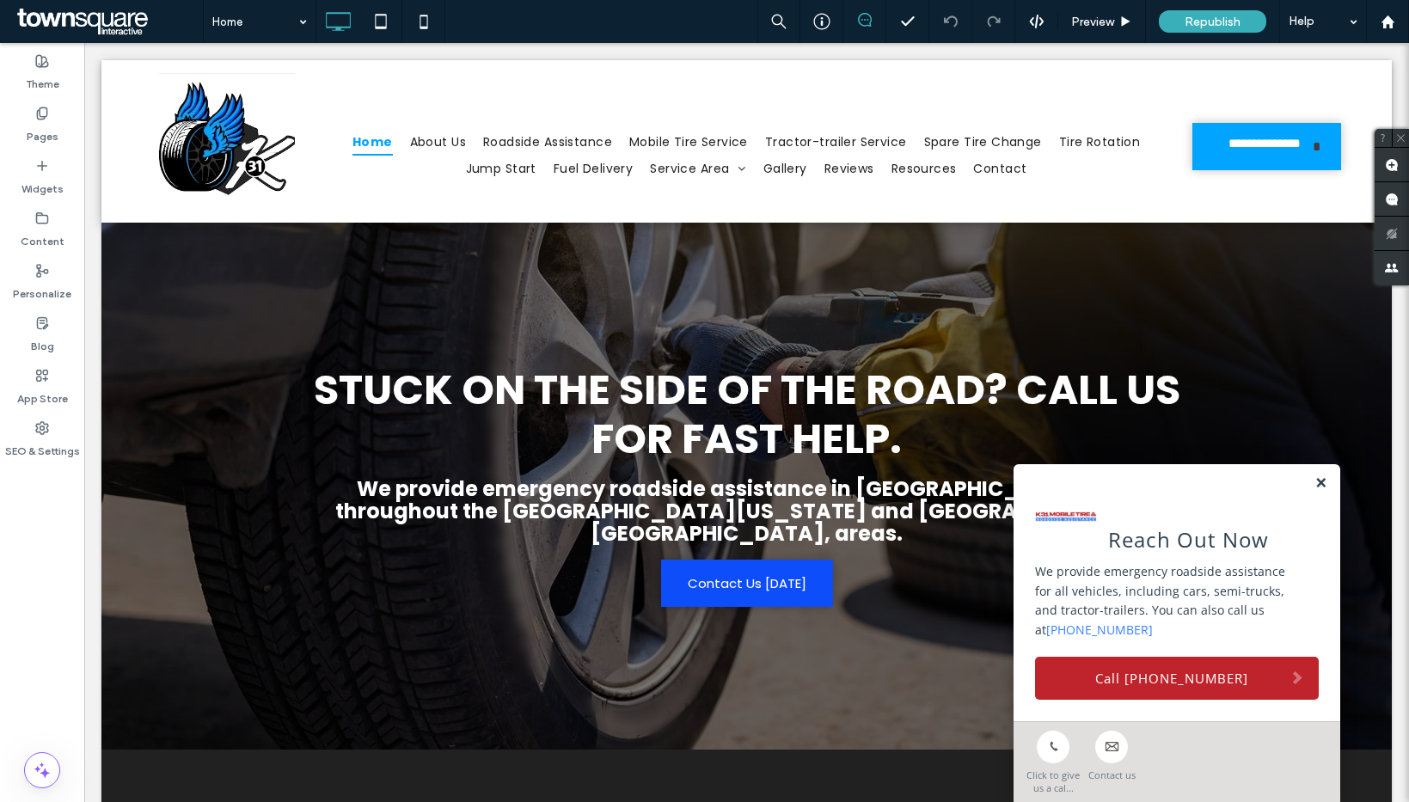
click at [1314, 482] on link at bounding box center [1320, 483] width 13 height 15
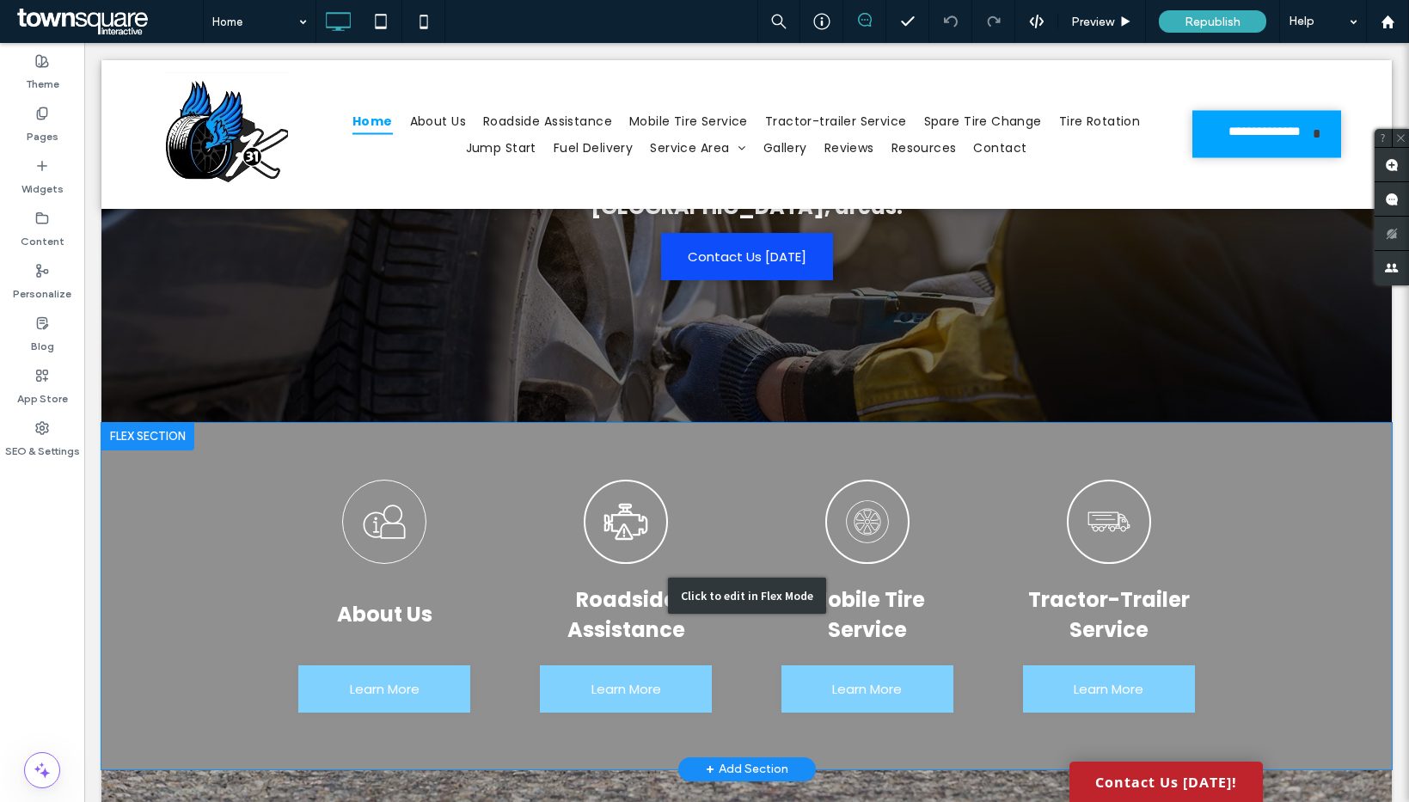
scroll to position [435, 0]
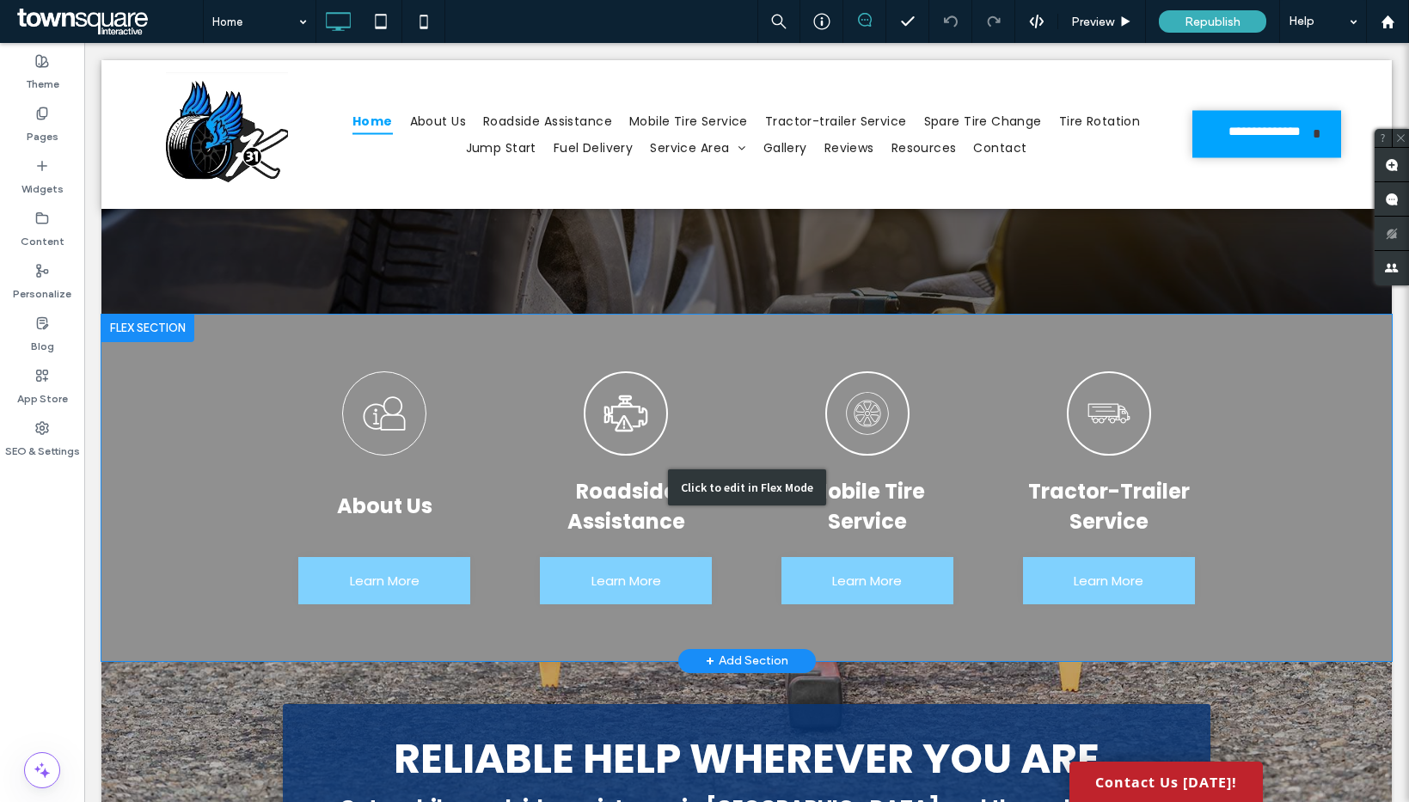
click at [1081, 619] on div "Click to edit in Flex Mode" at bounding box center [746, 488] width 1290 height 346
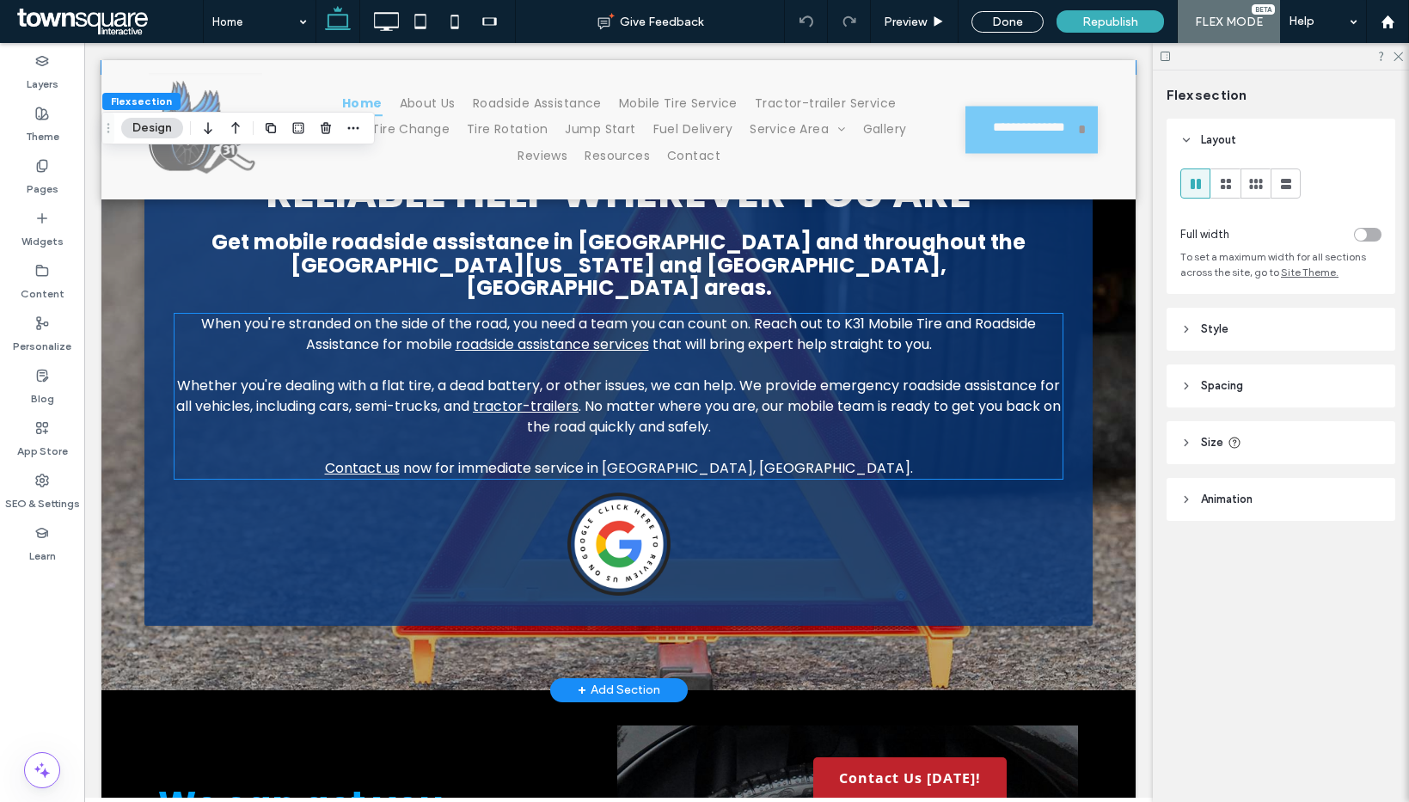
scroll to position [1050, 0]
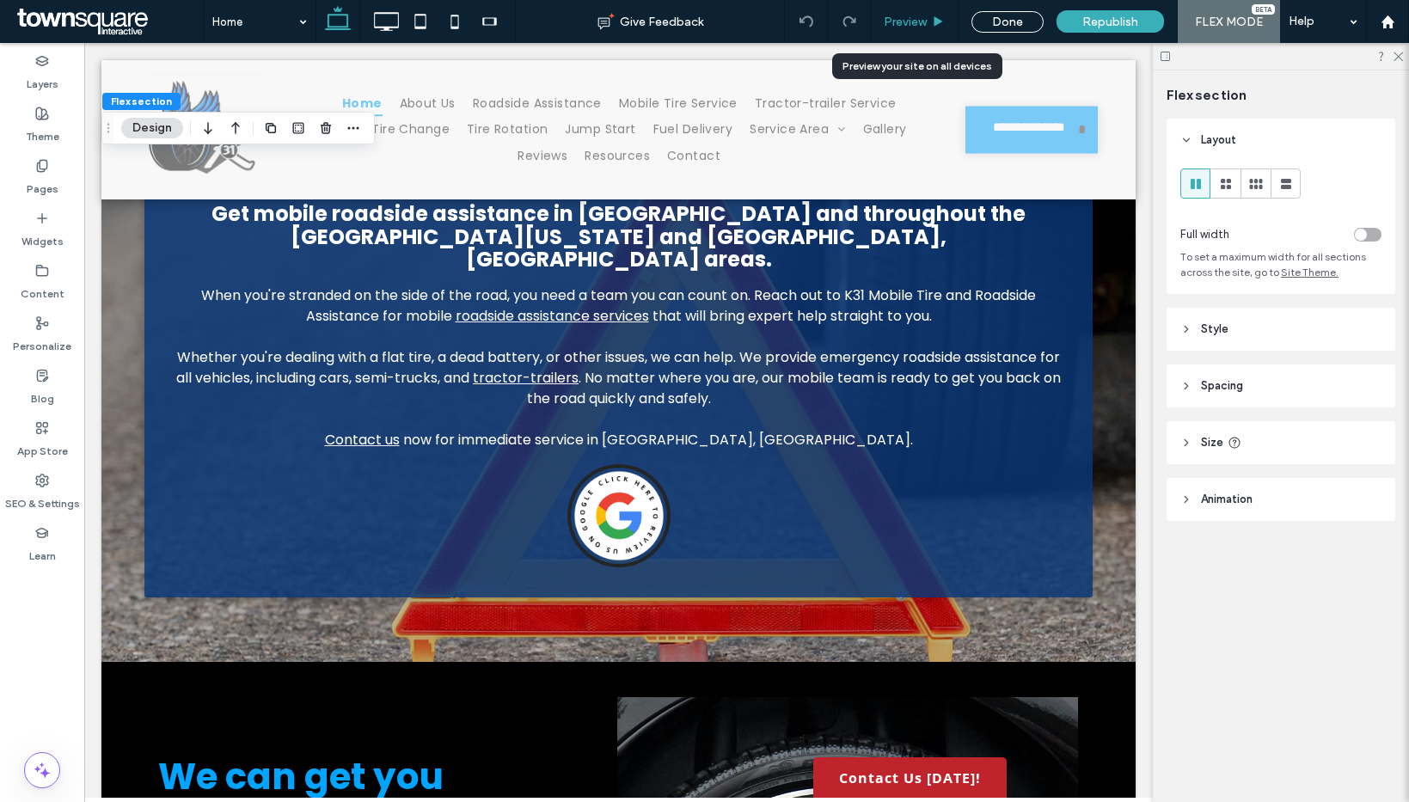
click at [927, 21] on span "Preview" at bounding box center [905, 22] width 43 height 15
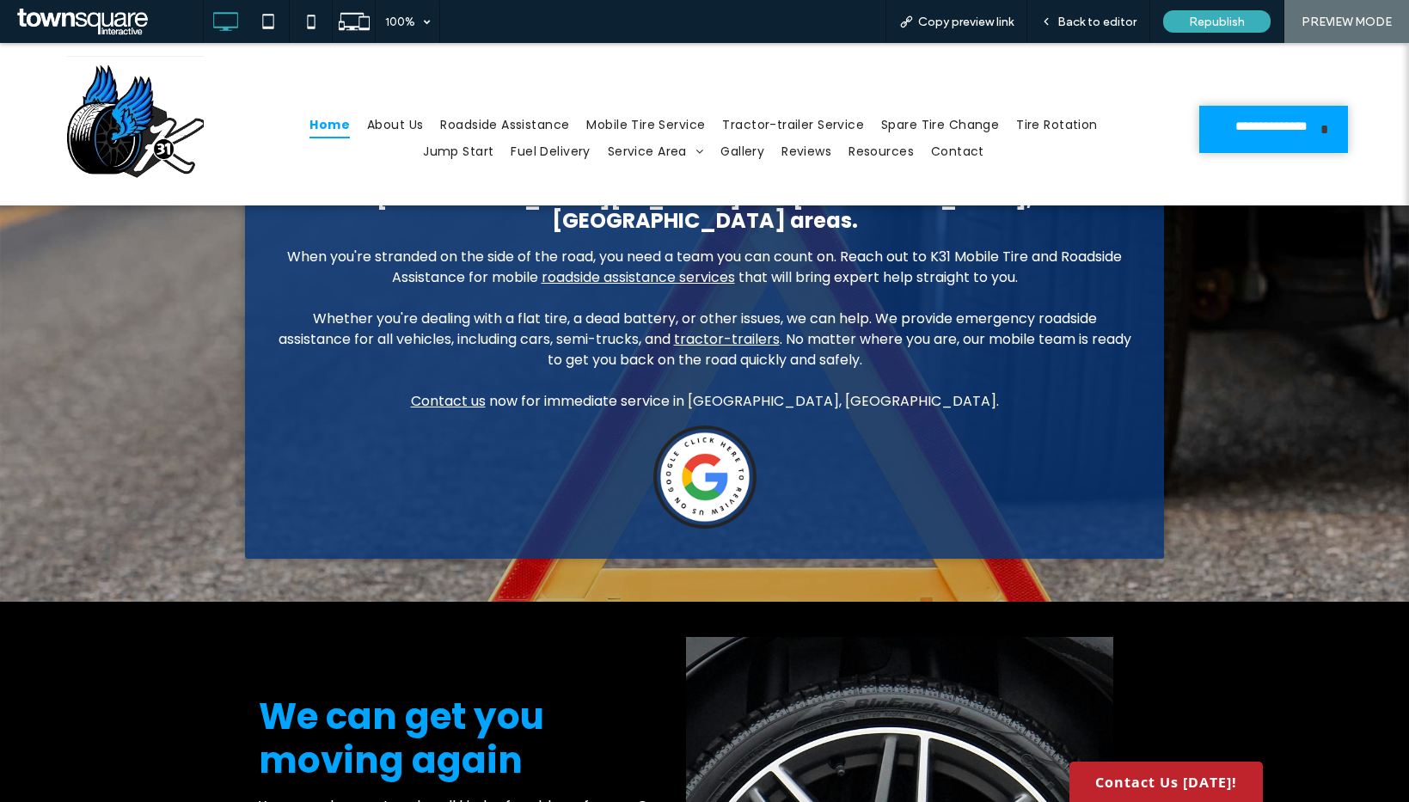
click at [682, 432] on img at bounding box center [704, 476] width 103 height 103
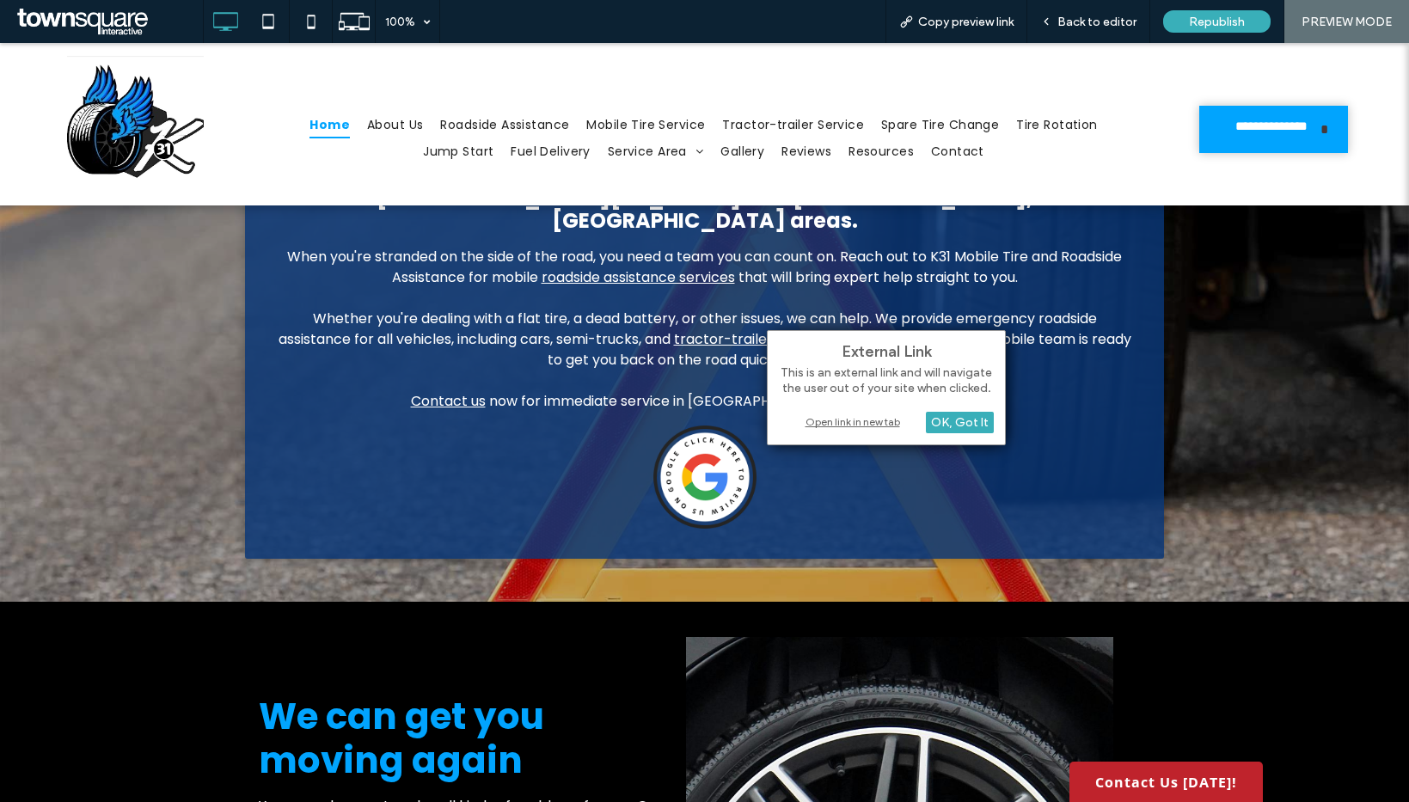
click at [825, 421] on div "Open link in new tab" at bounding box center [886, 422] width 215 height 18
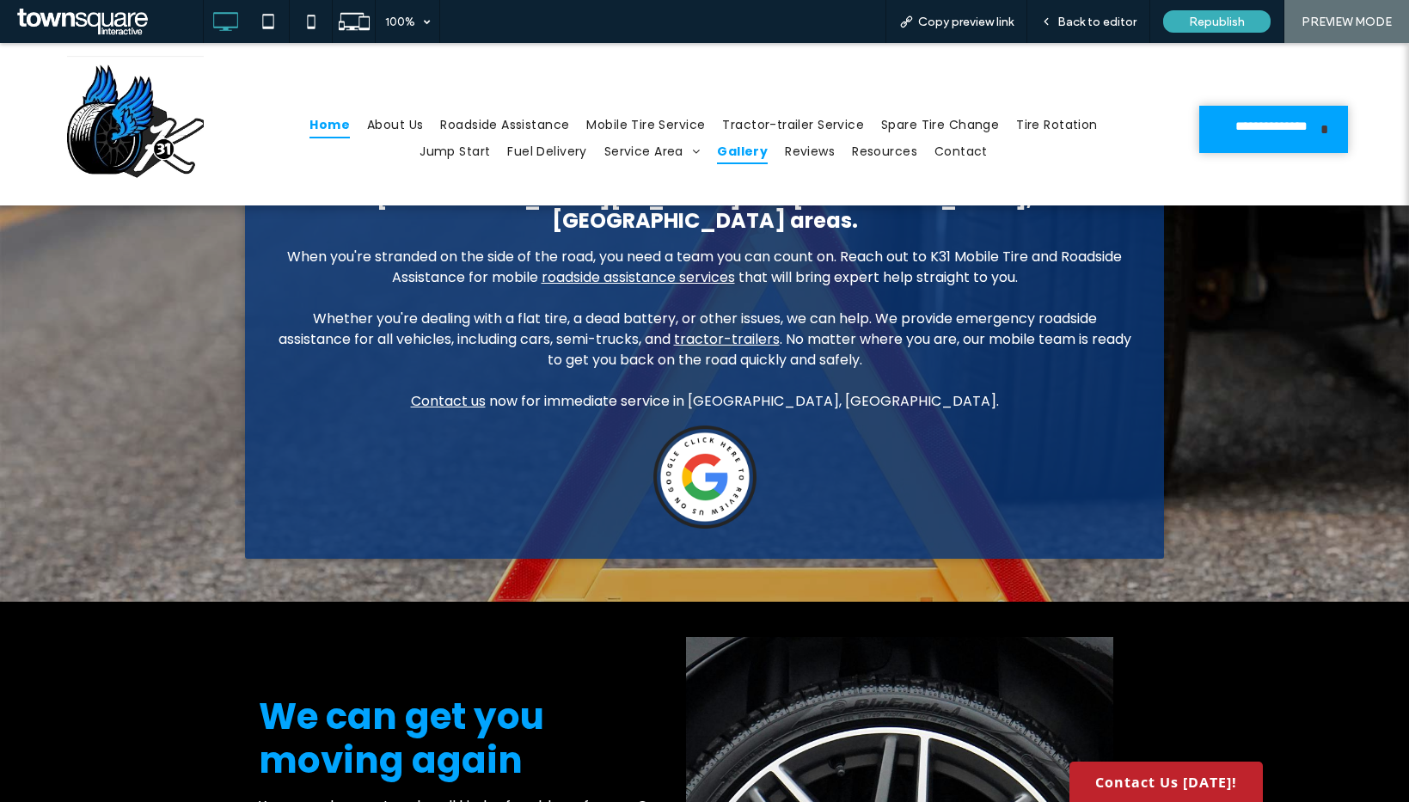
click at [728, 144] on span "Gallery" at bounding box center [742, 151] width 51 height 27
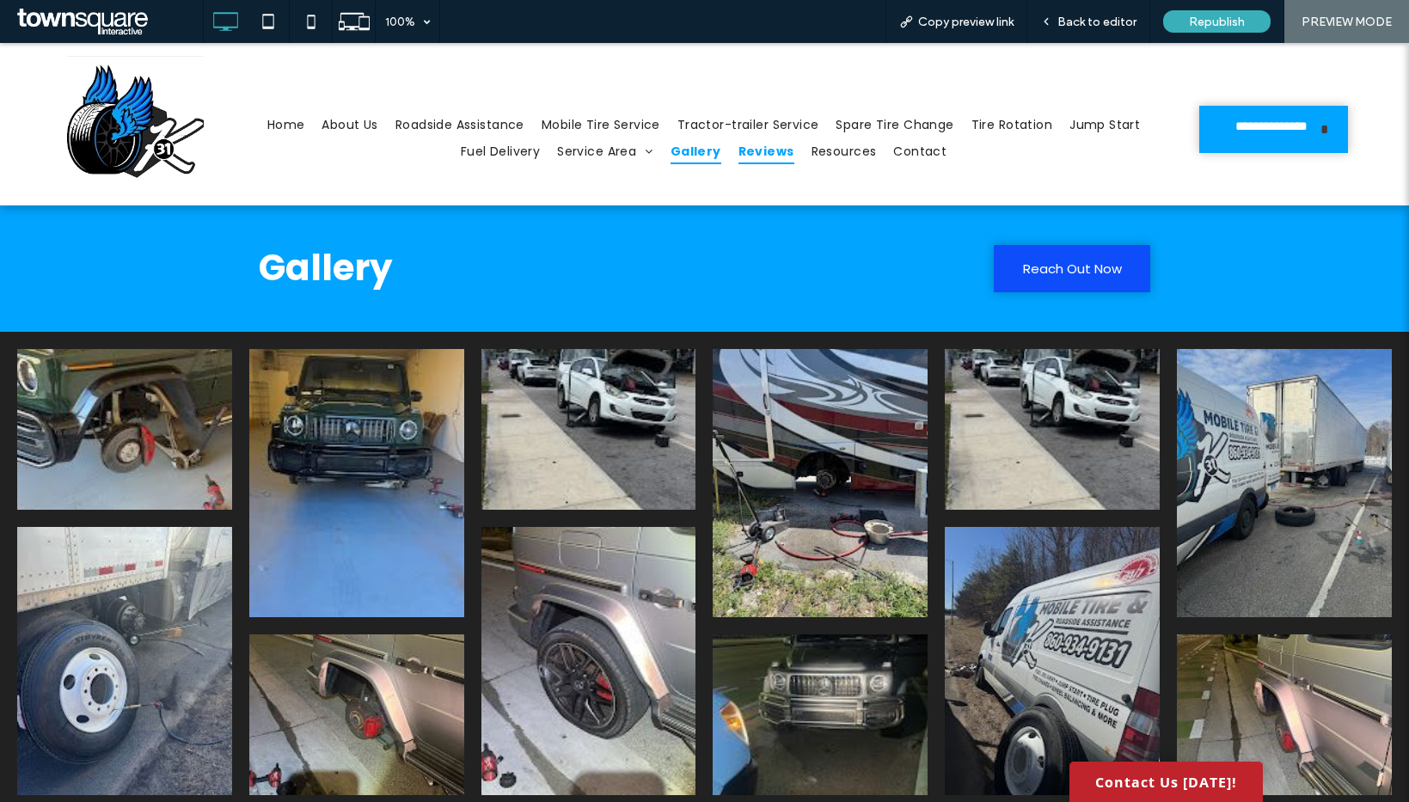
click at [794, 156] on span "Reviews" at bounding box center [766, 151] width 56 height 27
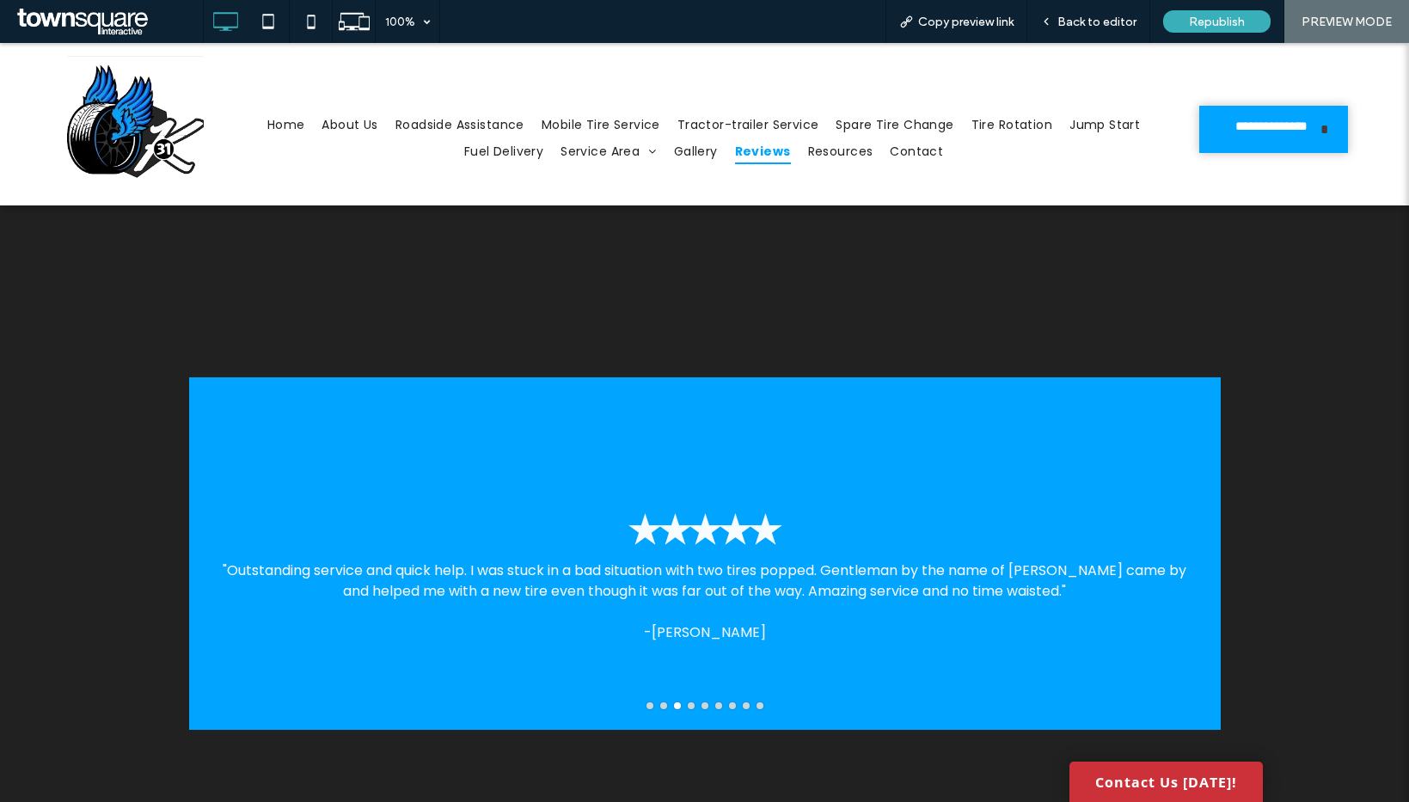
click at [1220, 784] on link "Contact Us [DATE]!" at bounding box center [1165, 782] width 193 height 40
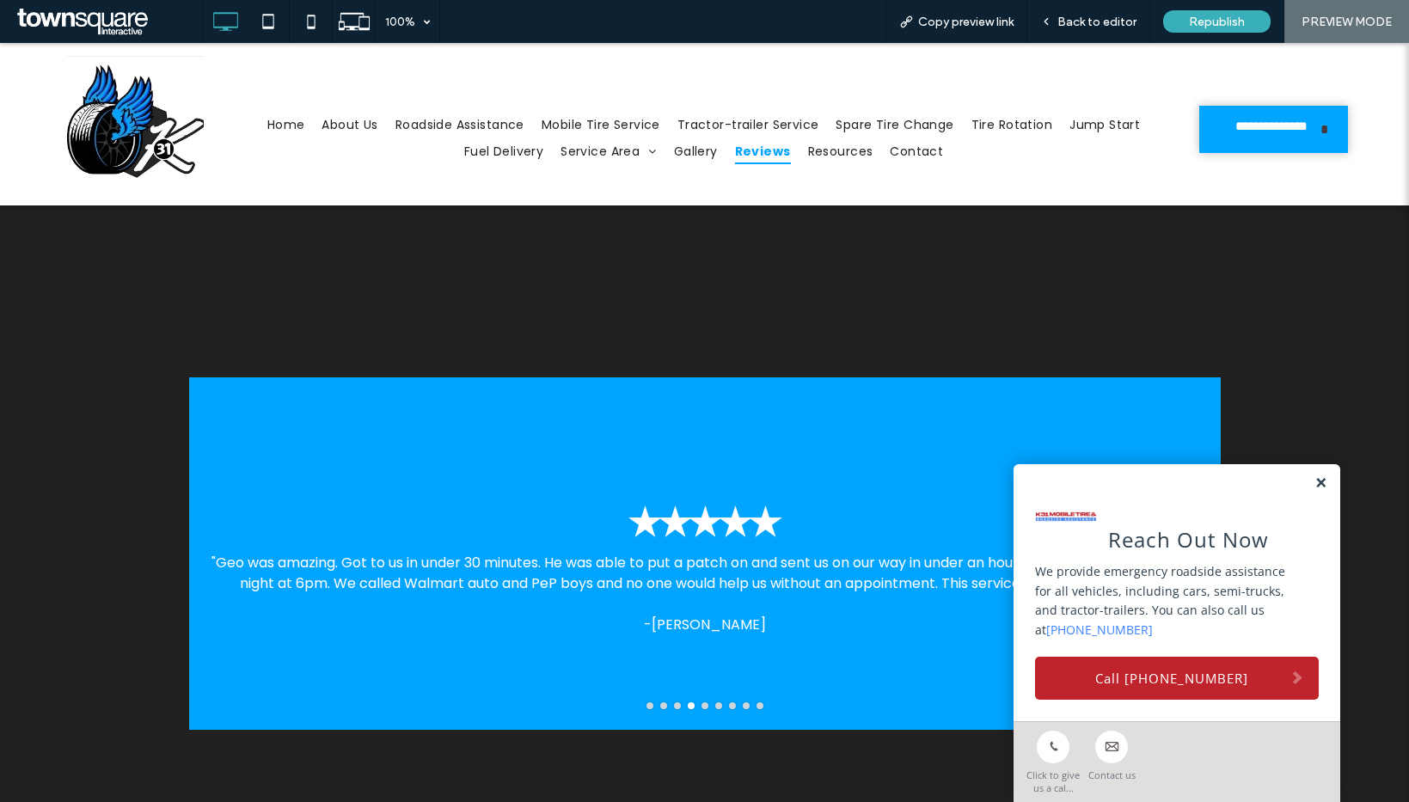
click at [1314, 482] on link at bounding box center [1320, 483] width 13 height 15
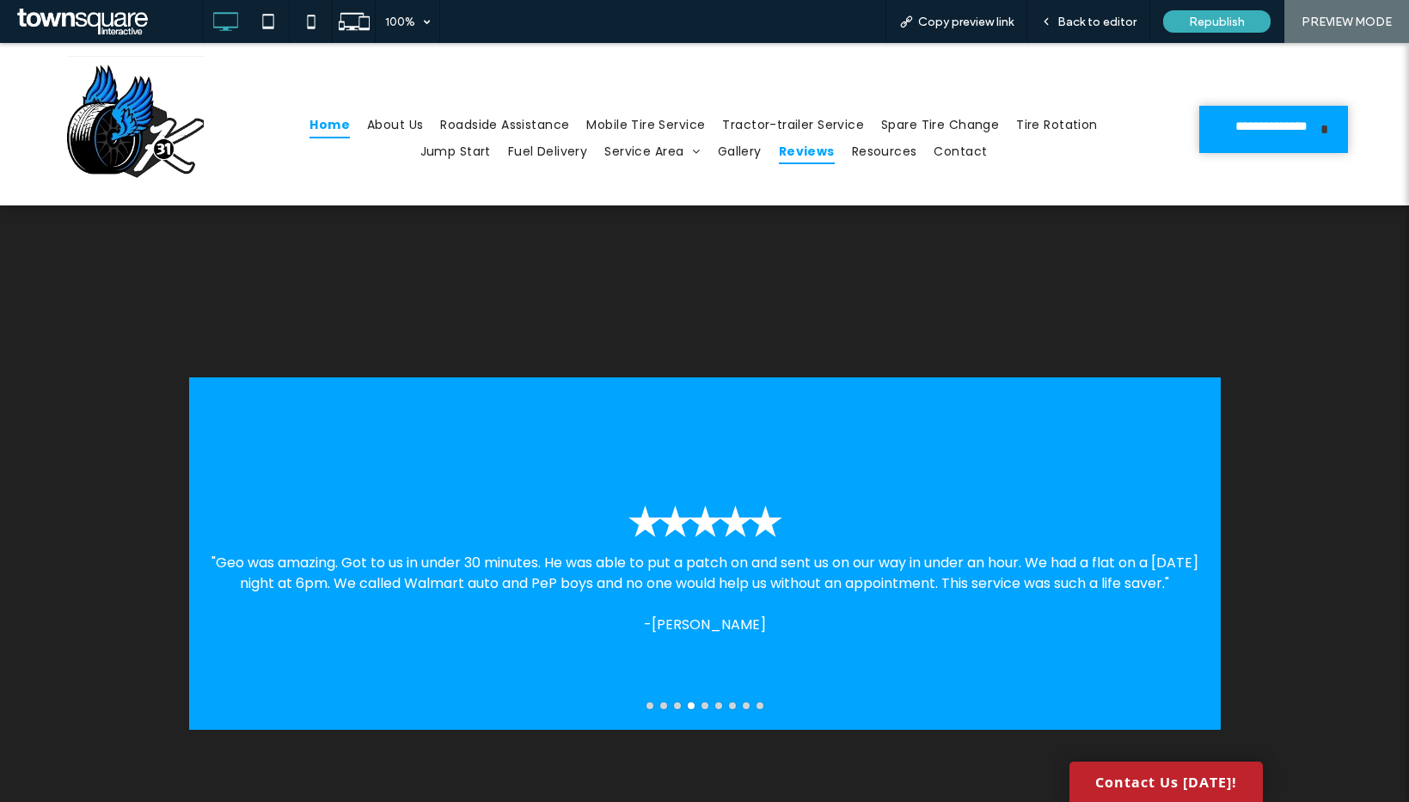
click at [317, 132] on span "Home" at bounding box center [329, 125] width 40 height 27
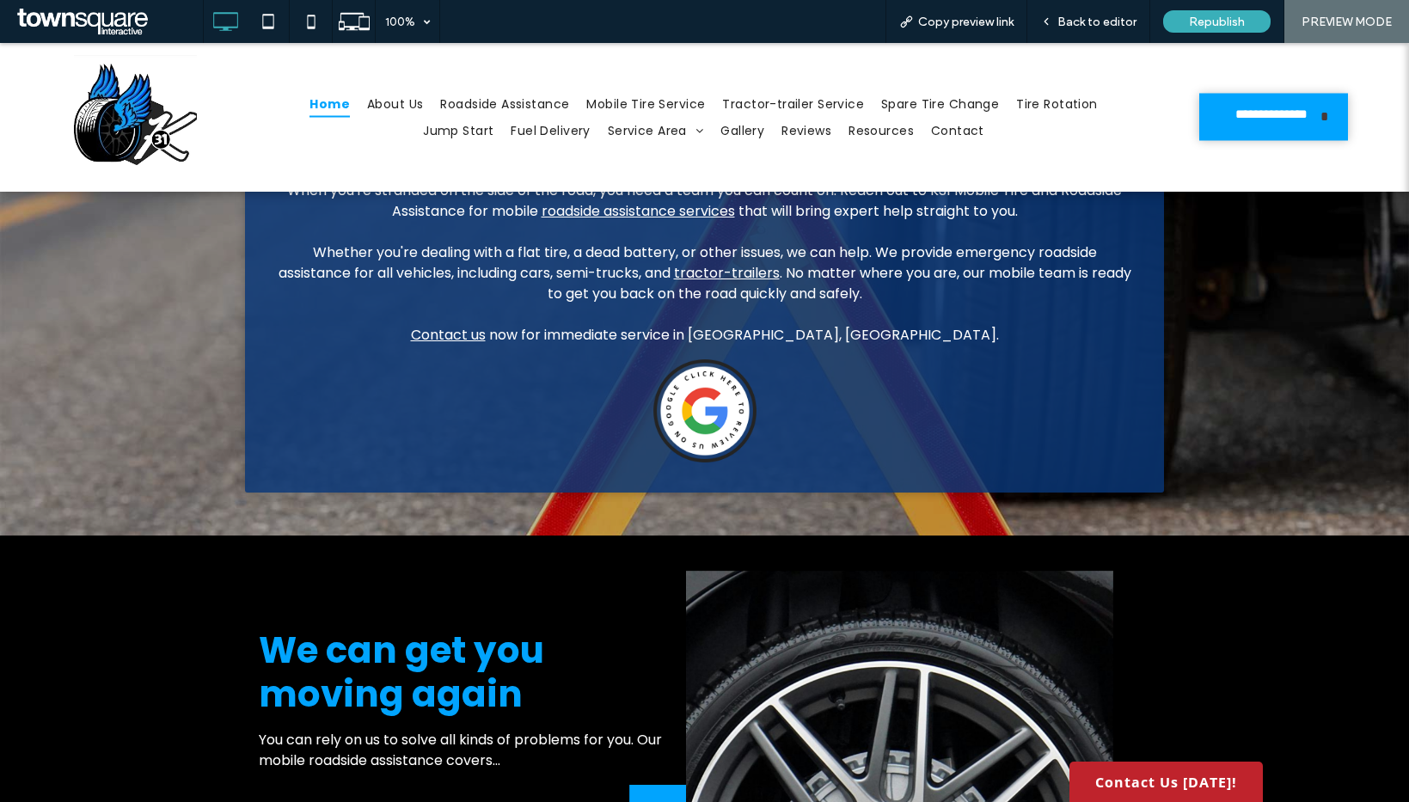
scroll to position [1106, 0]
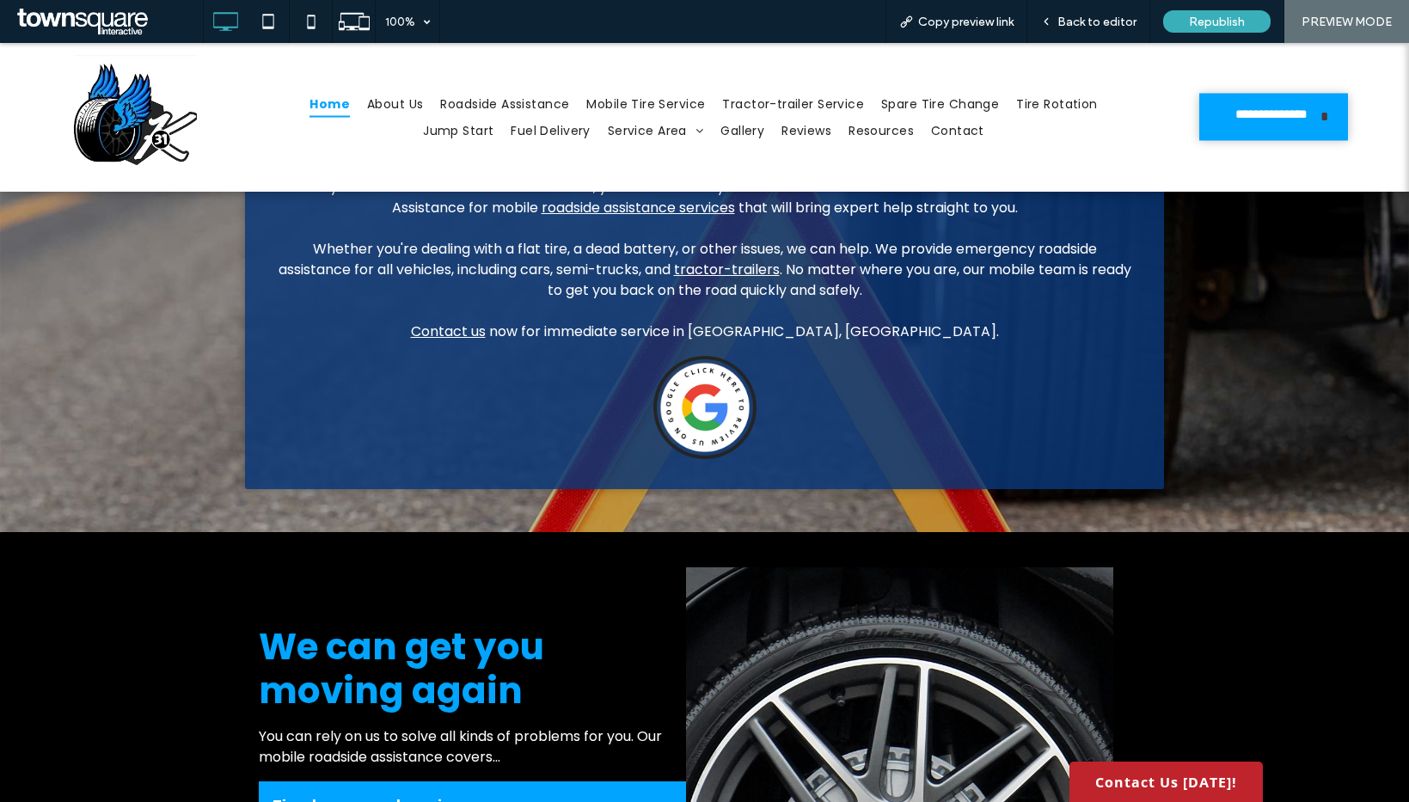
click at [696, 356] on img at bounding box center [704, 407] width 103 height 103
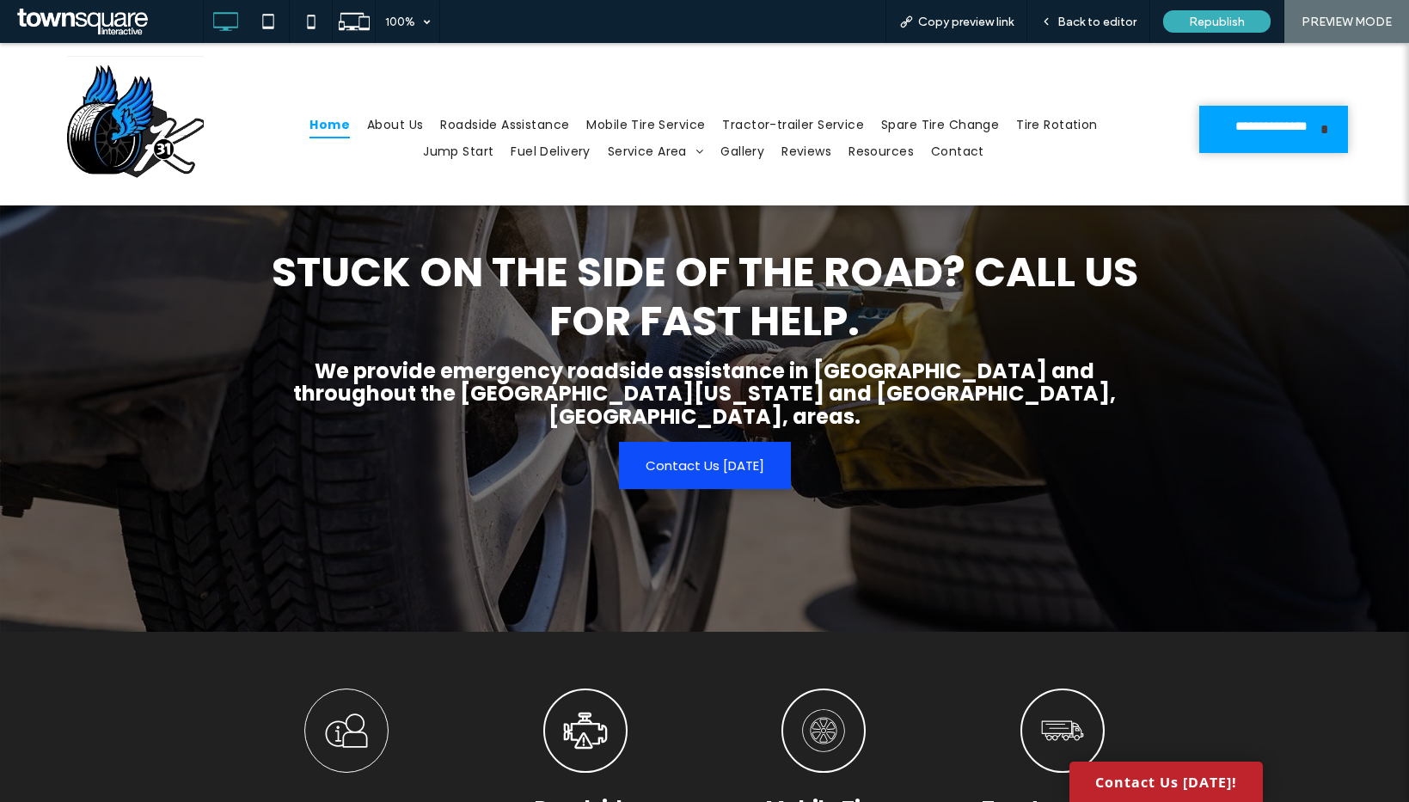
scroll to position [0, 0]
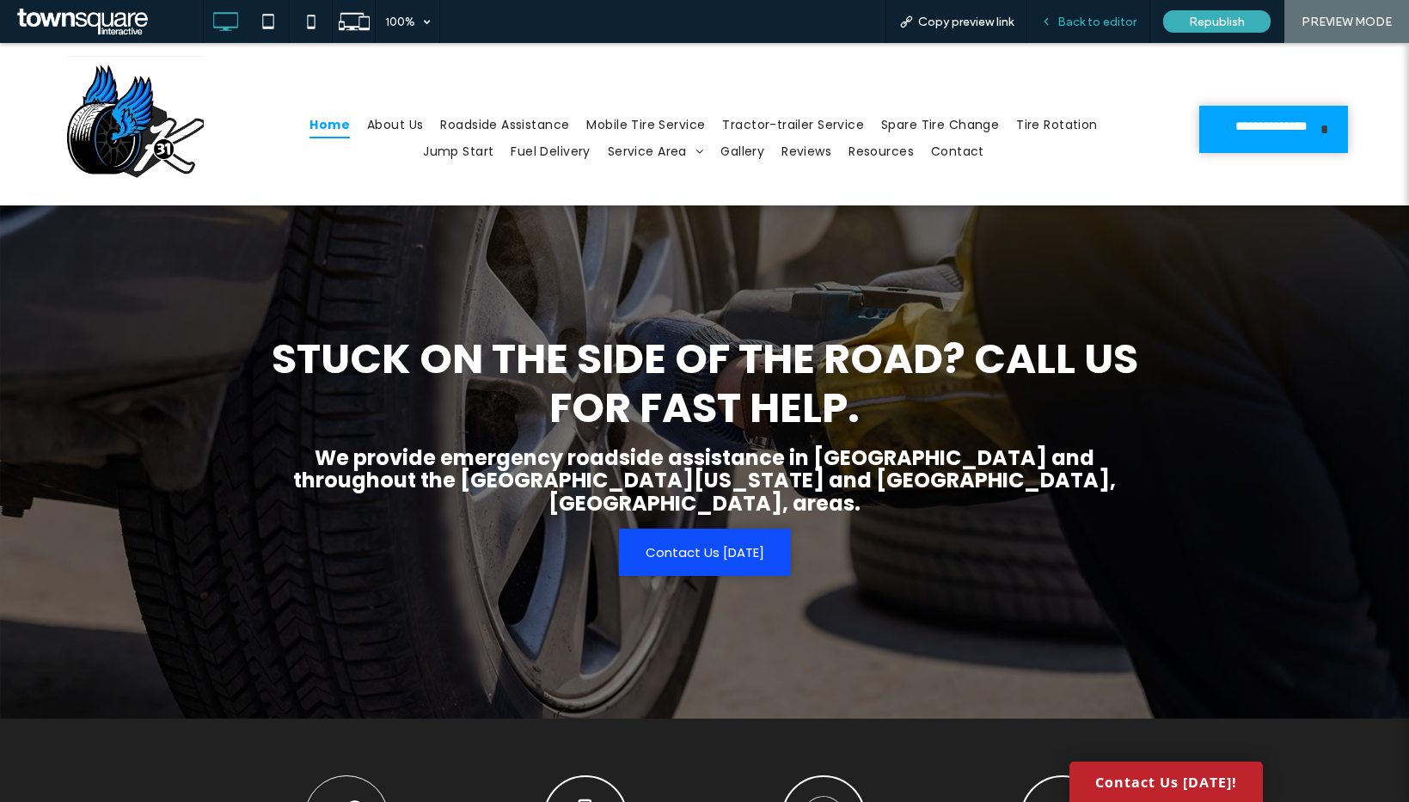
click at [1068, 25] on span "Back to editor" at bounding box center [1096, 22] width 79 height 15
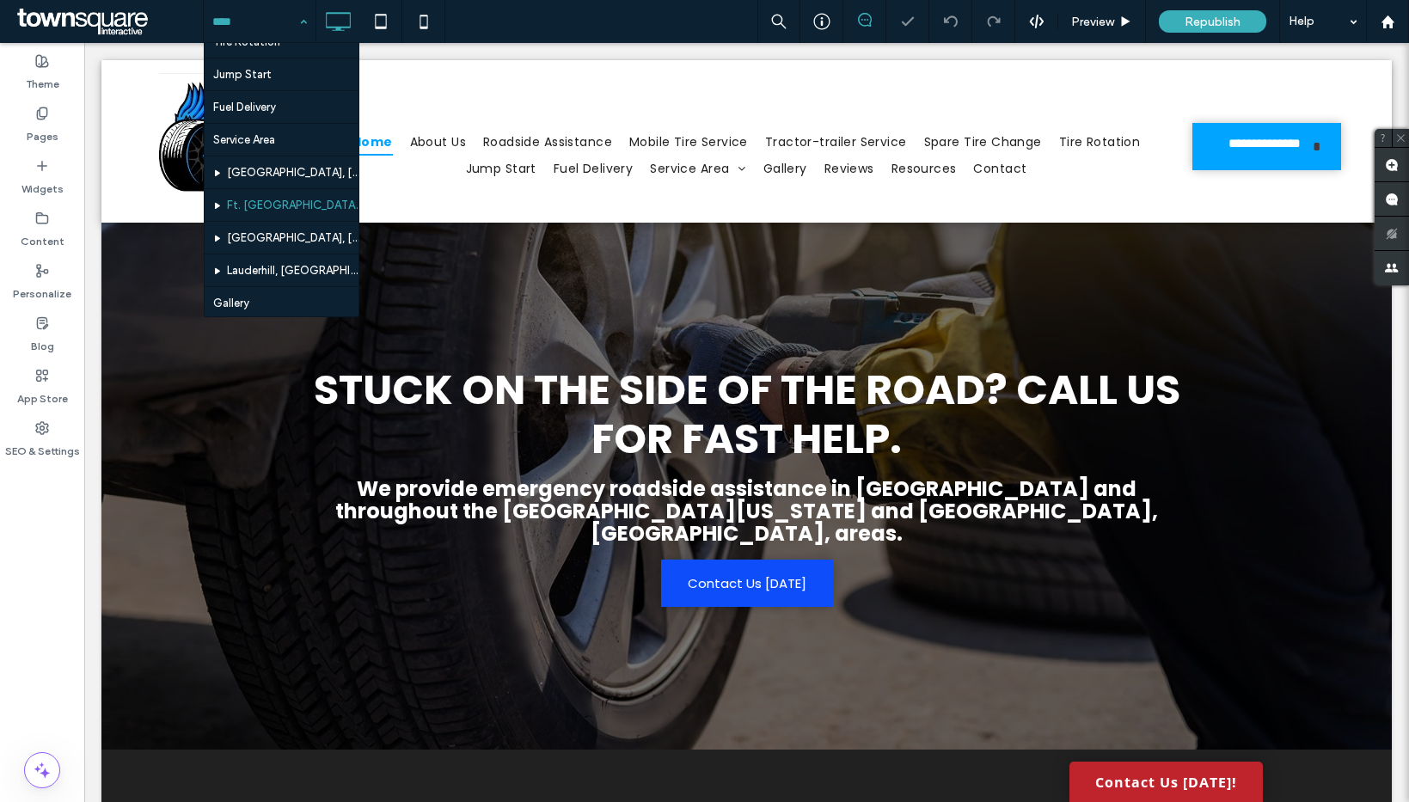
scroll to position [312, 0]
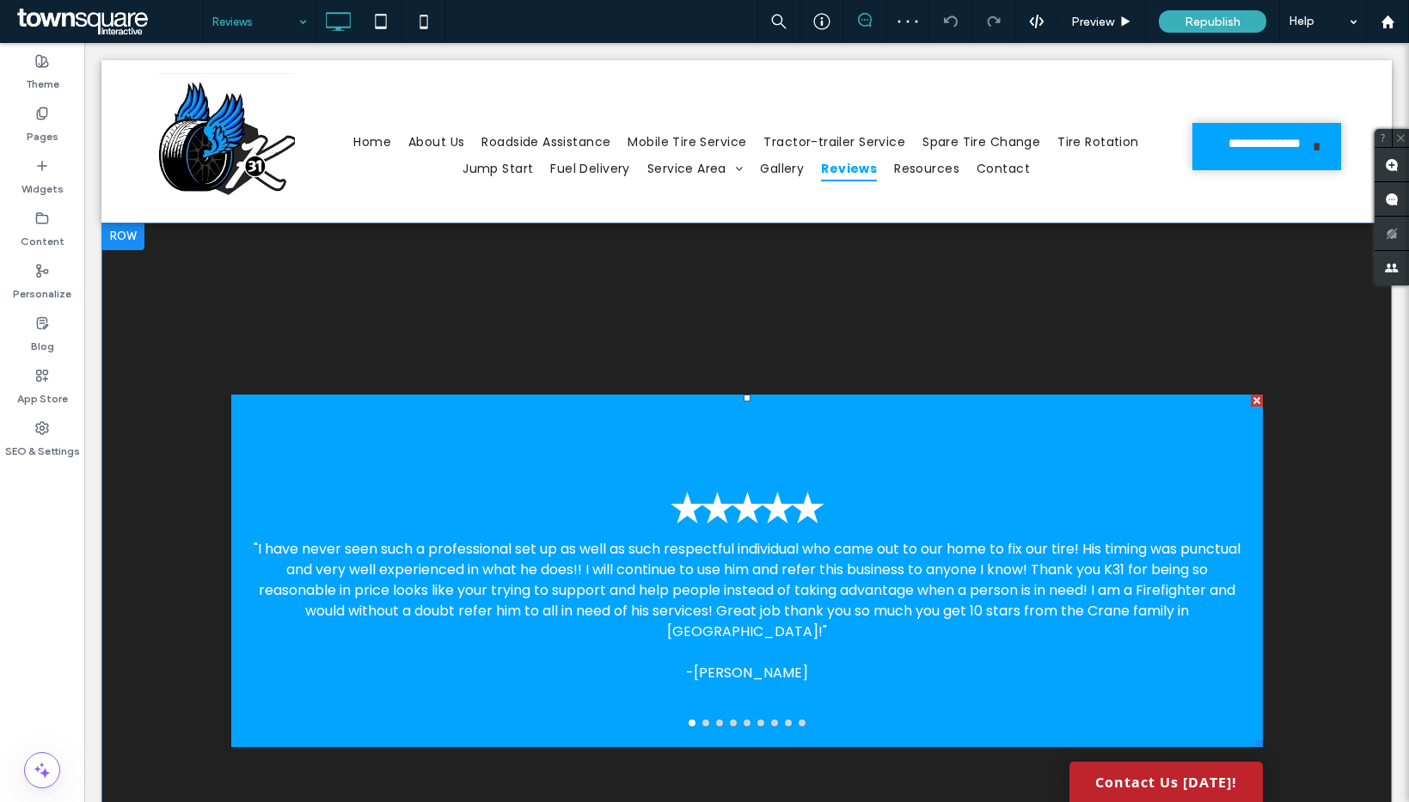
click at [708, 552] on div "✭✭✭✭✭ "I have never seen such a professional set up as well as such respectful …" at bounding box center [747, 581] width 1032 height 271
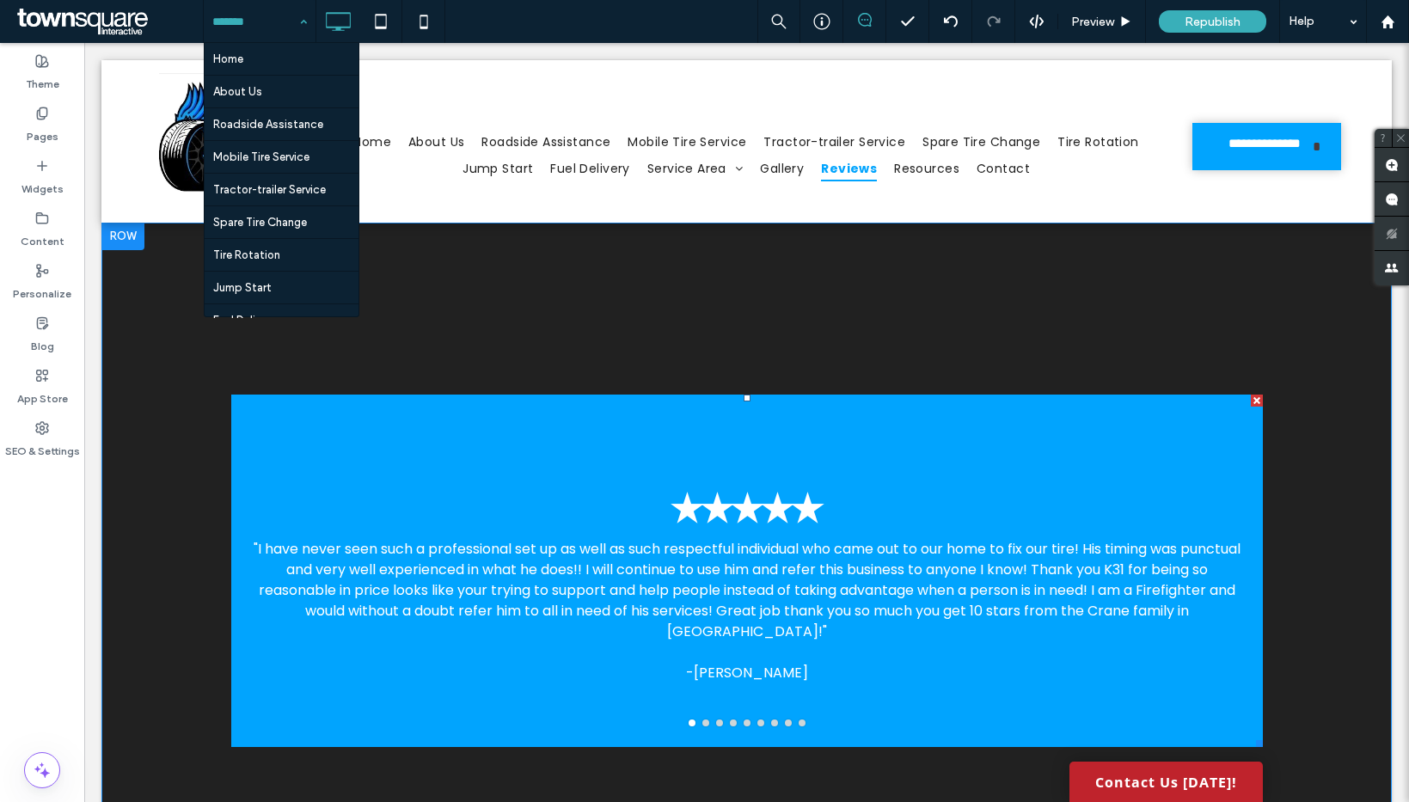
click at [681, 593] on p ""I have never seen such a professional set up as well as such respectful indivi…" at bounding box center [747, 590] width 990 height 103
click at [621, 449] on div "✭✭✭✭✭ "I have never seen such a professional set up as well as such respectful …" at bounding box center [747, 581] width 1032 height 271
click at [699, 477] on div "✭✭✭✭✭ "I have never seen such a professional set up as well as such respectful …" at bounding box center [747, 581] width 1032 height 271
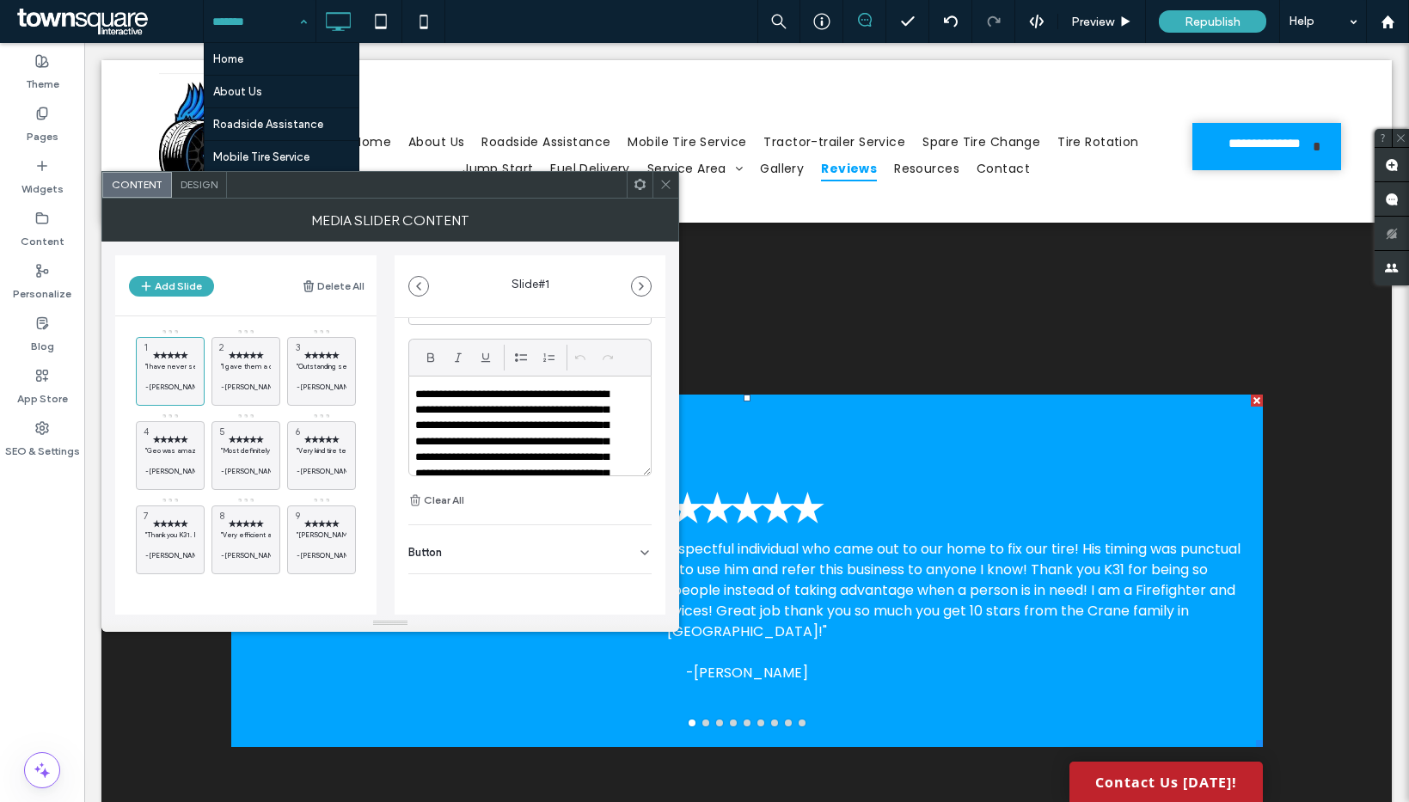
scroll to position [191, 0]
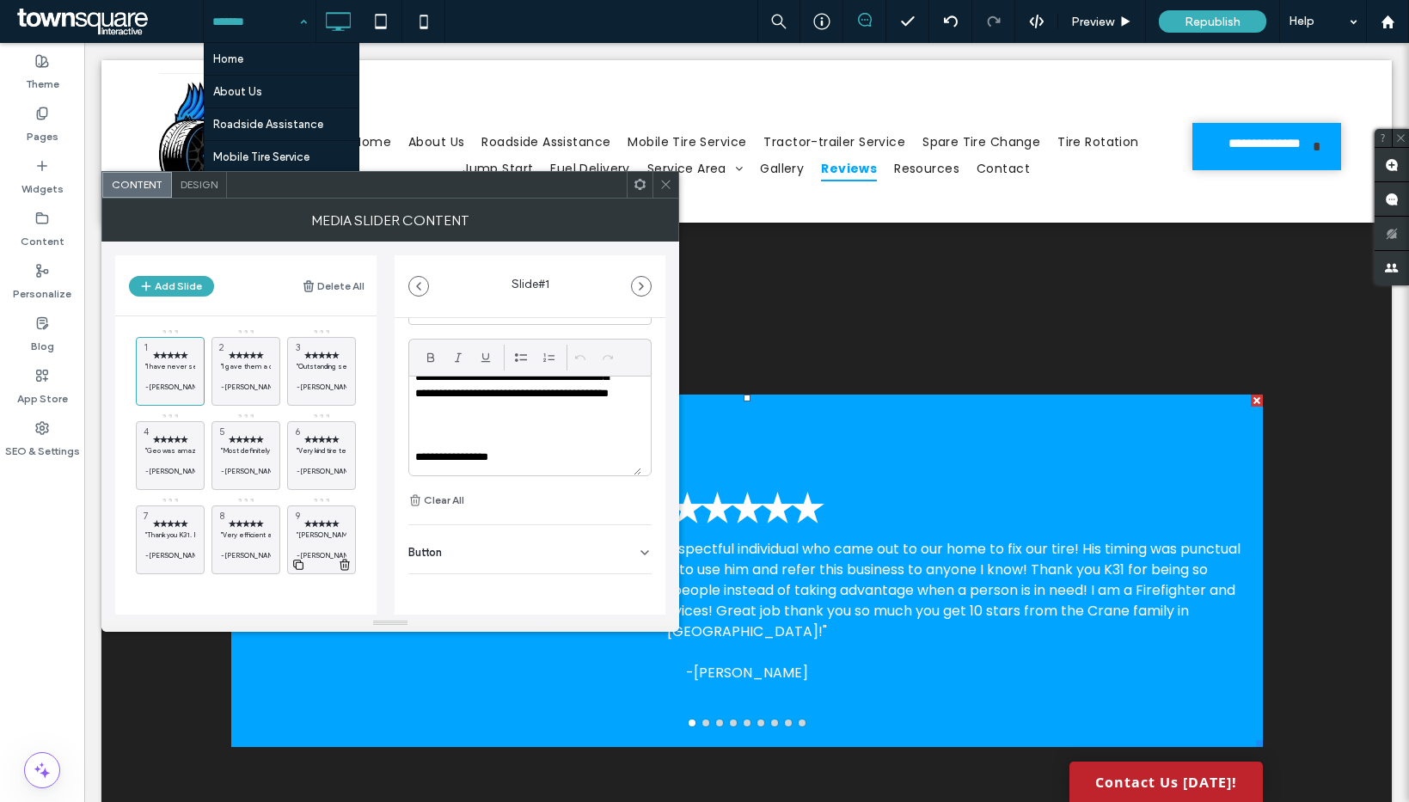
click at [300, 566] on icon at bounding box center [298, 564] width 14 height 15
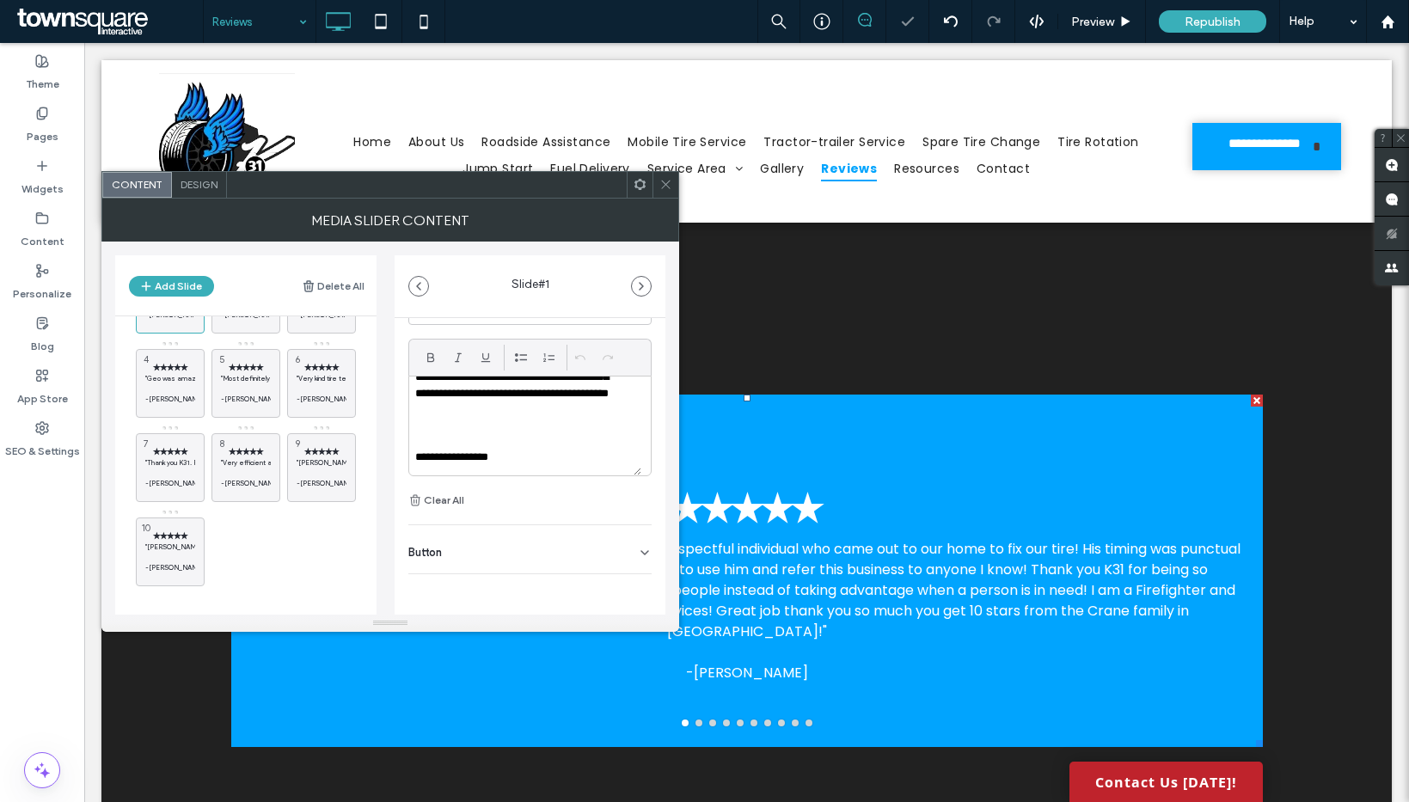
scroll to position [74, 0]
click at [191, 572] on icon at bounding box center [194, 574] width 14 height 15
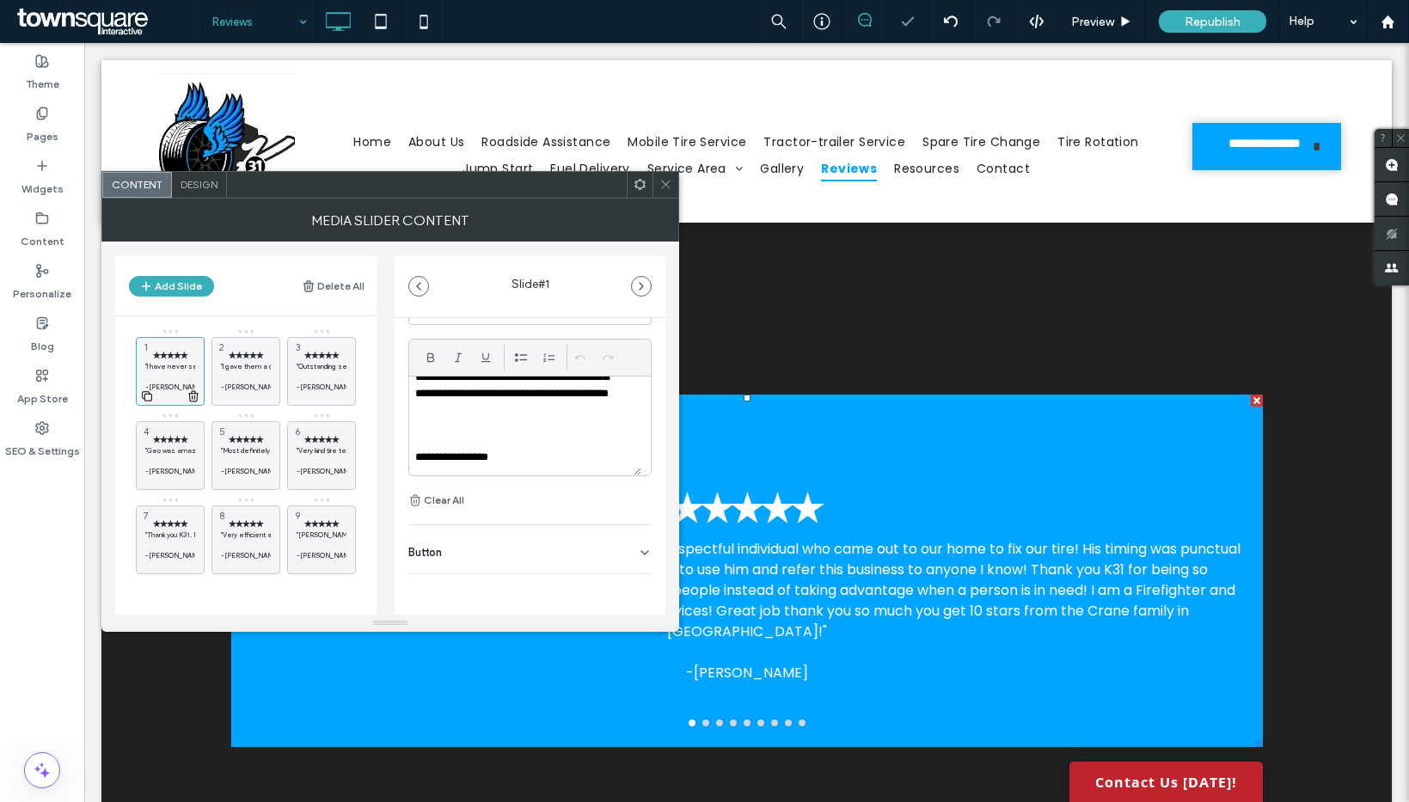
click at [193, 397] on icon at bounding box center [194, 396] width 14 height 15
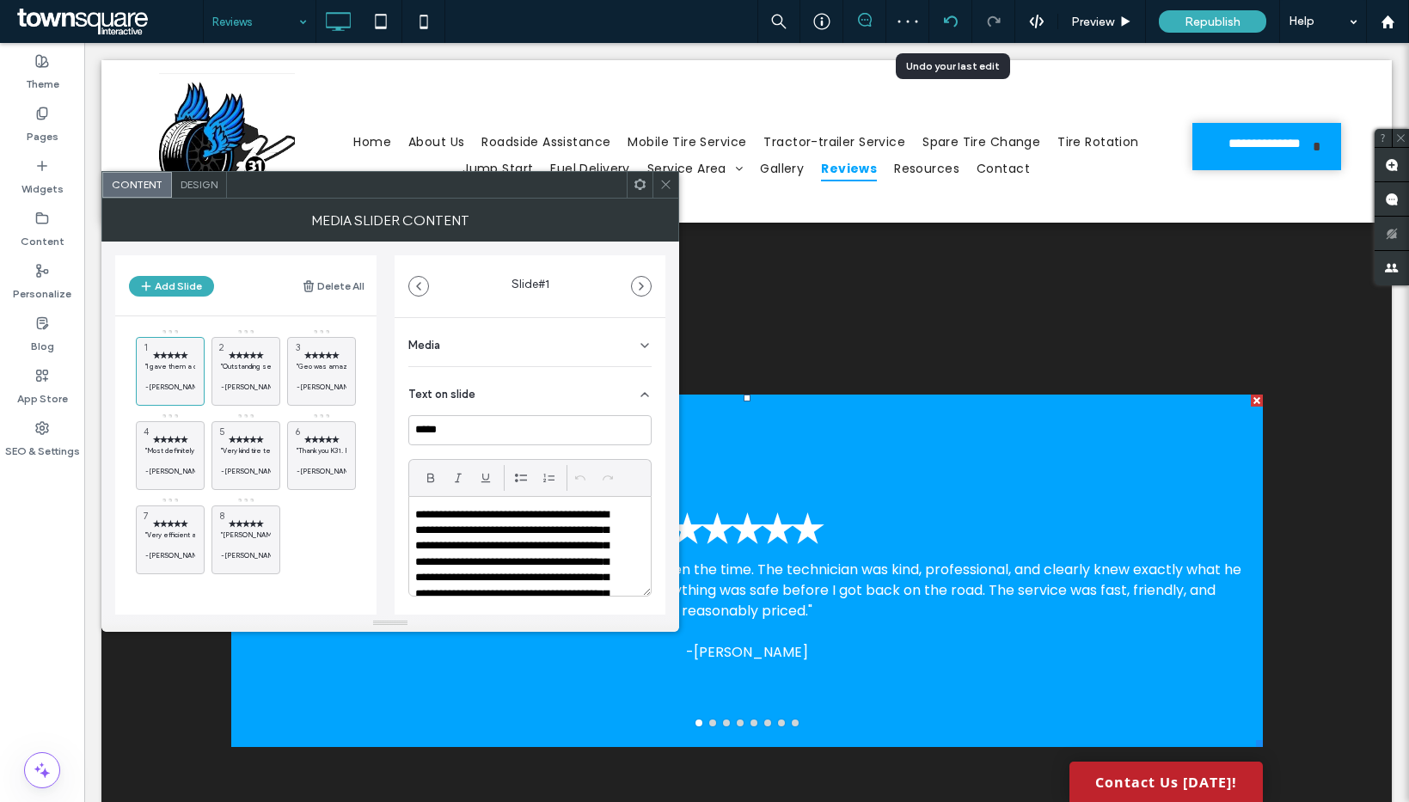
click at [943, 18] on use at bounding box center [950, 20] width 14 height 11
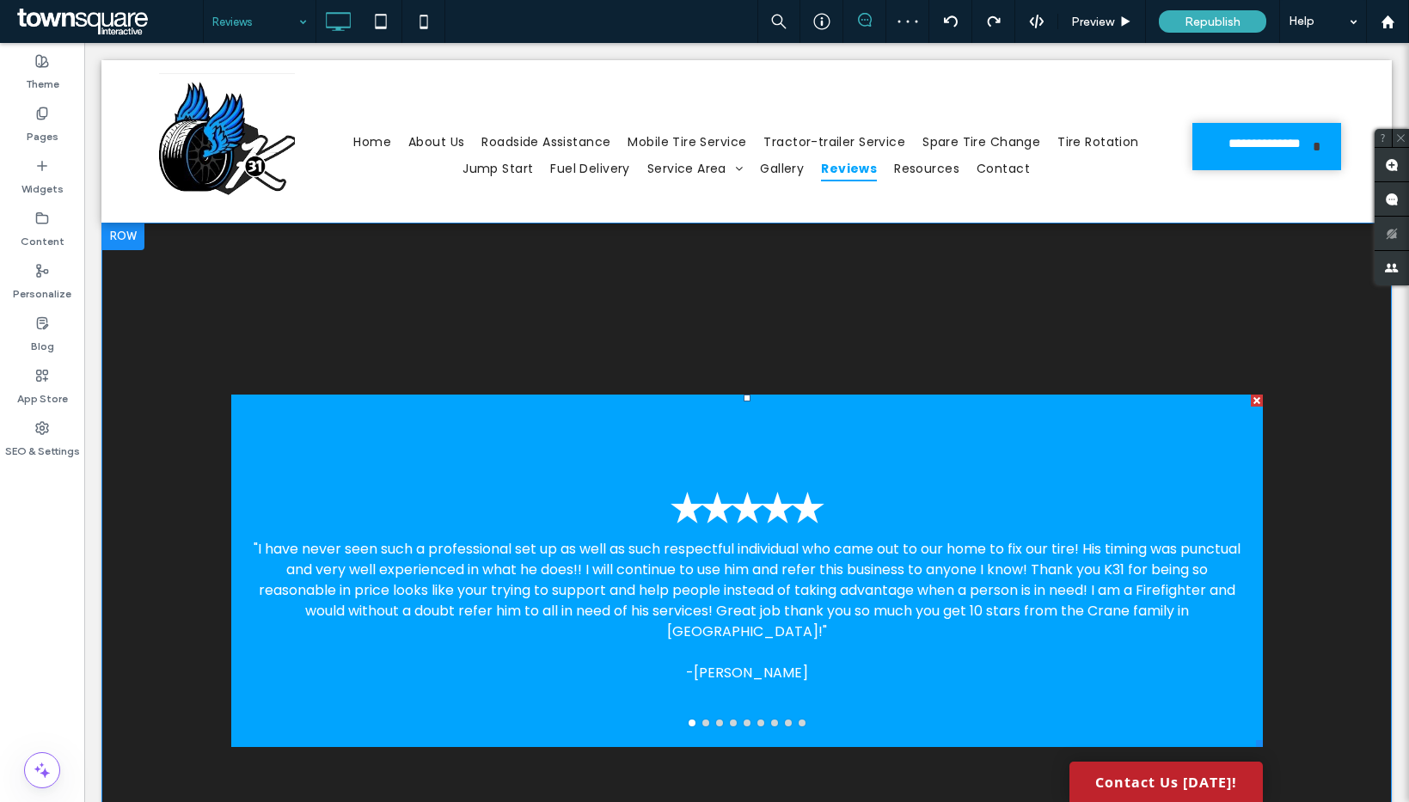
click at [662, 624] on div at bounding box center [747, 571] width 1032 height 352
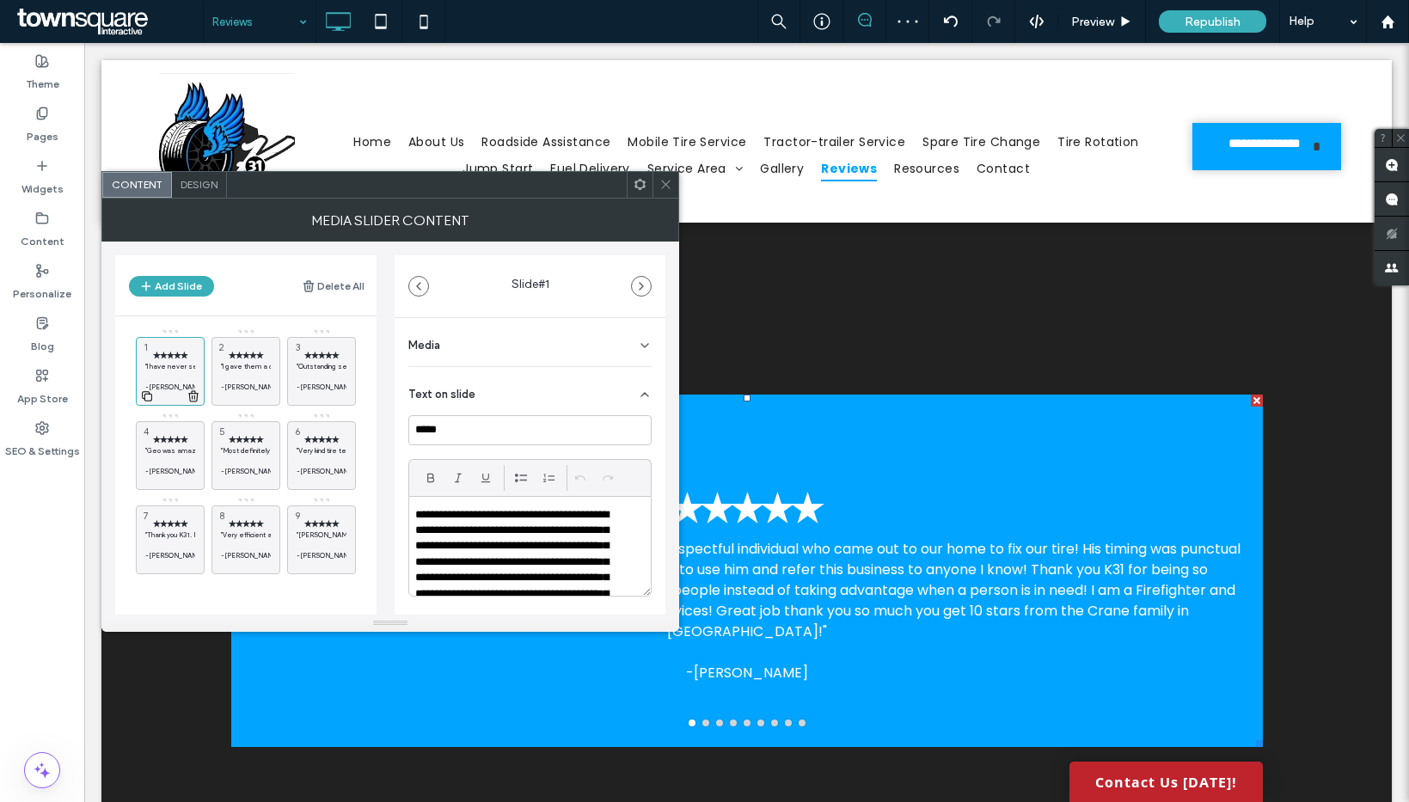
click at [153, 394] on icon at bounding box center [147, 396] width 14 height 15
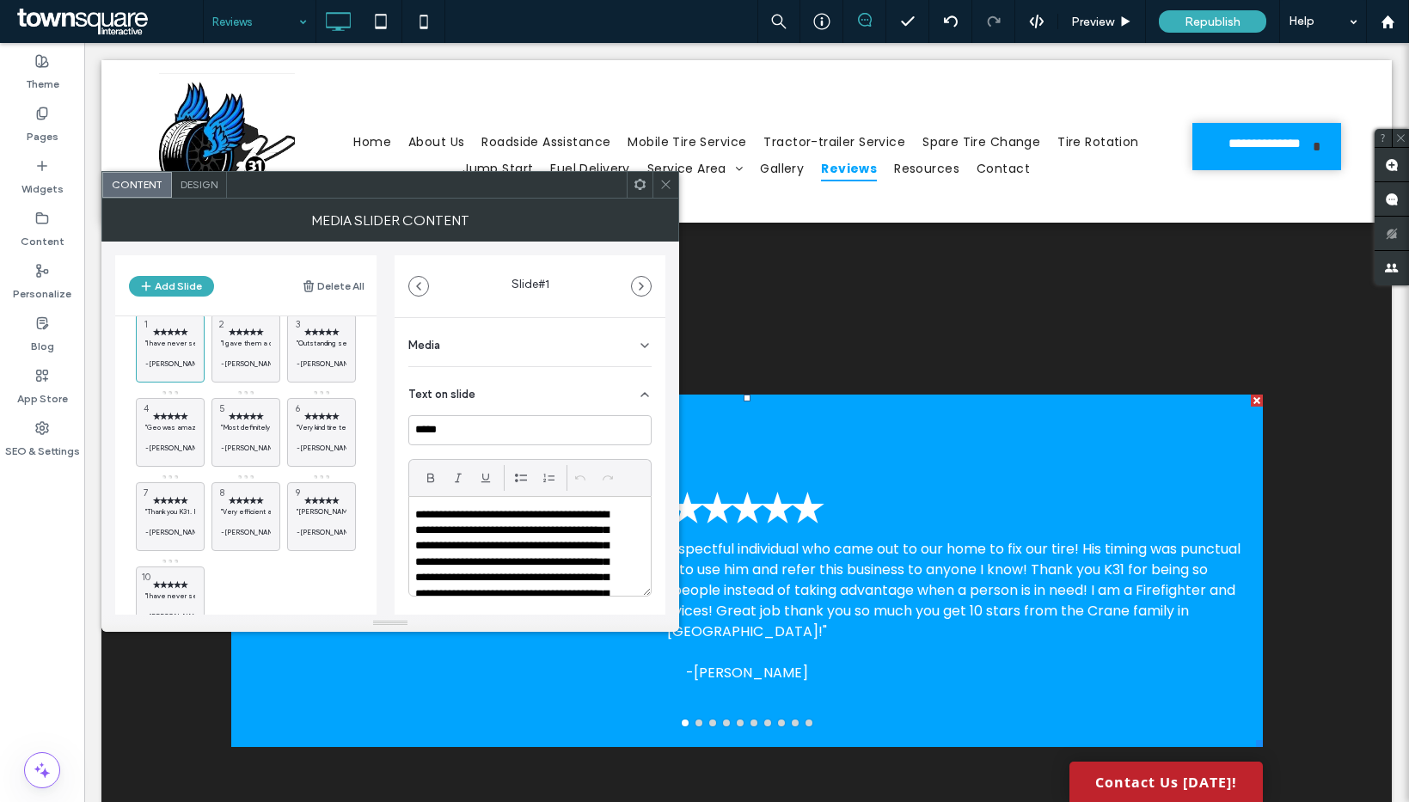
scroll to position [74, 0]
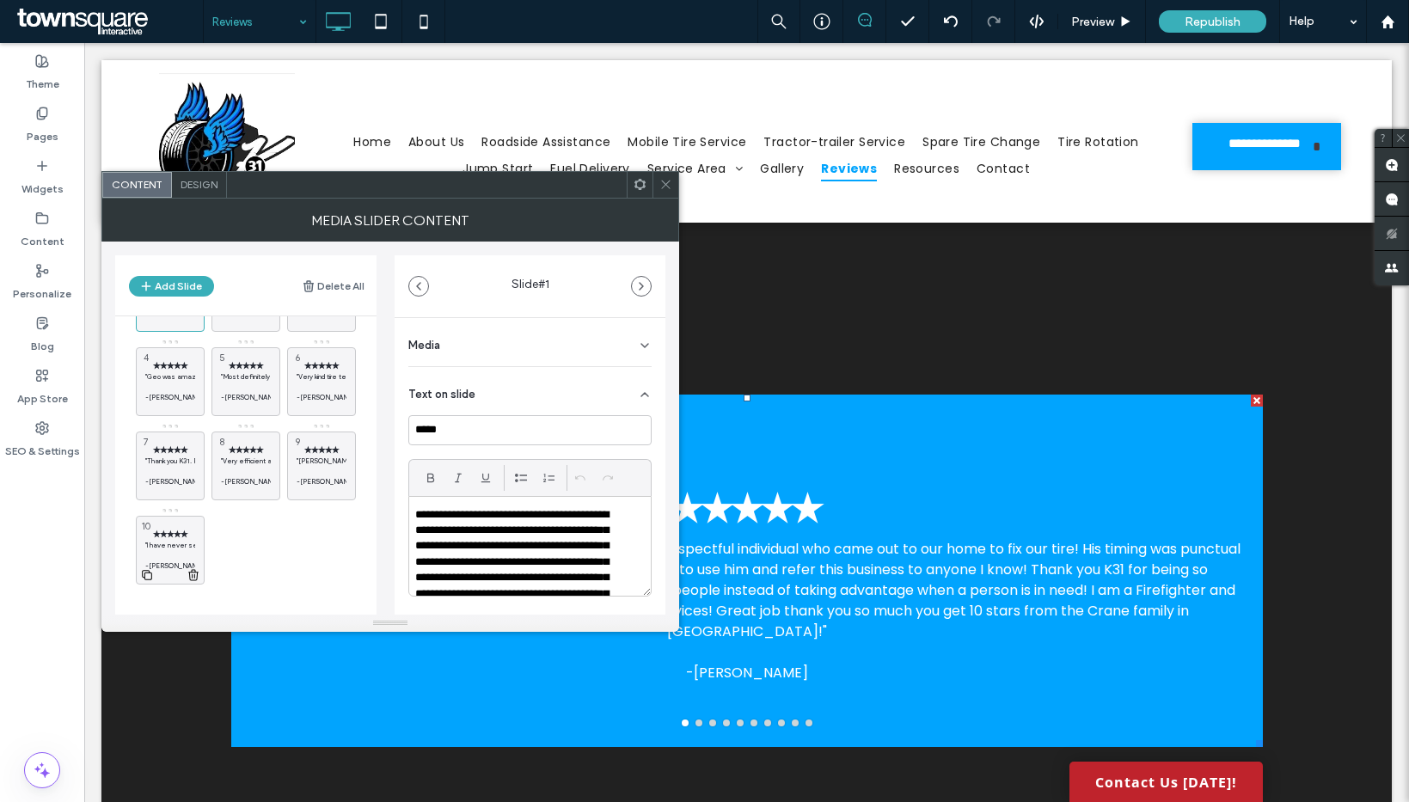
click at [167, 551] on p at bounding box center [170, 555] width 50 height 10
click at [563, 537] on p "**********" at bounding box center [518, 626] width 207 height 238
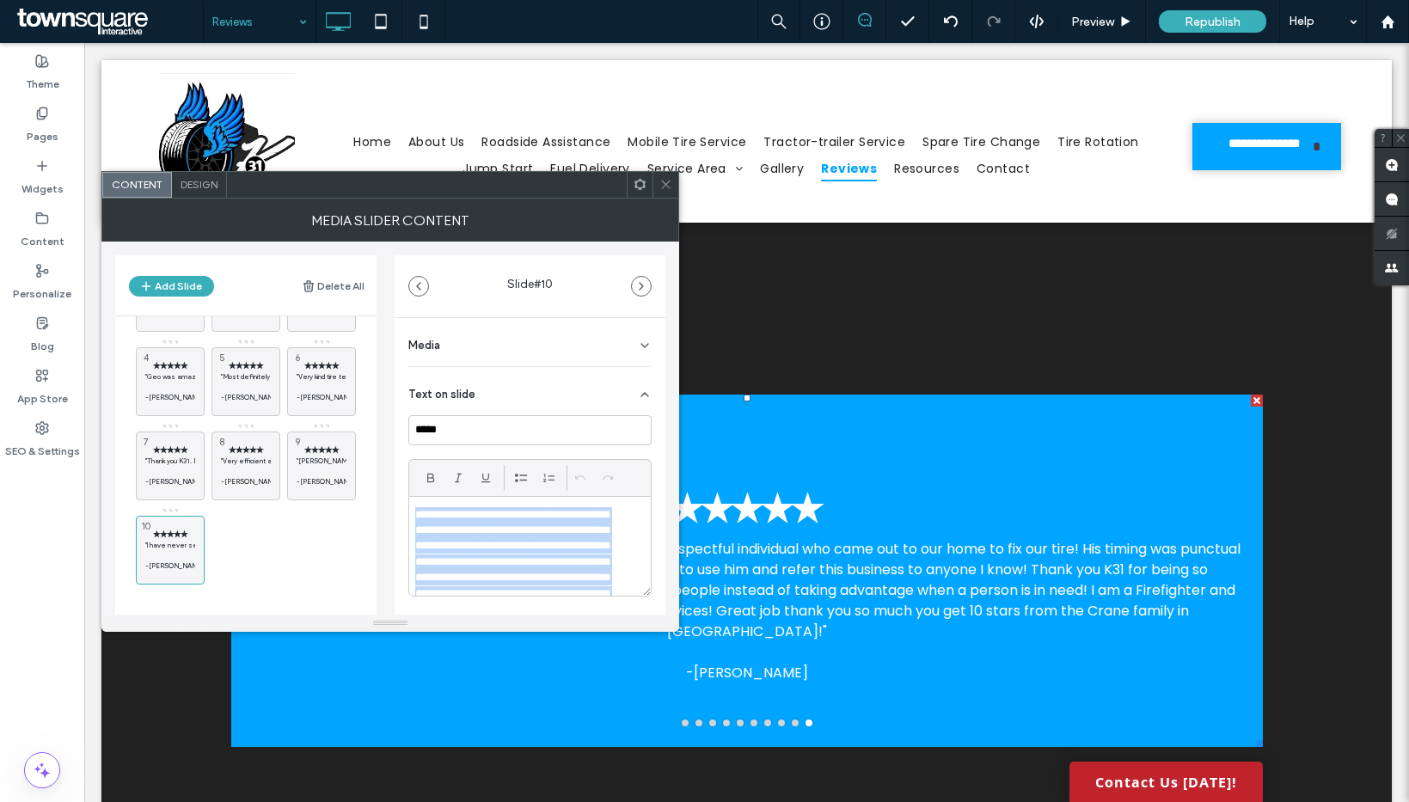
paste div
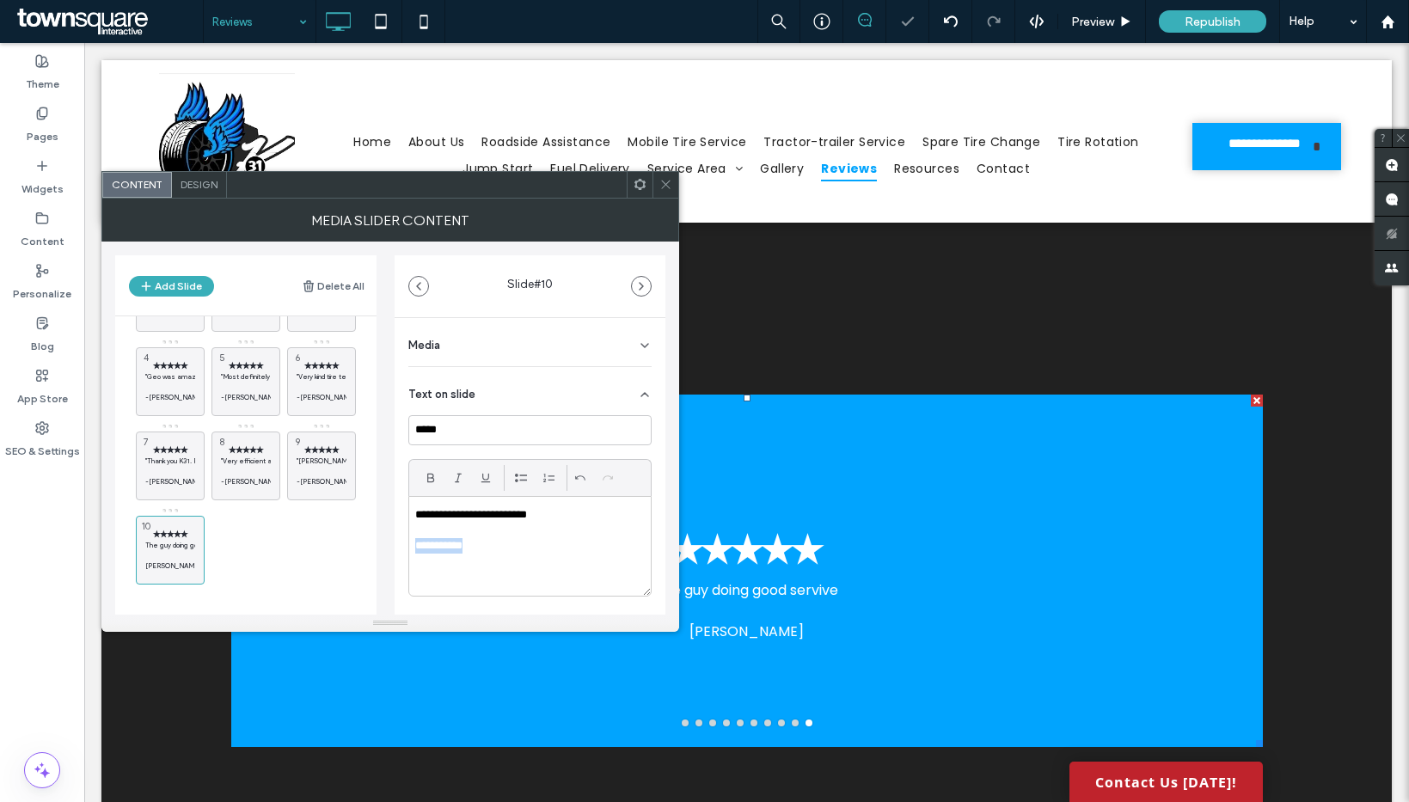
drag, startPoint x: 474, startPoint y: 542, endPoint x: 391, endPoint y: 541, distance: 83.4
click at [392, 541] on div "Add Slide Delete All ✭✭✭✭✭ "I have never seen such a professional set up as wel…" at bounding box center [390, 428] width 550 height 373
click at [144, 576] on icon at bounding box center [147, 574] width 14 height 15
click at [235, 542] on p "The guy doing good servive" at bounding box center [246, 545] width 50 height 10
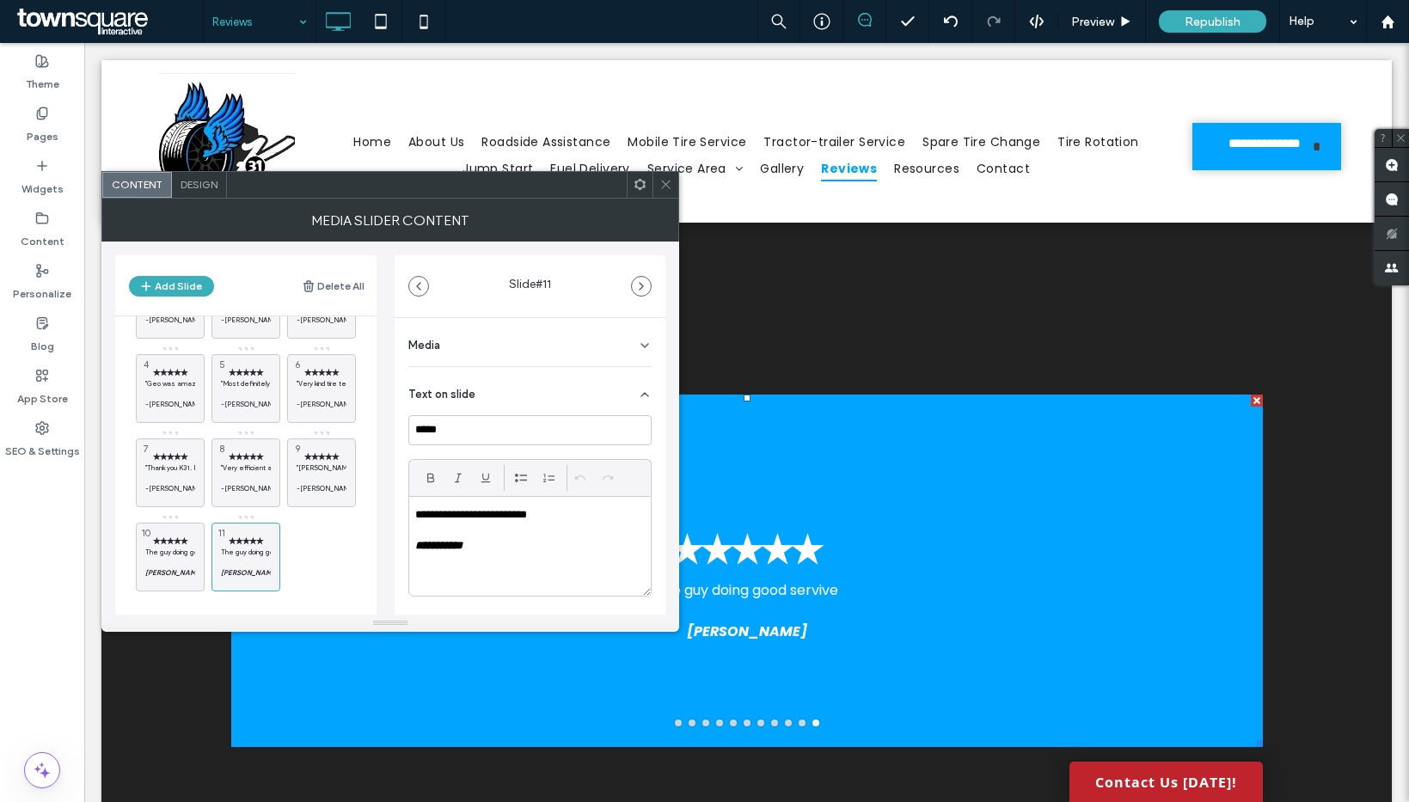
scroll to position [69, 0]
click at [242, 555] on p at bounding box center [246, 560] width 50 height 10
click at [514, 577] on div "**********" at bounding box center [530, 546] width 242 height 99
paste div
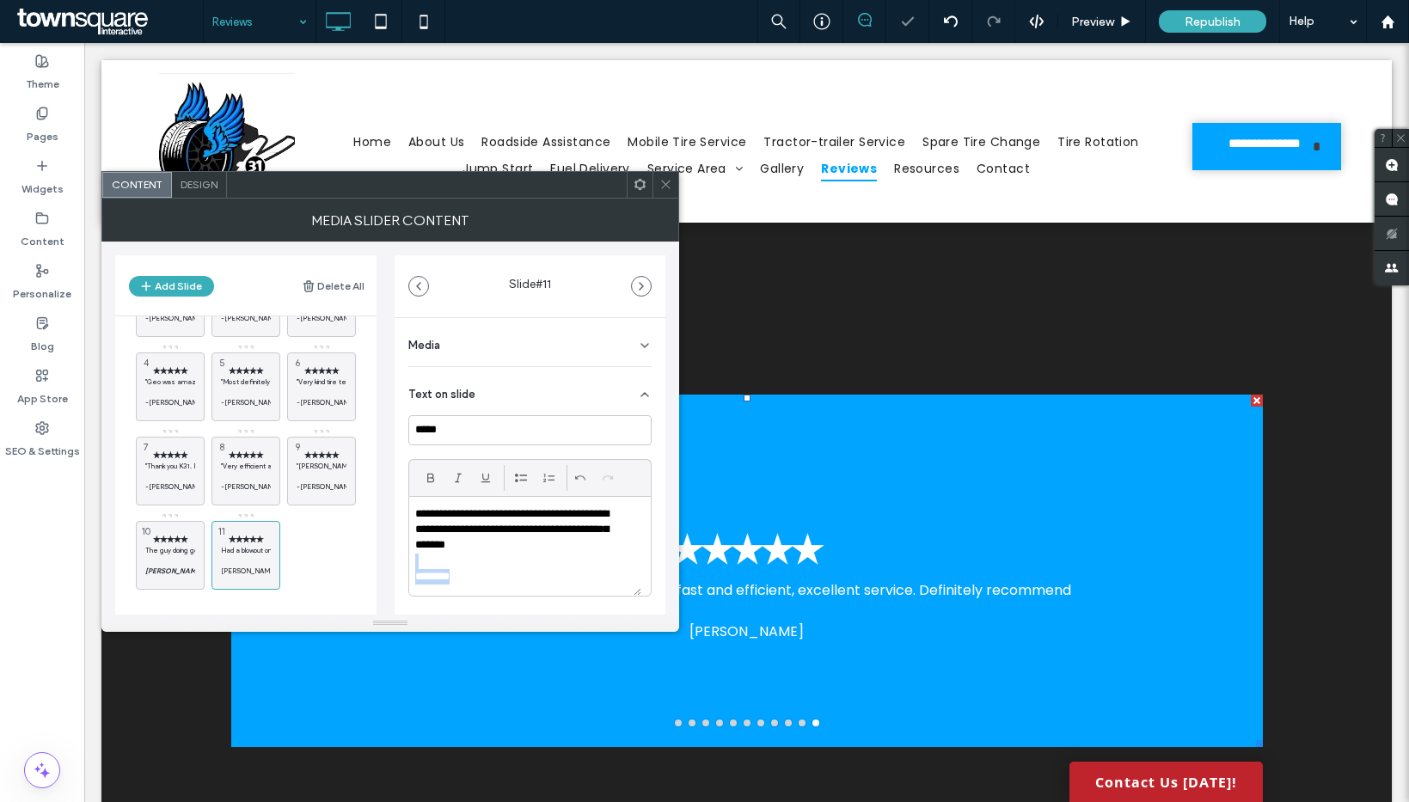
drag, startPoint x: 477, startPoint y: 593, endPoint x: 395, endPoint y: 568, distance: 85.4
click at [397, 568] on div "**********" at bounding box center [530, 558] width 271 height 480
click at [218, 581] on use at bounding box center [222, 580] width 10 height 10
click at [326, 538] on span "✭✭✭✭✭" at bounding box center [322, 539] width 50 height 11
click at [559, 566] on p at bounding box center [530, 561] width 230 height 15
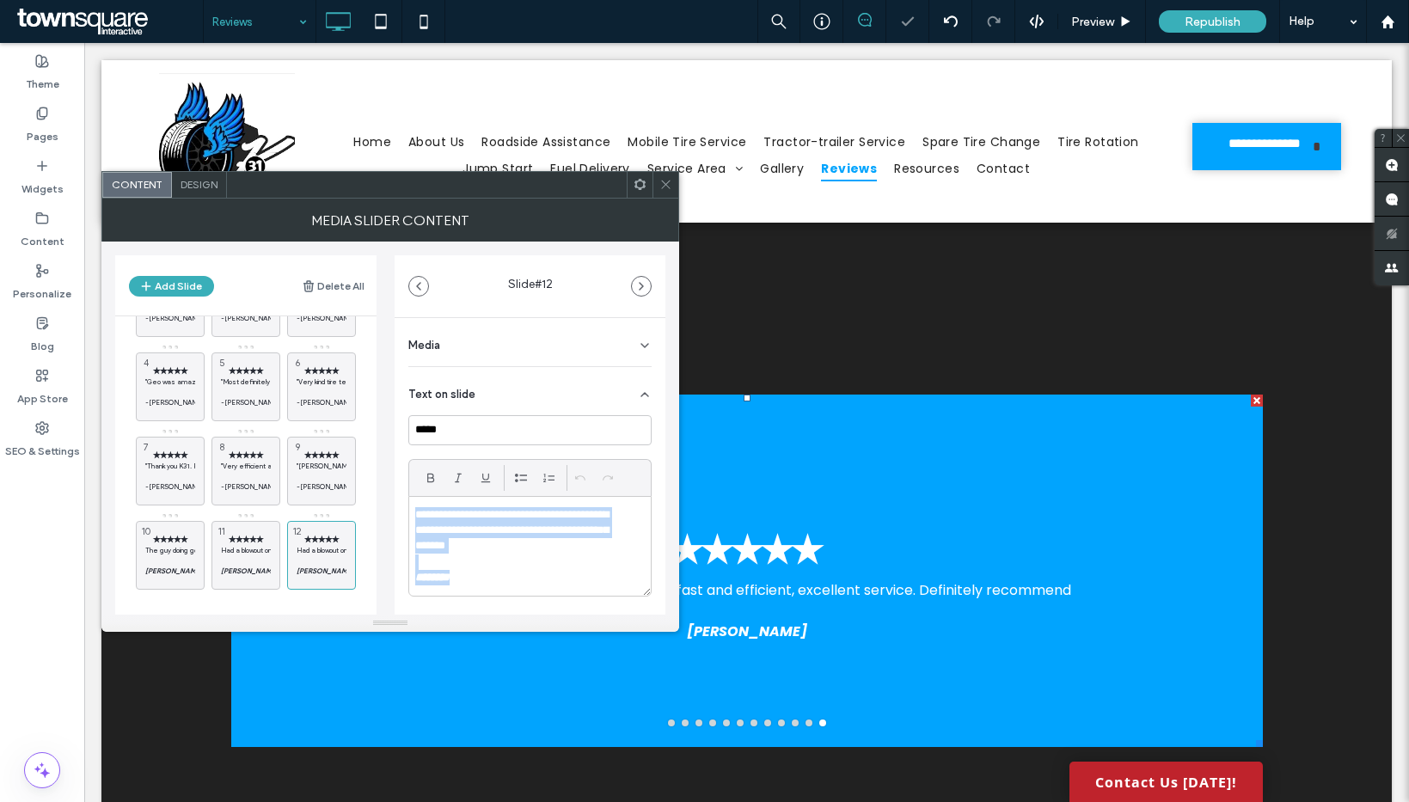
paste div
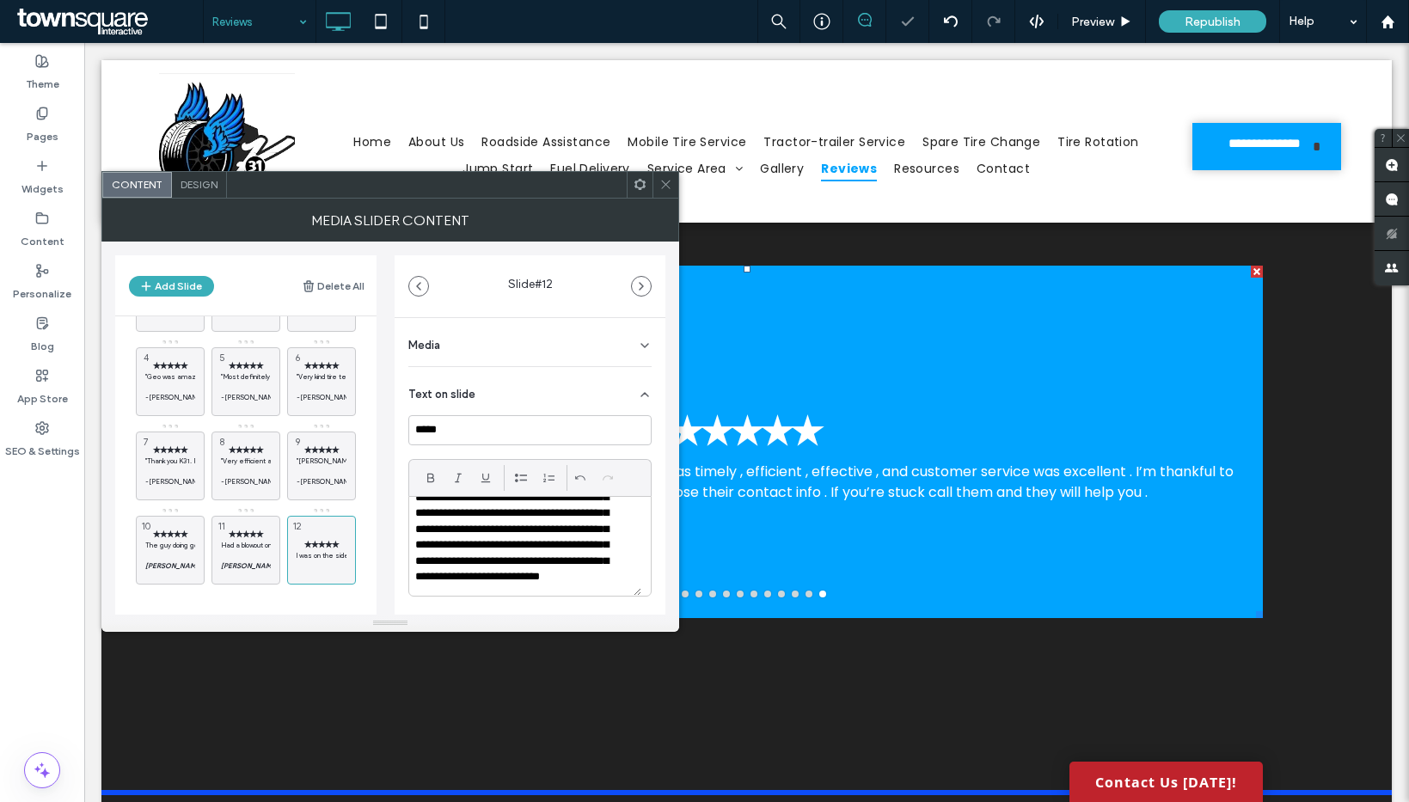
scroll to position [36, 0]
click at [413, 588] on div "**********" at bounding box center [525, 546] width 232 height 99
click at [439, 592] on p "**********" at bounding box center [518, 533] width 207 height 127
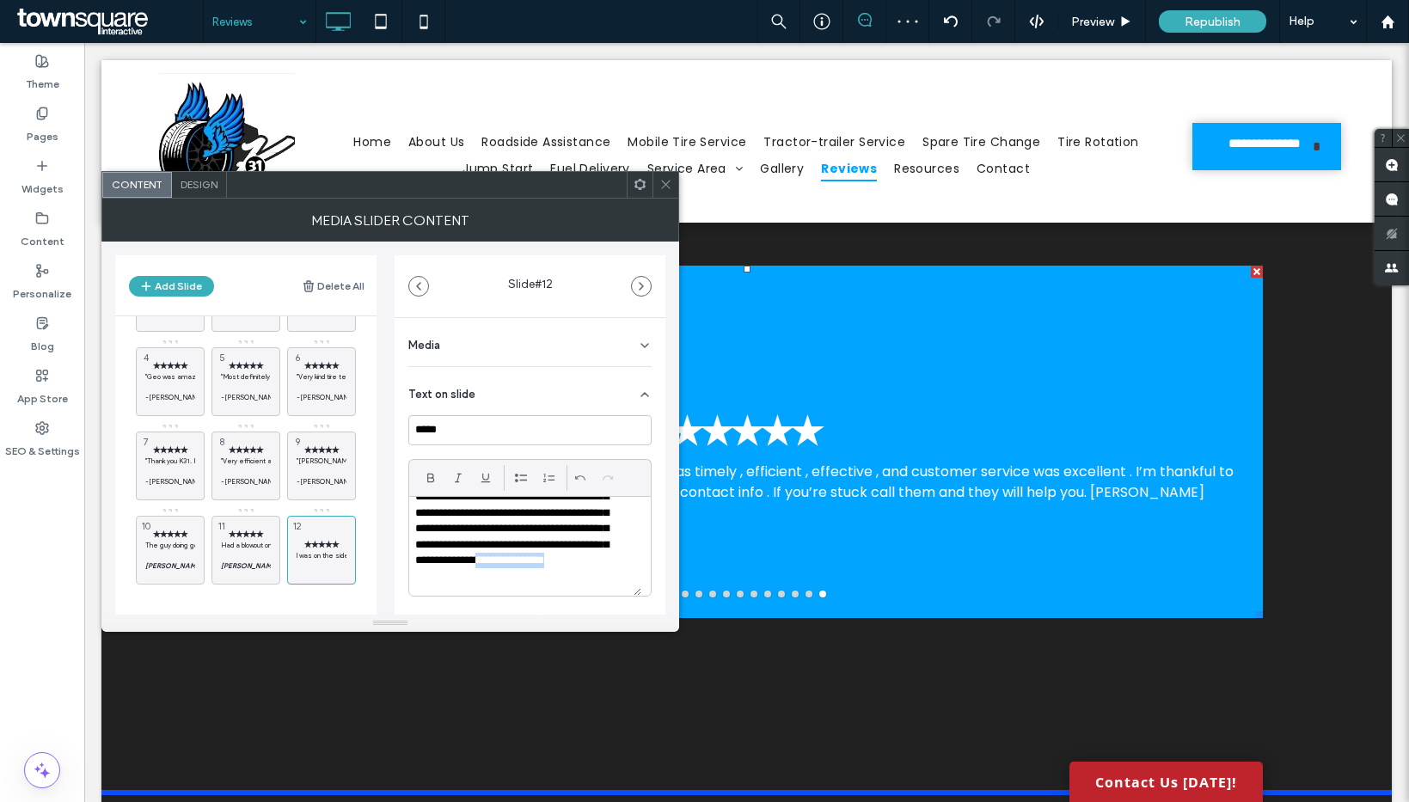
drag, startPoint x: 512, startPoint y: 589, endPoint x: 404, endPoint y: 573, distance: 109.4
click at [404, 573] on div "**********" at bounding box center [530, 558] width 271 height 480
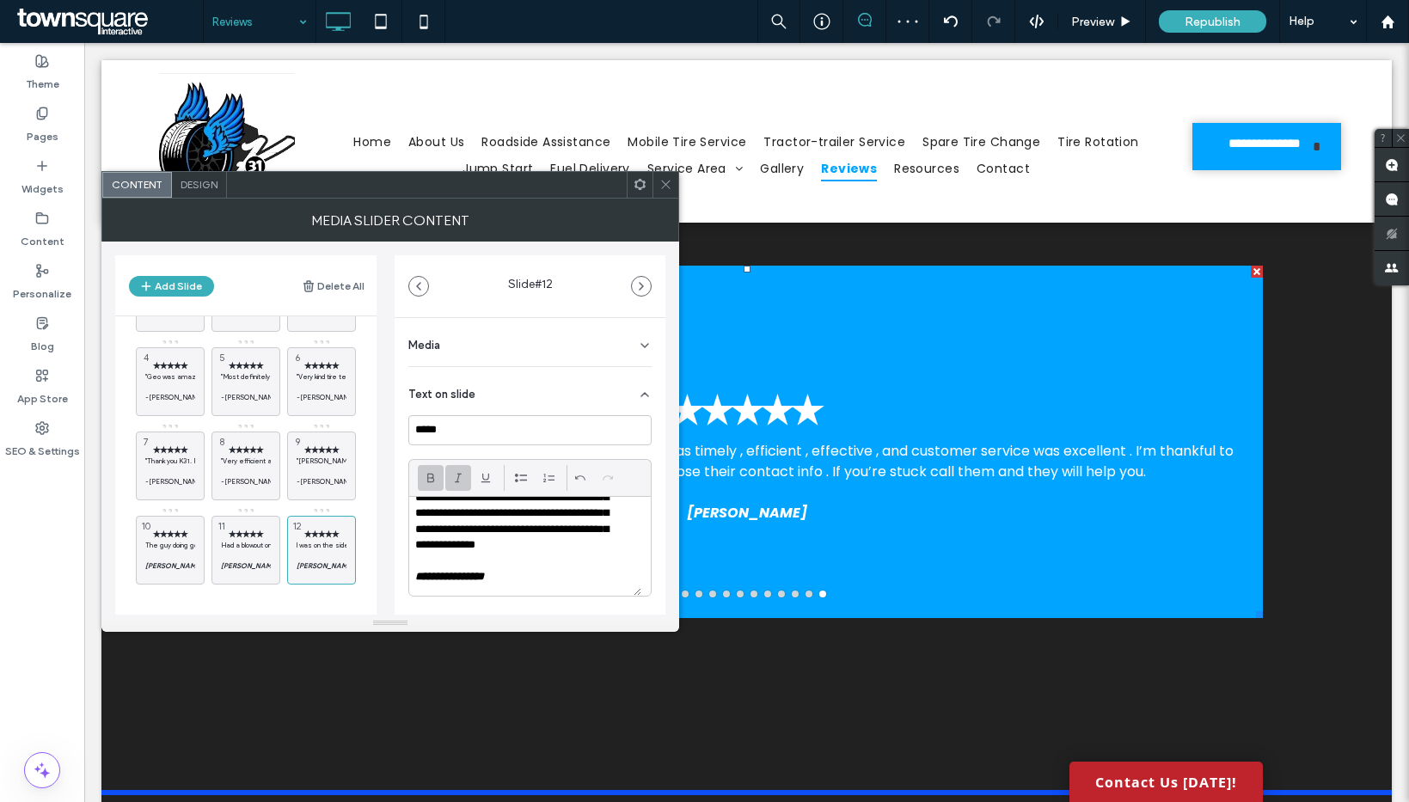
scroll to position [0, 0]
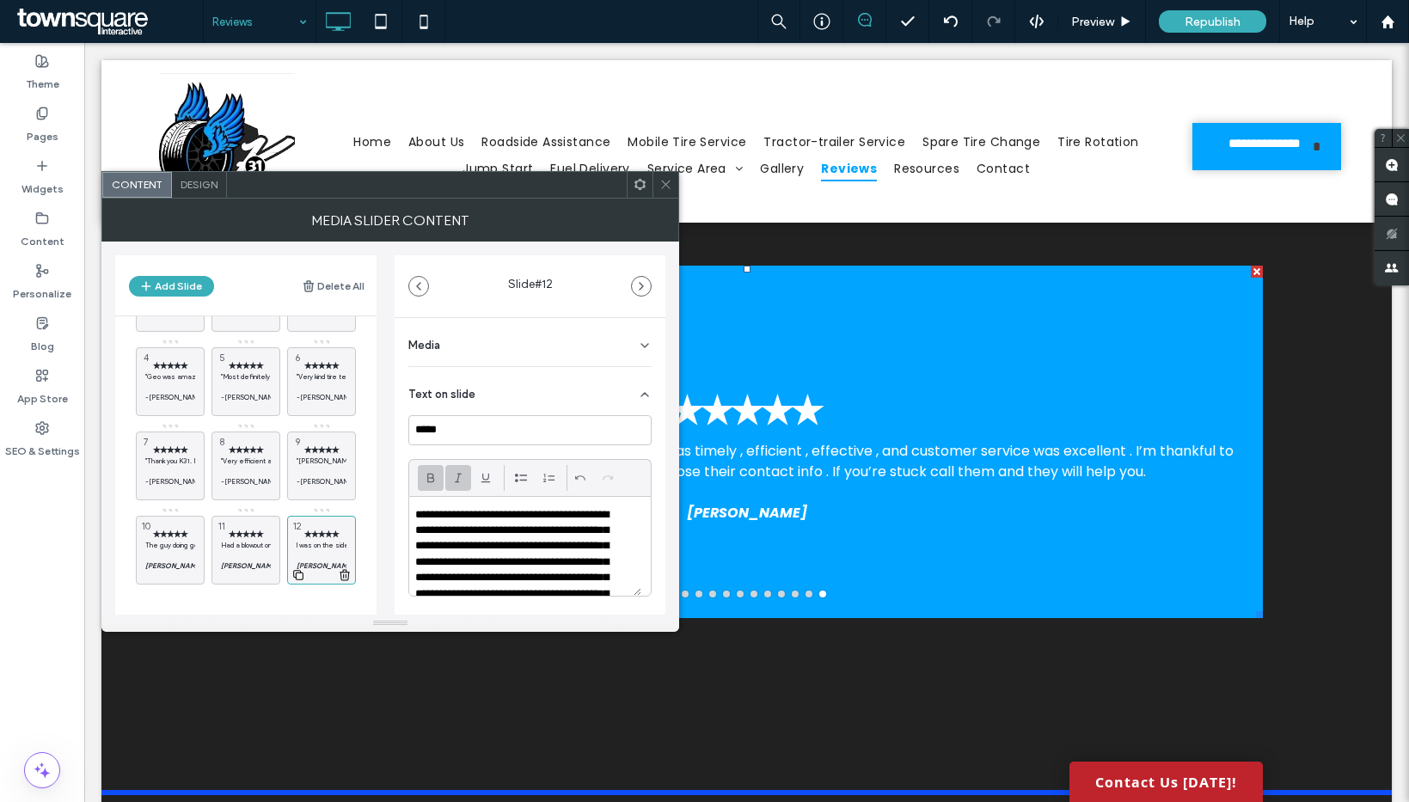
click at [297, 578] on icon at bounding box center [298, 574] width 14 height 15
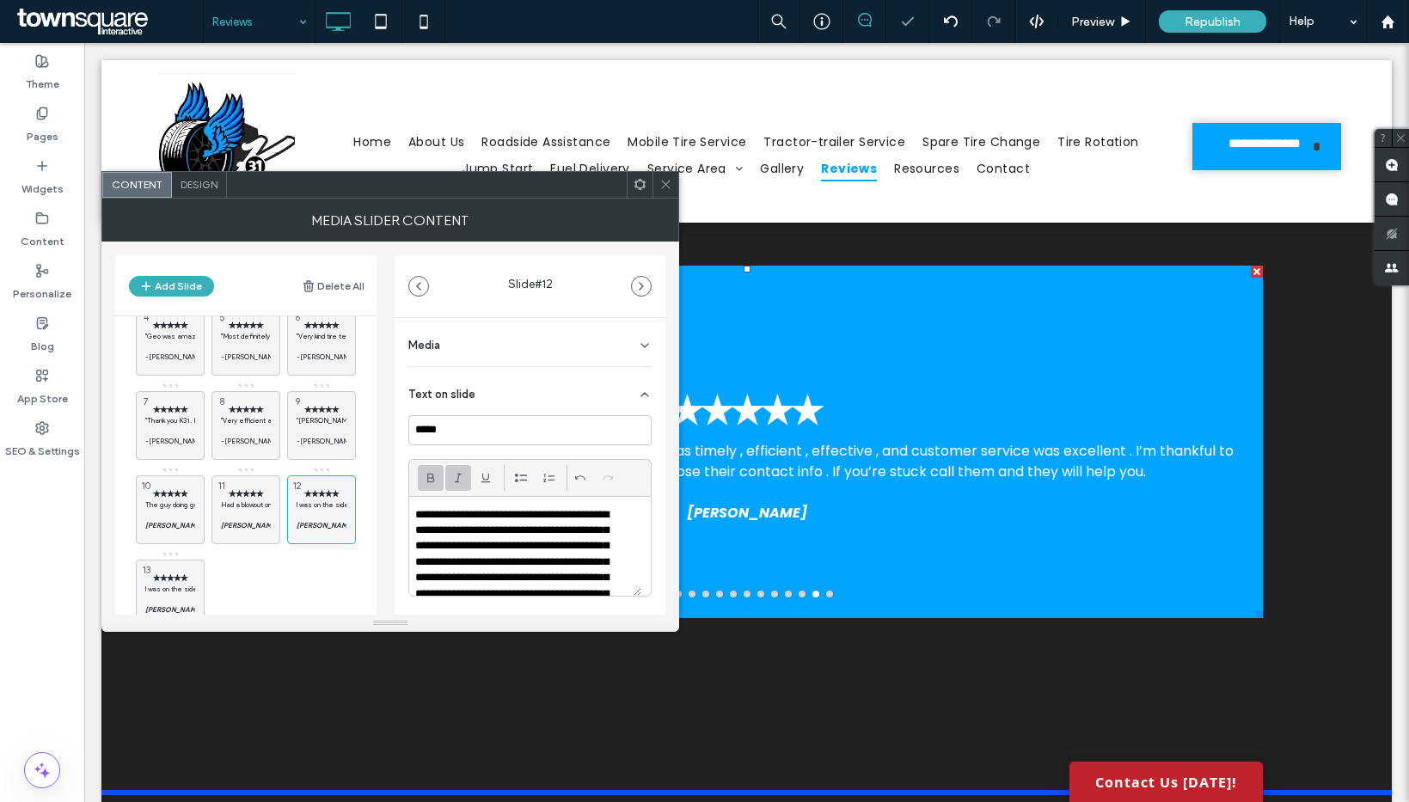
scroll to position [158, 0]
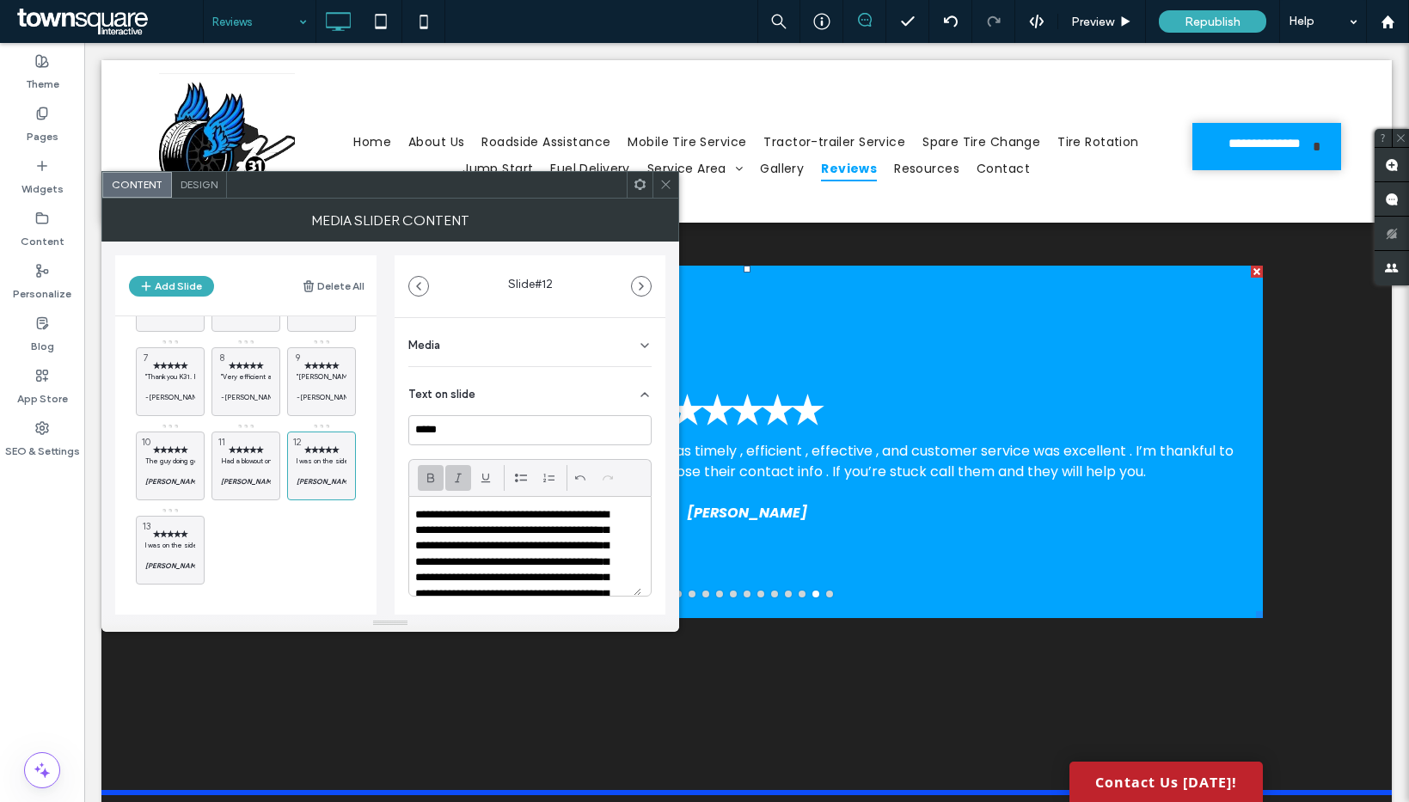
click at [467, 569] on p "**********" at bounding box center [518, 562] width 207 height 111
click at [180, 548] on p "I was on the side of the road with a blown back tire , service was timely , eff…" at bounding box center [170, 545] width 50 height 10
click at [479, 557] on p "**********" at bounding box center [518, 562] width 207 height 111
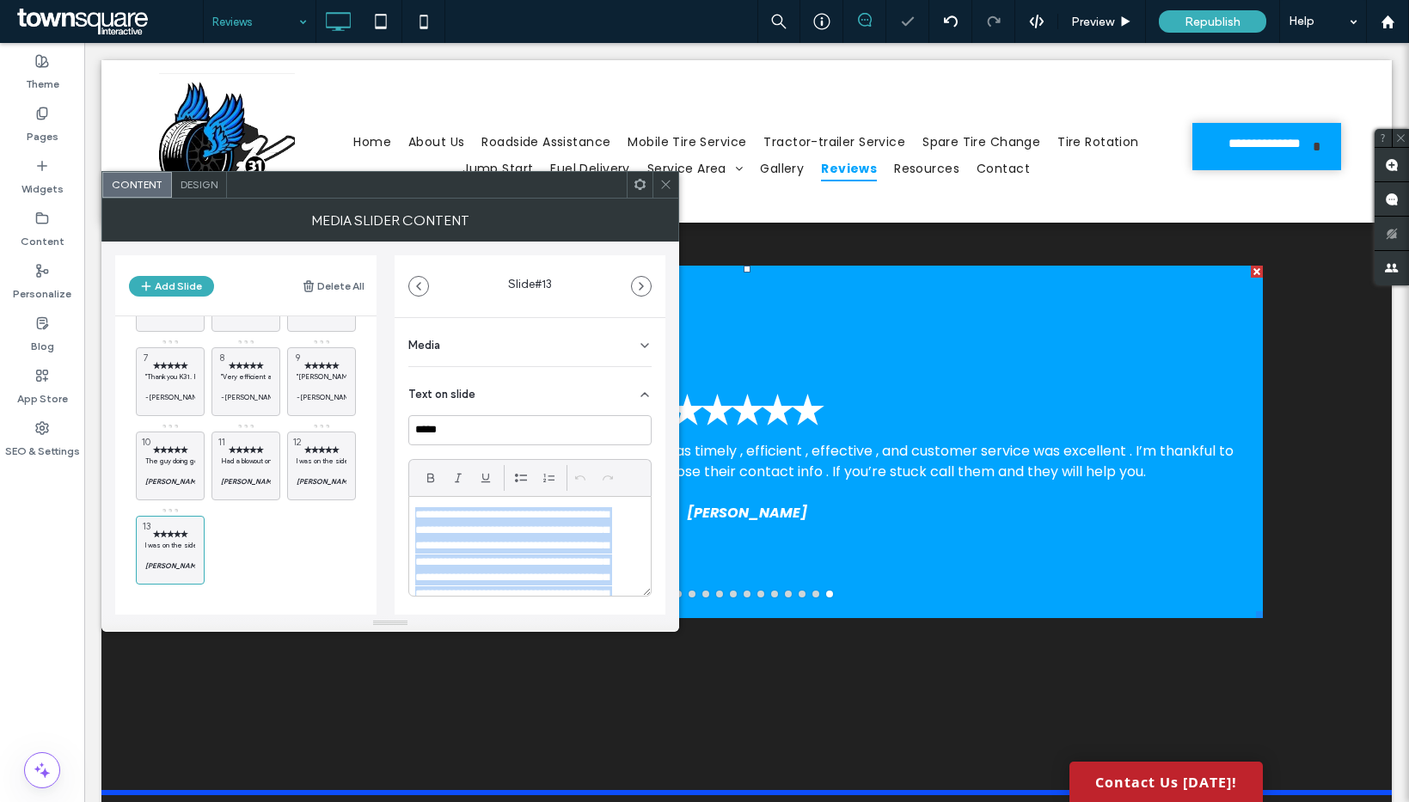
paste div
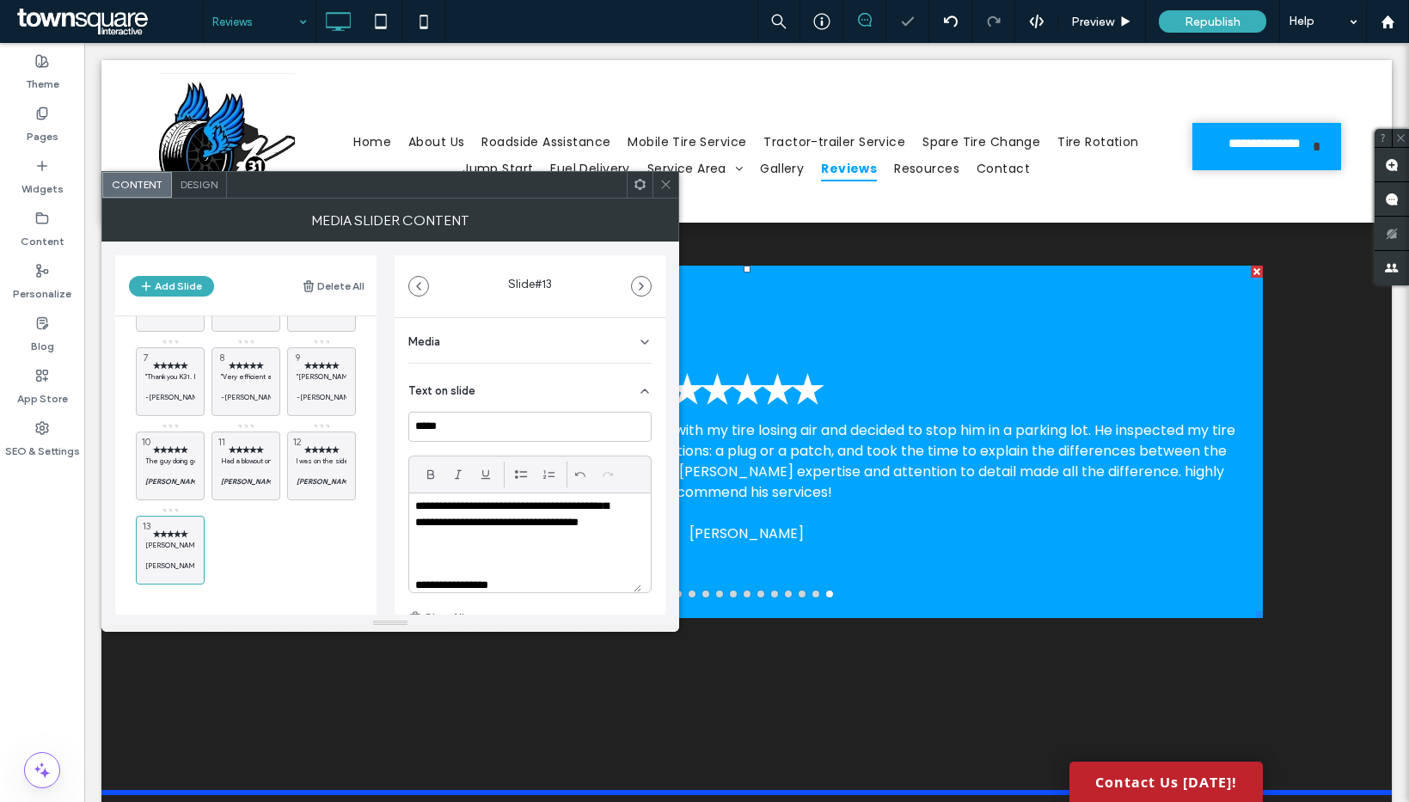
scroll to position [144, 0]
drag, startPoint x: 471, startPoint y: 584, endPoint x: 395, endPoint y: 563, distance: 78.4
click at [392, 571] on div "Add Slide Delete All ✭✭✭✭✭ "I have never seen such a professional set up as wel…" at bounding box center [390, 428] width 550 height 373
drag, startPoint x: 426, startPoint y: 476, endPoint x: 444, endPoint y: 474, distance: 18.1
click at [426, 476] on icon at bounding box center [431, 475] width 14 height 14
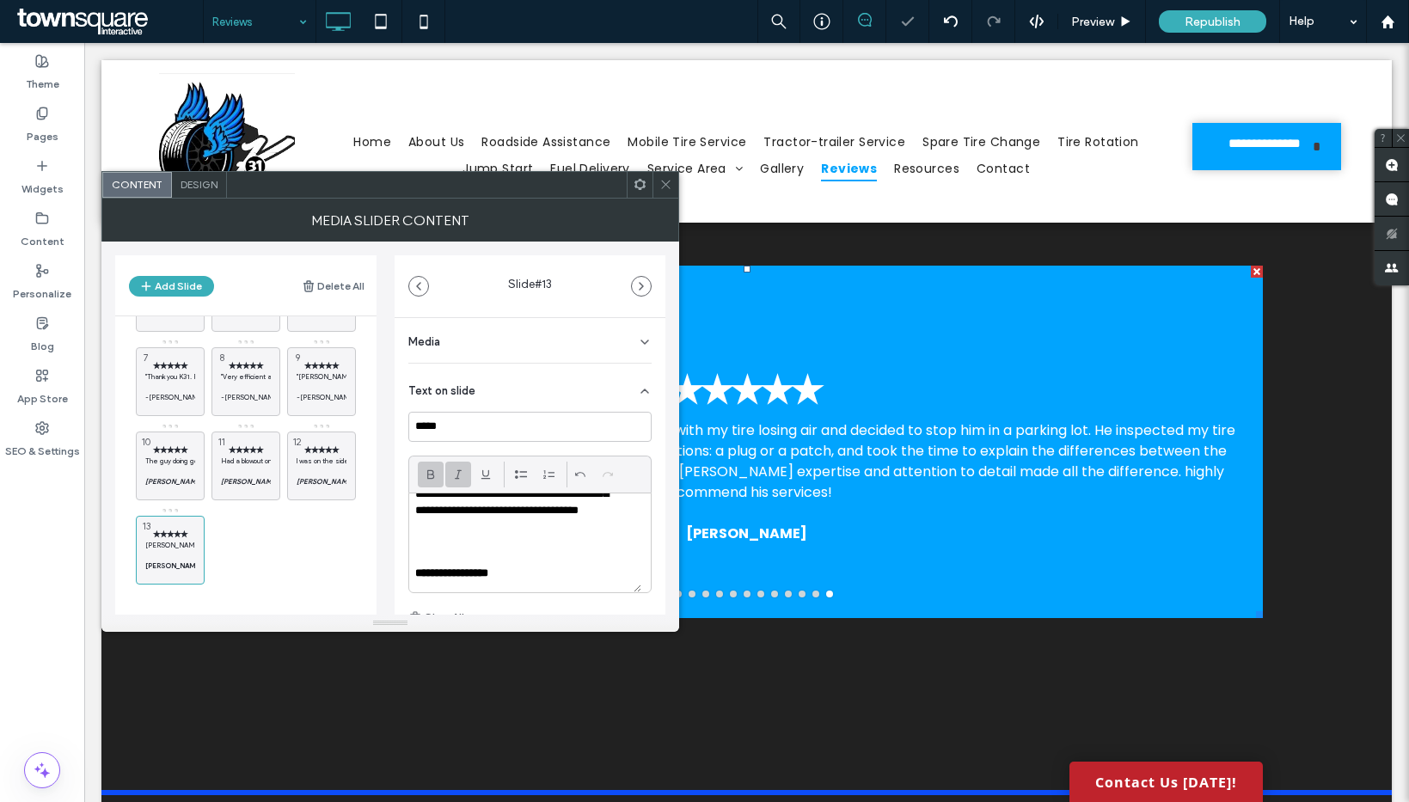
click at [451, 474] on icon at bounding box center [458, 475] width 14 height 14
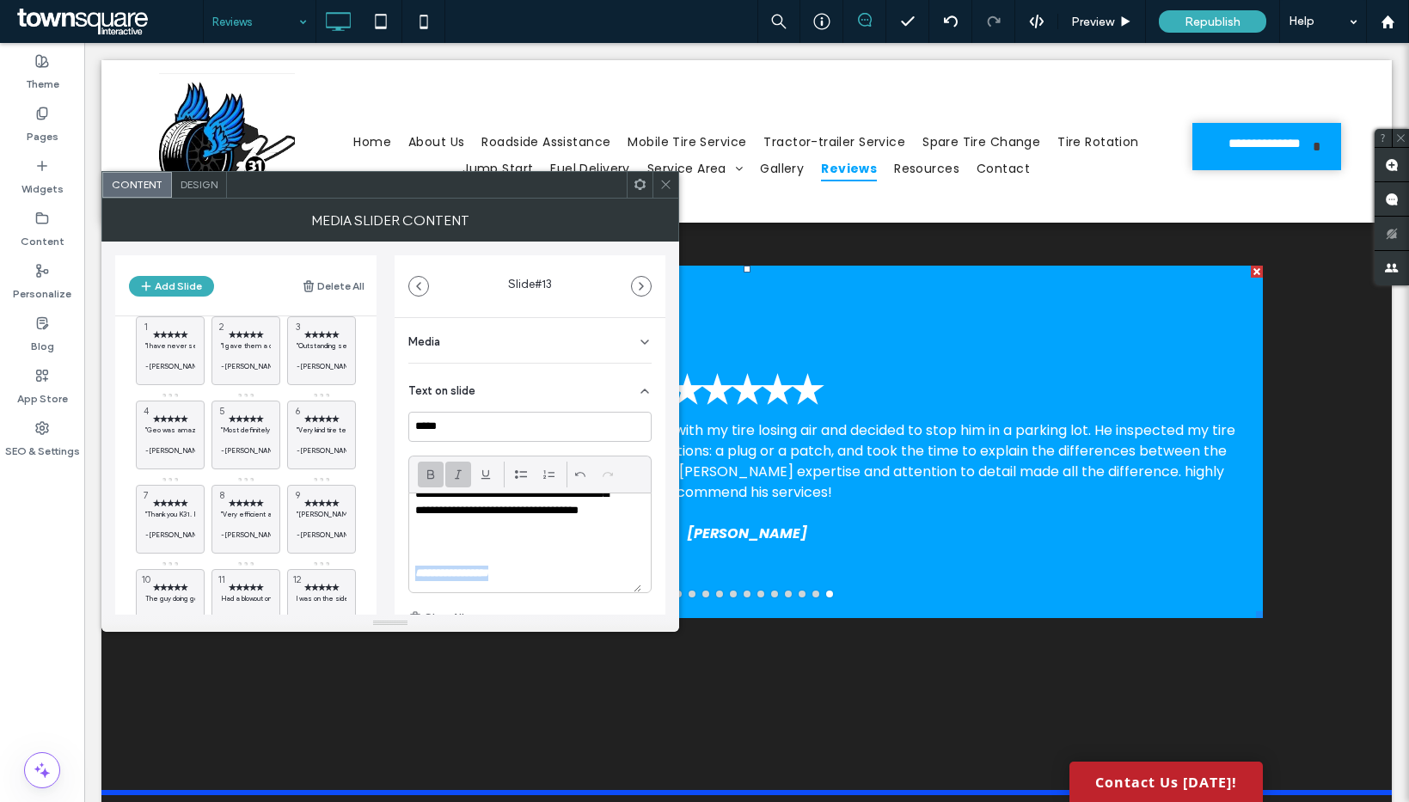
scroll to position [0, 0]
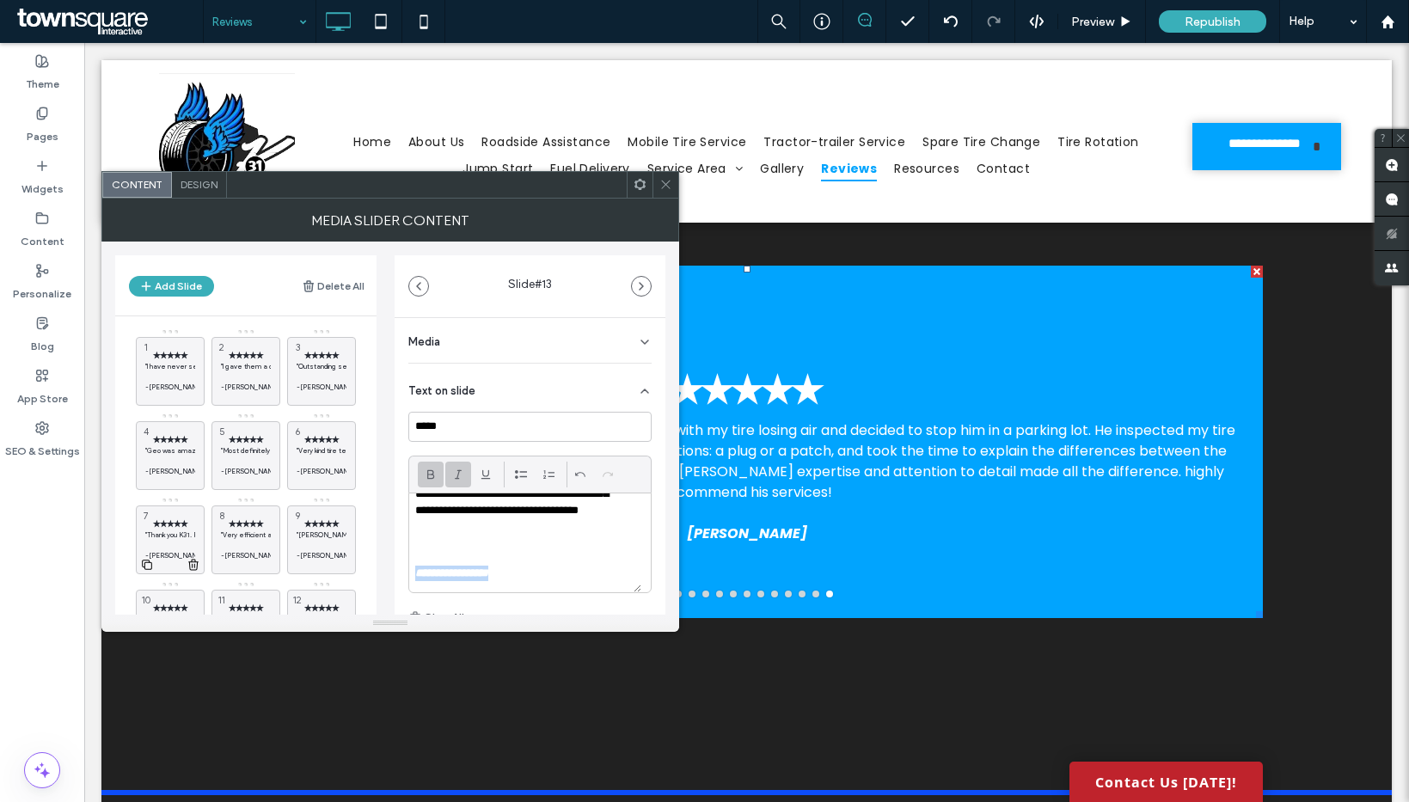
click at [181, 550] on p "-sheena scott" at bounding box center [170, 555] width 50 height 10
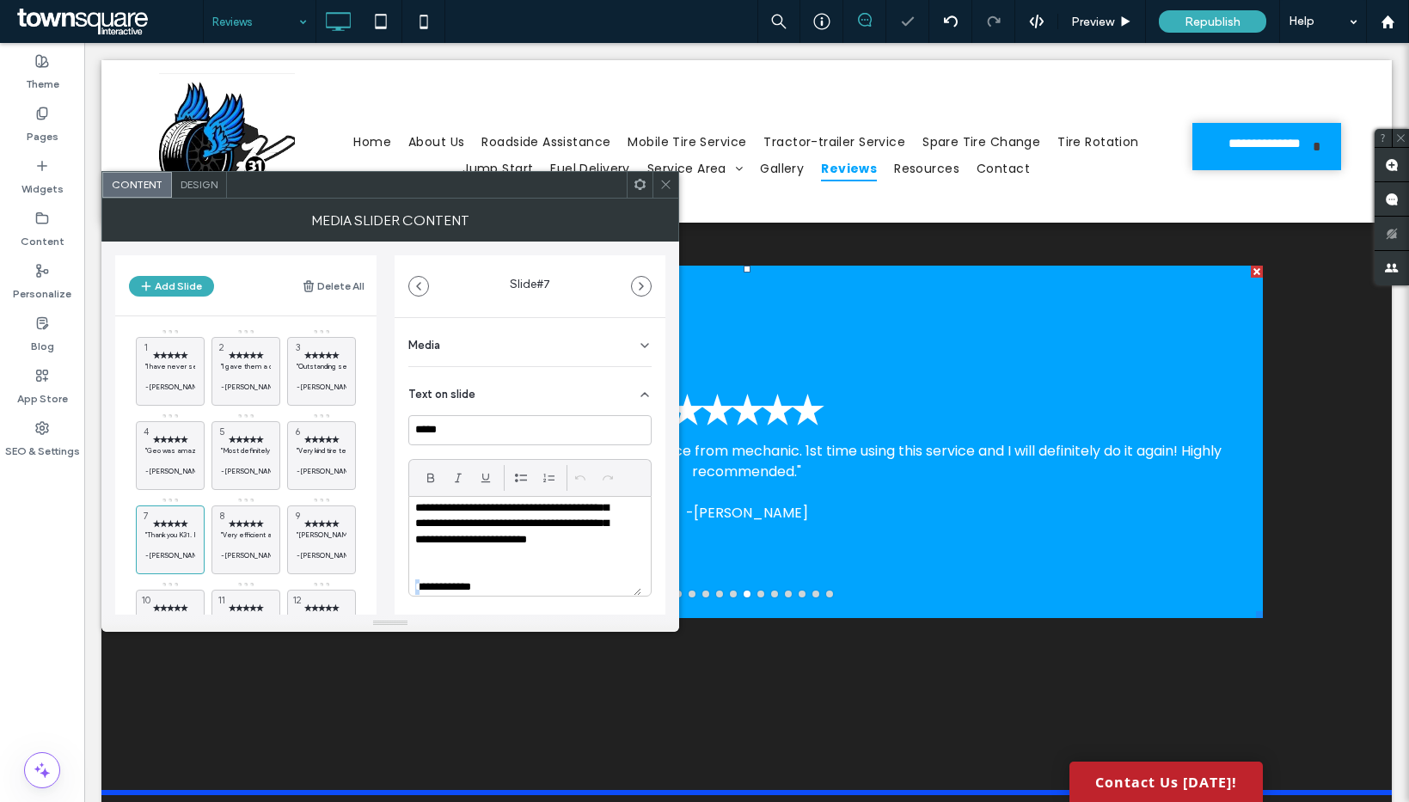
scroll to position [33, 0]
click at [413, 585] on div "**********" at bounding box center [525, 546] width 232 height 99
drag, startPoint x: 459, startPoint y: 571, endPoint x: 395, endPoint y: 563, distance: 64.1
click at [396, 563] on div "**********" at bounding box center [530, 558] width 271 height 480
click at [250, 556] on div at bounding box center [245, 563] width 67 height 19
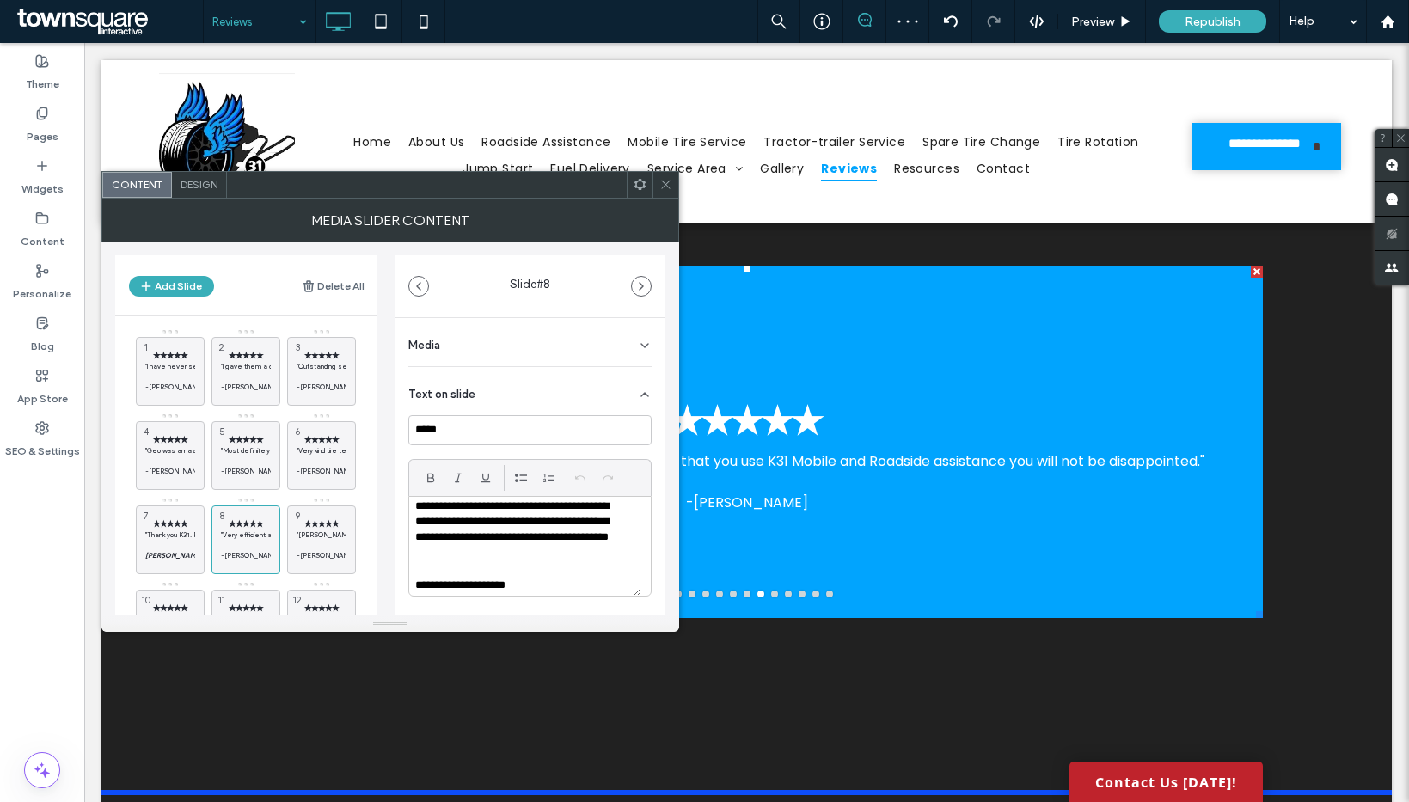
scroll to position [16, 0]
click at [419, 579] on p "**********" at bounding box center [518, 577] width 207 height 15
drag, startPoint x: 514, startPoint y: 578, endPoint x: 408, endPoint y: 571, distance: 106.0
click at [409, 571] on div "**********" at bounding box center [525, 546] width 232 height 99
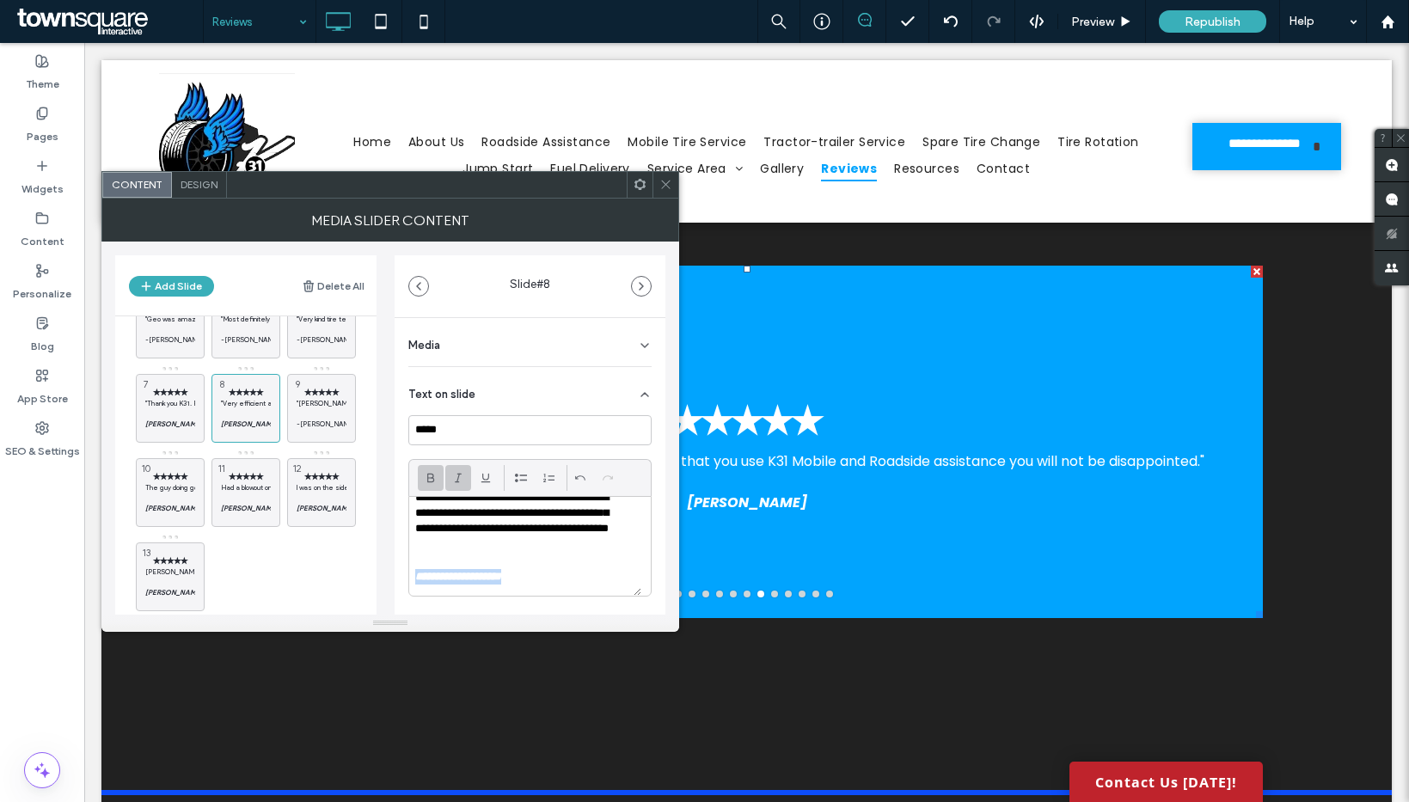
scroll to position [142, 0]
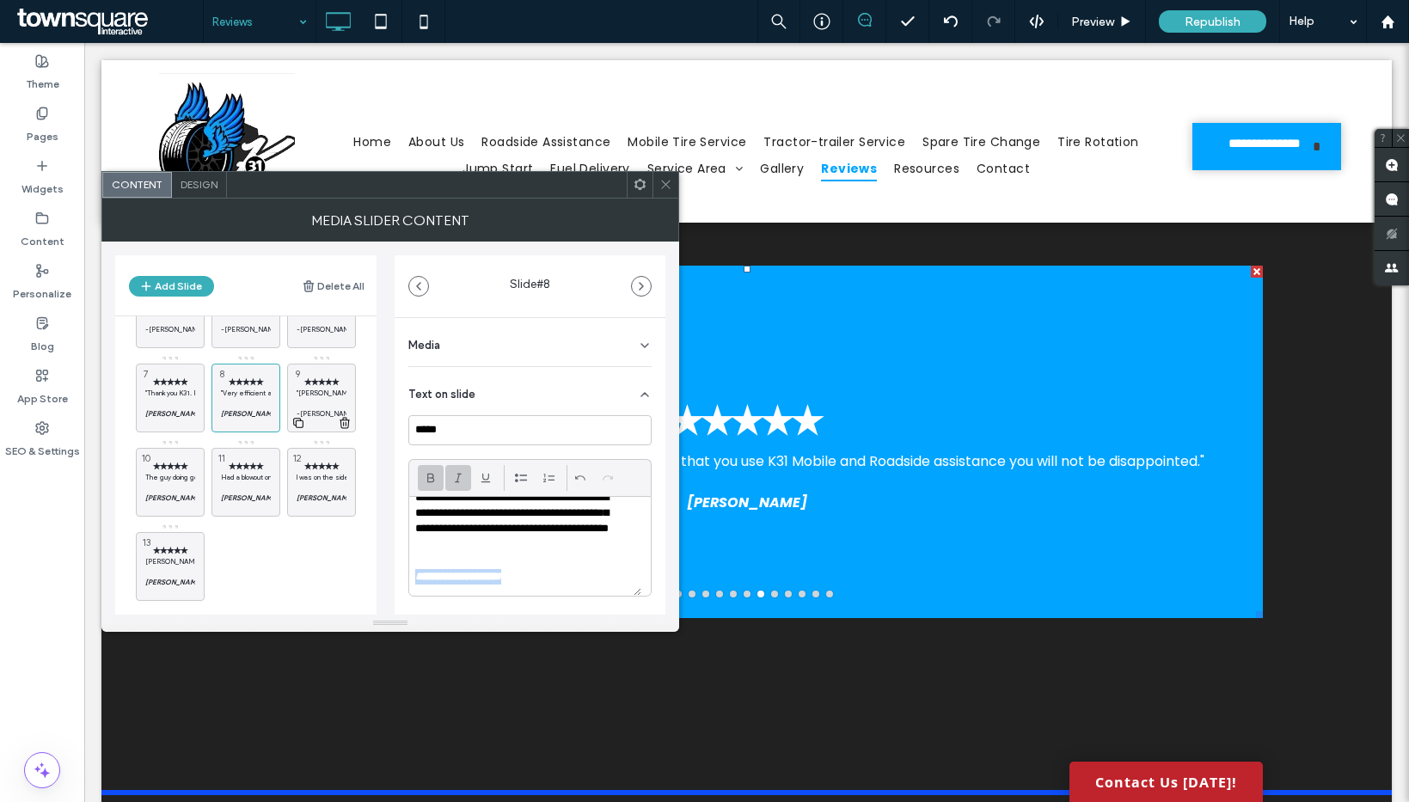
click at [321, 402] on p at bounding box center [322, 403] width 50 height 10
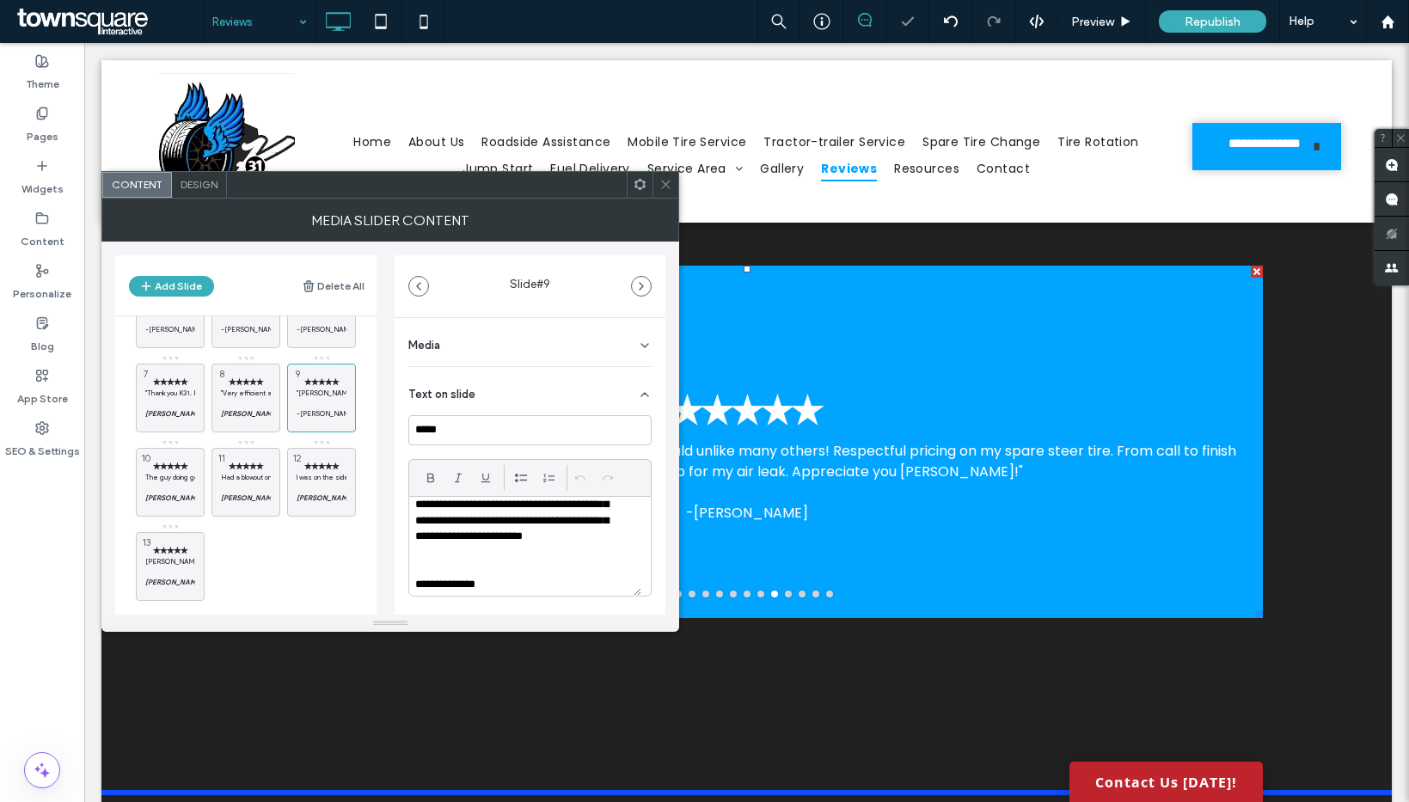
scroll to position [45, 0]
drag, startPoint x: 418, startPoint y: 576, endPoint x: 408, endPoint y: 578, distance: 9.6
click at [409, 578] on div "**********" at bounding box center [525, 546] width 232 height 99
drag, startPoint x: 502, startPoint y: 585, endPoint x: 386, endPoint y: 580, distance: 116.1
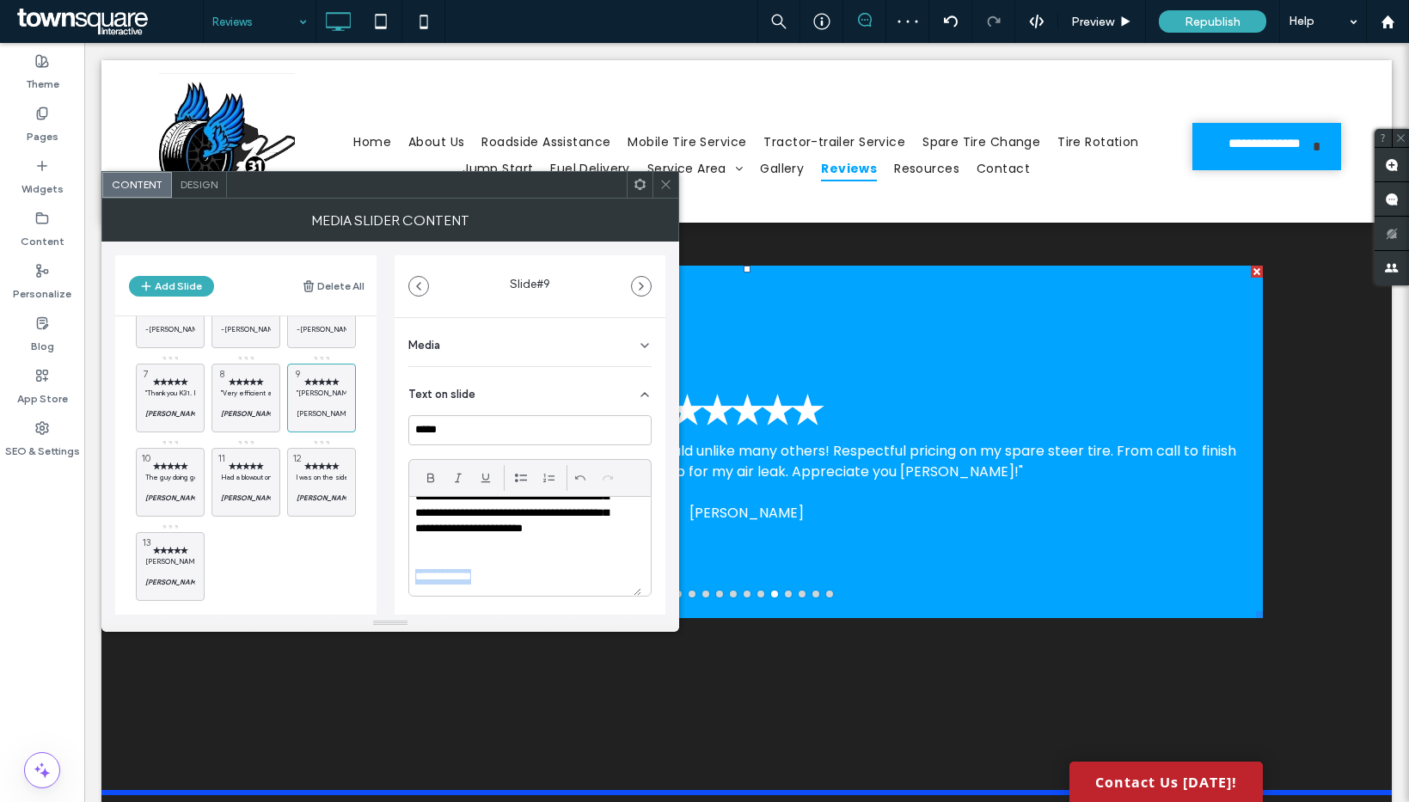
click at [390, 578] on div "Add Slide Delete All ✭✭✭✭✭ "I have never seen such a professional set up as wel…" at bounding box center [390, 428] width 550 height 373
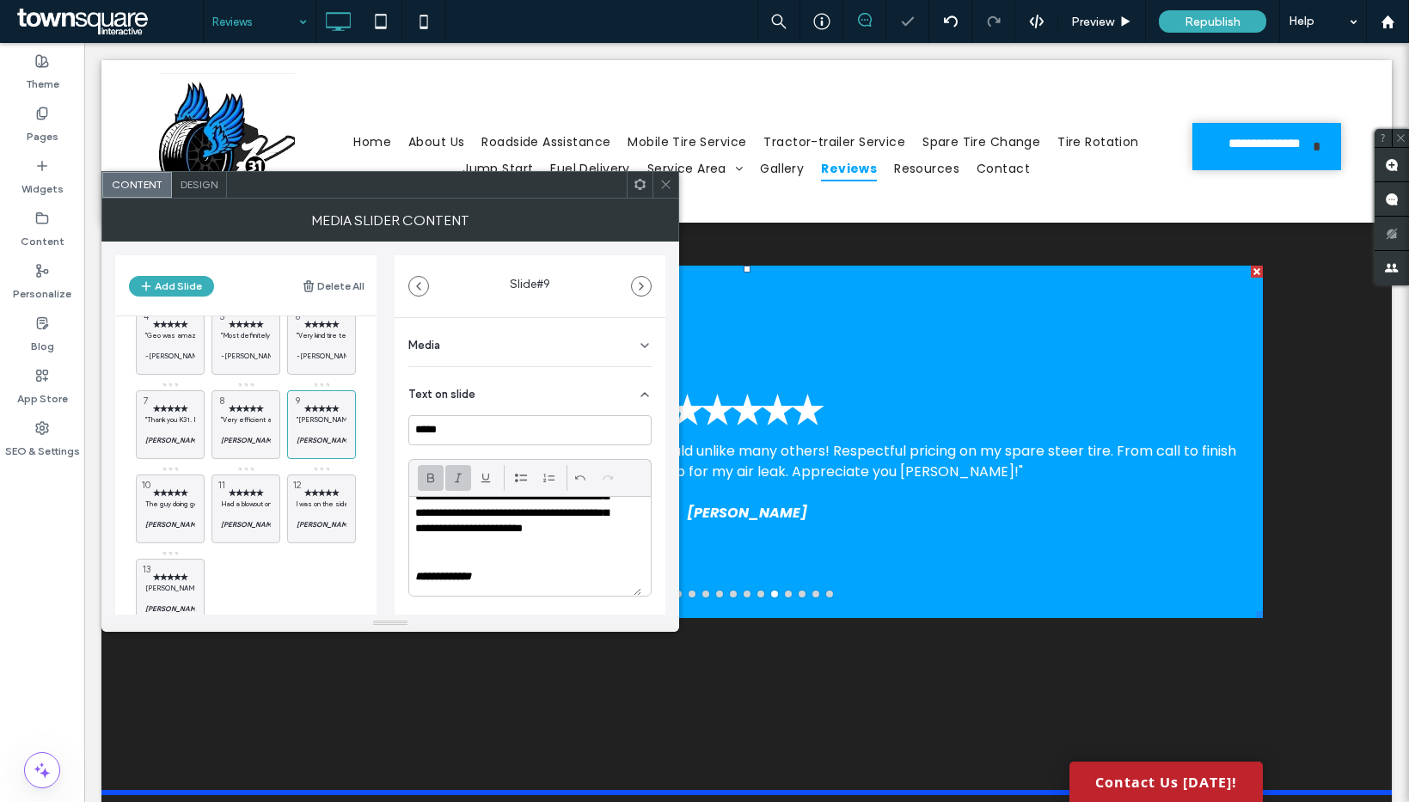
scroll to position [104, 0]
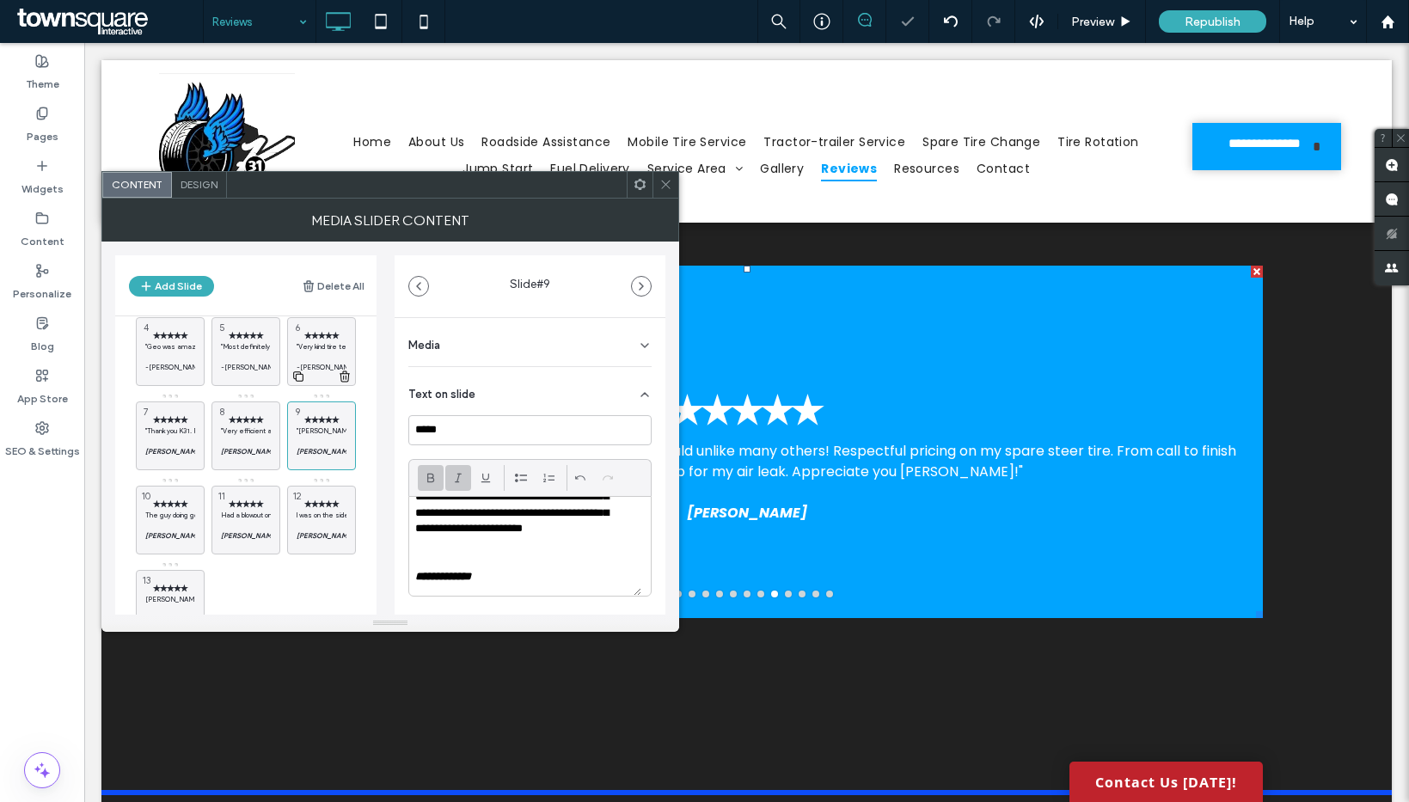
click at [316, 369] on div at bounding box center [321, 375] width 67 height 19
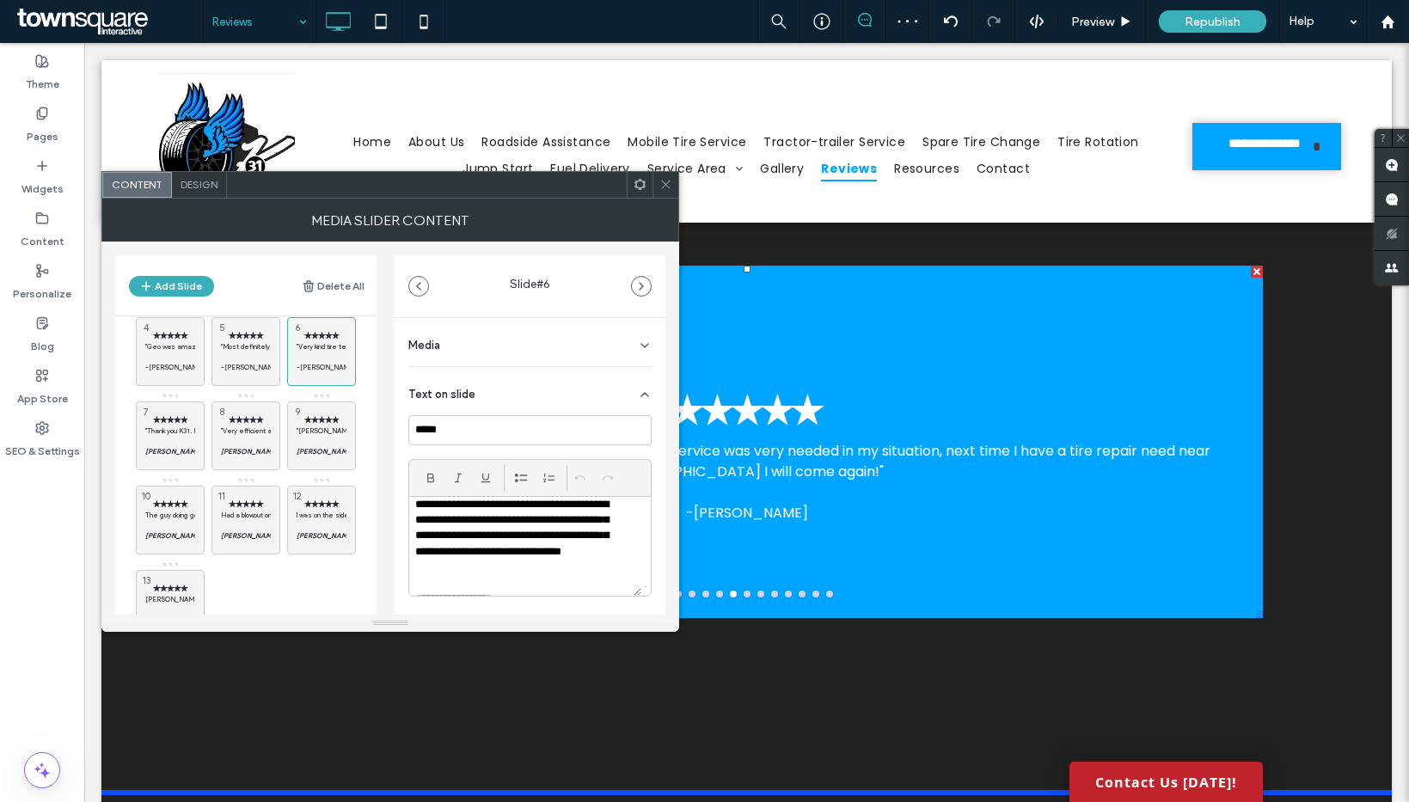
scroll to position [33, 0]
drag, startPoint x: 417, startPoint y: 579, endPoint x: 401, endPoint y: 575, distance: 16.9
click at [401, 575] on div "**********" at bounding box center [530, 558] width 271 height 480
drag, startPoint x: 419, startPoint y: 578, endPoint x: 411, endPoint y: 575, distance: 9.0
click at [411, 575] on div "**********" at bounding box center [525, 546] width 232 height 99
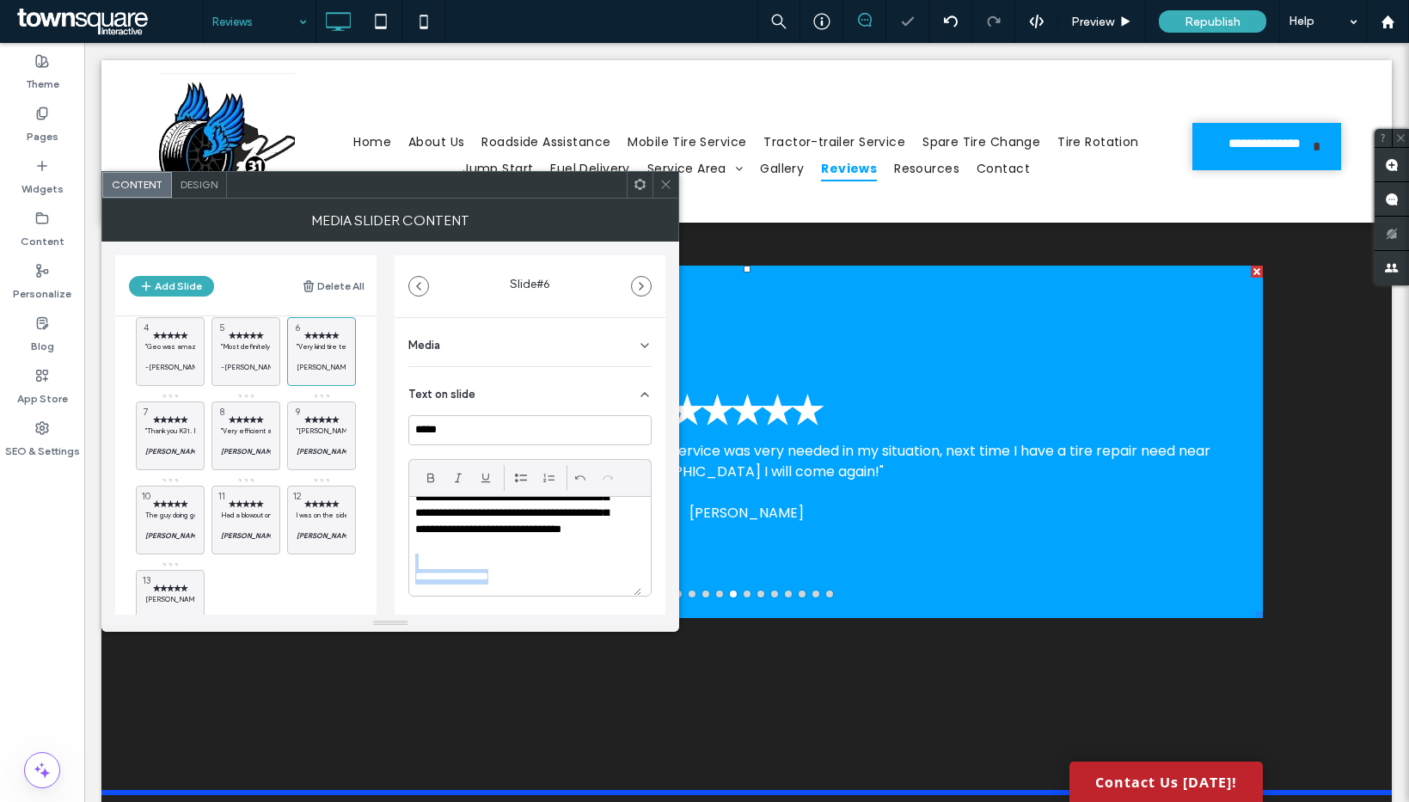
drag, startPoint x: 500, startPoint y: 576, endPoint x: 370, endPoint y: 561, distance: 130.6
click at [370, 561] on div "Add Slide Delete All ✭✭✭✭✭ "I have never seen such a professional set up as wel…" at bounding box center [390, 428] width 550 height 373
click at [254, 352] on p at bounding box center [246, 357] width 50 height 10
click at [418, 577] on p "**********" at bounding box center [518, 576] width 207 height 15
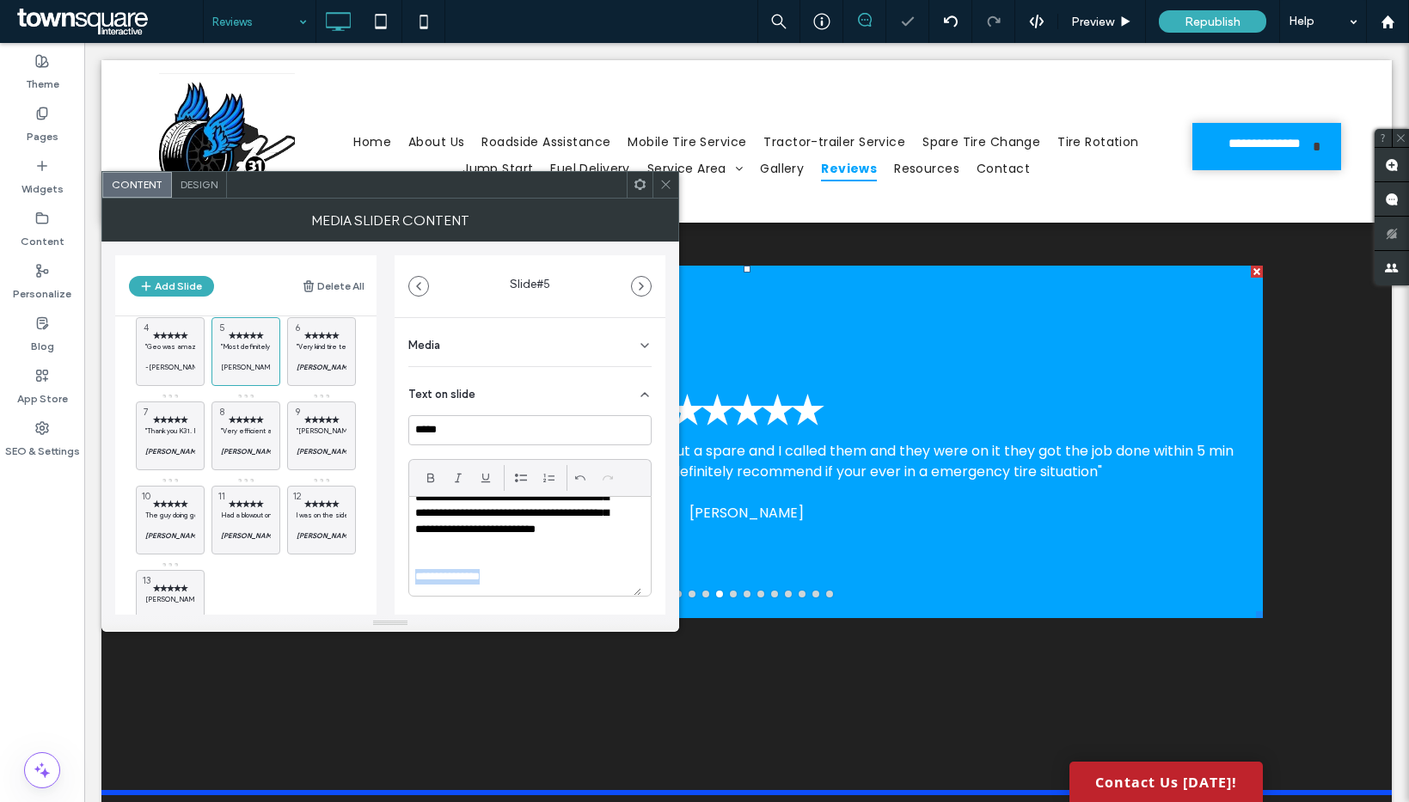
drag, startPoint x: 444, startPoint y: 573, endPoint x: 390, endPoint y: 572, distance: 54.2
click at [390, 572] on div "Add Slide Delete All ✭✭✭✭✭ "I have never seen such a professional set up as wel…" at bounding box center [390, 428] width 550 height 373
click at [174, 348] on p ""Geo was amazing. Got to us in under 30 minutes. He was able to put a patch on …" at bounding box center [170, 346] width 50 height 10
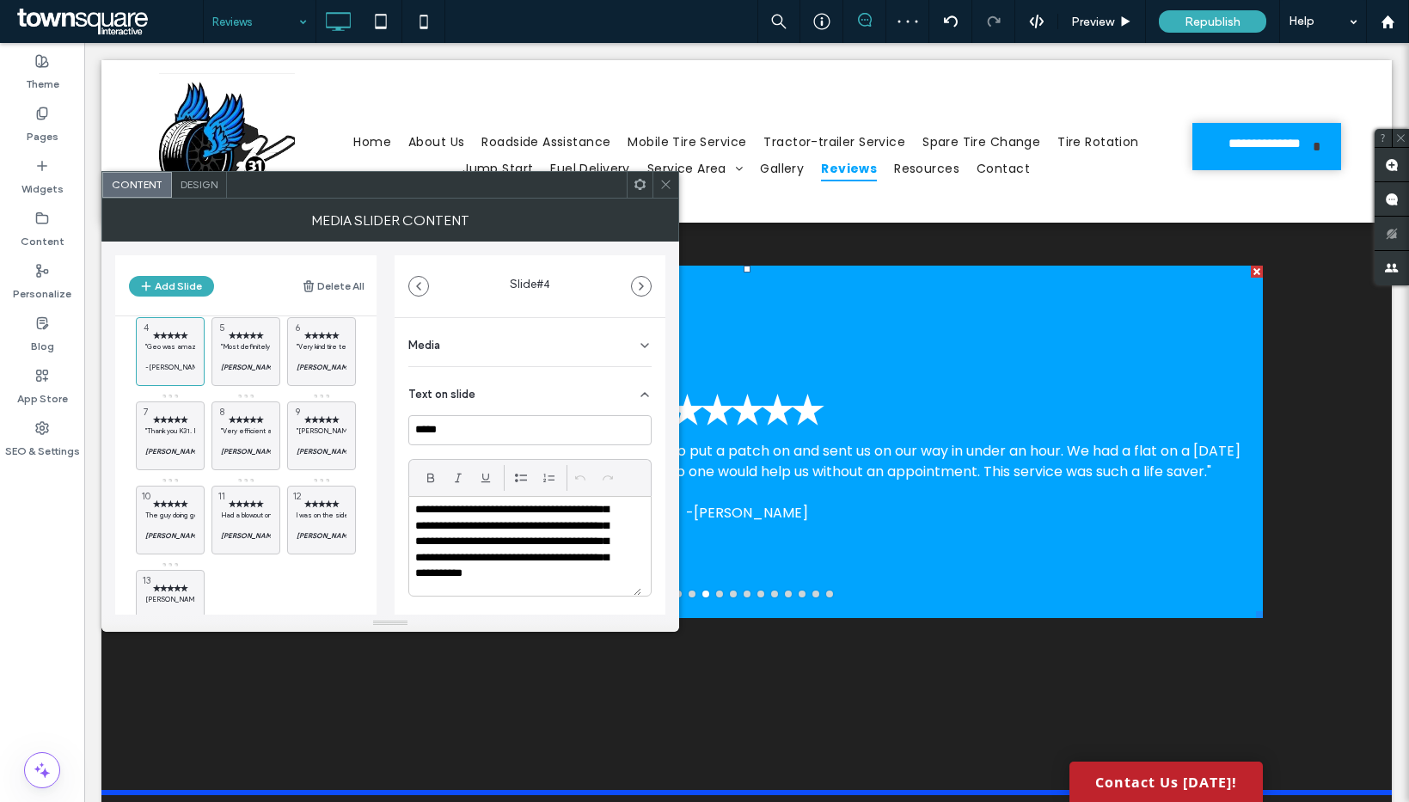
scroll to position [80, 0]
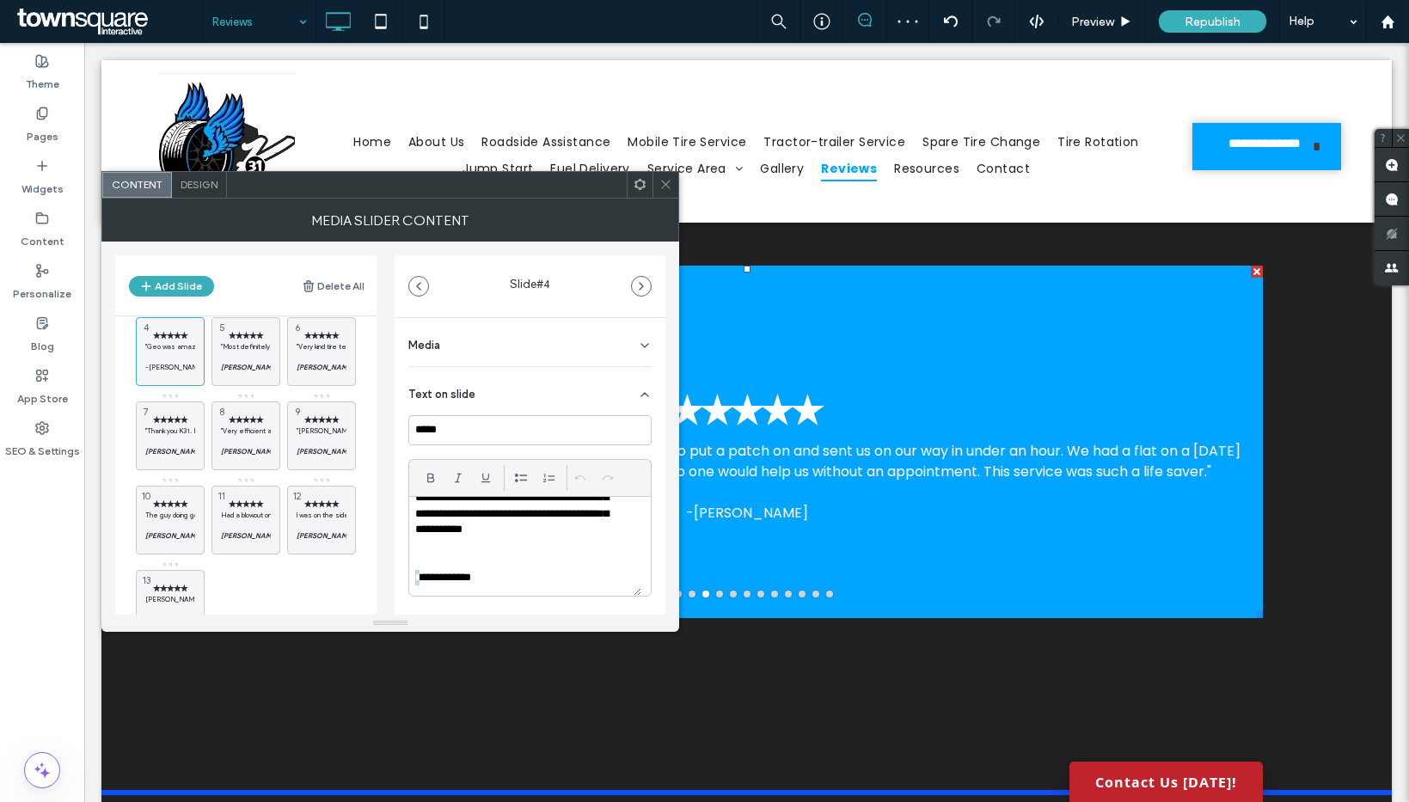
drag, startPoint x: 419, startPoint y: 577, endPoint x: 404, endPoint y: 575, distance: 14.7
click at [404, 575] on div "**********" at bounding box center [530, 558] width 271 height 480
drag, startPoint x: 487, startPoint y: 583, endPoint x: 395, endPoint y: 541, distance: 100.4
click at [408, 571] on div "**********" at bounding box center [529, 546] width 243 height 101
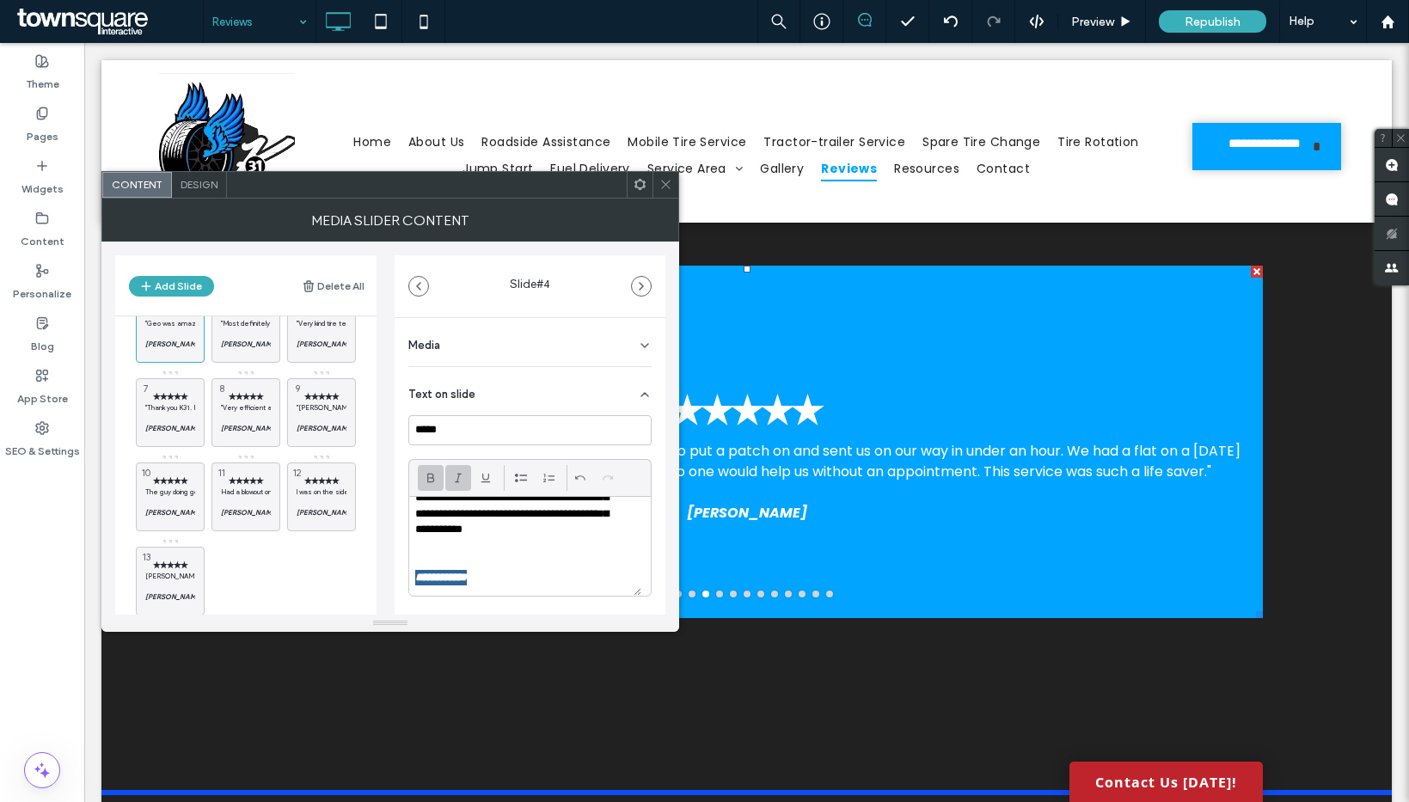
scroll to position [158, 0]
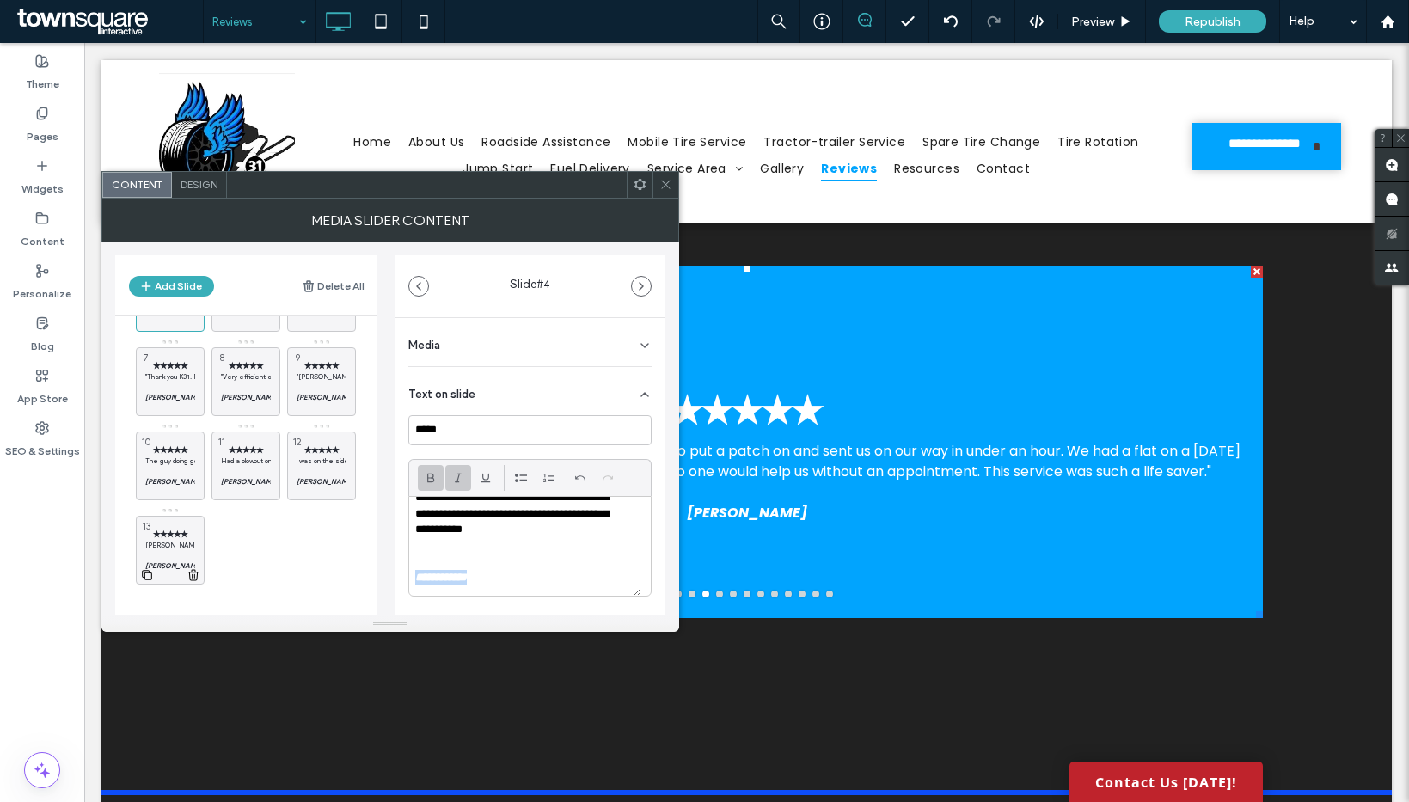
click at [165, 558] on p at bounding box center [170, 555] width 50 height 10
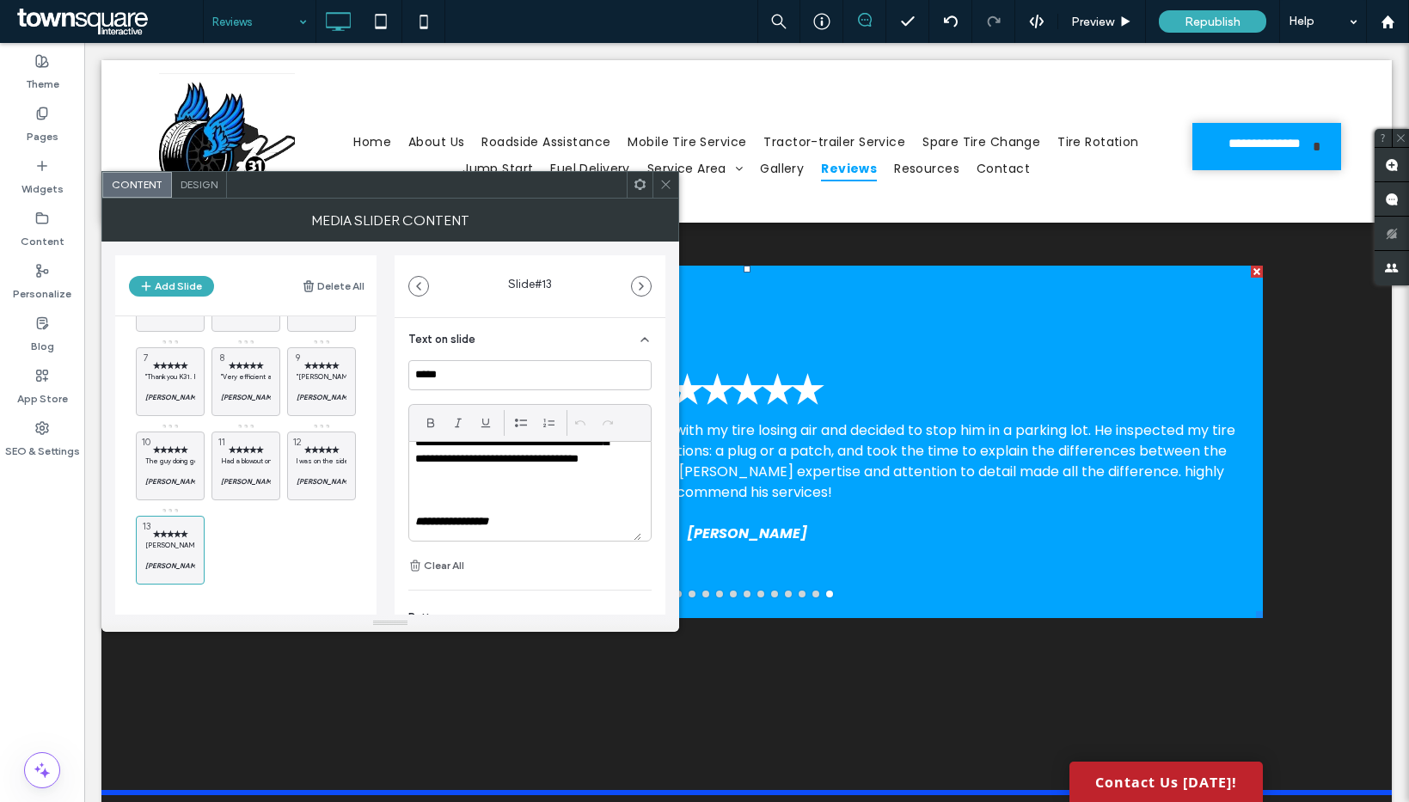
scroll to position [120, 0]
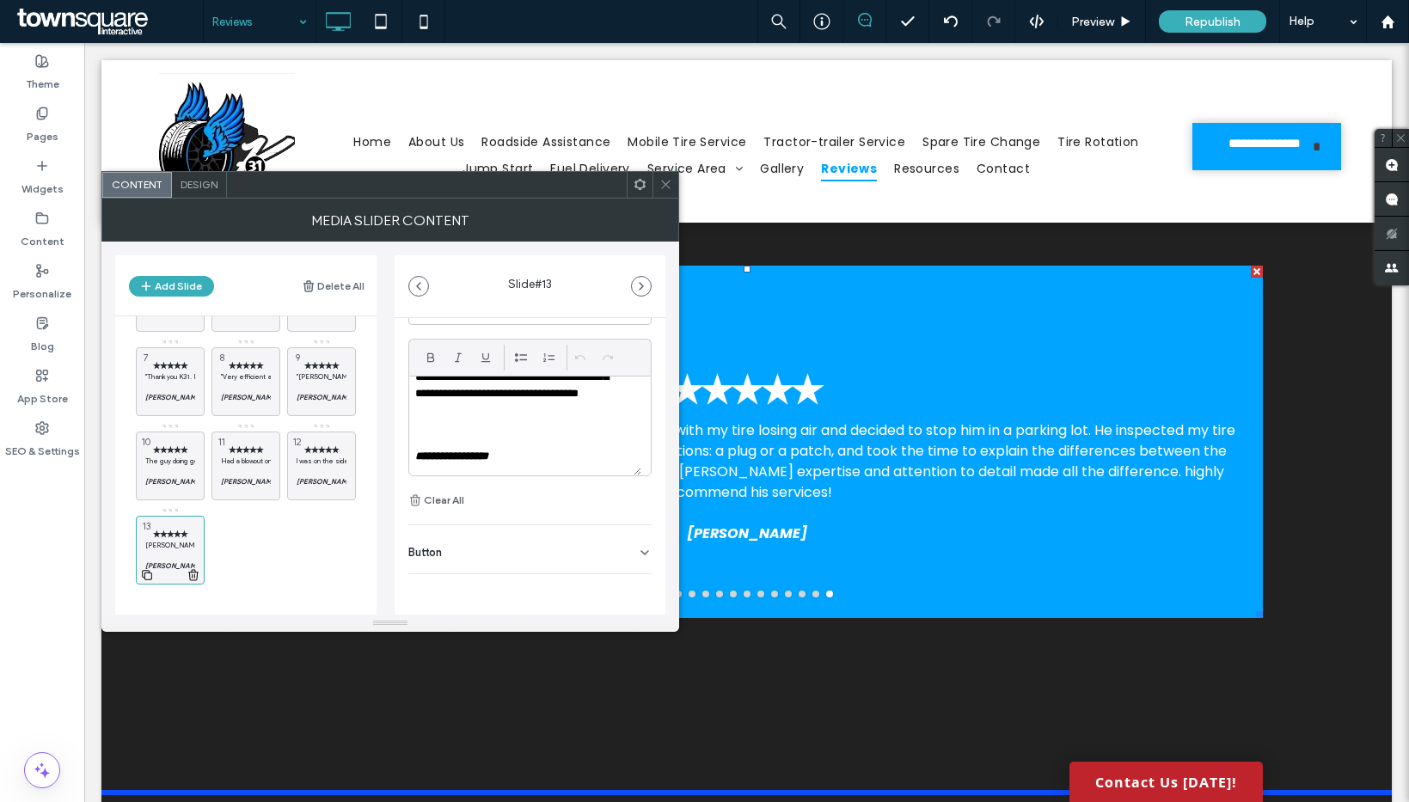
click at [152, 569] on icon at bounding box center [147, 574] width 14 height 15
click at [513, 395] on p "**********" at bounding box center [518, 338] width 207 height 190
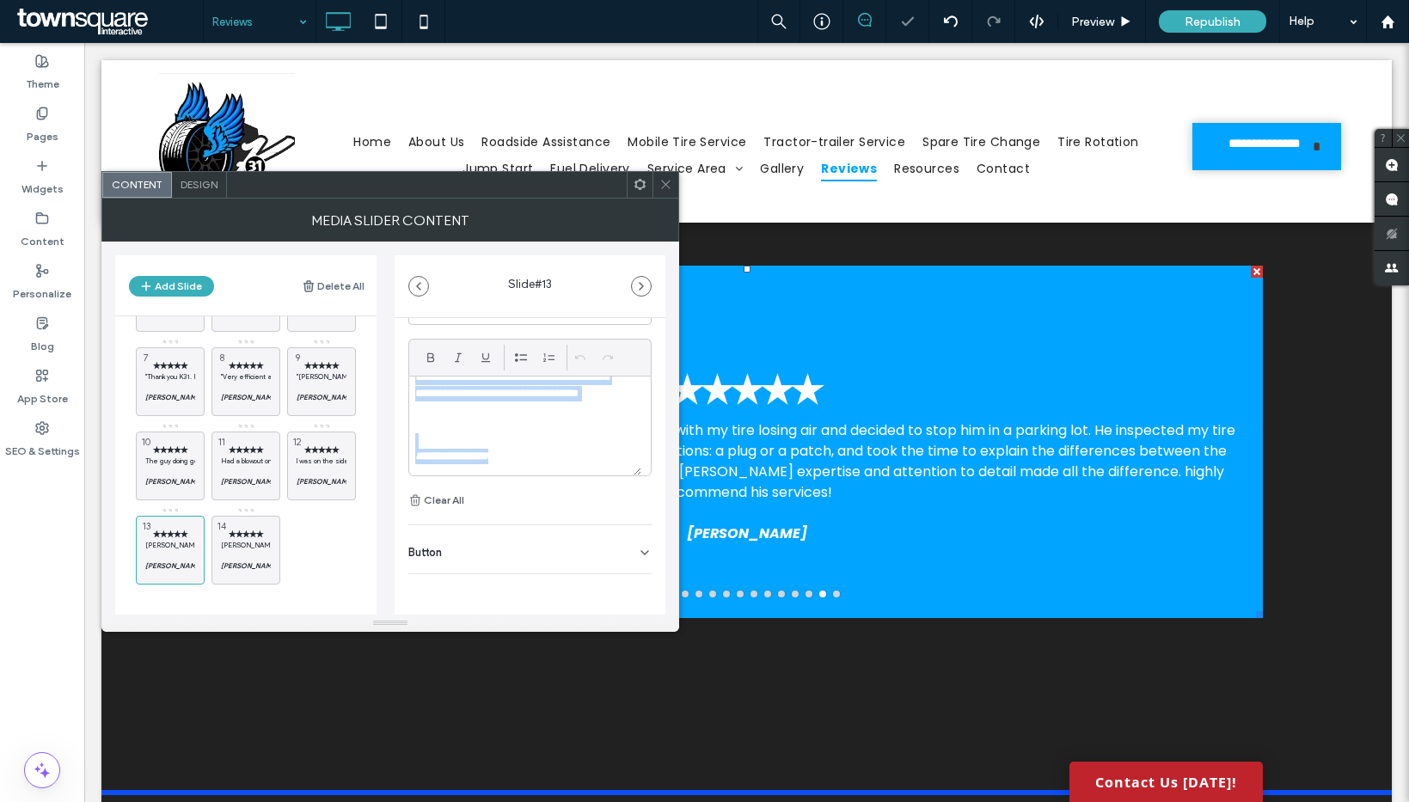
paste div
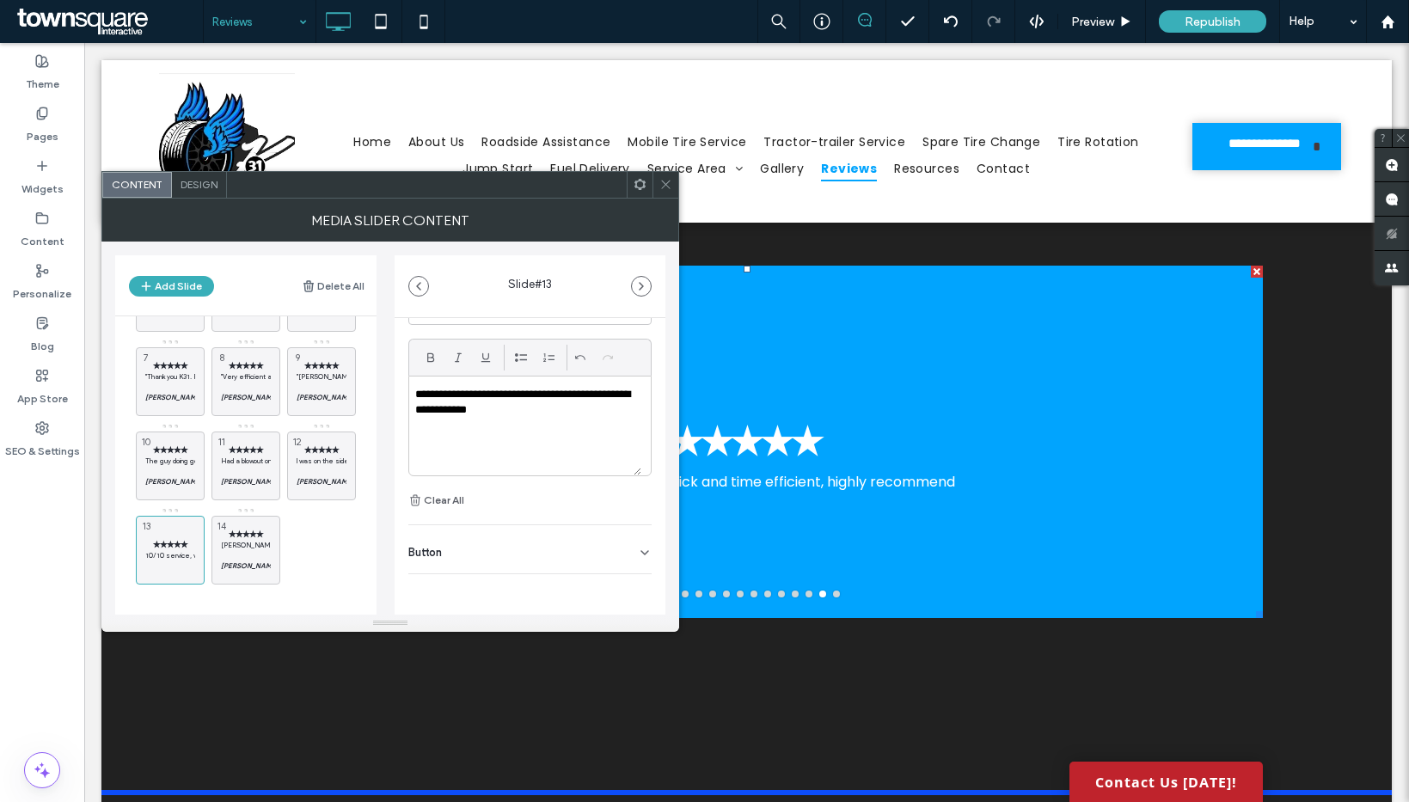
scroll to position [0, 0]
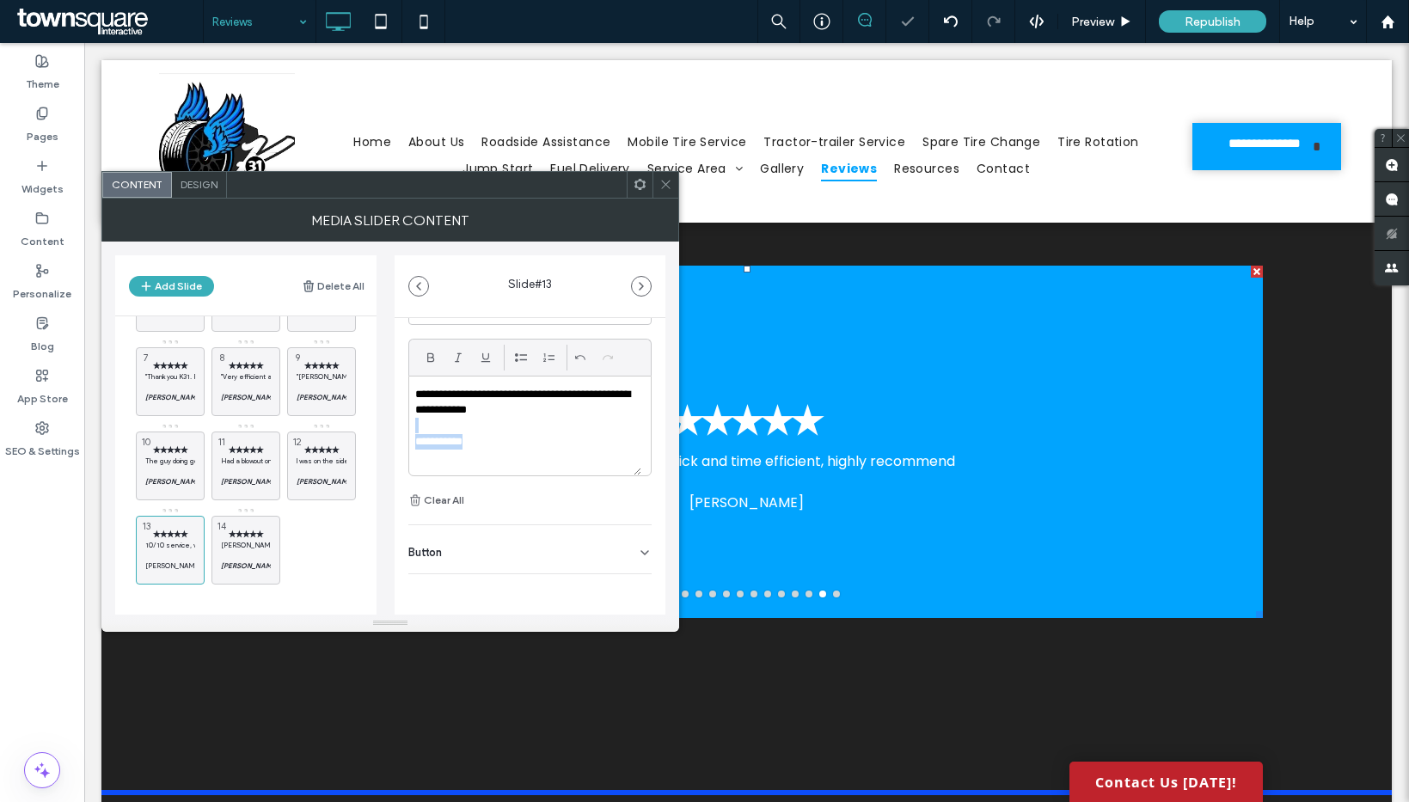
drag, startPoint x: 499, startPoint y: 444, endPoint x: 395, endPoint y: 433, distance: 103.8
click at [395, 433] on div "**********" at bounding box center [530, 438] width 271 height 480
click at [223, 576] on icon at bounding box center [223, 574] width 14 height 15
click at [309, 551] on p at bounding box center [322, 555] width 50 height 10
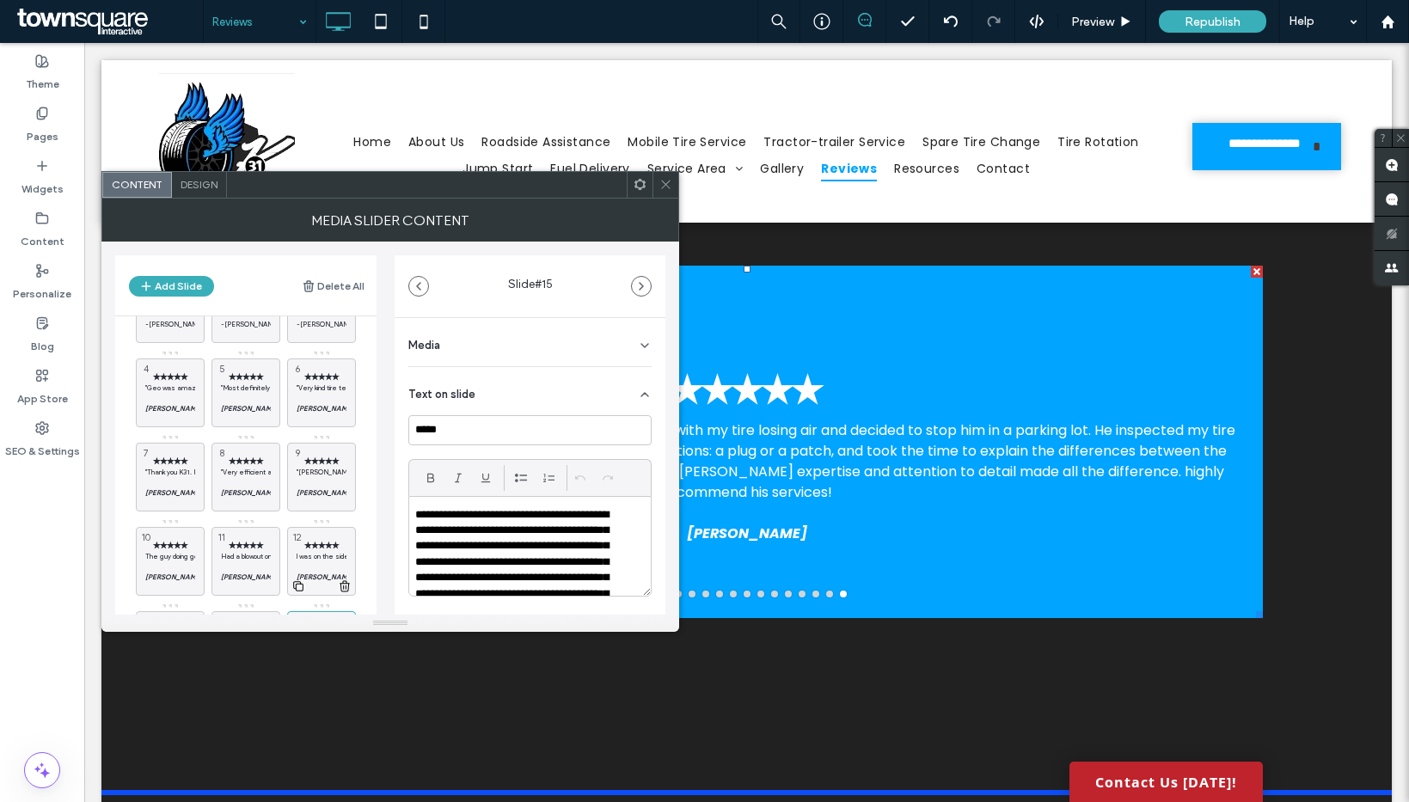
scroll to position [158, 0]
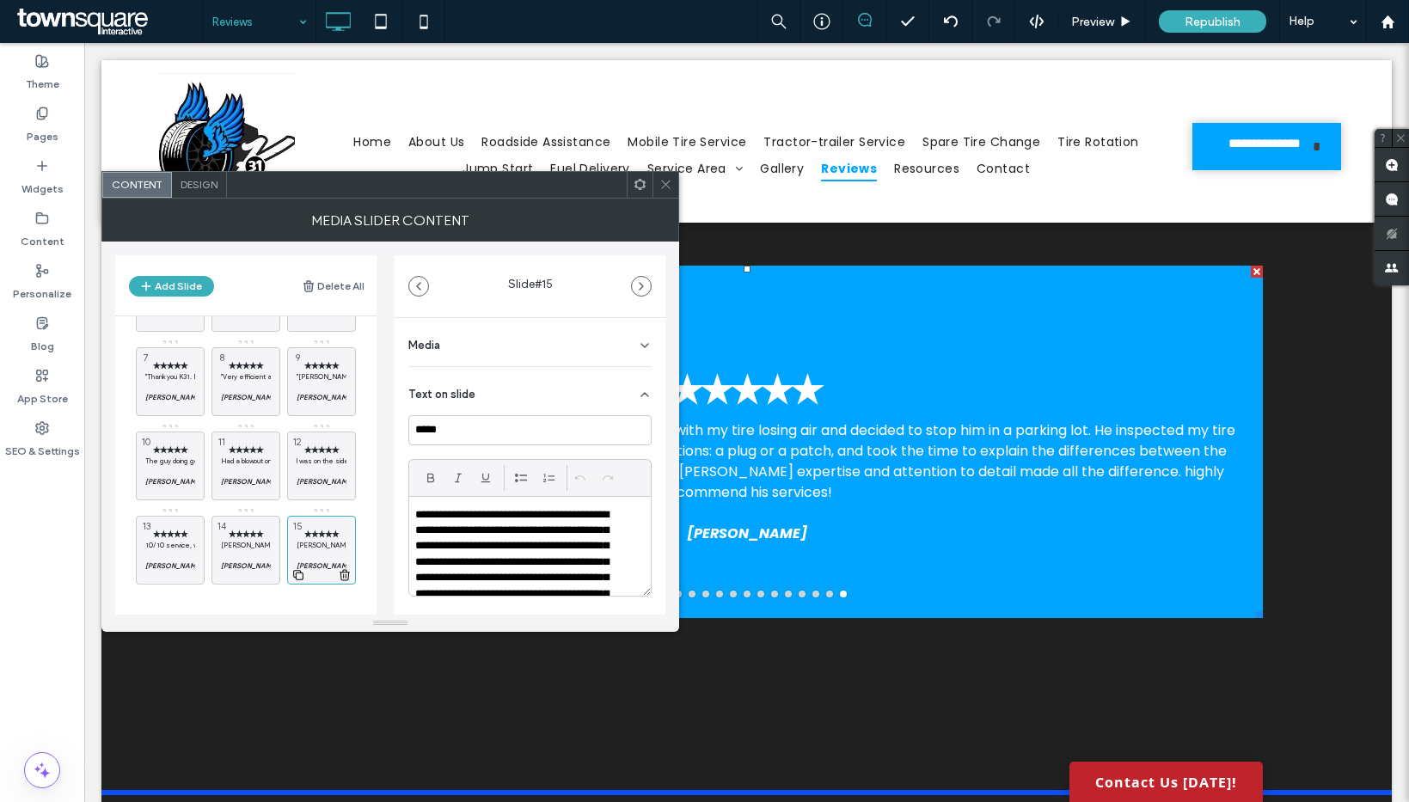
click at [295, 577] on use at bounding box center [298, 575] width 10 height 10
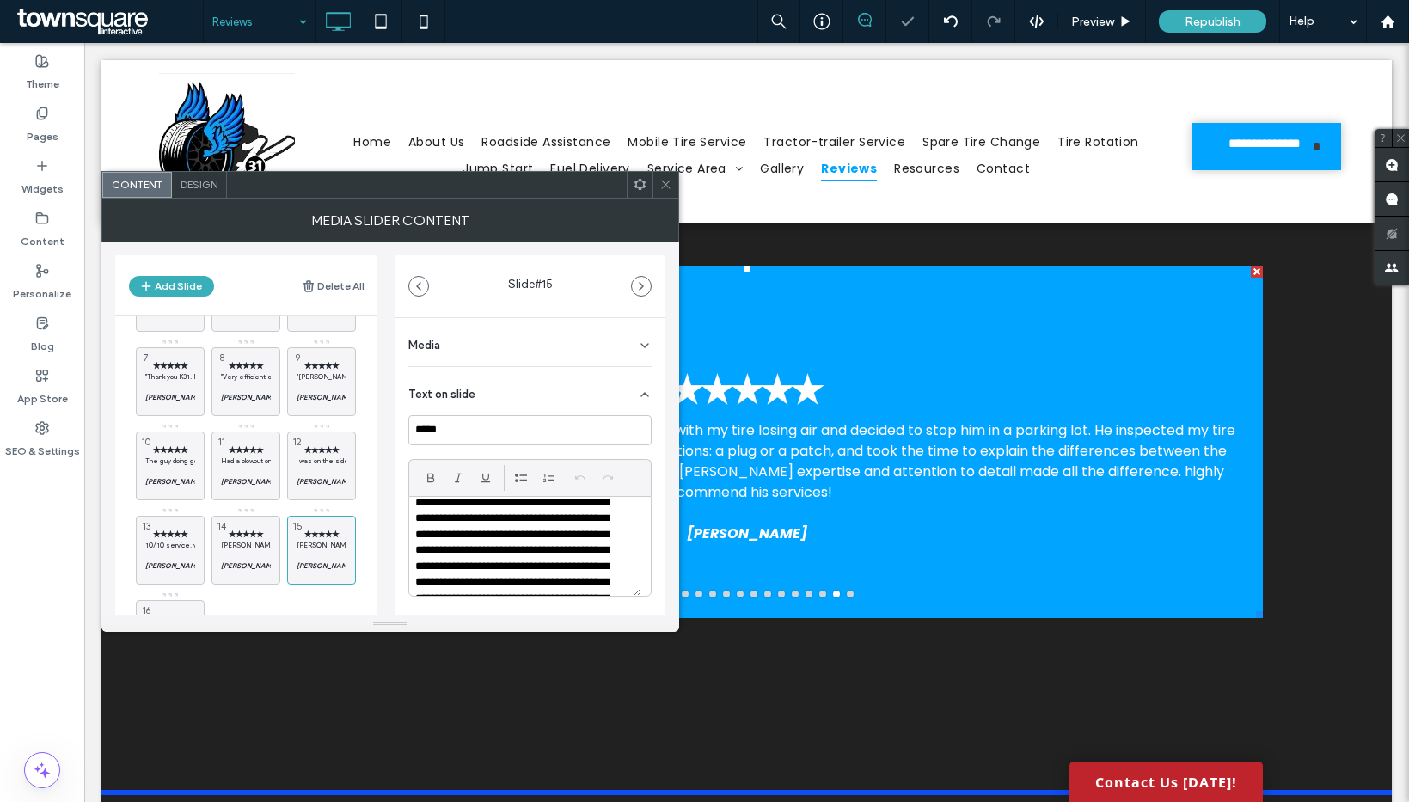
scroll to position [38, 0]
click at [475, 538] on p "**********" at bounding box center [518, 564] width 207 height 190
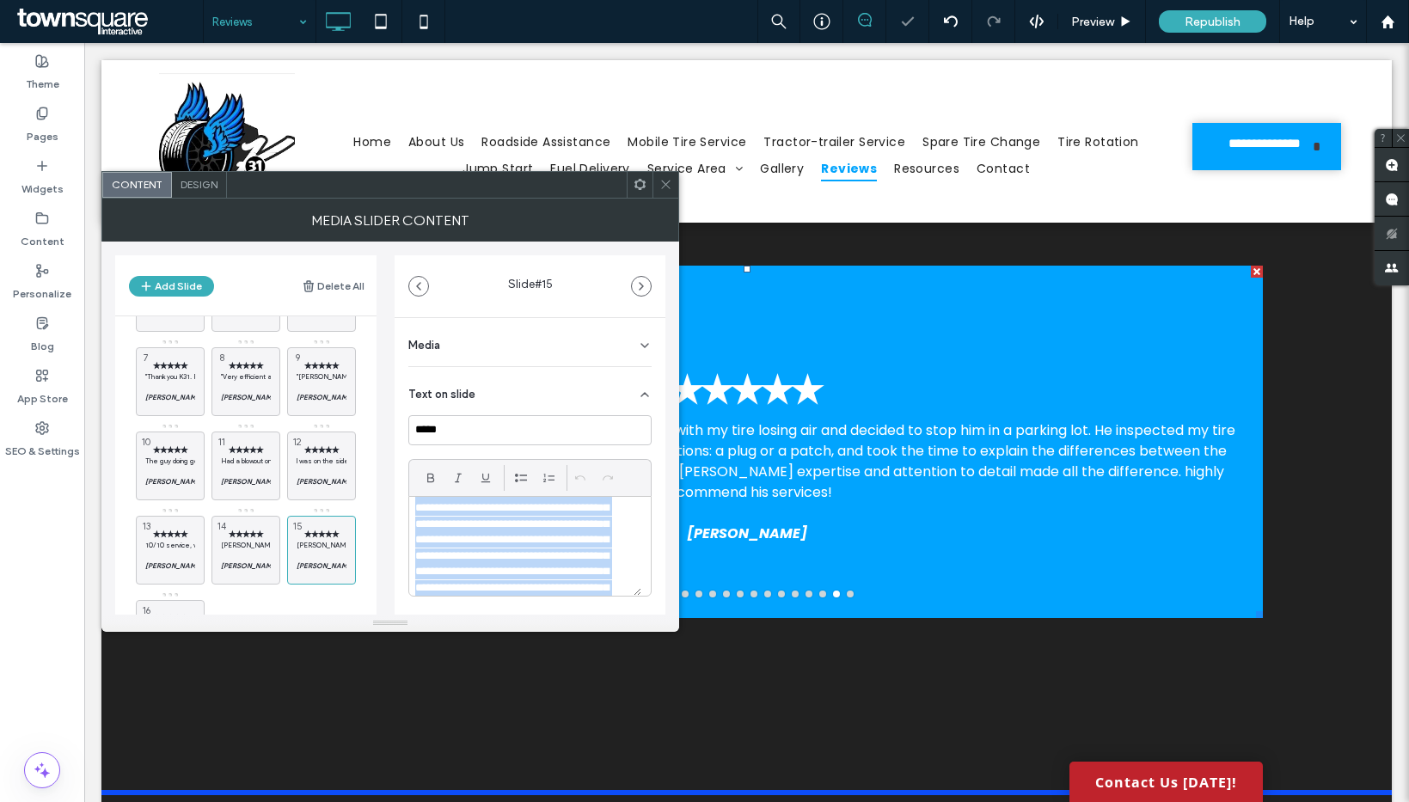
paste div
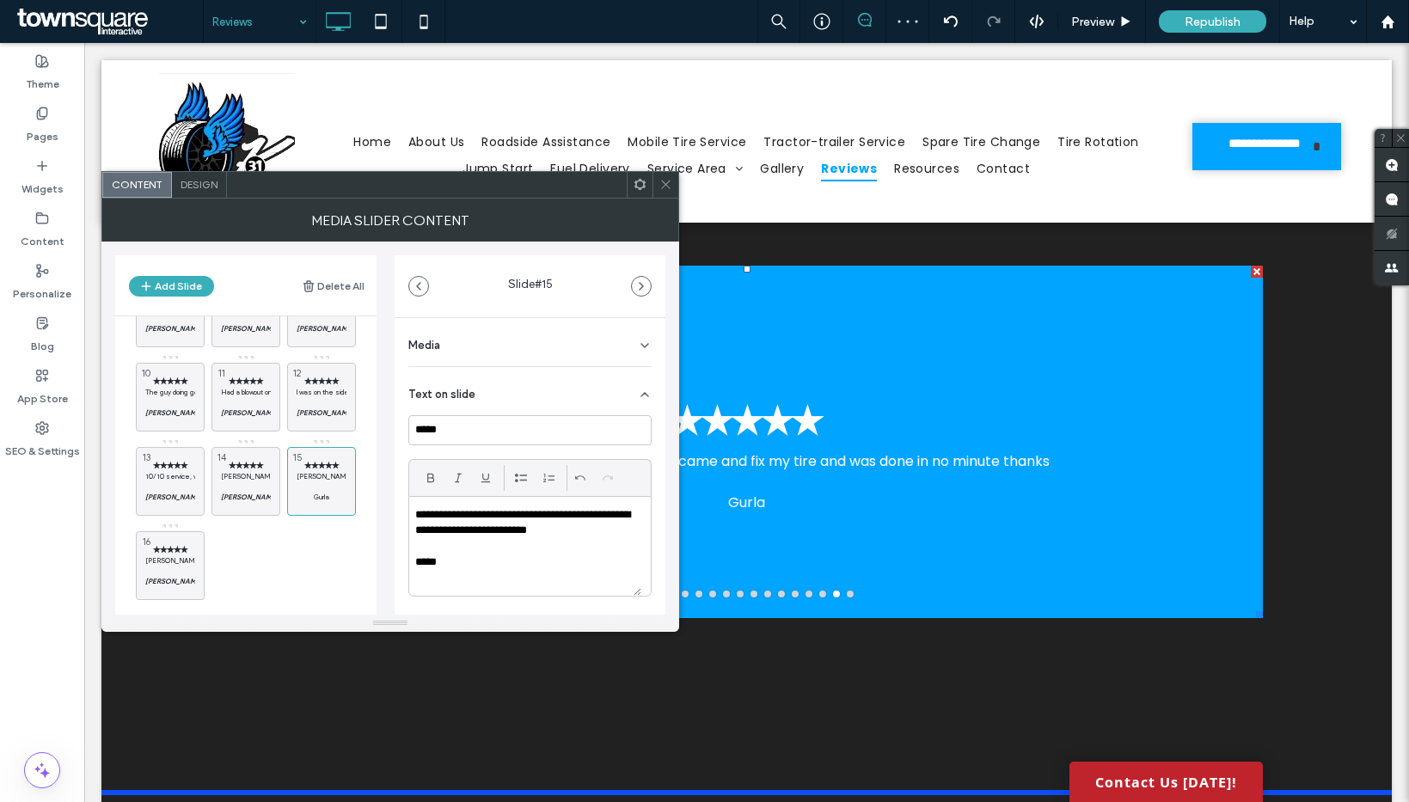
scroll to position [242, 0]
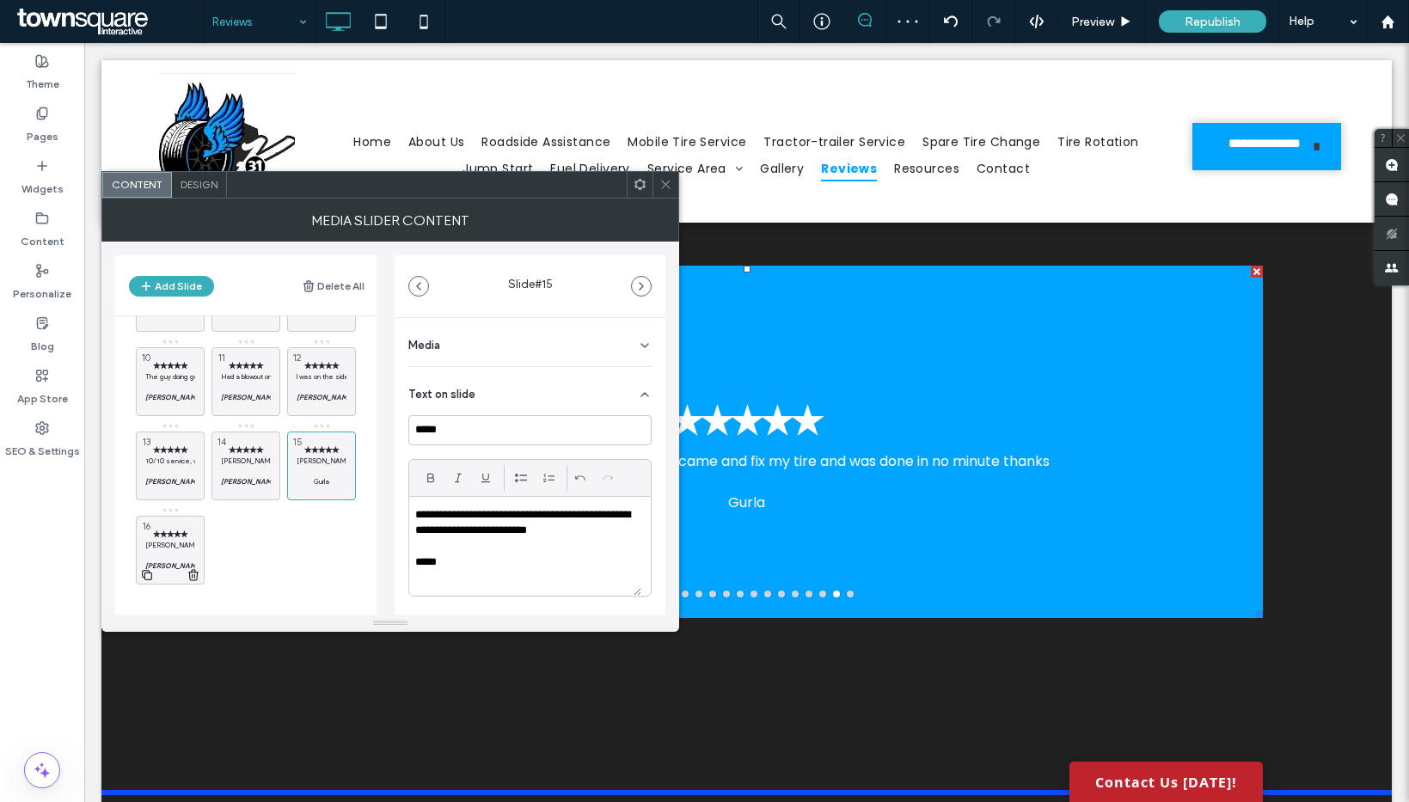
click at [170, 537] on span "✭✭✭✭✭" at bounding box center [170, 534] width 50 height 11
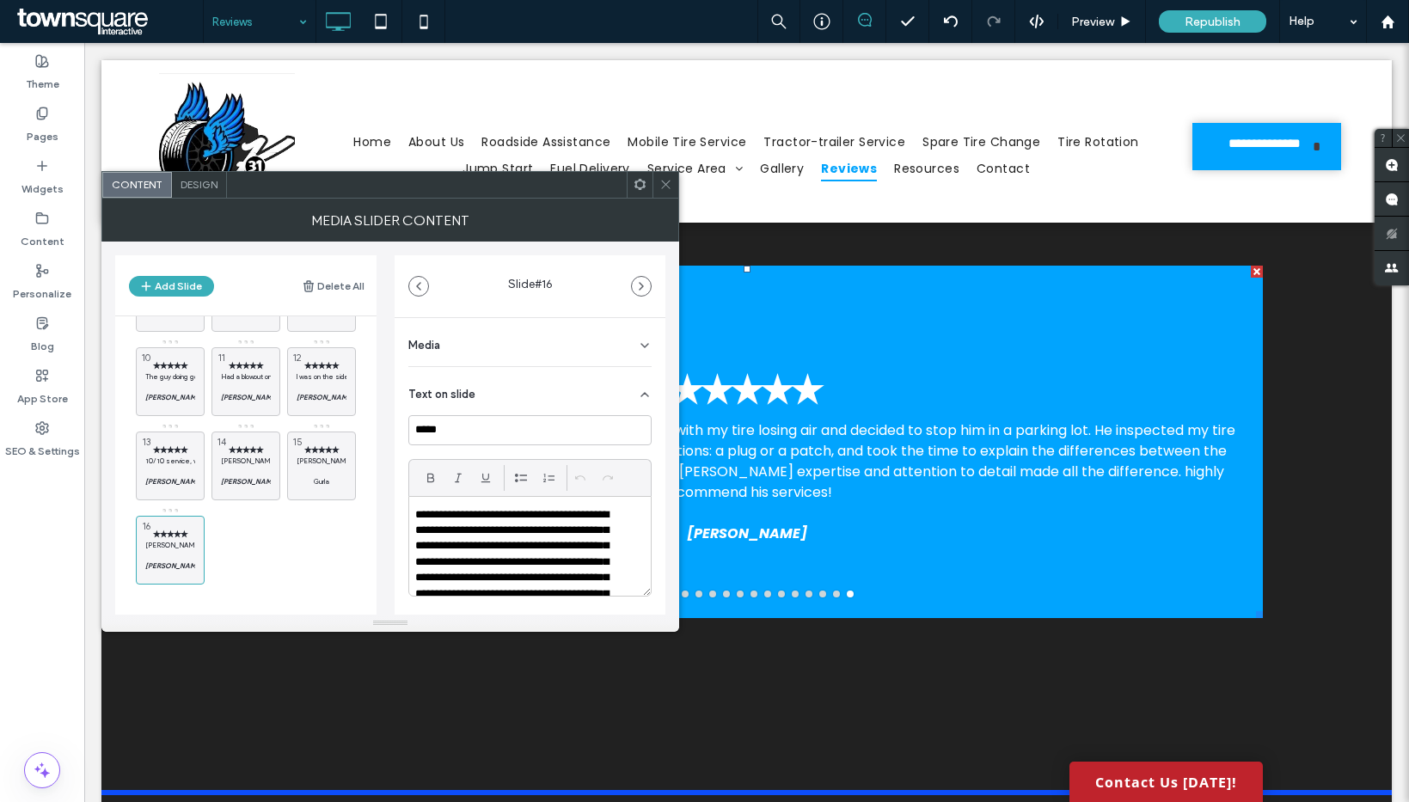
click at [481, 554] on p "**********" at bounding box center [518, 602] width 207 height 190
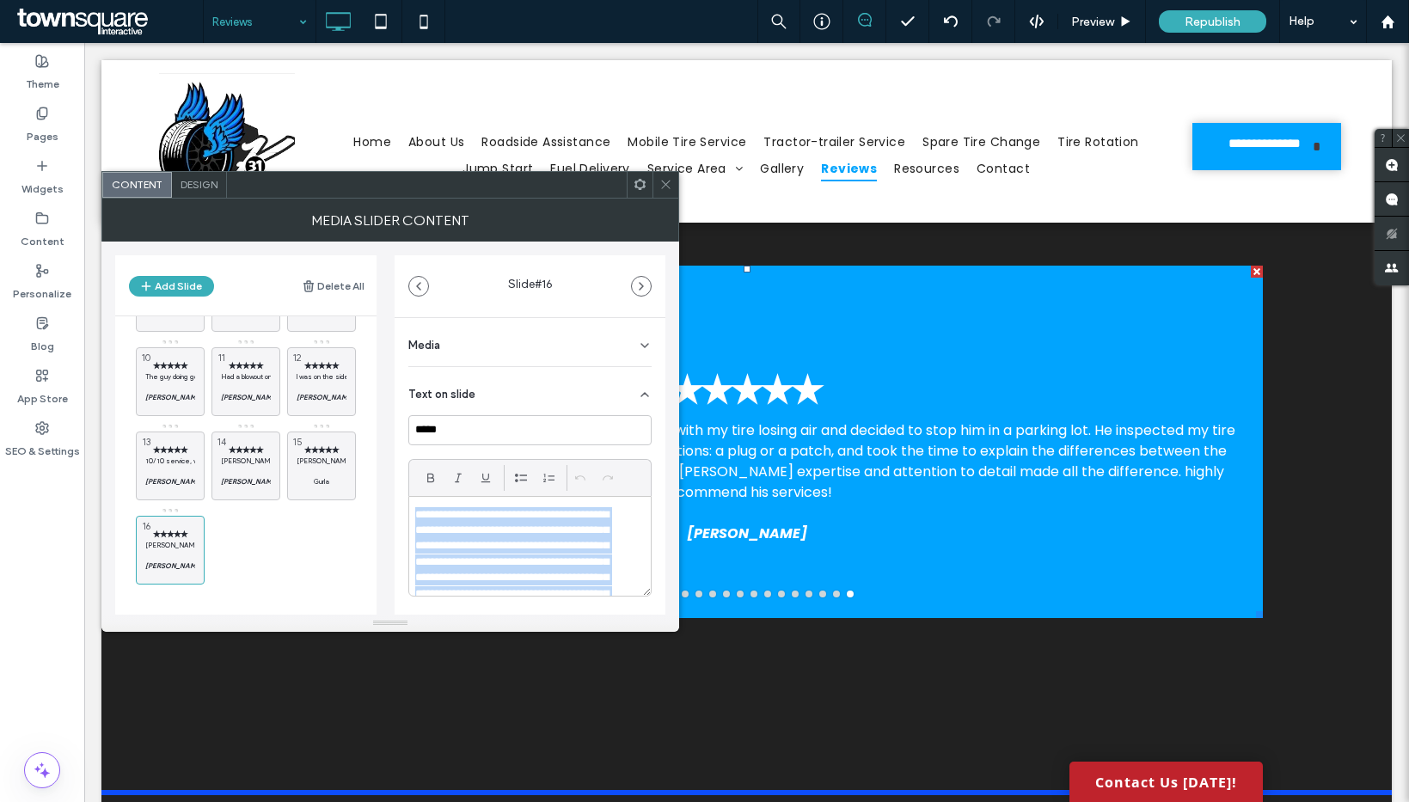
paste div
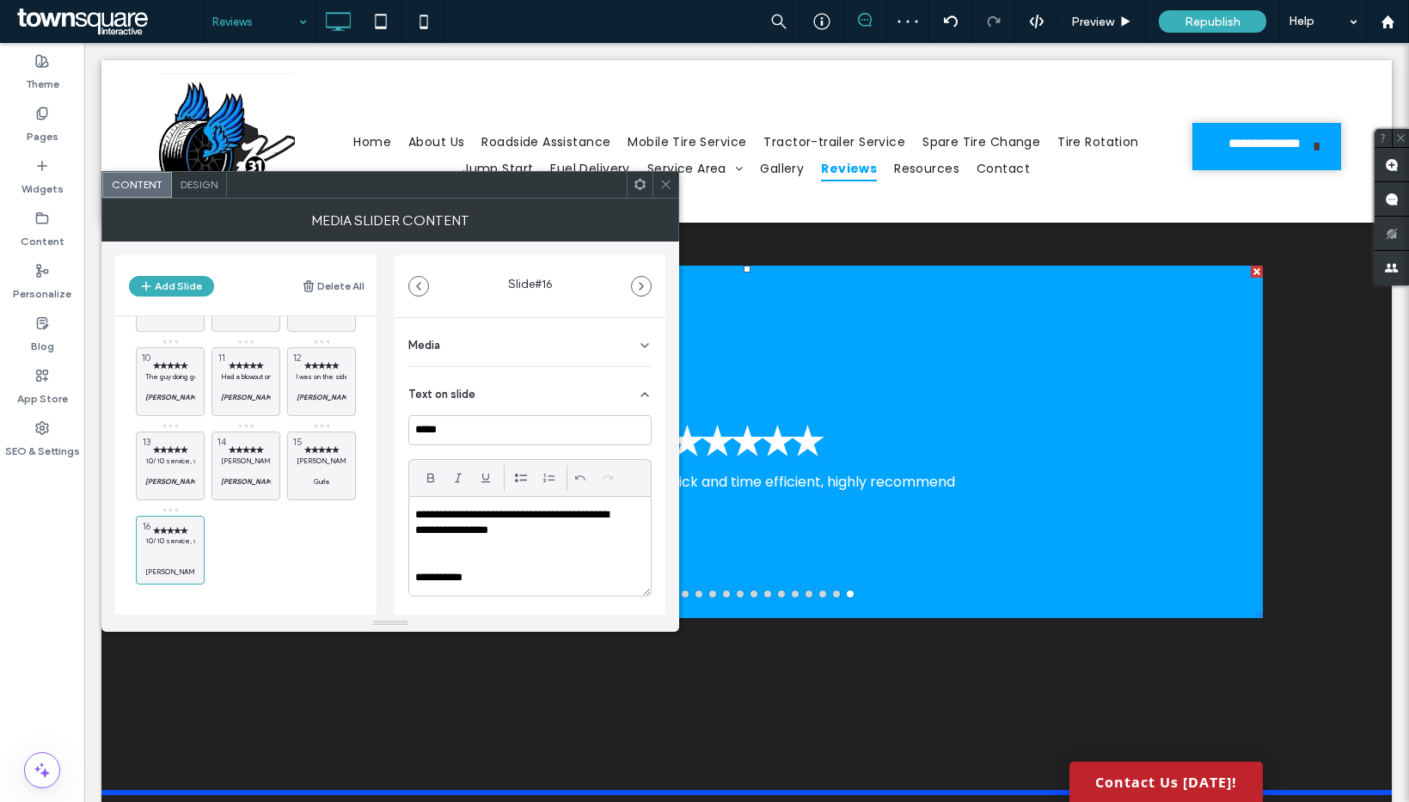
scroll to position [0, 0]
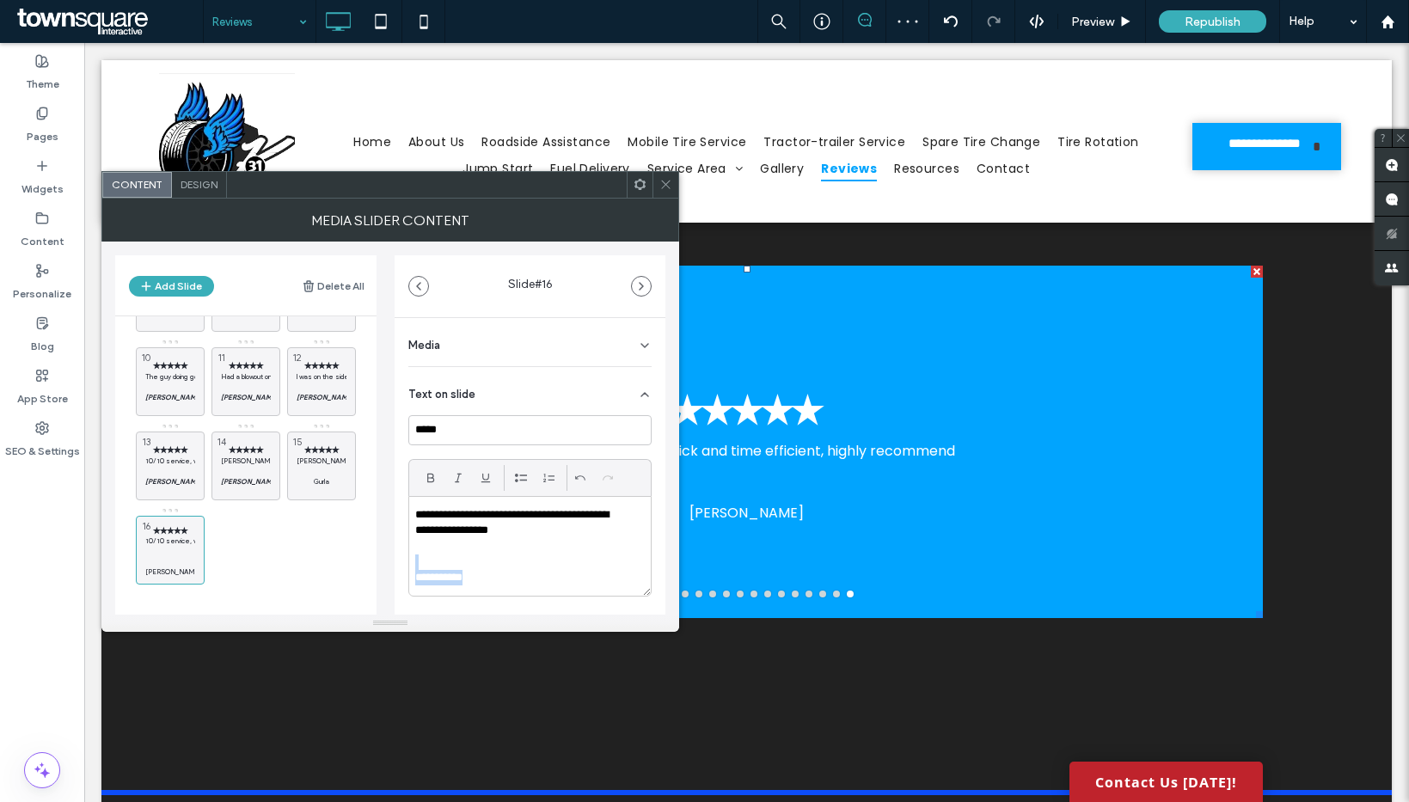
drag, startPoint x: 488, startPoint y: 577, endPoint x: 425, endPoint y: 544, distance: 70.7
click at [413, 568] on div "**********" at bounding box center [530, 546] width 242 height 99
drag, startPoint x: 437, startPoint y: 481, endPoint x: 446, endPoint y: 481, distance: 9.5
click at [436, 481] on icon at bounding box center [431, 478] width 14 height 14
click at [451, 480] on icon at bounding box center [458, 478] width 14 height 14
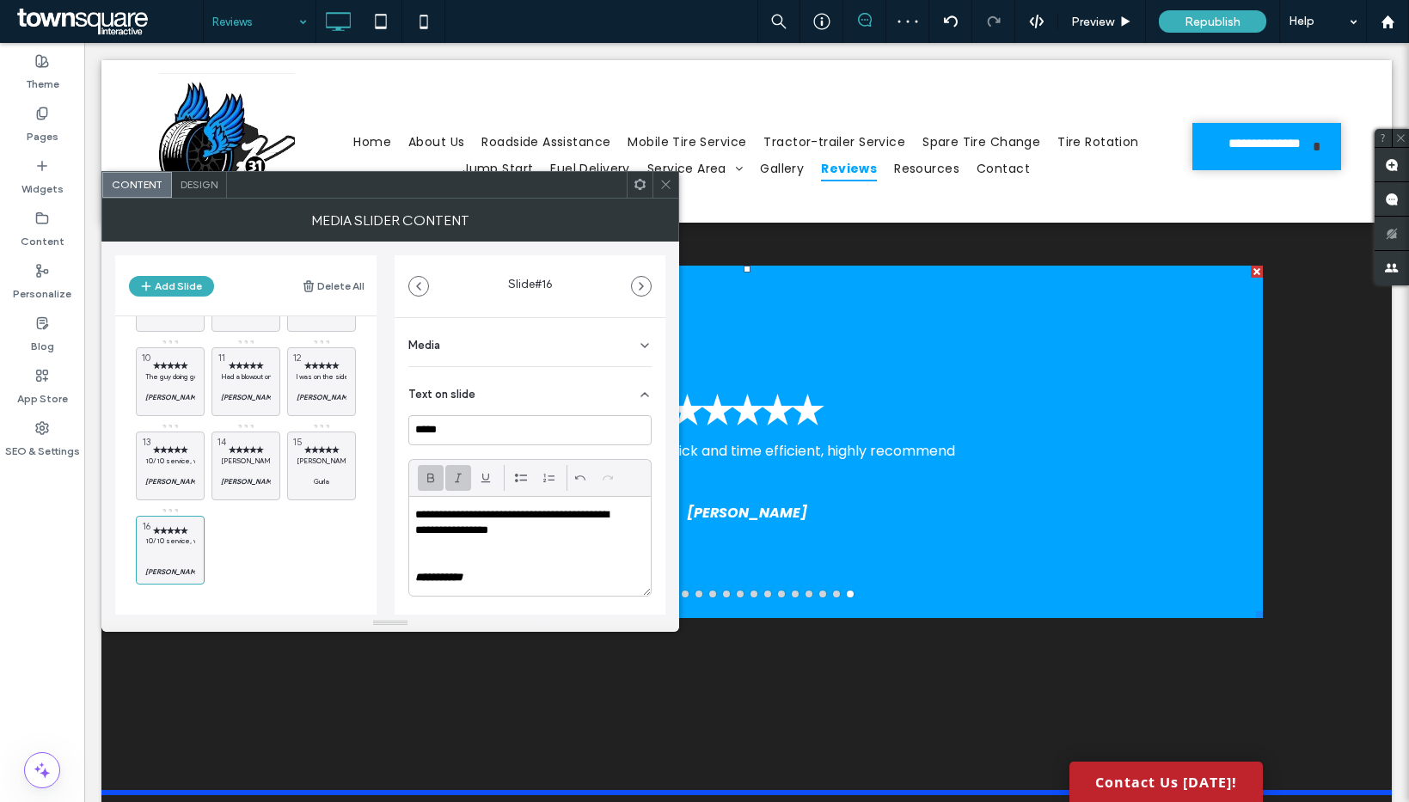
click at [422, 556] on p at bounding box center [530, 561] width 230 height 15
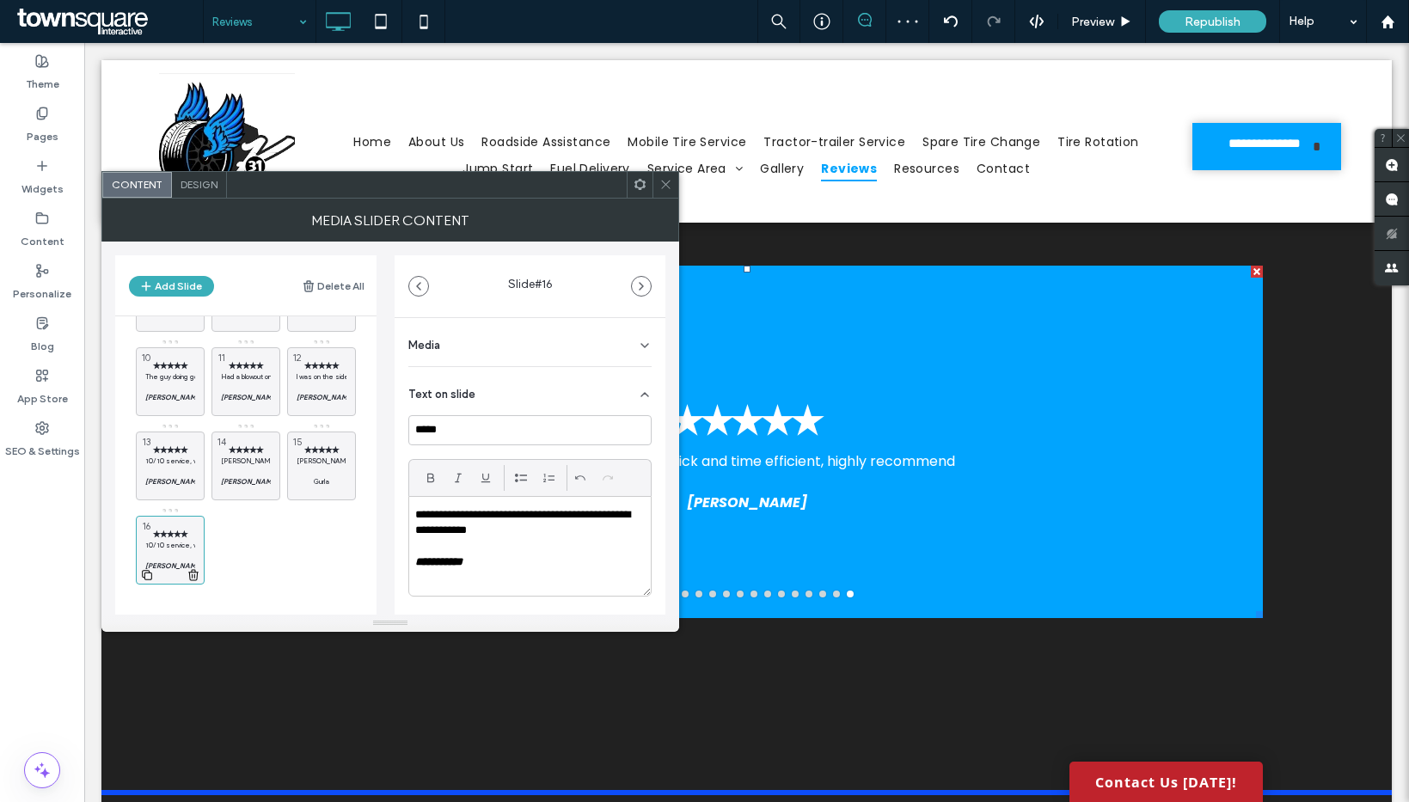
click at [151, 571] on icon at bounding box center [147, 574] width 14 height 15
drag, startPoint x: 255, startPoint y: 552, endPoint x: 269, endPoint y: 540, distance: 18.3
click at [256, 551] on p at bounding box center [246, 555] width 50 height 10
click at [519, 565] on p "**********" at bounding box center [530, 561] width 230 height 15
paste div
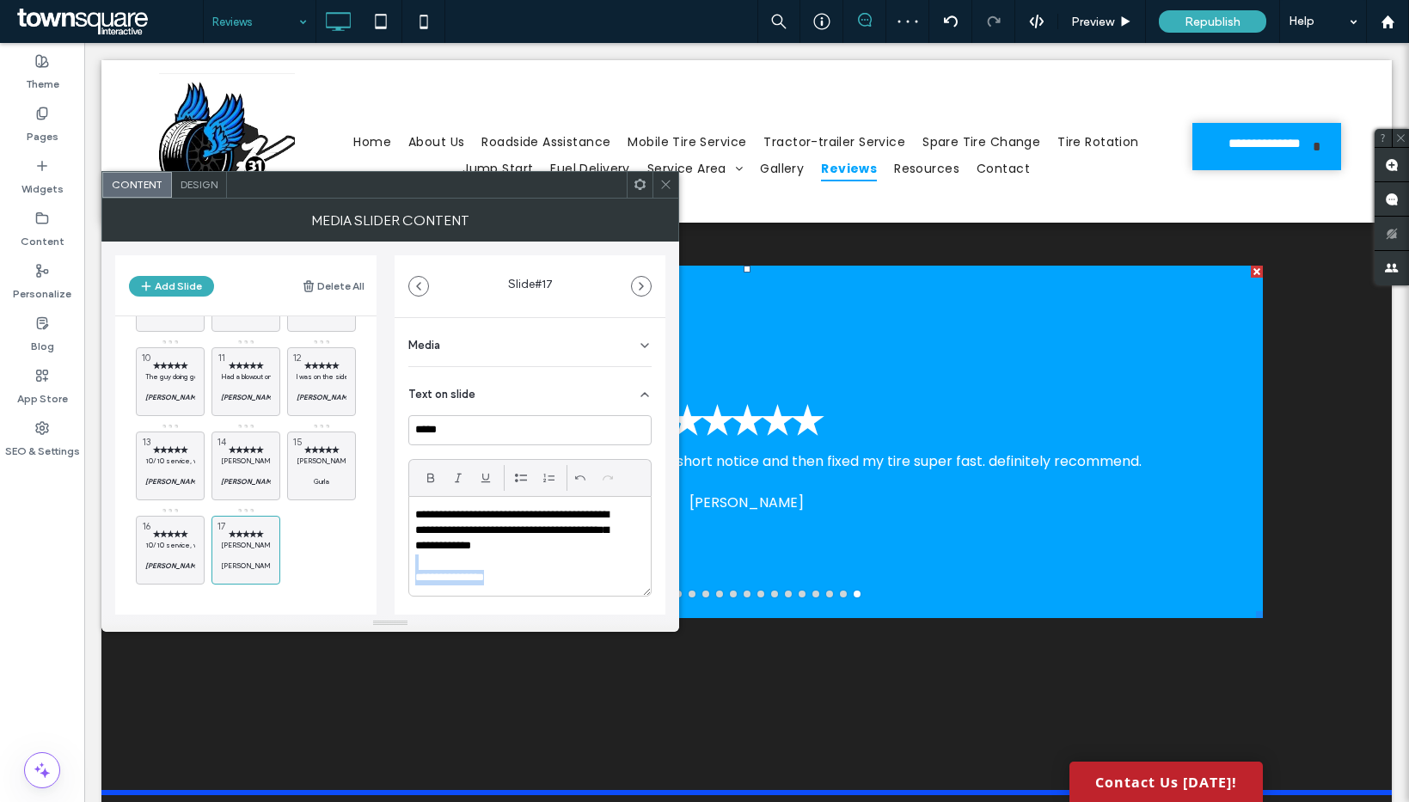
drag, startPoint x: 525, startPoint y: 575, endPoint x: 442, endPoint y: 554, distance: 85.9
click at [446, 560] on div "**********" at bounding box center [530, 546] width 242 height 99
drag, startPoint x: 431, startPoint y: 485, endPoint x: 441, endPoint y: 483, distance: 10.5
click at [433, 482] on span at bounding box center [431, 478] width 14 height 26
drag, startPoint x: 452, startPoint y: 480, endPoint x: 376, endPoint y: 561, distance: 111.3
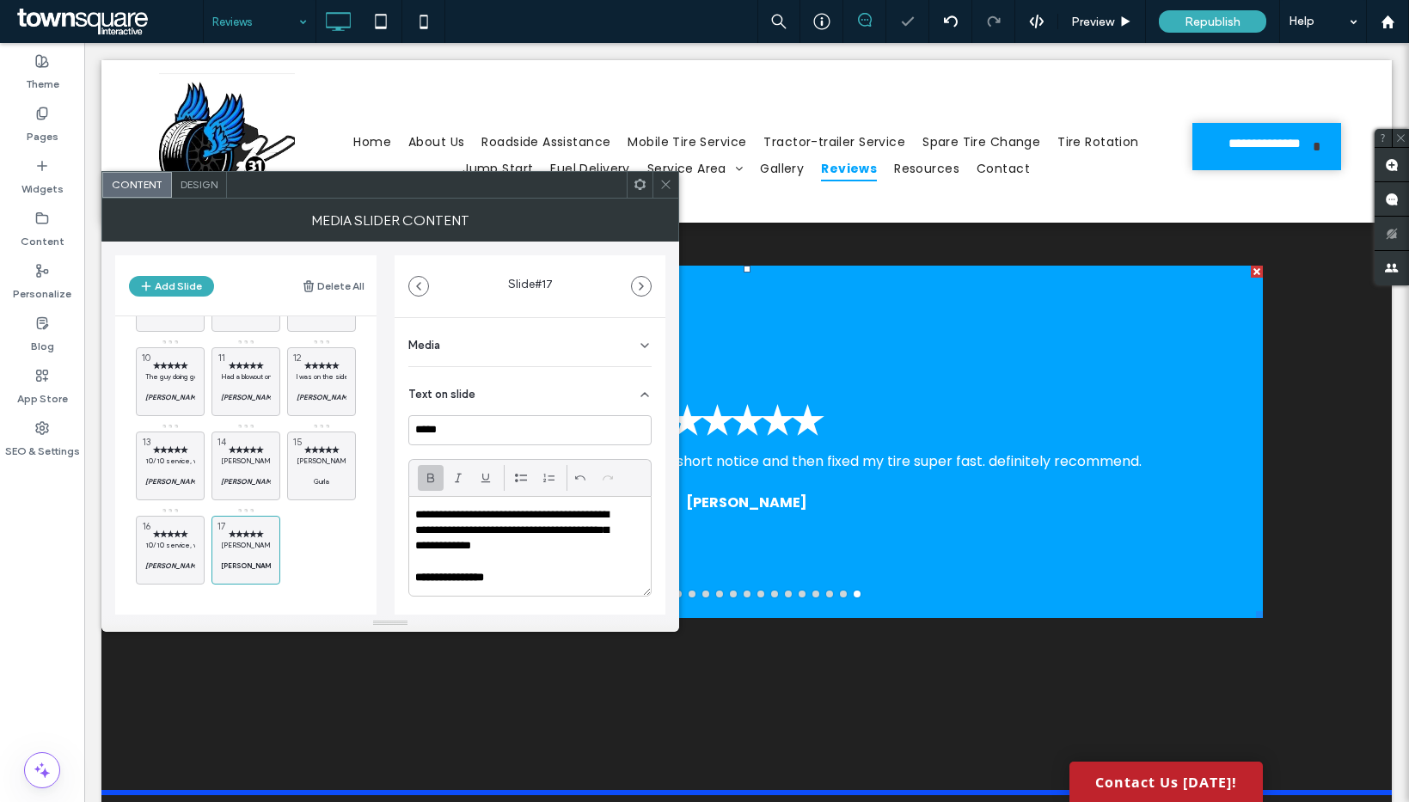
click at [452, 480] on icon at bounding box center [458, 478] width 14 height 14
click at [230, 577] on div at bounding box center [245, 574] width 67 height 19
click at [227, 572] on icon at bounding box center [223, 574] width 14 height 15
drag, startPoint x: 297, startPoint y: 551, endPoint x: 303, endPoint y: 536, distance: 16.9
click at [297, 550] on p at bounding box center [322, 555] width 50 height 10
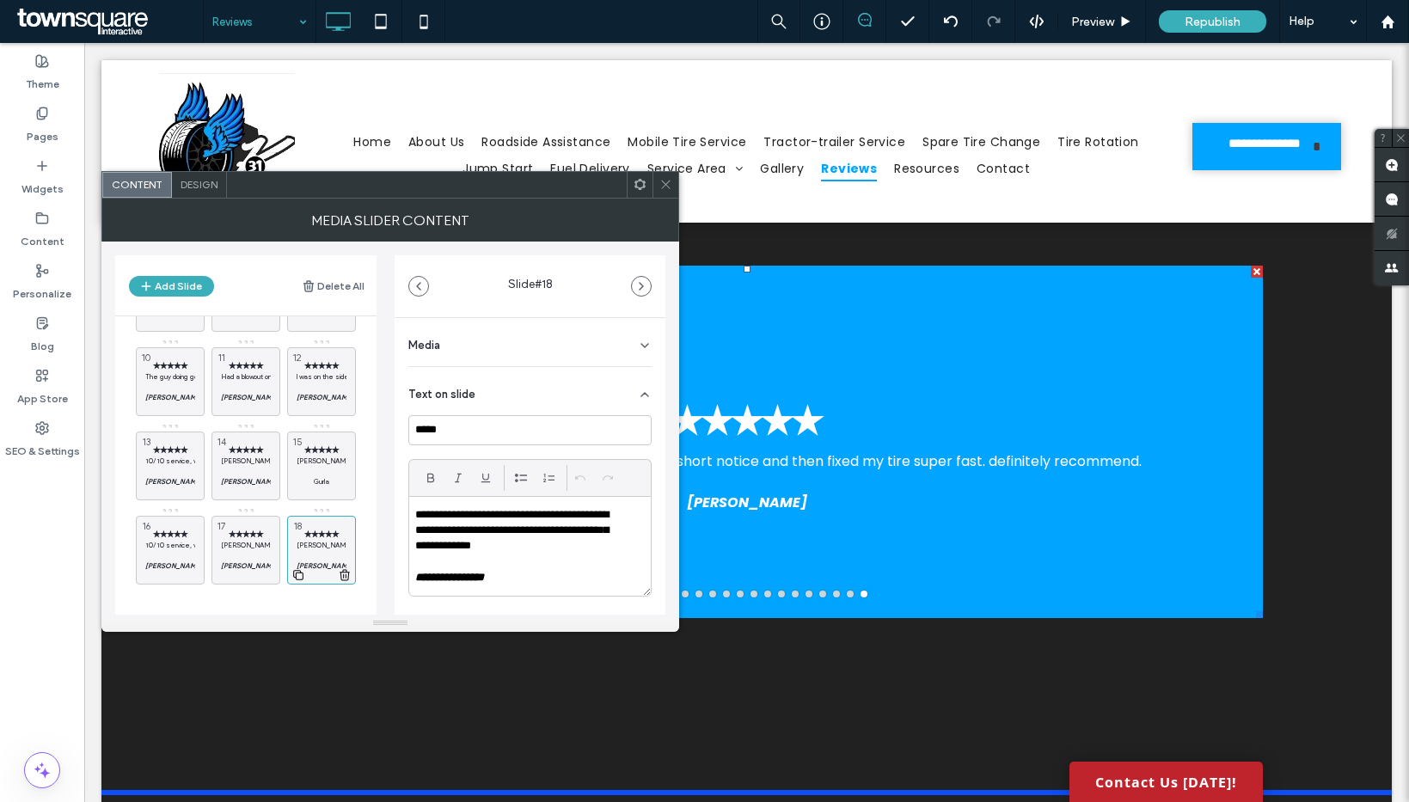
click at [298, 575] on icon at bounding box center [298, 574] width 14 height 15
click at [168, 546] on p "Shane was awesome ! he came in on short notice and then fixed my tire super fas…" at bounding box center [170, 545] width 50 height 10
click at [468, 551] on p "**********" at bounding box center [518, 530] width 207 height 47
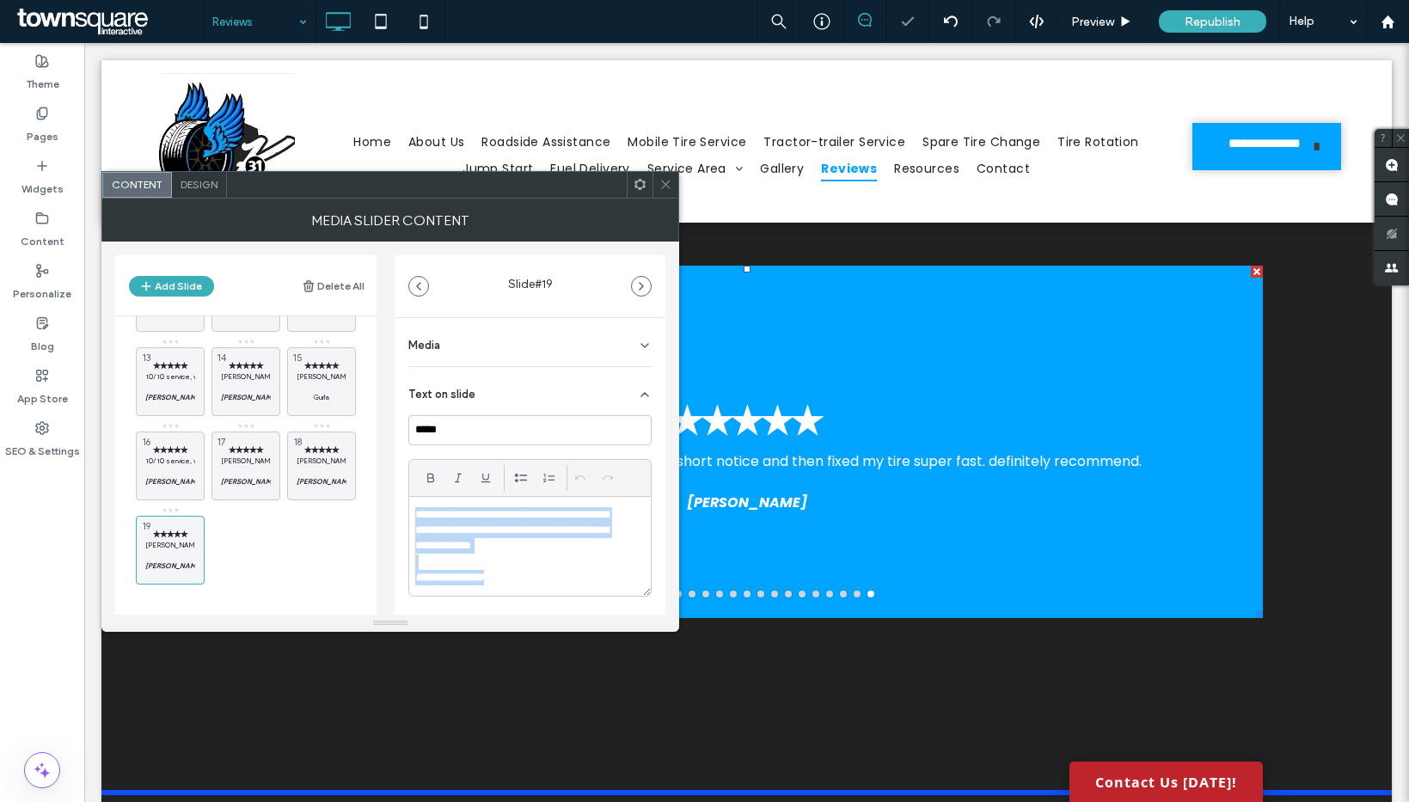
paste div
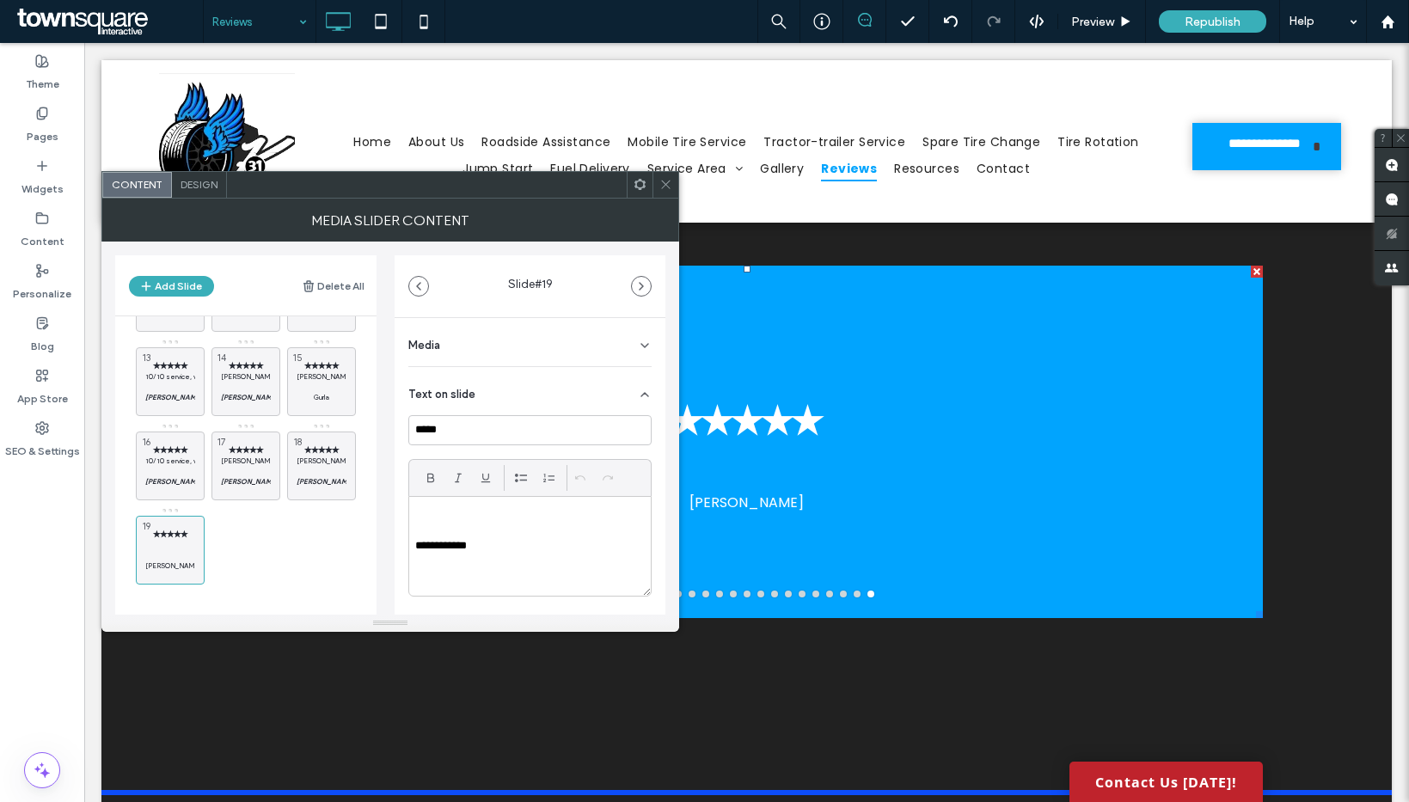
click at [427, 496] on div "**********" at bounding box center [529, 546] width 243 height 101
click at [416, 517] on p at bounding box center [530, 514] width 230 height 15
drag, startPoint x: 495, startPoint y: 549, endPoint x: 412, endPoint y: 547, distance: 83.4
click at [412, 547] on div "**********" at bounding box center [530, 546] width 242 height 99
click at [148, 573] on icon at bounding box center [147, 574] width 14 height 15
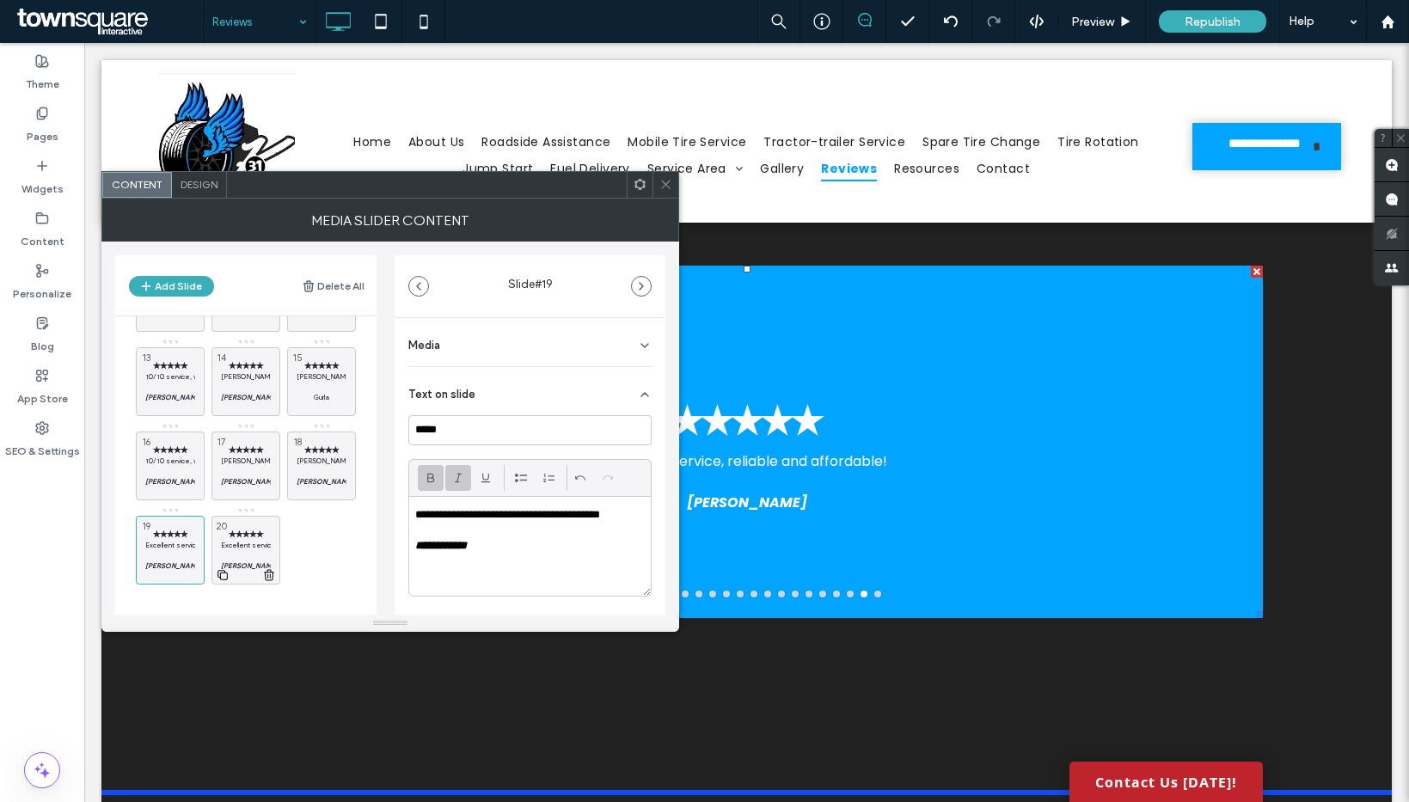
click at [259, 546] on p "Excellent service, reliable and affordable!" at bounding box center [246, 545] width 50 height 10
click at [566, 523] on p at bounding box center [530, 530] width 230 height 15
paste div
drag, startPoint x: 456, startPoint y: 544, endPoint x: 405, endPoint y: 531, distance: 53.2
click at [403, 538] on div "**********" at bounding box center [530, 558] width 271 height 480
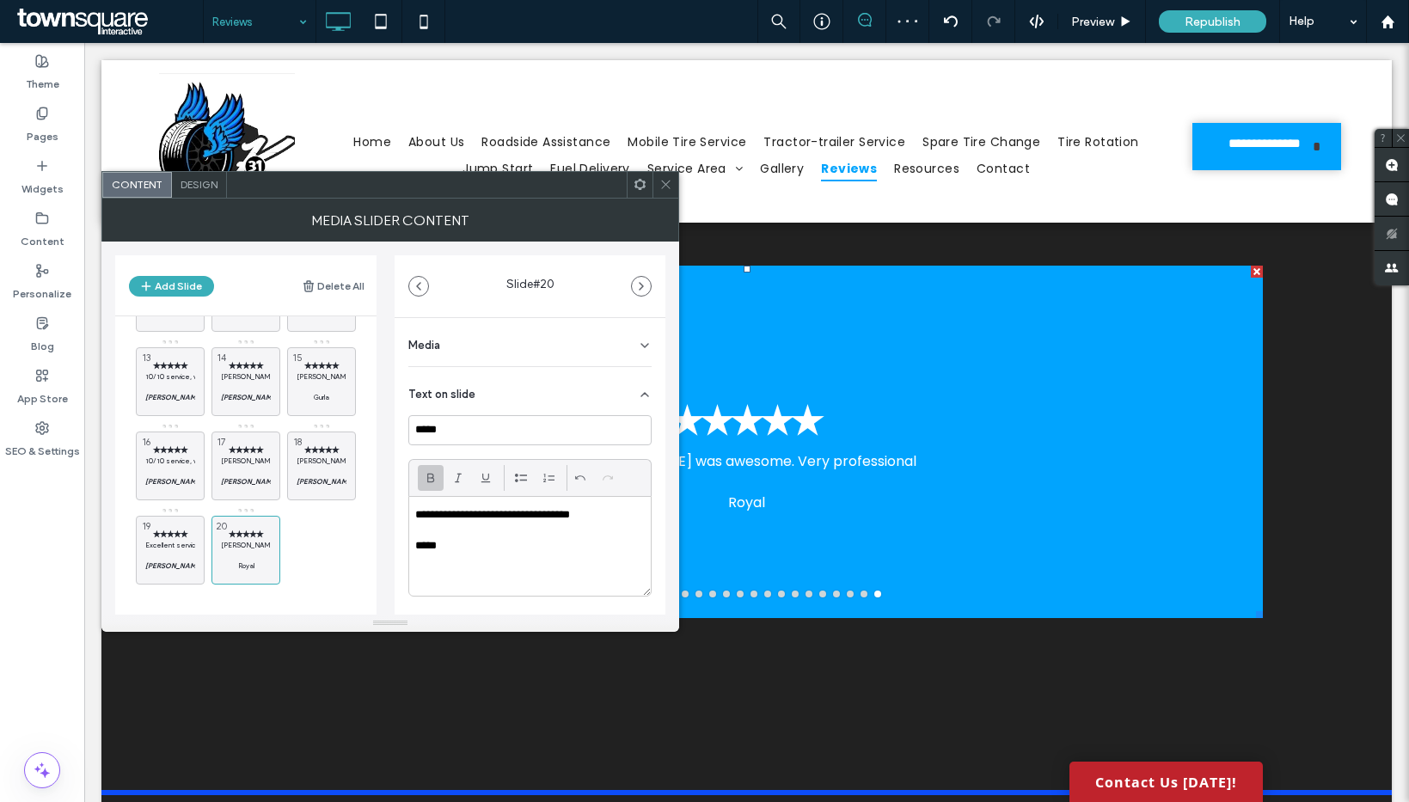
click at [430, 483] on icon at bounding box center [431, 478] width 14 height 14
click at [448, 478] on div at bounding box center [458, 478] width 26 height 26
click at [485, 564] on div "**********" at bounding box center [530, 546] width 242 height 99
click at [672, 190] on div at bounding box center [665, 185] width 26 height 26
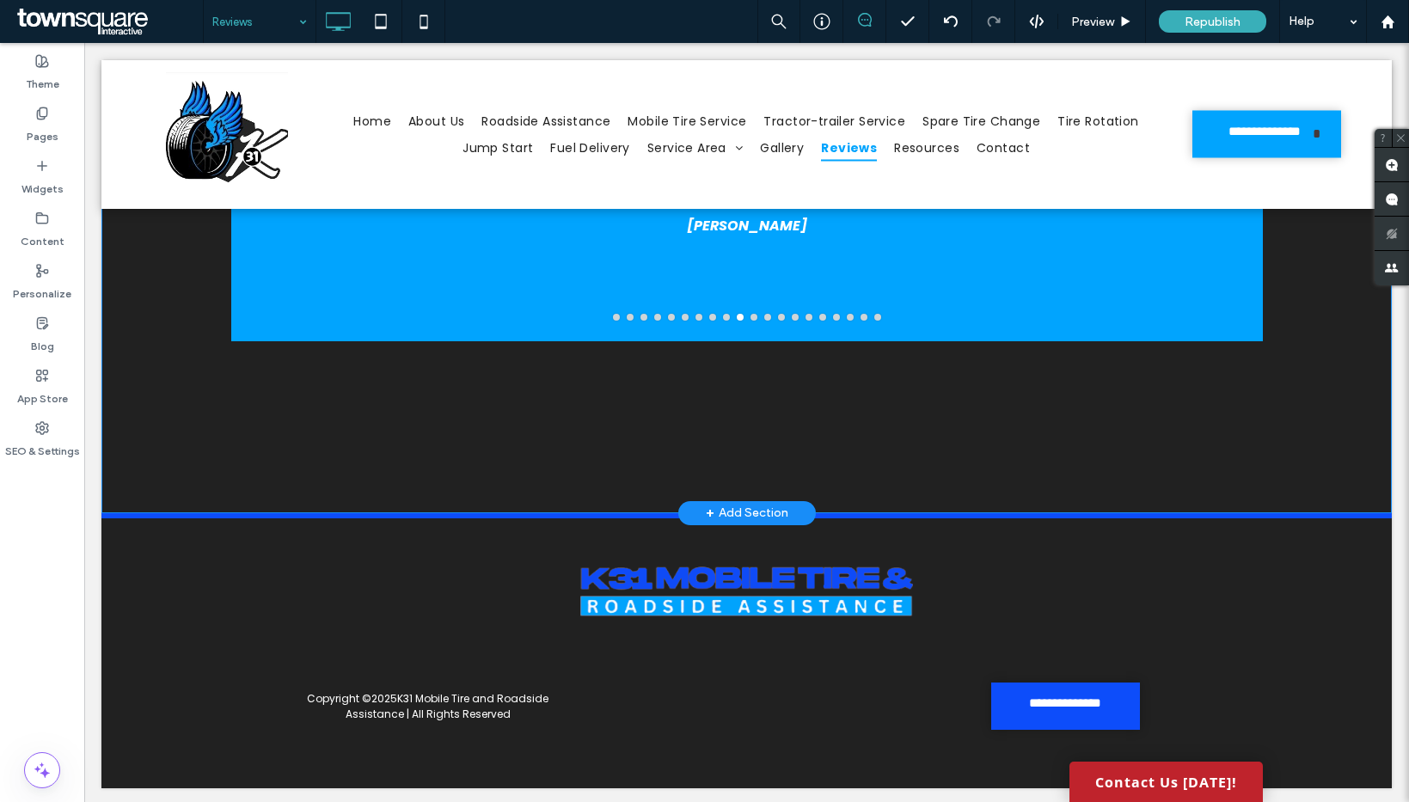
scroll to position [405, 0]
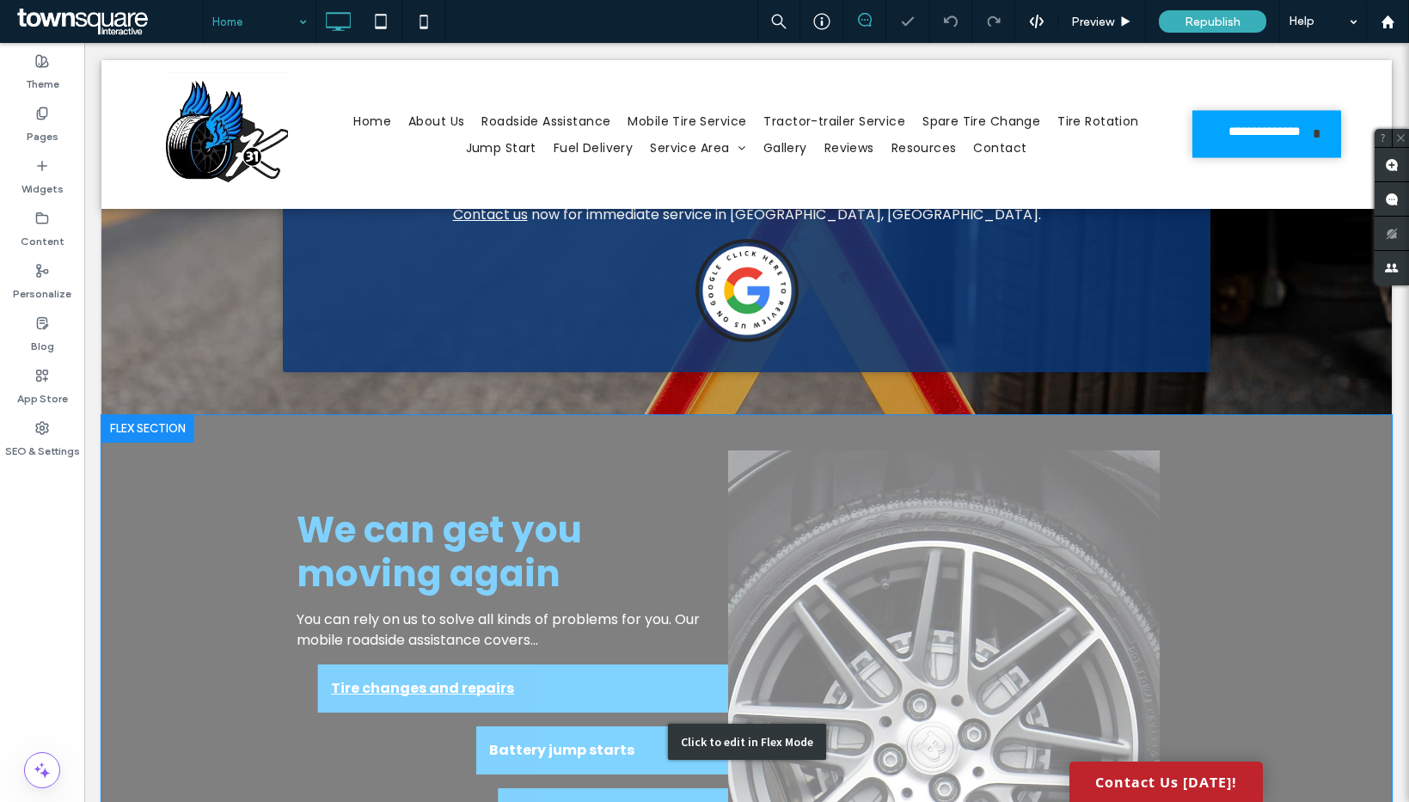
scroll to position [1223, 0]
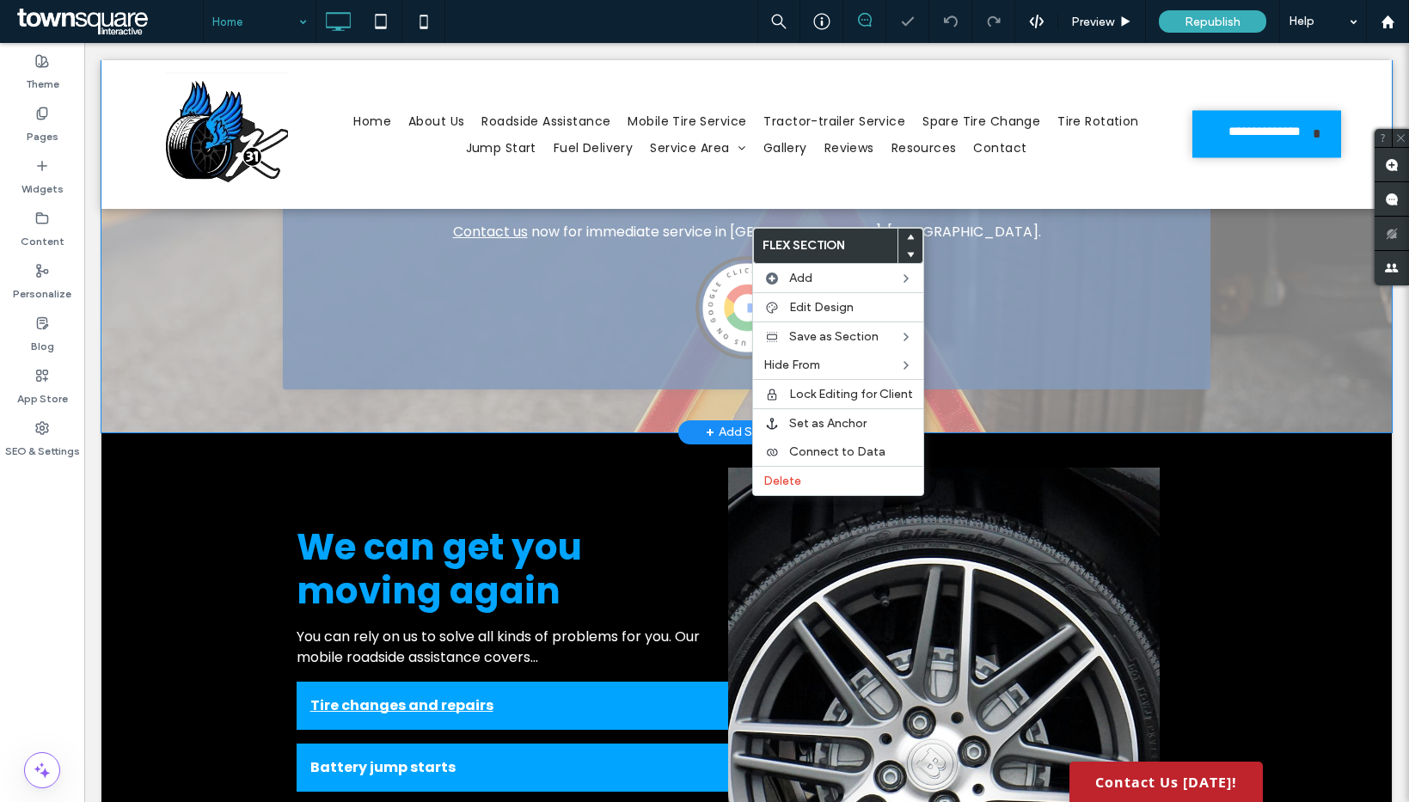
click at [708, 271] on div "Click to edit in Flex Mode" at bounding box center [746, 145] width 1290 height 573
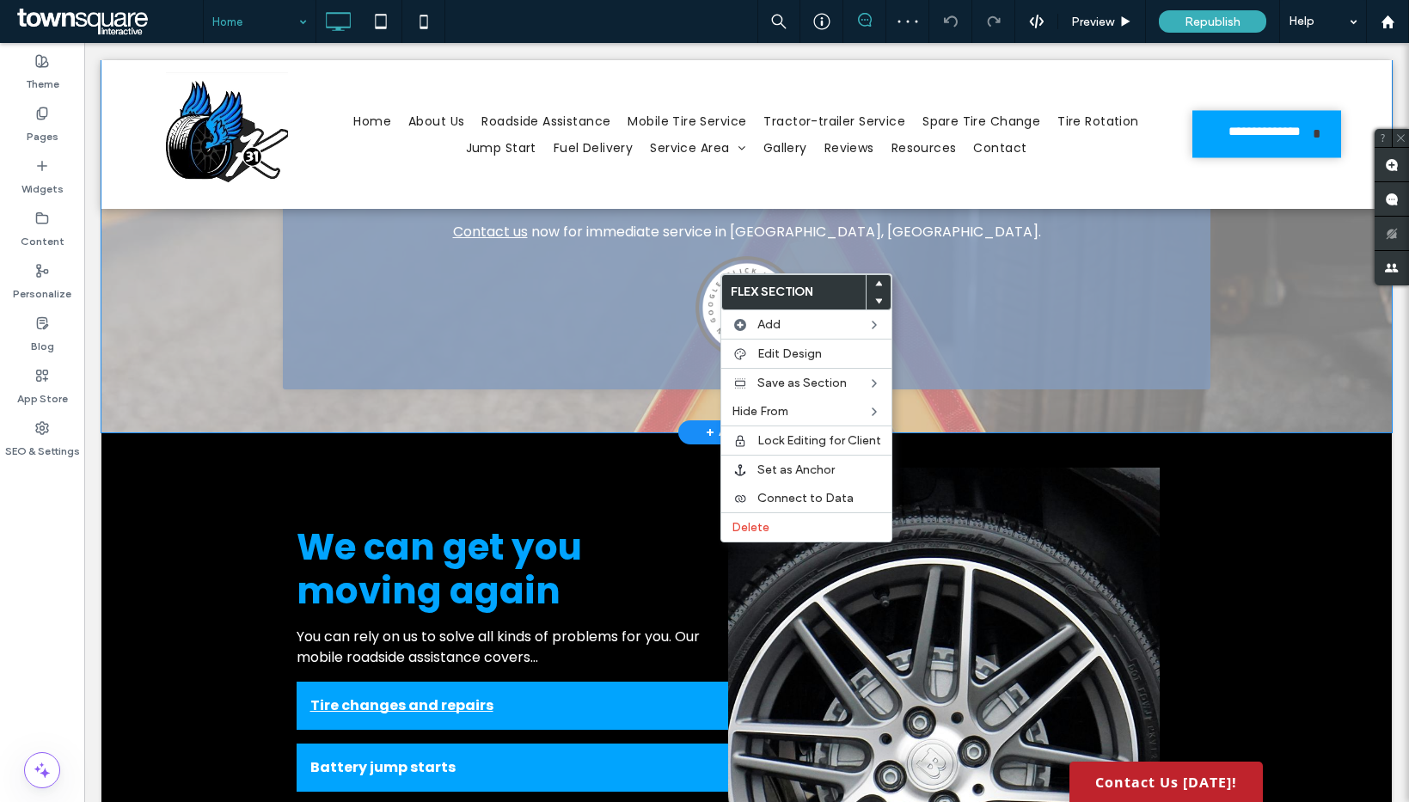
click at [960, 279] on div "Click to edit in Flex Mode" at bounding box center [746, 145] width 1290 height 573
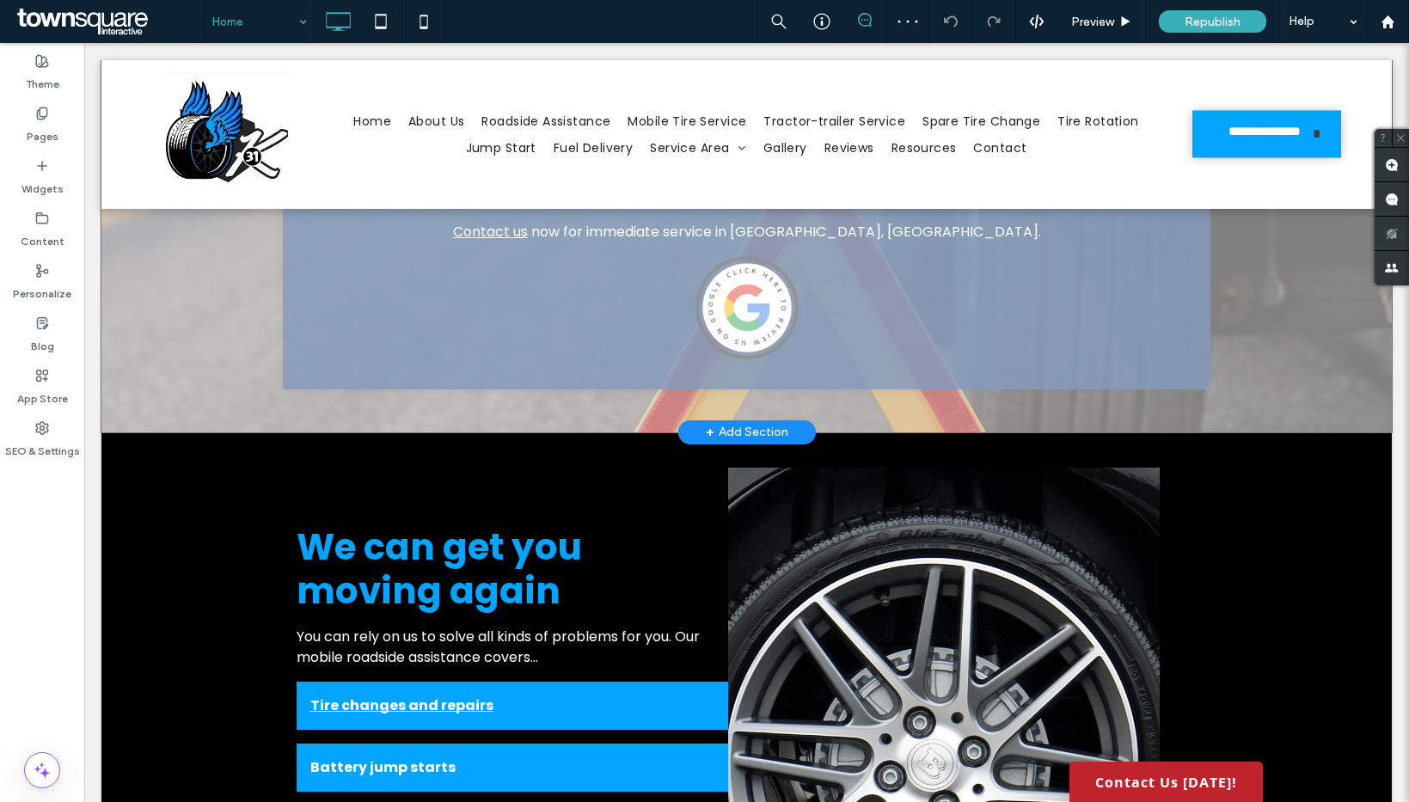
click at [974, 292] on div "Click to edit in Flex Mode" at bounding box center [746, 145] width 1290 height 573
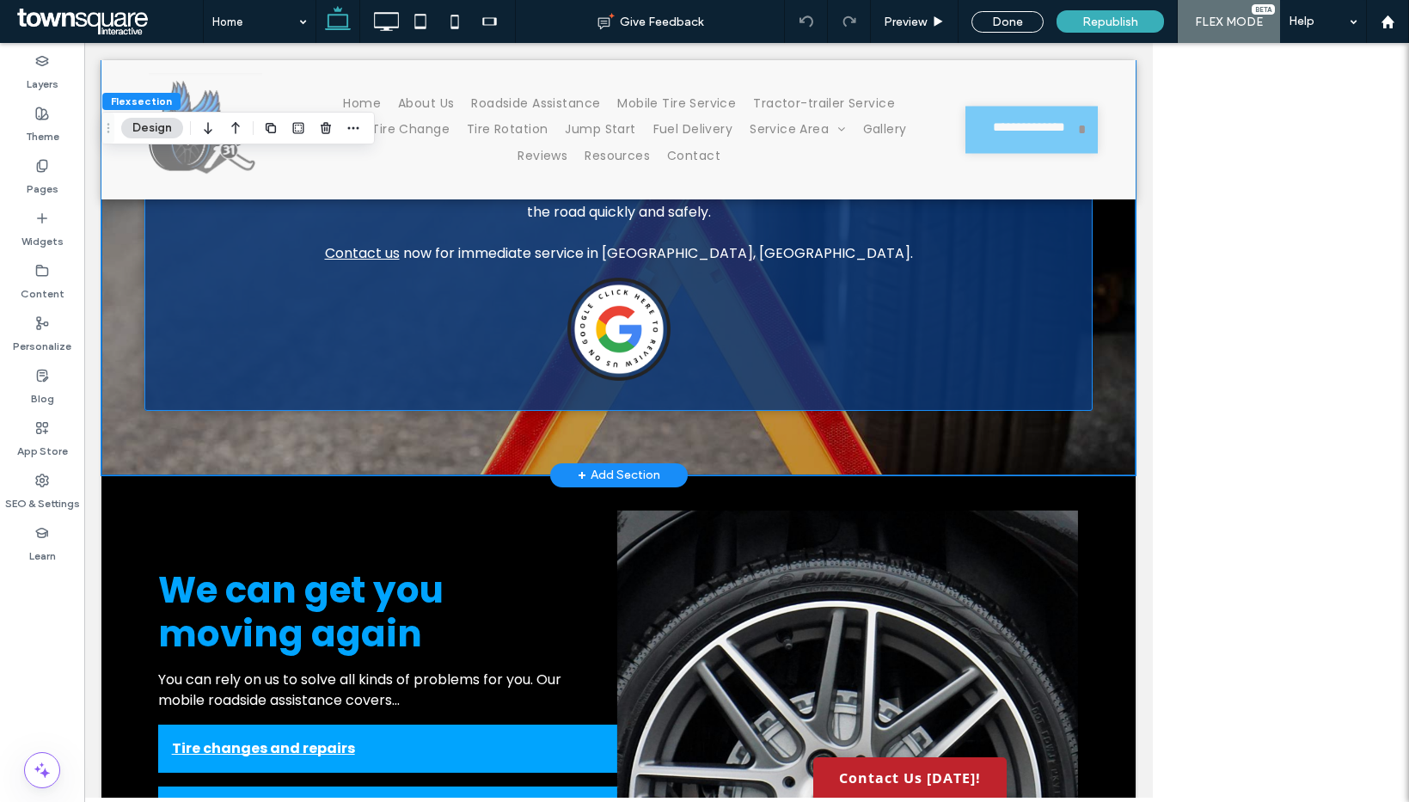
scroll to position [1081, 0]
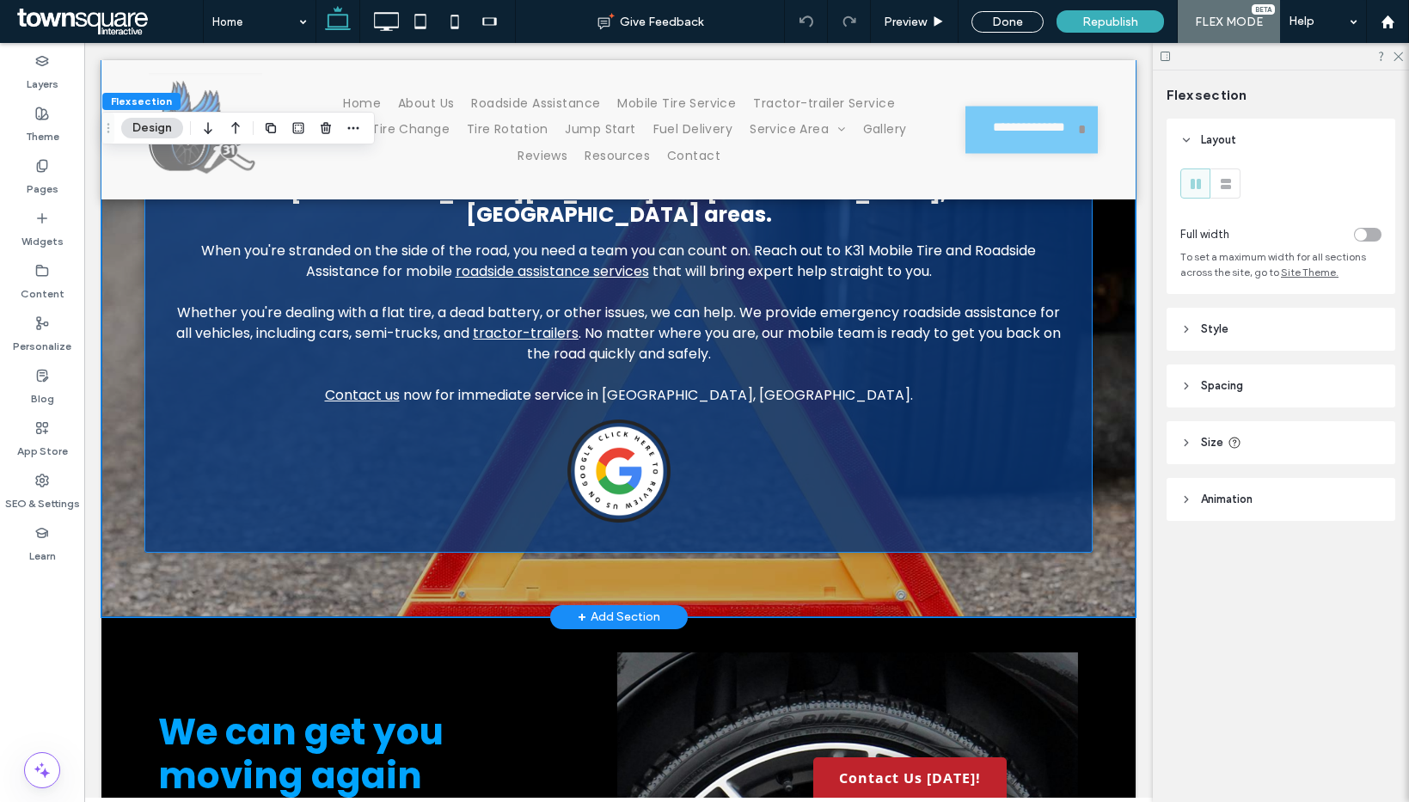
click at [587, 440] on img at bounding box center [618, 470] width 103 height 103
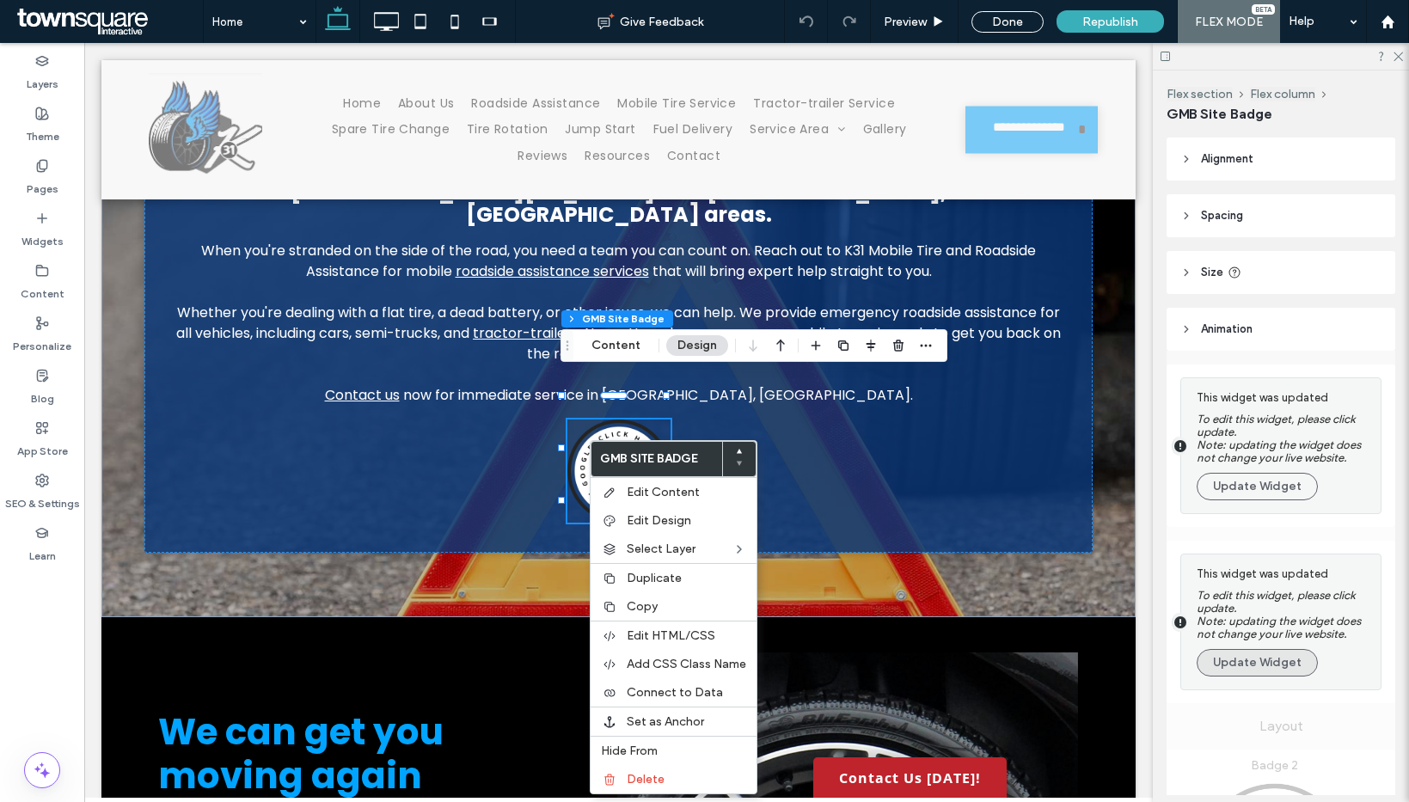
click at [1256, 663] on button "Update Widget" at bounding box center [1257, 663] width 121 height 28
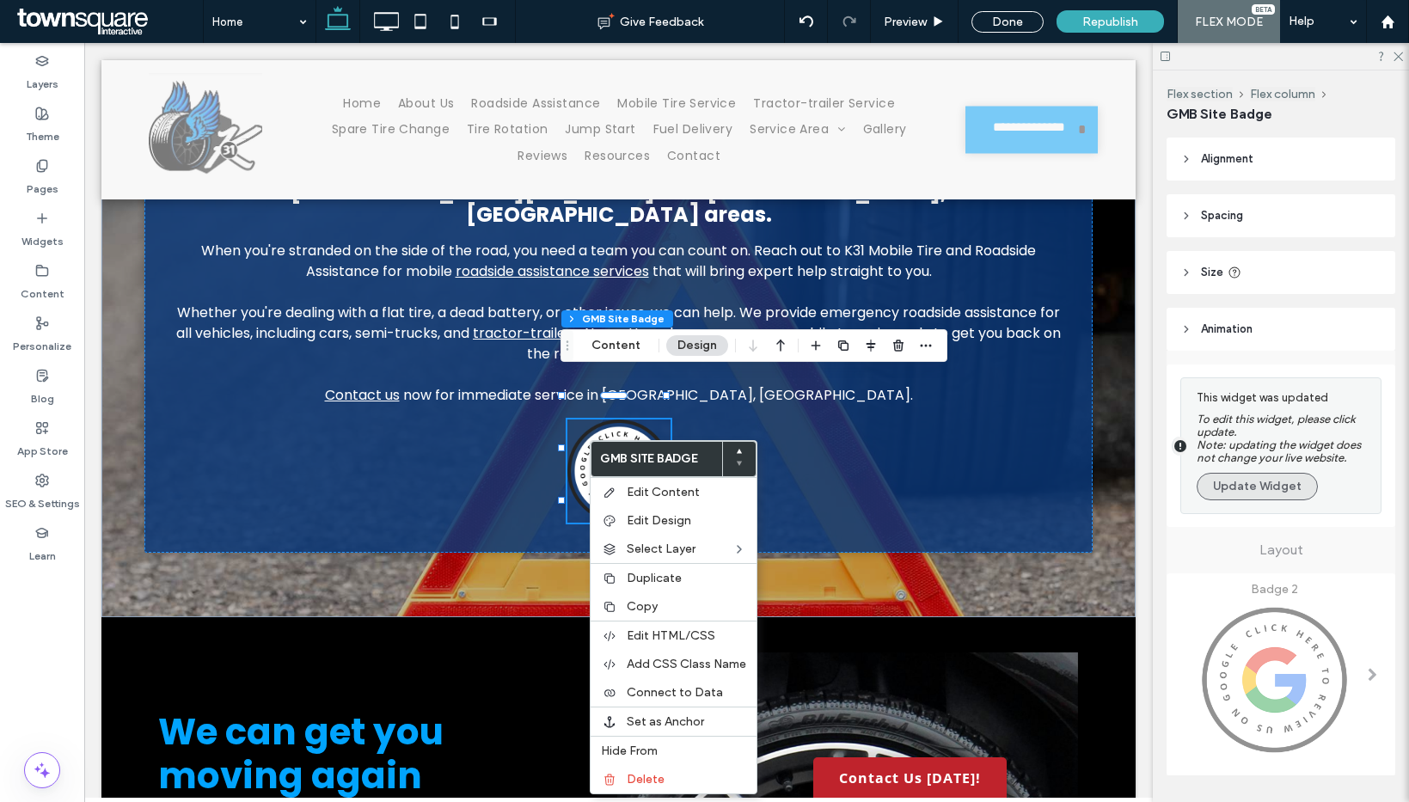
click at [1246, 489] on button "Update Widget" at bounding box center [1257, 487] width 121 height 28
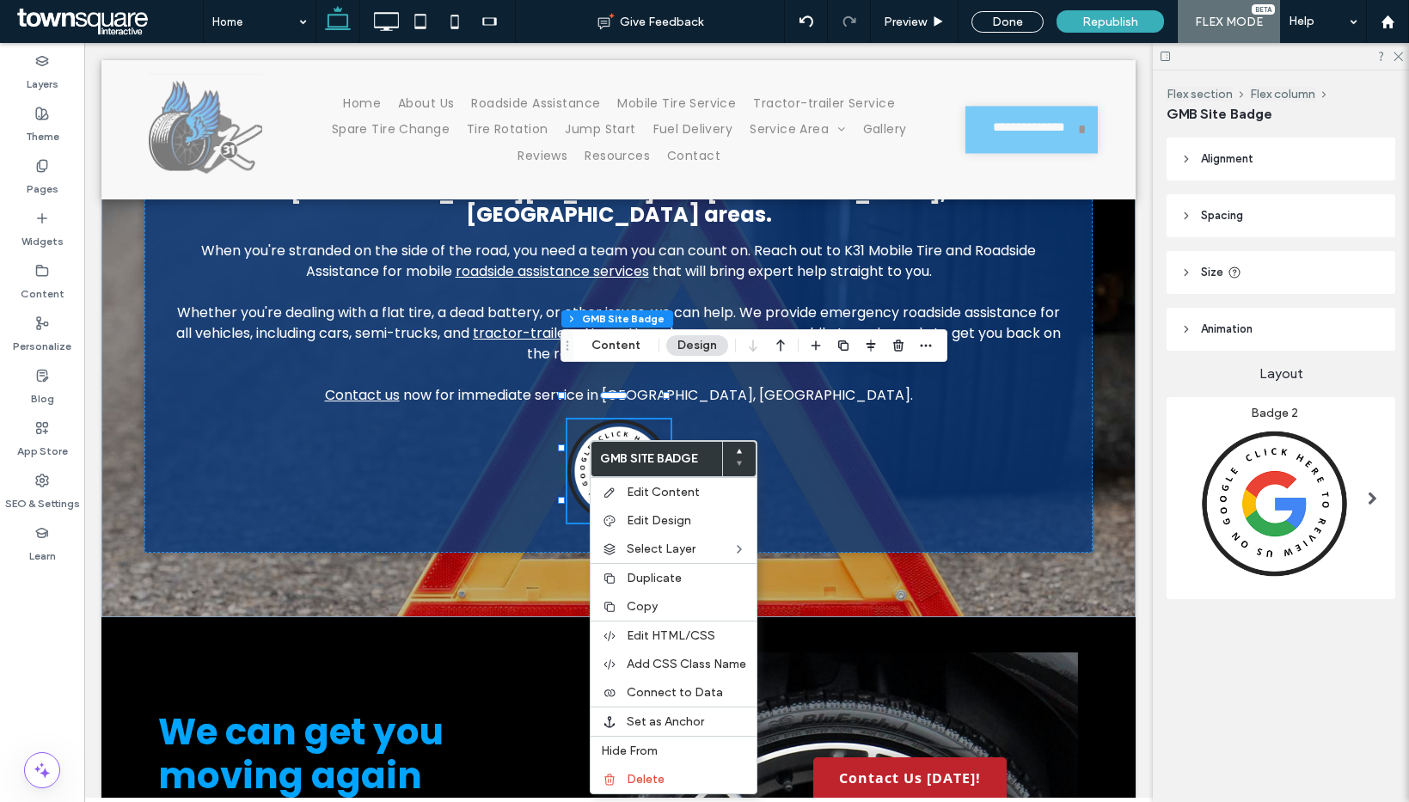
click at [1247, 535] on img at bounding box center [1274, 503] width 188 height 167
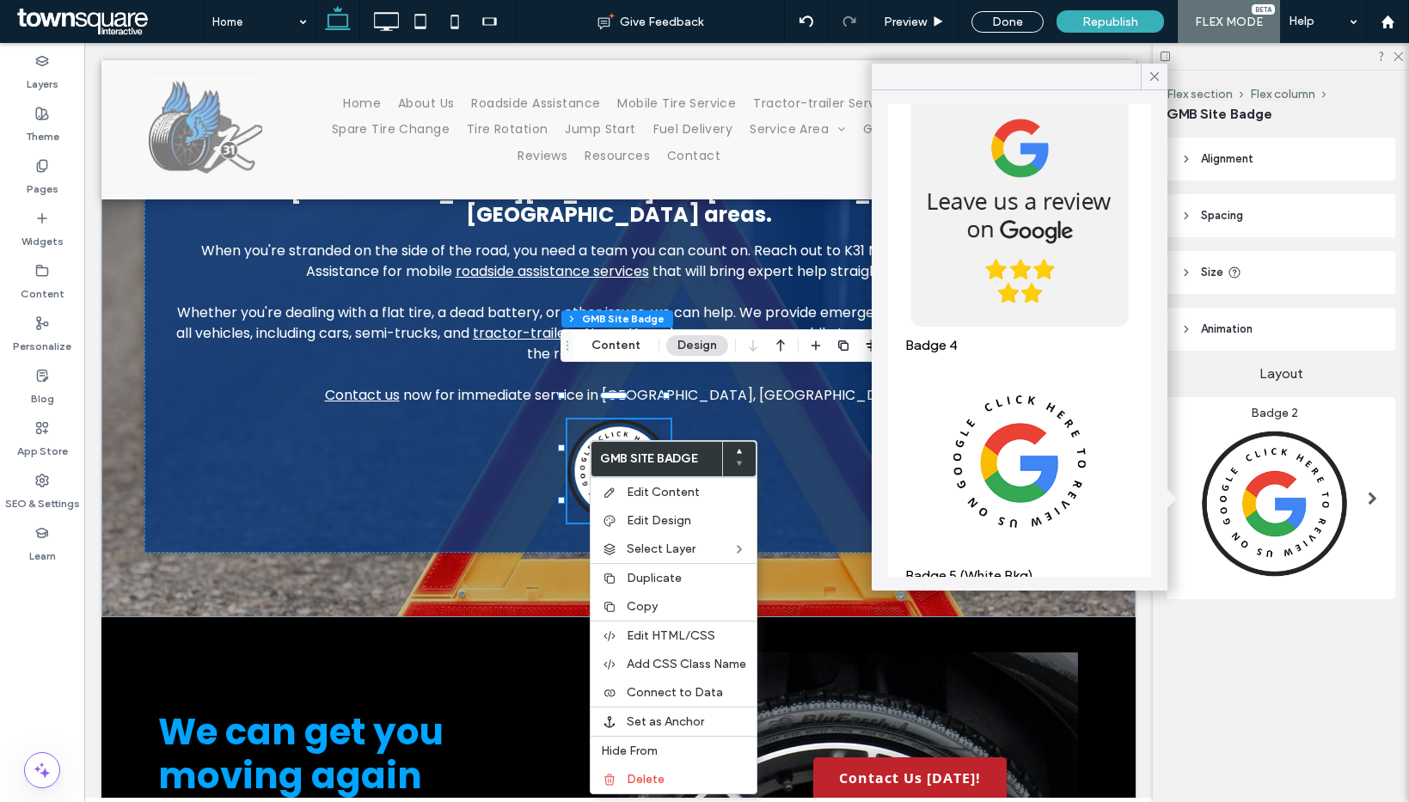
scroll to position [888, 0]
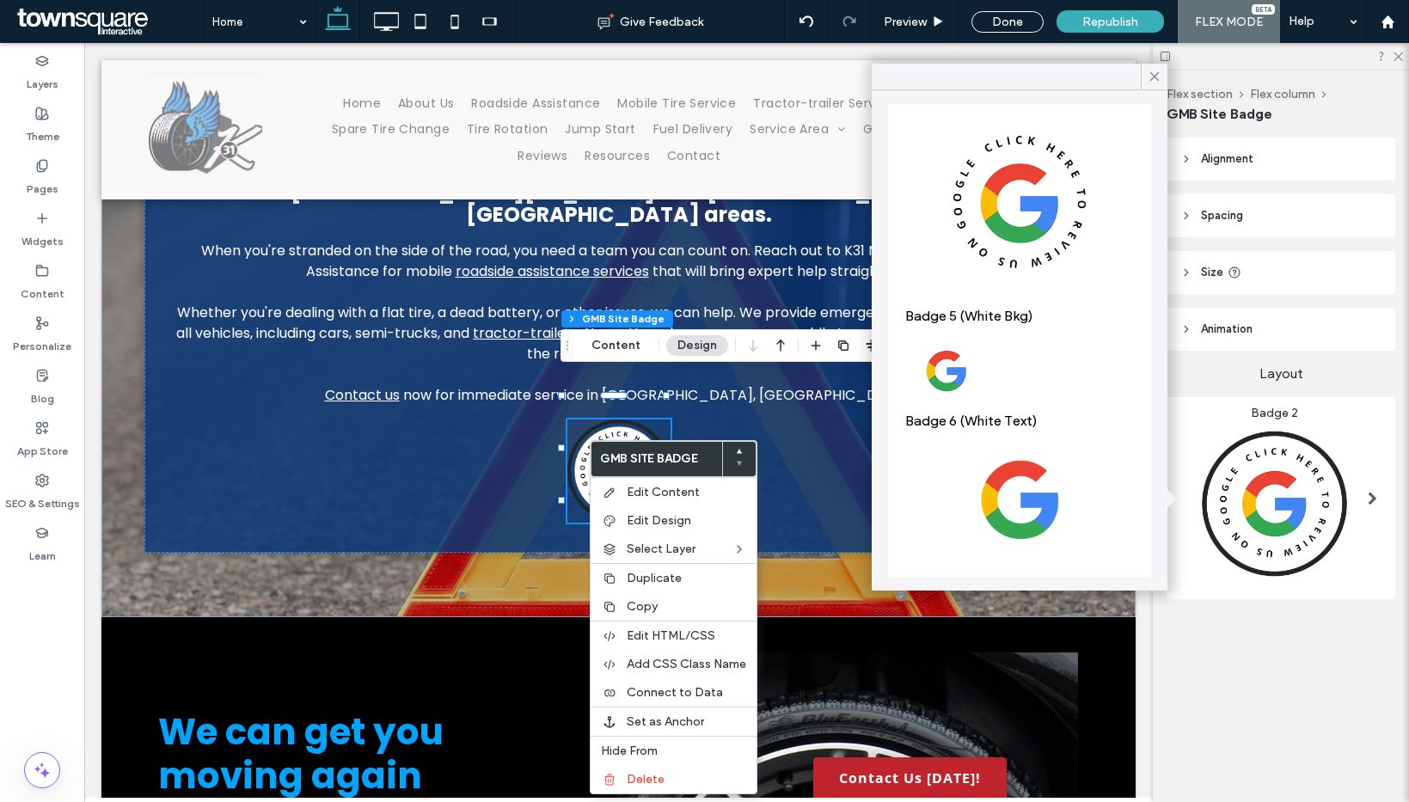
click at [1013, 187] on img at bounding box center [1019, 203] width 229 height 202
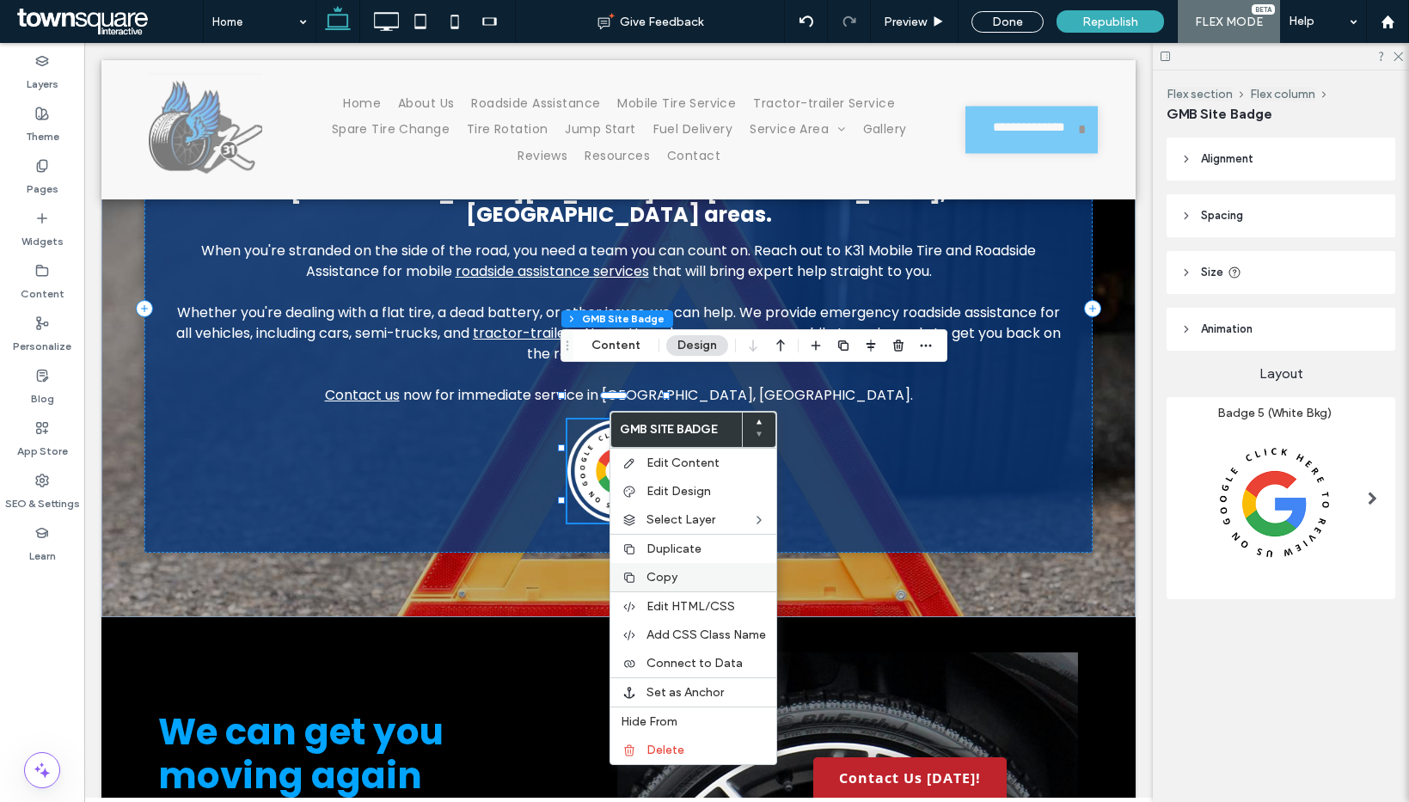
click at [678, 573] on label "Copy" at bounding box center [705, 577] width 119 height 15
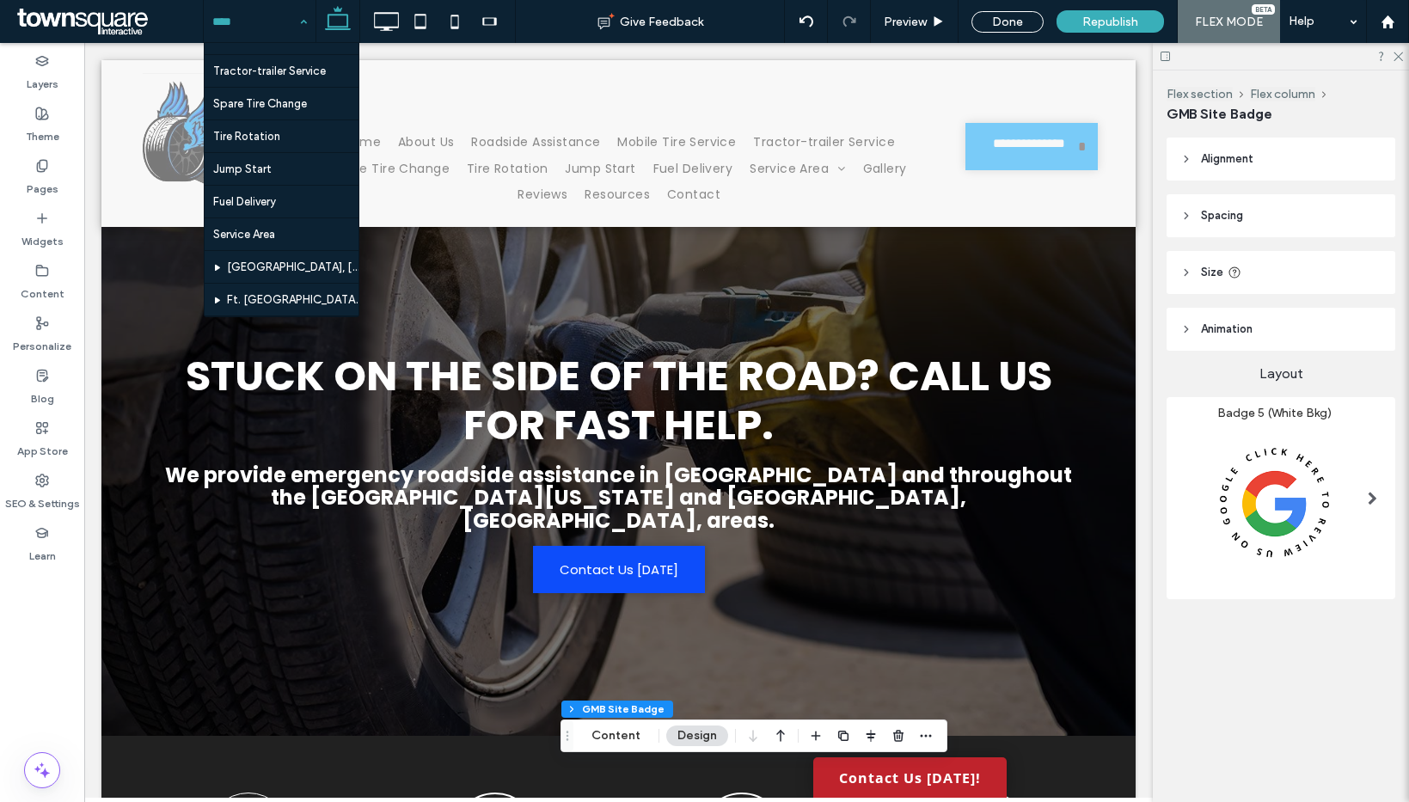
scroll to position [312, 0]
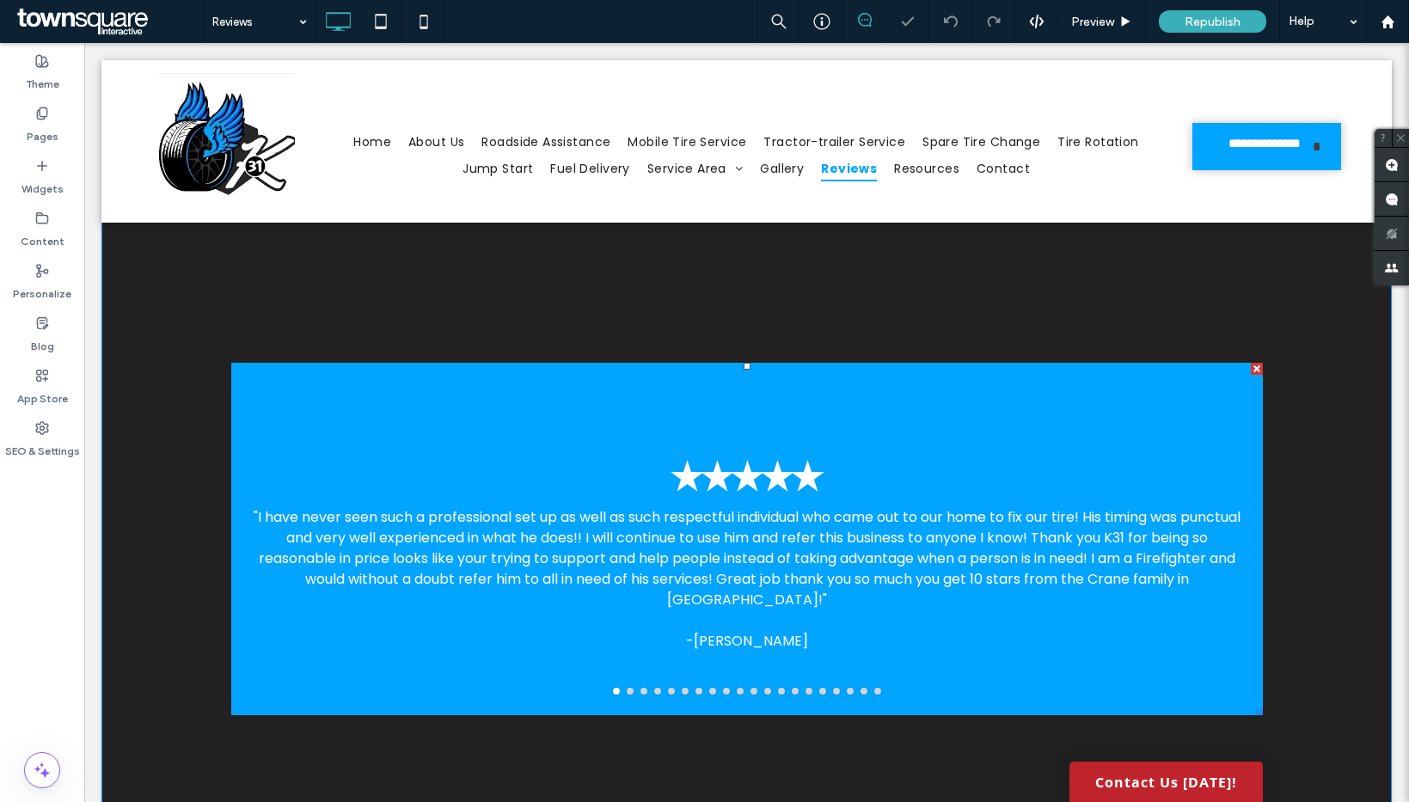
scroll to position [14, 0]
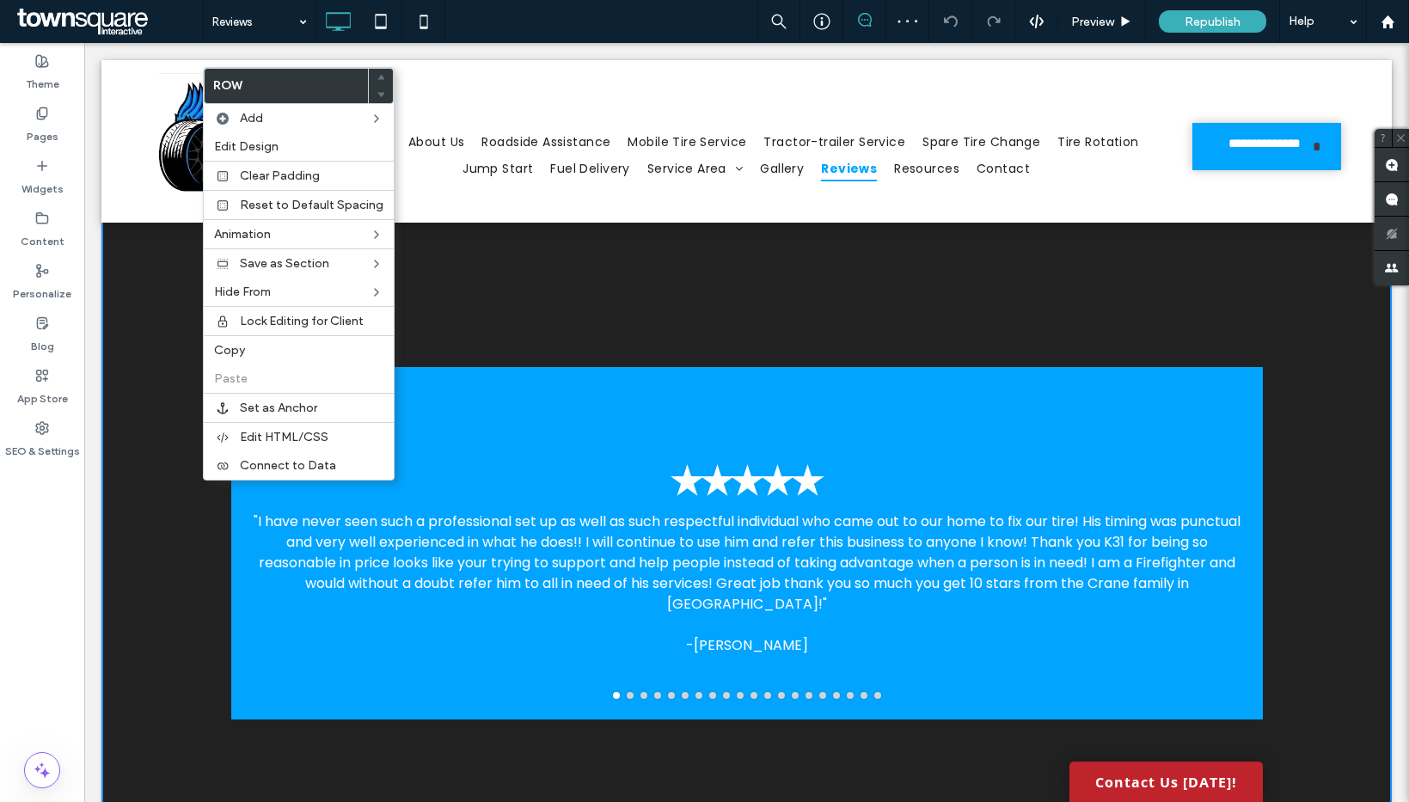
drag, startPoint x: 613, startPoint y: 339, endPoint x: 617, endPoint y: 346, distance: 8.9
click at [613, 340] on div "✭✭✭✭✭ "I have never seen such a professional set up as well as such respectful …" at bounding box center [746, 543] width 1290 height 696
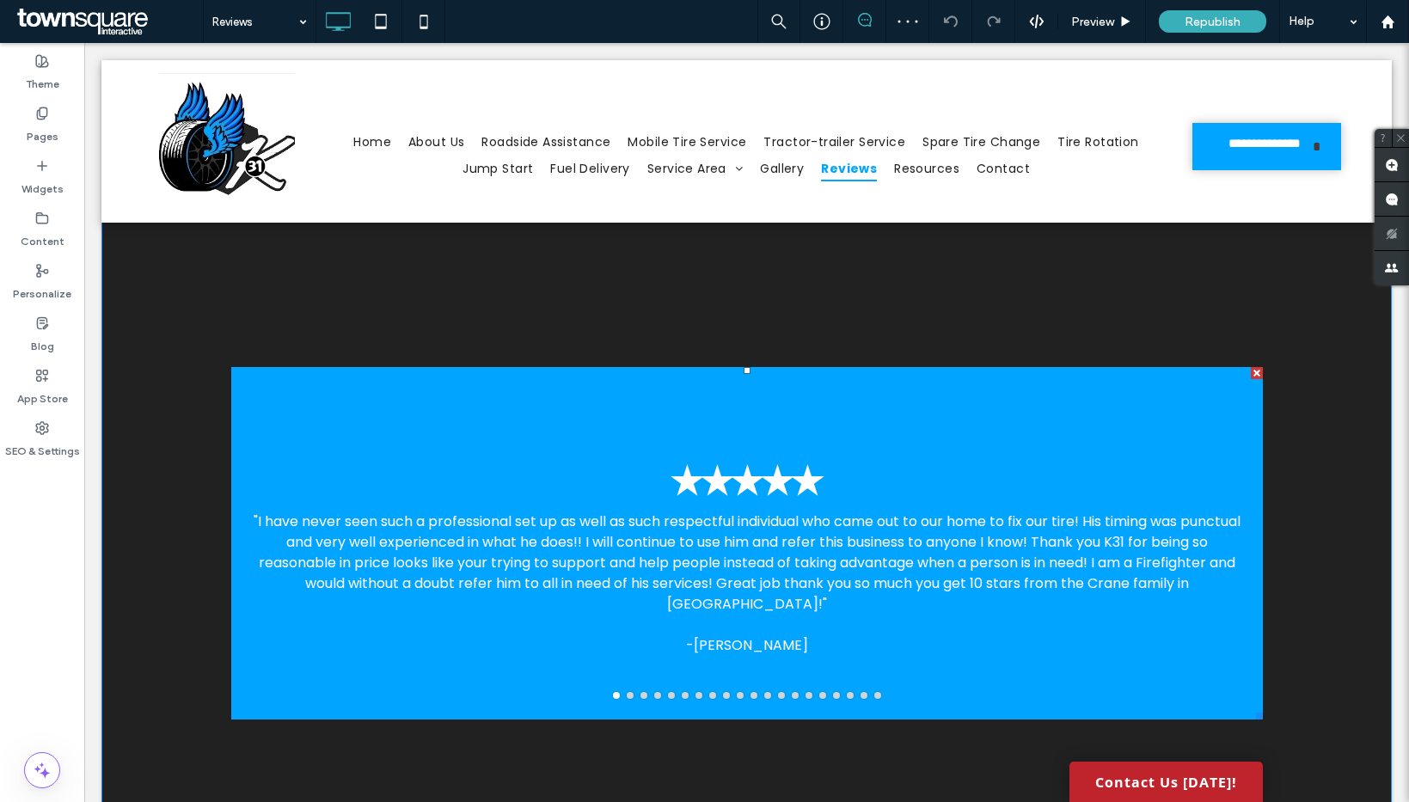
click at [623, 391] on div at bounding box center [747, 543] width 1032 height 352
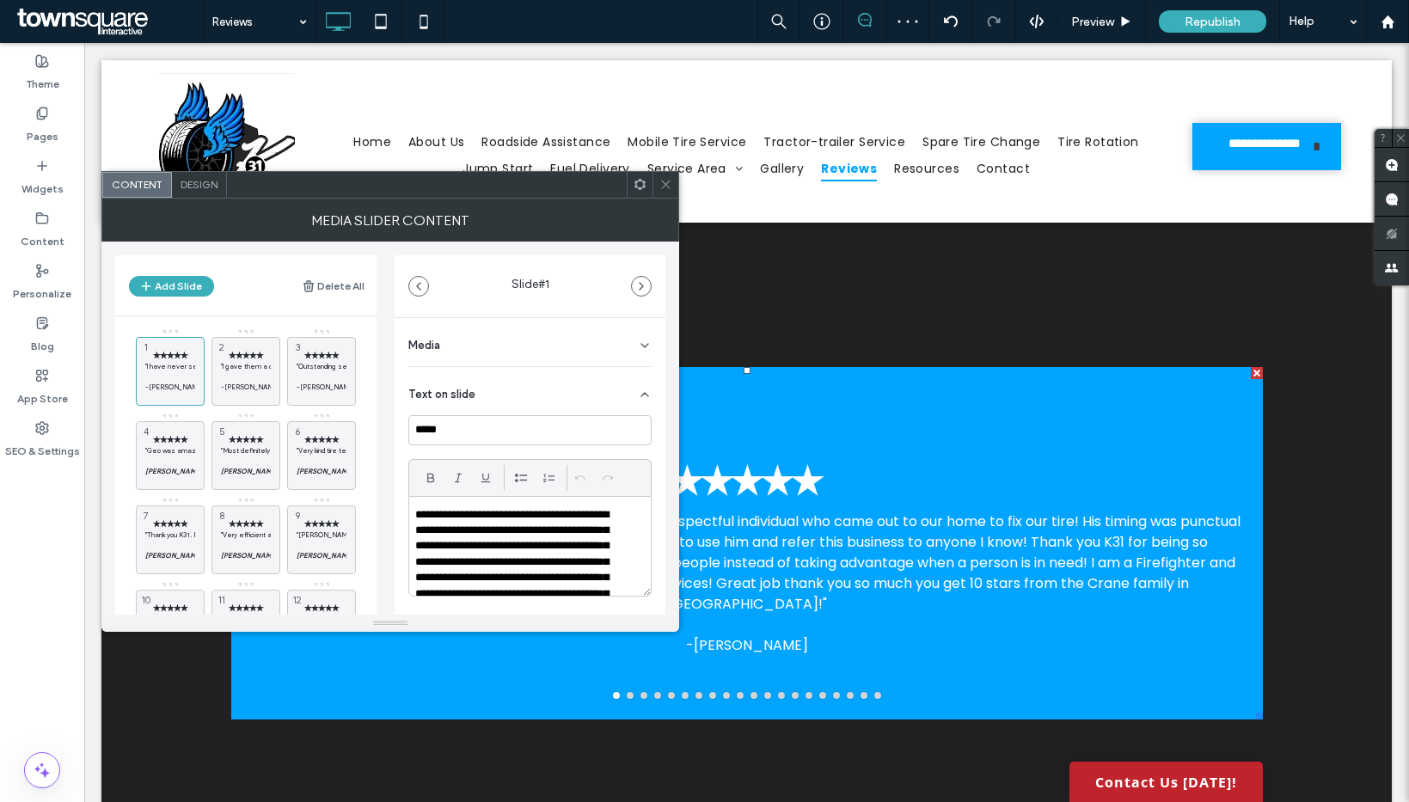
click at [664, 184] on icon at bounding box center [665, 184] width 13 height 13
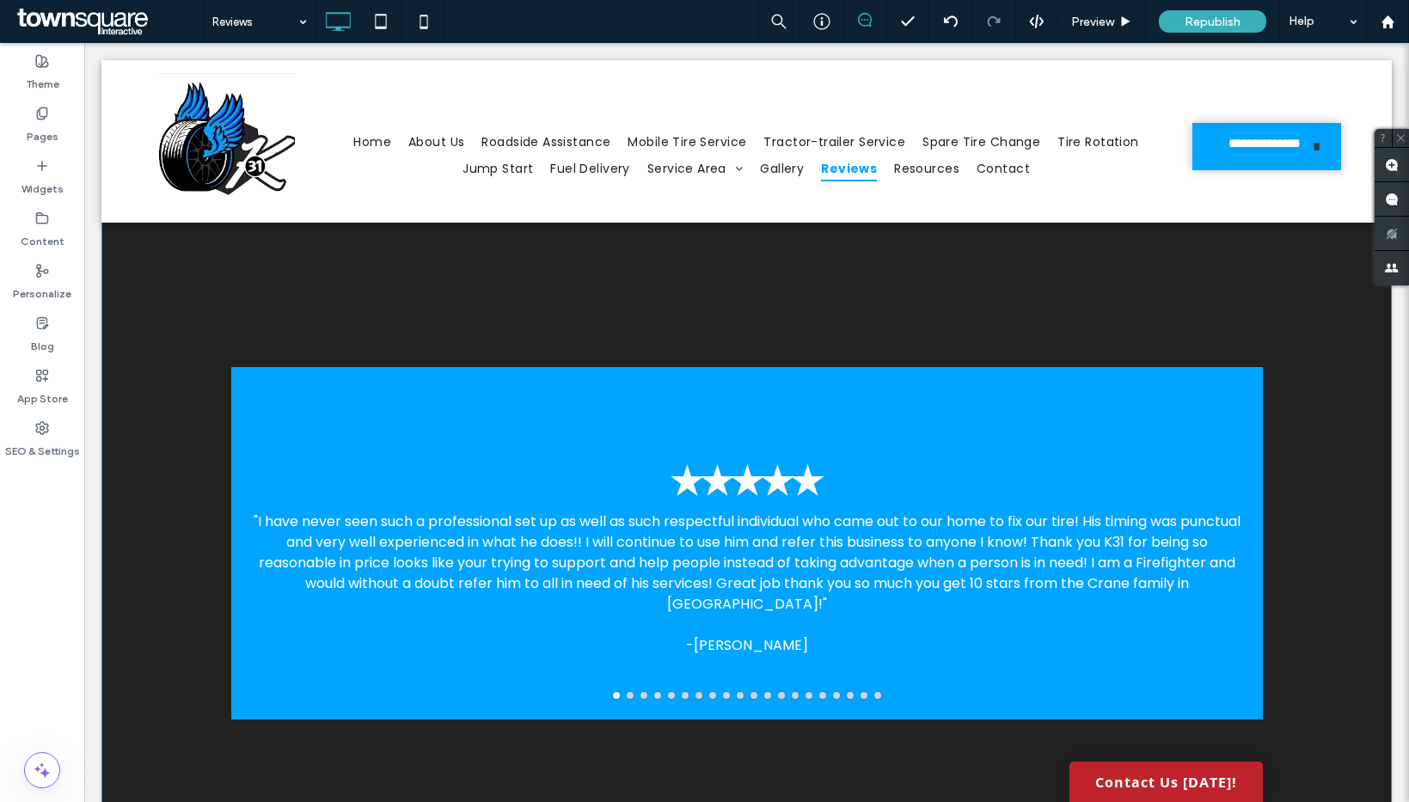
click at [768, 315] on div "✭✭✭✭✭ "I have never seen such a professional set up as well as such respectful …" at bounding box center [746, 543] width 1290 height 696
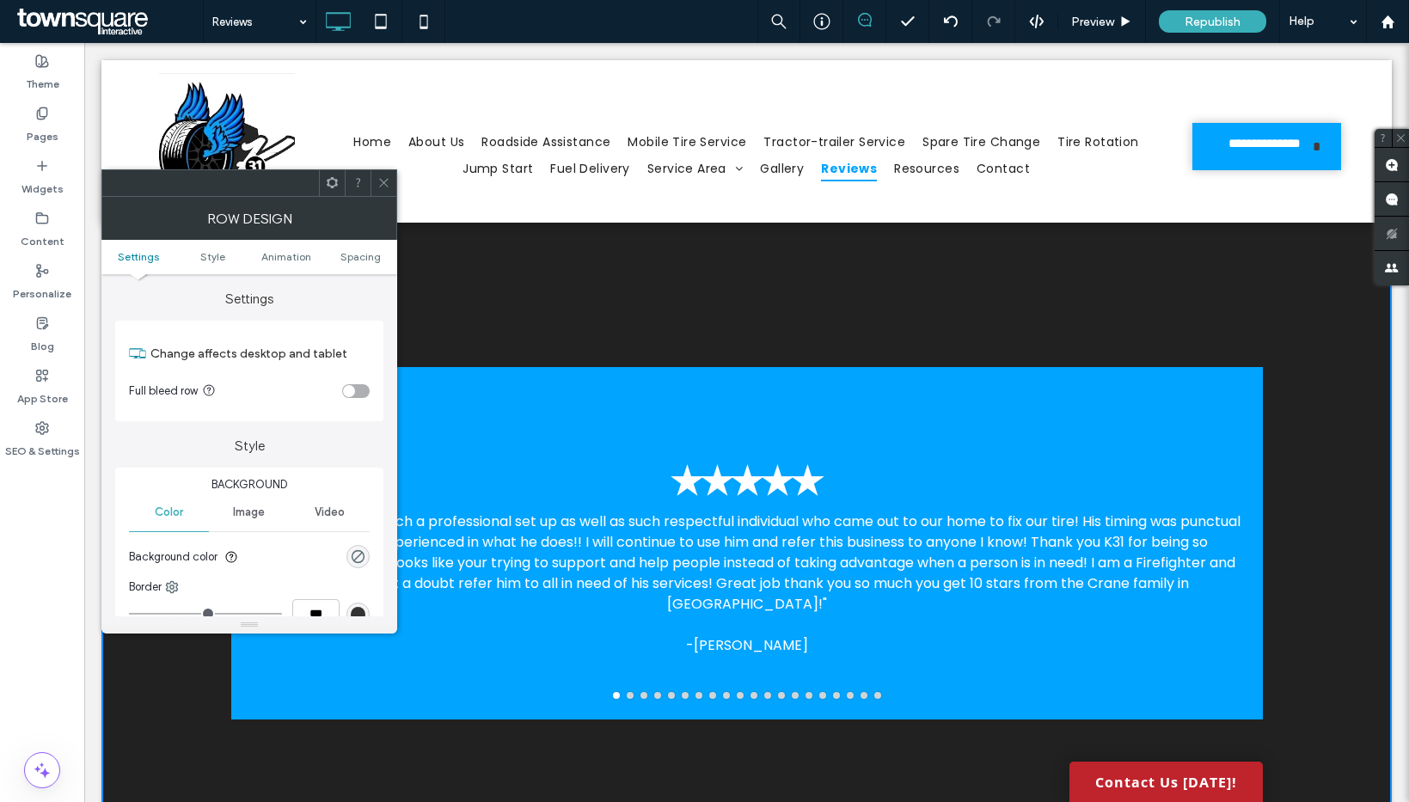
click at [376, 179] on div at bounding box center [383, 183] width 26 height 26
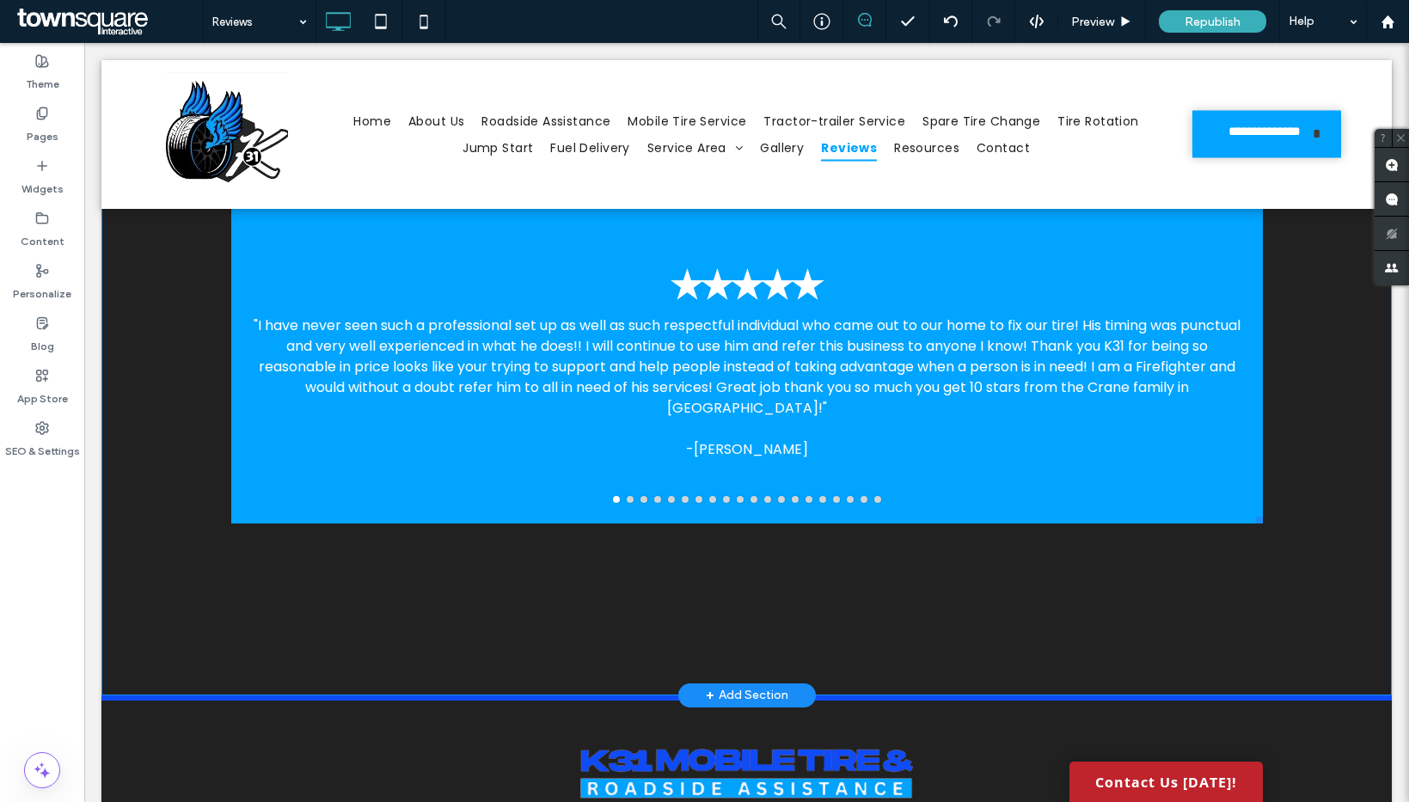
scroll to position [345, 0]
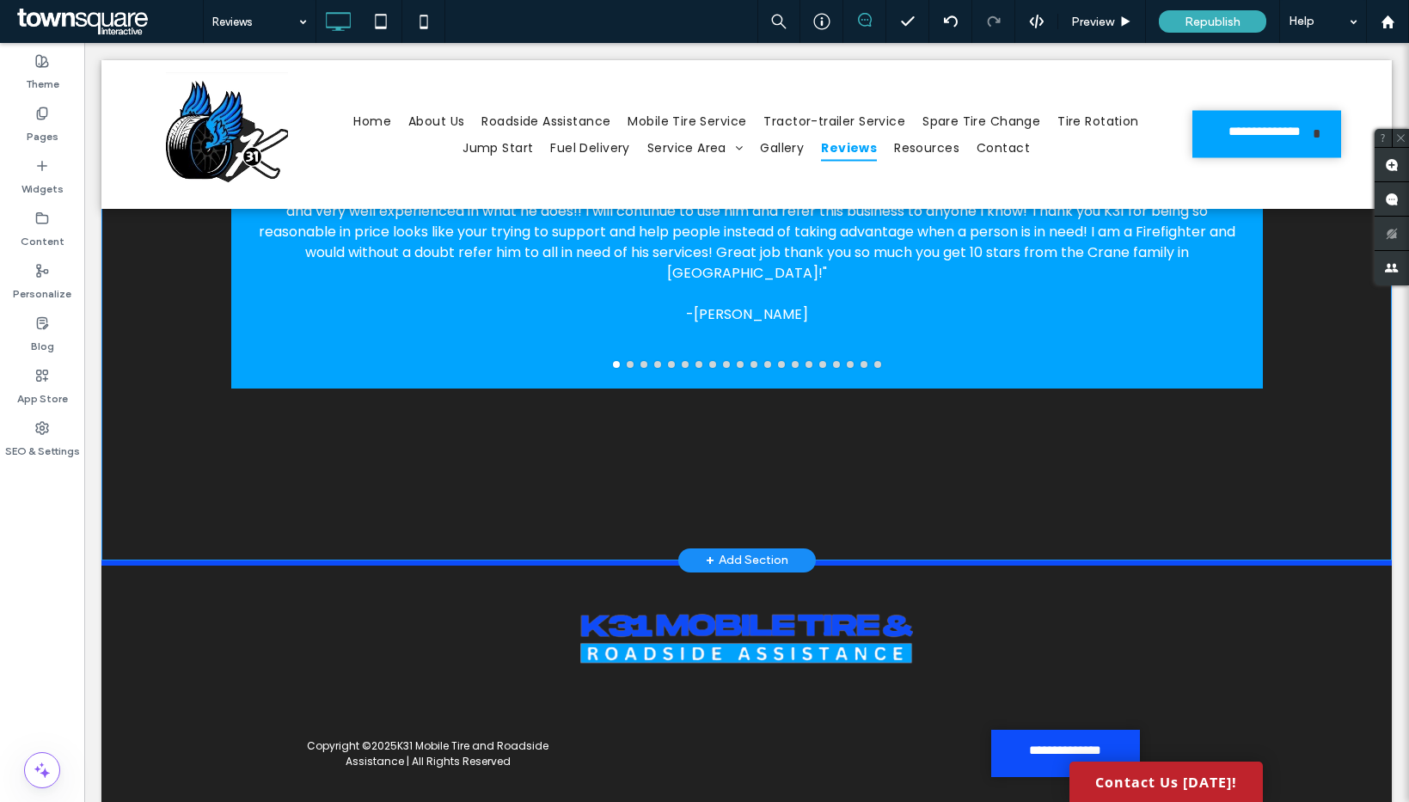
click at [668, 476] on div "✭✭✭✭✭ "I have never seen such a professional set up as well as such respectful …" at bounding box center [746, 212] width 1290 height 696
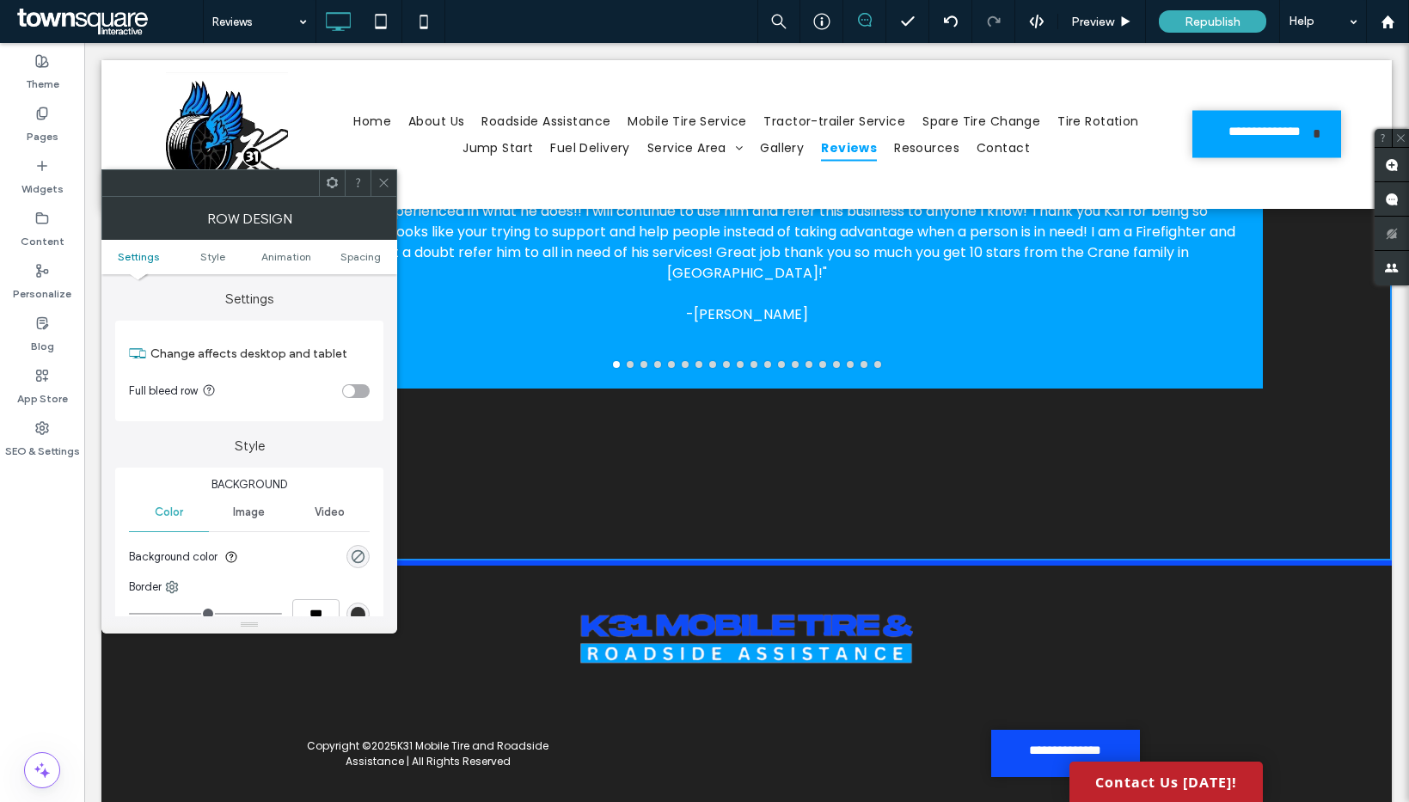
click at [382, 181] on icon at bounding box center [383, 182] width 13 height 13
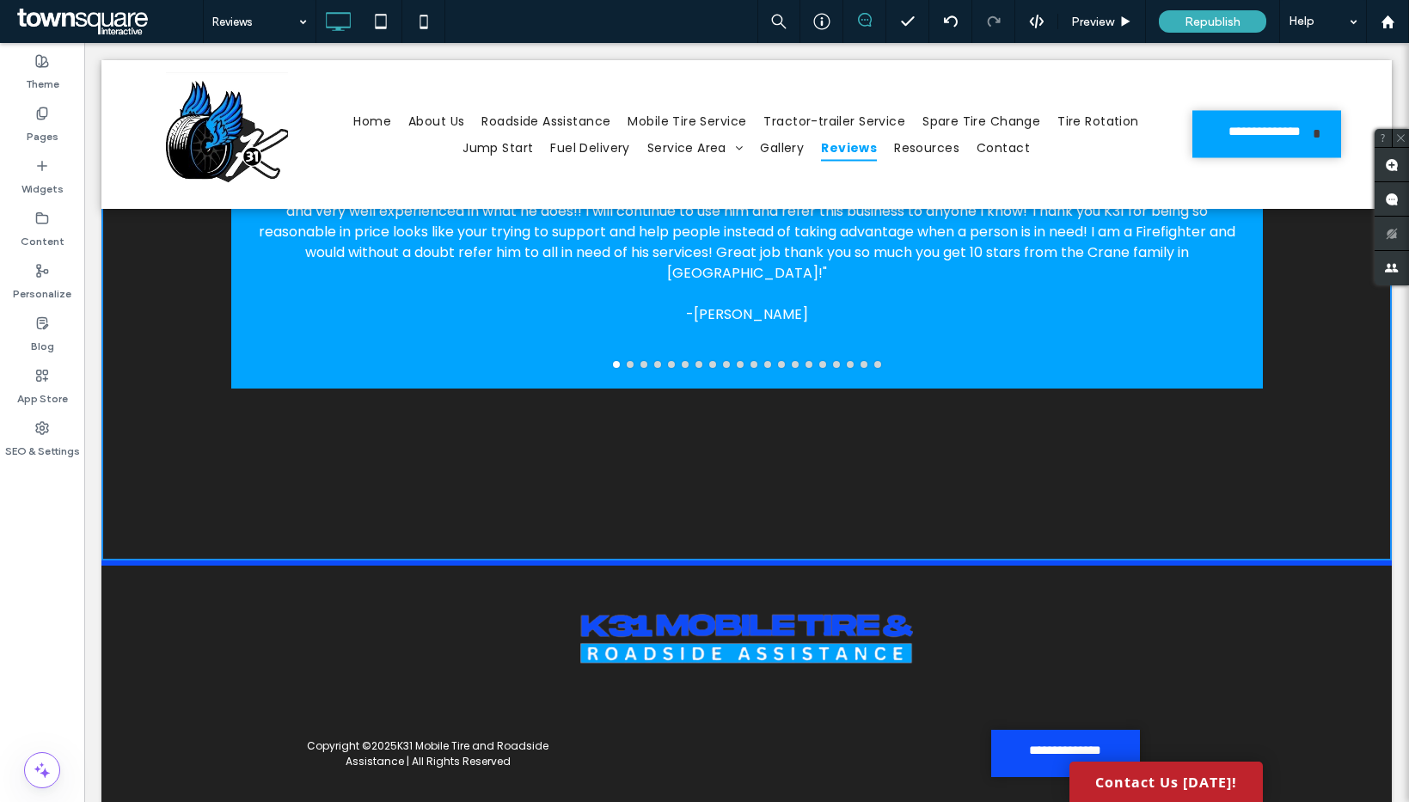
click at [90, 188] on body "**********" at bounding box center [746, 275] width 1325 height 1154
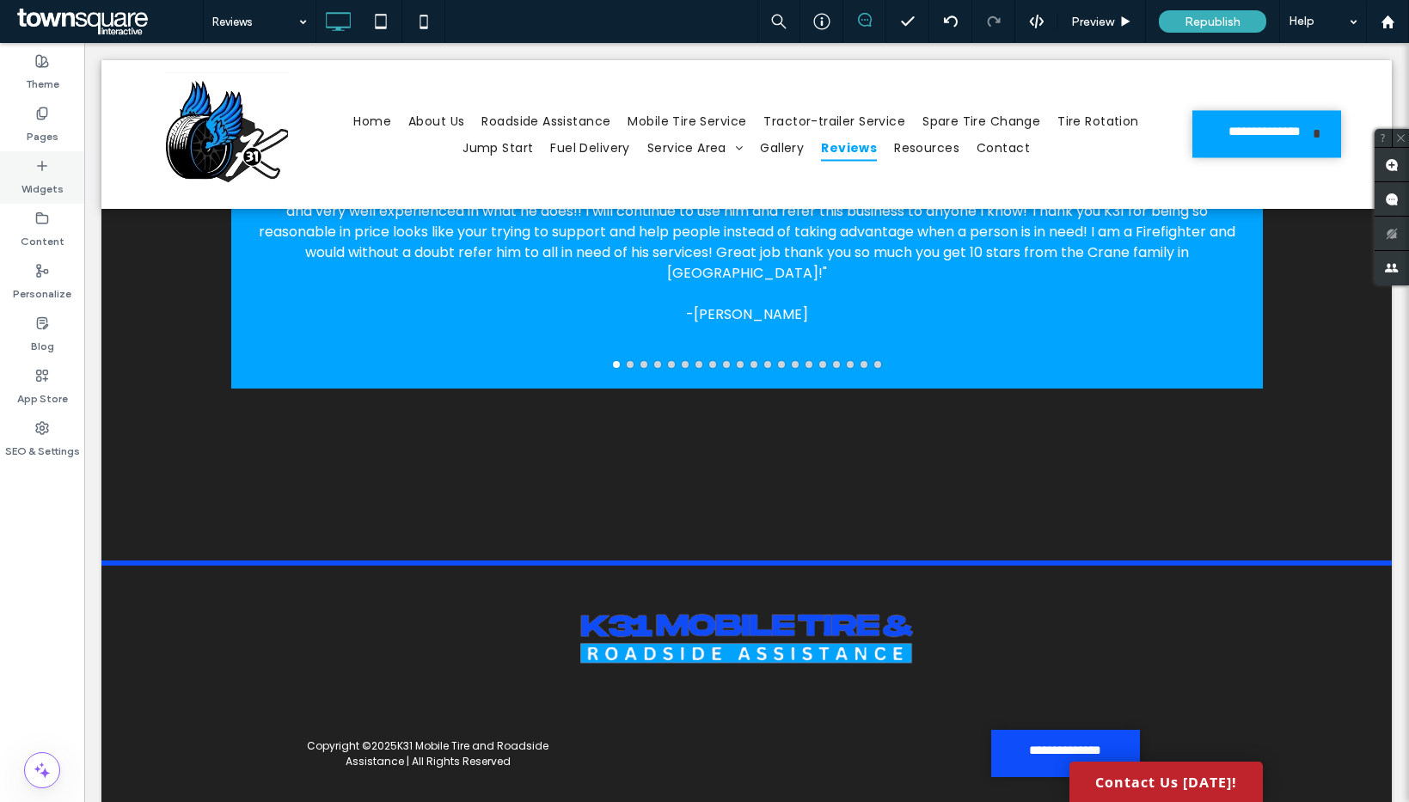
click at [43, 176] on label "Widgets" at bounding box center [42, 185] width 42 height 24
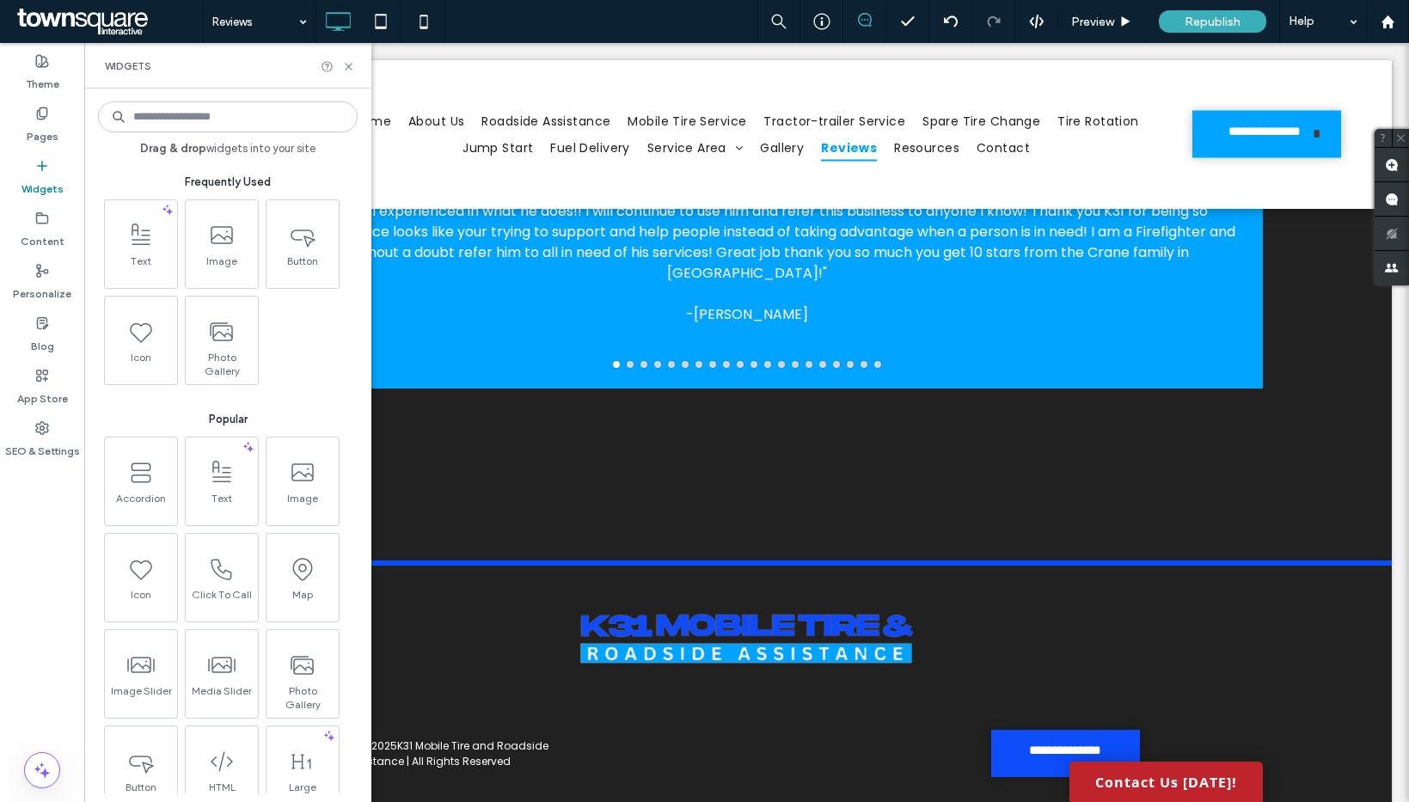
click at [192, 110] on input at bounding box center [228, 116] width 260 height 31
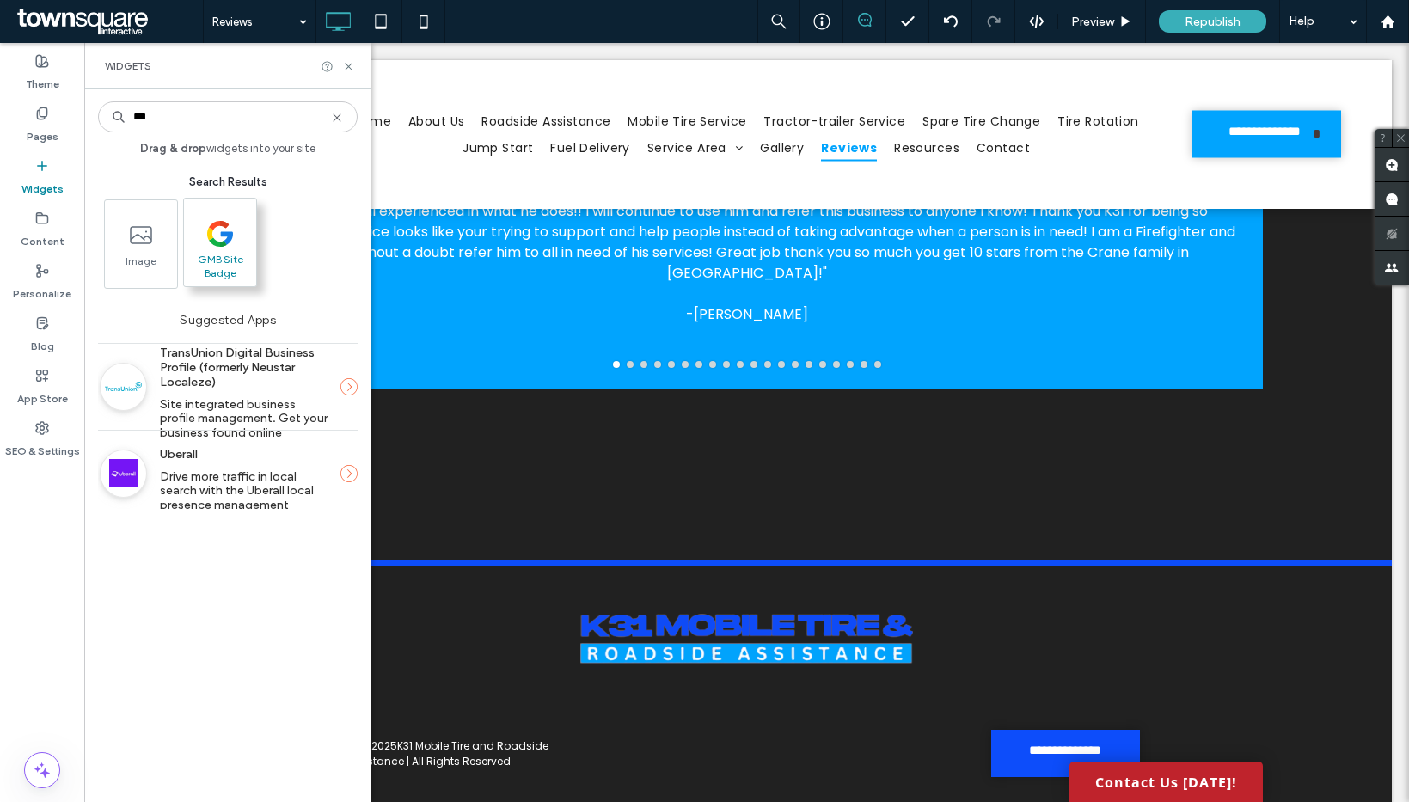
type input "***"
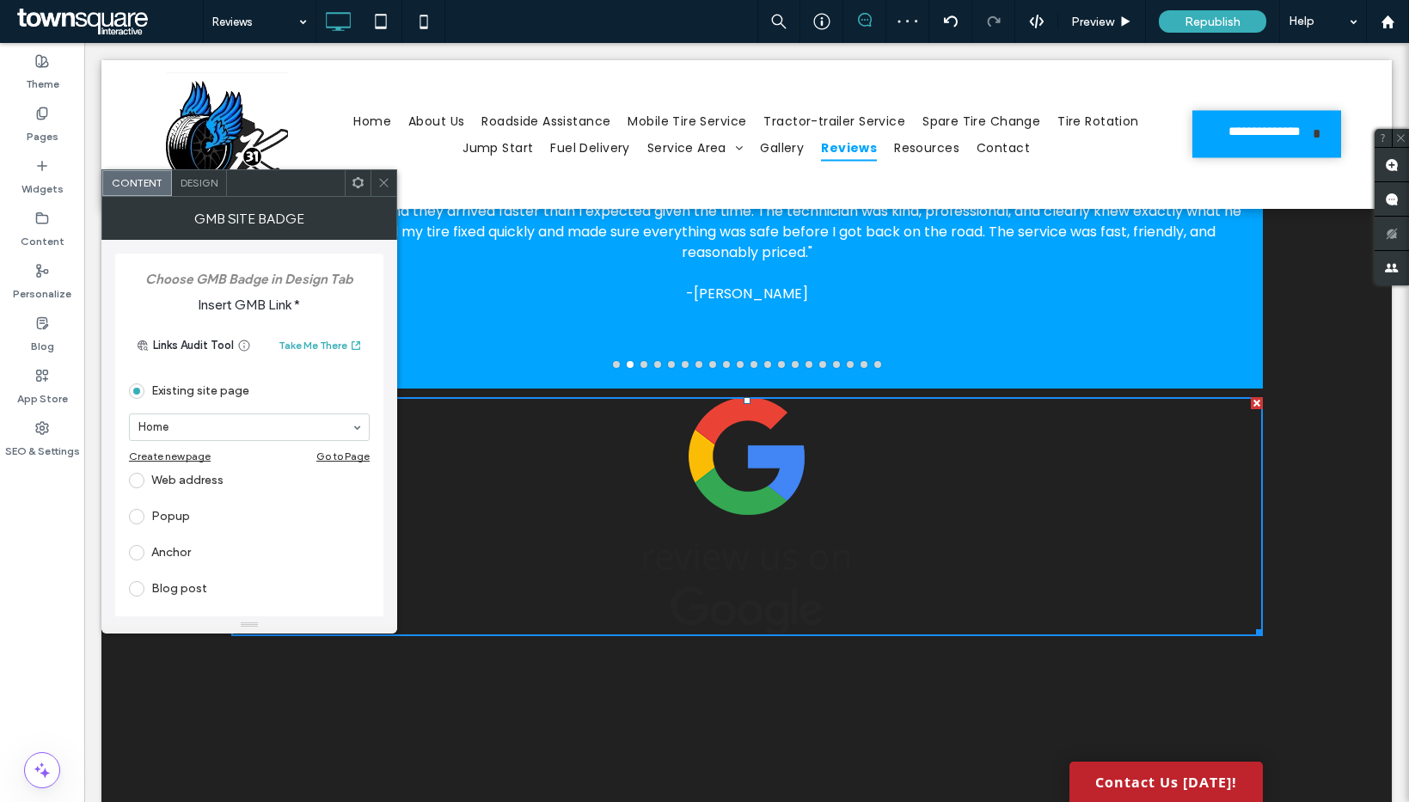
drag, startPoint x: 211, startPoint y: 249, endPoint x: 634, endPoint y: 0, distance: 490.9
click at [182, 484] on div "Web address" at bounding box center [249, 481] width 241 height 28
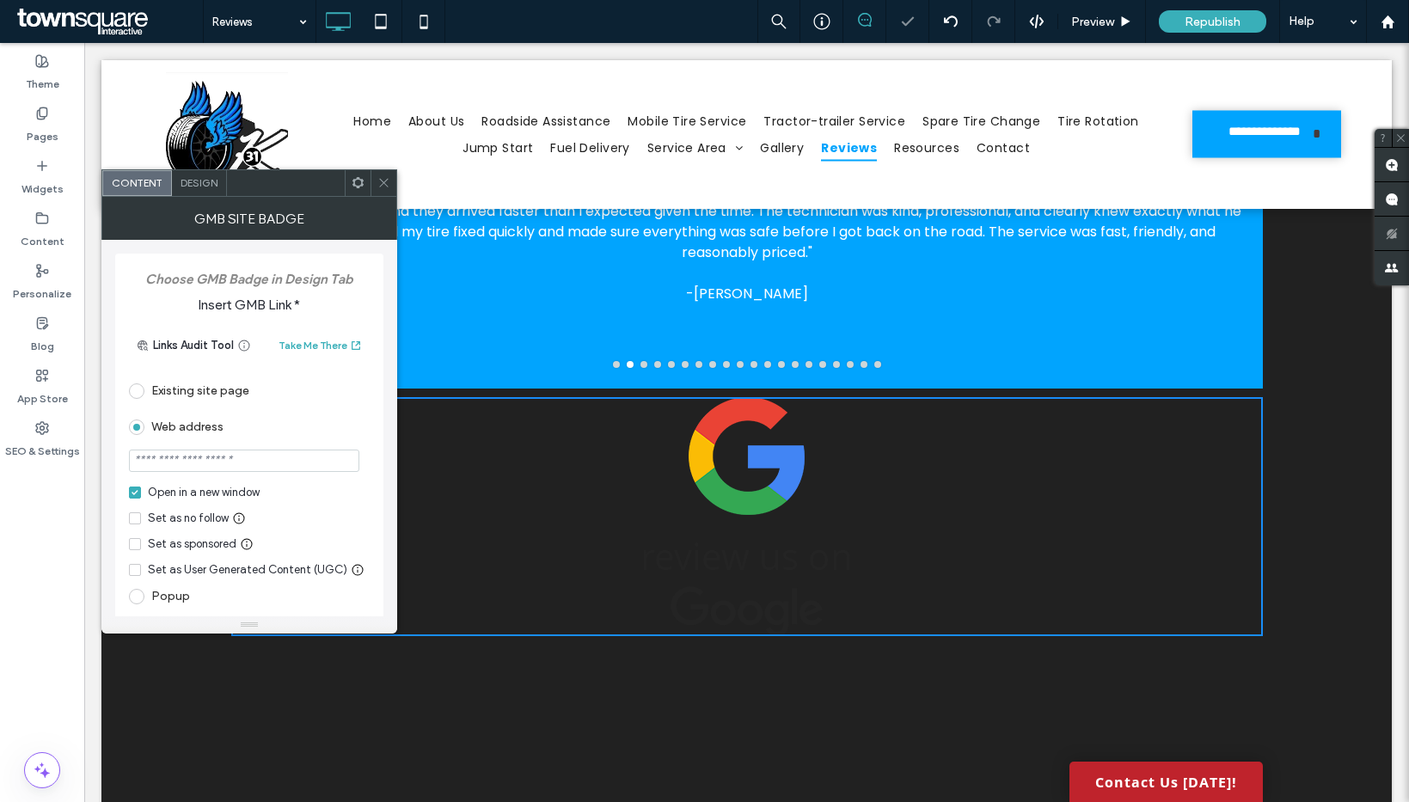
click at [210, 457] on input "url" at bounding box center [244, 461] width 230 height 22
paste input "**********"
type input "**********"
click at [266, 431] on div "Web address" at bounding box center [249, 427] width 241 height 28
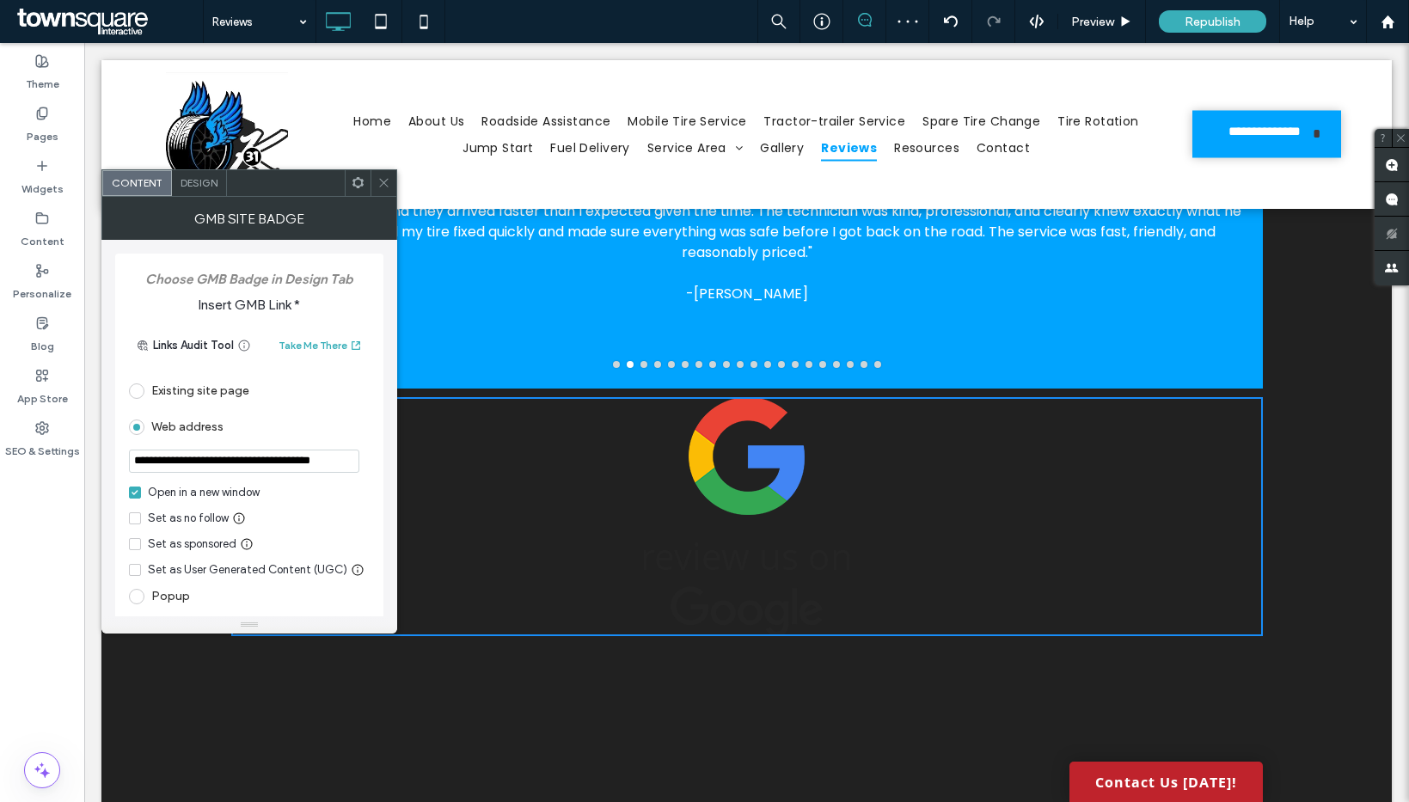
scroll to position [0, 0]
click at [212, 177] on span "Design" at bounding box center [199, 182] width 37 height 13
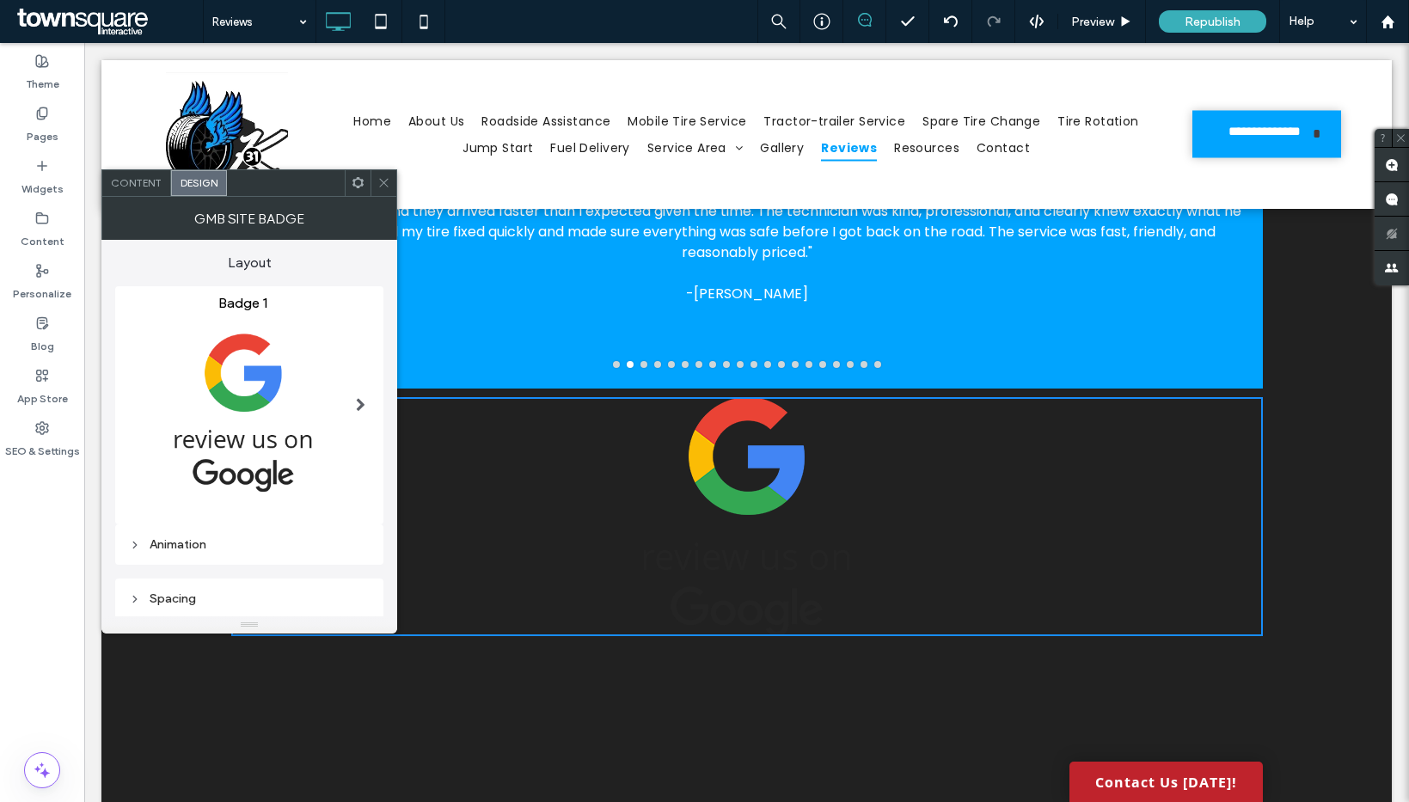
click at [260, 439] on img at bounding box center [243, 412] width 228 height 202
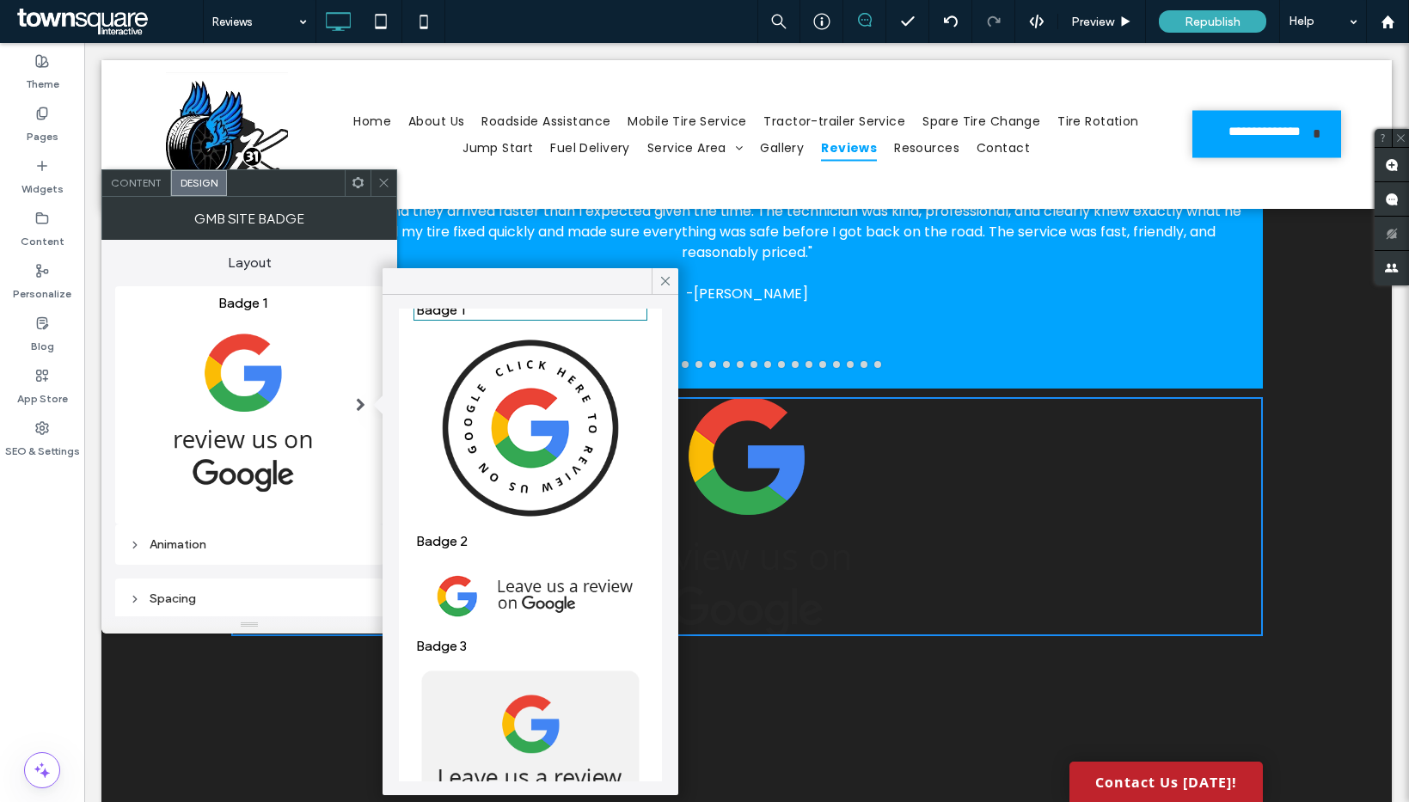
scroll to position [551, 0]
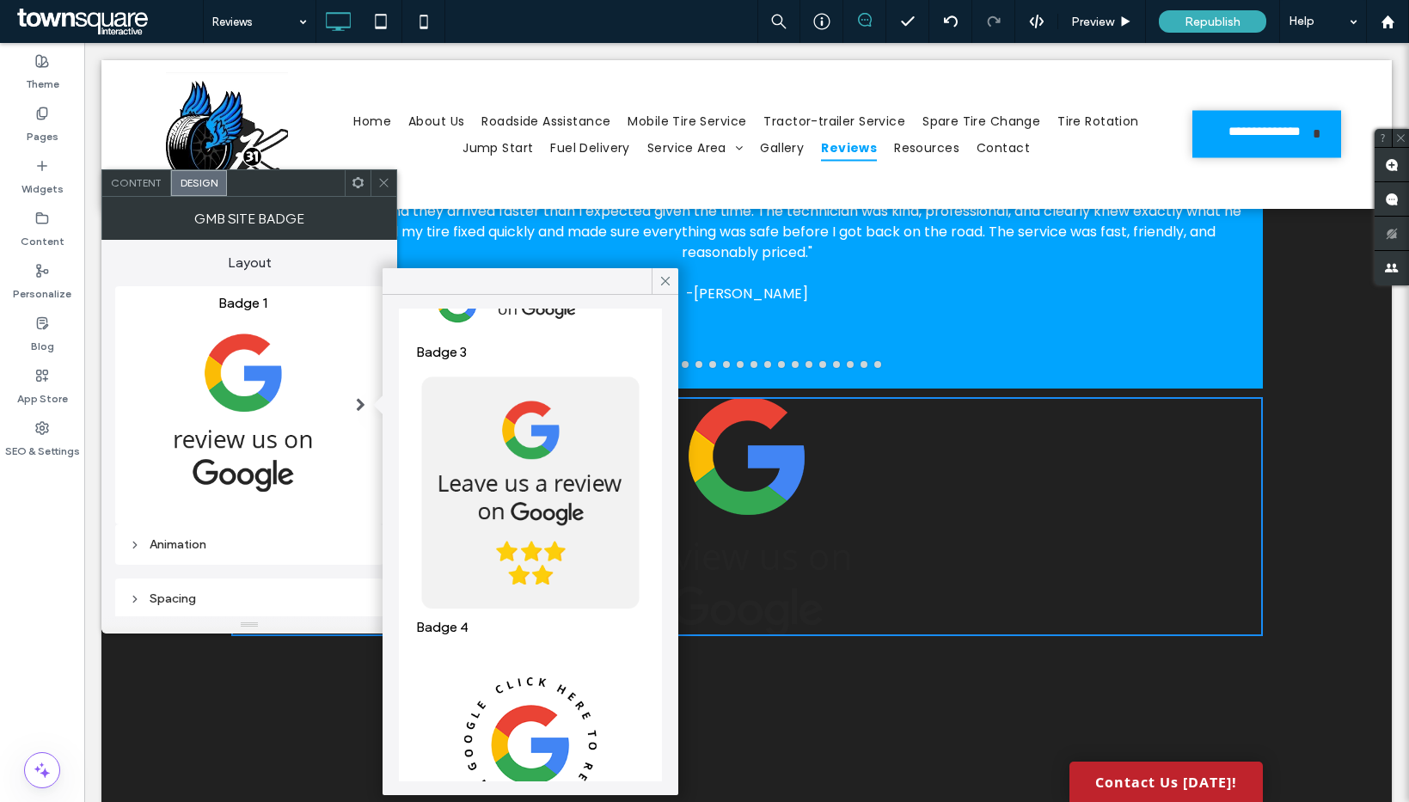
click at [529, 684] on img at bounding box center [530, 745] width 229 height 202
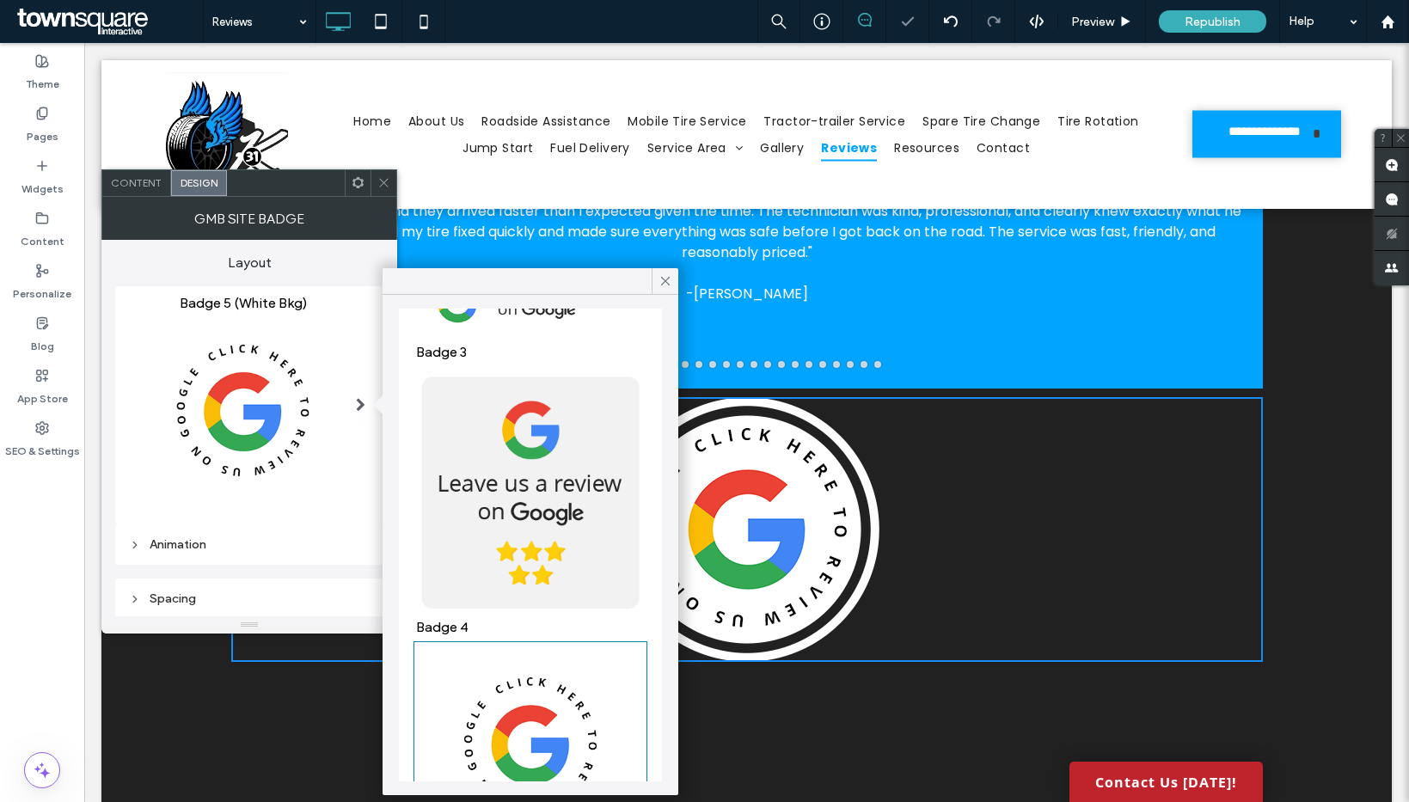
click at [380, 181] on icon at bounding box center [383, 182] width 13 height 13
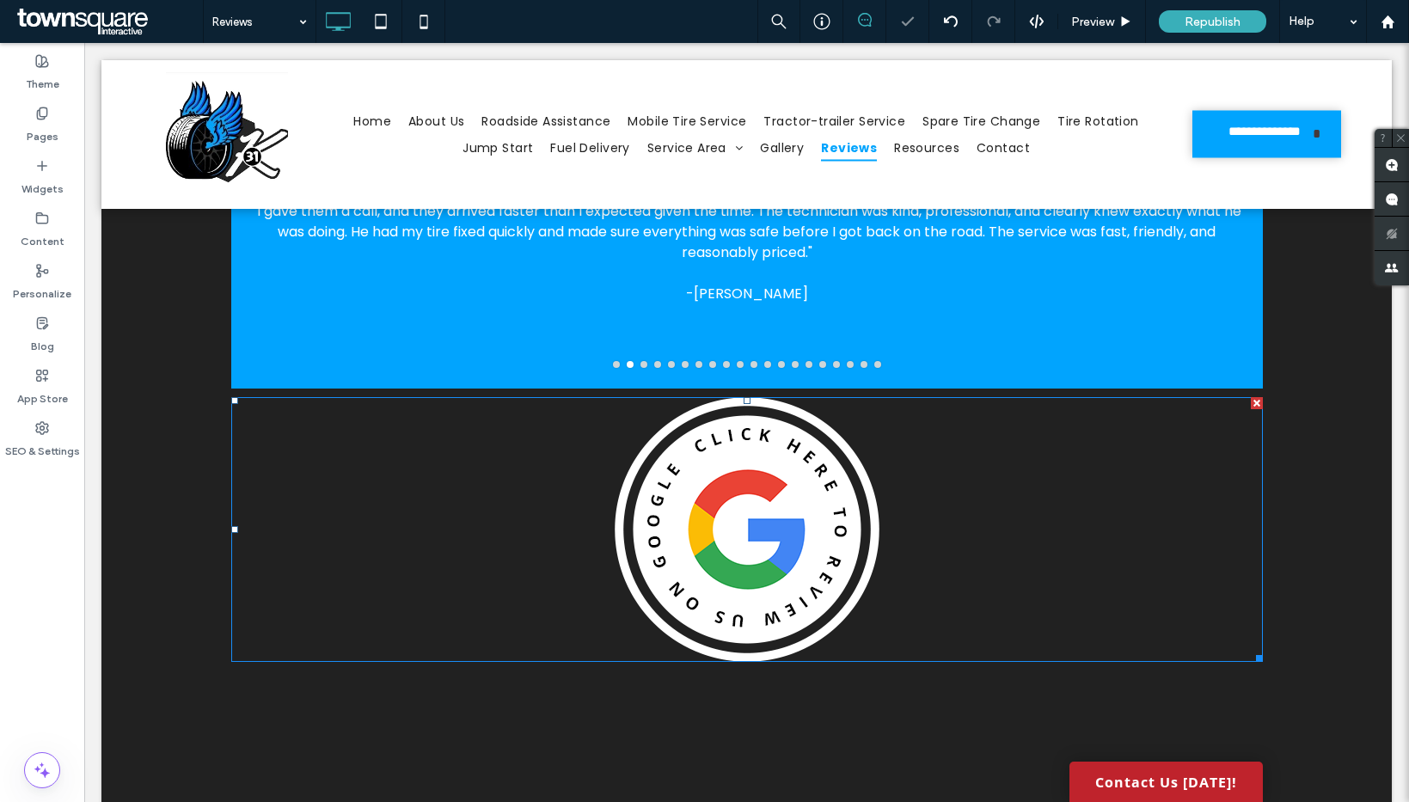
click at [842, 609] on span at bounding box center [747, 529] width 1032 height 265
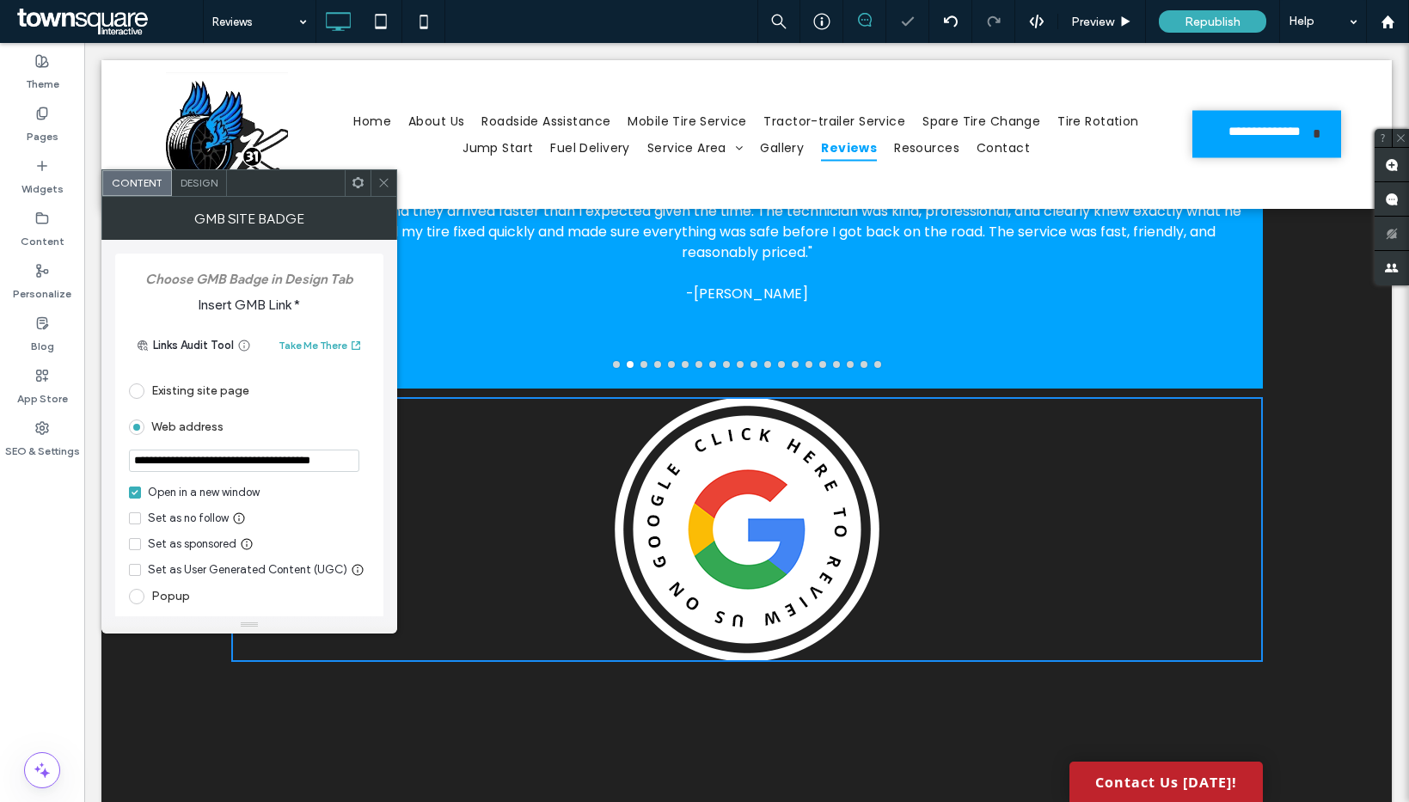
click at [1234, 654] on div at bounding box center [747, 529] width 1032 height 265
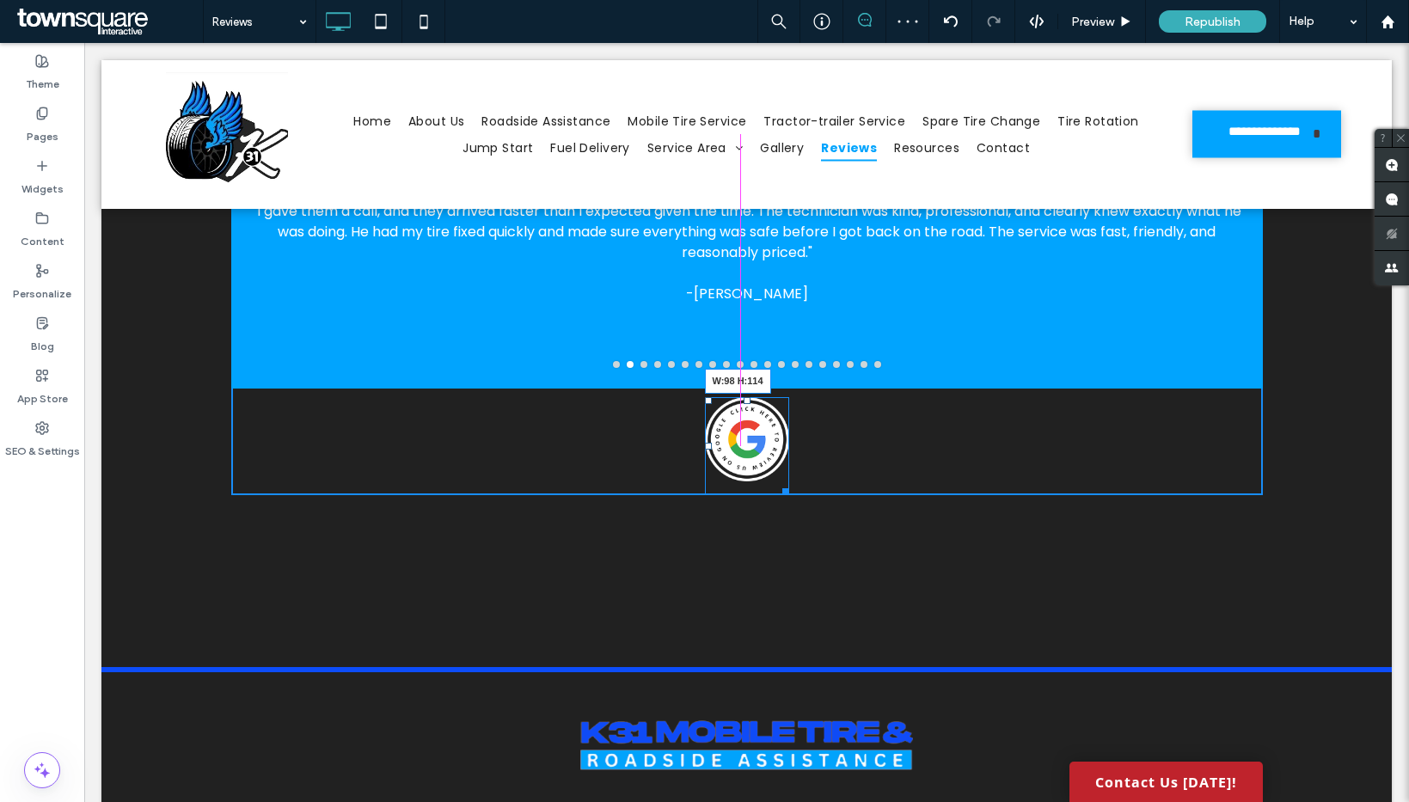
drag, startPoint x: 1251, startPoint y: 658, endPoint x: 862, endPoint y: 536, distance: 407.5
click at [778, 493] on div at bounding box center [782, 488] width 13 height 13
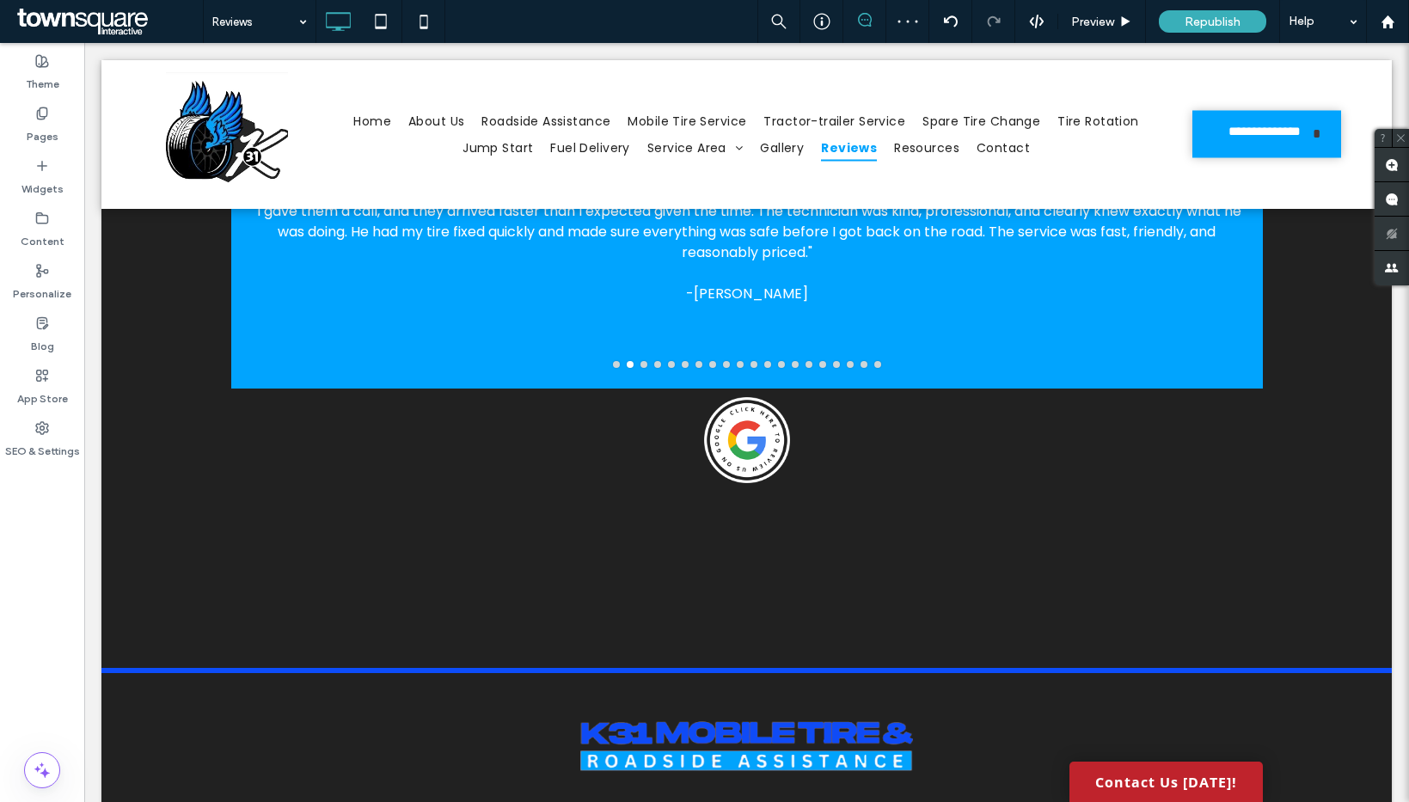
click at [890, 582] on div "✭✭✭✭✭ "I have never seen such a professional set up as well as such respectful …" at bounding box center [746, 266] width 1290 height 804
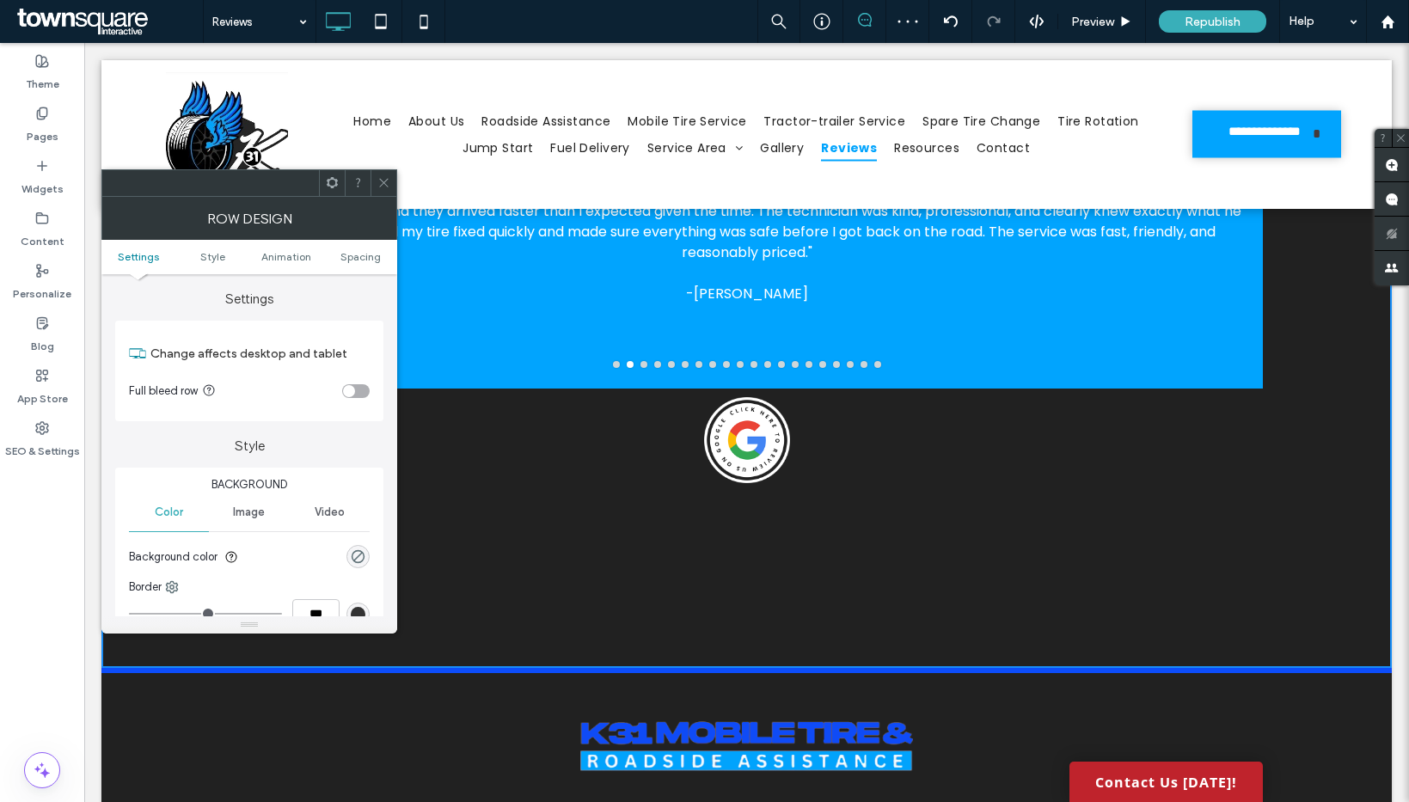
click at [884, 670] on div "**********" at bounding box center [746, 805] width 1290 height 275
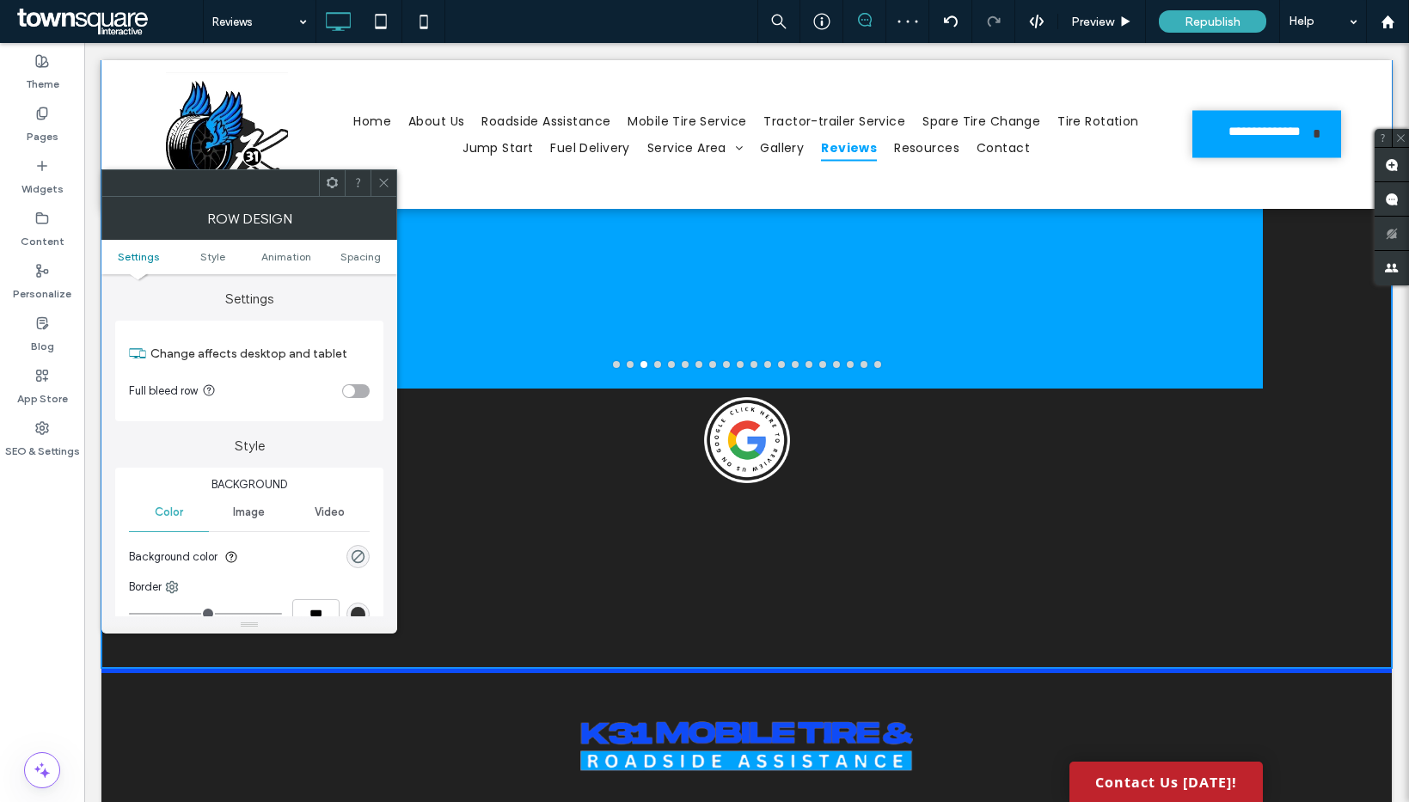
click at [879, 631] on div "✭✭✭✭✭ "I have never seen such a professional set up as well as such respectful …" at bounding box center [746, 266] width 1290 height 804
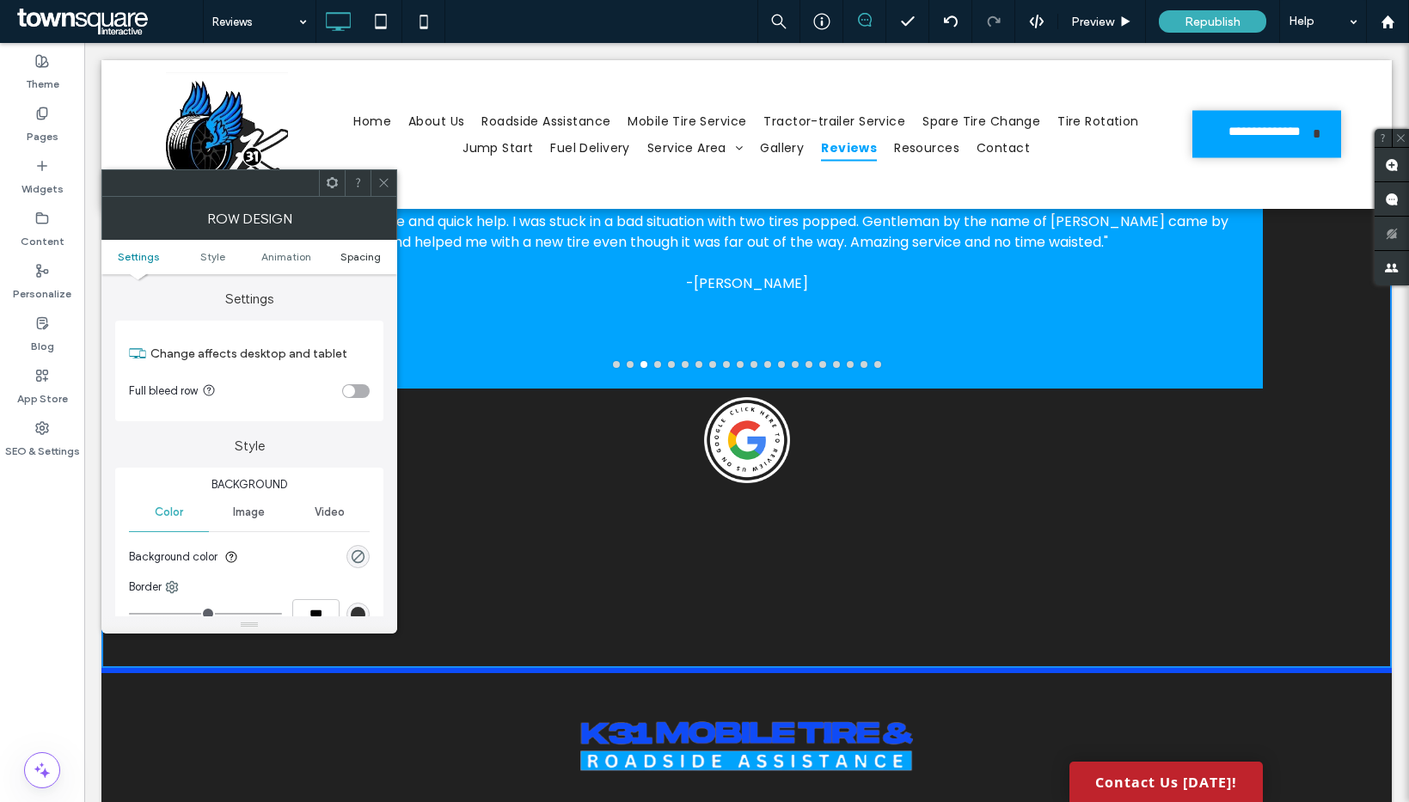
click at [374, 257] on span "Spacing" at bounding box center [360, 256] width 40 height 13
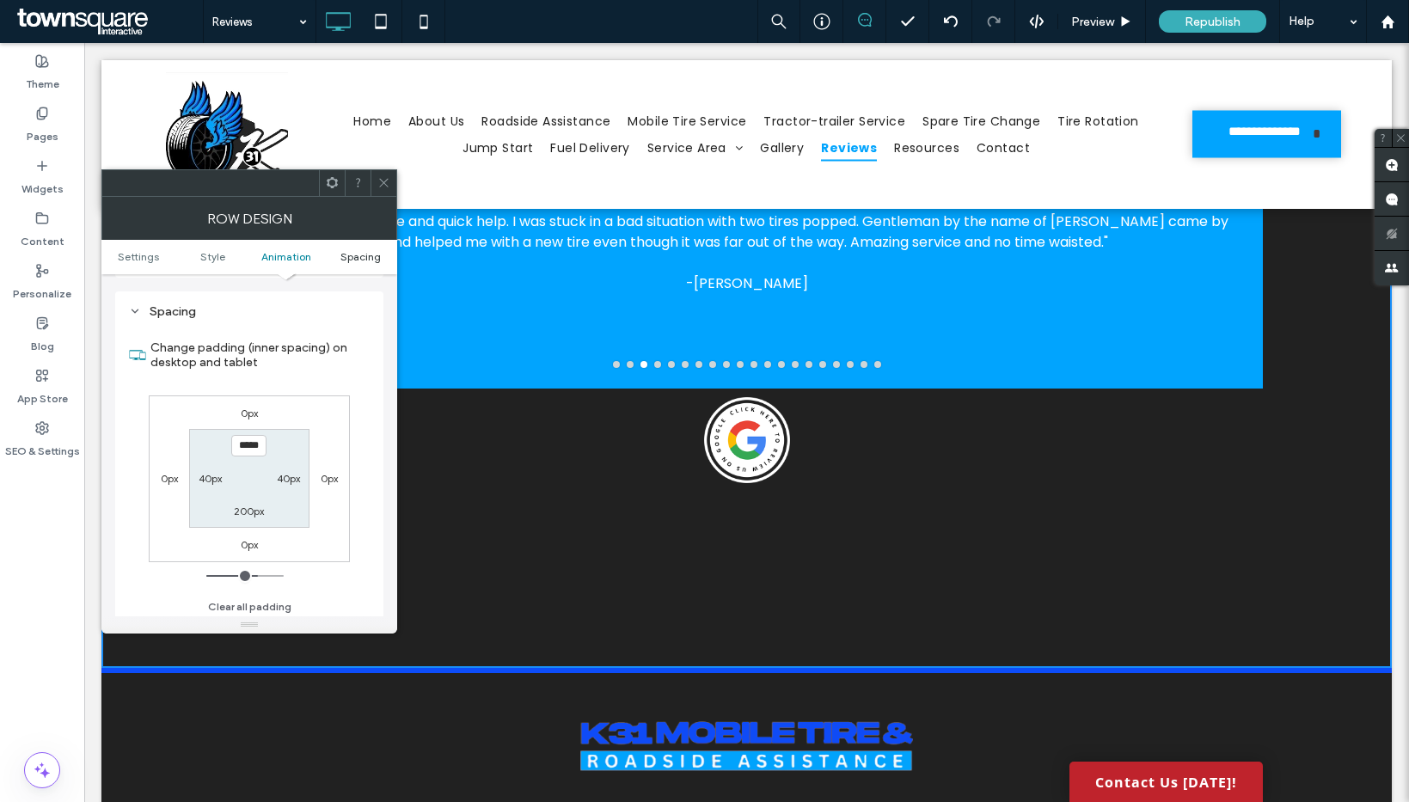
scroll to position [486, 0]
click at [248, 503] on label "200px" at bounding box center [249, 507] width 30 height 13
type input "**"
type input "****"
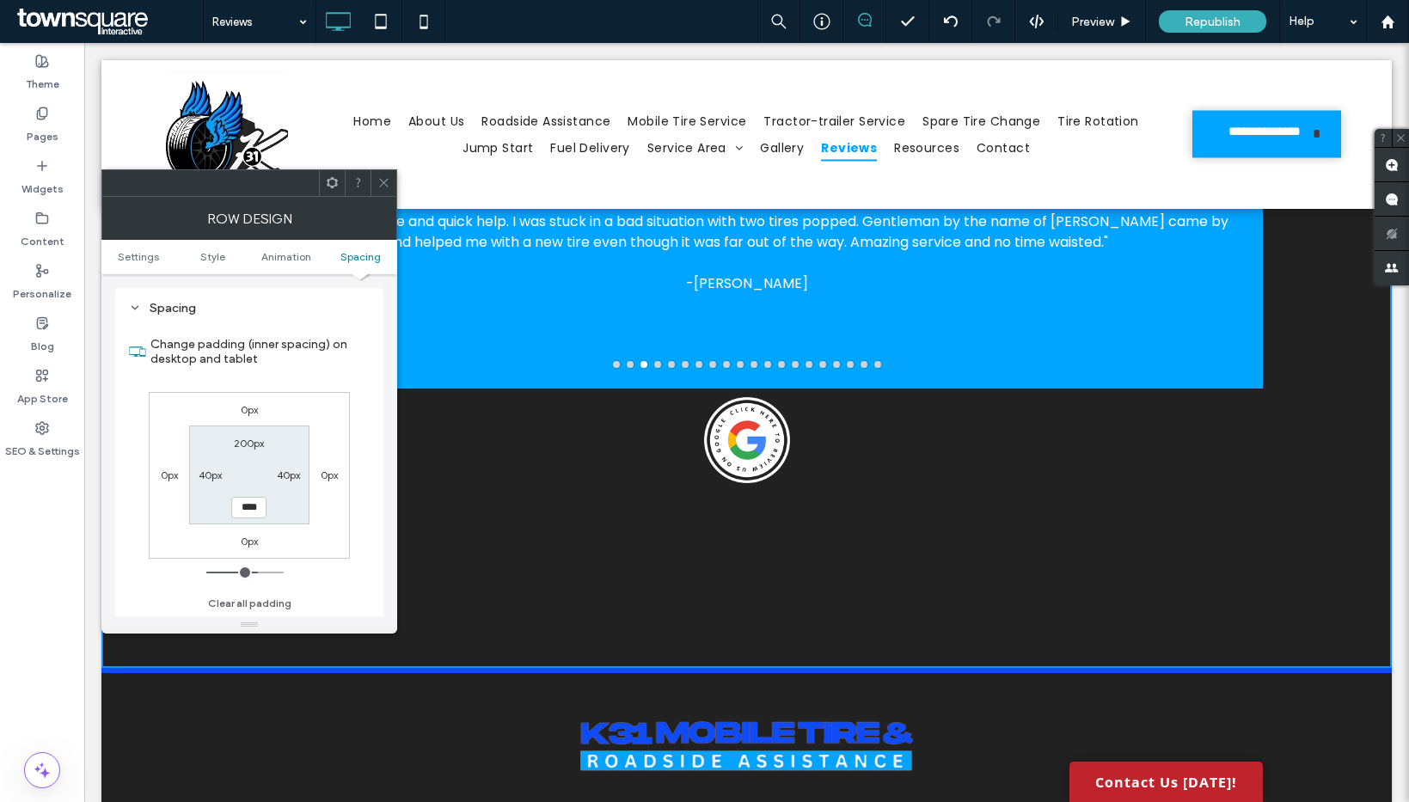
click at [240, 450] on div "200px" at bounding box center [249, 442] width 30 height 17
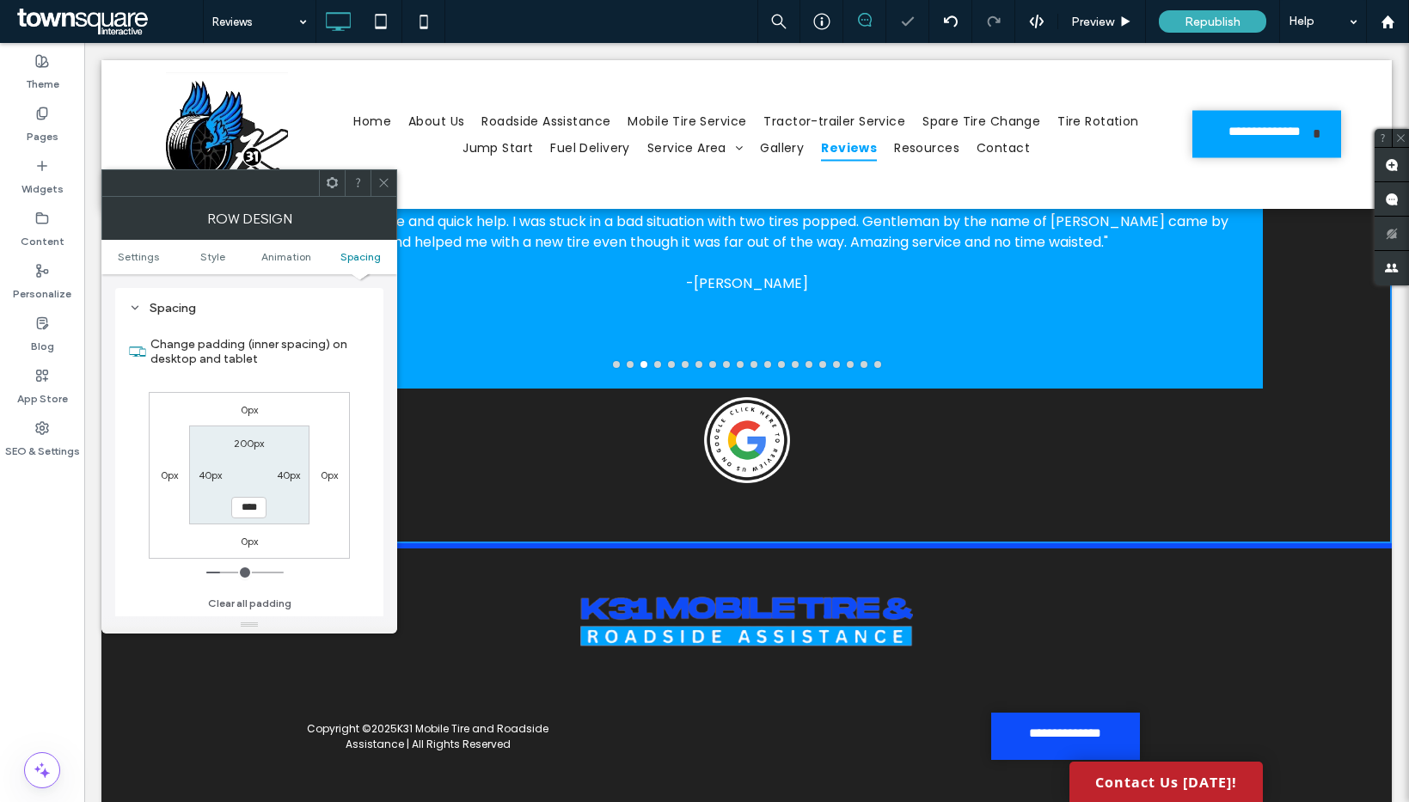
click at [239, 441] on label "200px" at bounding box center [249, 443] width 30 height 13
type input "***"
type input "**"
type input "****"
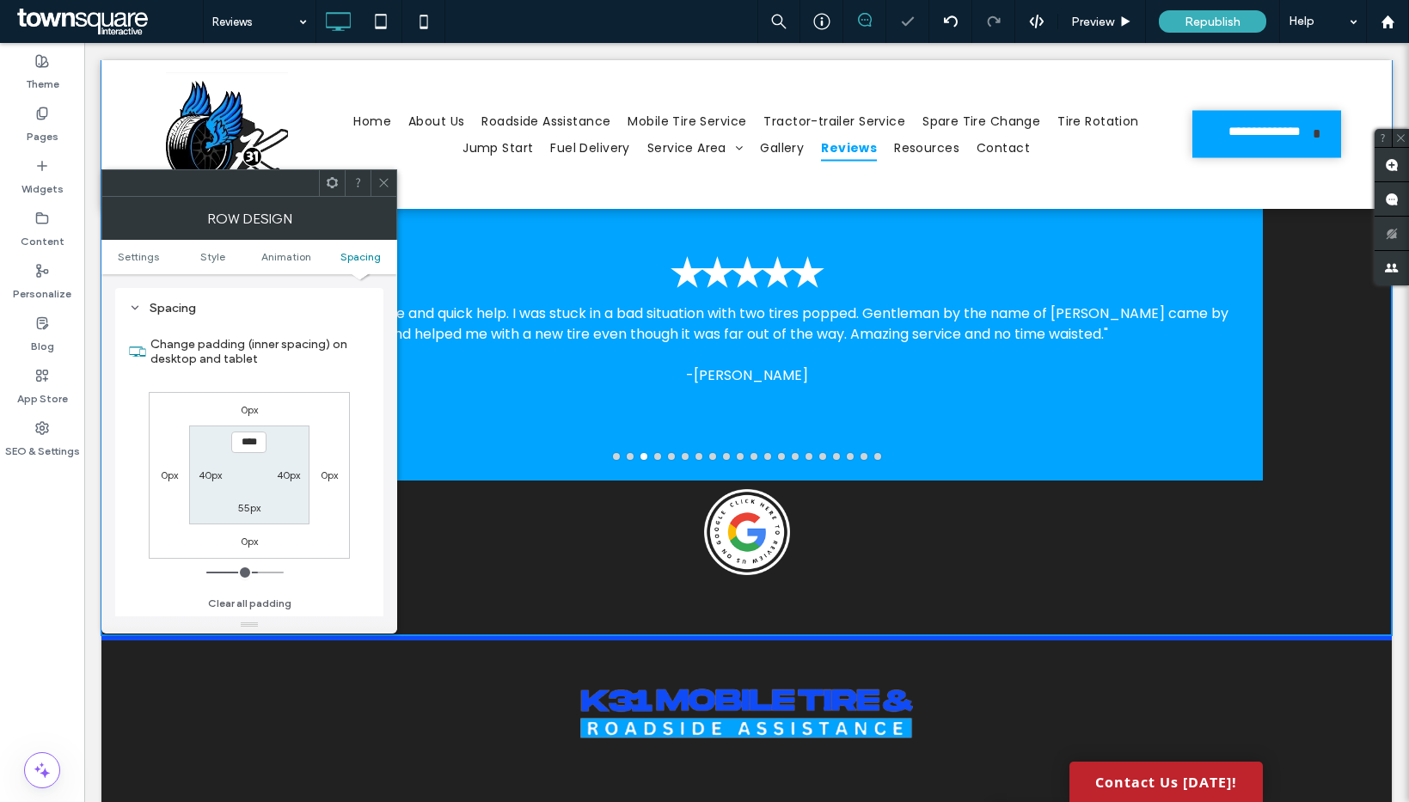
click at [525, 501] on div "✭✭✭✭✭ "I have never seen such a professional set up as well as such respectful …" at bounding box center [746, 295] width 1290 height 679
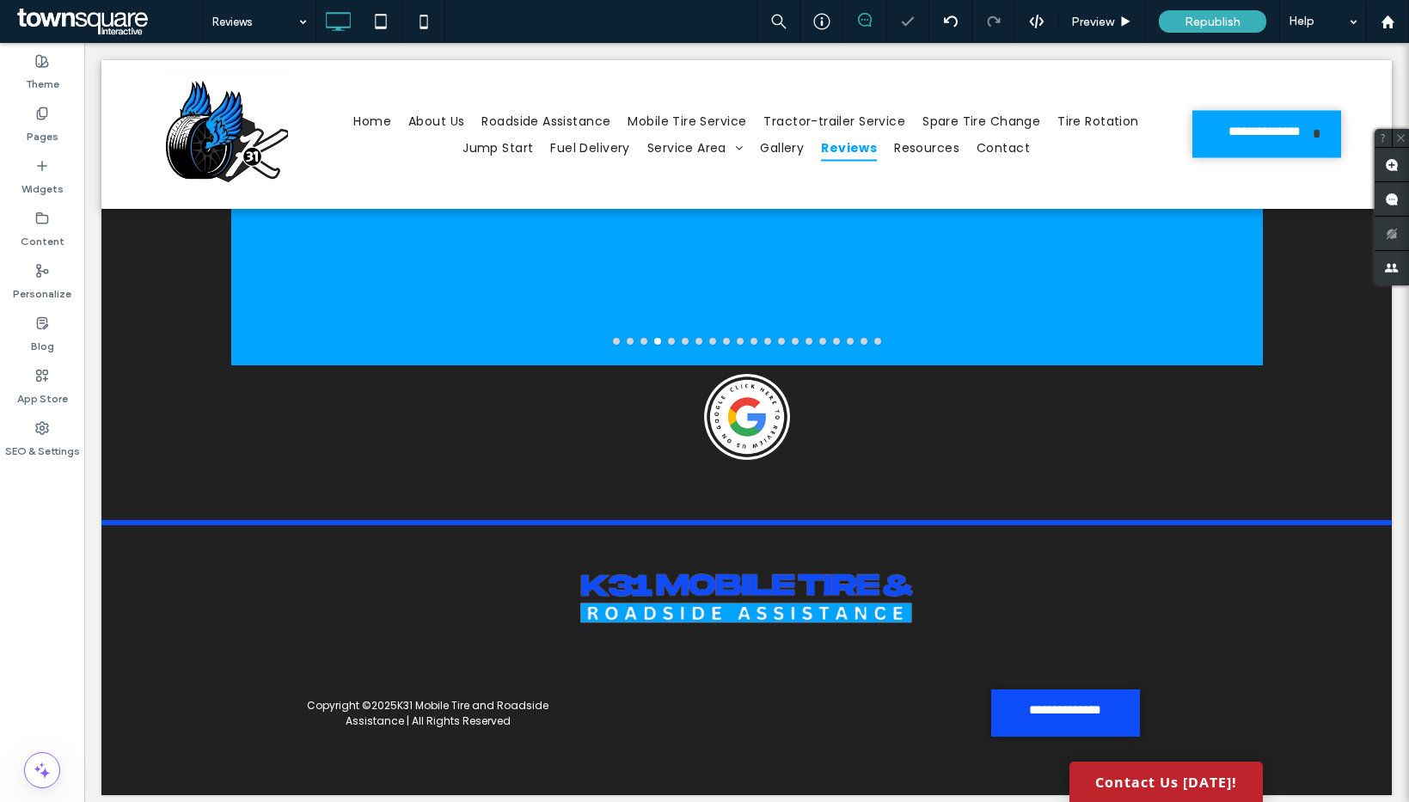
scroll to position [0, 0]
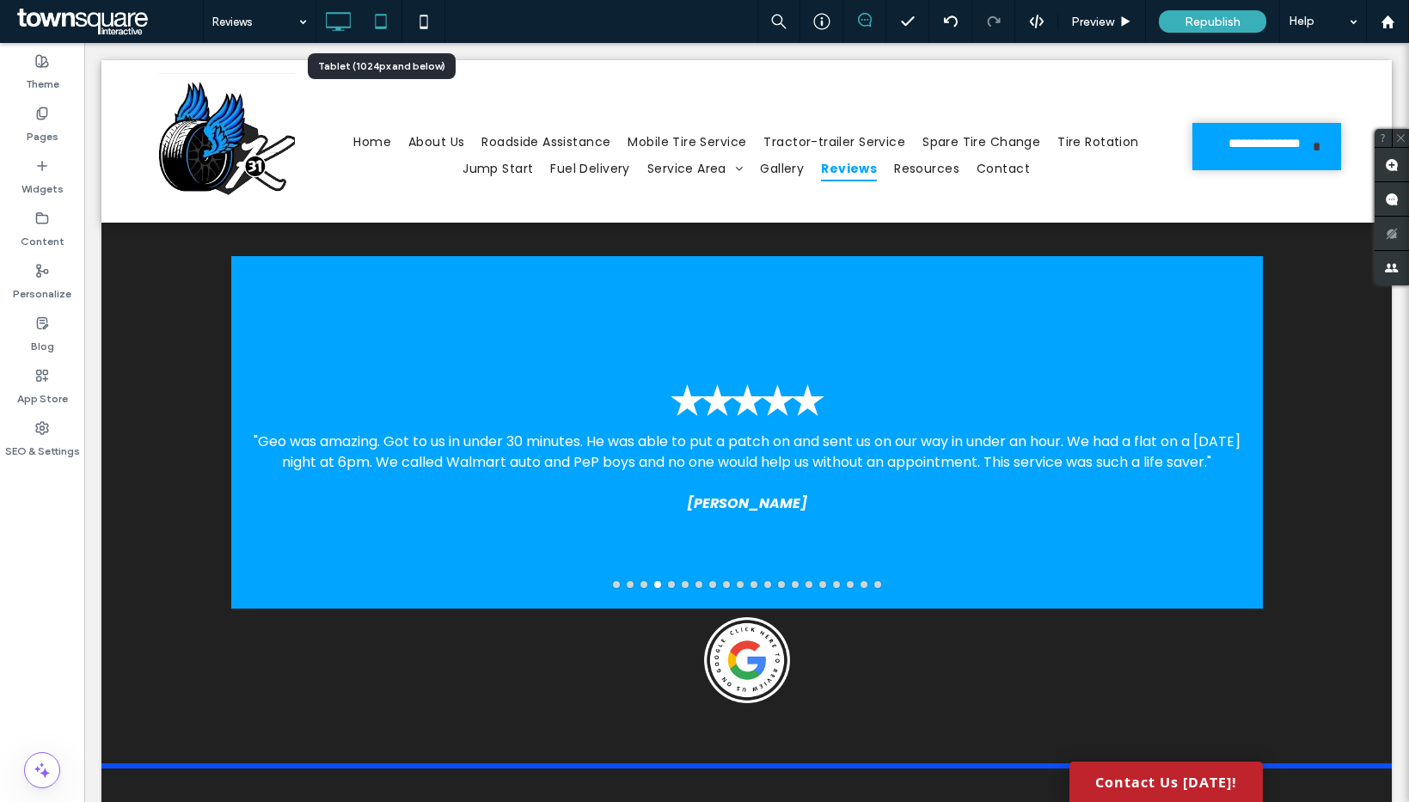
click at [371, 24] on icon at bounding box center [381, 21] width 34 height 34
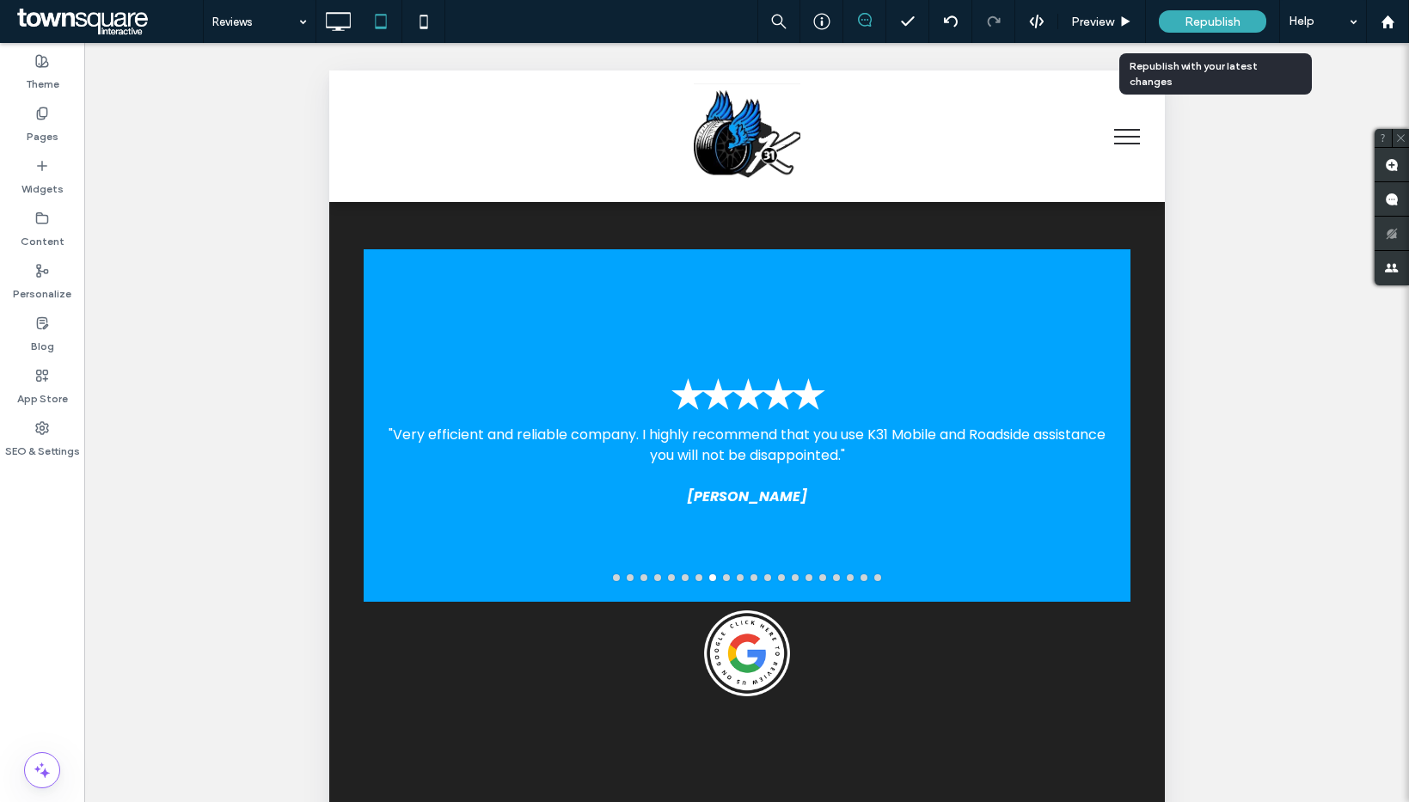
click at [1231, 9] on div "Republish" at bounding box center [1212, 21] width 107 height 43
click at [1249, 15] on div "Republish" at bounding box center [1212, 21] width 107 height 22
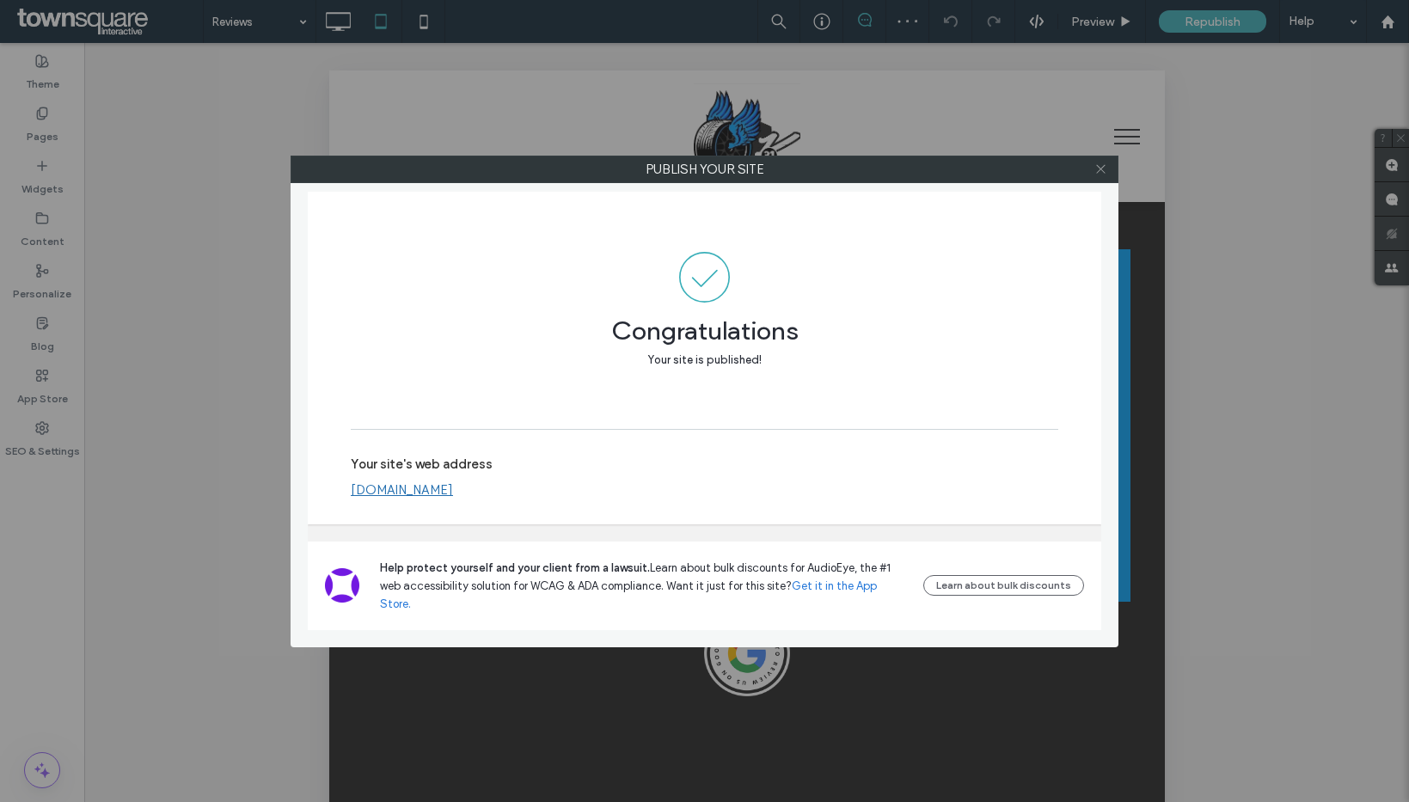
click at [1104, 172] on icon at bounding box center [1100, 168] width 13 height 13
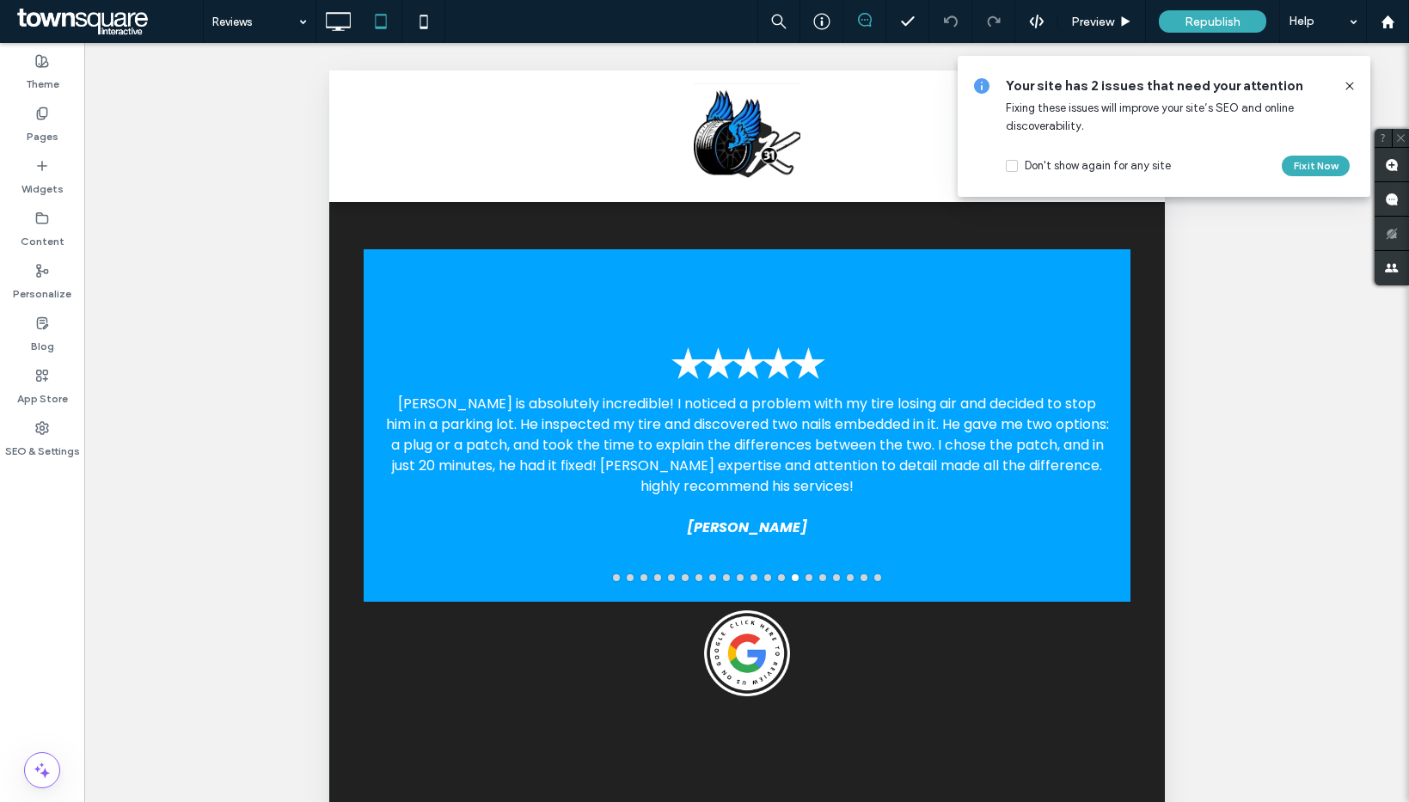
click at [203, 27] on div "Reviews" at bounding box center [259, 21] width 113 height 43
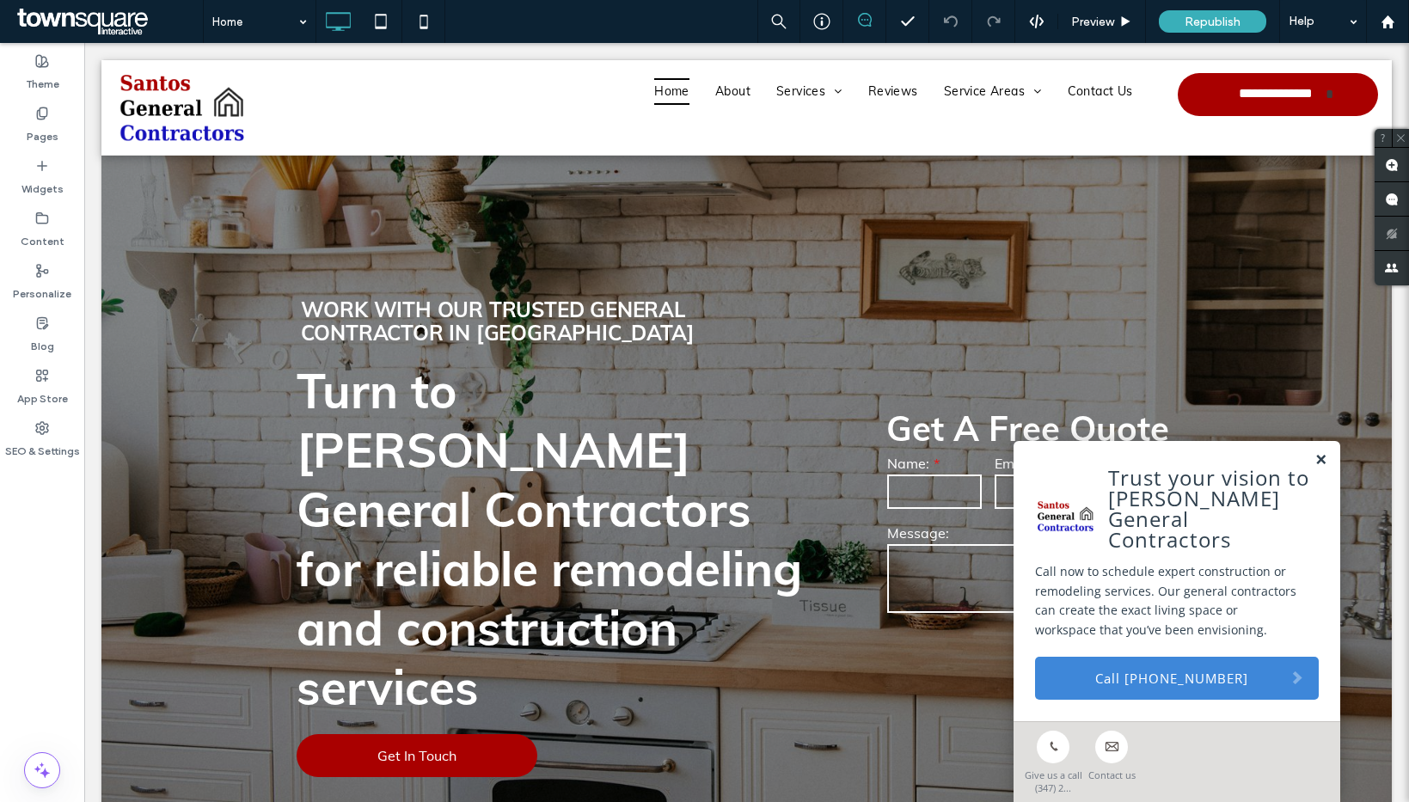
click at [1314, 468] on link at bounding box center [1320, 460] width 13 height 15
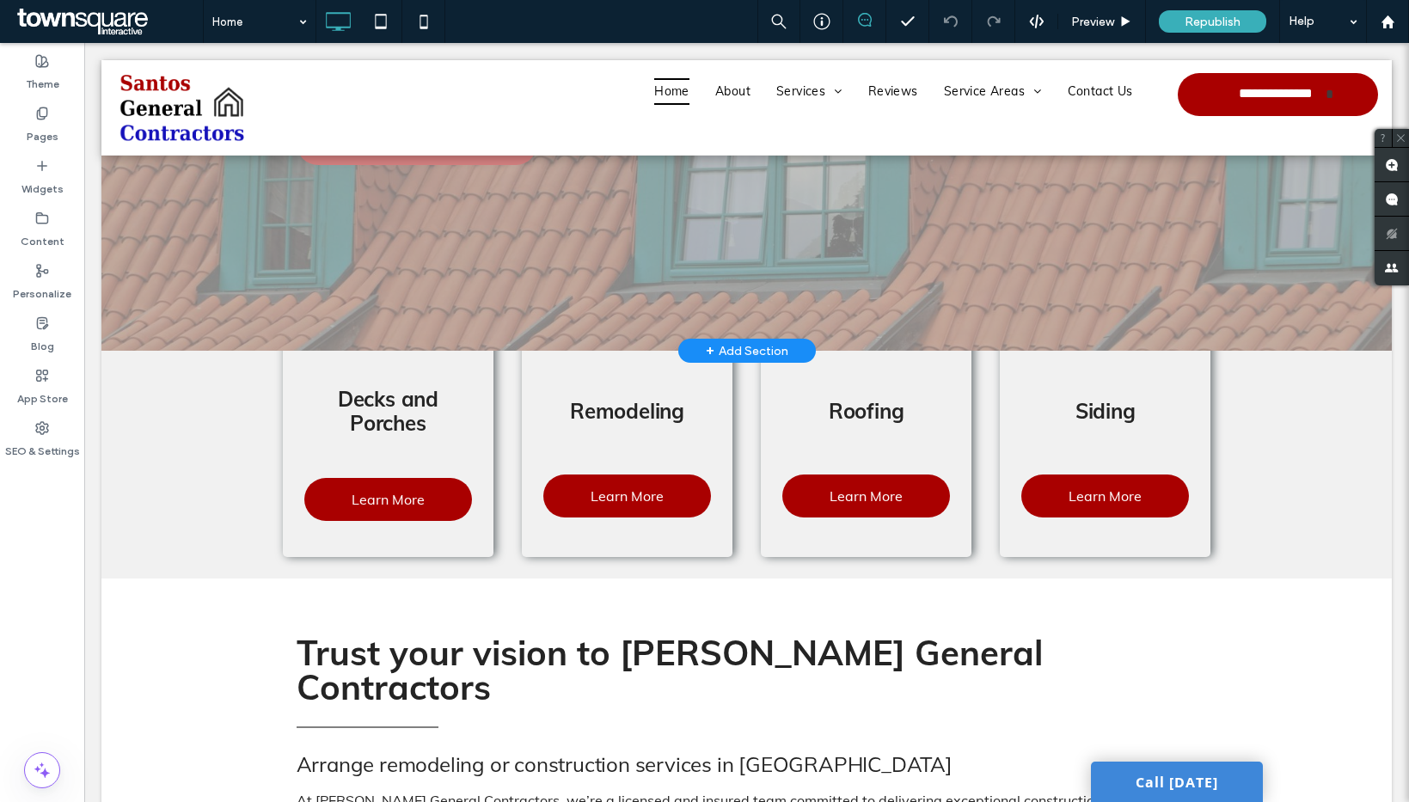
scroll to position [623, 0]
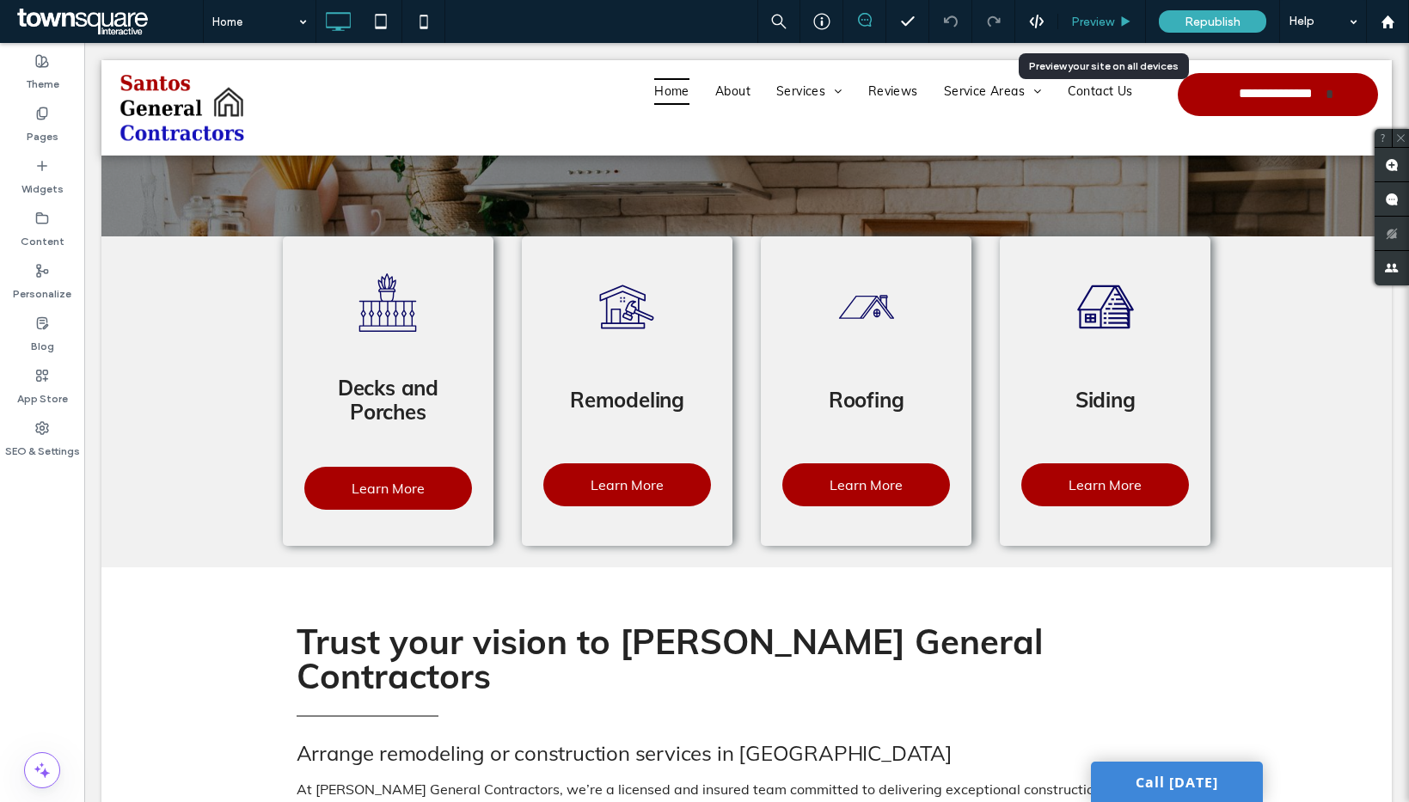
click at [1106, 19] on span "Preview" at bounding box center [1092, 22] width 43 height 15
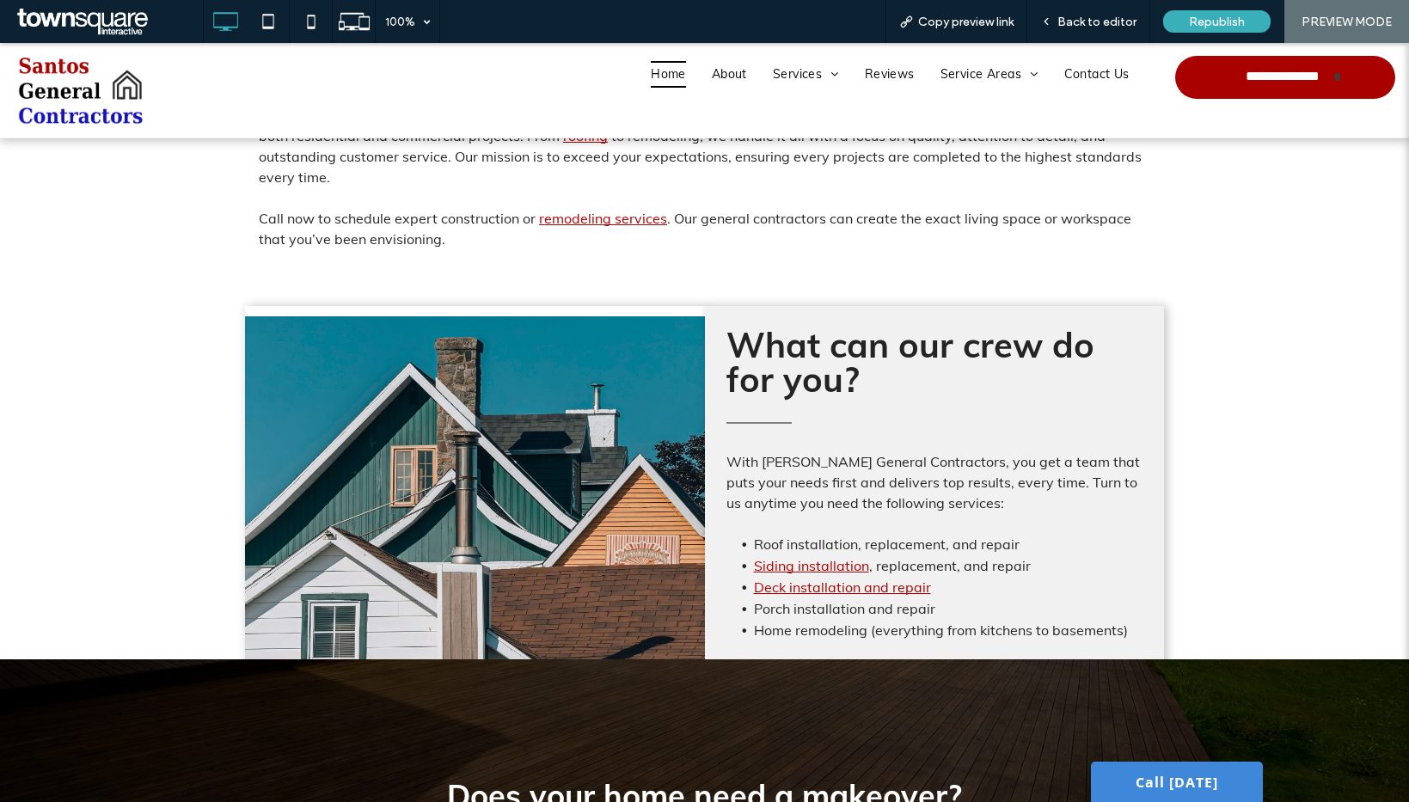
scroll to position [867, 0]
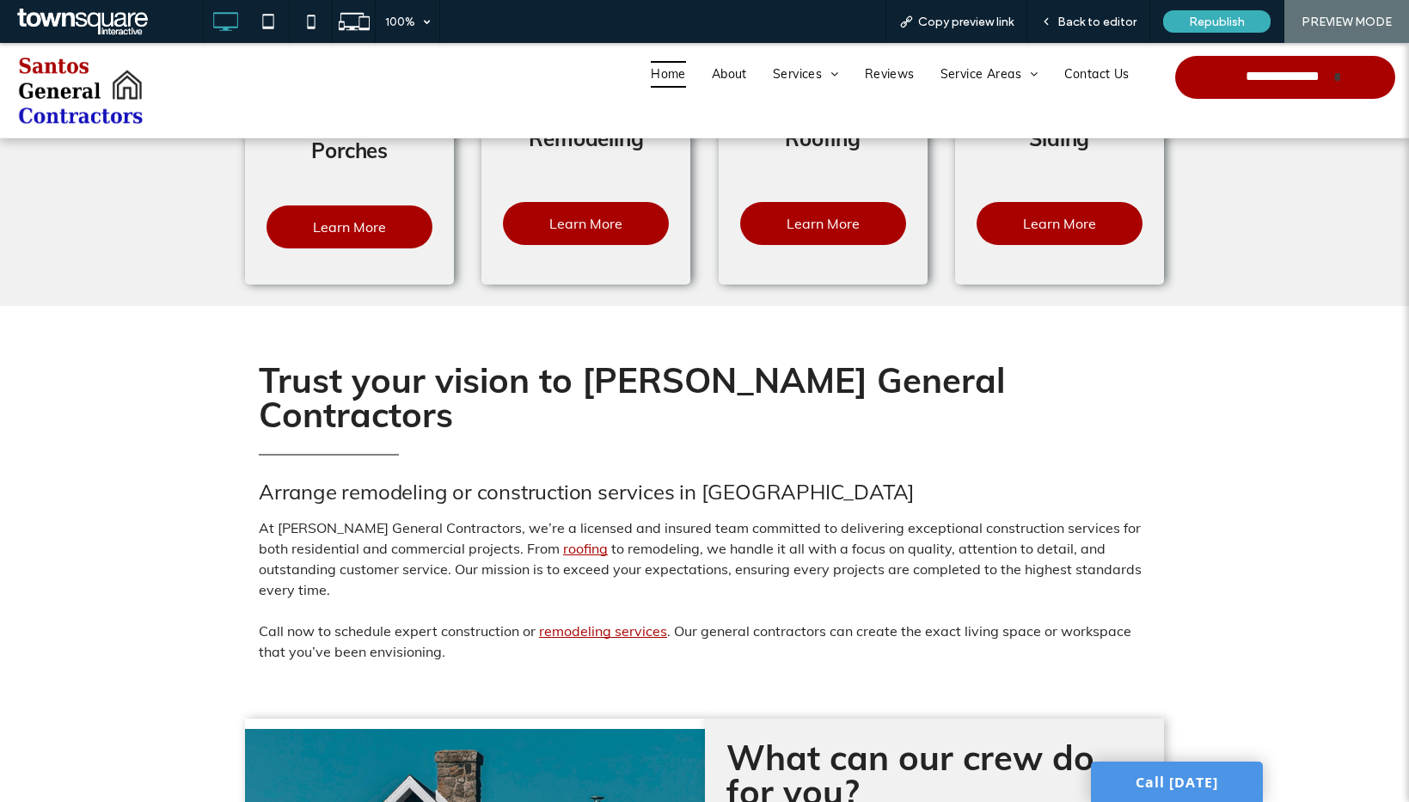
click at [1203, 798] on link "Call [DATE]" at bounding box center [1177, 782] width 172 height 40
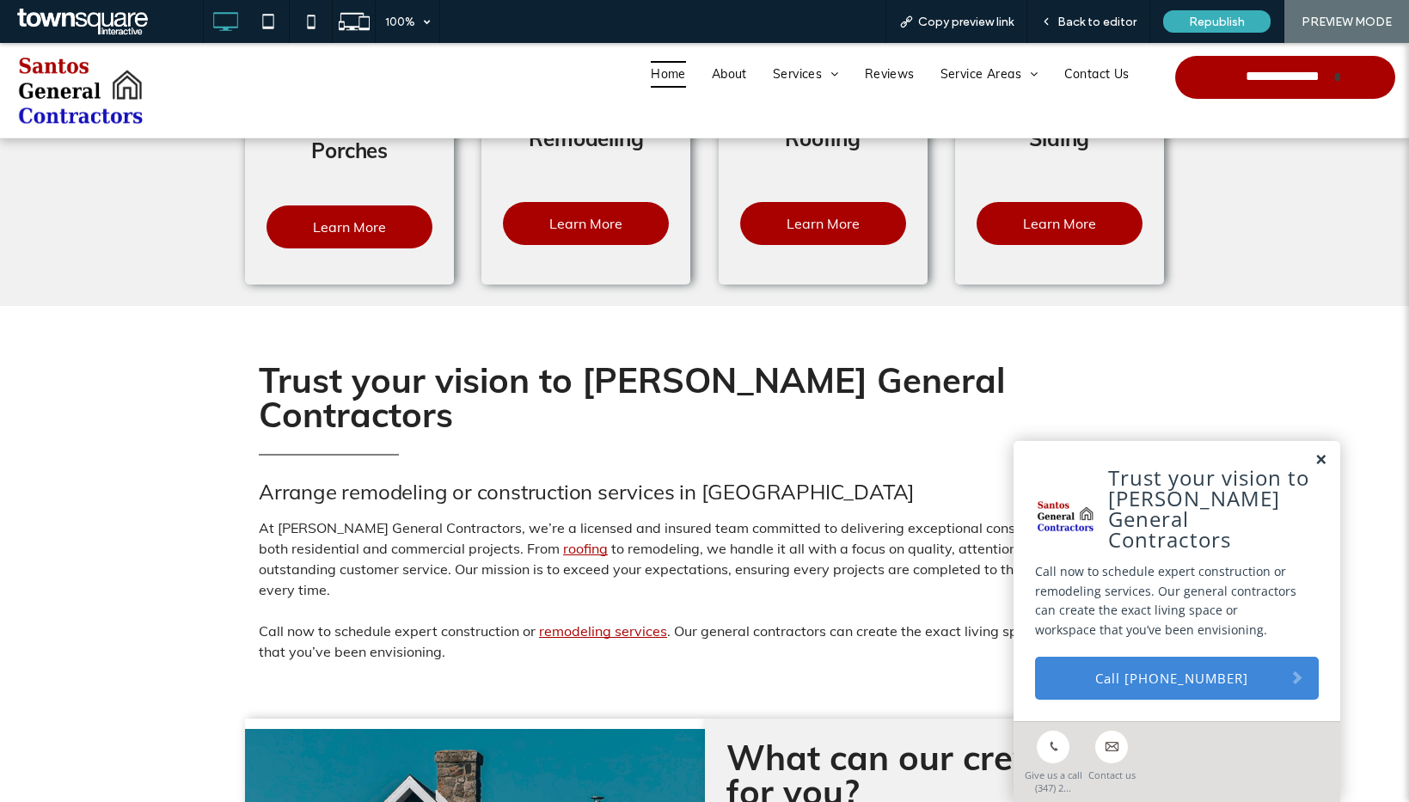
click at [1314, 468] on link at bounding box center [1320, 460] width 13 height 15
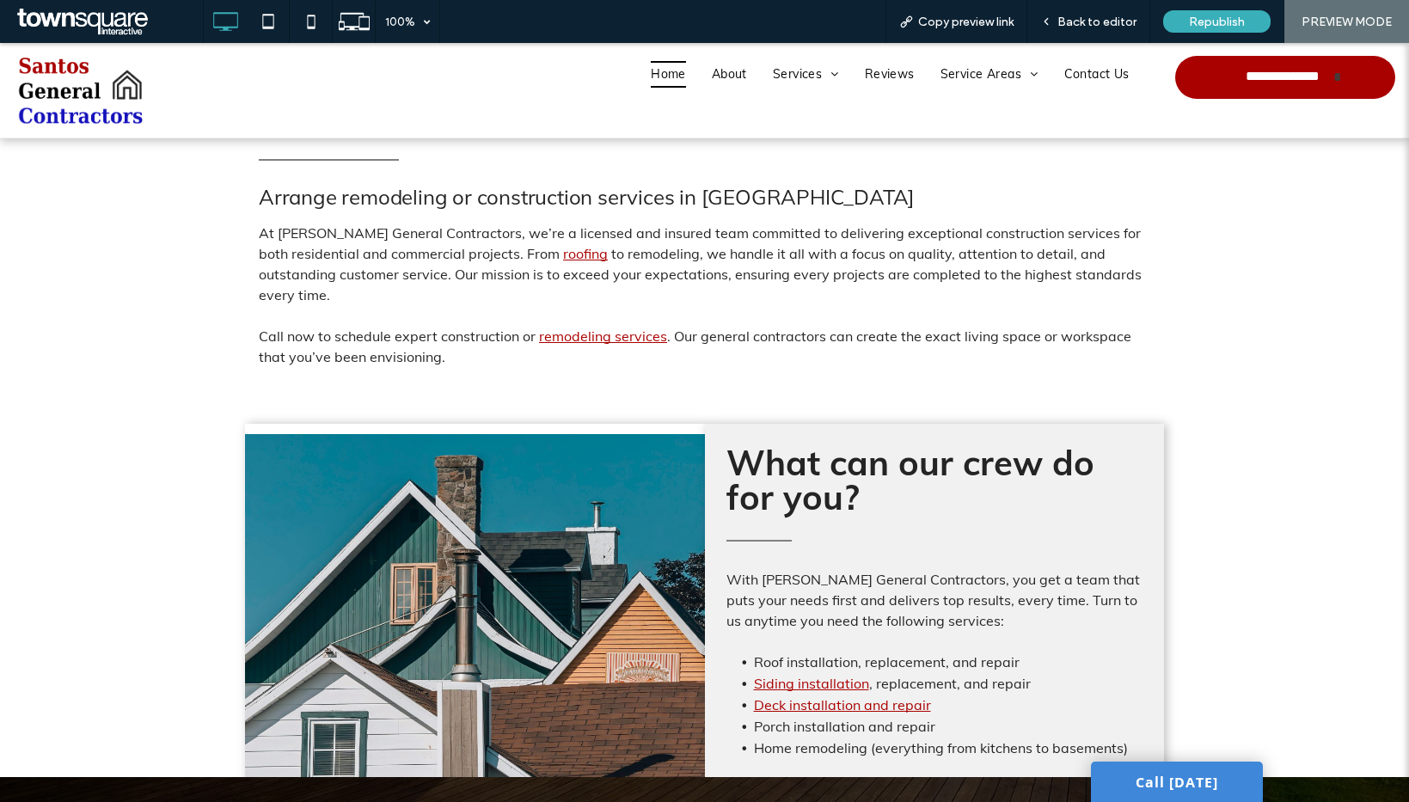
scroll to position [1179, 0]
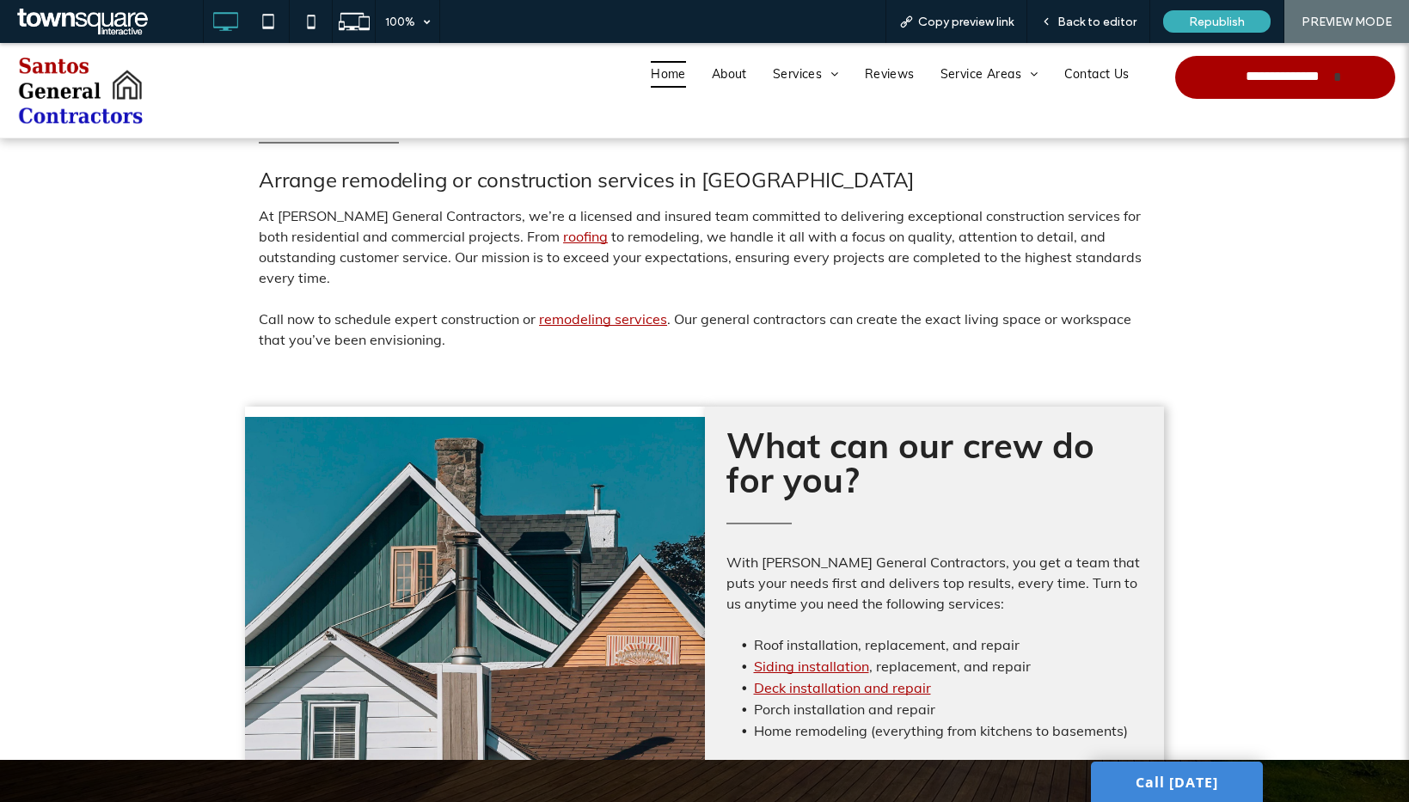
click at [450, 488] on img at bounding box center [474, 626] width 459 height 419
click at [1091, 15] on span "Back to editor" at bounding box center [1096, 22] width 79 height 15
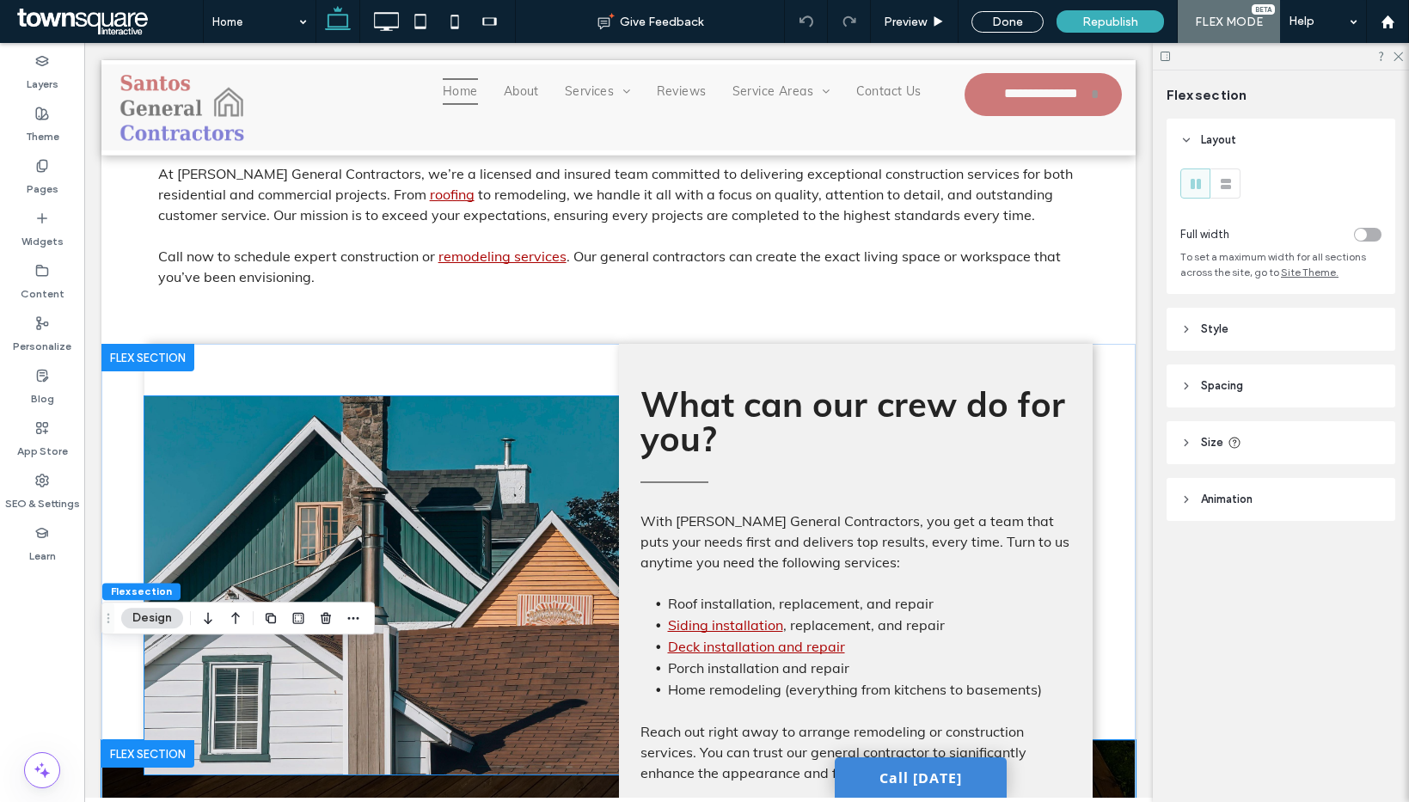
click at [473, 408] on img at bounding box center [381, 585] width 474 height 378
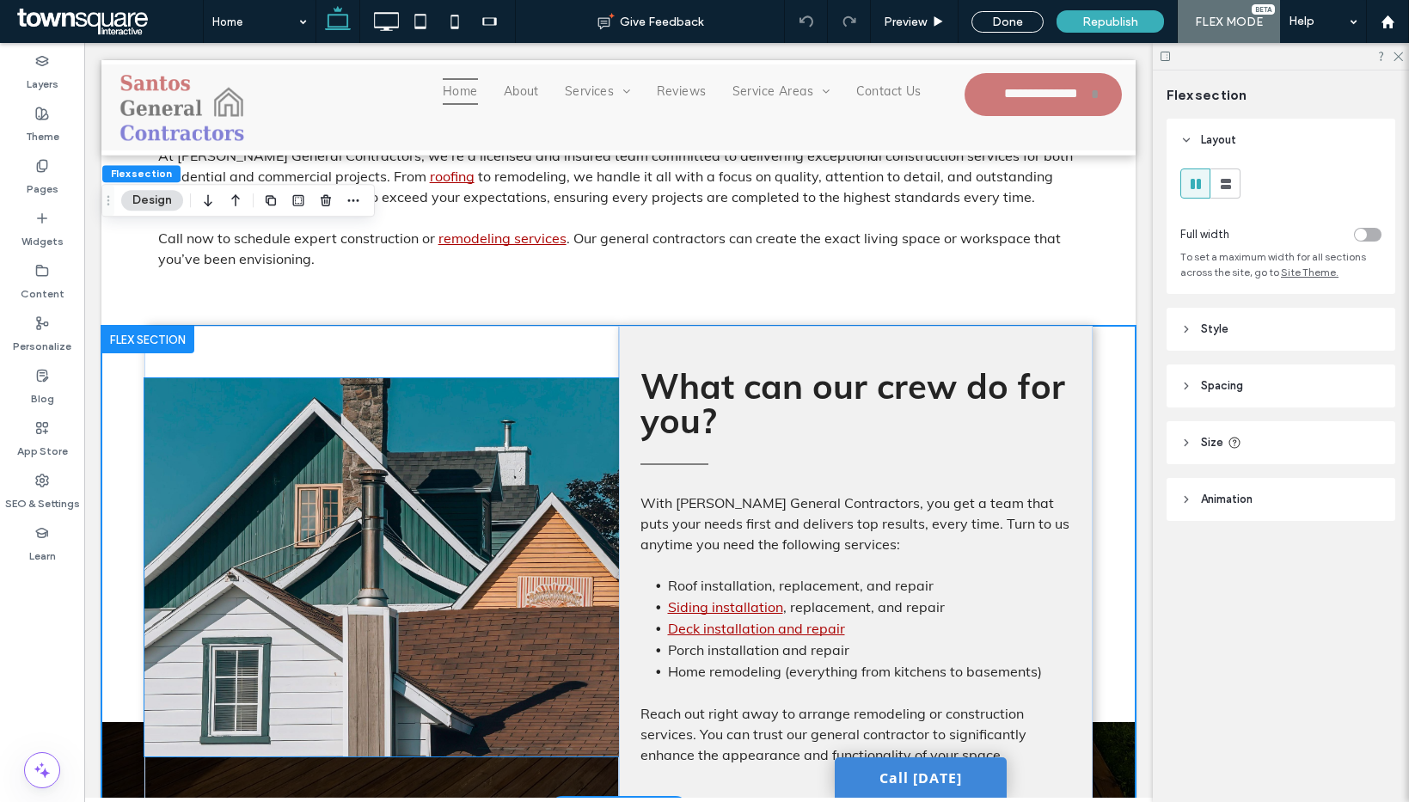
scroll to position [1206, 0]
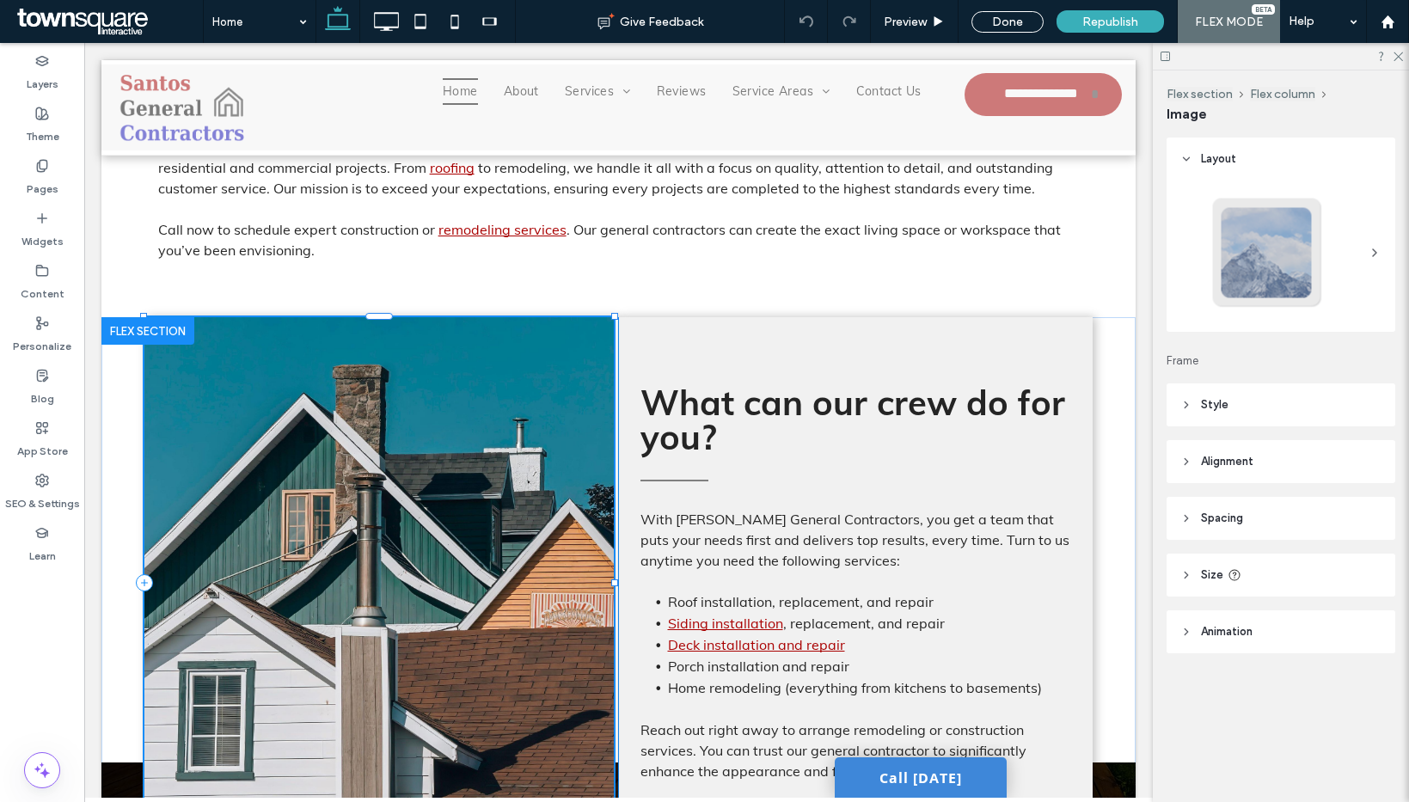
drag, startPoint x: 377, startPoint y: 656, endPoint x: 376, endPoint y: 732, distance: 76.5
click at [376, 732] on div "100% , 618px With [PERSON_NAME] General Contractors, you get a team that puts y…" at bounding box center [619, 582] width 1032 height 531
type input "***"
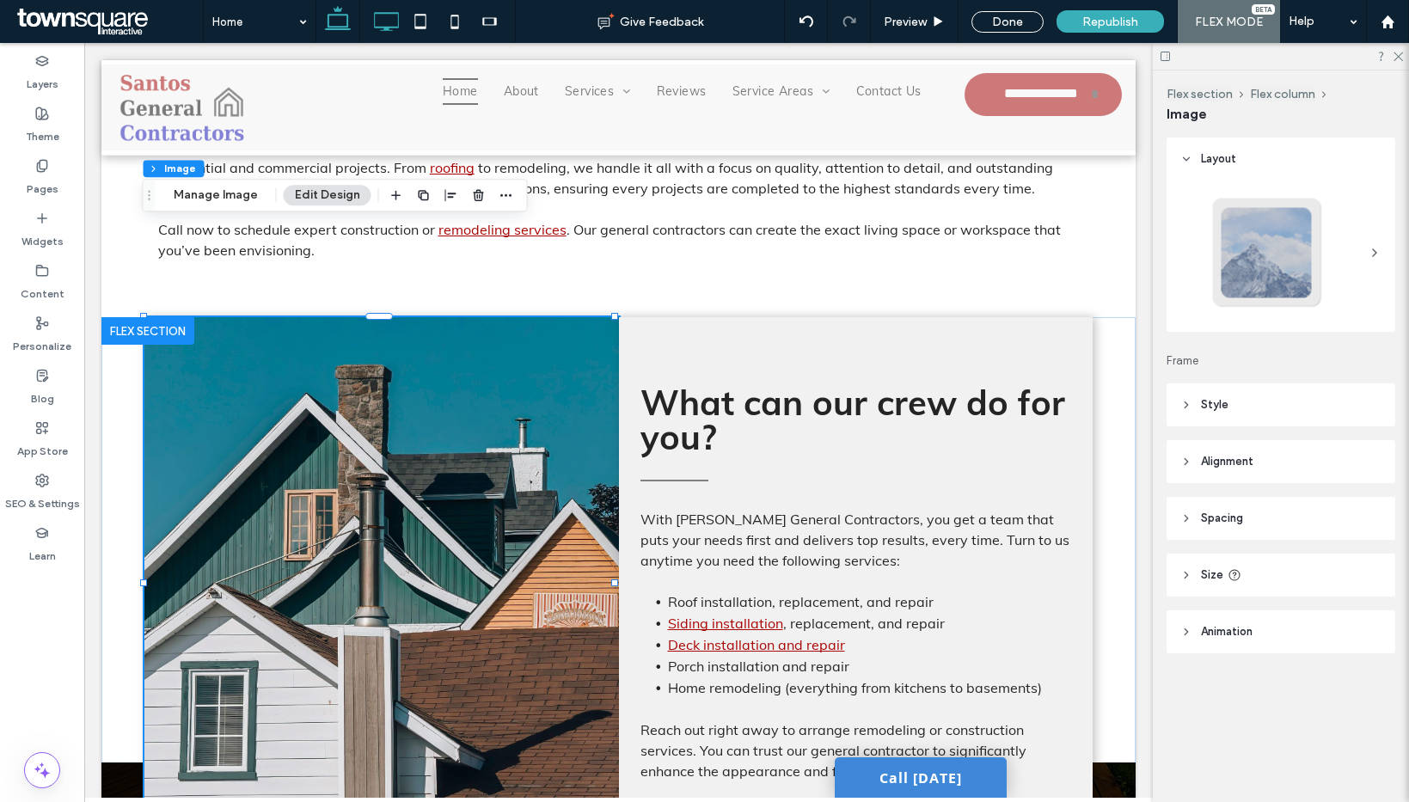
click at [398, 26] on icon at bounding box center [386, 21] width 34 height 34
type input "***"
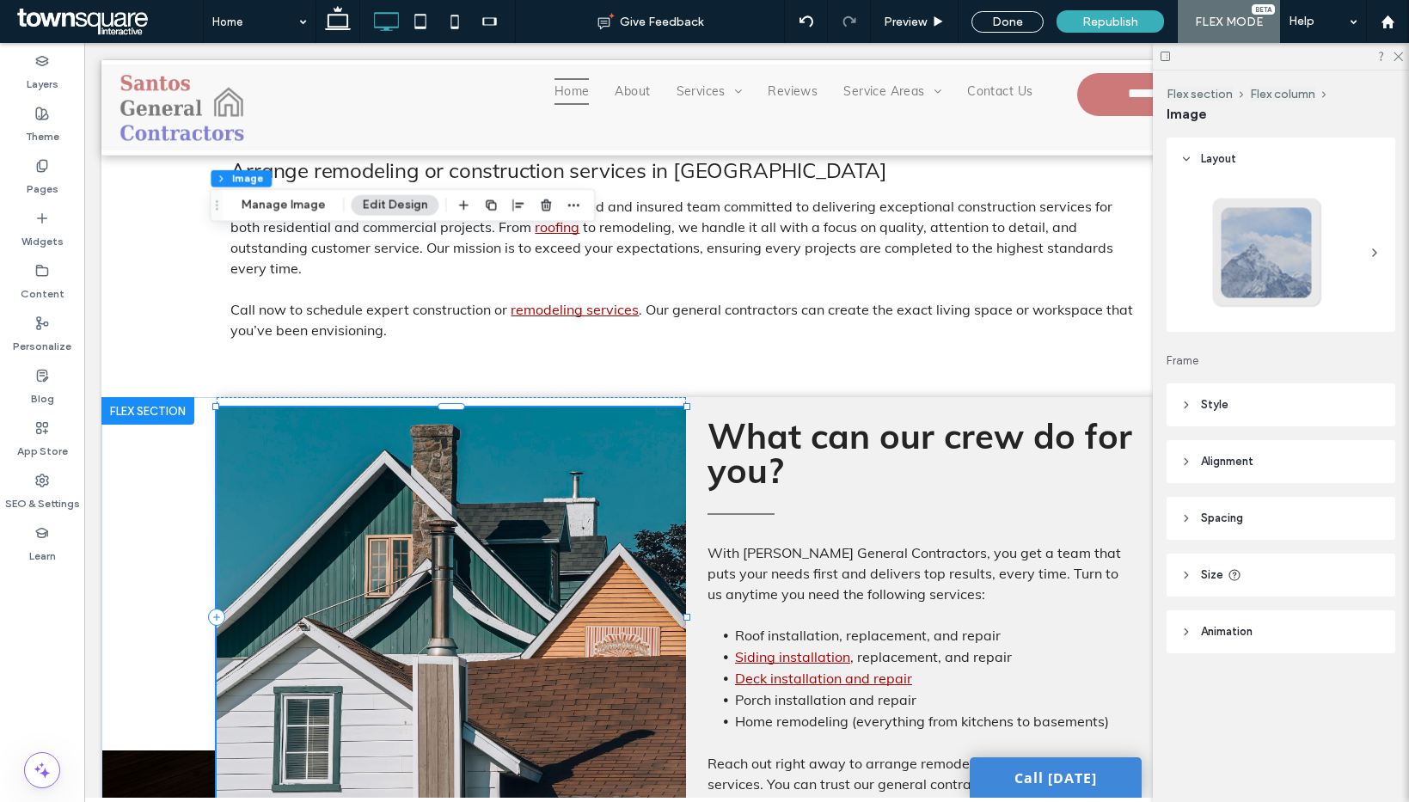
click at [515, 530] on img at bounding box center [451, 616] width 469 height 419
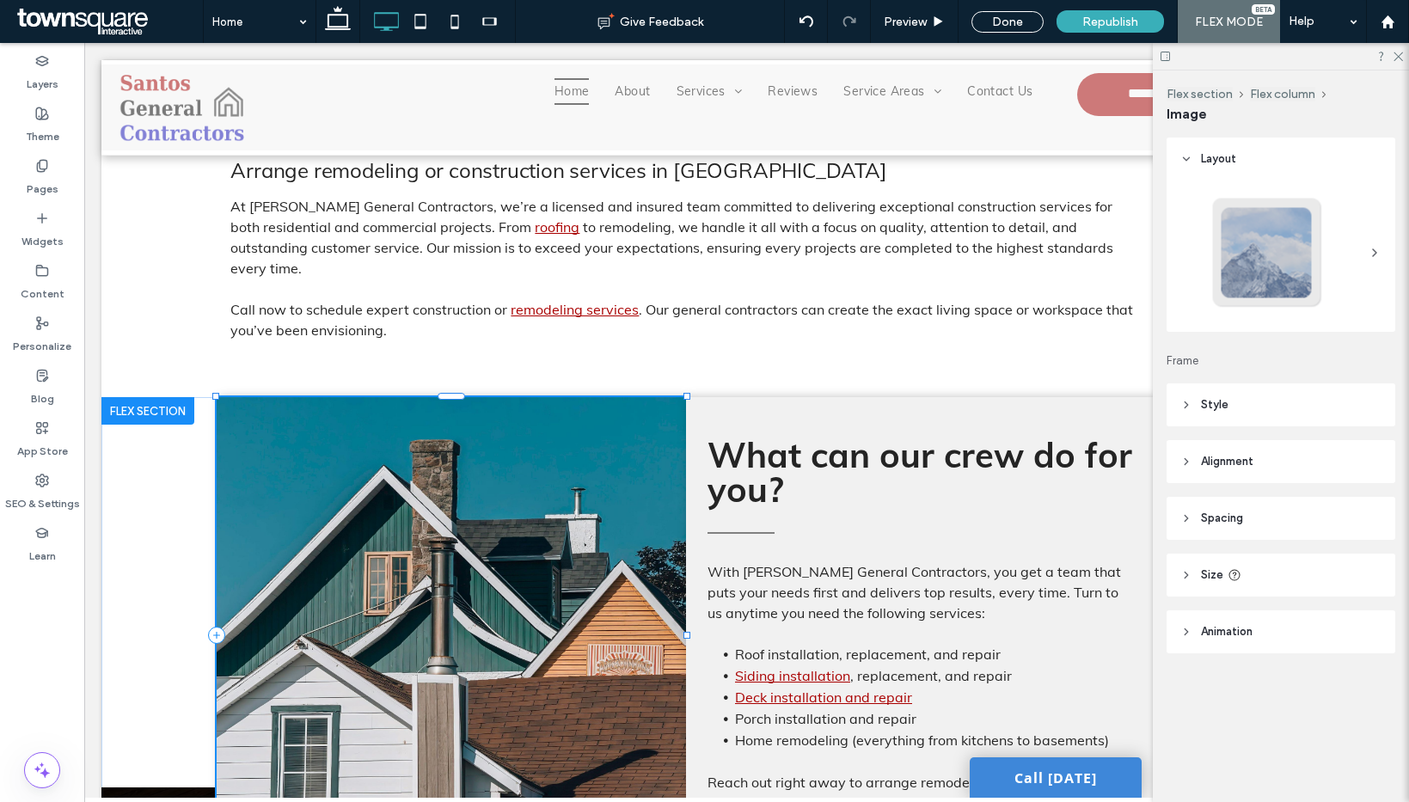
drag, startPoint x: 446, startPoint y: 653, endPoint x: 444, endPoint y: 683, distance: 30.1
click at [444, 683] on div "100% , 554px With [PERSON_NAME] General Contractors, you get a team that puts y…" at bounding box center [686, 635] width 1032 height 476
type input "***"
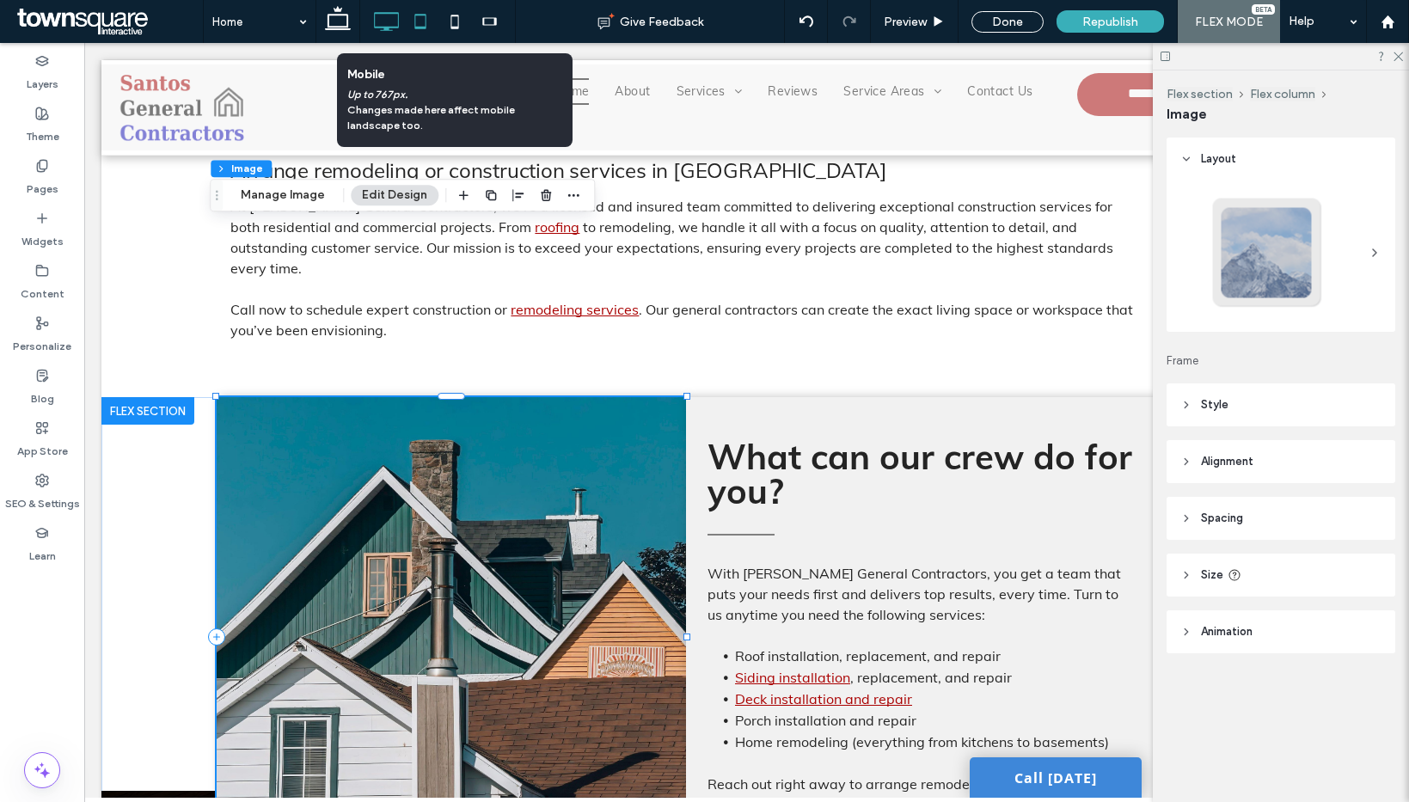
click at [425, 22] on use at bounding box center [420, 21] width 11 height 15
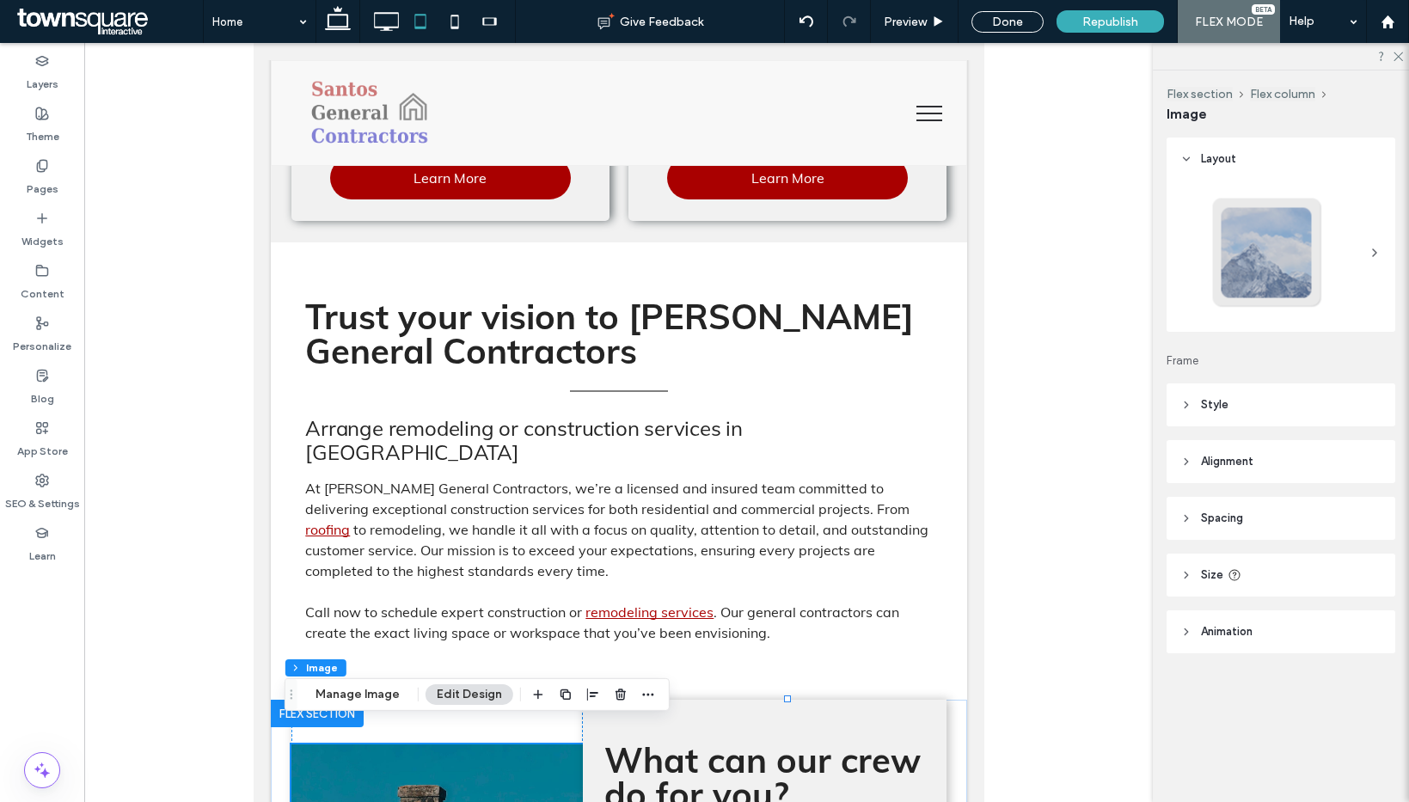
type input "***"
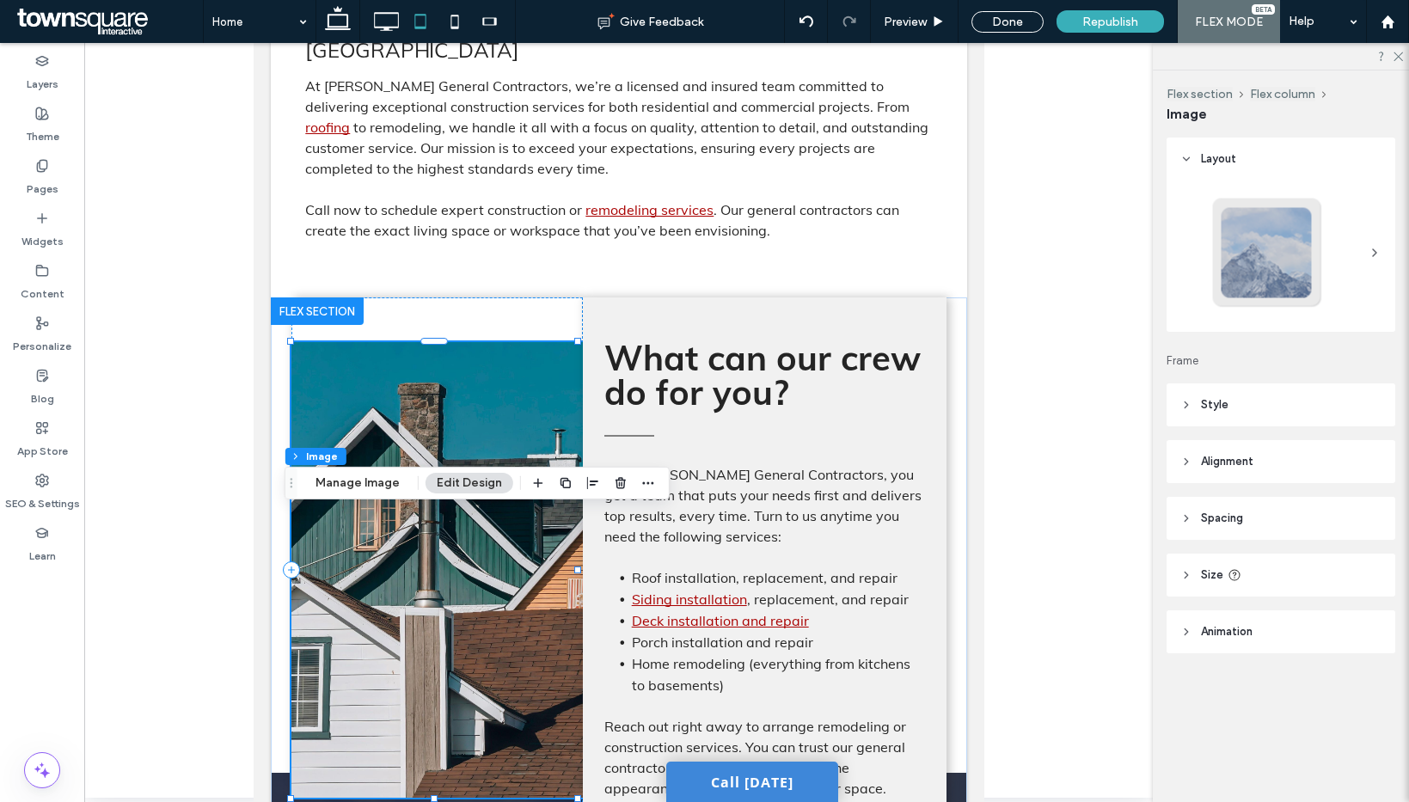
scroll to position [1533, 0]
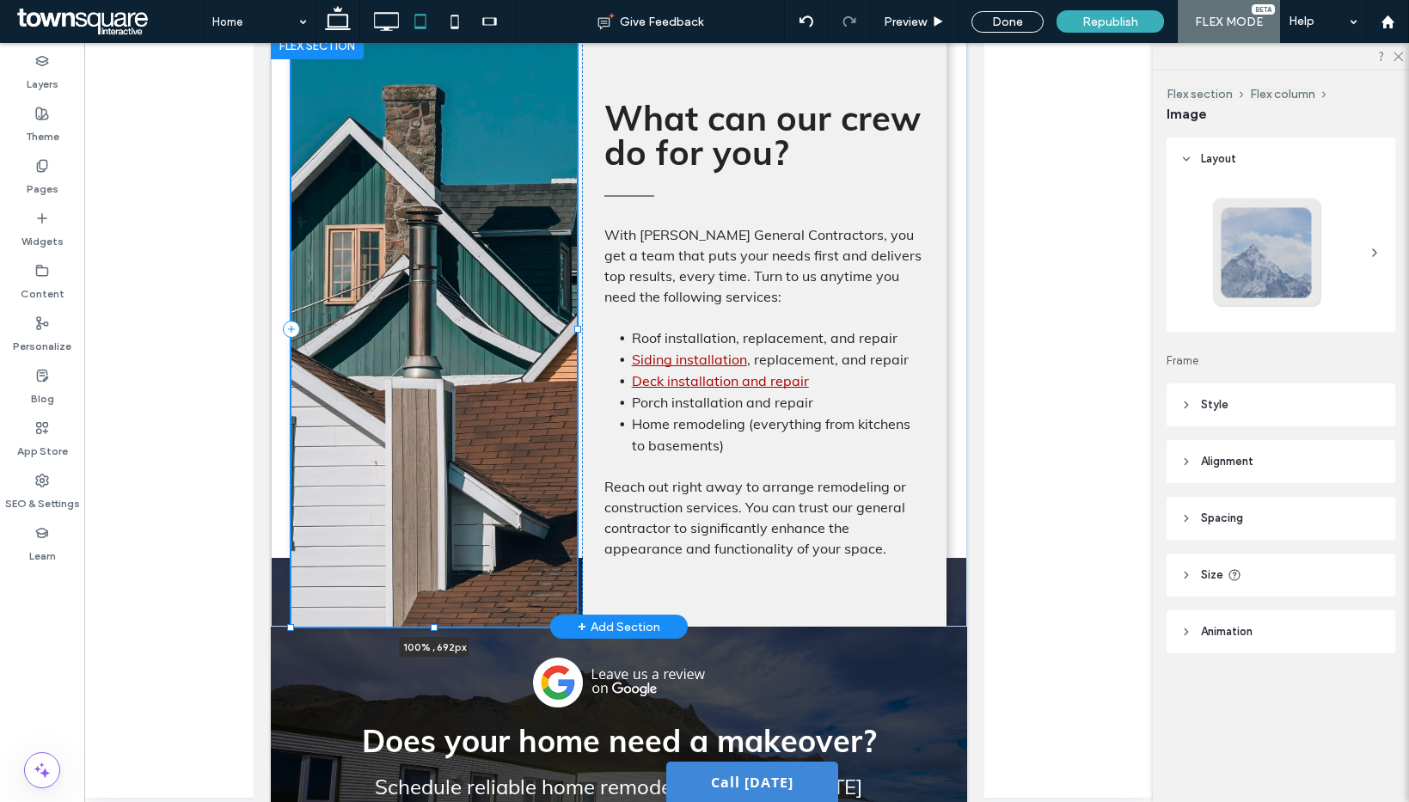
drag, startPoint x: 431, startPoint y: 511, endPoint x: 429, endPoint y: 581, distance: 70.5
click at [429, 581] on div "100% , 692px With [PERSON_NAME] General Contractors, you get a team that puts y…" at bounding box center [618, 329] width 696 height 595
type input "***"
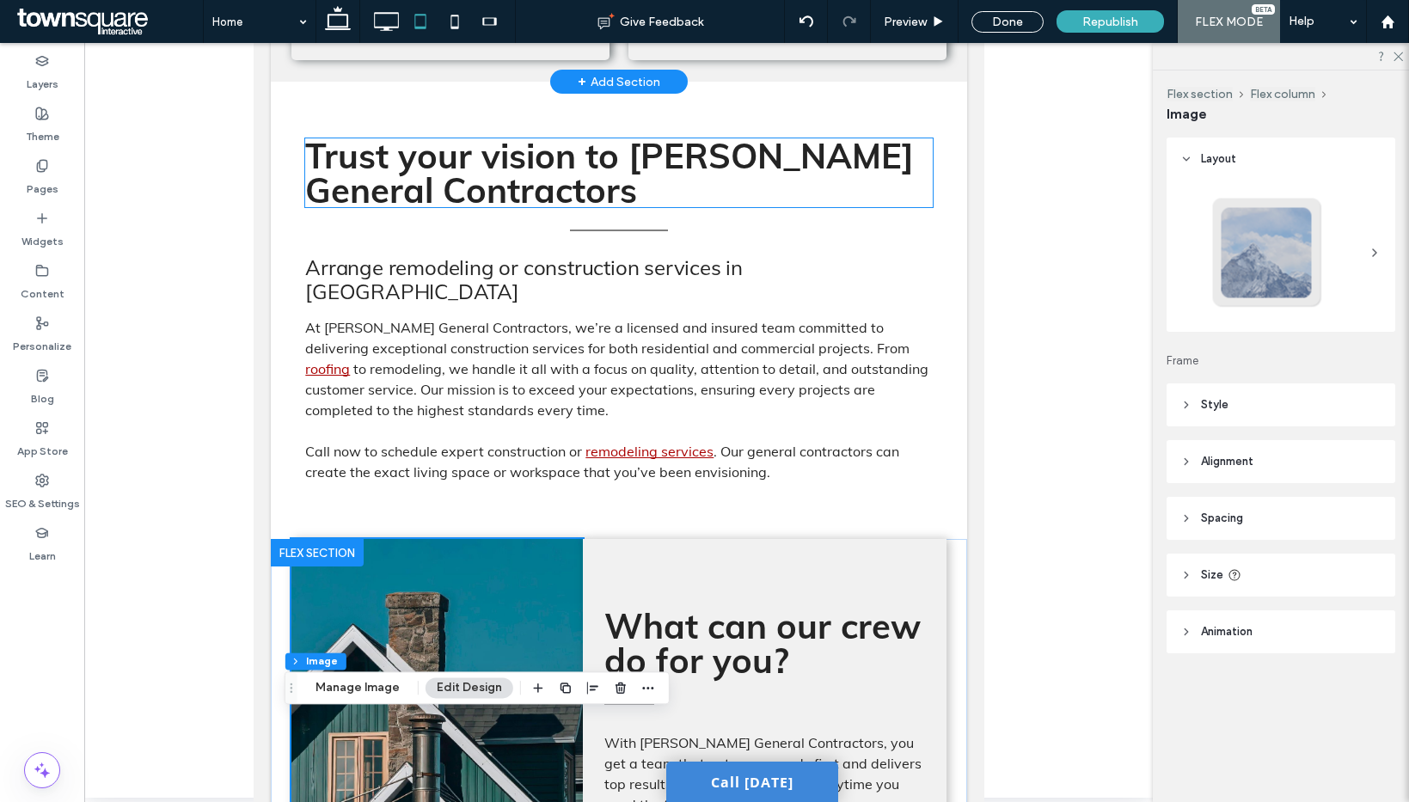
scroll to position [827, 0]
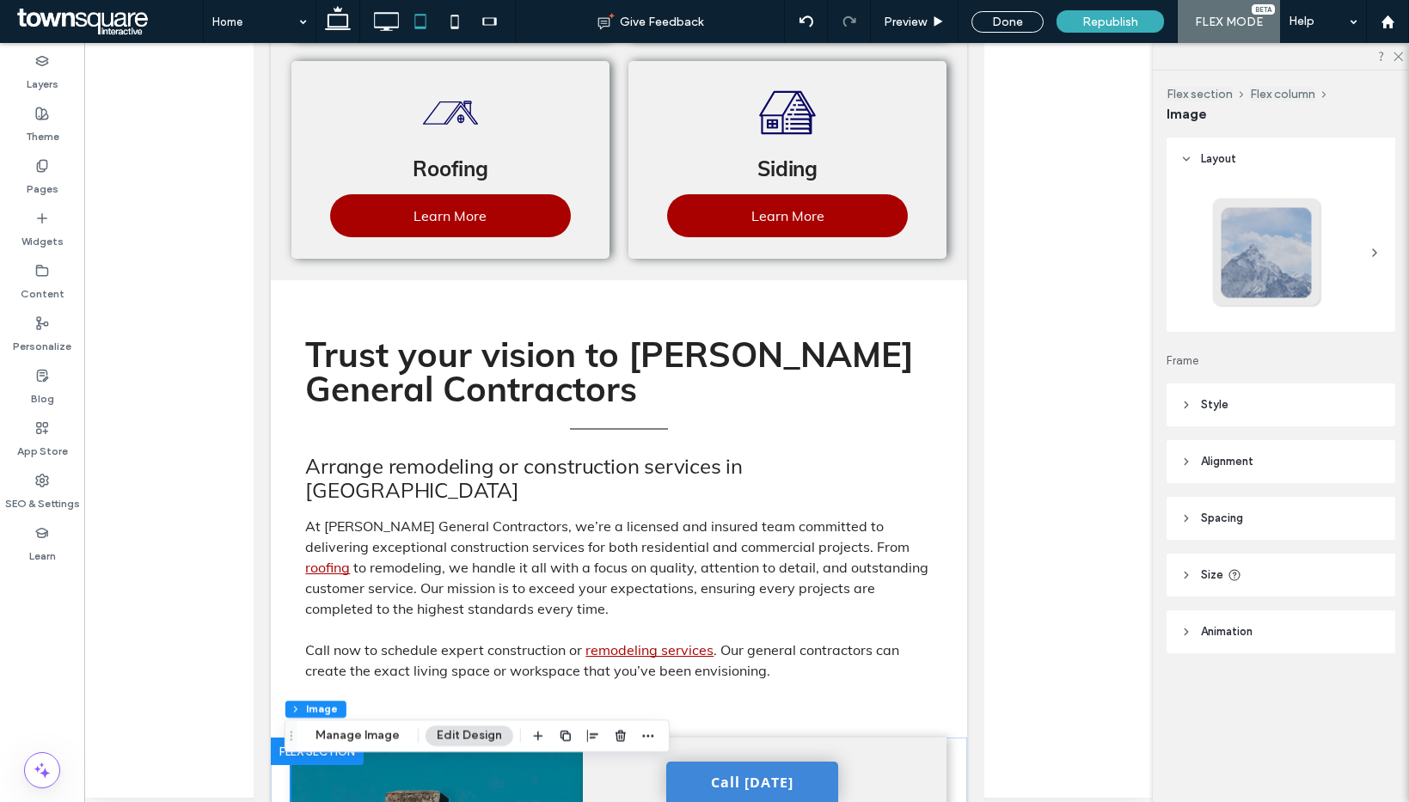
click at [480, 32] on icon at bounding box center [489, 21] width 34 height 34
type input "***"
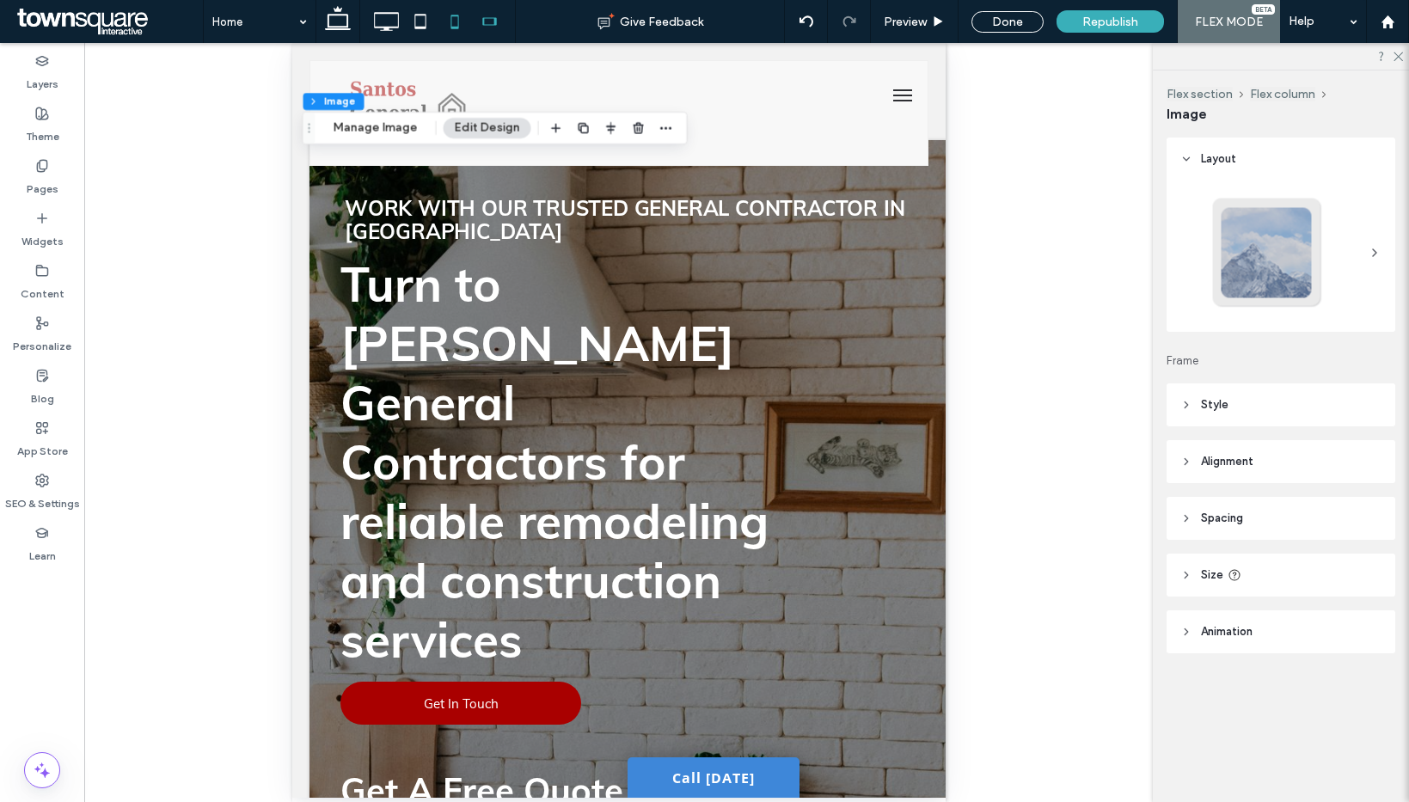
scroll to position [0, 0]
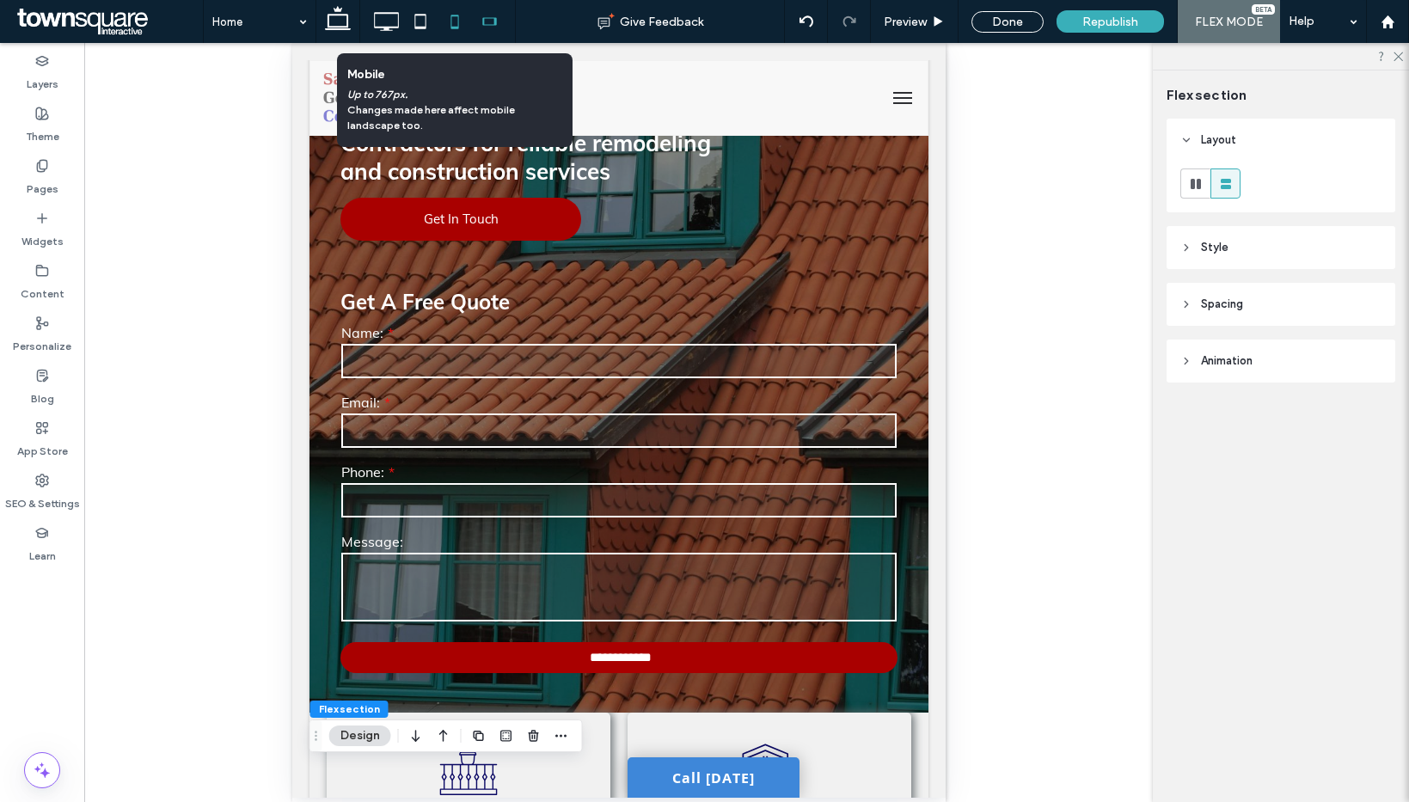
drag, startPoint x: 450, startPoint y: 22, endPoint x: 13, endPoint y: 4, distance: 437.9
click at [450, 22] on icon at bounding box center [455, 21] width 34 height 34
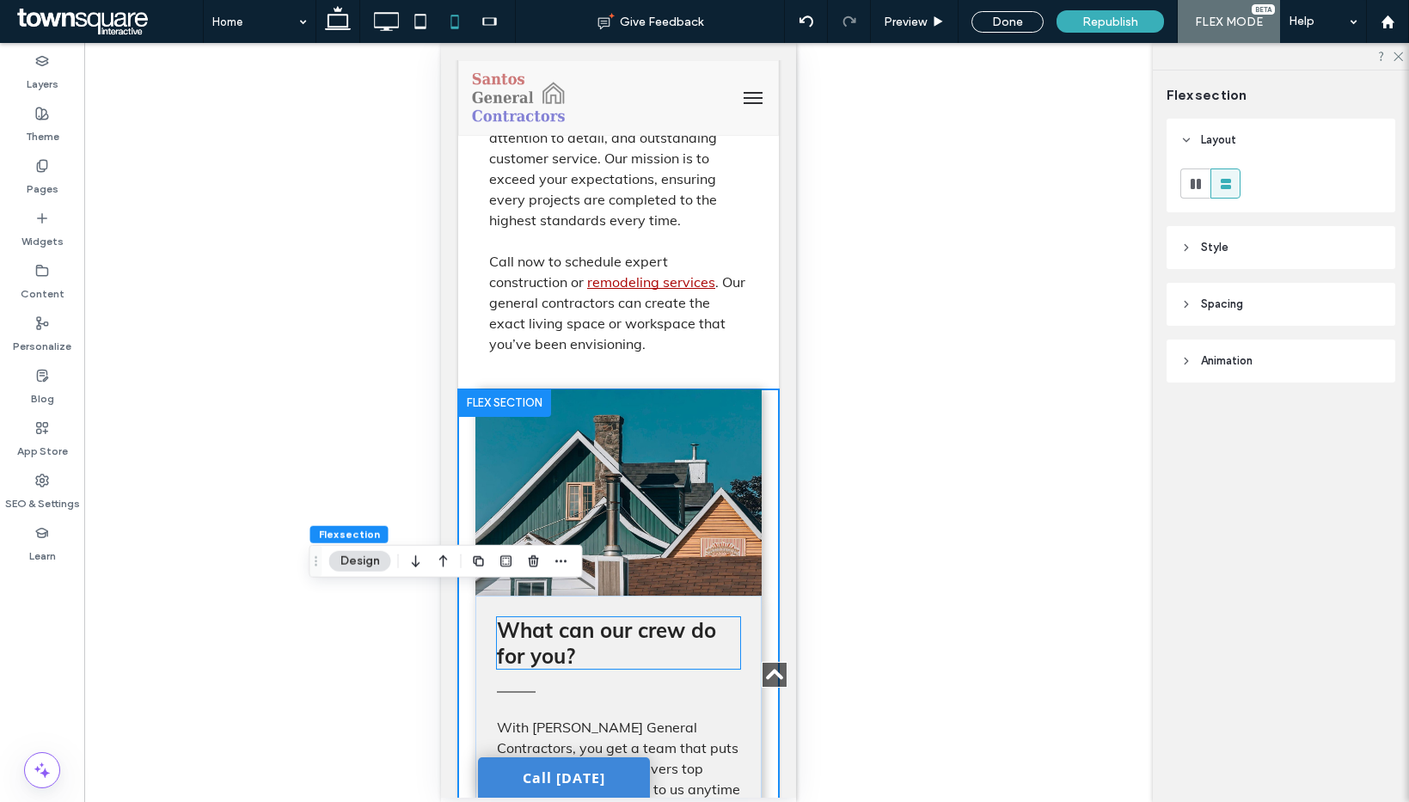
scroll to position [2264, 0]
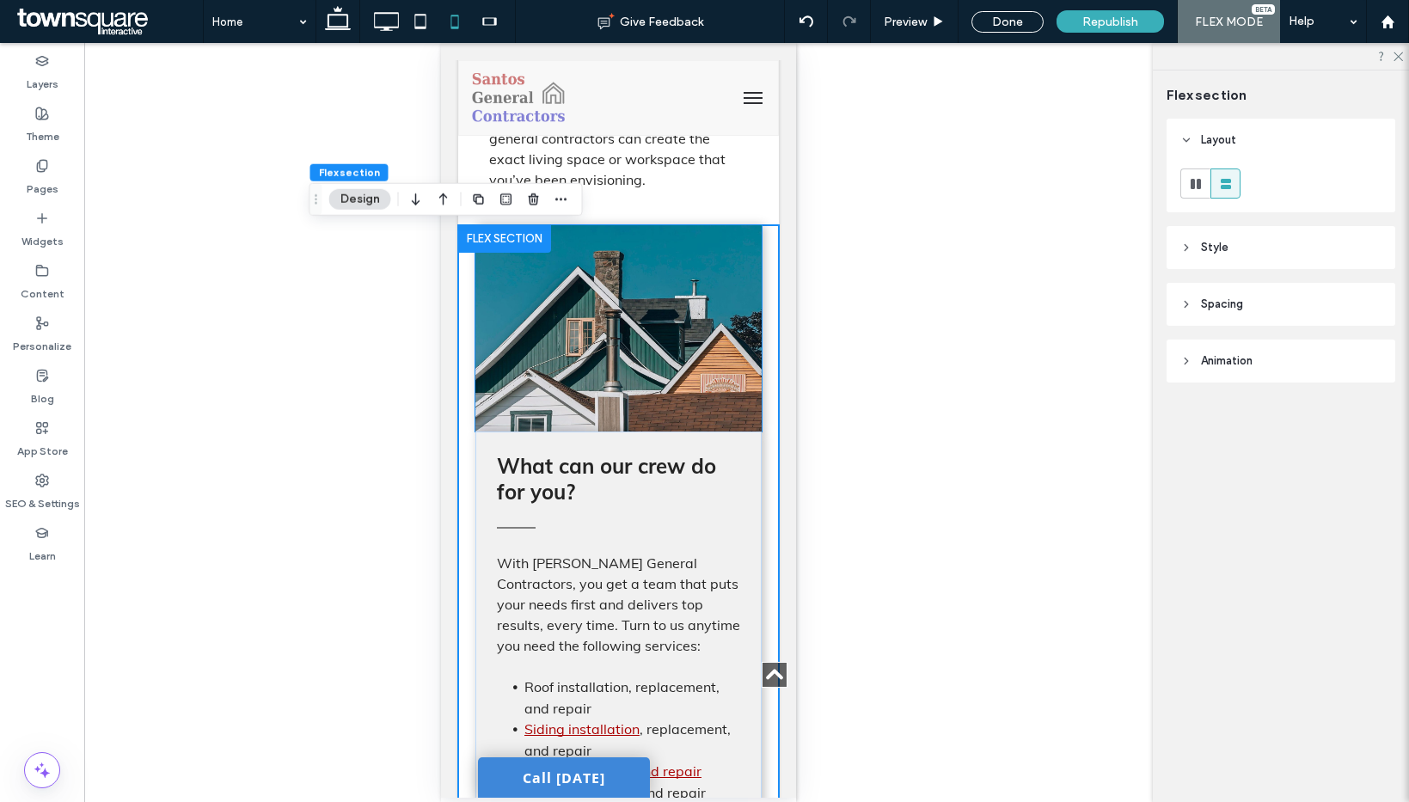
click at [605, 387] on img at bounding box center [618, 328] width 286 height 206
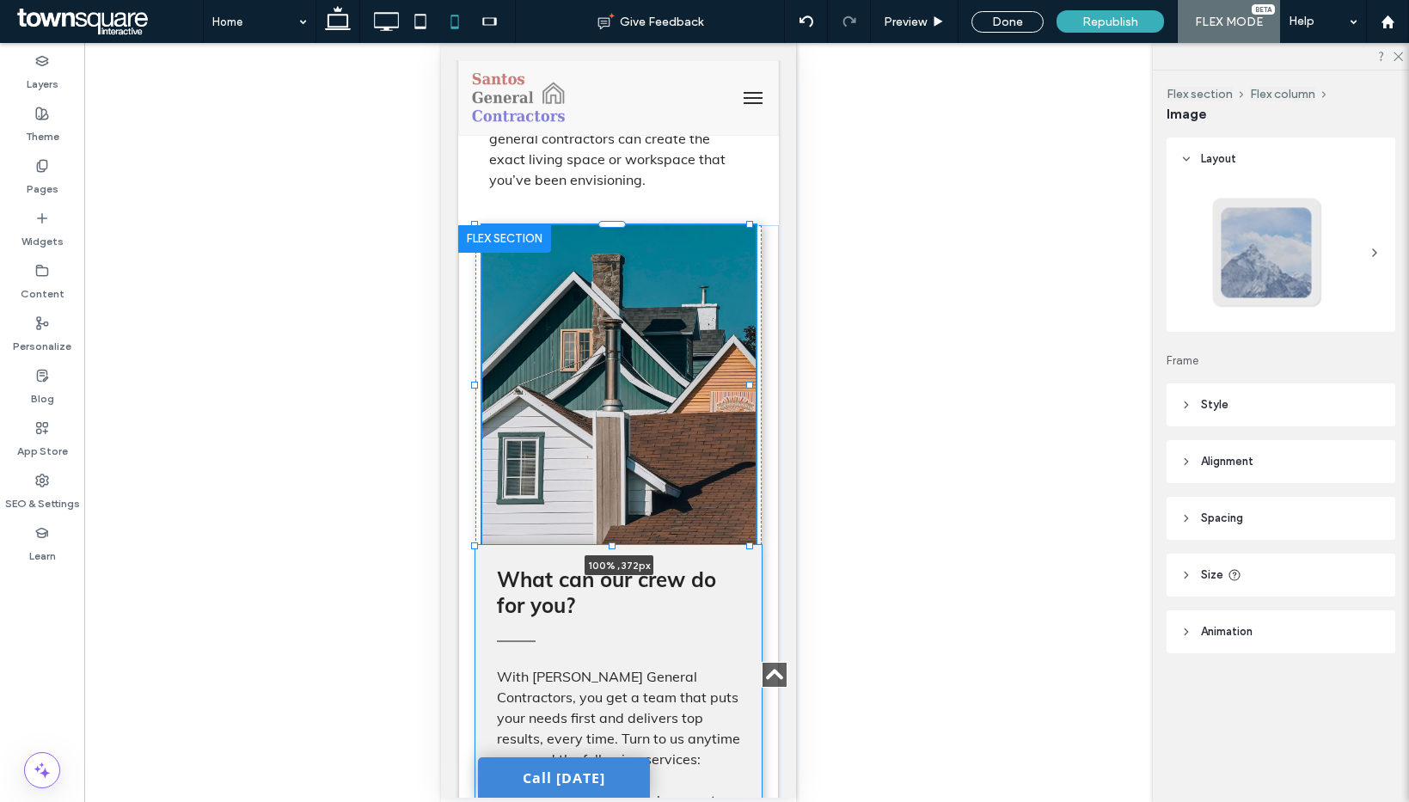
drag, startPoint x: 614, startPoint y: 432, endPoint x: 607, endPoint y: 491, distance: 58.9
click at [607, 491] on div "100% , 372px With [PERSON_NAME] General Contractors, you get a team that puts y…" at bounding box center [618, 679] width 321 height 909
type input "***"
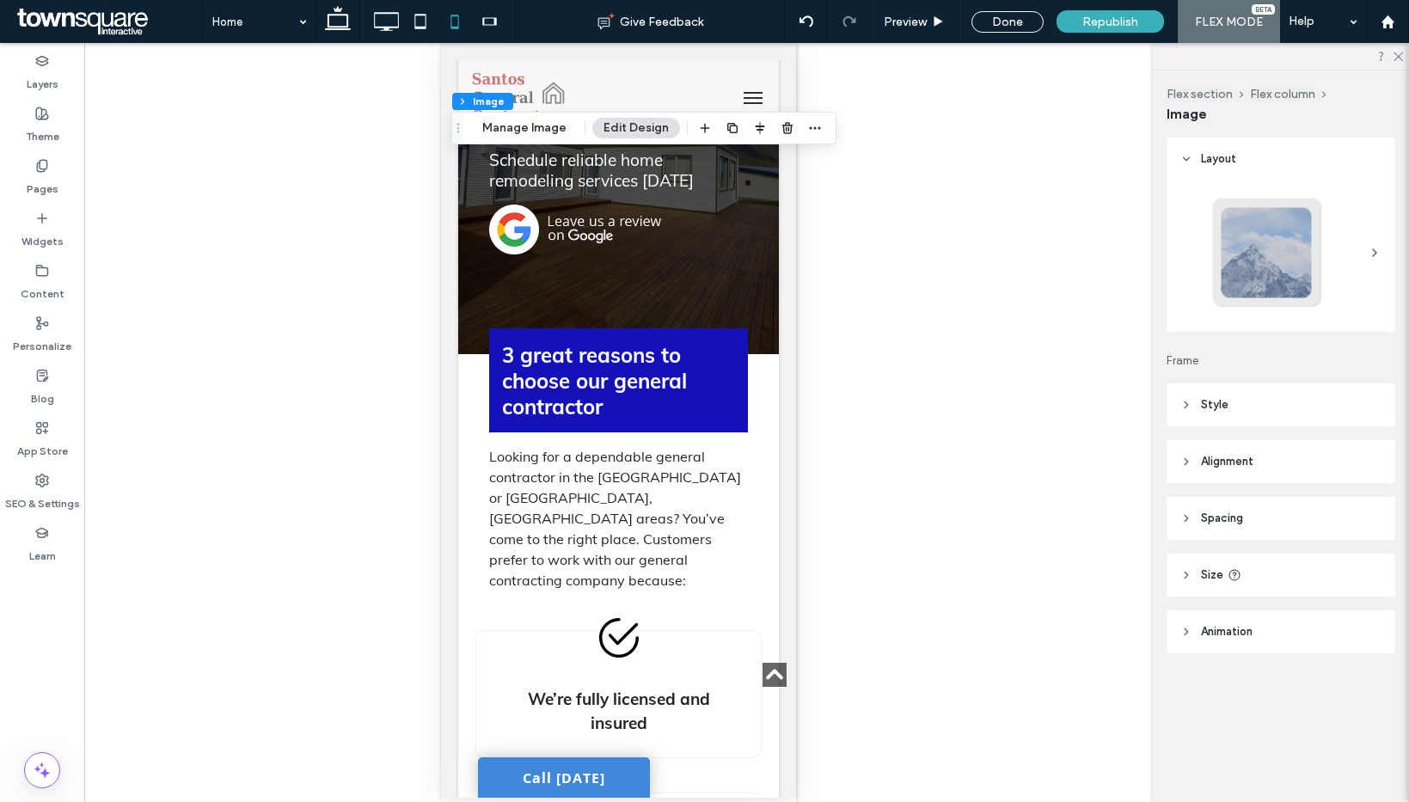
scroll to position [3281, 0]
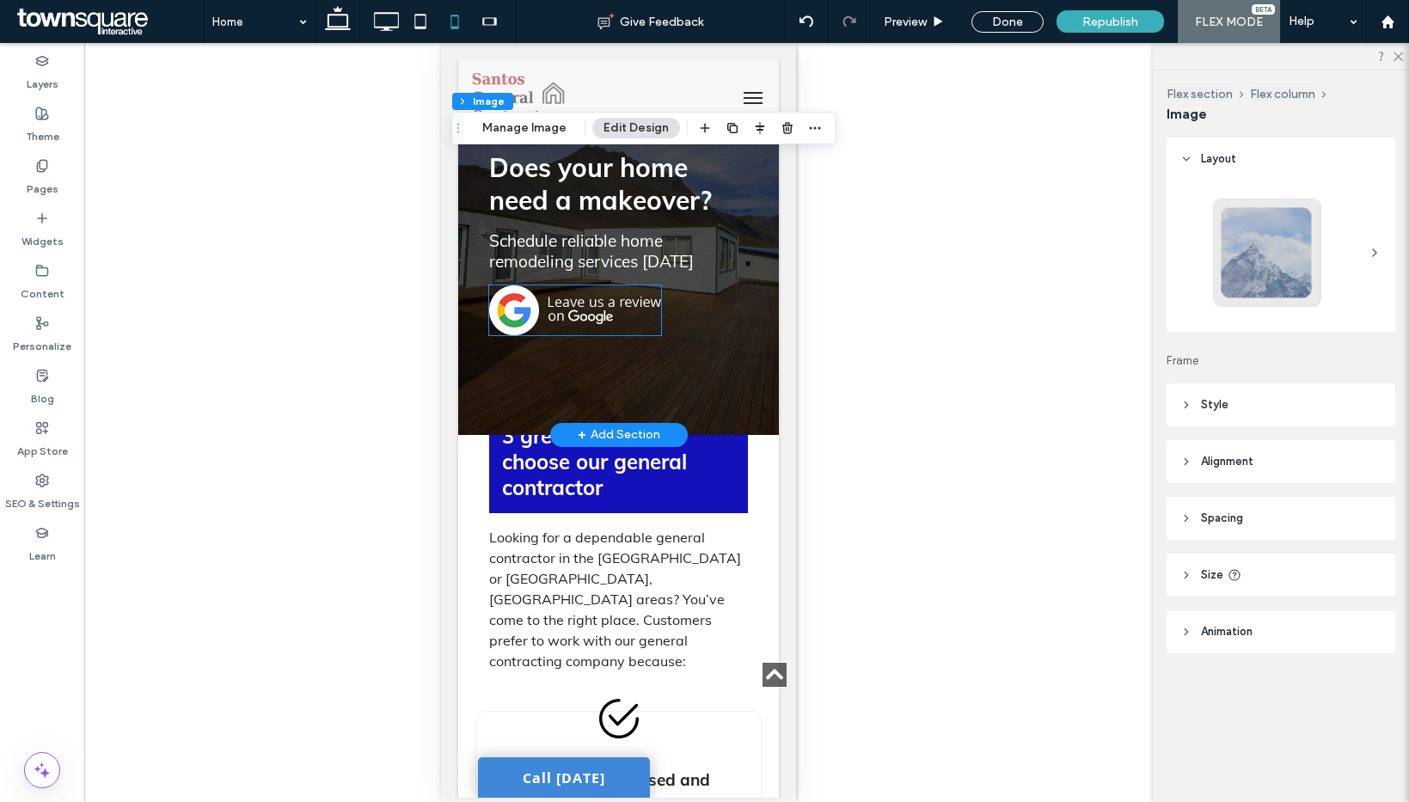
click at [553, 303] on img at bounding box center [575, 310] width 172 height 50
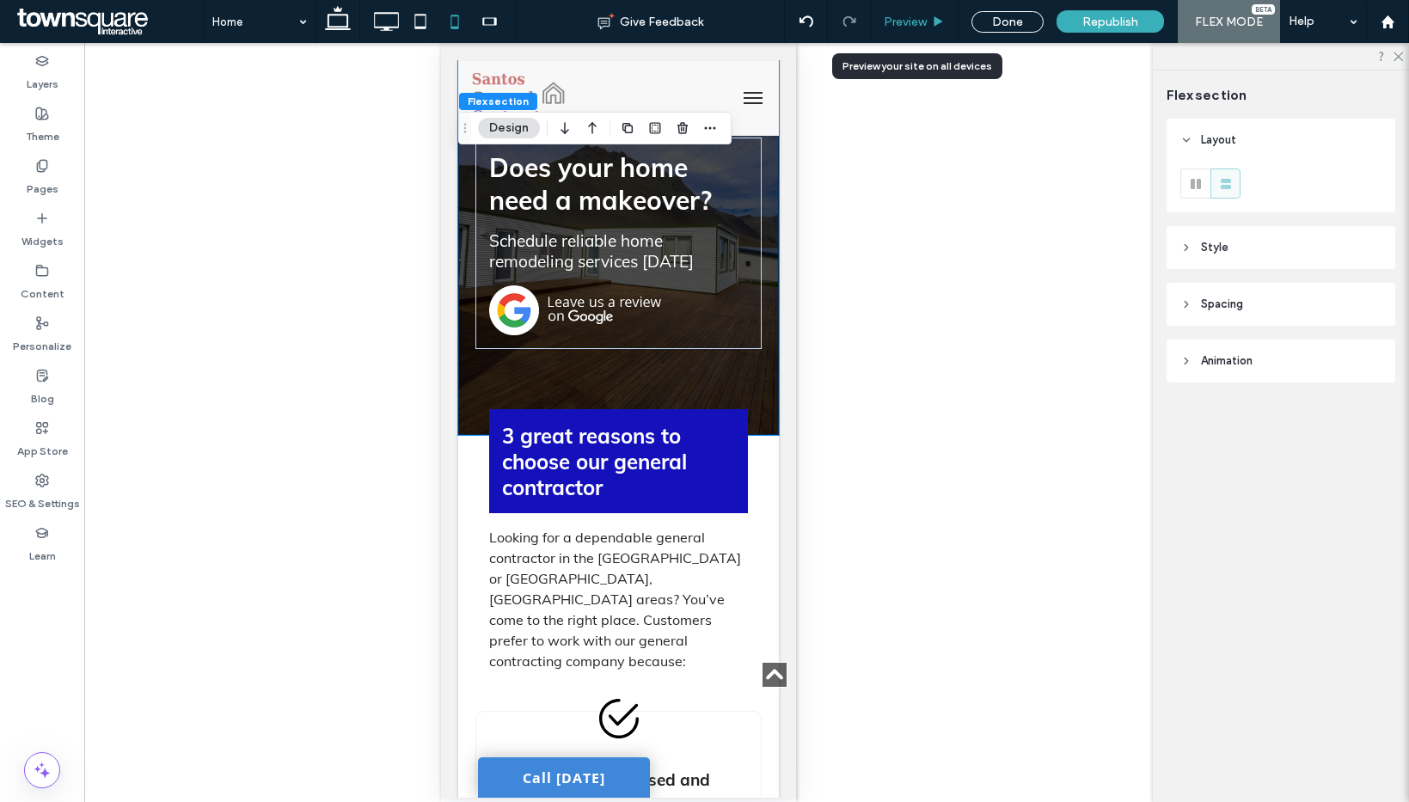
click at [914, 15] on span "Preview" at bounding box center [905, 22] width 43 height 15
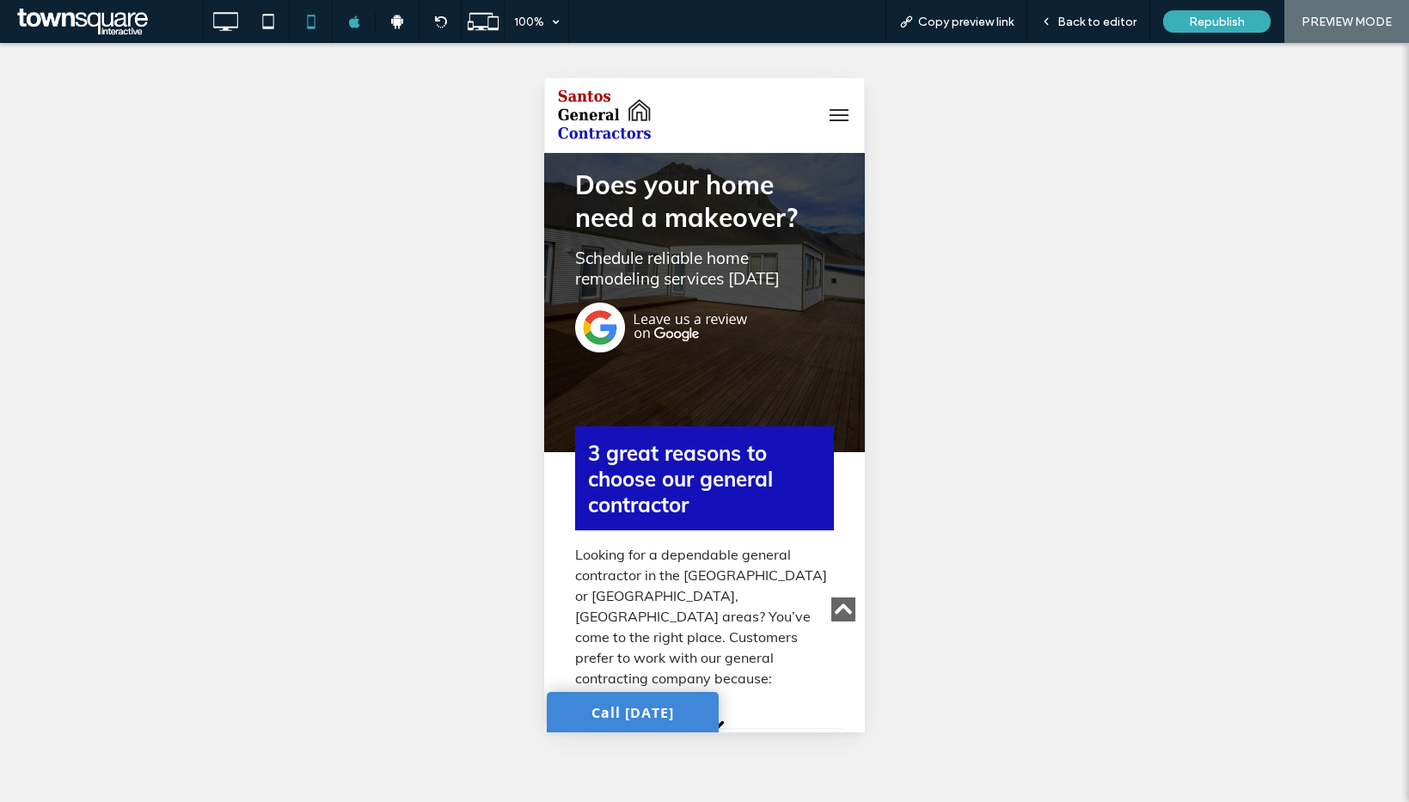
click at [665, 337] on img at bounding box center [661, 328] width 172 height 50
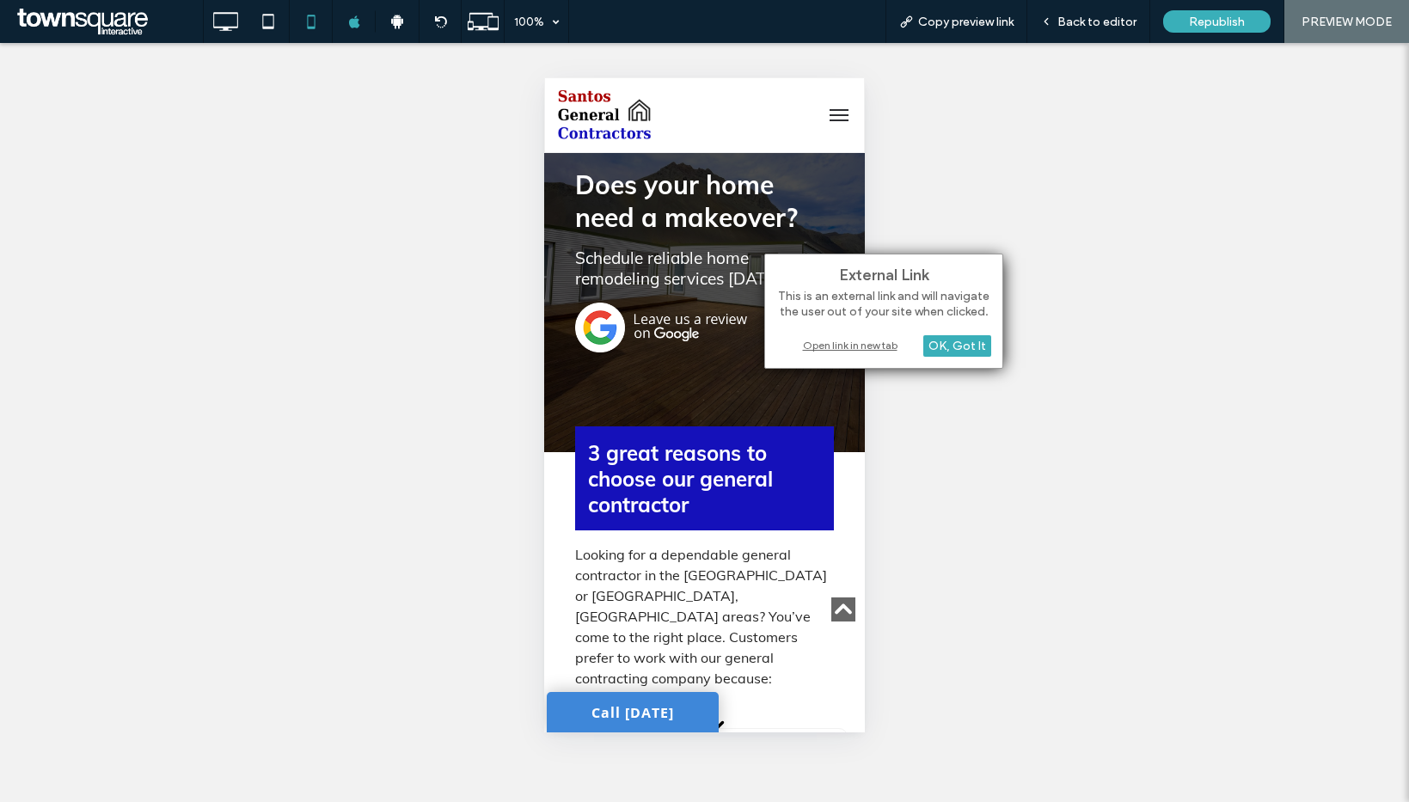
click at [855, 346] on div "Open link in new tab" at bounding box center [883, 345] width 215 height 18
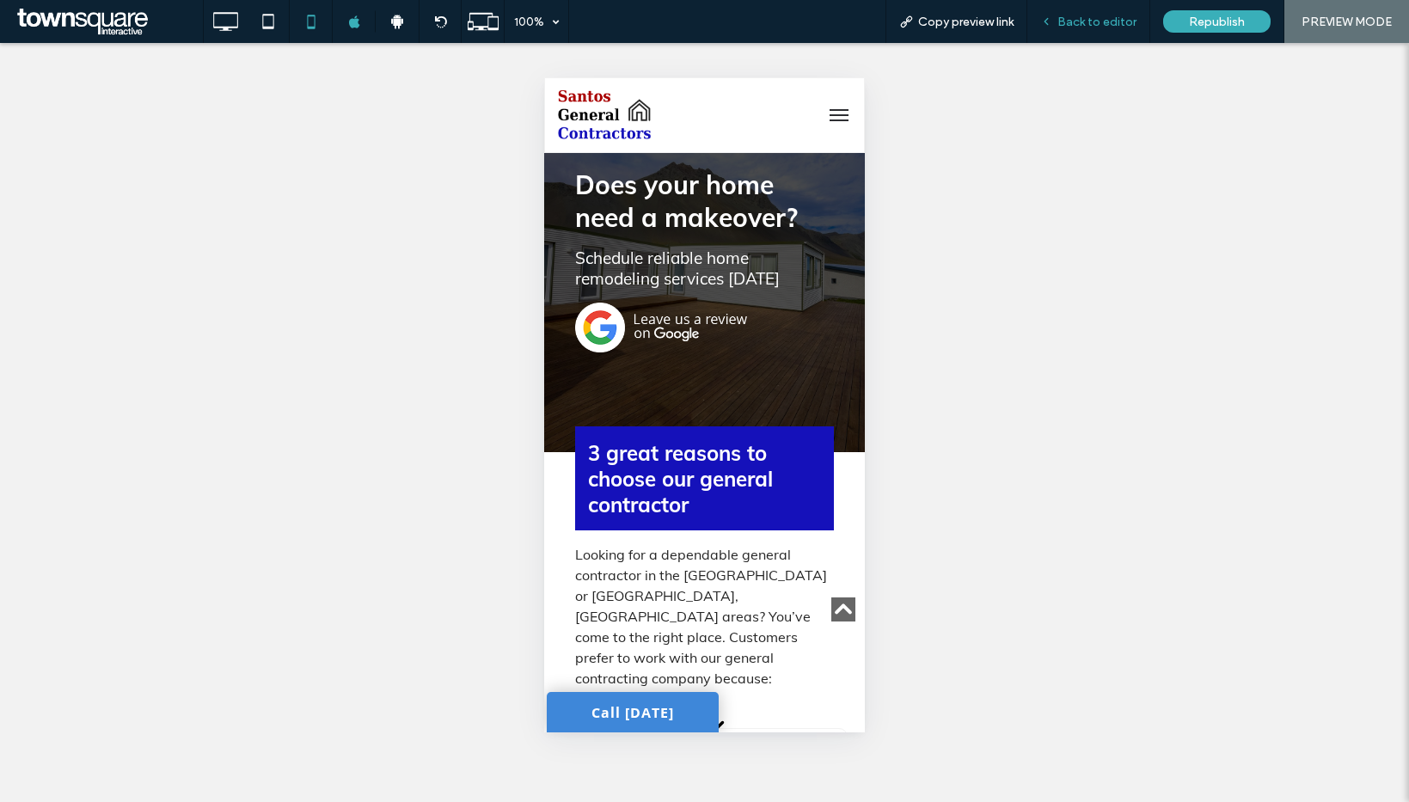
click at [1052, 16] on icon at bounding box center [1046, 21] width 12 height 12
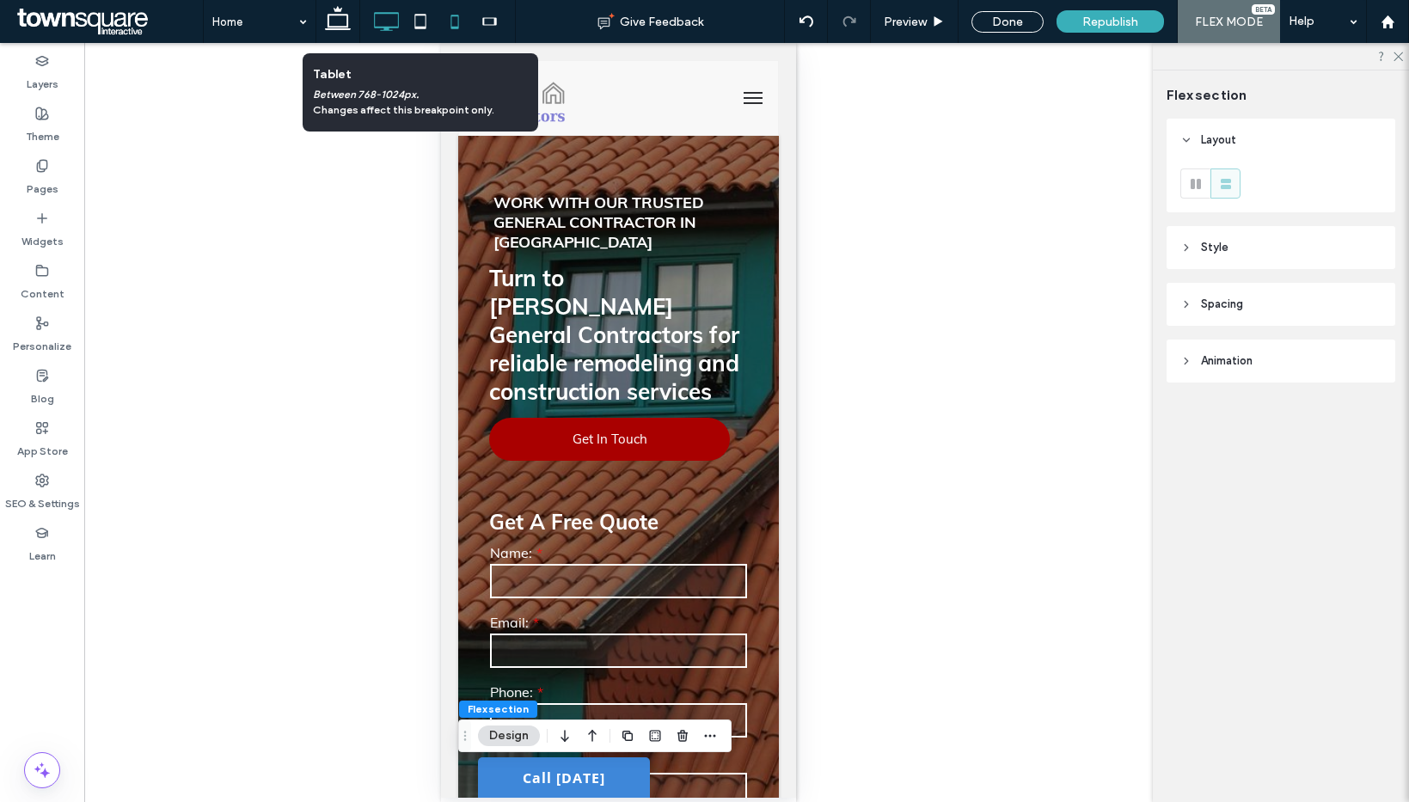
click at [384, 28] on use at bounding box center [386, 21] width 25 height 19
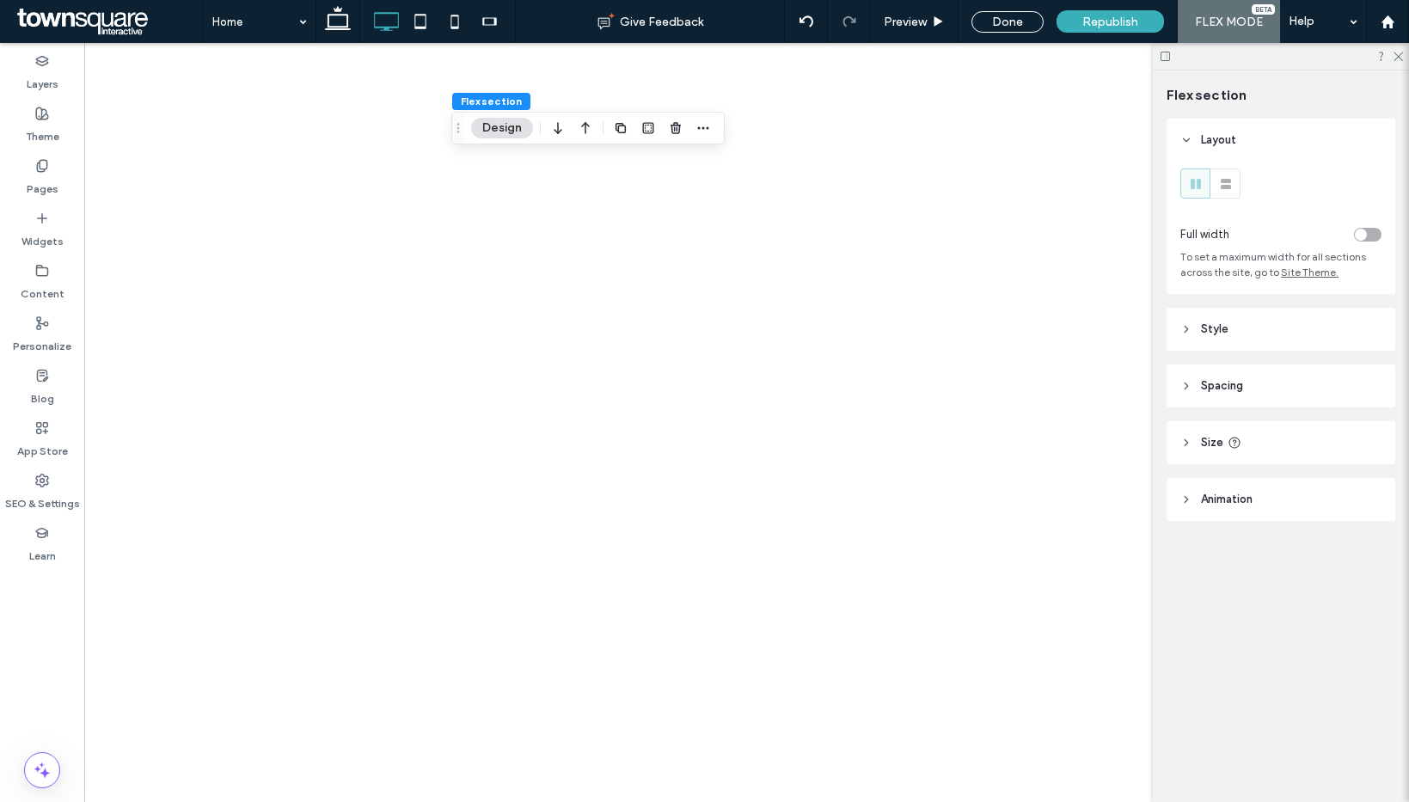
type input "***"
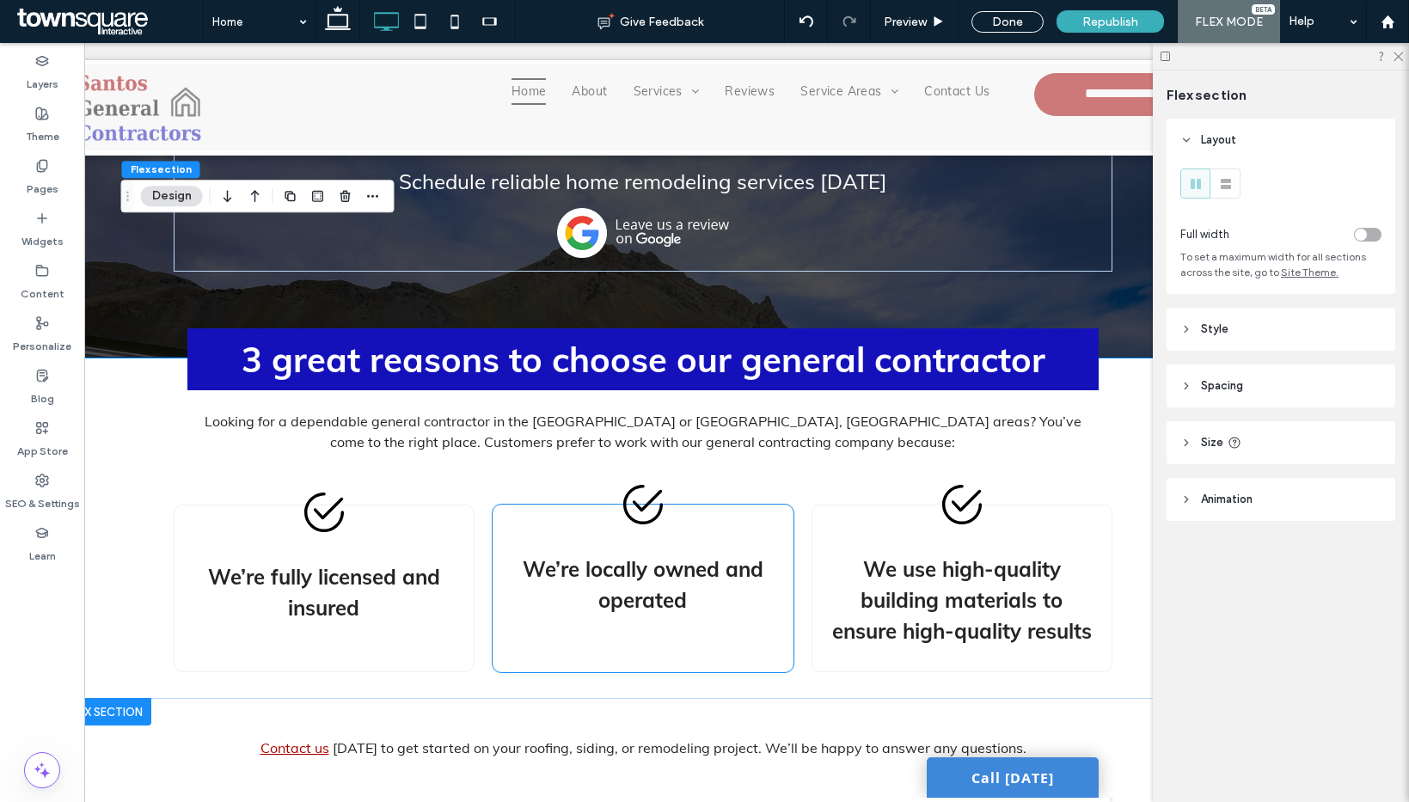
scroll to position [2052, 0]
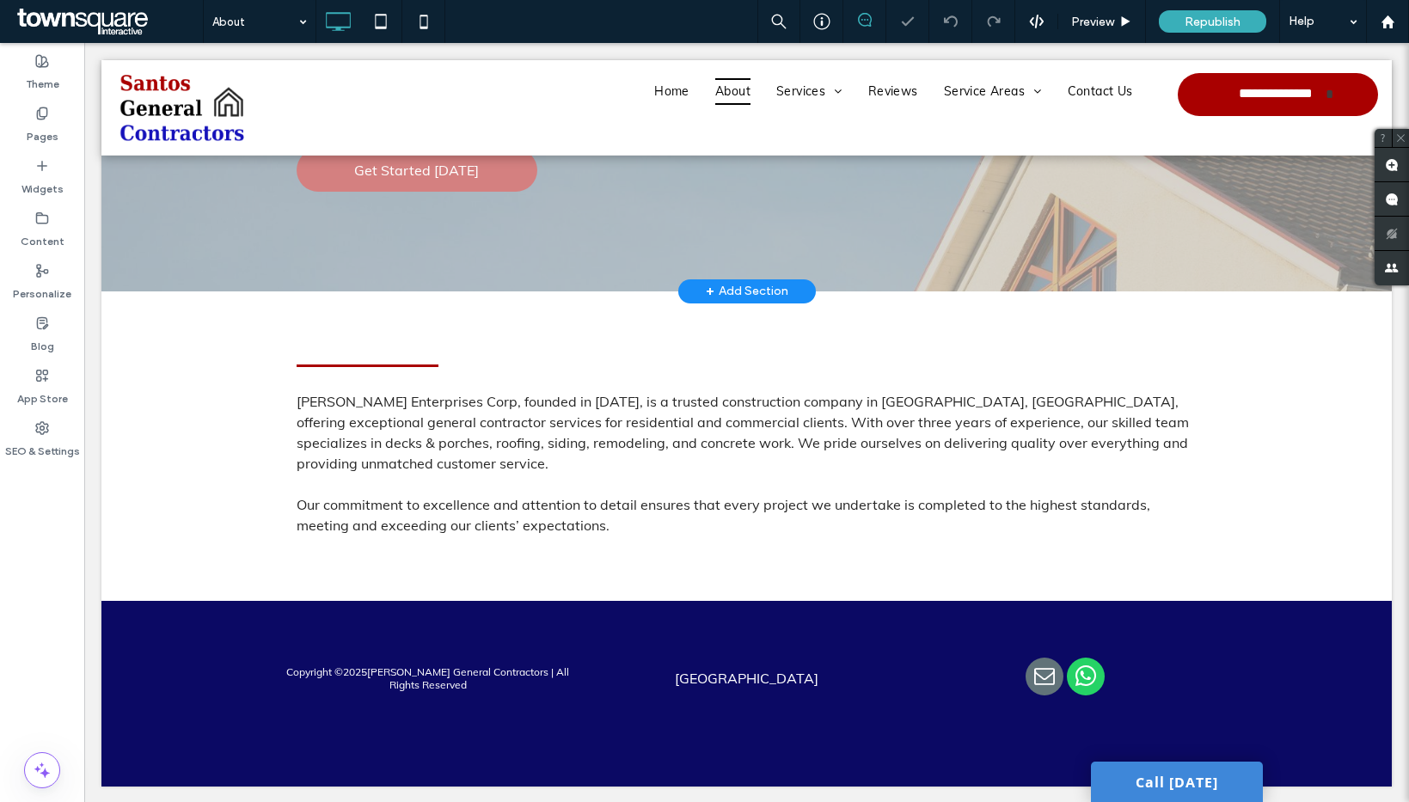
scroll to position [185, 0]
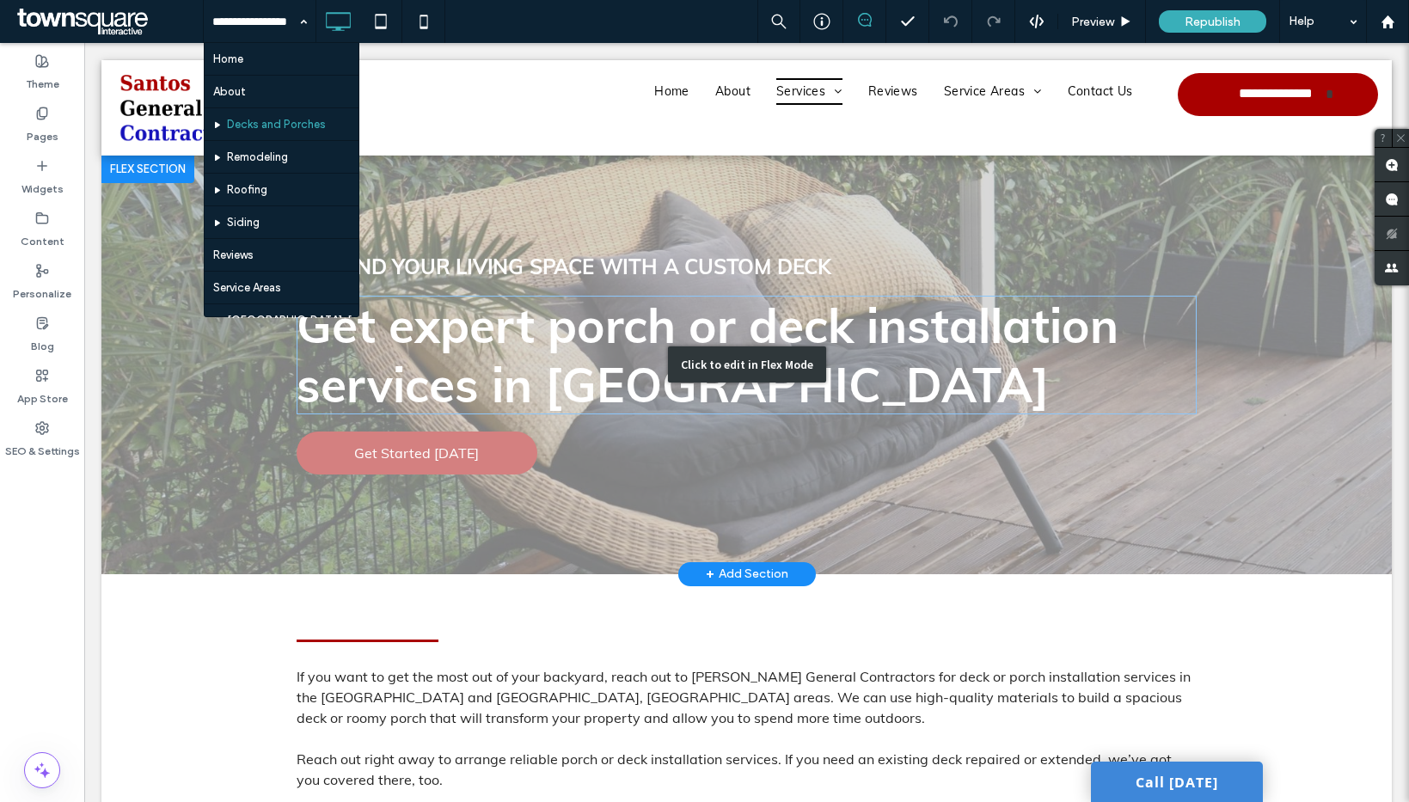
click at [598, 407] on div "Click to edit in Flex Mode" at bounding box center [746, 365] width 1290 height 419
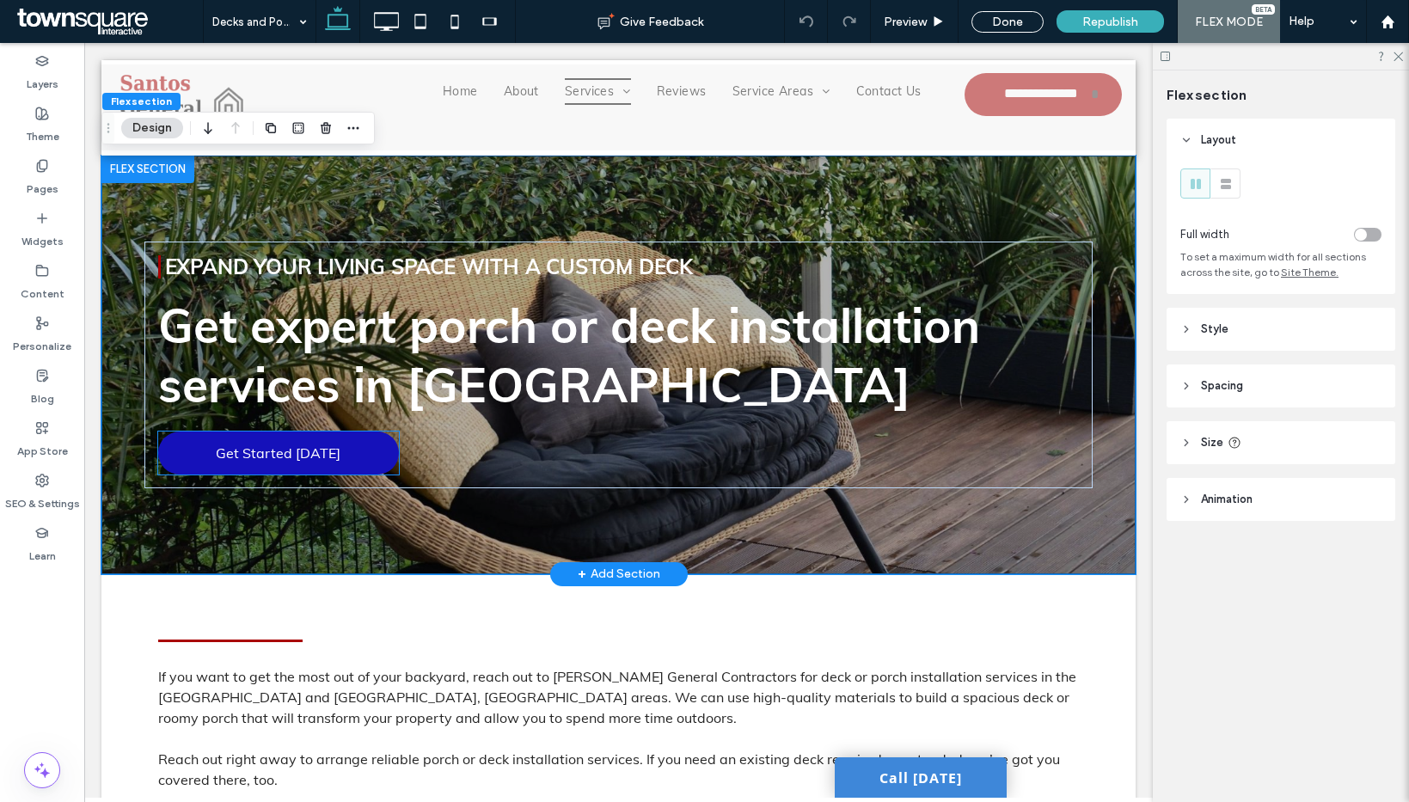
click at [254, 450] on span "Get Started [DATE]" at bounding box center [278, 453] width 125 height 34
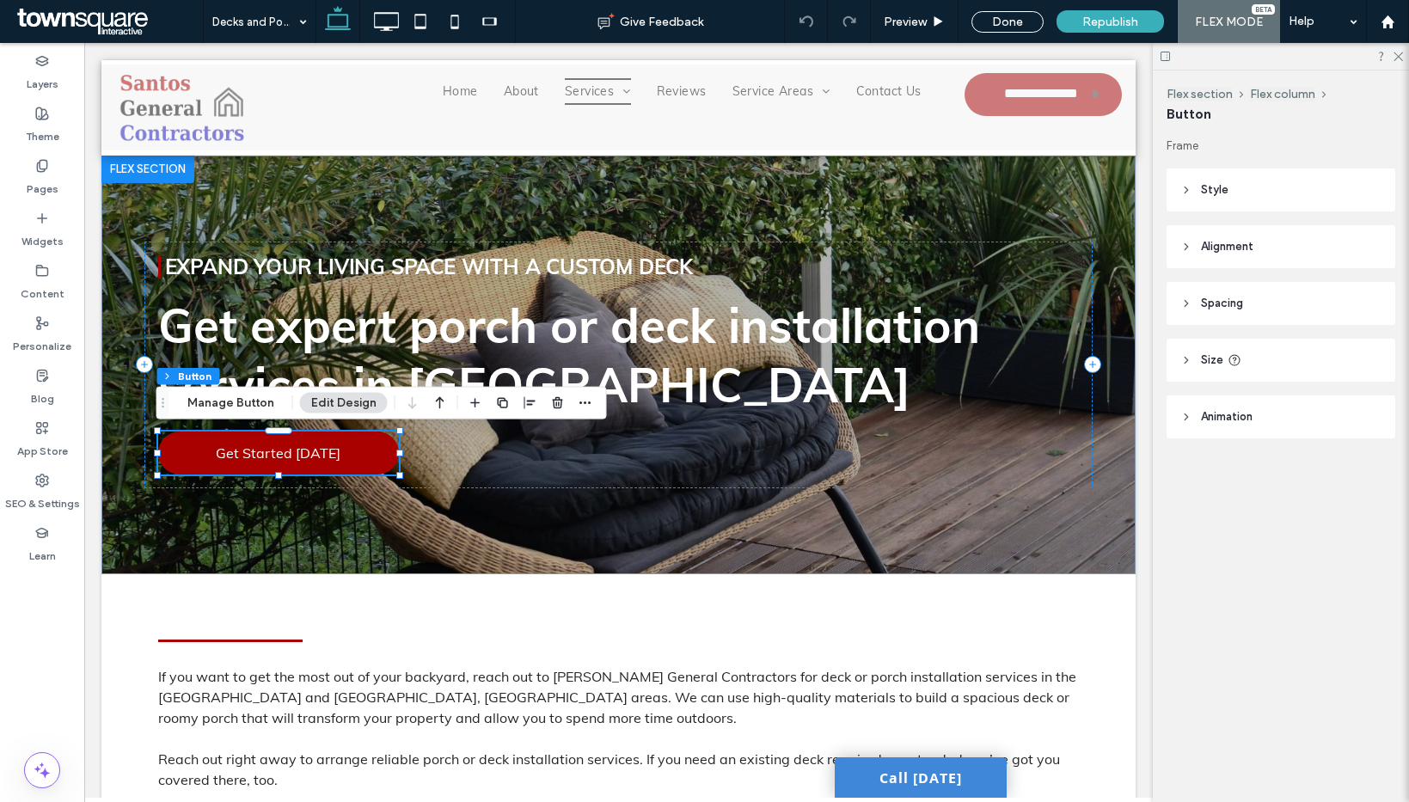
click at [236, 395] on button "Manage Button" at bounding box center [230, 403] width 109 height 21
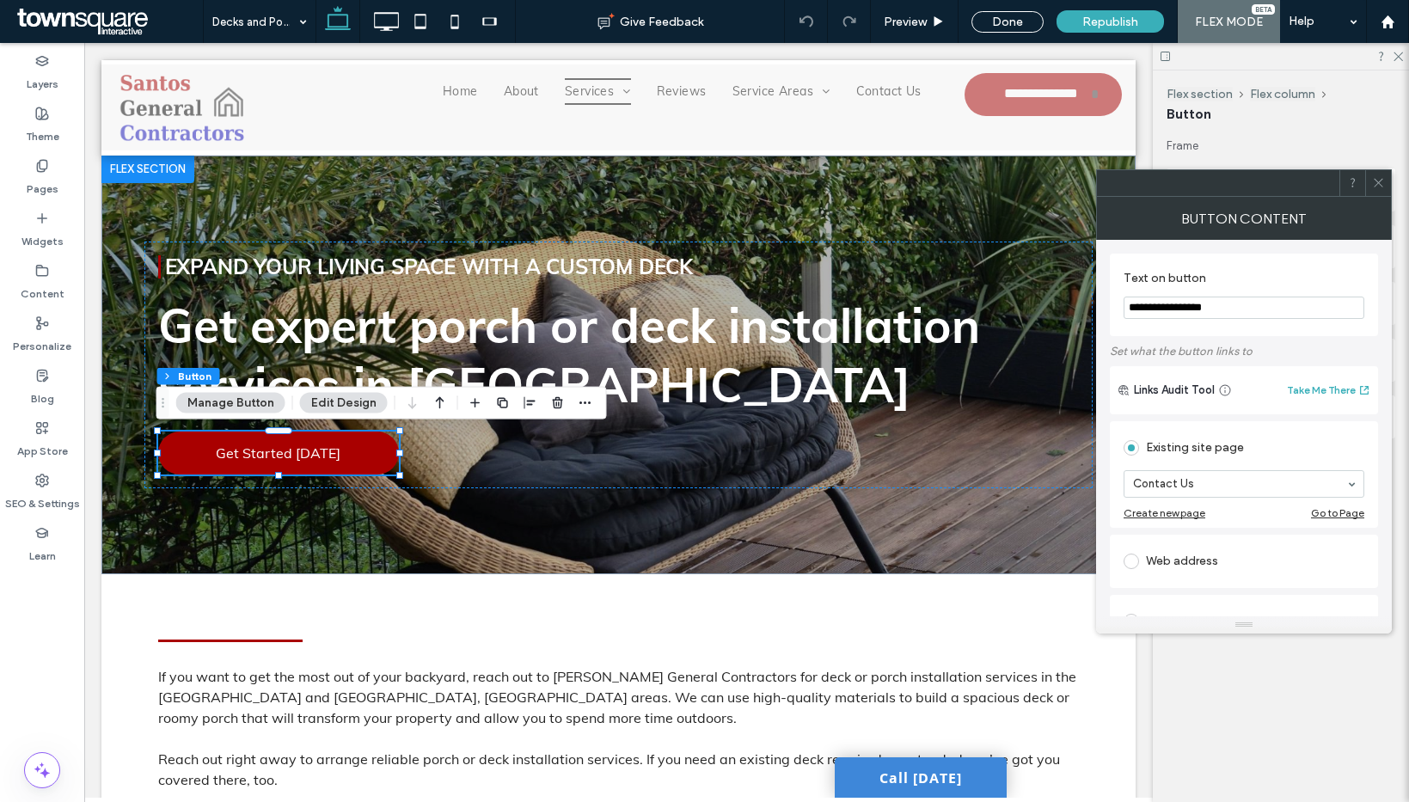
click at [1388, 177] on div at bounding box center [1378, 183] width 26 height 26
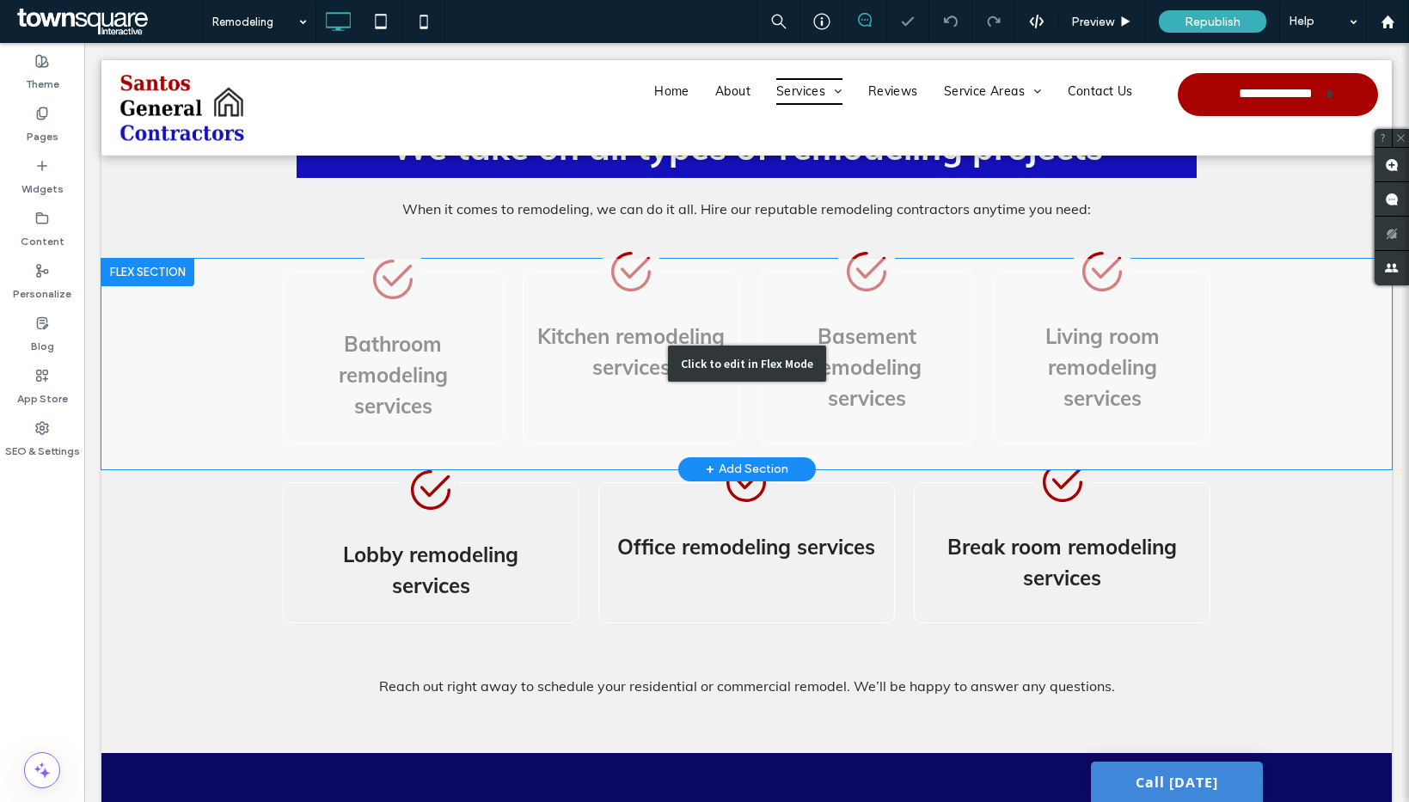
scroll to position [842, 0]
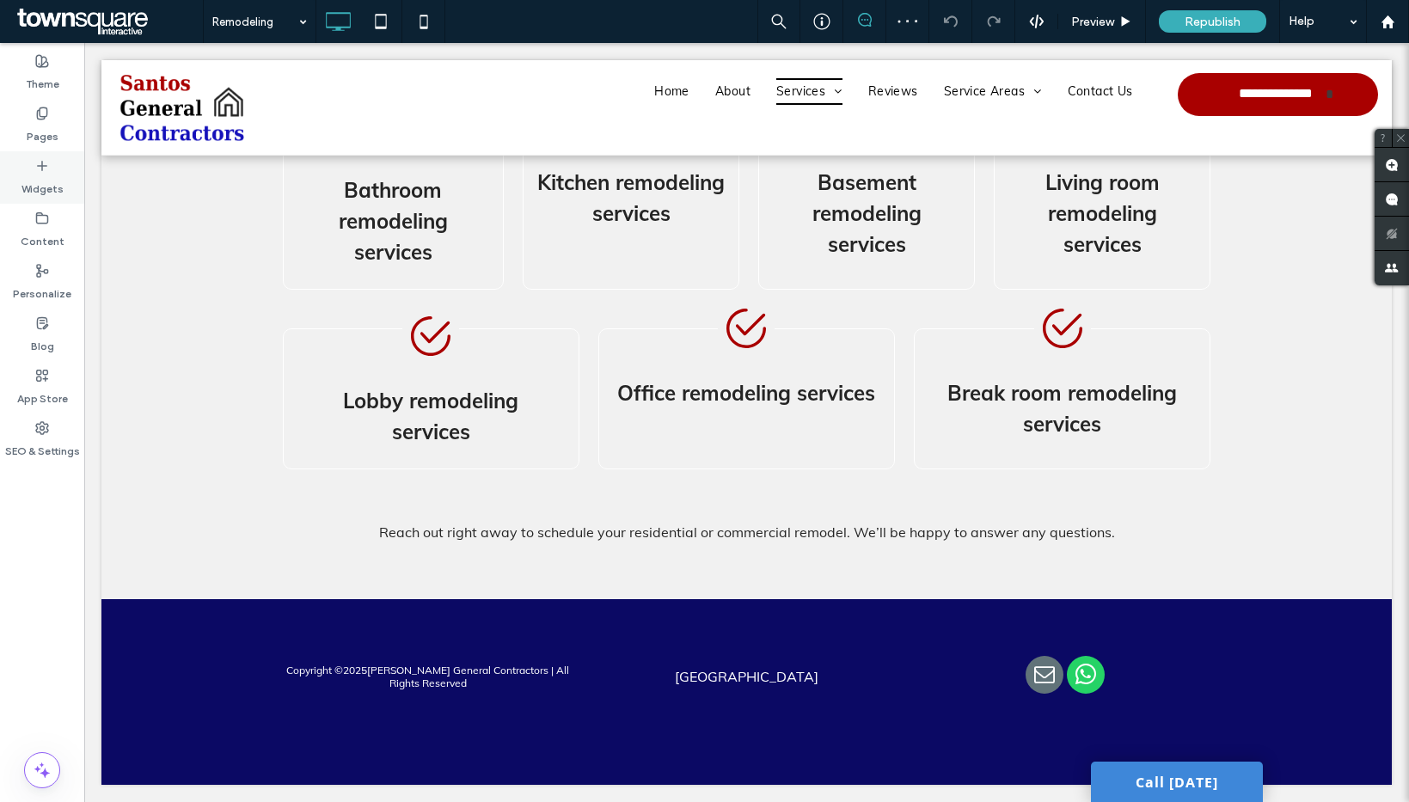
click at [19, 191] on div "Widgets" at bounding box center [42, 177] width 84 height 52
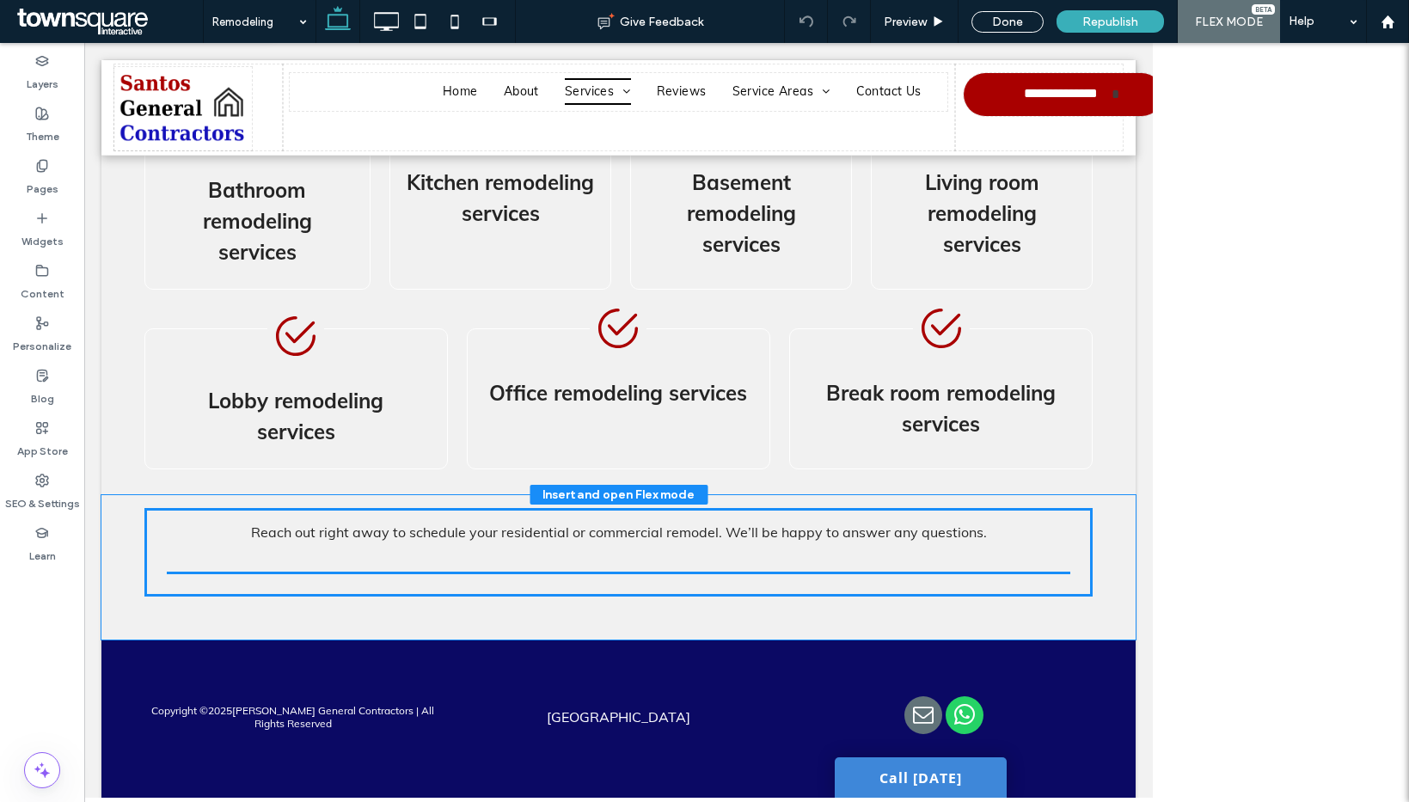
scroll to position [830, 0]
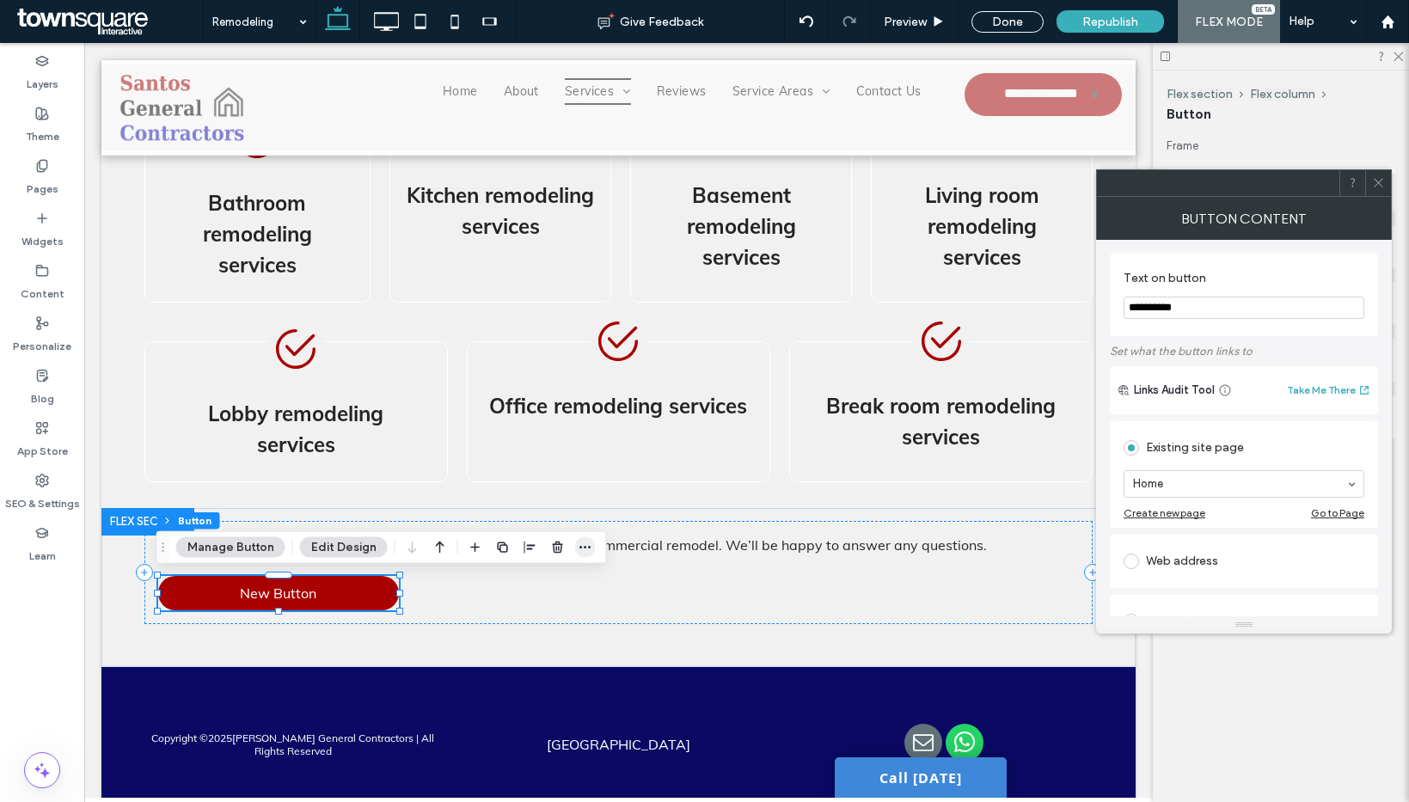
click at [575, 543] on span "button" at bounding box center [585, 547] width 21 height 21
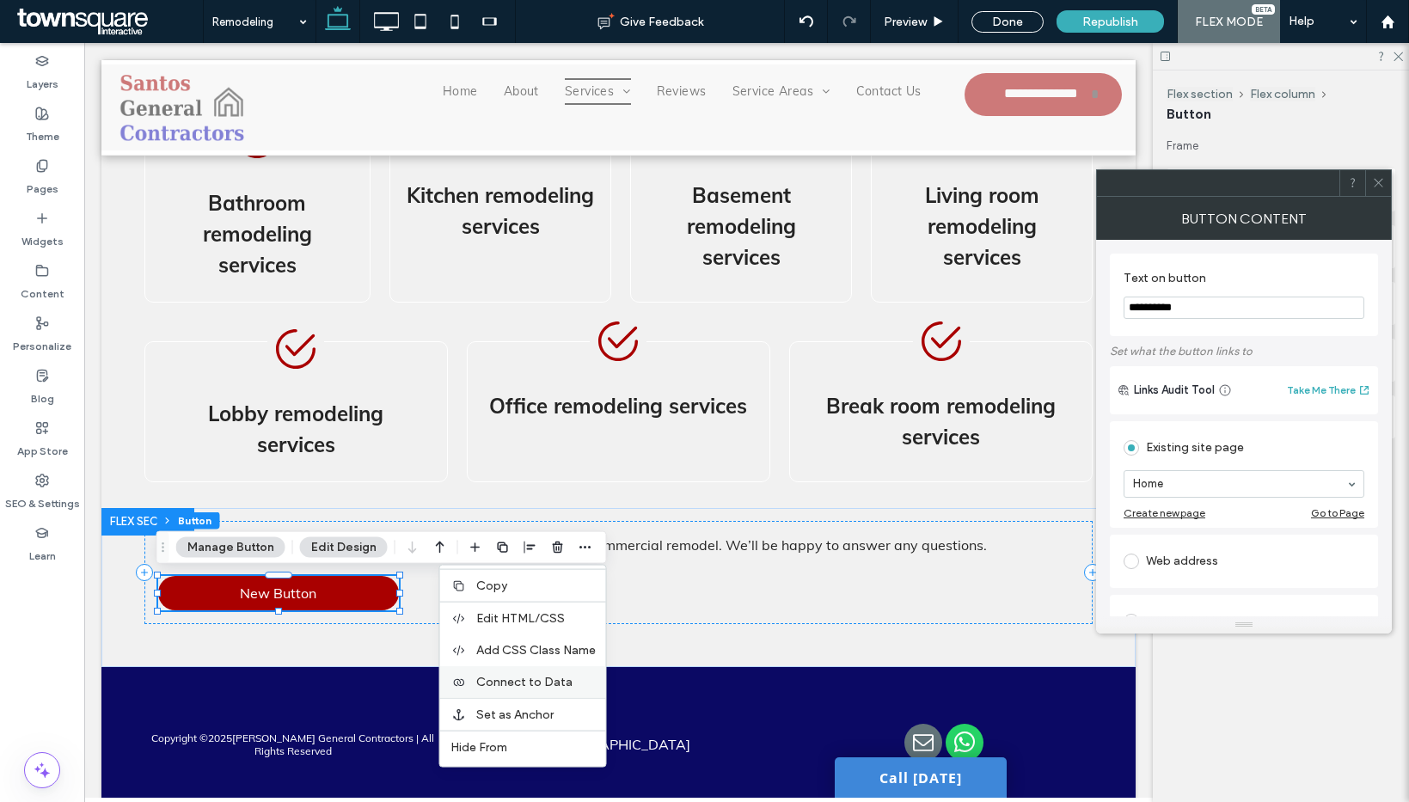
click at [555, 685] on span "Connect to Data" at bounding box center [524, 682] width 96 height 15
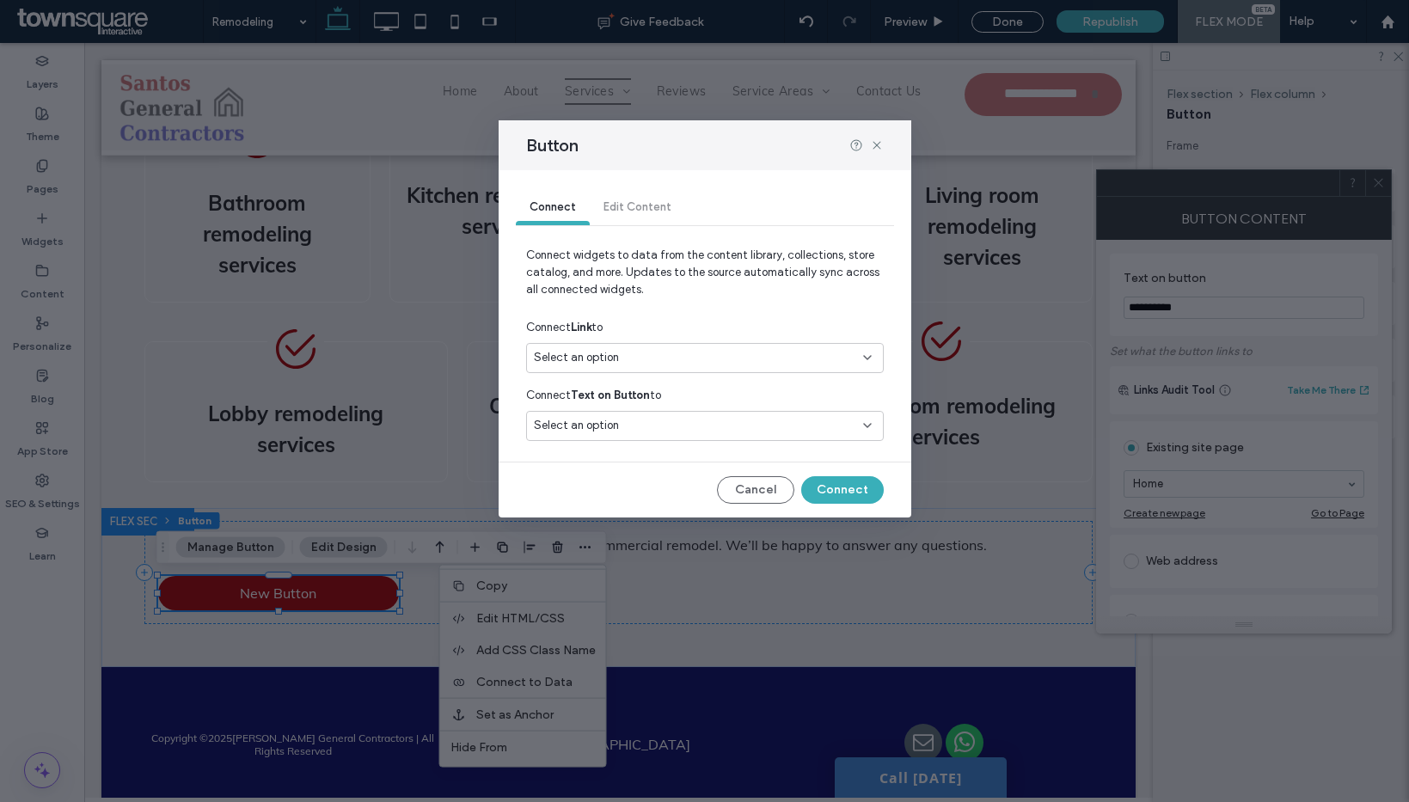
click at [660, 358] on div "Select an option" at bounding box center [694, 357] width 321 height 17
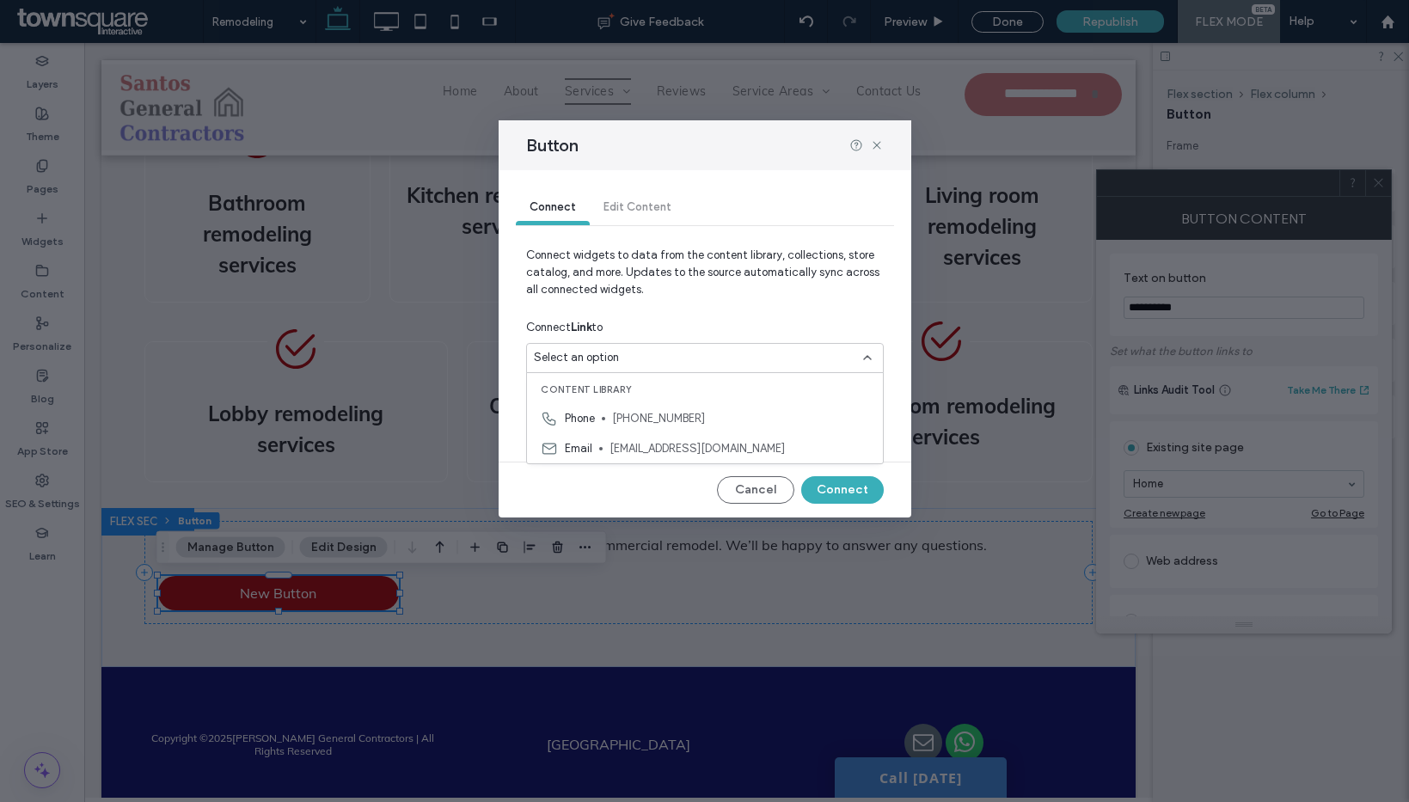
click at [658, 421] on span "[PHONE_NUMBER]" at bounding box center [740, 418] width 257 height 17
click at [668, 440] on div "Select an option" at bounding box center [705, 426] width 358 height 30
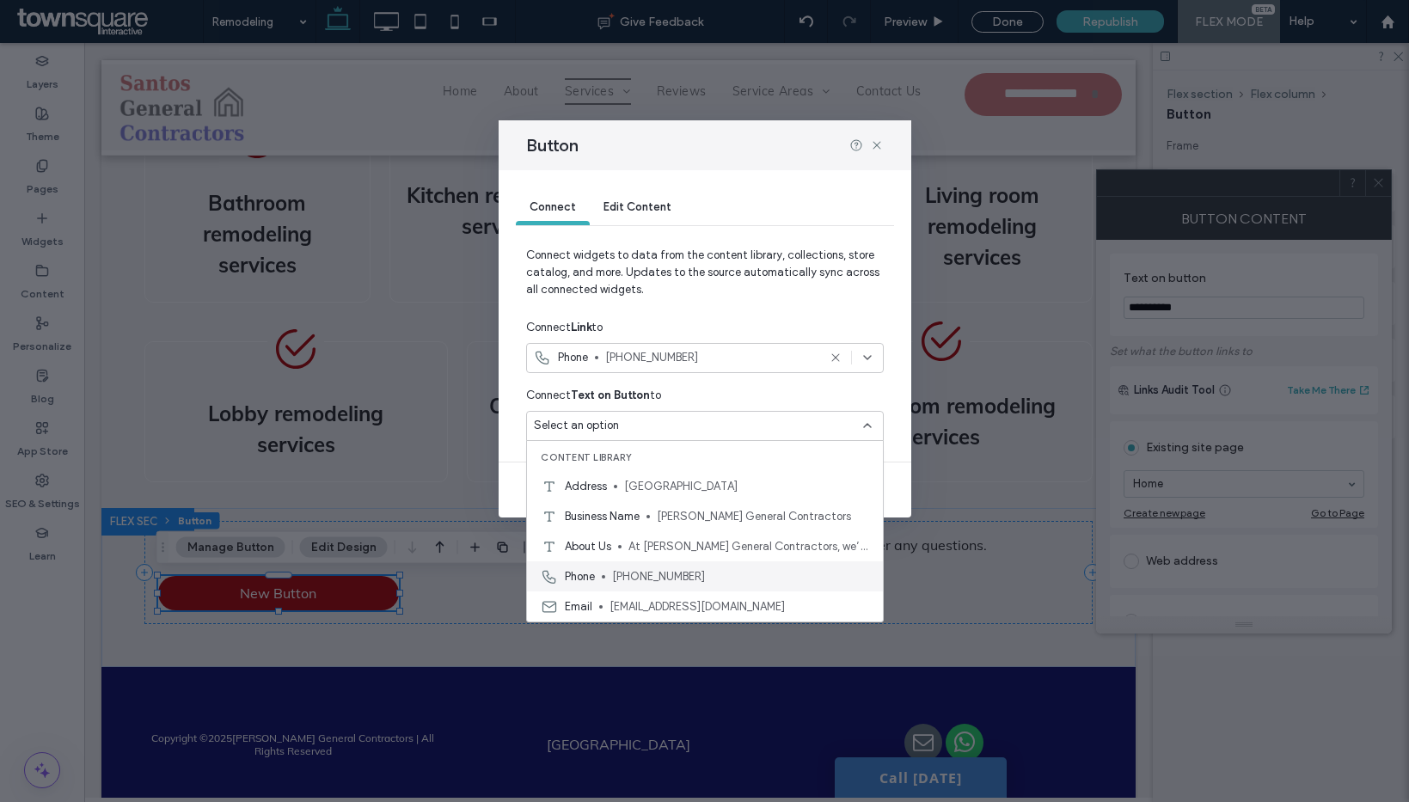
click at [652, 584] on span "[PHONE_NUMBER]" at bounding box center [740, 576] width 257 height 17
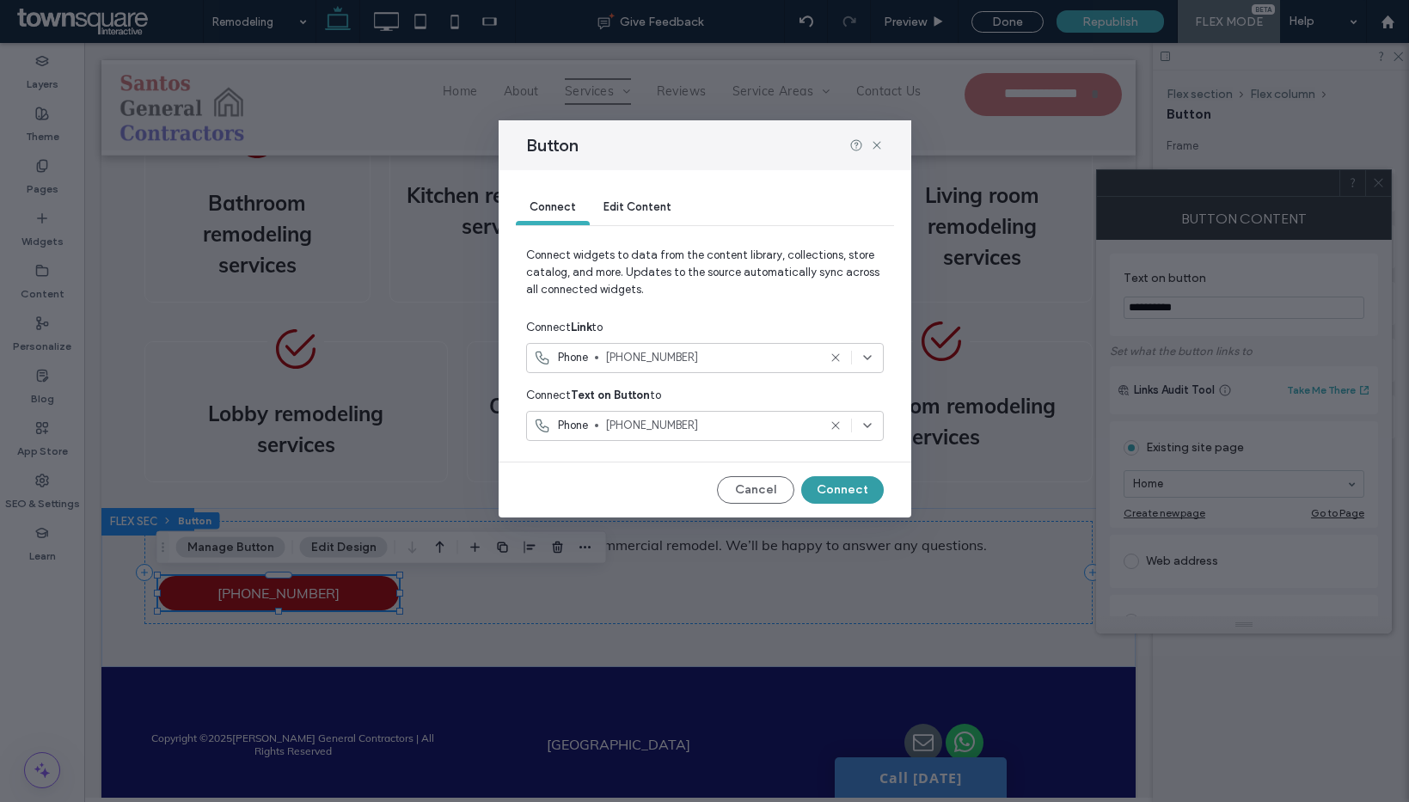
drag, startPoint x: 858, startPoint y: 483, endPoint x: 823, endPoint y: 474, distance: 36.5
click at [858, 483] on button "Connect" at bounding box center [842, 490] width 83 height 28
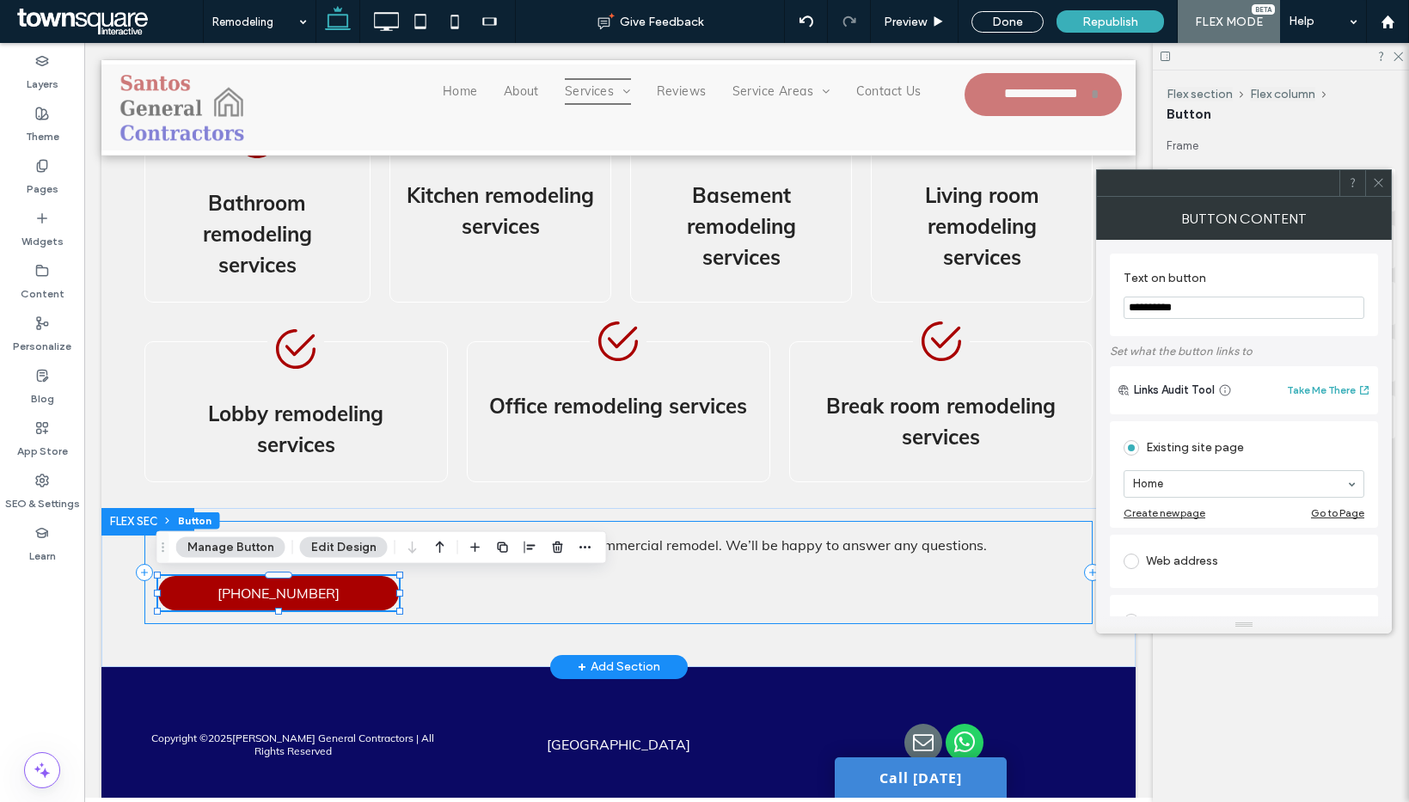
drag, startPoint x: 751, startPoint y: 609, endPoint x: 781, endPoint y: 585, distance: 37.9
click at [751, 609] on div "Reach out right away to schedule your residential or commercial remodel. We’ll …" at bounding box center [618, 572] width 949 height 103
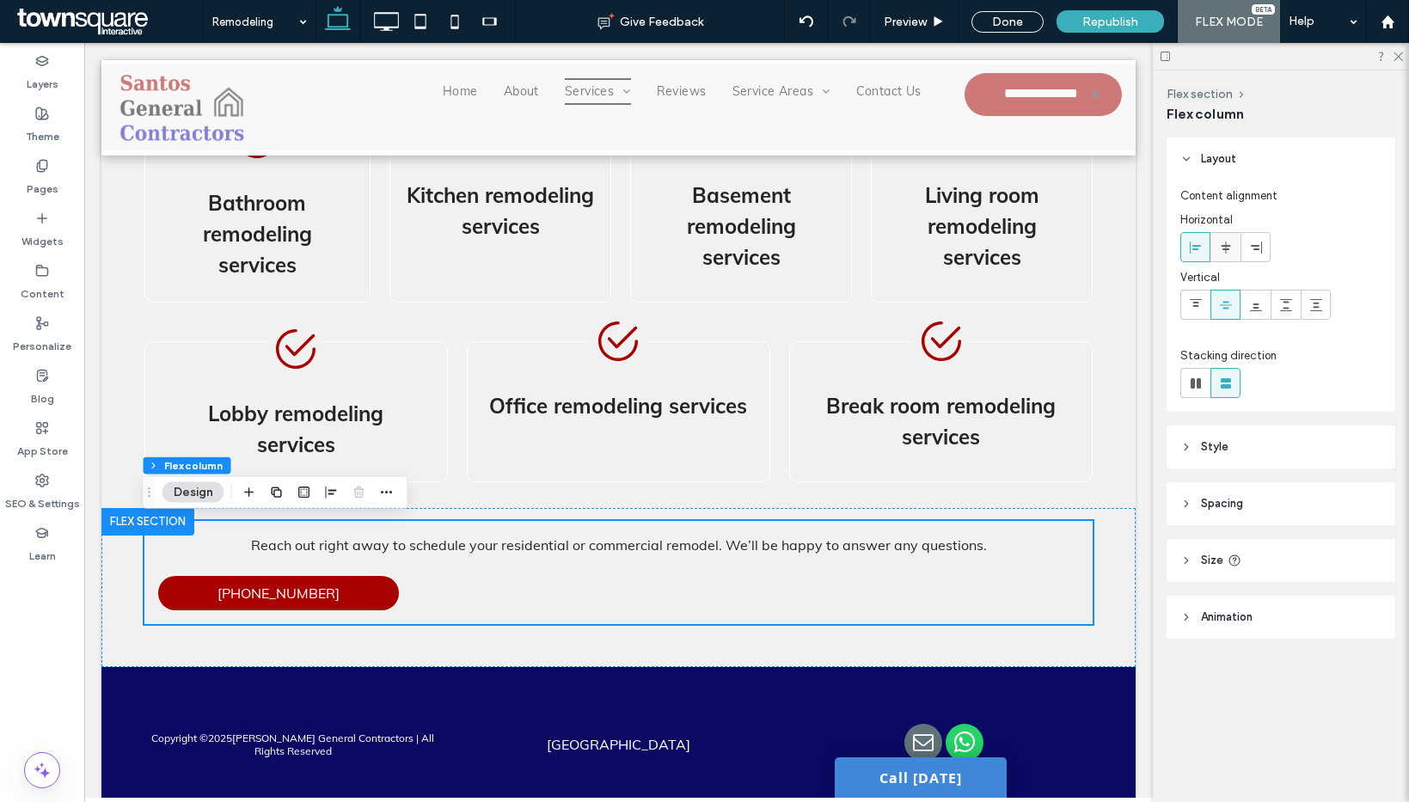
click at [1226, 244] on icon at bounding box center [1226, 248] width 14 height 14
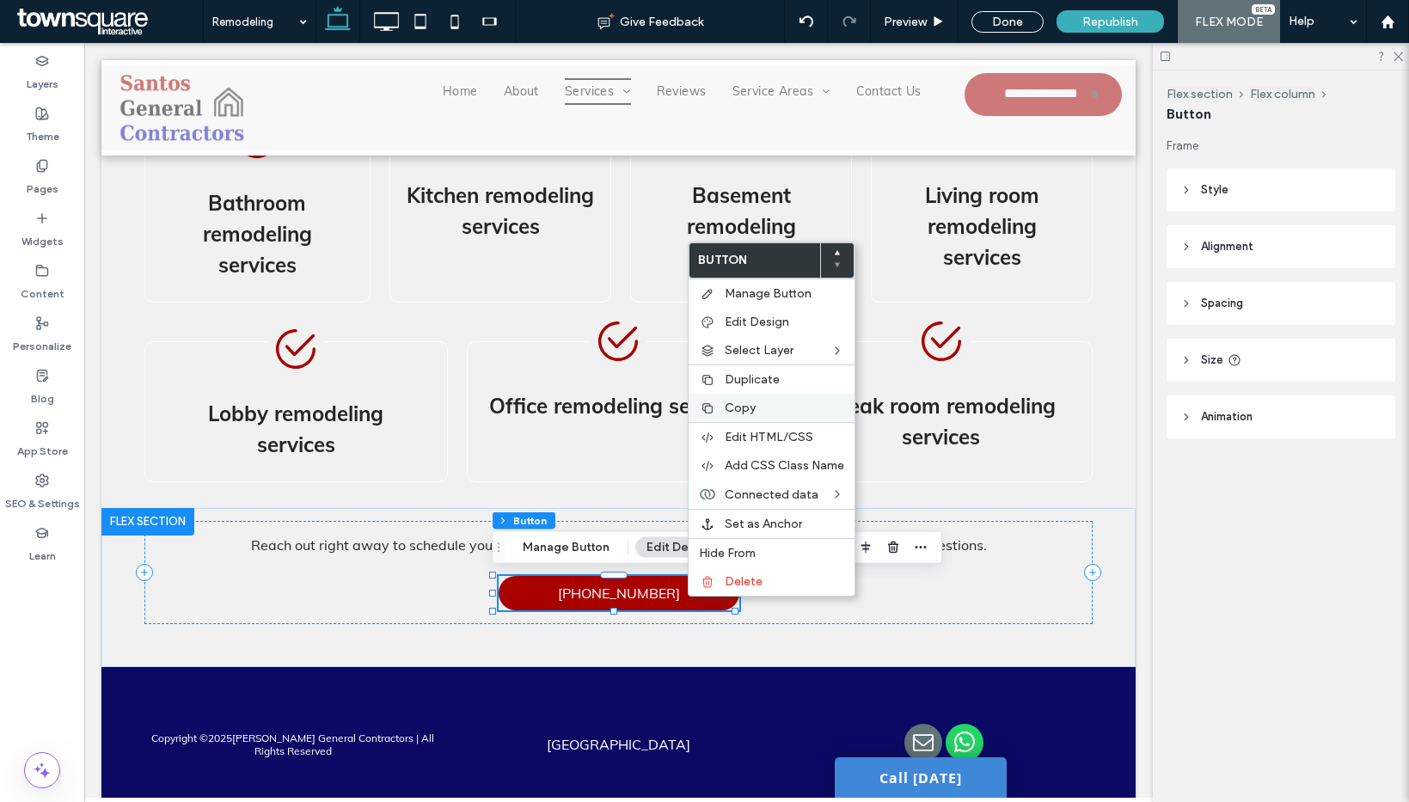
click at [753, 404] on span "Copy" at bounding box center [740, 408] width 31 height 15
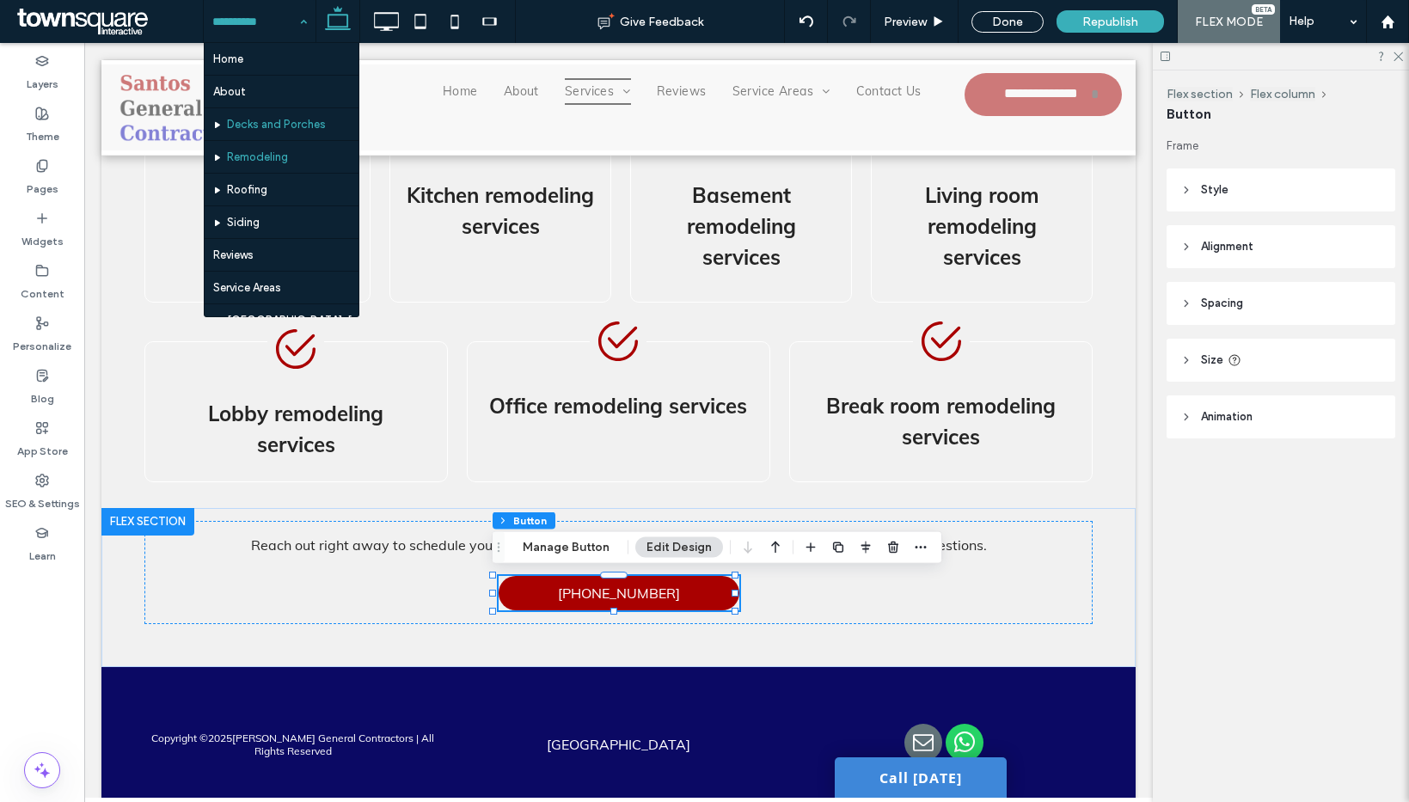
drag, startPoint x: 279, startPoint y: 125, endPoint x: 764, endPoint y: 658, distance: 721.0
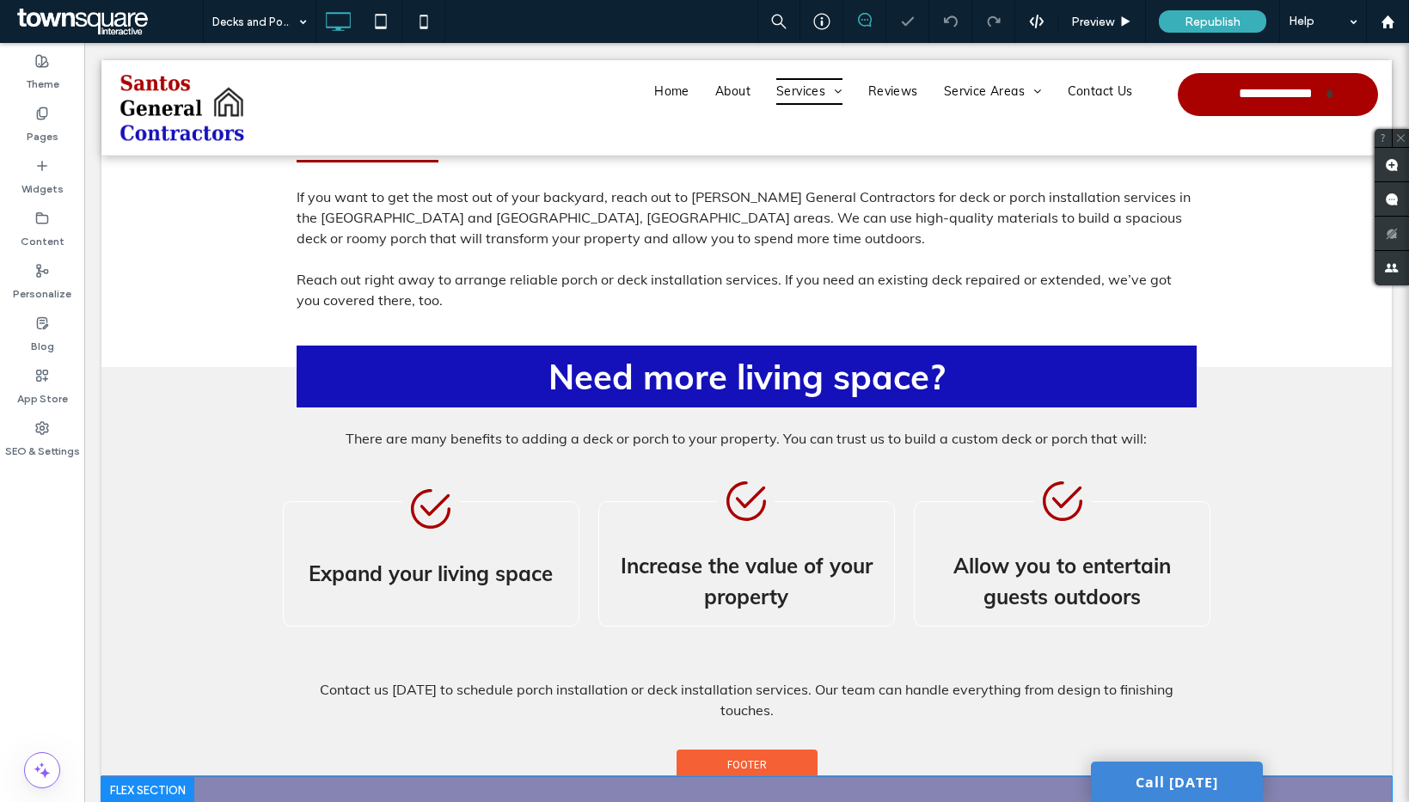
scroll to position [637, 0]
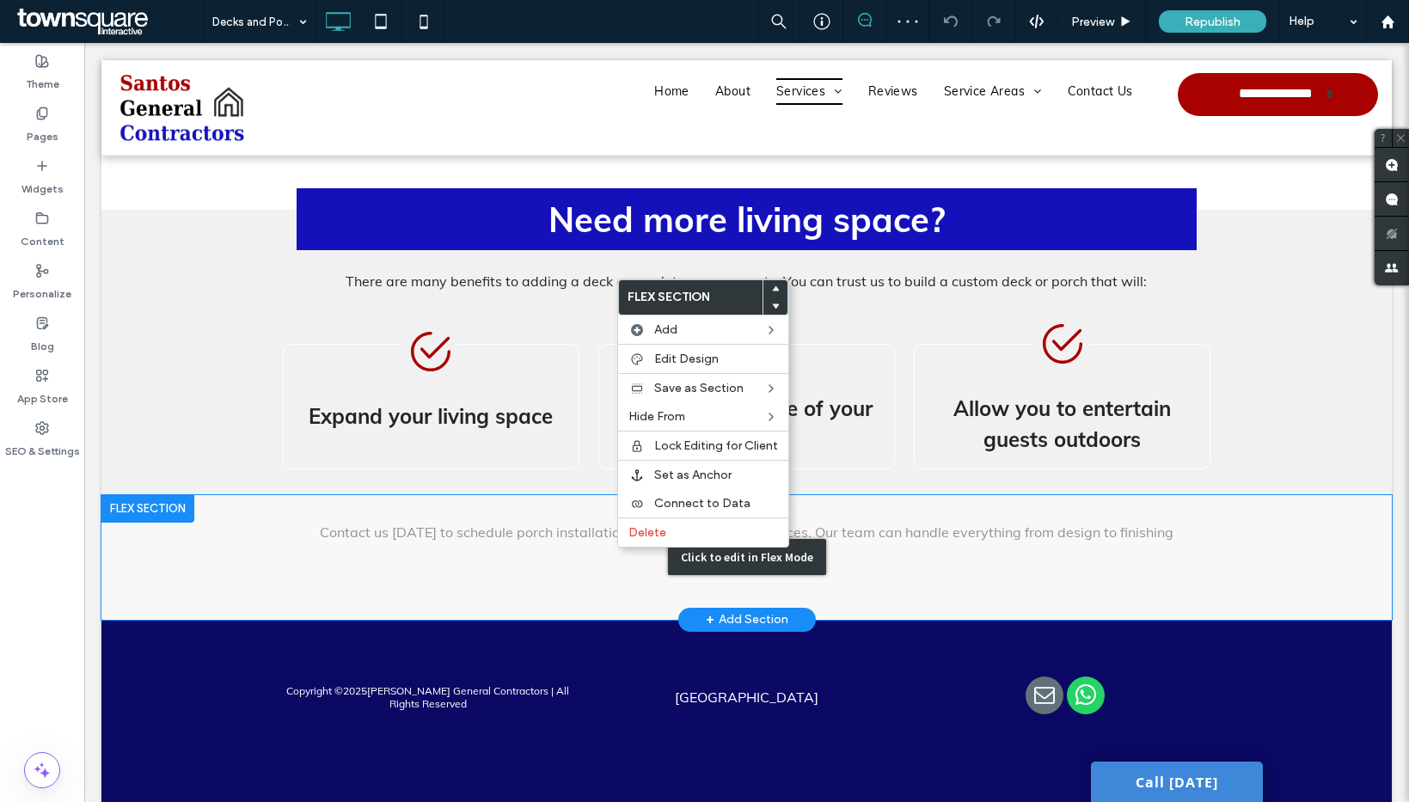
click at [567, 548] on div "Click to edit in Flex Mode" at bounding box center [746, 557] width 1290 height 125
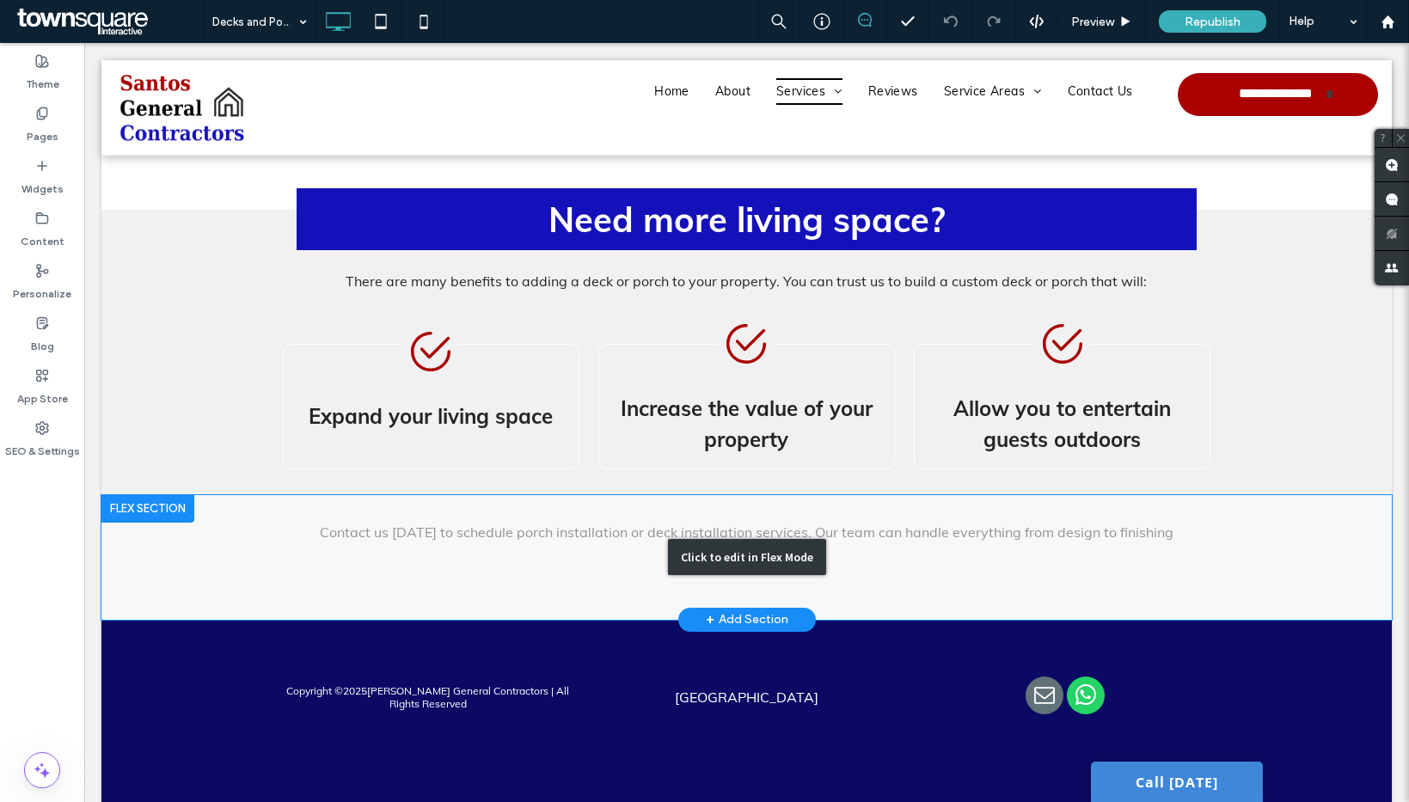
click at [641, 543] on div "Click to edit in Flex Mode" at bounding box center [746, 557] width 1290 height 125
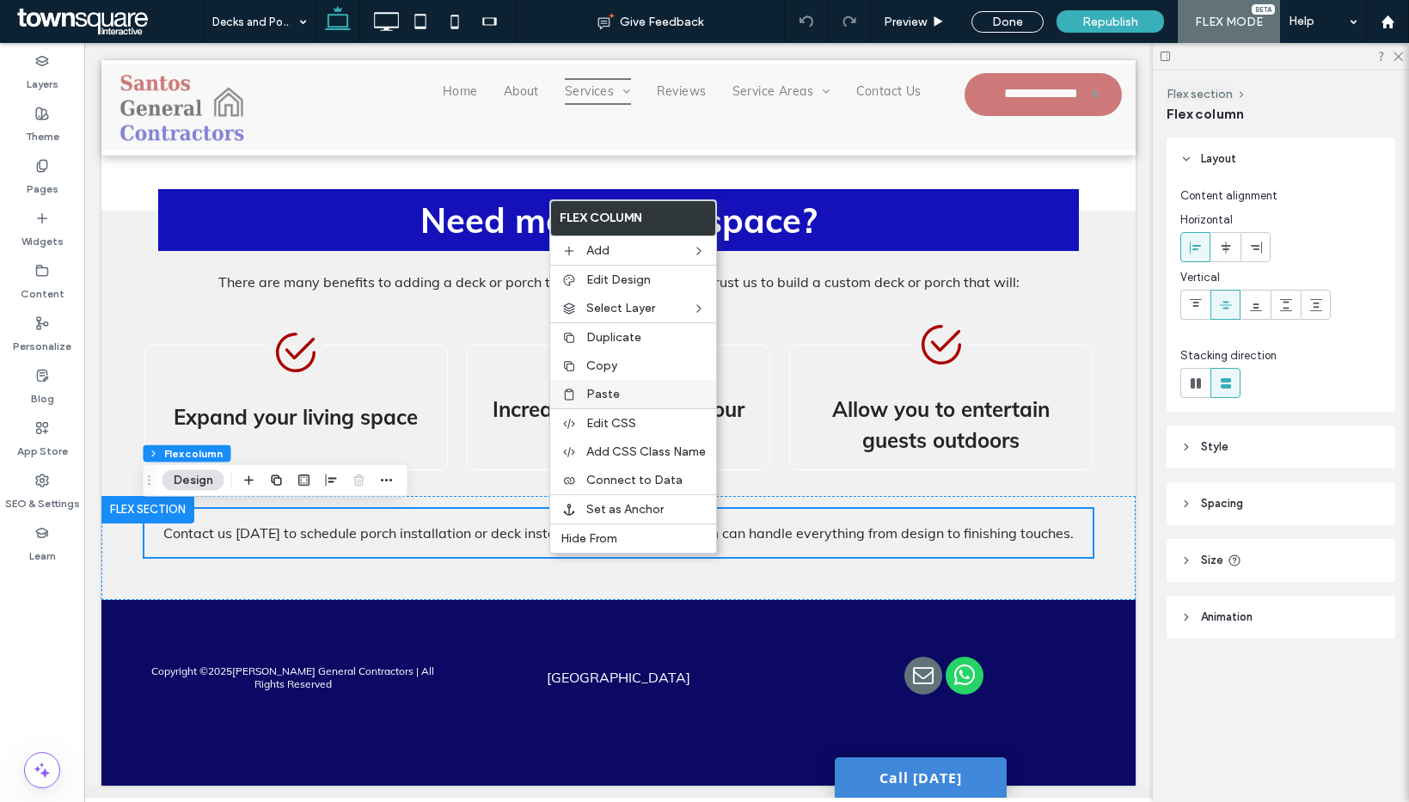
click at [605, 398] on span "Paste" at bounding box center [603, 394] width 34 height 15
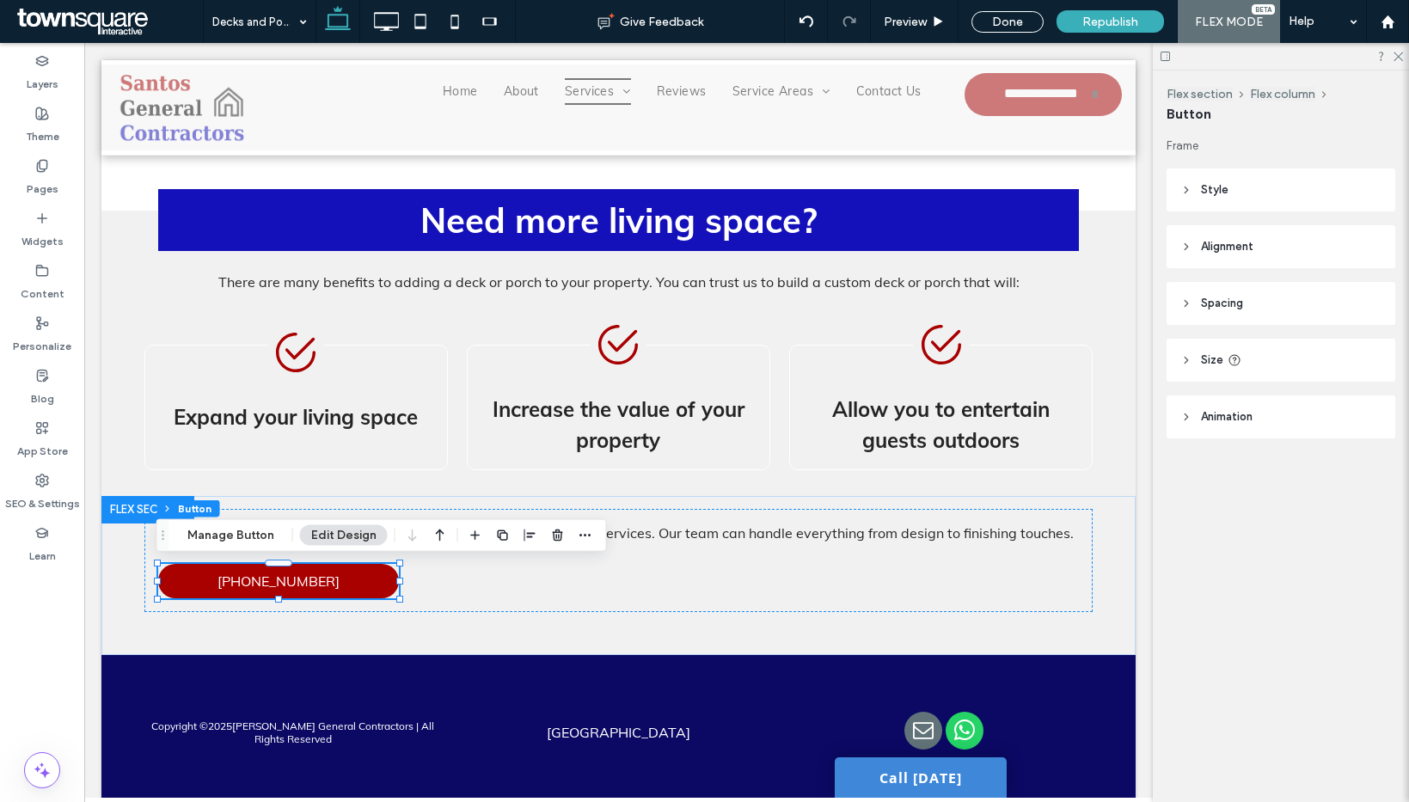
drag, startPoint x: 1234, startPoint y: 259, endPoint x: 1255, endPoint y: 285, distance: 33.6
click at [1234, 260] on header "Alignment" at bounding box center [1280, 246] width 229 height 43
click at [1219, 298] on span at bounding box center [1226, 290] width 14 height 28
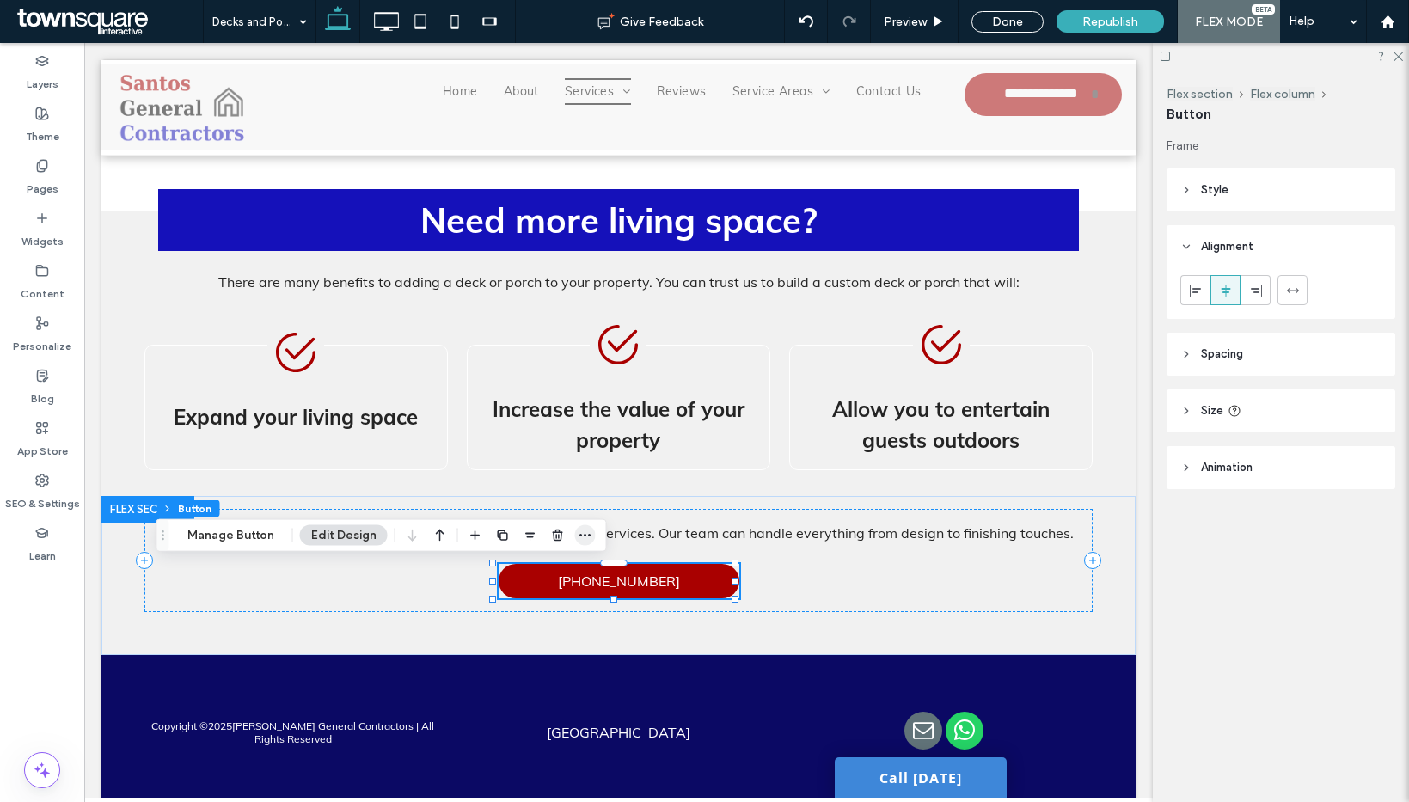
click at [580, 534] on icon "button" at bounding box center [586, 536] width 14 height 14
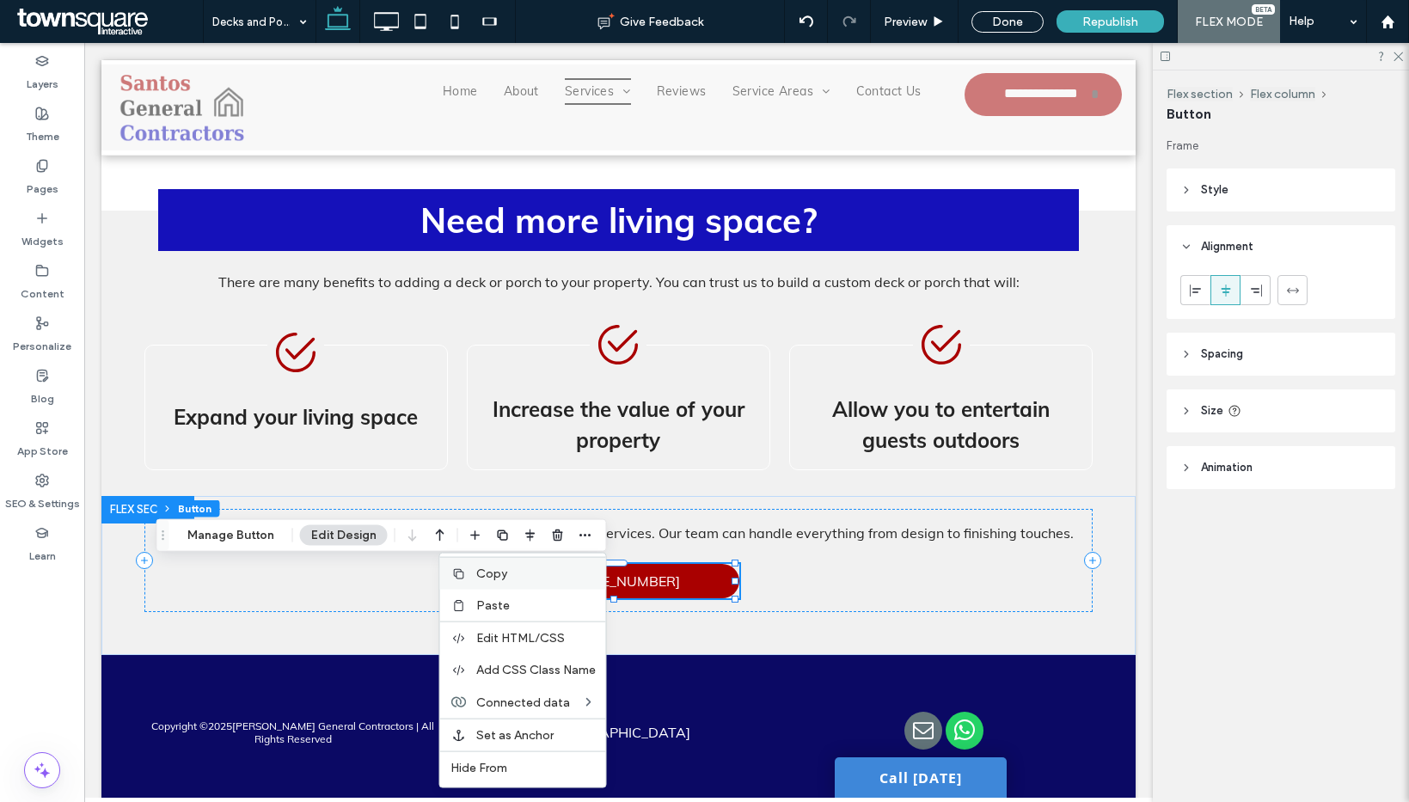
click at [497, 573] on span "Copy" at bounding box center [491, 573] width 31 height 15
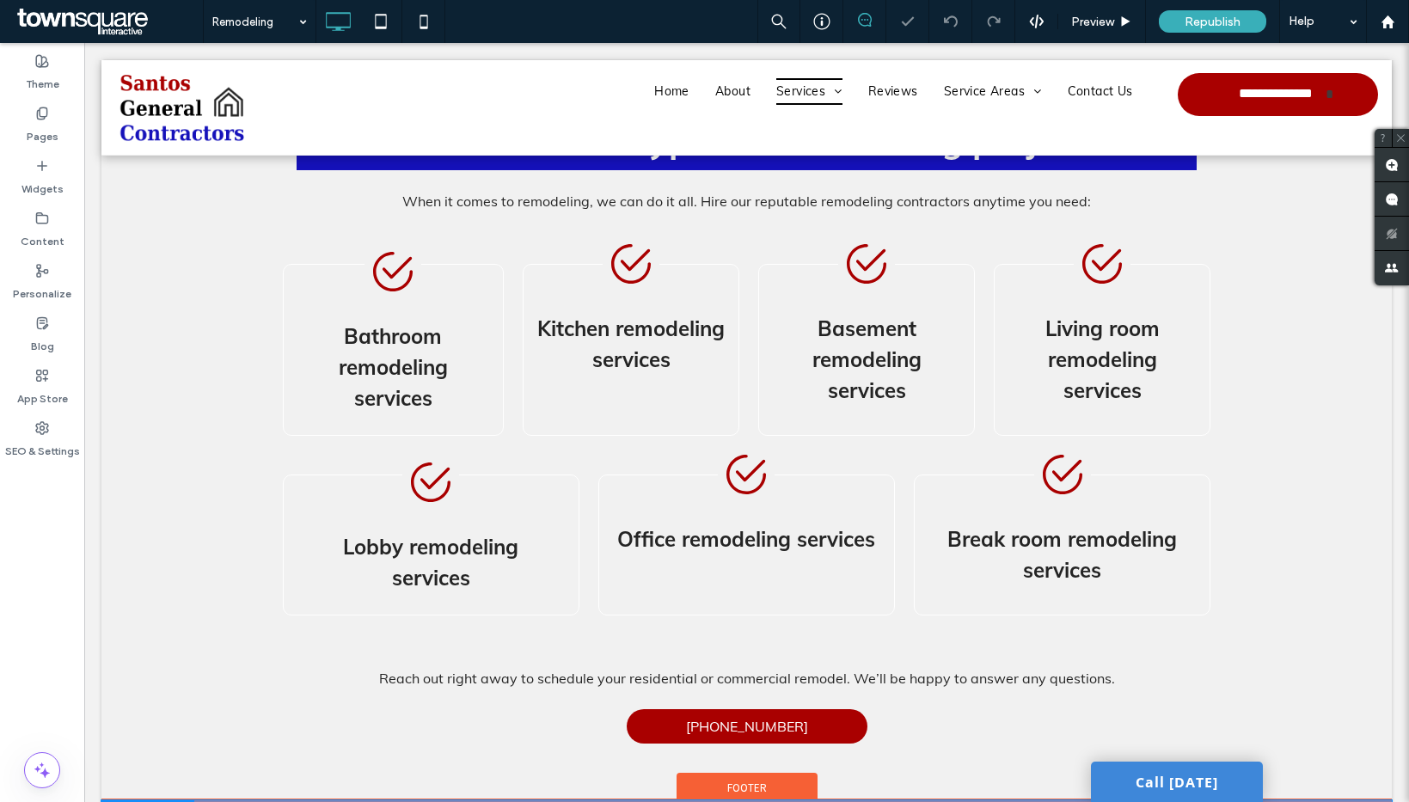
scroll to position [897, 0]
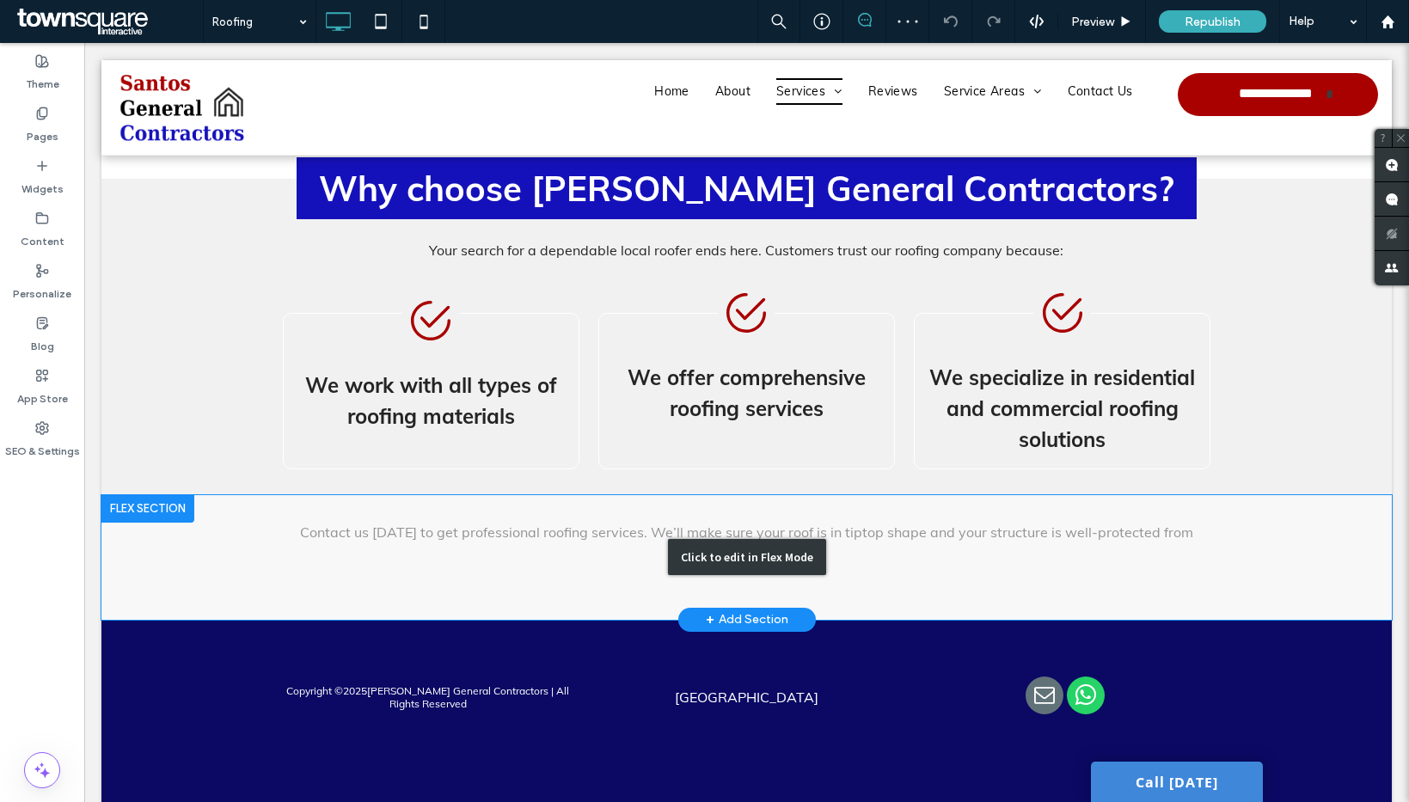
click at [573, 532] on div "Click to edit in Flex Mode" at bounding box center [746, 557] width 1290 height 125
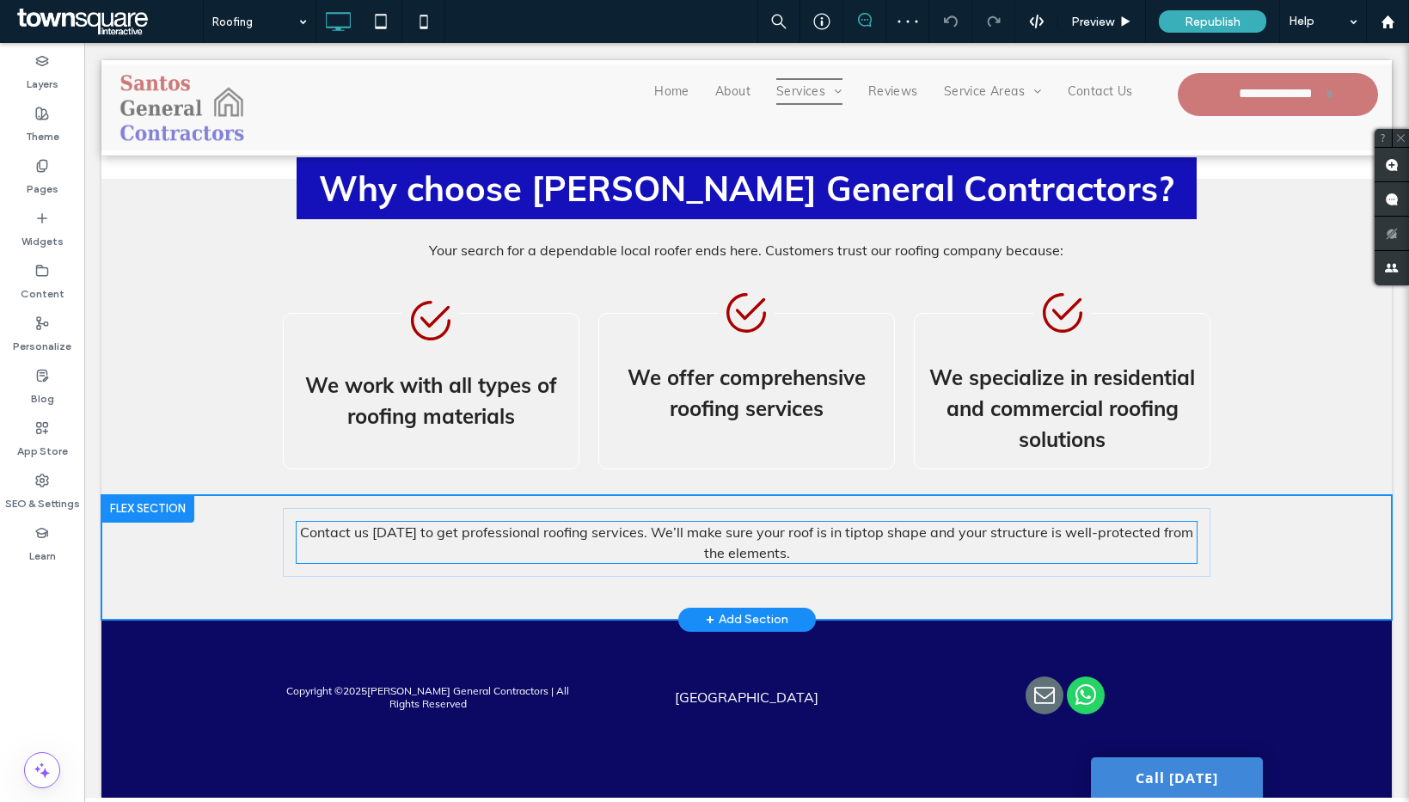
scroll to position [655, 0]
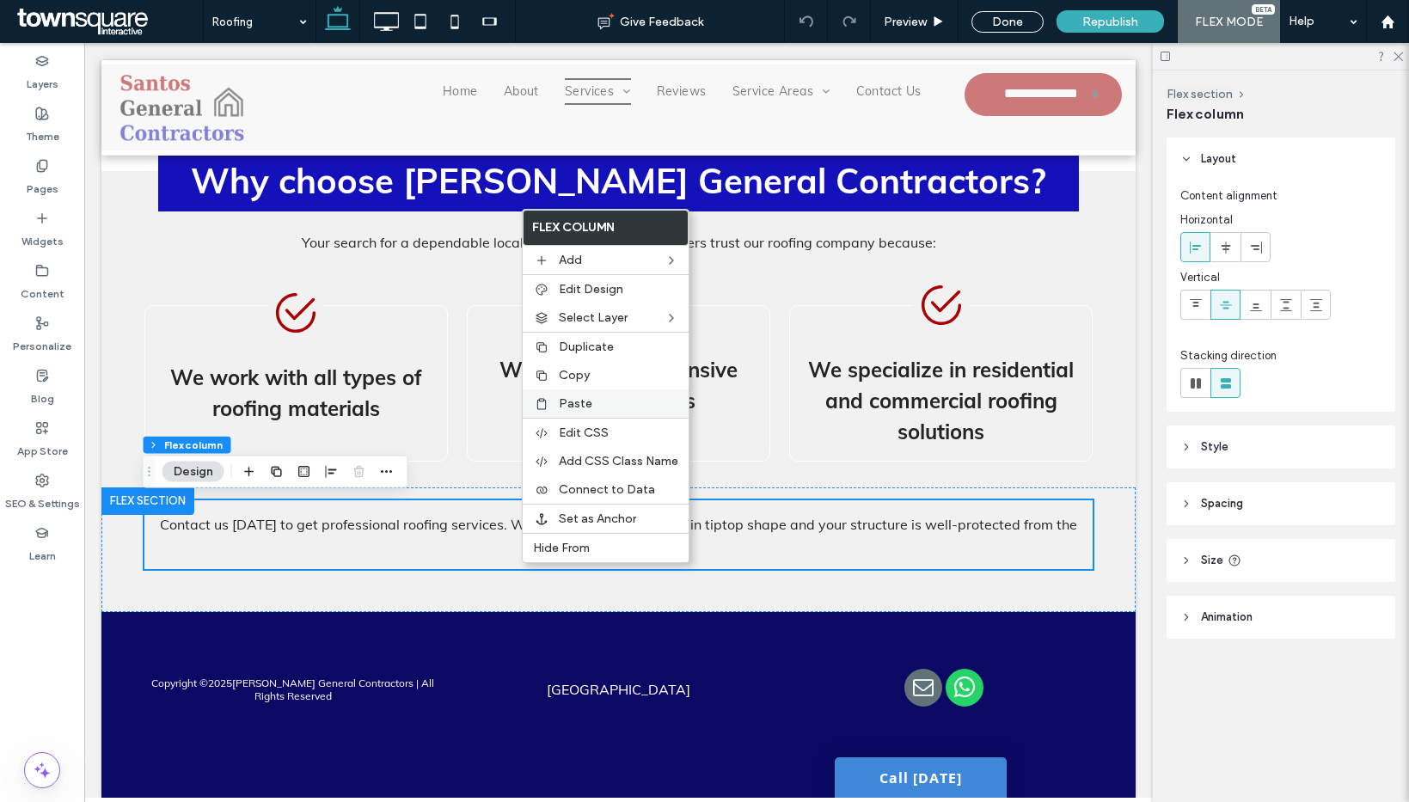
click at [597, 396] on label "Paste" at bounding box center [618, 403] width 119 height 15
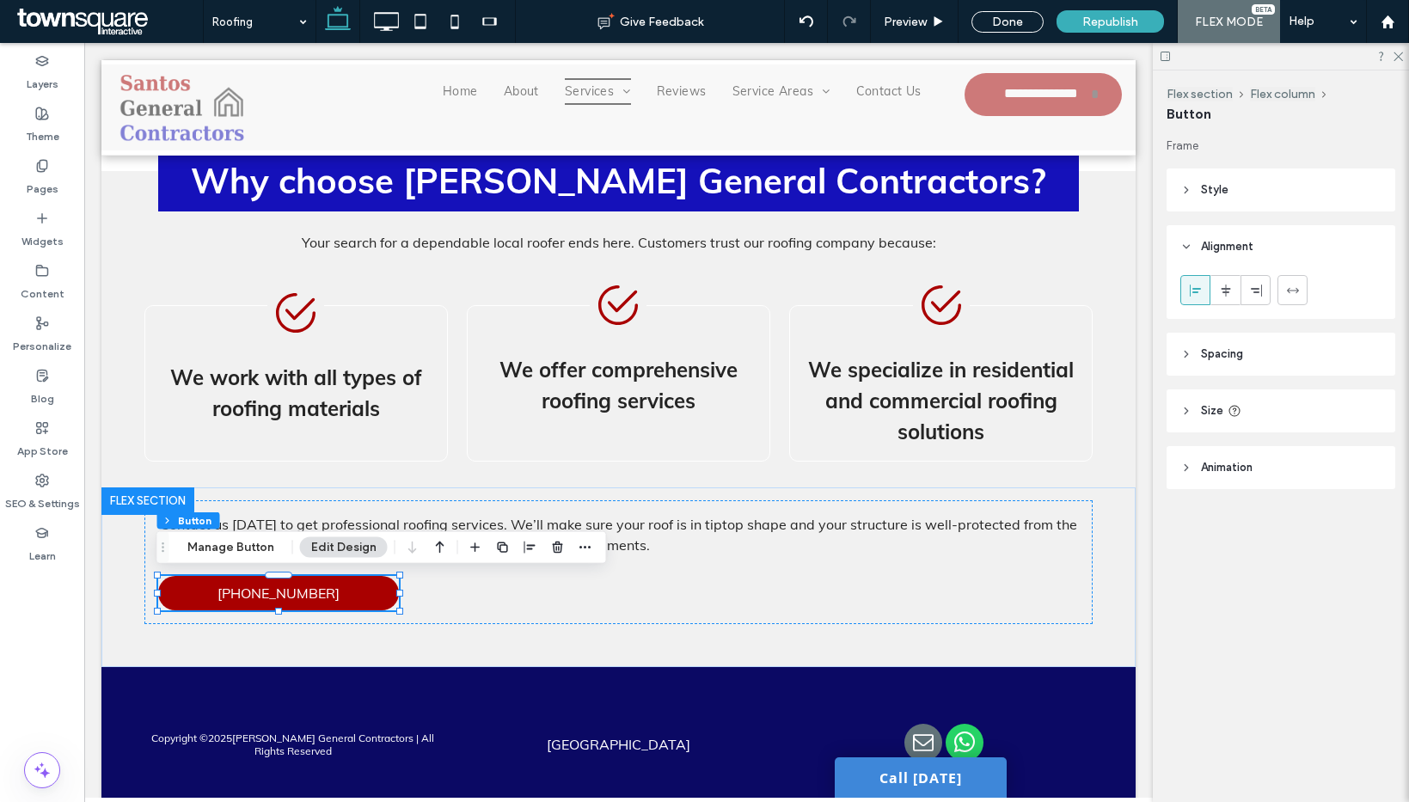
drag, startPoint x: 1234, startPoint y: 292, endPoint x: 1188, endPoint y: 282, distance: 46.7
click at [1232, 291] on div at bounding box center [1225, 290] width 28 height 28
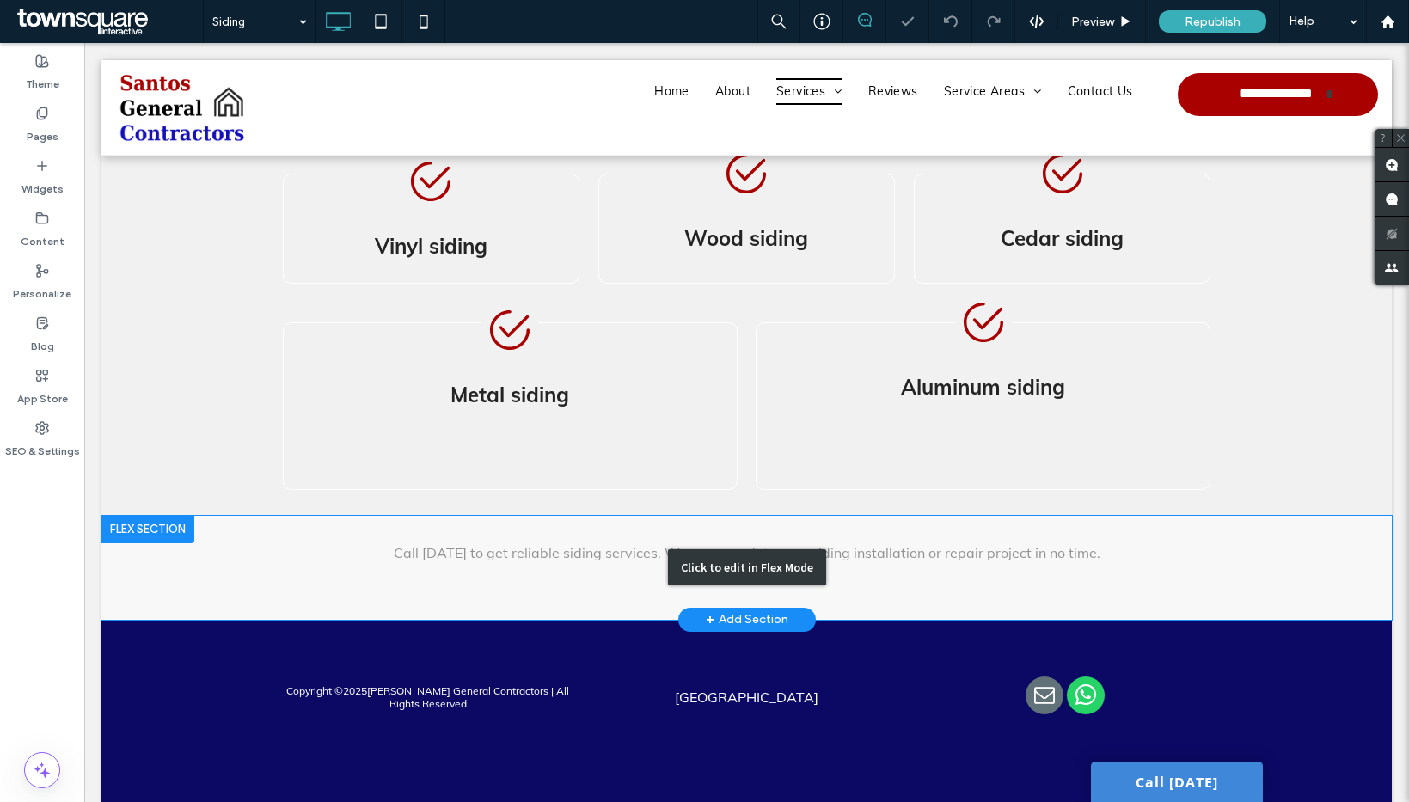
click at [404, 566] on div "Click to edit in Flex Mode" at bounding box center [746, 568] width 1290 height 104
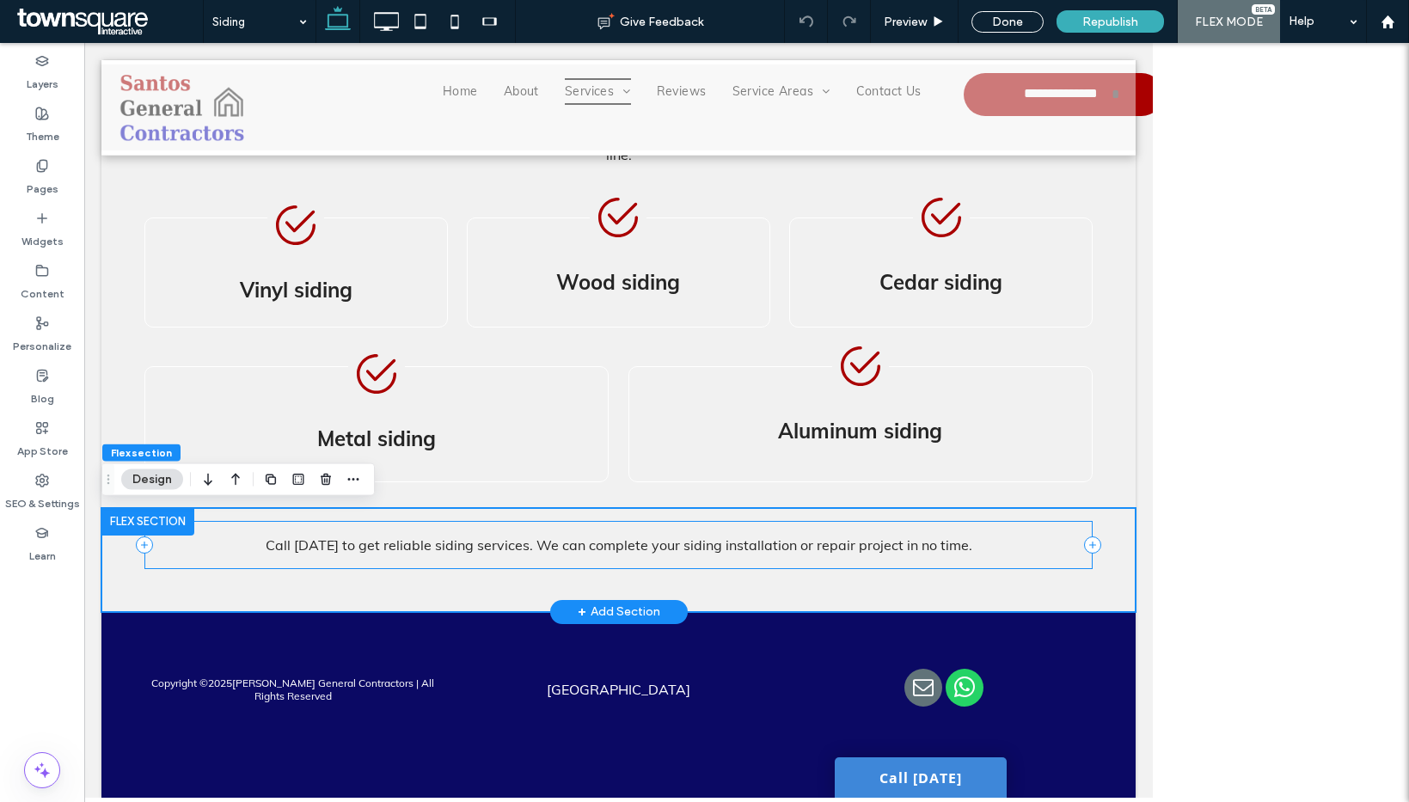
scroll to position [720, 0]
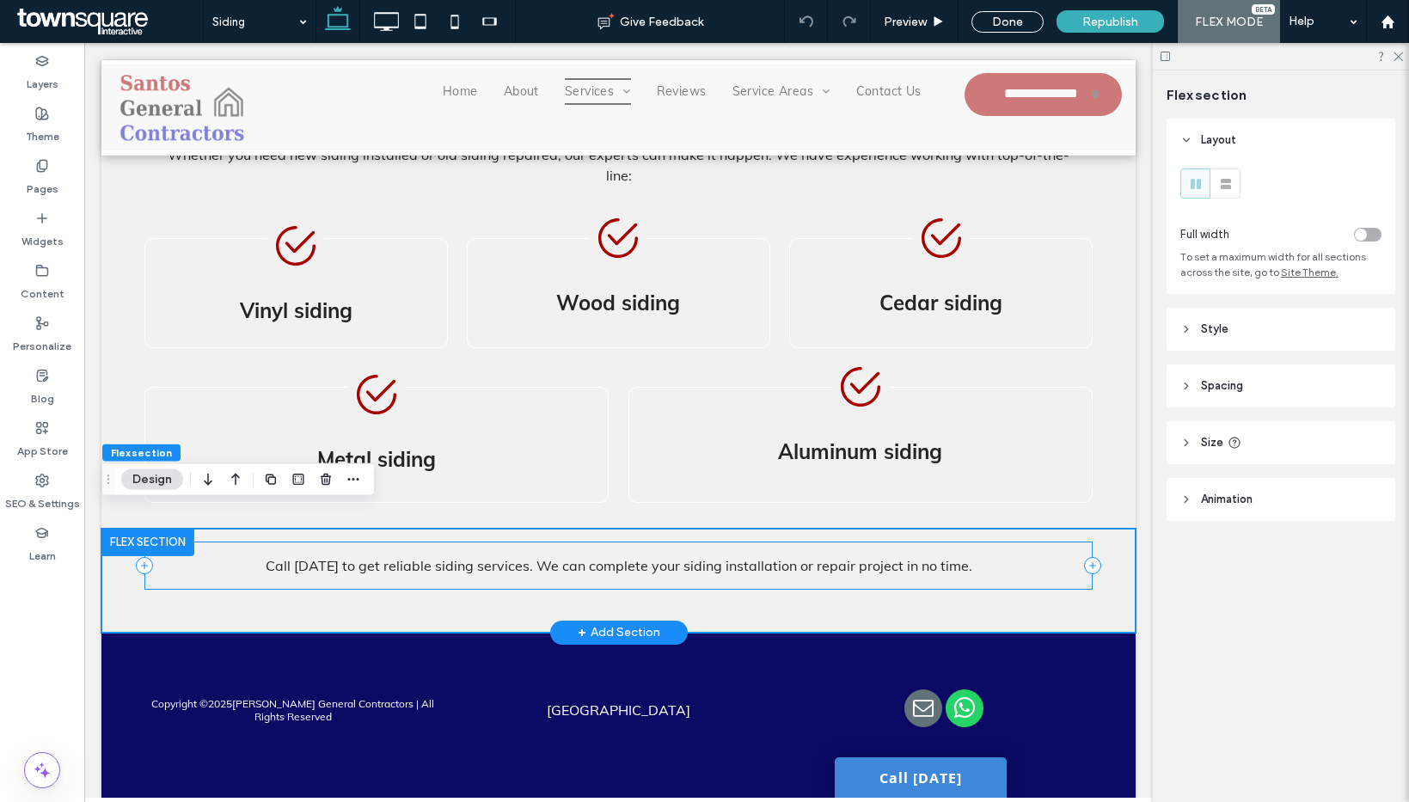
click at [412, 561] on div "Call [DATE] to get reliable siding services. We can complete your siding instal…" at bounding box center [618, 566] width 949 height 48
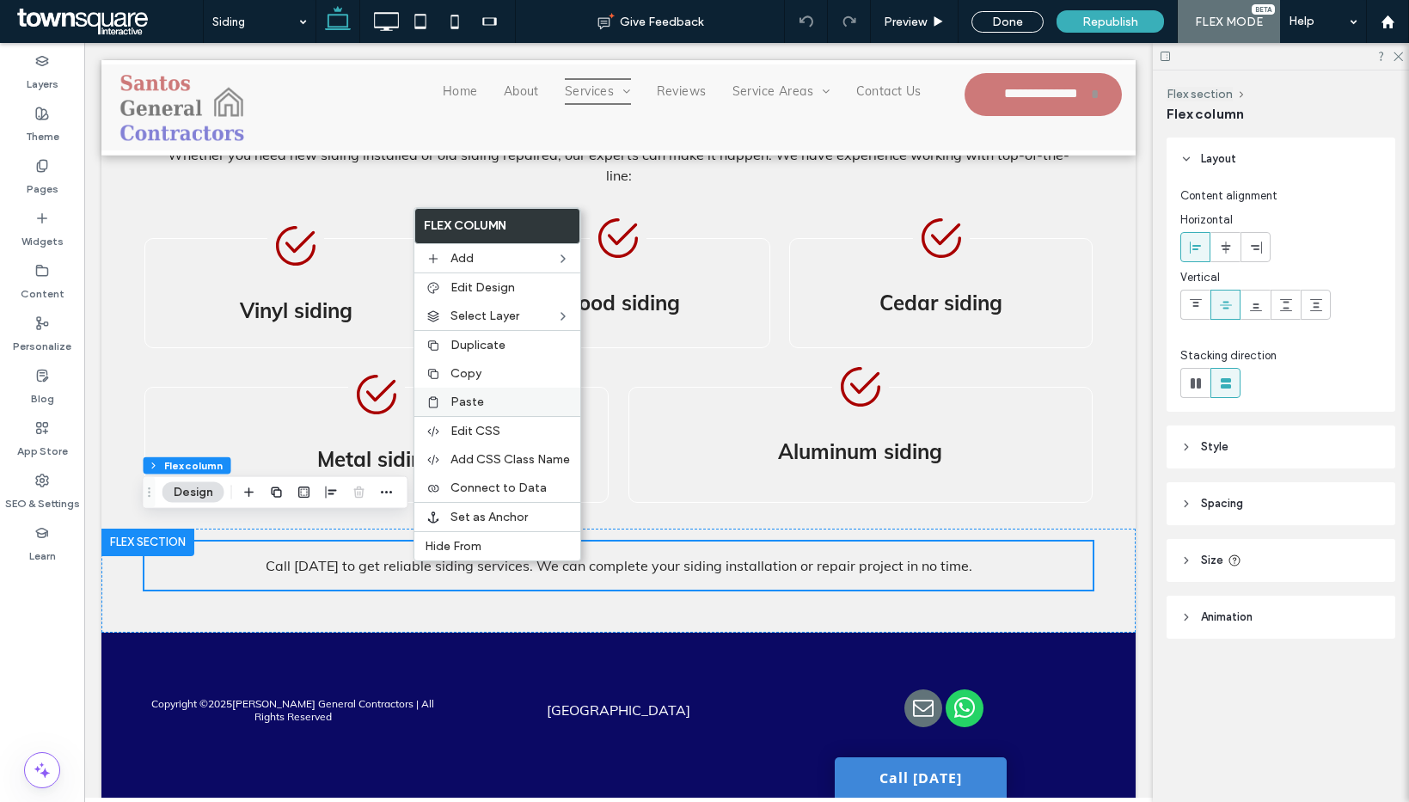
click at [490, 401] on label "Paste" at bounding box center [509, 402] width 119 height 15
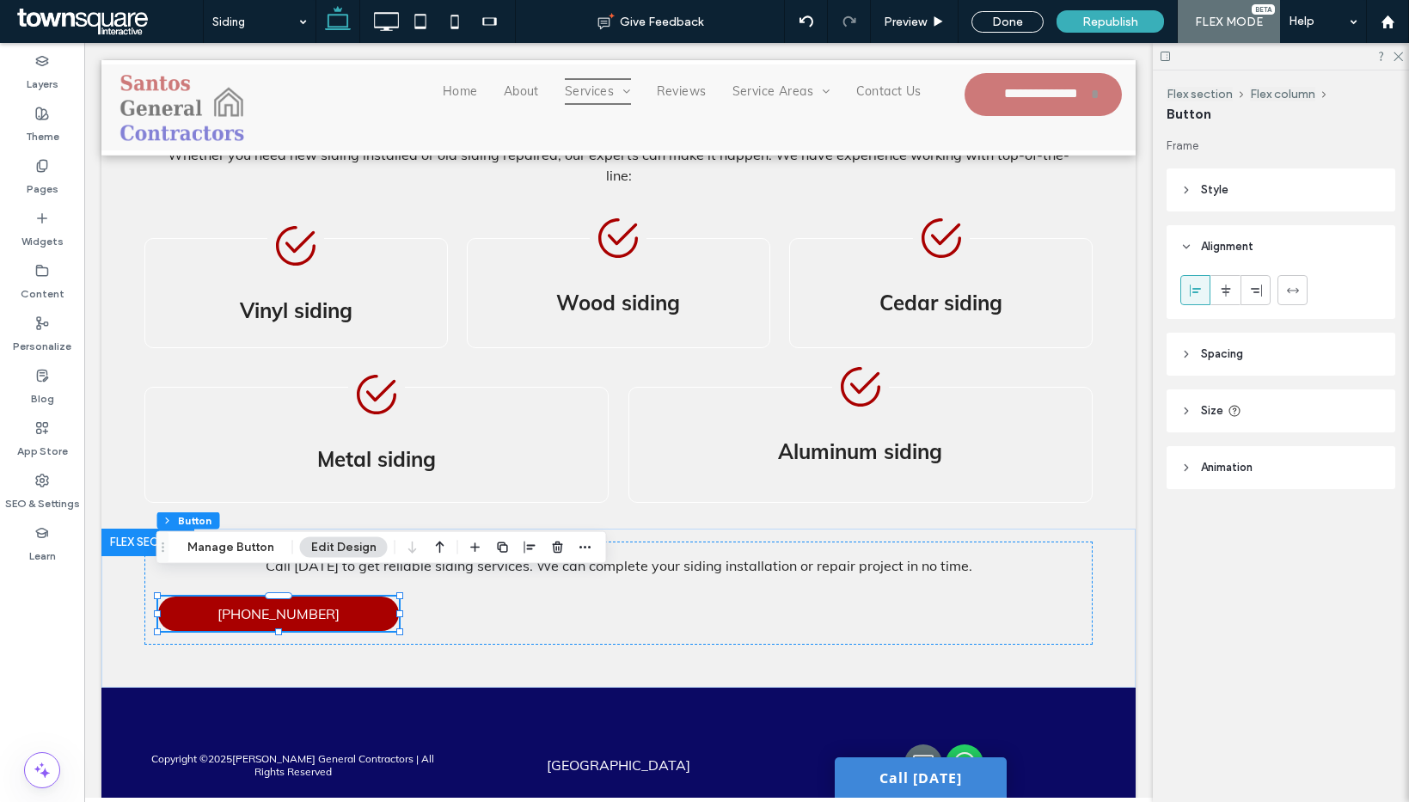
drag, startPoint x: 1219, startPoint y: 297, endPoint x: 1195, endPoint y: 279, distance: 29.6
click at [1219, 294] on icon at bounding box center [1226, 291] width 14 height 14
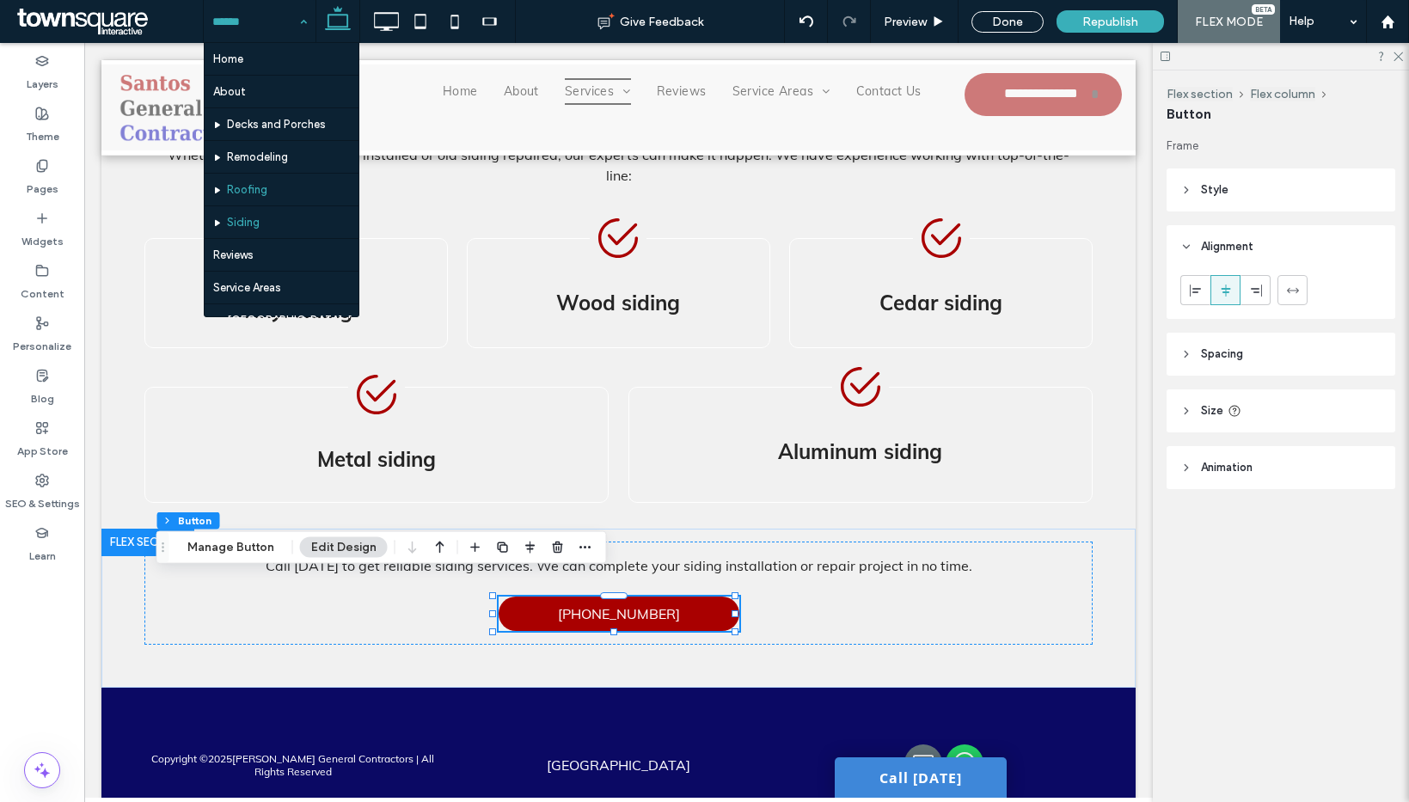
scroll to position [3, 0]
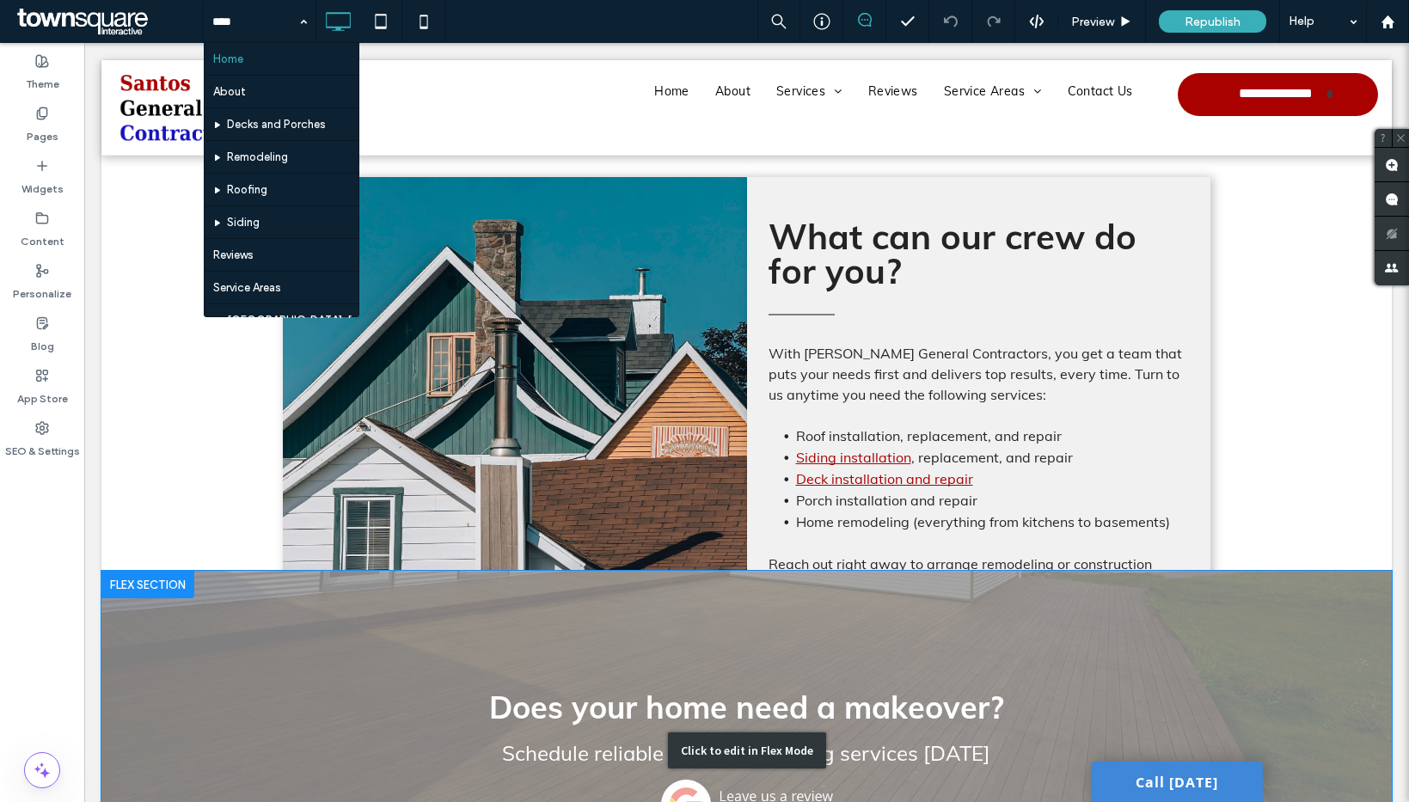
scroll to position [1449, 0]
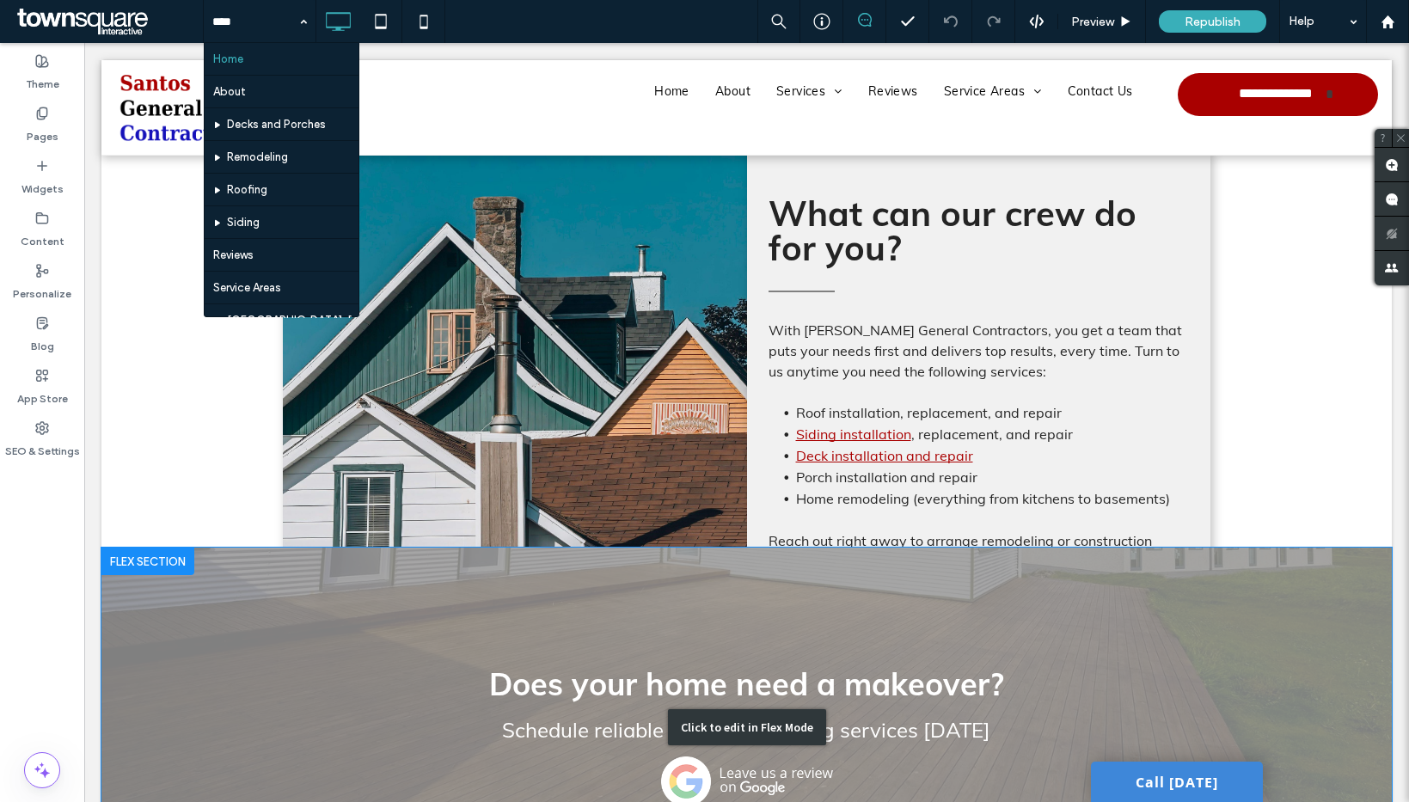
drag, startPoint x: 726, startPoint y: 618, endPoint x: 689, endPoint y: 605, distance: 40.0
click at [726, 618] on div "Click to edit in Flex Mode" at bounding box center [746, 727] width 1290 height 358
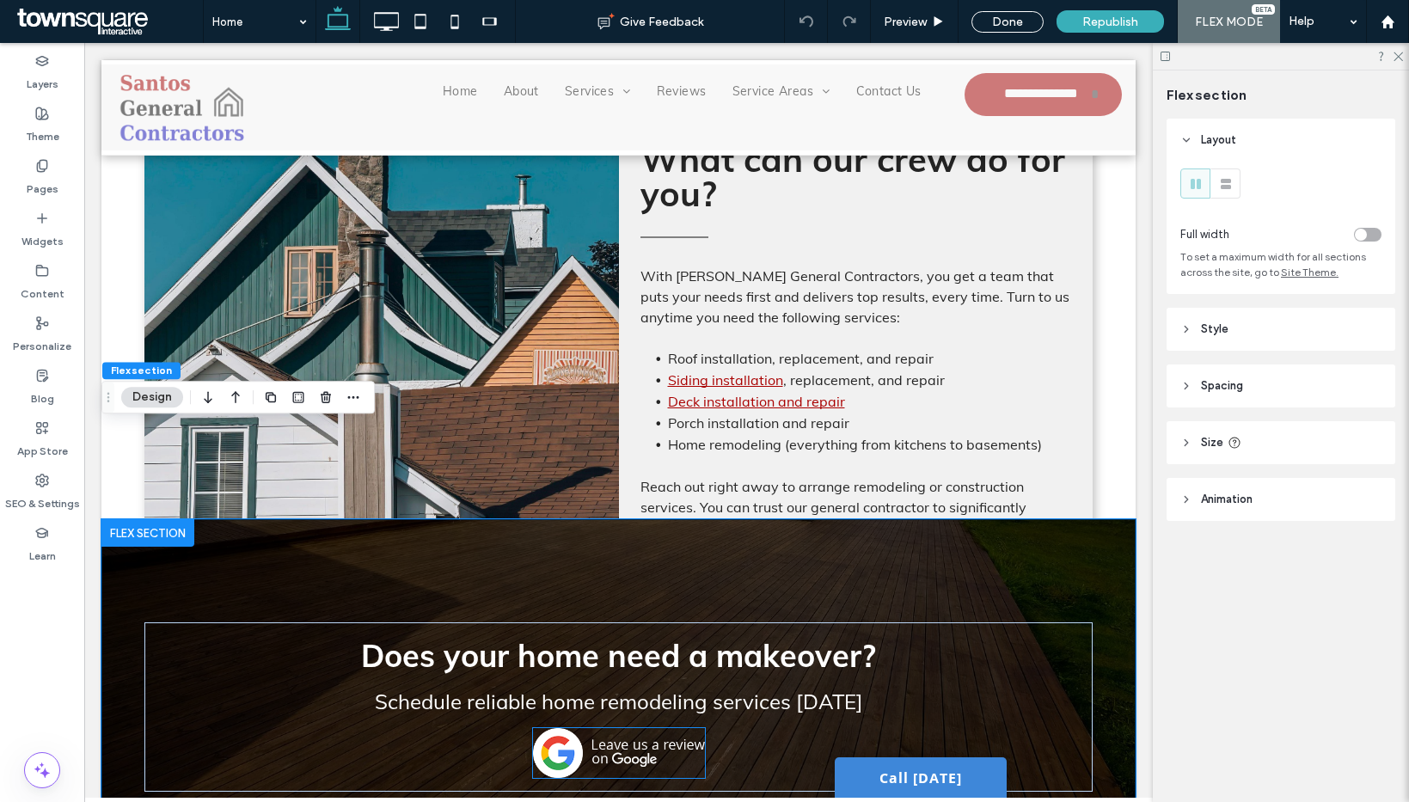
click at [649, 728] on img at bounding box center [619, 753] width 172 height 50
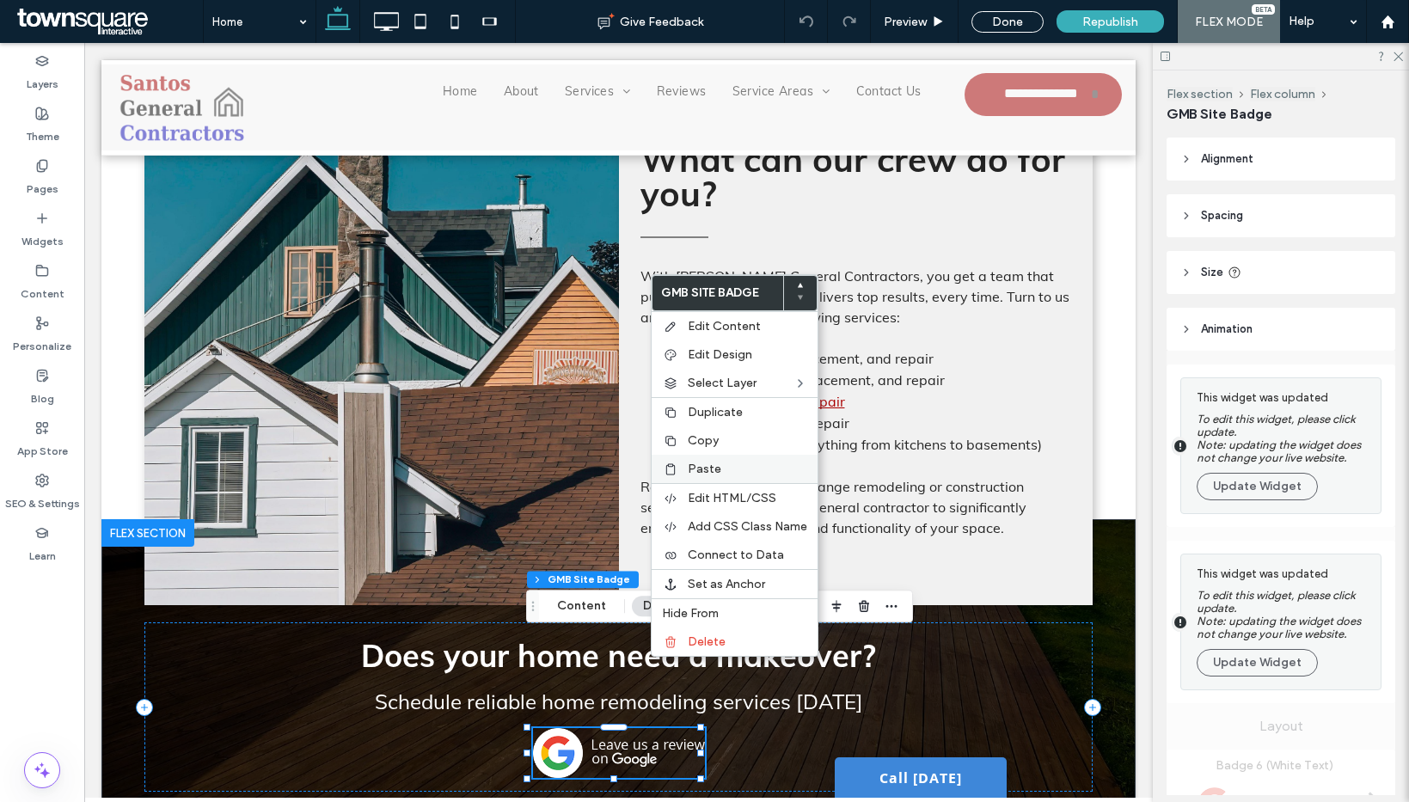
click at [720, 455] on div "Paste" at bounding box center [735, 469] width 166 height 28
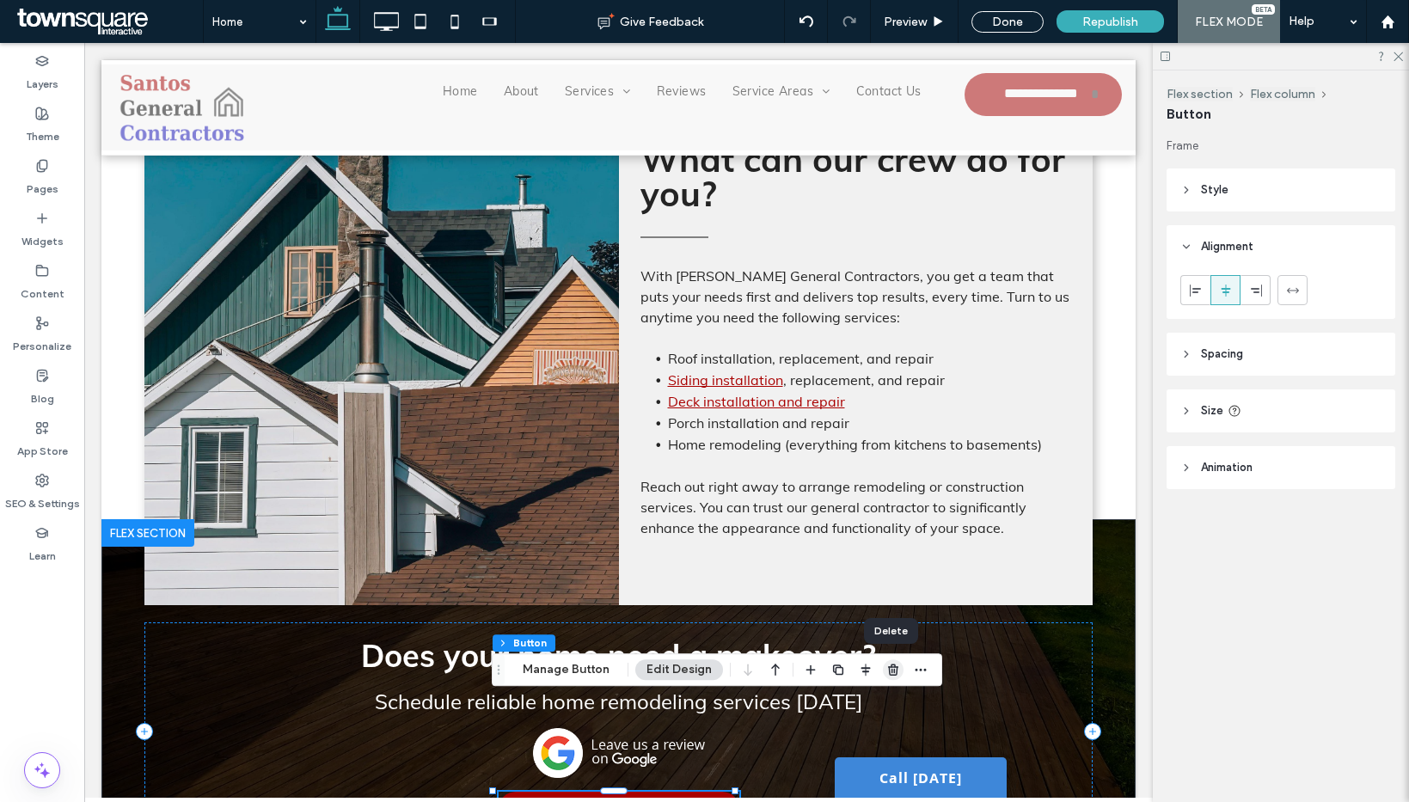
click at [890, 672] on icon "button" at bounding box center [893, 670] width 14 height 14
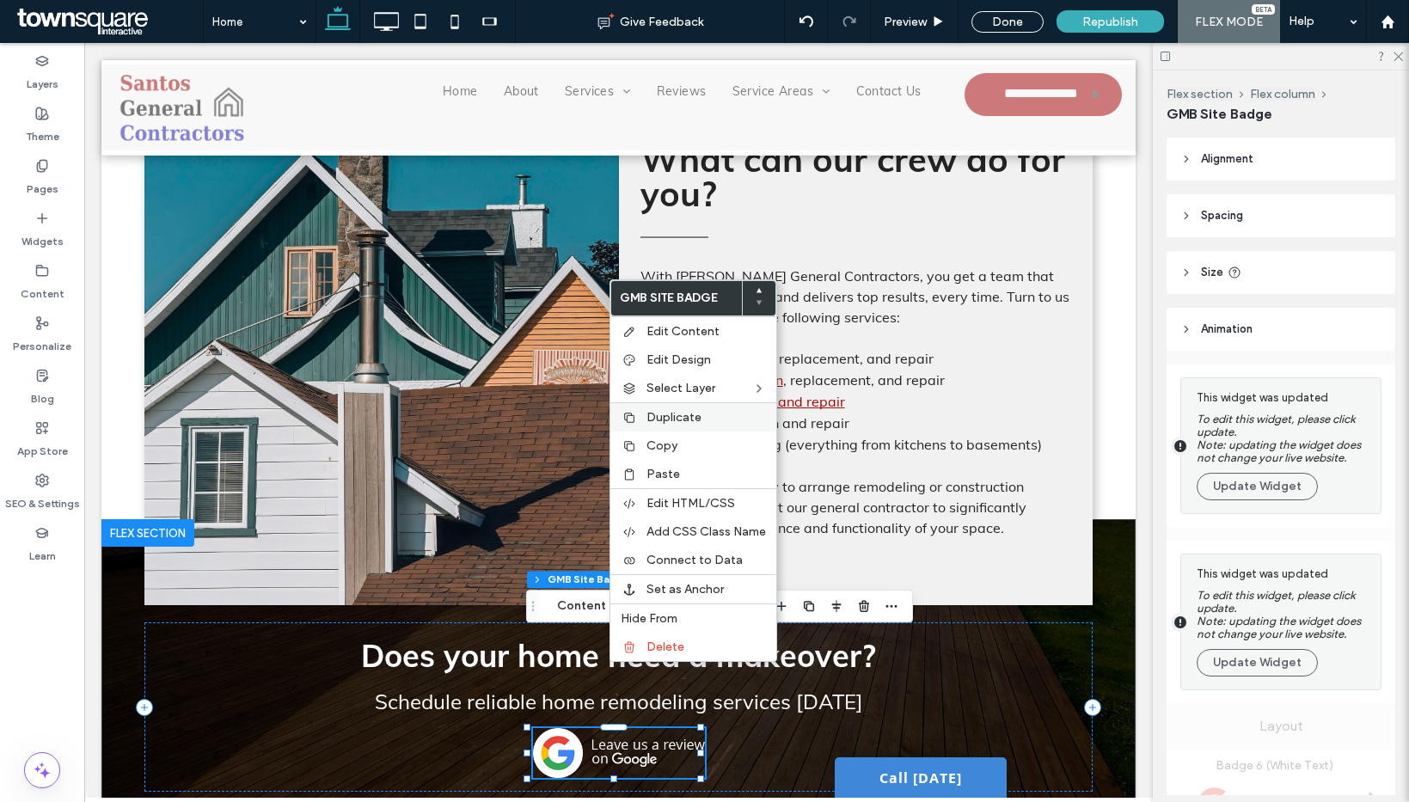
drag, startPoint x: 660, startPoint y: 448, endPoint x: 627, endPoint y: 413, distance: 48.0
click at [660, 448] on span "Copy" at bounding box center [661, 445] width 31 height 15
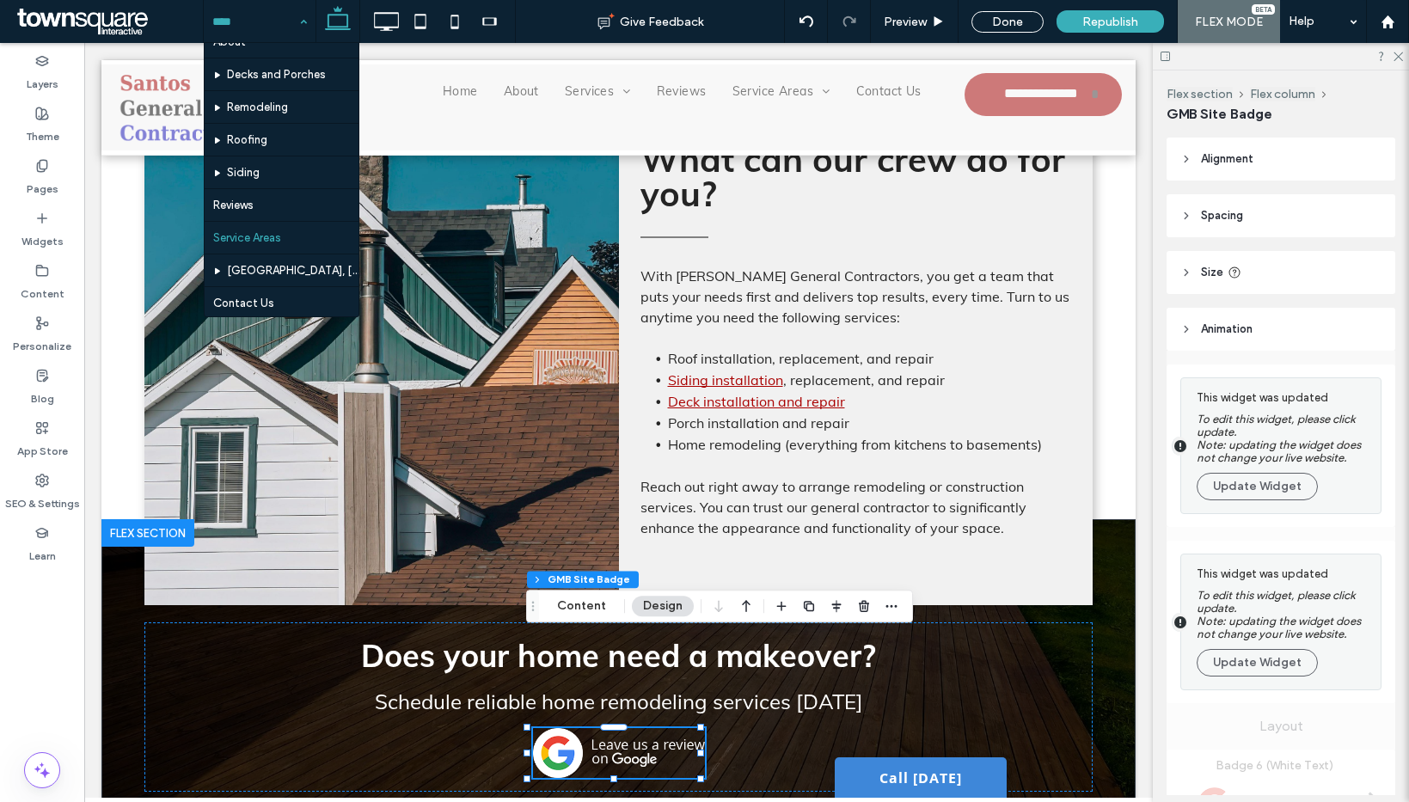
scroll to position [51, 0]
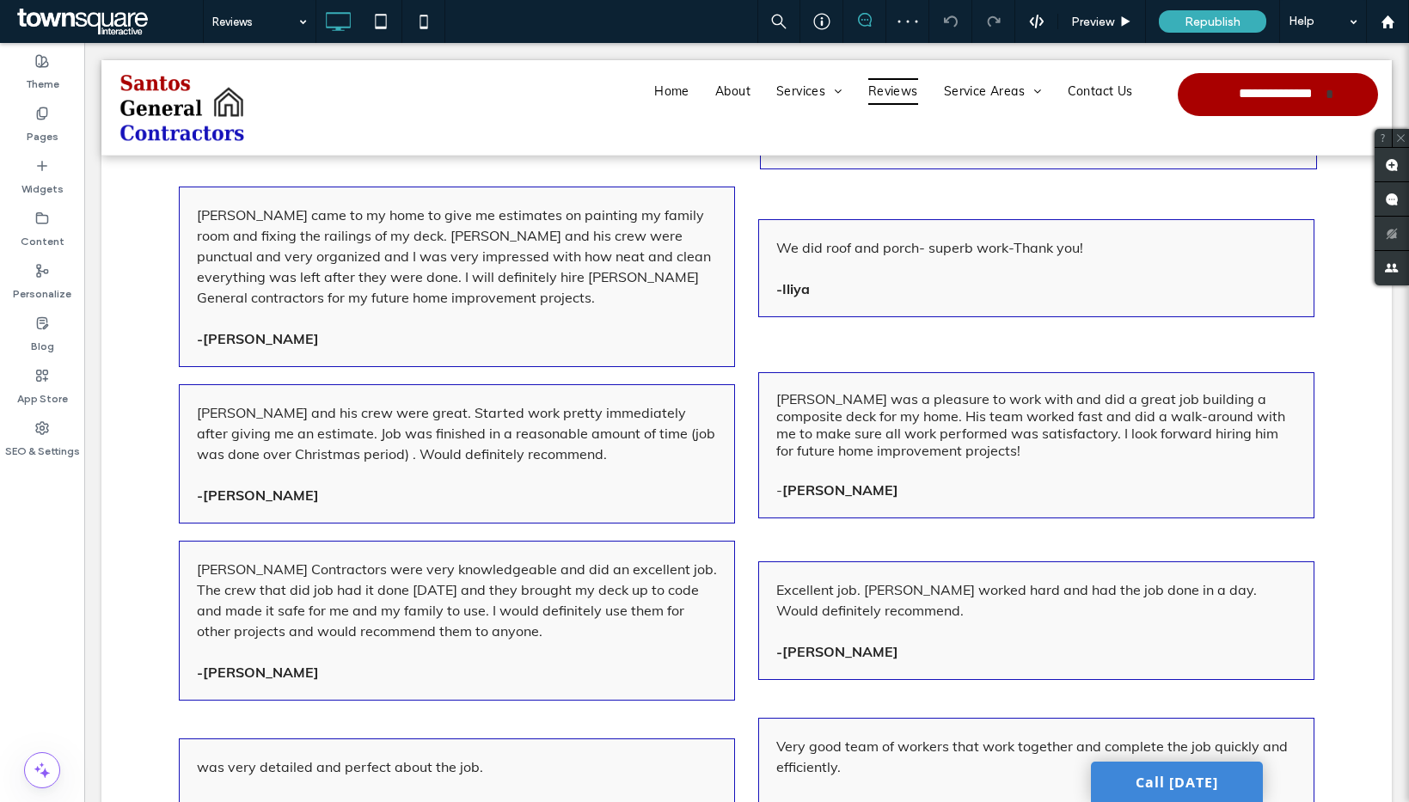
scroll to position [1673, 0]
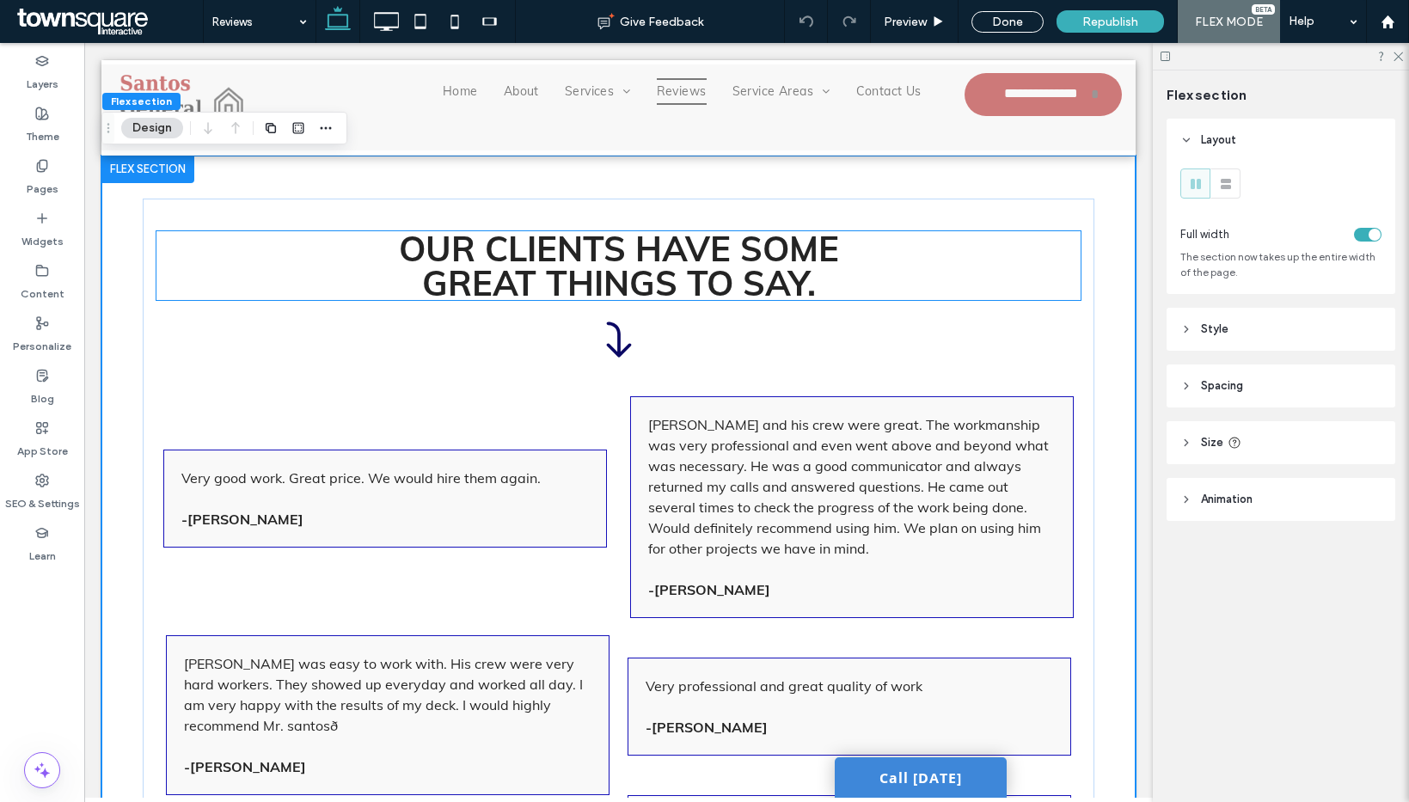
scroll to position [3, 0]
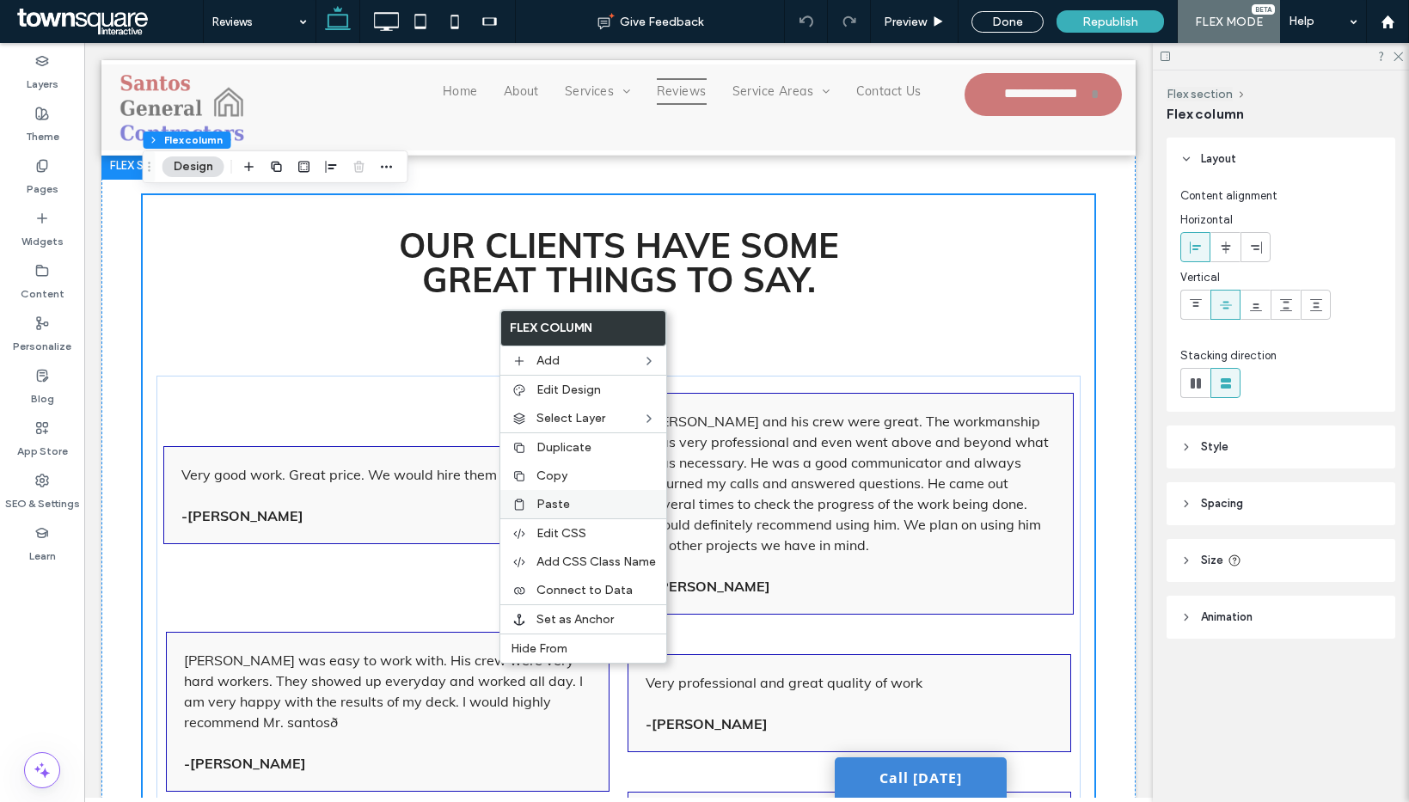
click at [567, 492] on div "Paste" at bounding box center [583, 504] width 166 height 28
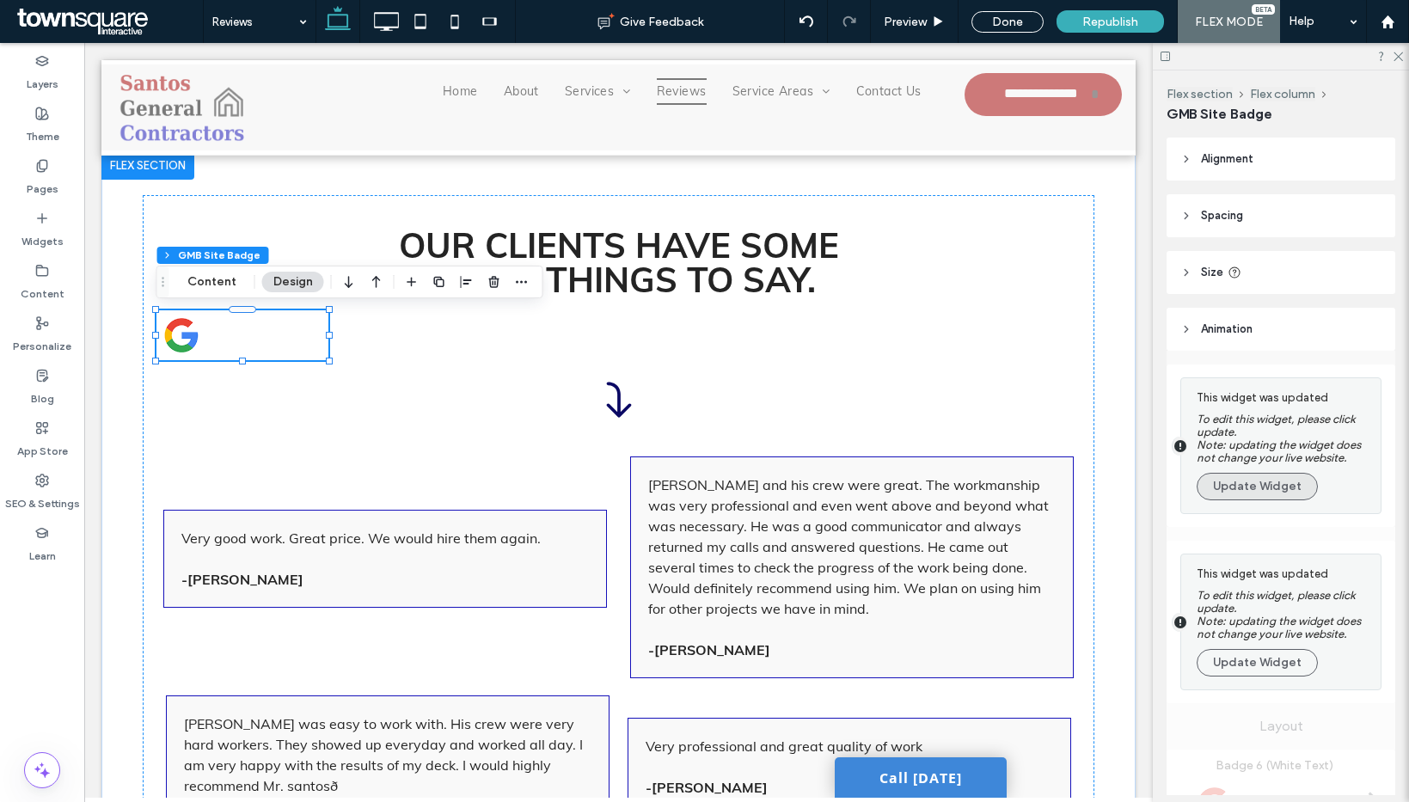
click at [1243, 489] on button "Update Widget" at bounding box center [1257, 487] width 121 height 28
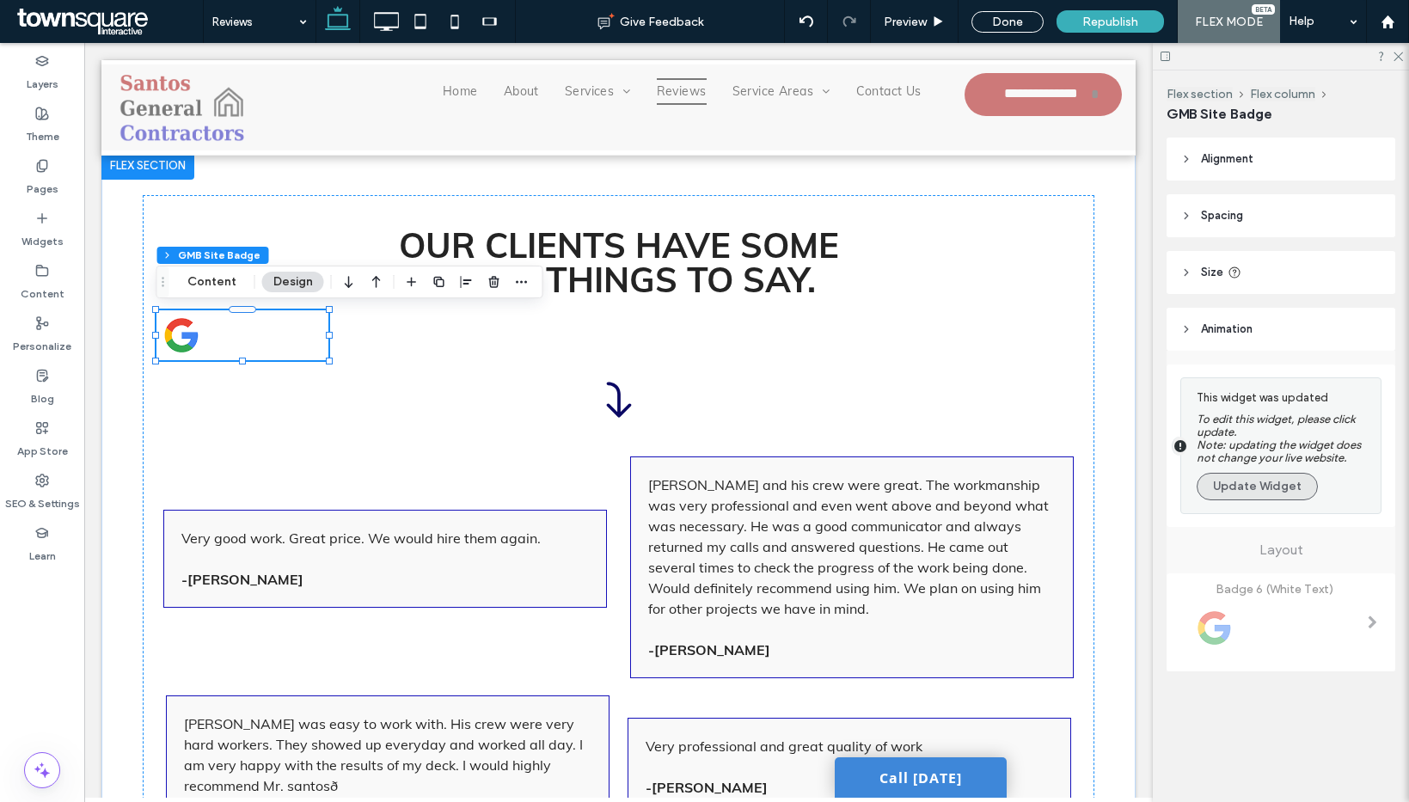
click at [1241, 488] on button "Update Widget" at bounding box center [1257, 487] width 121 height 28
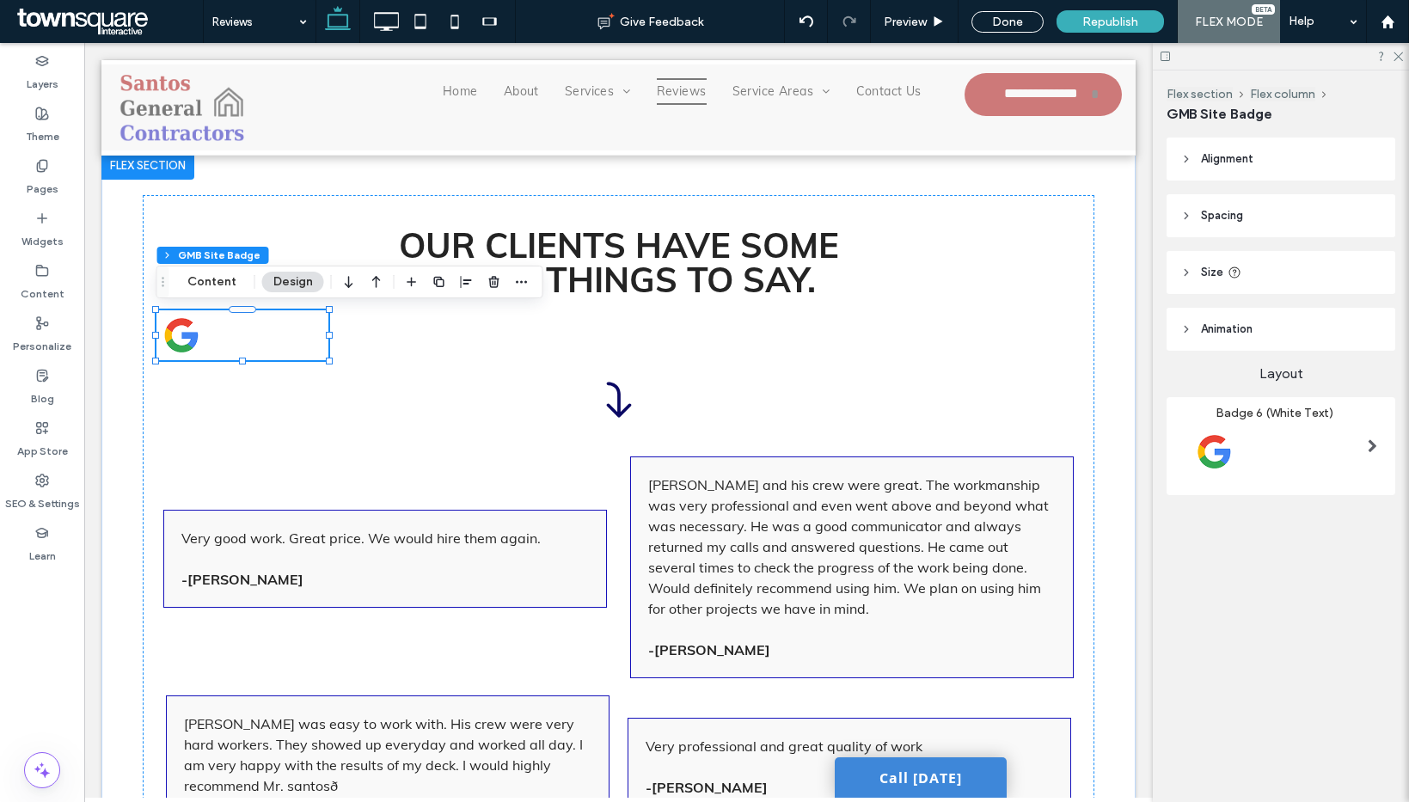
click at [1258, 480] on img at bounding box center [1274, 451] width 188 height 63
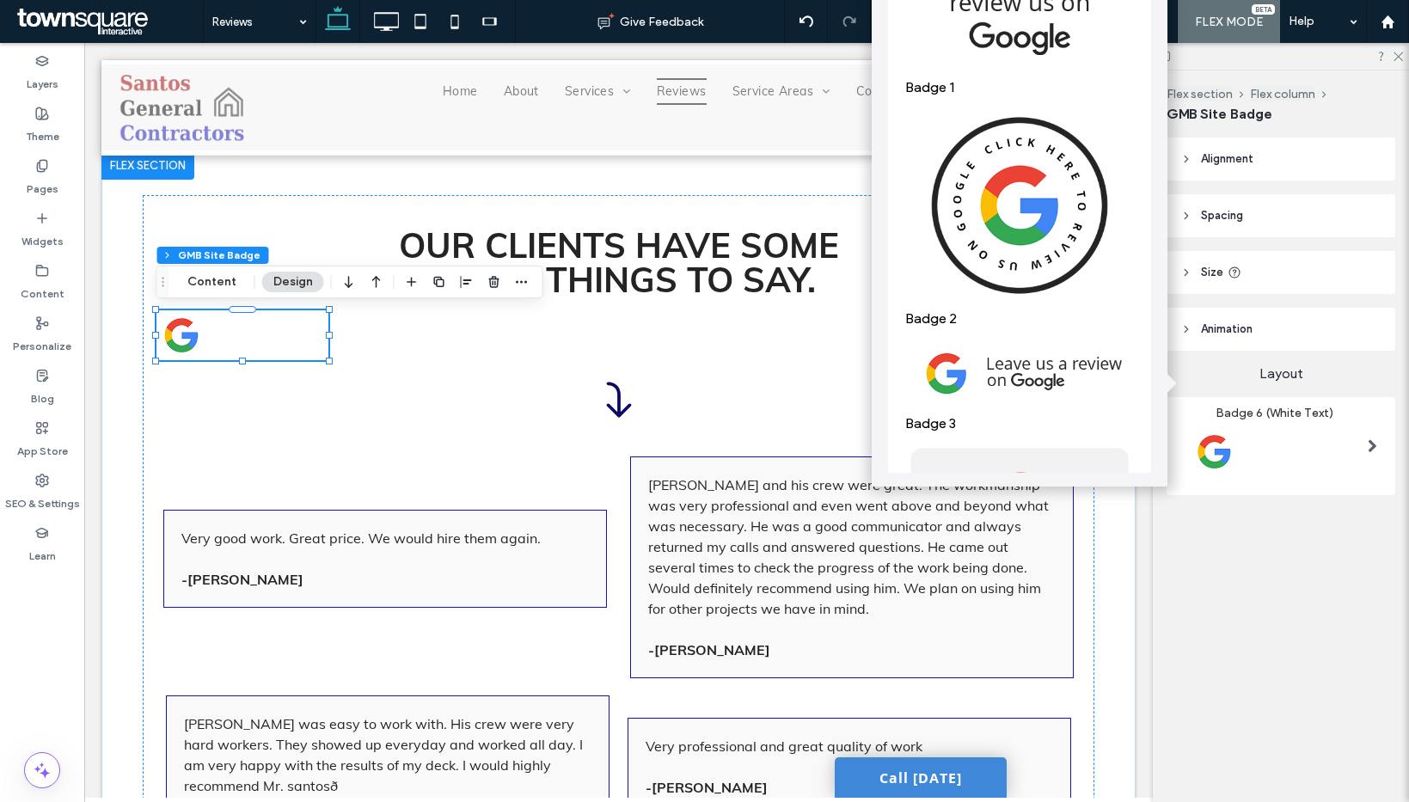
scroll to position [336, 0]
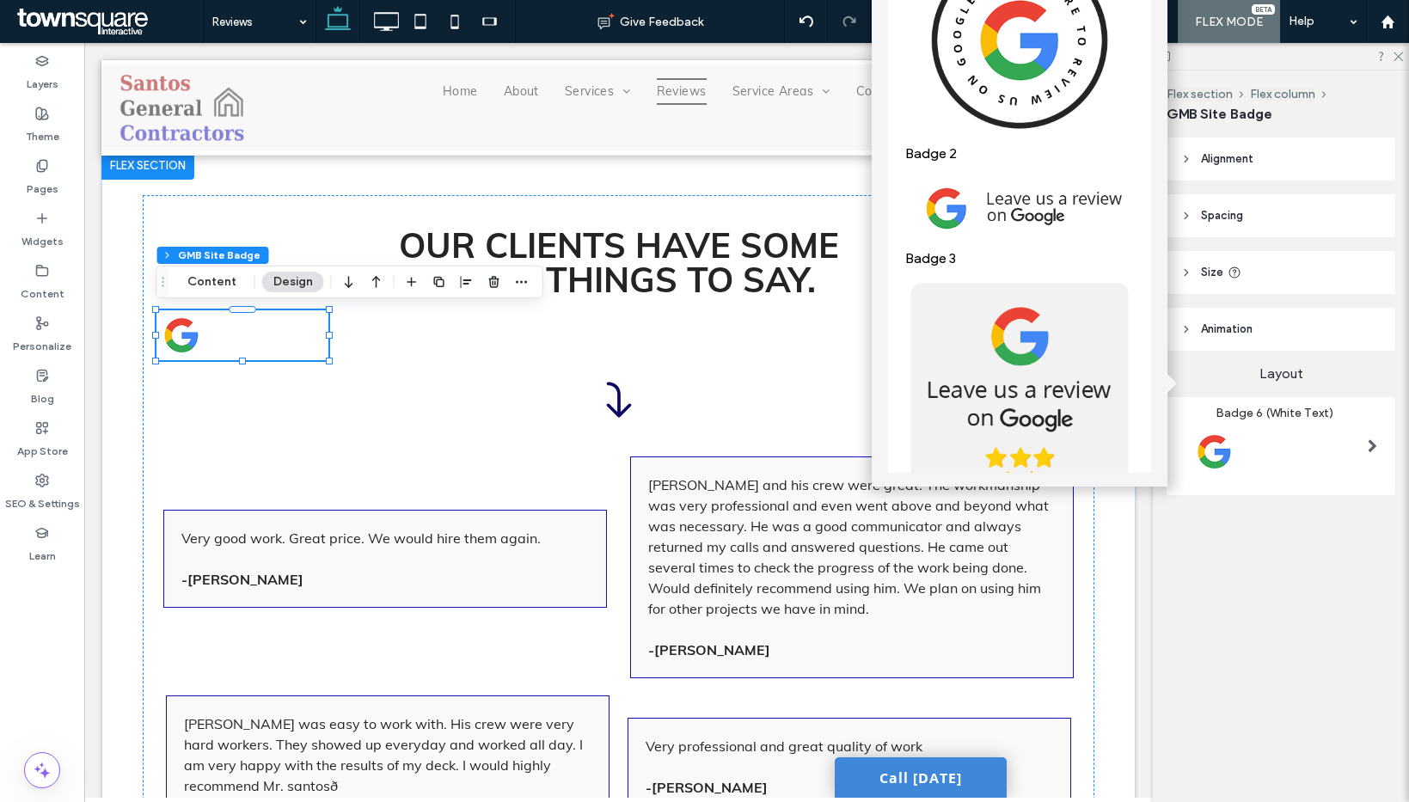
click at [1019, 181] on img at bounding box center [1019, 208] width 229 height 77
drag, startPoint x: 460, startPoint y: 283, endPoint x: 458, endPoint y: 293, distance: 10.5
click at [460, 283] on icon "button" at bounding box center [467, 282] width 14 height 14
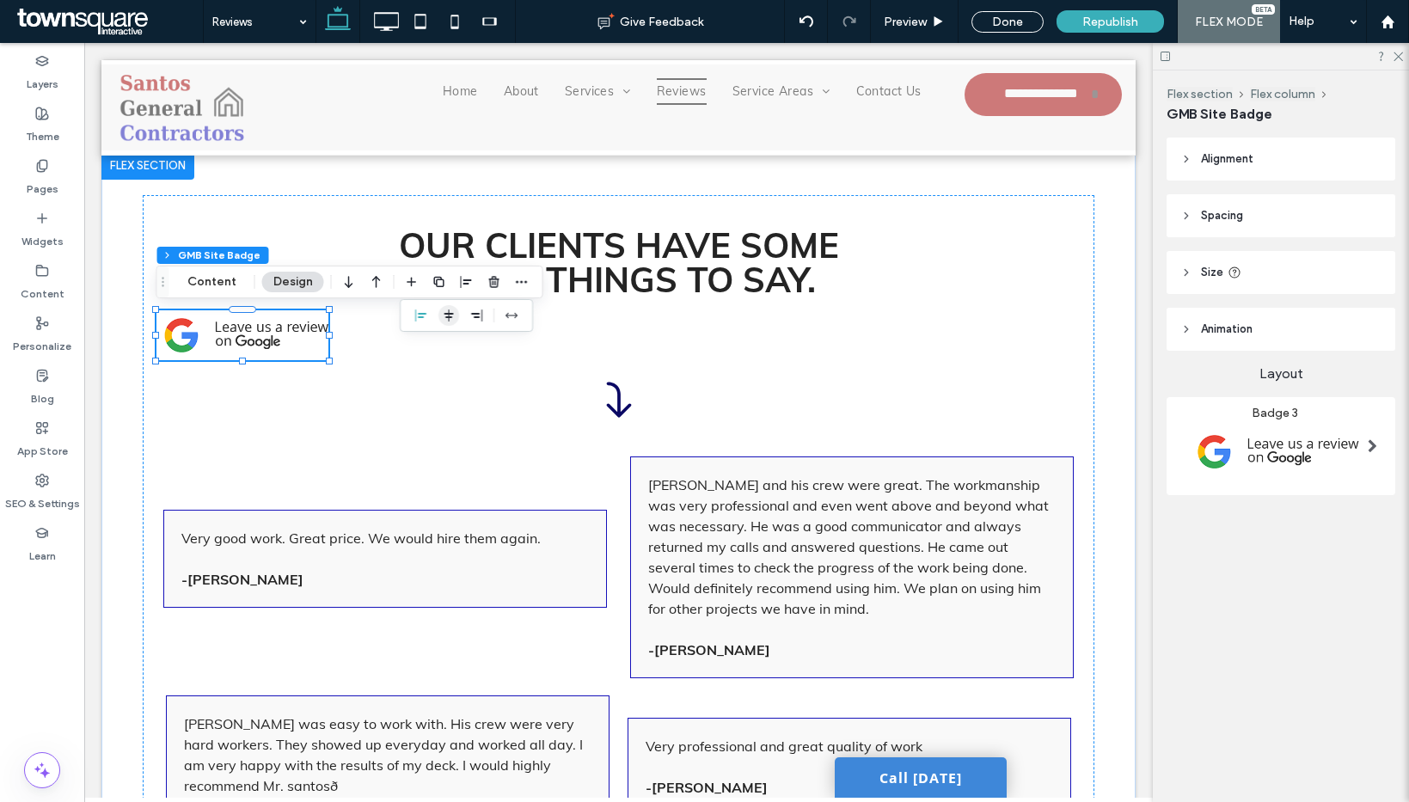
click at [455, 318] on span "center" at bounding box center [448, 315] width 21 height 21
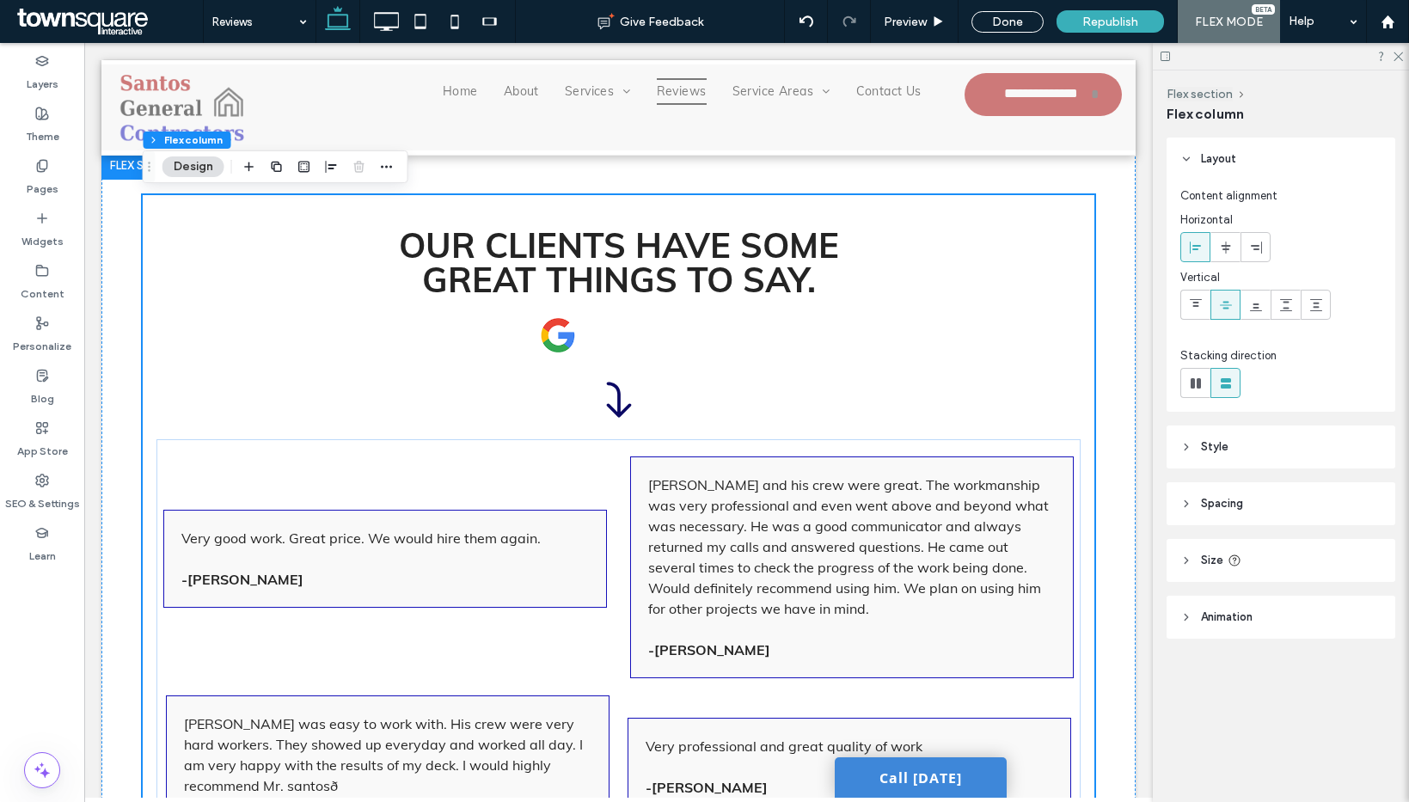
click at [622, 342] on img at bounding box center [619, 335] width 172 height 50
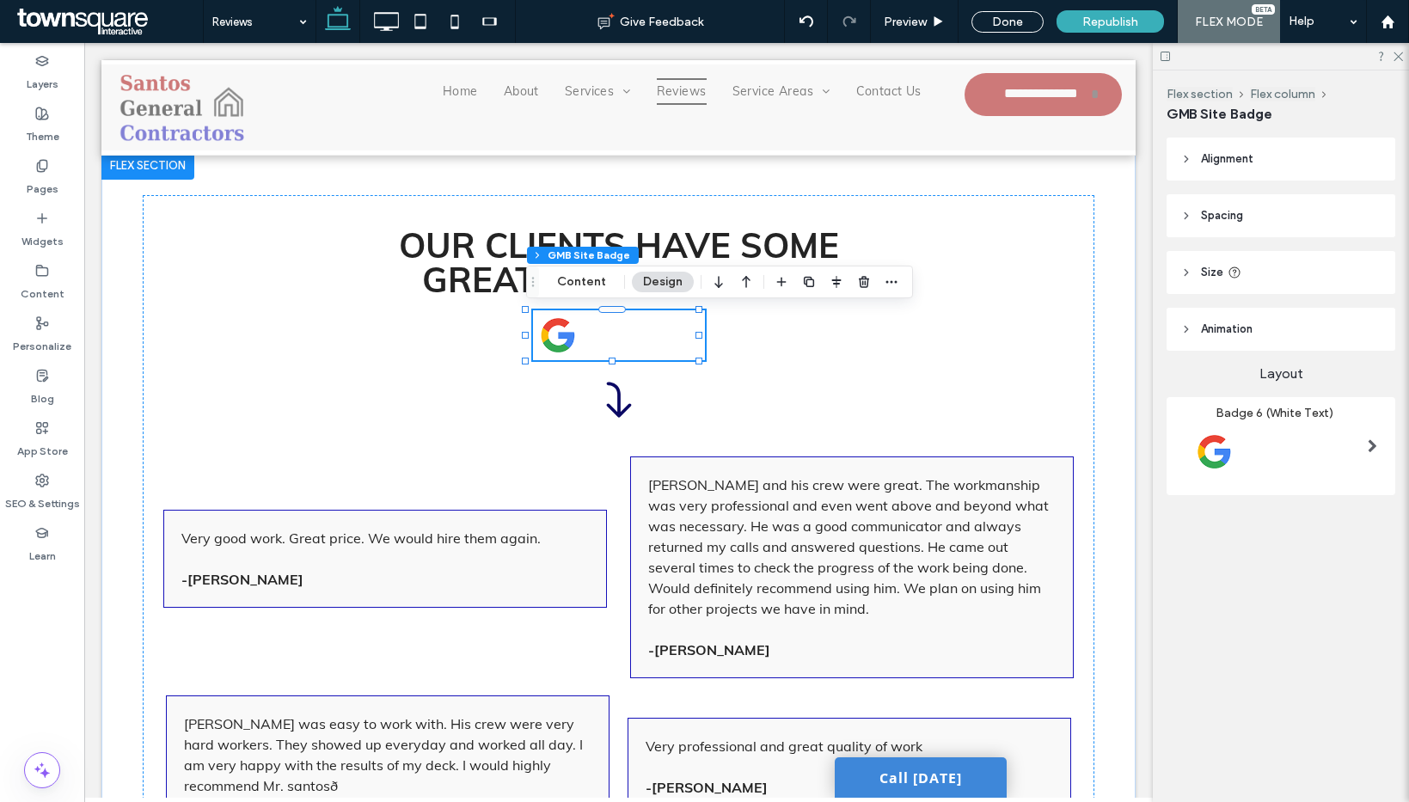
drag, startPoint x: 1298, startPoint y: 489, endPoint x: 1289, endPoint y: 496, distance: 11.7
click at [1297, 487] on div "Badge 6 (White Text)" at bounding box center [1280, 446] width 229 height 98
click at [1251, 440] on img at bounding box center [1274, 451] width 188 height 63
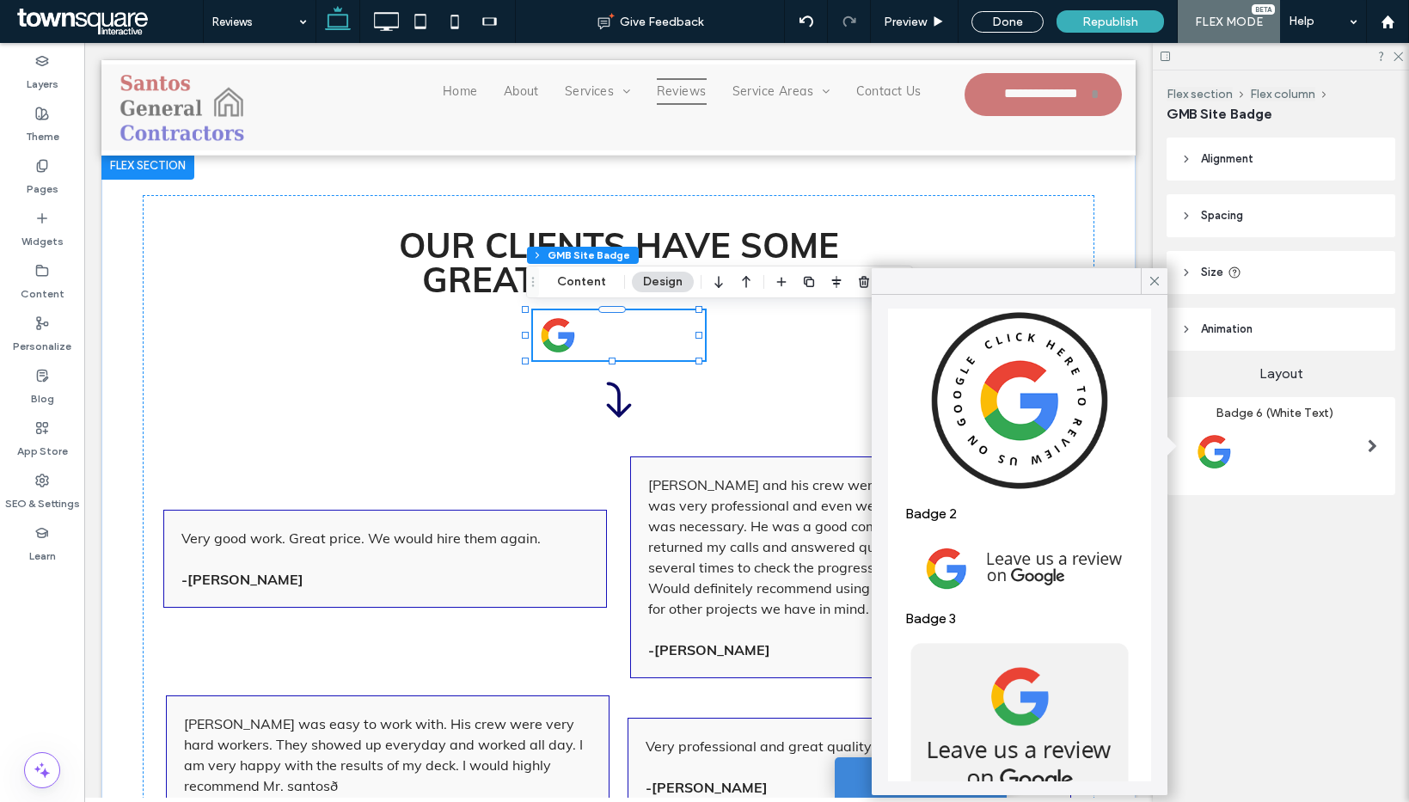
scroll to position [282, 0]
click at [1010, 419] on img at bounding box center [1019, 403] width 229 height 202
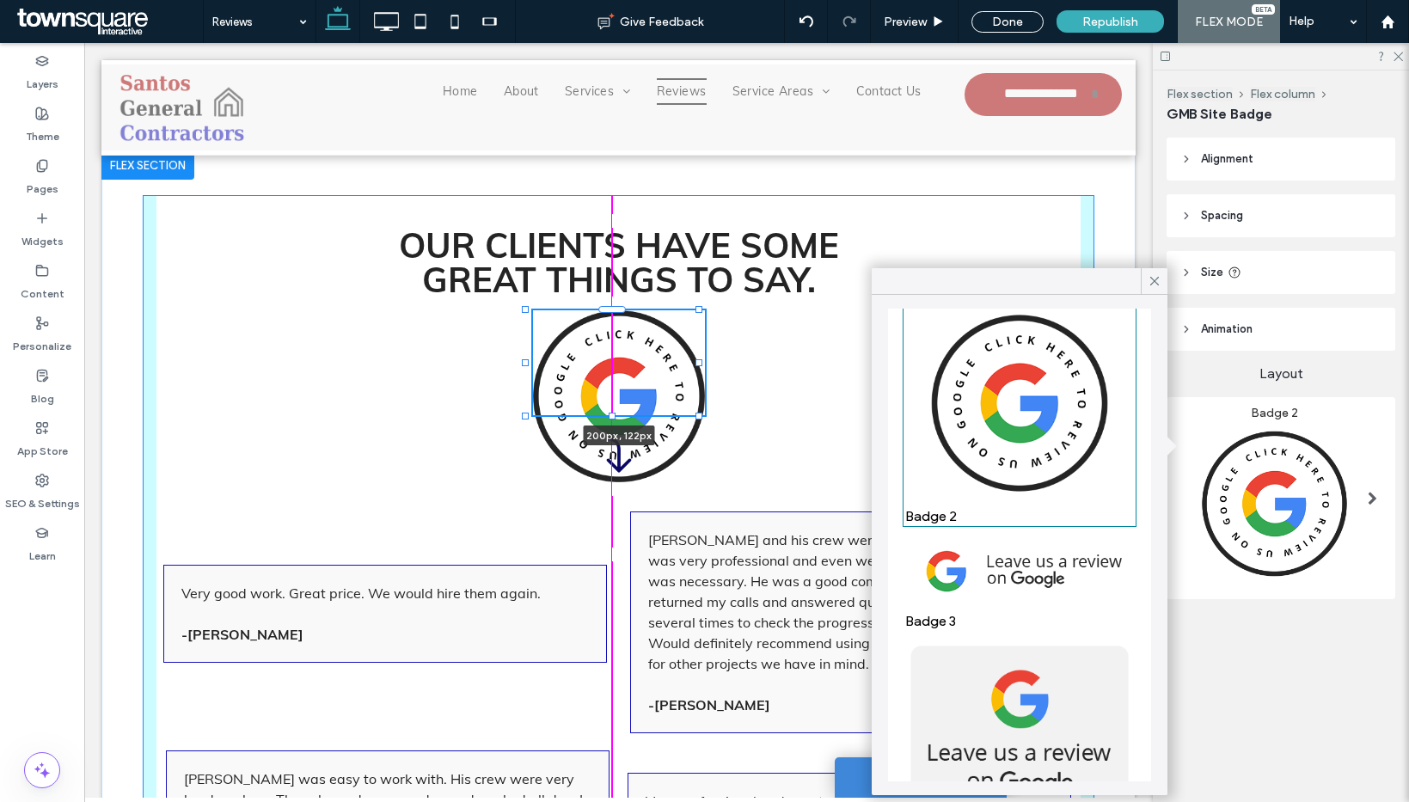
drag, startPoint x: 609, startPoint y: 482, endPoint x: 615, endPoint y: 448, distance: 34.8
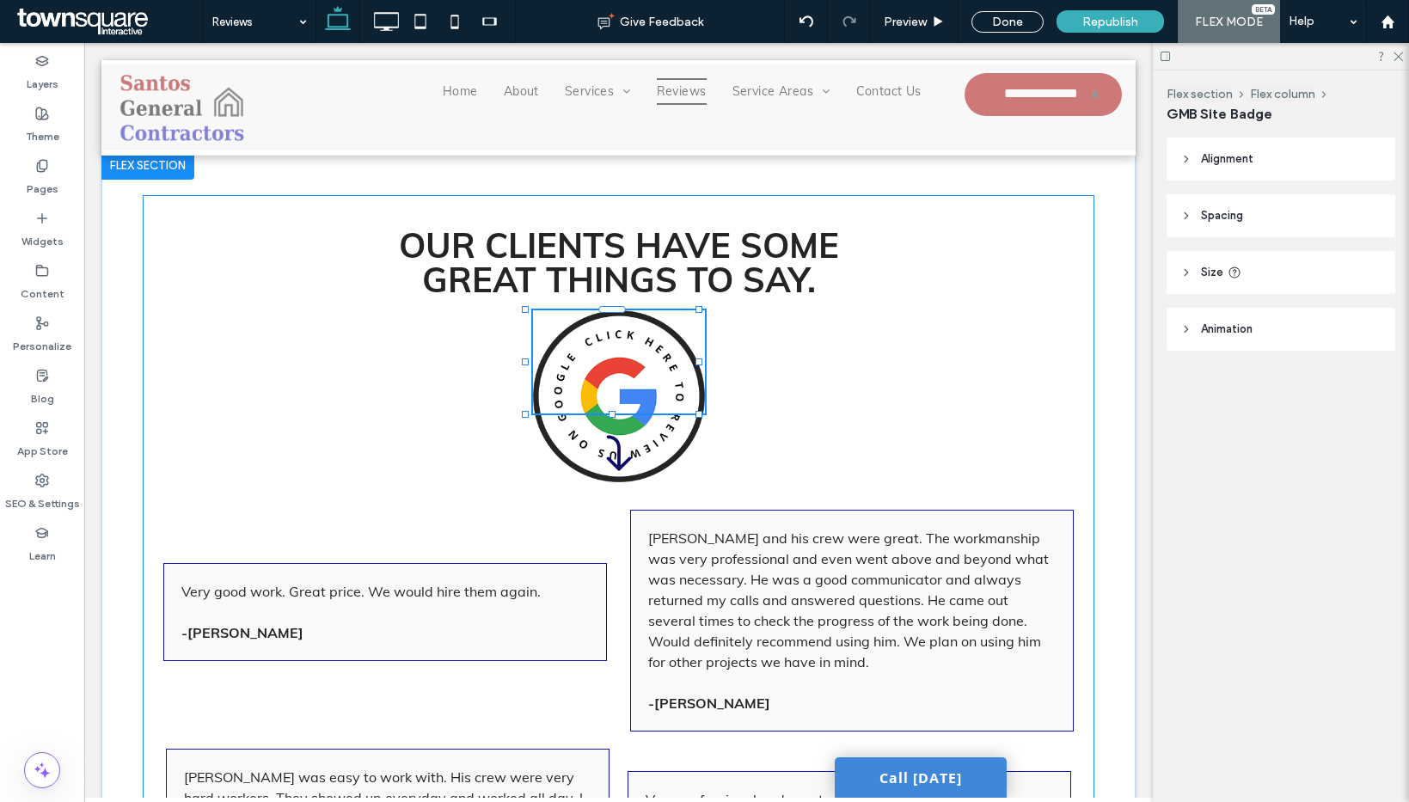
type input "***"
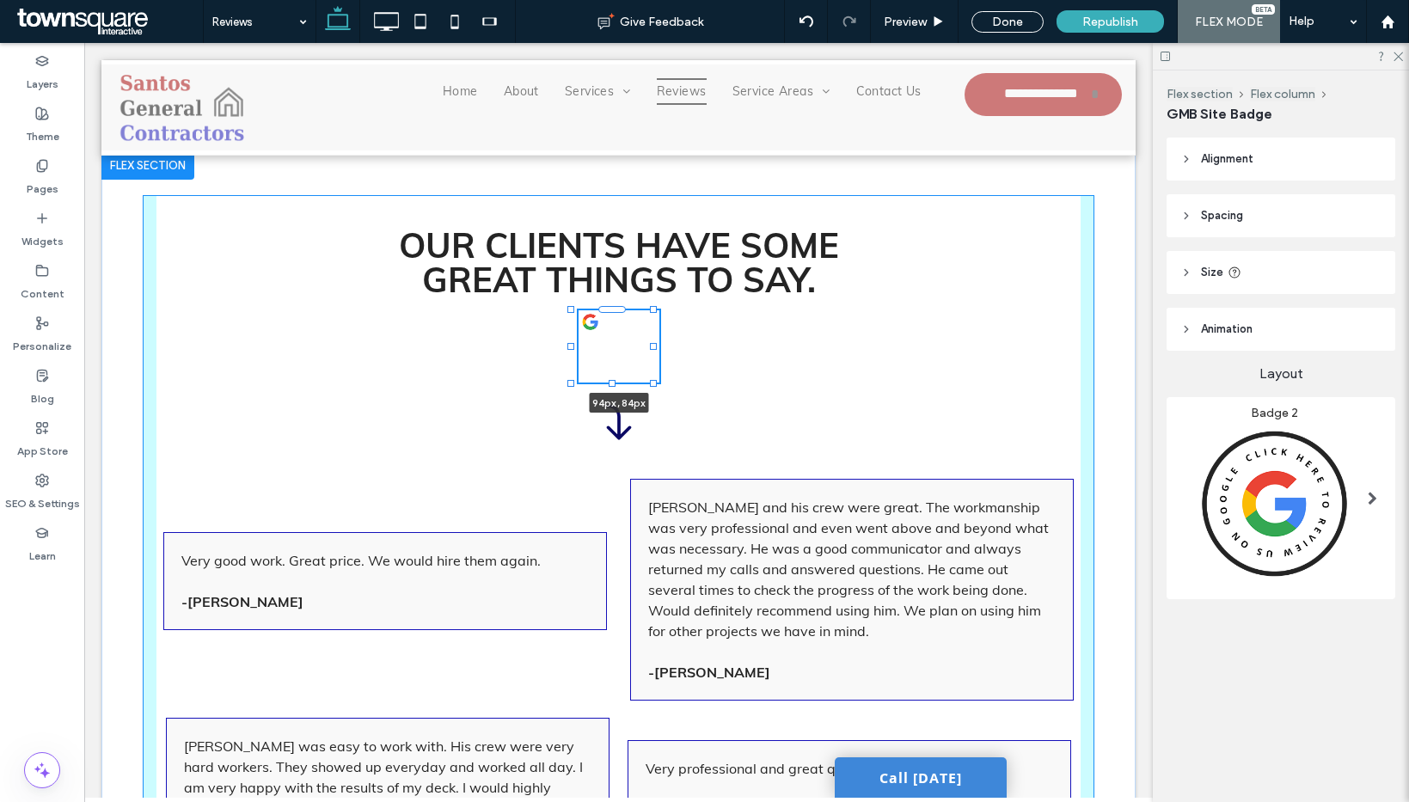
drag, startPoint x: 699, startPoint y: 411, endPoint x: 654, endPoint y: 398, distance: 46.5
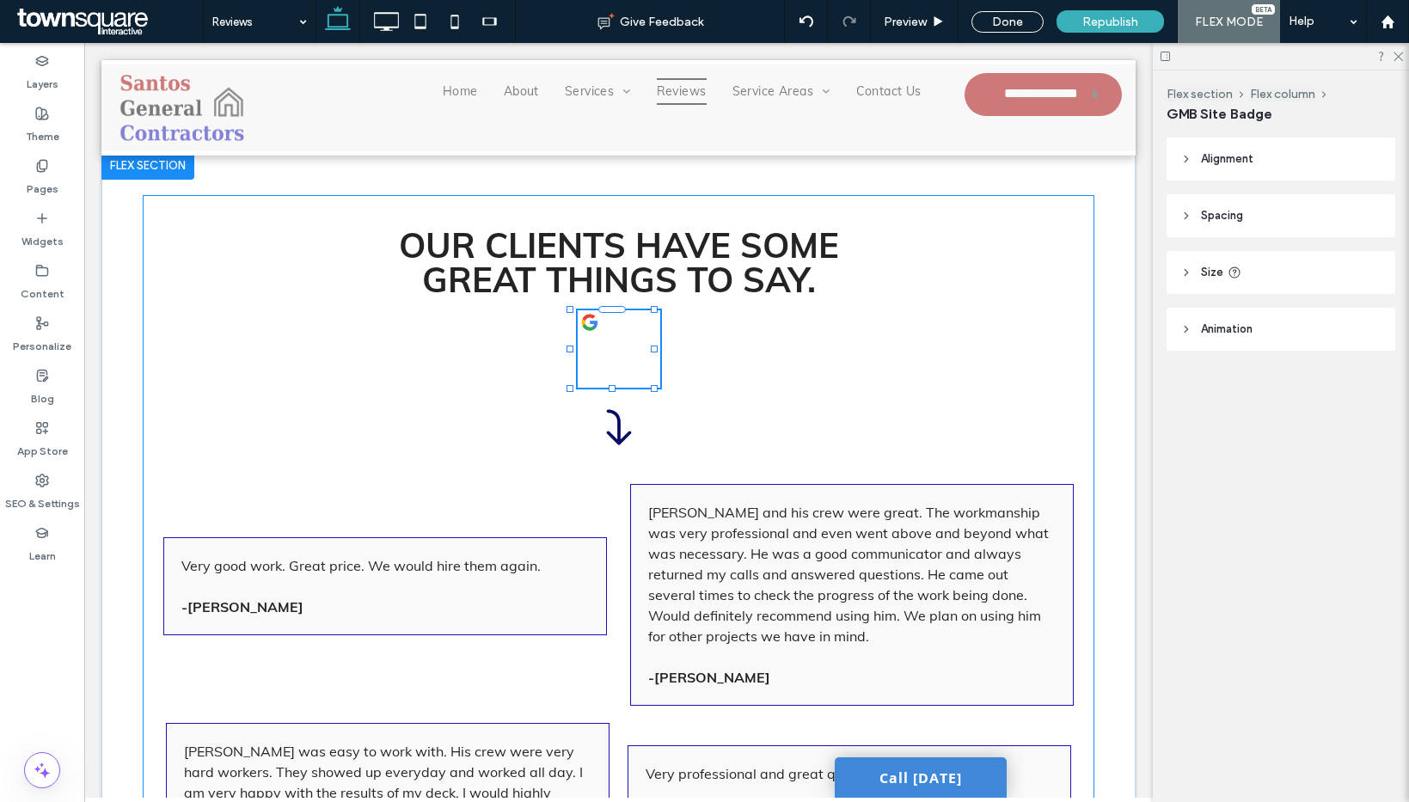
type input "**"
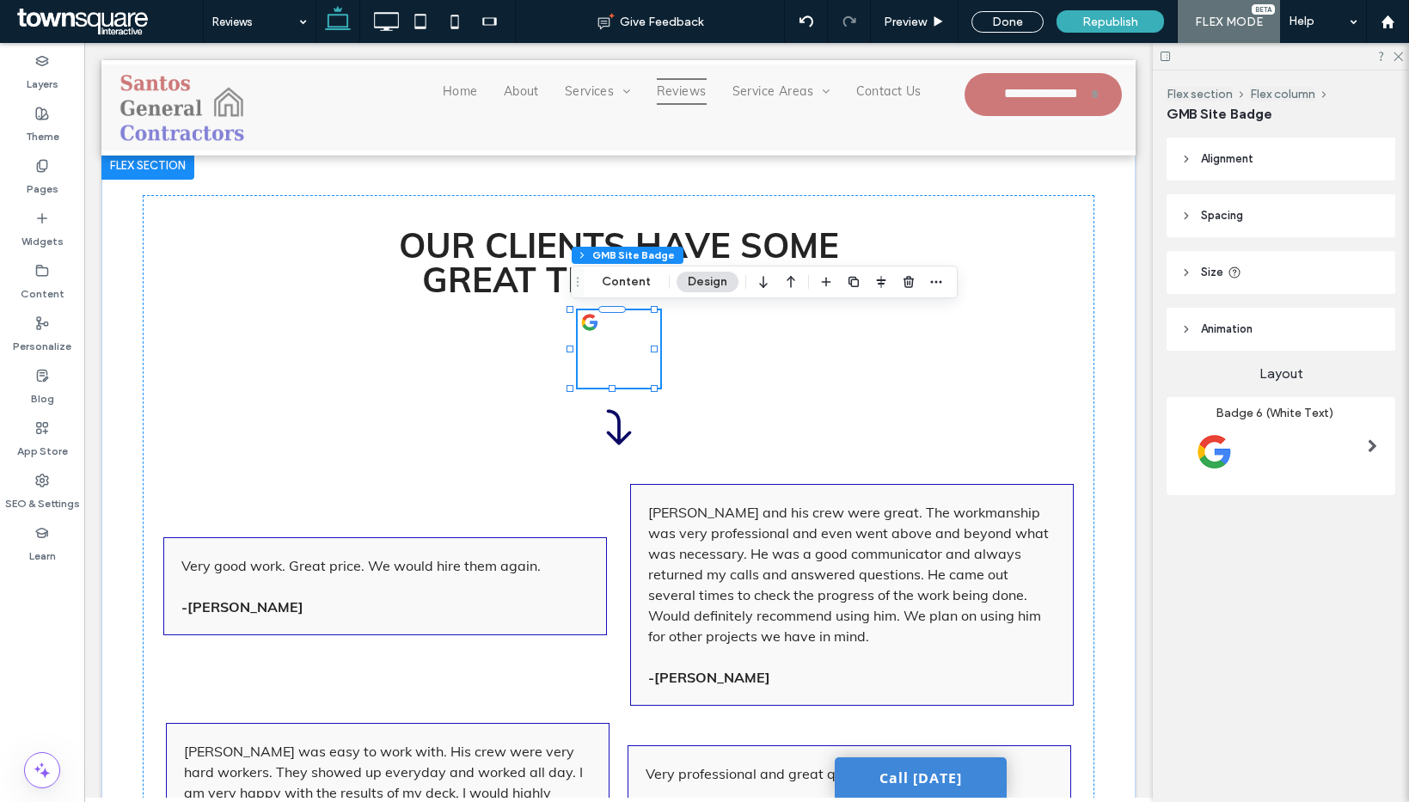
click at [1235, 466] on img at bounding box center [1274, 451] width 188 height 63
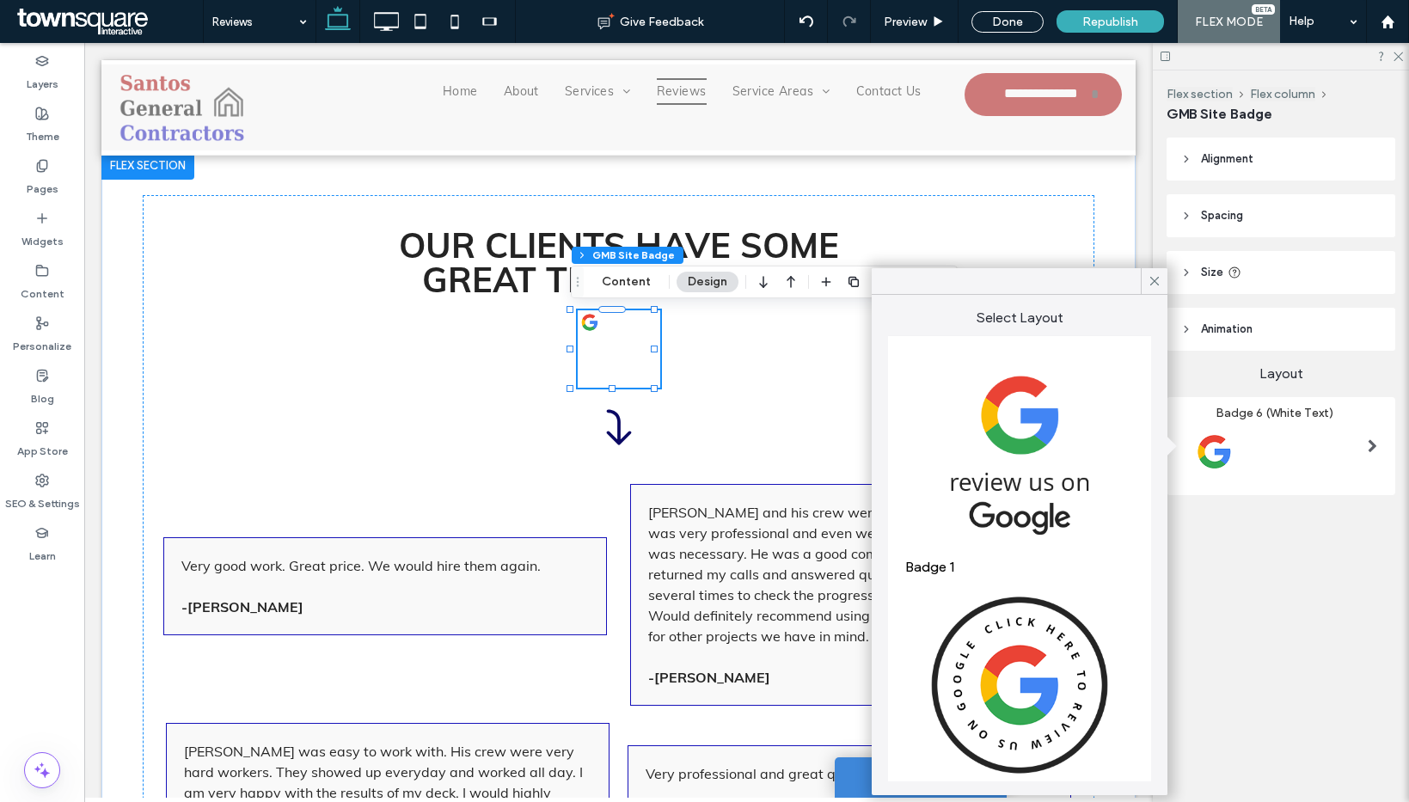
click at [985, 655] on img at bounding box center [1019, 685] width 229 height 202
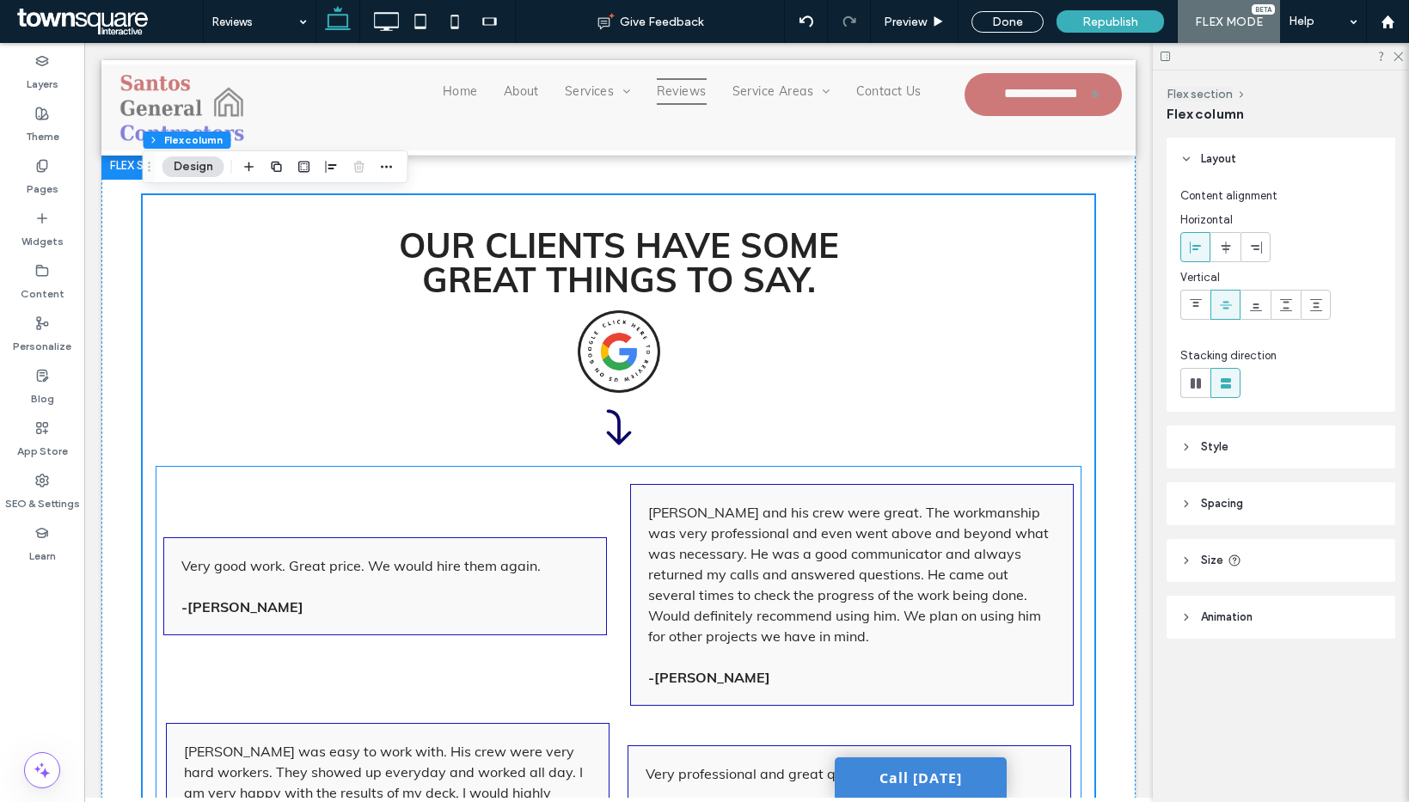
scroll to position [202, 0]
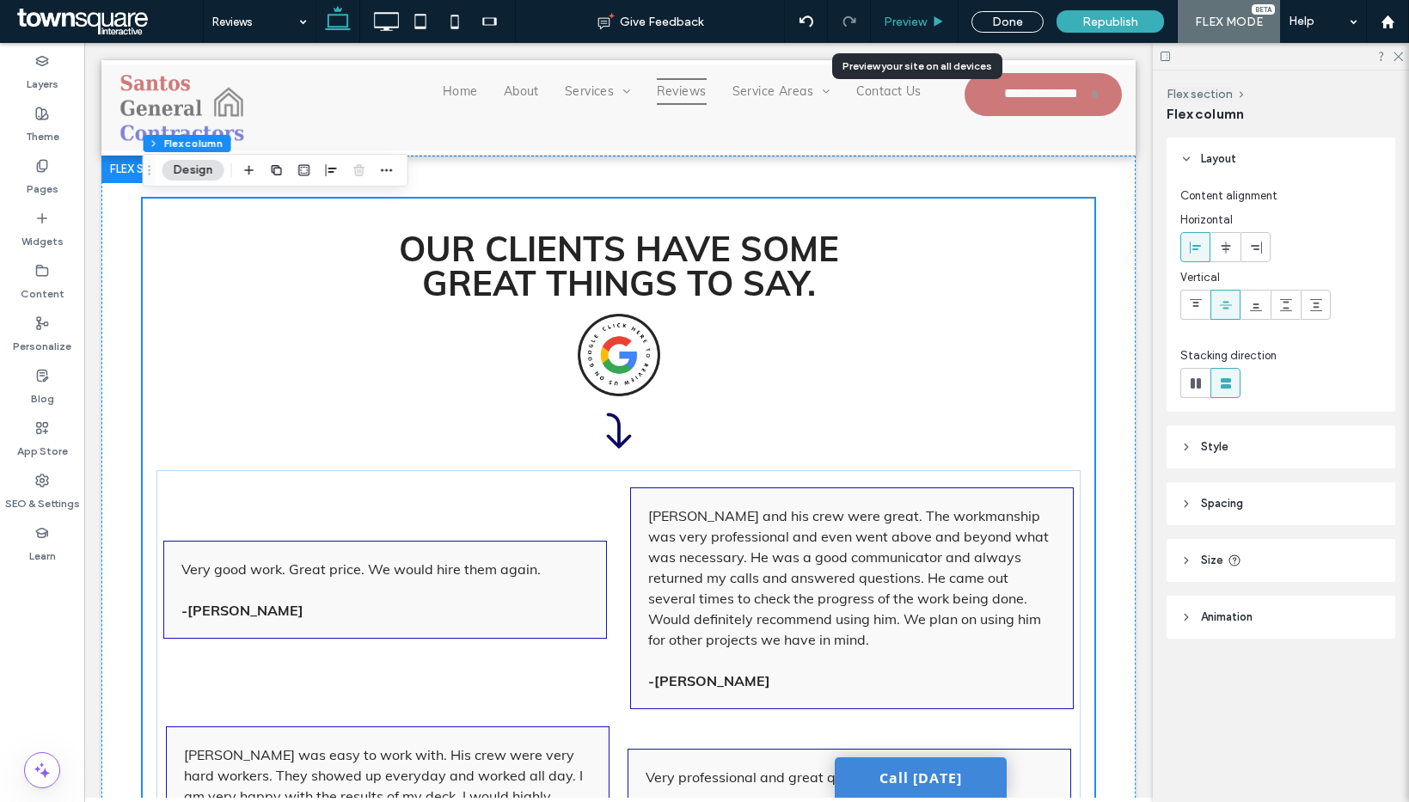
click at [909, 15] on span "Preview" at bounding box center [905, 22] width 43 height 15
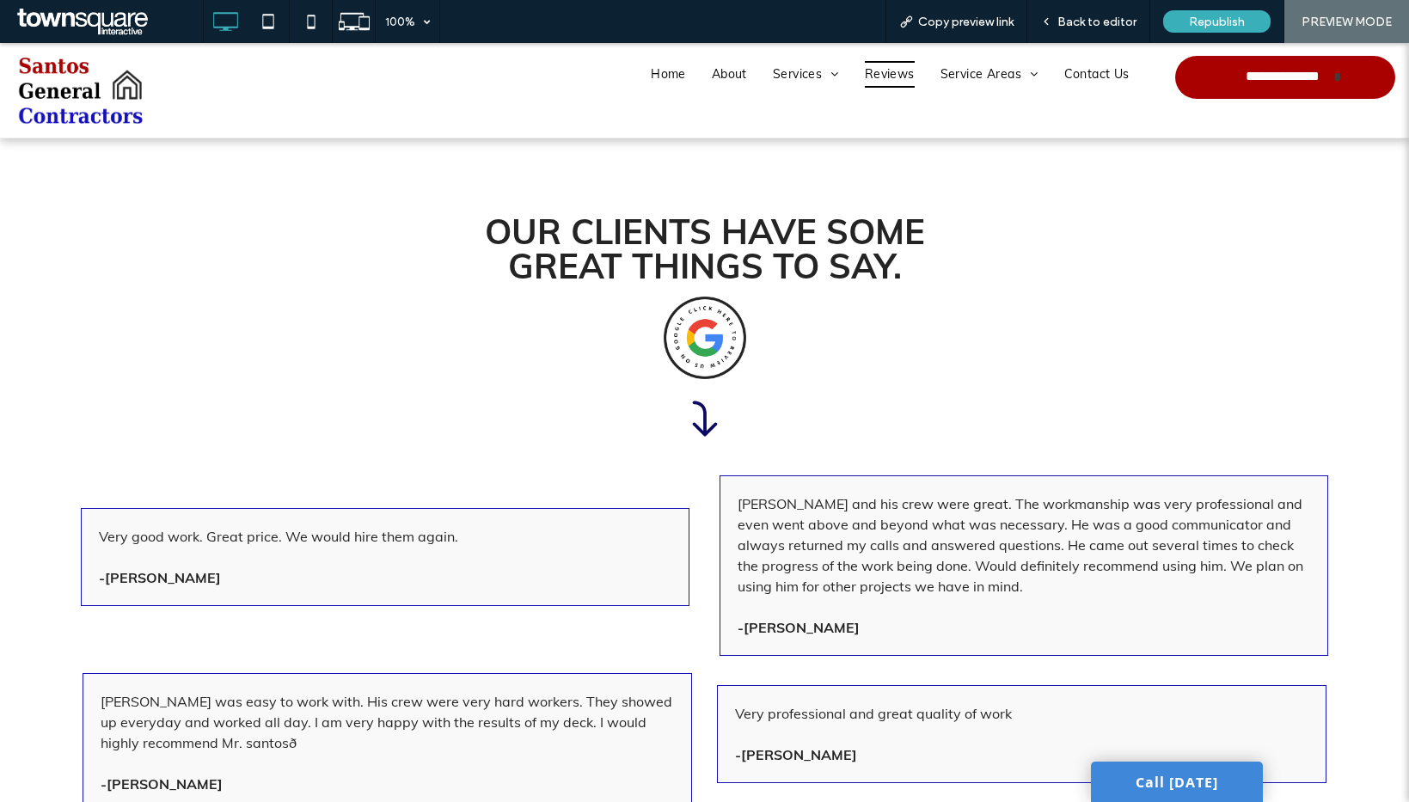
click at [701, 337] on img at bounding box center [705, 338] width 83 height 83
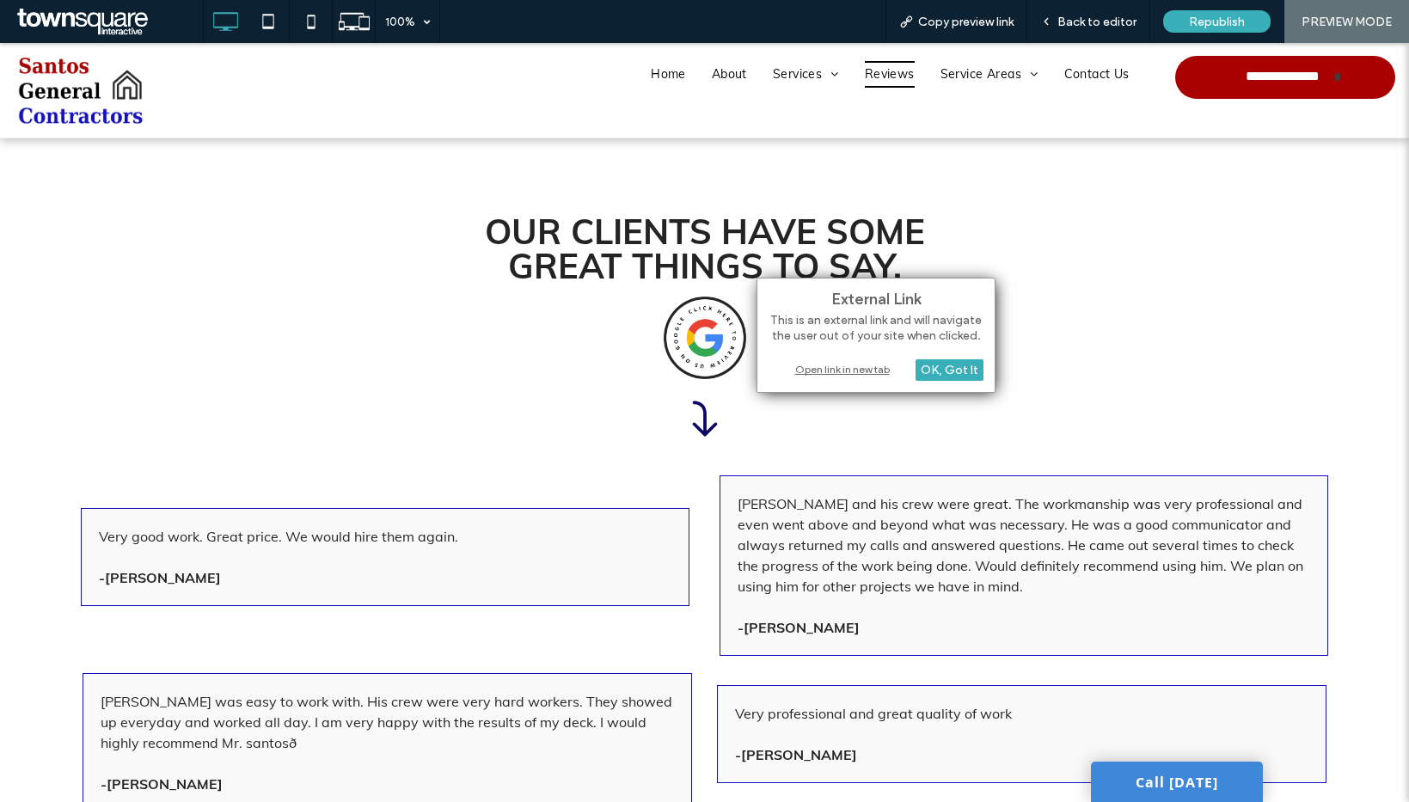
click at [818, 370] on div "Open link in new tab" at bounding box center [875, 369] width 215 height 18
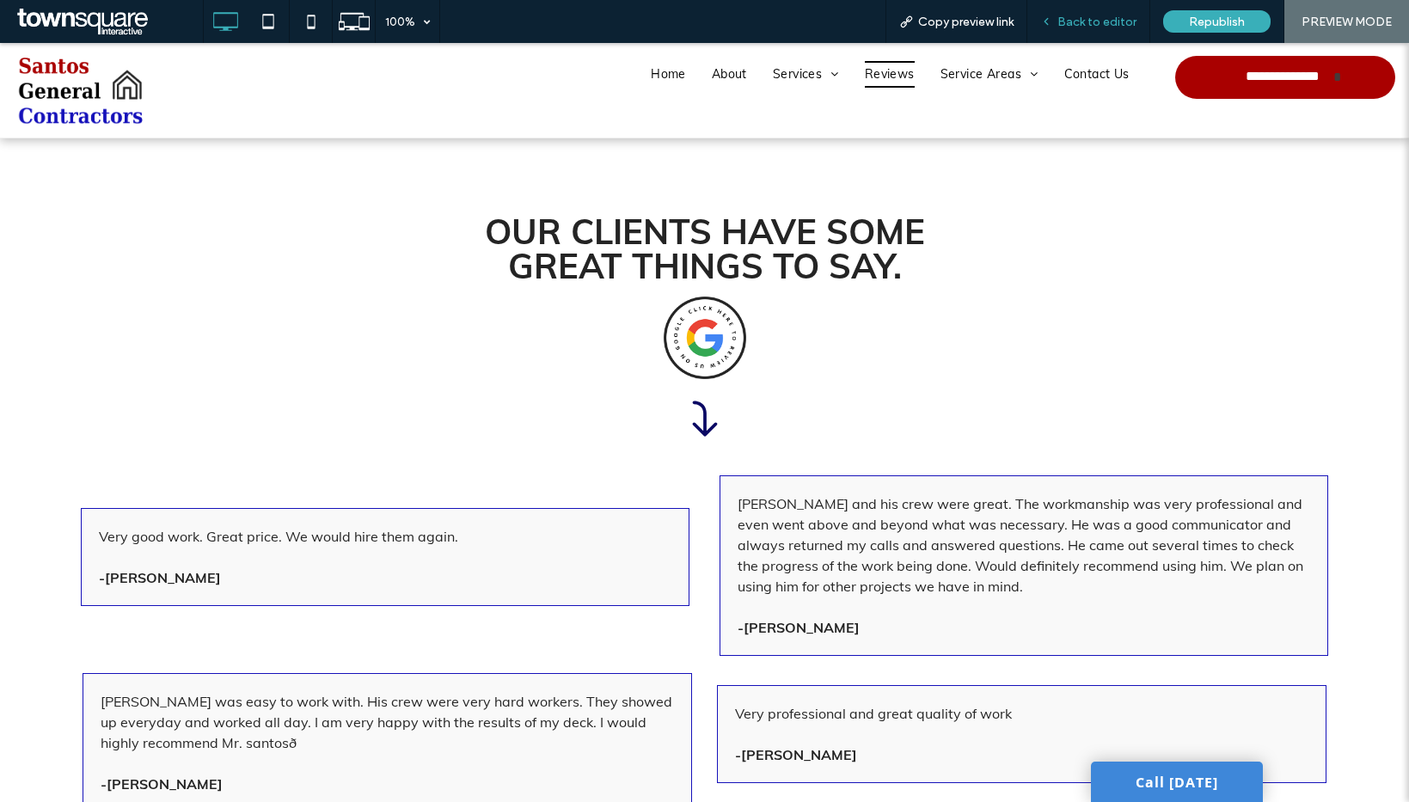
drag, startPoint x: 1073, startPoint y: 34, endPoint x: 1034, endPoint y: 34, distance: 38.7
click at [1072, 33] on div "Back to editor" at bounding box center [1088, 21] width 123 height 43
click at [1095, 20] on span "Back to editor" at bounding box center [1096, 22] width 79 height 15
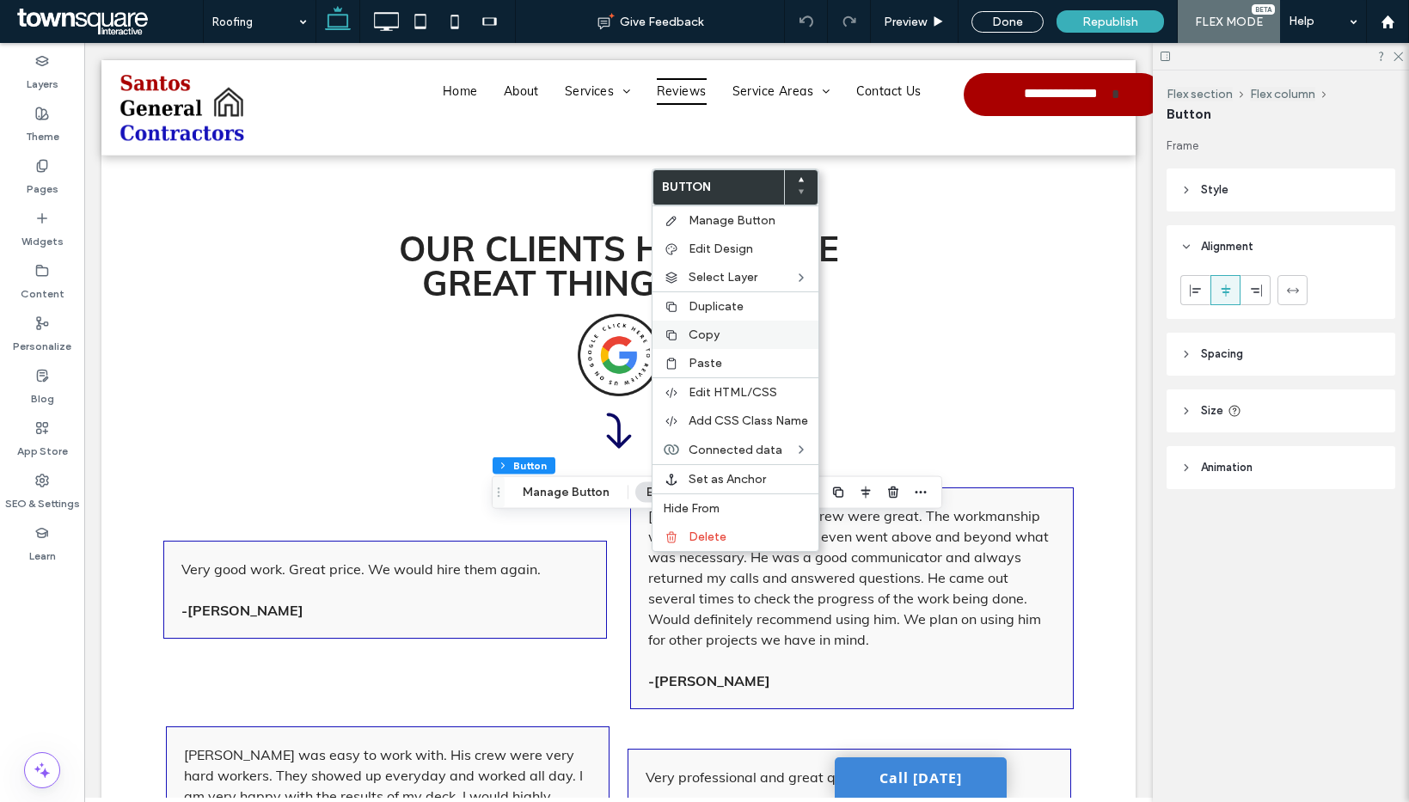
click at [718, 336] on span "Copy" at bounding box center [704, 335] width 31 height 15
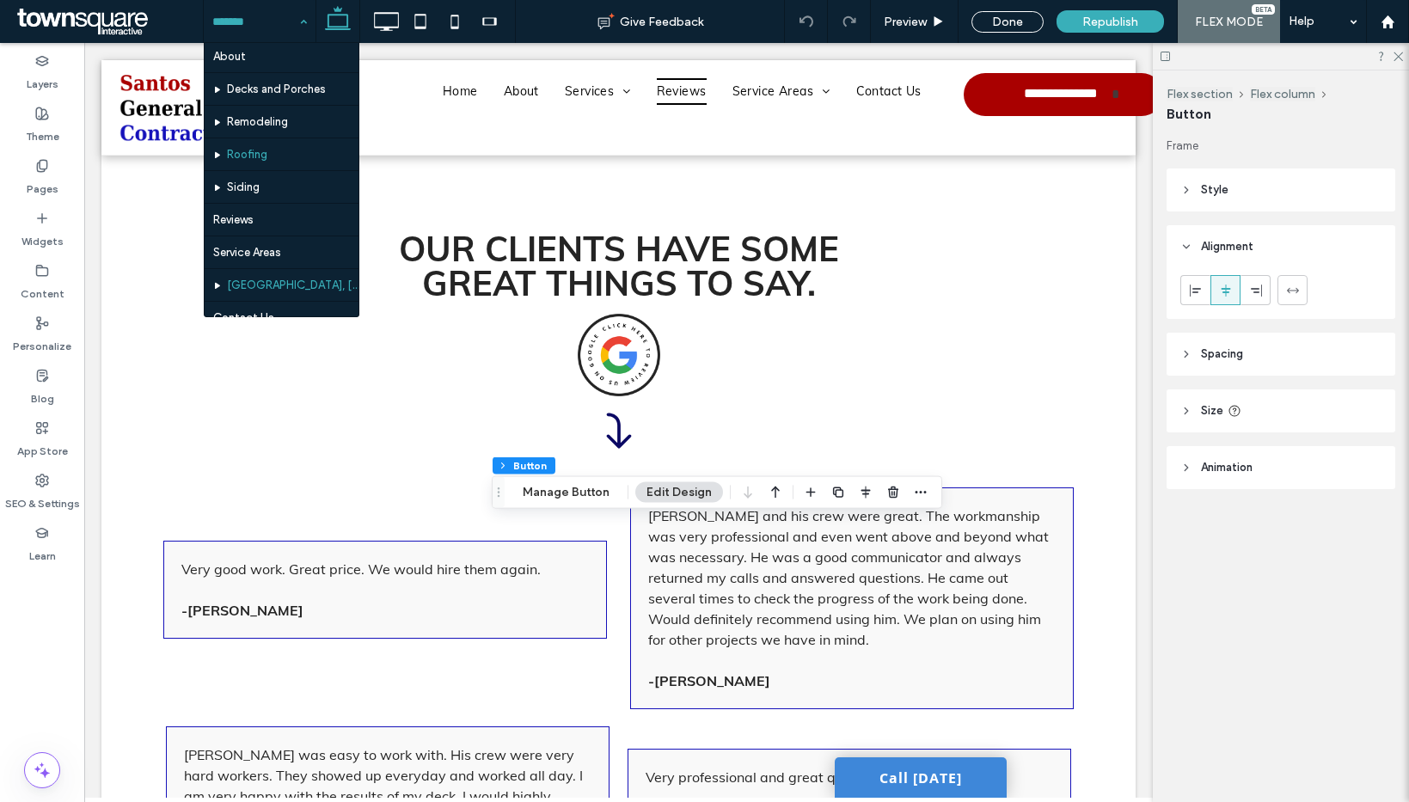
scroll to position [51, 0]
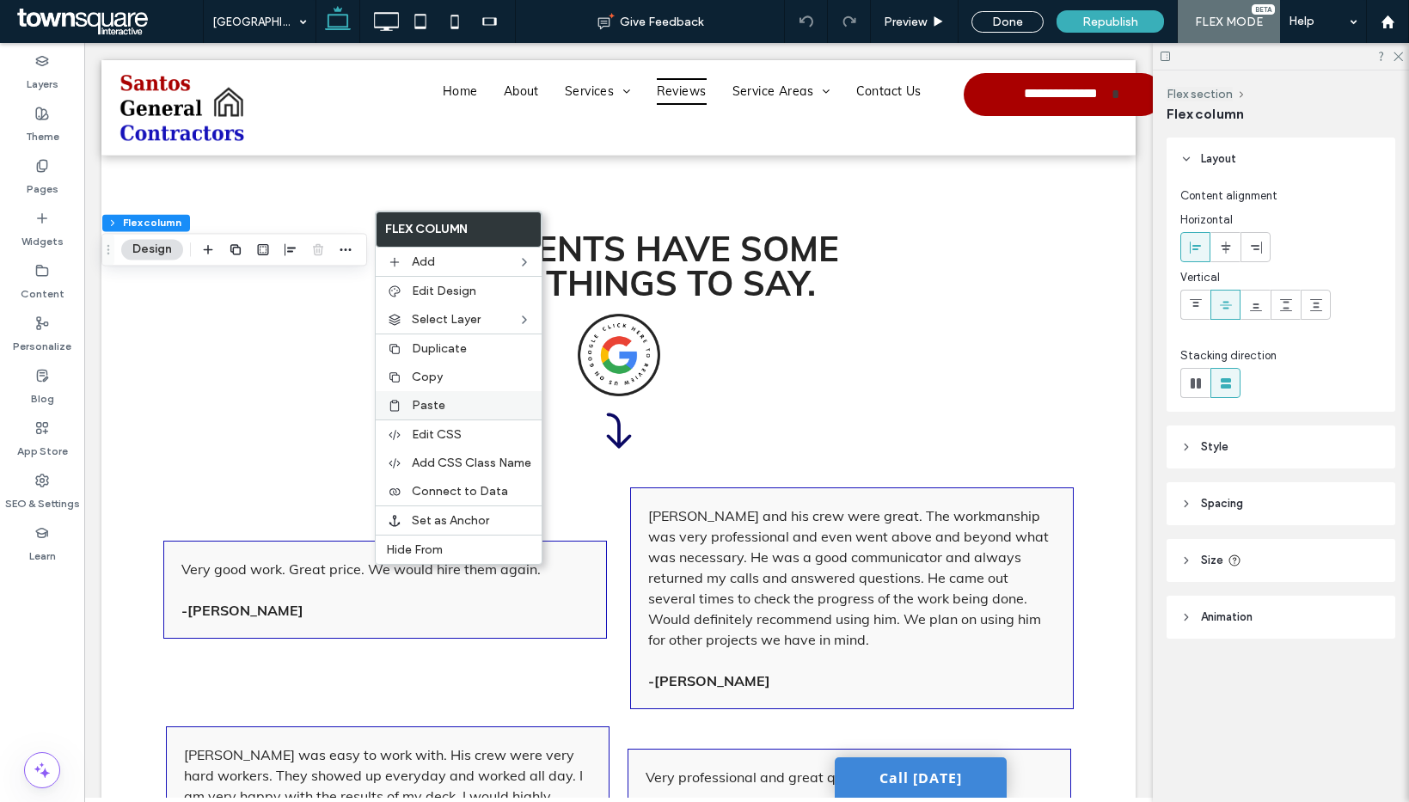
click at [425, 409] on span "Paste" at bounding box center [429, 405] width 34 height 15
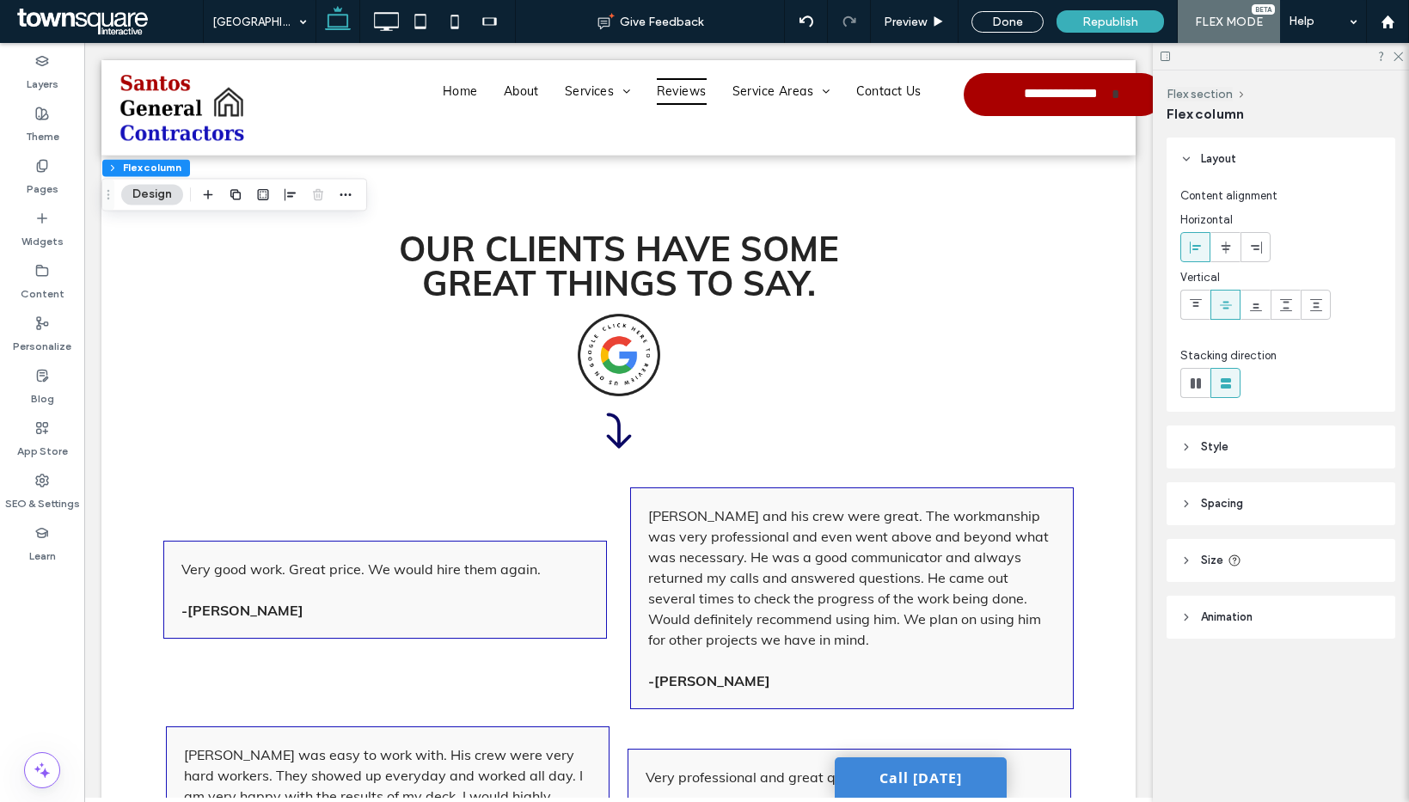
click at [1263, 508] on header "Spacing" at bounding box center [1280, 503] width 229 height 43
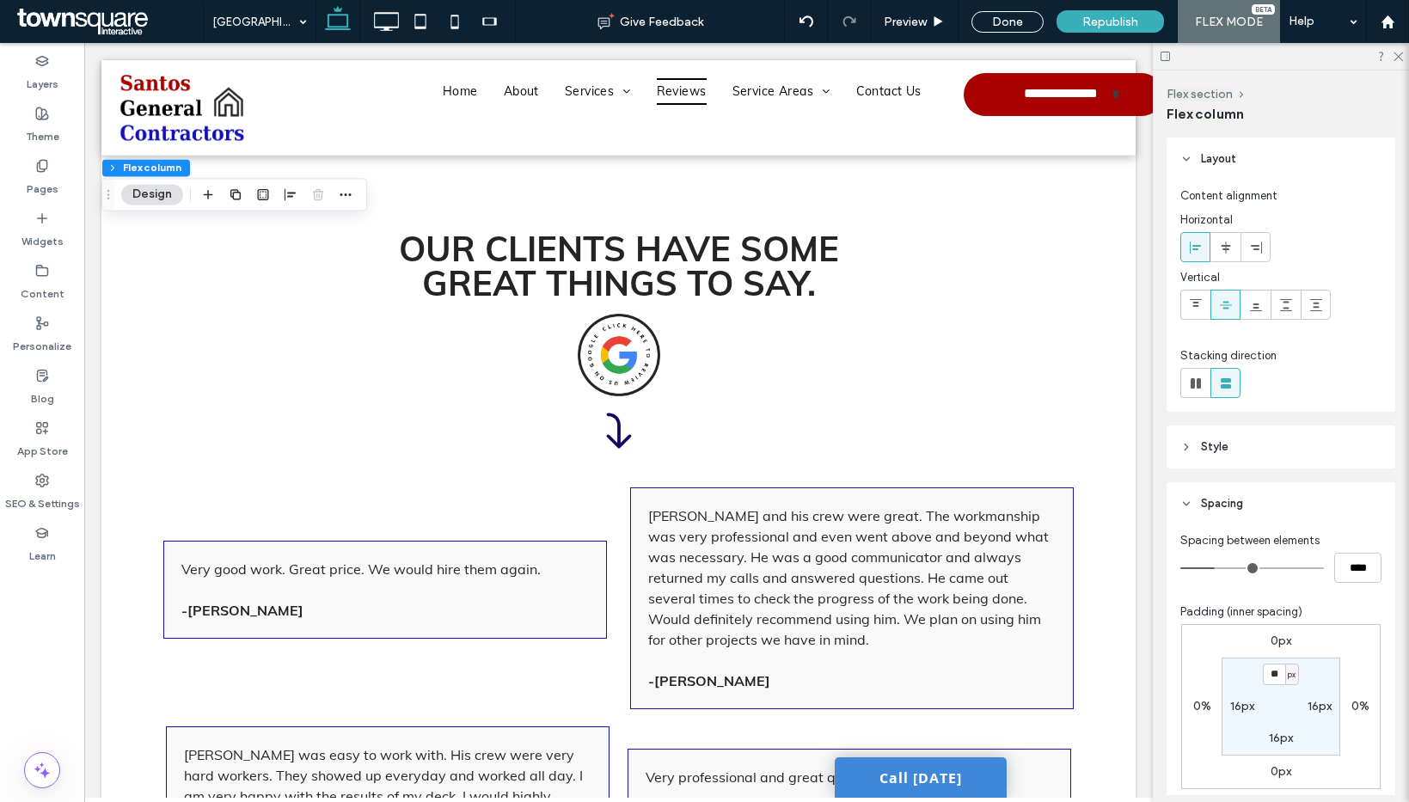
click at [1246, 709] on label "16px" at bounding box center [1242, 706] width 24 height 15
type input "**"
click at [1221, 662] on section "16px 16px 16px ** px" at bounding box center [1280, 707] width 119 height 98
click at [1249, 707] on span "px" at bounding box center [1253, 706] width 8 height 17
click at [1240, 627] on span "%" at bounding box center [1242, 620] width 10 height 17
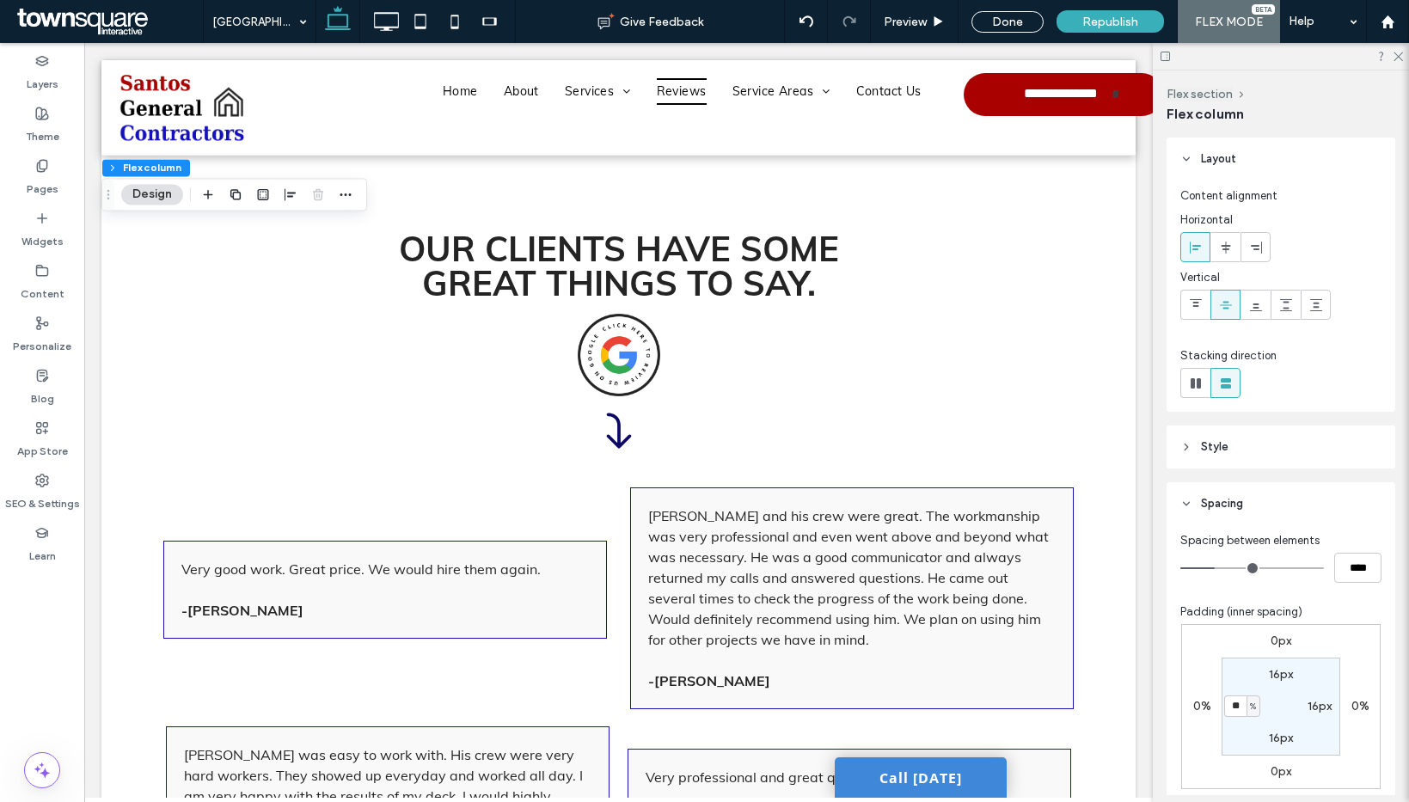
type input "*"
type input "***"
type input "*"
click at [1231, 705] on input "***" at bounding box center [1235, 705] width 22 height 21
type input "*"
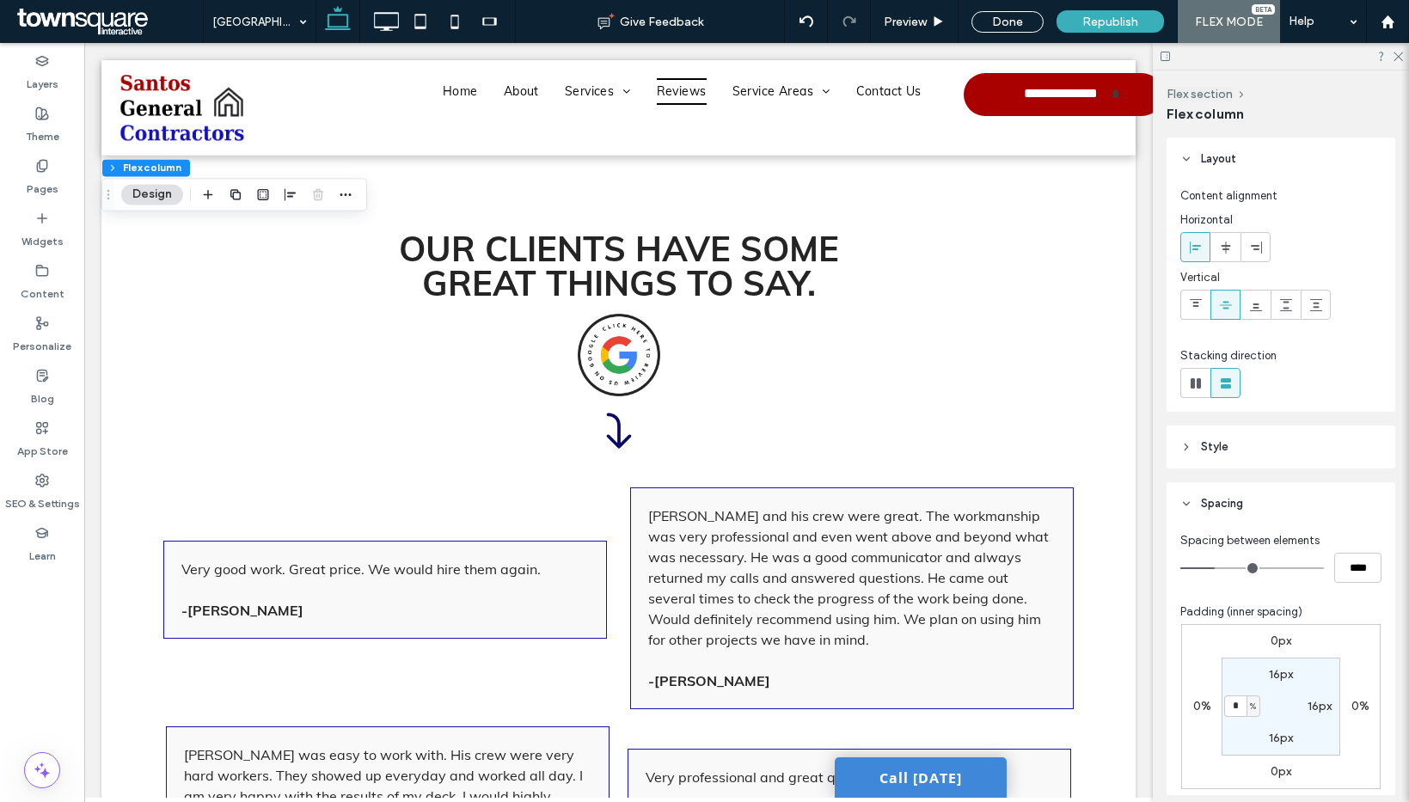
click at [1322, 707] on label "16px" at bounding box center [1319, 706] width 24 height 15
click at [1329, 708] on span "px" at bounding box center [1331, 706] width 8 height 17
click at [1316, 619] on span "%" at bounding box center [1320, 620] width 10 height 17
type input "*"
type input "***"
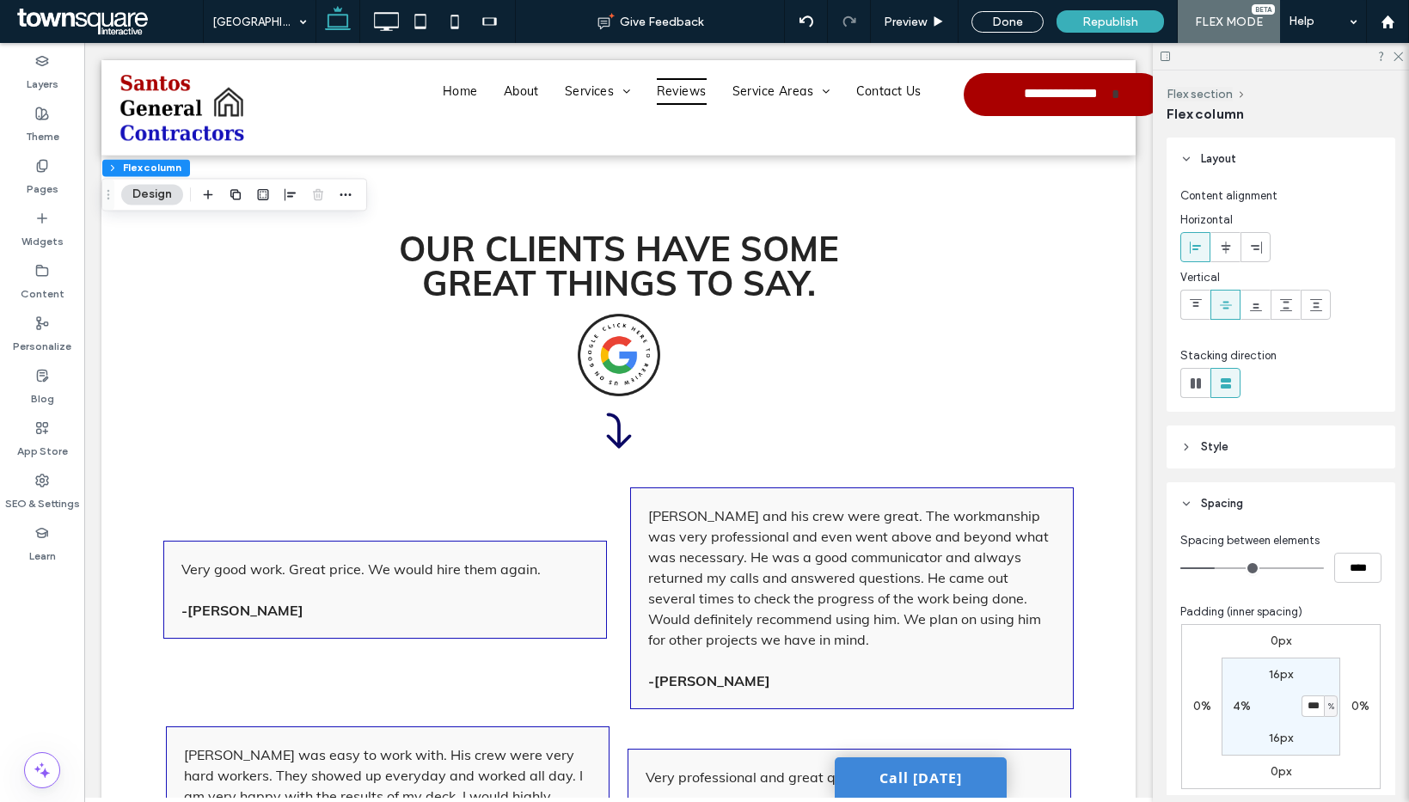
type input "*"
click at [1314, 703] on input "***" at bounding box center [1312, 705] width 22 height 21
type input "*"
click at [1323, 672] on section "16px * % 16px 4%" at bounding box center [1280, 707] width 119 height 98
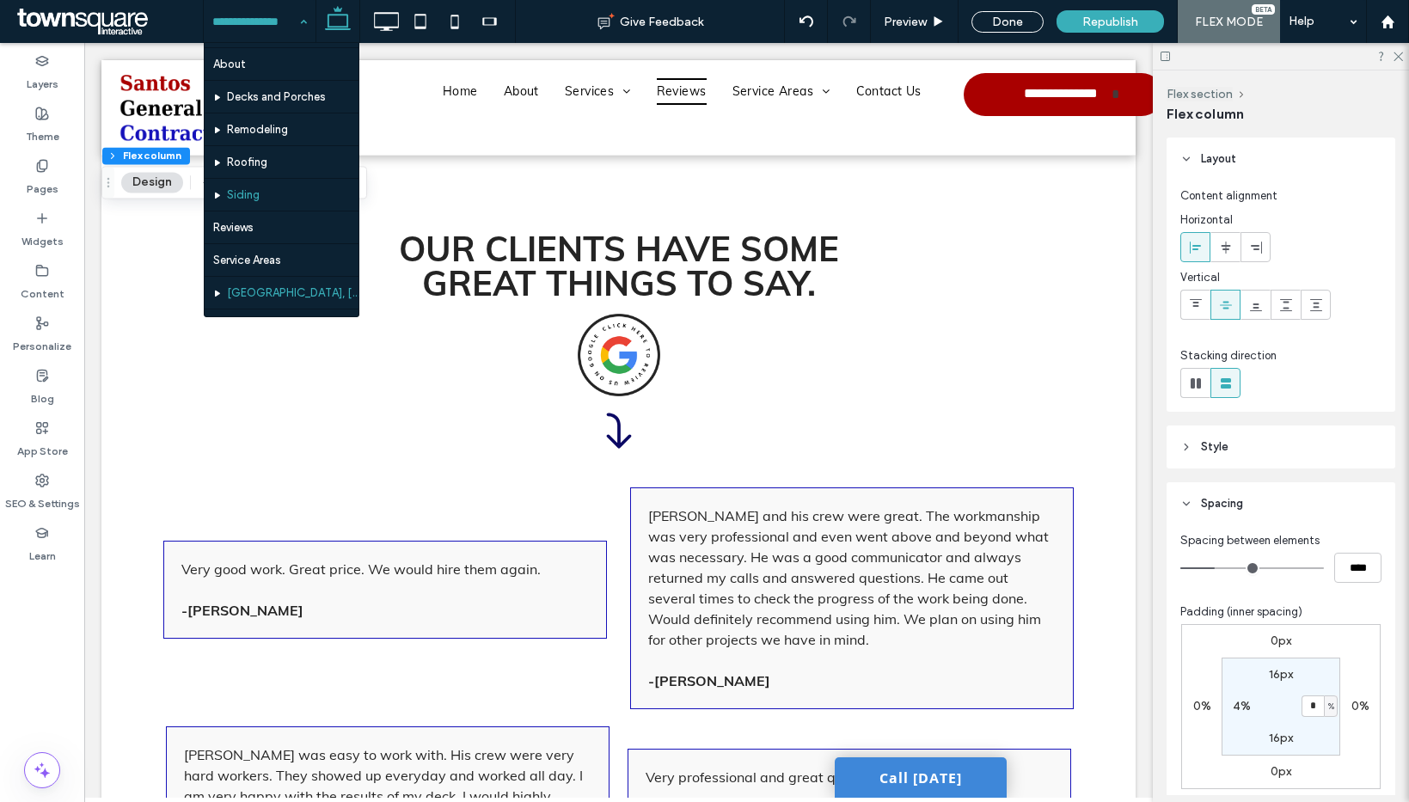
scroll to position [51, 0]
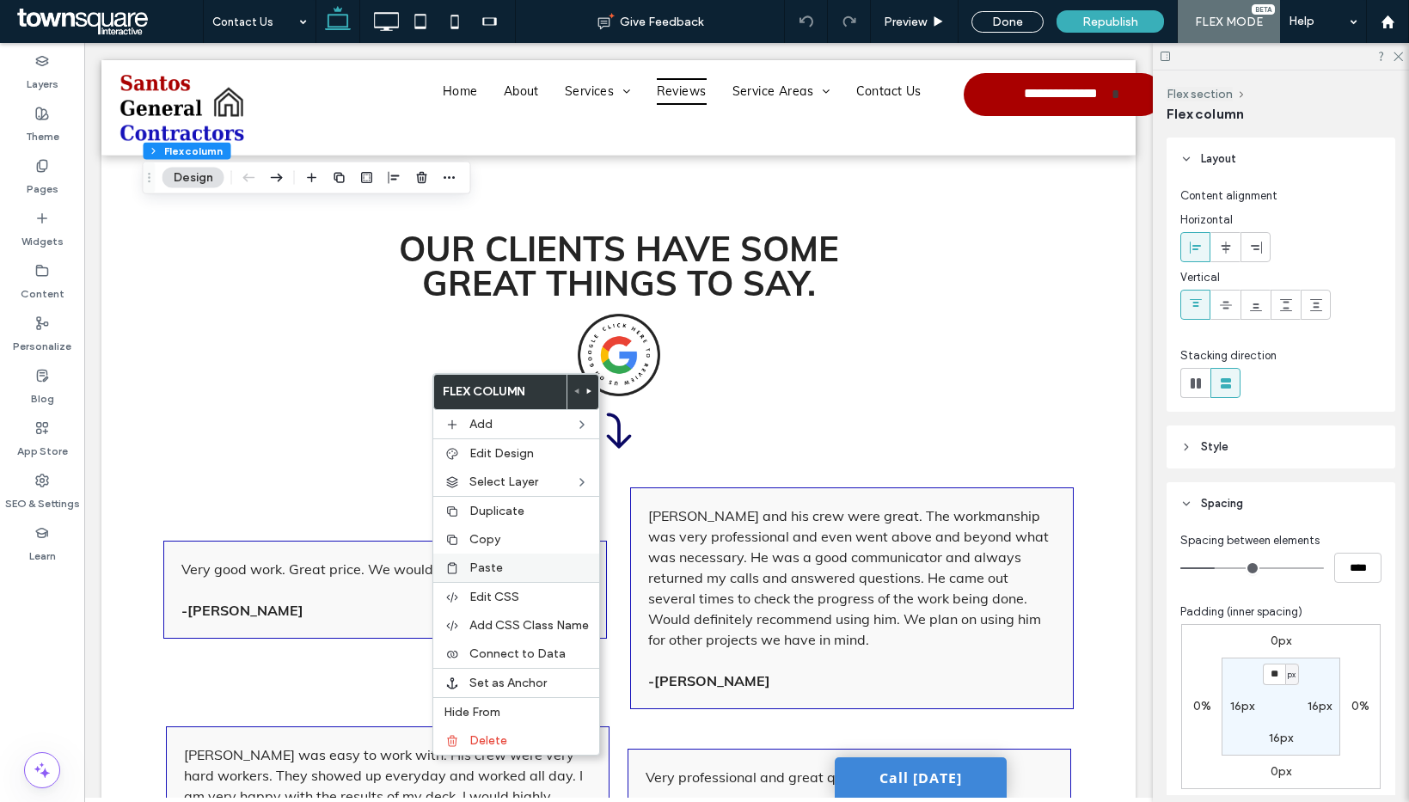
click at [503, 564] on label "Paste" at bounding box center [528, 567] width 119 height 15
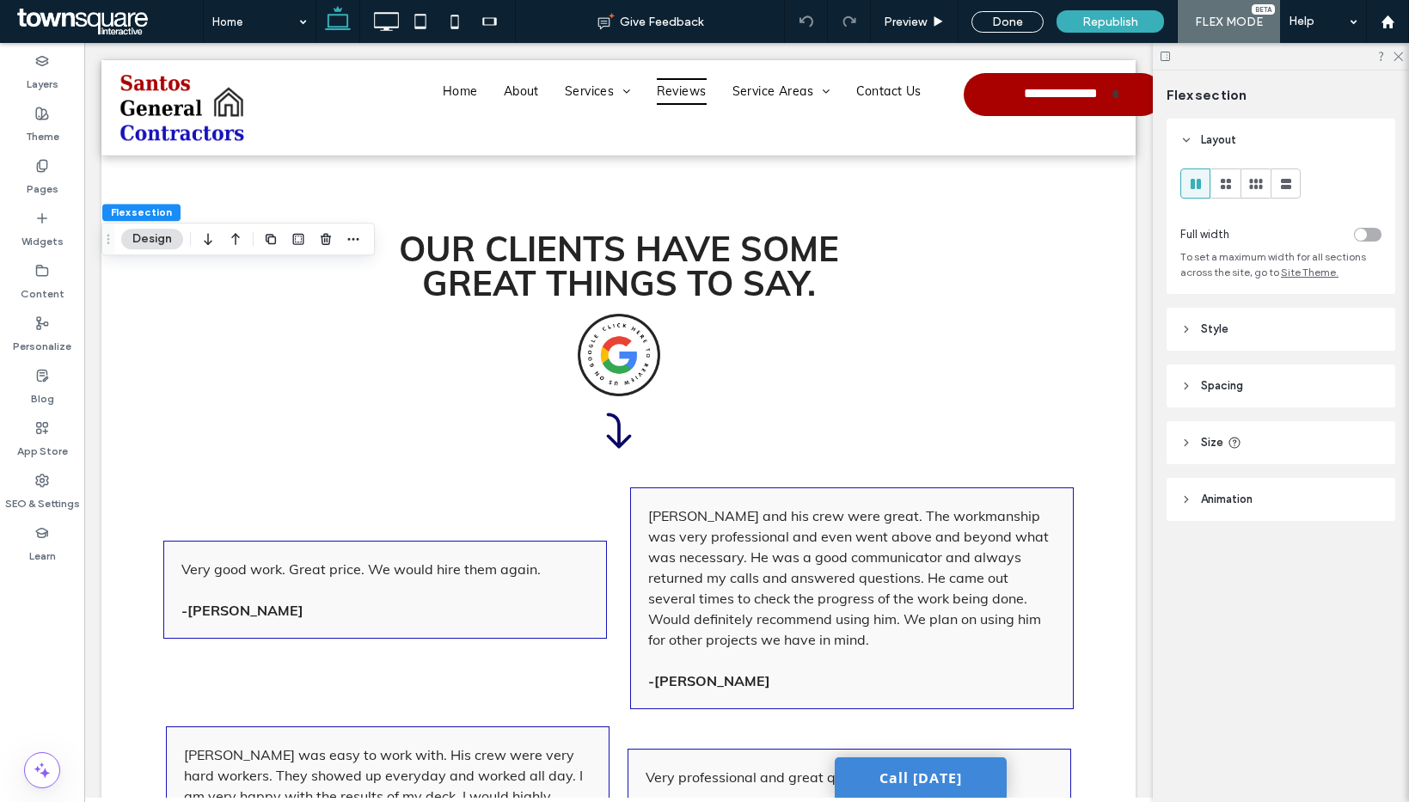
click at [1231, 377] on span "Spacing" at bounding box center [1222, 385] width 42 height 17
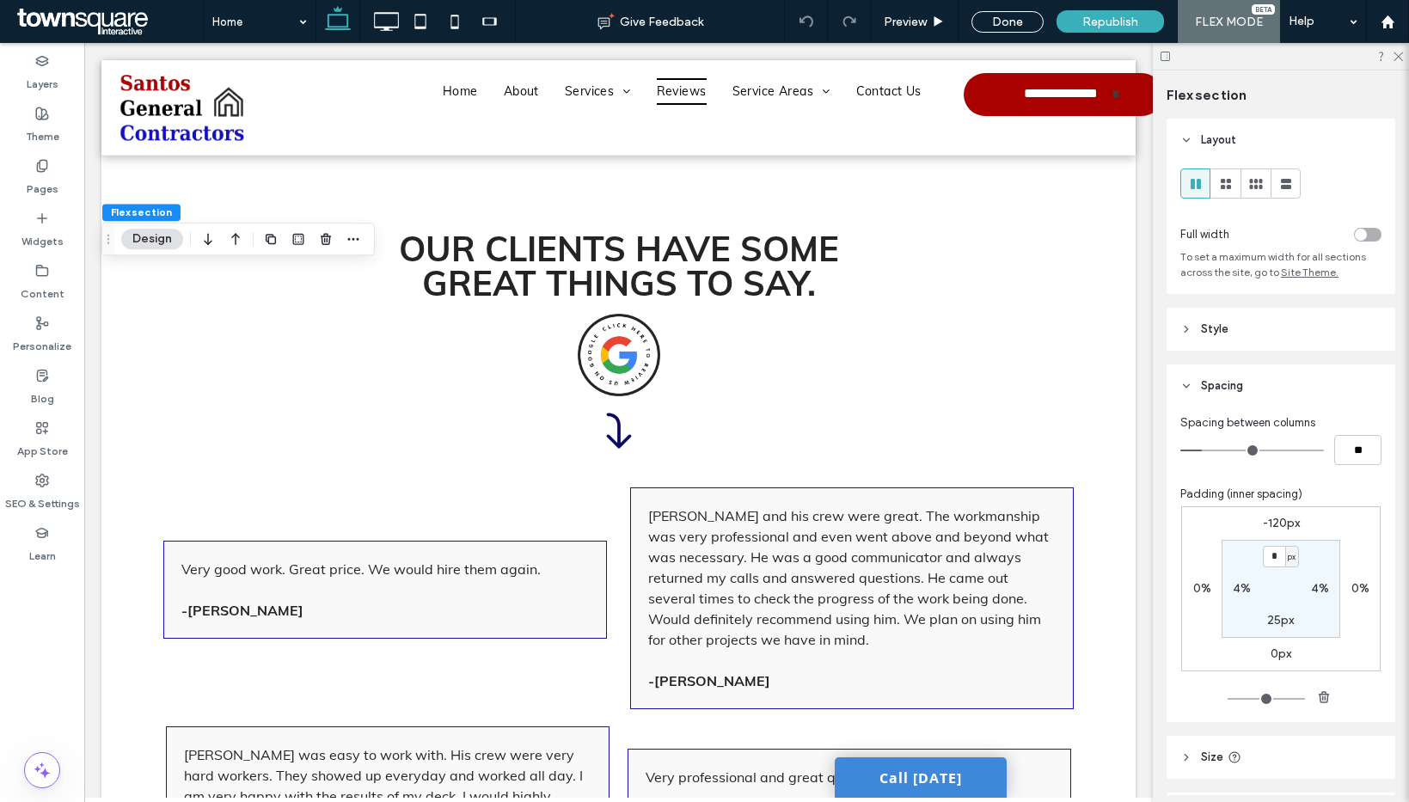
click at [1268, 522] on label "-120px" at bounding box center [1281, 523] width 37 height 15
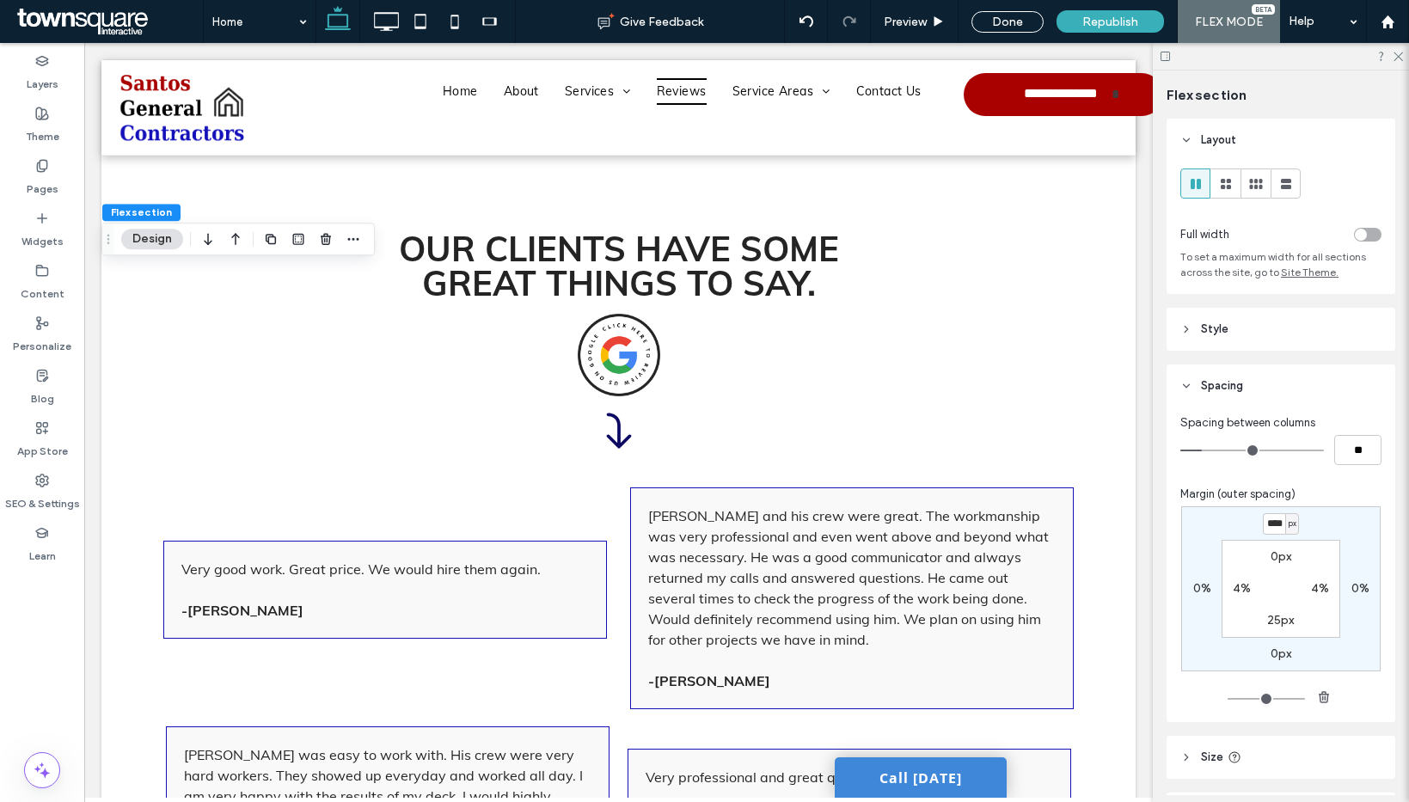
click at [1324, 481] on div "Spacing between columns ** Margin (outer spacing) **** px 0% 0px 0% 0px 4% 25px…" at bounding box center [1280, 564] width 229 height 315
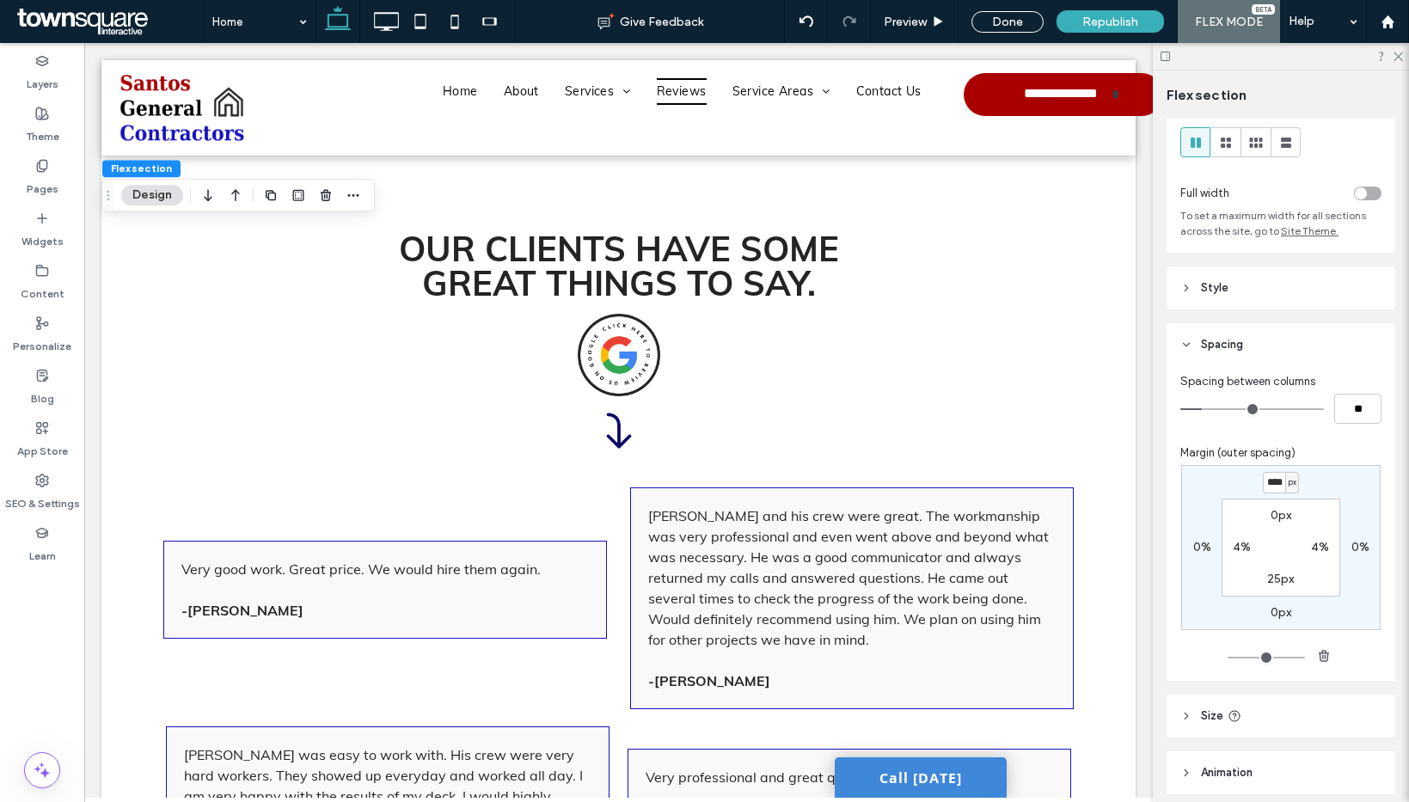
scroll to position [109, 0]
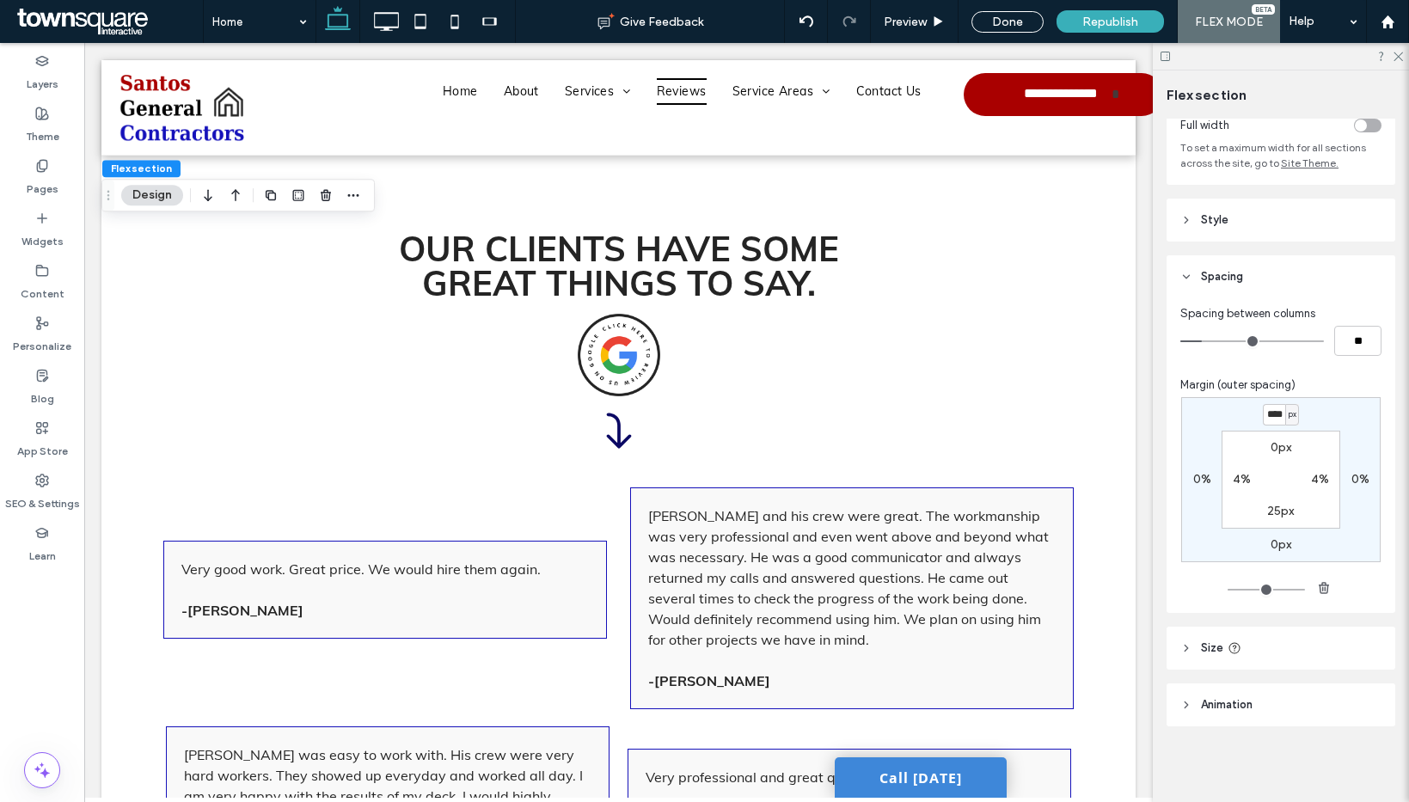
click at [1234, 192] on div "Layout Full width To set a maximum width for all sections across the site, go t…" at bounding box center [1286, 457] width 240 height 676
click at [1234, 218] on header "Style" at bounding box center [1280, 220] width 229 height 43
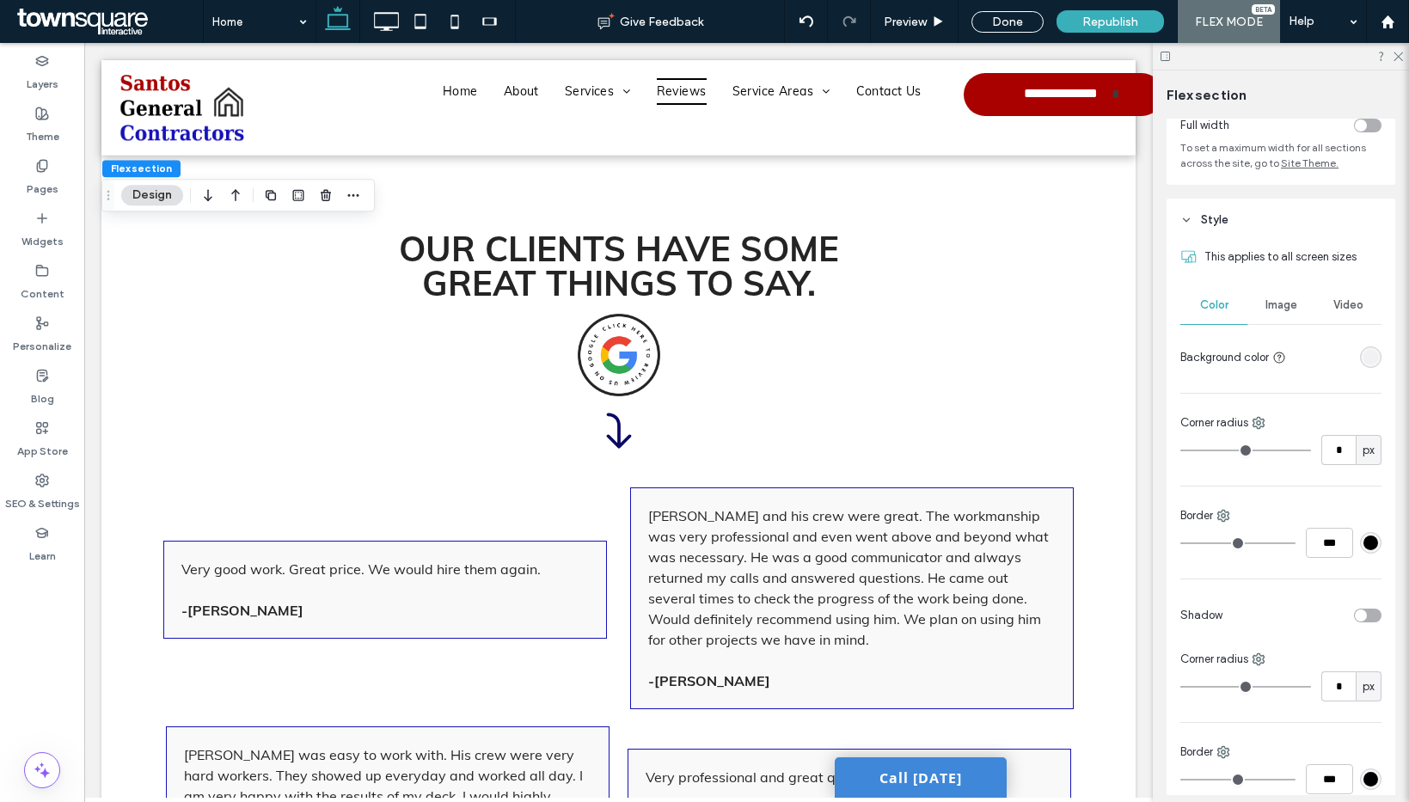
click at [1363, 363] on div "rgba(241,241,241,1)" at bounding box center [1370, 357] width 15 height 15
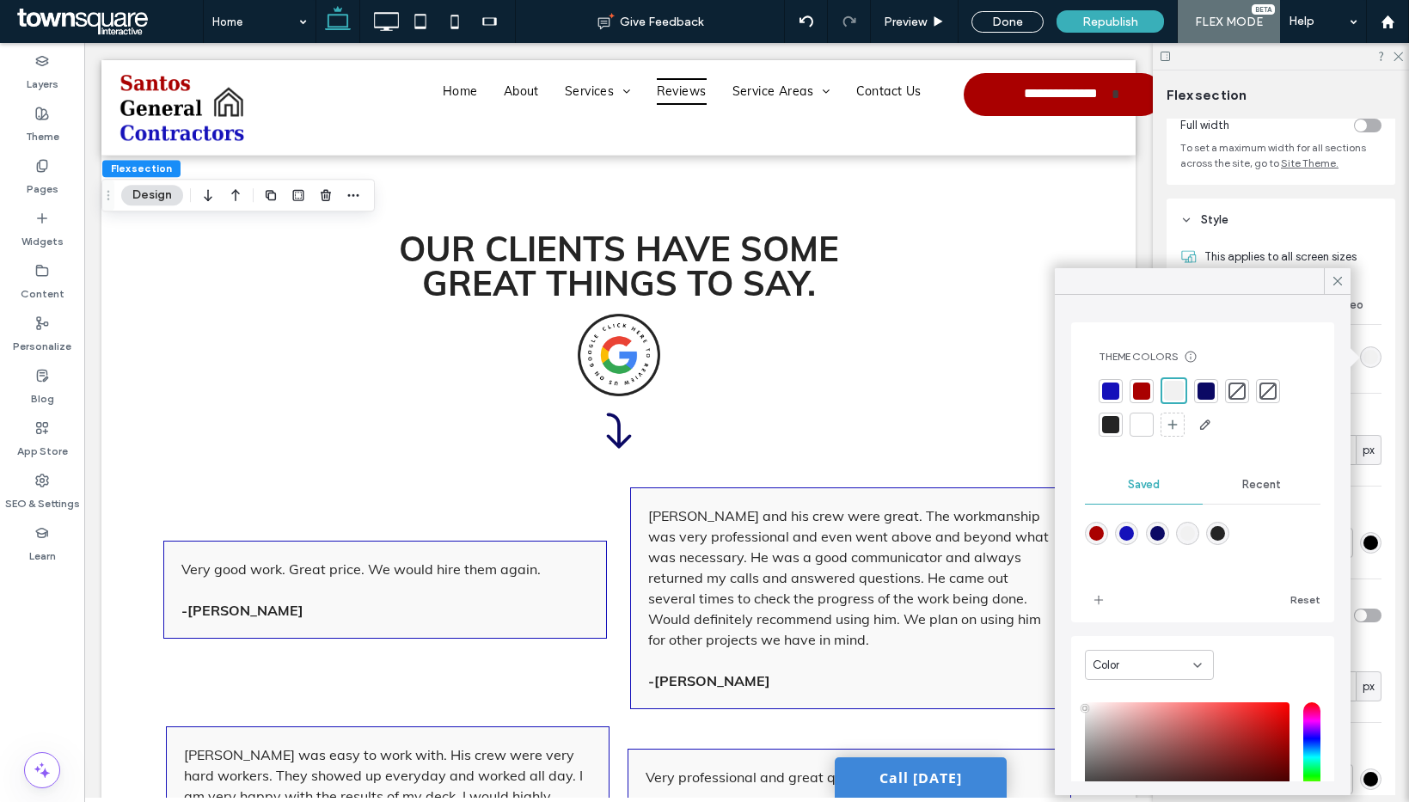
click at [1240, 389] on div at bounding box center [1236, 391] width 17 height 17
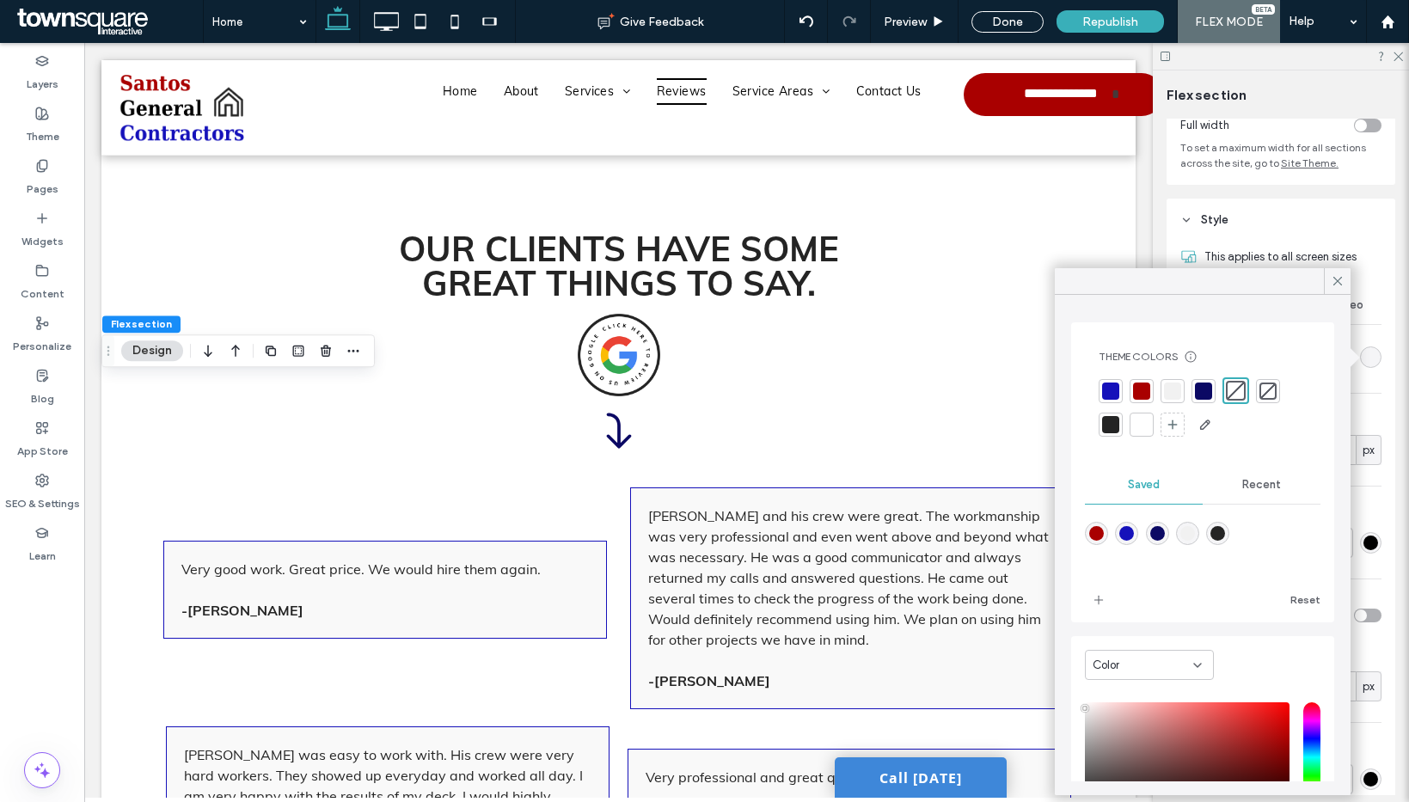
type input "*"
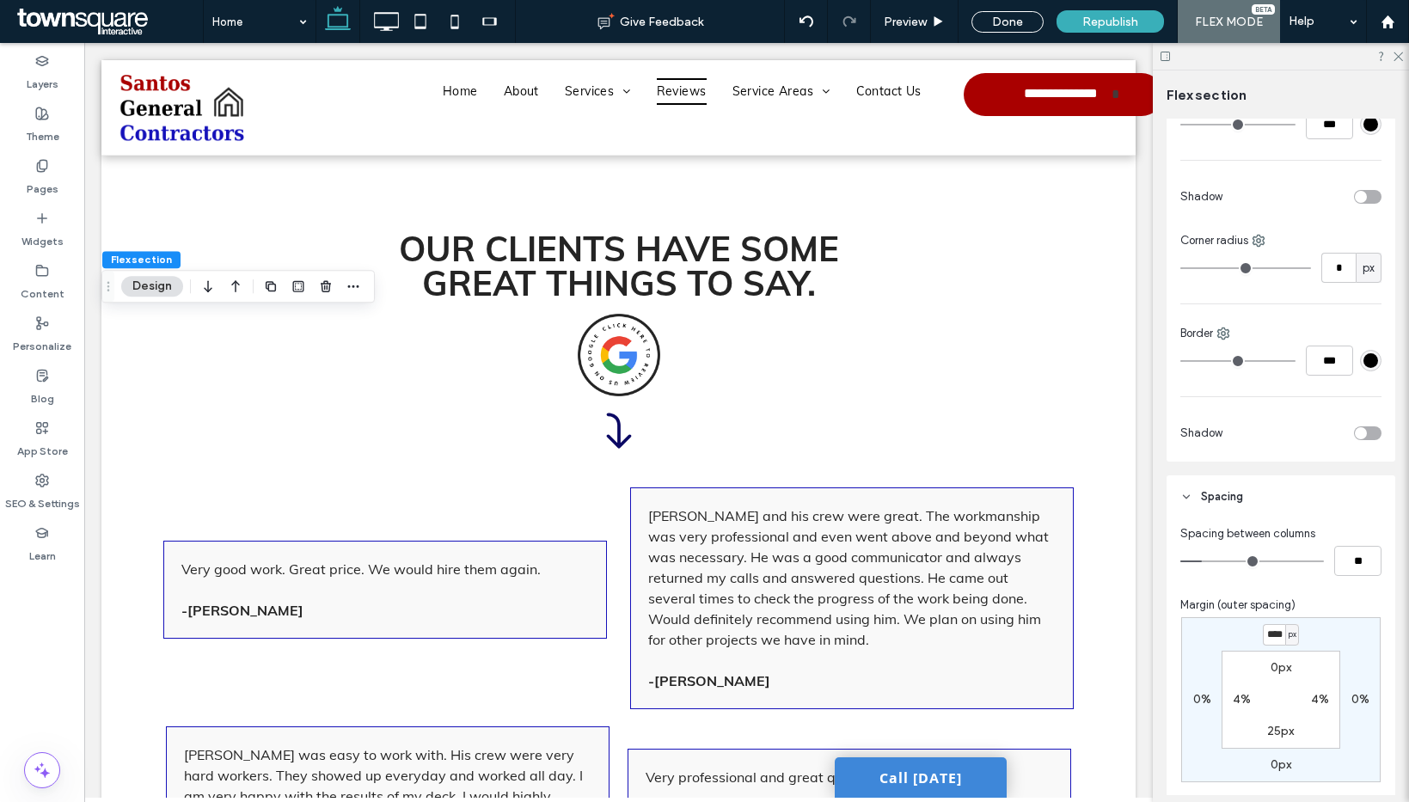
scroll to position [724, 0]
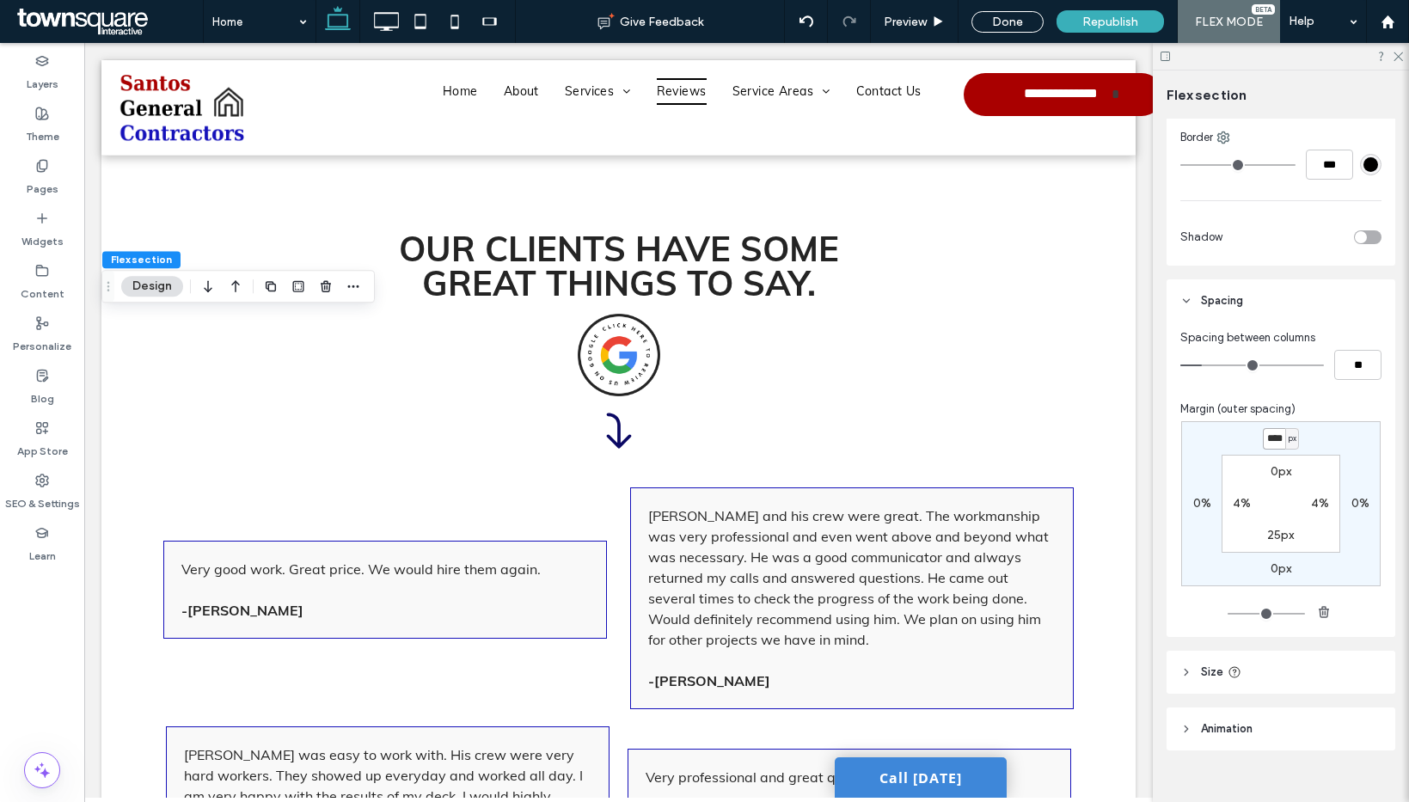
click at [1269, 444] on input "****" at bounding box center [1274, 438] width 22 height 21
type input "*"
click at [1276, 470] on label "0px" at bounding box center [1280, 471] width 21 height 15
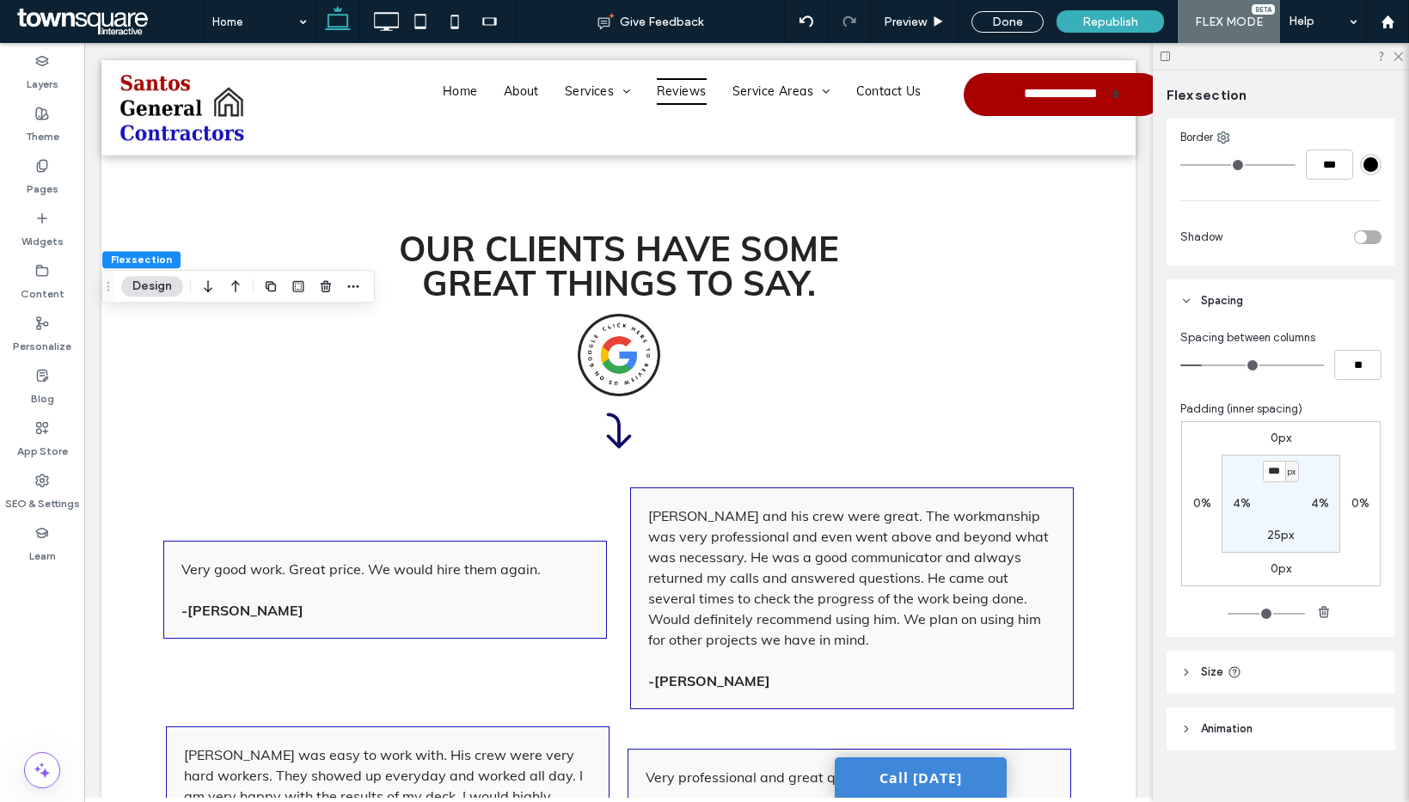
type input "**"
click at [1227, 543] on section "** px 4% 25px 4%" at bounding box center [1280, 504] width 119 height 98
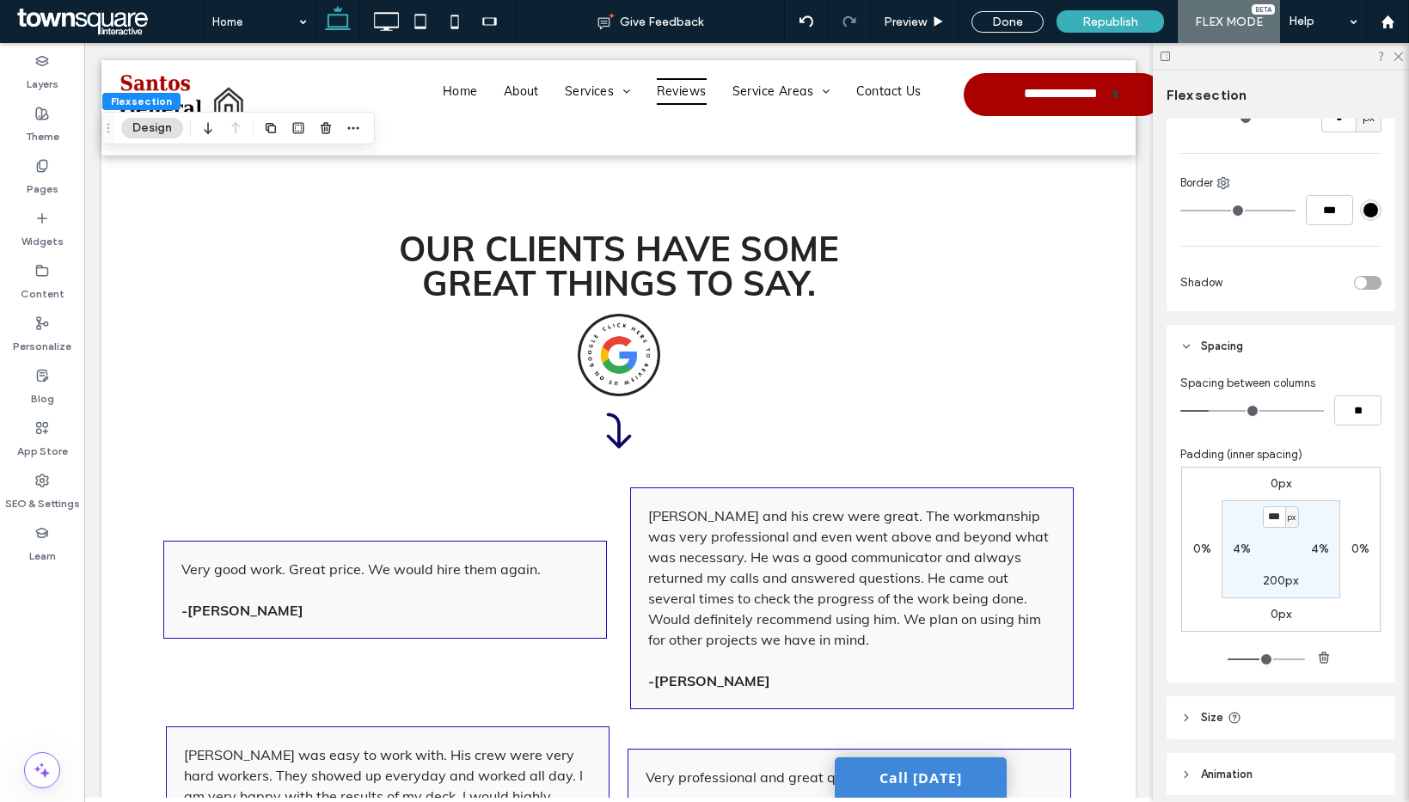
scroll to position [1085, 0]
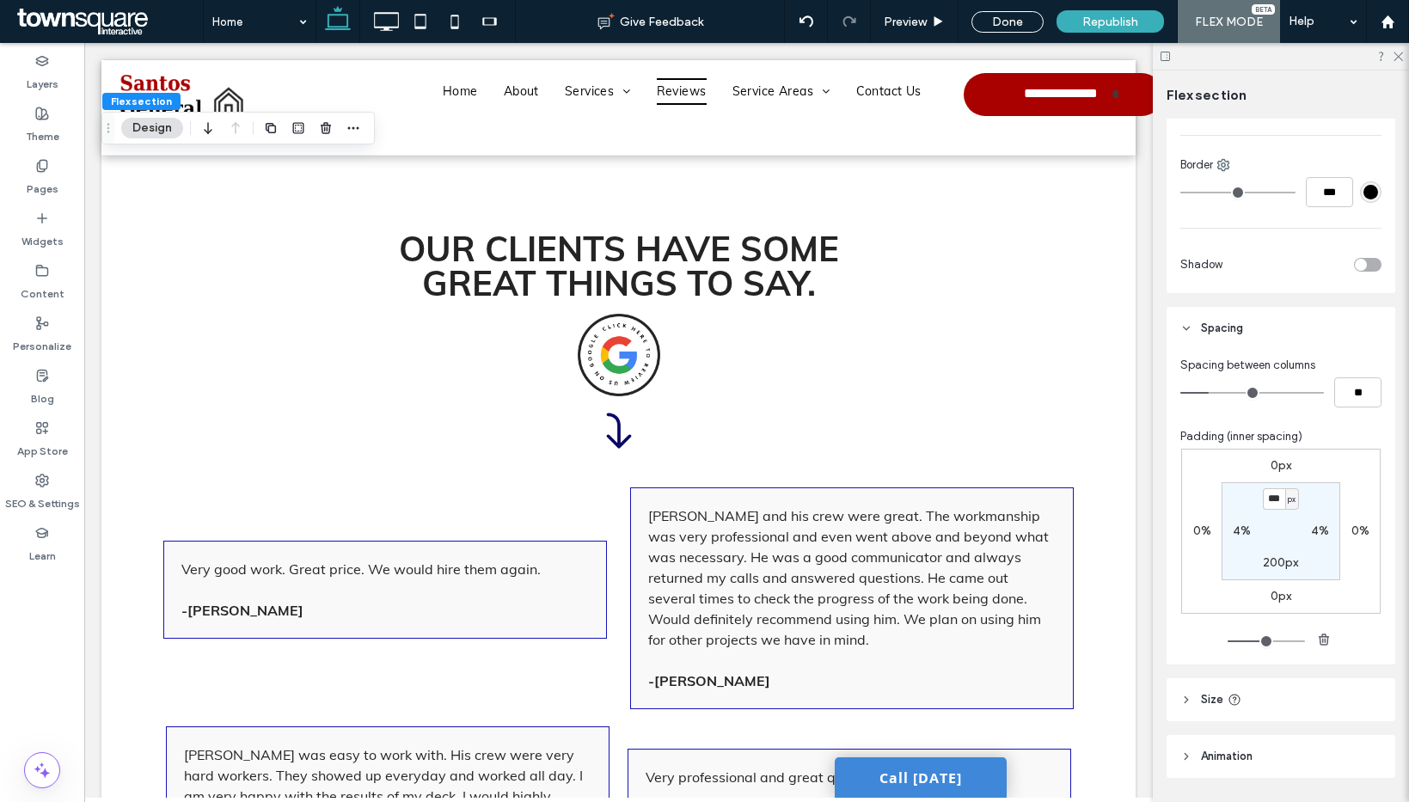
type input "***"
drag, startPoint x: 1250, startPoint y: 475, endPoint x: 1258, endPoint y: 504, distance: 29.4
click at [1252, 477] on div "0px 0% 0px 0% *** px 4% 200px 4%" at bounding box center [1280, 531] width 199 height 165
click at [1267, 558] on label "200px" at bounding box center [1280, 562] width 35 height 15
type input "***"
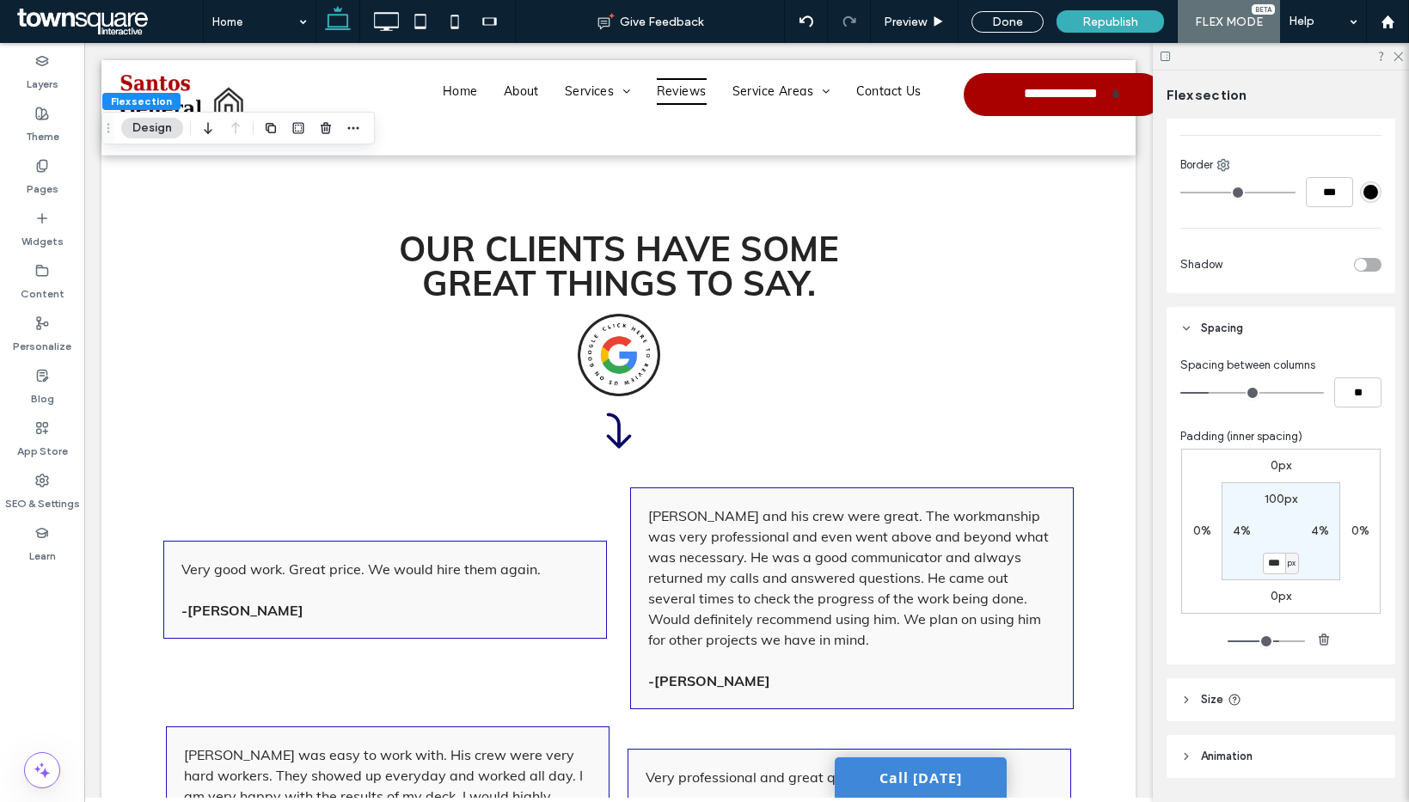
type input "***"
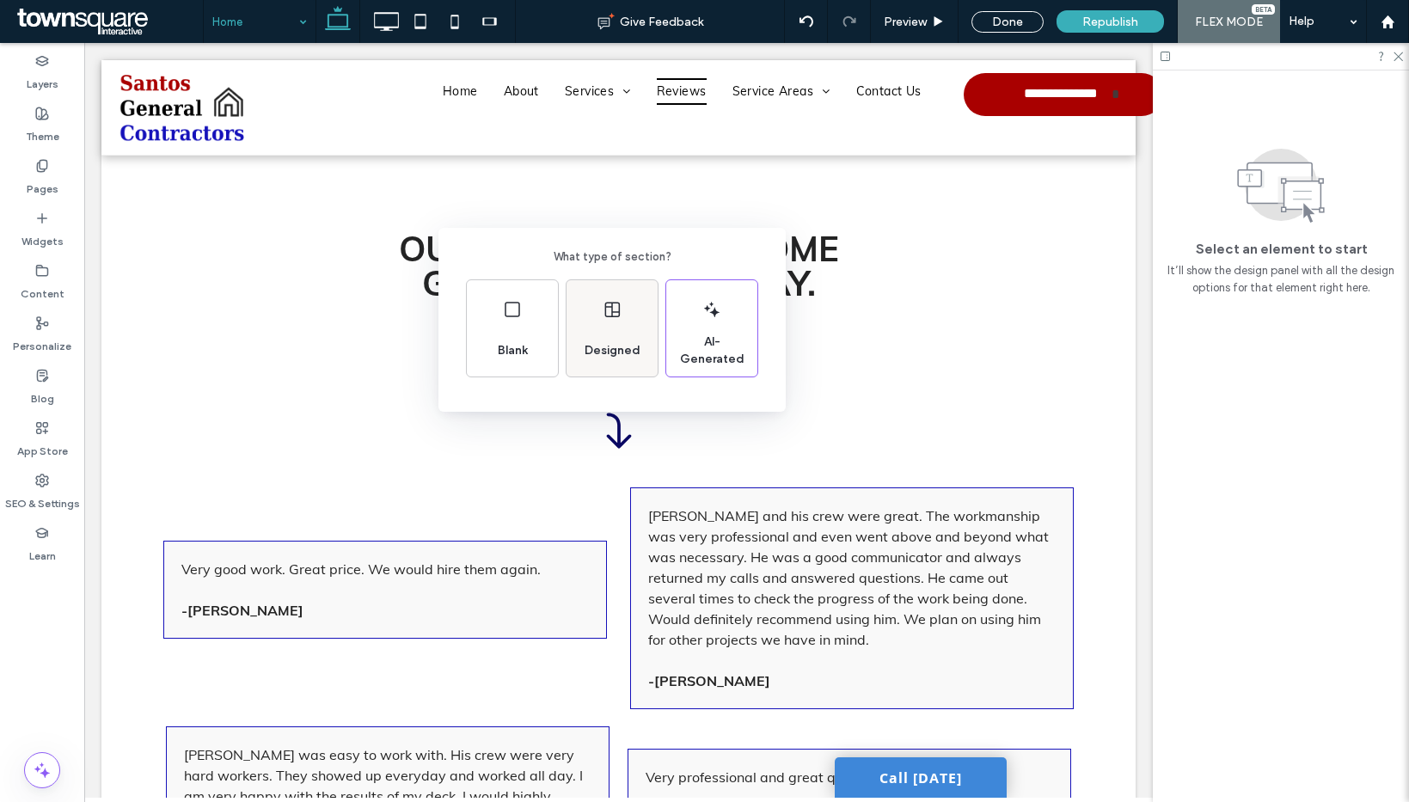
click at [606, 358] on span "Designed" at bounding box center [613, 350] width 70 height 17
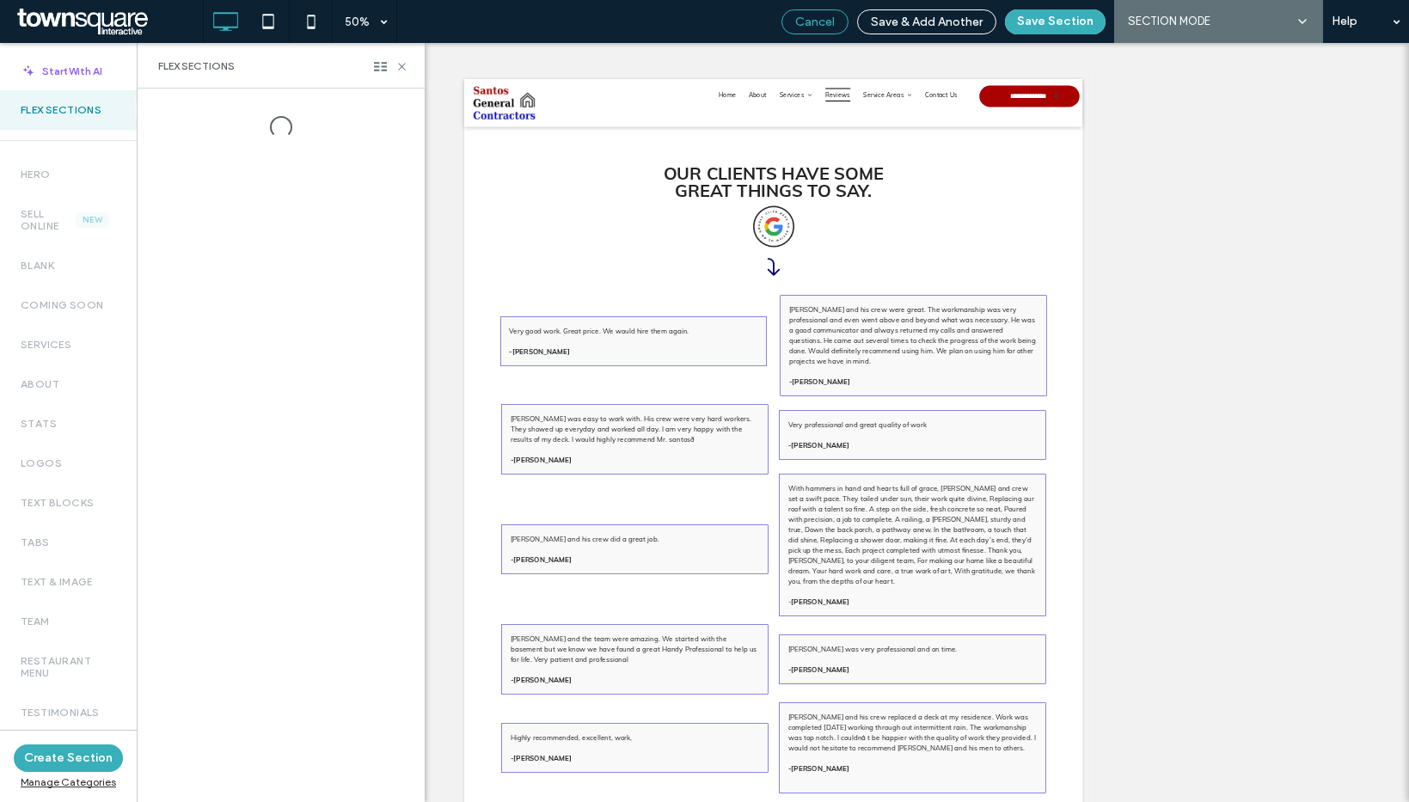
click at [828, 22] on span "Cancel" at bounding box center [815, 22] width 40 height 15
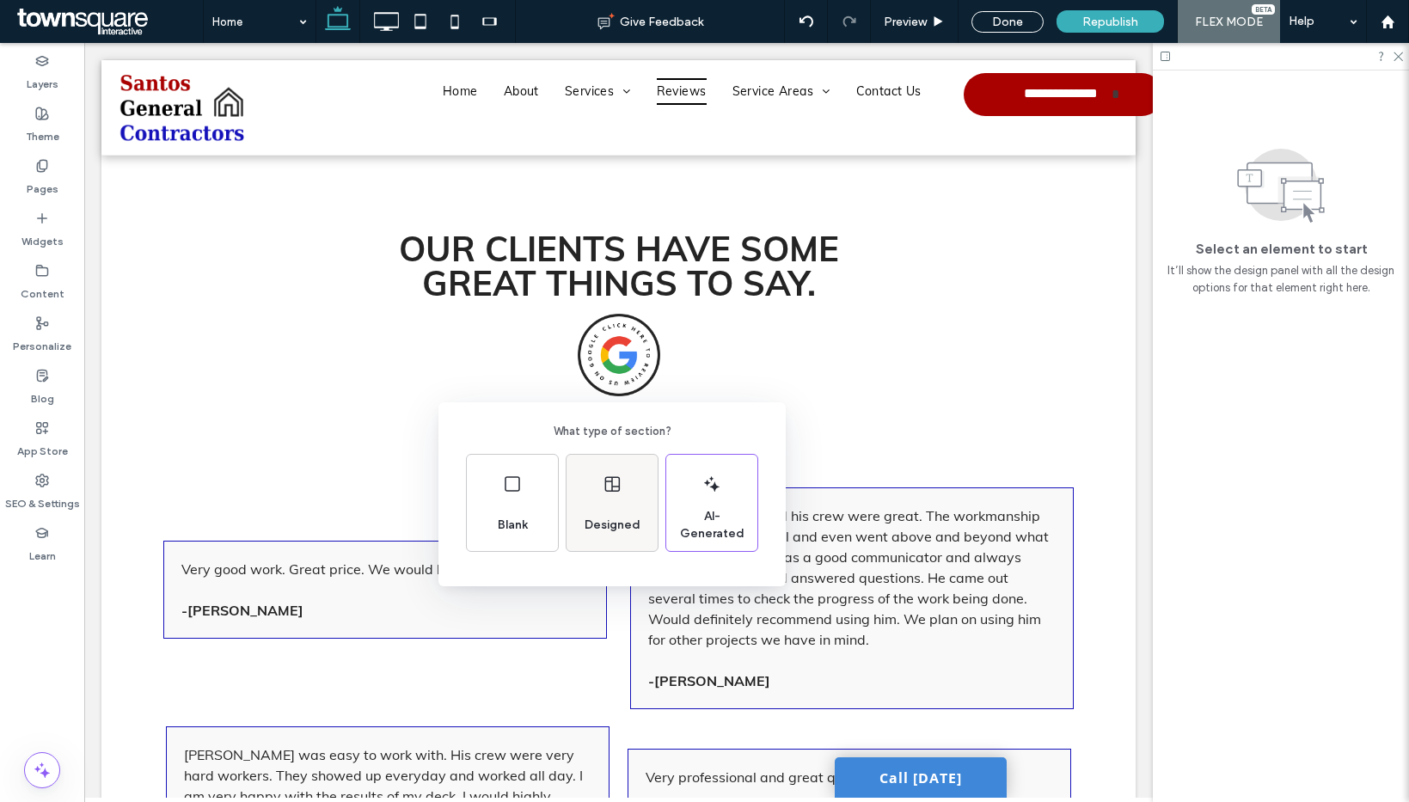
click at [629, 519] on span "Designed" at bounding box center [613, 525] width 70 height 17
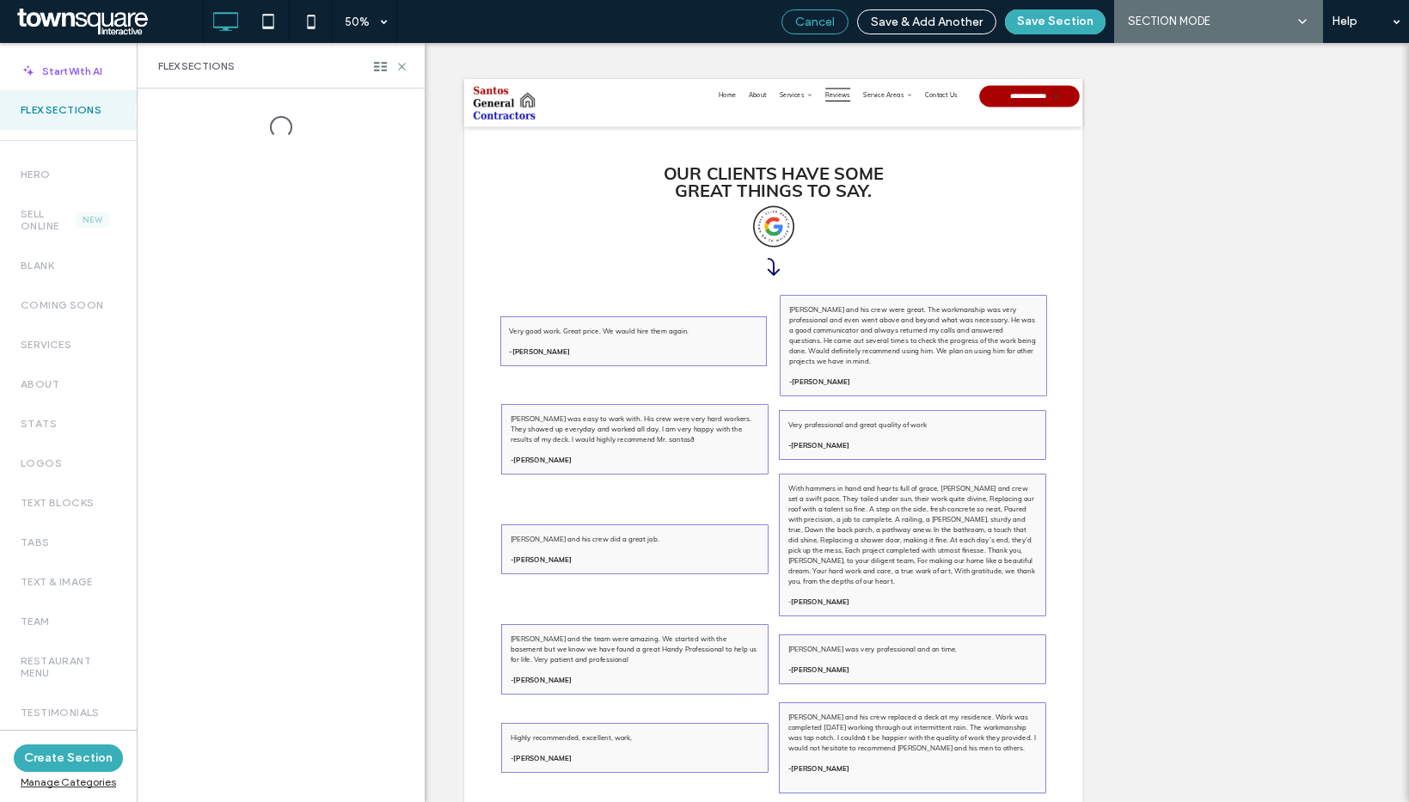
click at [807, 26] on span "Cancel" at bounding box center [815, 22] width 40 height 15
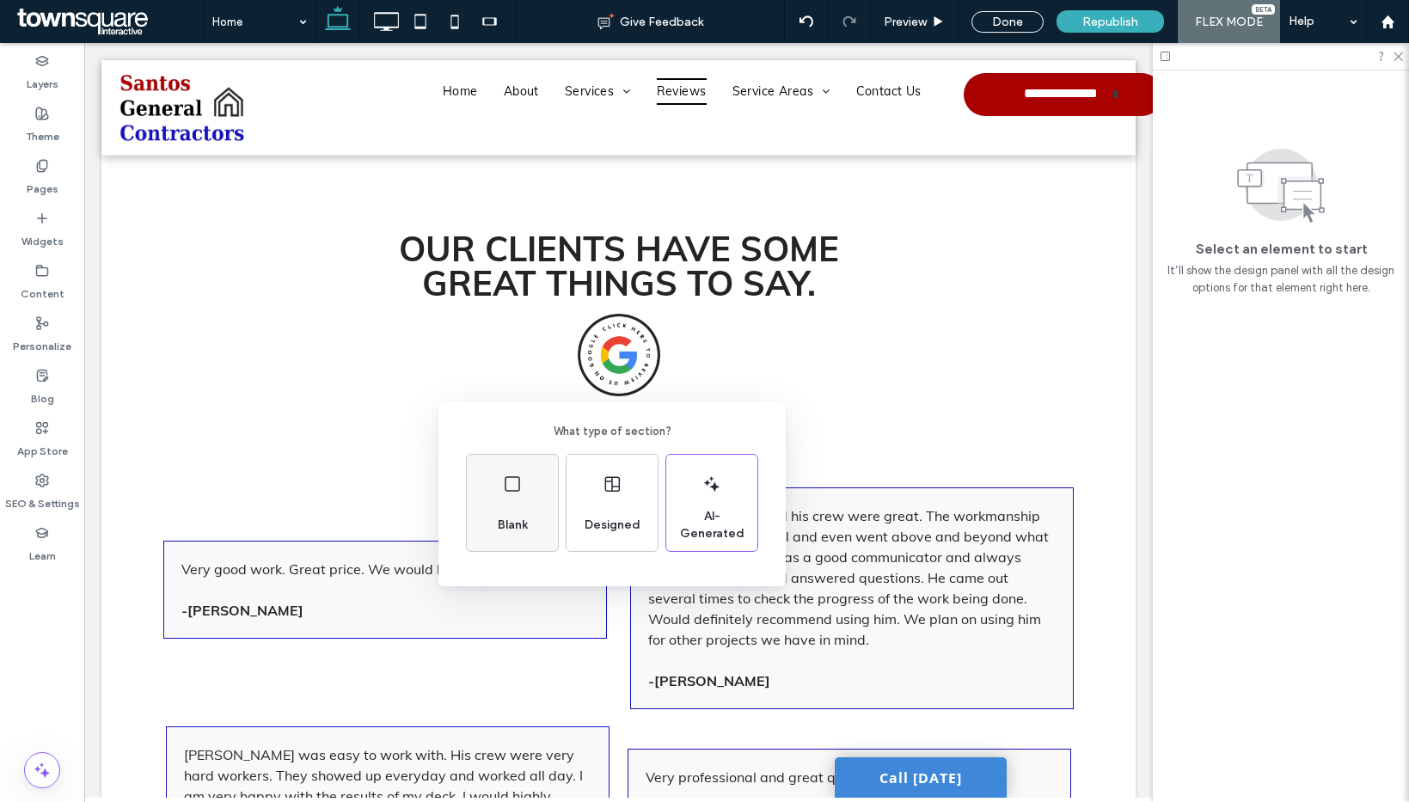
click at [511, 501] on div "Blank" at bounding box center [512, 503] width 91 height 96
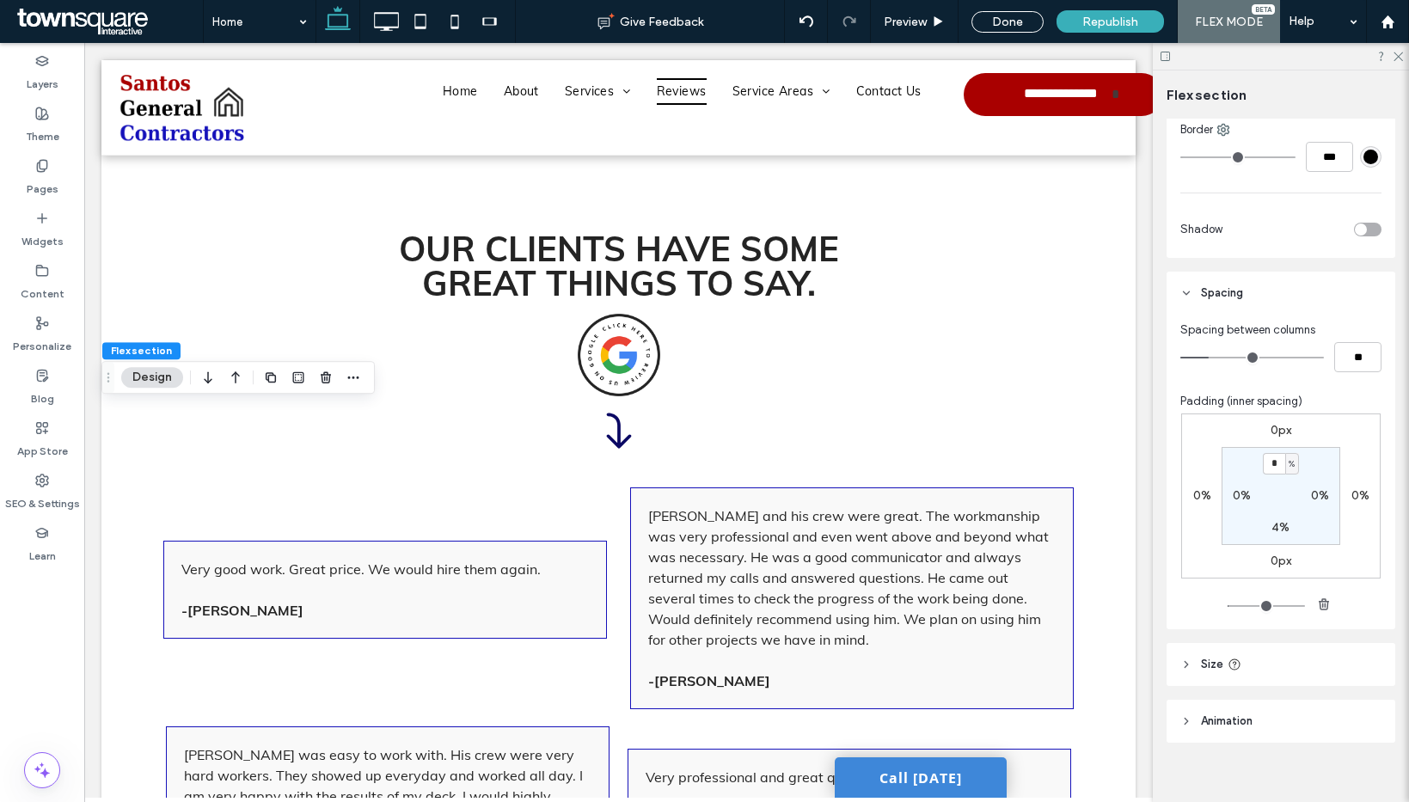
scroll to position [748, 0]
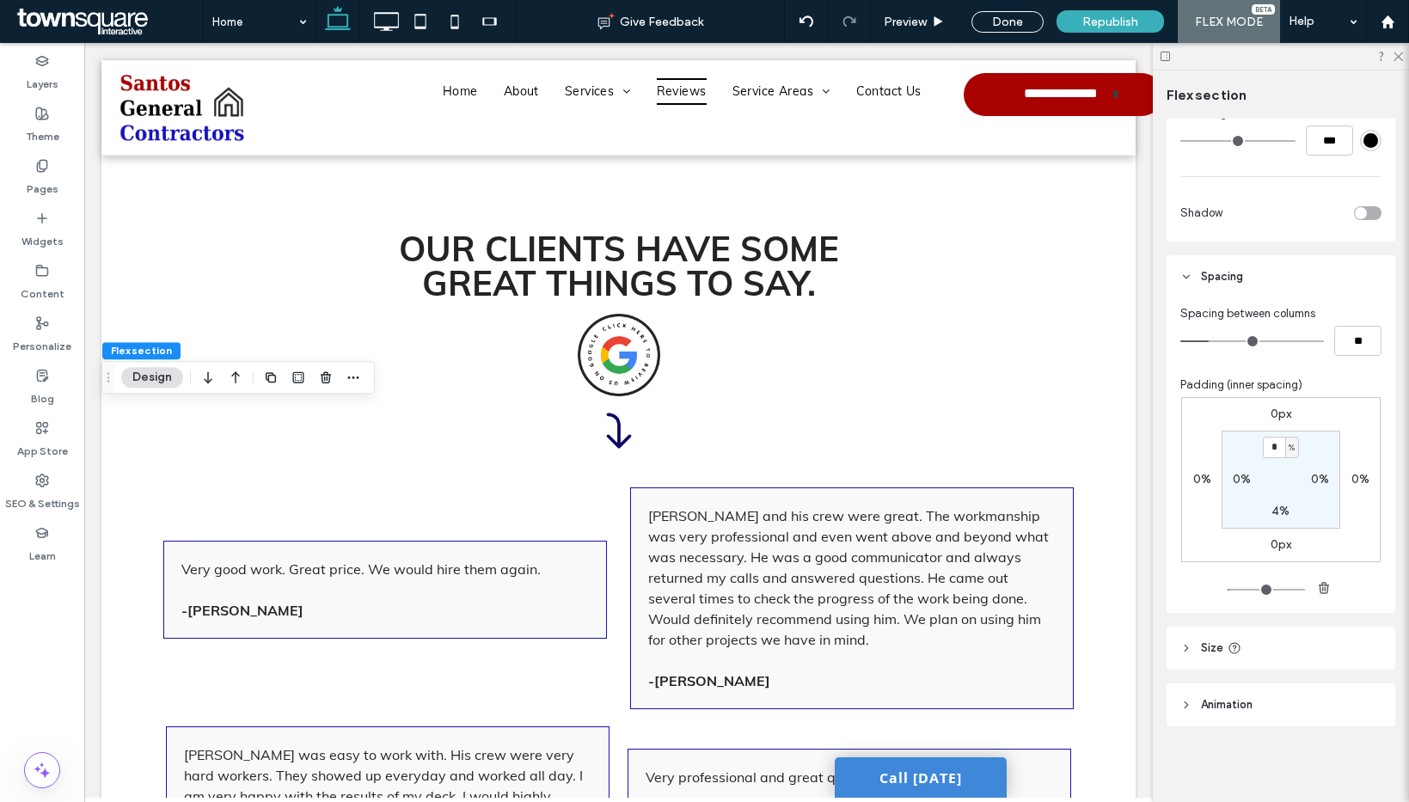
click at [1240, 472] on label "0%" at bounding box center [1242, 479] width 18 height 15
type input "*"
click at [1305, 482] on div "0%" at bounding box center [1320, 479] width 39 height 15
click at [1312, 480] on label "0%" at bounding box center [1320, 479] width 18 height 15
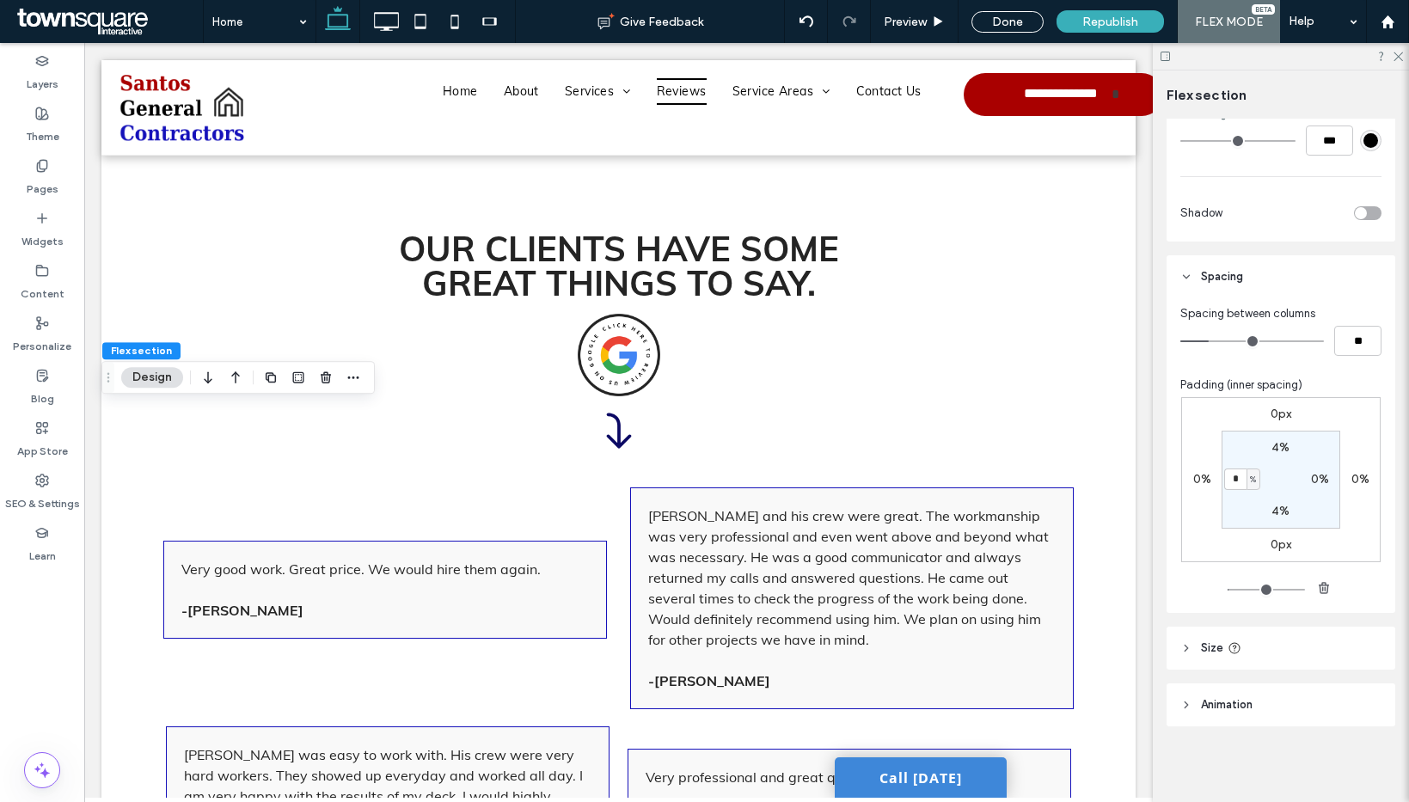
type input "*"
click at [1391, 490] on div "Layout Full width To set a maximum width for all sections across the site, go t…" at bounding box center [1286, 457] width 240 height 676
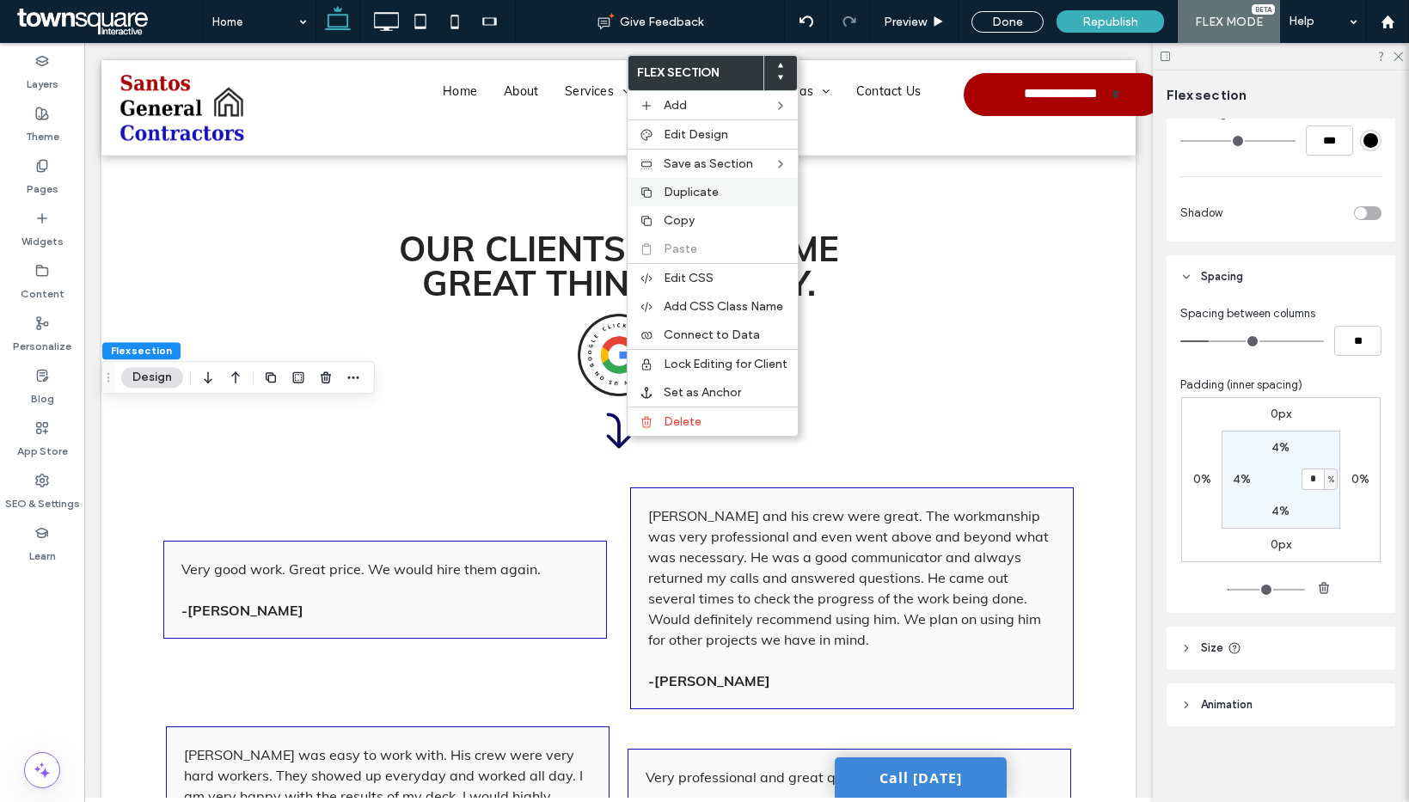
click at [676, 193] on span "Duplicate" at bounding box center [691, 192] width 55 height 15
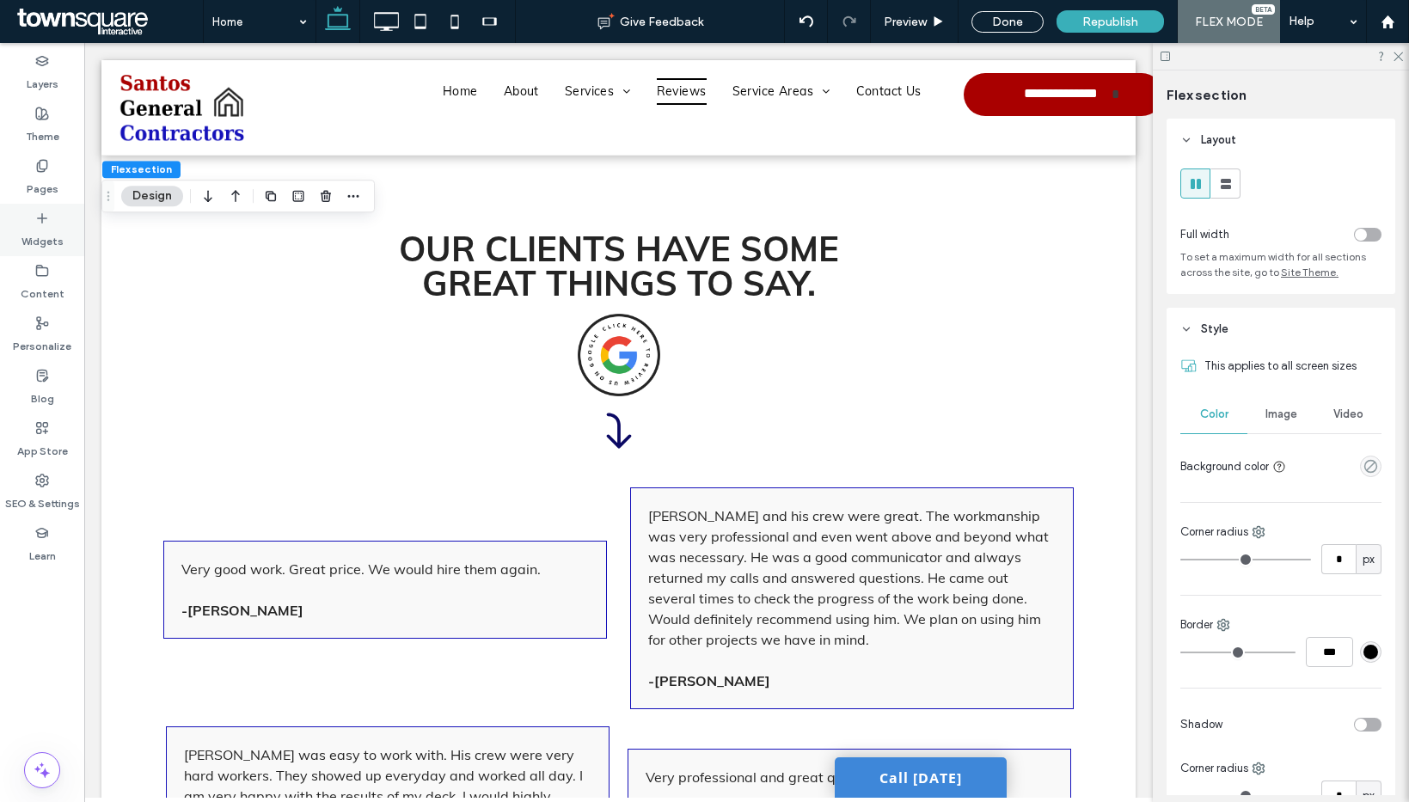
click at [48, 217] on icon at bounding box center [42, 218] width 14 height 14
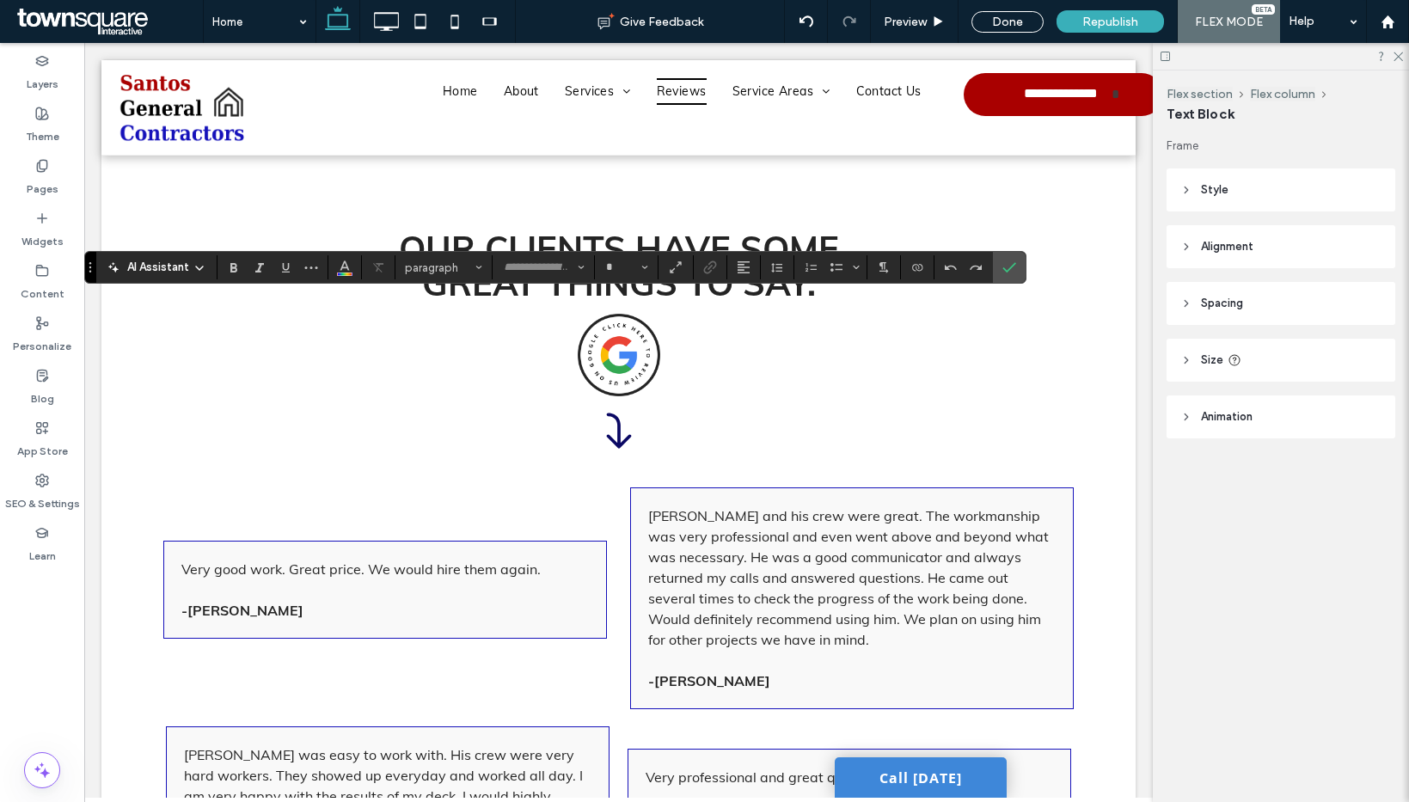
type input "****"
type input "**"
type input "****"
click at [450, 261] on span "paragraph" at bounding box center [438, 267] width 67 height 13
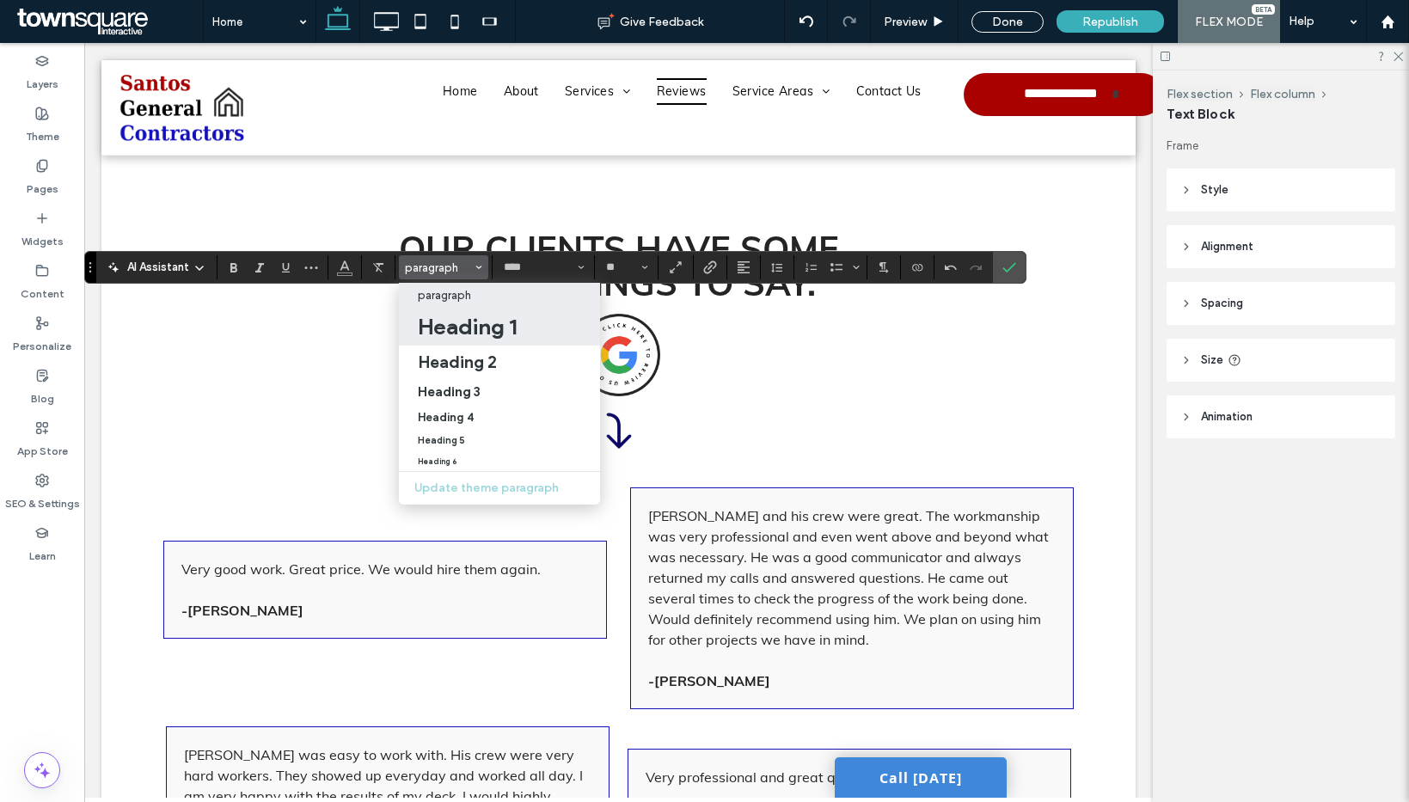
click at [467, 337] on h1 "Heading 1" at bounding box center [467, 327] width 99 height 28
type input "**"
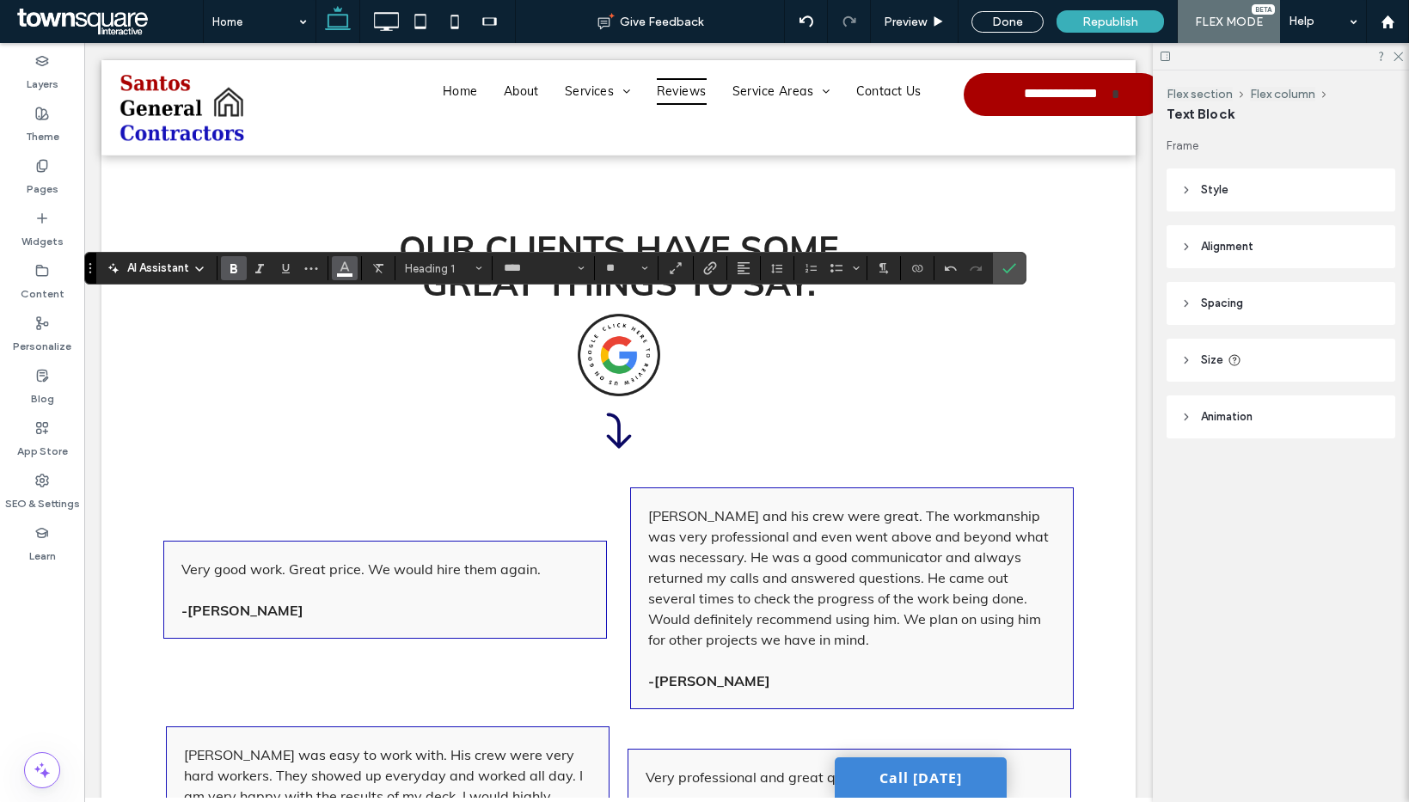
click at [353, 266] on button "Color" at bounding box center [345, 268] width 26 height 24
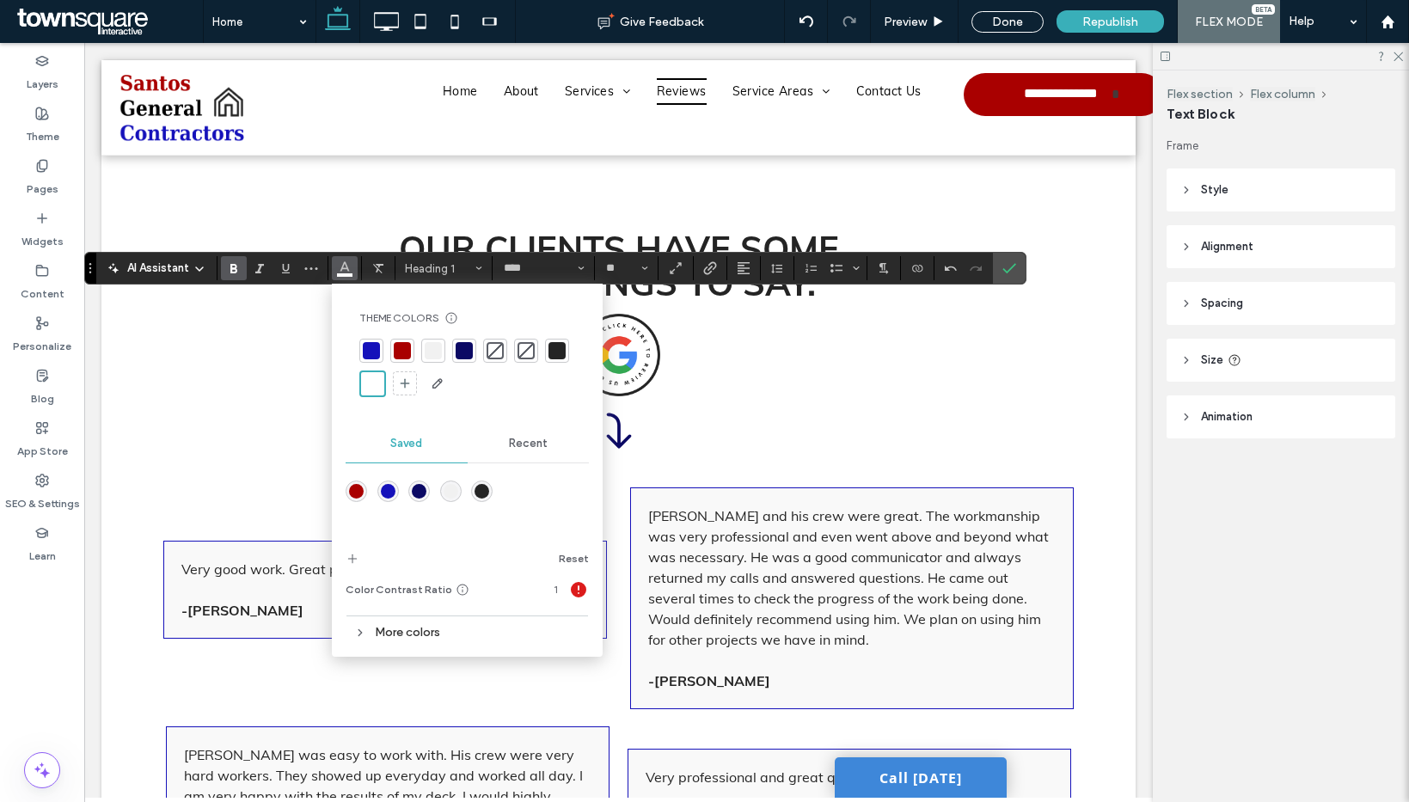
click at [406, 350] on div at bounding box center [402, 350] width 17 height 17
click at [1012, 262] on icon "Confirm" at bounding box center [1009, 268] width 14 height 14
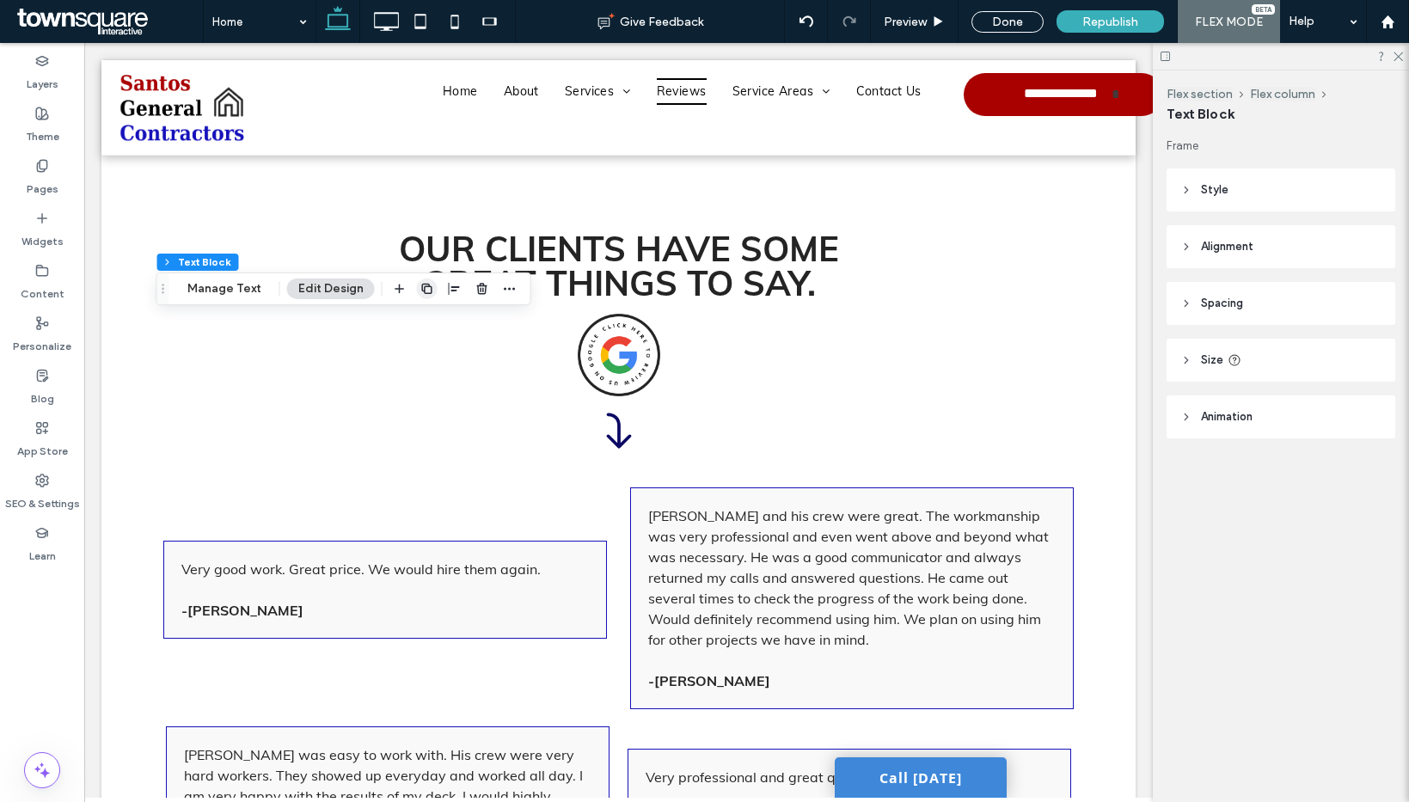
click at [425, 289] on icon "button" at bounding box center [427, 289] width 14 height 14
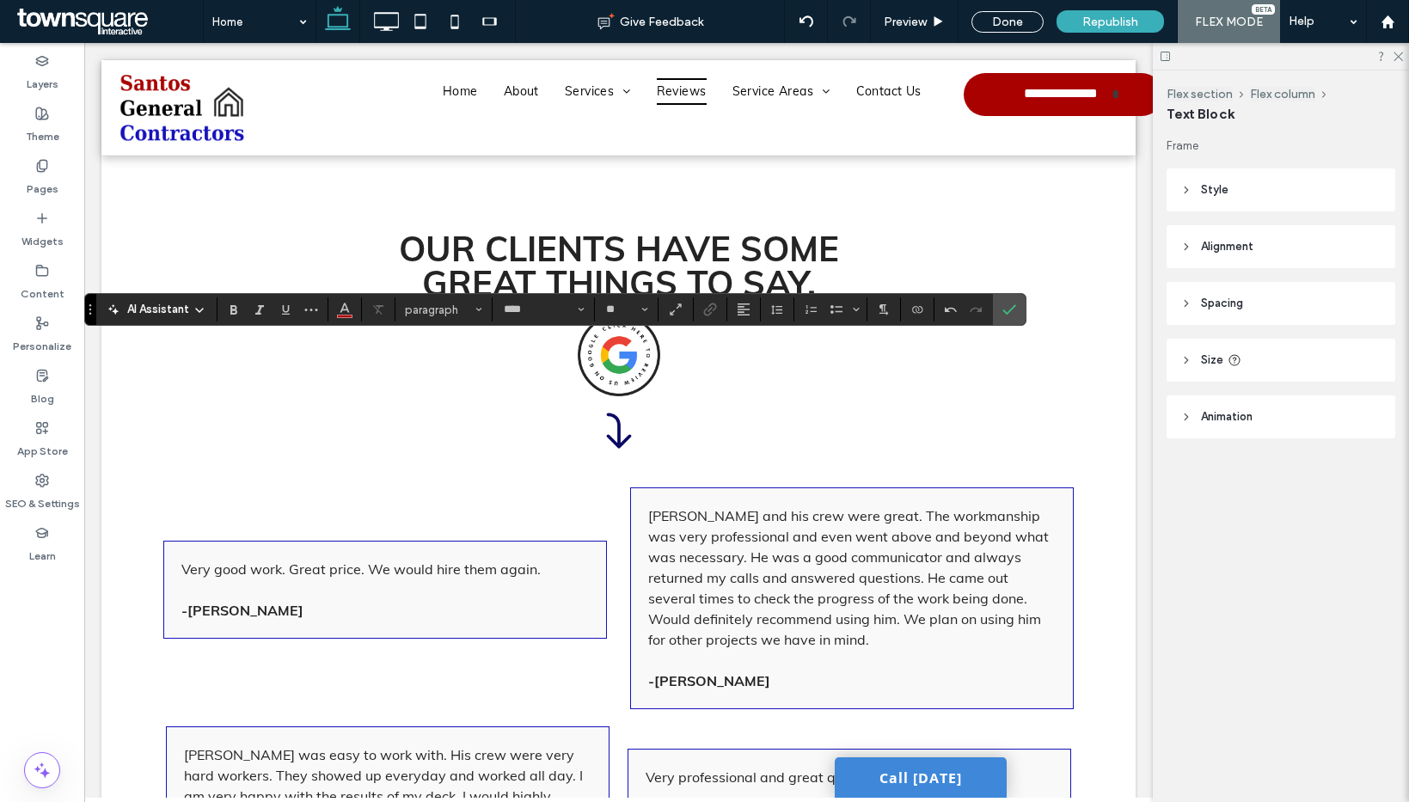
type input "**"
type input "****"
click at [438, 301] on button "Heading 1*" at bounding box center [443, 309] width 89 height 24
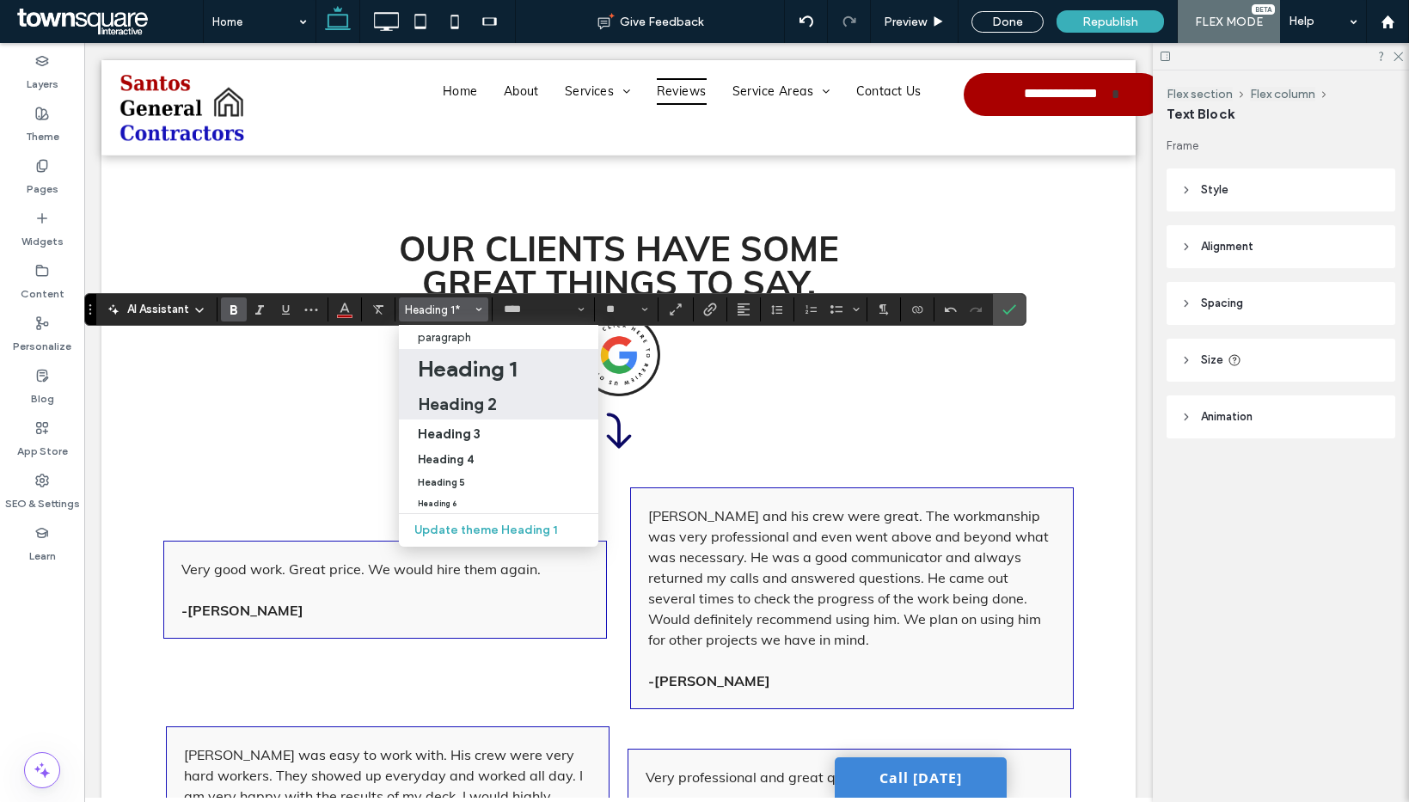
click at [451, 399] on h2 "Heading 2" at bounding box center [457, 404] width 79 height 21
type input "**"
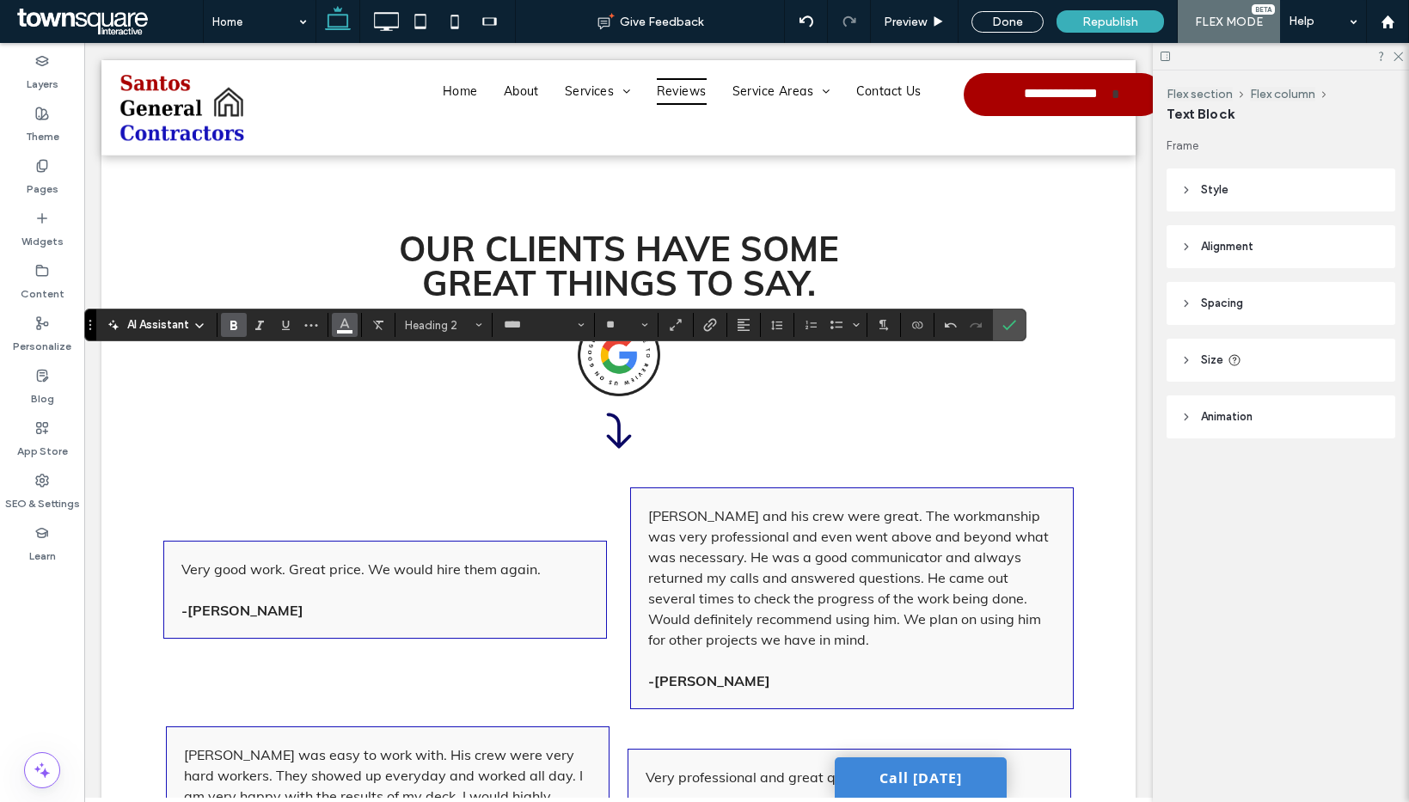
click at [342, 325] on use "Color" at bounding box center [344, 323] width 9 height 9
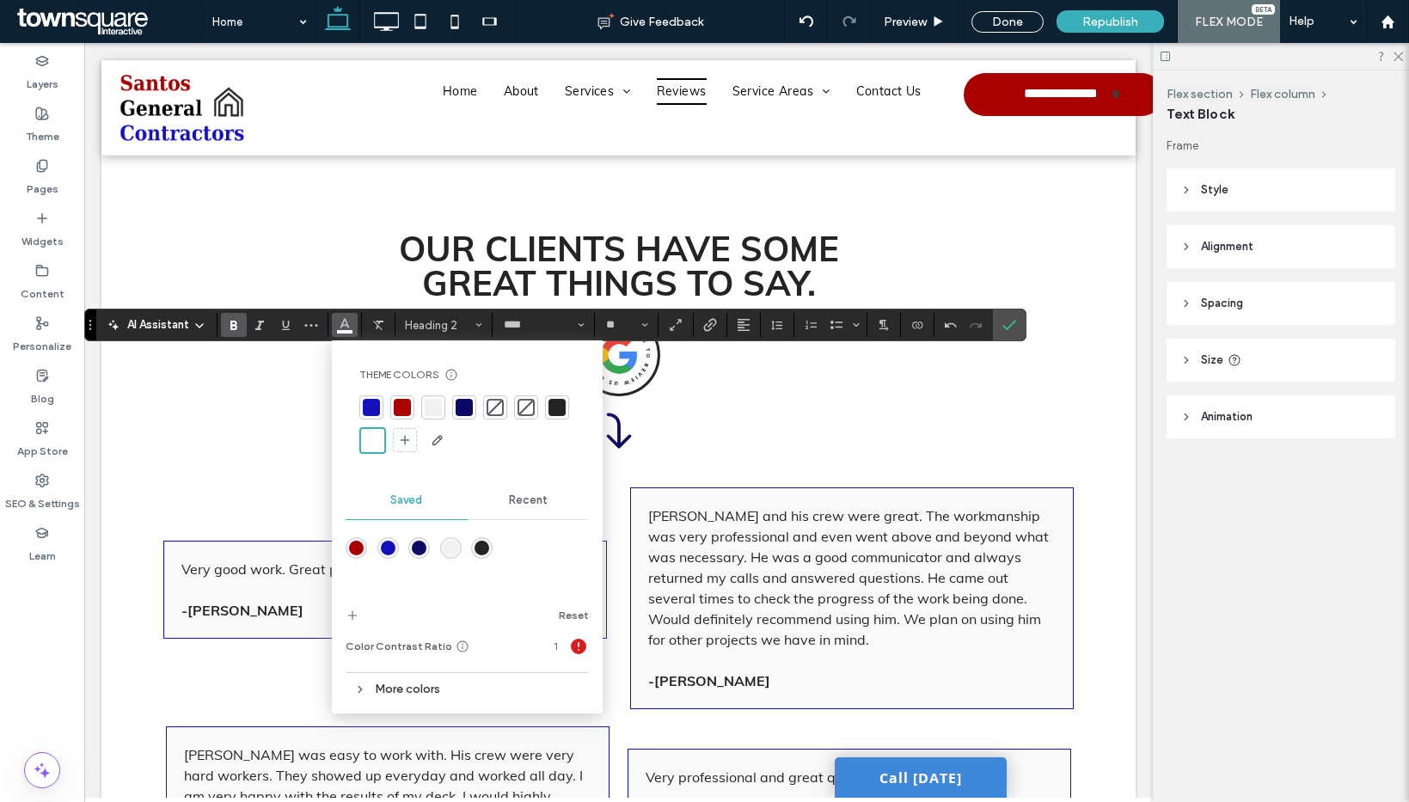
click at [466, 409] on div at bounding box center [464, 407] width 17 height 17
click at [1014, 323] on icon "Confirm" at bounding box center [1009, 325] width 14 height 14
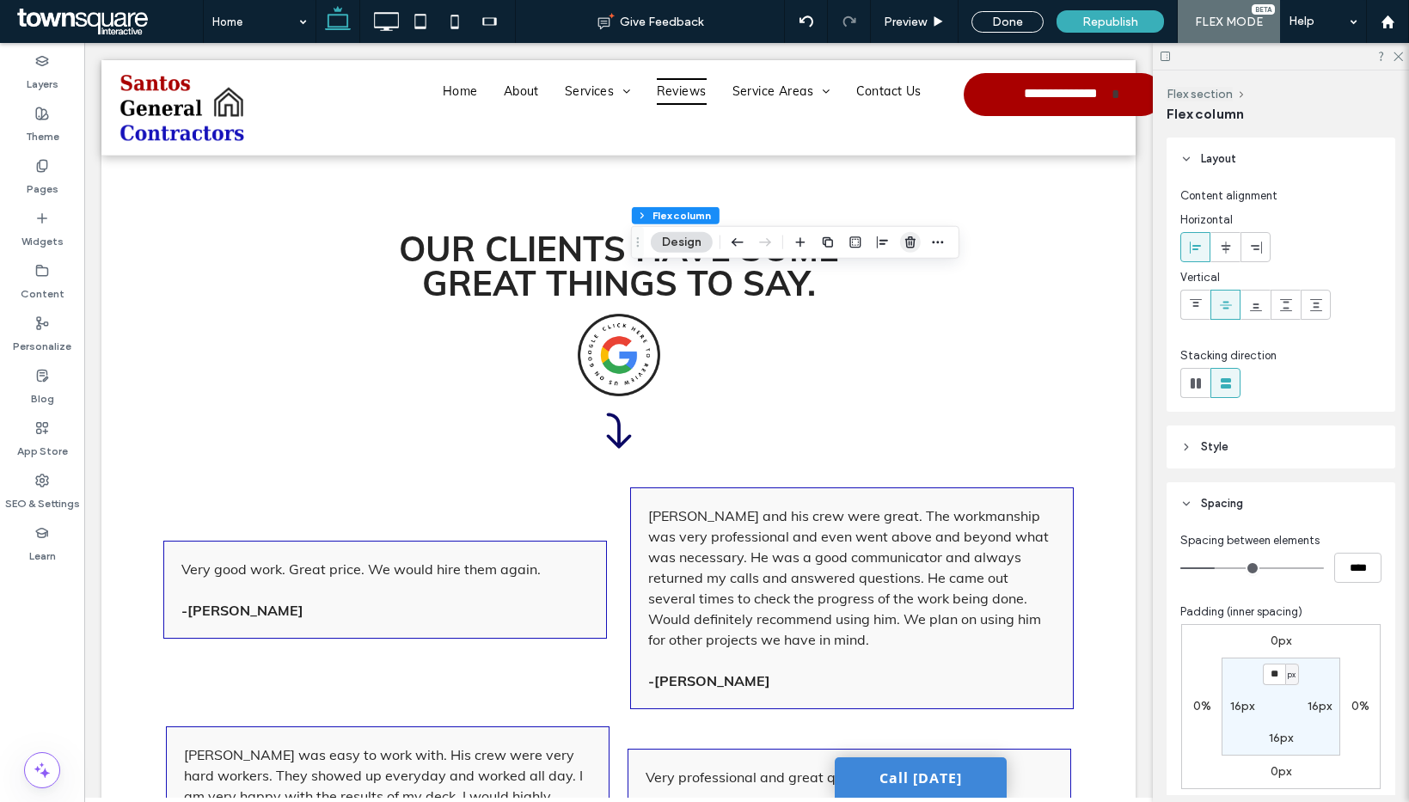
click at [915, 242] on icon "button" at bounding box center [910, 243] width 14 height 14
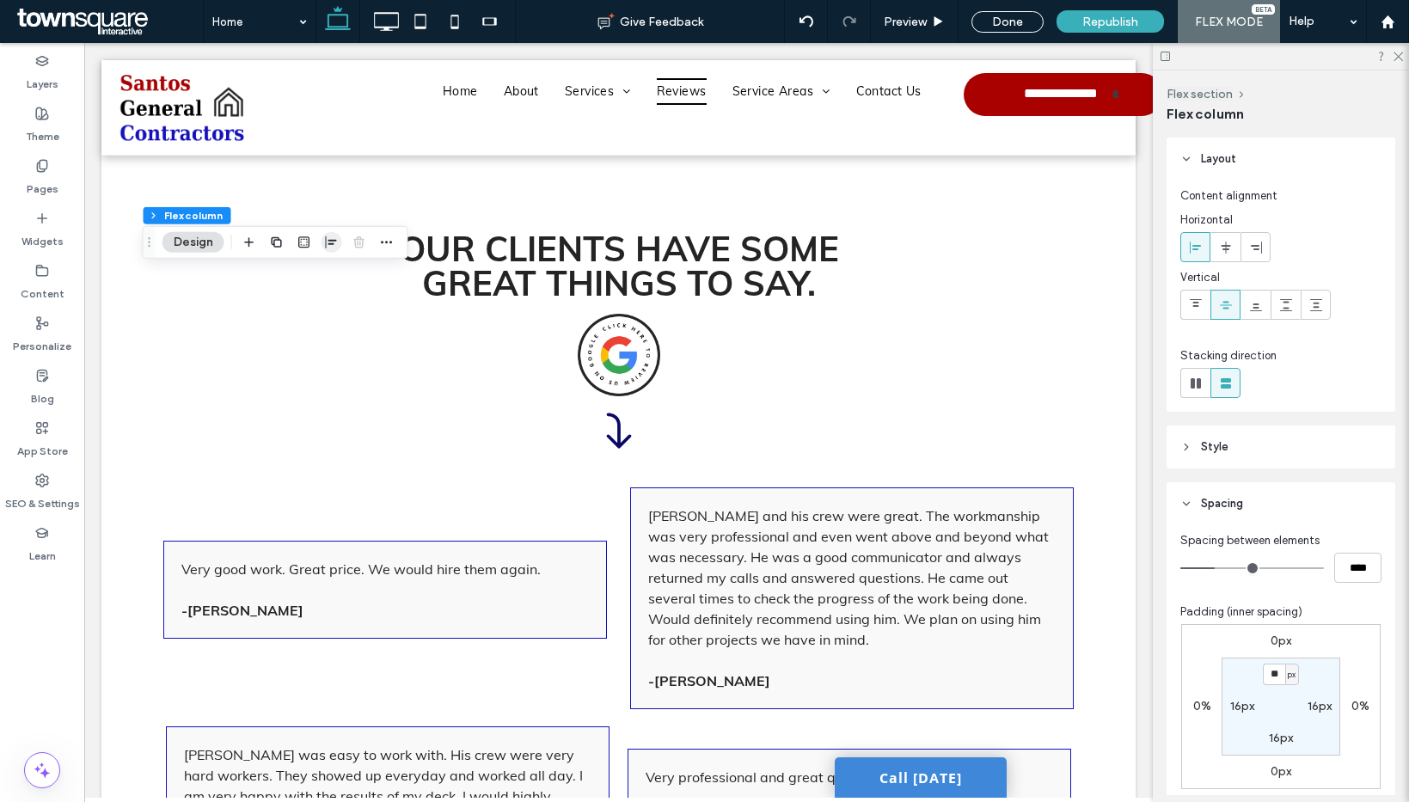
click at [325, 237] on icon "button" at bounding box center [332, 243] width 14 height 14
click at [336, 270] on icon "center" at bounding box center [332, 276] width 14 height 14
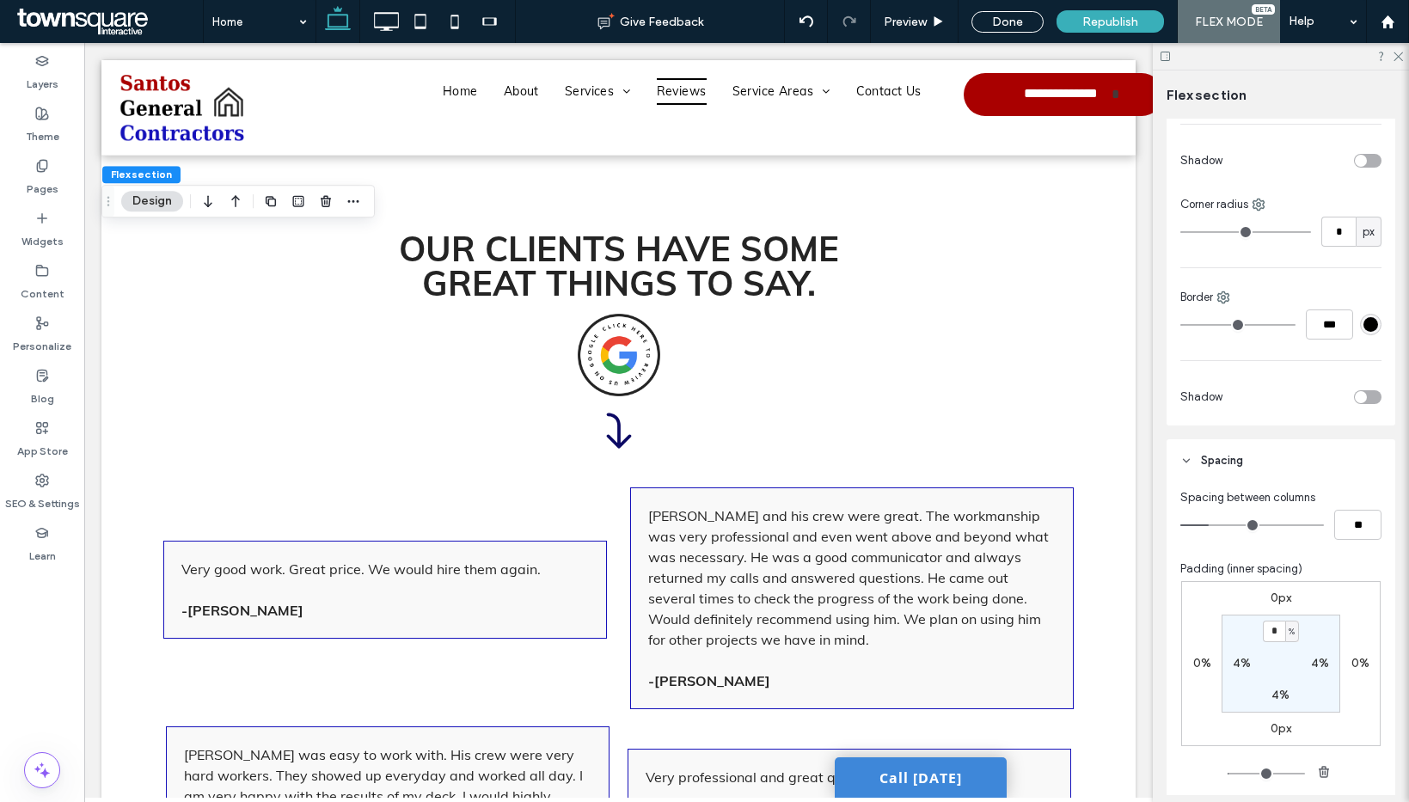
scroll to position [565, 0]
click at [1276, 683] on section "* % 4% 4% 4%" at bounding box center [1280, 663] width 119 height 98
click at [1276, 695] on label "4%" at bounding box center [1280, 694] width 18 height 15
type input "*"
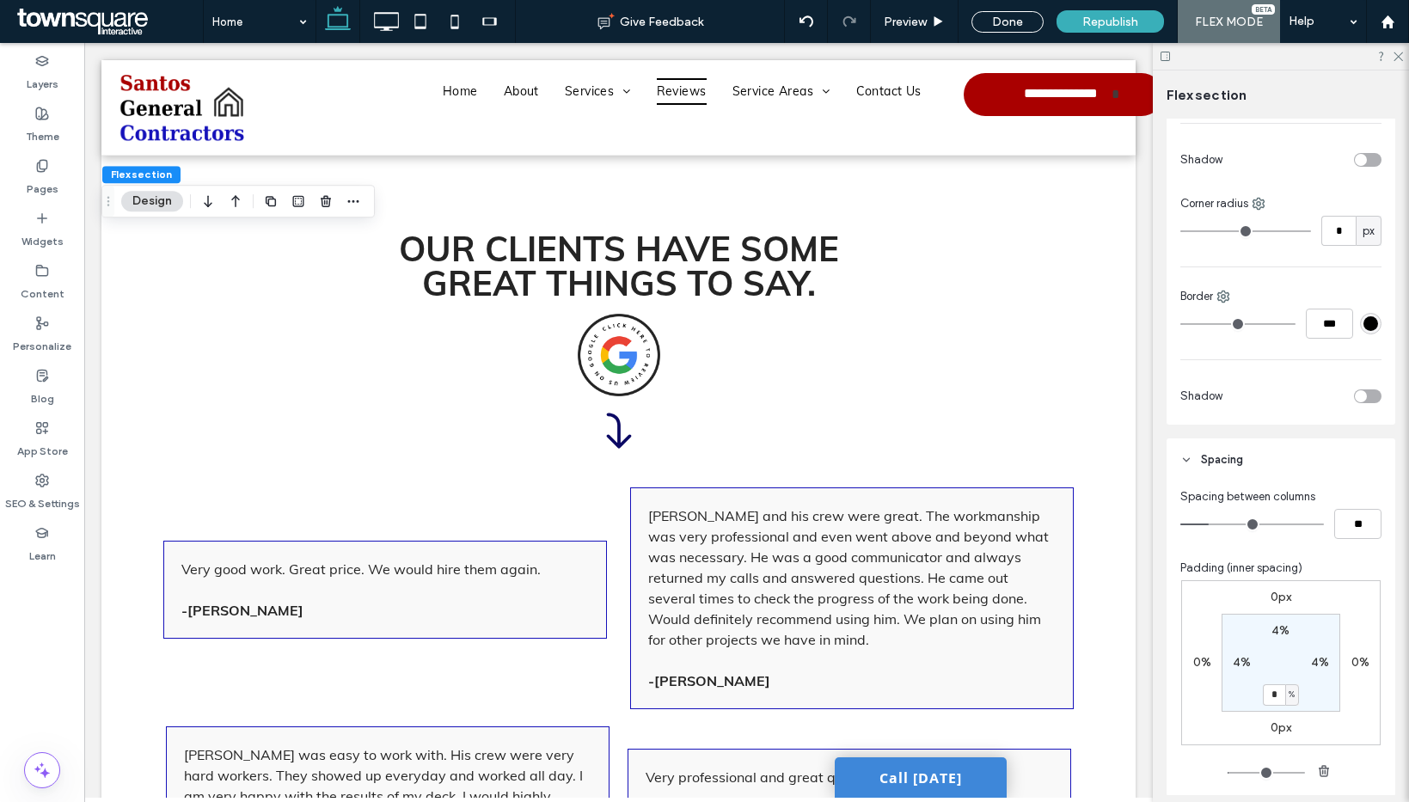
click at [1318, 687] on section "4% 4% * % 4%" at bounding box center [1280, 663] width 119 height 98
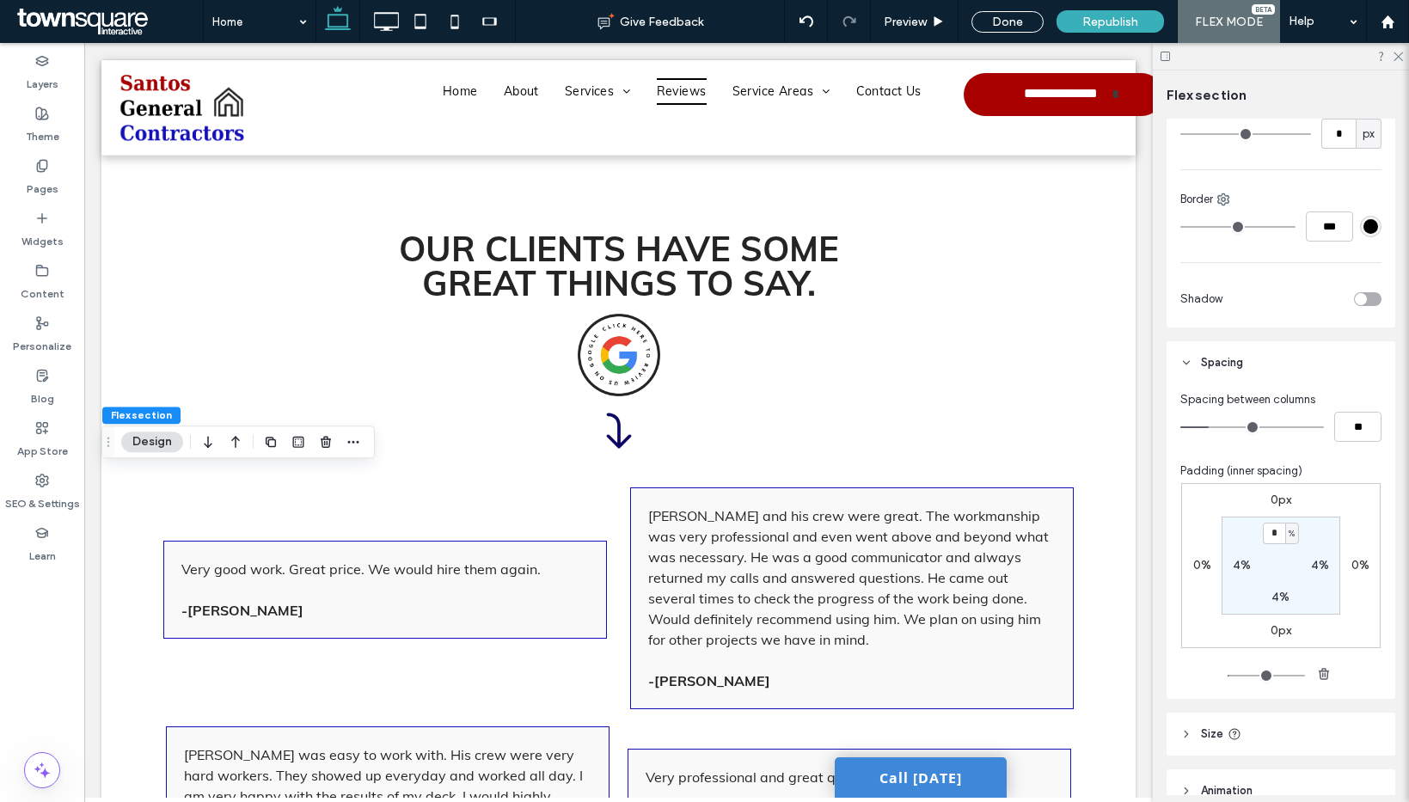
scroll to position [680, 0]
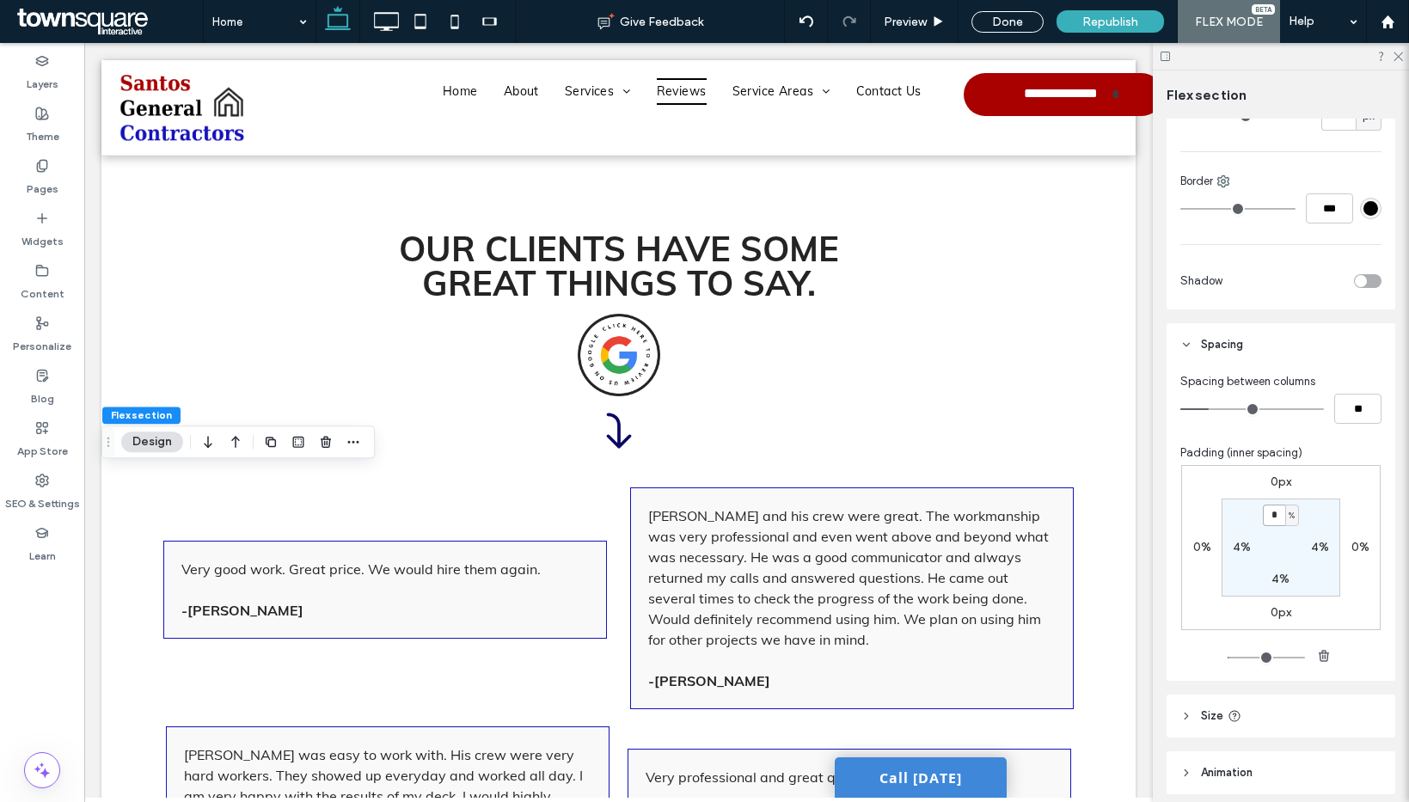
click at [1272, 521] on input "*" at bounding box center [1274, 515] width 22 height 21
type input "*"
click at [1322, 510] on section "* % 4% 4% 4%" at bounding box center [1280, 548] width 119 height 98
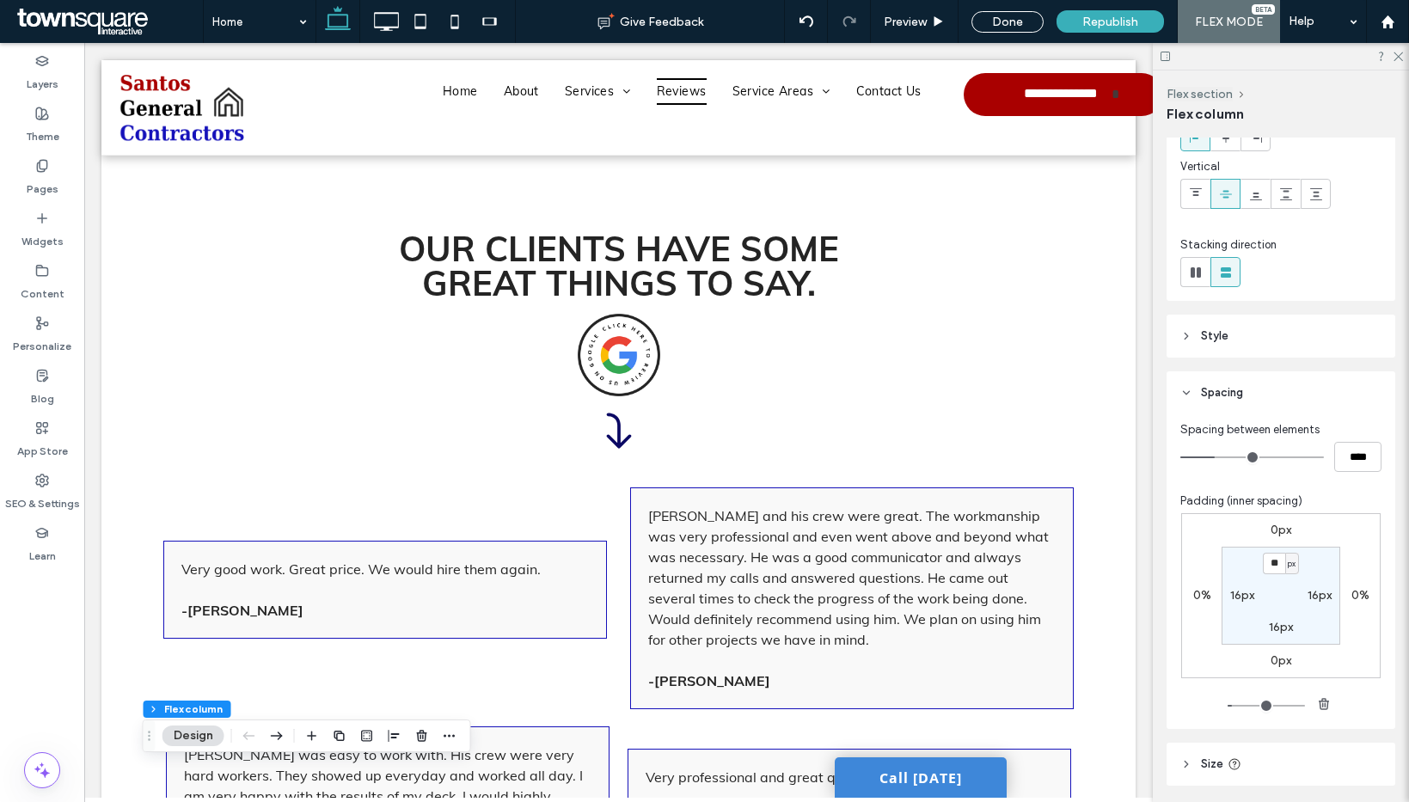
scroll to position [227, 0]
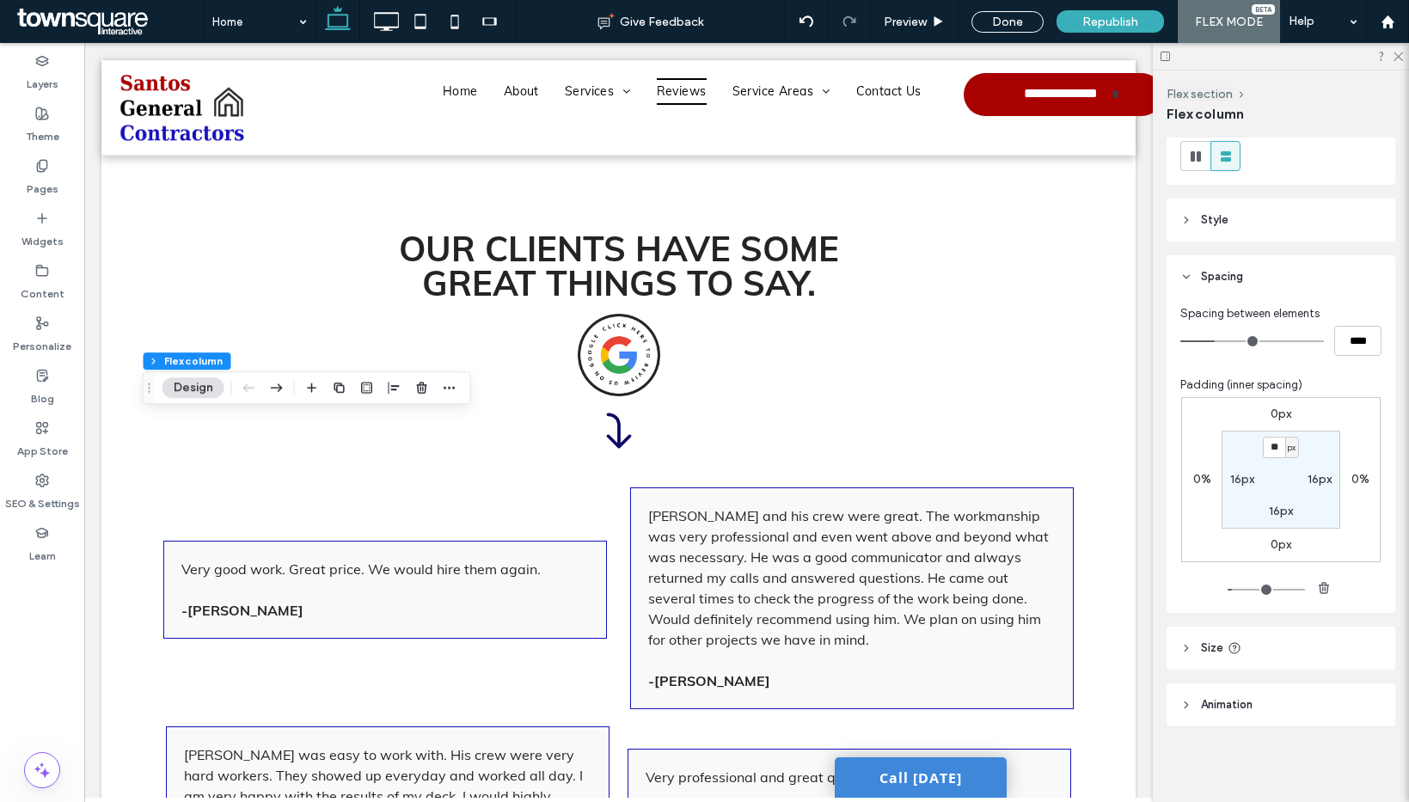
click at [1227, 230] on header "Style" at bounding box center [1280, 220] width 229 height 43
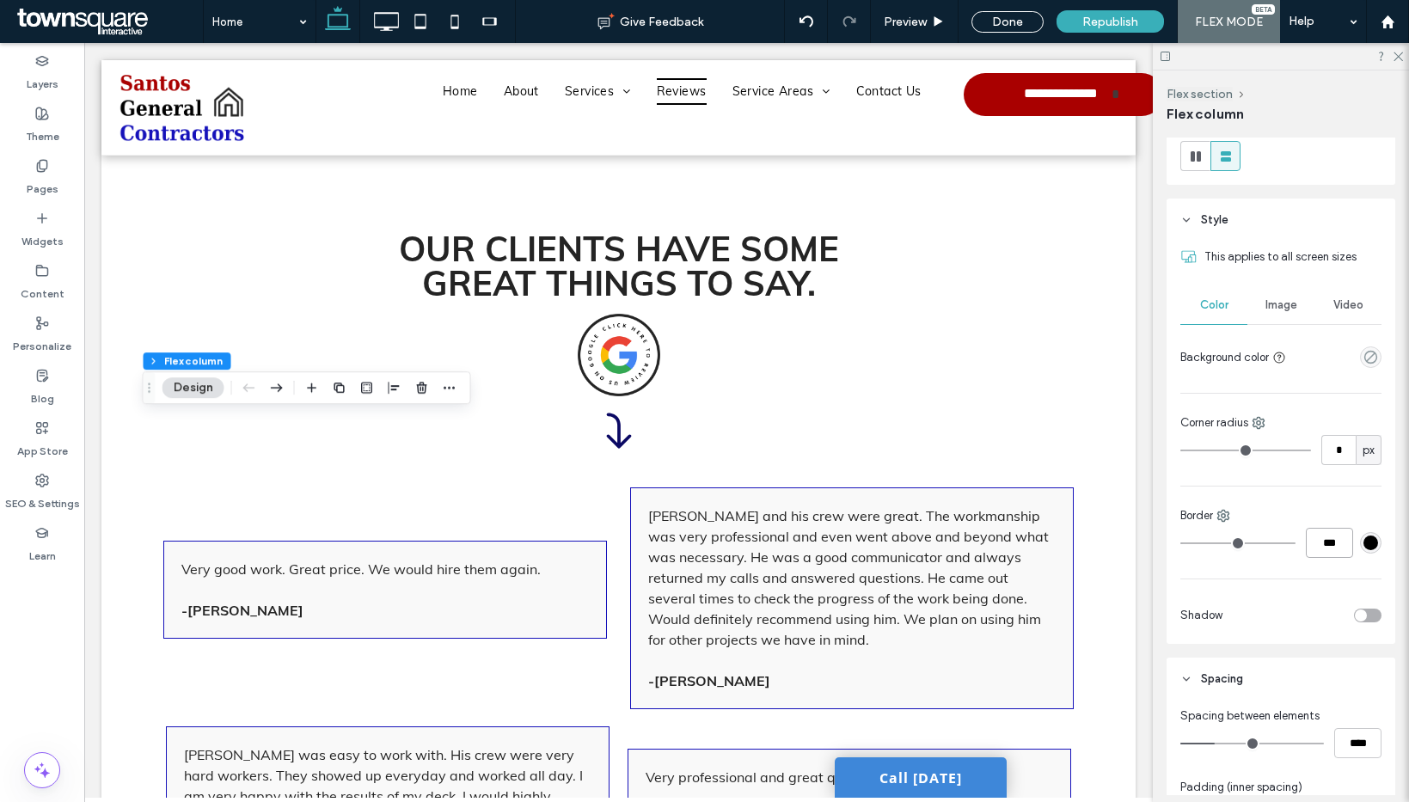
click at [1307, 548] on input "***" at bounding box center [1329, 543] width 47 height 30
click at [1324, 456] on input "*" at bounding box center [1338, 450] width 34 height 30
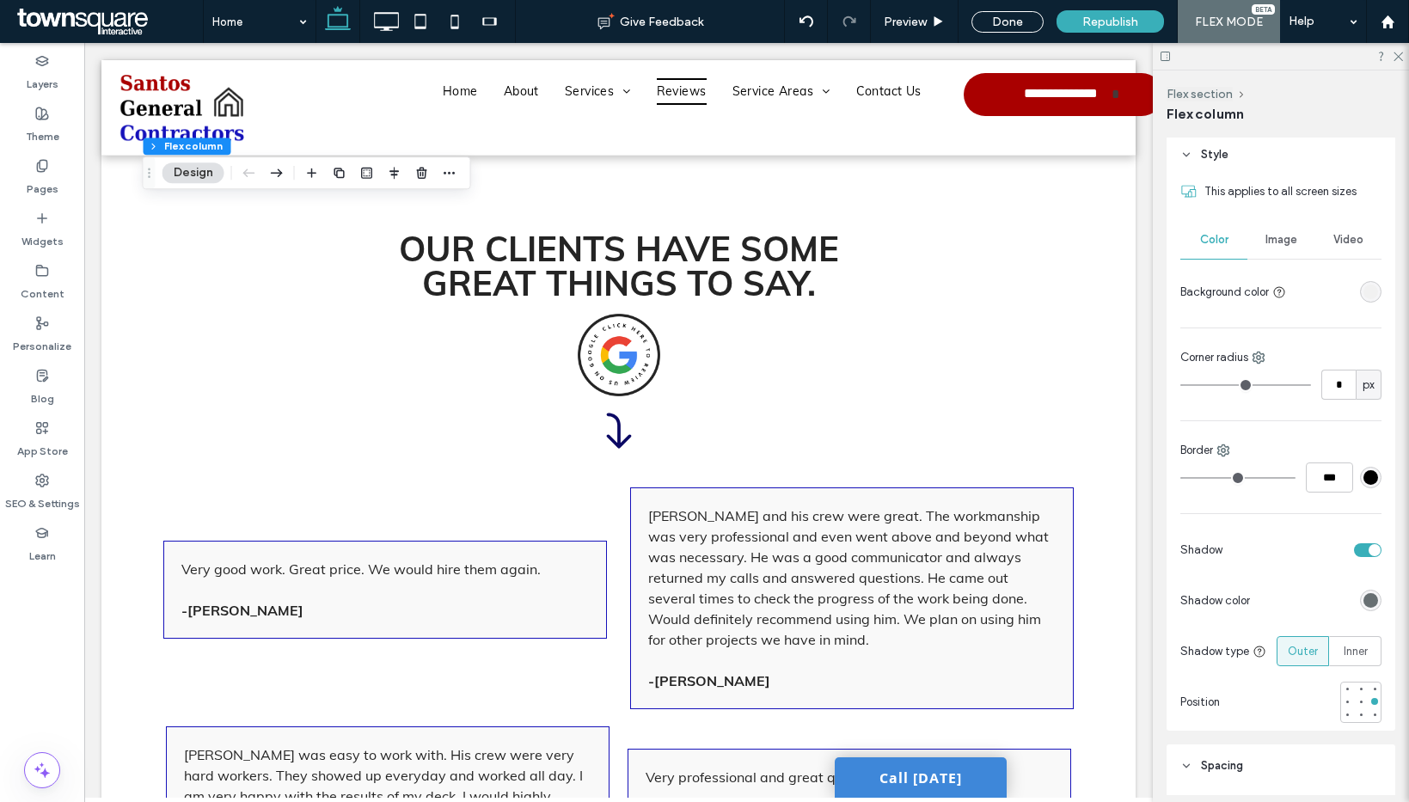
scroll to position [369, 0]
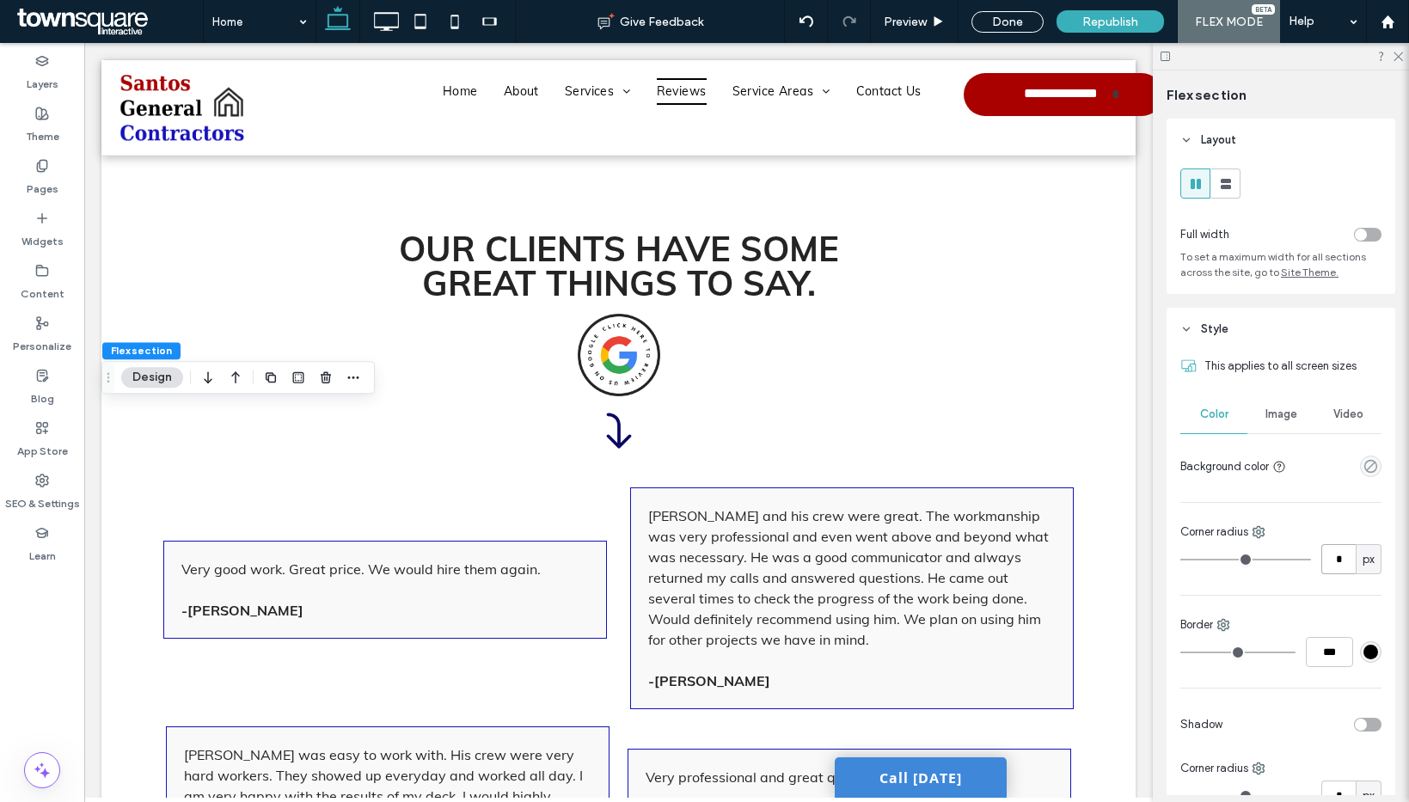
click at [1332, 561] on input "*" at bounding box center [1338, 559] width 34 height 30
type input "*"
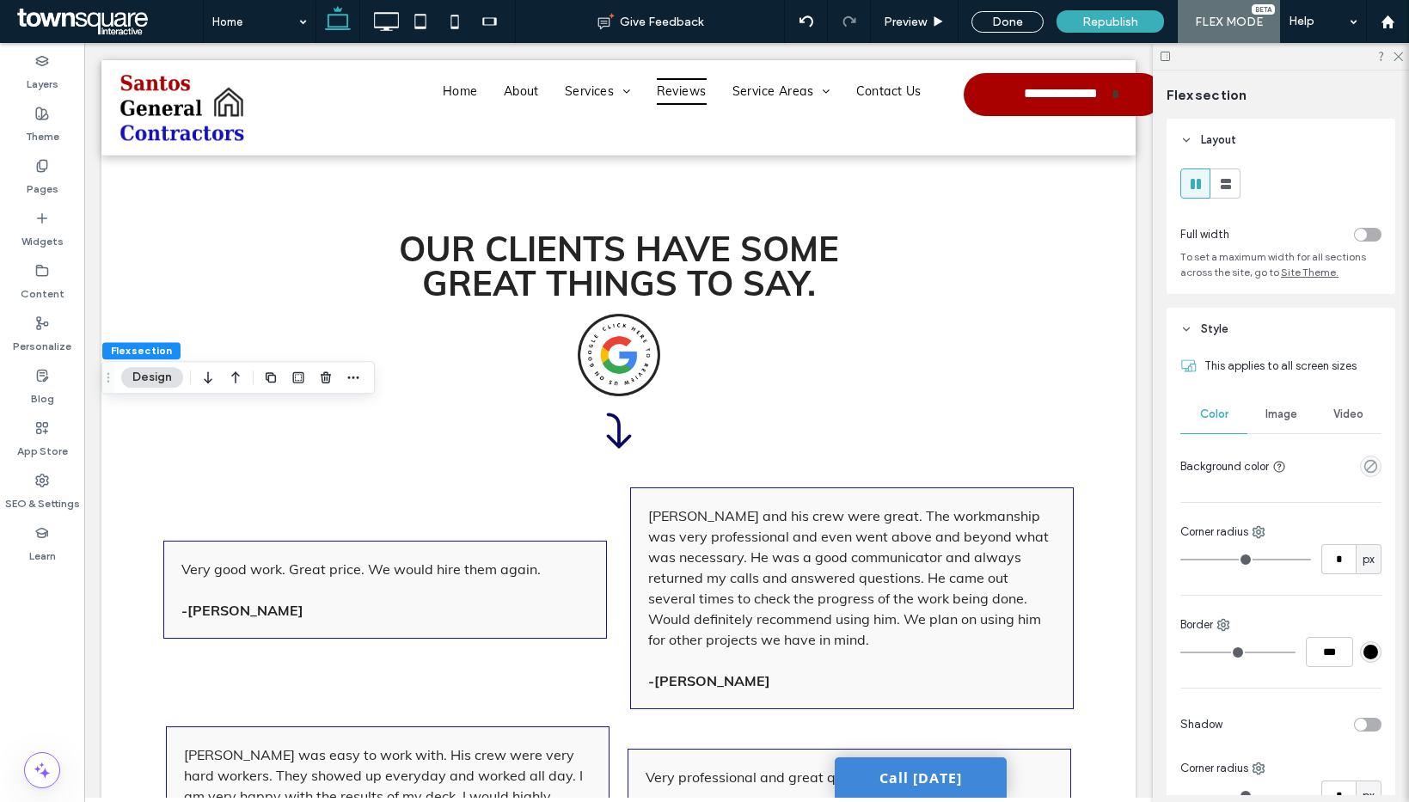
click at [1363, 614] on div "This applies to all screen sizes Color Image Video Background color Corner radi…" at bounding box center [1280, 670] width 229 height 639
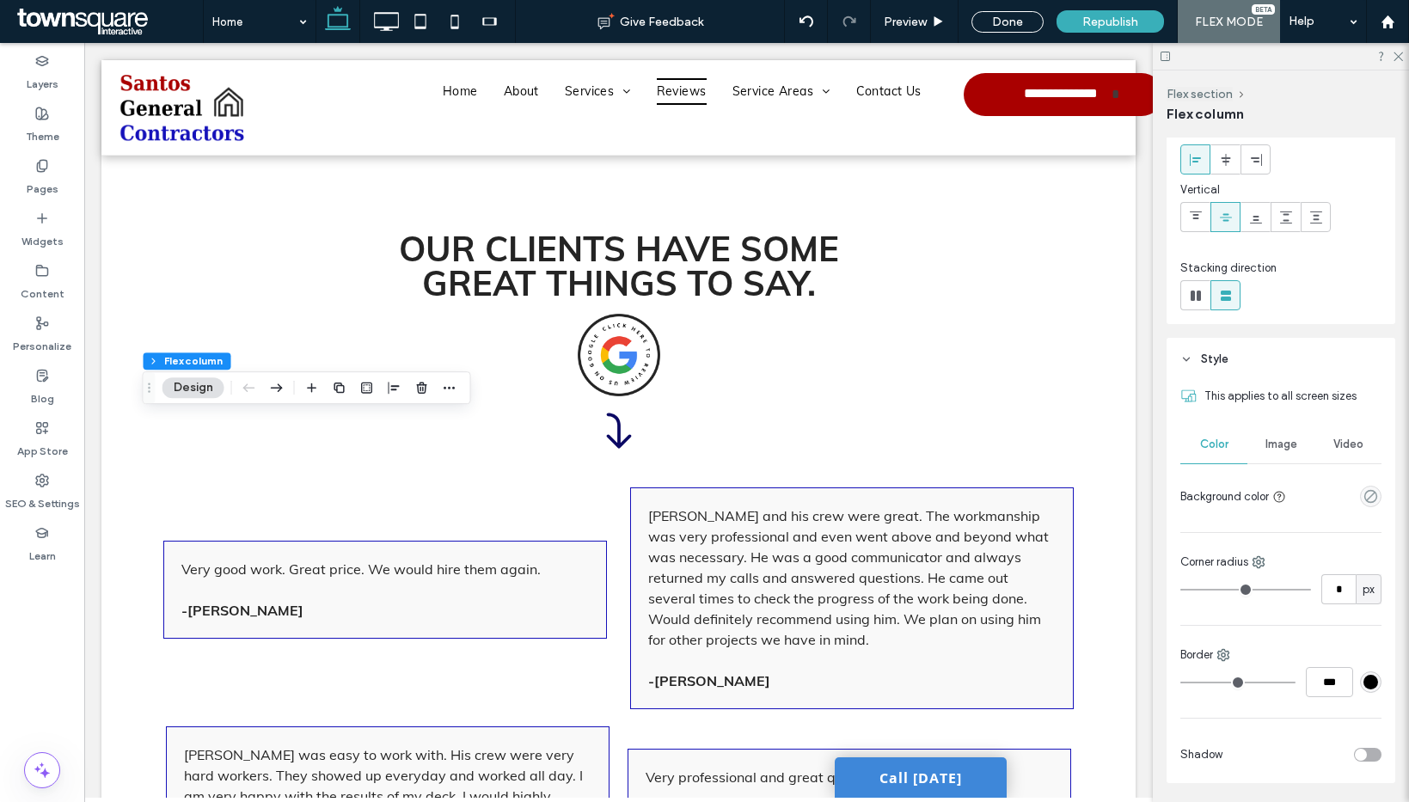
scroll to position [161, 0]
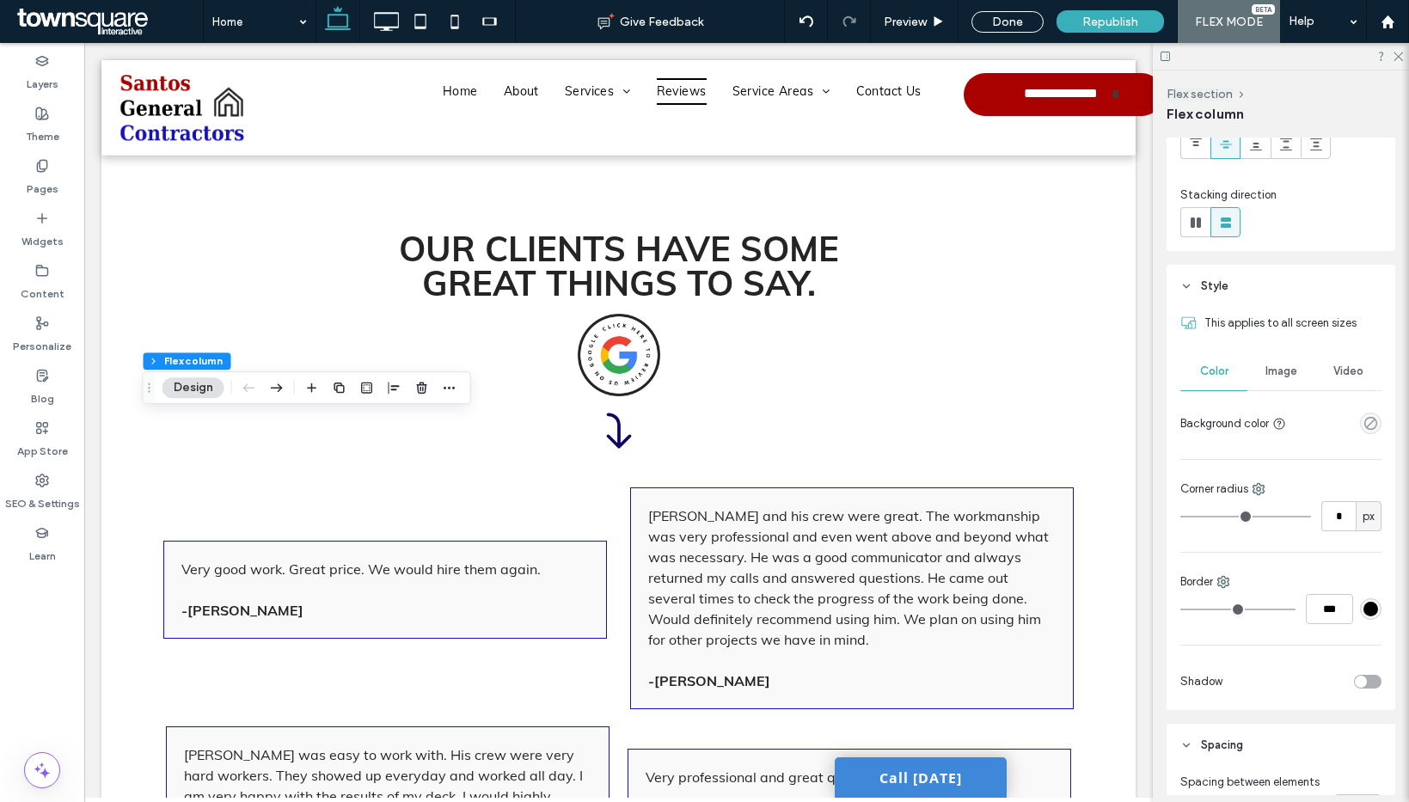
click at [1368, 428] on div "empty color" at bounding box center [1370, 423] width 21 height 21
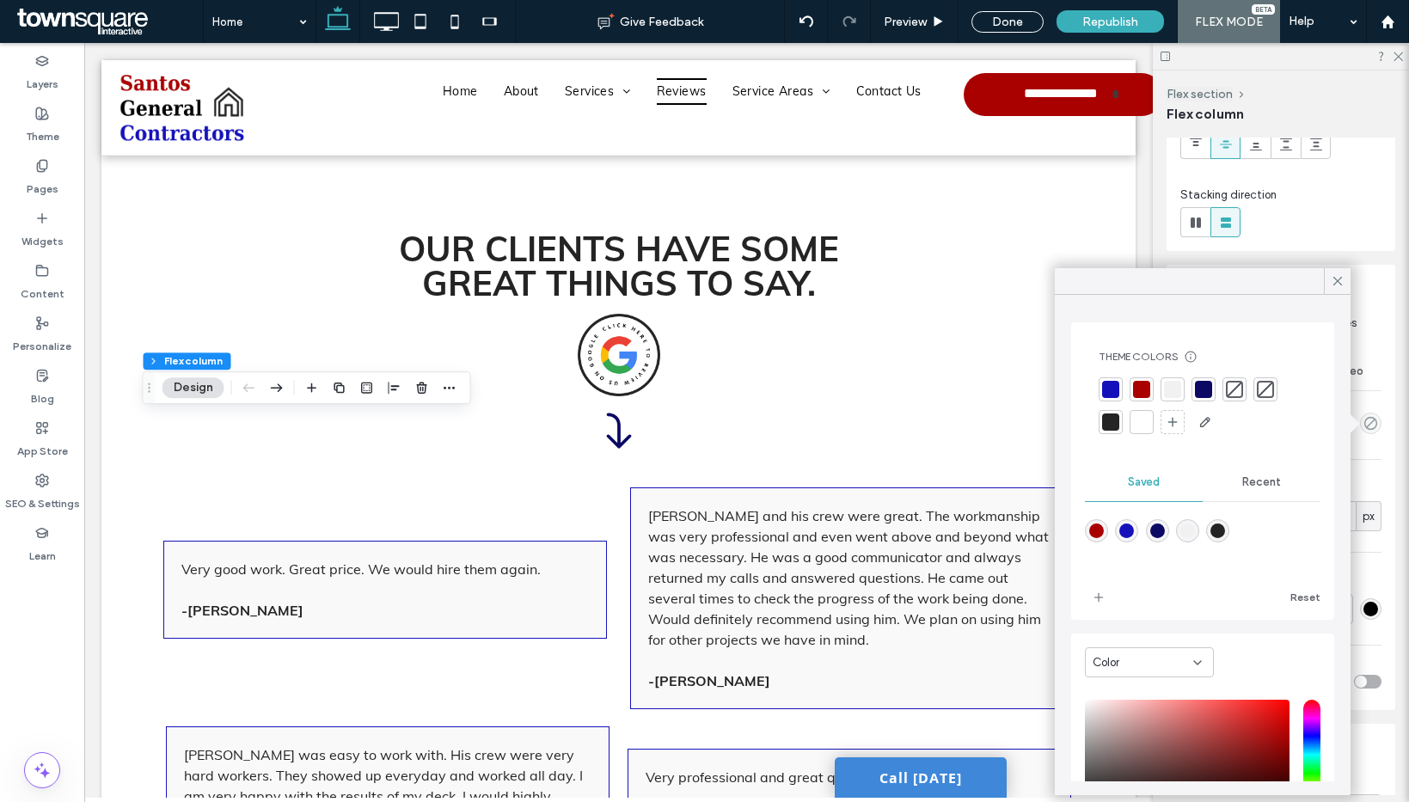
click at [1174, 389] on div at bounding box center [1172, 389] width 17 height 17
click at [1348, 536] on div "Theme Colors Save time with Theme Colors Create a color palette to instantly ad…" at bounding box center [1203, 545] width 296 height 500
click at [1365, 555] on div "This applies to all screen sizes Color Image Video Background color Corner radi…" at bounding box center [1280, 509] width 229 height 402
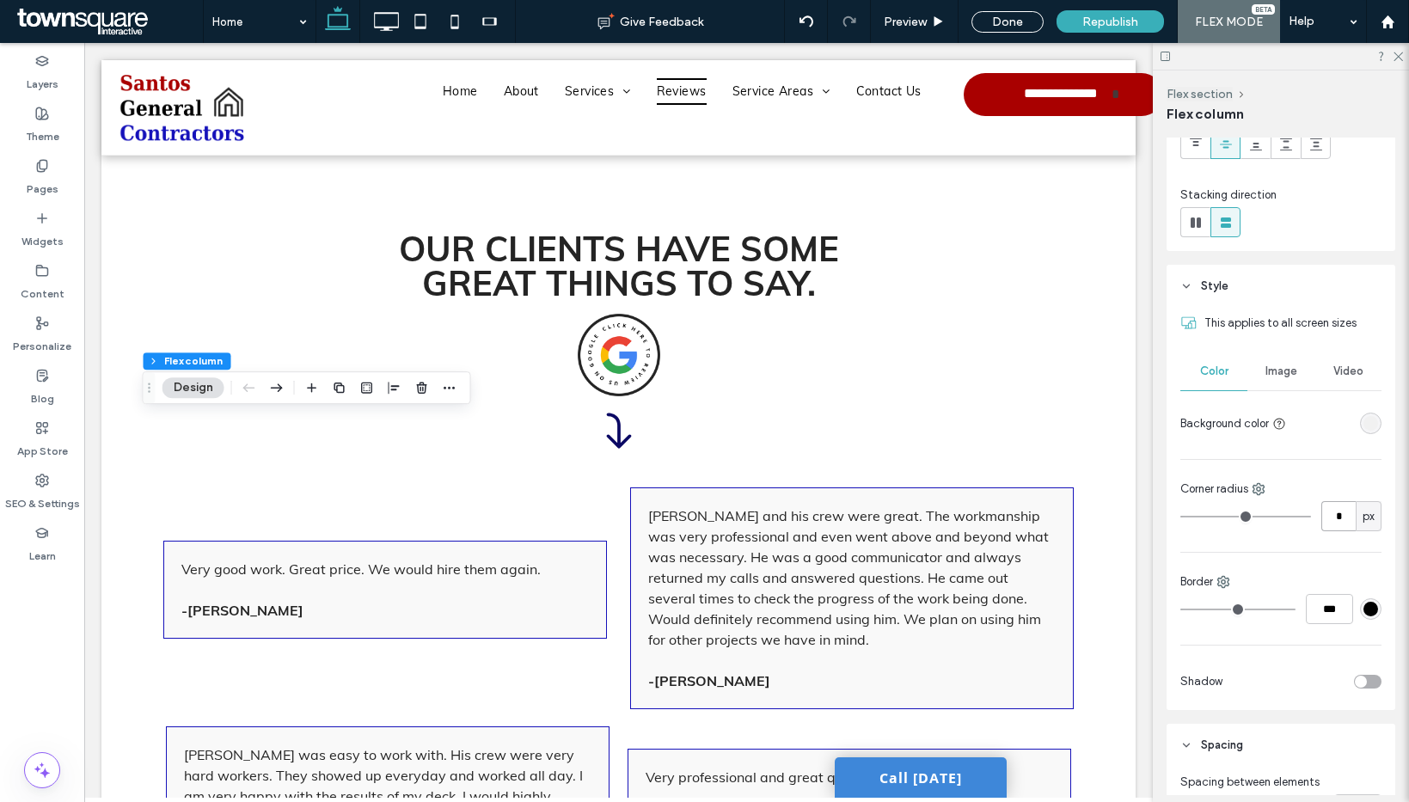
drag, startPoint x: 1325, startPoint y: 526, endPoint x: 1349, endPoint y: 538, distance: 26.1
click at [1326, 525] on input "*" at bounding box center [1338, 516] width 34 height 30
type input "*"
click at [1344, 561] on div "This applies to all screen sizes Color Image Video Background color Corner radi…" at bounding box center [1280, 509] width 229 height 402
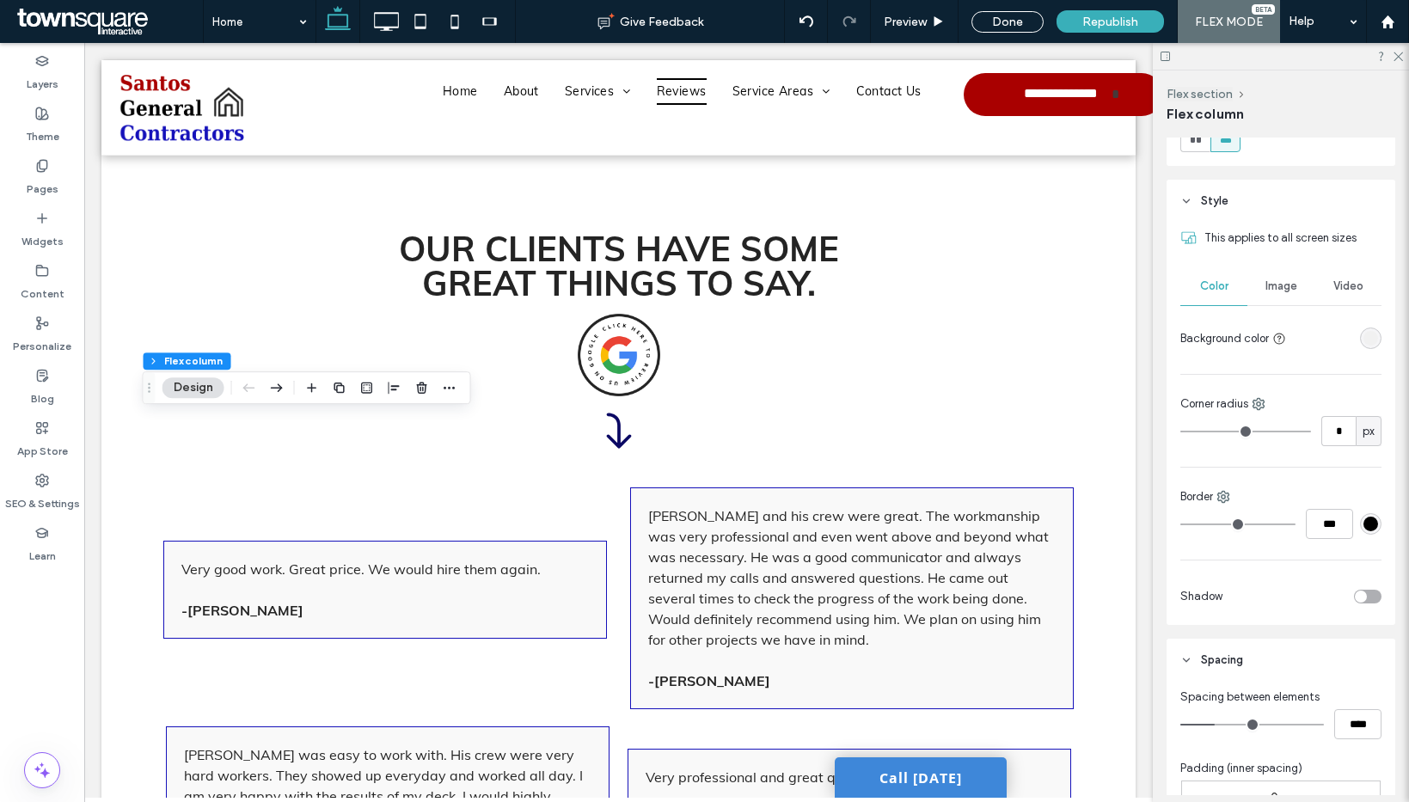
scroll to position [265, 0]
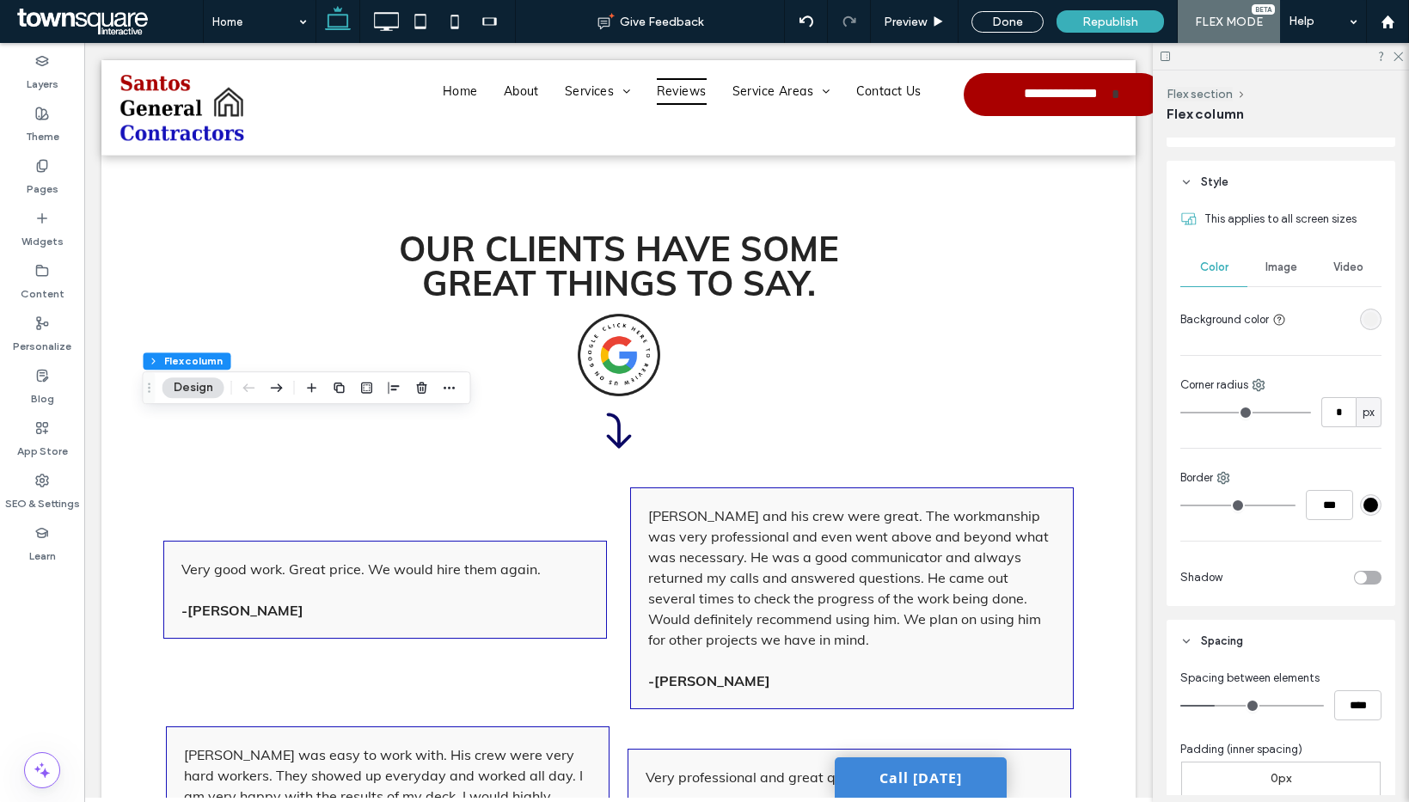
click at [1356, 572] on div "toggle" at bounding box center [1368, 578] width 28 height 14
click at [1357, 725] on div at bounding box center [1360, 728] width 7 height 7
click at [46, 236] on label "Widgets" at bounding box center [42, 237] width 42 height 24
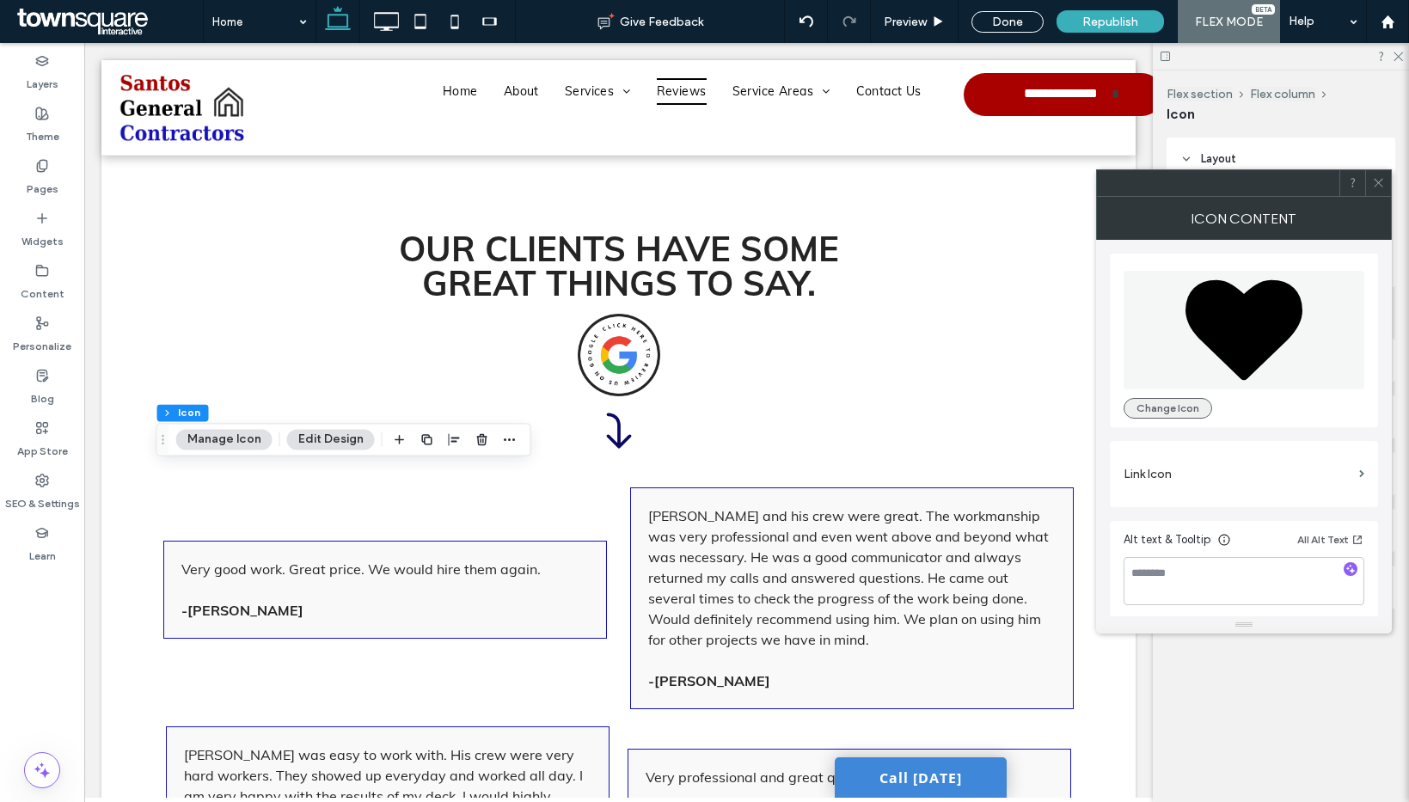
click at [1164, 405] on button "Change Icon" at bounding box center [1167, 408] width 89 height 21
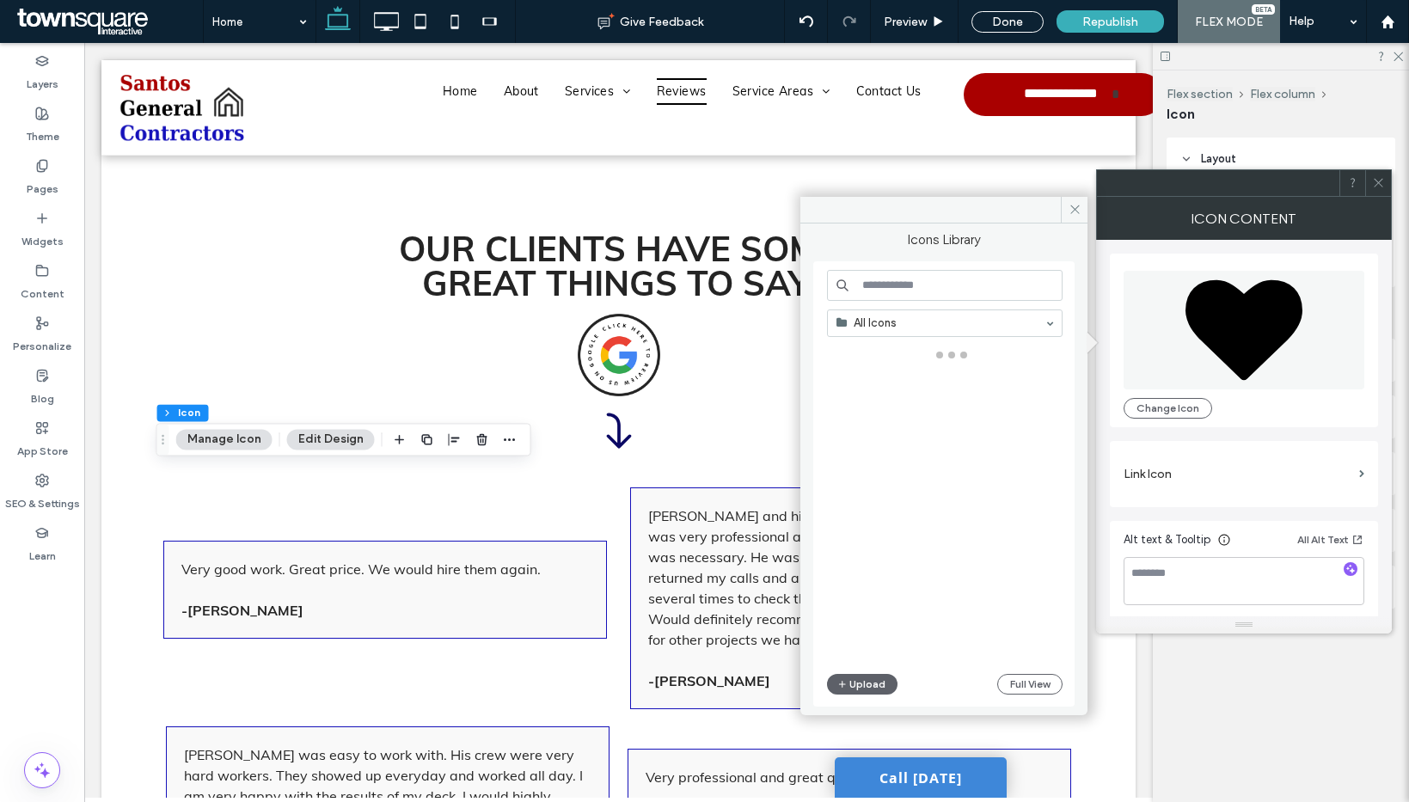
click at [927, 294] on input at bounding box center [945, 285] width 236 height 31
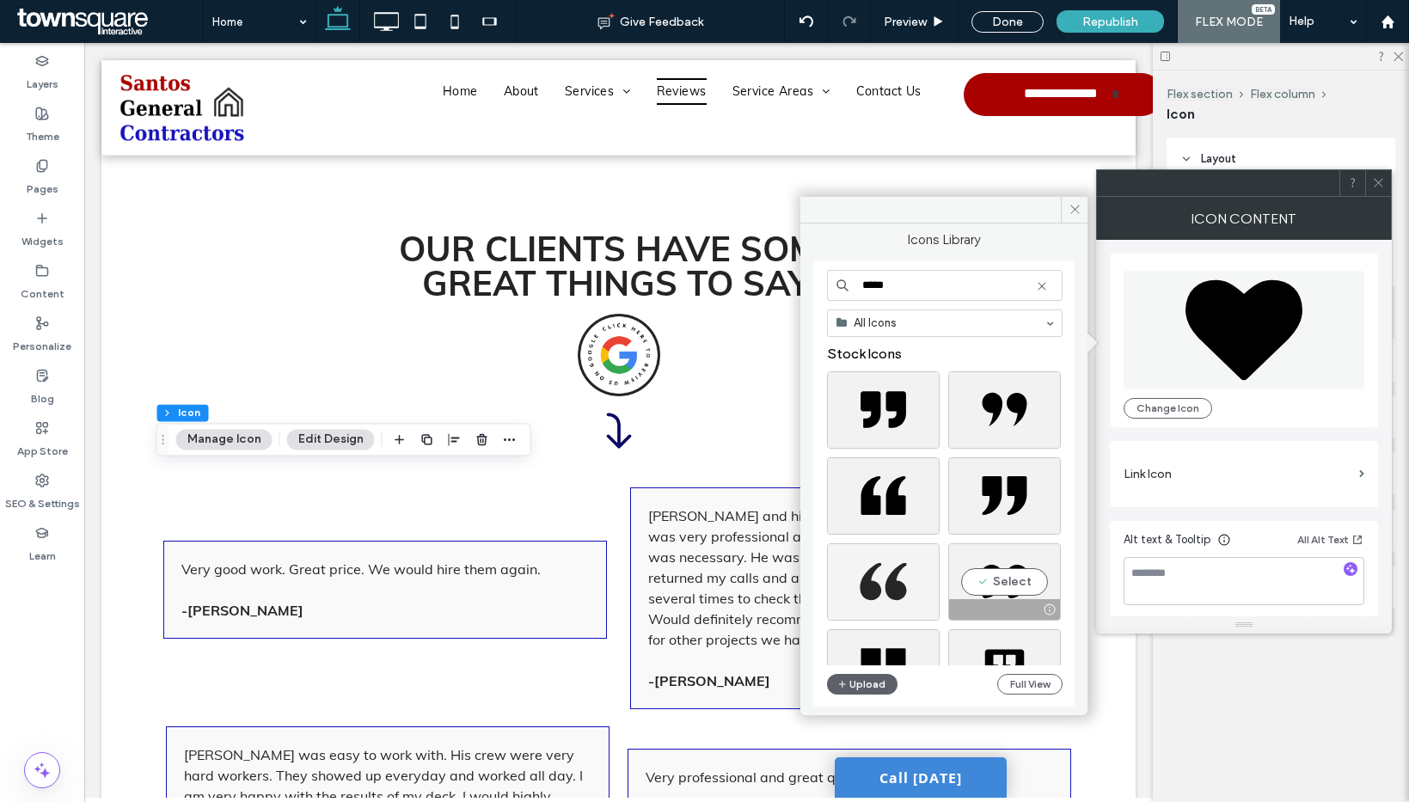
type input "*****"
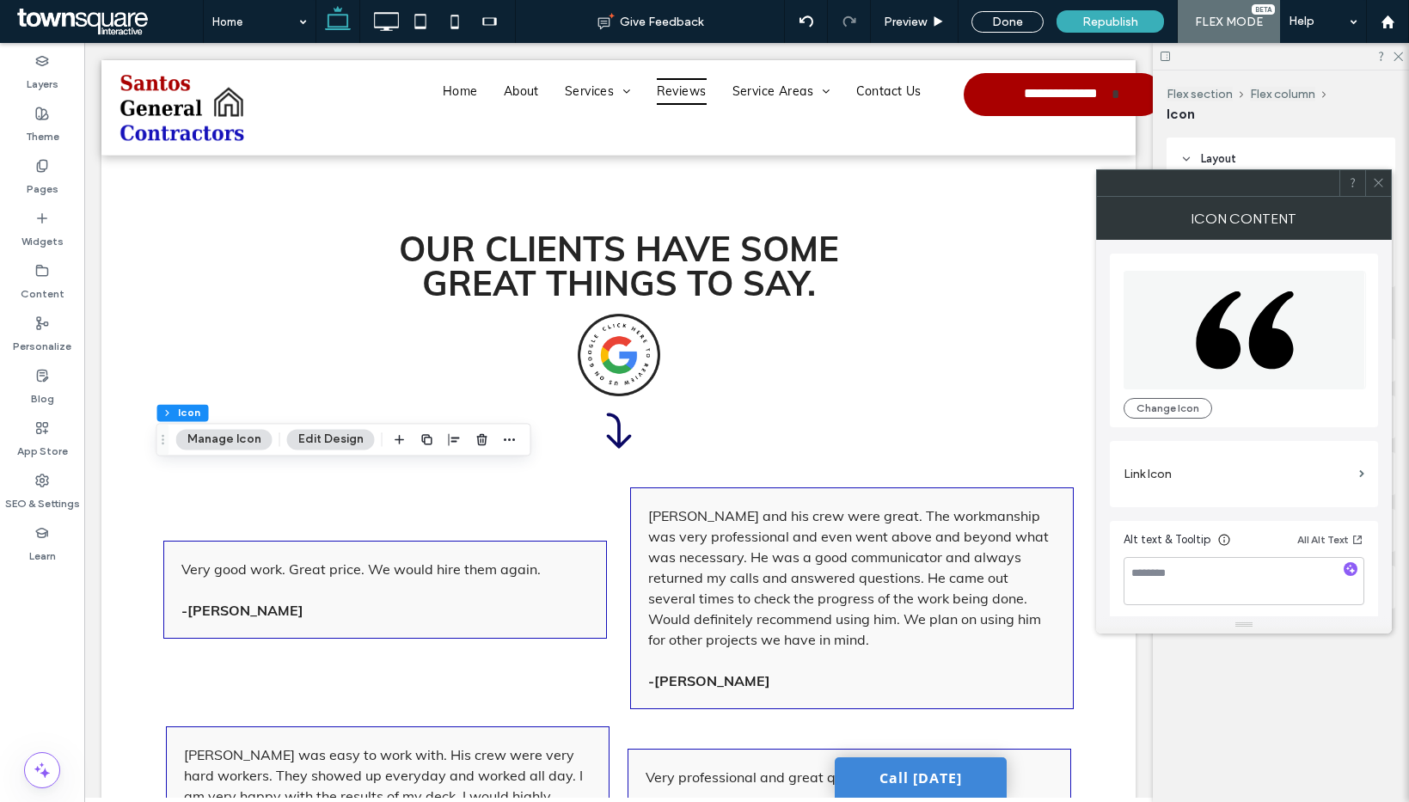
click at [1381, 174] on span at bounding box center [1378, 183] width 13 height 26
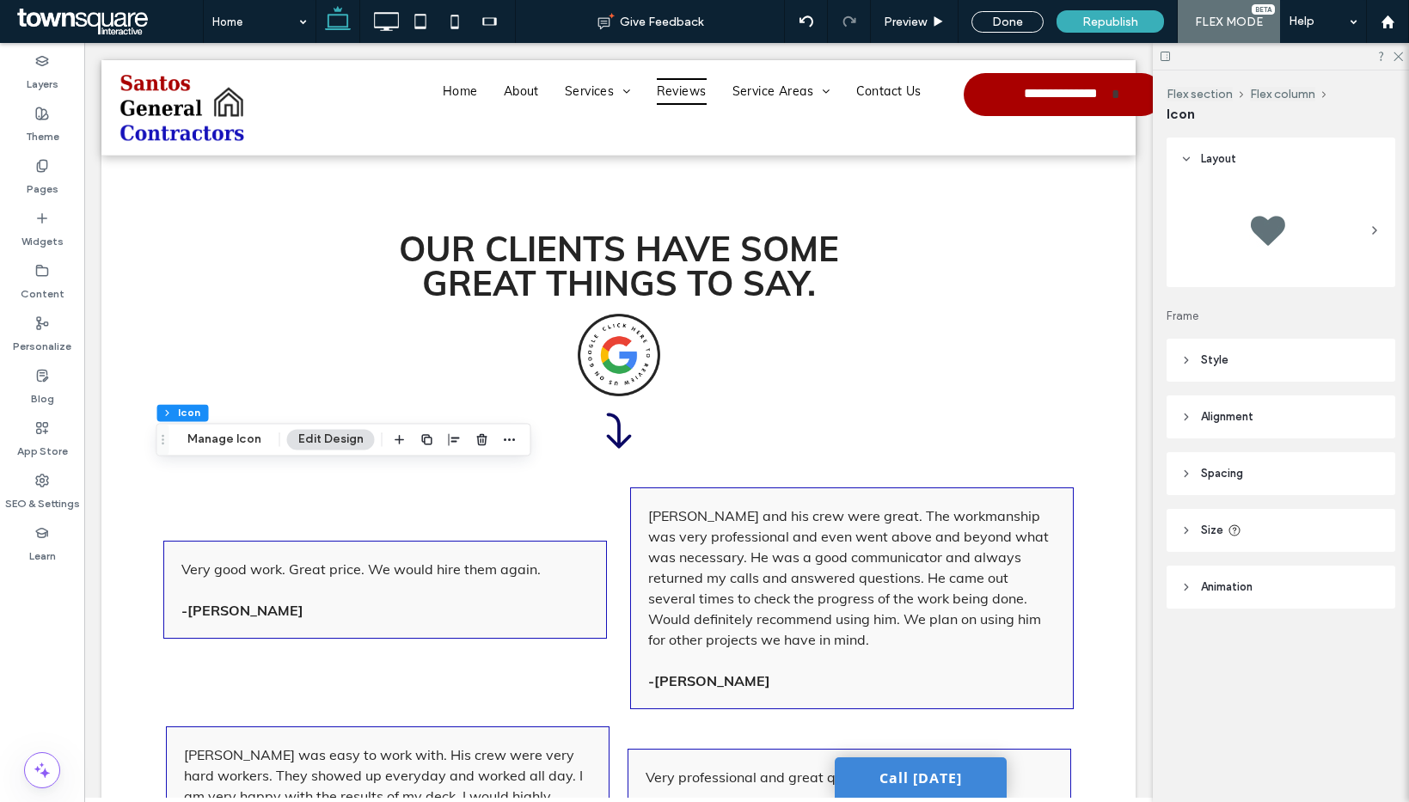
click at [1215, 360] on span "Style" at bounding box center [1215, 360] width 28 height 17
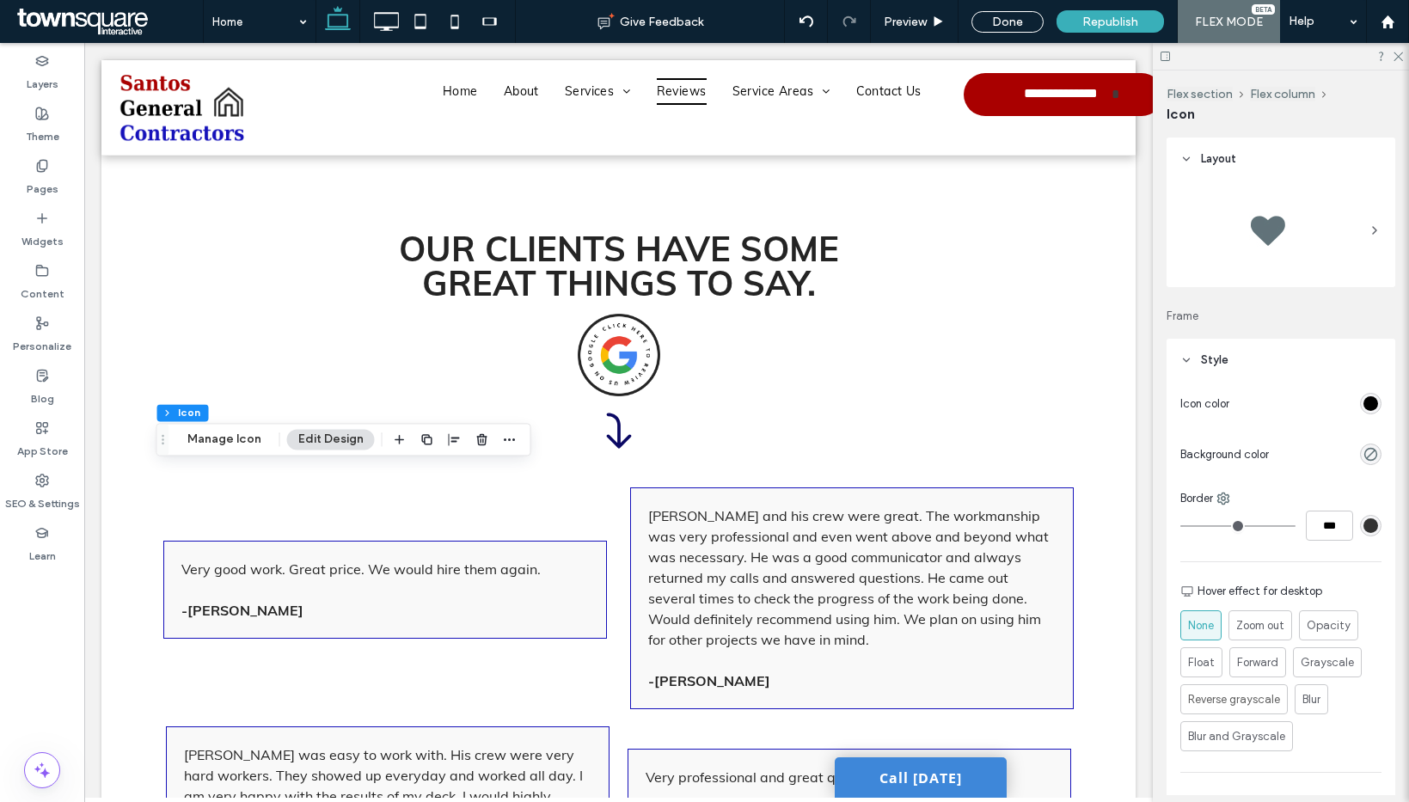
click at [1363, 407] on div "rgb(0, 0, 0)" at bounding box center [1370, 403] width 15 height 15
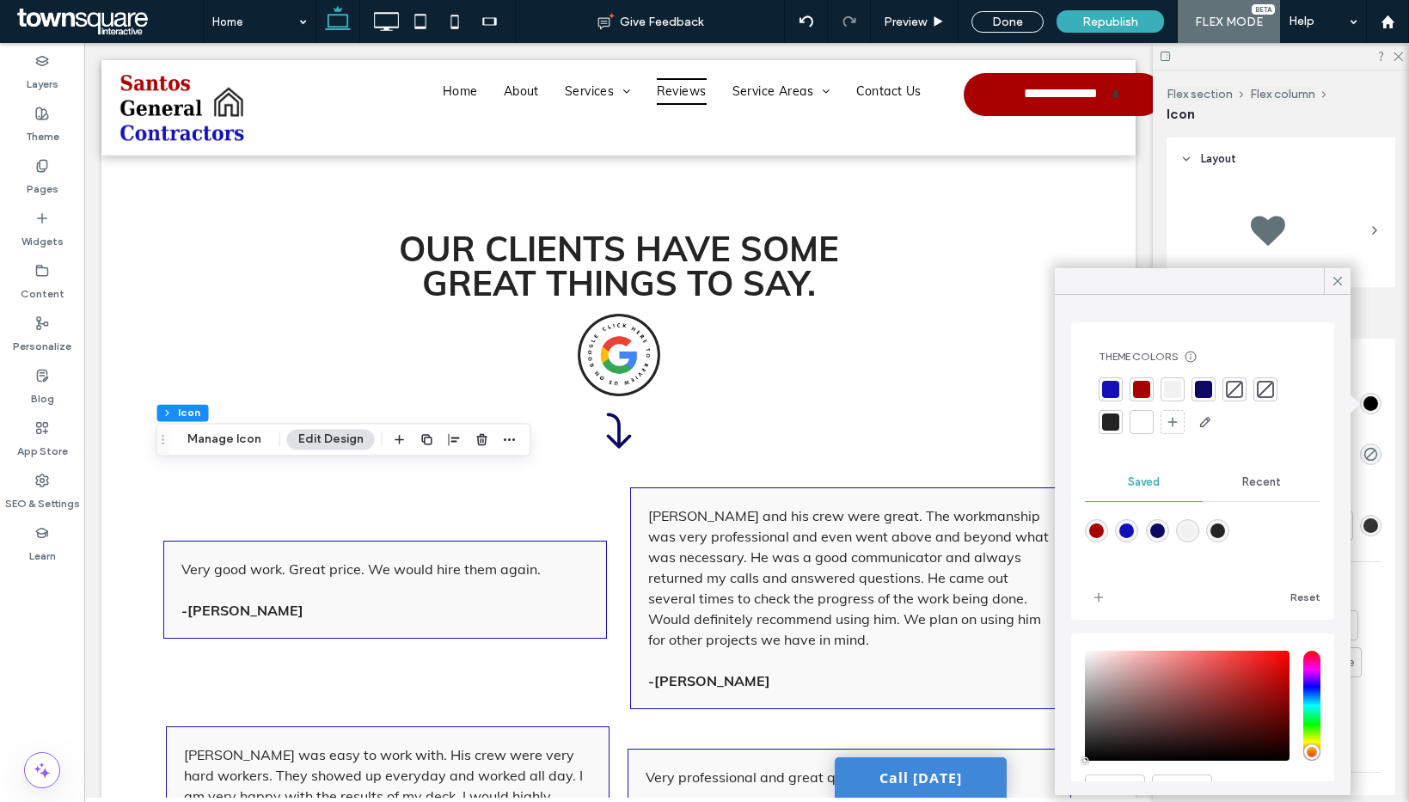
click at [1107, 389] on div at bounding box center [1110, 389] width 17 height 17
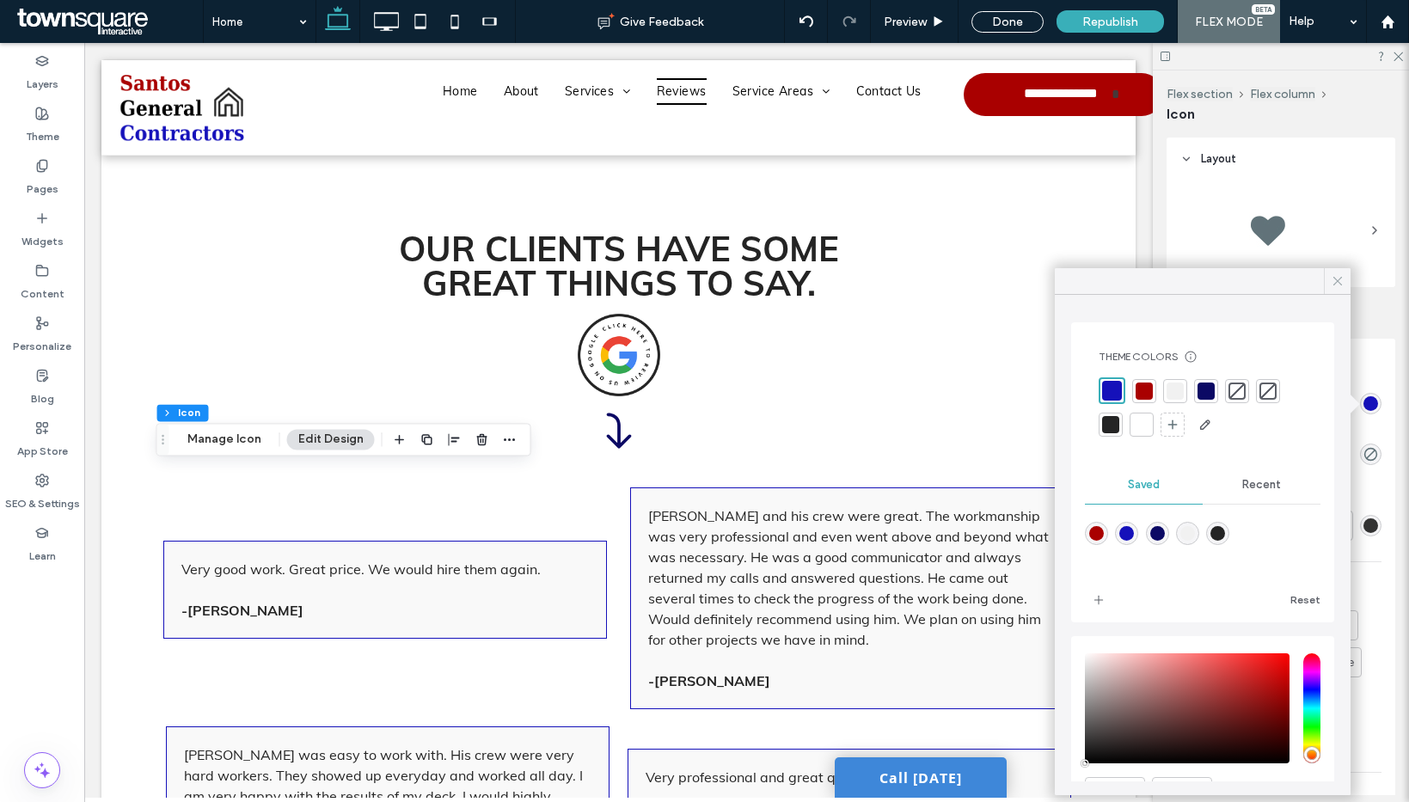
click at [1337, 281] on use at bounding box center [1337, 281] width 9 height 9
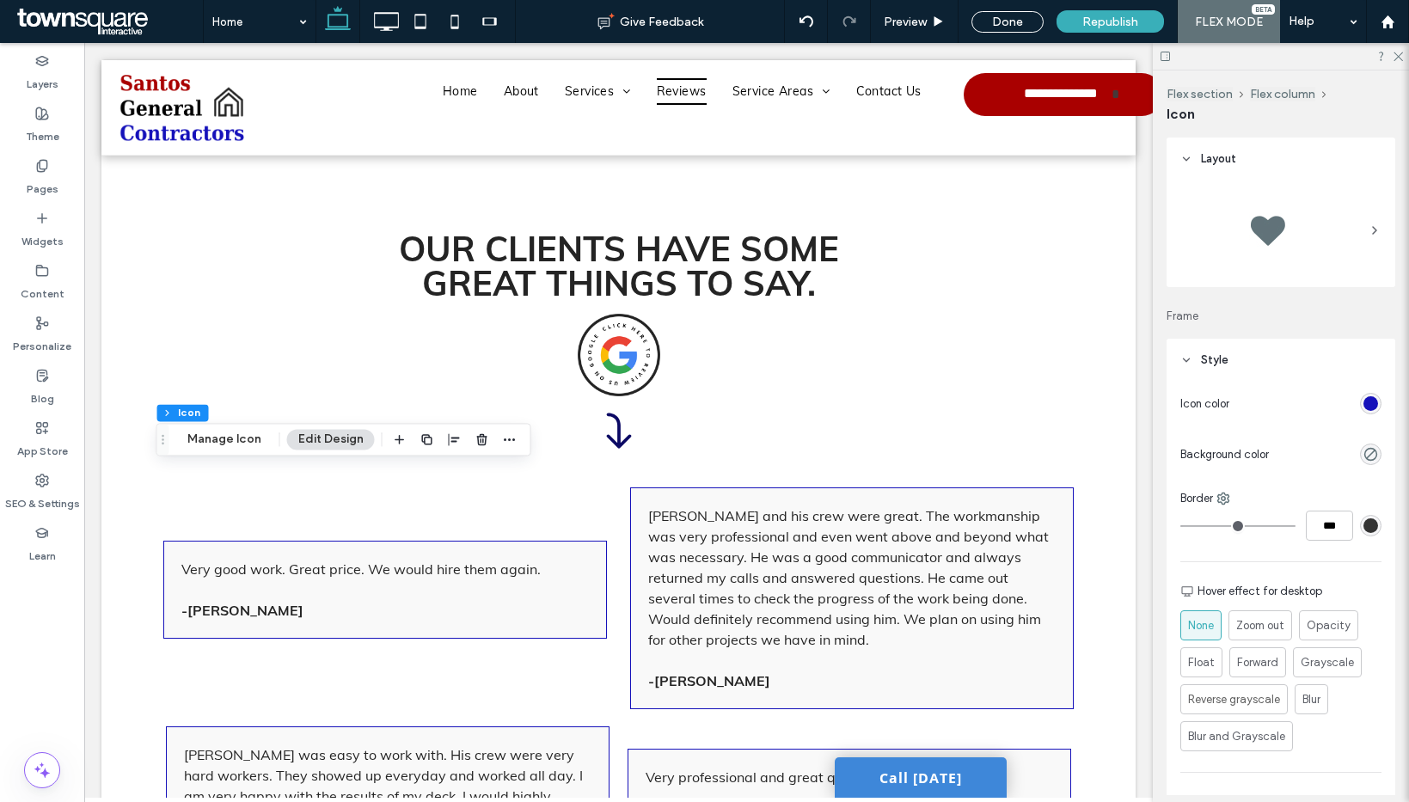
click at [1366, 444] on div at bounding box center [1370, 454] width 21 height 21
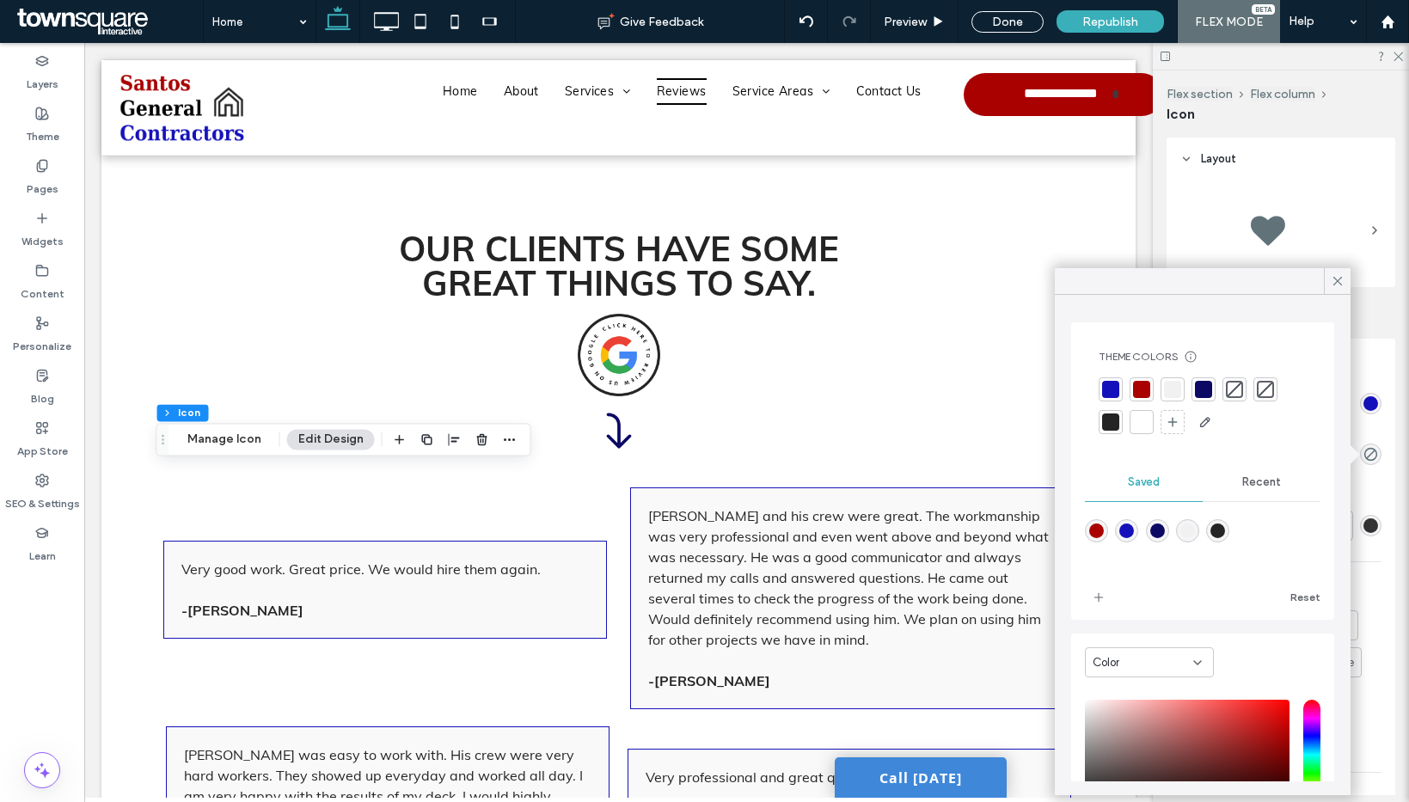
click at [1143, 426] on div at bounding box center [1141, 421] width 17 height 17
click at [1344, 284] on icon at bounding box center [1337, 280] width 15 height 15
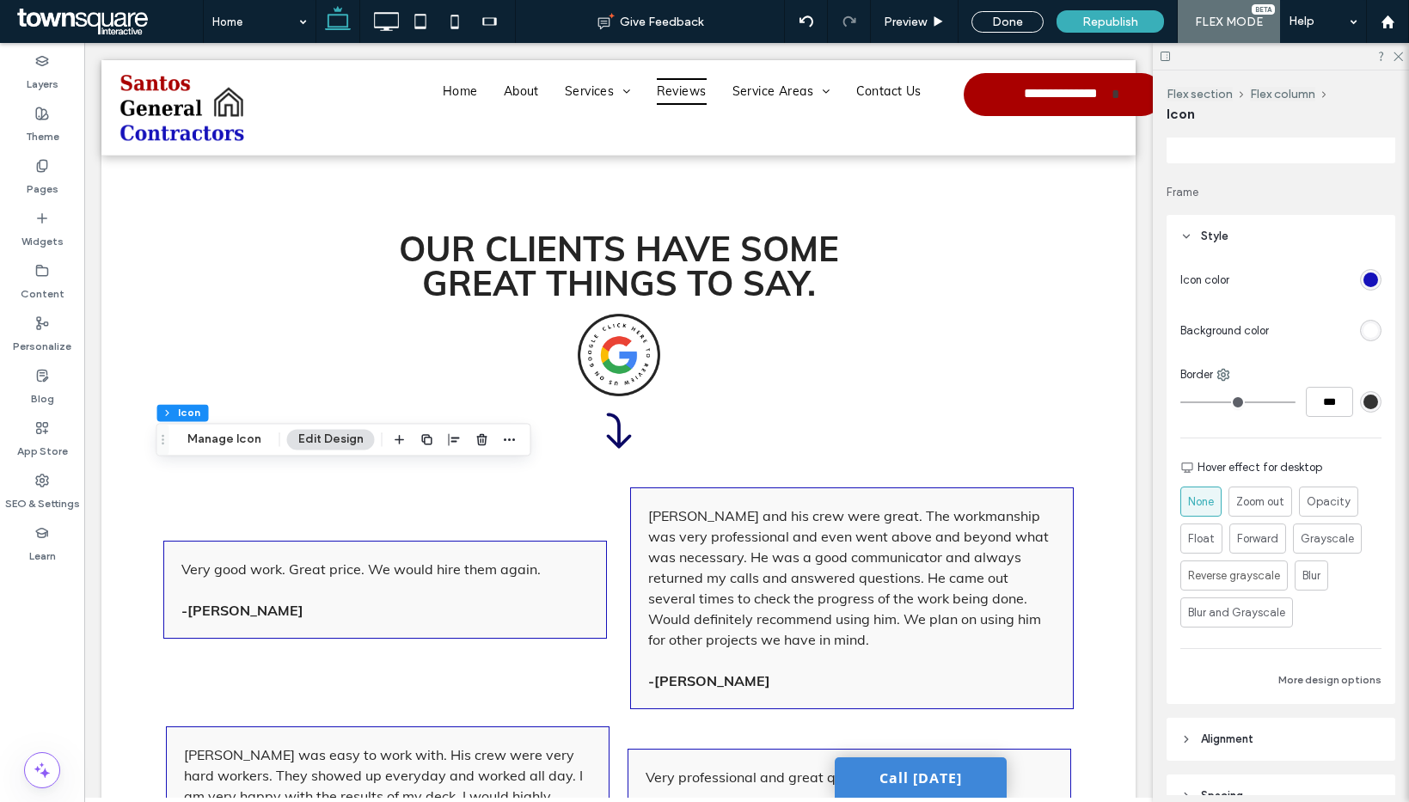
scroll to position [0, 0]
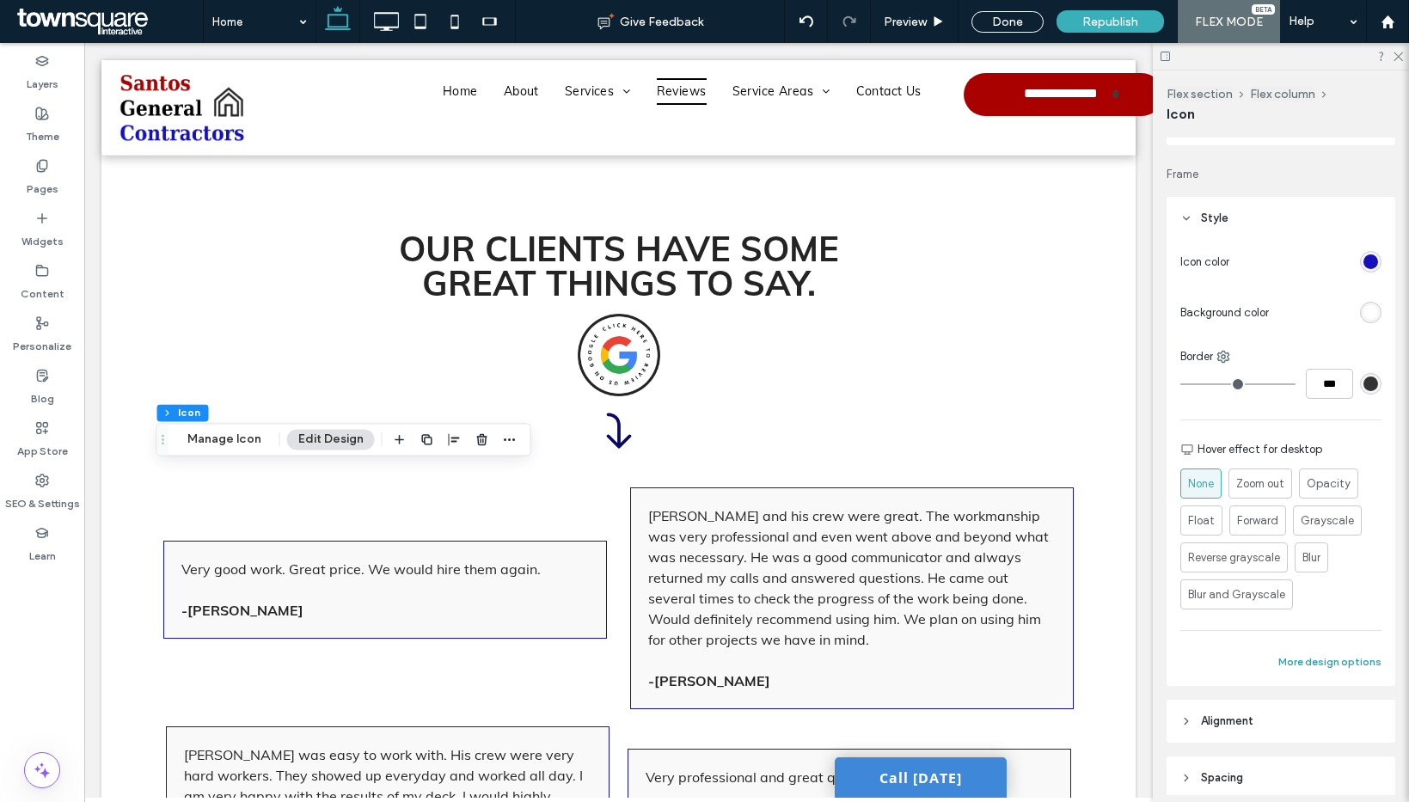
click at [1324, 664] on button "More design options" at bounding box center [1329, 662] width 103 height 21
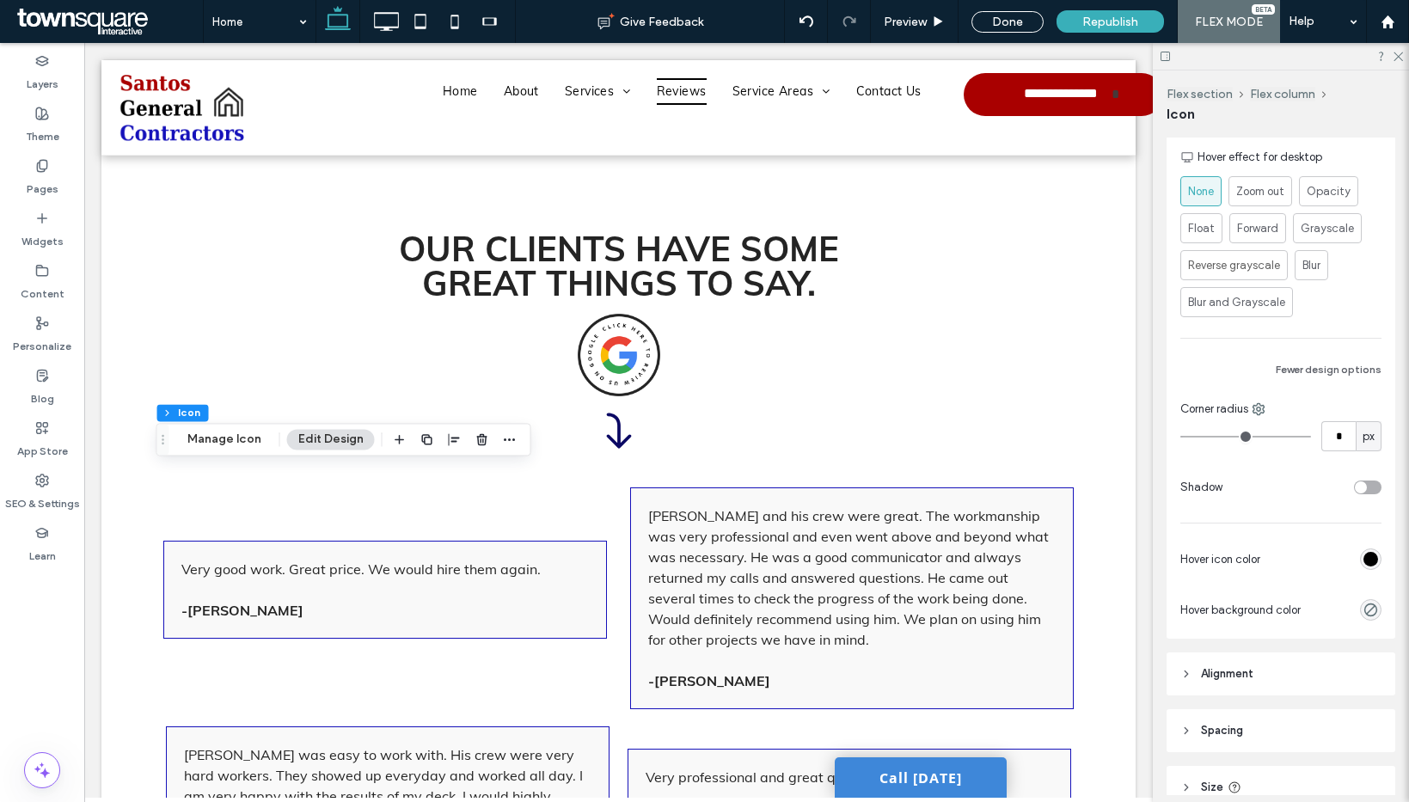
scroll to position [447, 0]
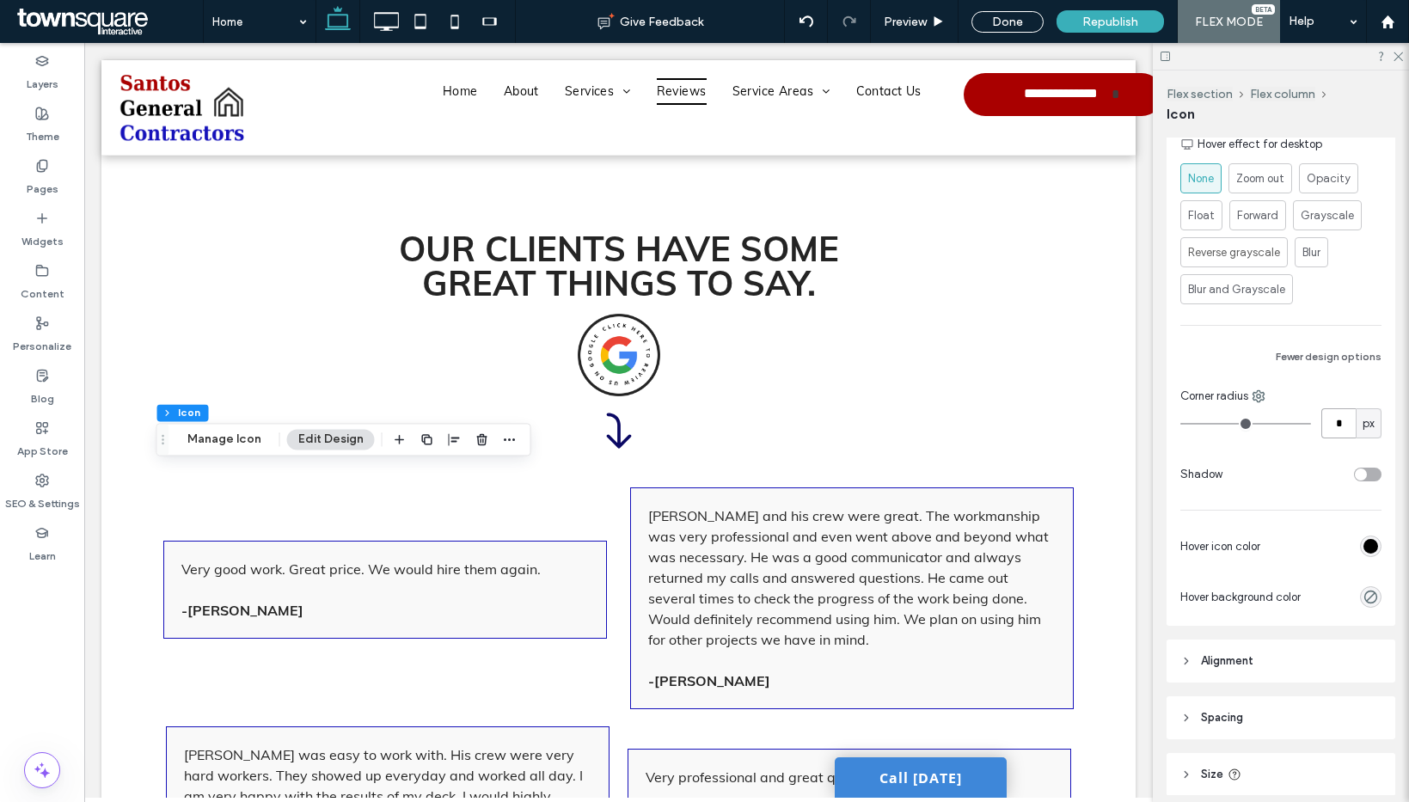
click at [1325, 432] on input "*" at bounding box center [1338, 423] width 34 height 30
type input "**"
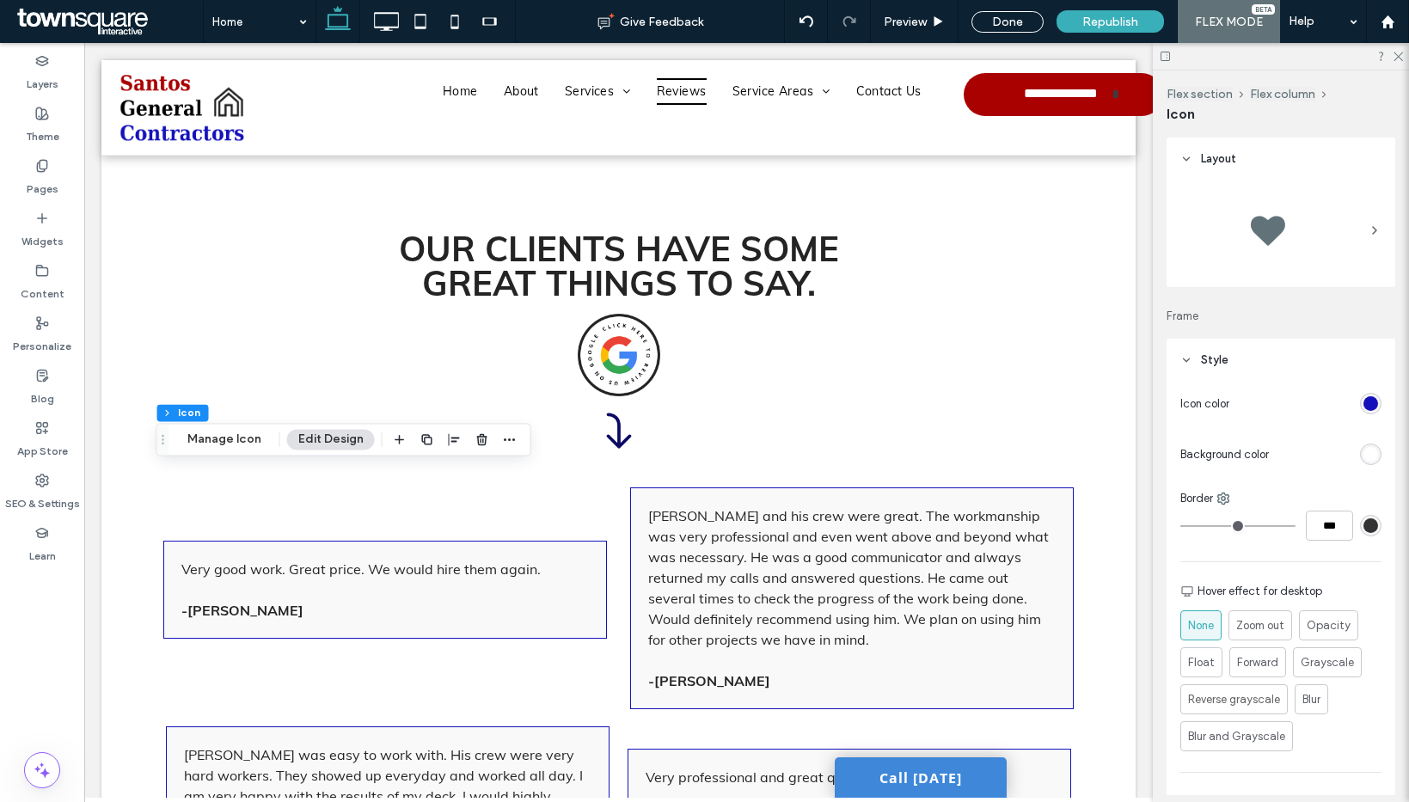
scroll to position [573, 0]
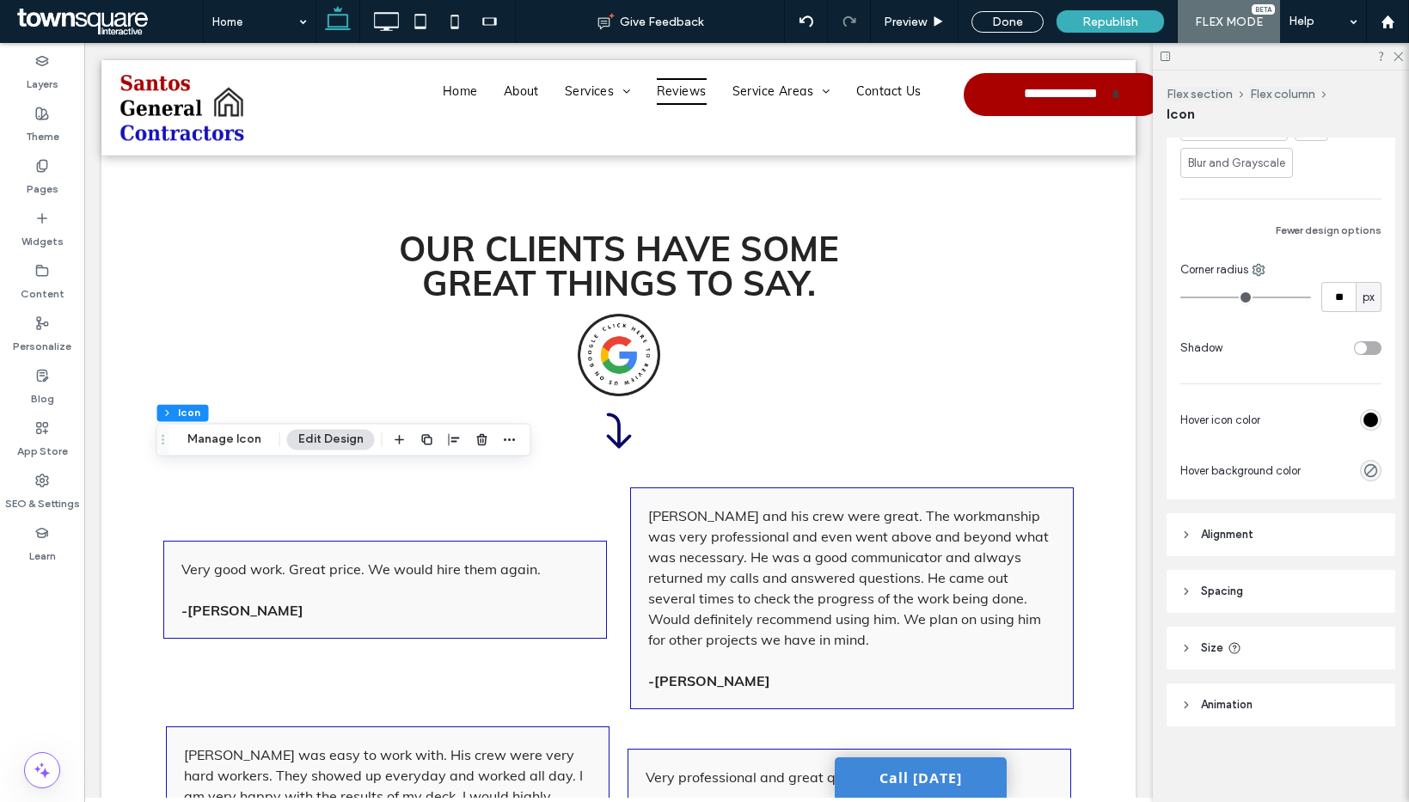
click at [1248, 608] on header "Spacing" at bounding box center [1280, 591] width 229 height 43
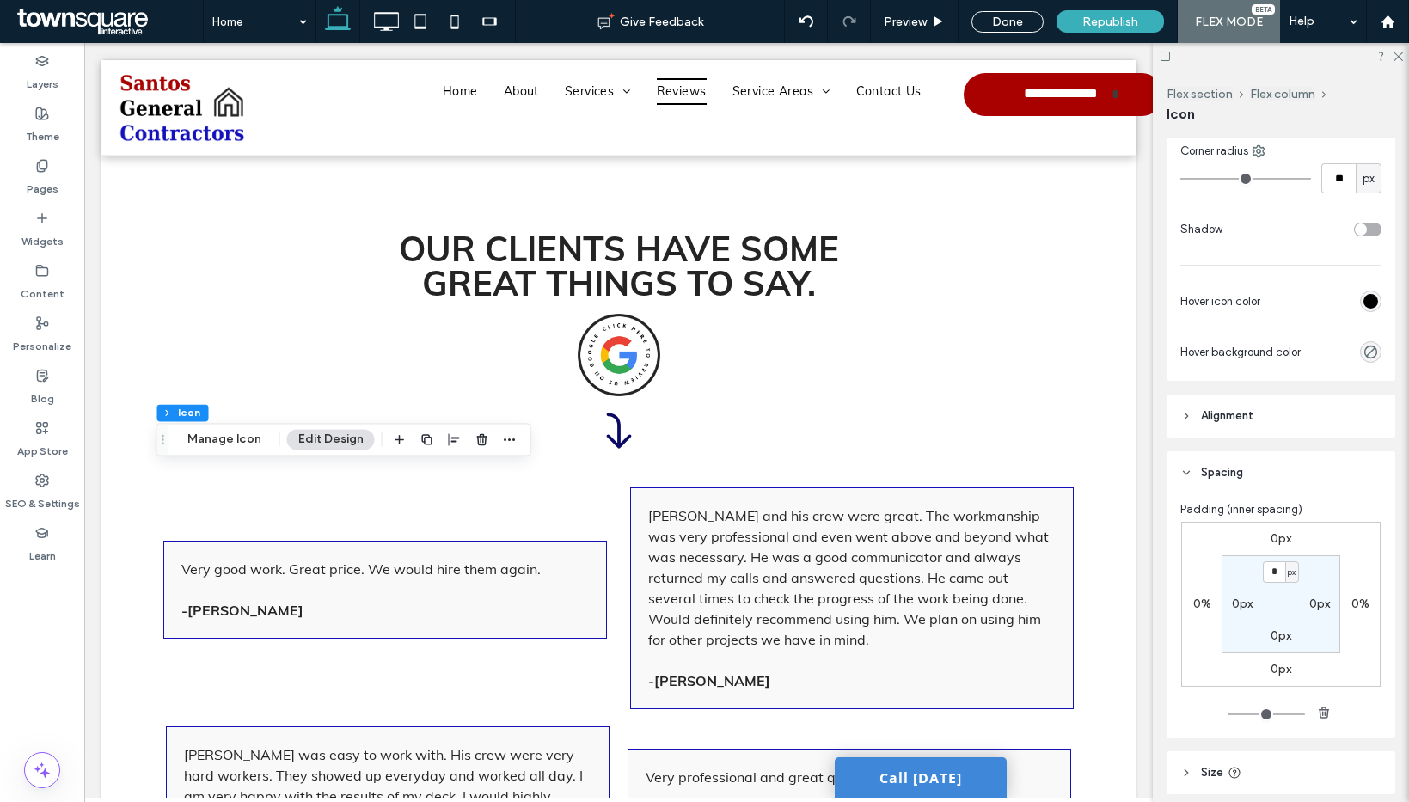
scroll to position [817, 0]
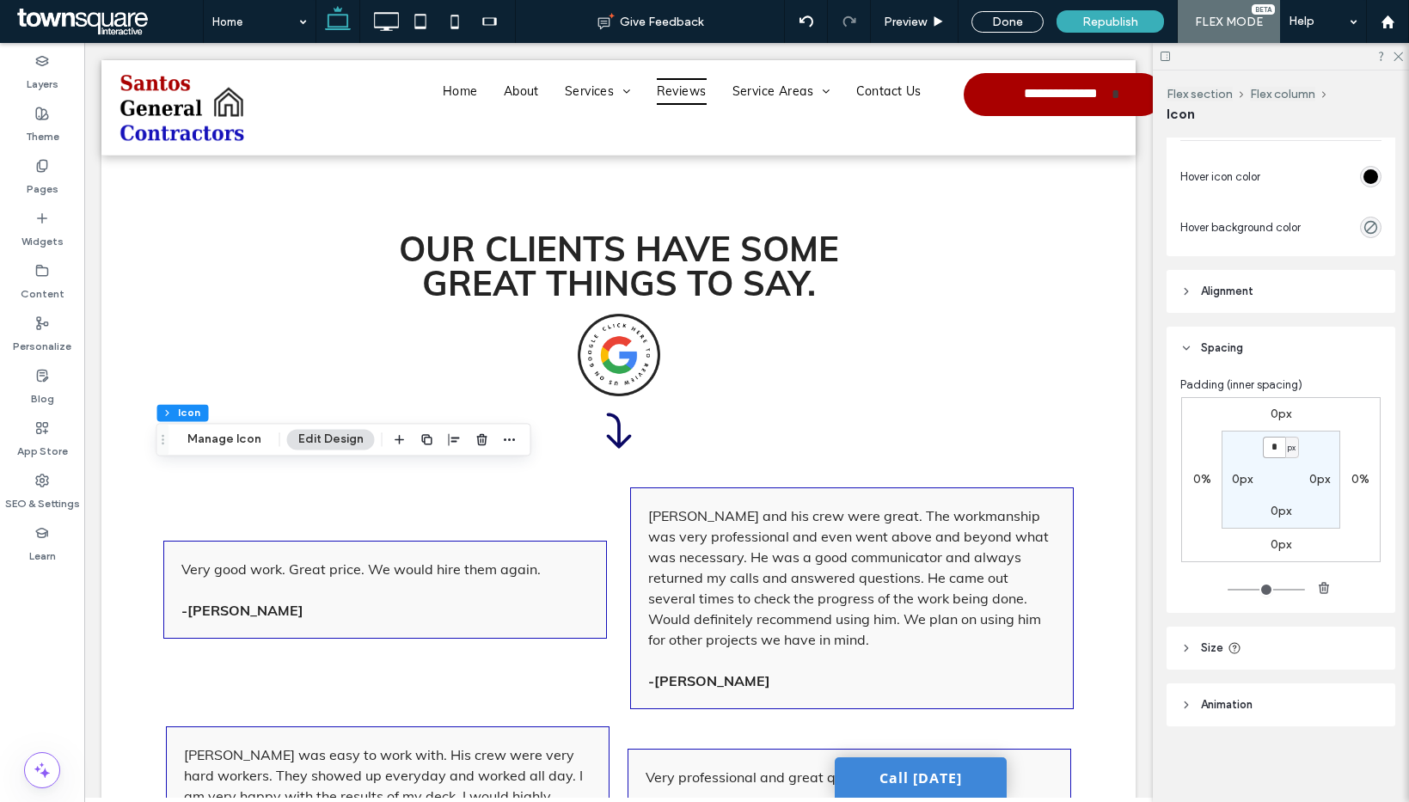
click at [1265, 449] on input "*" at bounding box center [1274, 447] width 22 height 21
type input "**"
click at [1275, 512] on label "0px" at bounding box center [1280, 511] width 21 height 15
type input "*"
type input "**"
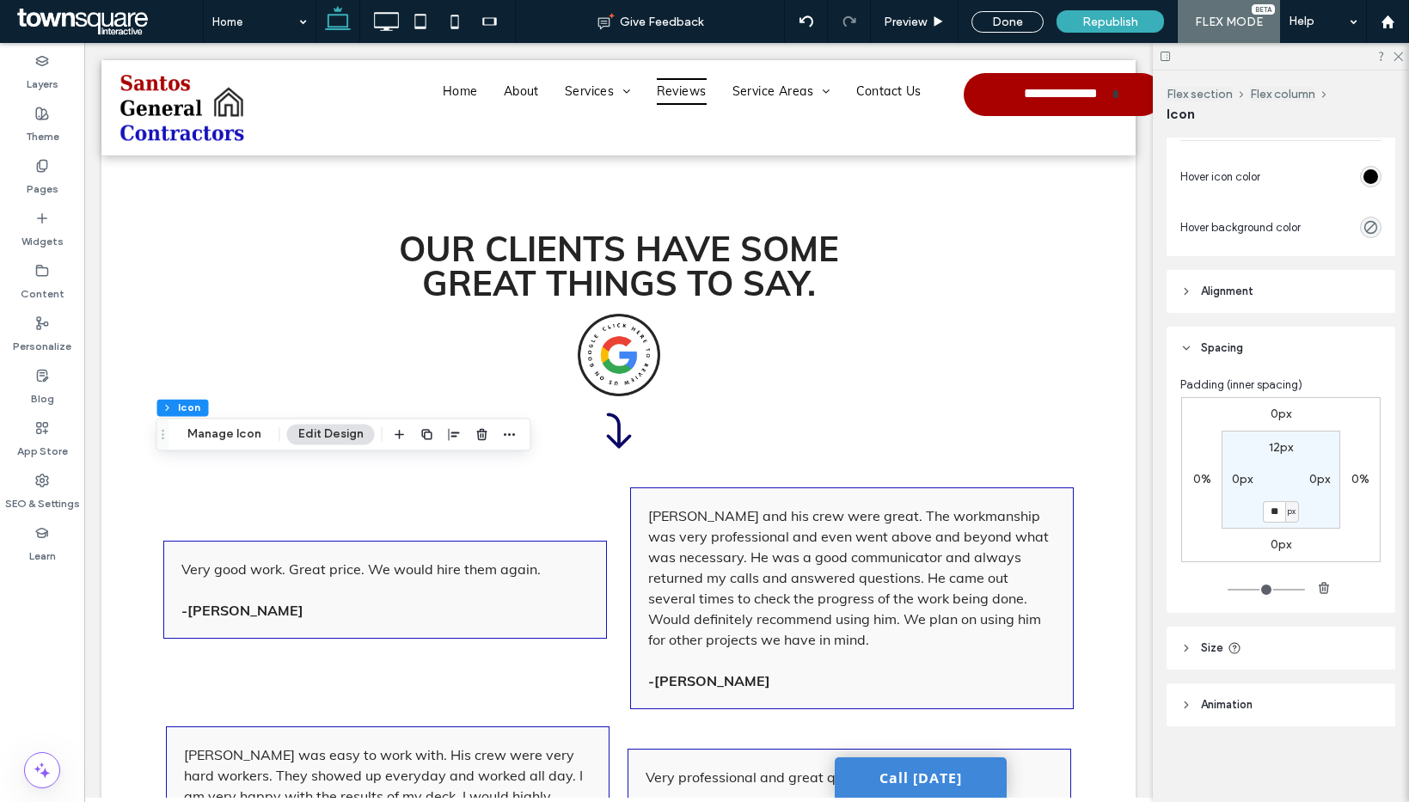
click at [1309, 478] on label "0px" at bounding box center [1319, 479] width 21 height 15
type input "*"
type input "**"
click at [1325, 459] on section "12px ** px 12px 0px" at bounding box center [1280, 480] width 119 height 98
click at [1232, 472] on label "0px" at bounding box center [1242, 479] width 21 height 15
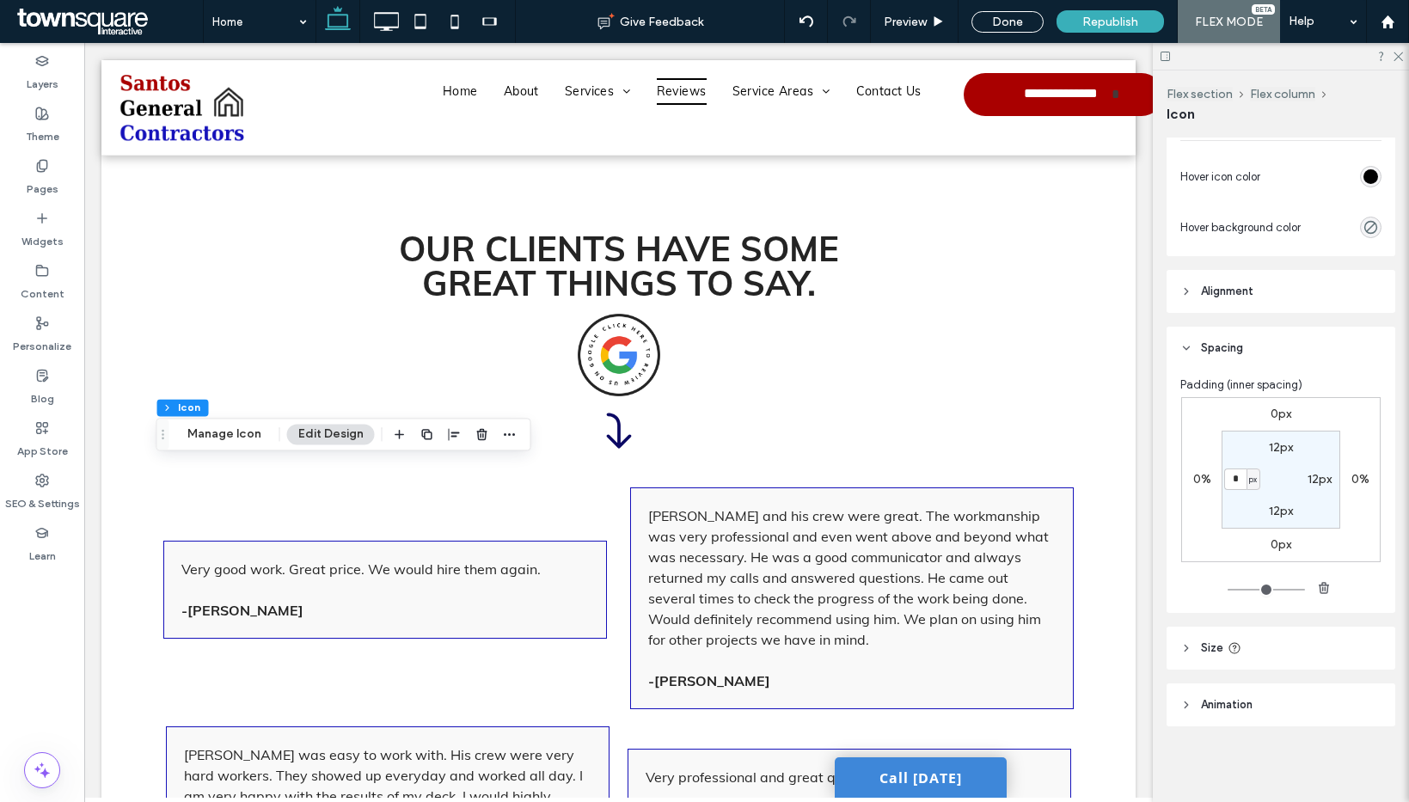
type input "*"
type input "**"
click at [1243, 456] on section "12px 12px 12px ** px" at bounding box center [1280, 480] width 119 height 98
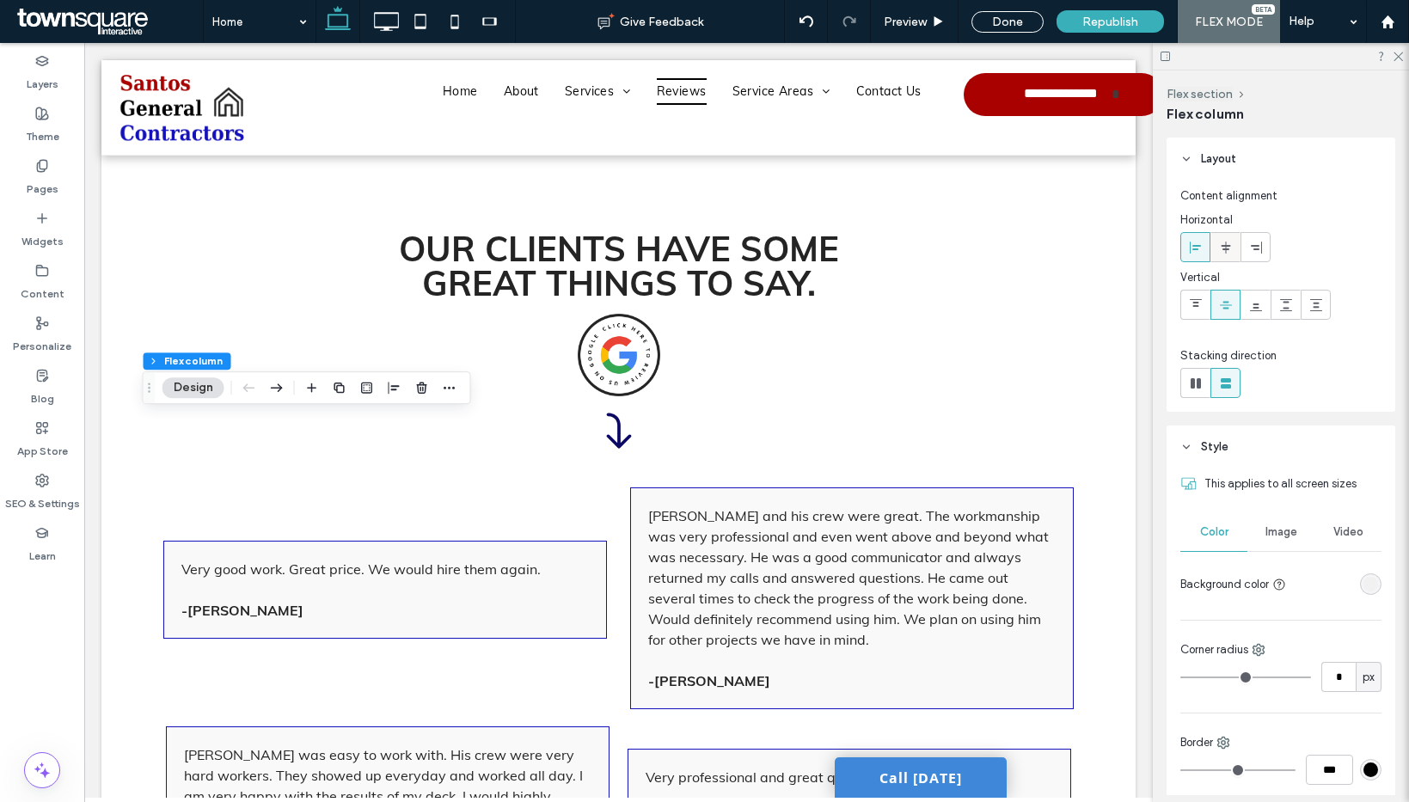
click at [1227, 245] on use at bounding box center [1225, 247] width 9 height 12
click at [41, 228] on label "Widgets" at bounding box center [42, 237] width 42 height 24
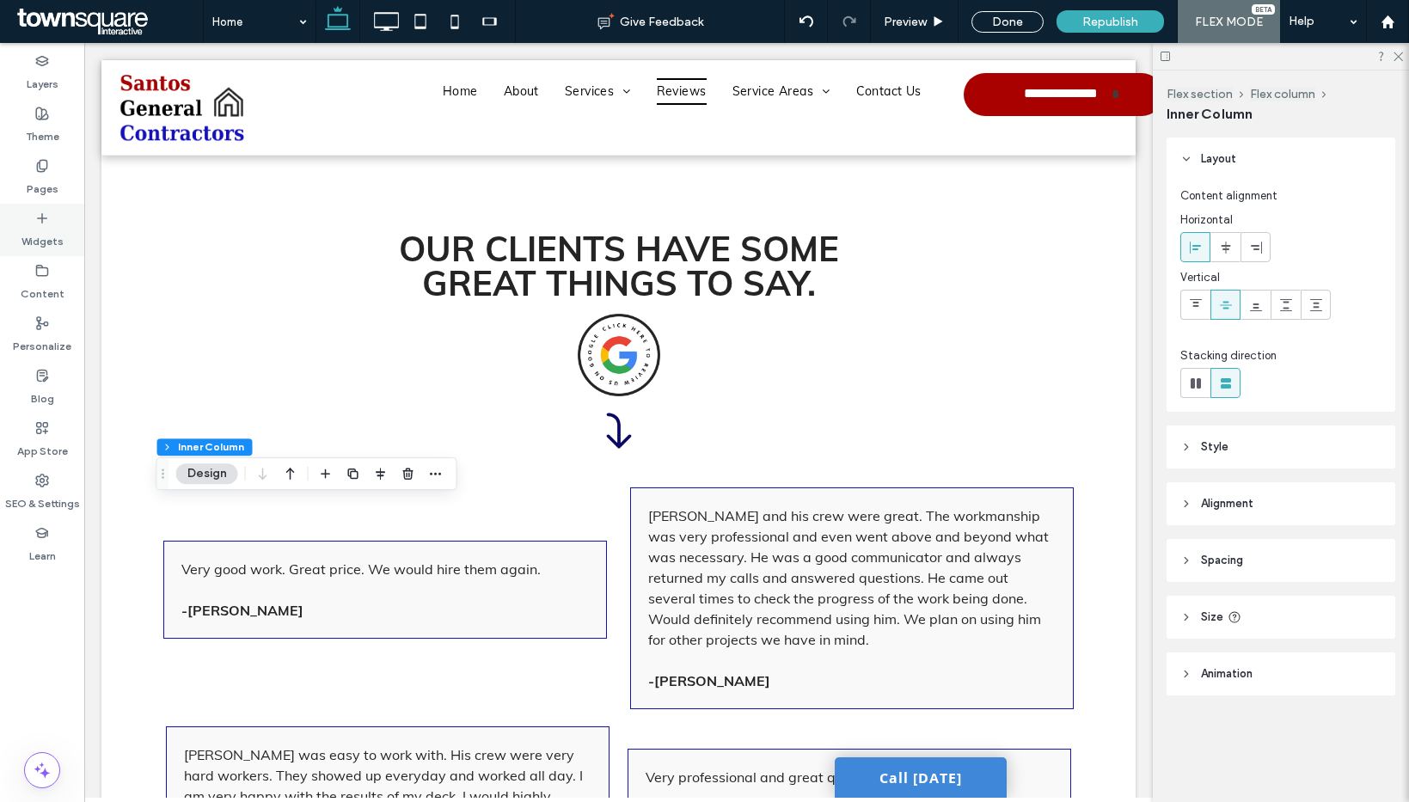
click at [52, 220] on div "Widgets" at bounding box center [42, 230] width 84 height 52
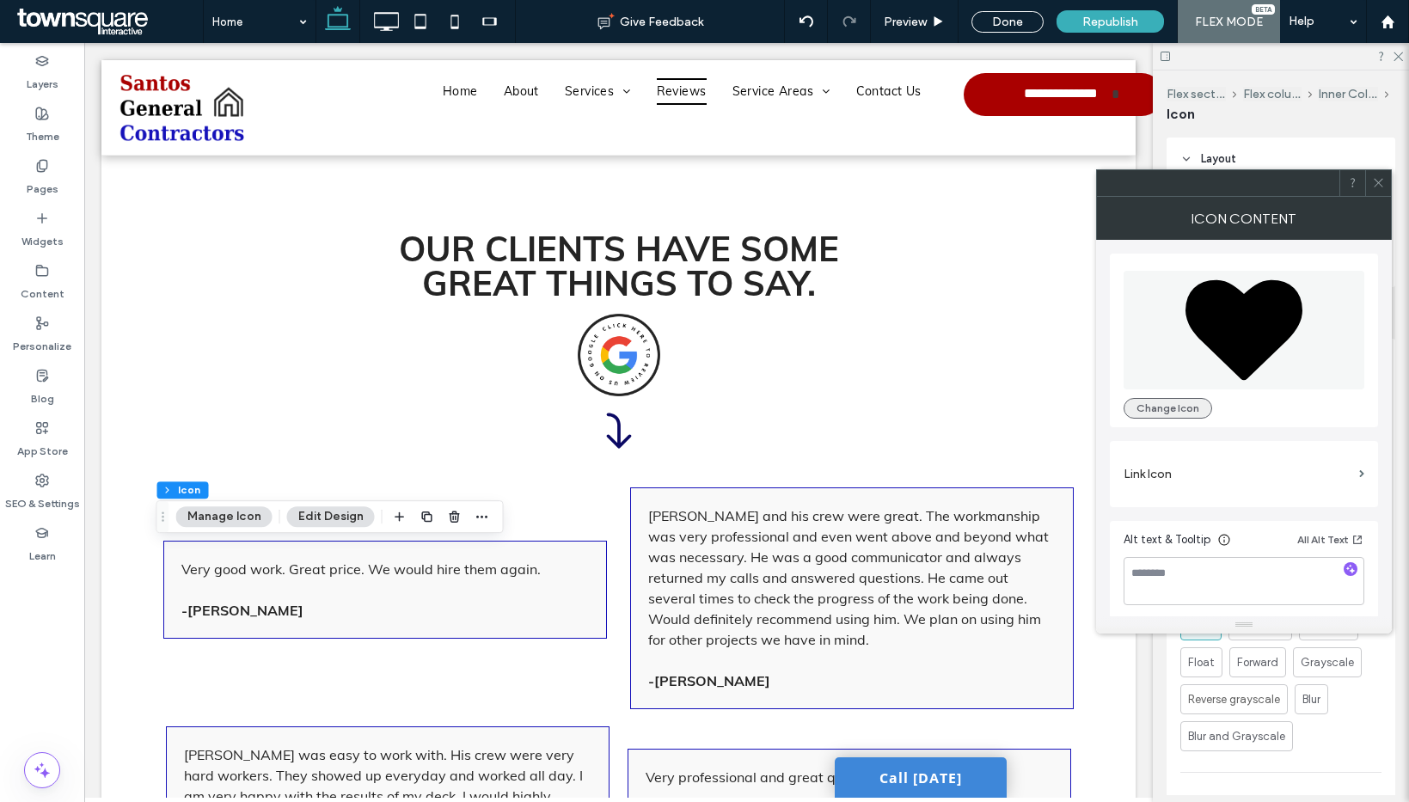
click at [1168, 410] on button "Change Icon" at bounding box center [1167, 408] width 89 height 21
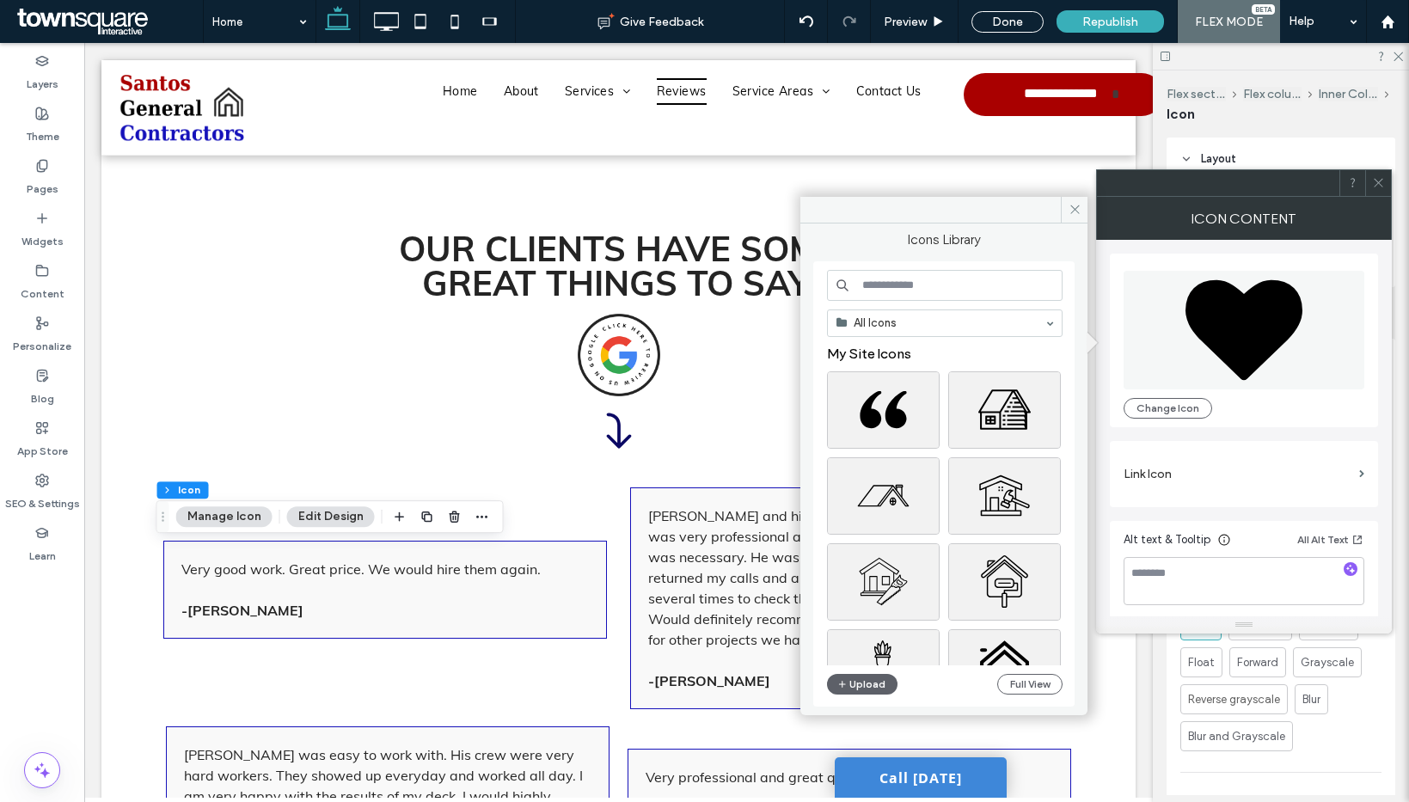
click at [891, 285] on input at bounding box center [945, 285] width 236 height 31
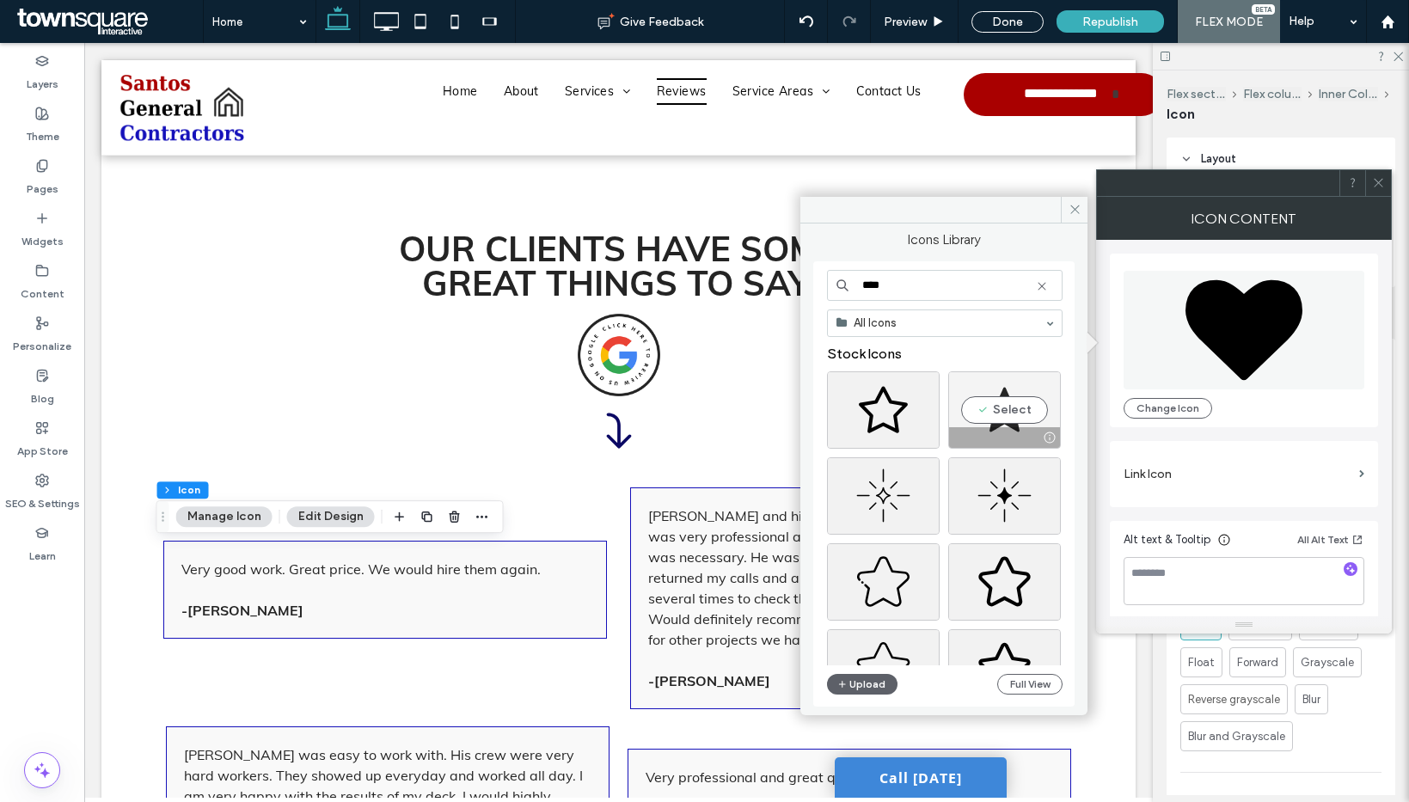
type input "****"
click at [1009, 409] on div "Select" at bounding box center [1004, 409] width 113 height 77
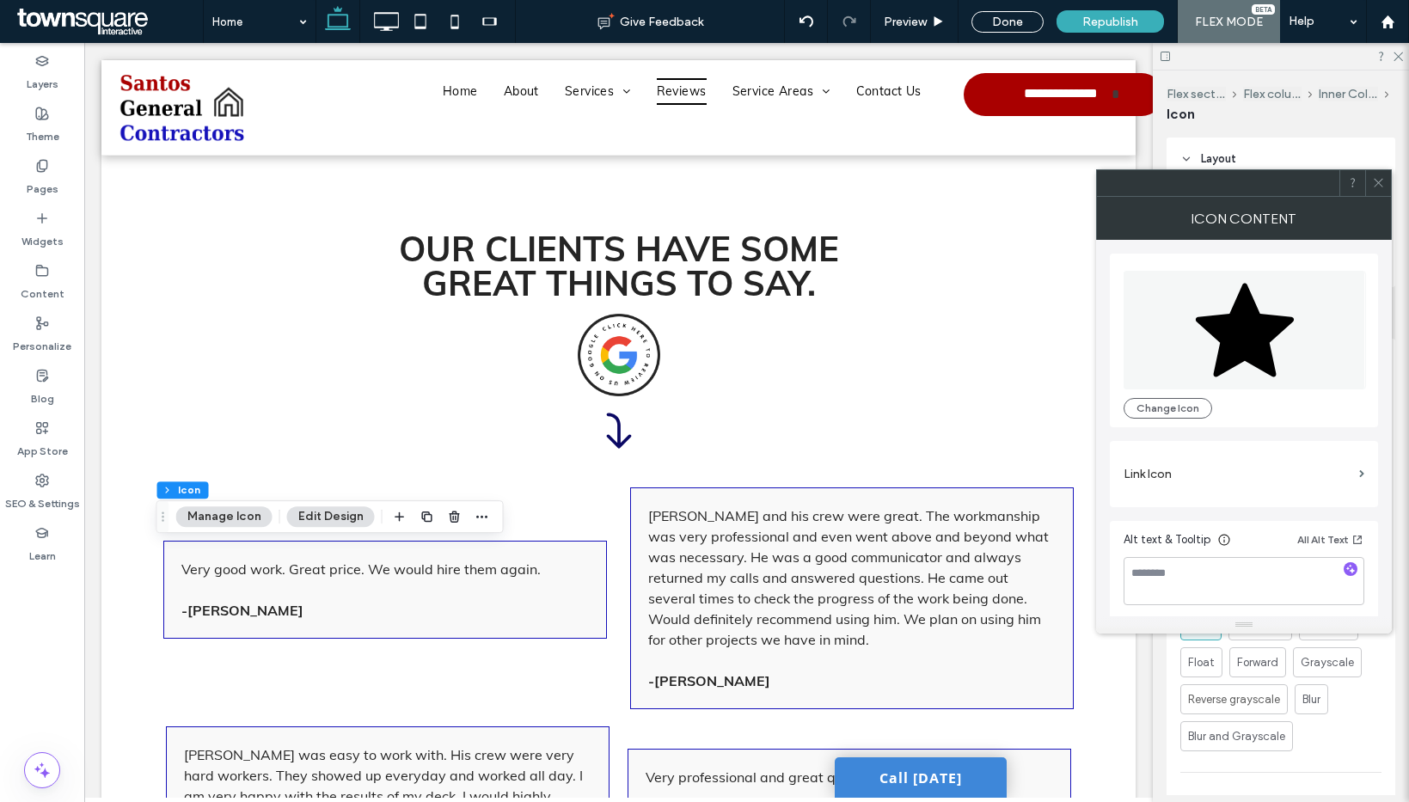
click at [1374, 178] on icon at bounding box center [1378, 182] width 13 height 13
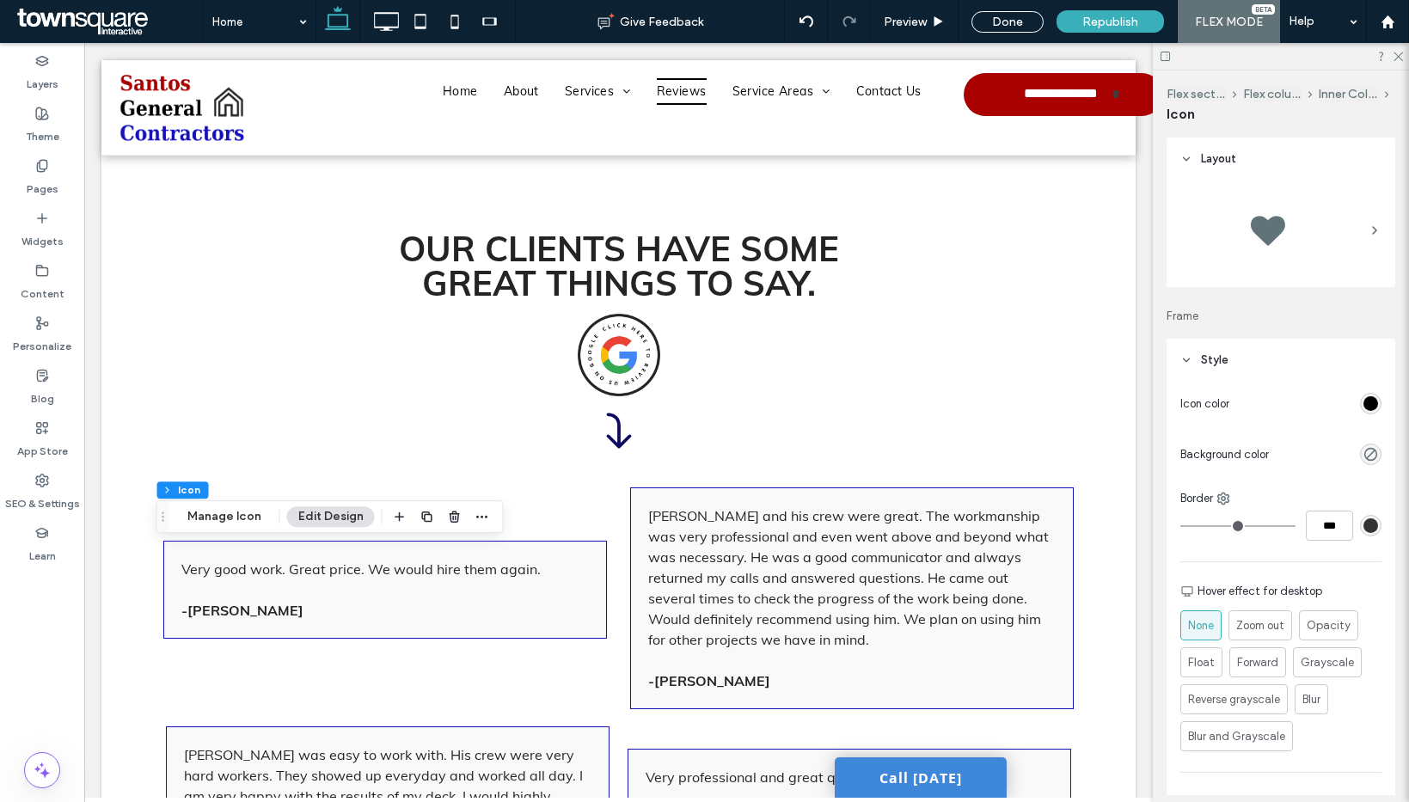
click at [1376, 406] on div "Icon color Background color Border *** Hover effect for desktop None Zoom out O…" at bounding box center [1280, 605] width 229 height 446
click at [1360, 404] on div "rgb(0, 0, 0)" at bounding box center [1370, 403] width 21 height 21
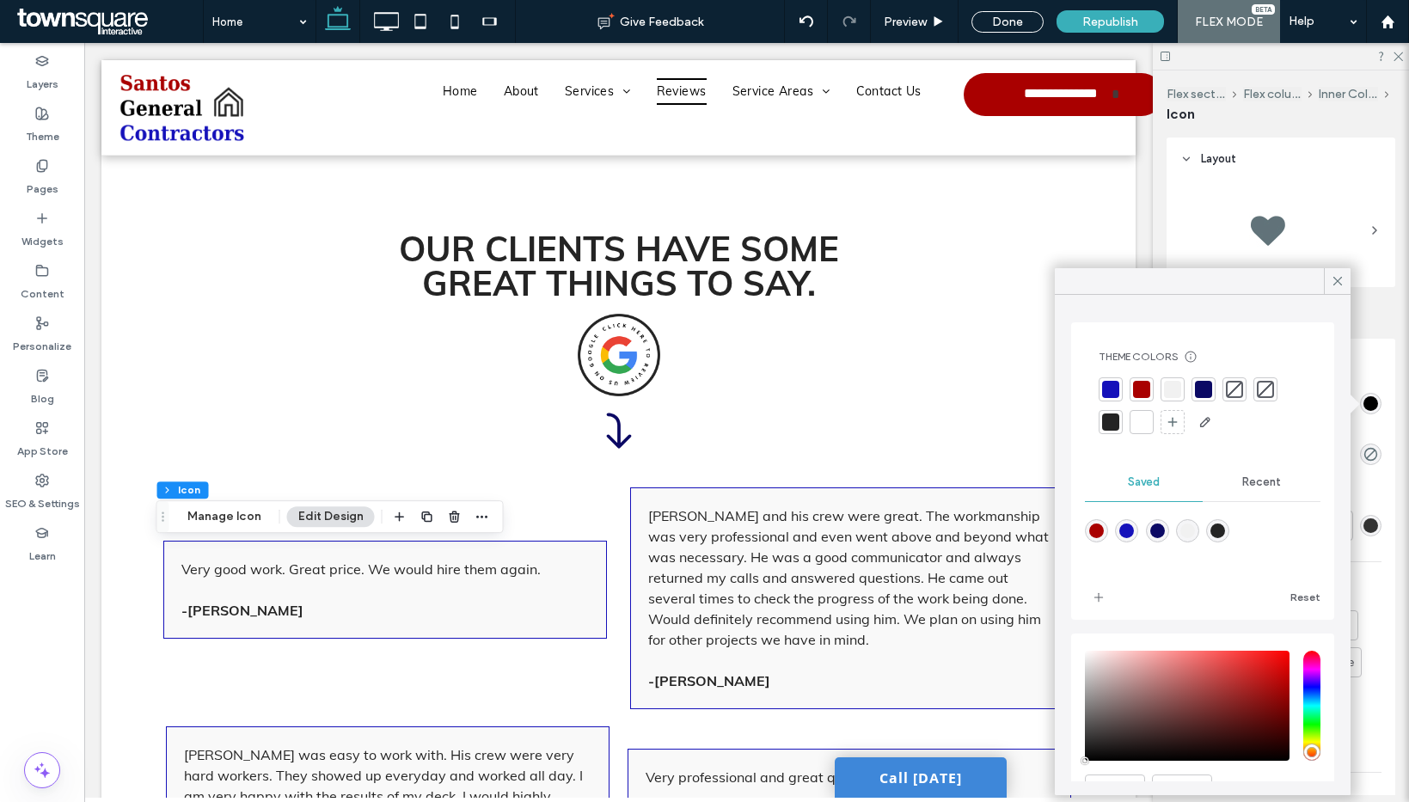
click at [1149, 391] on div at bounding box center [1141, 389] width 17 height 17
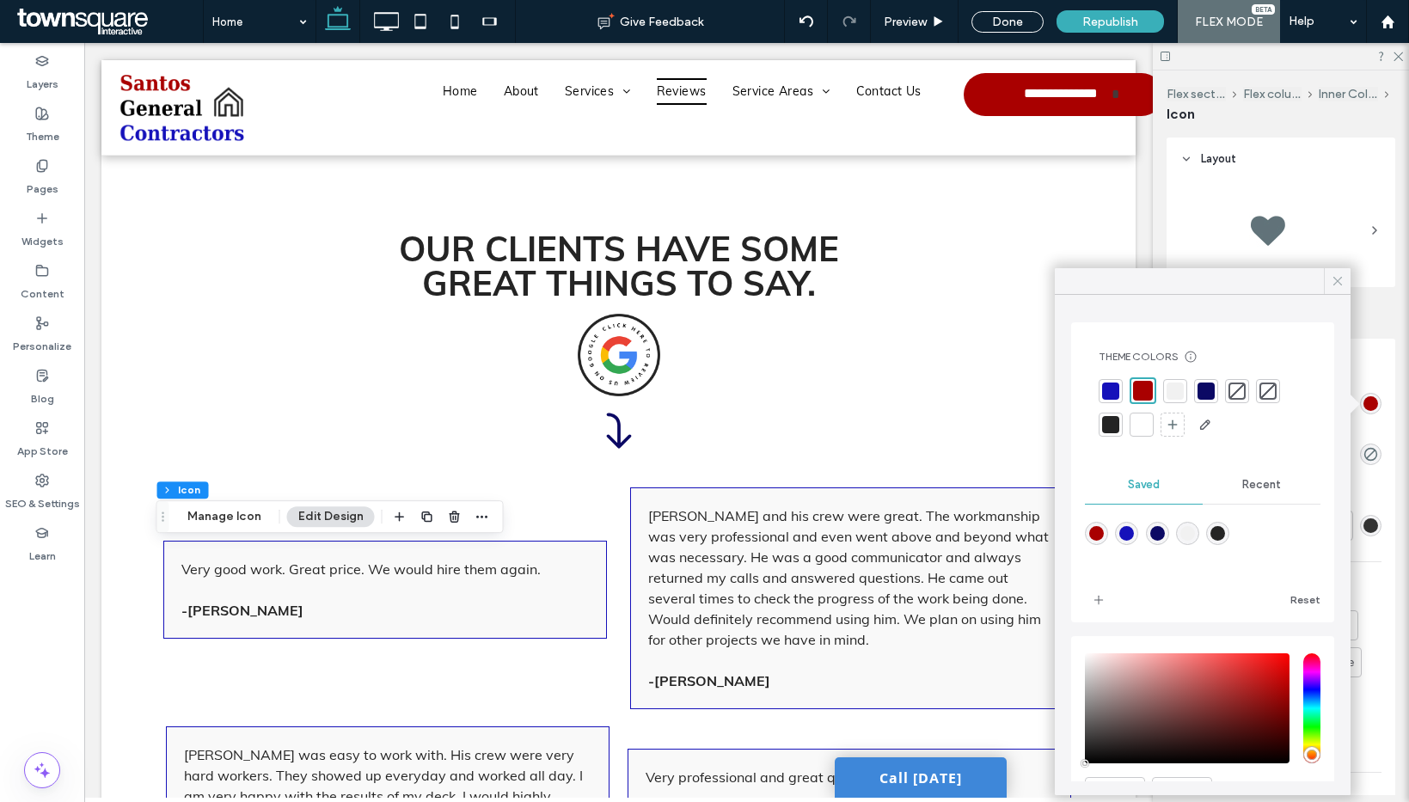
click at [1332, 280] on icon at bounding box center [1337, 280] width 15 height 15
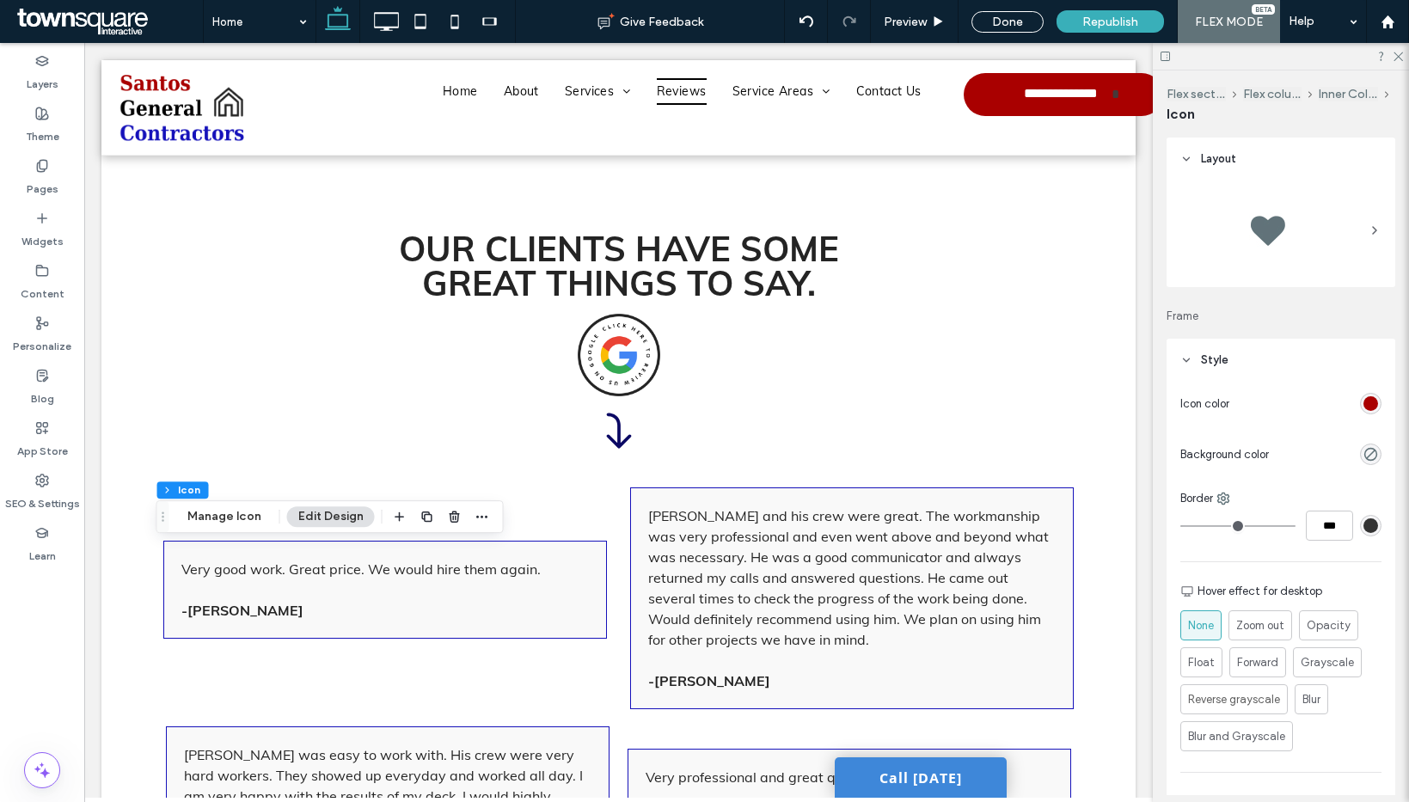
scroll to position [572, 0]
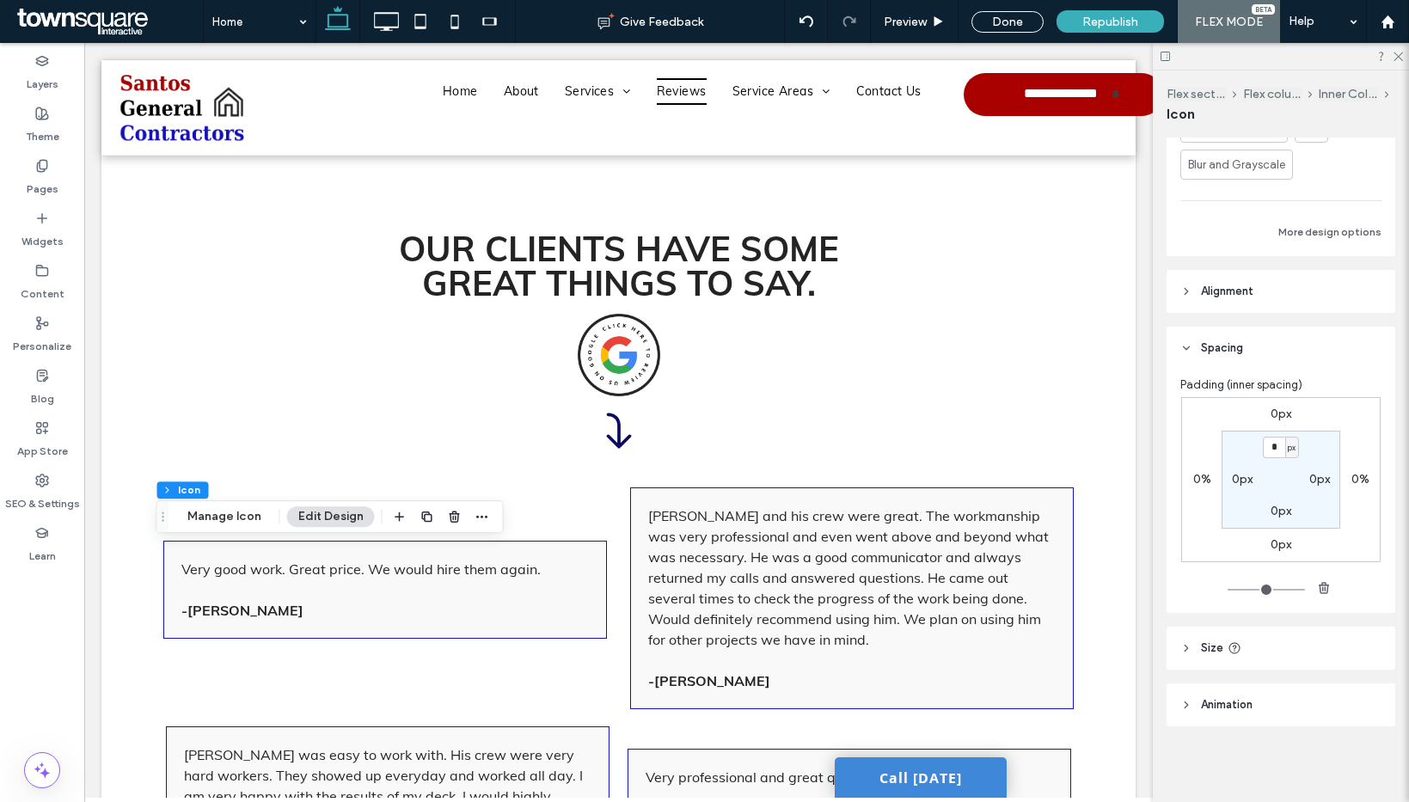
click at [1264, 635] on header "Size" at bounding box center [1280, 648] width 229 height 43
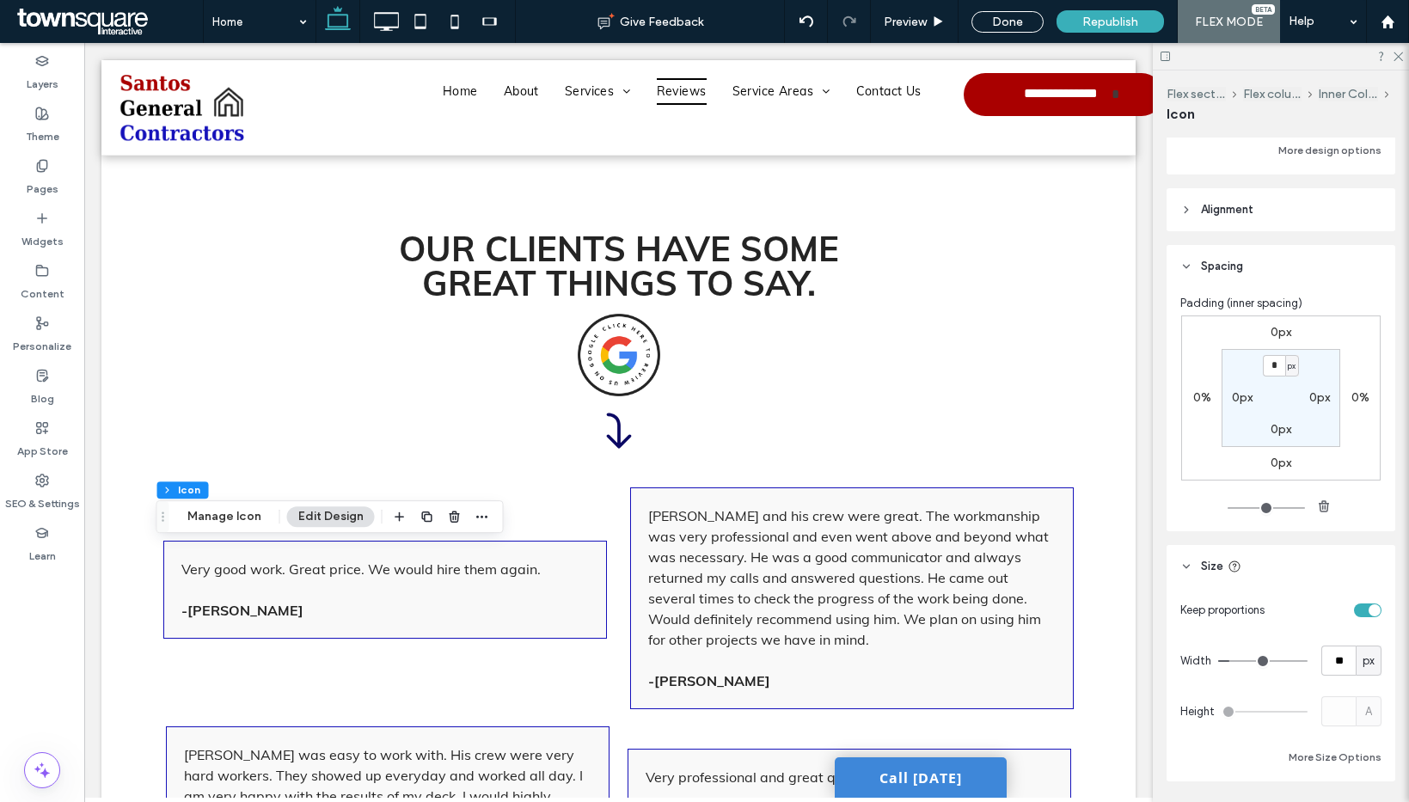
scroll to position [720, 0]
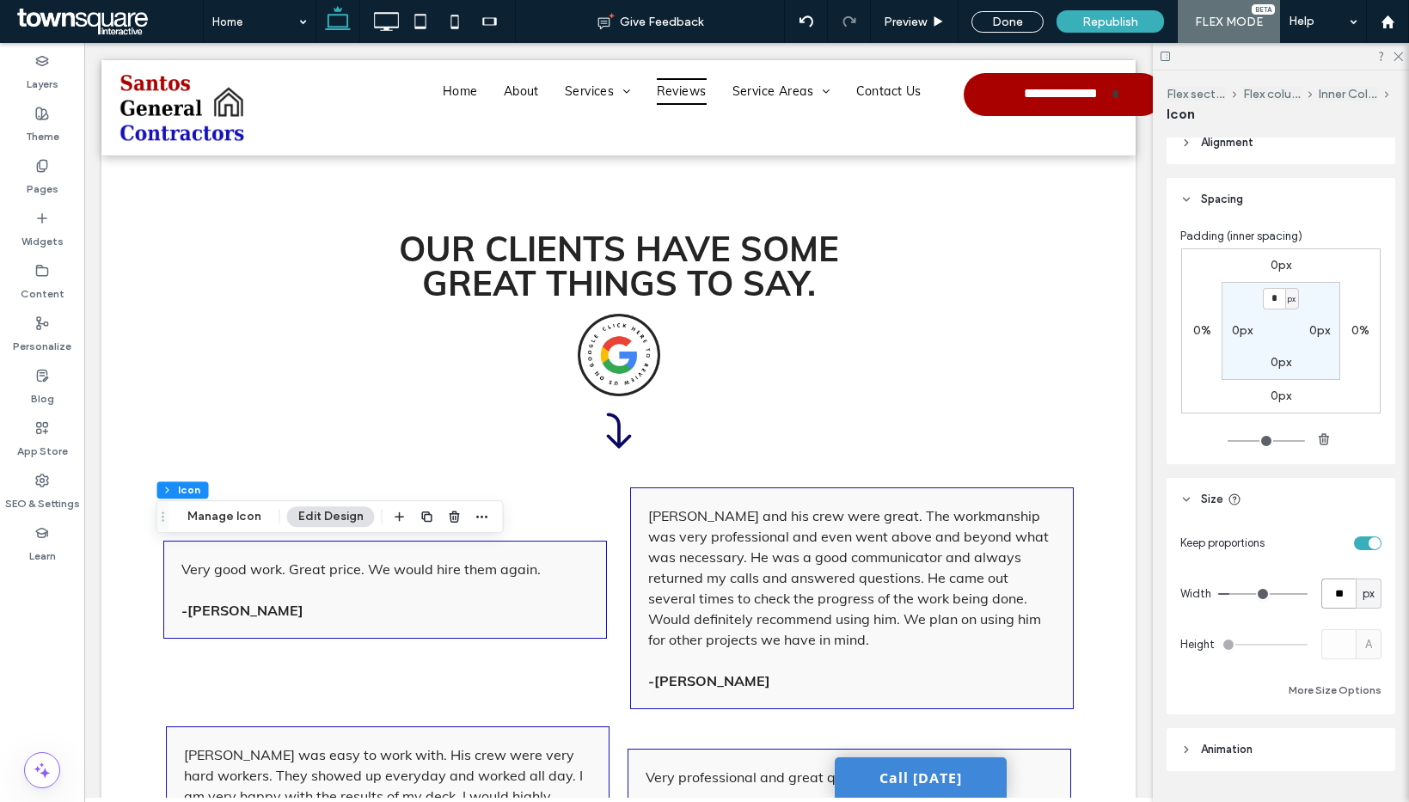
click at [1321, 591] on input "**" at bounding box center [1338, 594] width 34 height 30
type input "**"
click at [1325, 621] on div "Keep proportions Width ** px Height A More Size Options" at bounding box center [1280, 614] width 201 height 173
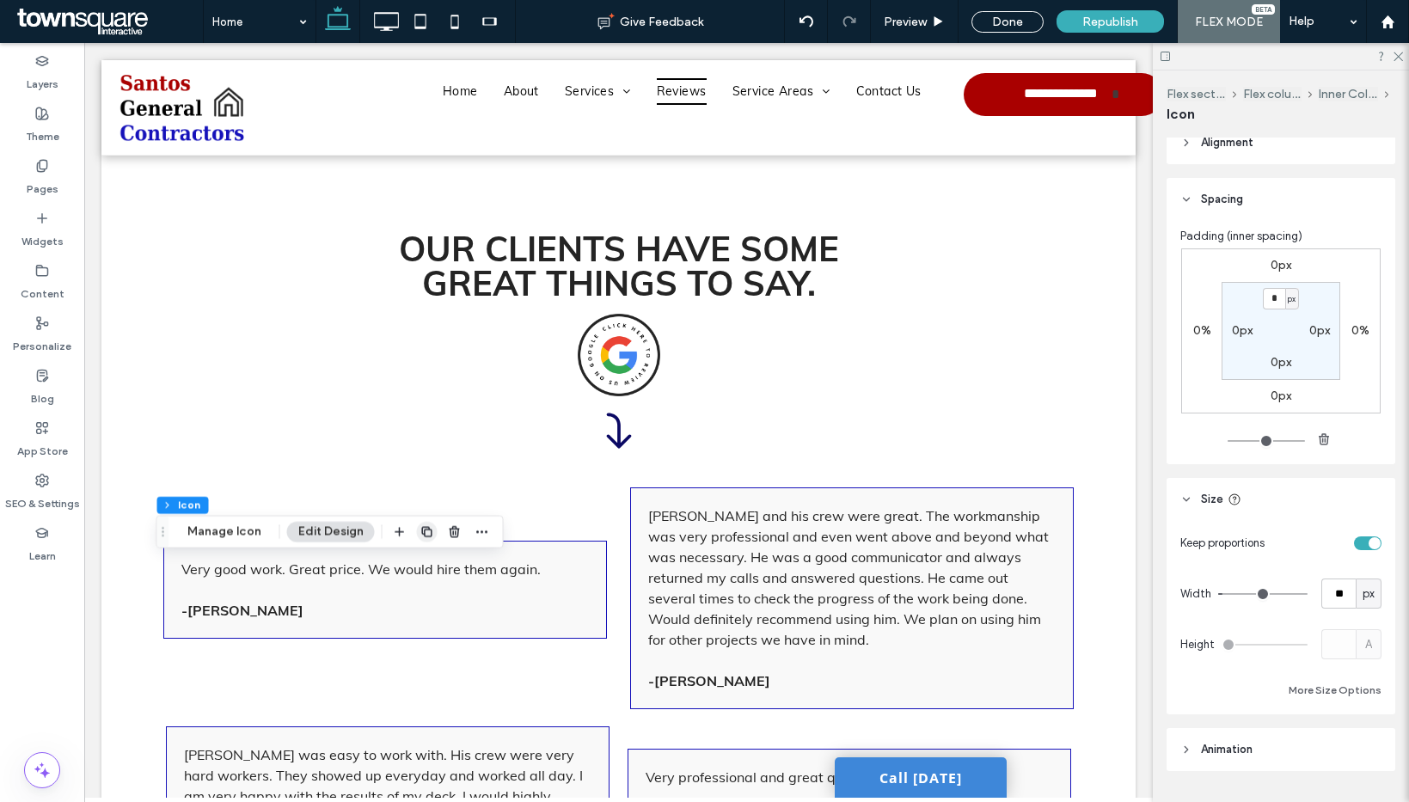
click at [426, 533] on icon "button" at bounding box center [427, 532] width 14 height 14
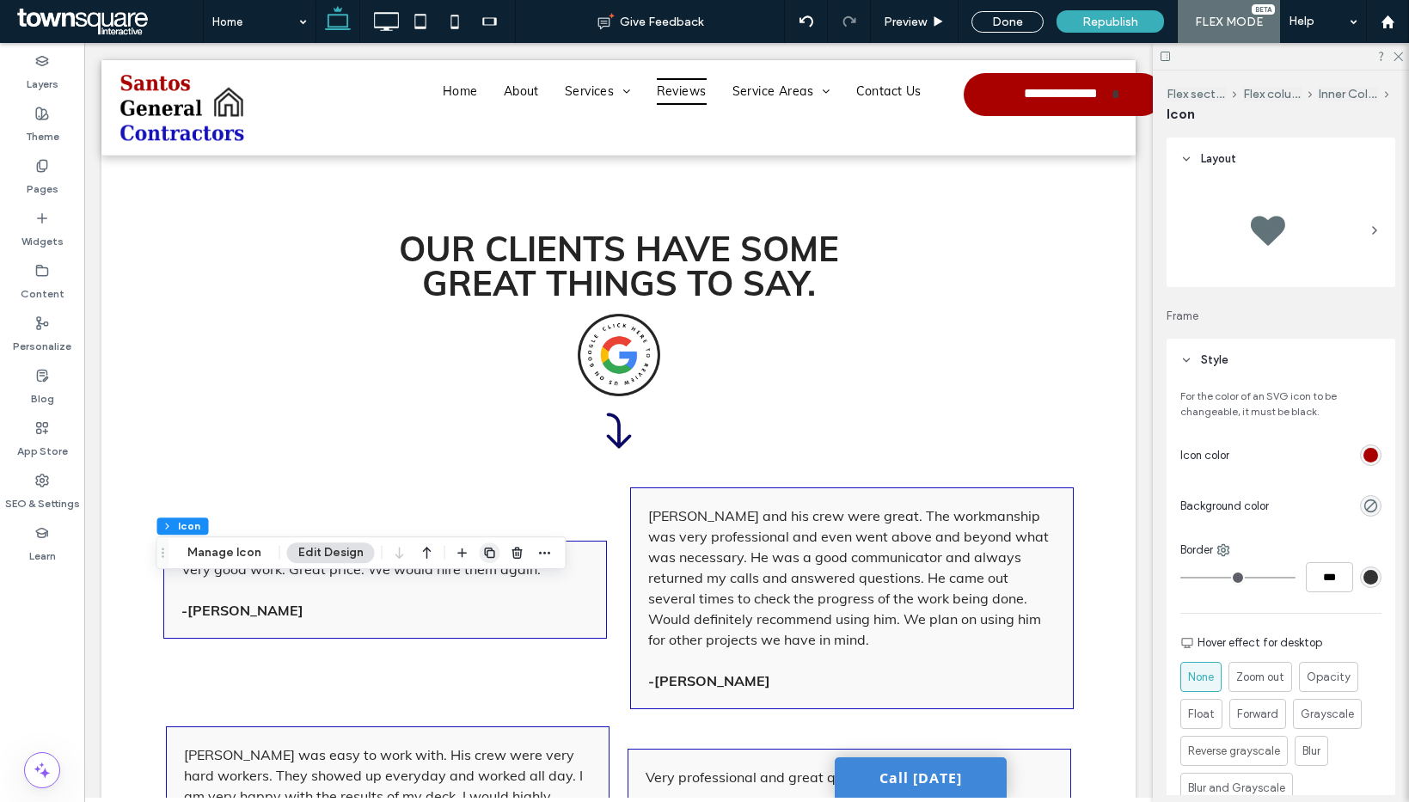
click at [493, 550] on icon "button" at bounding box center [490, 553] width 14 height 14
click at [488, 576] on icon "button" at bounding box center [490, 574] width 14 height 14
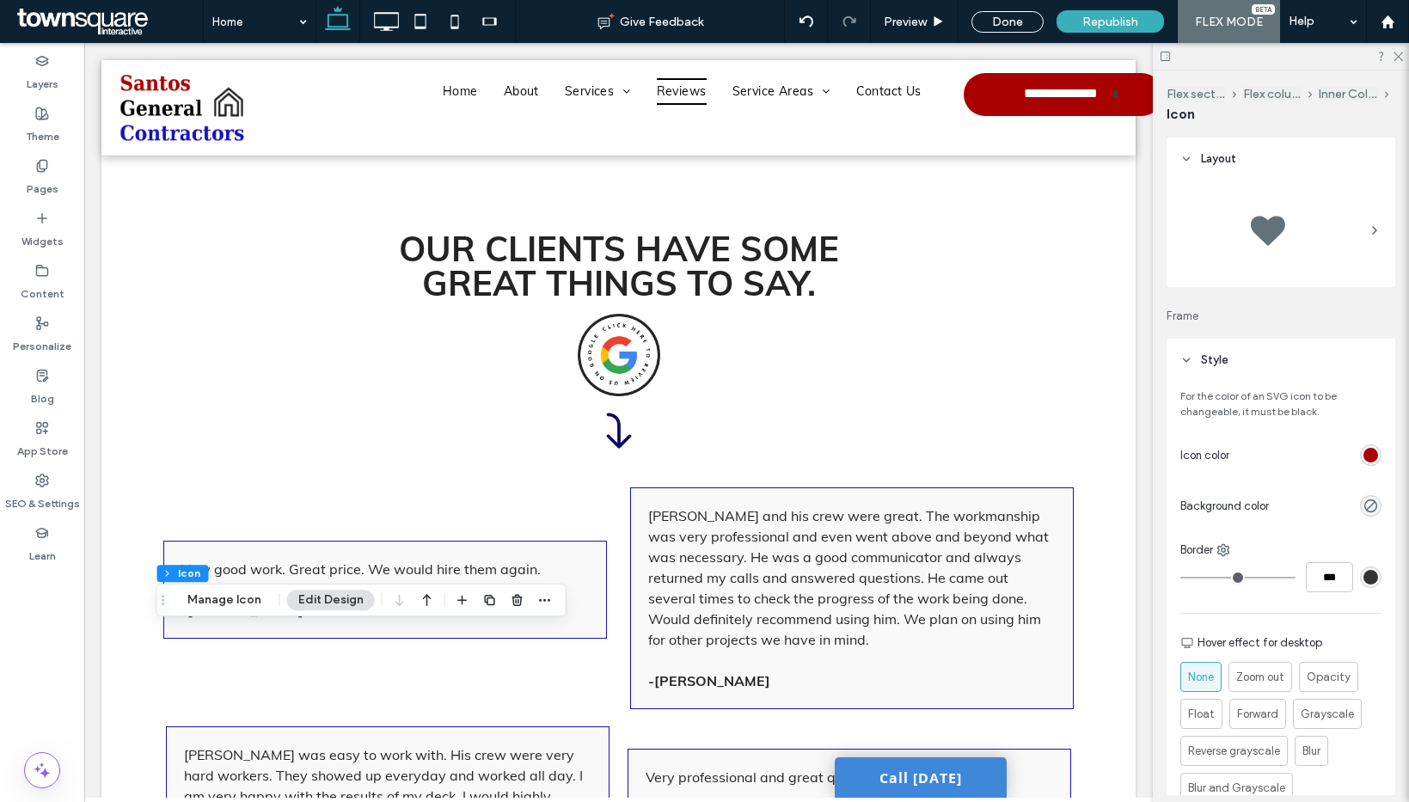
click at [485, 600] on icon "button" at bounding box center [490, 600] width 14 height 14
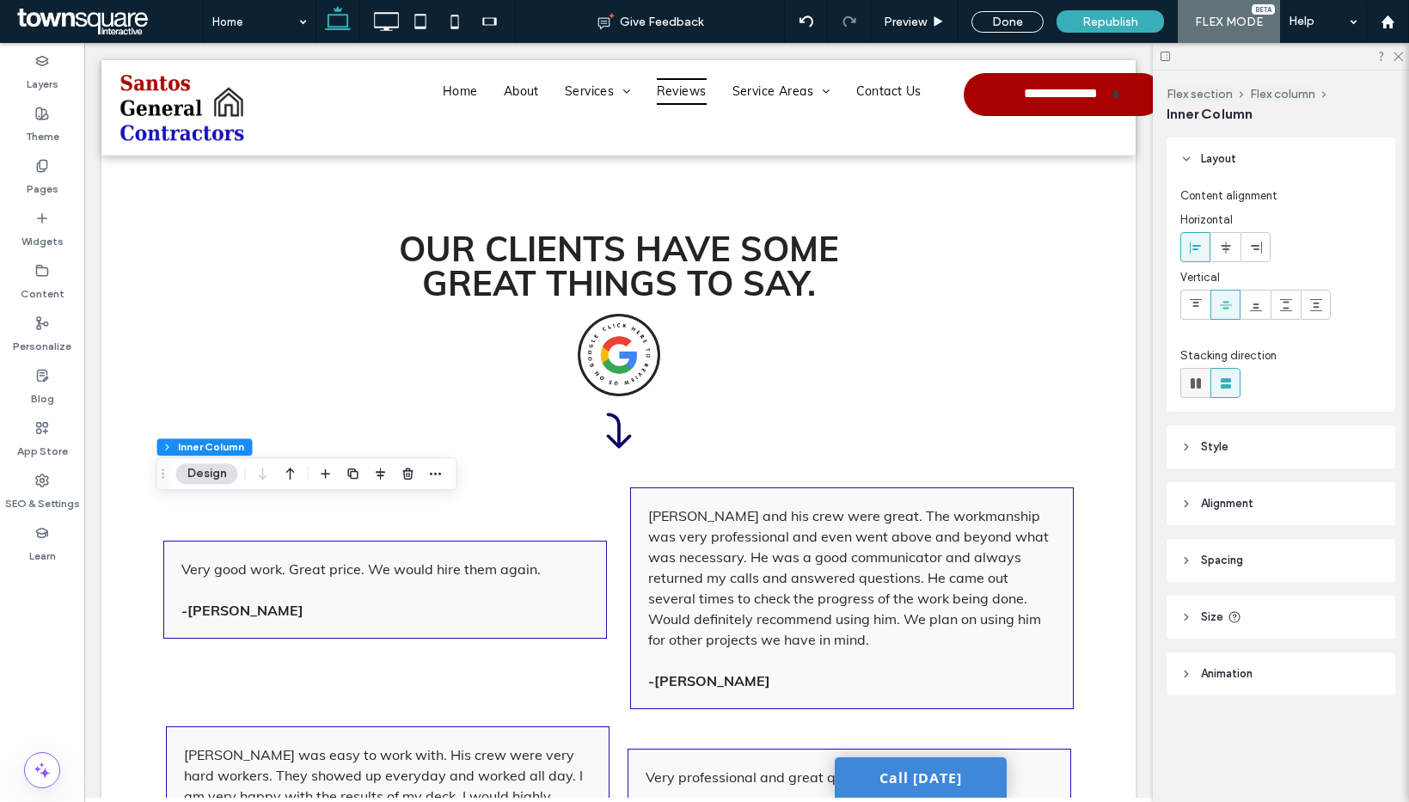
click at [1198, 383] on use at bounding box center [1196, 383] width 10 height 10
type input "*"
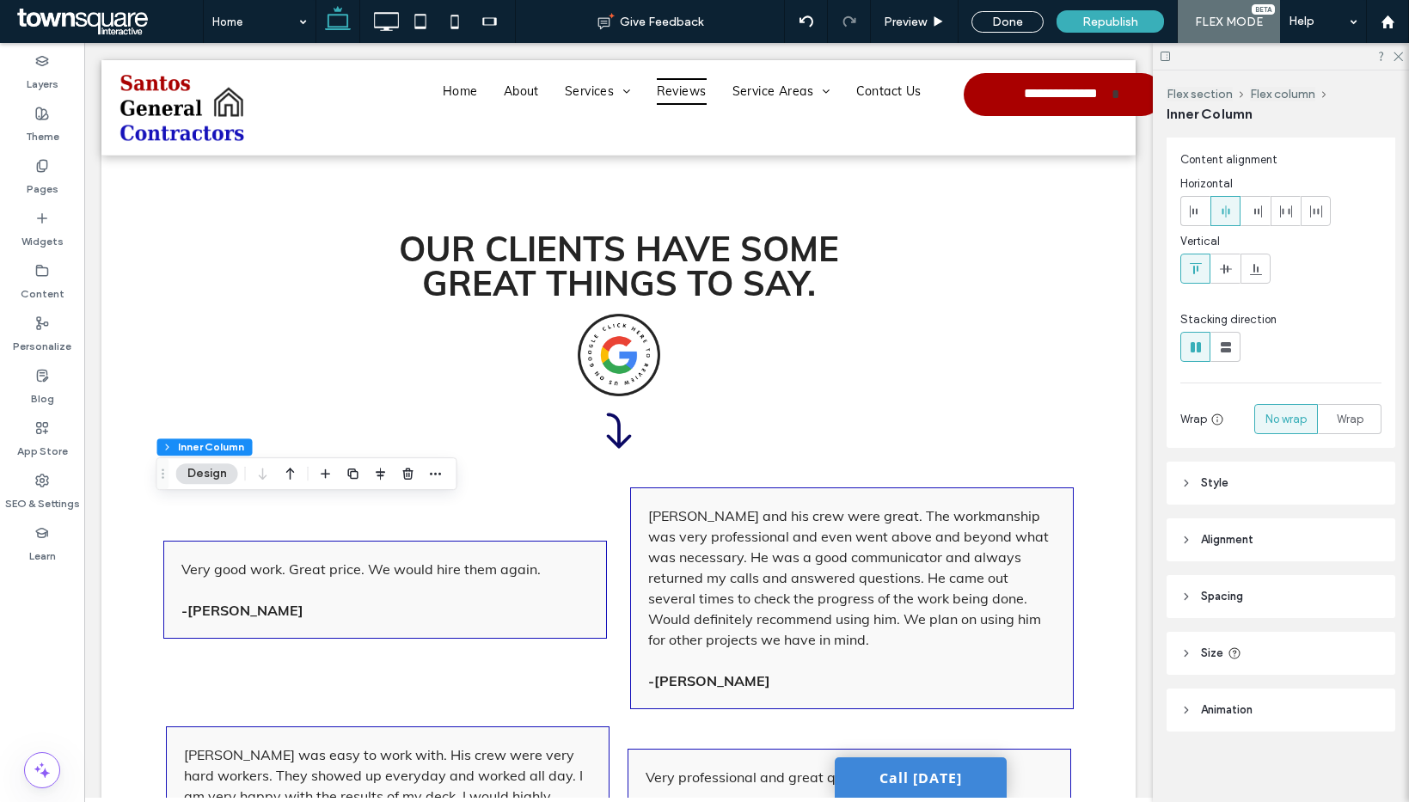
scroll to position [41, 0]
click at [1234, 488] on header "Style" at bounding box center [1280, 477] width 229 height 43
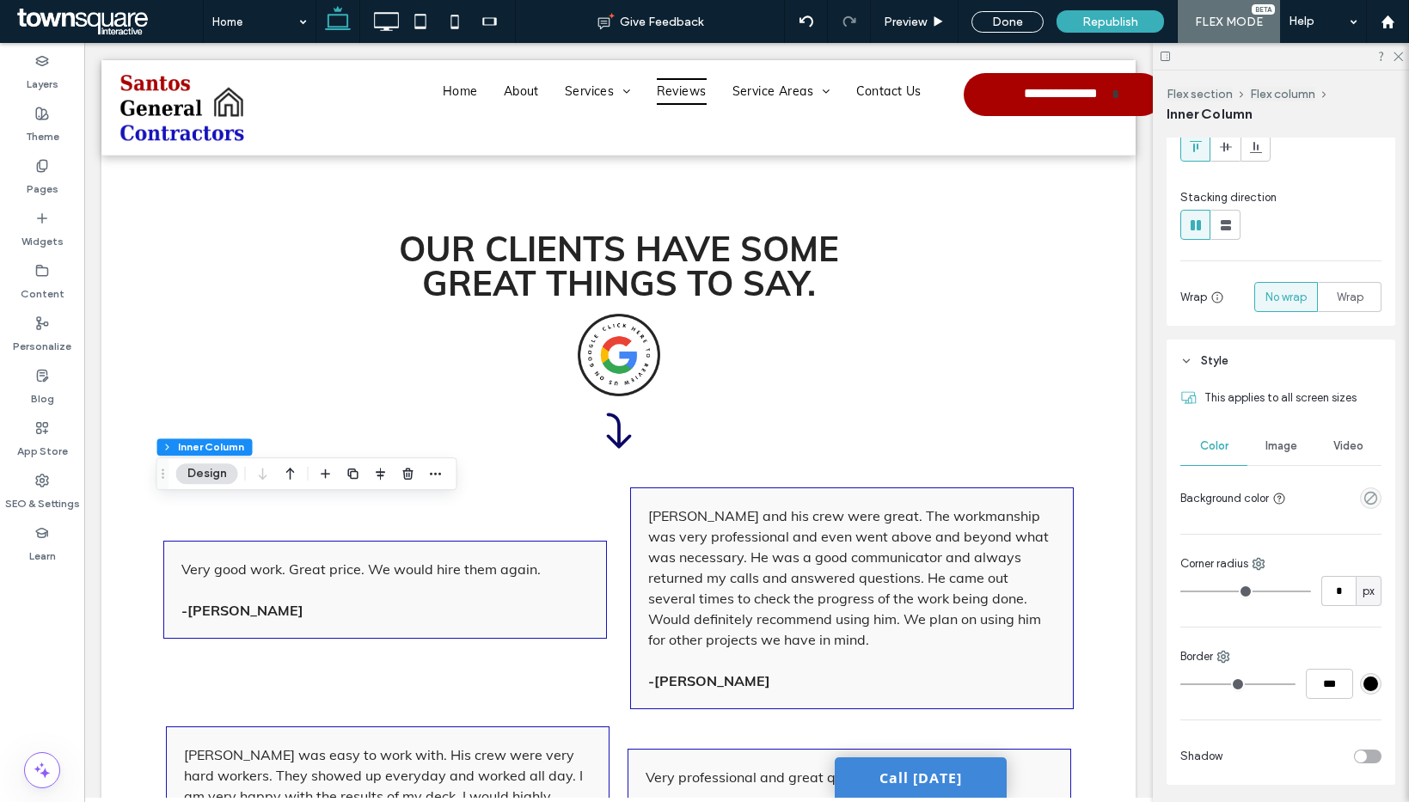
scroll to position [444, 0]
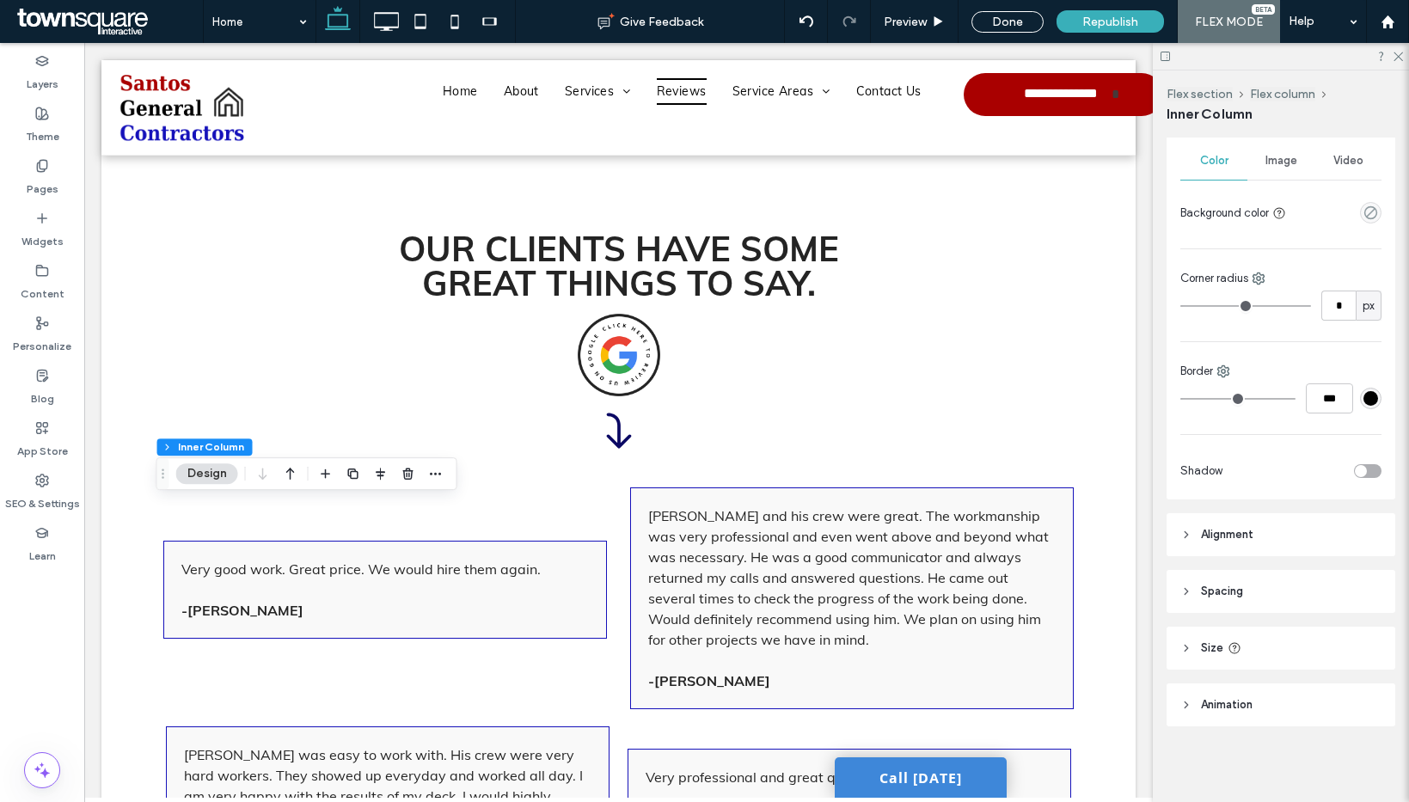
click at [1245, 534] on span "Alignment" at bounding box center [1227, 534] width 52 height 17
click at [1253, 644] on header "Spacing" at bounding box center [1280, 642] width 229 height 43
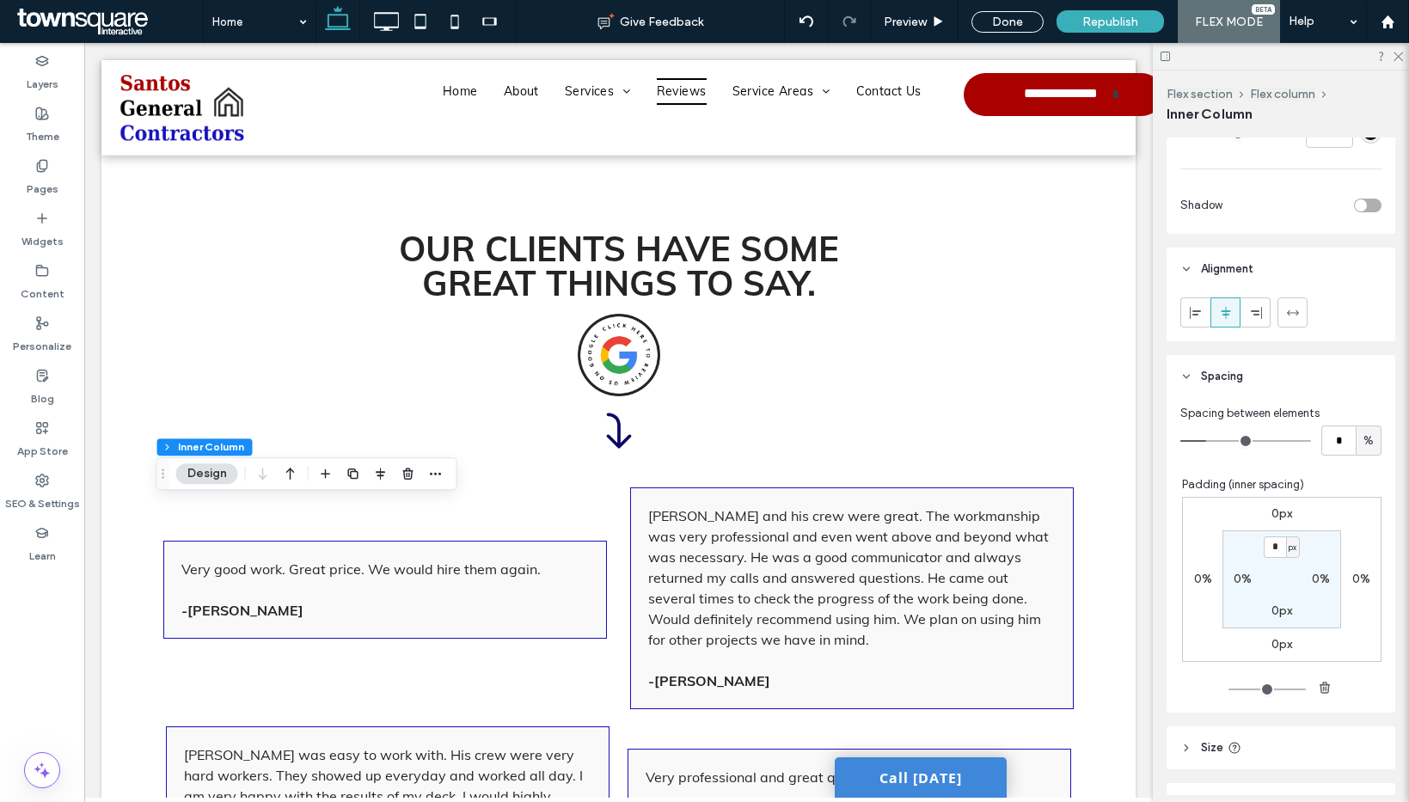
scroll to position [710, 0]
click at [1321, 444] on input "*" at bounding box center [1338, 440] width 34 height 30
type input "*"
click at [1344, 489] on div "Padding (inner spacing)" at bounding box center [1281, 483] width 199 height 17
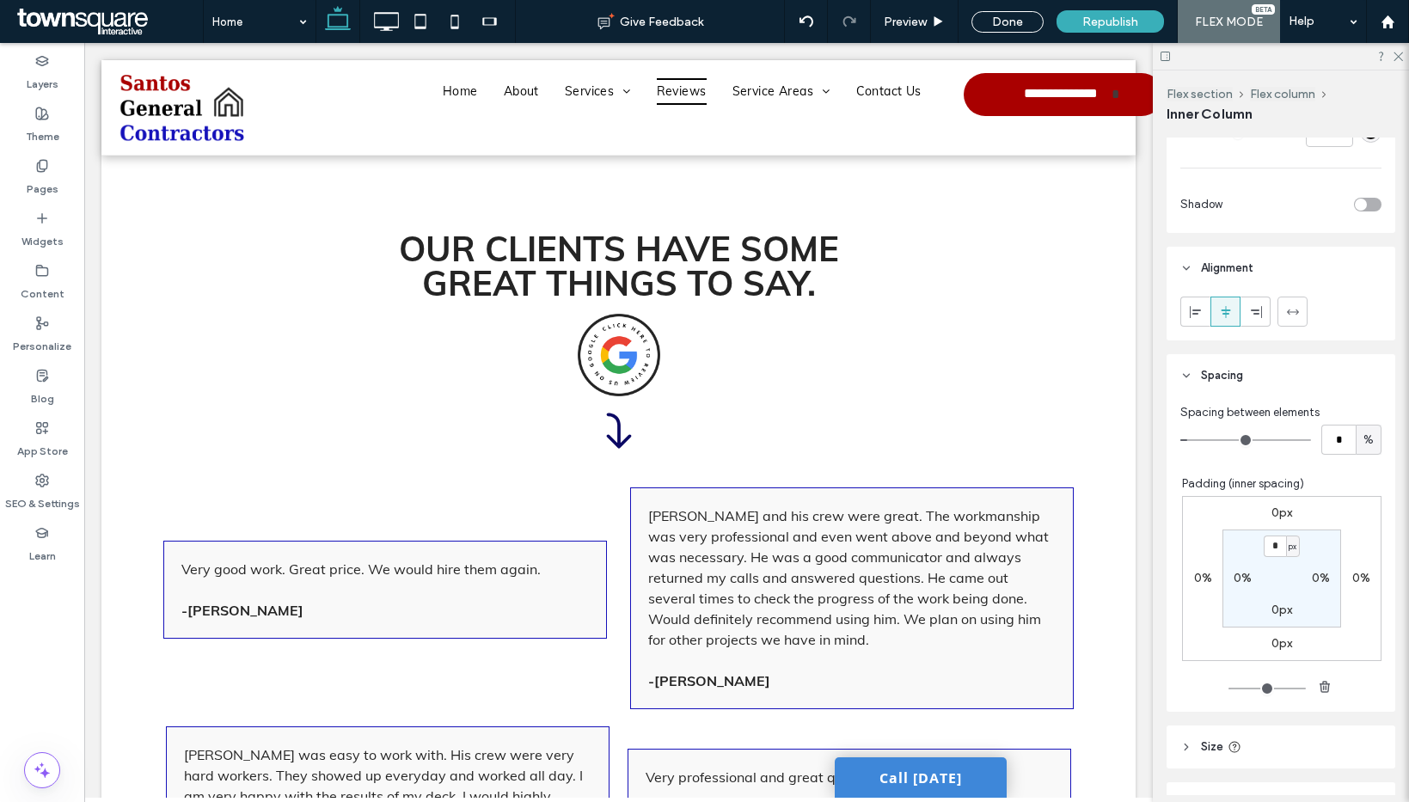
scroll to position [809, 0]
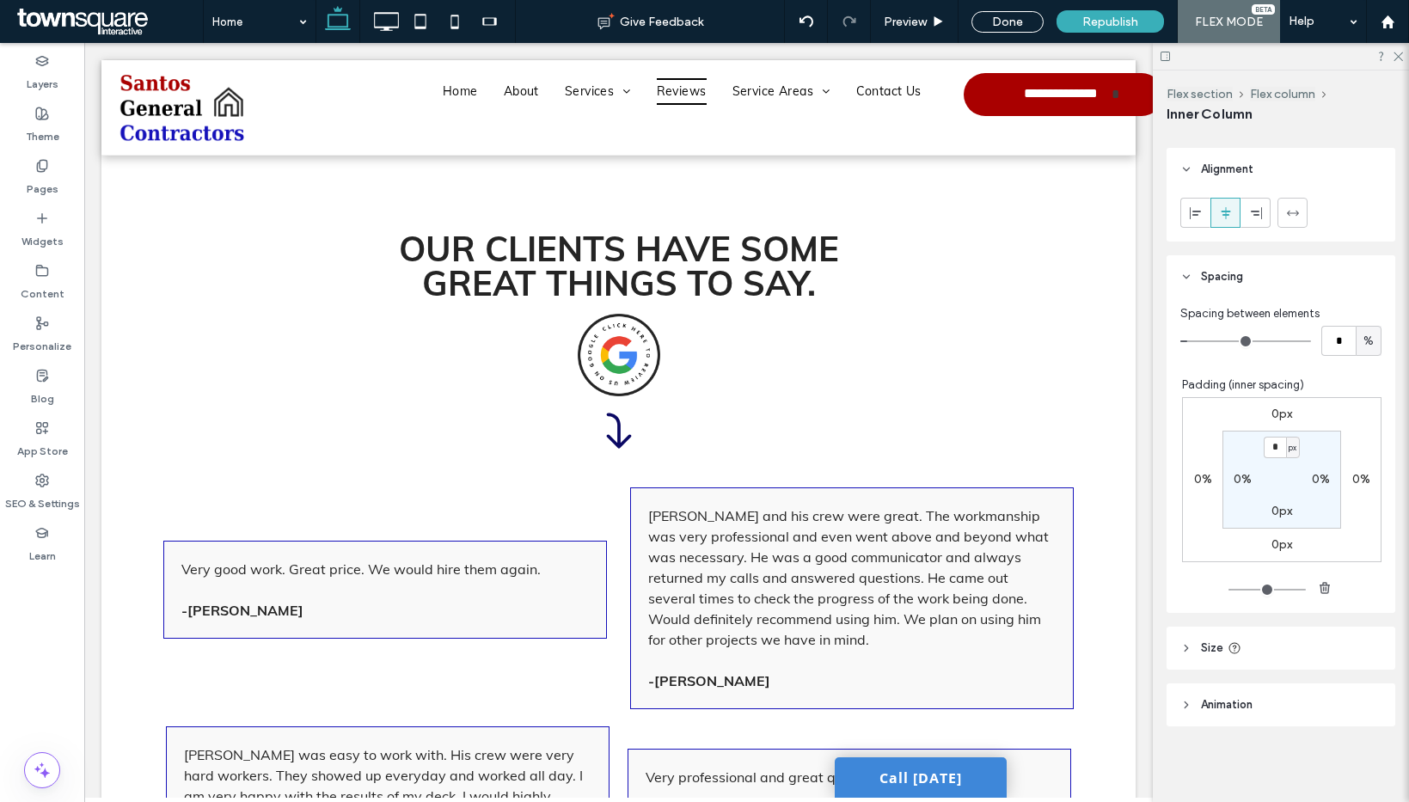
type input "**"
click at [37, 219] on icon at bounding box center [42, 218] width 14 height 14
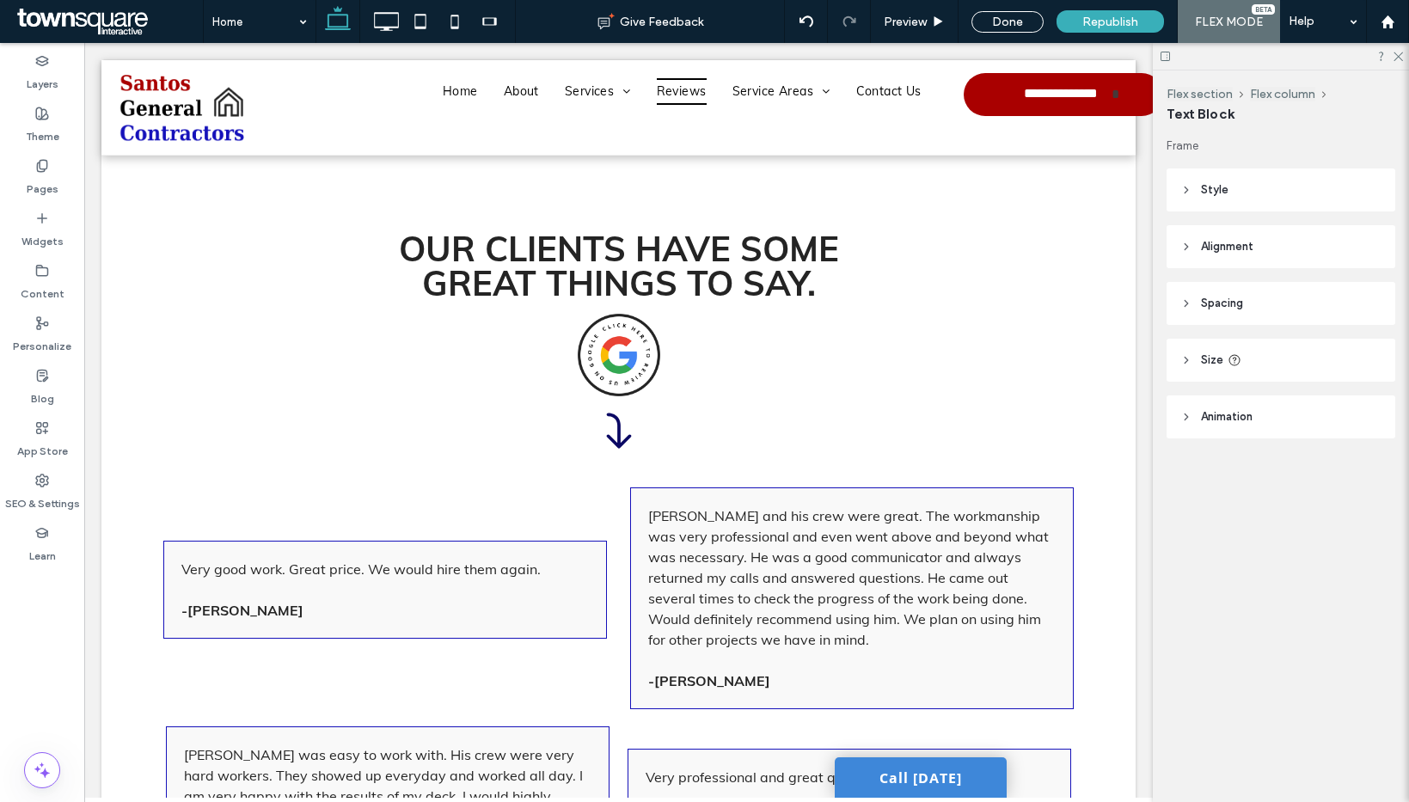
type input "****"
type input "**"
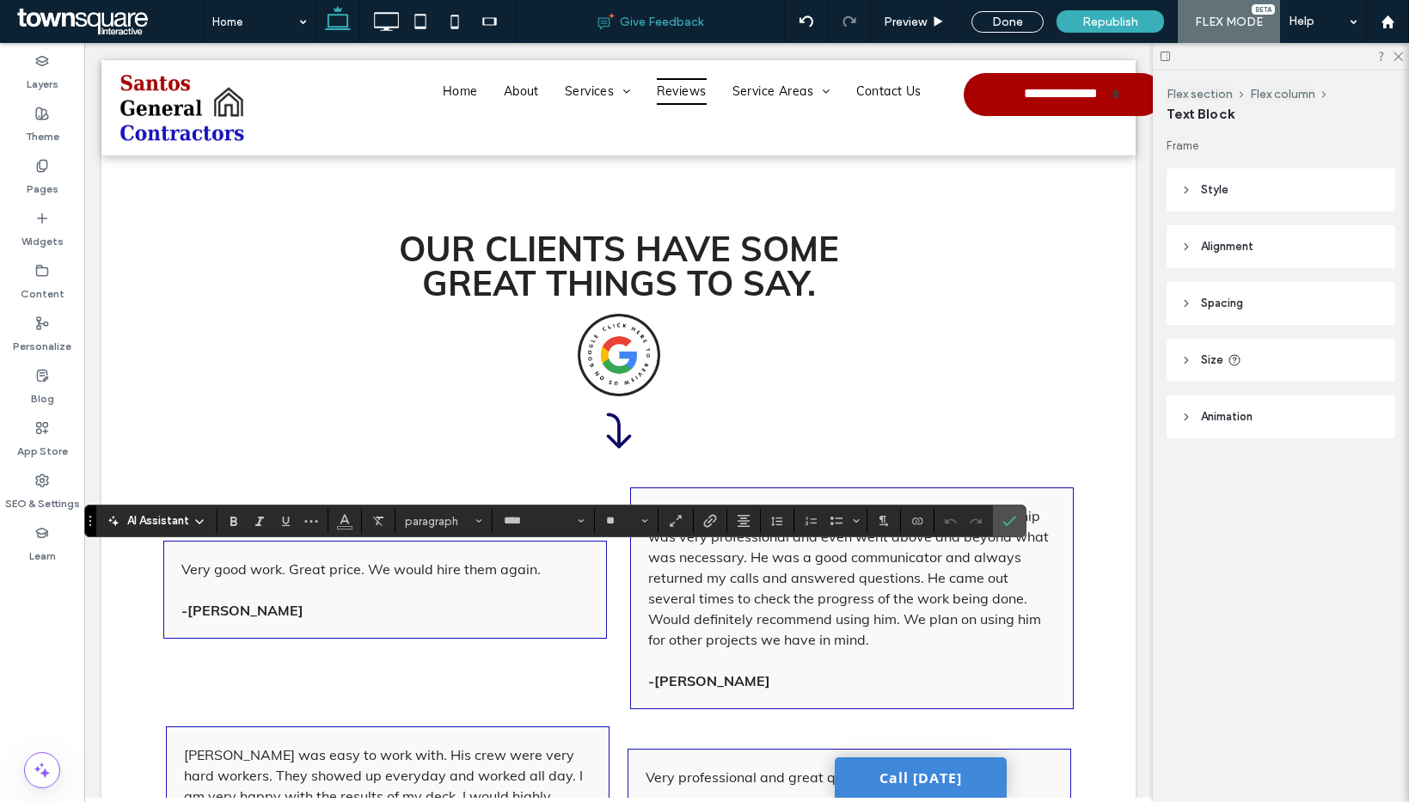
drag, startPoint x: 151, startPoint y: 254, endPoint x: 540, endPoint y: 0, distance: 464.4
type input "**"
click at [1012, 524] on icon "Confirm" at bounding box center [1009, 521] width 14 height 14
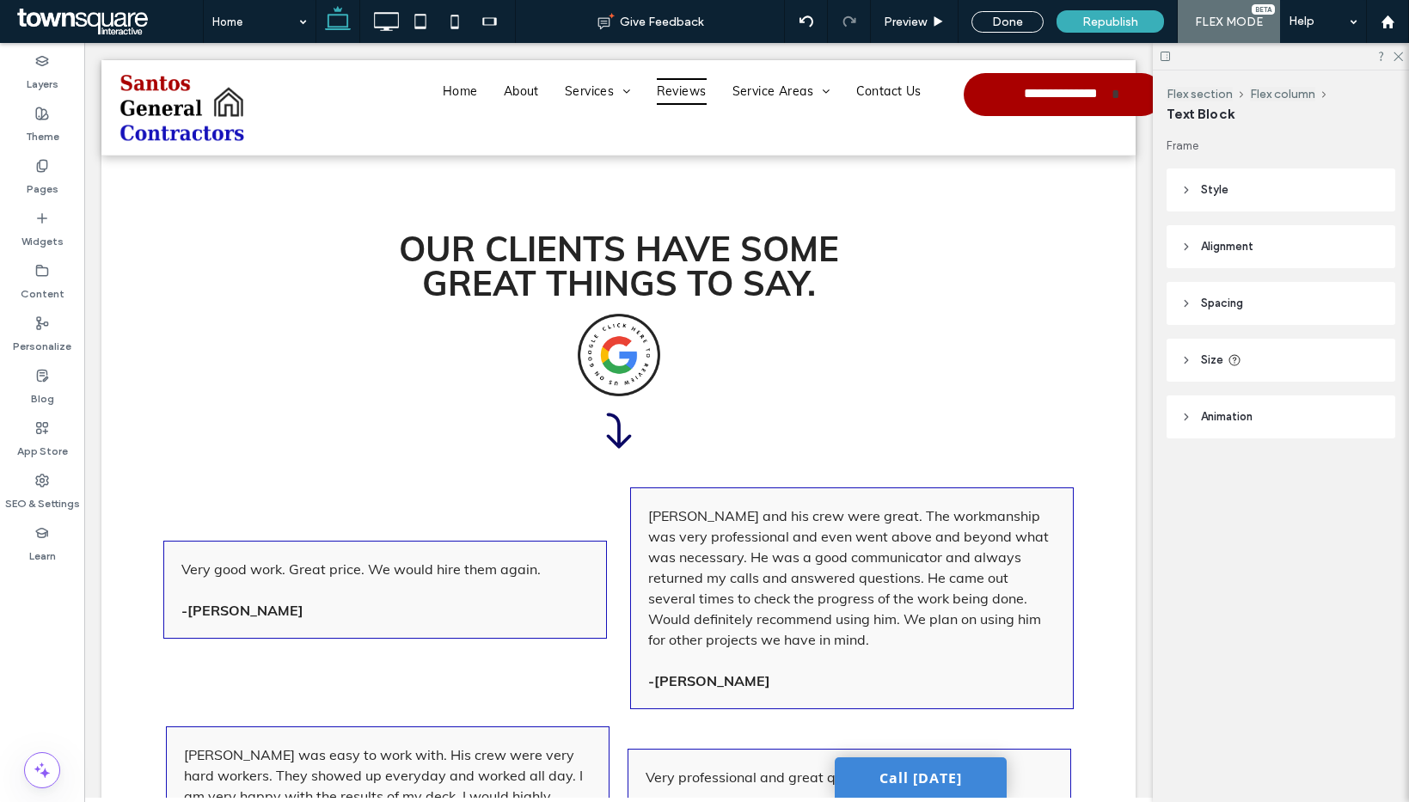
type input "****"
type input "**"
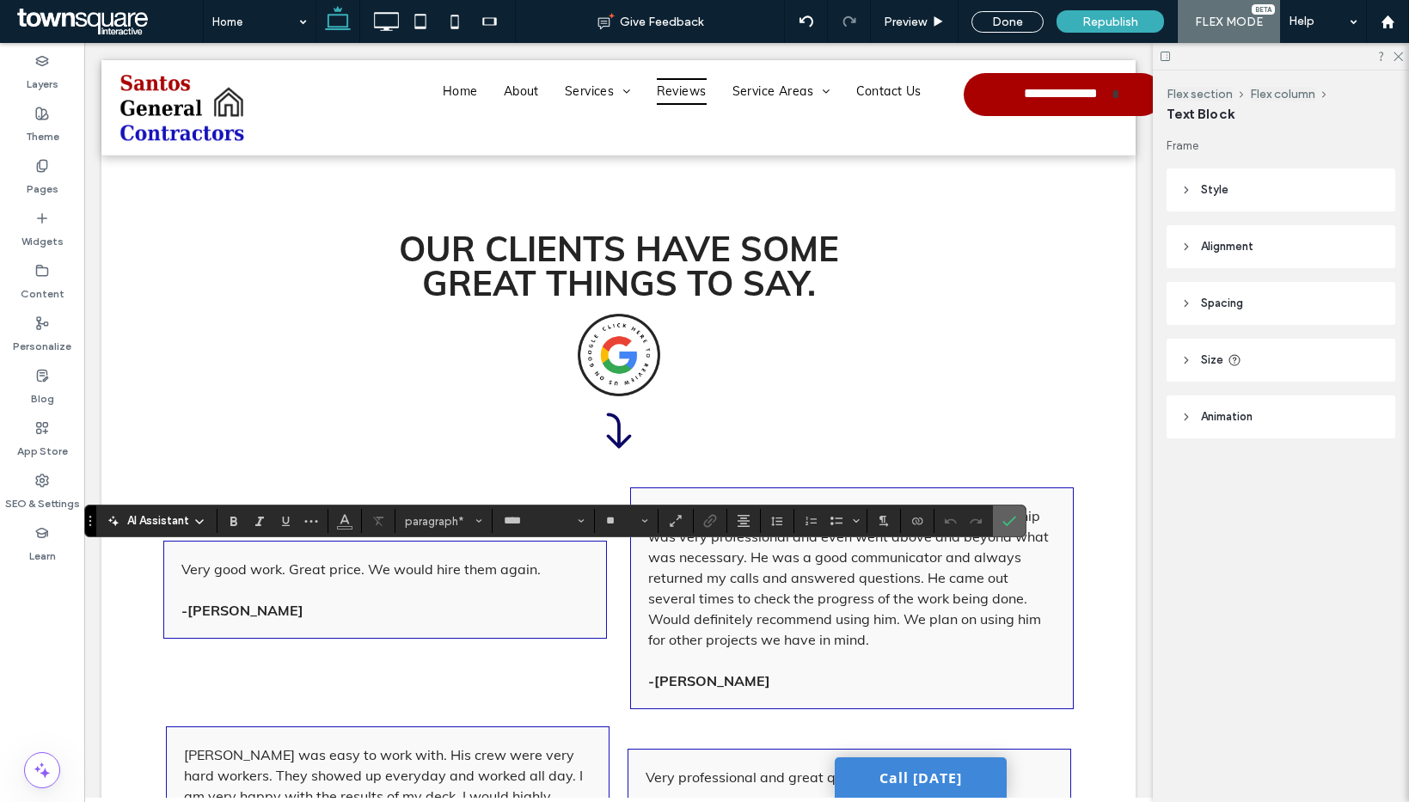
click at [1011, 524] on icon "Confirm" at bounding box center [1009, 521] width 14 height 14
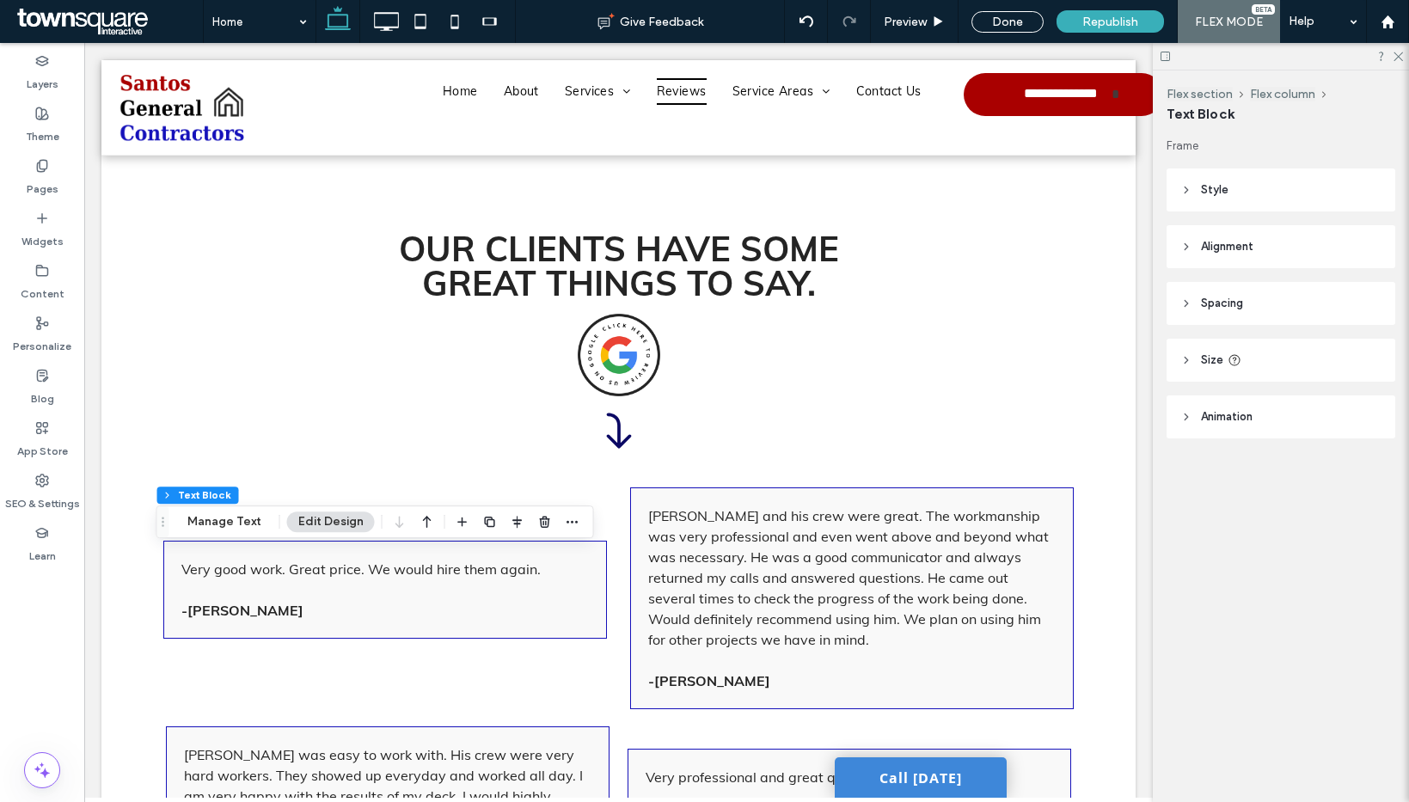
click at [485, 523] on icon "button" at bounding box center [490, 522] width 14 height 14
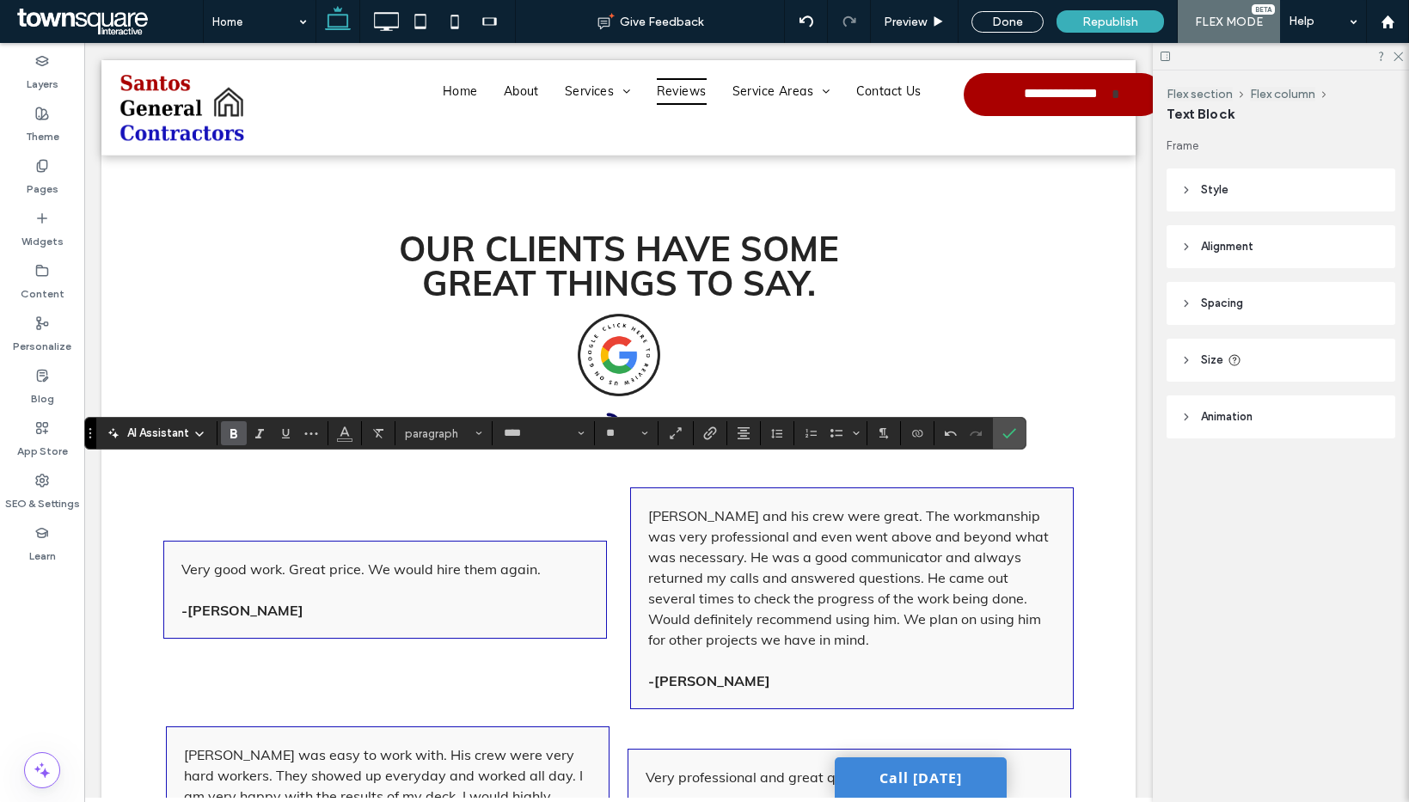
click at [241, 438] on label "Bold" at bounding box center [234, 433] width 26 height 24
click at [259, 434] on use "Italic" at bounding box center [259, 433] width 9 height 9
click at [316, 433] on use "More" at bounding box center [311, 433] width 13 height 3
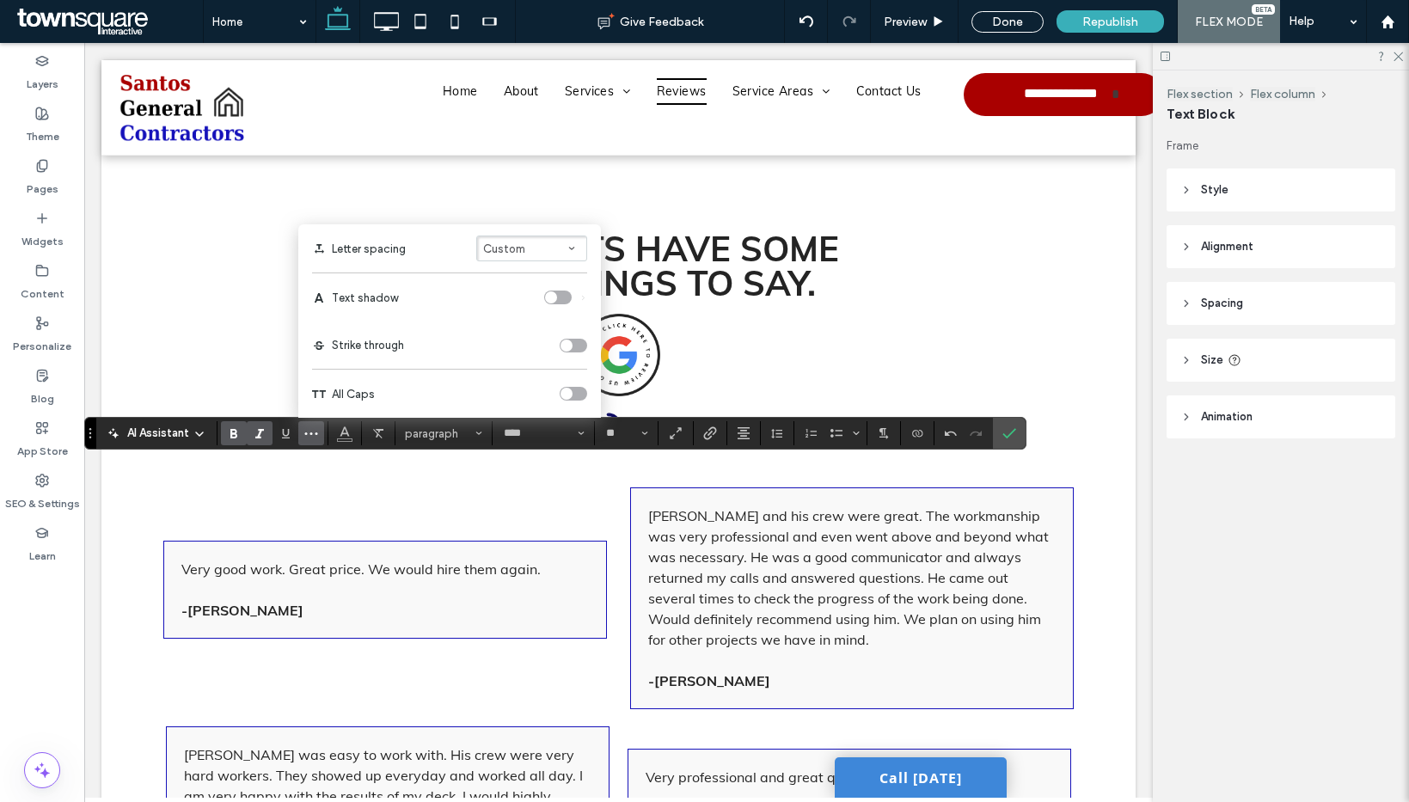
click at [578, 389] on div "toggle" at bounding box center [574, 394] width 28 height 14
click at [656, 433] on section "**" at bounding box center [627, 433] width 64 height 24
click at [647, 434] on icon "Size" at bounding box center [644, 433] width 7 height 7
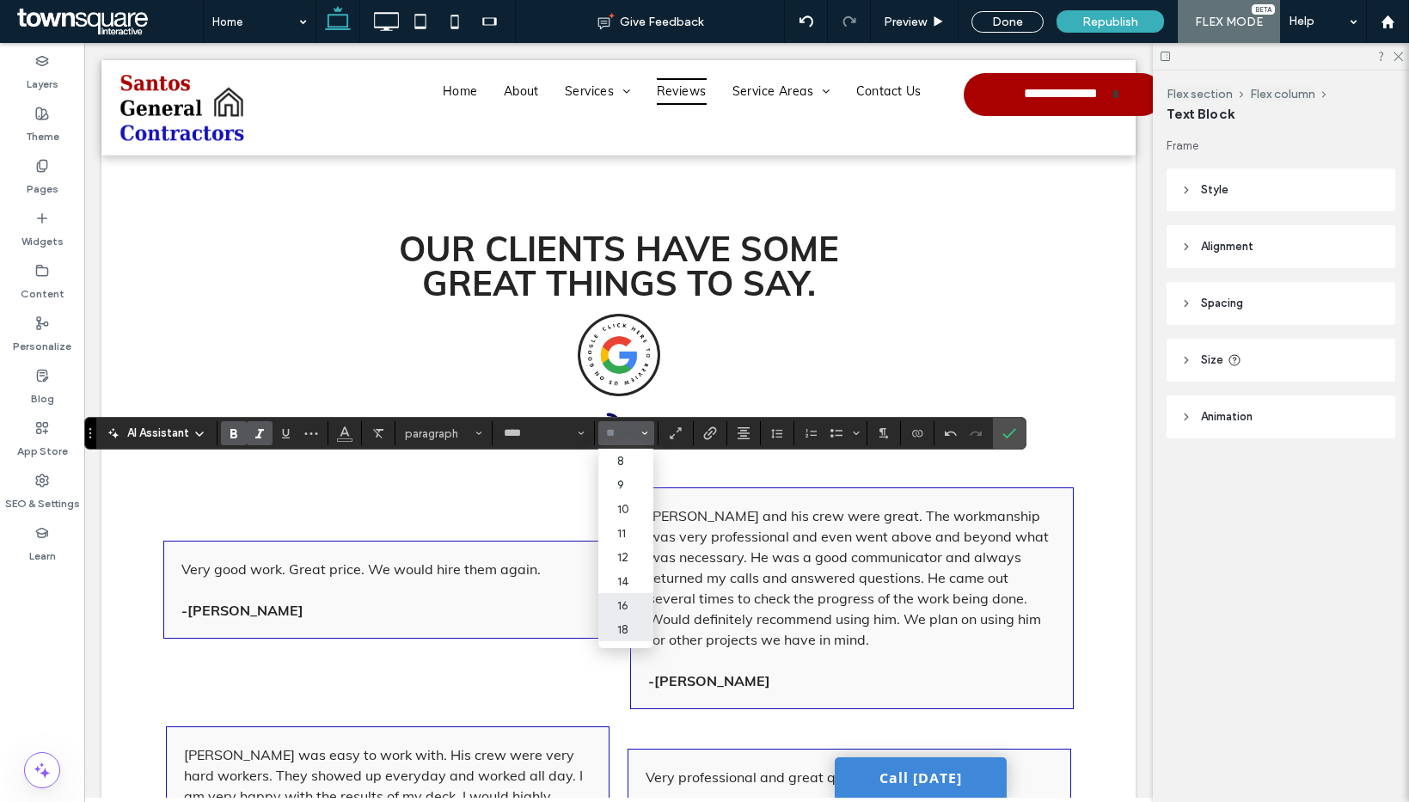
click at [634, 629] on label "18" at bounding box center [625, 629] width 55 height 24
click at [233, 440] on span "Bold" at bounding box center [231, 433] width 8 height 24
click at [233, 438] on icon "Bold" at bounding box center [234, 433] width 14 height 14
type input "**"
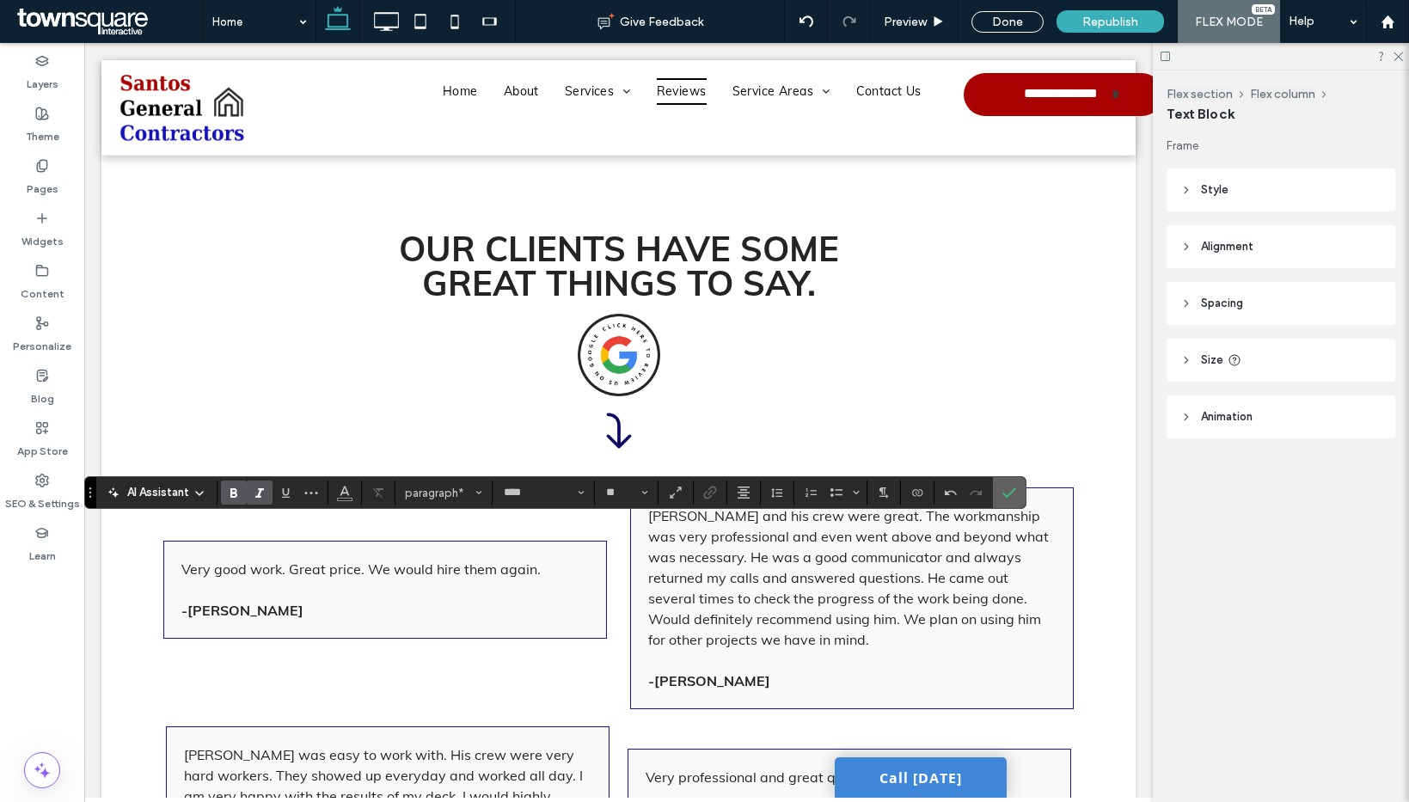
click at [1009, 487] on icon "Confirm" at bounding box center [1009, 493] width 14 height 14
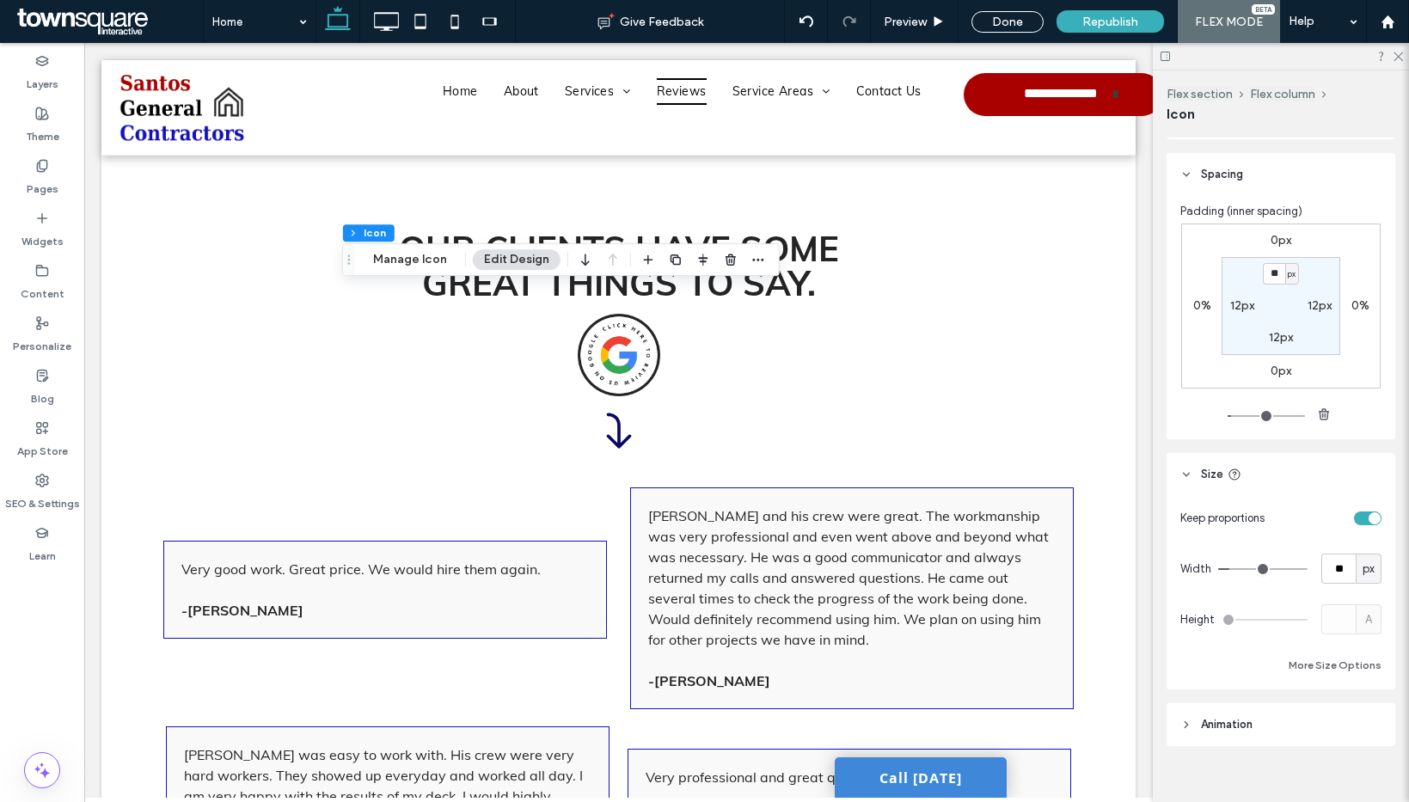
scroll to position [798, 0]
click at [1332, 570] on input "**" at bounding box center [1338, 568] width 34 height 30
type input "***"
click at [1332, 569] on input "***" at bounding box center [1338, 568] width 34 height 30
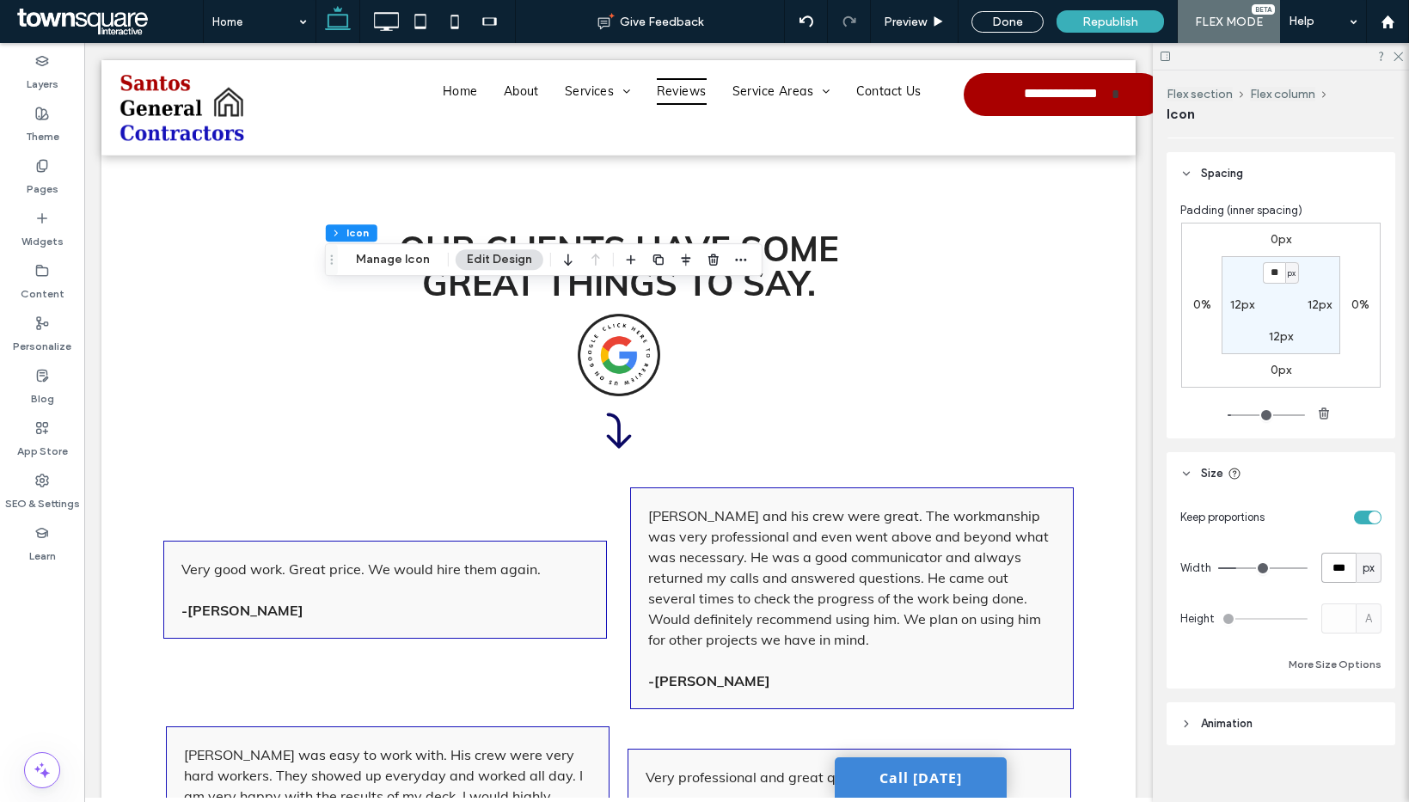
click at [1332, 569] on input "***" at bounding box center [1338, 568] width 34 height 30
type input "**"
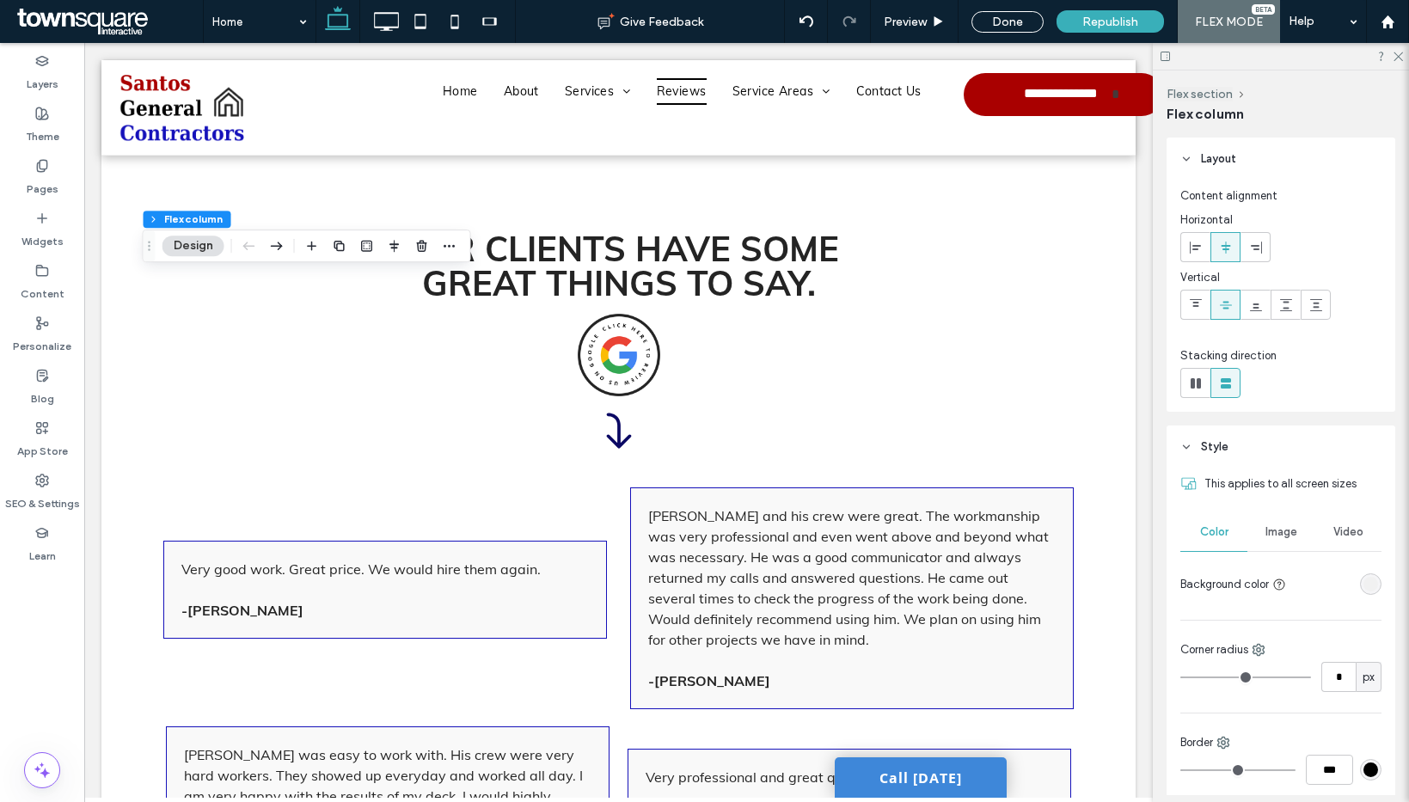
click at [337, 251] on use "button" at bounding box center [339, 246] width 10 height 10
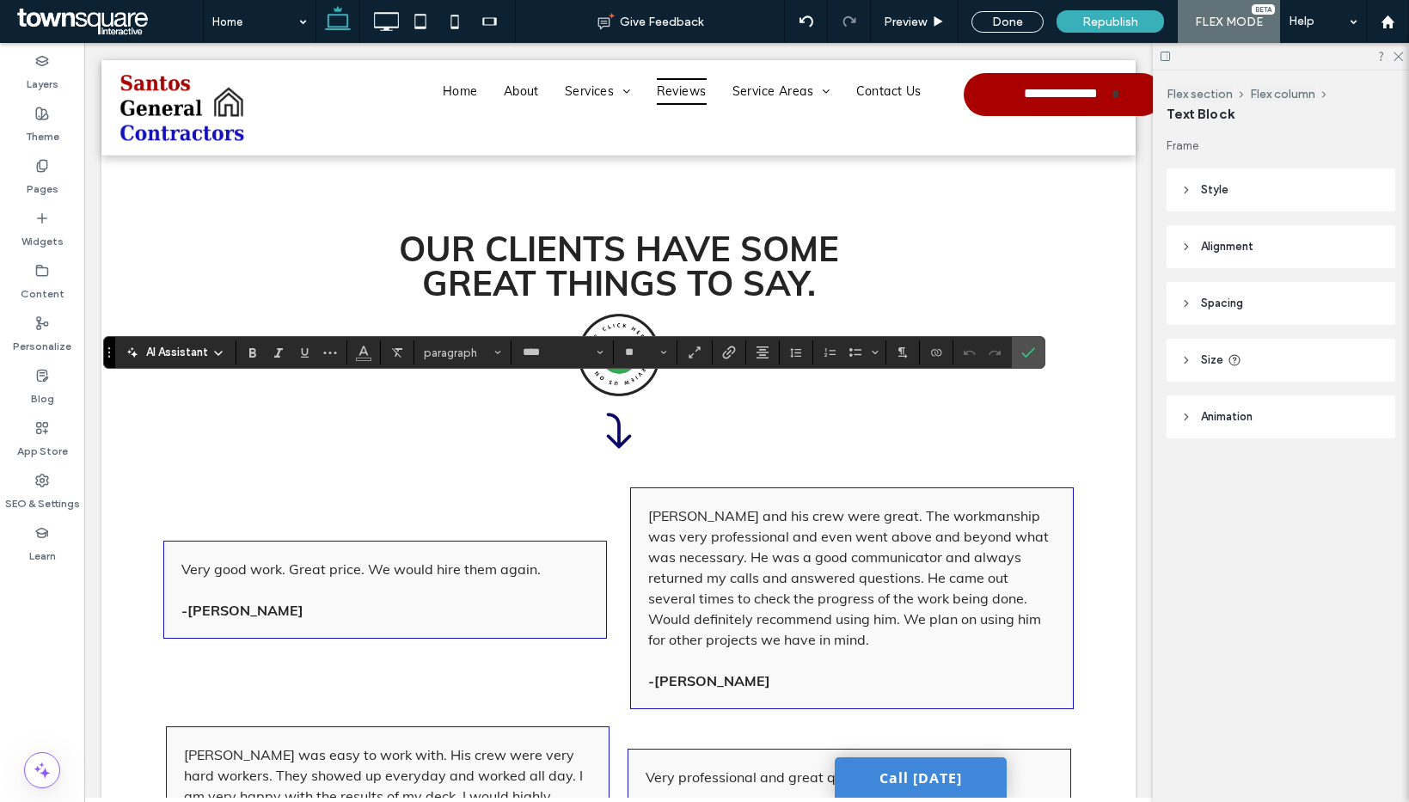
type input "**"
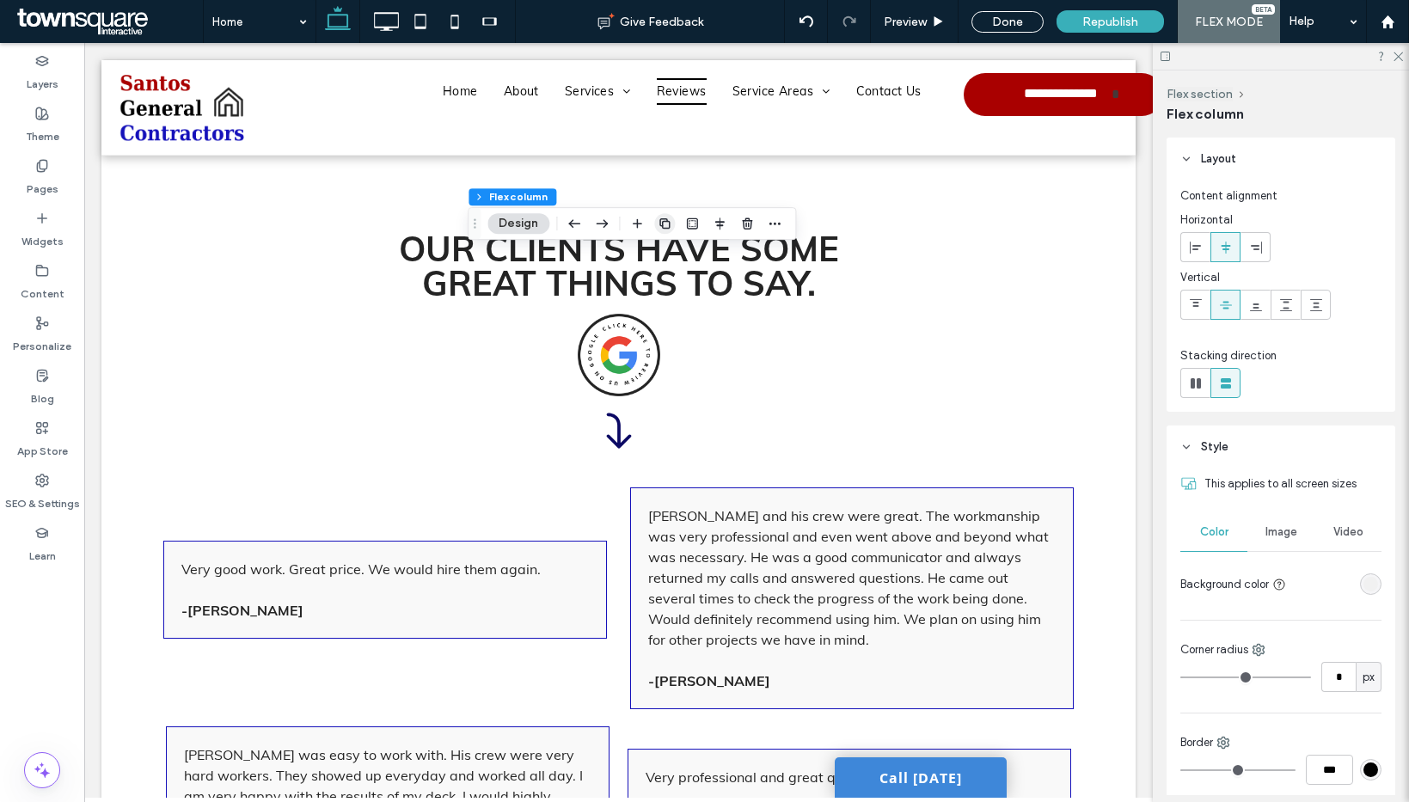
click at [667, 224] on icon "button" at bounding box center [665, 224] width 14 height 14
type input "**"
type input "***"
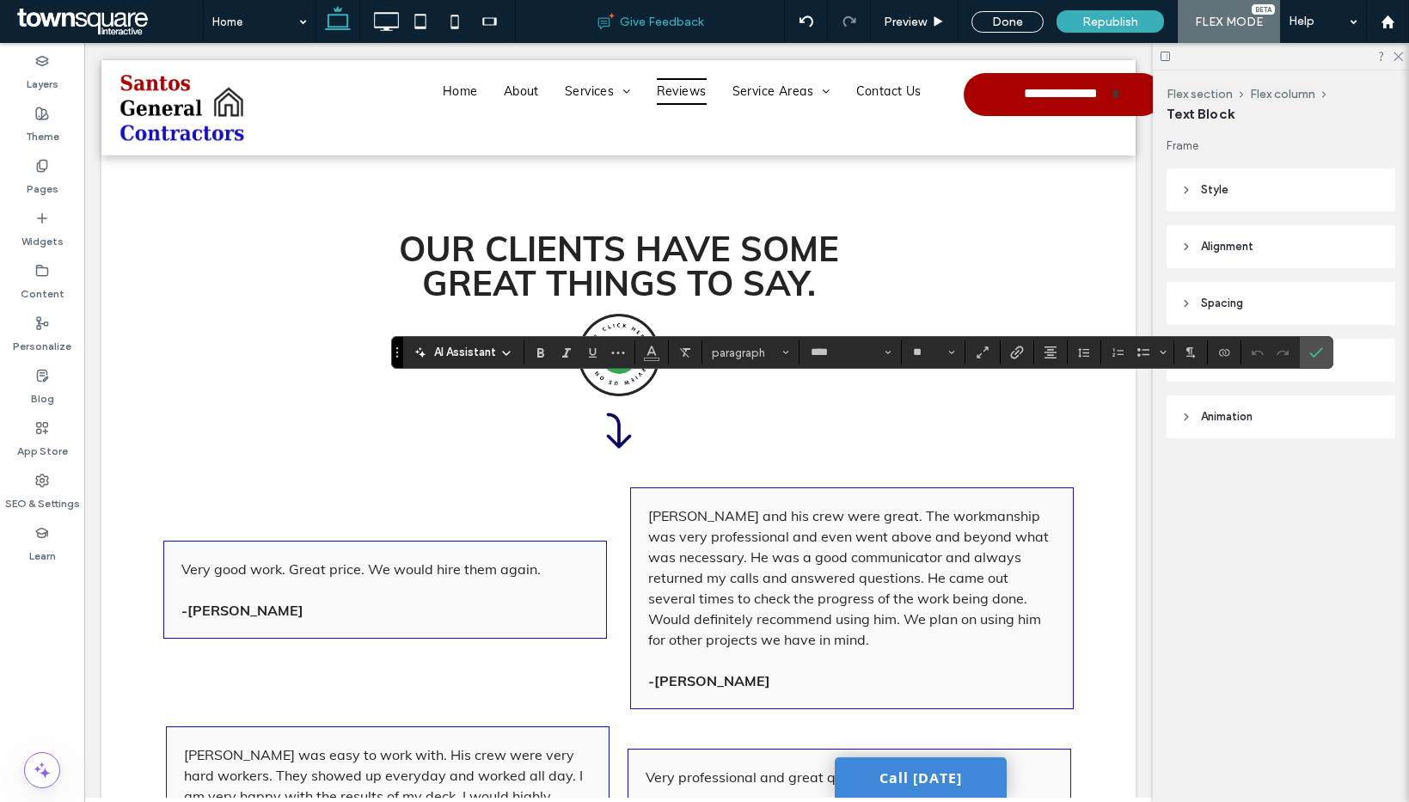
type input "**"
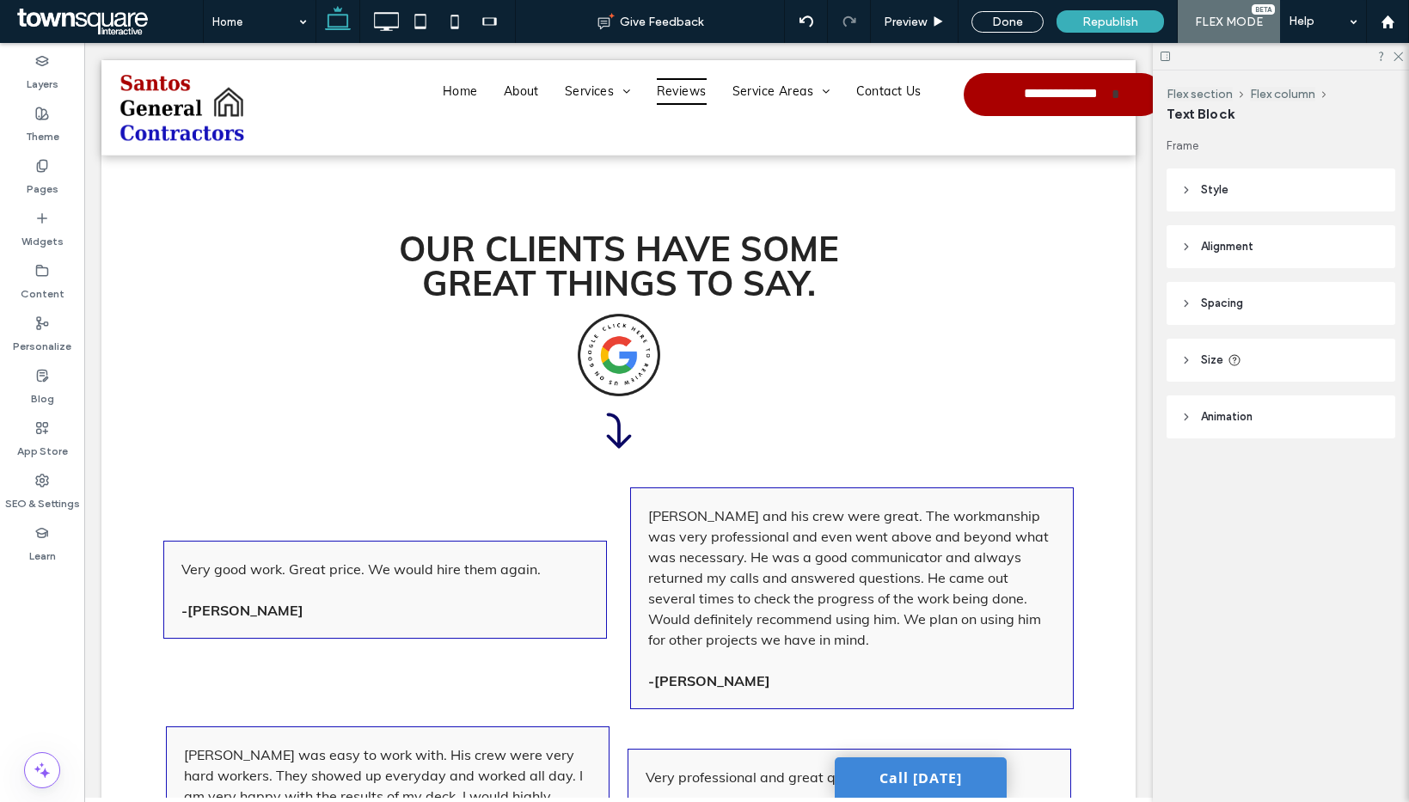
type input "****"
type input "**"
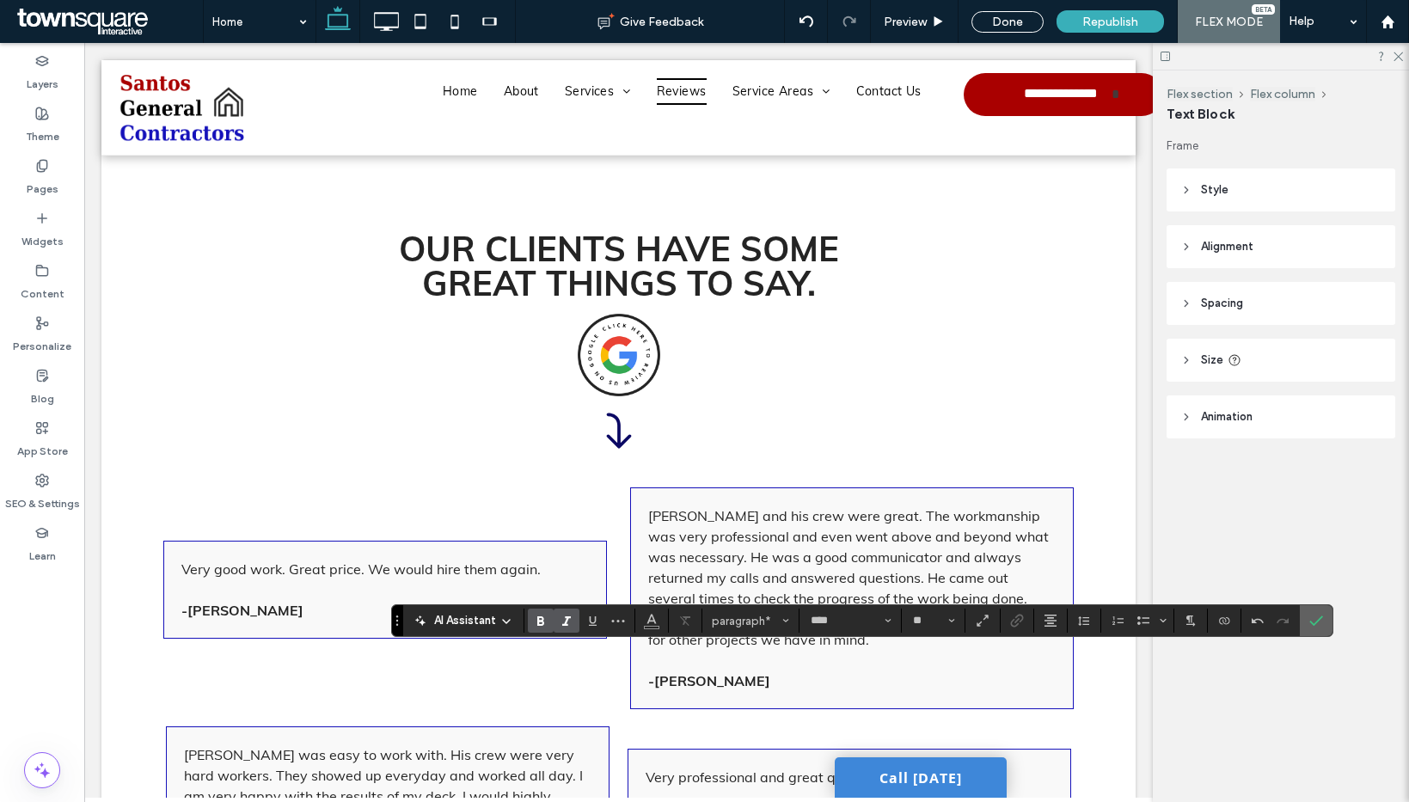
click at [1313, 614] on icon "Confirm" at bounding box center [1316, 621] width 14 height 14
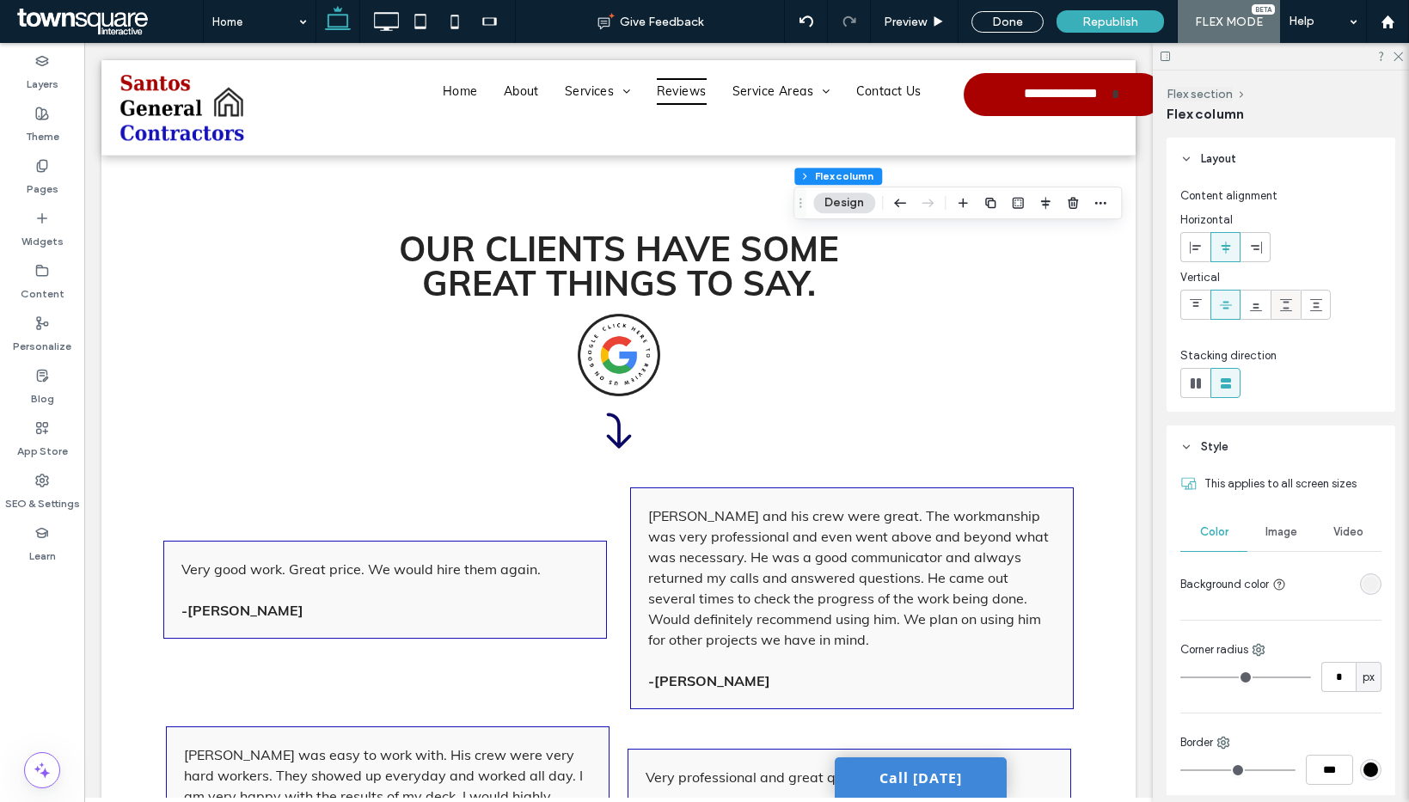
click at [1275, 303] on div at bounding box center [1285, 305] width 28 height 28
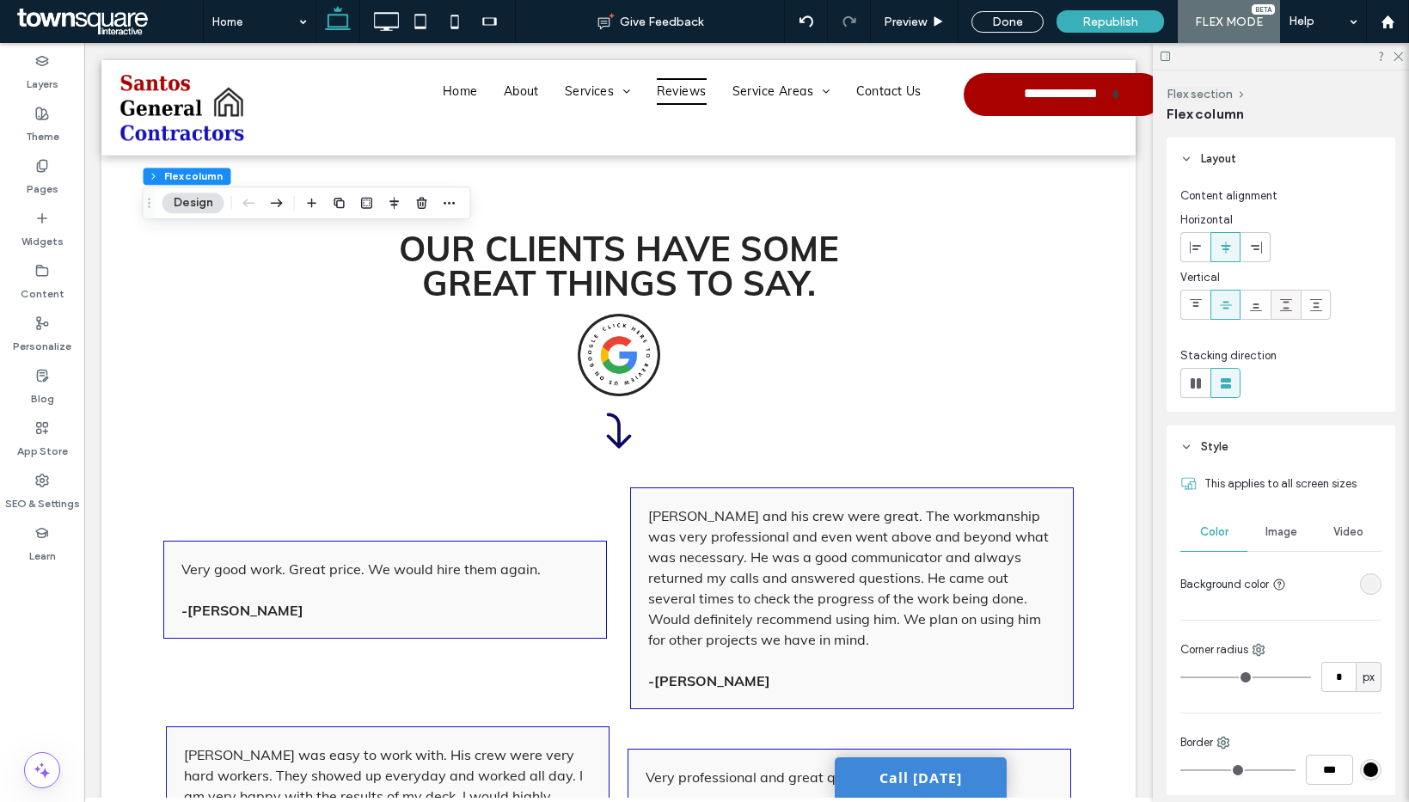
click at [1287, 304] on icon at bounding box center [1286, 305] width 14 height 14
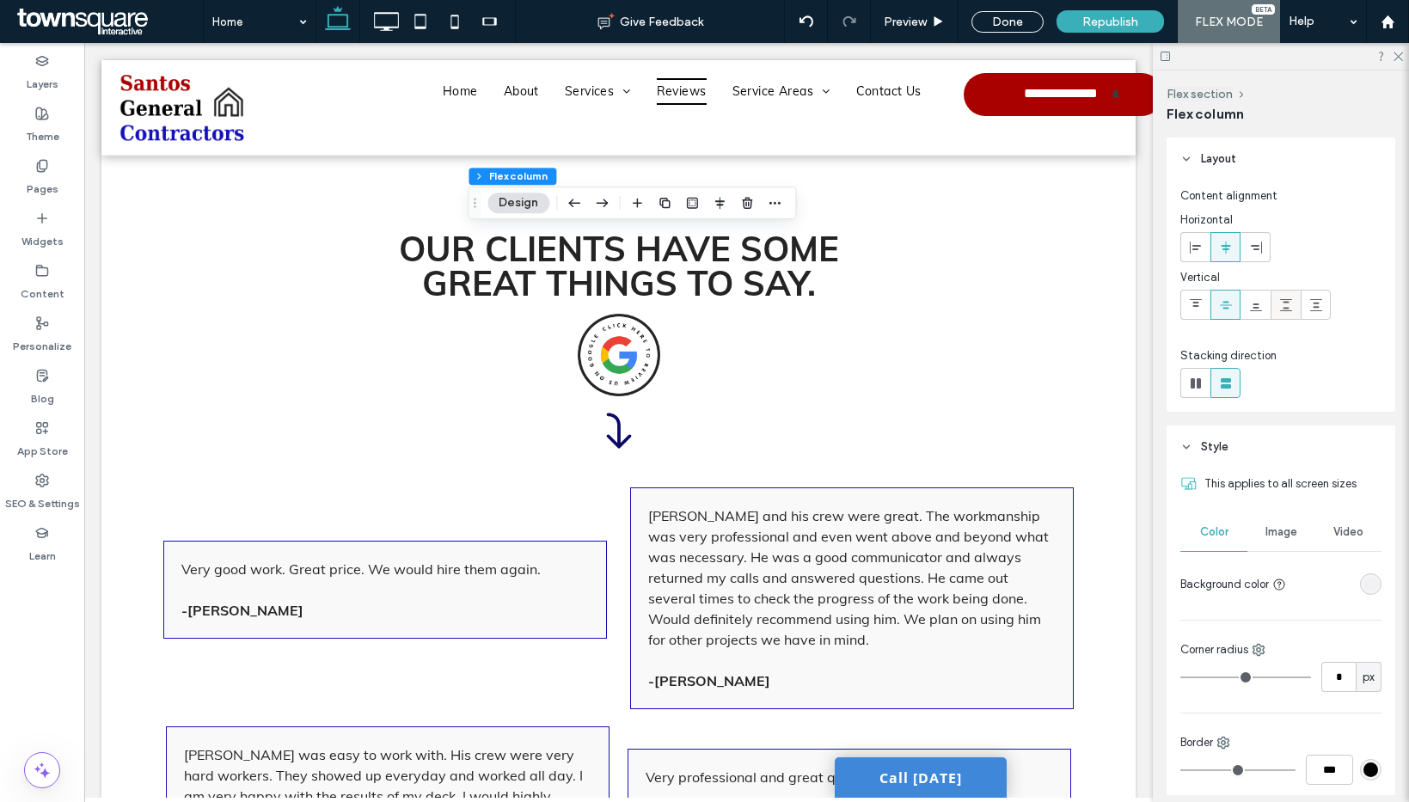
click at [1285, 303] on icon at bounding box center [1286, 305] width 14 height 14
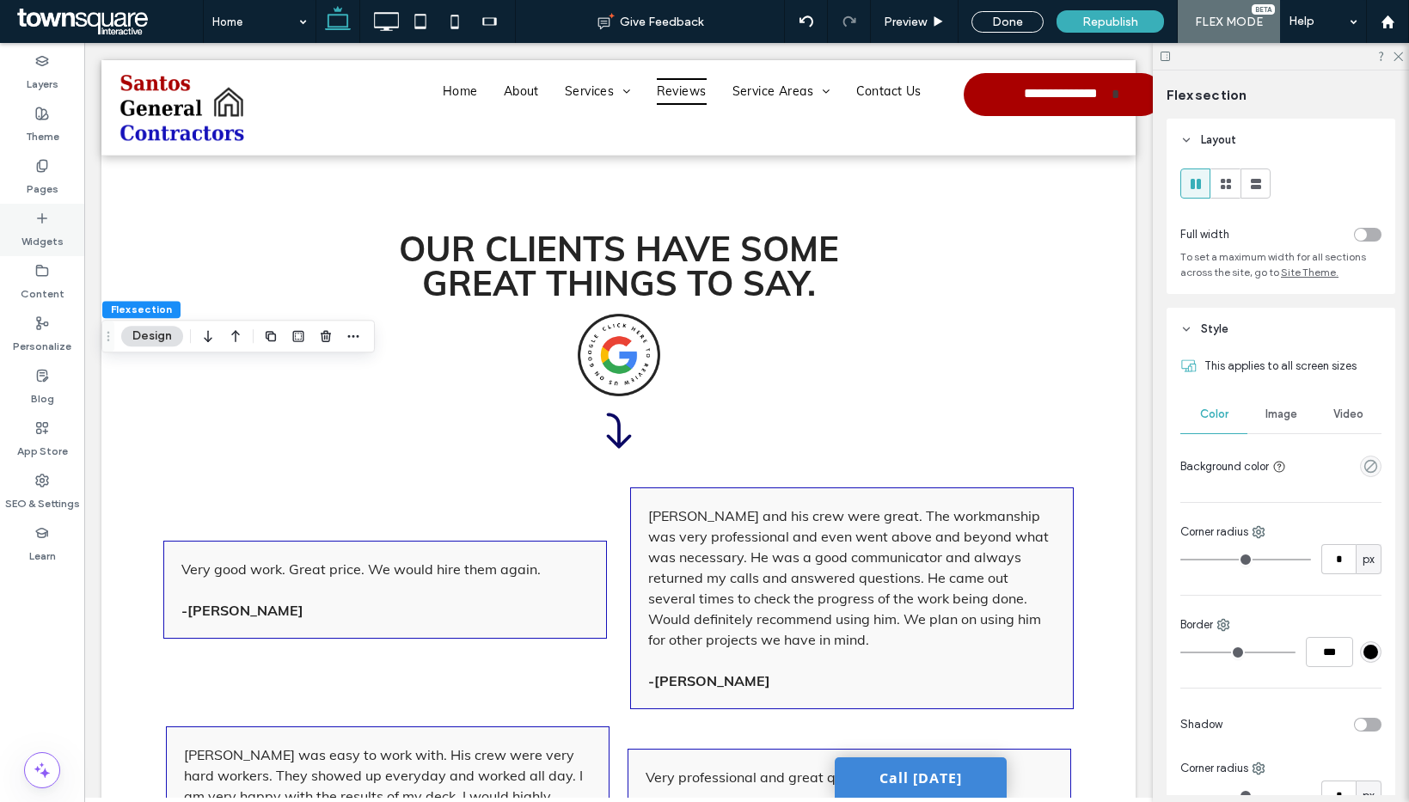
drag, startPoint x: 43, startPoint y: 225, endPoint x: 77, endPoint y: 230, distance: 34.7
click at [43, 224] on div "Widgets" at bounding box center [42, 230] width 84 height 52
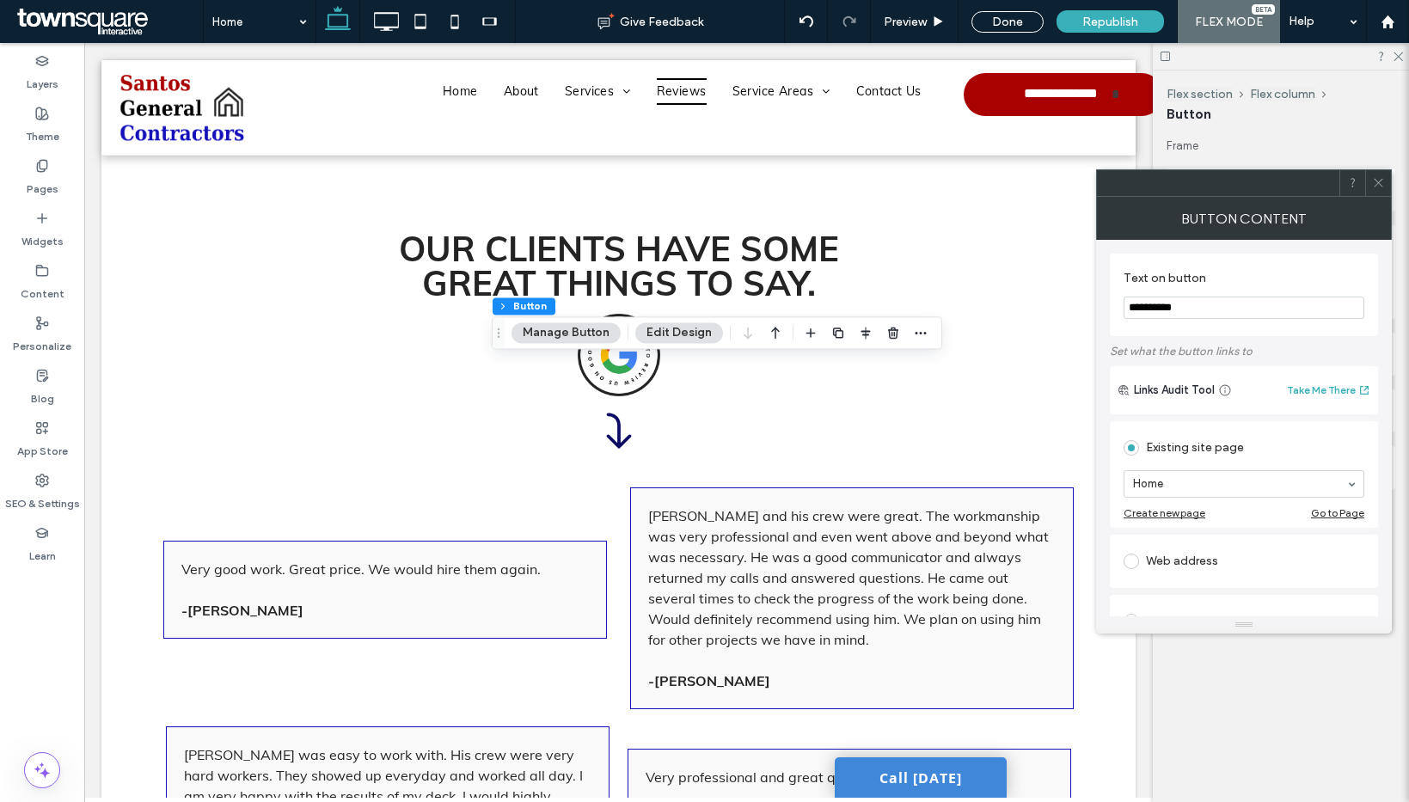
click at [1188, 311] on input "**********" at bounding box center [1243, 308] width 241 height 22
click at [1187, 311] on input "**********" at bounding box center [1243, 308] width 241 height 22
click at [1181, 311] on input "**********" at bounding box center [1243, 308] width 241 height 22
type input "**********"
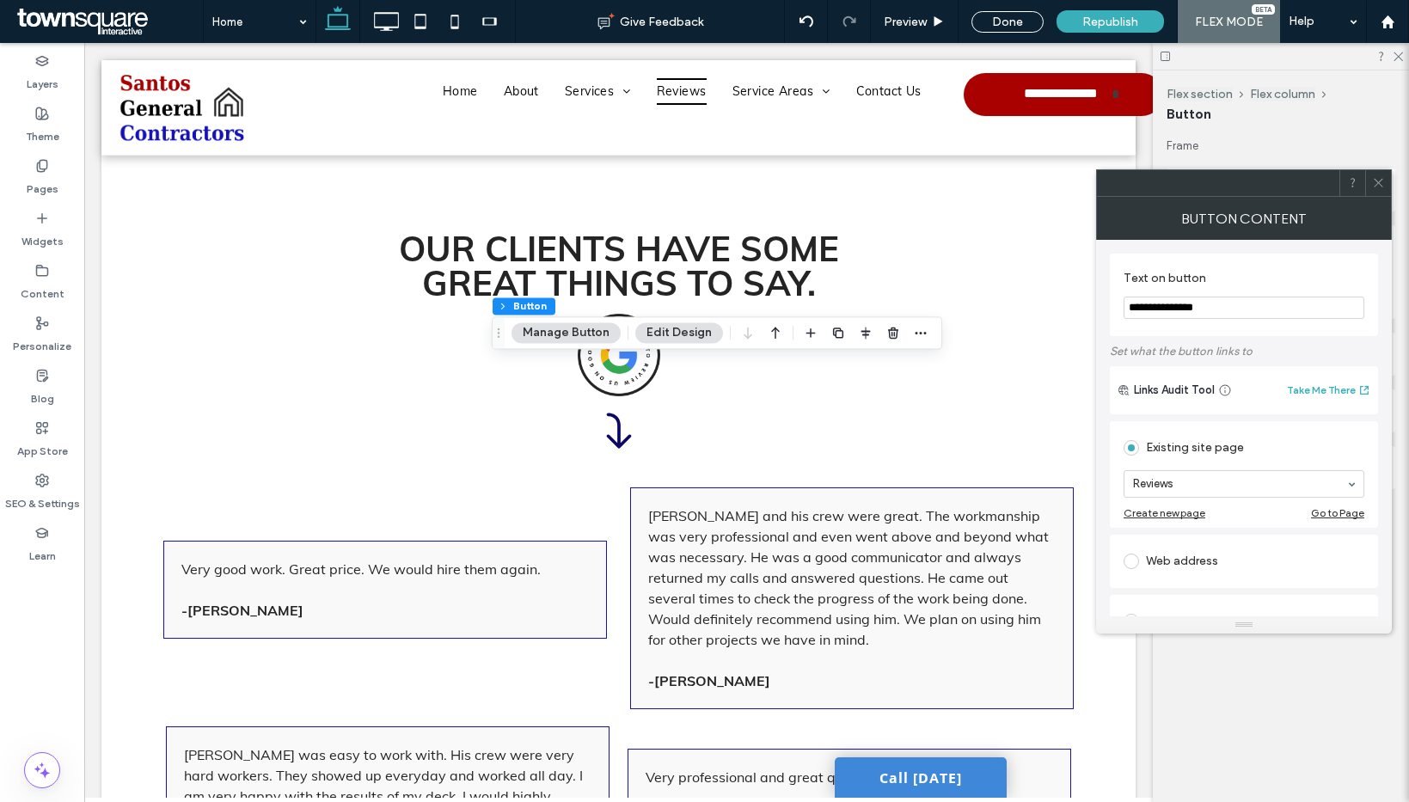
click at [1374, 180] on icon at bounding box center [1378, 182] width 13 height 13
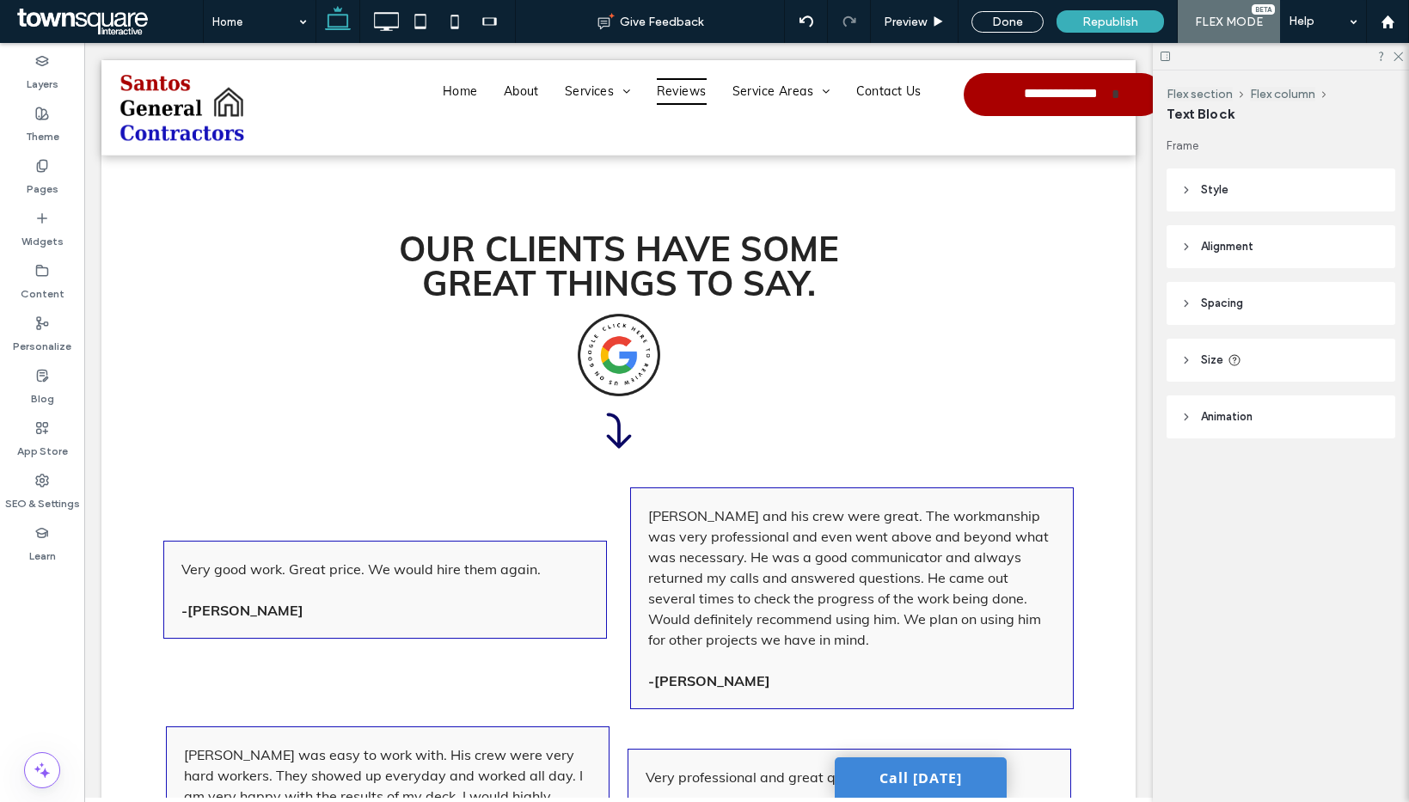
type input "****"
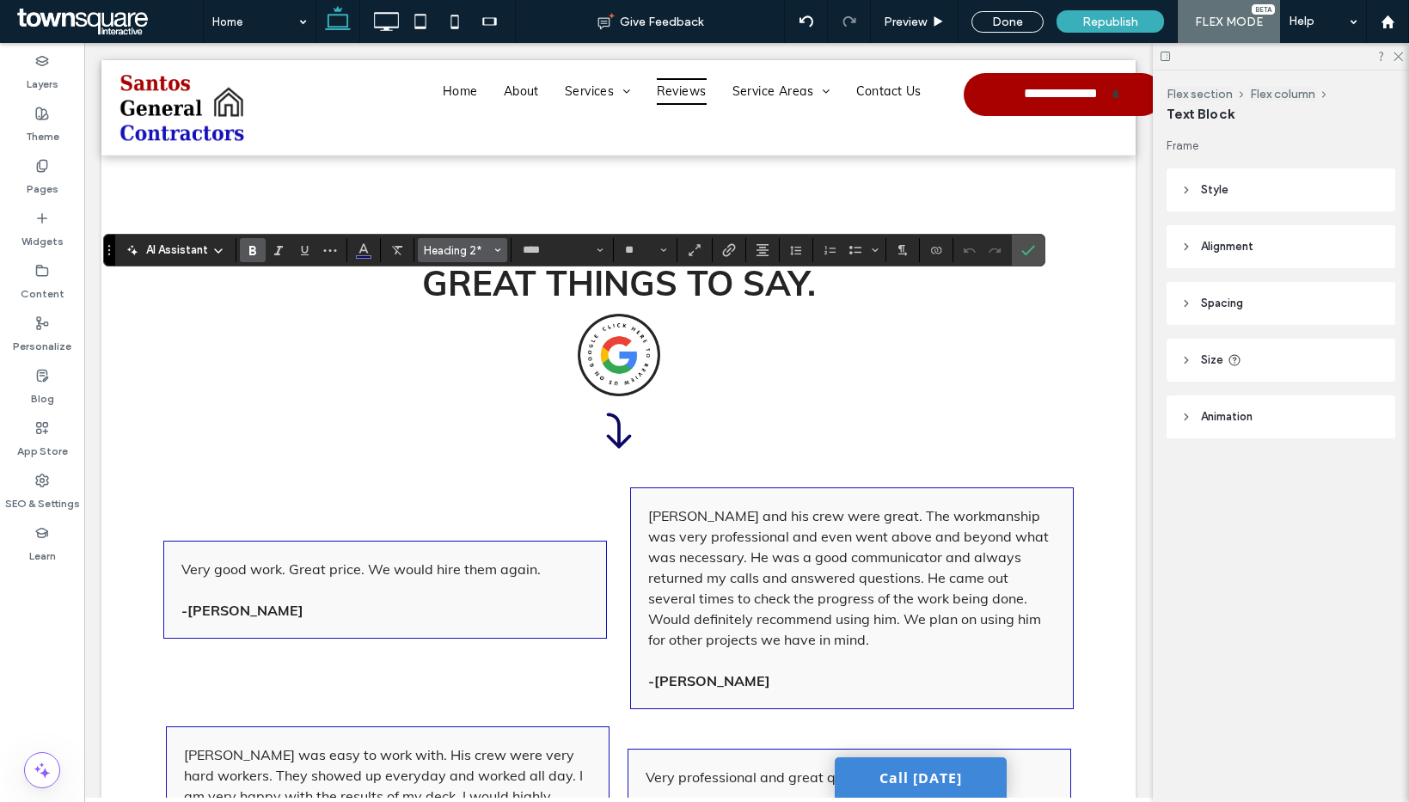
click at [444, 242] on button "Heading 2*" at bounding box center [462, 250] width 89 height 24
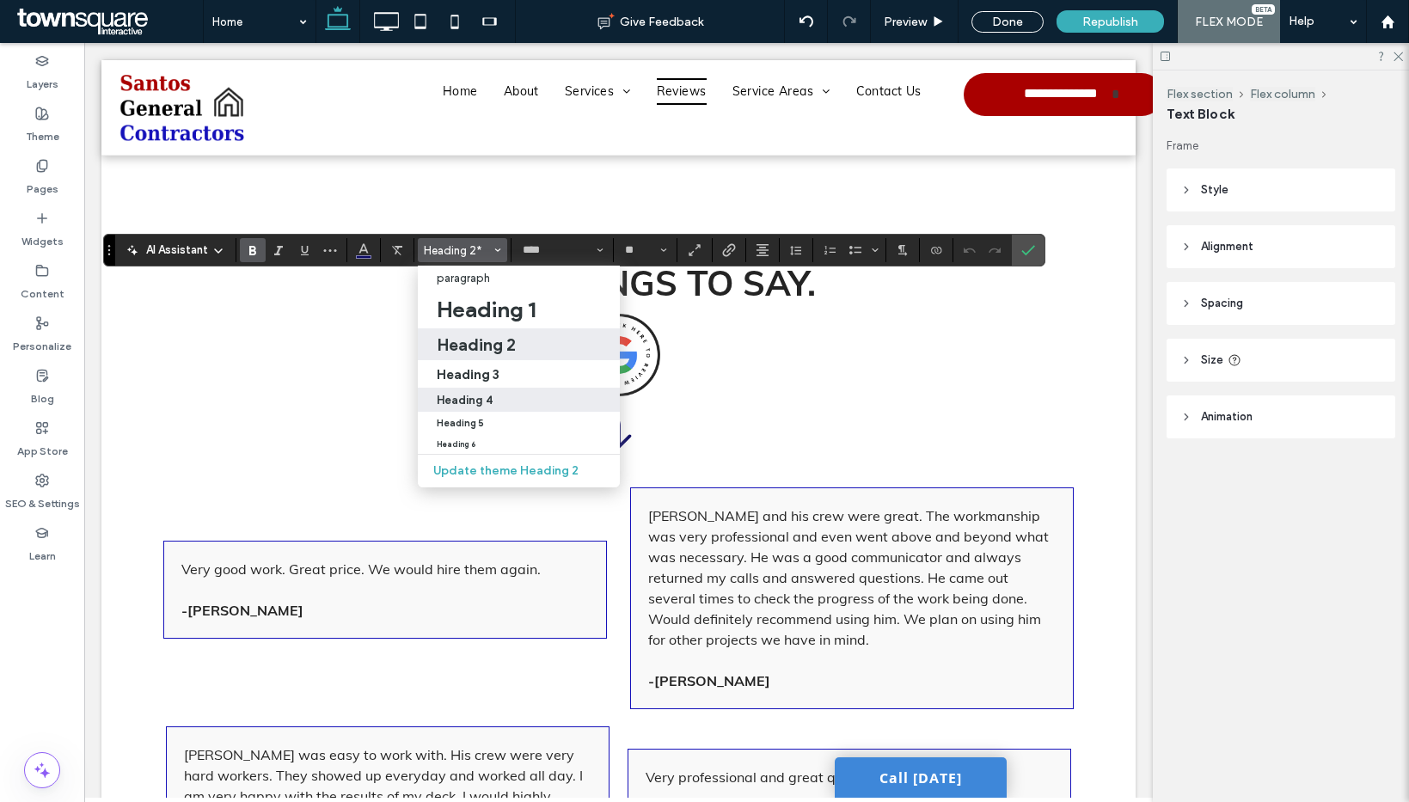
click at [477, 389] on label "Heading 4" at bounding box center [519, 400] width 202 height 24
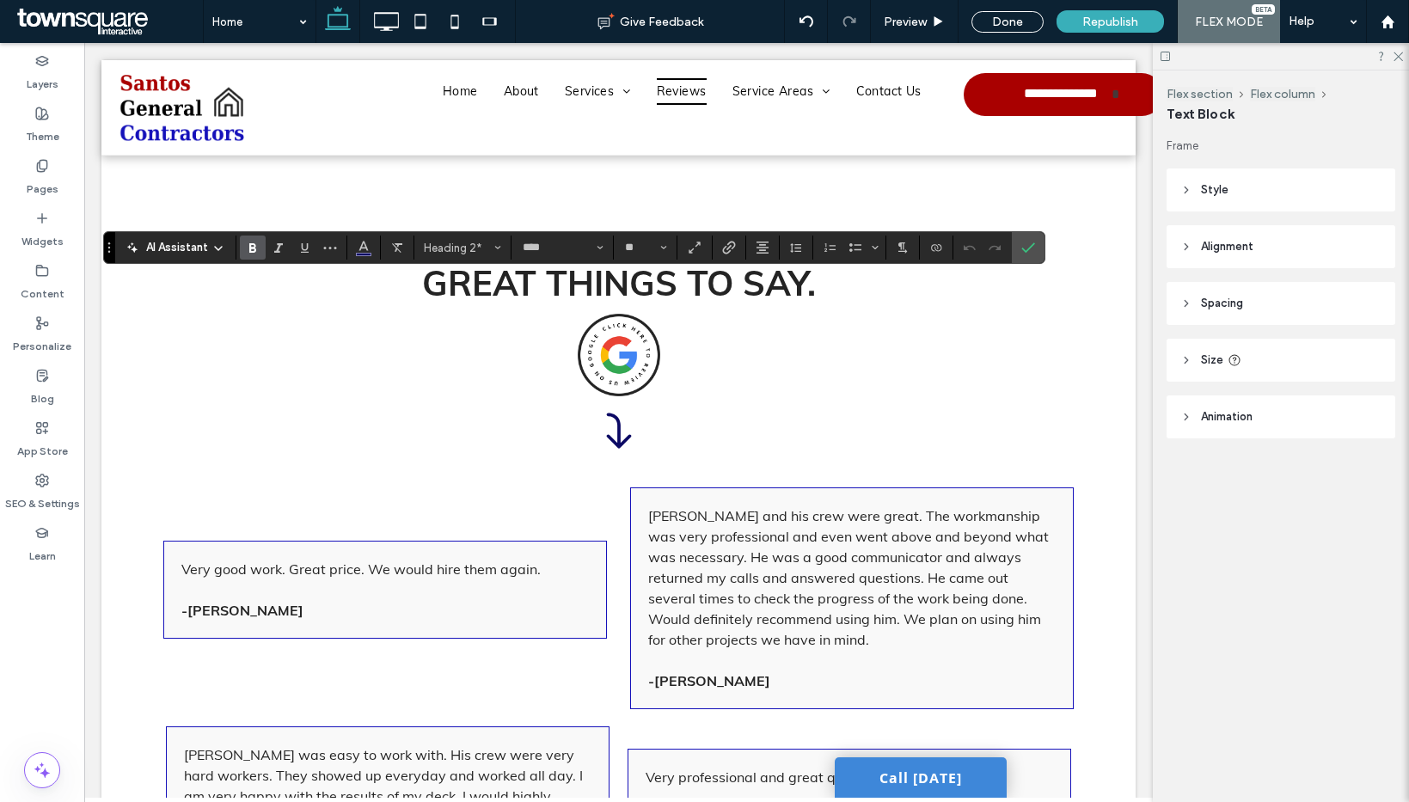
type input "**"
click at [660, 247] on icon "Size" at bounding box center [663, 247] width 7 height 7
click at [646, 420] on label "36" at bounding box center [644, 425] width 55 height 24
type input "**"
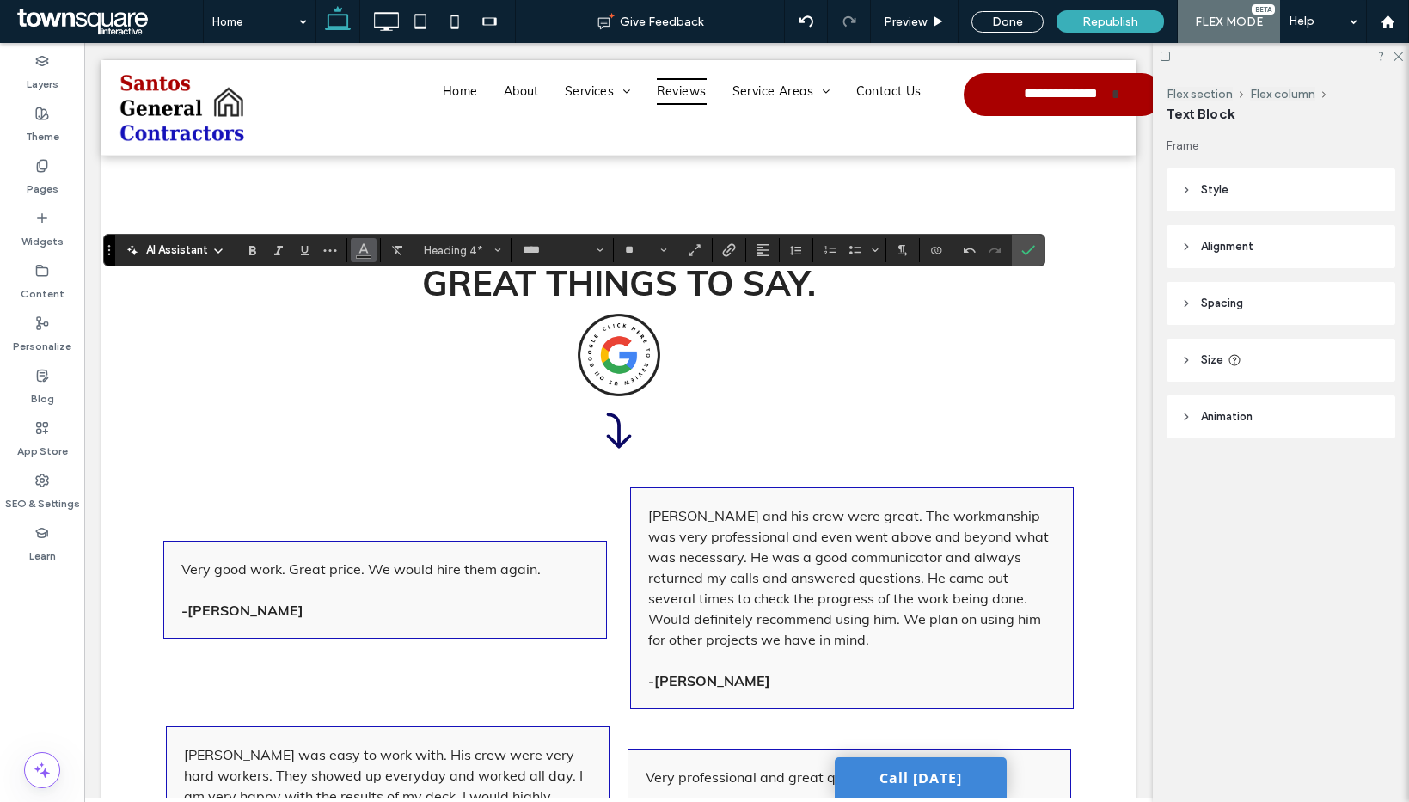
click at [370, 252] on button "Color" at bounding box center [364, 250] width 26 height 24
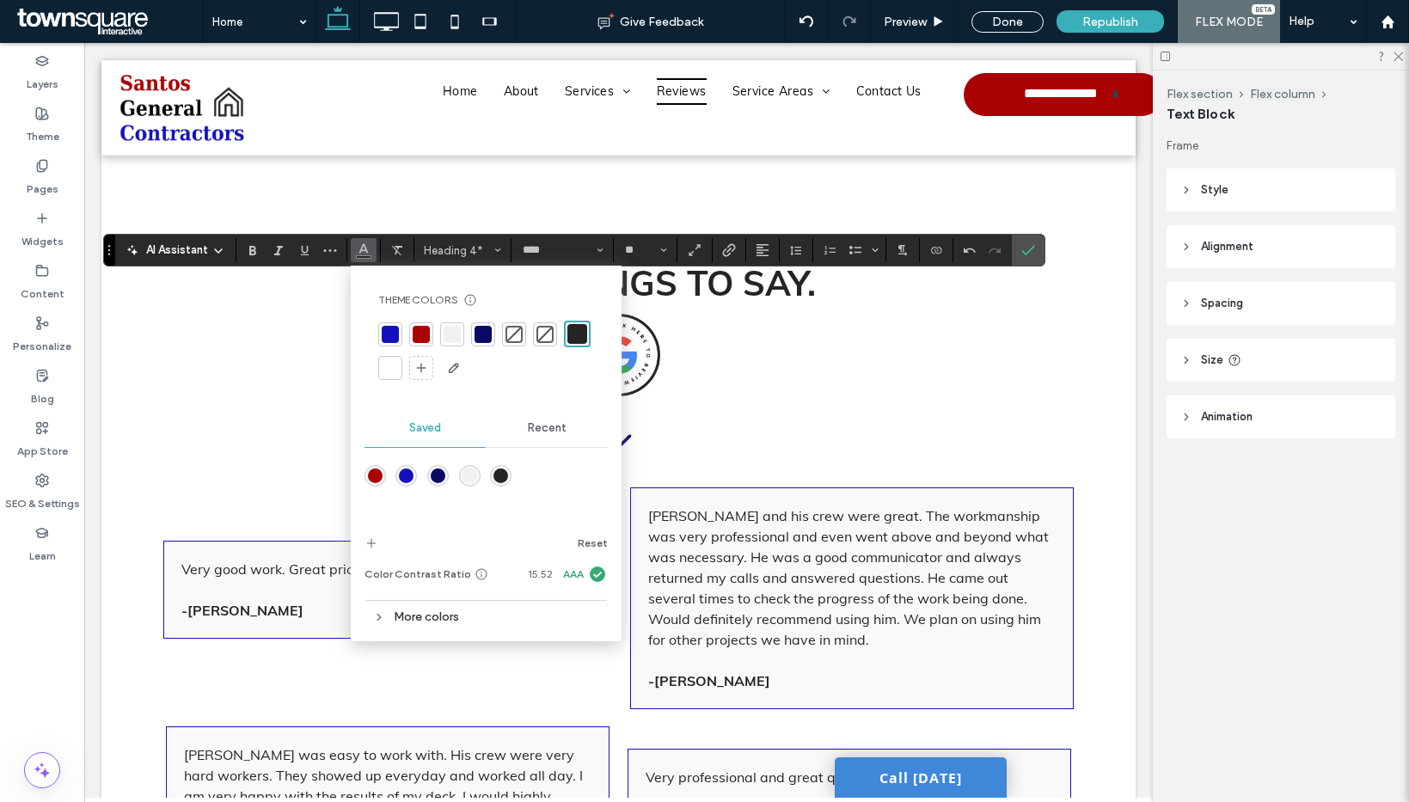
click at [474, 329] on div at bounding box center [482, 334] width 17 height 17
click at [753, 249] on button "Alignment" at bounding box center [763, 250] width 26 height 24
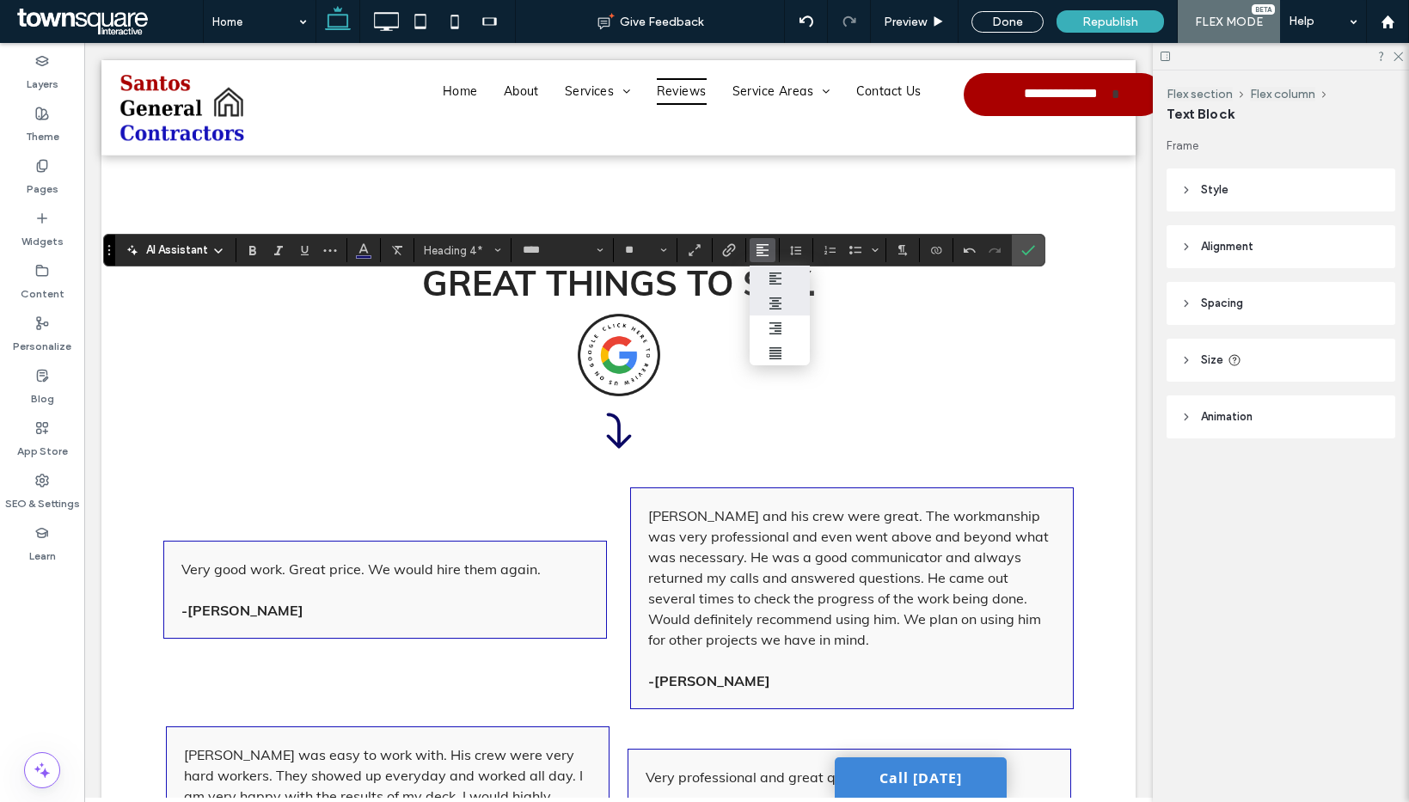
click at [773, 295] on label "ui.textEditor.alignment.center" at bounding box center [780, 303] width 60 height 25
click at [1019, 252] on label "Confirm" at bounding box center [1028, 250] width 26 height 31
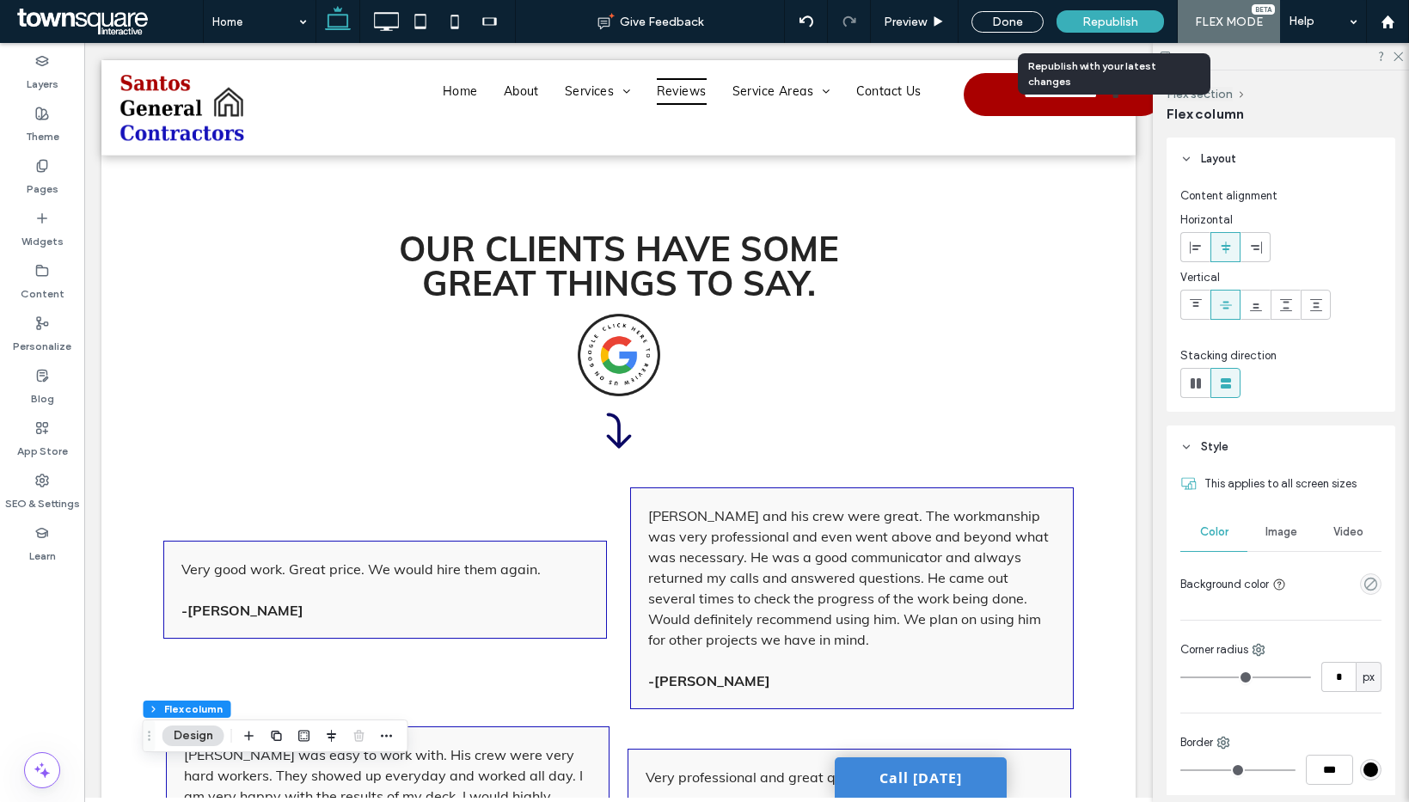
click at [1114, 28] on span "Republish" at bounding box center [1110, 22] width 56 height 15
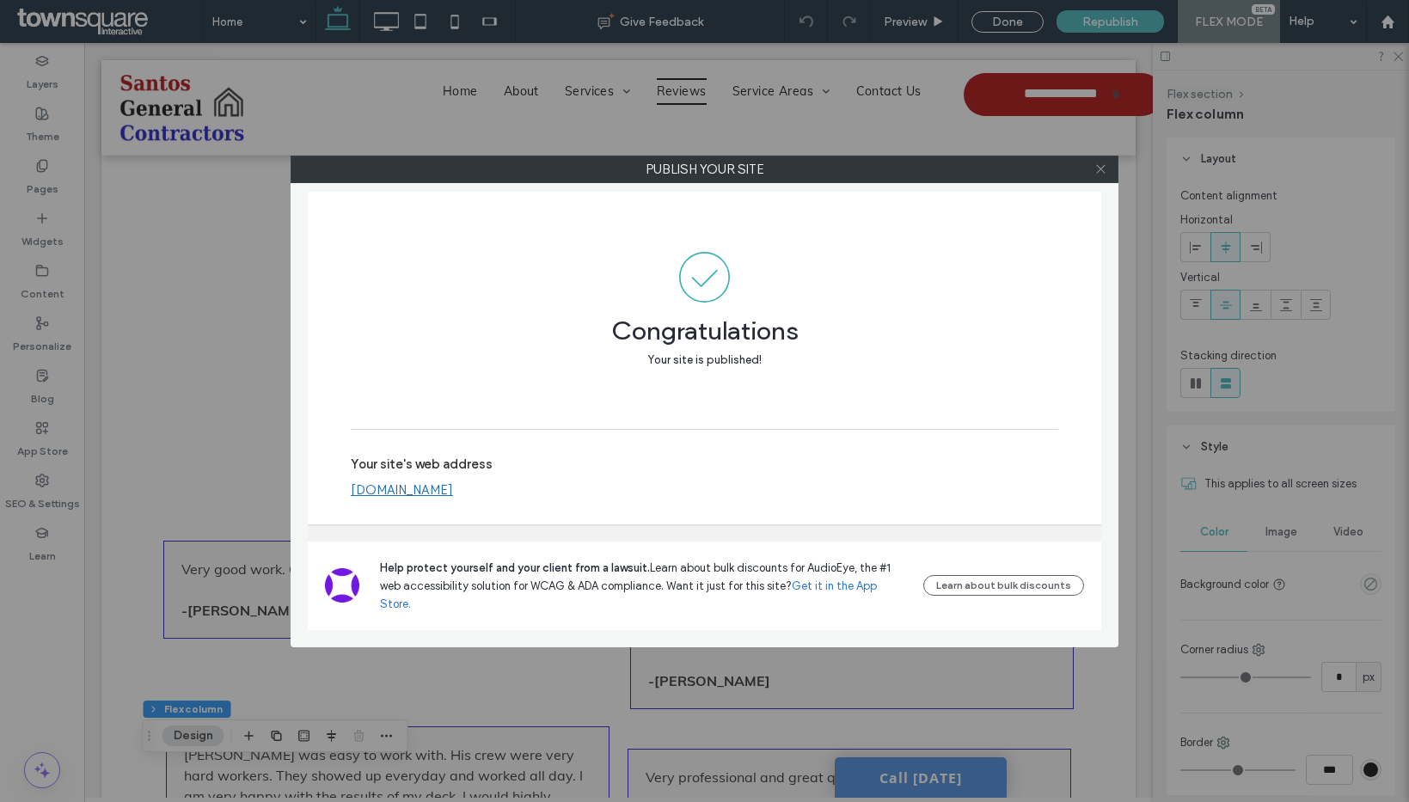
click at [1103, 166] on icon at bounding box center [1100, 168] width 13 height 13
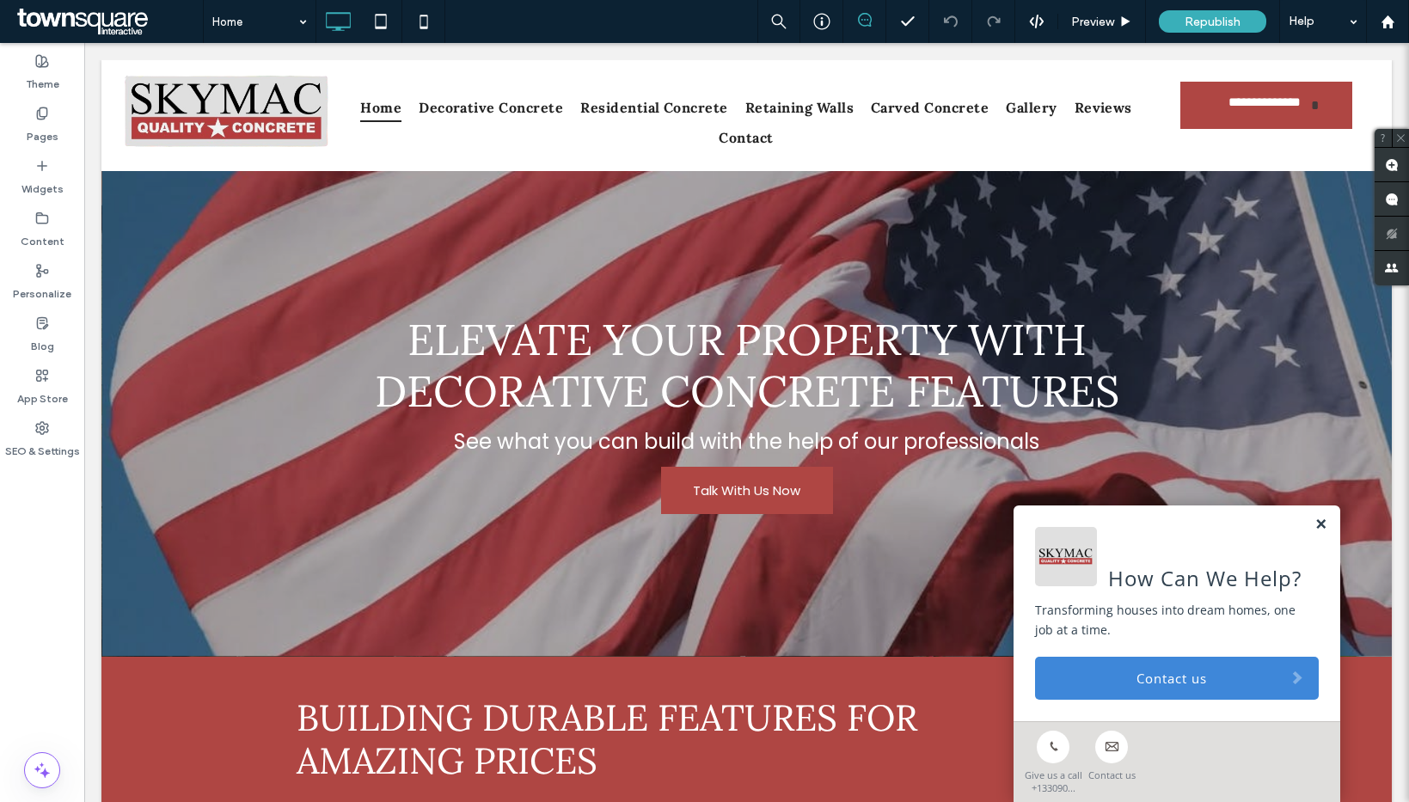
click at [1314, 527] on link at bounding box center [1320, 524] width 13 height 15
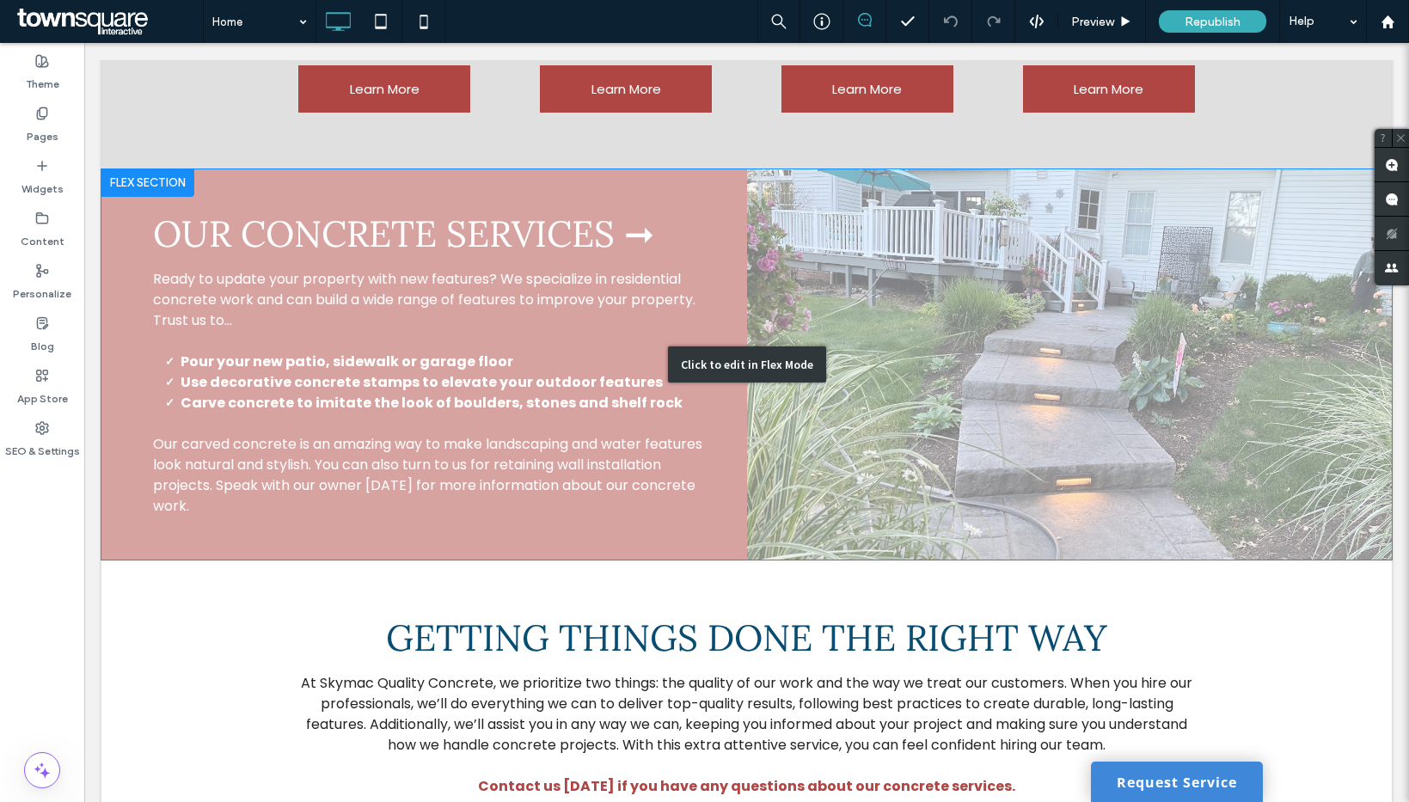
scroll to position [1128, 0]
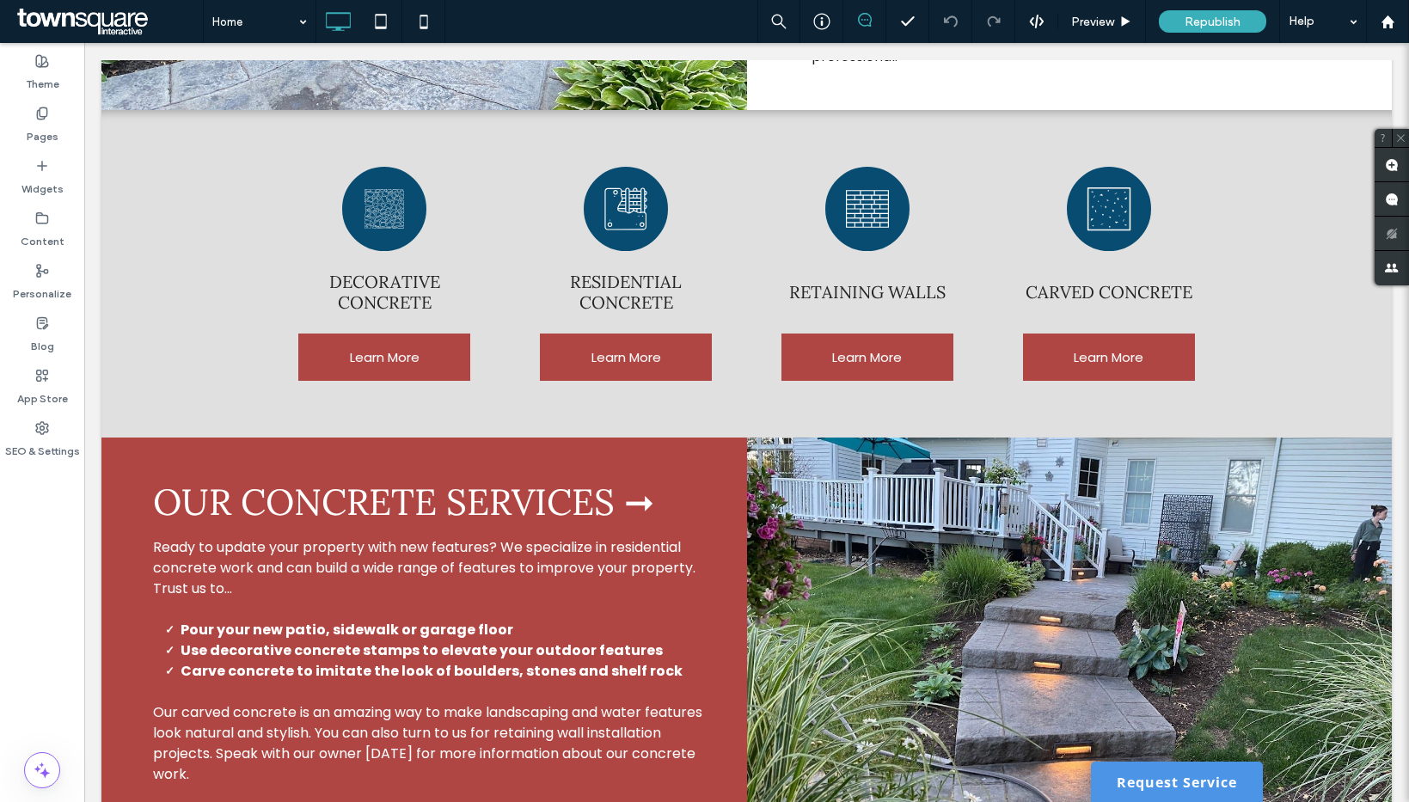
click at [1128, 792] on link "Request Service" at bounding box center [1177, 782] width 172 height 40
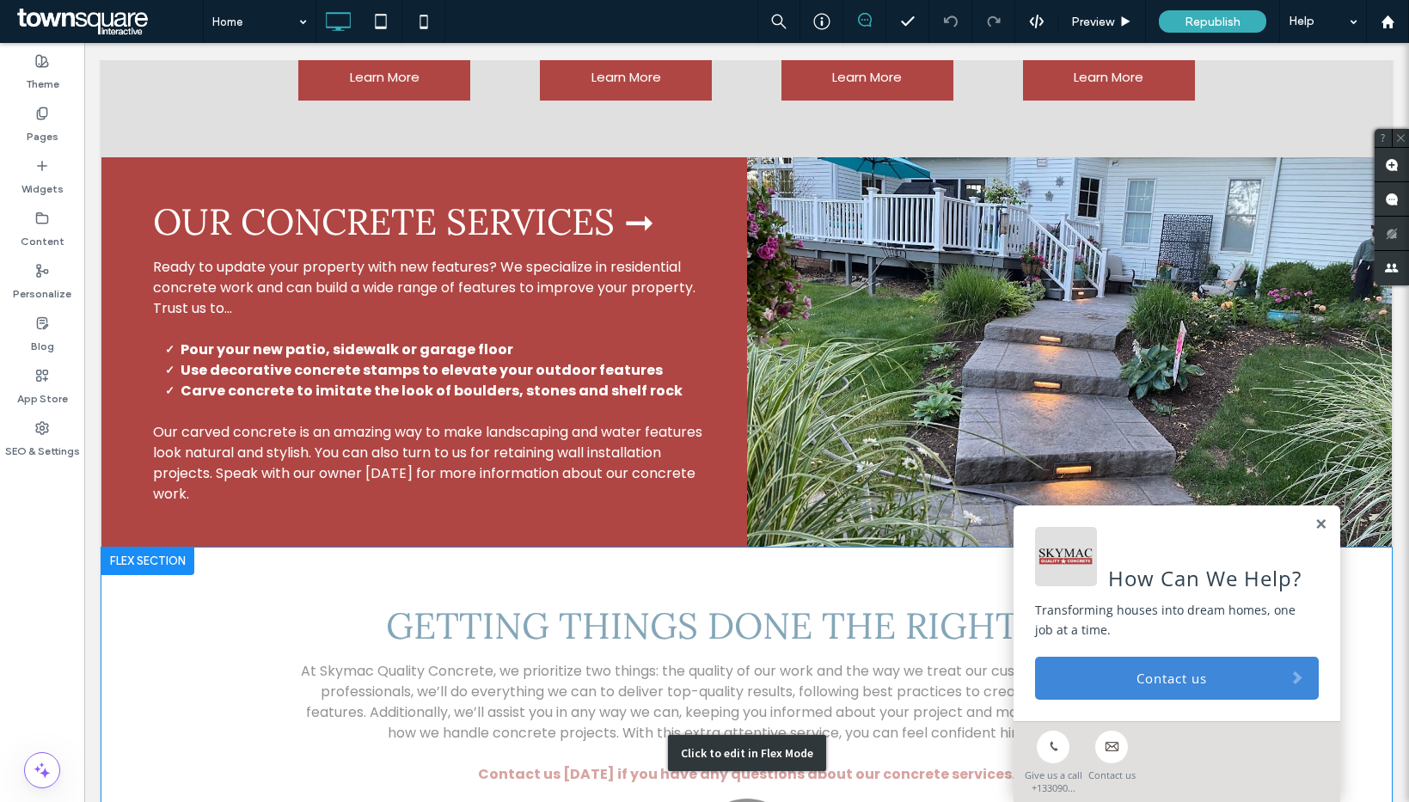
scroll to position [1471, 0]
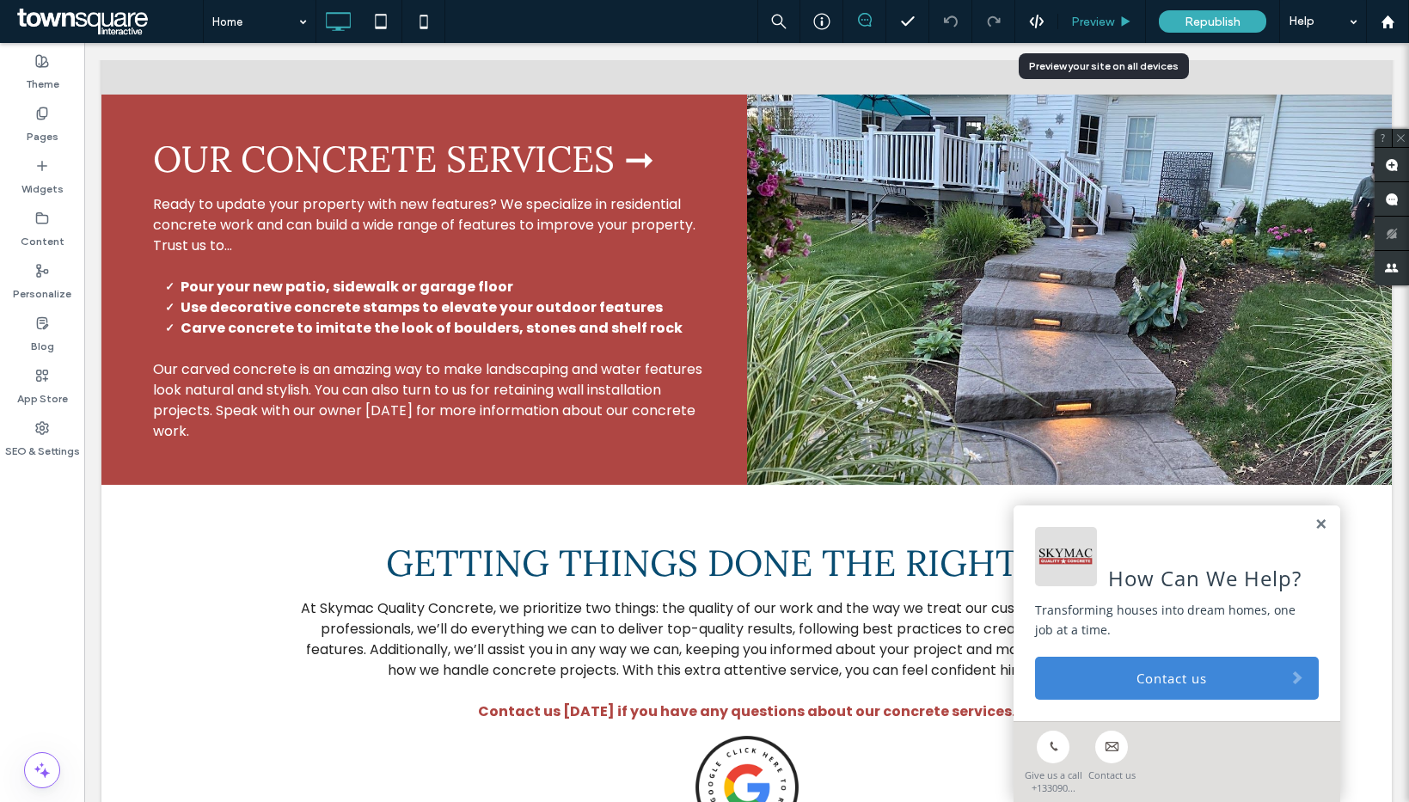
click at [1076, 21] on span "Preview" at bounding box center [1092, 22] width 43 height 15
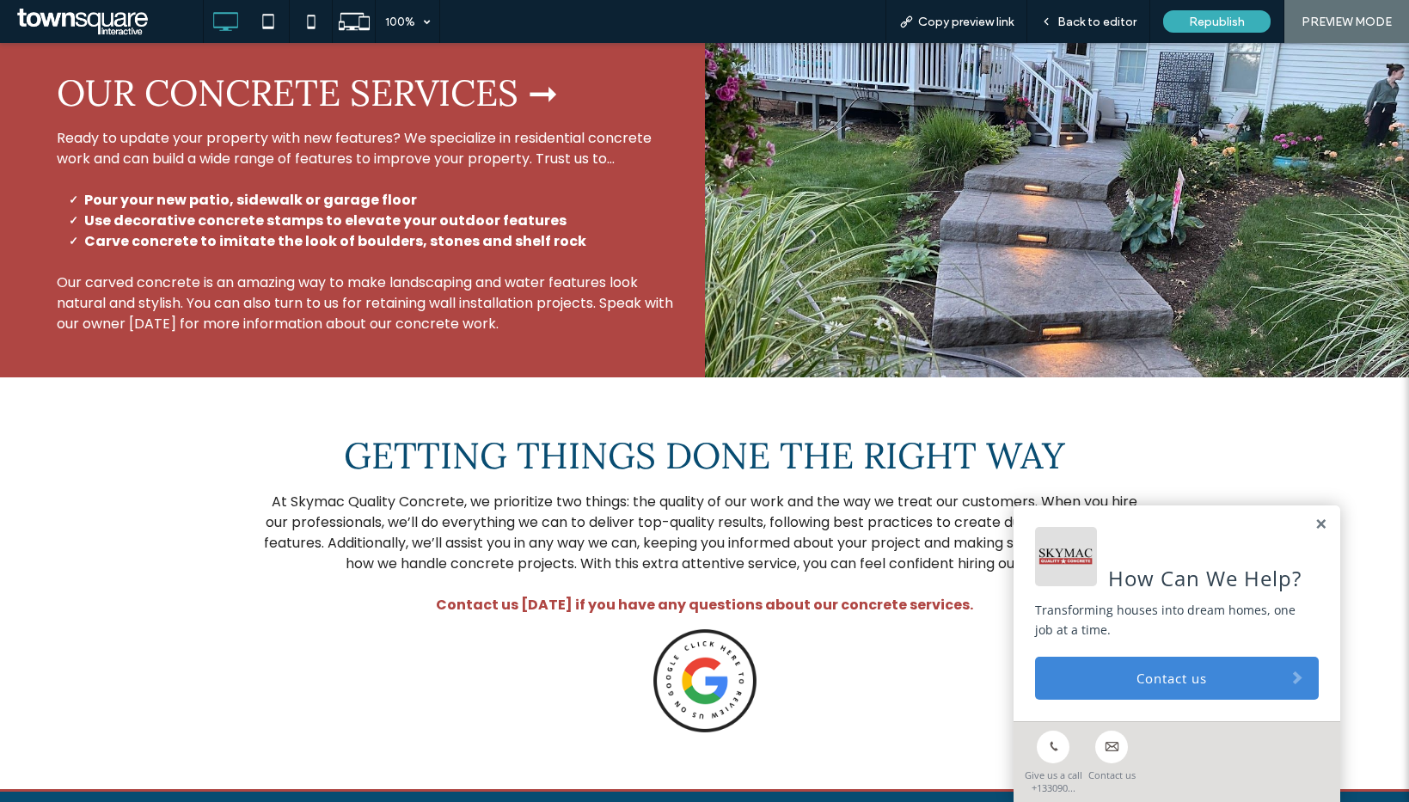
scroll to position [1605, 0]
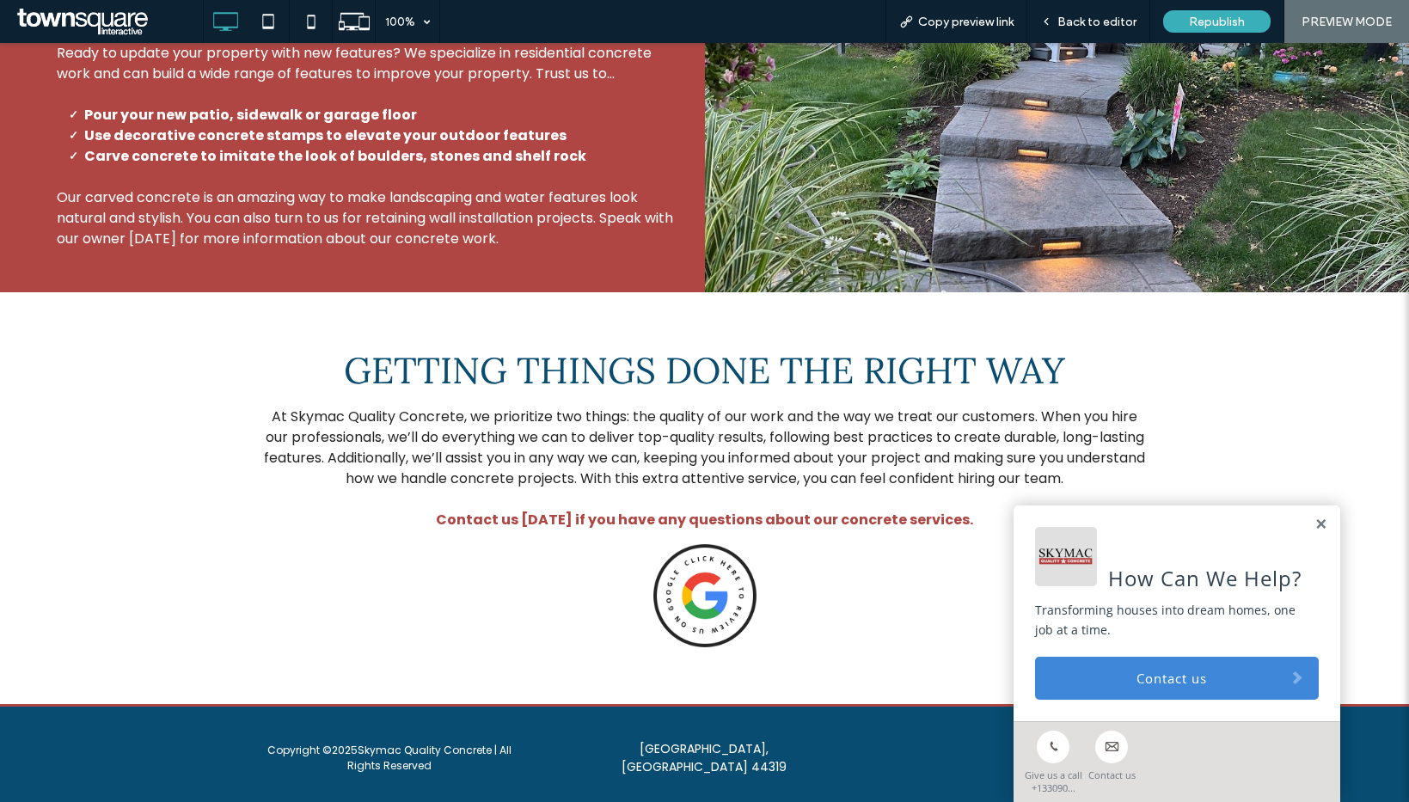
drag, startPoint x: 422, startPoint y: 493, endPoint x: 955, endPoint y: 497, distance: 533.0
click at [955, 510] on p "Contact us [DATE] if you have any questions about our concrete services." at bounding box center [704, 520] width 891 height 21
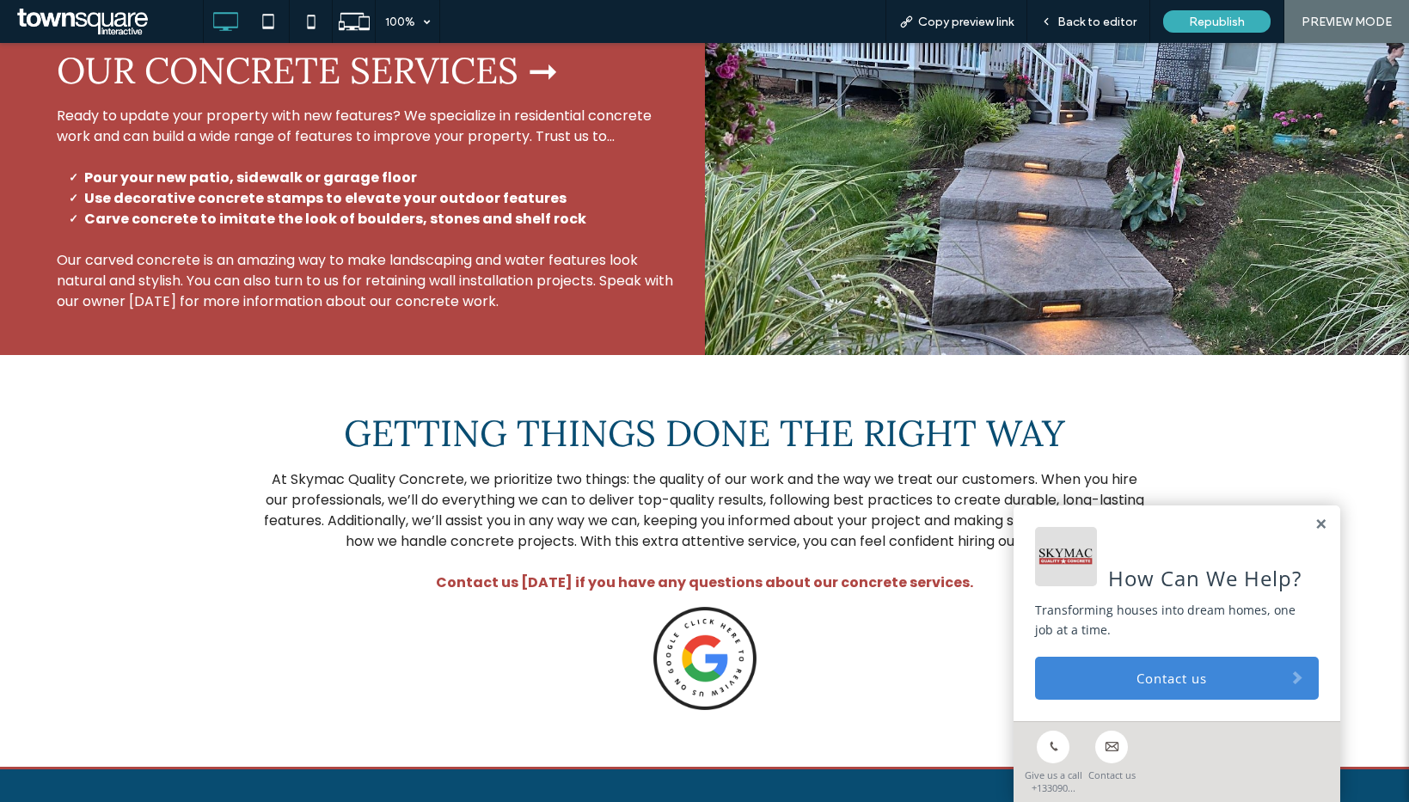
scroll to position [1454, 0]
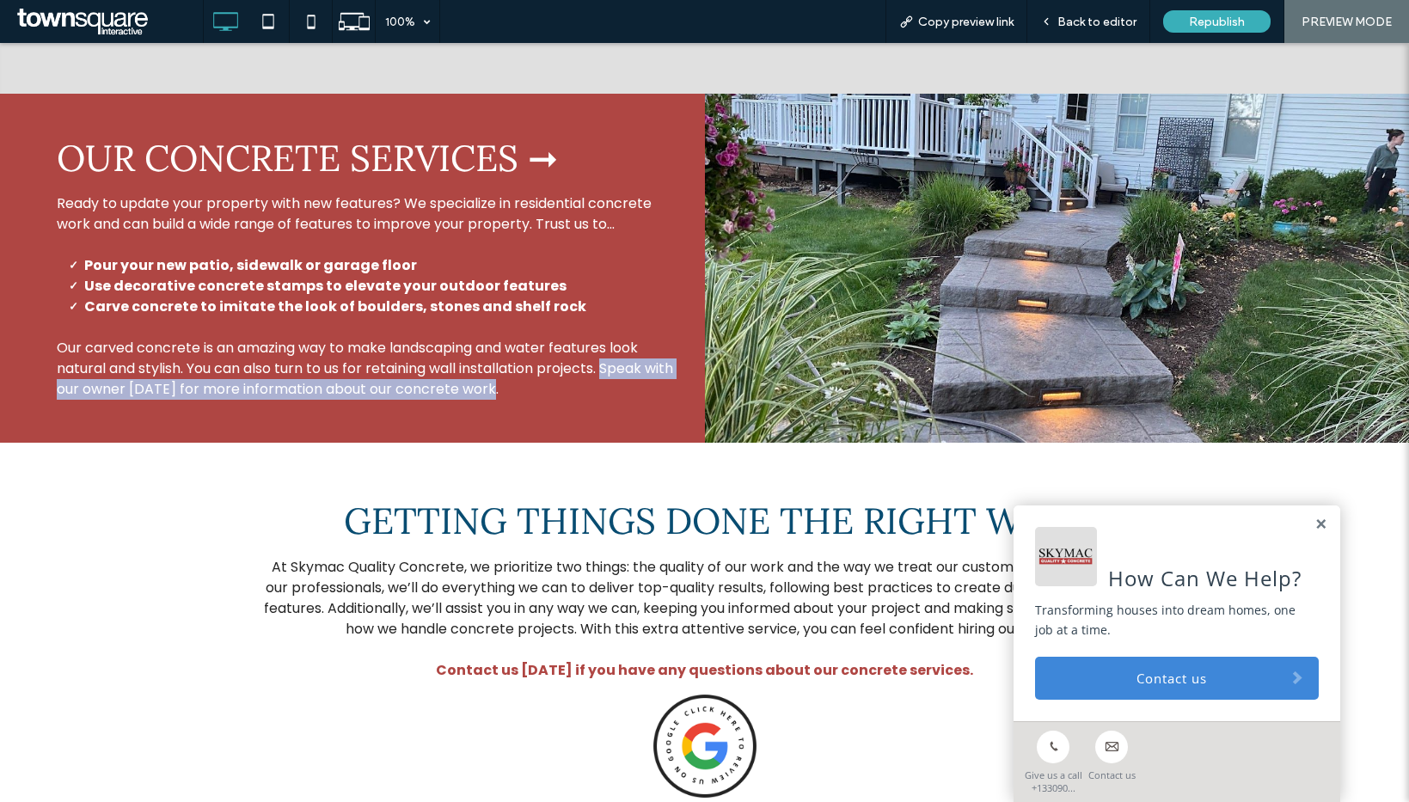
drag, startPoint x: 556, startPoint y: 373, endPoint x: 609, endPoint y: 347, distance: 58.4
click at [609, 347] on p "Our carved concrete is an amazing way to make landscaping and water features lo…" at bounding box center [368, 369] width 622 height 62
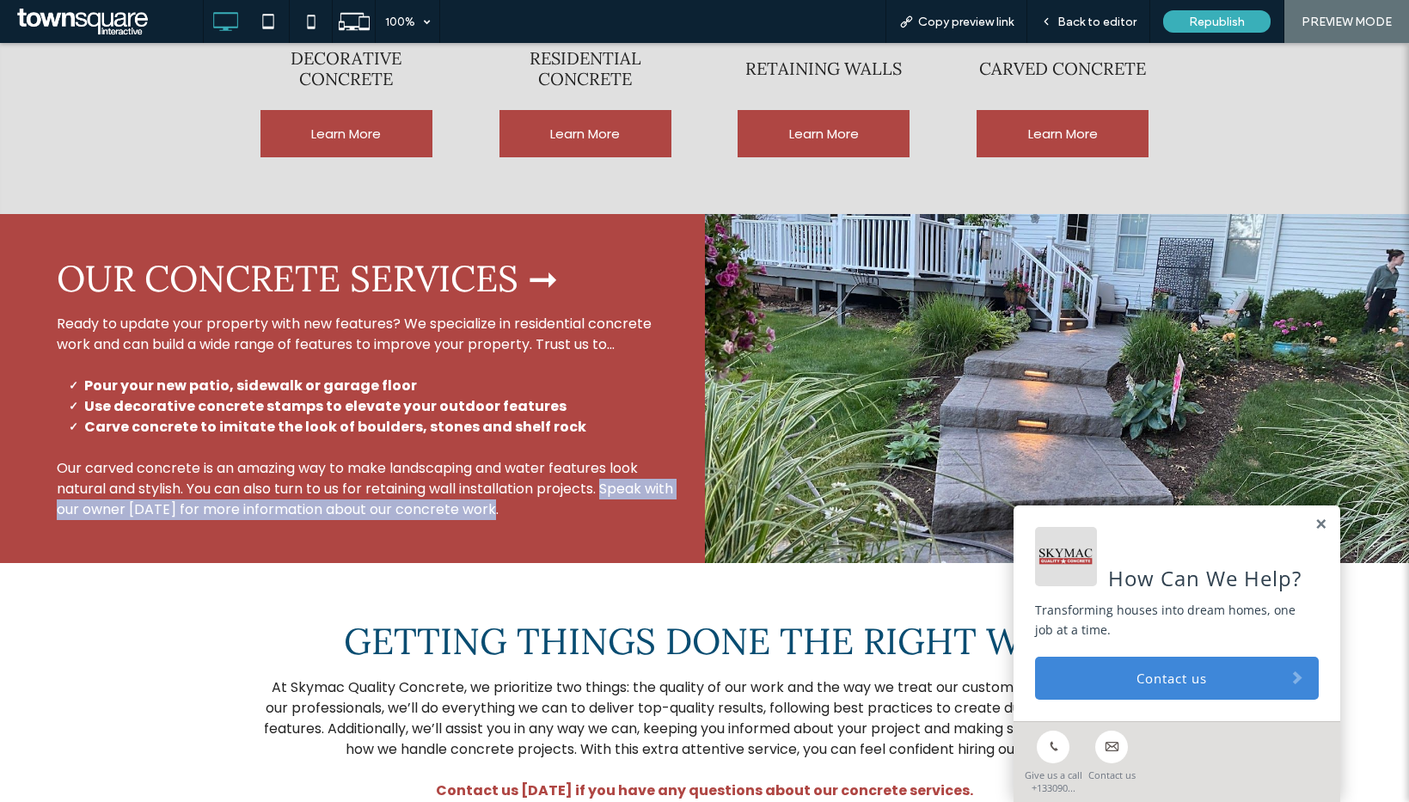
scroll to position [1331, 0]
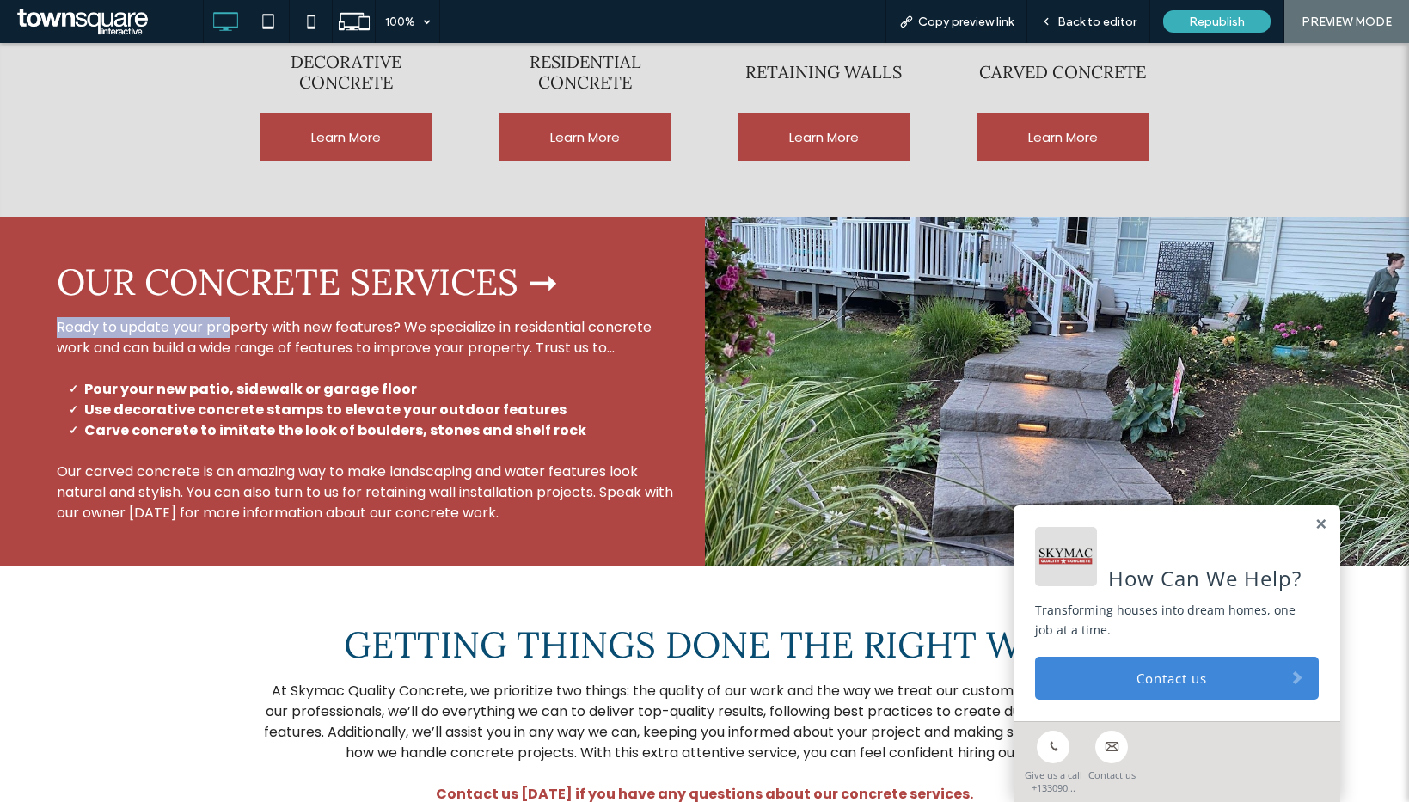
drag, startPoint x: 56, startPoint y: 300, endPoint x: 242, endPoint y: 302, distance: 186.5
click at [234, 304] on div "Ready to update your property with new features? We specialize in residential c…" at bounding box center [352, 391] width 705 height 349
drag, startPoint x: 538, startPoint y: 327, endPoint x: 357, endPoint y: 323, distance: 181.4
click at [357, 323] on span "Ready to update your property with new features? We specialize in residential c…" at bounding box center [354, 337] width 595 height 40
drag, startPoint x: 402, startPoint y: 306, endPoint x: 44, endPoint y: 313, distance: 358.5
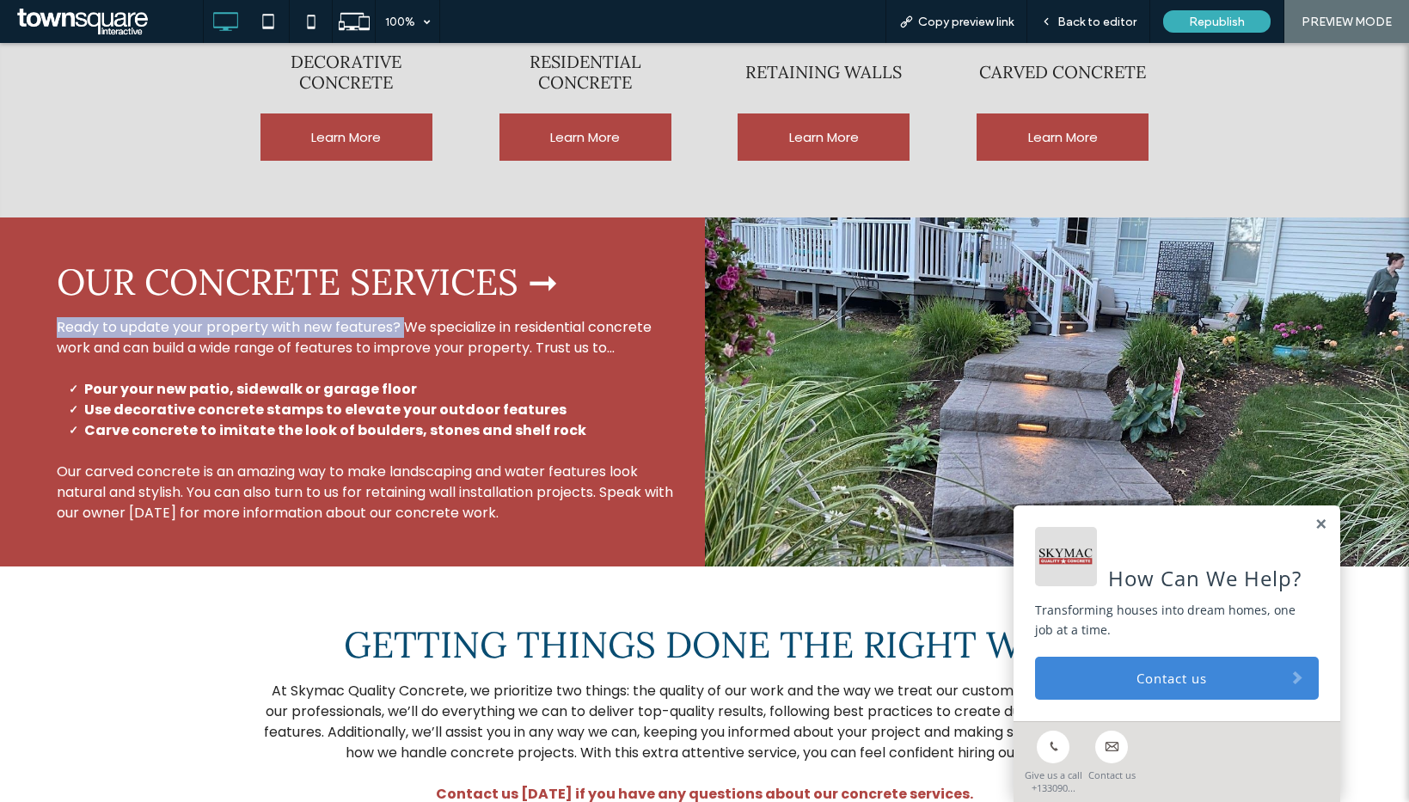
click at [44, 313] on div "Ready to update your property with new features? We specialize in residential c…" at bounding box center [352, 391] width 705 height 349
copy span "Ready to update your property with new features?"
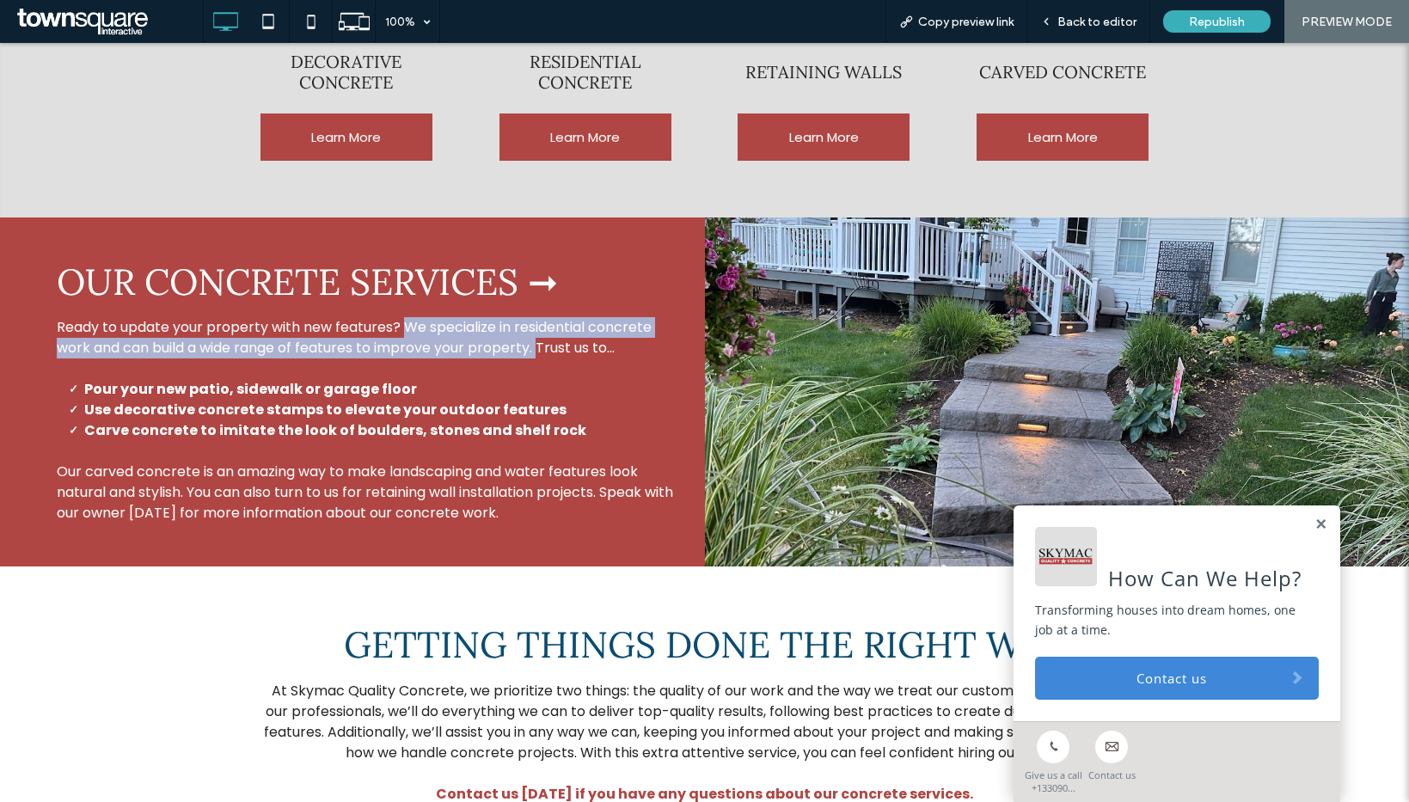
drag, startPoint x: 405, startPoint y: 300, endPoint x: 541, endPoint y: 332, distance: 139.5
click at [541, 332] on span "Ready to update your property with new features? We specialize in residential c…" at bounding box center [354, 337] width 595 height 40
copy span "We specialize in residential concrete work and can build a wide range of featur…"
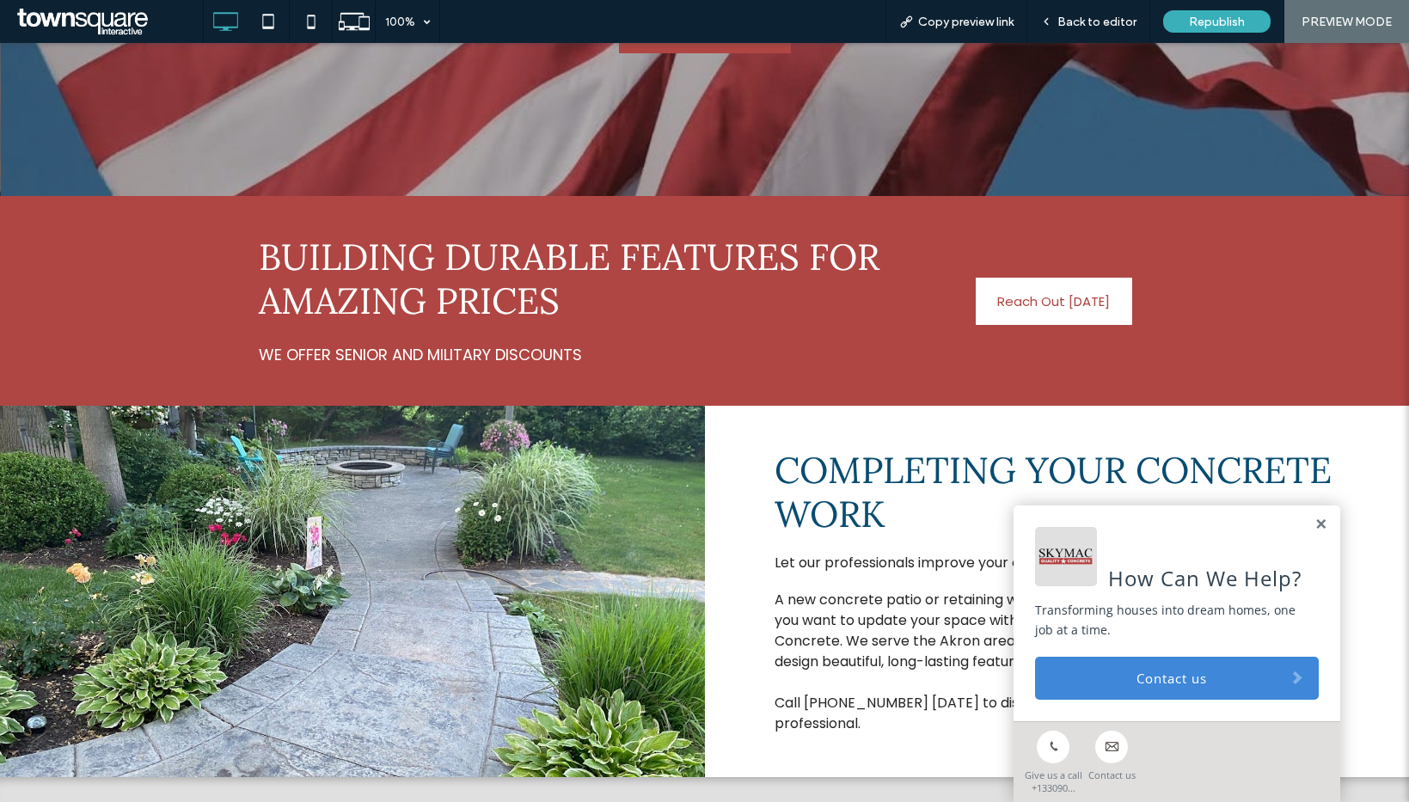
scroll to position [435, 0]
